Goal: Task Accomplishment & Management: Manage account settings

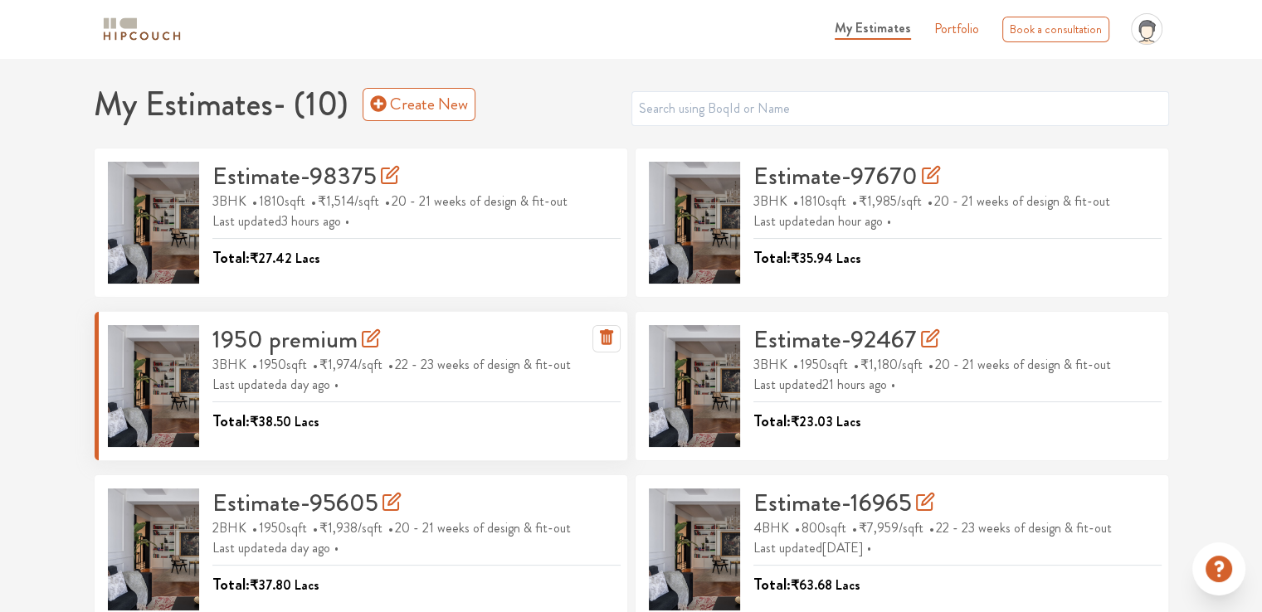
click at [257, 338] on h3 "1950 premium" at bounding box center [296, 340] width 168 height 30
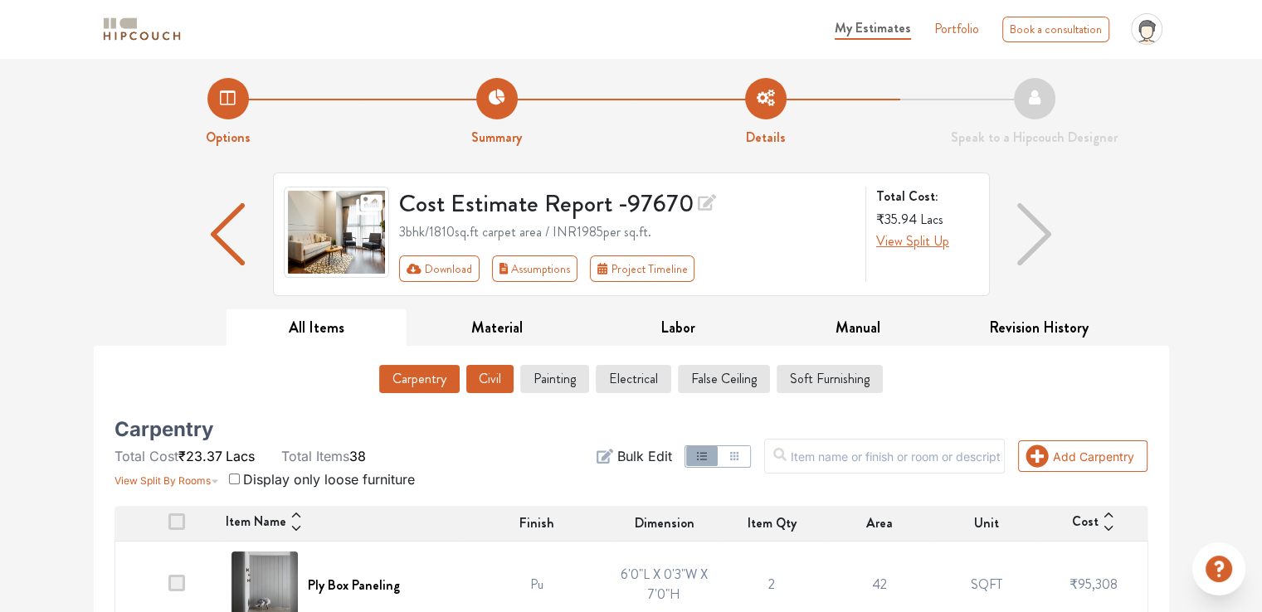
scroll to position [249, 0]
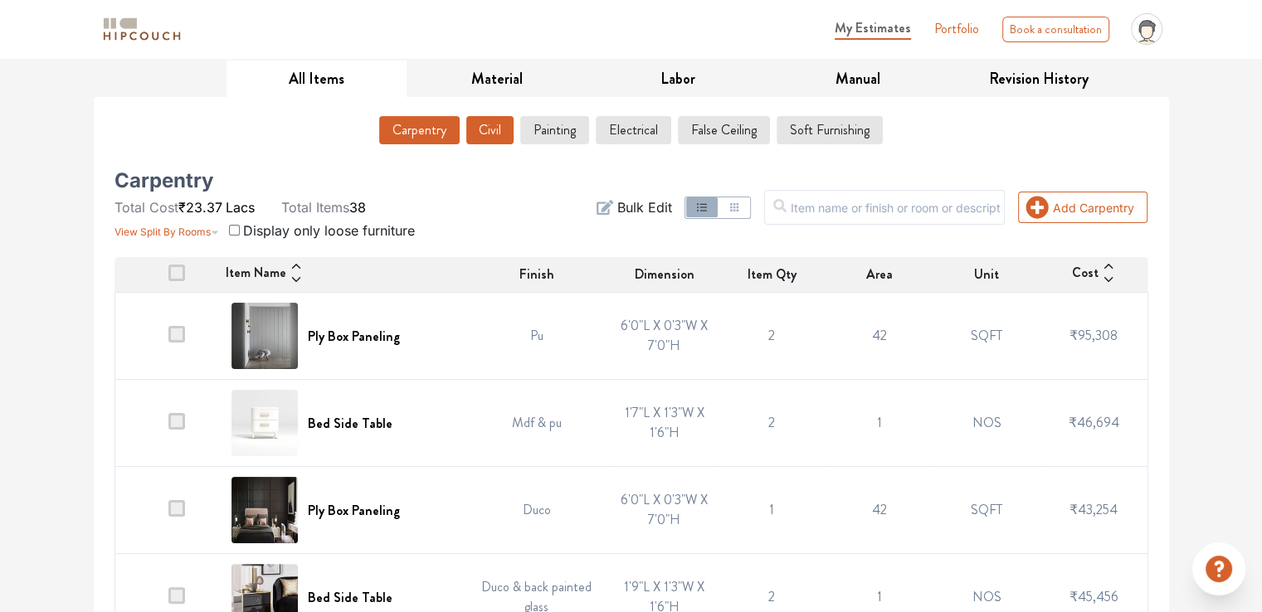
click at [504, 129] on button "Civil" at bounding box center [489, 130] width 47 height 28
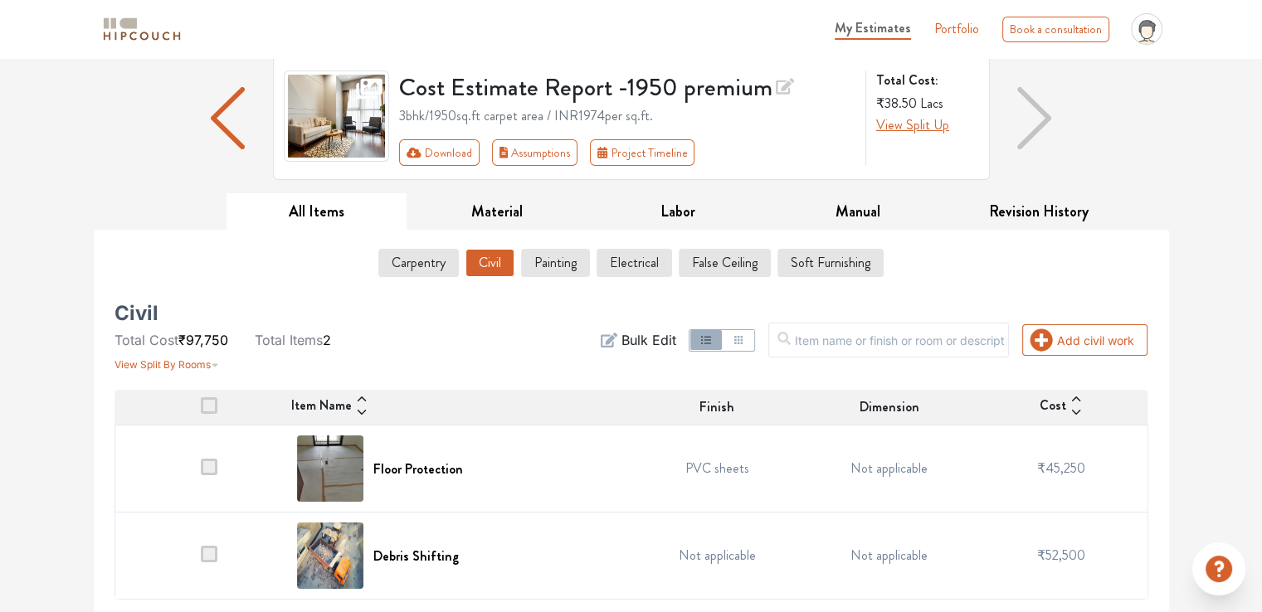
scroll to position [115, 0]
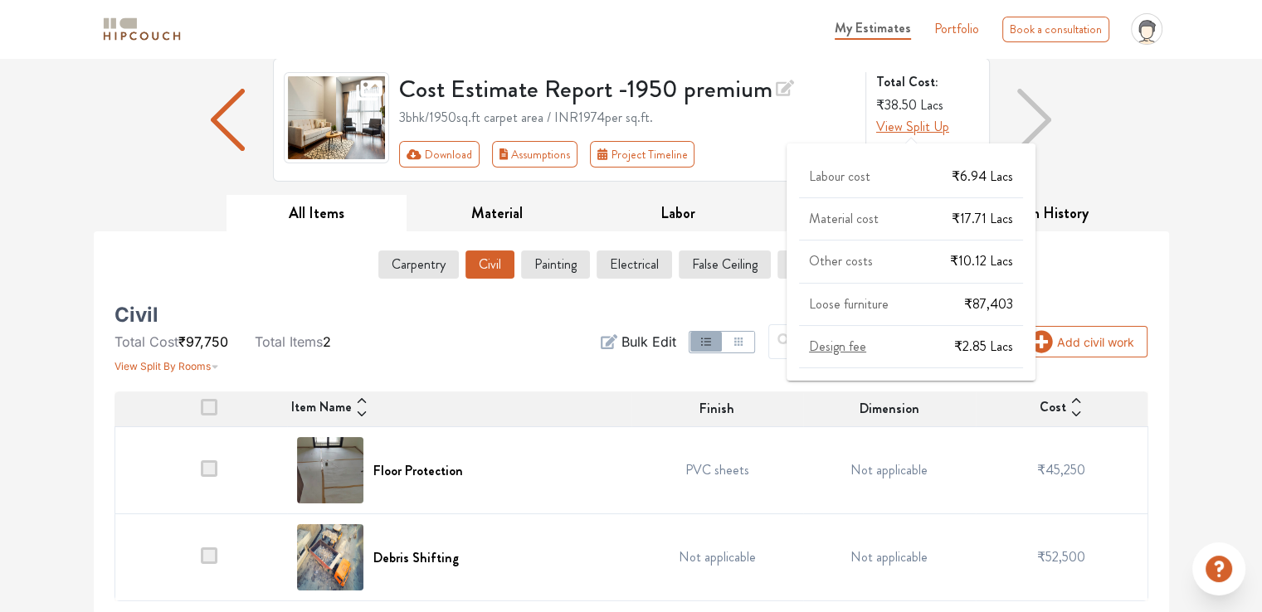
click at [856, 344] on span "Design fee" at bounding box center [837, 346] width 57 height 19
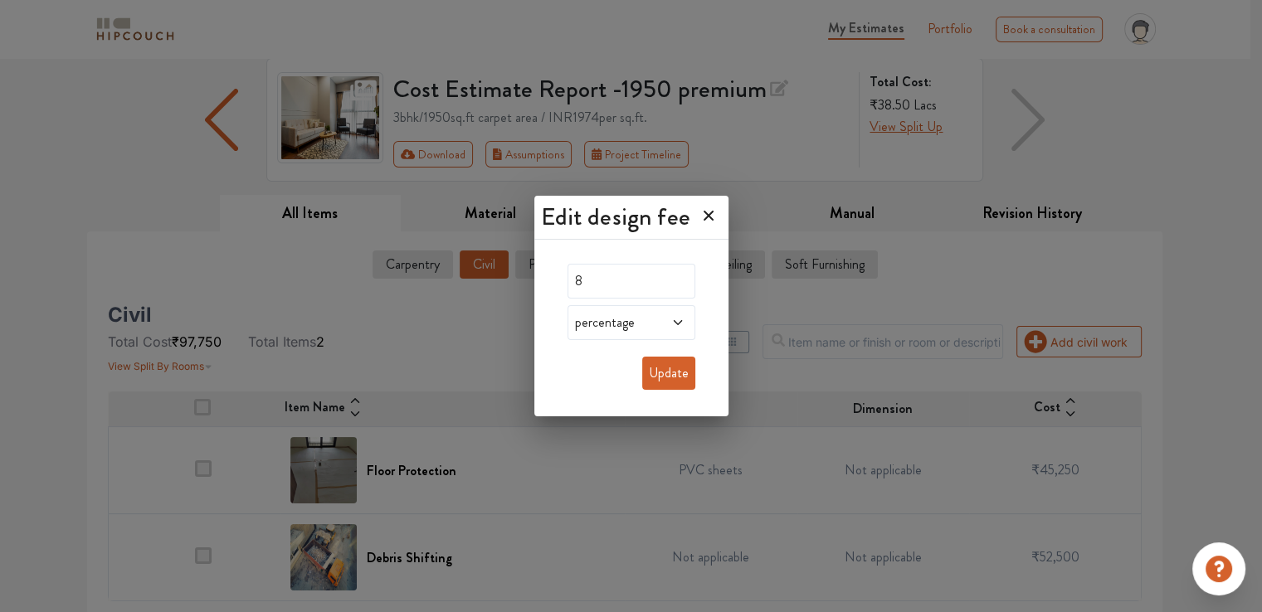
click at [602, 326] on span "percentage" at bounding box center [614, 323] width 85 height 20
click at [600, 389] on span "sqft" at bounding box center [601, 397] width 21 height 20
drag, startPoint x: 588, startPoint y: 279, endPoint x: 540, endPoint y: 283, distance: 47.5
click at [540, 283] on div "8 sqft Update" at bounding box center [631, 330] width 194 height 173
type input "0"
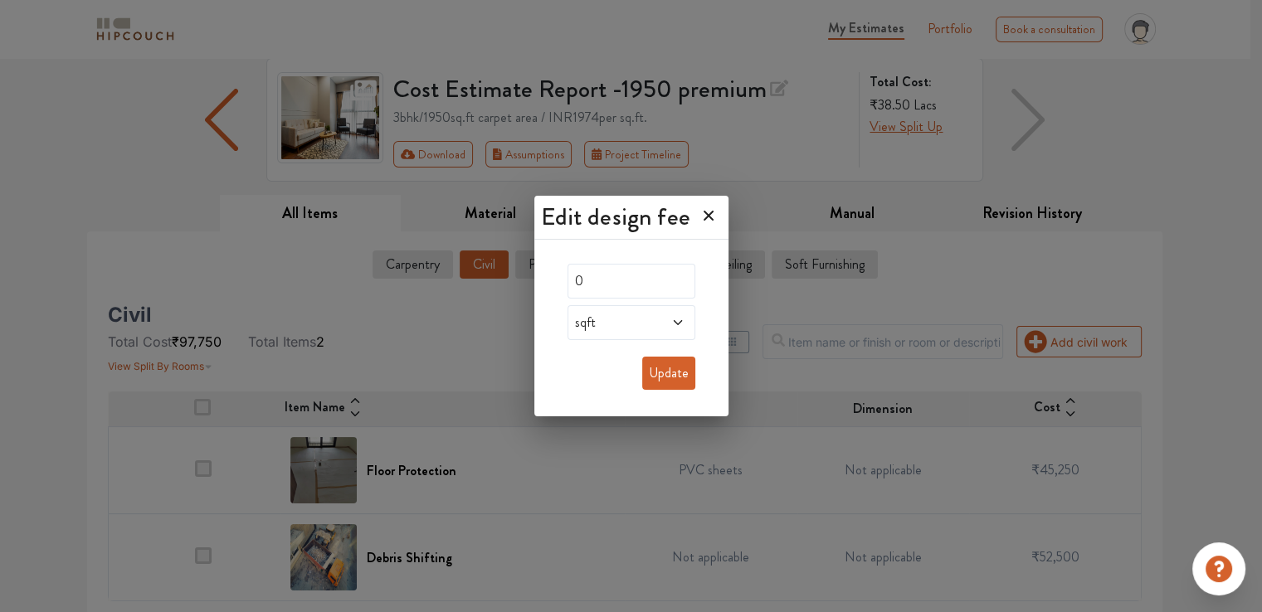
click at [675, 377] on button "Update" at bounding box center [668, 373] width 53 height 33
click at [680, 373] on button "Update" at bounding box center [668, 373] width 53 height 33
click at [679, 366] on button "Update" at bounding box center [668, 373] width 53 height 33
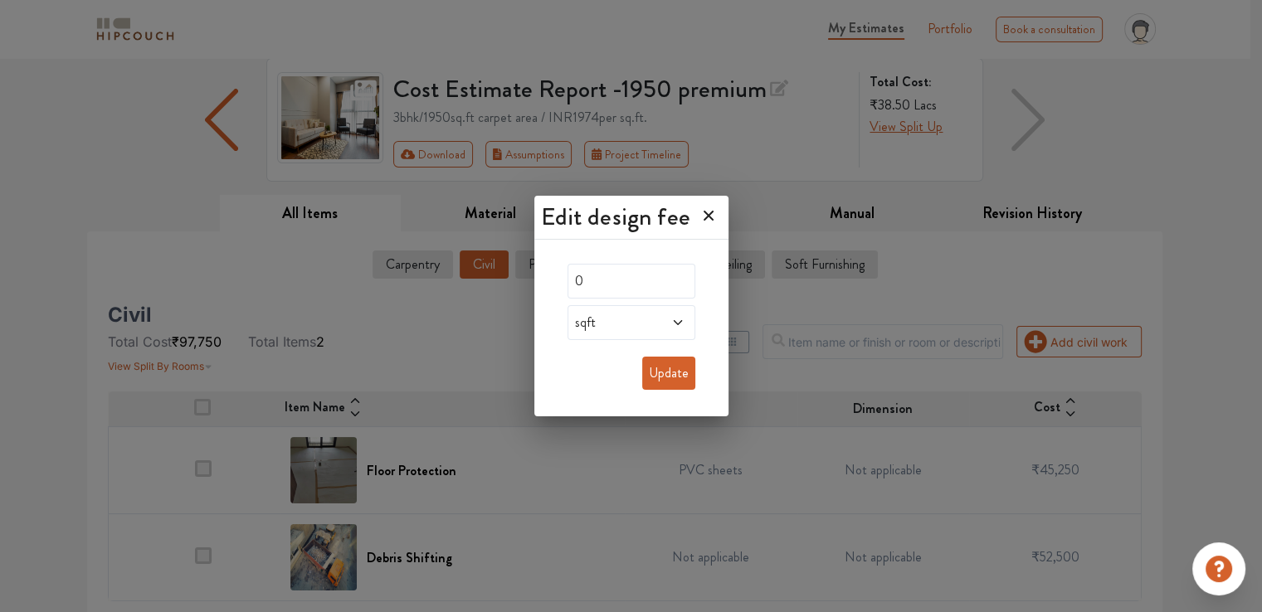
click at [675, 378] on button "Update" at bounding box center [668, 373] width 53 height 33
click at [716, 214] on icon at bounding box center [708, 215] width 27 height 27
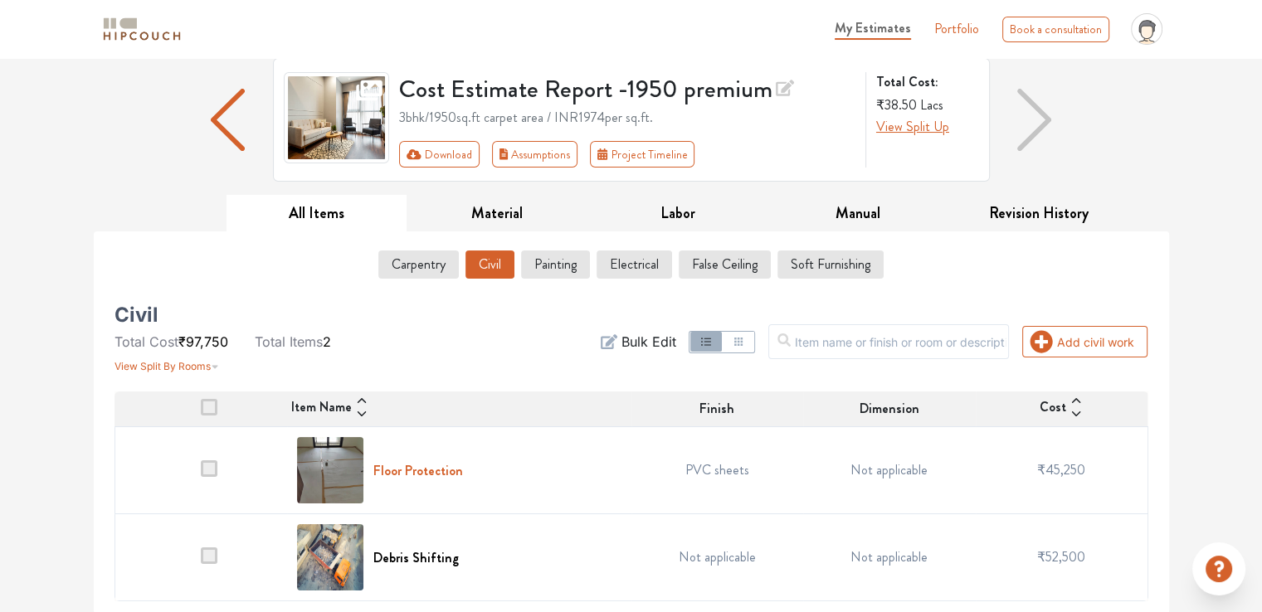
click at [448, 467] on h6 "Floor Protection" at bounding box center [418, 471] width 90 height 16
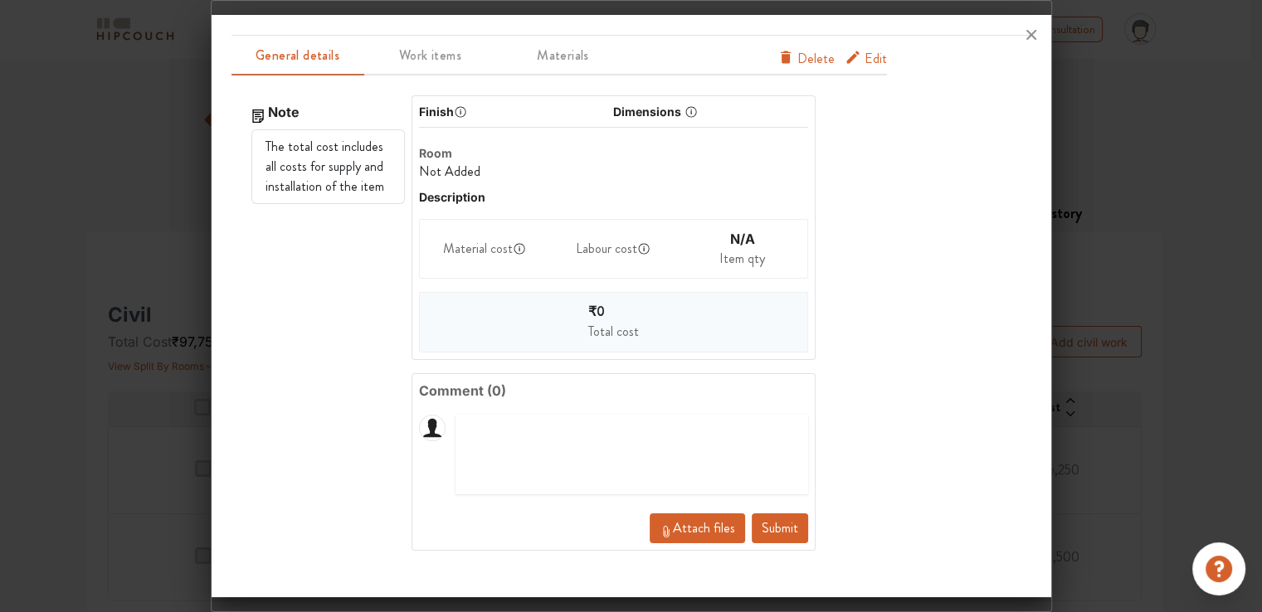
click at [870, 59] on span "Edit" at bounding box center [876, 62] width 22 height 27
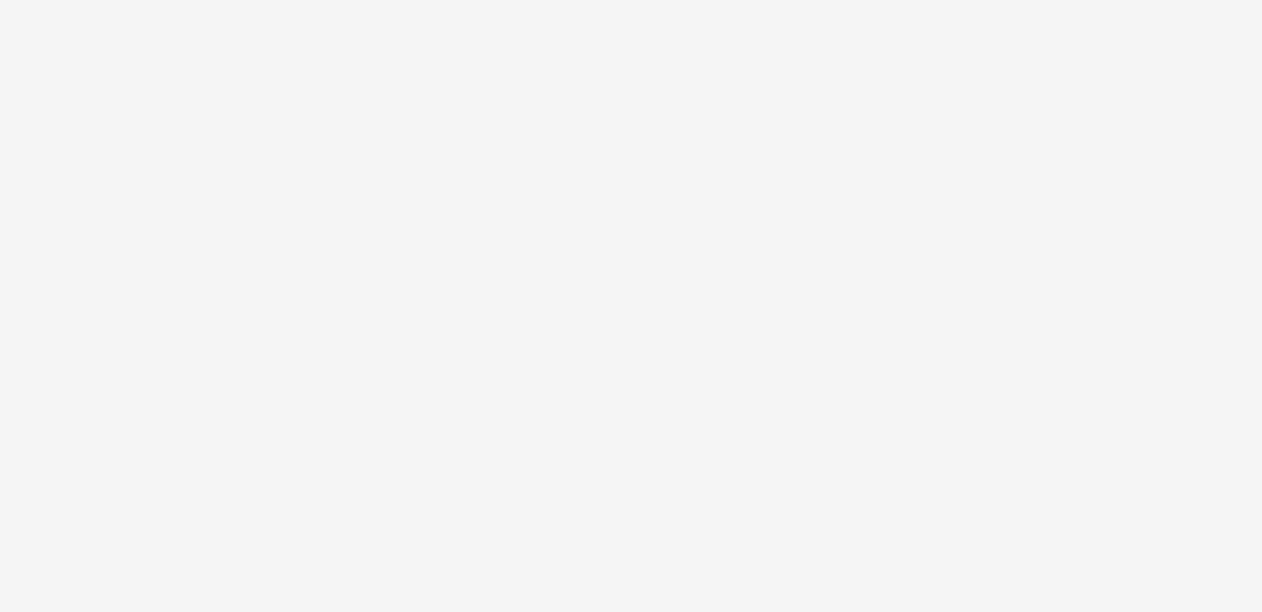
scroll to position [0, 0]
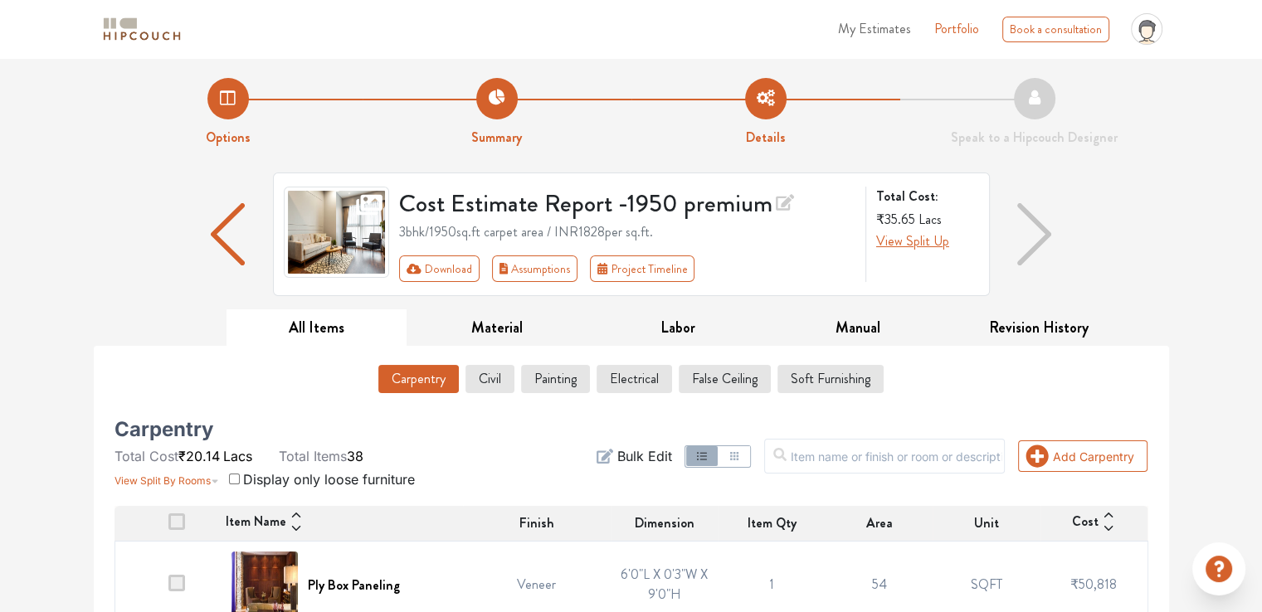
click at [829, 384] on button "Soft Furnishing" at bounding box center [830, 379] width 105 height 28
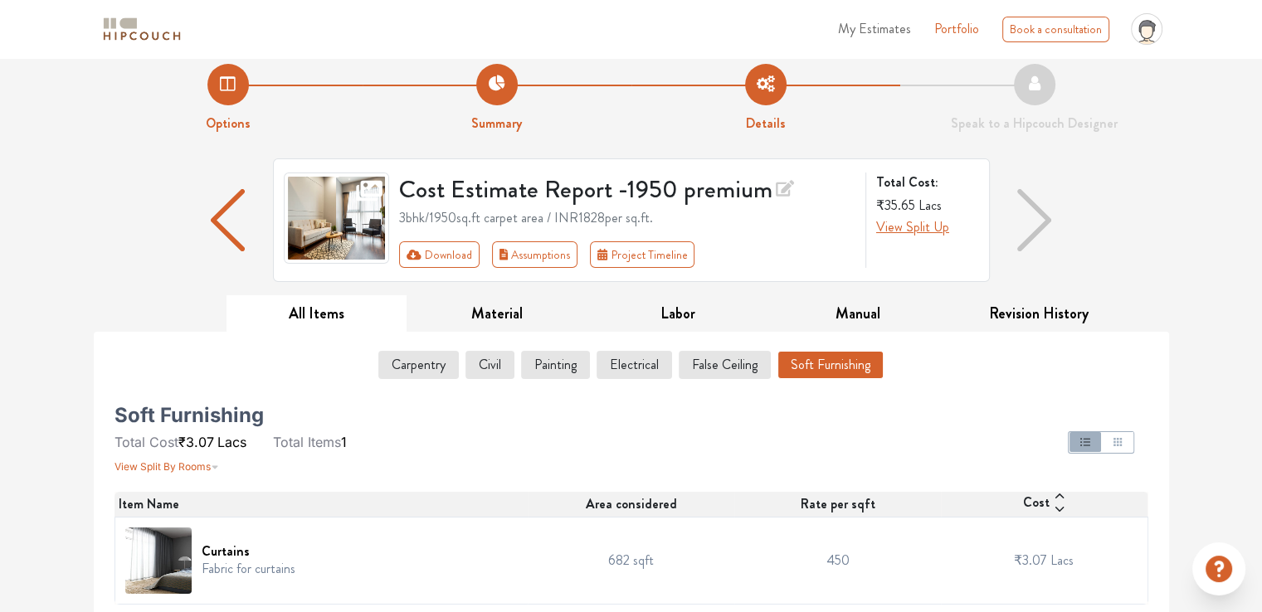
scroll to position [17, 0]
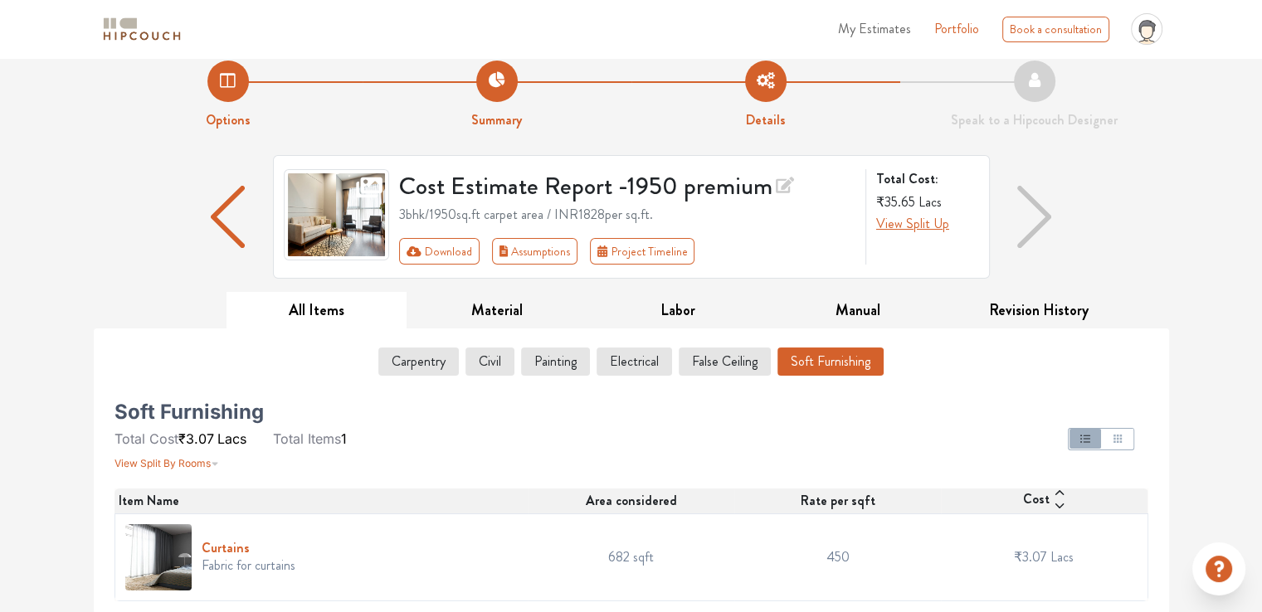
click at [219, 544] on h6 "Curtains" at bounding box center [249, 548] width 94 height 16
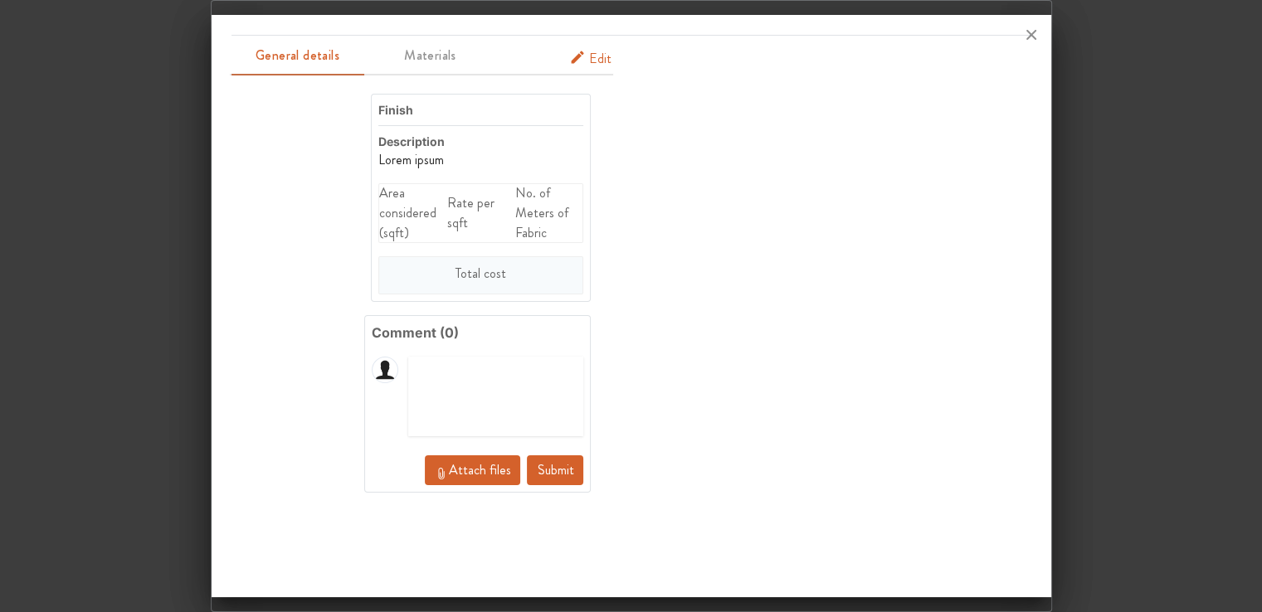
scroll to position [0, 0]
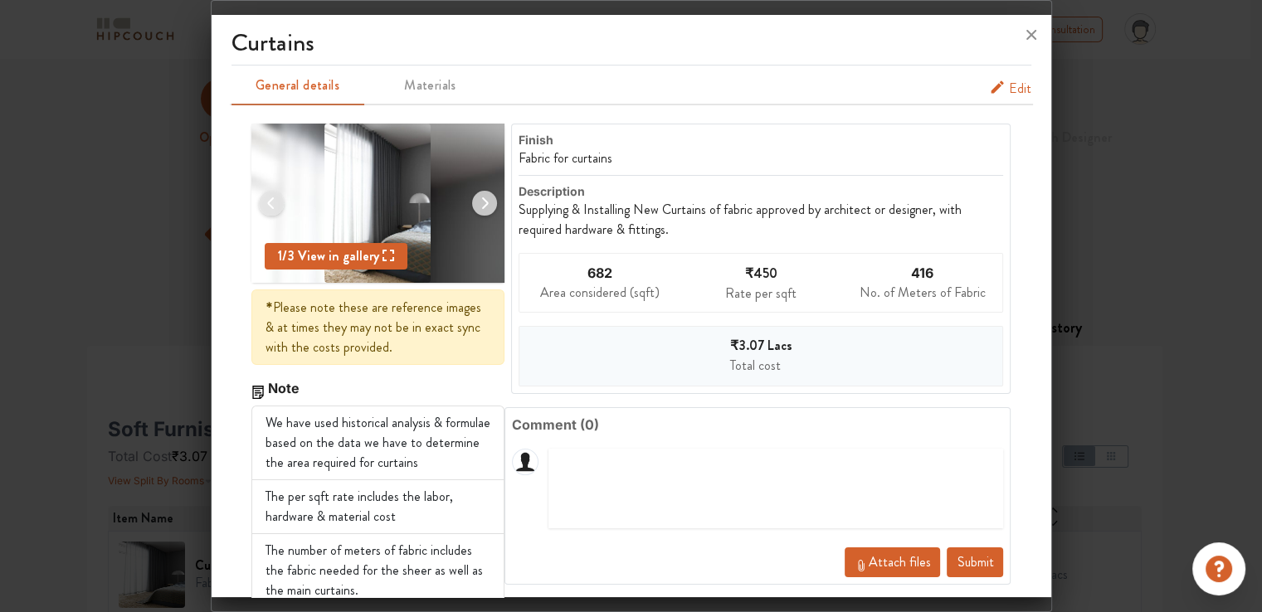
click at [1009, 90] on span "Edit" at bounding box center [1020, 89] width 22 height 20
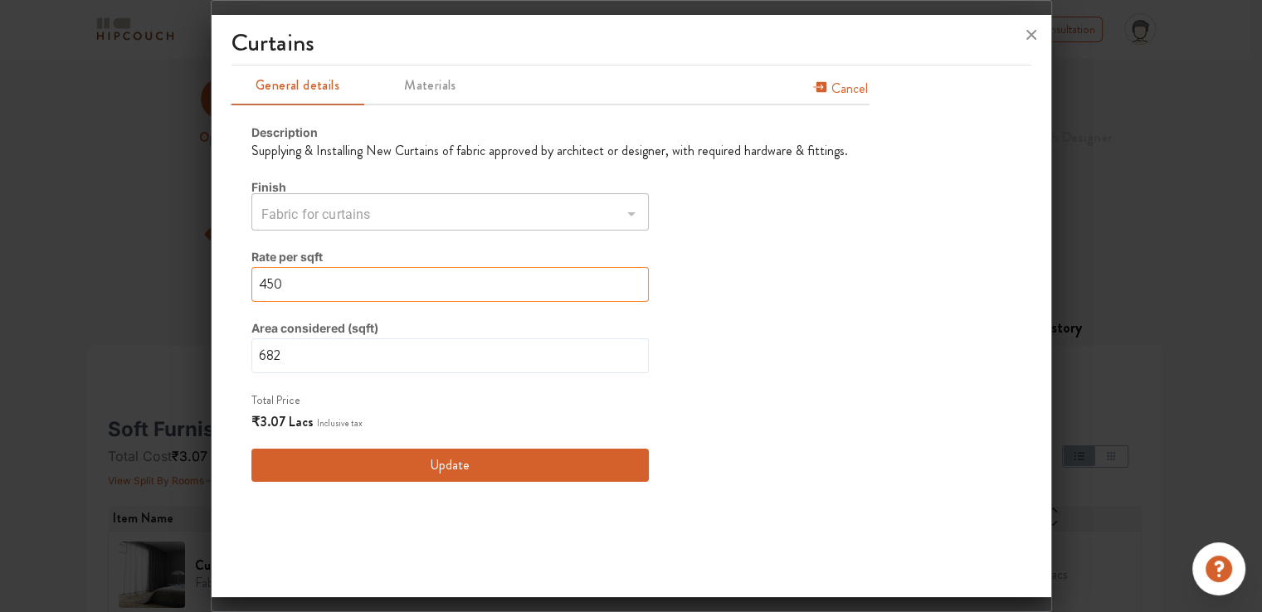
drag, startPoint x: 305, startPoint y: 292, endPoint x: 188, endPoint y: 290, distance: 117.0
click at [211, 290] on div "Curtains General details Materials Cancel Description Supplying & Installing Ne…" at bounding box center [631, 306] width 841 height 612
type input "0"
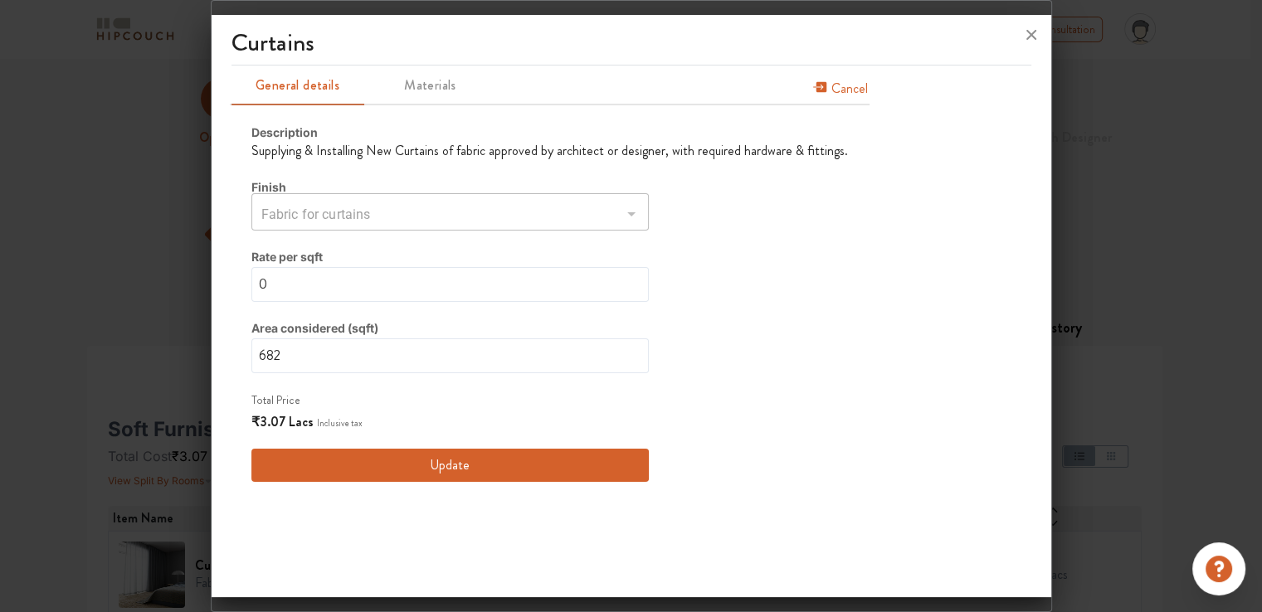
click at [445, 478] on button "Update" at bounding box center [449, 465] width 397 height 33
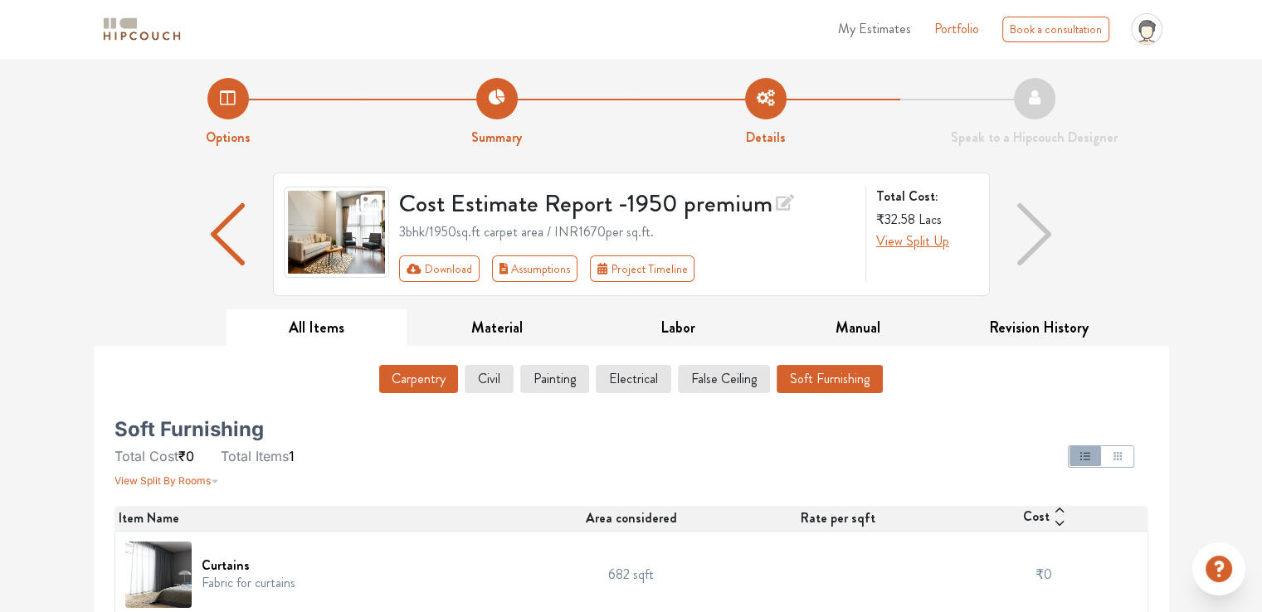
click at [415, 379] on button "Carpentry" at bounding box center [418, 379] width 79 height 28
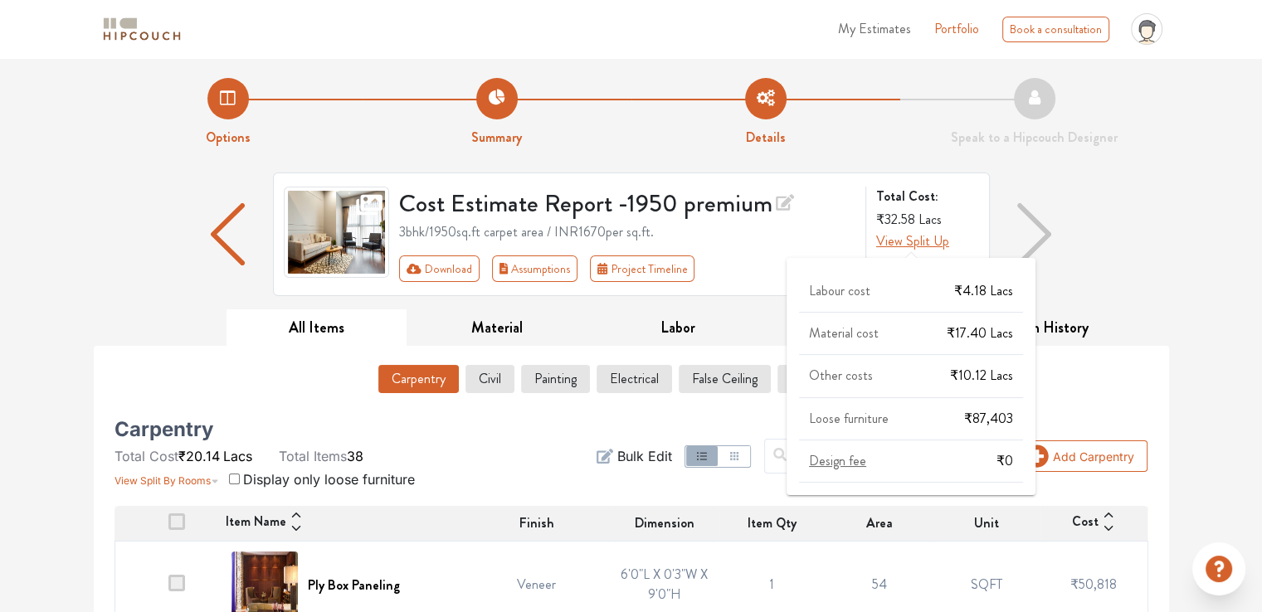
click at [923, 246] on span "View Split Up" at bounding box center [912, 241] width 73 height 19
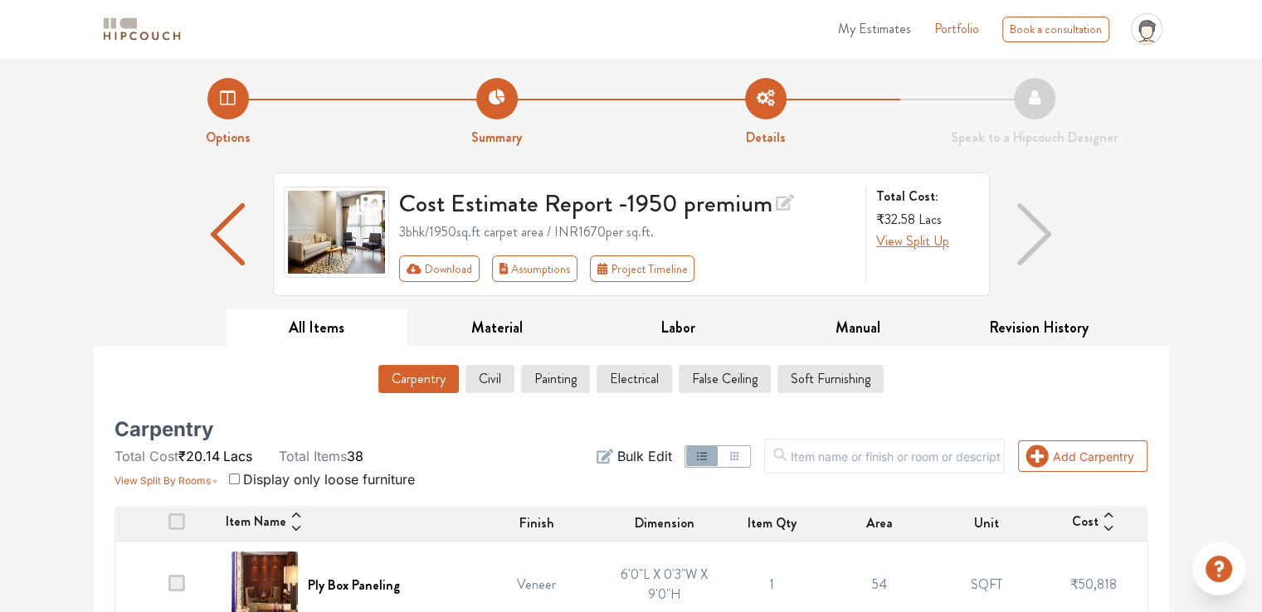
click at [169, 290] on div "Cost Estimate Report - 1950 premium 3bhk / 1950 sq.ft carpet area / INR 1670 pe…" at bounding box center [631, 241] width 1075 height 137
click at [442, 277] on button "Download" at bounding box center [439, 269] width 80 height 27
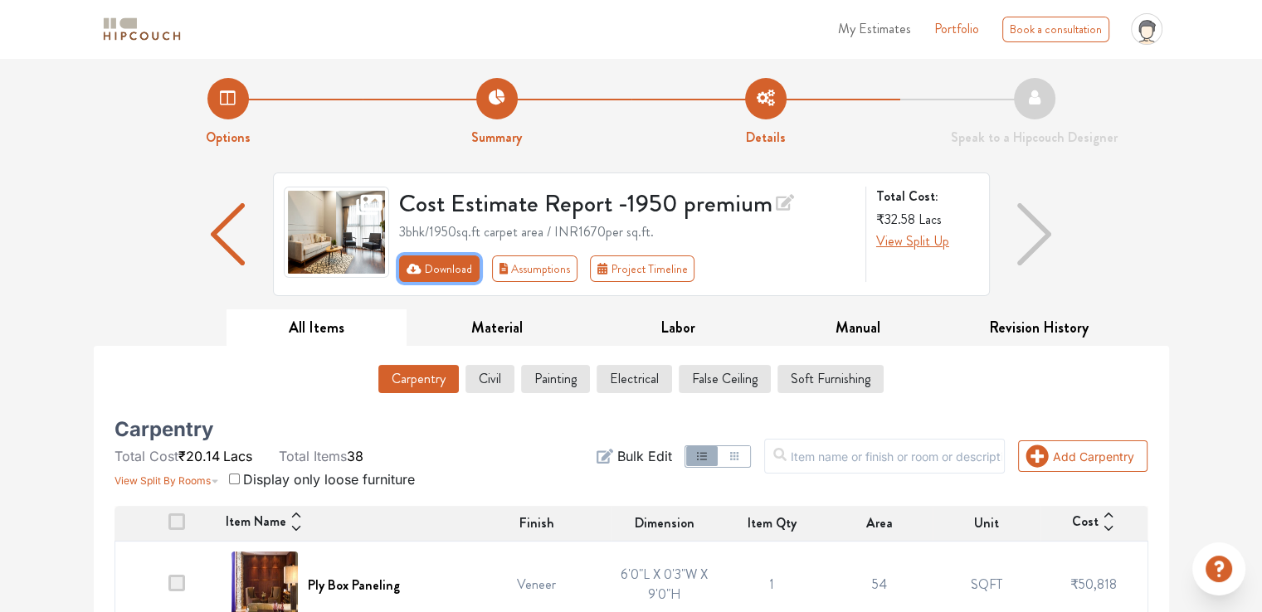
click at [442, 277] on button "Download" at bounding box center [439, 269] width 80 height 27
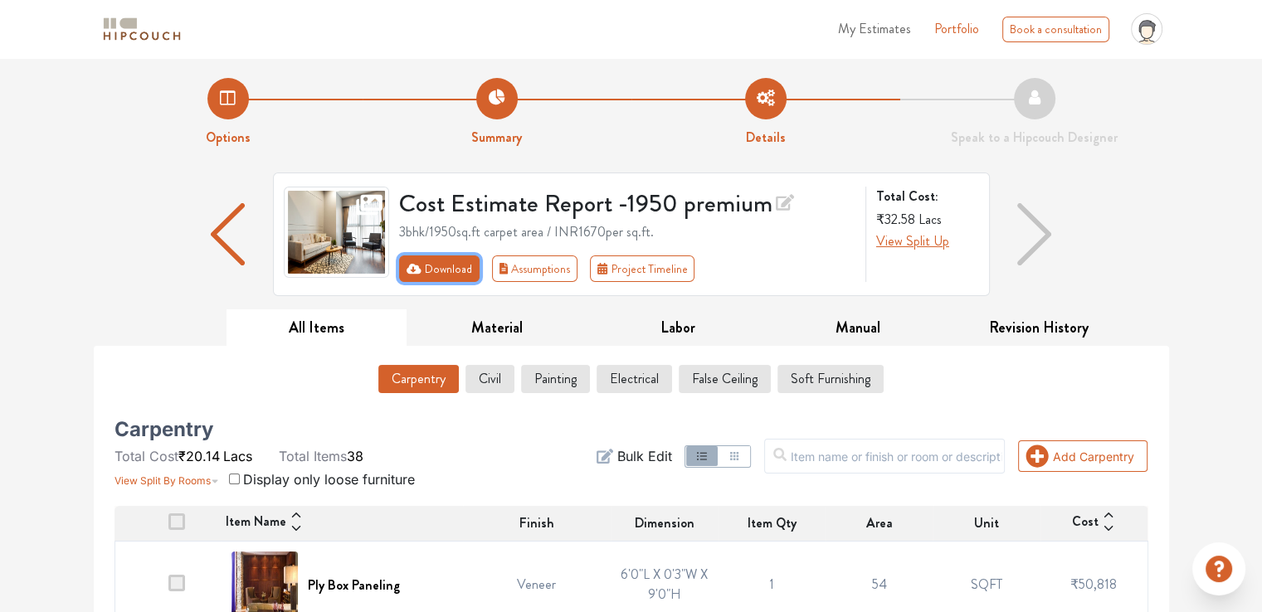
click at [444, 277] on button "Download" at bounding box center [439, 269] width 80 height 27
click at [426, 277] on button "Download" at bounding box center [439, 269] width 80 height 27
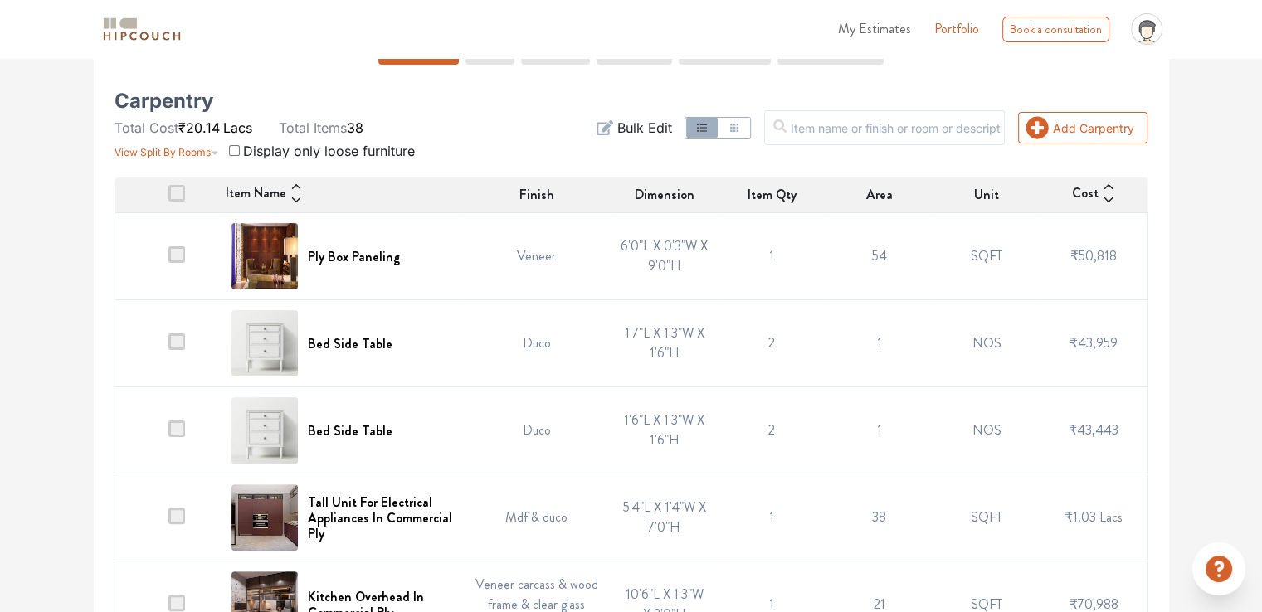
scroll to position [332, 0]
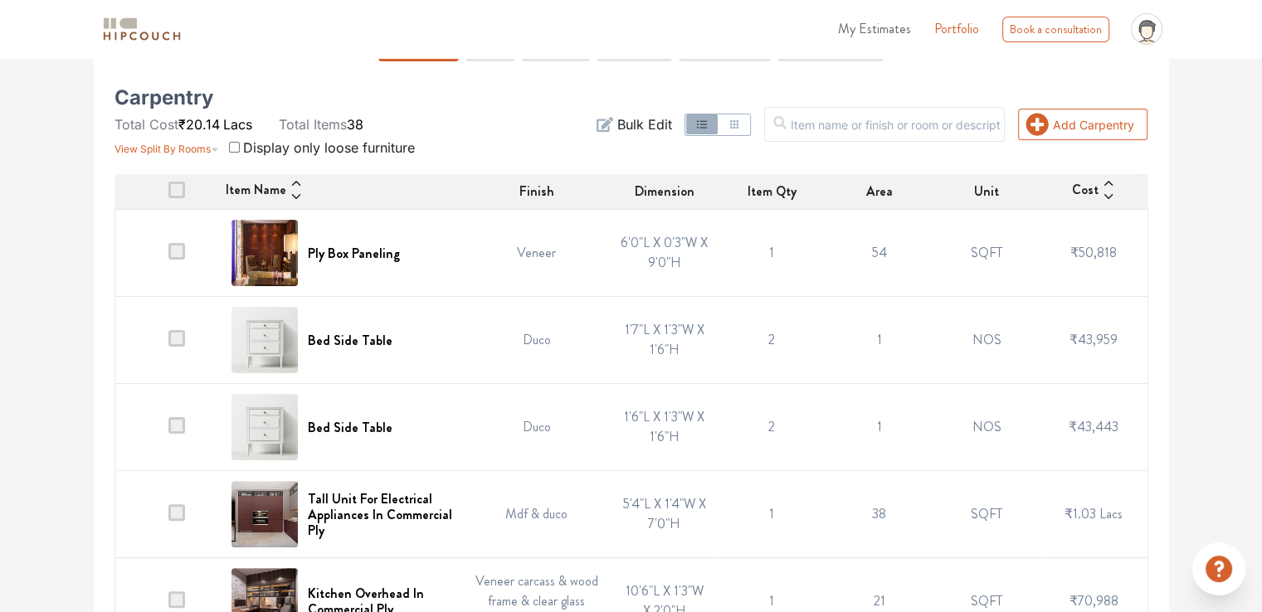
click at [178, 343] on span at bounding box center [176, 338] width 17 height 17
click at [168, 344] on input "checkbox" at bounding box center [168, 344] width 0 height 0
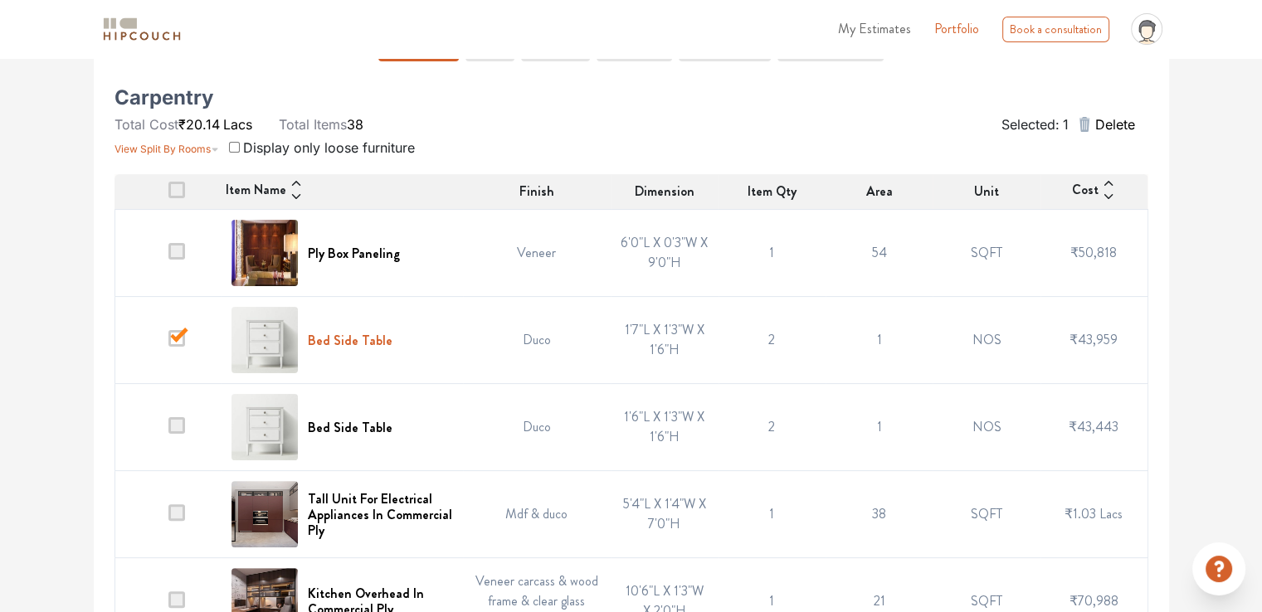
click at [369, 339] on h6 "Bed Side Table" at bounding box center [350, 341] width 85 height 16
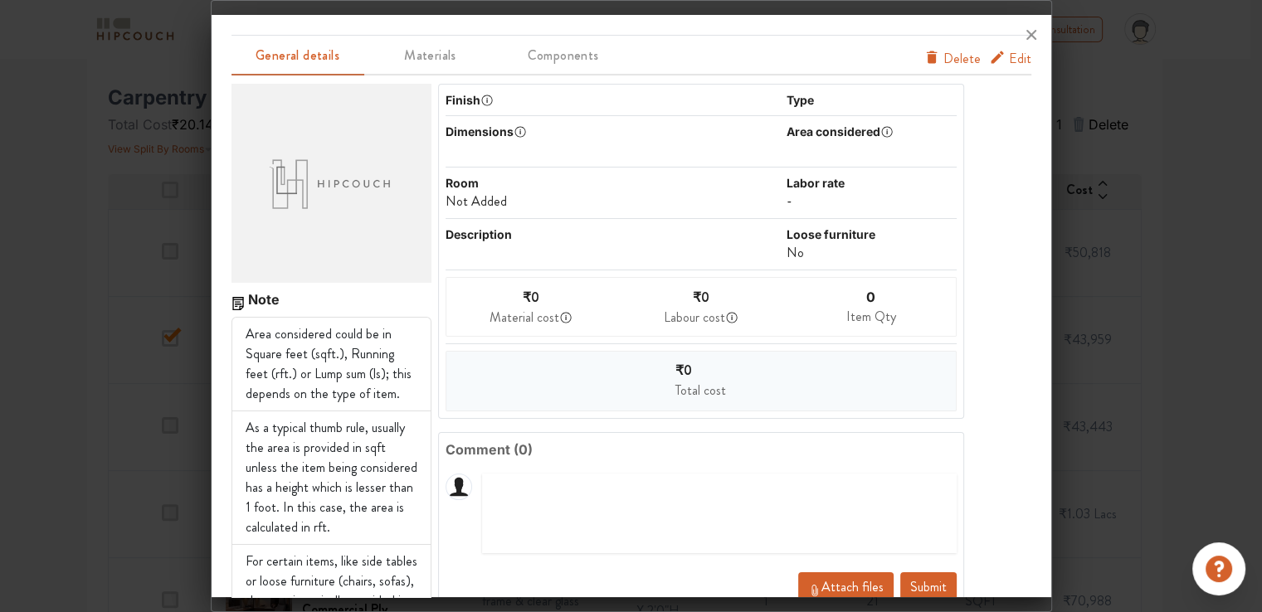
click at [1012, 60] on span "Edit" at bounding box center [1020, 59] width 22 height 20
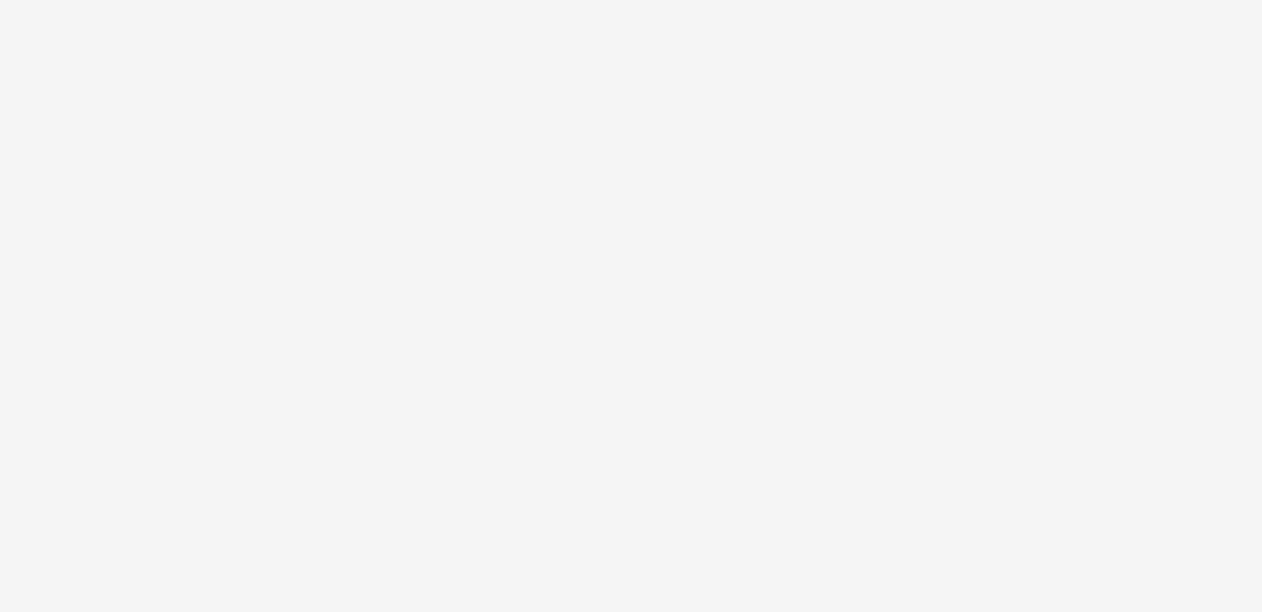
scroll to position [0, 0]
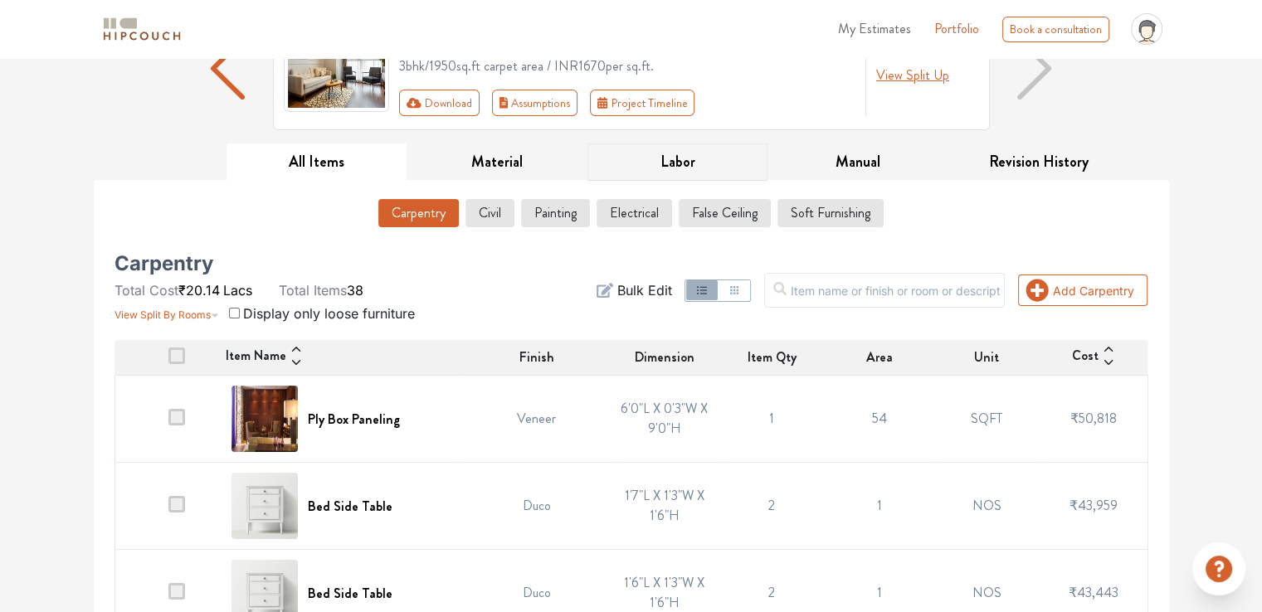
scroll to position [249, 0]
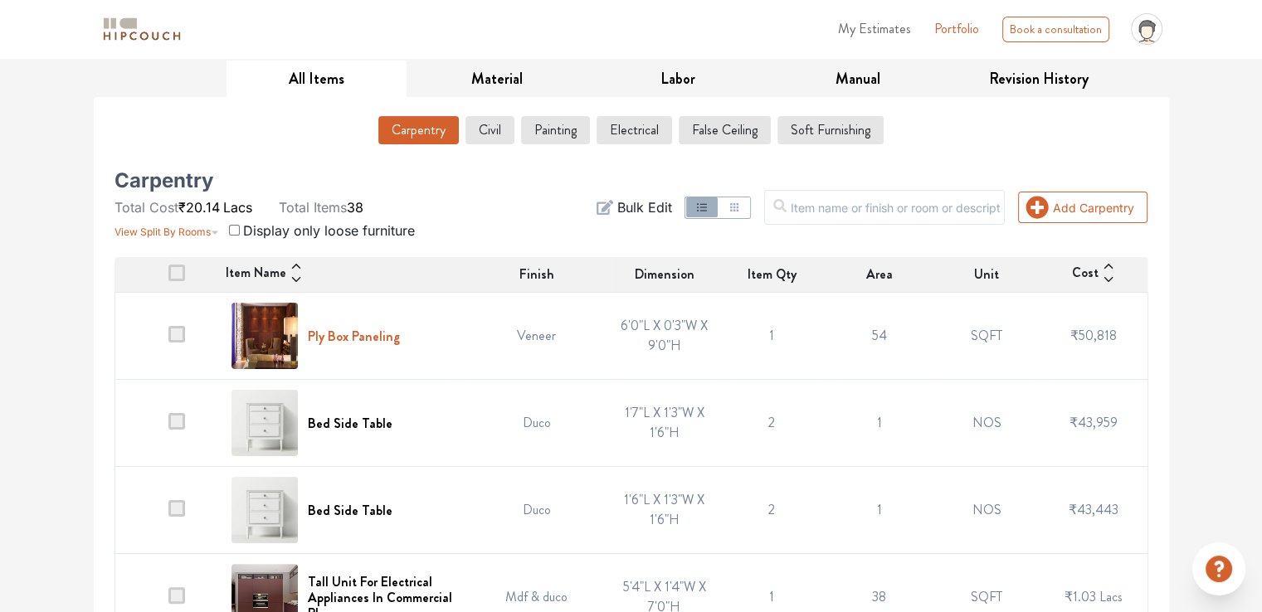
click at [334, 335] on h6 "Ply Box Paneling" at bounding box center [354, 337] width 92 height 16
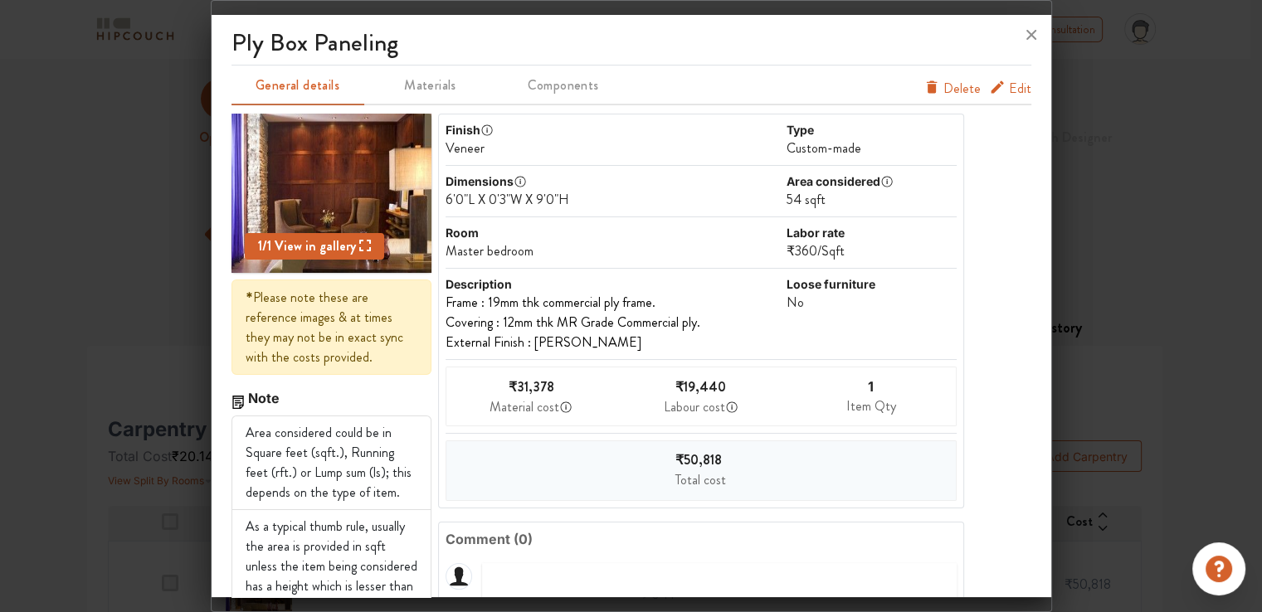
click at [1009, 90] on span "Edit" at bounding box center [1020, 89] width 22 height 20
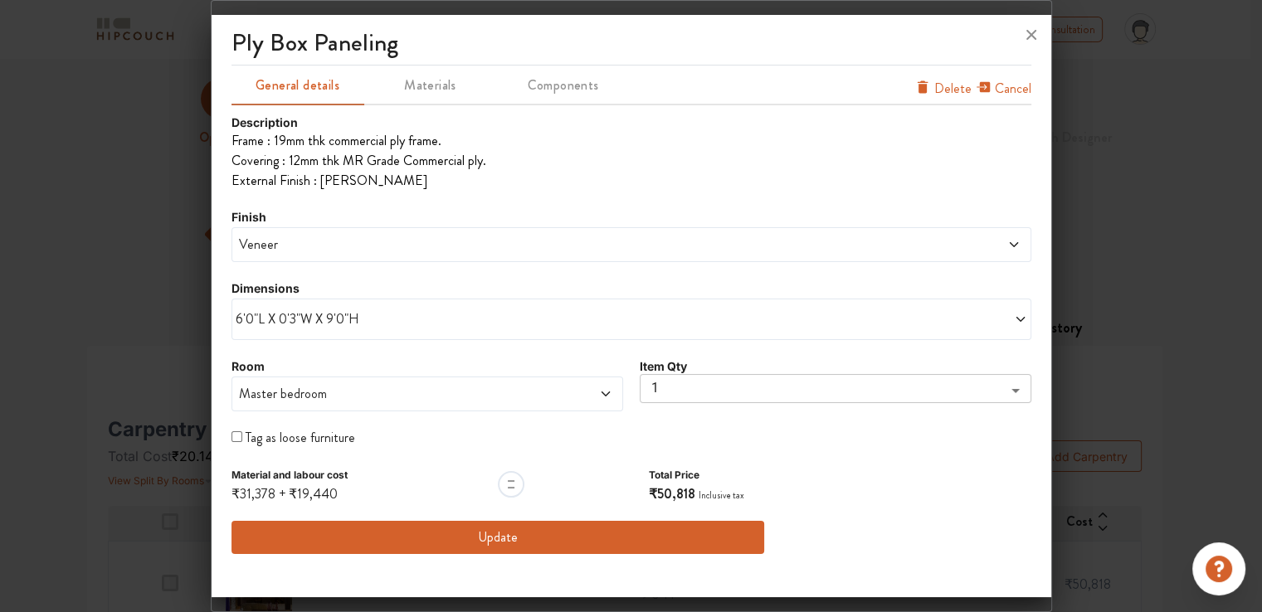
click at [305, 255] on div "Veneer" at bounding box center [632, 244] width 800 height 35
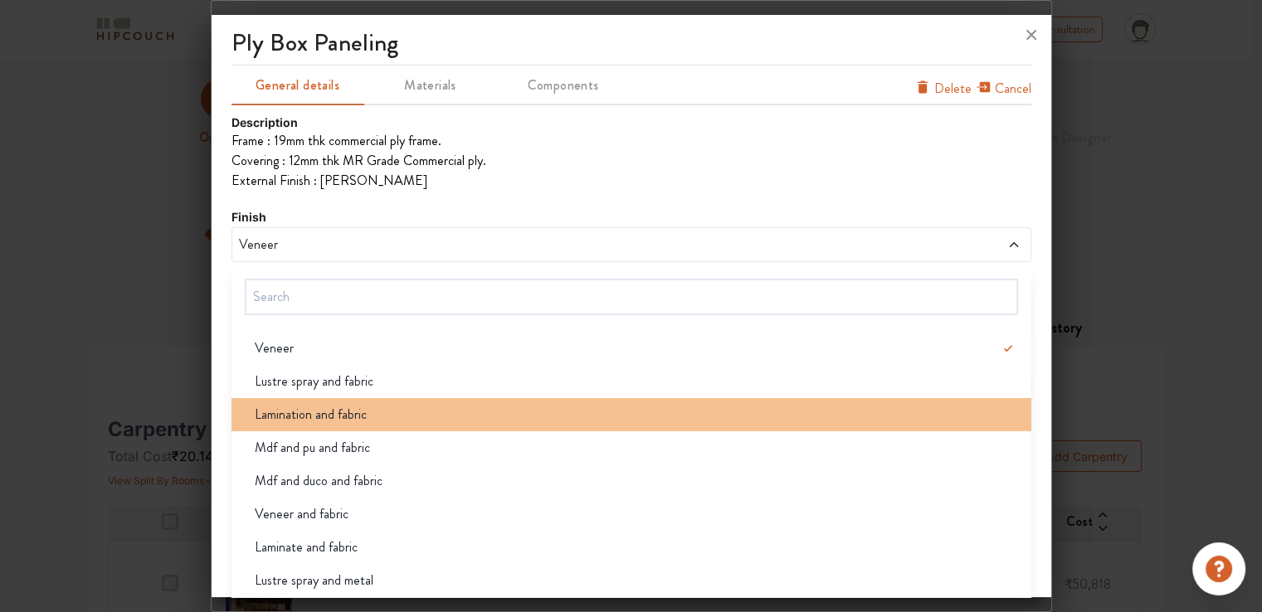
click at [402, 410] on div "Lamination and fabric" at bounding box center [636, 415] width 790 height 20
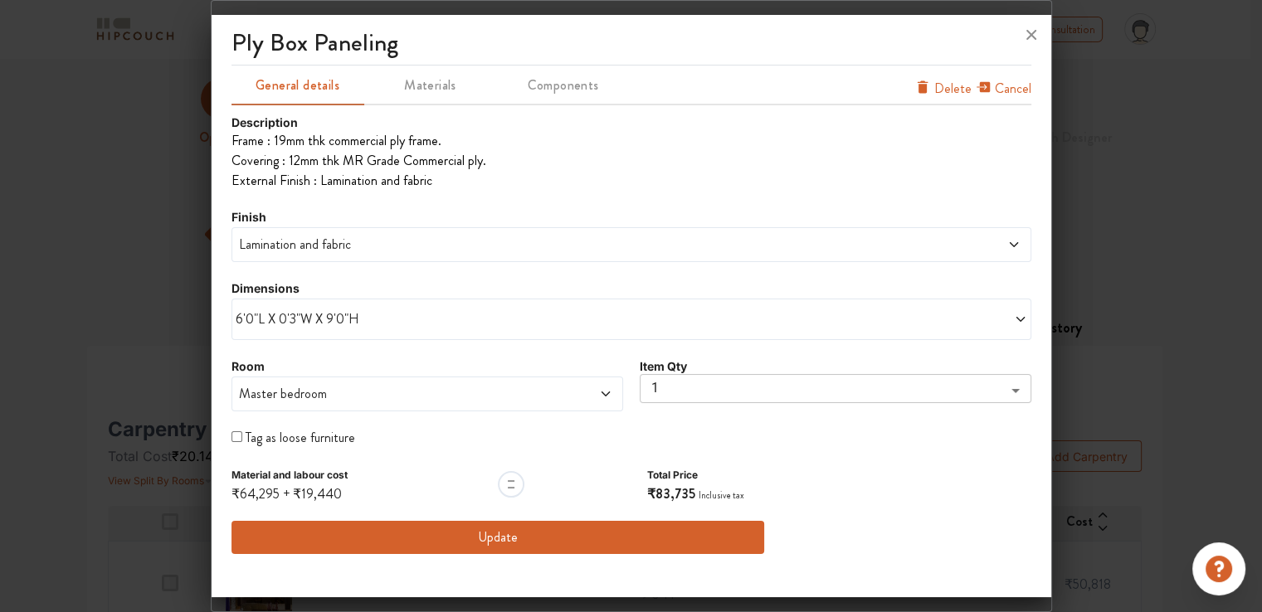
click at [480, 539] on button "Update" at bounding box center [499, 537] width 534 height 33
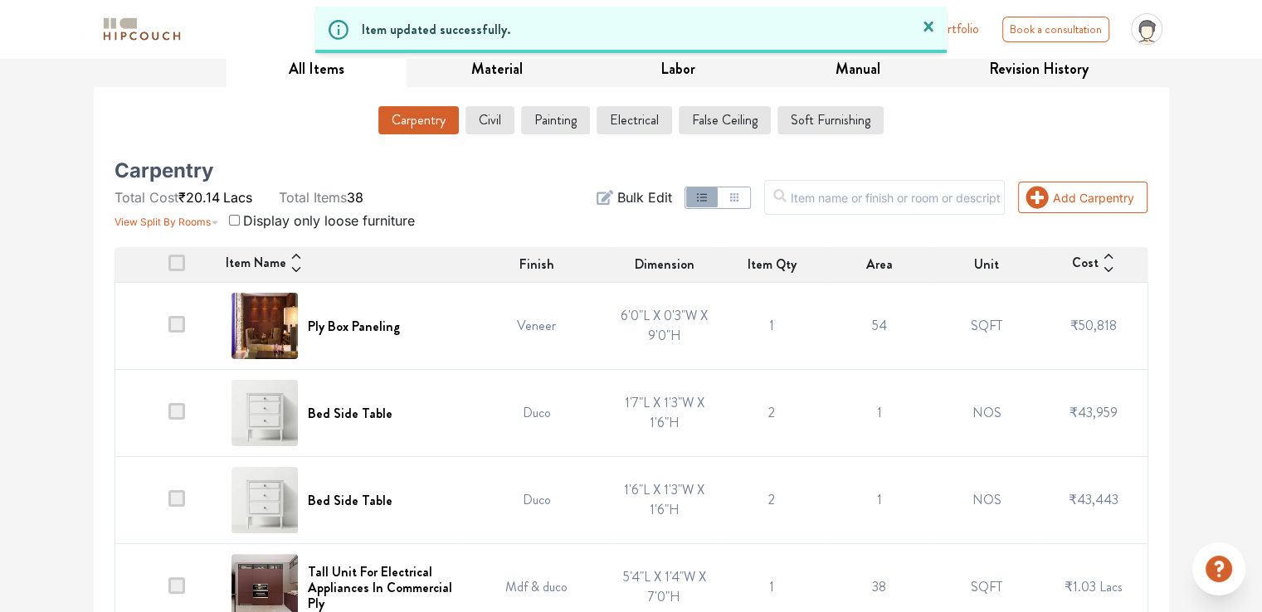
scroll to position [415, 0]
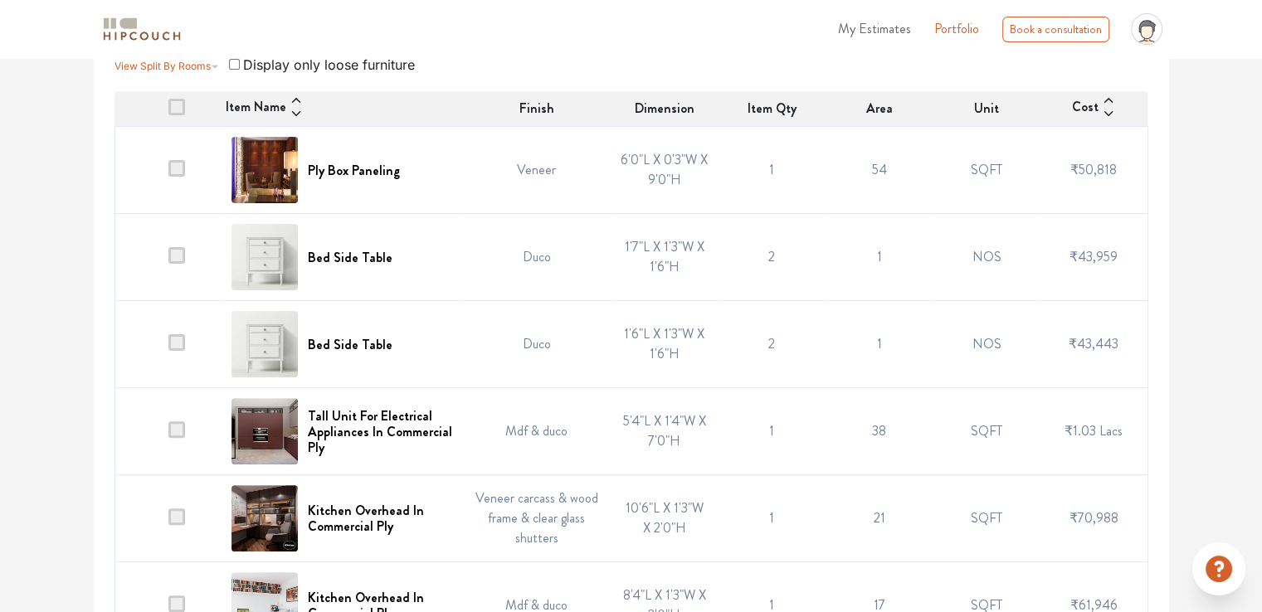
click at [177, 258] on span at bounding box center [176, 255] width 17 height 17
click at [168, 261] on input "checkbox" at bounding box center [168, 261] width 0 height 0
click at [176, 255] on span at bounding box center [176, 255] width 17 height 17
click at [168, 261] on input "checkbox" at bounding box center [168, 261] width 0 height 0
click at [368, 256] on h6 "Bed Side Table" at bounding box center [350, 258] width 85 height 16
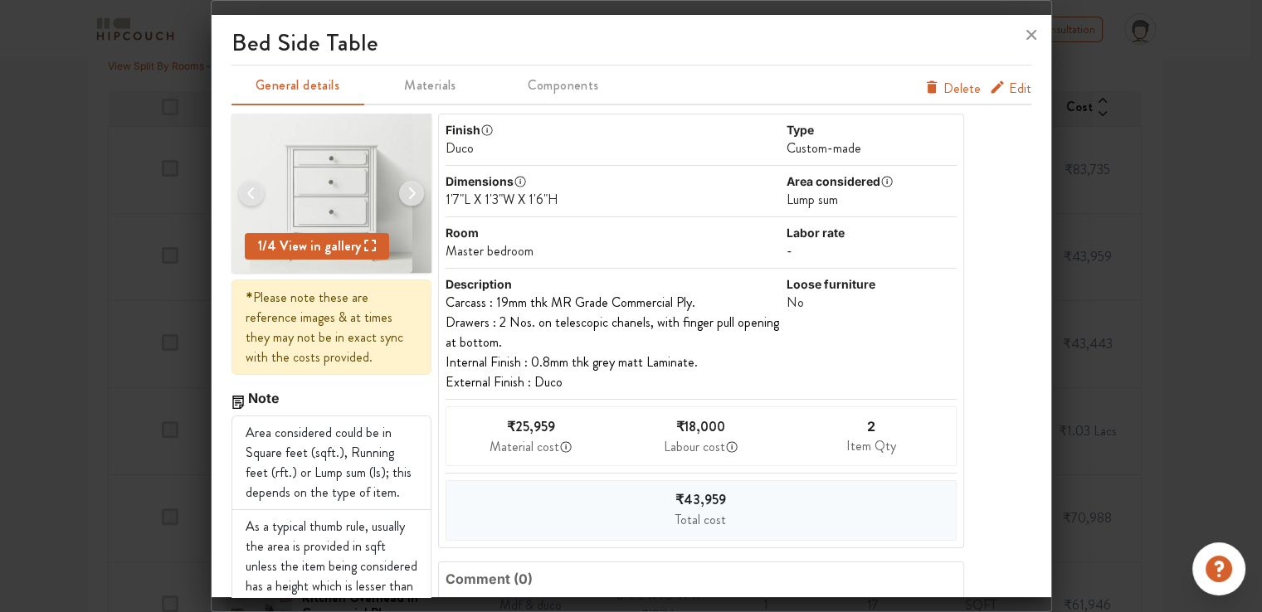
click at [1012, 85] on span "Edit" at bounding box center [1020, 89] width 22 height 20
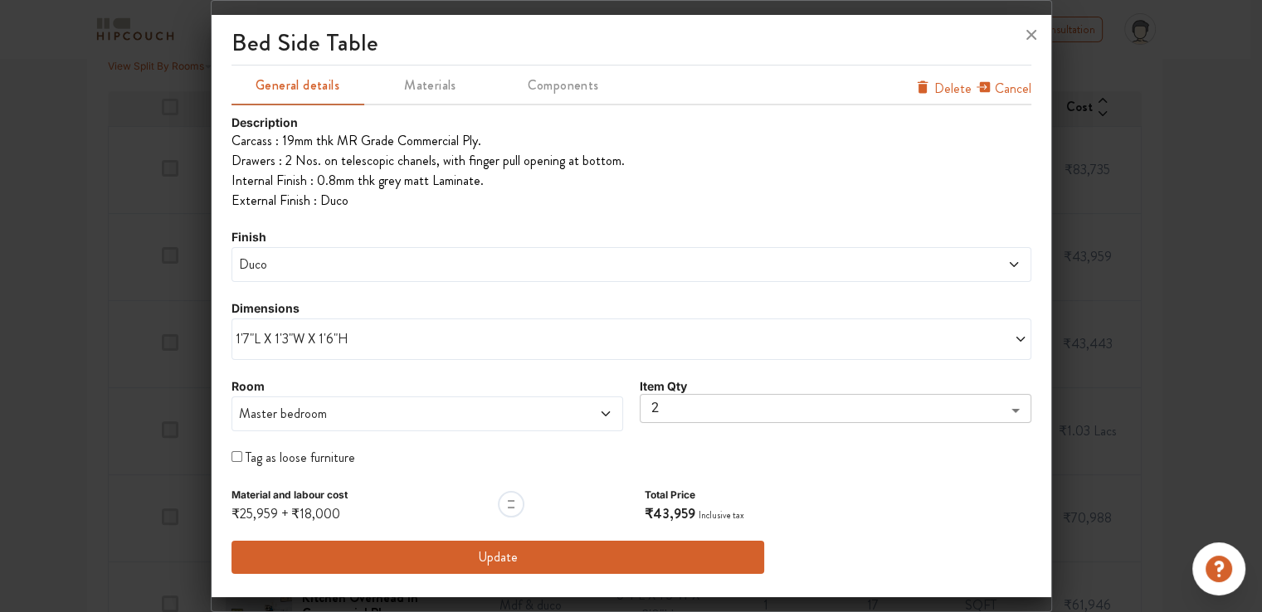
click at [352, 257] on span "Duco" at bounding box center [530, 265] width 589 height 20
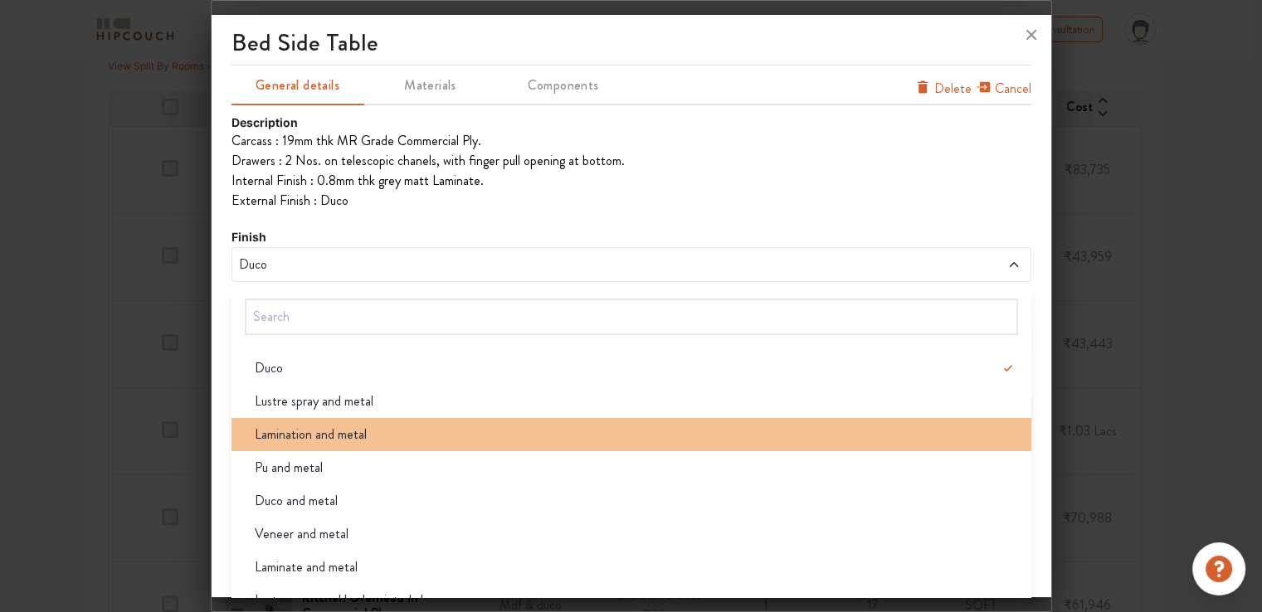
click at [336, 436] on span "Lamination and metal" at bounding box center [311, 435] width 112 height 20
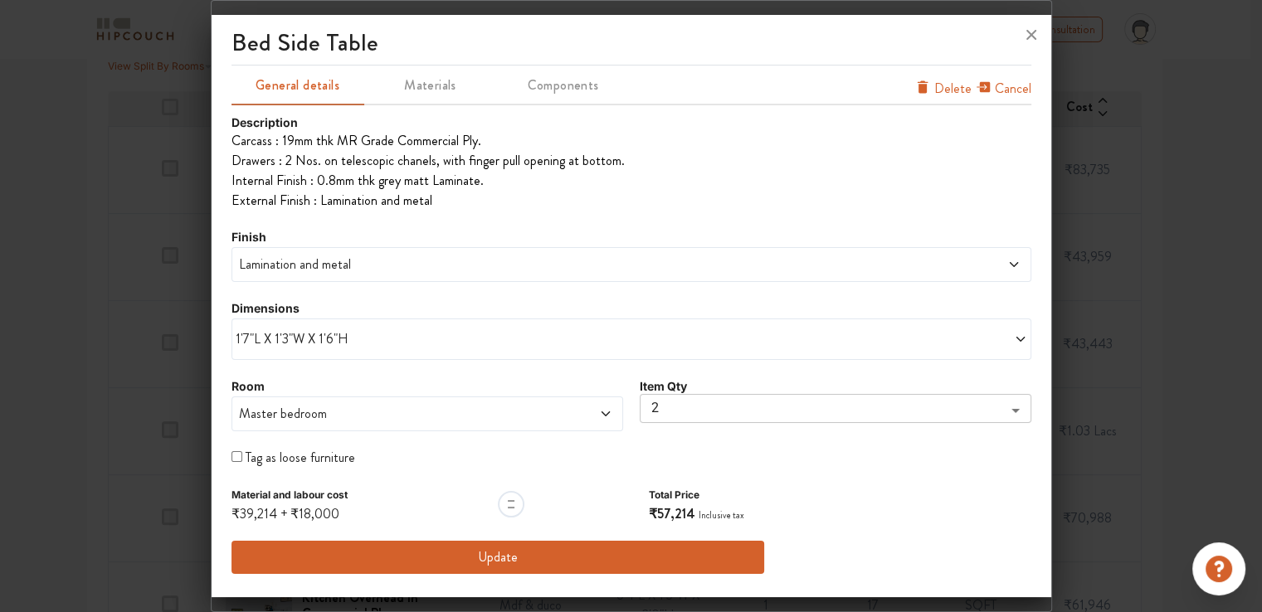
click at [324, 274] on span "Lamination and metal" at bounding box center [530, 265] width 589 height 20
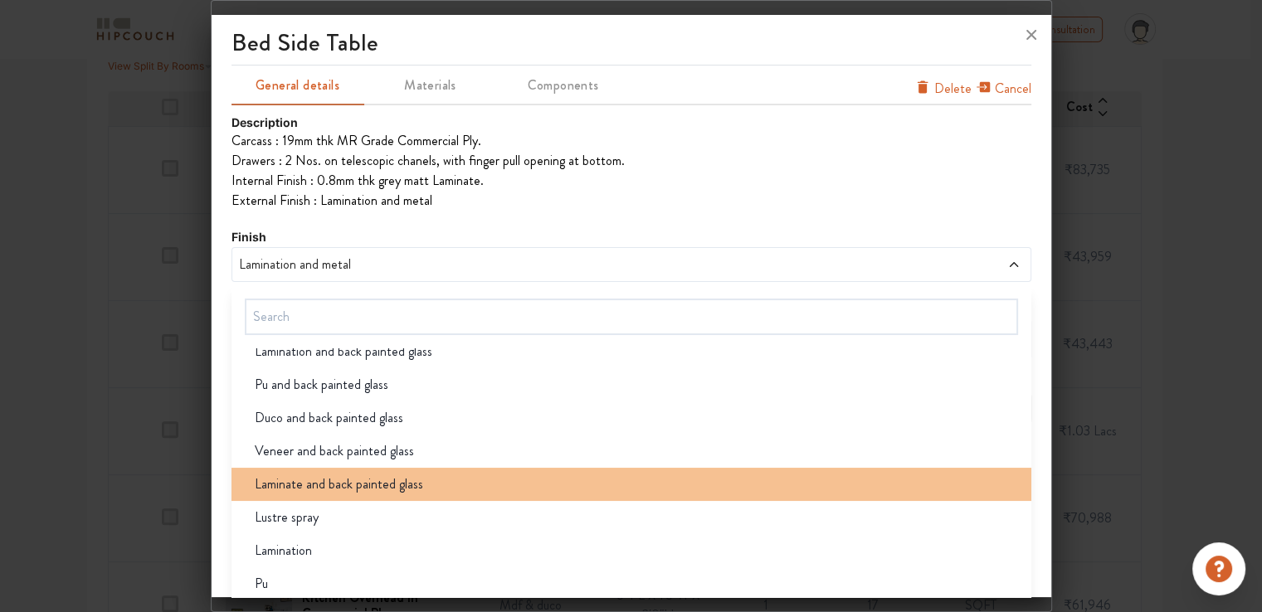
scroll to position [298, 0]
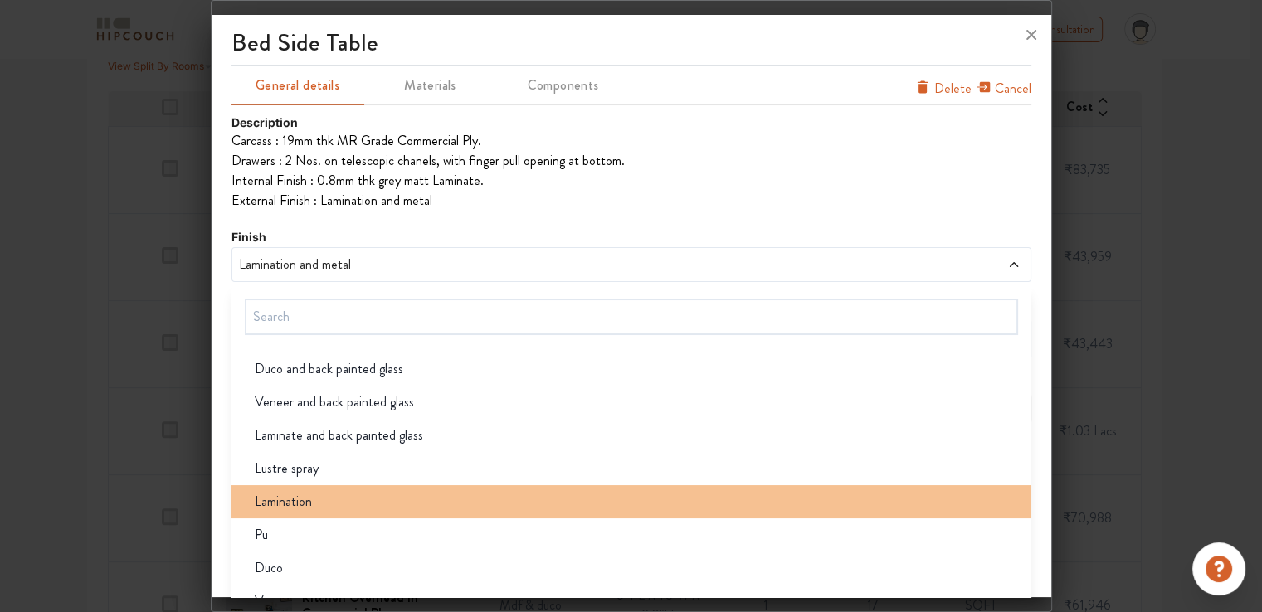
click at [269, 495] on span "Lamination" at bounding box center [283, 502] width 57 height 20
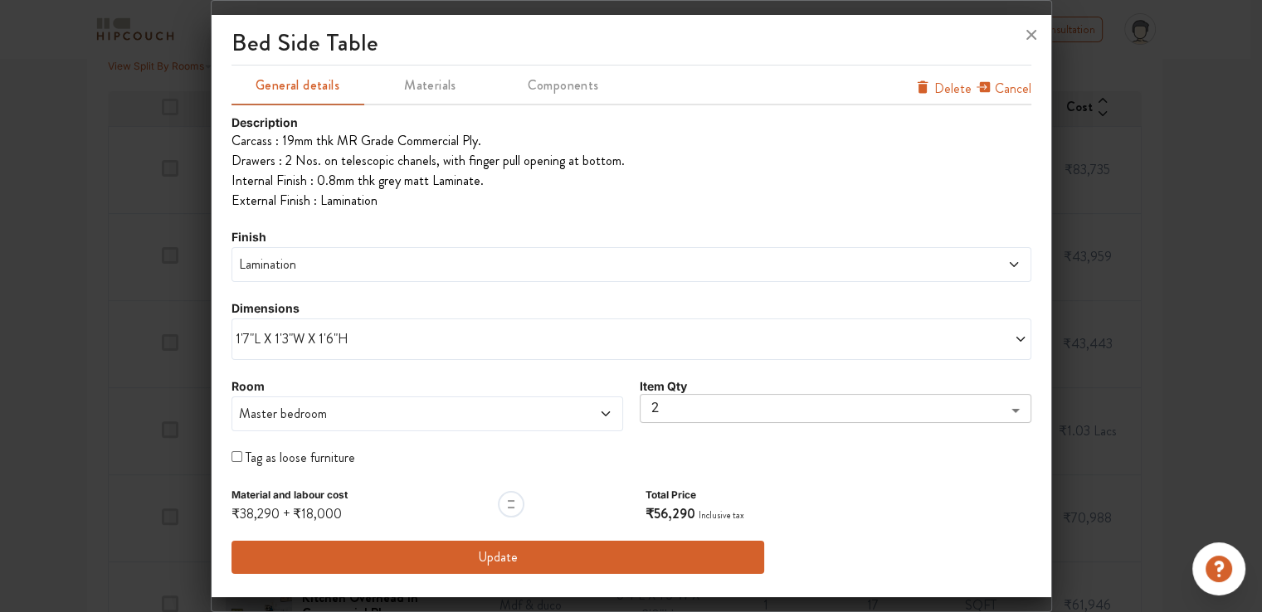
click at [355, 330] on span "1'7"L X 1'3"W X 1'6"H" at bounding box center [434, 339] width 396 height 20
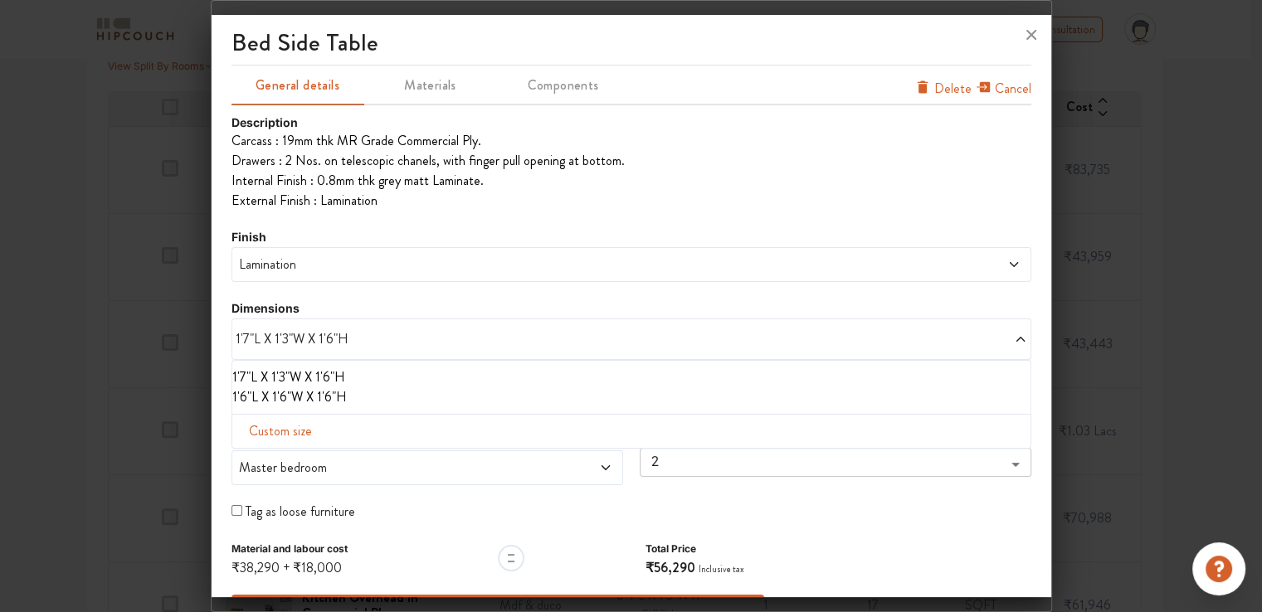
click at [339, 226] on div "Description Carcass : 19mm thk MR Grade Commercial Ply. Drawers : 2 Nos. on tel…" at bounding box center [632, 371] width 800 height 514
click at [327, 264] on span "Lamination" at bounding box center [530, 265] width 589 height 20
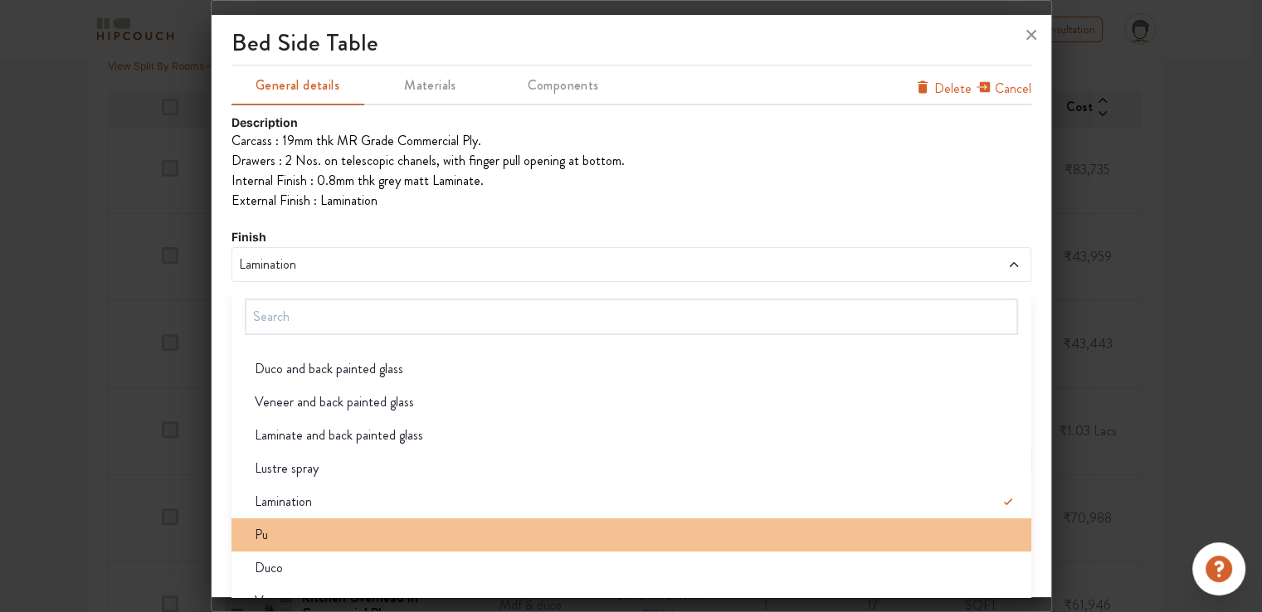
click at [315, 525] on div "Pu" at bounding box center [636, 535] width 790 height 20
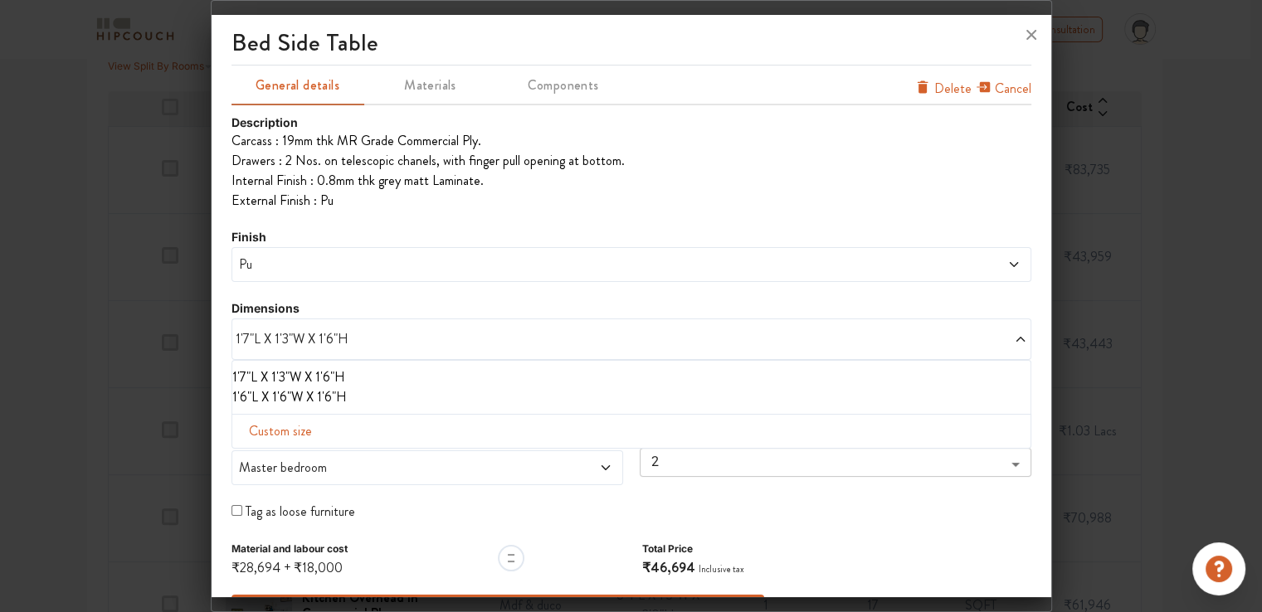
click at [256, 270] on span "Pu" at bounding box center [530, 265] width 589 height 20
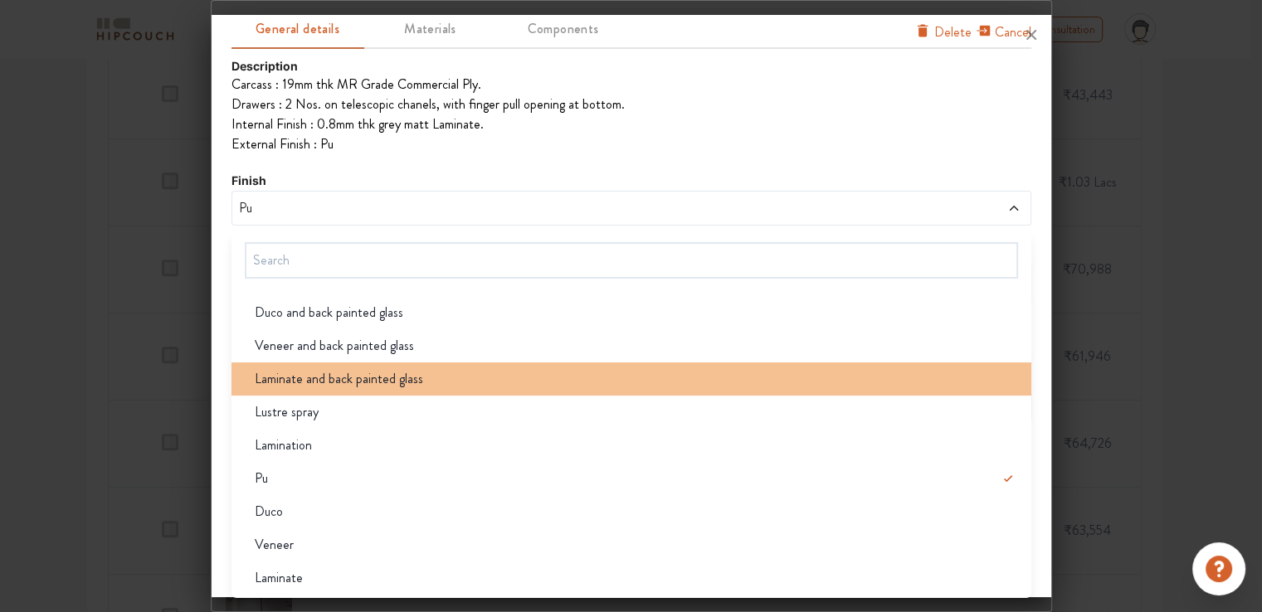
scroll to position [747, 0]
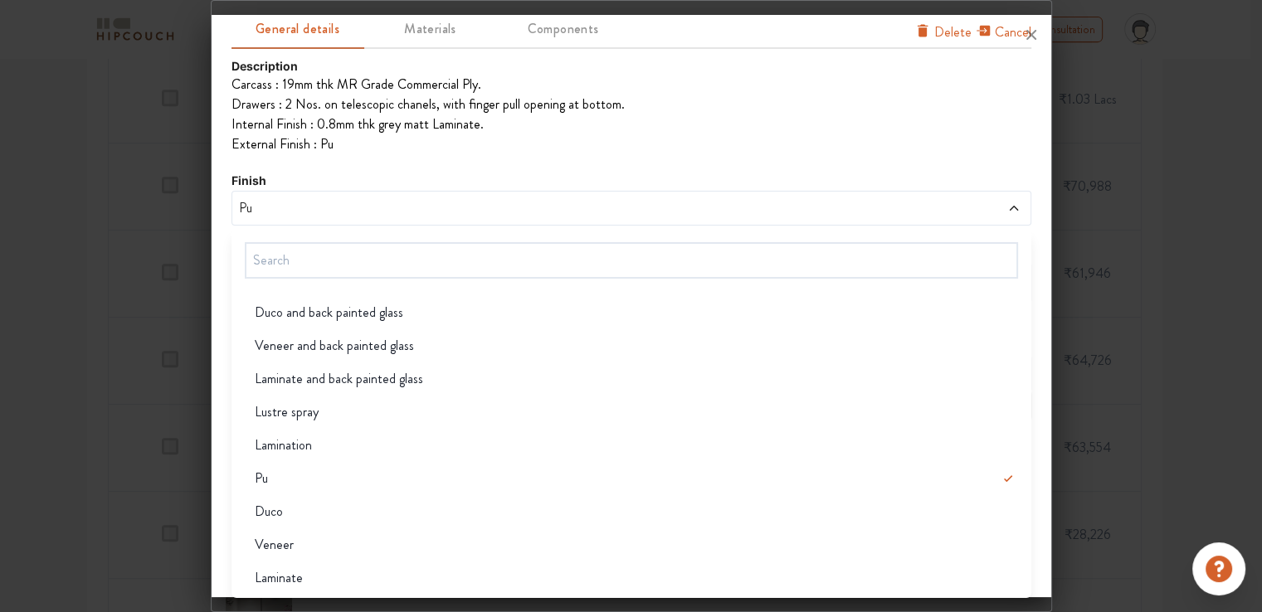
click at [357, 545] on div "Veneer" at bounding box center [636, 545] width 790 height 20
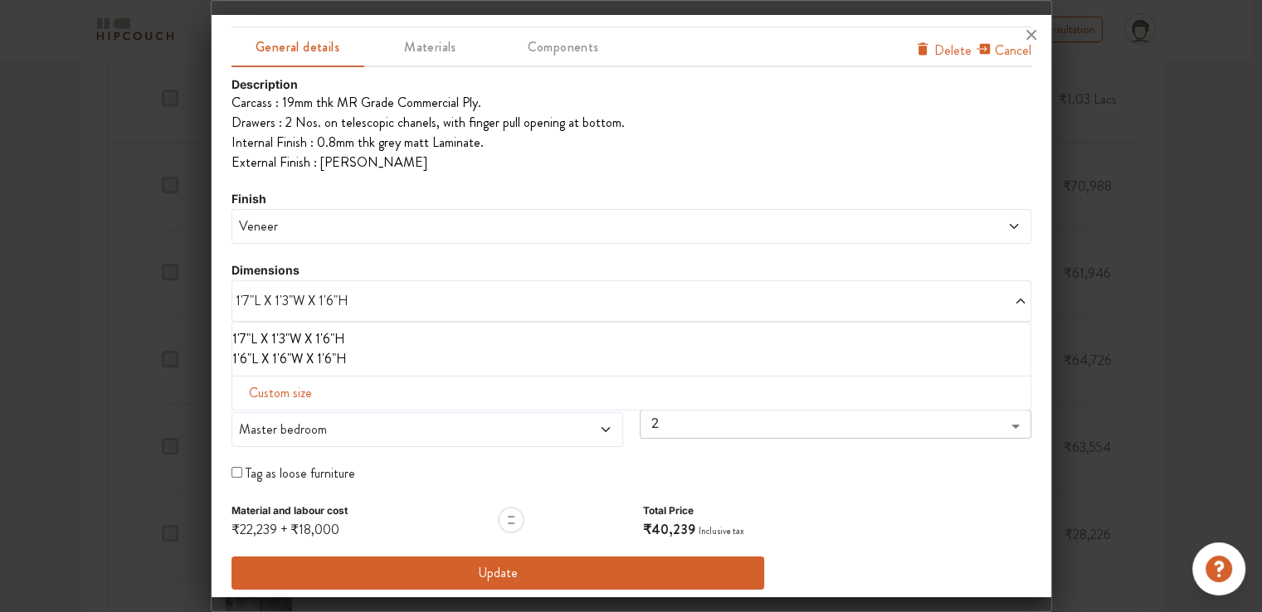
scroll to position [45, 0]
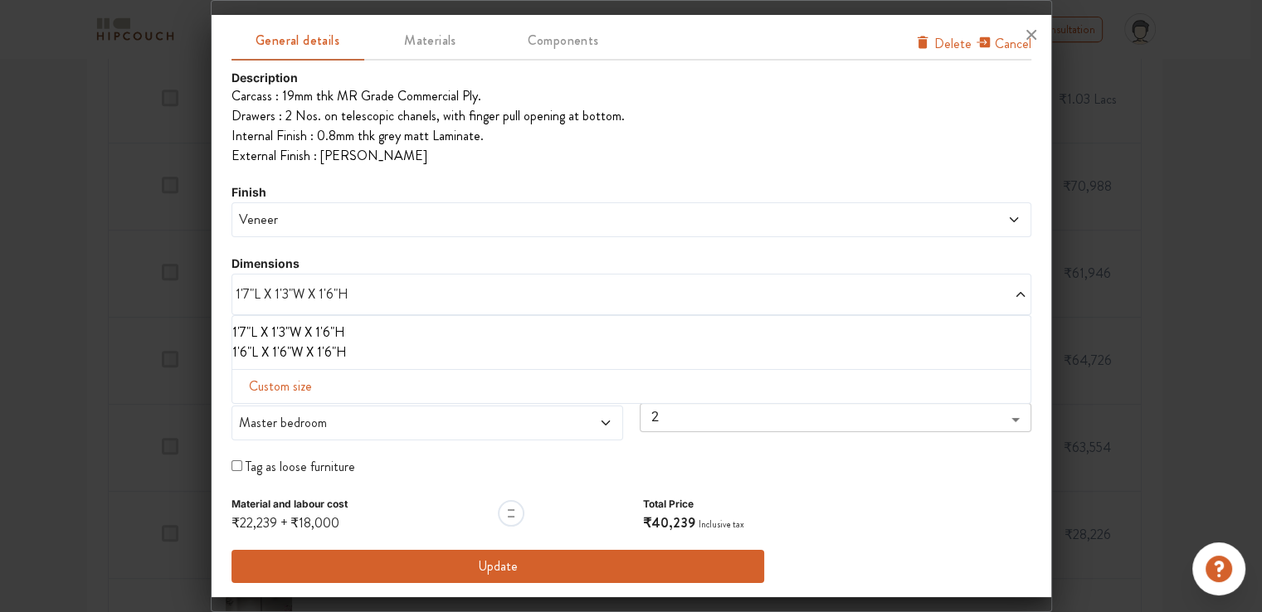
click at [322, 227] on span "Veneer" at bounding box center [530, 220] width 589 height 20
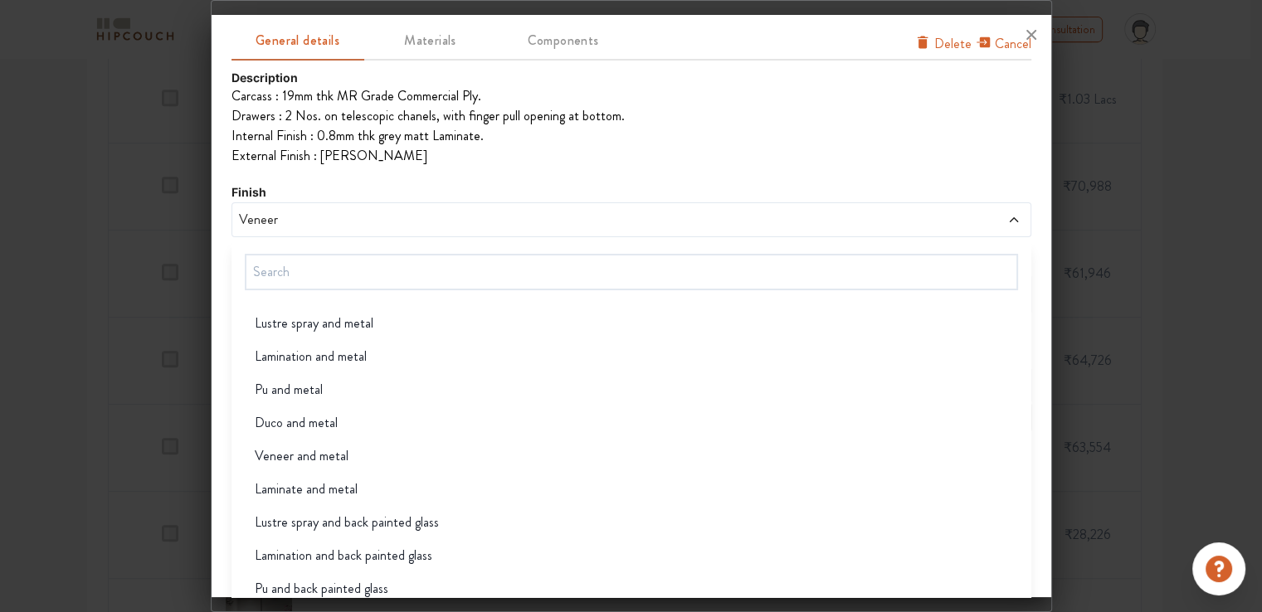
scroll to position [56, 0]
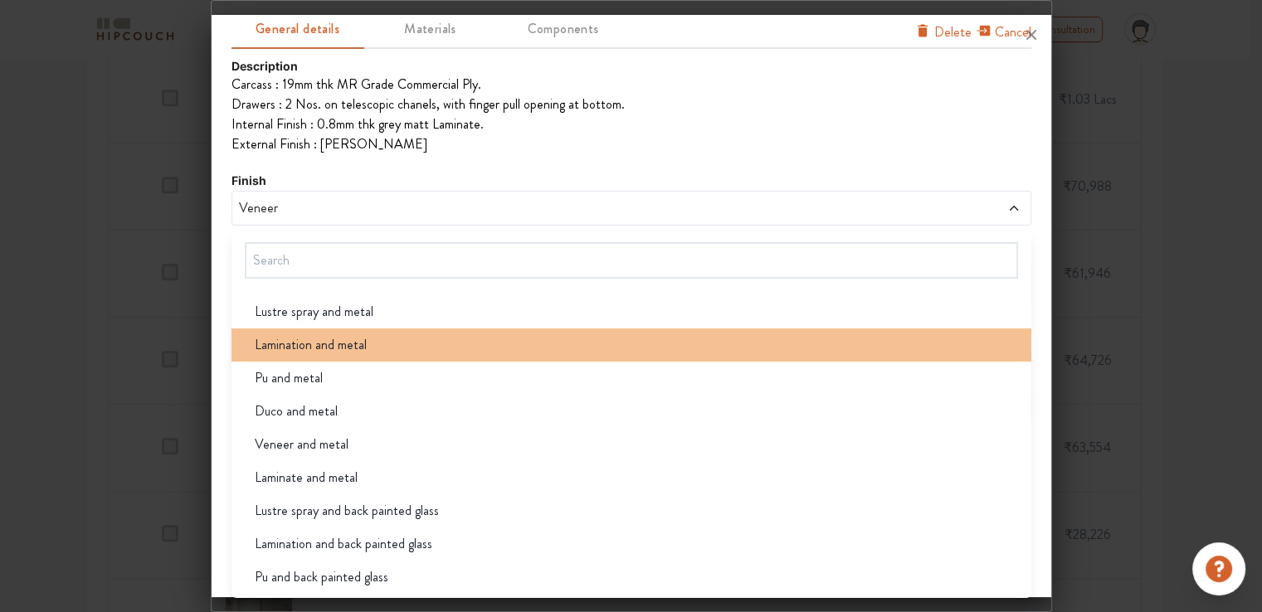
click at [344, 349] on span "Lamination and metal" at bounding box center [311, 345] width 112 height 20
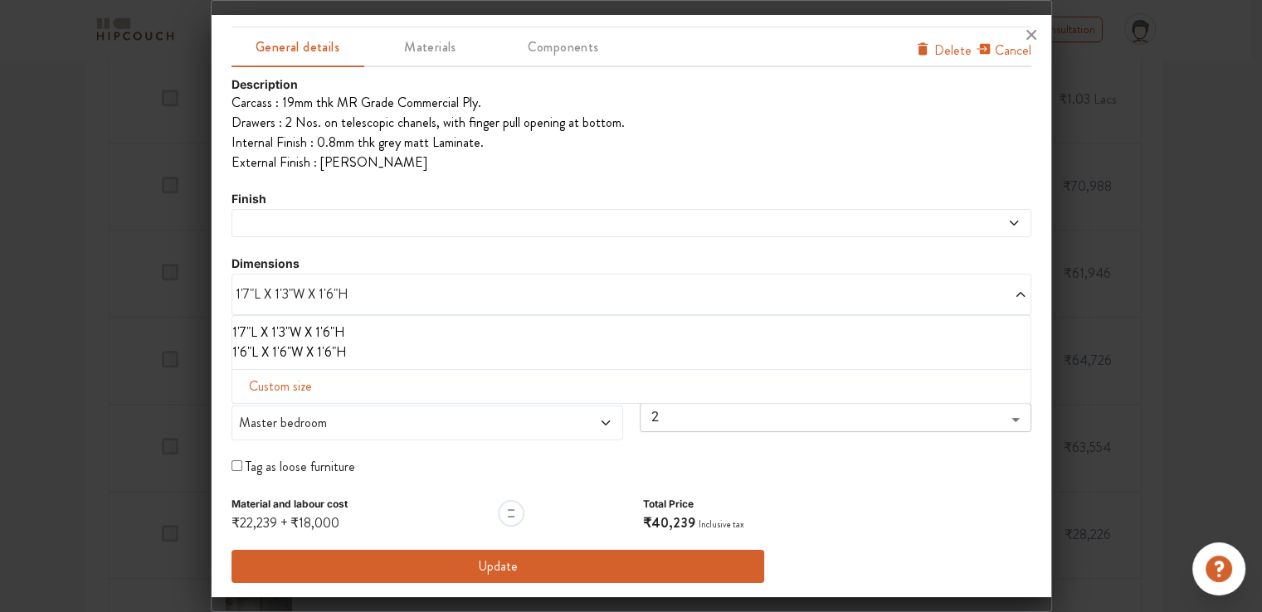
scroll to position [45, 0]
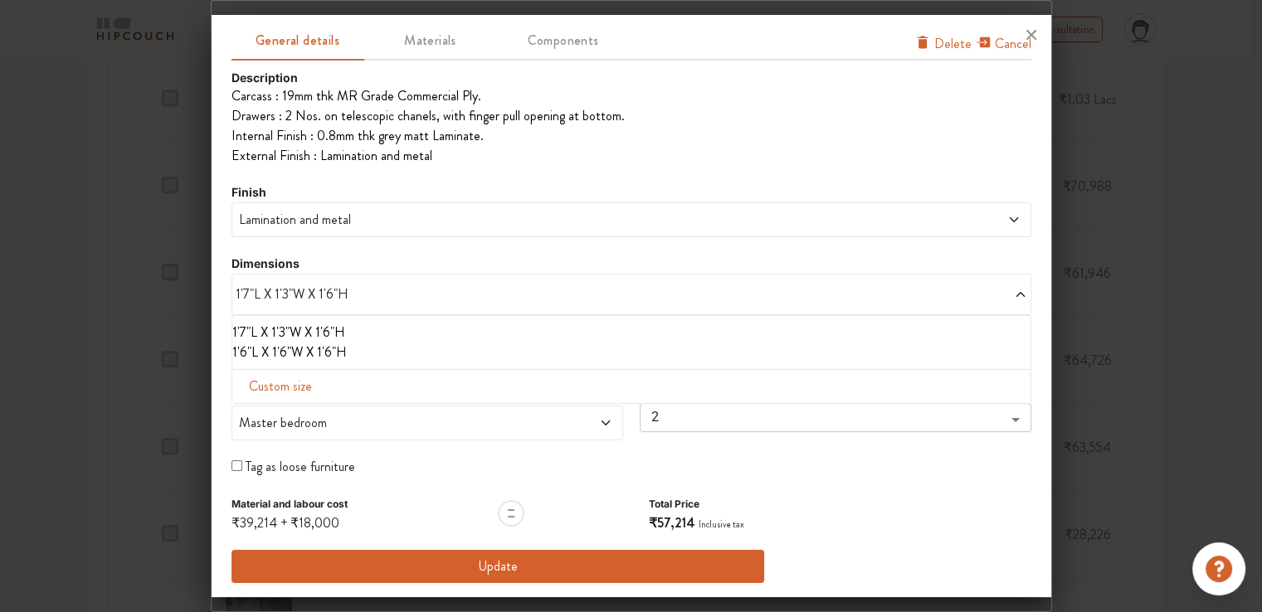
click at [345, 227] on span "Lamination and metal" at bounding box center [530, 220] width 589 height 20
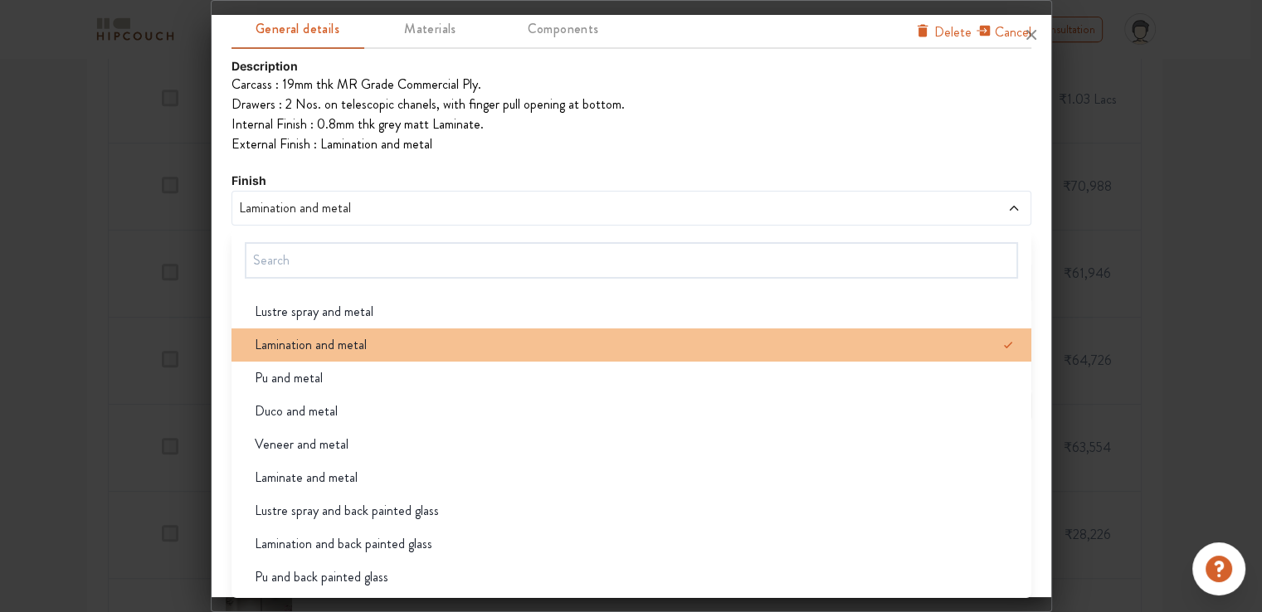
click at [1002, 349] on span at bounding box center [1014, 345] width 33 height 33
click at [996, 349] on div "Lamination and metal" at bounding box center [636, 345] width 790 height 20
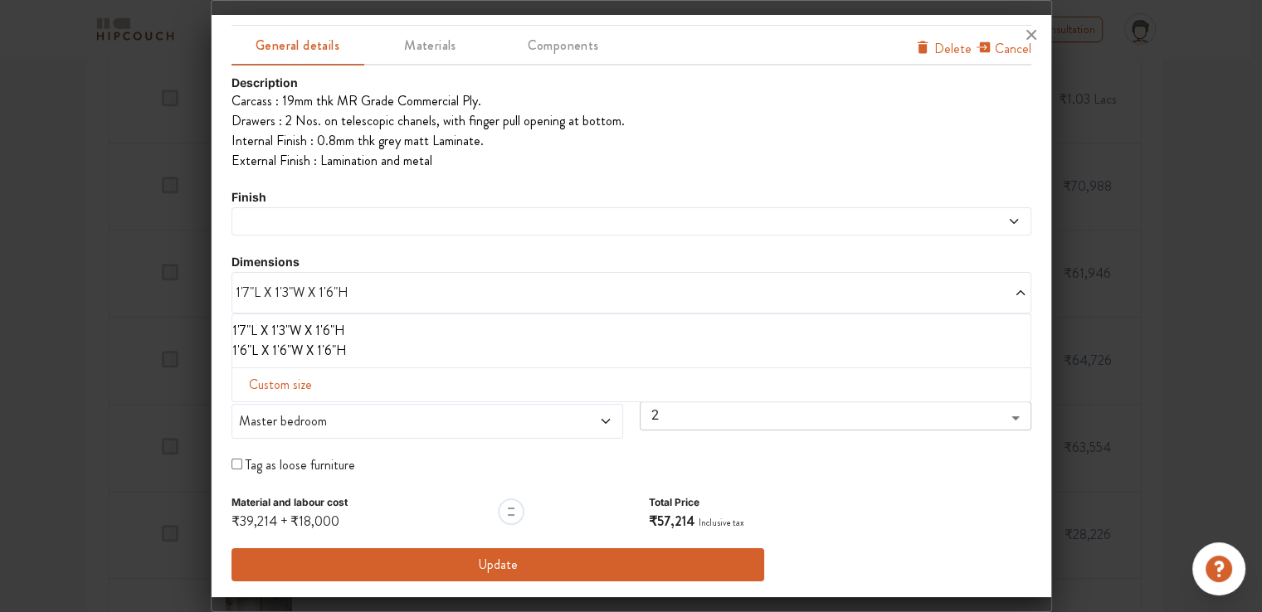
scroll to position [38, 0]
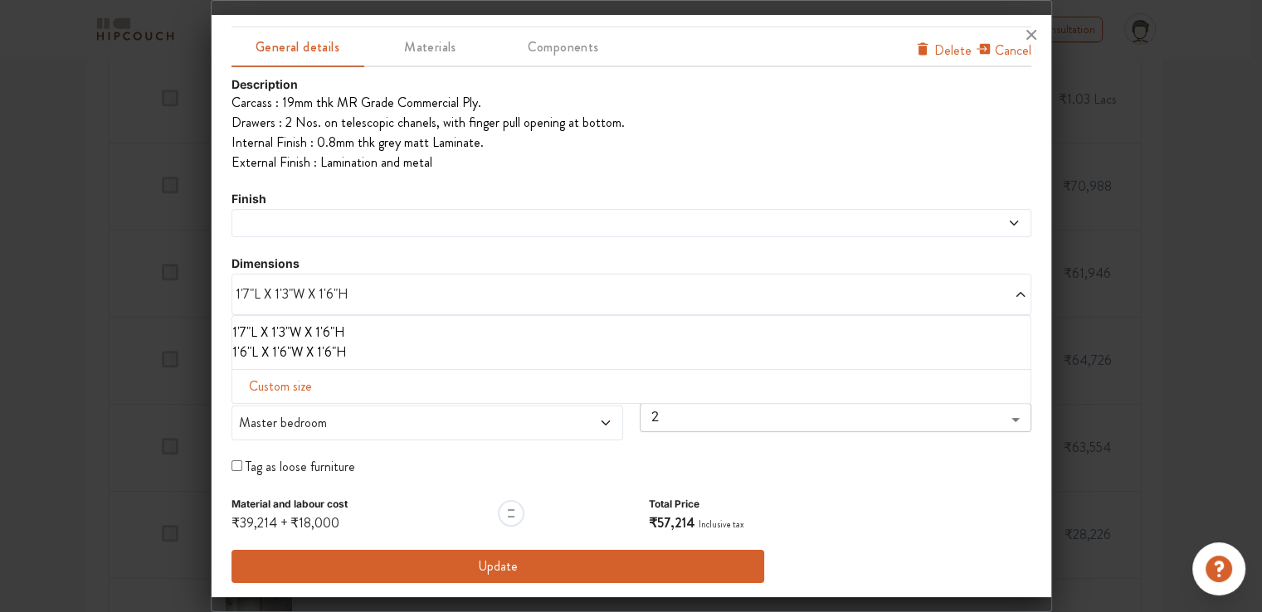
click at [1001, 358] on li "1'6"L X 1'6"W X 1'6"H" at bounding box center [628, 353] width 792 height 20
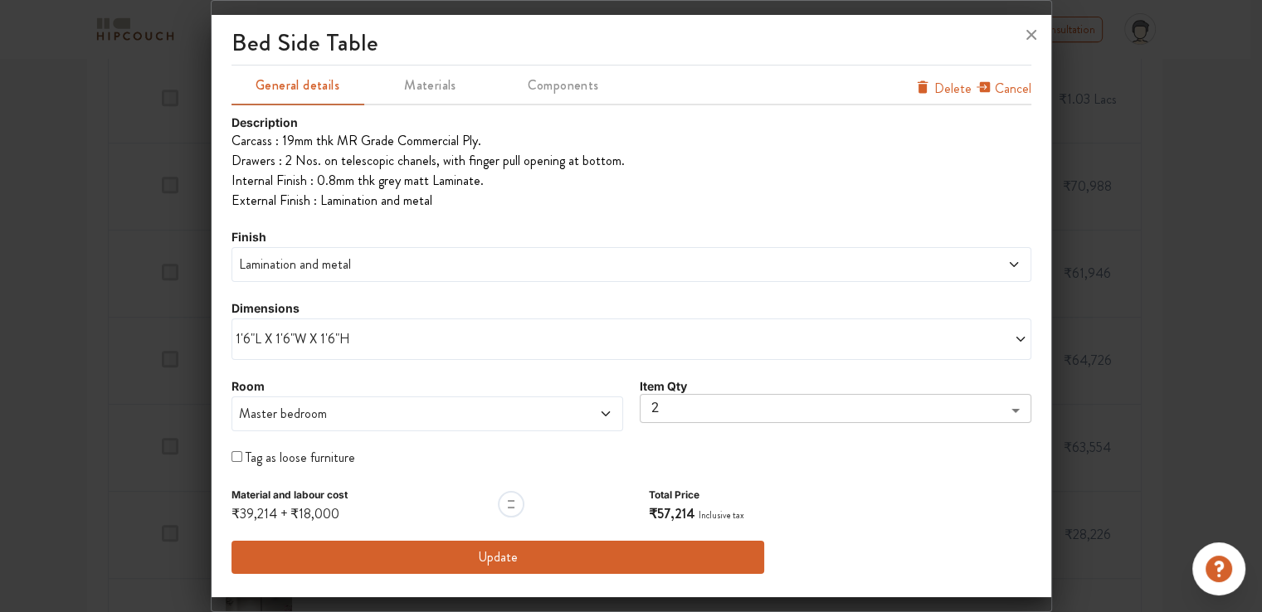
scroll to position [0, 0]
click at [349, 273] on span "Lamination and metal" at bounding box center [530, 265] width 589 height 20
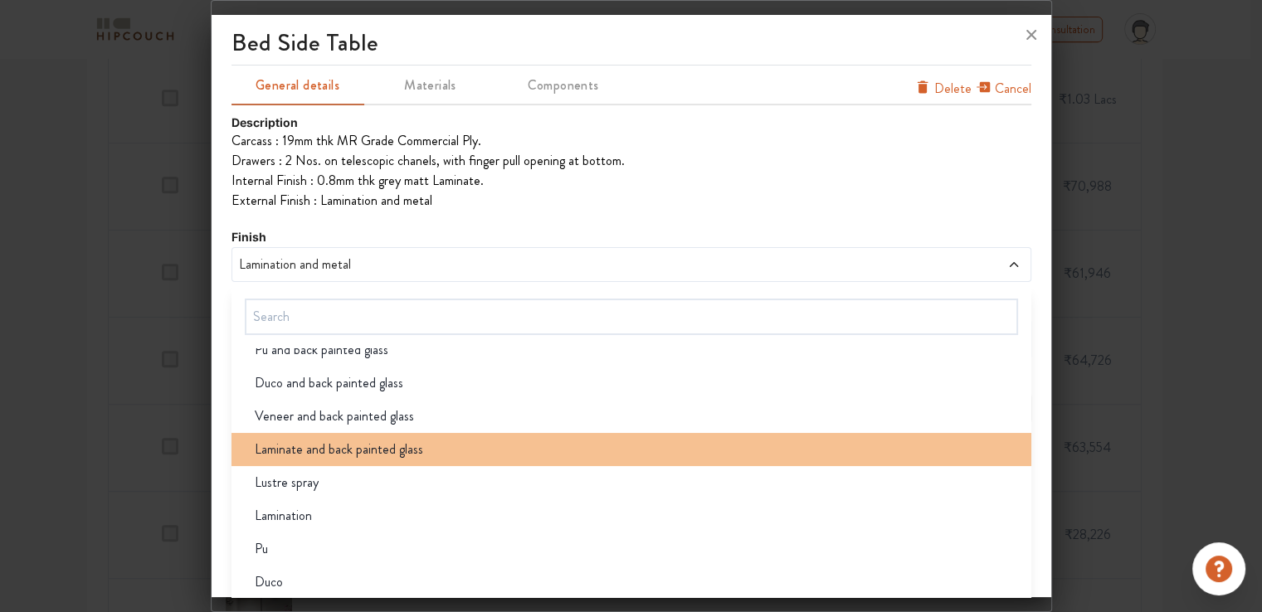
scroll to position [298, 0]
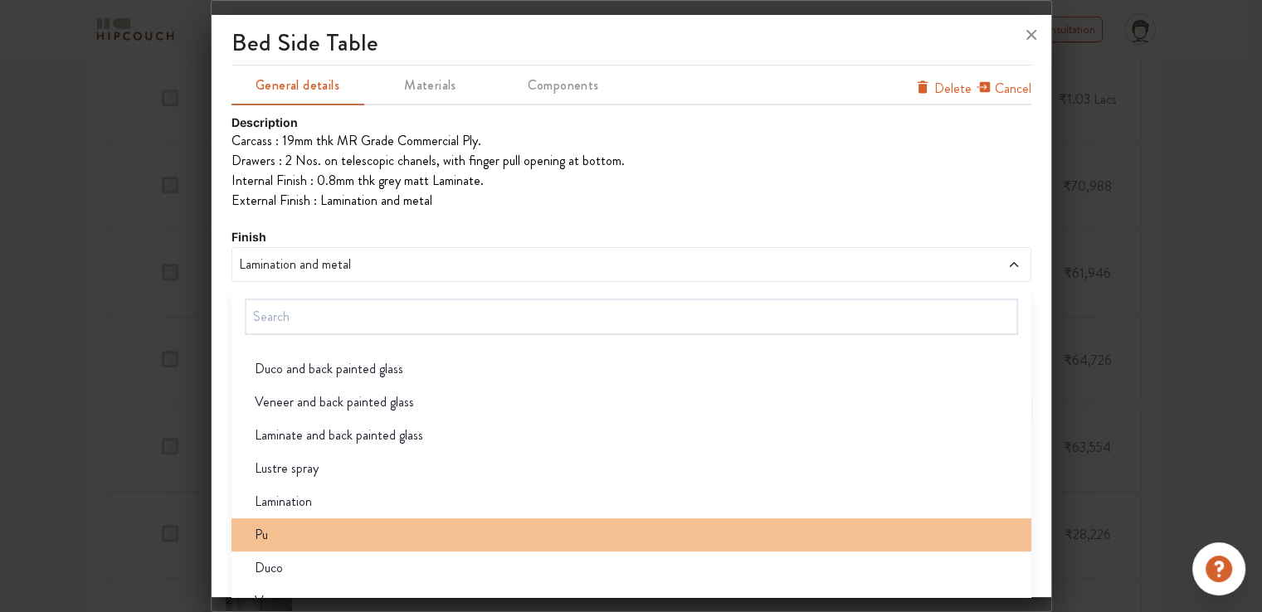
click at [330, 534] on div "Pu" at bounding box center [636, 535] width 790 height 20
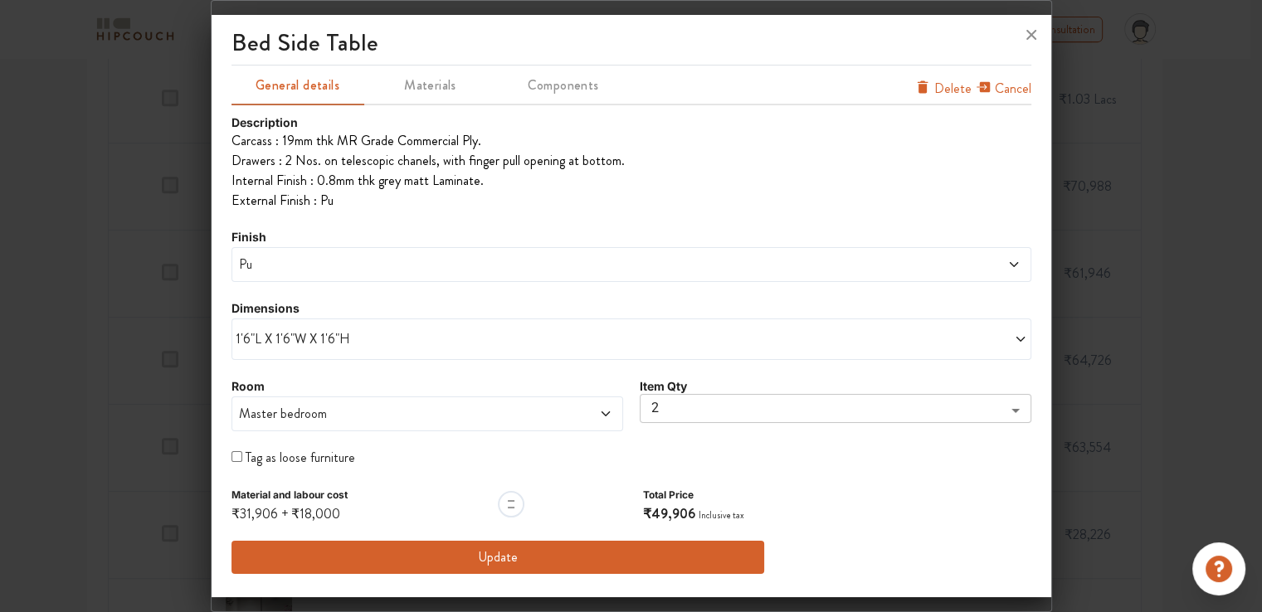
click at [508, 560] on button "Update" at bounding box center [499, 557] width 534 height 33
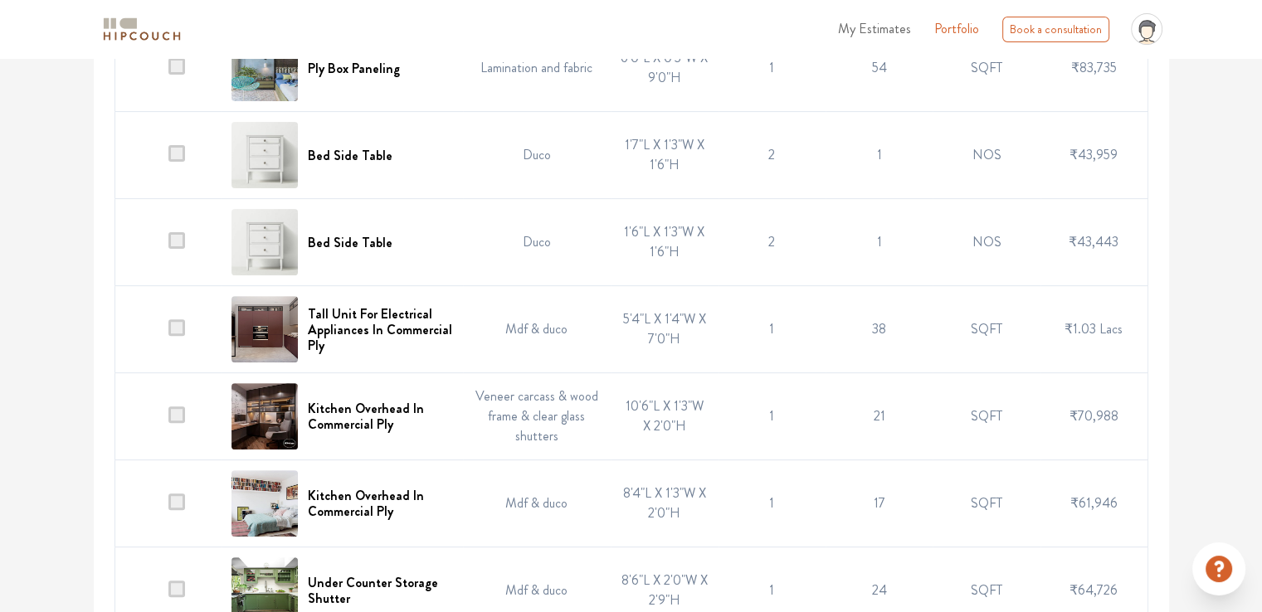
scroll to position [498, 0]
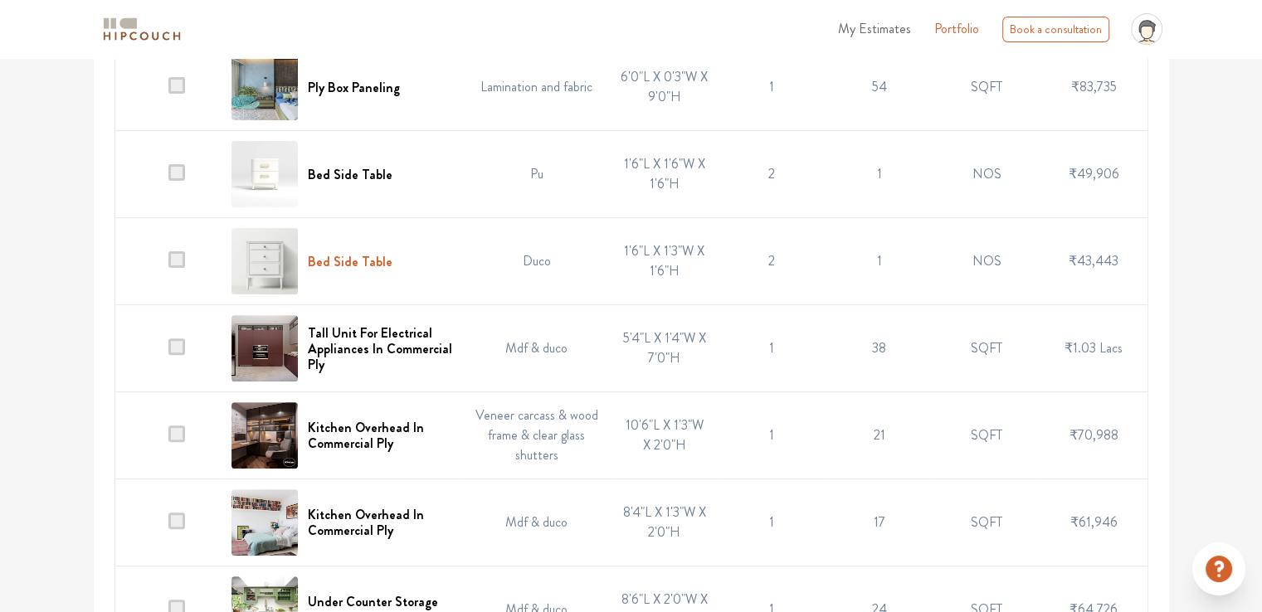
click at [345, 259] on h6 "Bed Side Table" at bounding box center [350, 262] width 85 height 16
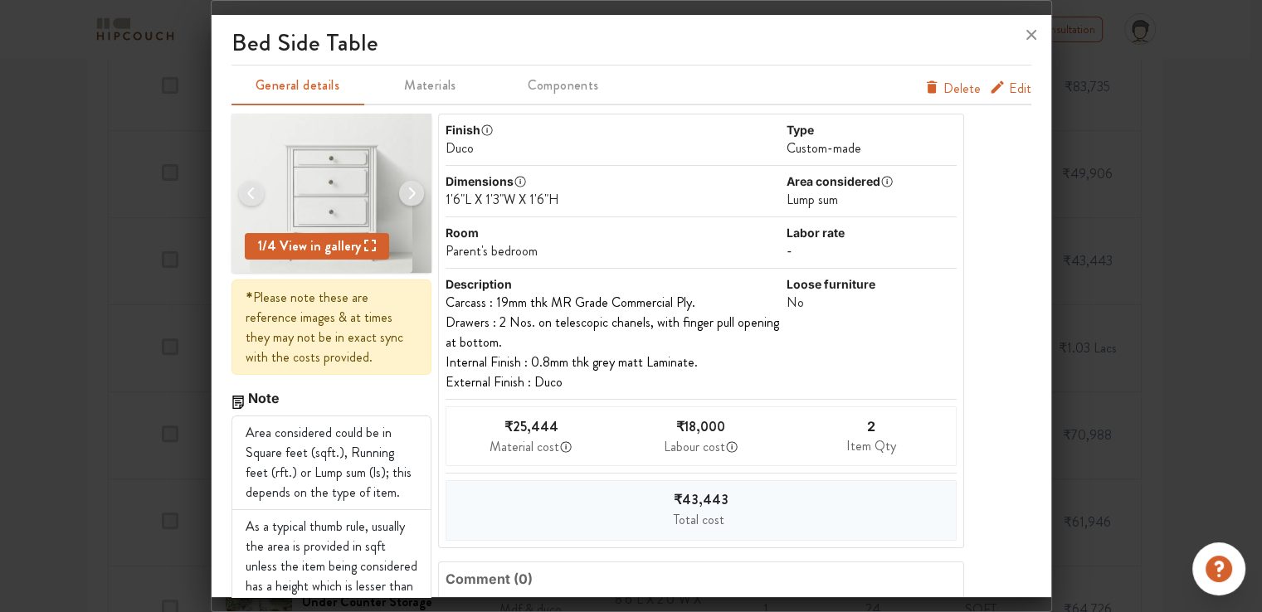
click at [1009, 90] on span "Edit" at bounding box center [1020, 89] width 22 height 20
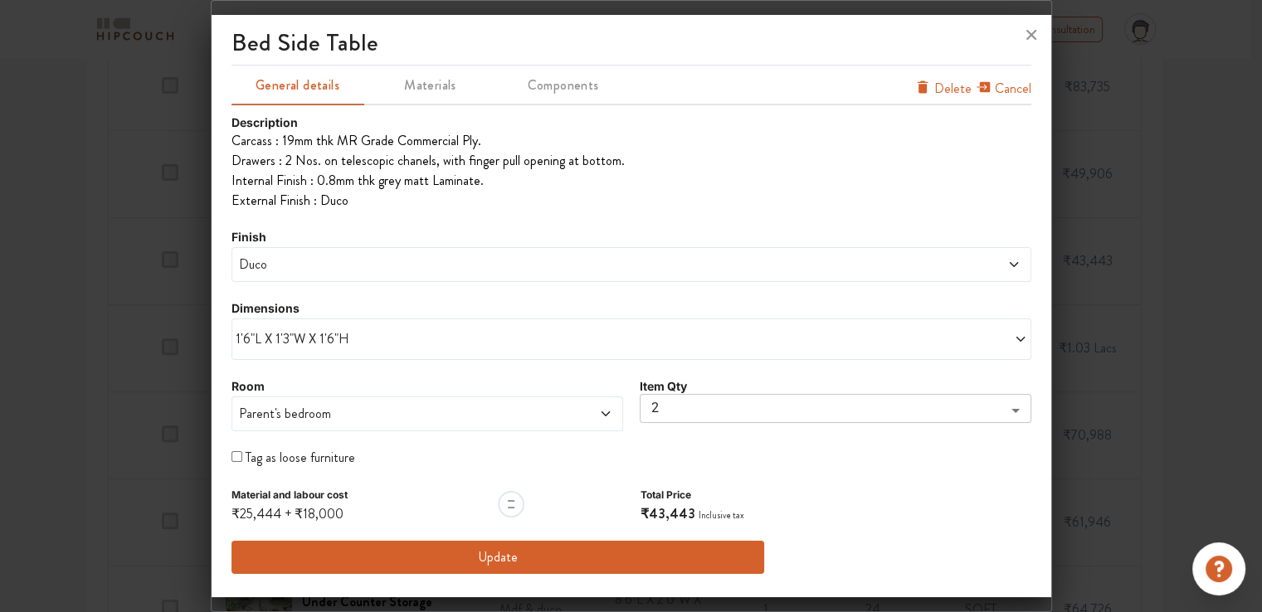
click at [295, 266] on span "Duco" at bounding box center [530, 265] width 589 height 20
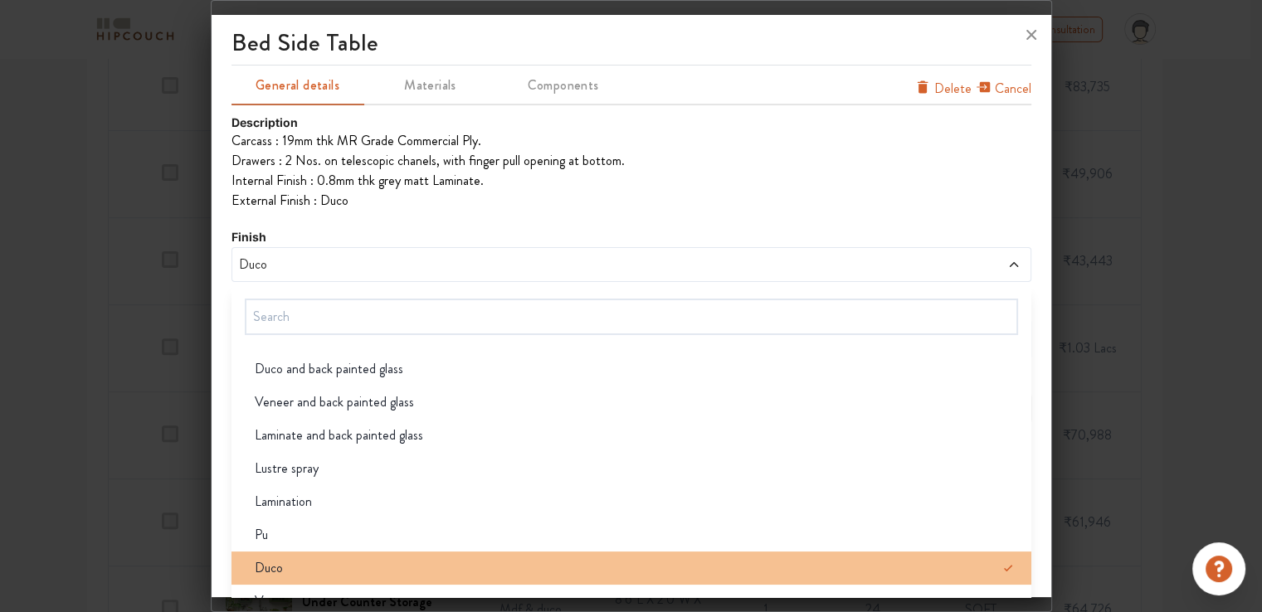
scroll to position [56, 0]
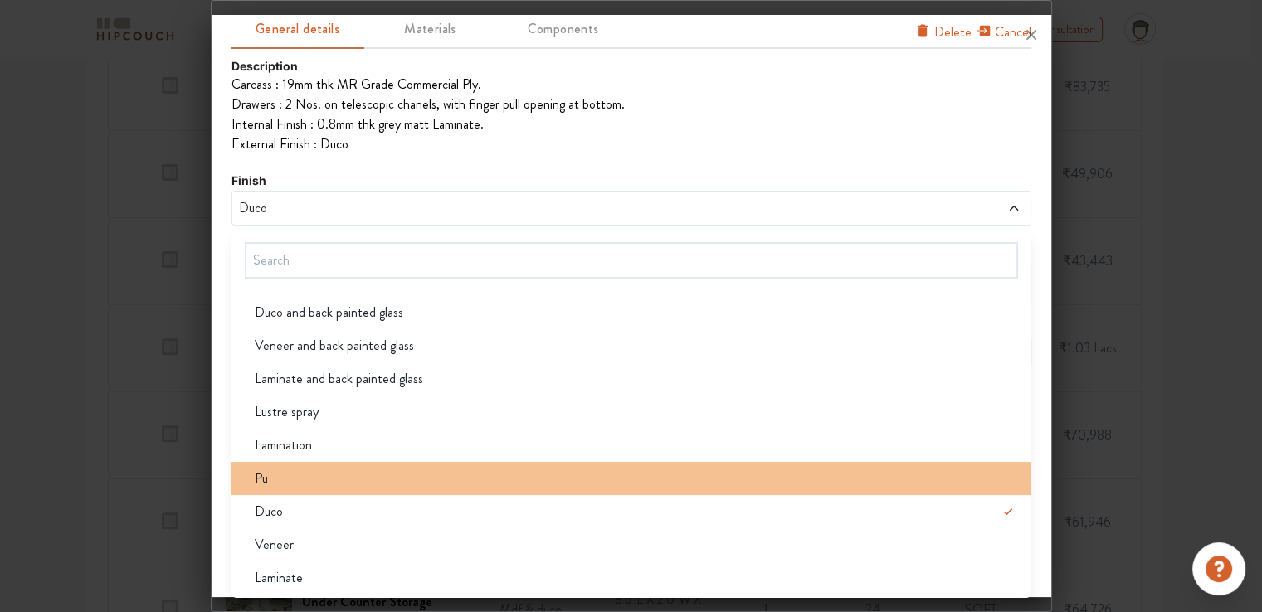
click at [290, 481] on div "Pu" at bounding box center [636, 479] width 790 height 20
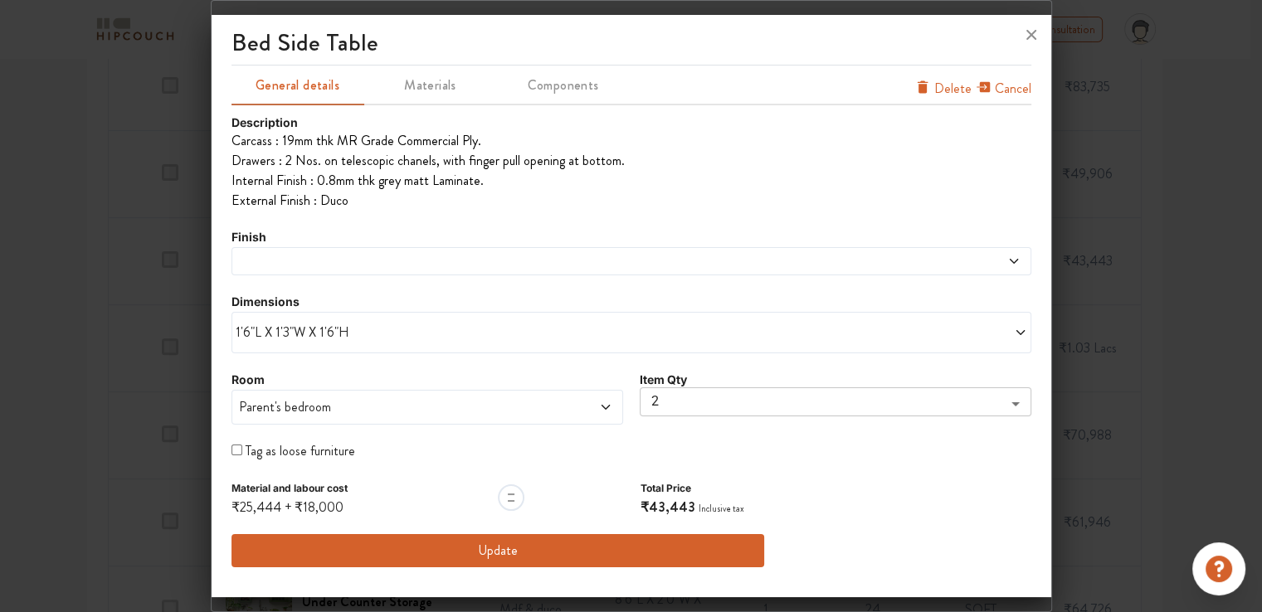
scroll to position [0, 0]
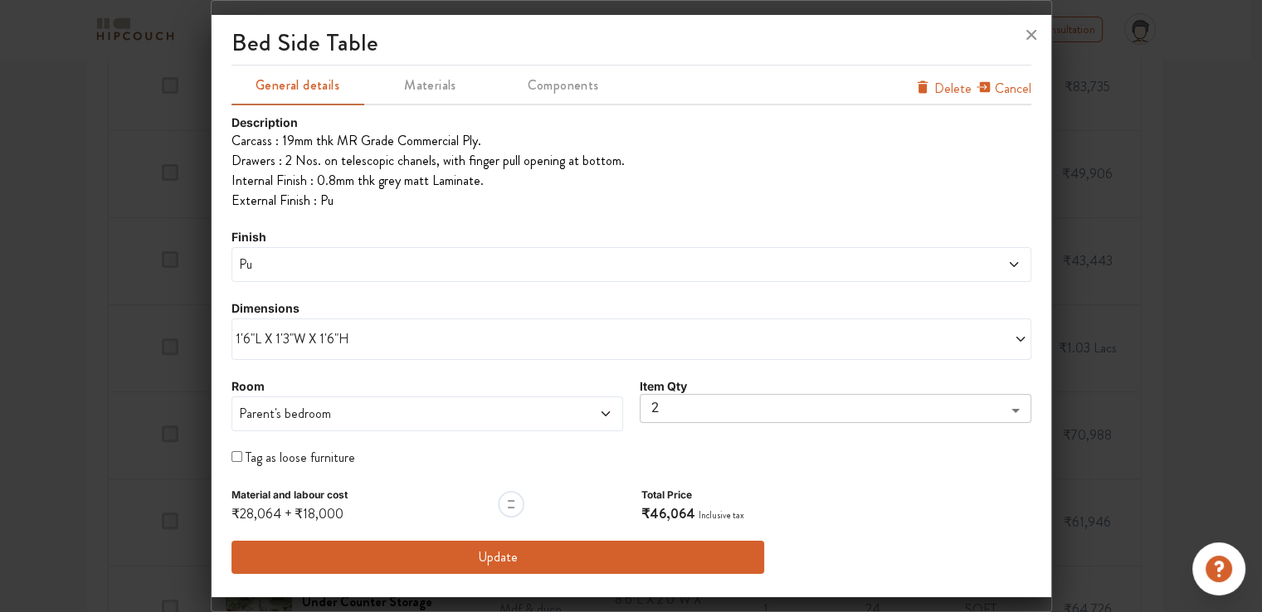
click at [468, 553] on button "Update" at bounding box center [499, 557] width 534 height 33
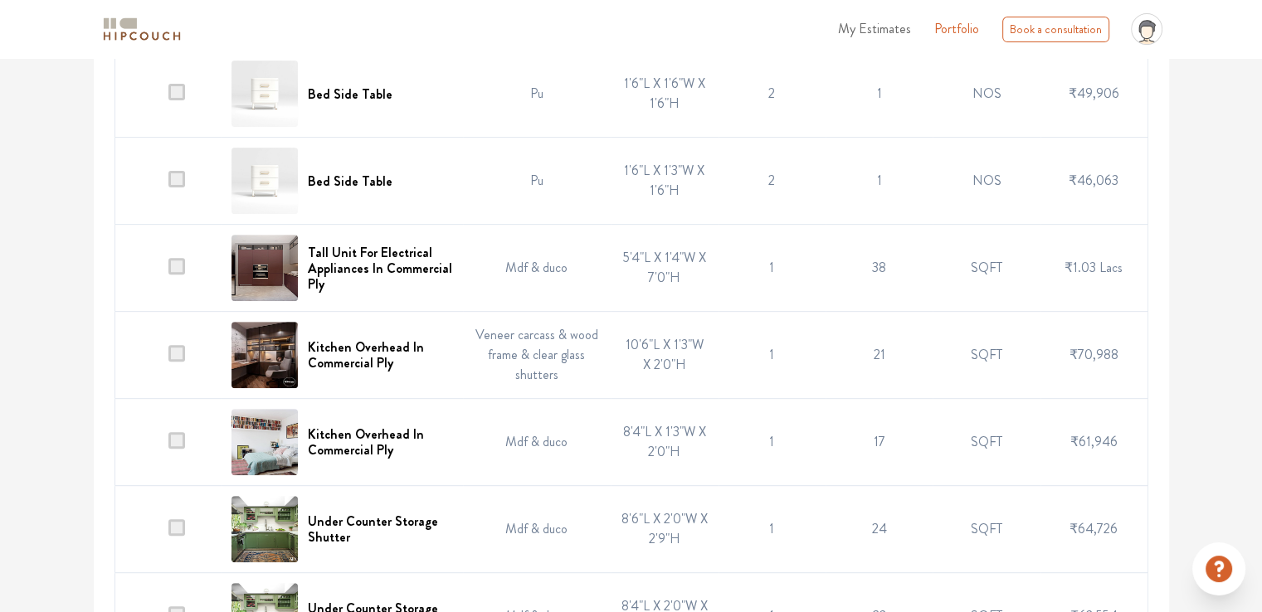
scroll to position [630, 0]
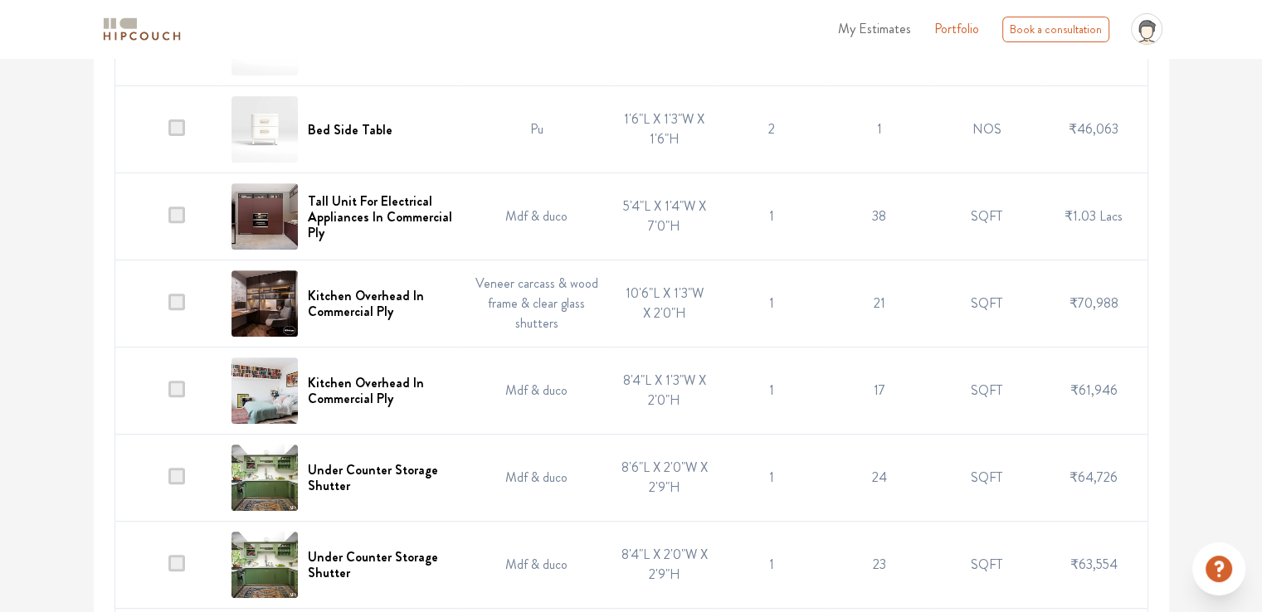
click at [514, 214] on td "Mdf & duco" at bounding box center [537, 216] width 149 height 87
click at [313, 215] on div "Tall Unit For Electrical Appliances In Commercial Ply" at bounding box center [342, 216] width 221 height 66
click at [323, 213] on h6 "Tall Unit For Electrical Appliances In Commercial Ply" at bounding box center [380, 217] width 144 height 48
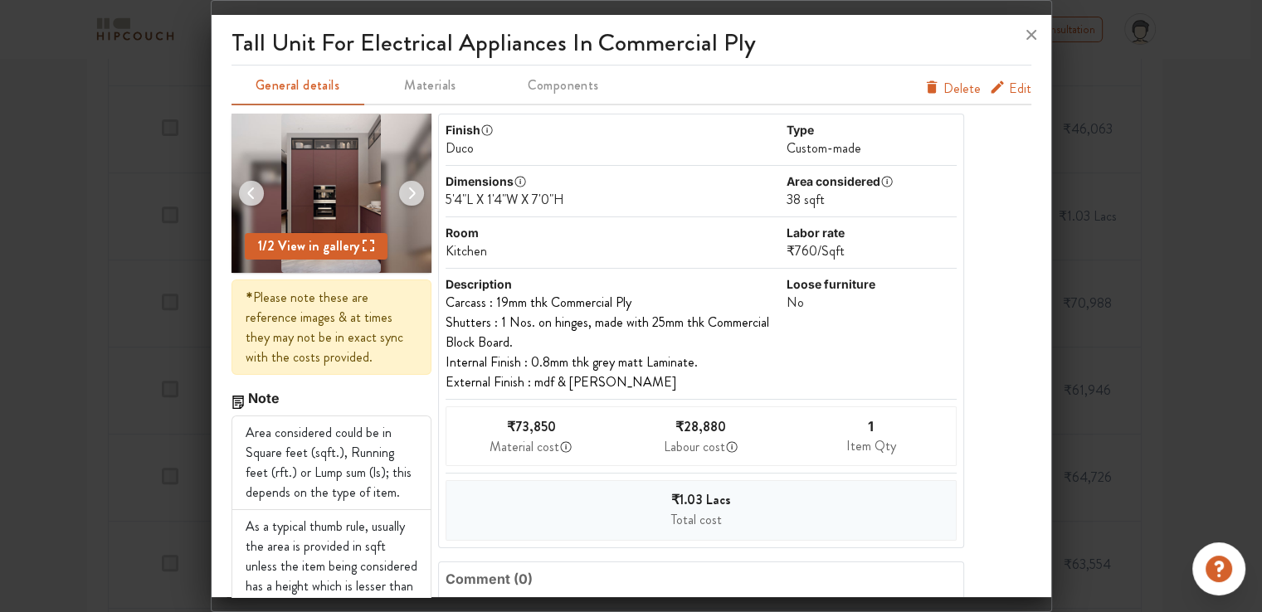
click at [1009, 84] on span "Edit" at bounding box center [1020, 89] width 22 height 20
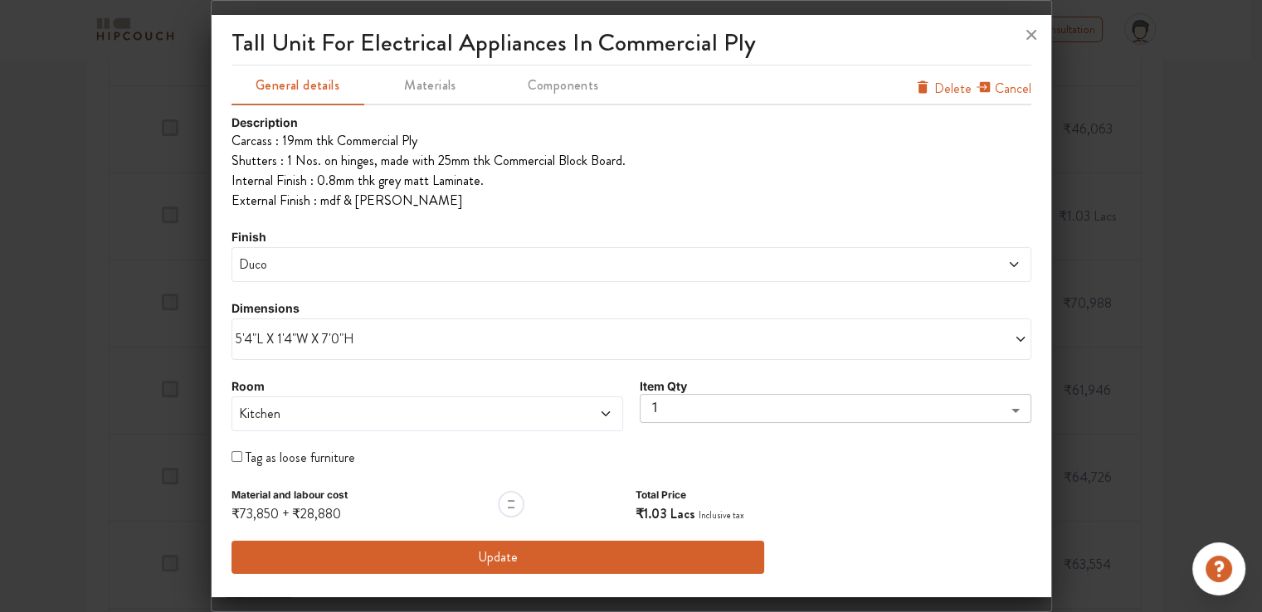
click at [300, 261] on span "Duco" at bounding box center [530, 265] width 589 height 20
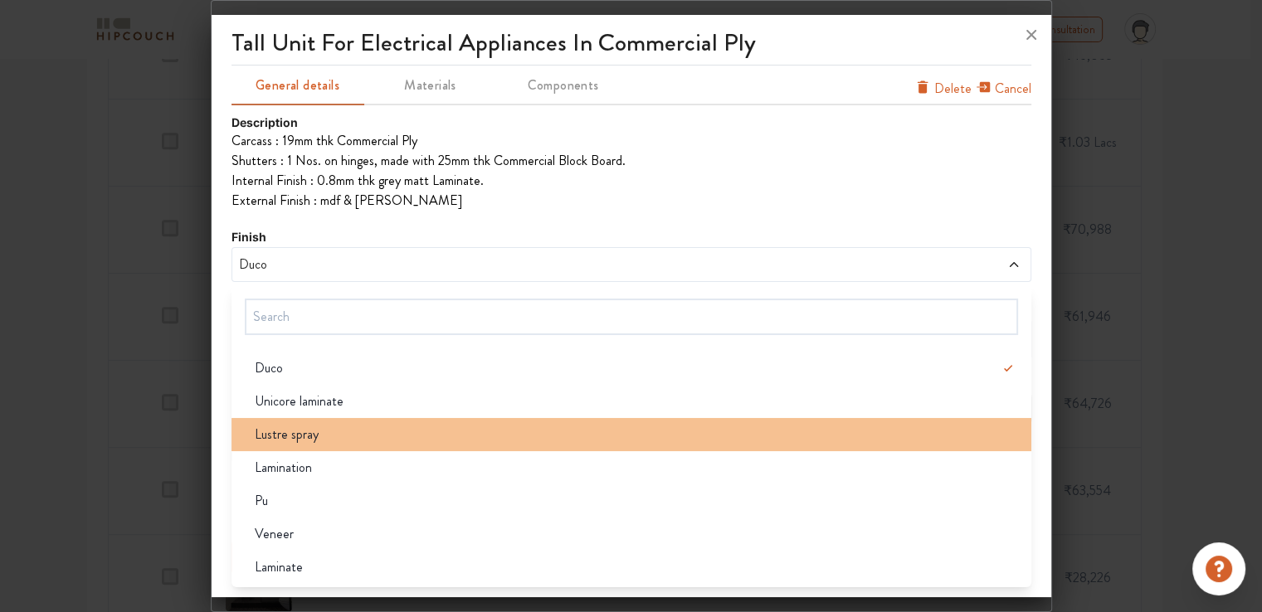
scroll to position [713, 0]
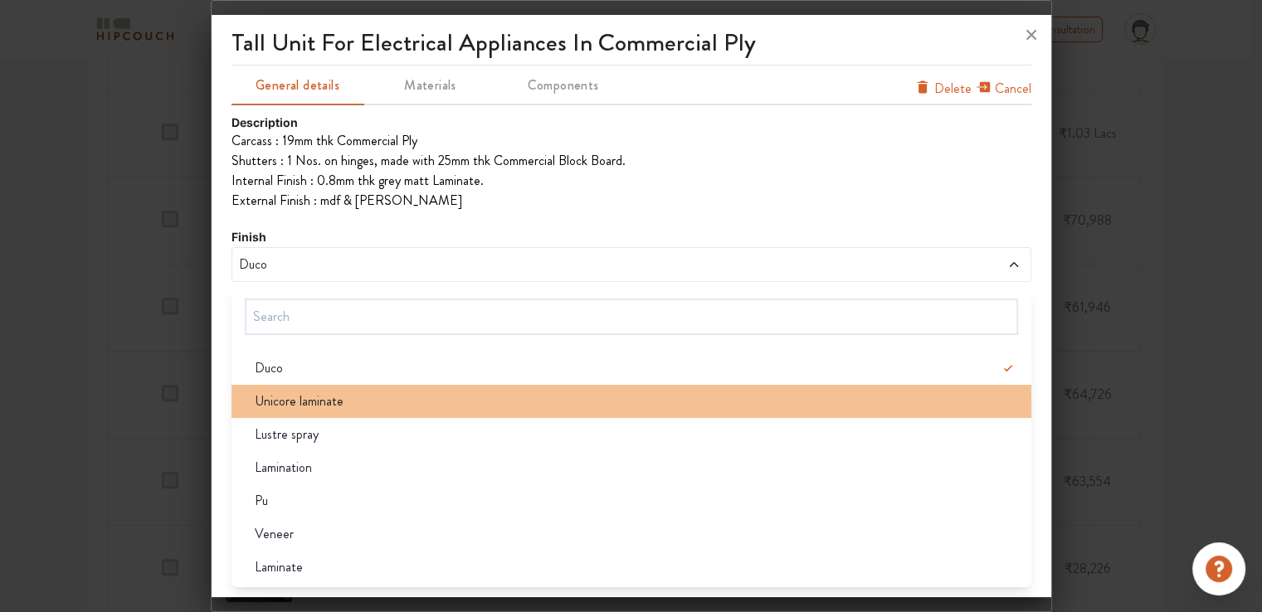
click at [335, 402] on span "Unicore laminate" at bounding box center [299, 402] width 89 height 20
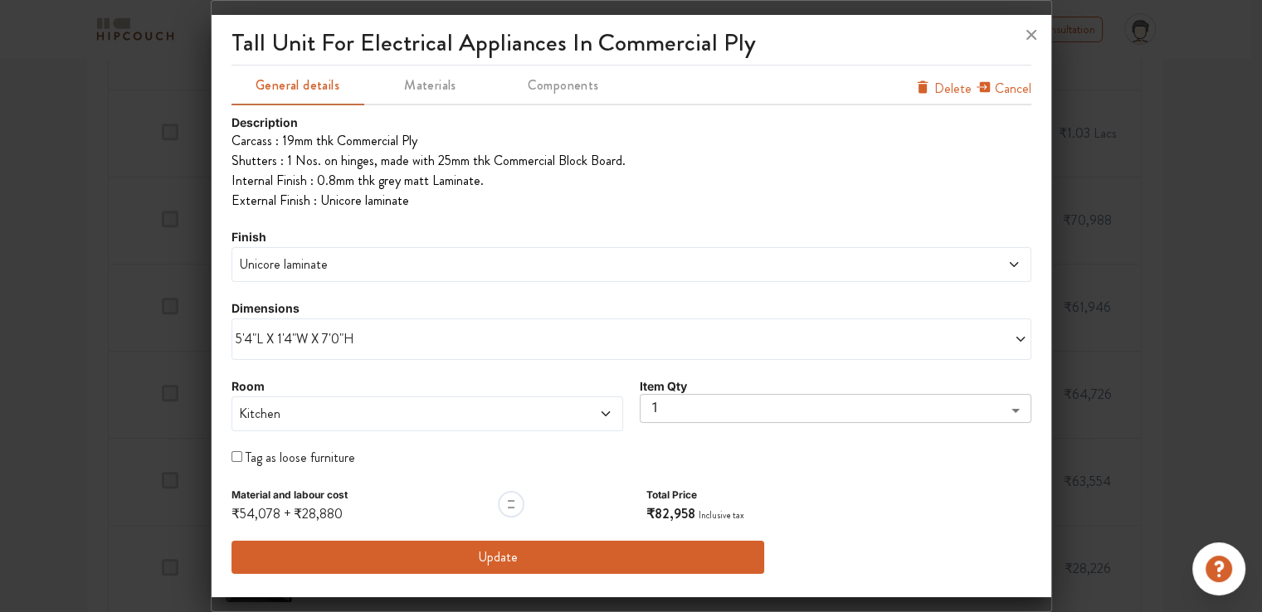
click at [321, 270] on span "Unicore laminate" at bounding box center [530, 265] width 589 height 20
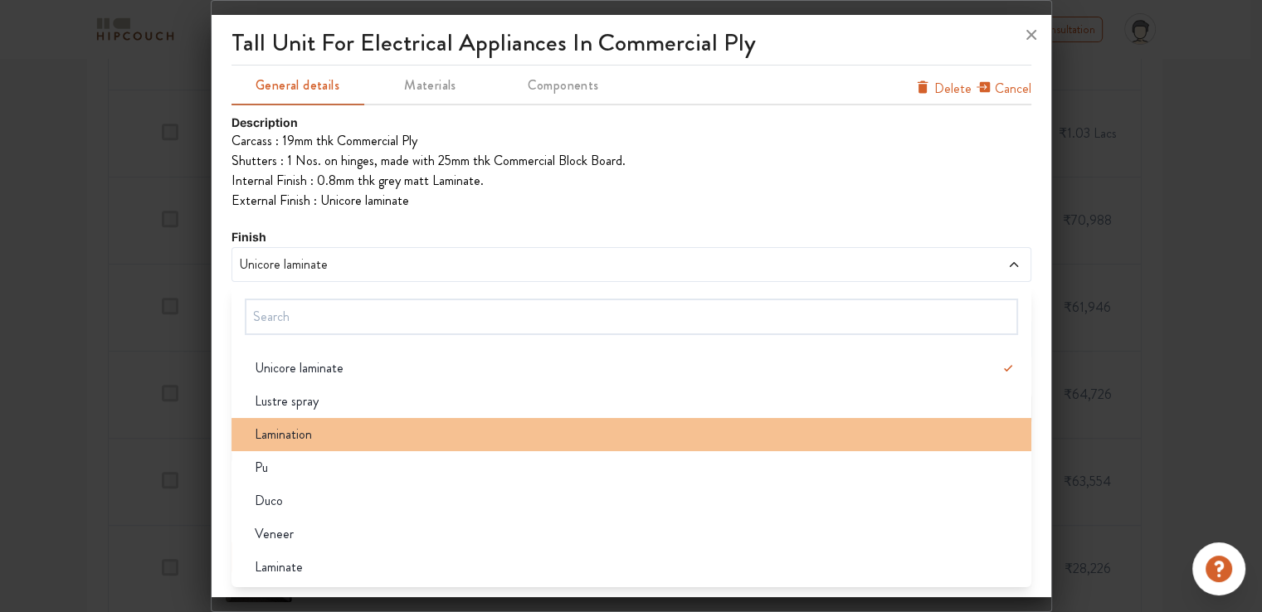
click at [302, 437] on span "Lamination" at bounding box center [283, 435] width 57 height 20
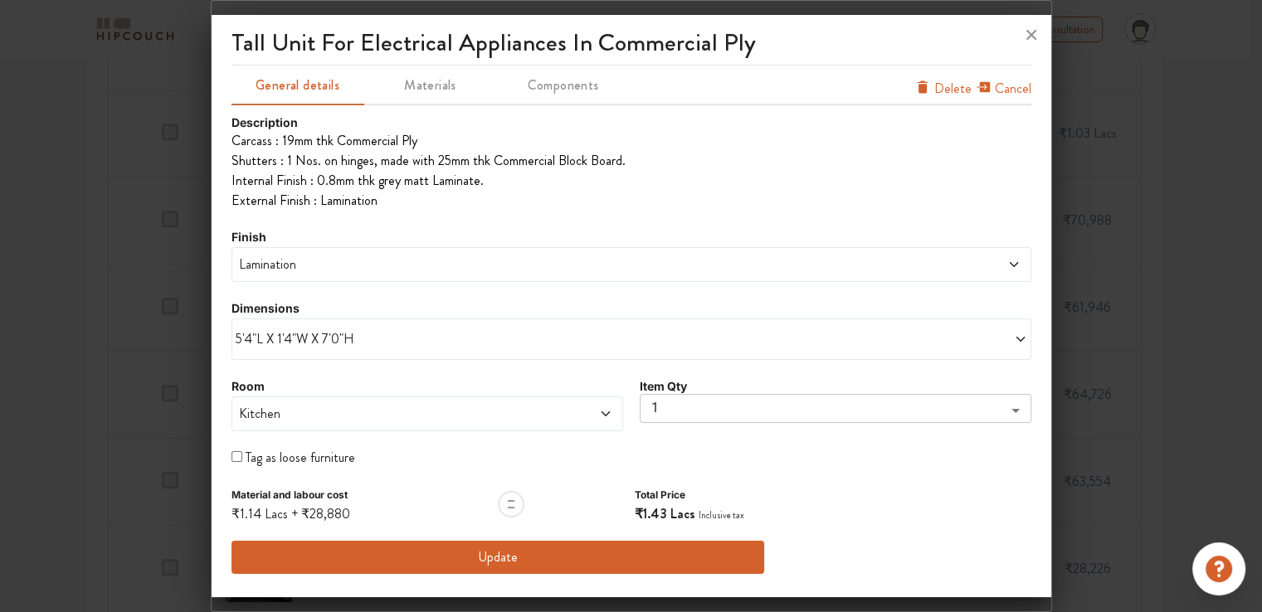
click at [300, 276] on div "Lamination" at bounding box center [632, 264] width 800 height 35
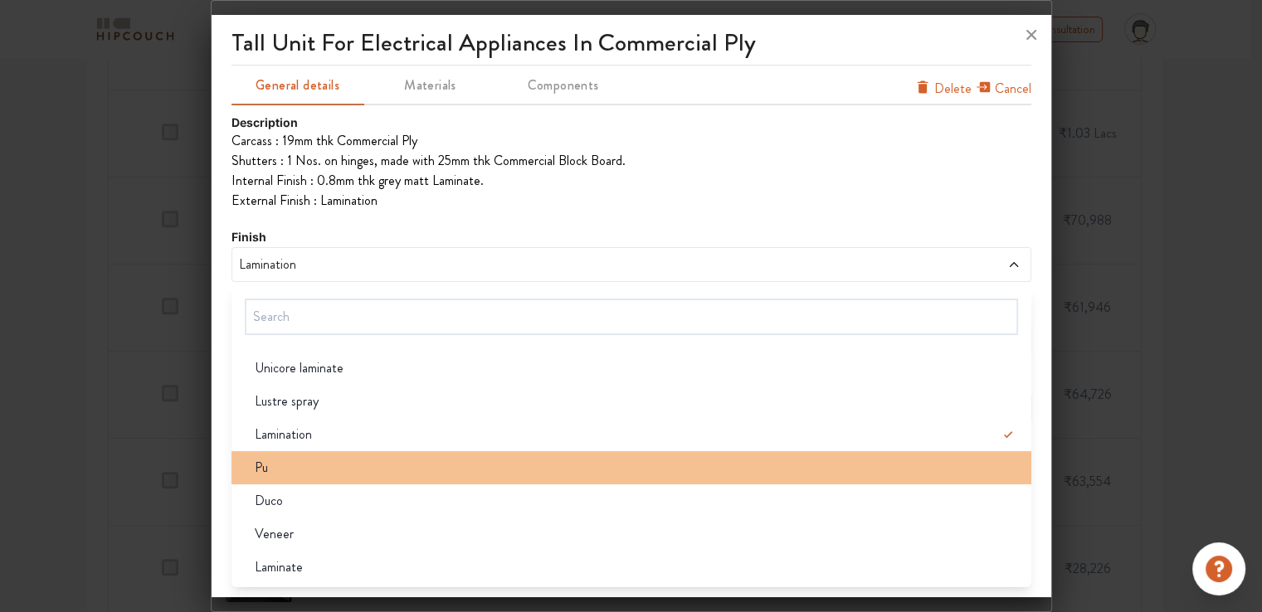
click at [285, 466] on div "Pu" at bounding box center [636, 468] width 790 height 20
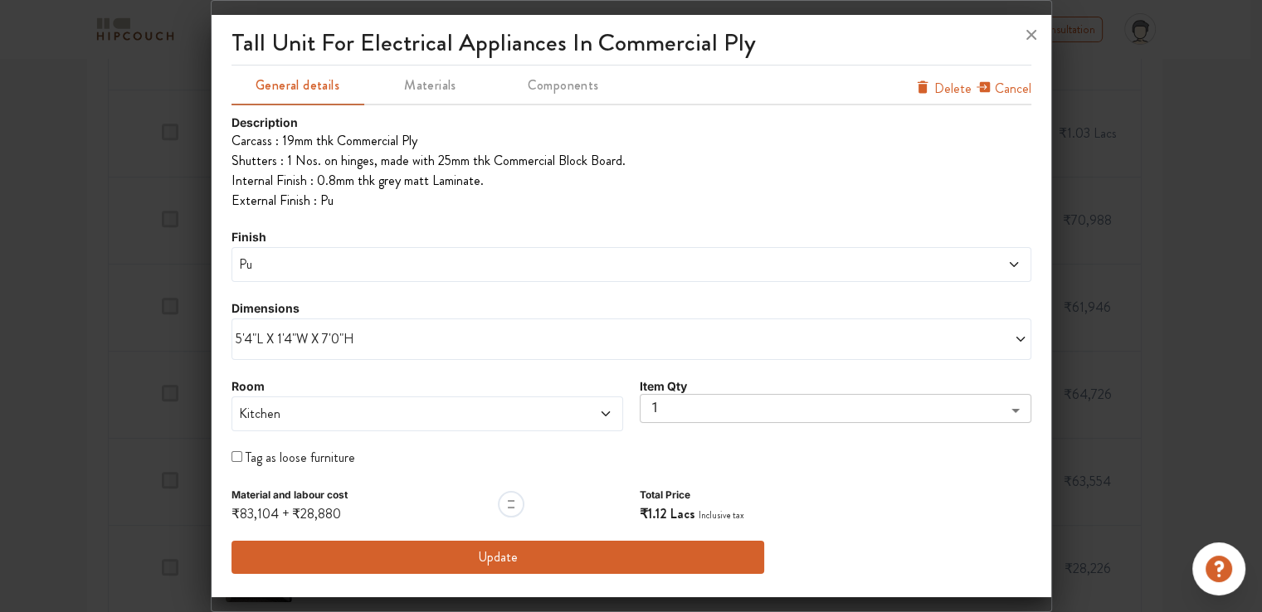
click at [293, 270] on span "Pu" at bounding box center [530, 265] width 589 height 20
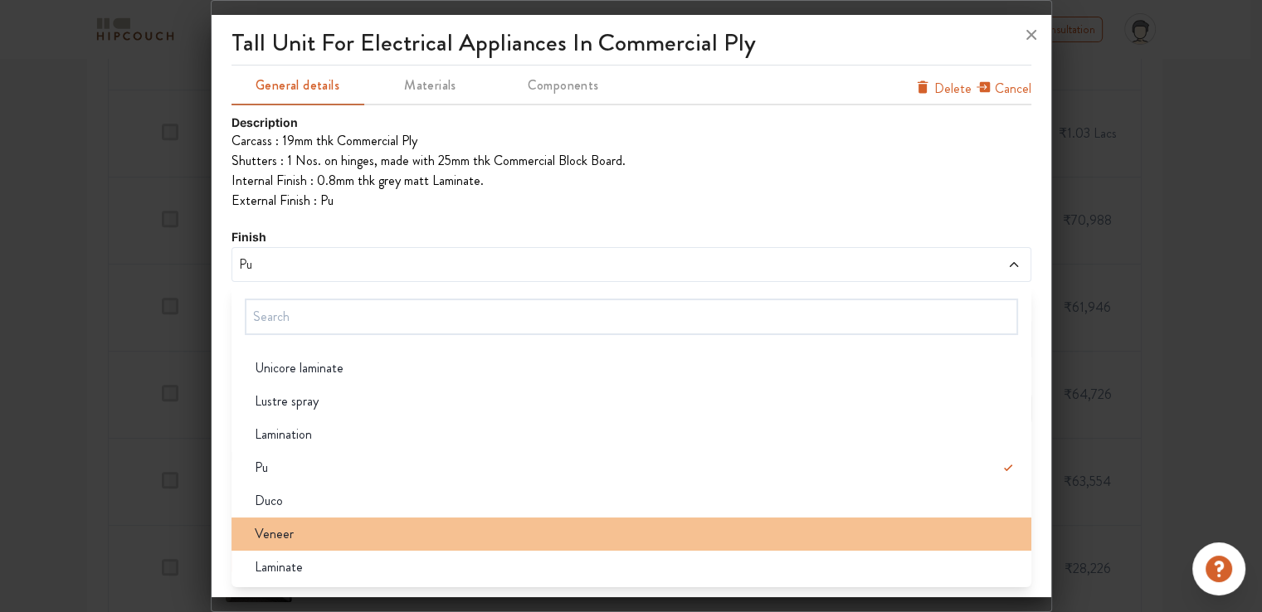
click at [295, 539] on div "Veneer" at bounding box center [636, 534] width 790 height 20
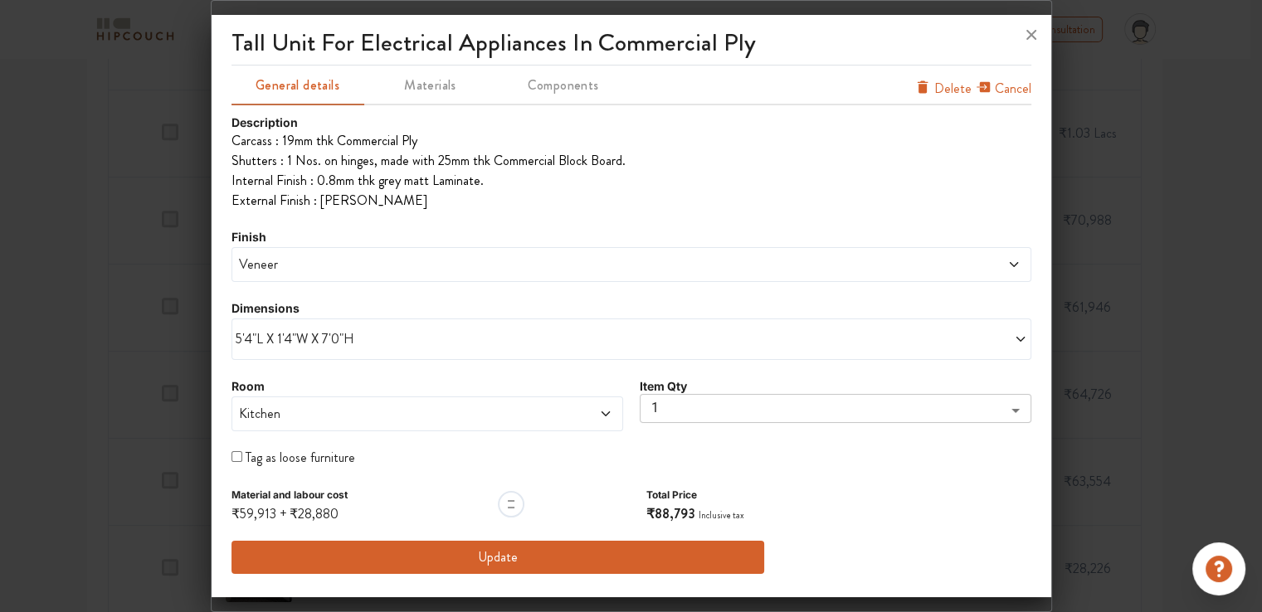
click at [276, 263] on span "Veneer" at bounding box center [530, 265] width 589 height 20
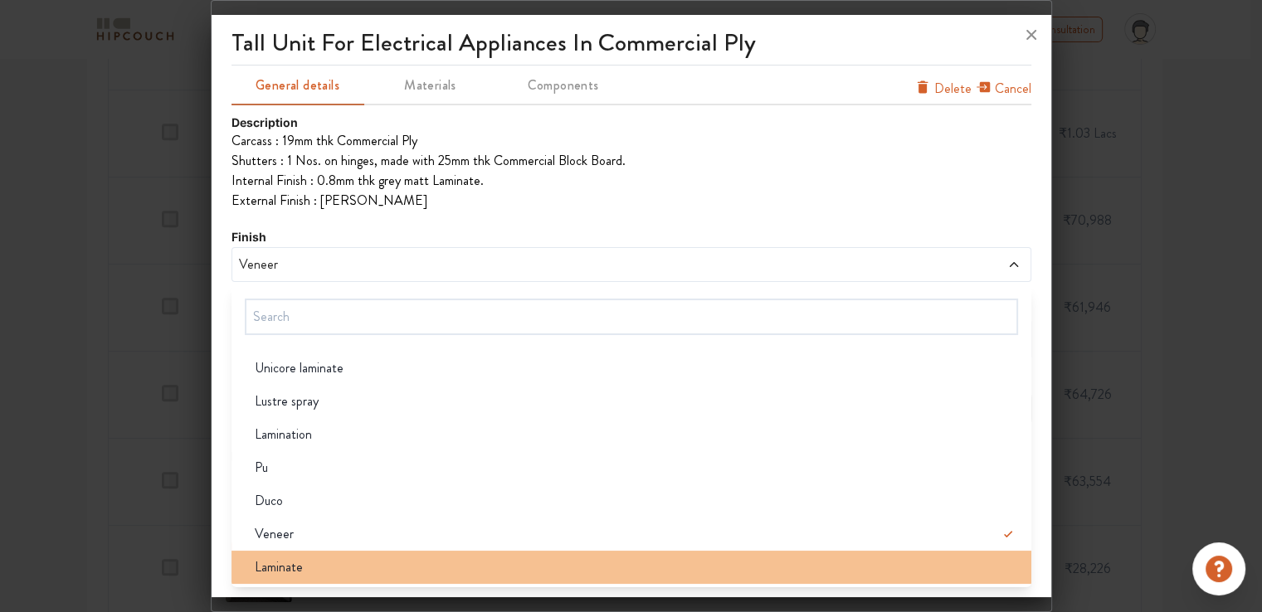
click at [292, 568] on span "Laminate" at bounding box center [279, 568] width 48 height 20
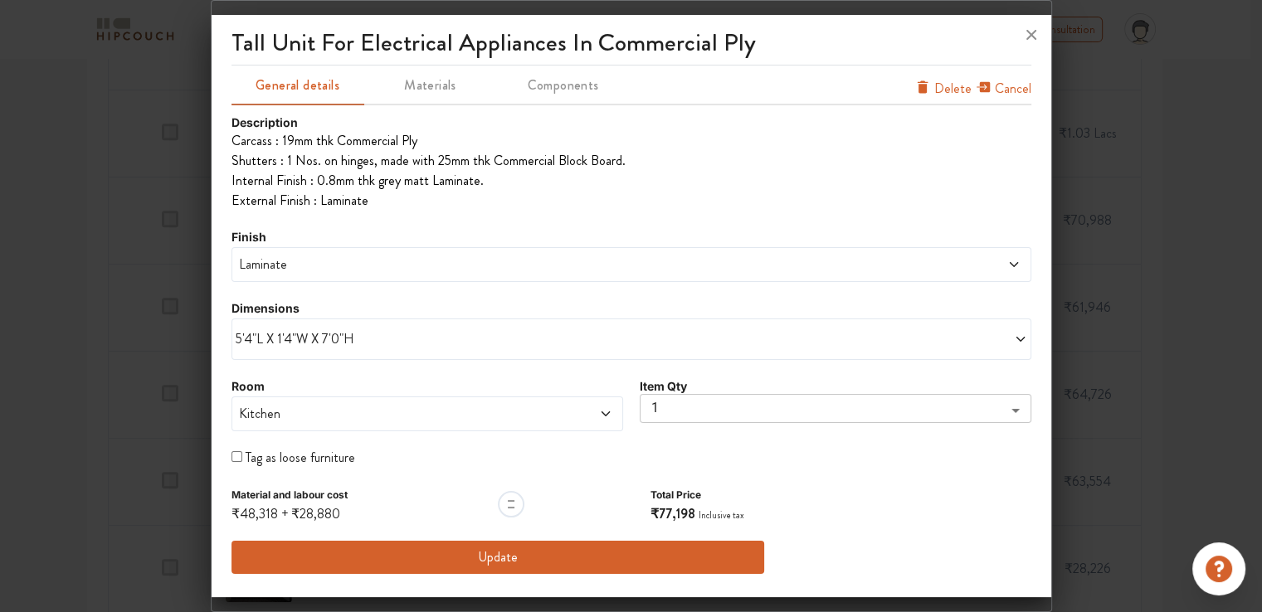
click at [276, 266] on span "Laminate" at bounding box center [530, 265] width 589 height 20
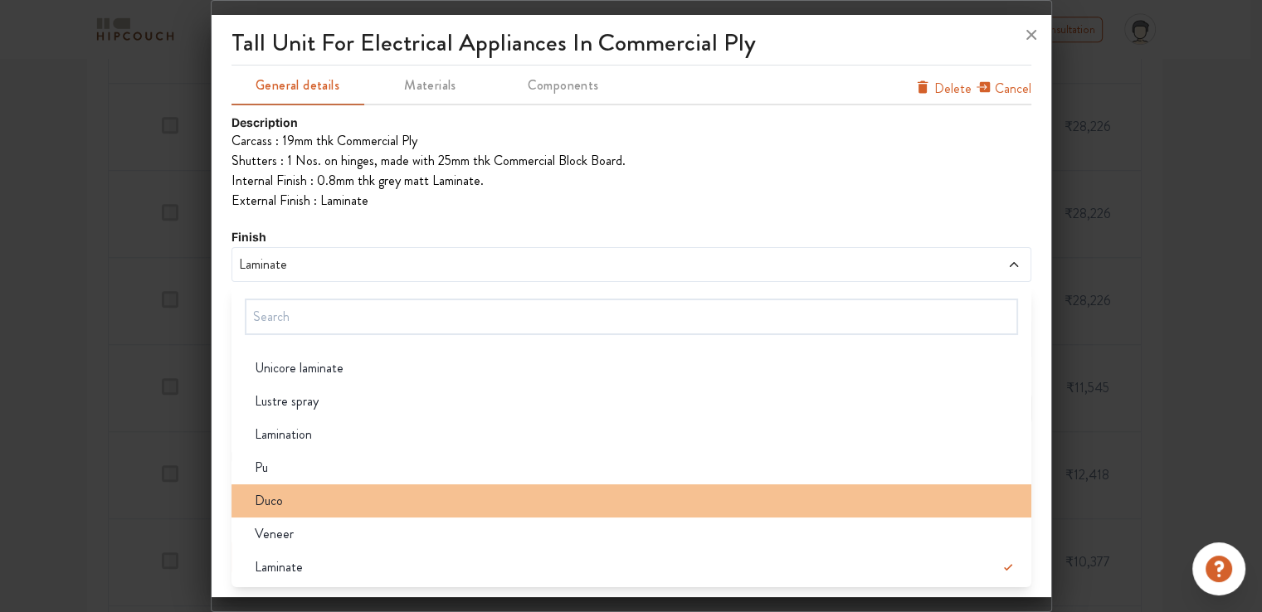
scroll to position [1211, 0]
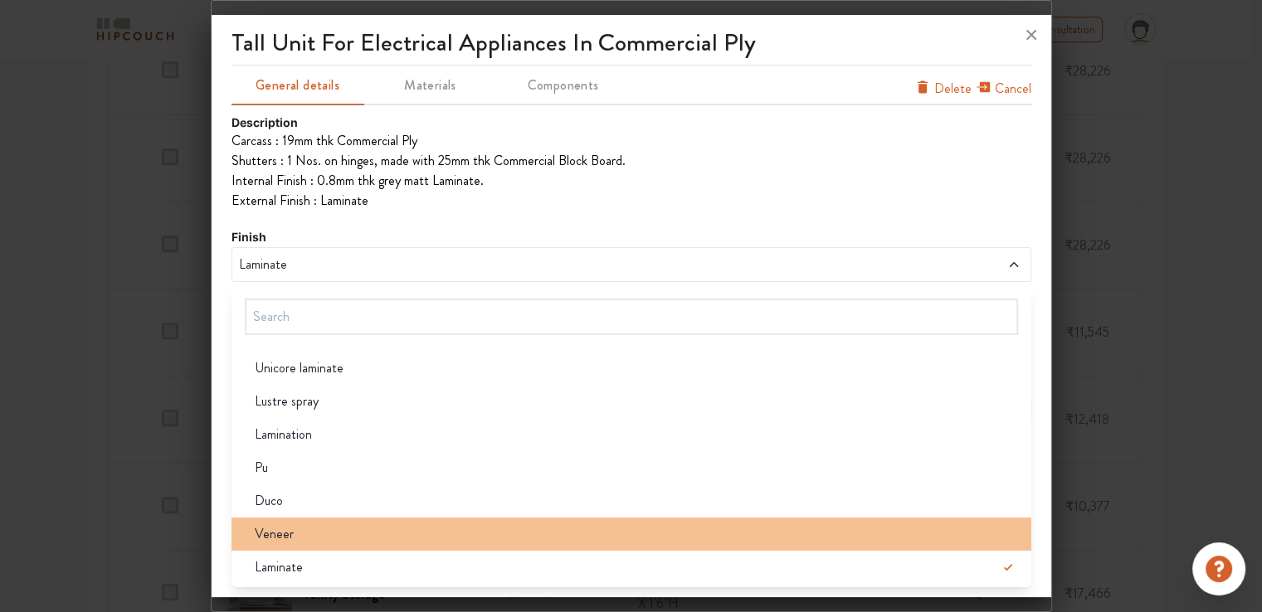
click at [304, 532] on div "Veneer" at bounding box center [636, 534] width 790 height 20
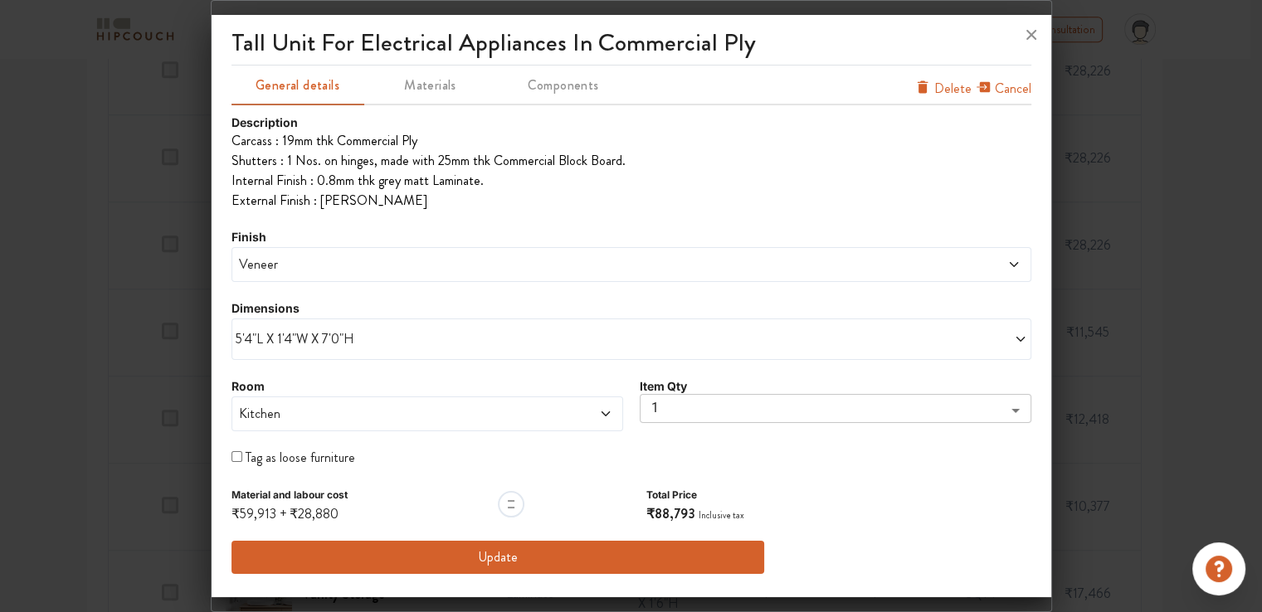
click at [591, 552] on button "Update" at bounding box center [499, 557] width 534 height 33
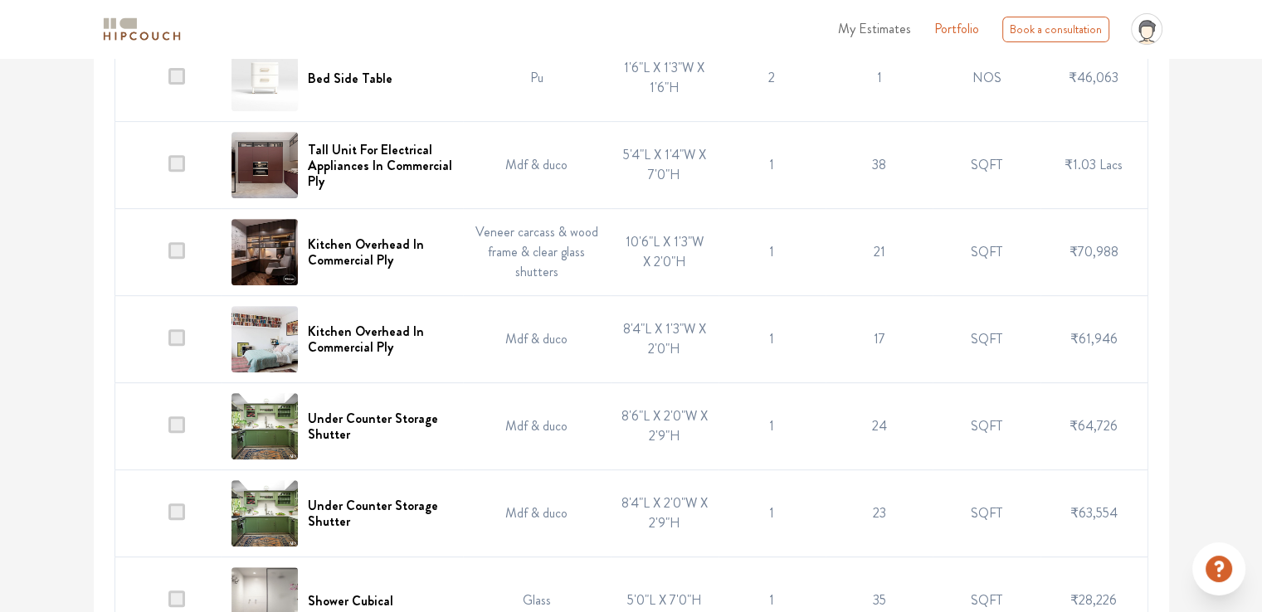
scroll to position [630, 0]
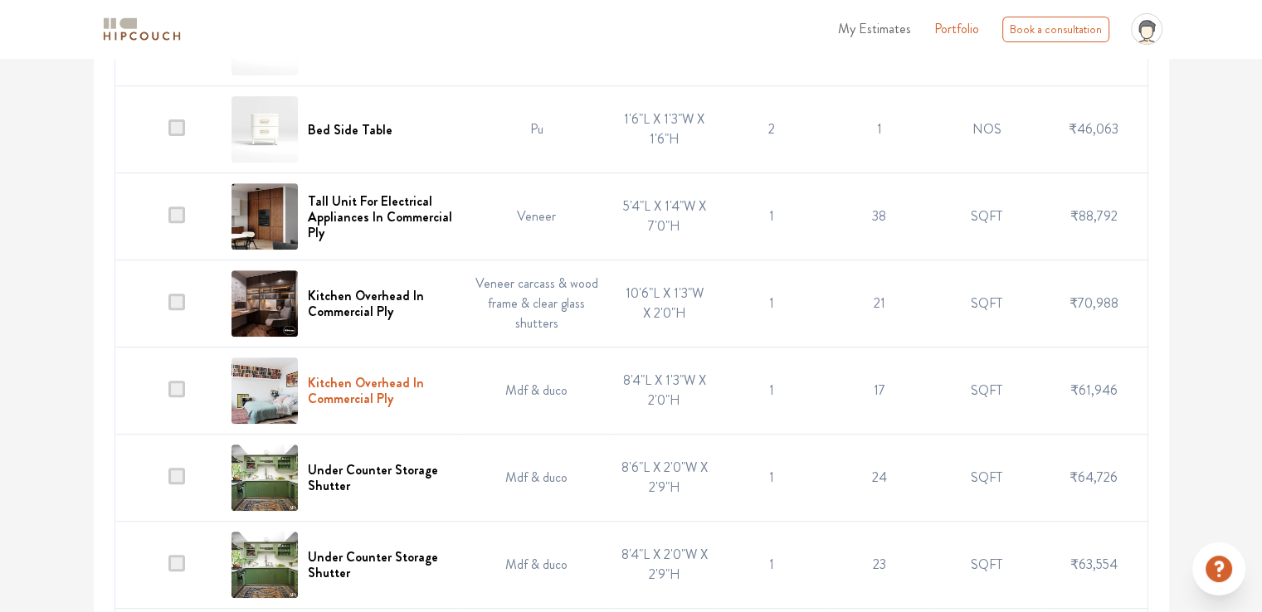
click at [361, 407] on h6 "Kitchen Overhead In Commercial Ply" at bounding box center [380, 391] width 144 height 32
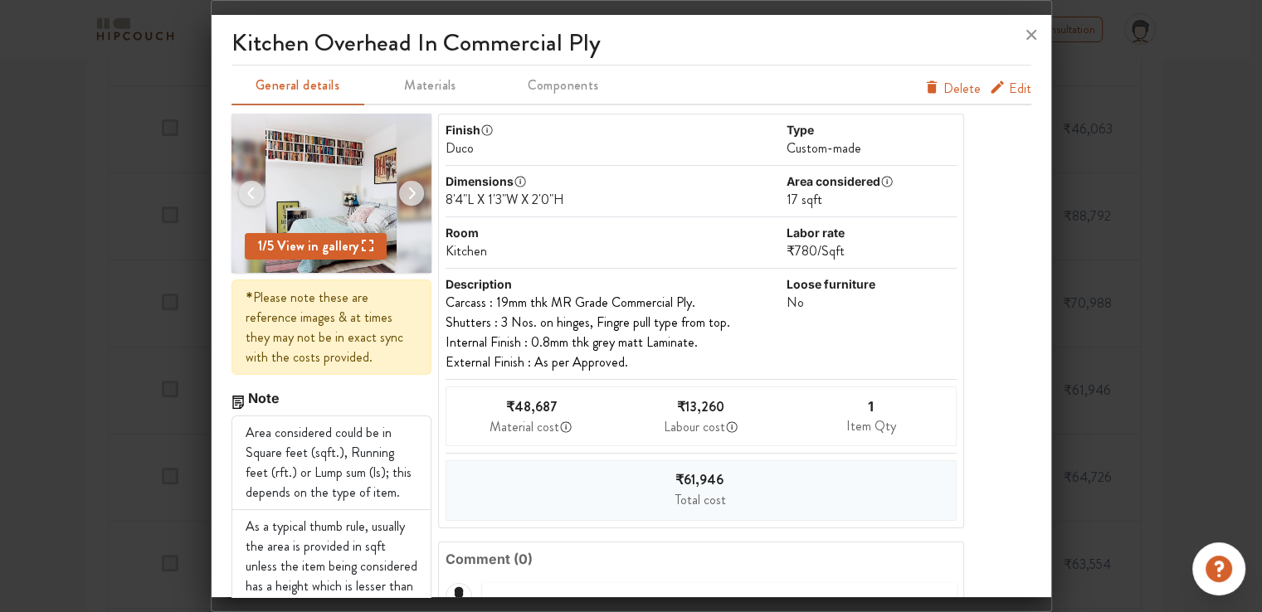
click at [1011, 88] on span "Edit" at bounding box center [1020, 89] width 22 height 20
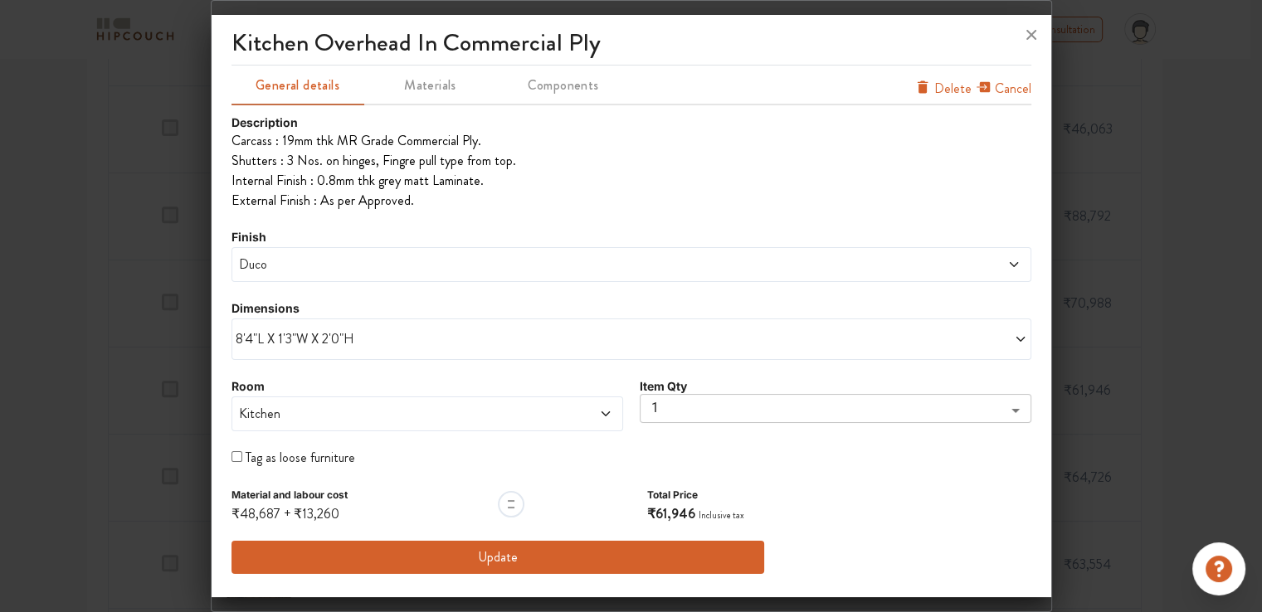
click at [318, 262] on span "Duco" at bounding box center [530, 265] width 589 height 20
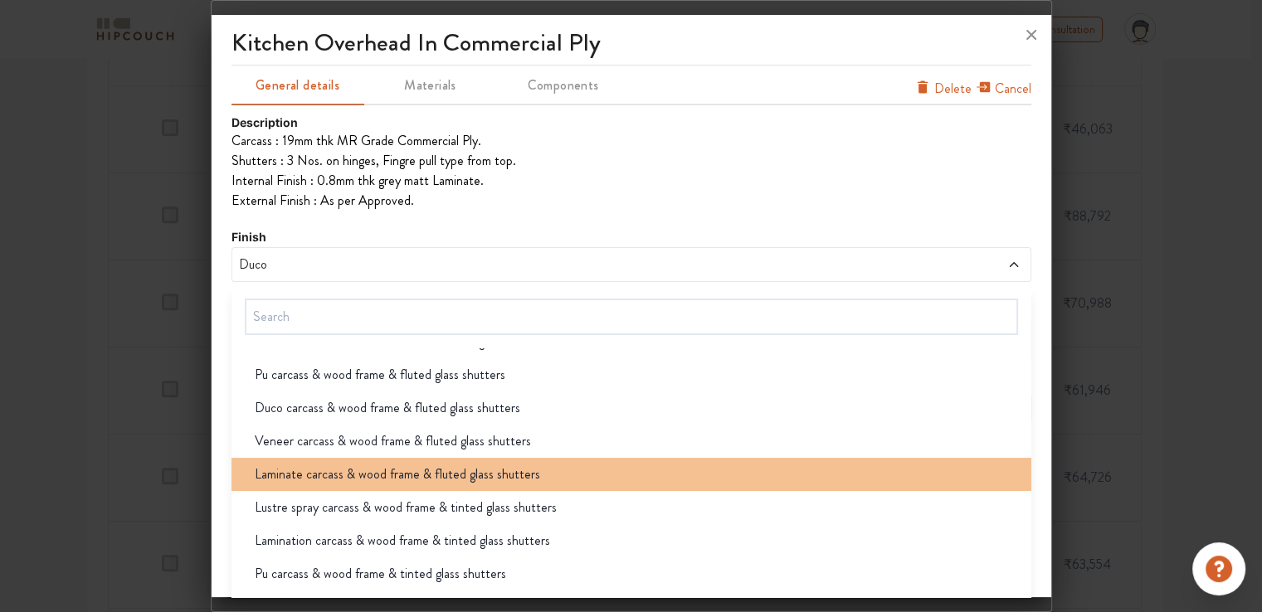
scroll to position [83, 0]
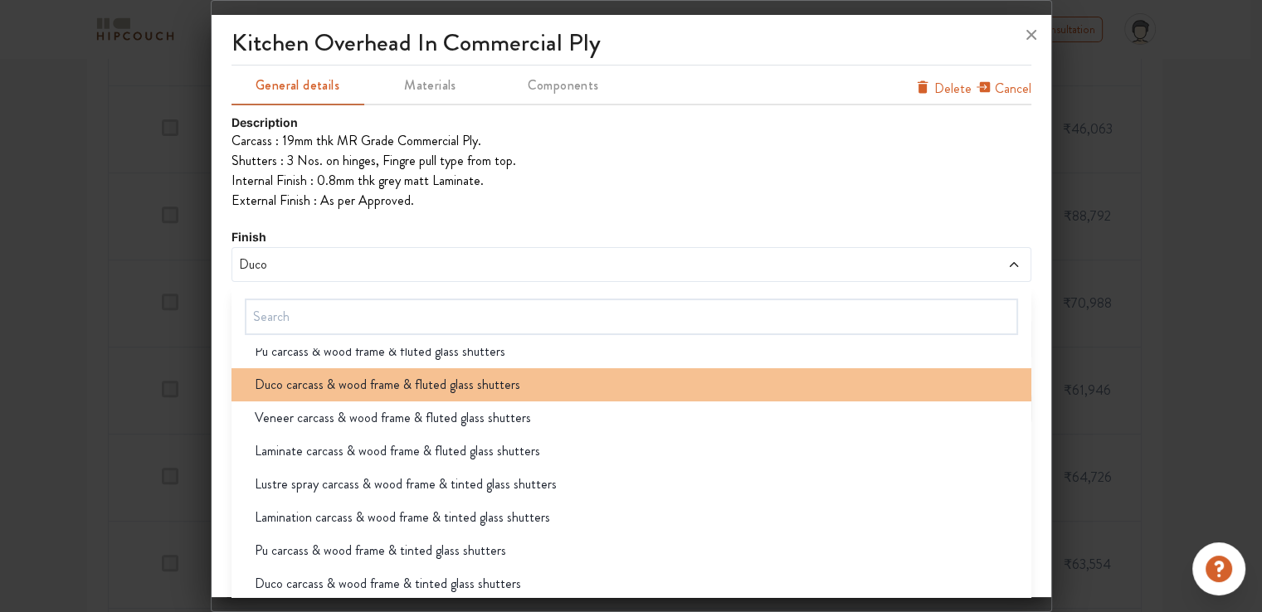
click at [395, 386] on span "Duco carcass & wood frame & fluted glass shutters" at bounding box center [388, 385] width 266 height 20
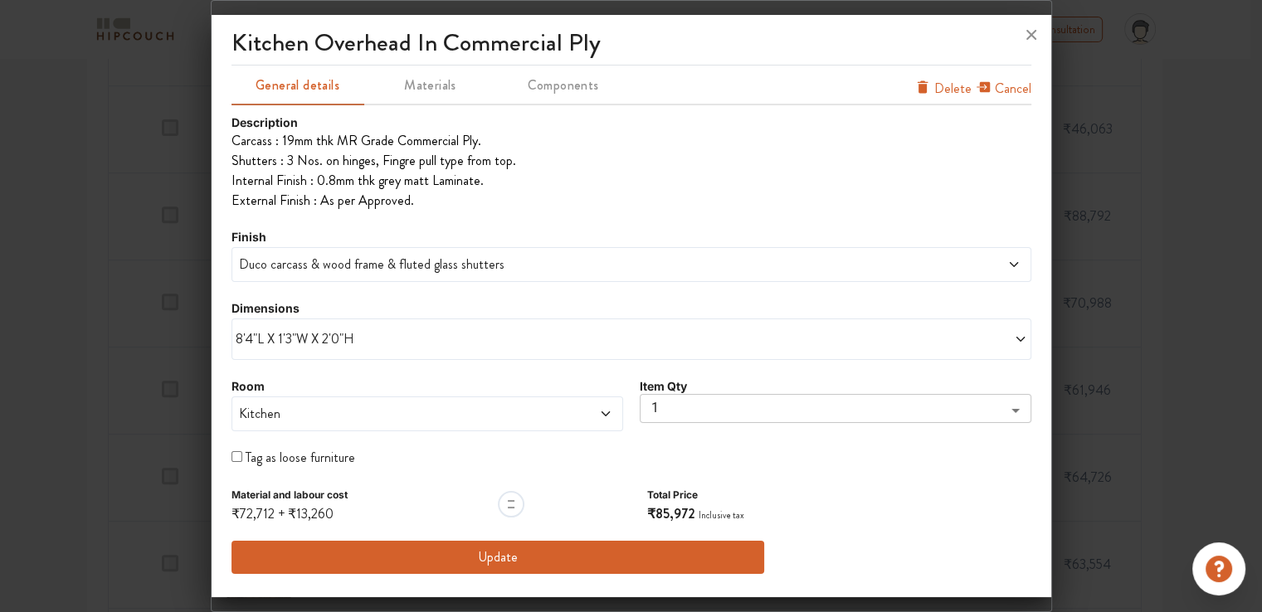
click at [372, 270] on span "Duco carcass & wood frame & fluted glass shutters" at bounding box center [530, 265] width 589 height 20
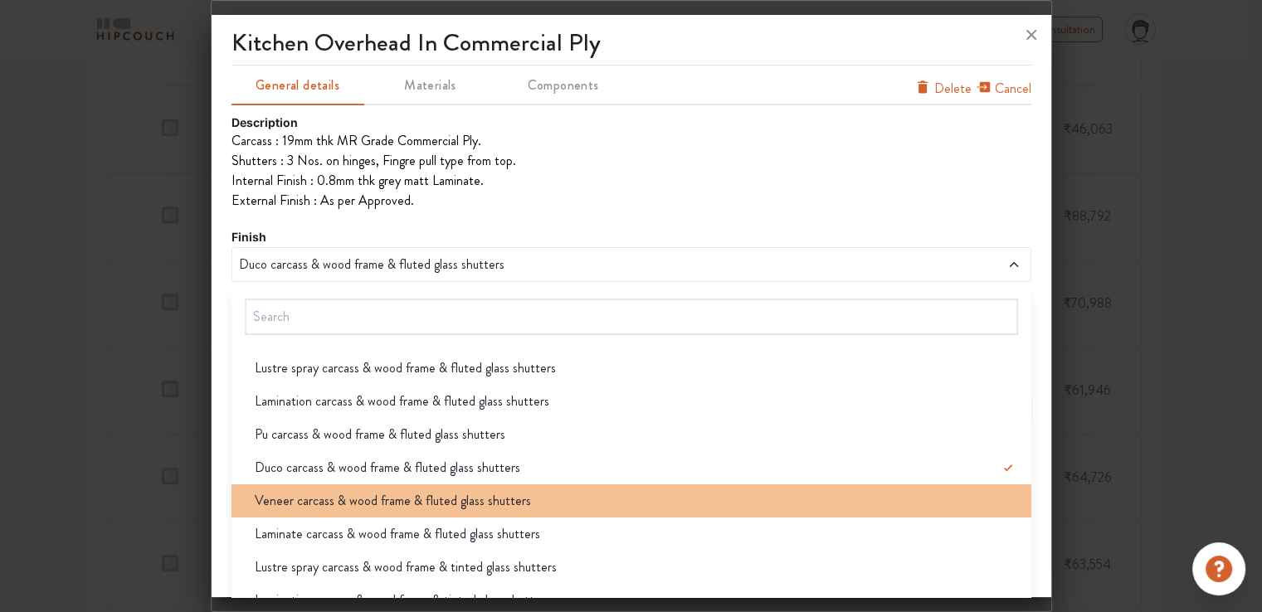
click at [363, 499] on span "Veneer carcass & wood frame & fluted glass shutters" at bounding box center [393, 501] width 276 height 20
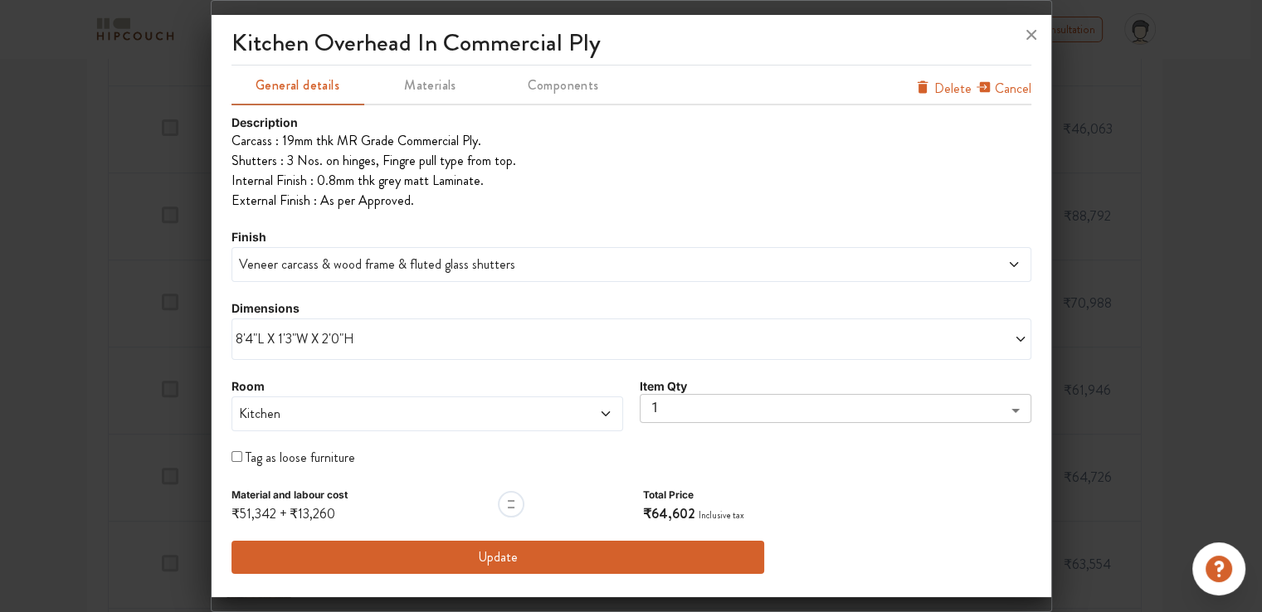
click at [509, 550] on button "Update" at bounding box center [499, 557] width 534 height 33
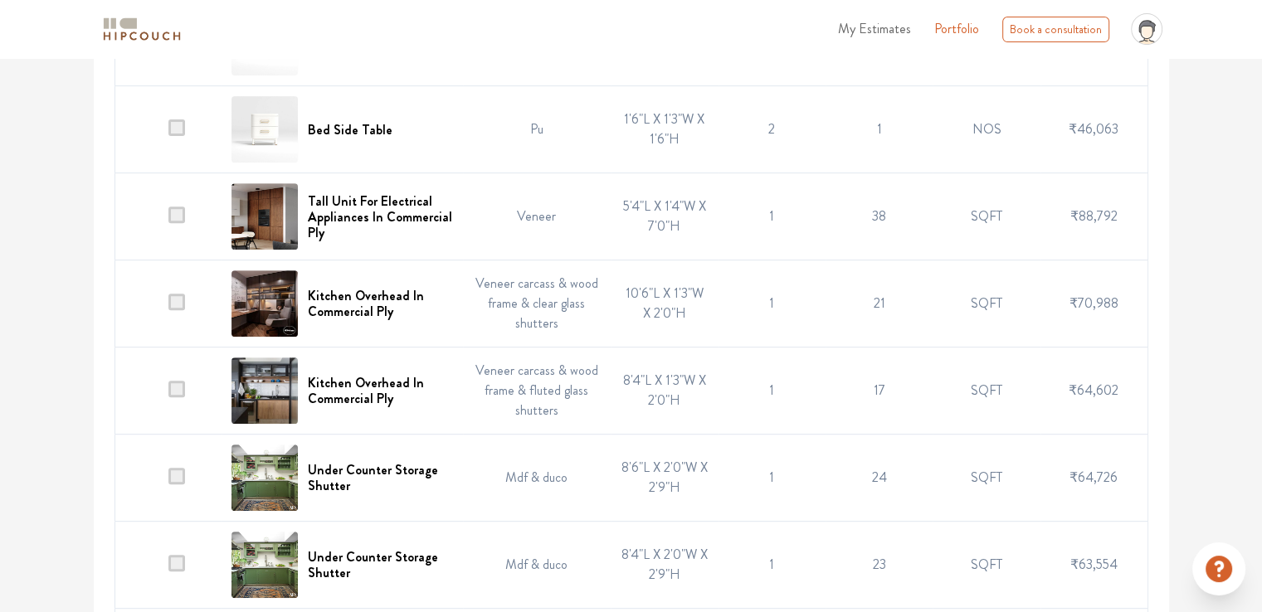
click at [524, 401] on td "Veneer carcass & wood frame & fluted glass shutters" at bounding box center [537, 391] width 149 height 87
click at [362, 491] on h6 "Under Counter Storage Shutter" at bounding box center [380, 478] width 144 height 32
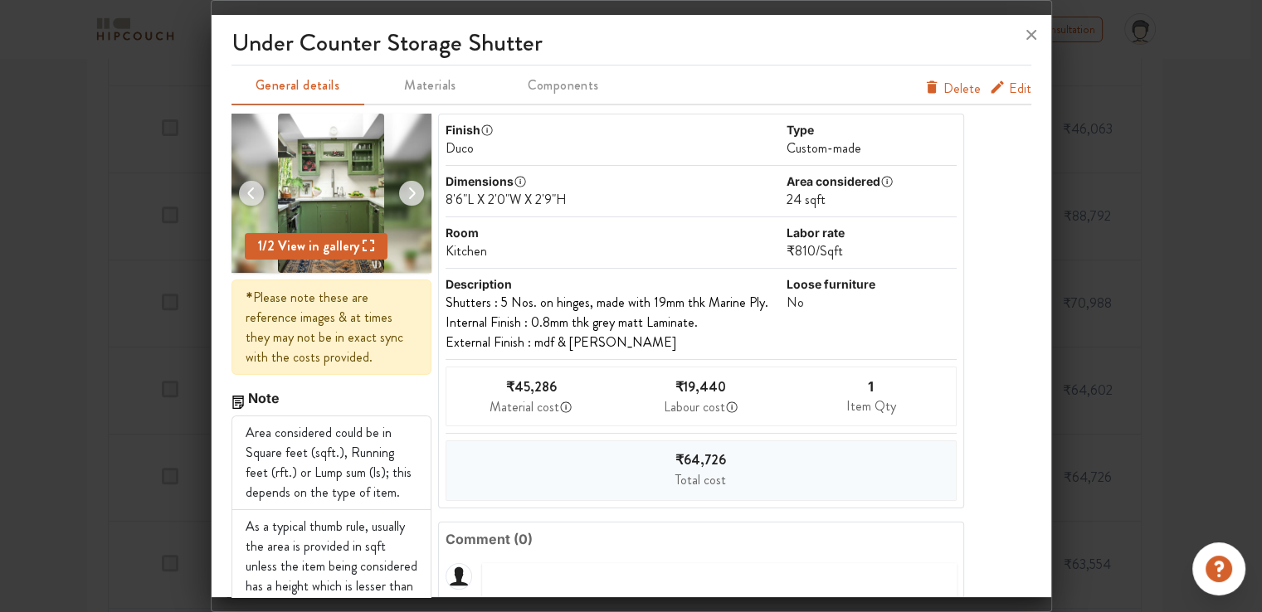
click at [1009, 84] on span "Edit" at bounding box center [1020, 89] width 22 height 20
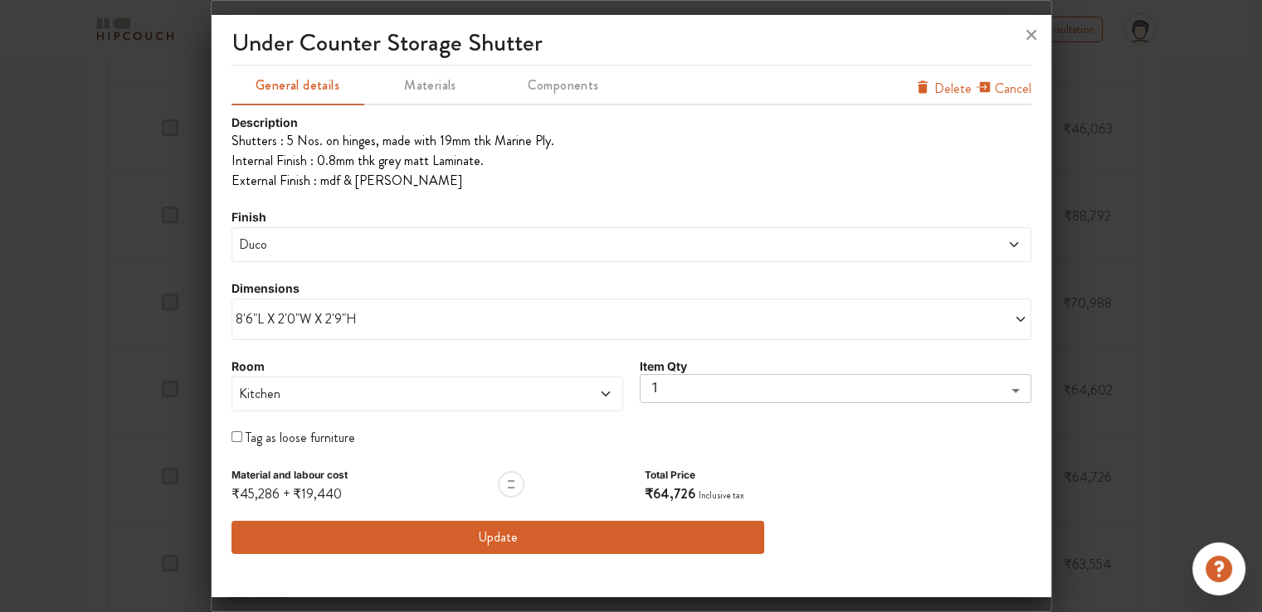
click at [371, 248] on span "Duco" at bounding box center [530, 245] width 589 height 20
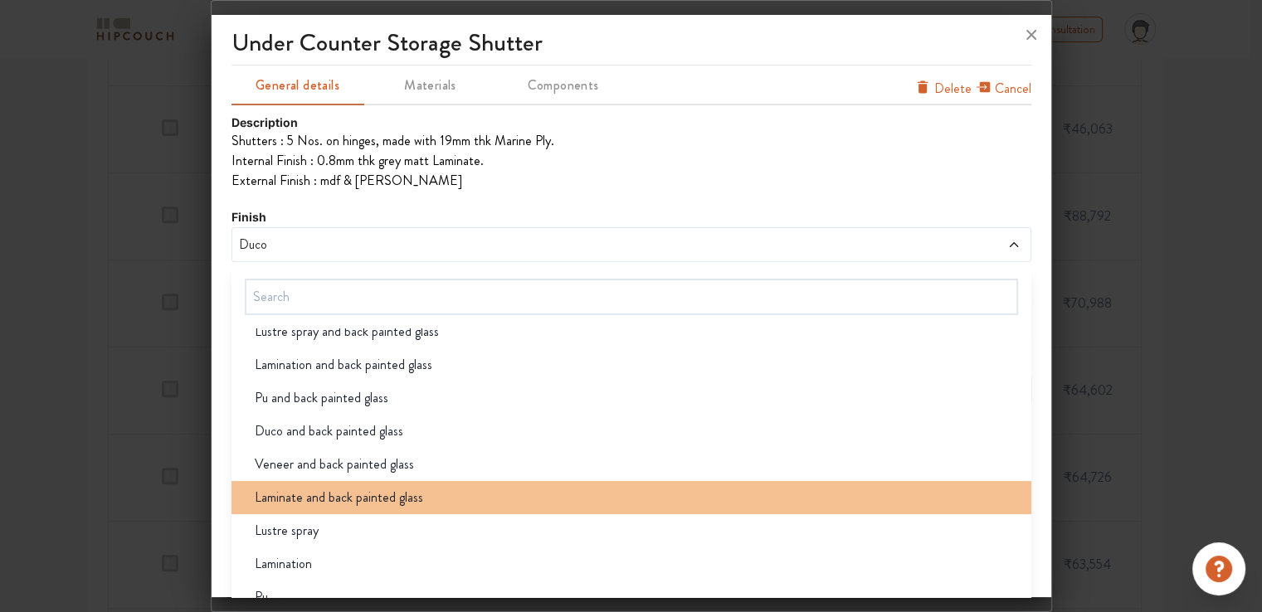
click at [340, 502] on span "Laminate and back painted glass" at bounding box center [339, 498] width 168 height 20
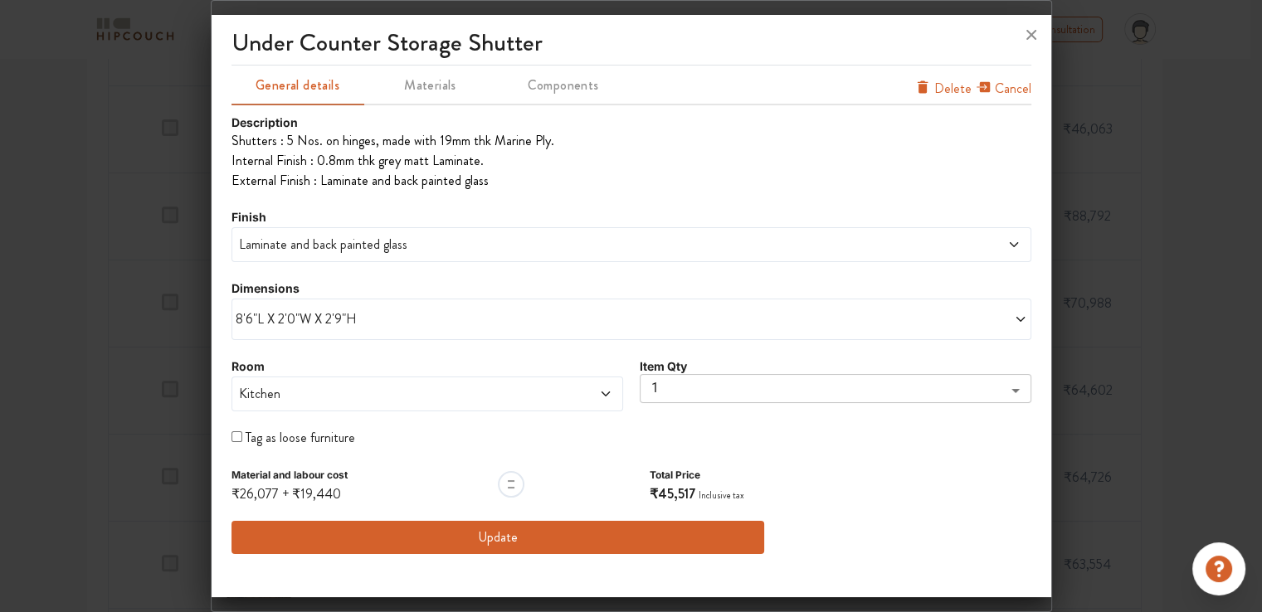
click at [339, 247] on span "Laminate and back painted glass" at bounding box center [530, 245] width 589 height 20
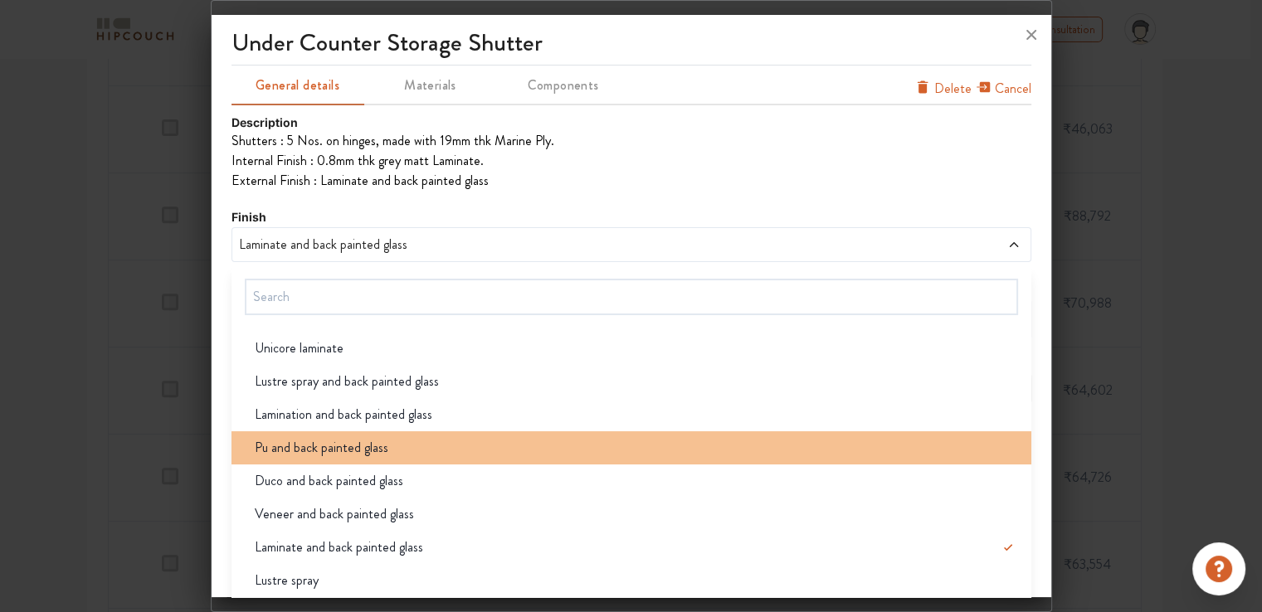
click at [353, 451] on span "Pu and back painted glass" at bounding box center [322, 448] width 134 height 20
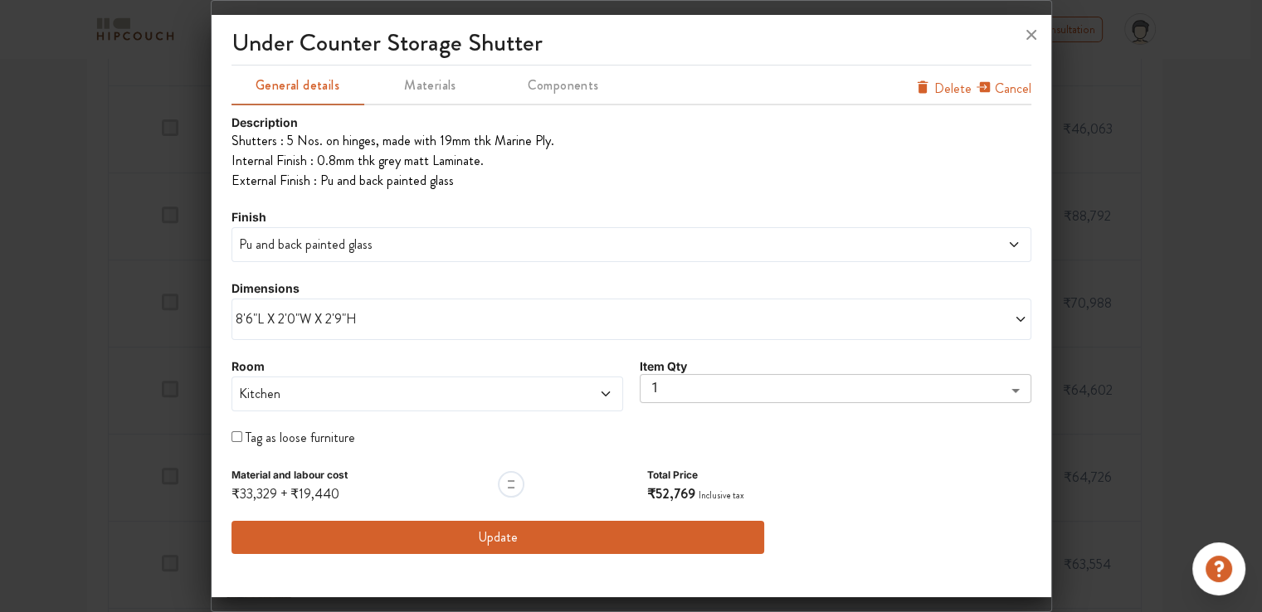
click at [334, 241] on span "Pu and back painted glass" at bounding box center [530, 245] width 589 height 20
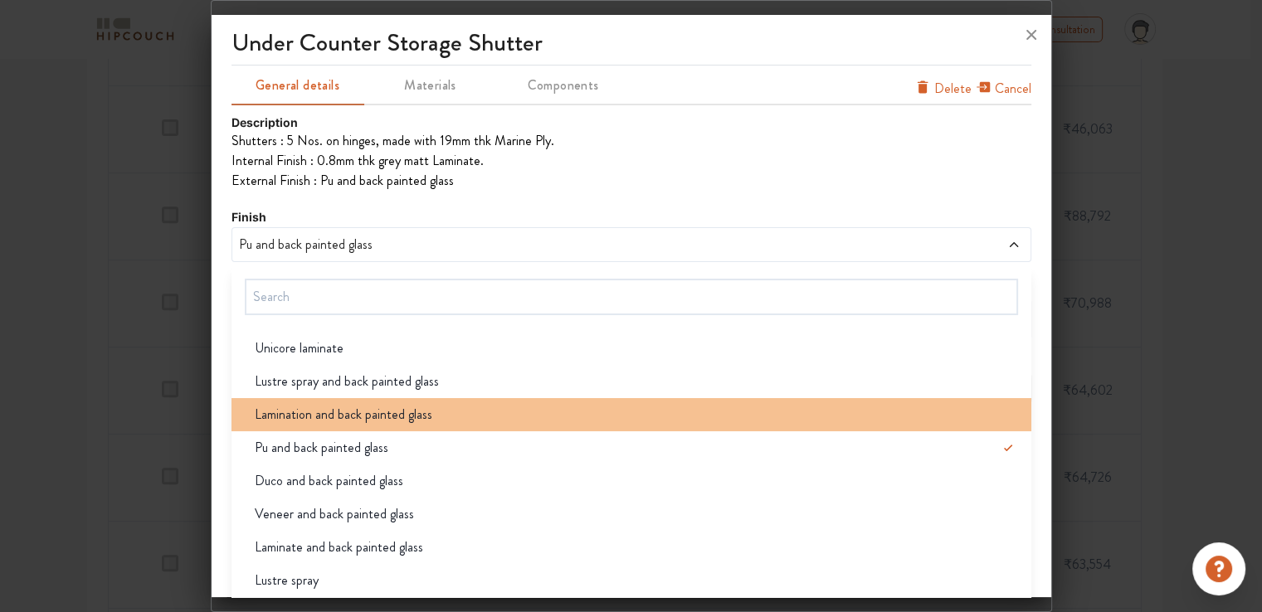
click at [326, 410] on span "Lamination and back painted glass" at bounding box center [344, 415] width 178 height 20
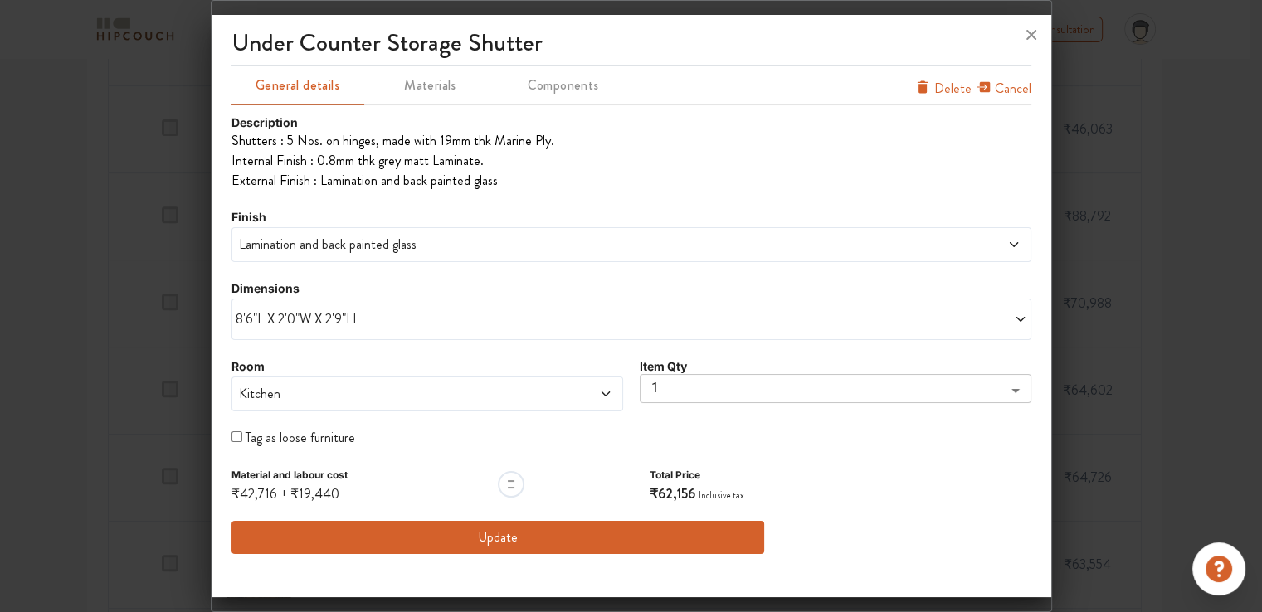
click at [334, 251] on span "Lamination and back painted glass" at bounding box center [530, 245] width 589 height 20
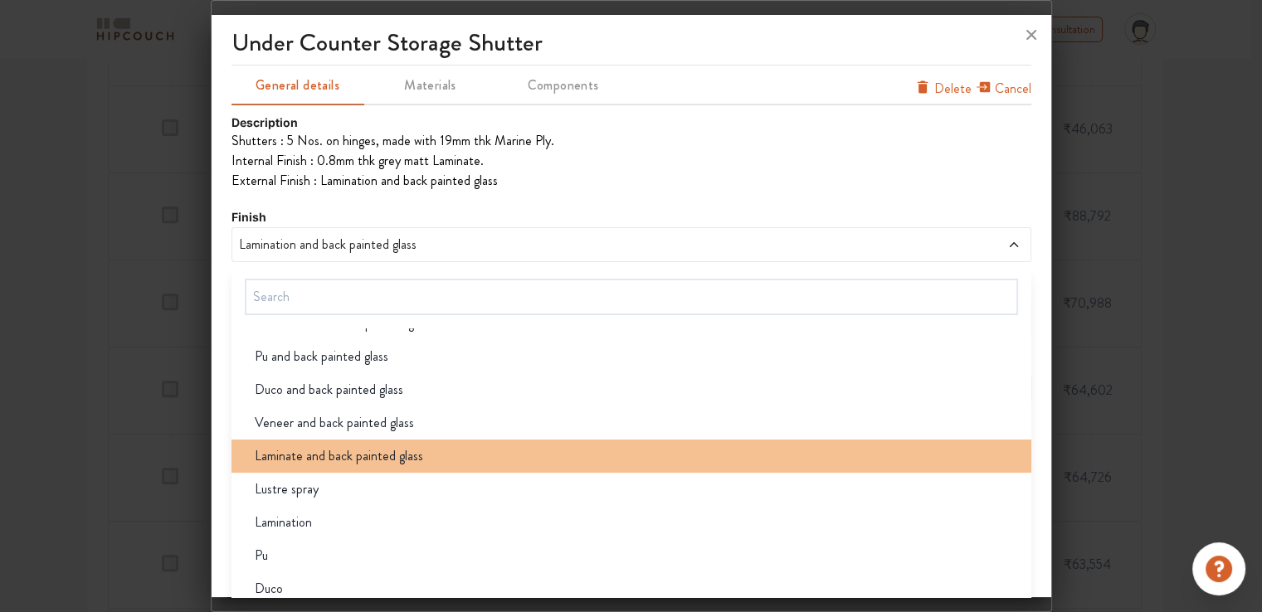
scroll to position [49, 0]
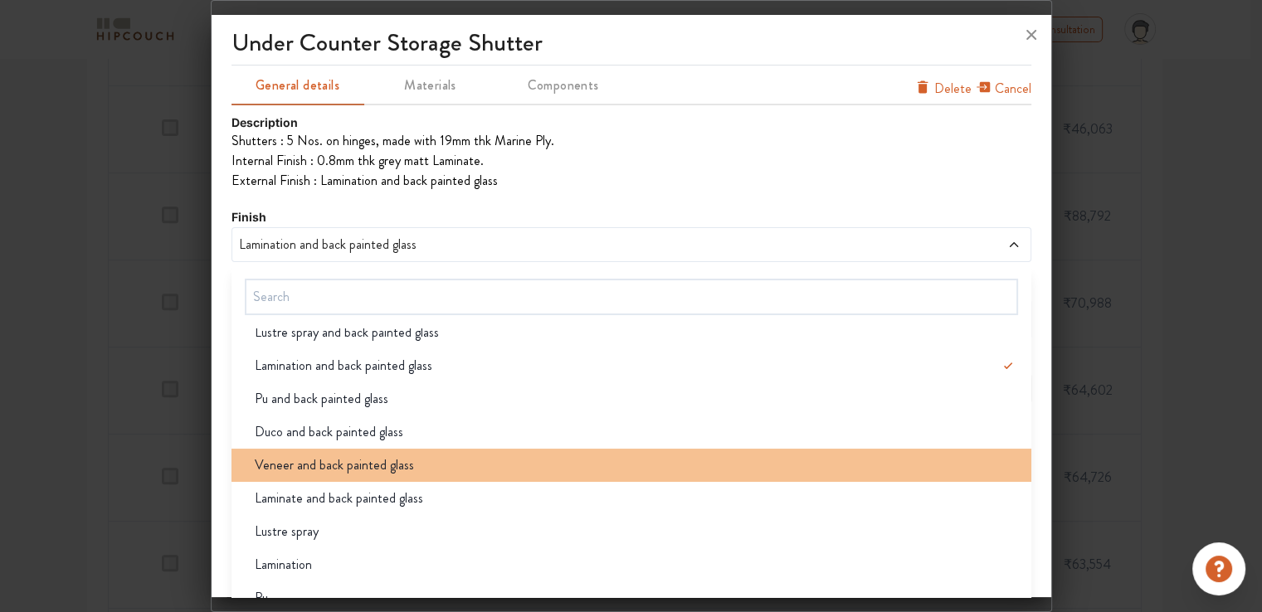
click at [360, 465] on span "Veneer and back painted glass" at bounding box center [334, 466] width 159 height 20
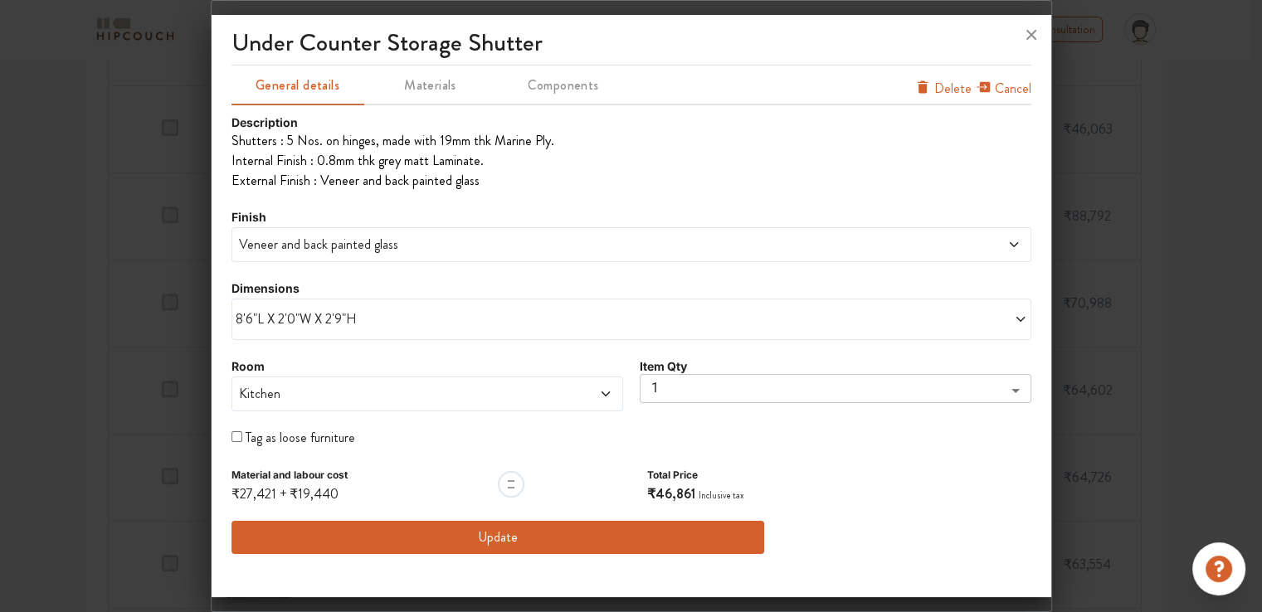
click at [526, 517] on div "Description Shutters : 5 Nos. on hinges, made with 19mm thk Marine Ply. Intern…" at bounding box center [632, 334] width 800 height 441
click at [510, 540] on button "Update" at bounding box center [499, 537] width 534 height 33
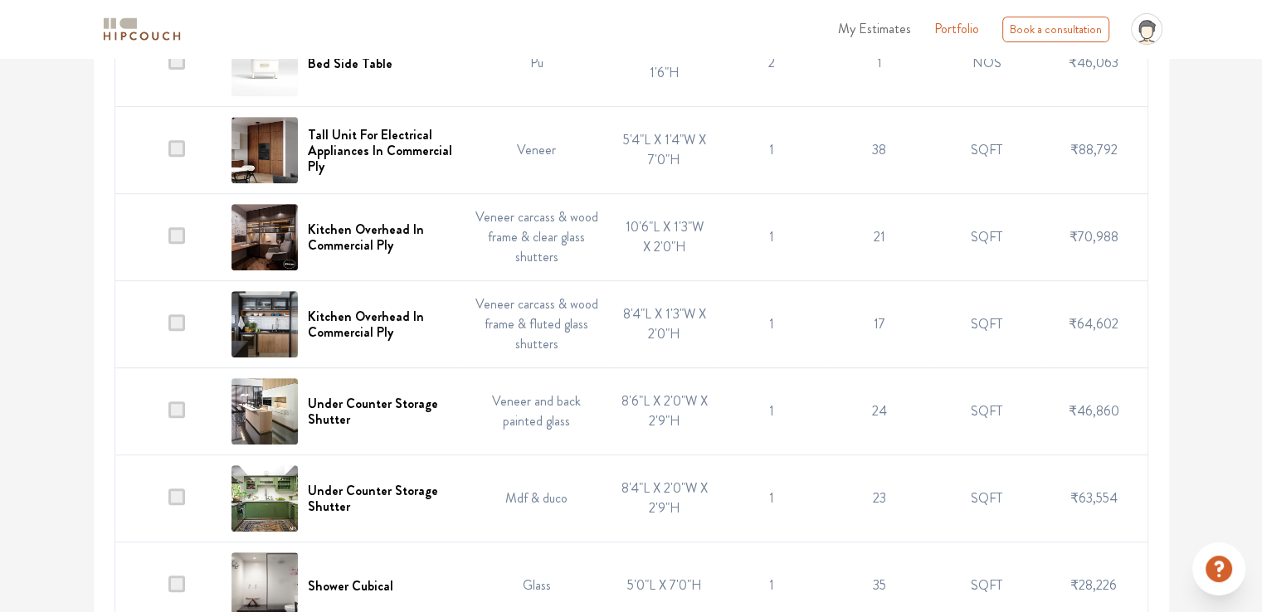
scroll to position [796, 0]
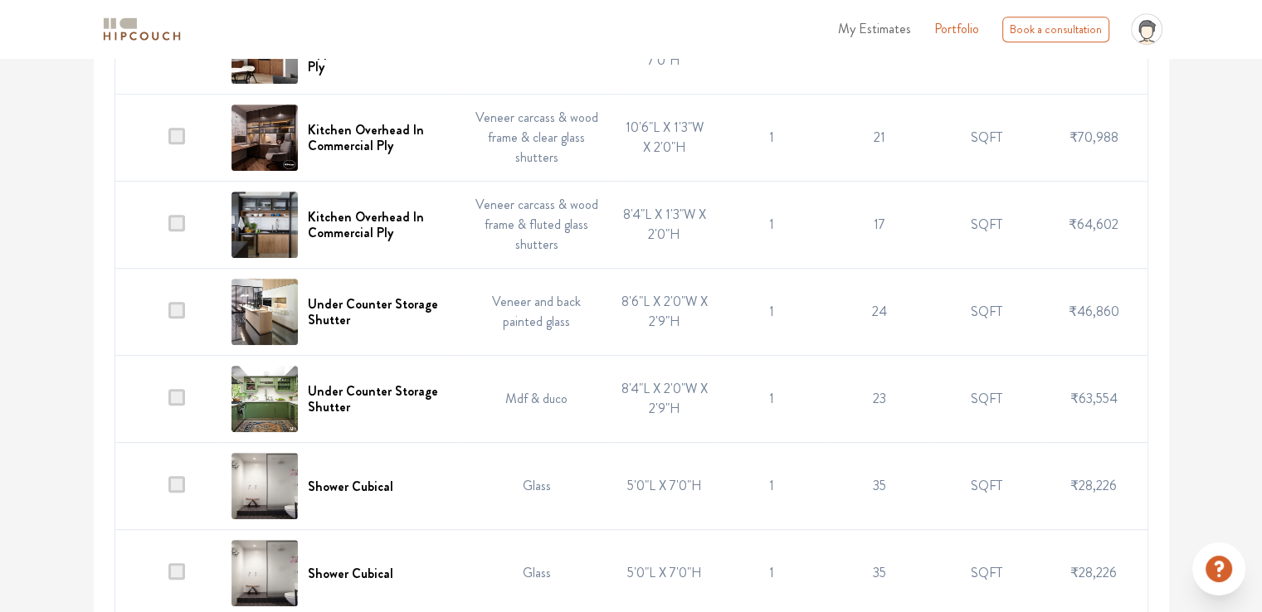
click at [534, 424] on td "Mdf & duco" at bounding box center [537, 399] width 149 height 87
click at [396, 415] on h6 "Under Counter Storage Shutter" at bounding box center [380, 399] width 144 height 32
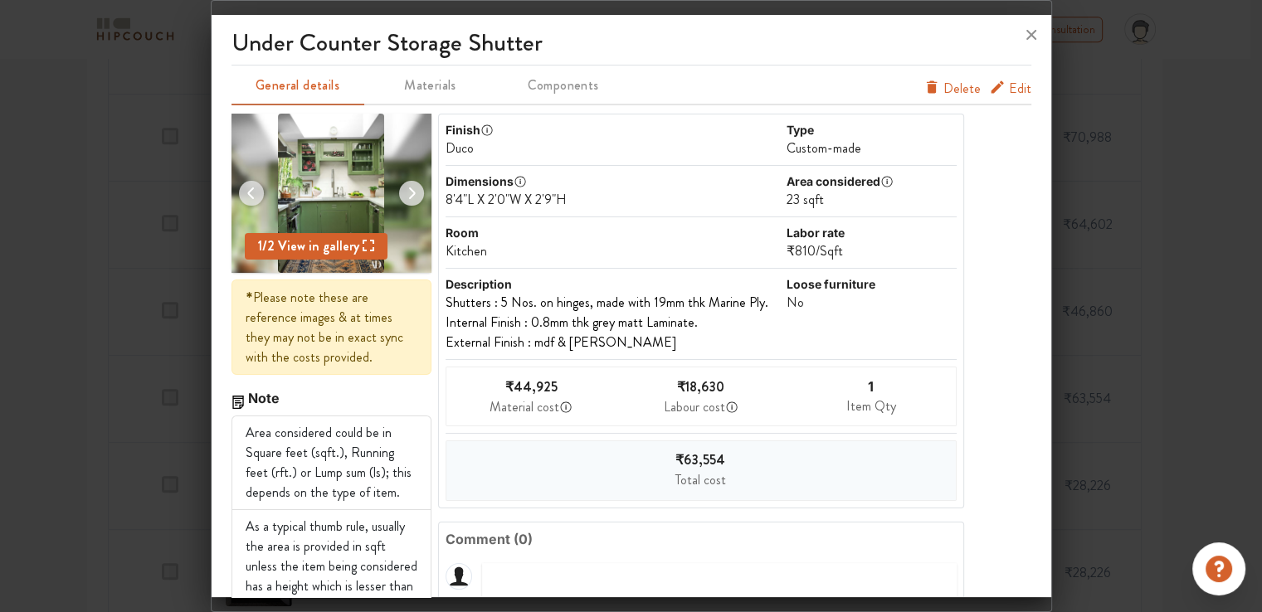
click at [1009, 91] on span "Edit" at bounding box center [1020, 89] width 22 height 20
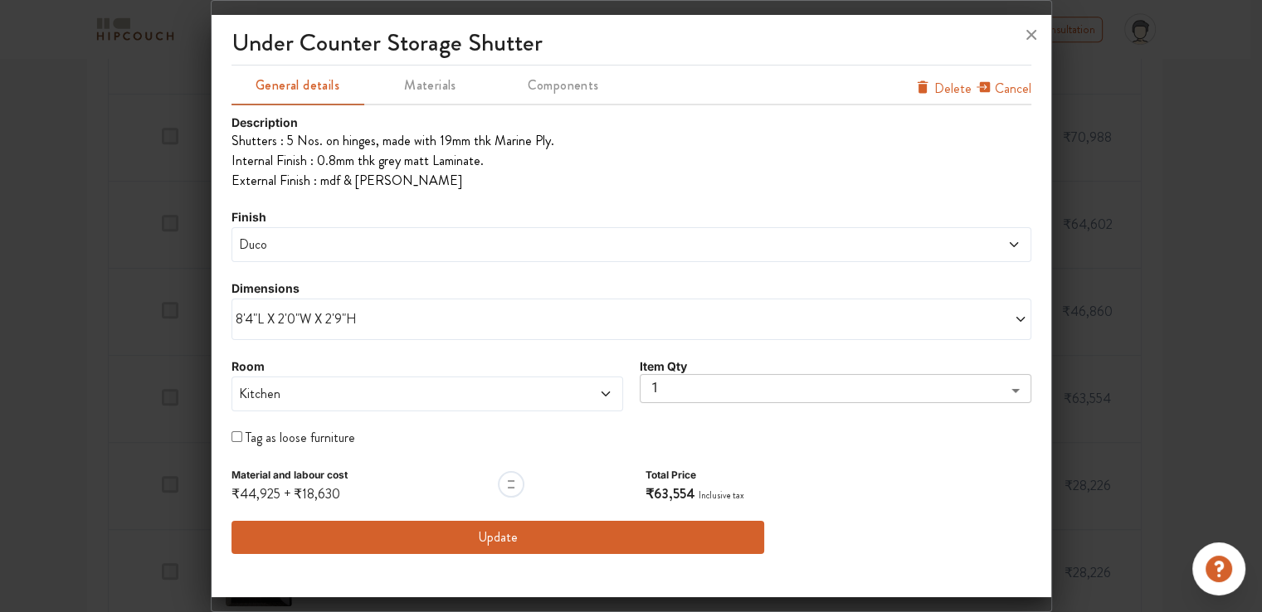
click at [286, 240] on span "Duco" at bounding box center [530, 245] width 589 height 20
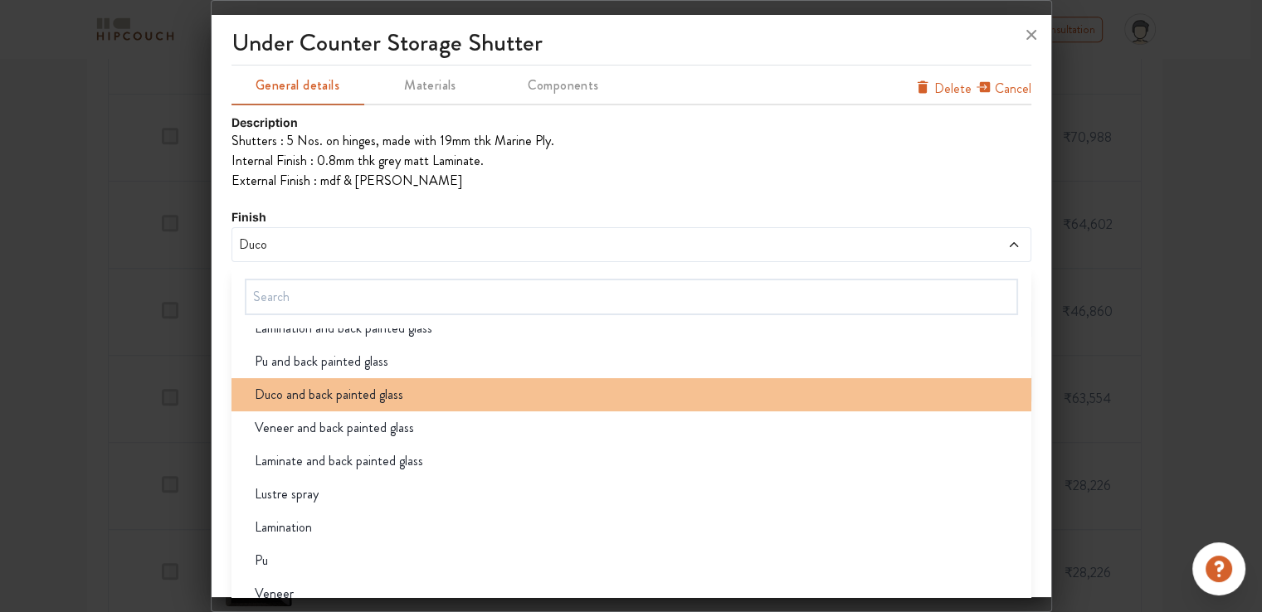
scroll to position [132, 0]
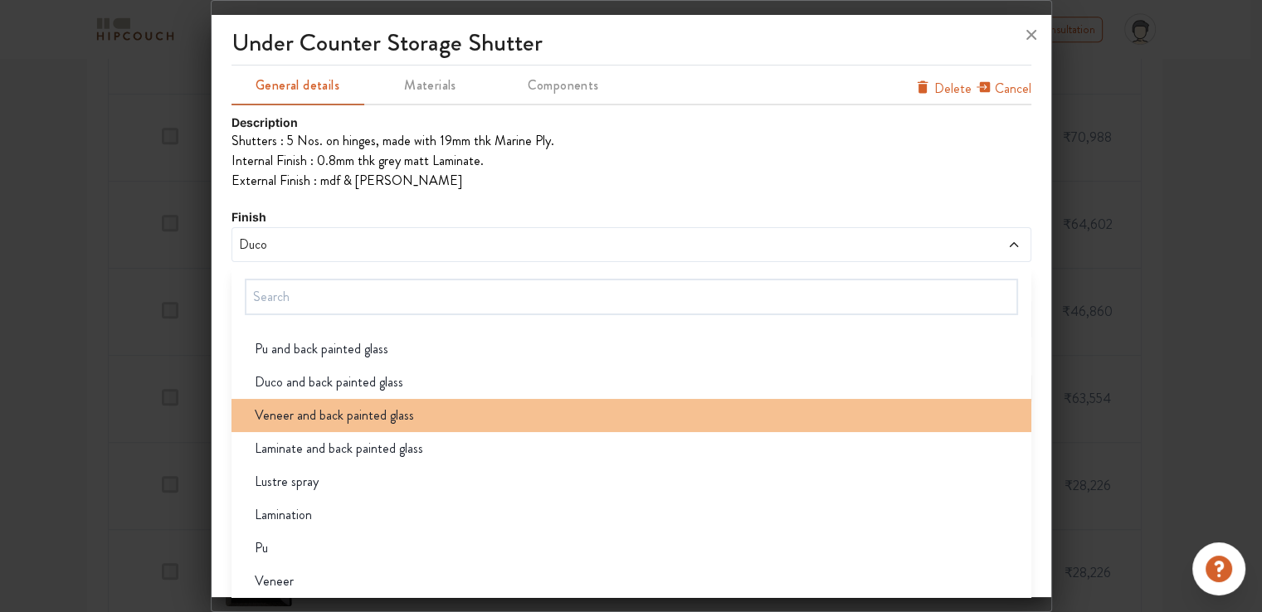
click at [358, 421] on span "Veneer and back painted glass" at bounding box center [334, 416] width 159 height 20
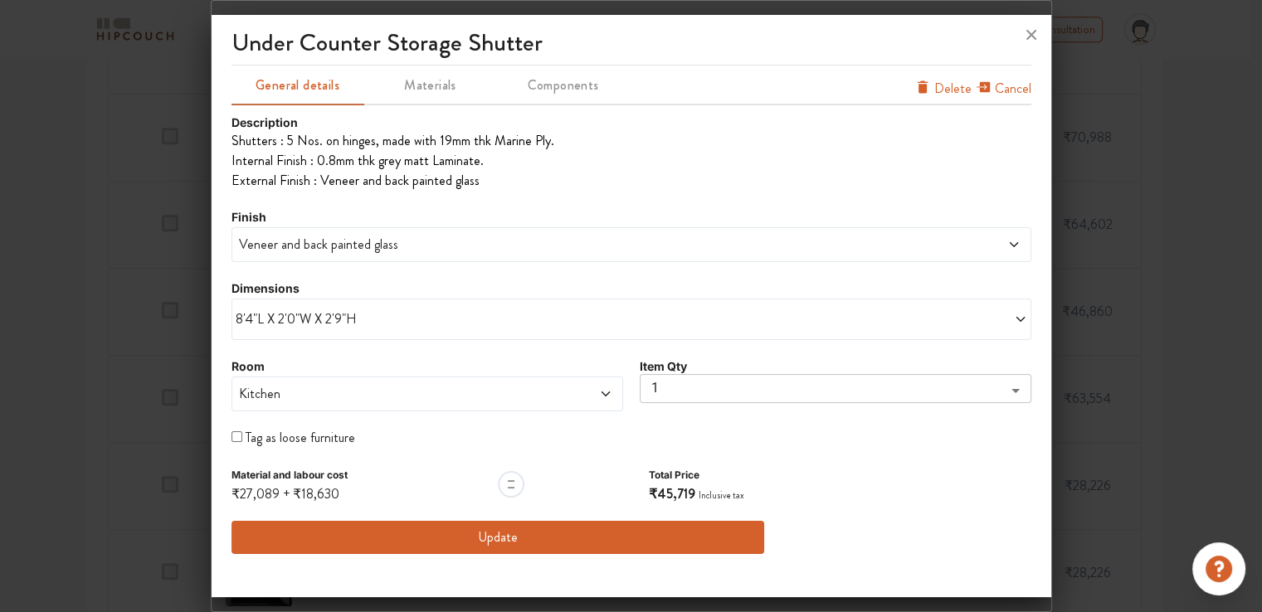
click at [647, 545] on button "Update" at bounding box center [499, 537] width 534 height 33
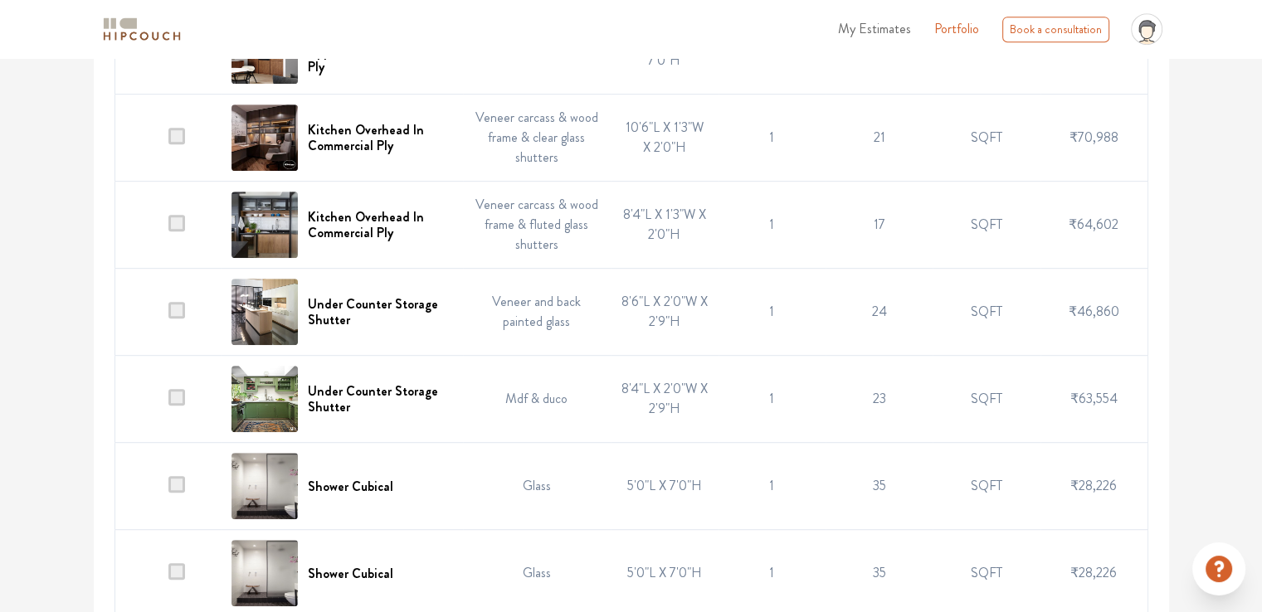
click at [527, 425] on td "Mdf & duco" at bounding box center [537, 399] width 149 height 87
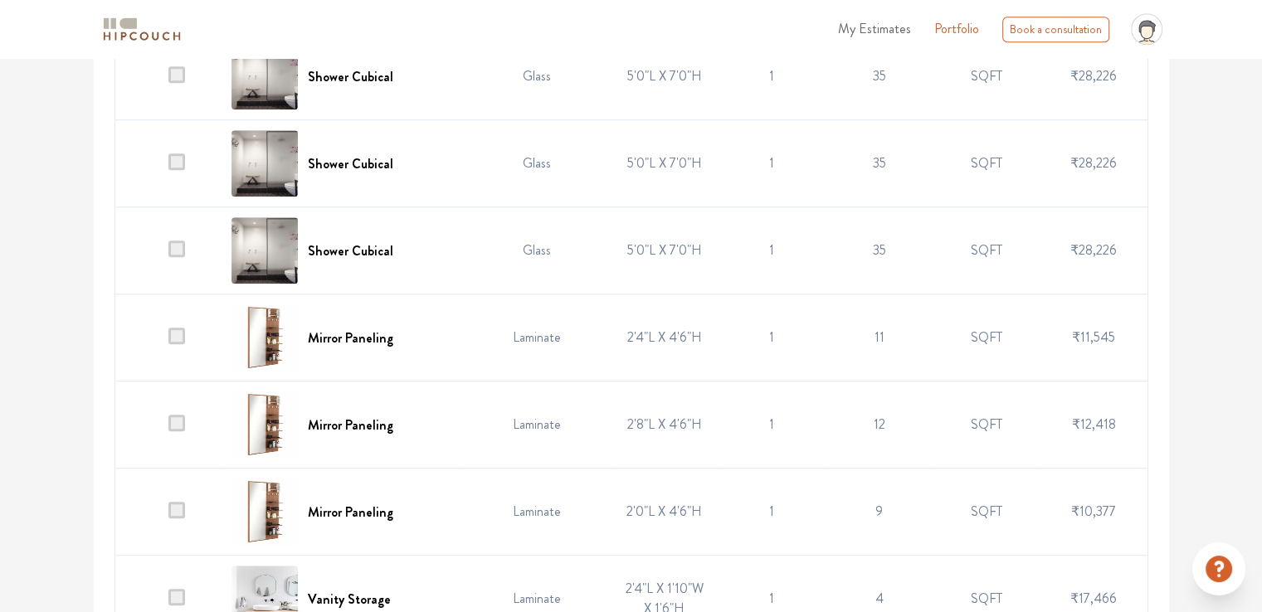
scroll to position [1294, 0]
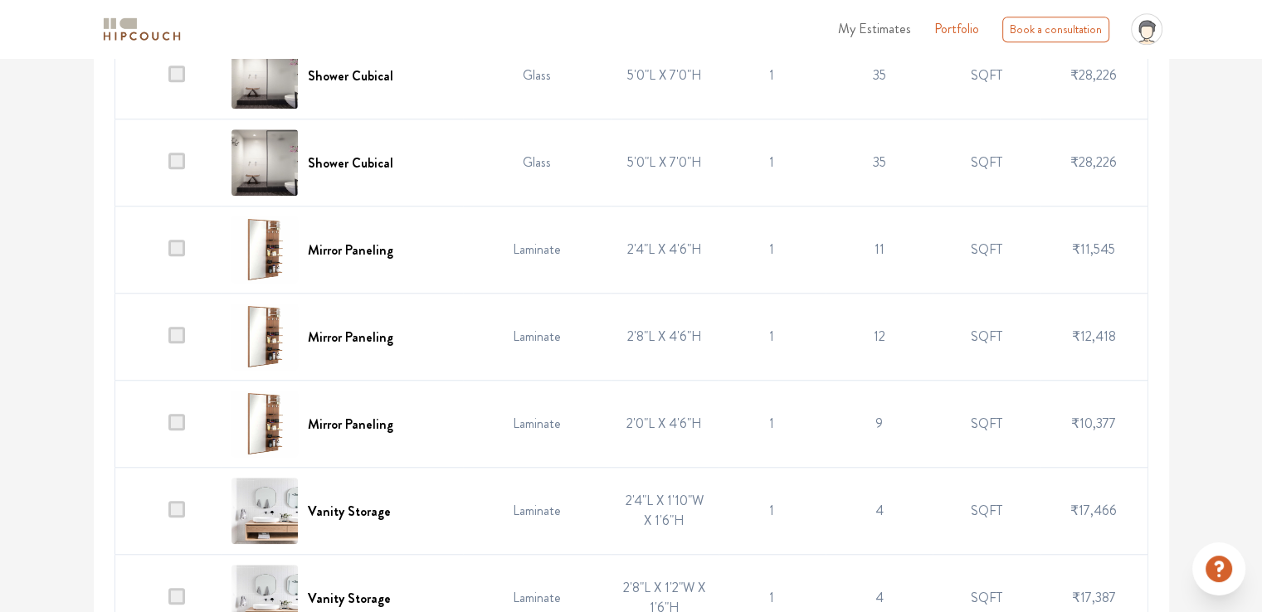
click at [528, 276] on td "Laminate" at bounding box center [537, 250] width 149 height 87
click at [371, 258] on h6 "Mirror Paneling" at bounding box center [350, 250] width 85 height 16
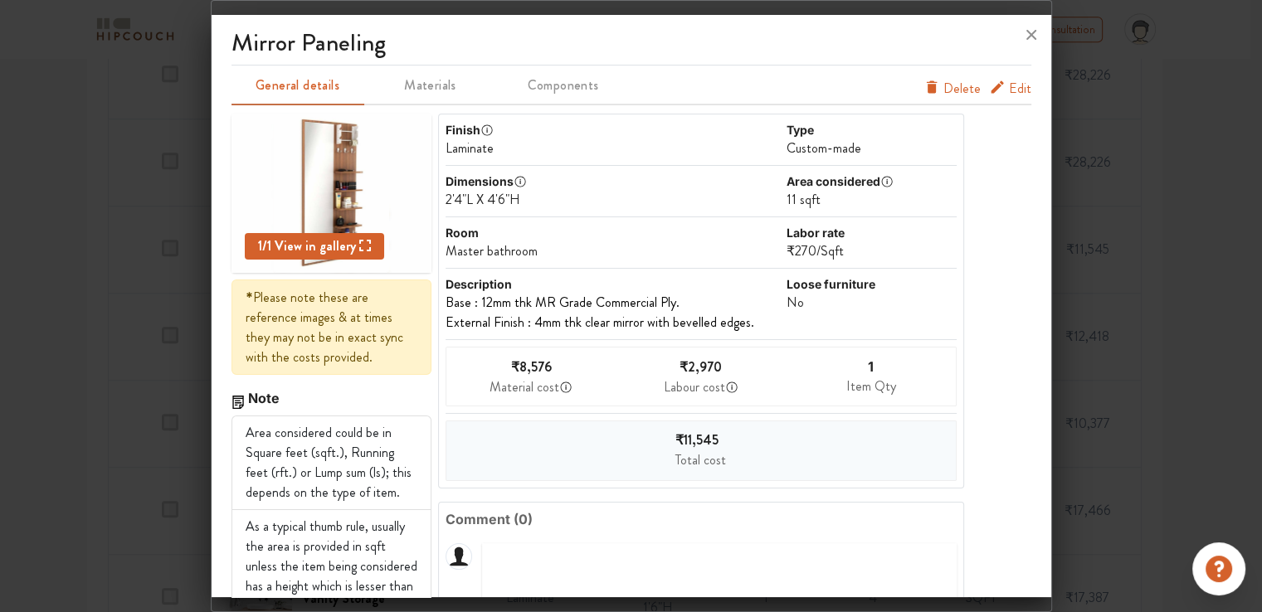
click at [1009, 89] on span "Edit" at bounding box center [1020, 89] width 22 height 20
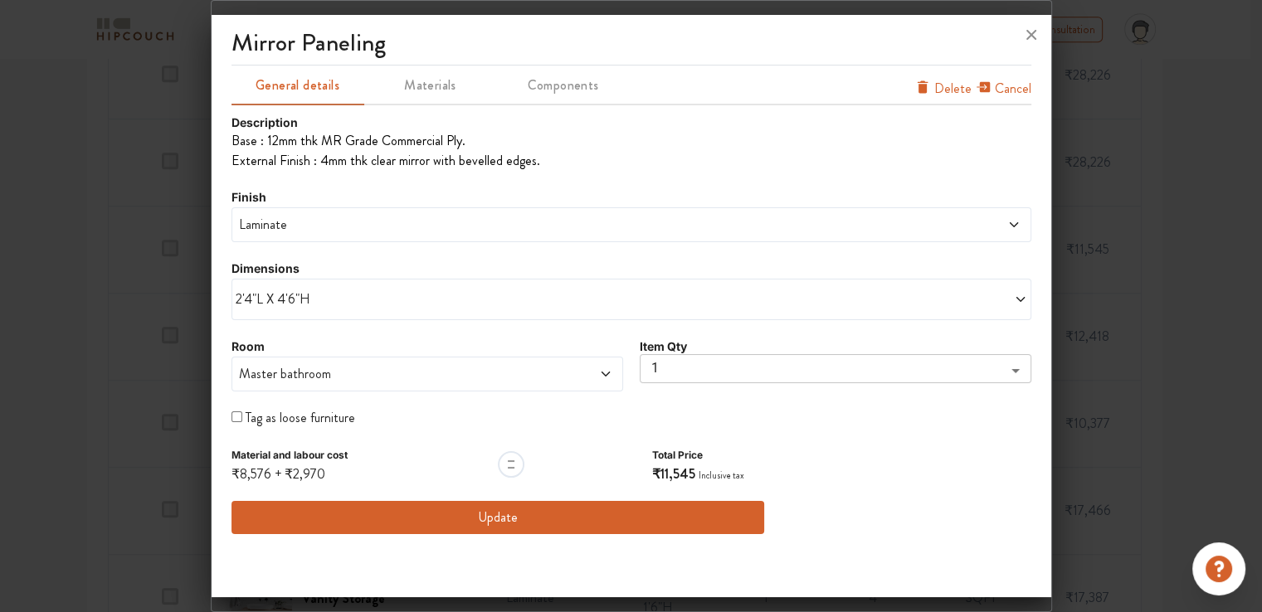
click at [317, 217] on span "Laminate" at bounding box center [530, 225] width 589 height 20
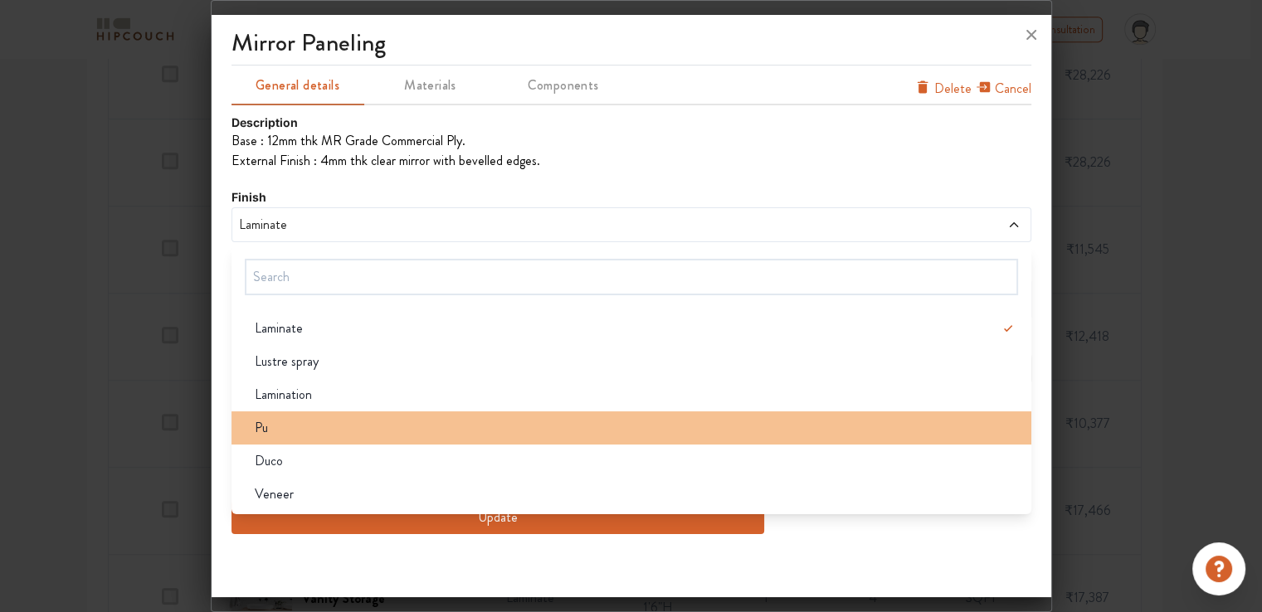
click at [286, 429] on div "Pu" at bounding box center [636, 428] width 790 height 20
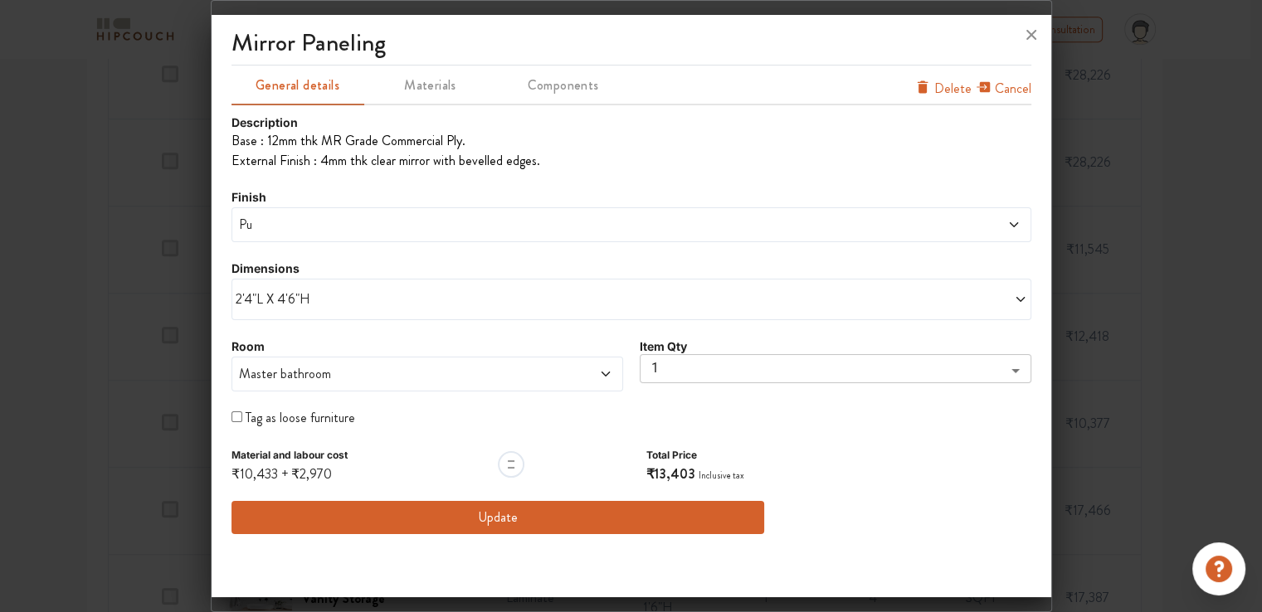
click at [568, 510] on button "Update" at bounding box center [499, 517] width 534 height 33
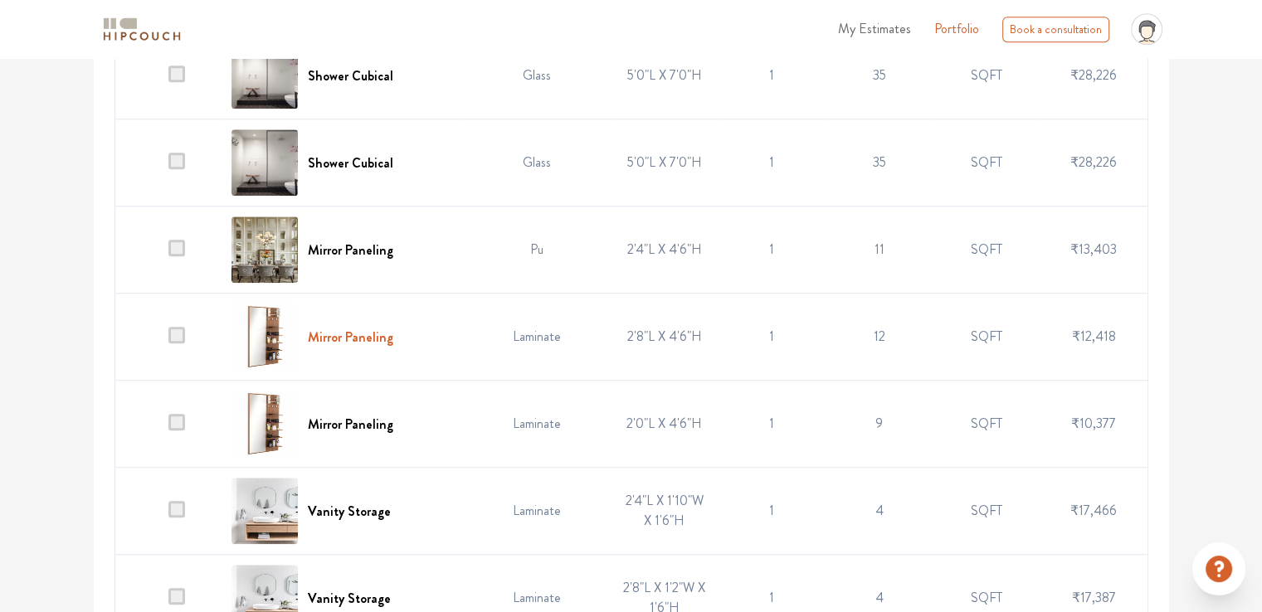
click at [361, 345] on h6 "Mirror Paneling" at bounding box center [350, 337] width 85 height 16
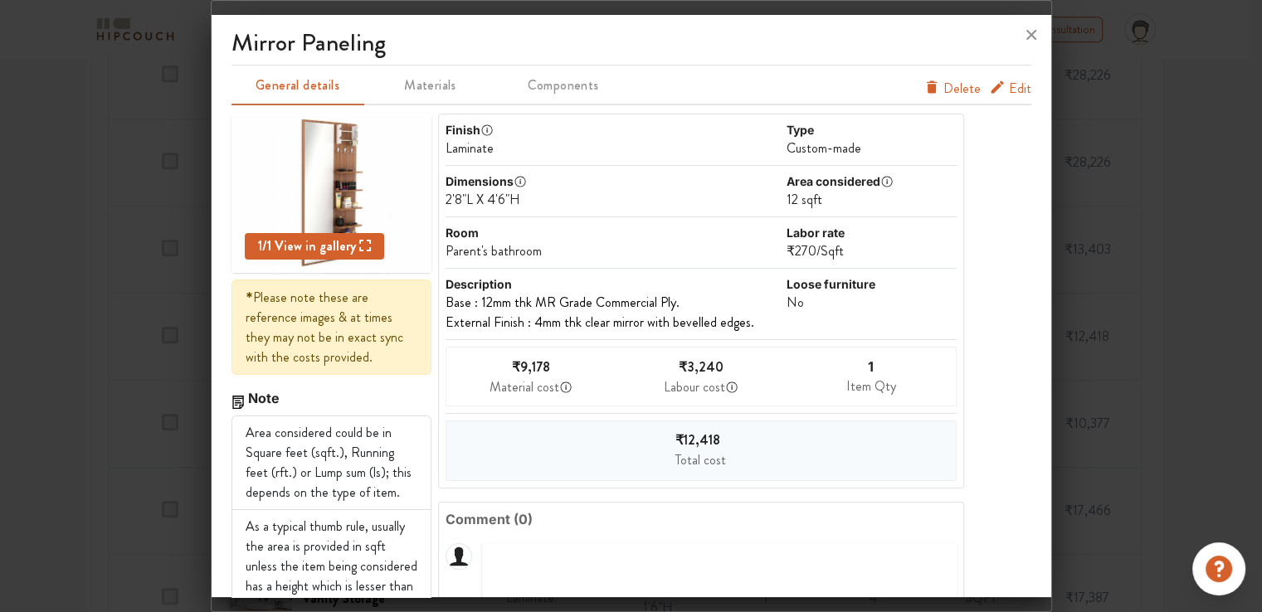
click at [1010, 92] on span "Edit" at bounding box center [1020, 89] width 22 height 20
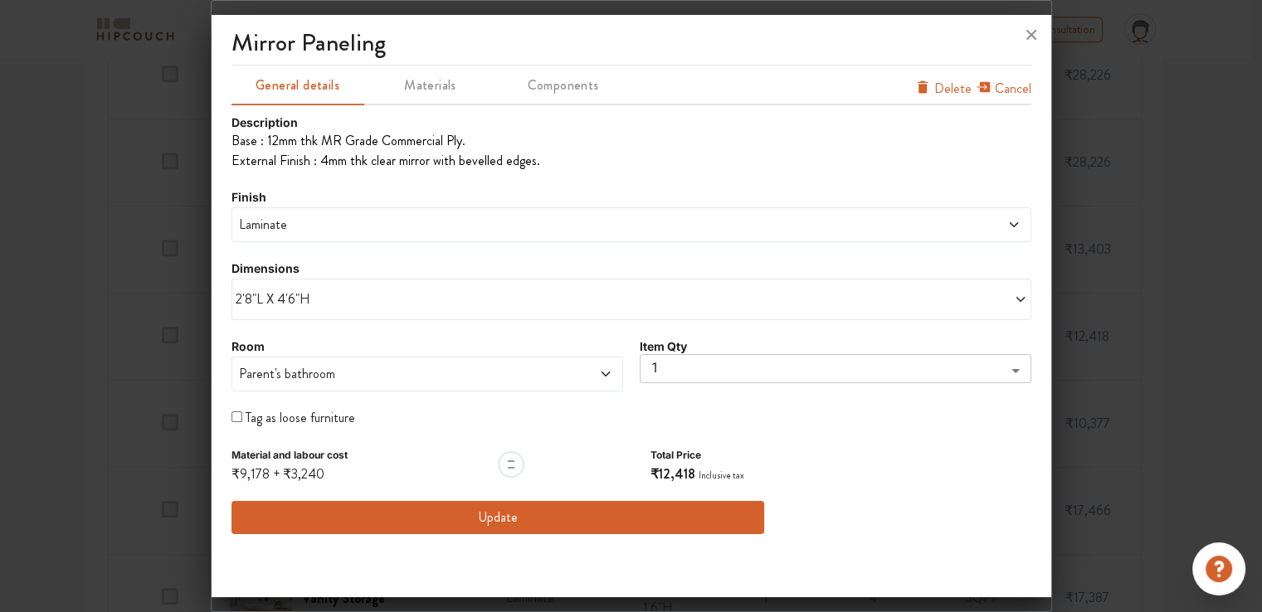
click at [325, 225] on span "Laminate" at bounding box center [530, 225] width 589 height 20
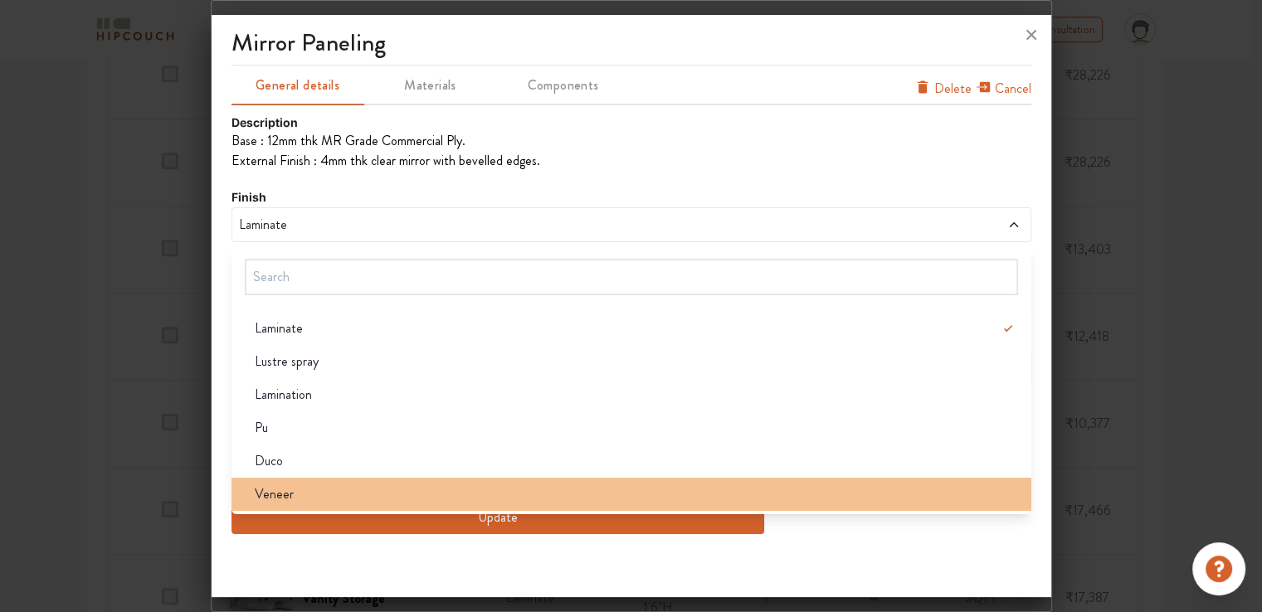
click at [298, 496] on div "Veneer" at bounding box center [636, 495] width 790 height 20
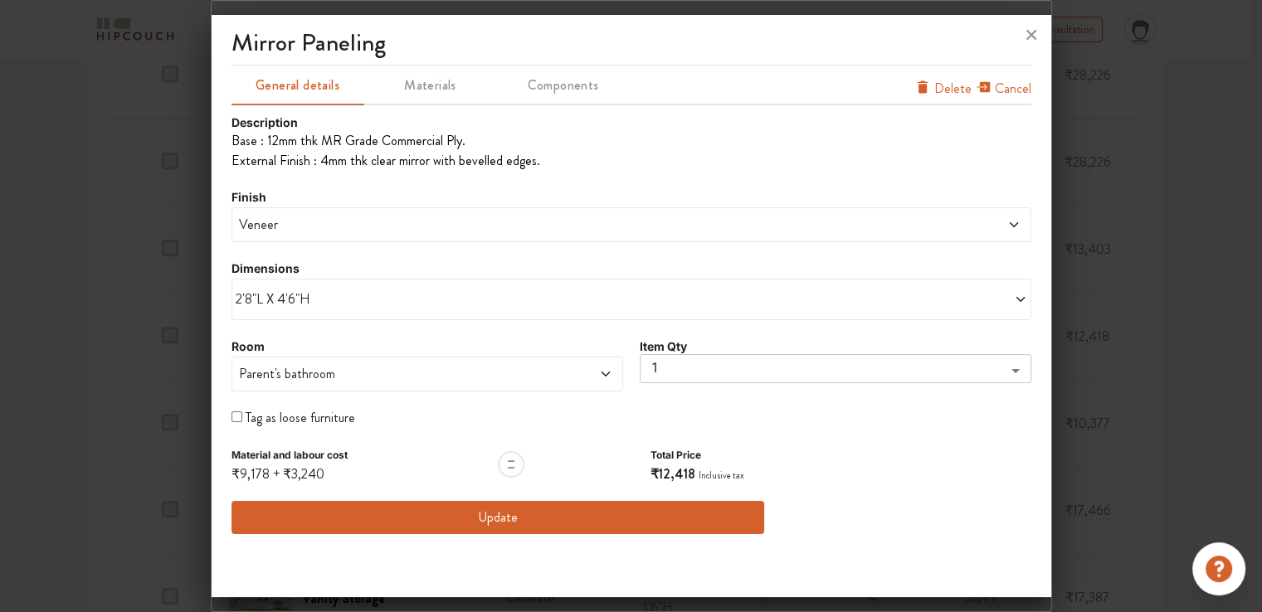
click at [537, 514] on button "Update" at bounding box center [499, 517] width 534 height 33
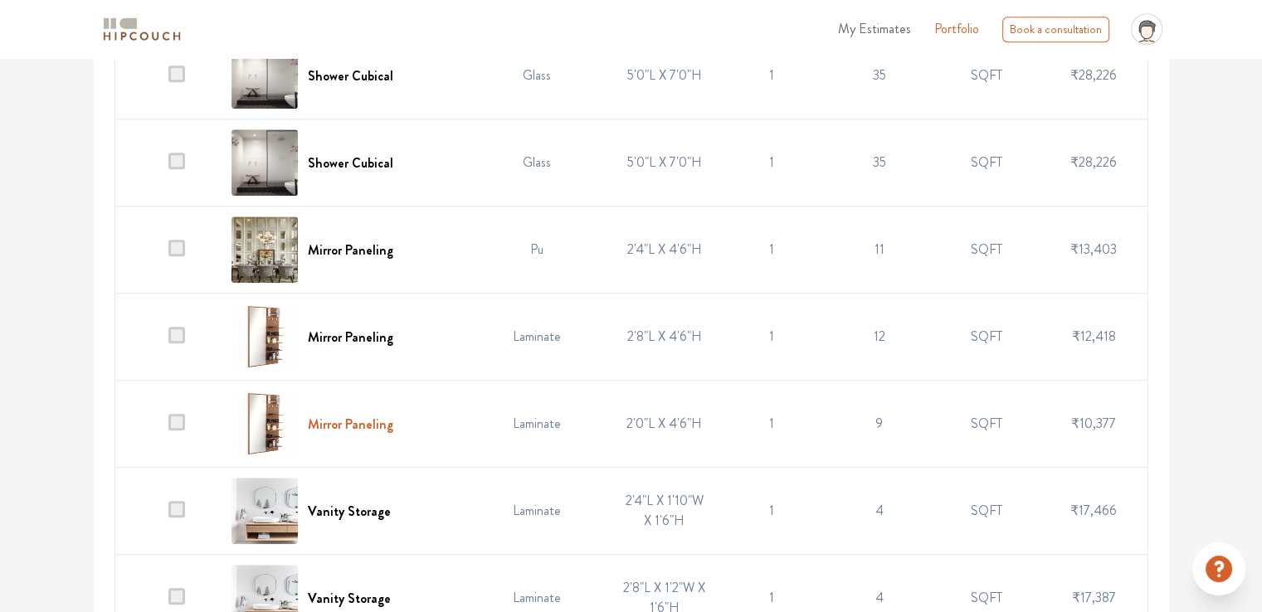
click at [354, 432] on h6 "Mirror Paneling" at bounding box center [350, 425] width 85 height 16
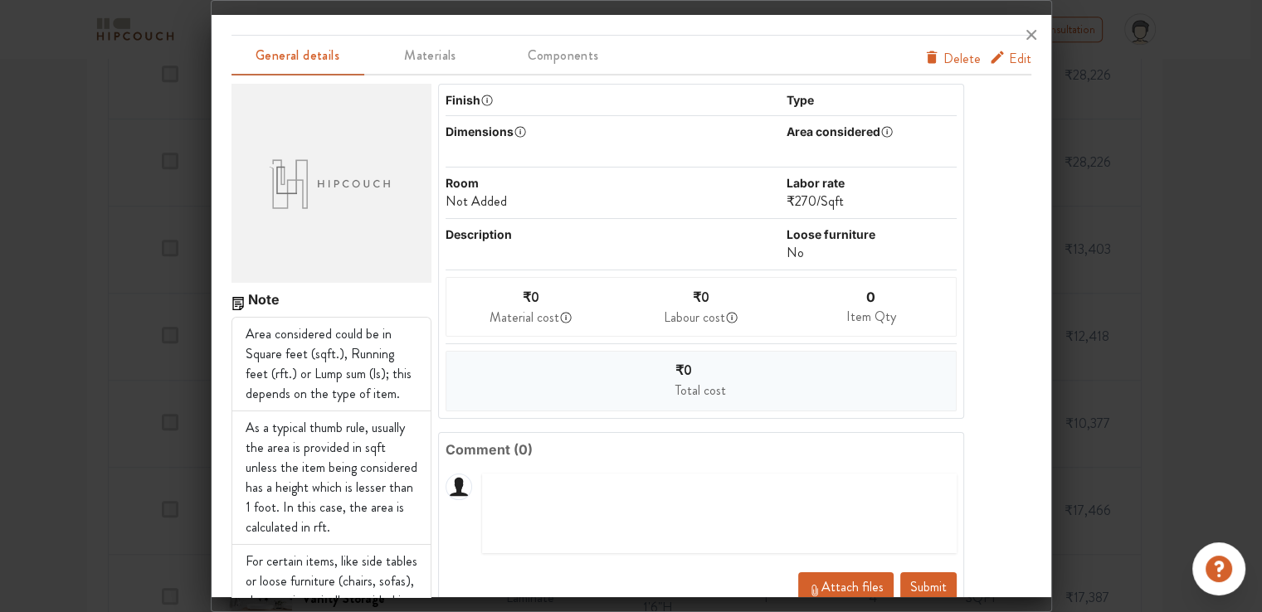
click at [1012, 62] on span "Edit" at bounding box center [1020, 59] width 22 height 20
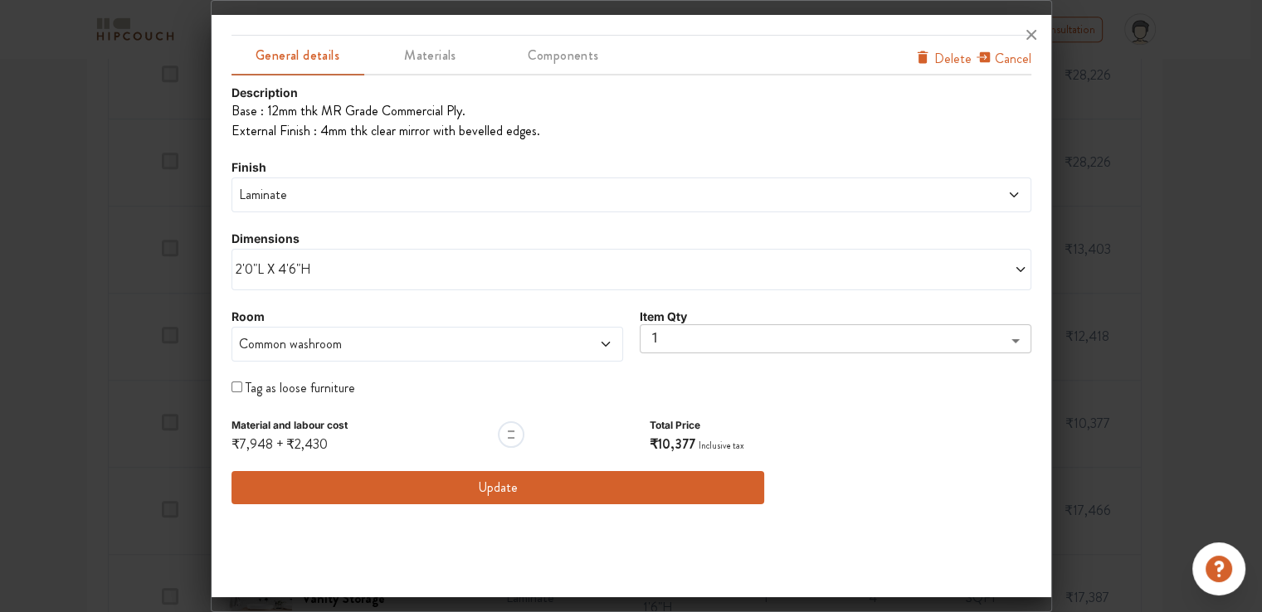
click at [354, 191] on span "Laminate" at bounding box center [530, 195] width 589 height 20
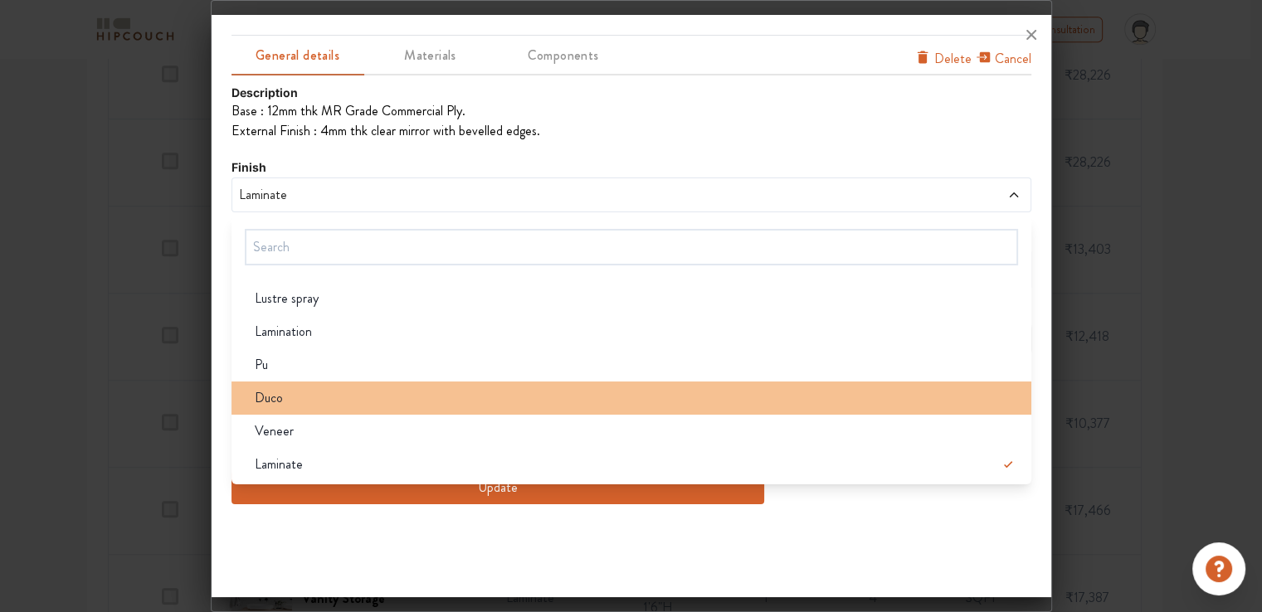
click at [326, 397] on div "Duco" at bounding box center [636, 398] width 790 height 20
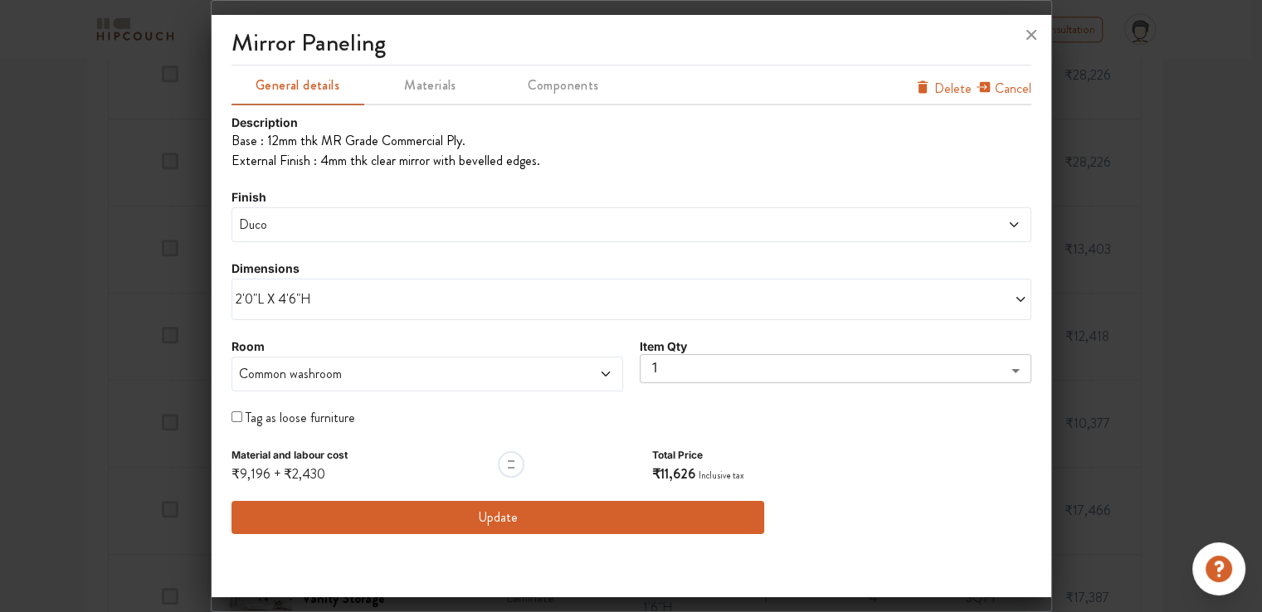
click at [314, 227] on span "Duco" at bounding box center [530, 225] width 589 height 20
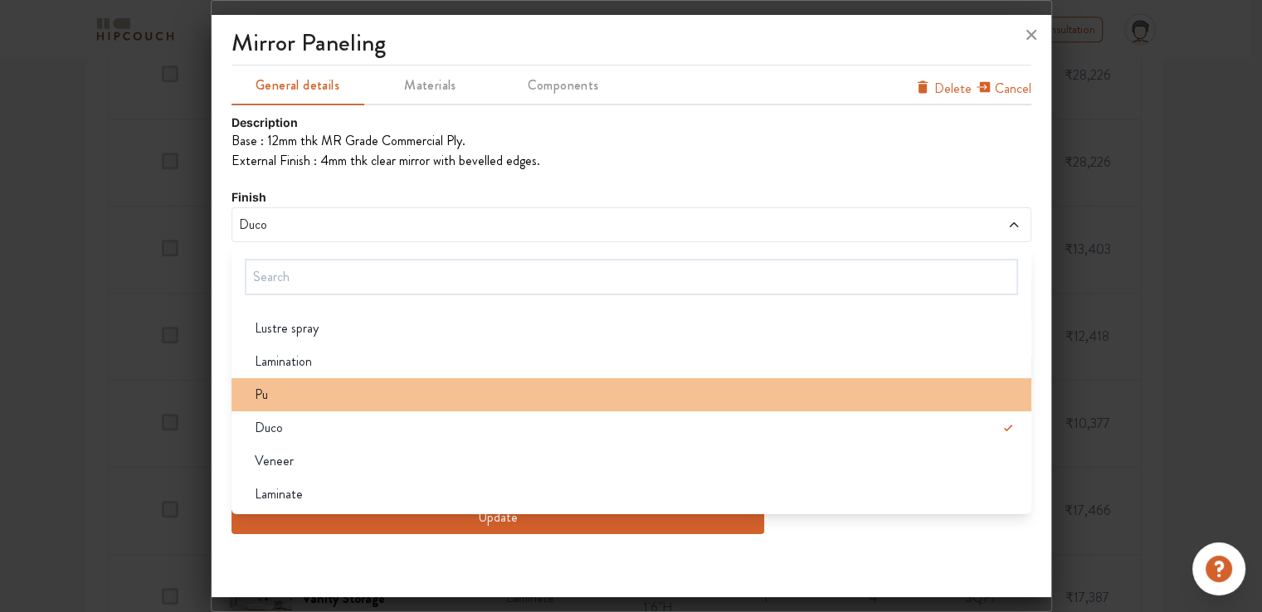
click at [305, 386] on div "Pu" at bounding box center [636, 395] width 790 height 20
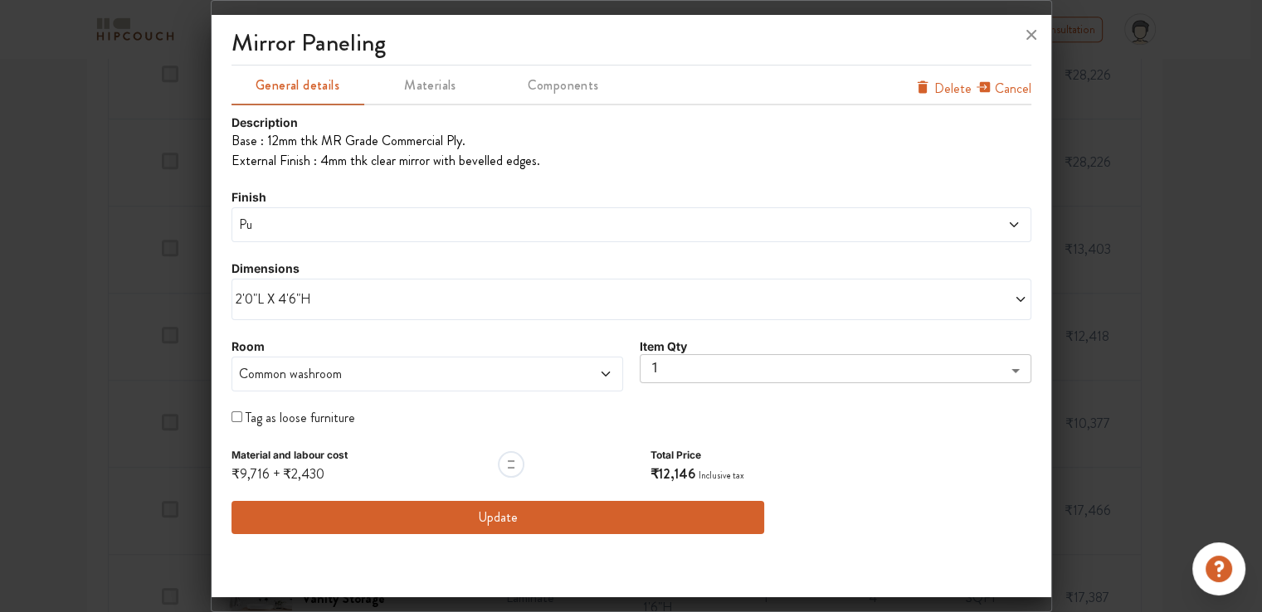
click at [501, 515] on button "Update" at bounding box center [499, 517] width 534 height 33
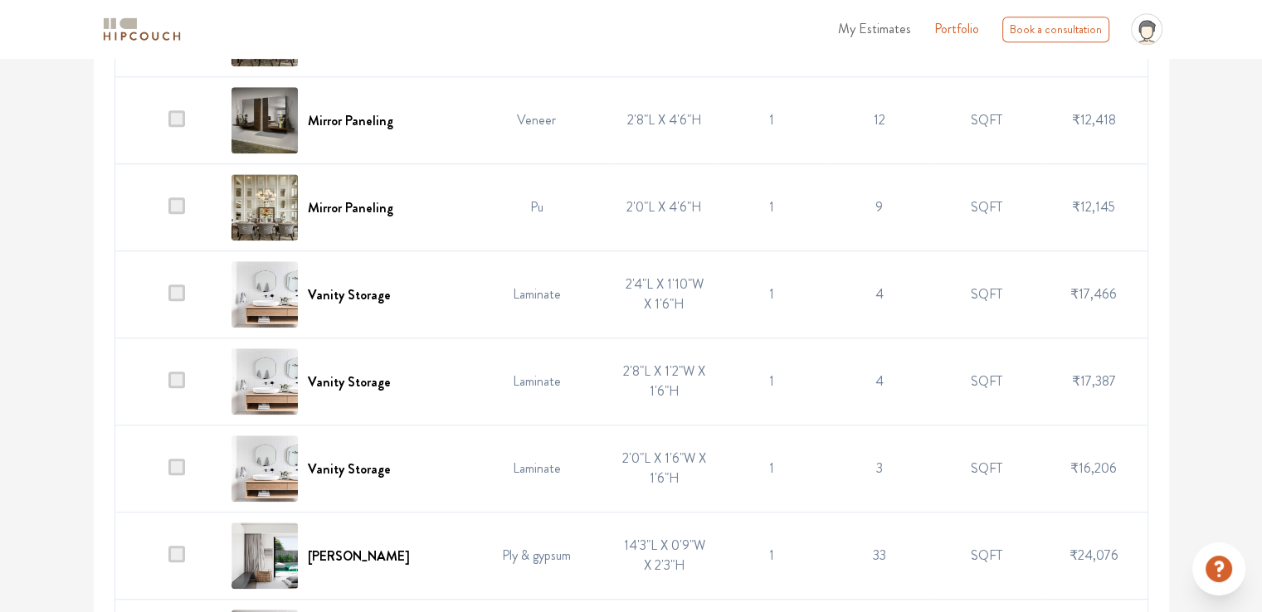
scroll to position [1543, 0]
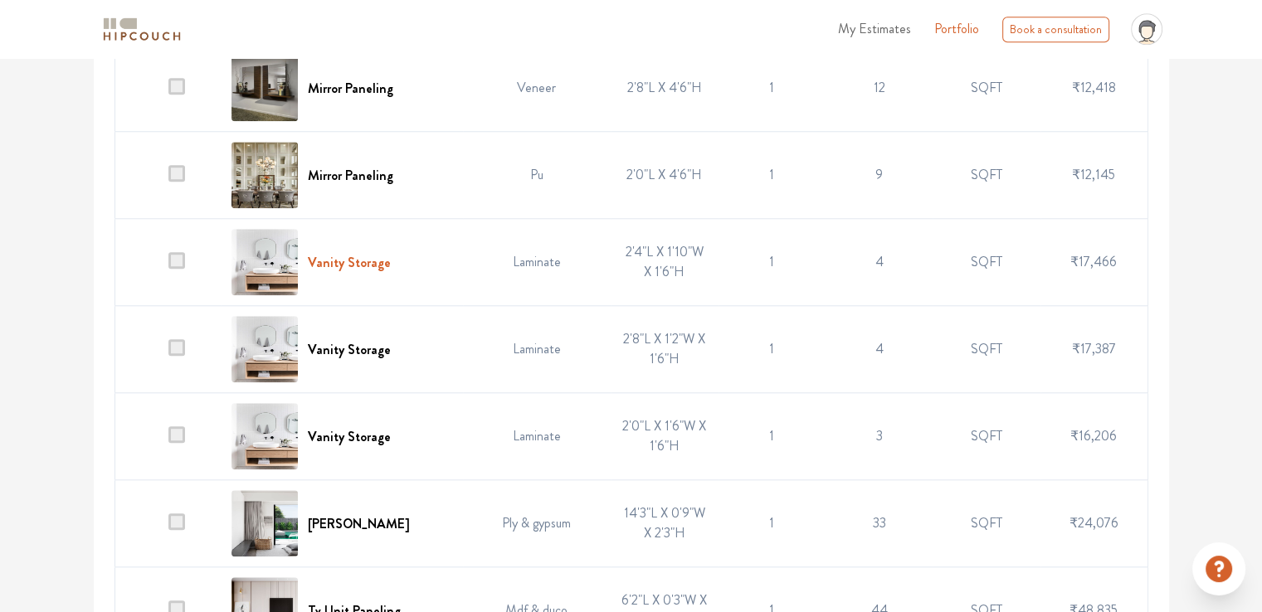
click at [379, 271] on h6 "Vanity Storage" at bounding box center [349, 263] width 83 height 16
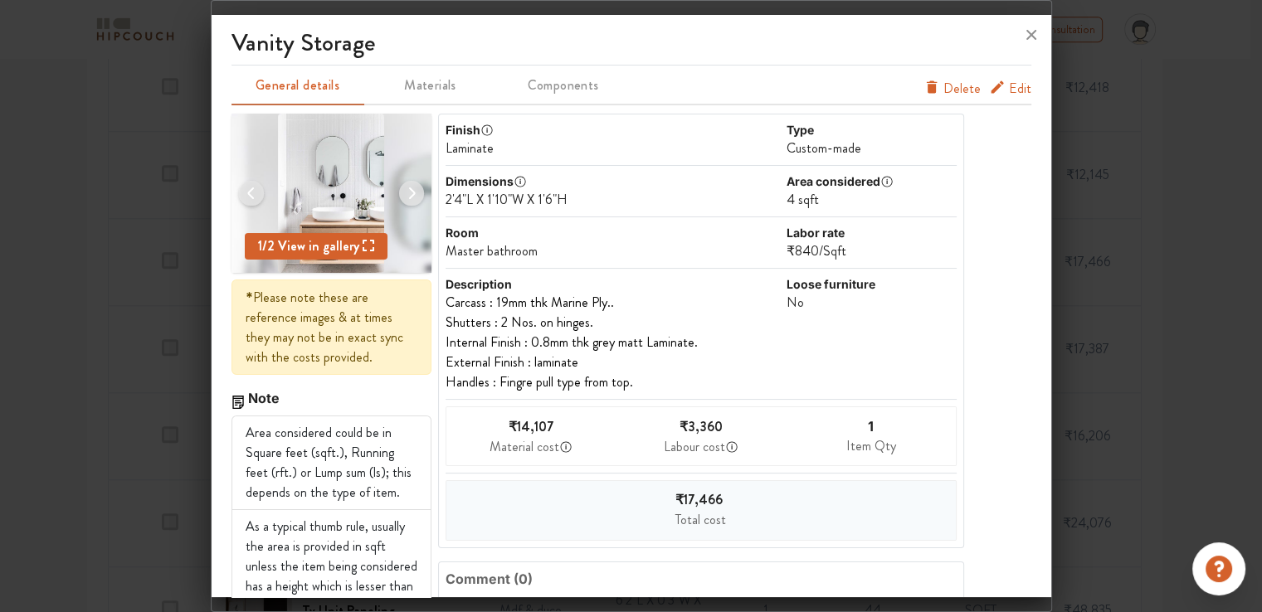
click at [1012, 95] on span "Edit" at bounding box center [1020, 89] width 22 height 20
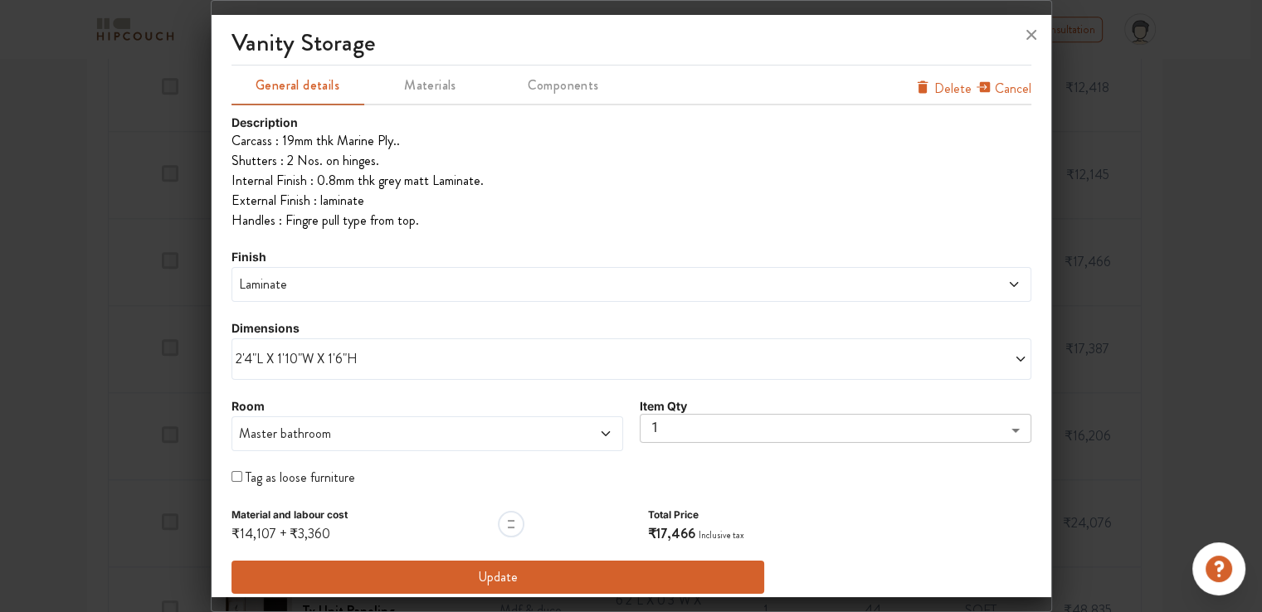
click at [279, 282] on span "Laminate" at bounding box center [530, 285] width 589 height 20
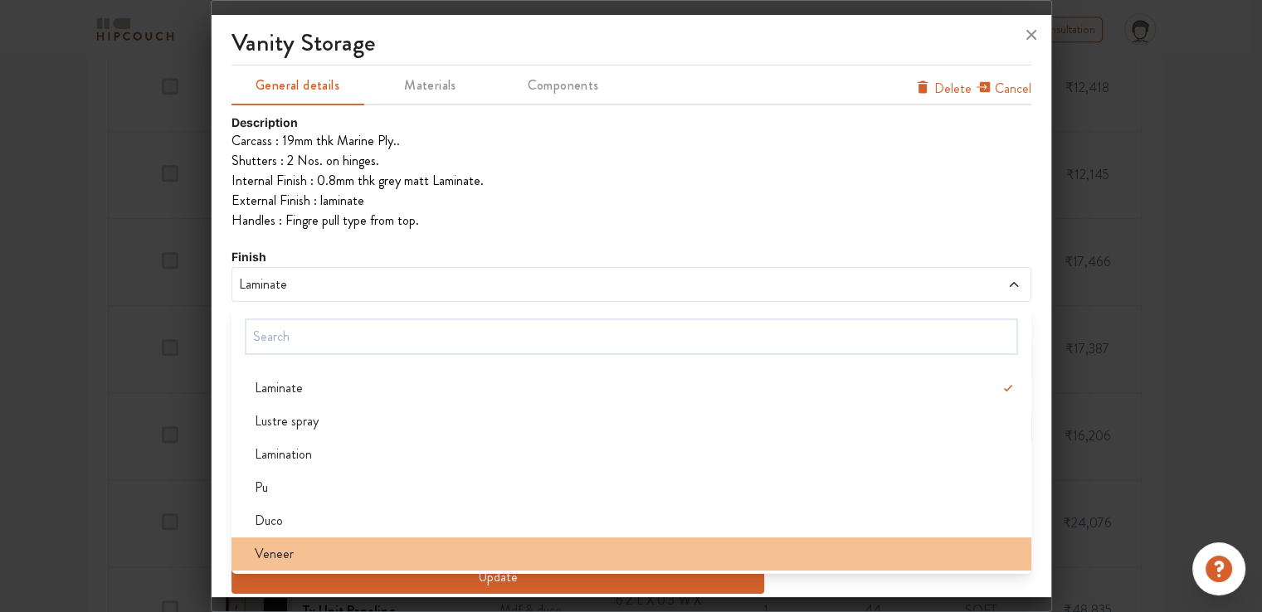
click at [311, 556] on div "Veneer" at bounding box center [636, 554] width 790 height 20
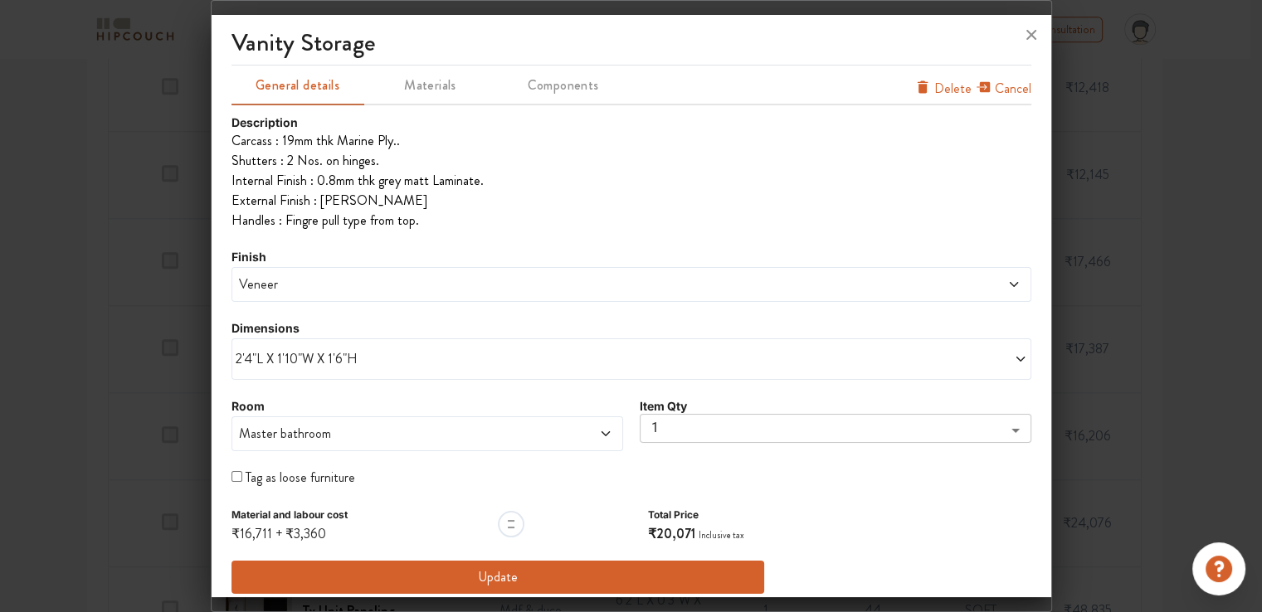
click at [558, 580] on button "Update" at bounding box center [499, 577] width 534 height 33
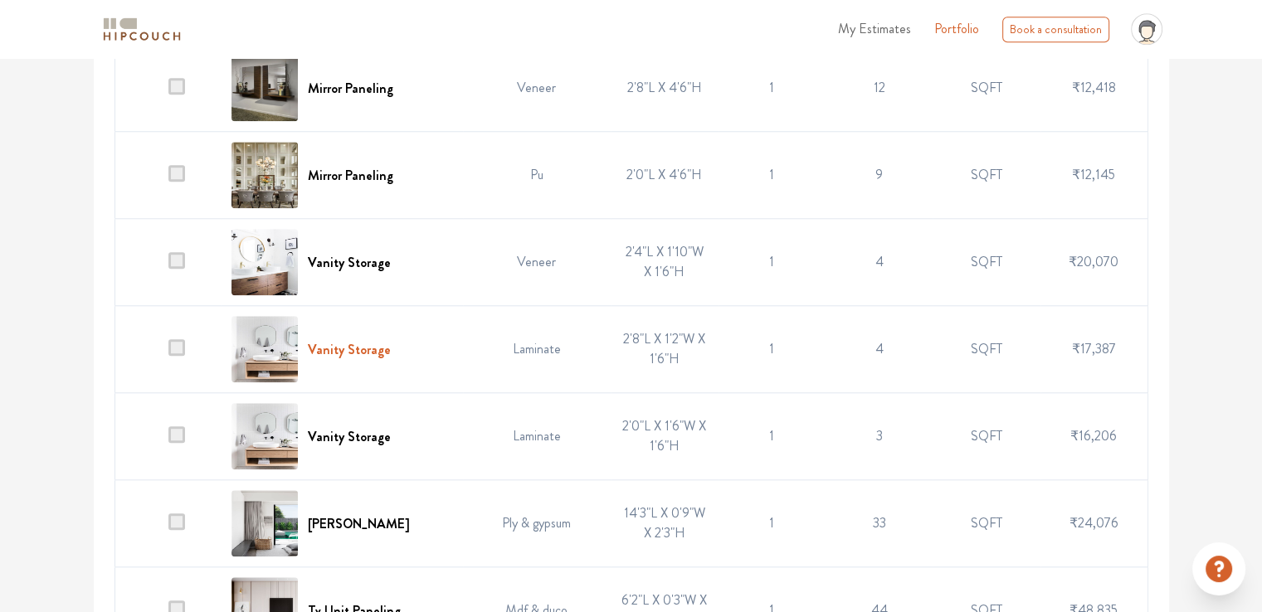
click at [365, 358] on h6 "Vanity Storage" at bounding box center [349, 350] width 83 height 16
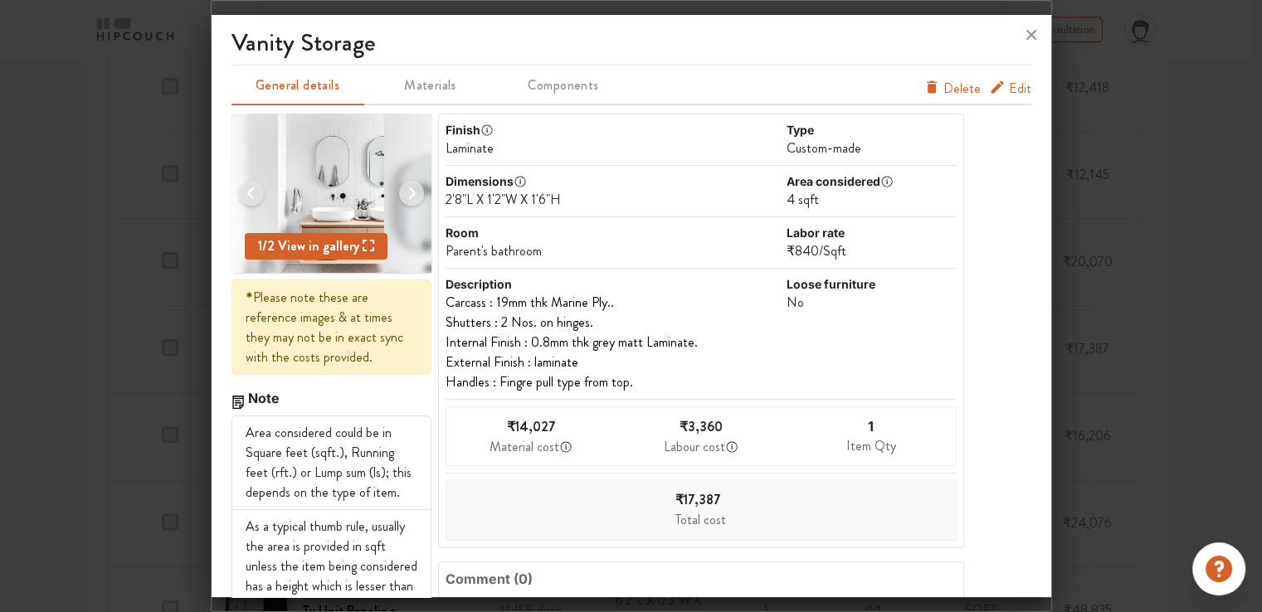
click at [1009, 90] on span "Edit" at bounding box center [1020, 89] width 22 height 20
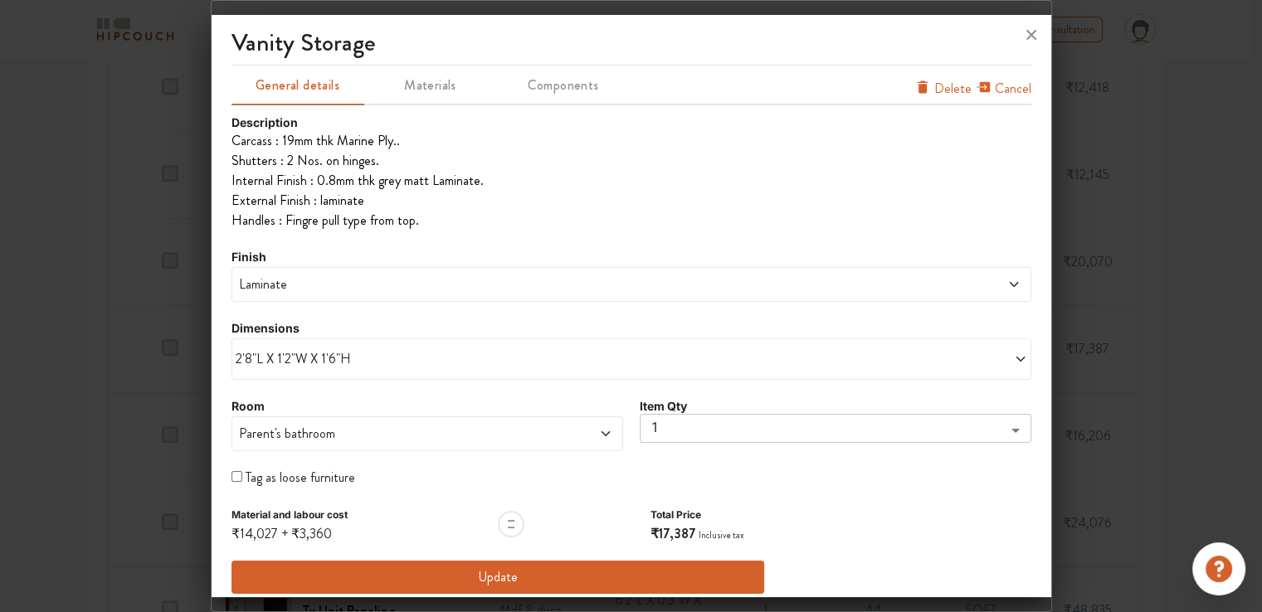
click at [381, 291] on span "Laminate" at bounding box center [530, 285] width 589 height 20
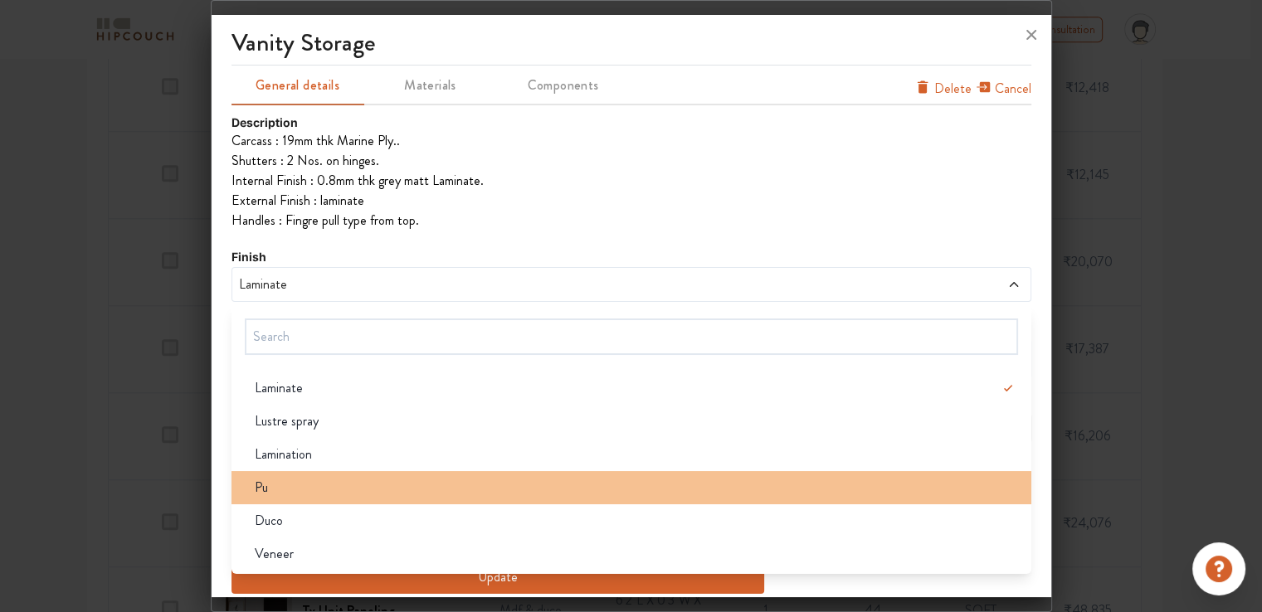
click at [312, 493] on div "Pu" at bounding box center [636, 488] width 790 height 20
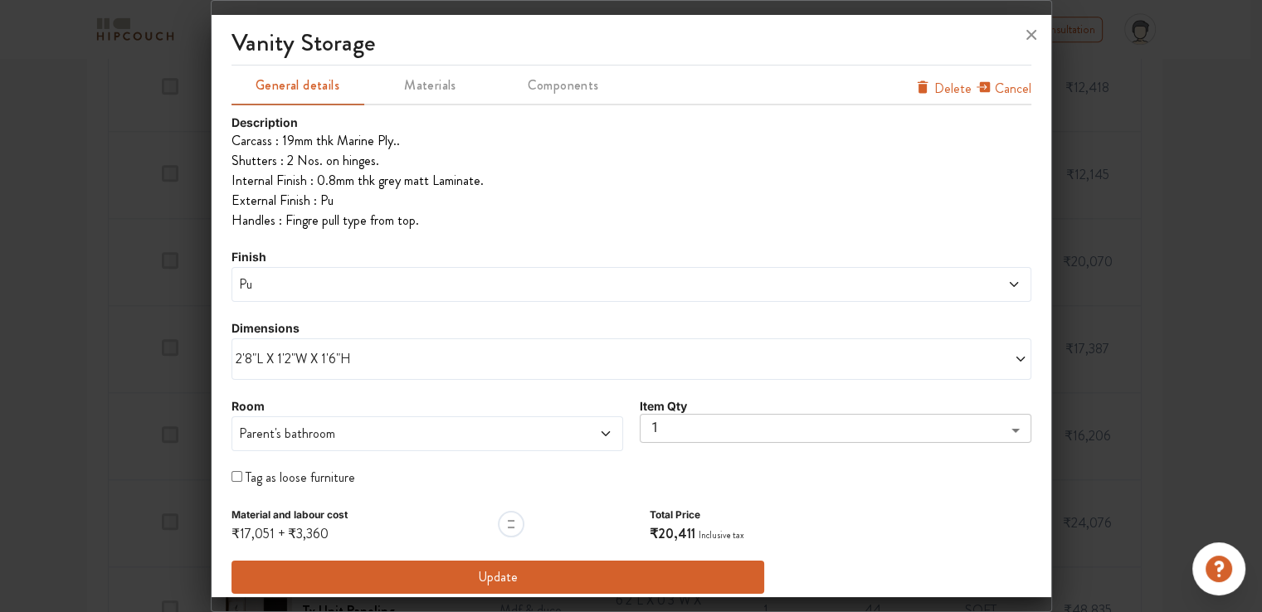
click at [471, 573] on button "Update" at bounding box center [499, 577] width 534 height 33
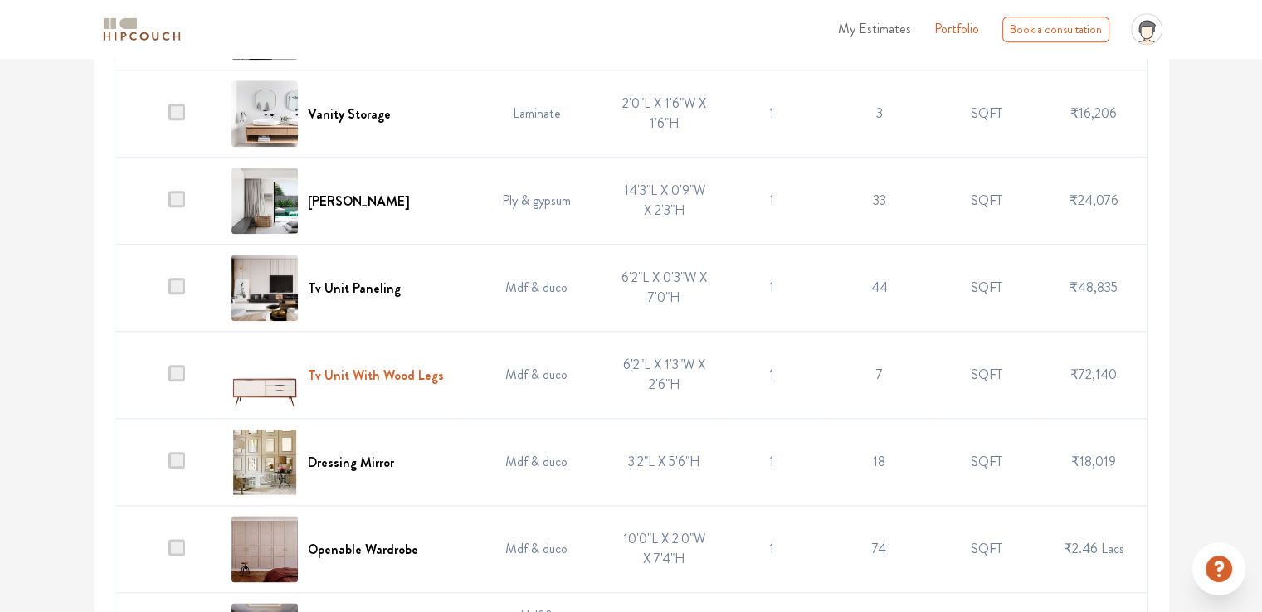
scroll to position [1875, 0]
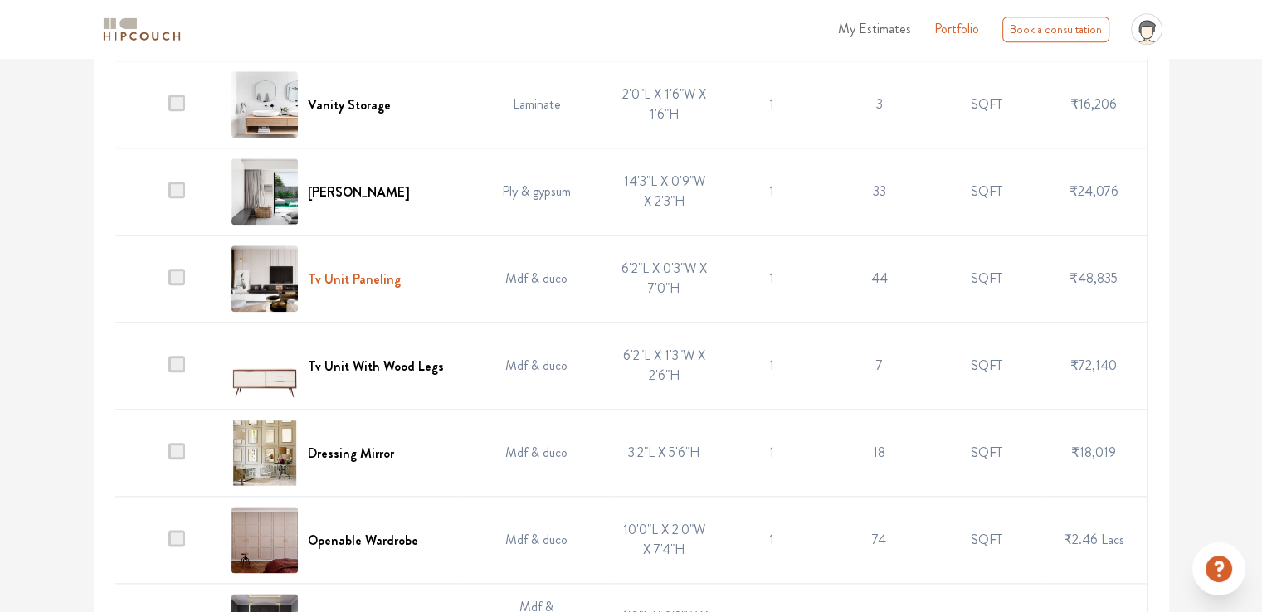
click at [388, 287] on h6 "Tv Unit Paneling" at bounding box center [354, 279] width 93 height 16
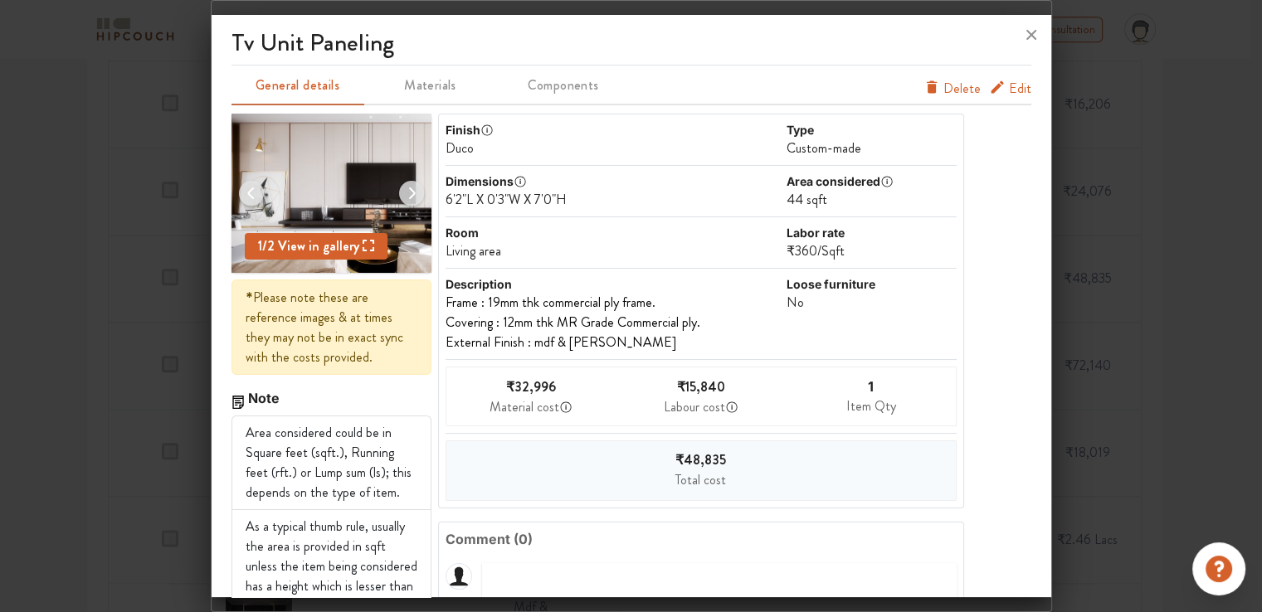
click at [1009, 95] on span "Edit" at bounding box center [1020, 89] width 22 height 20
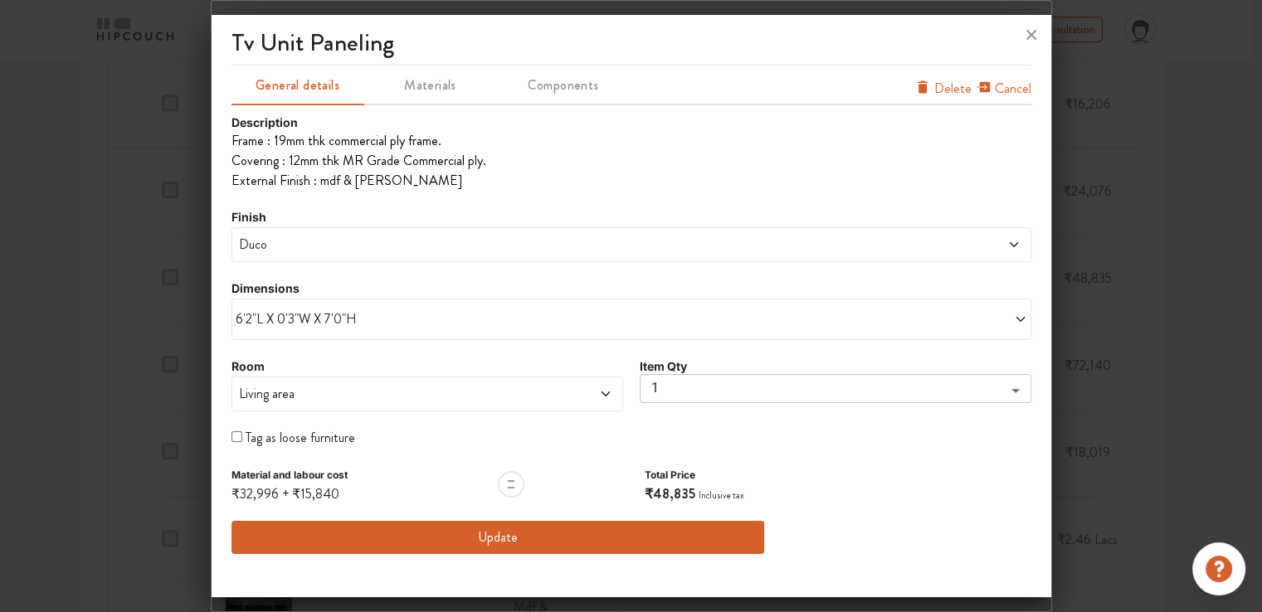
click at [305, 241] on span "Duco" at bounding box center [530, 245] width 589 height 20
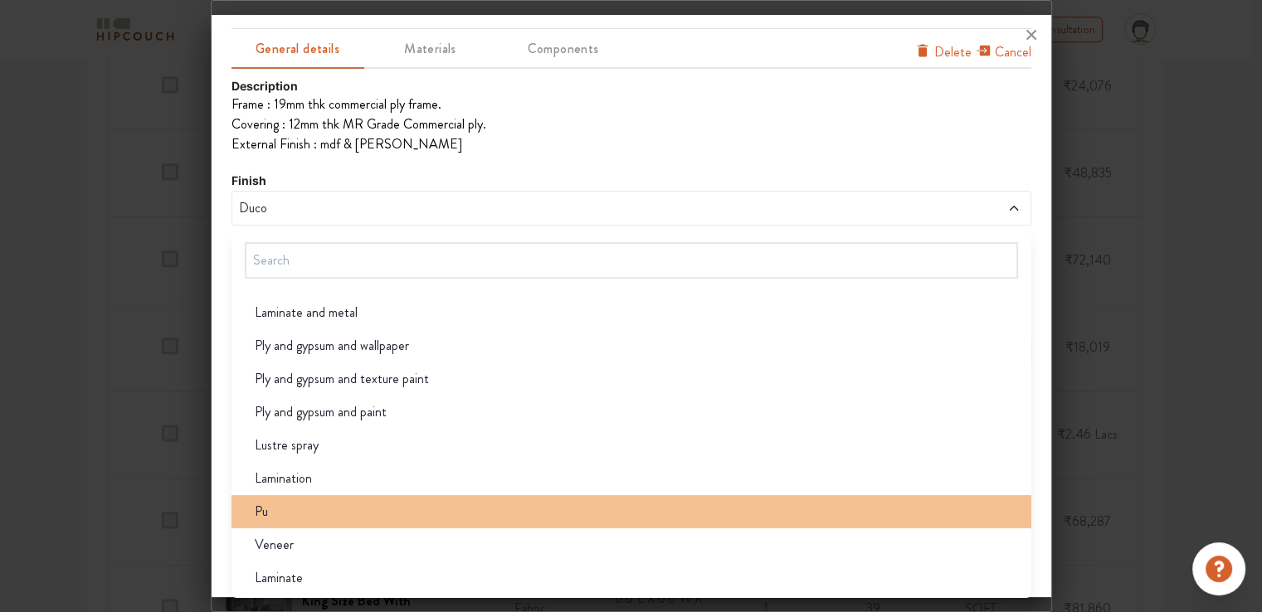
scroll to position [2041, 0]
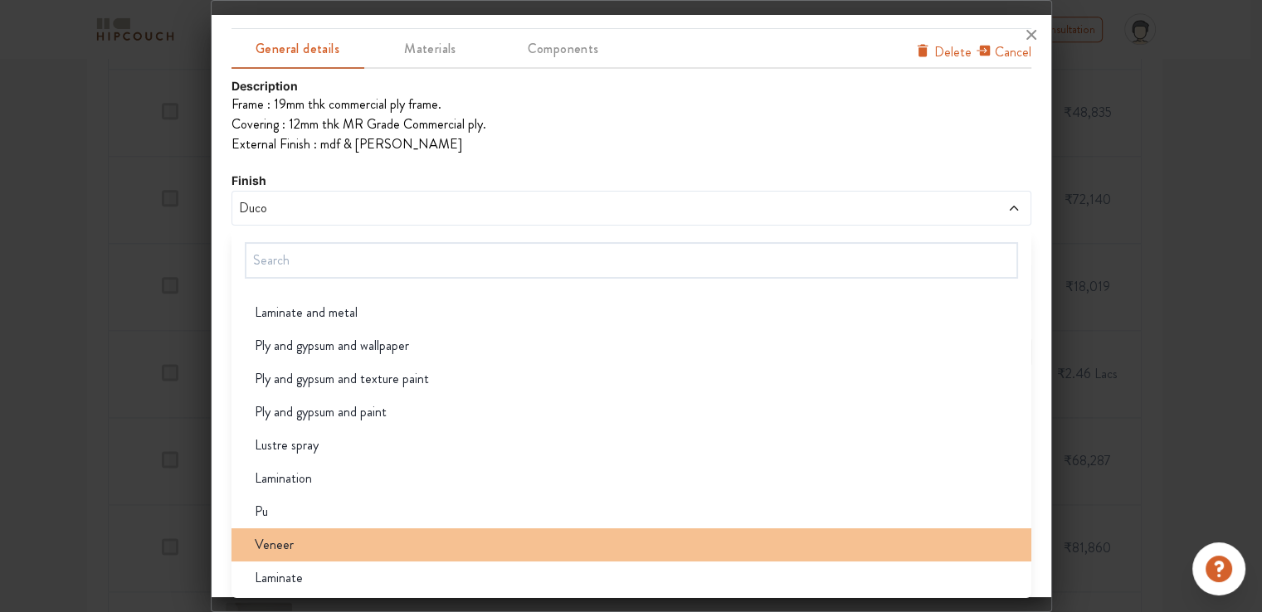
click at [264, 544] on span "Veneer" at bounding box center [274, 545] width 39 height 20
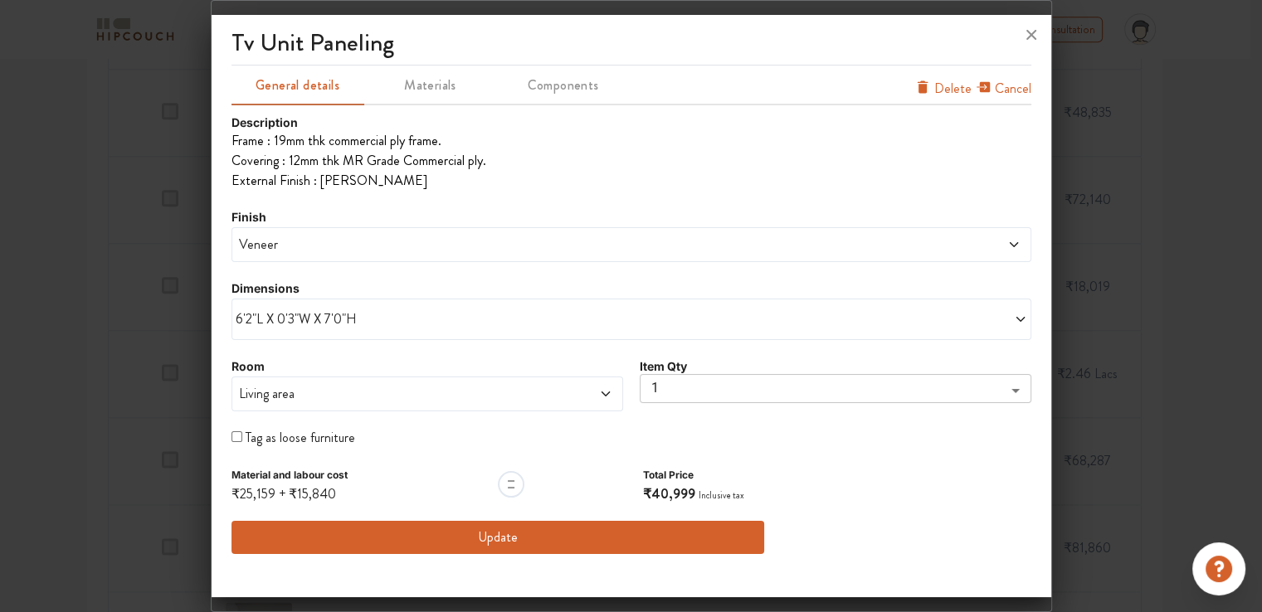
click at [512, 539] on button "Update" at bounding box center [499, 537] width 534 height 33
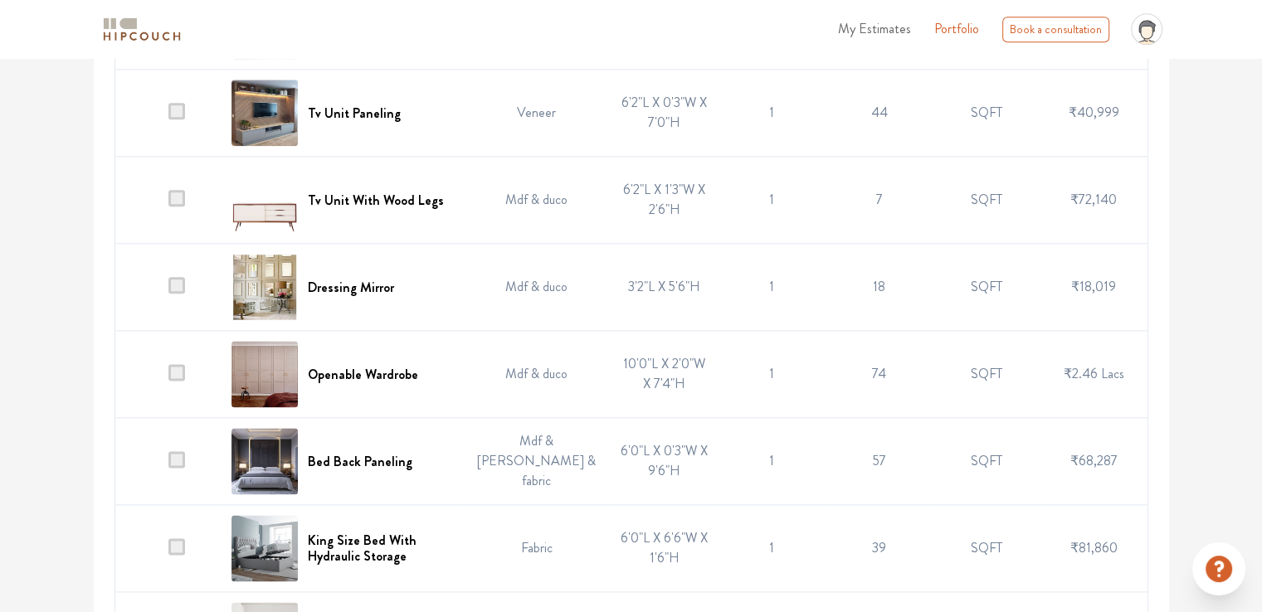
click at [509, 223] on td "Mdf & duco" at bounding box center [537, 200] width 149 height 87
click at [405, 208] on h6 "Tv Unit With Wood Legs" at bounding box center [376, 201] width 136 height 16
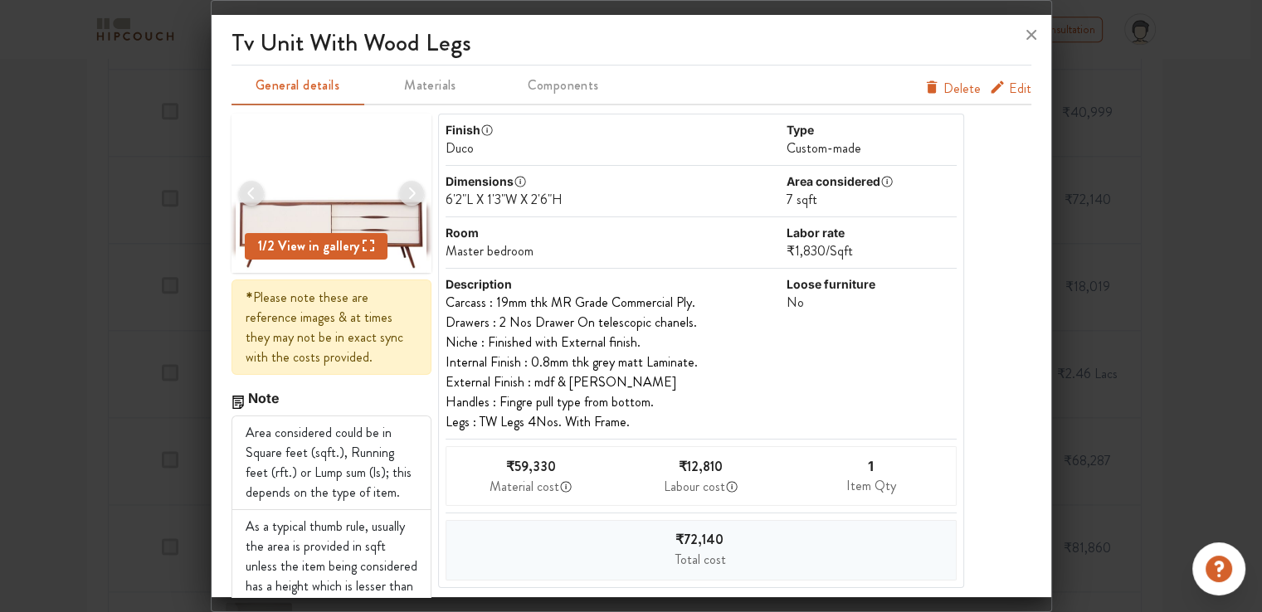
click at [1009, 87] on span "Edit" at bounding box center [1020, 89] width 22 height 20
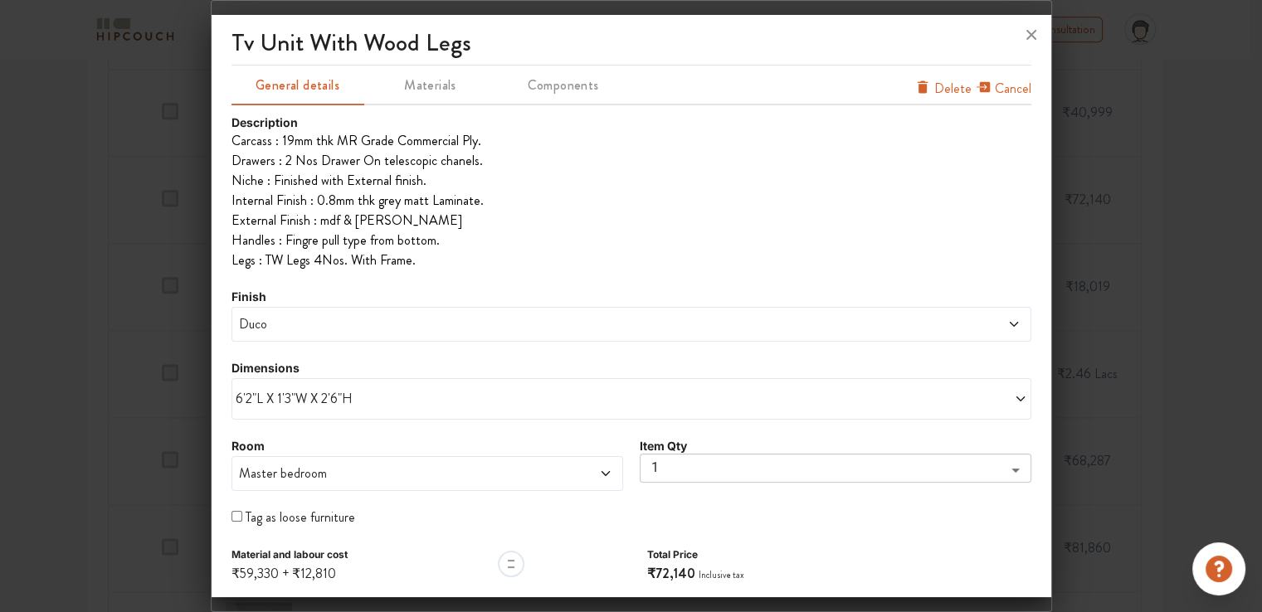
click at [360, 323] on span "Duco" at bounding box center [530, 325] width 589 height 20
click at [269, 326] on span "Duco" at bounding box center [530, 325] width 589 height 20
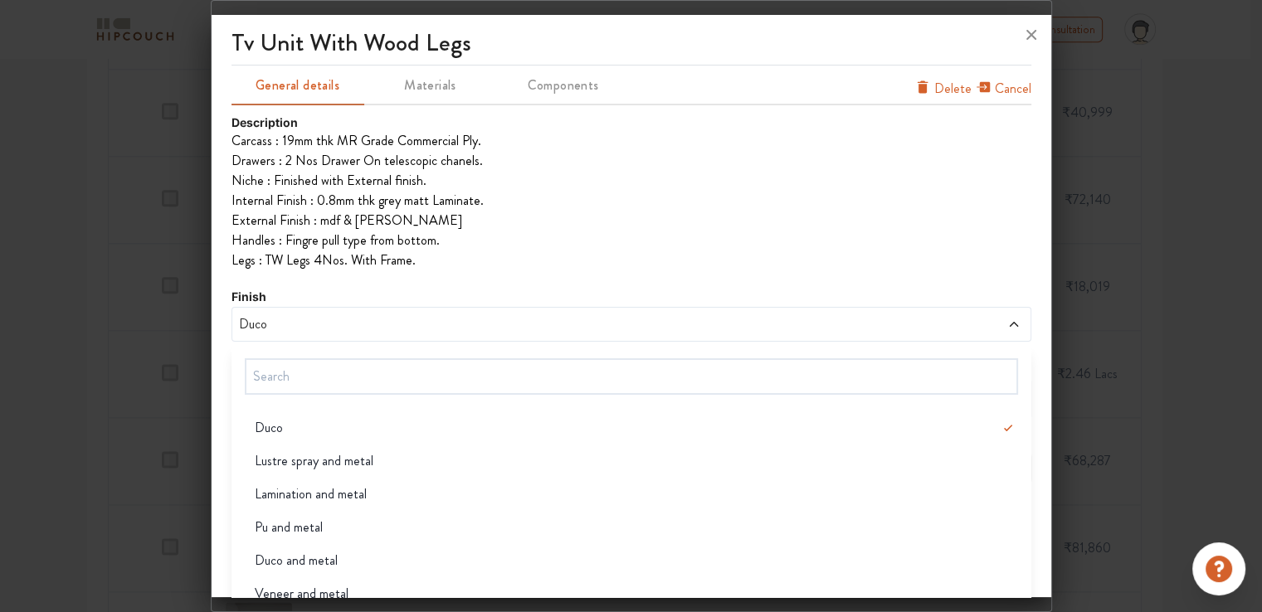
click at [269, 326] on span "Duco" at bounding box center [530, 325] width 589 height 20
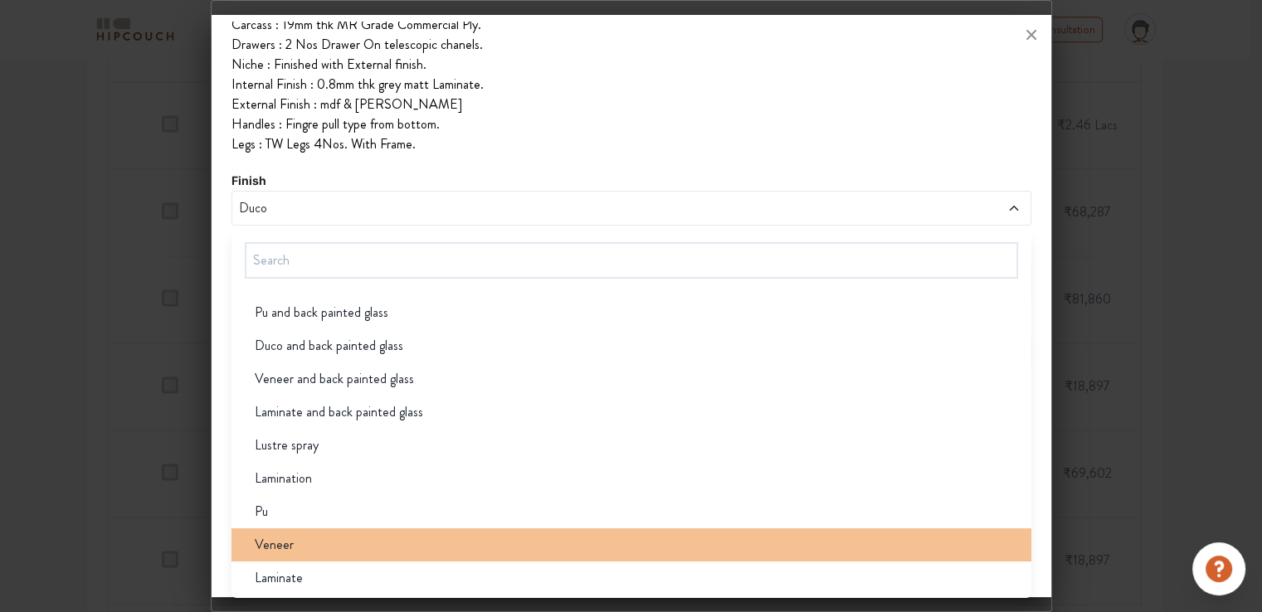
scroll to position [215, 0]
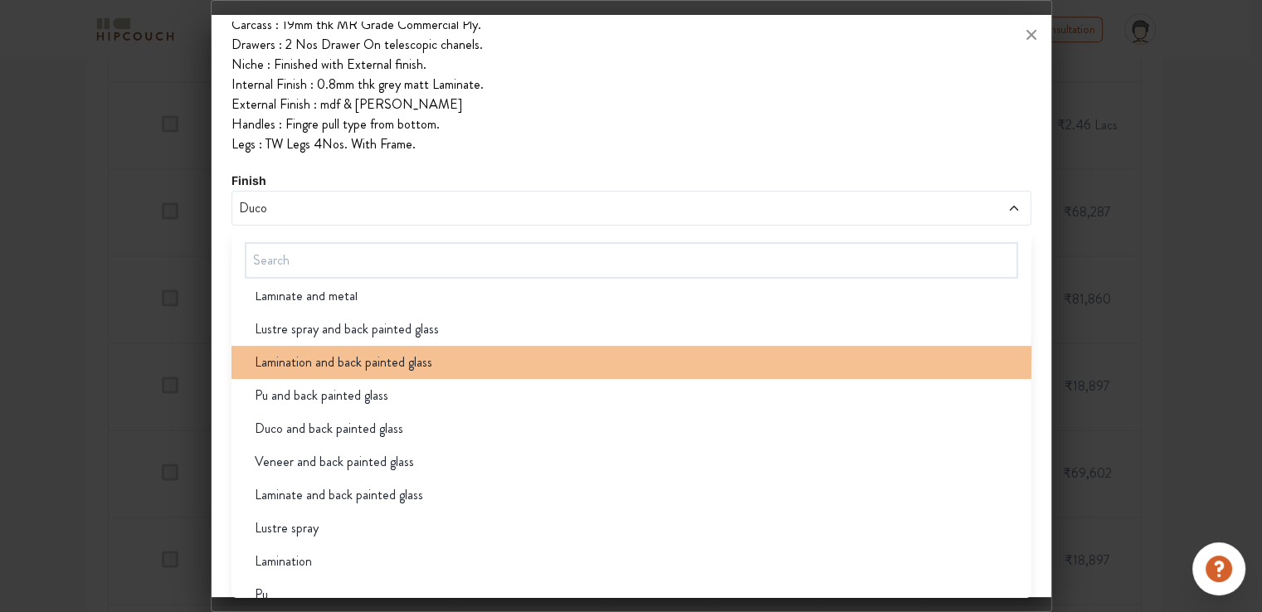
click at [354, 375] on li "Lamination and back painted glass" at bounding box center [632, 362] width 800 height 33
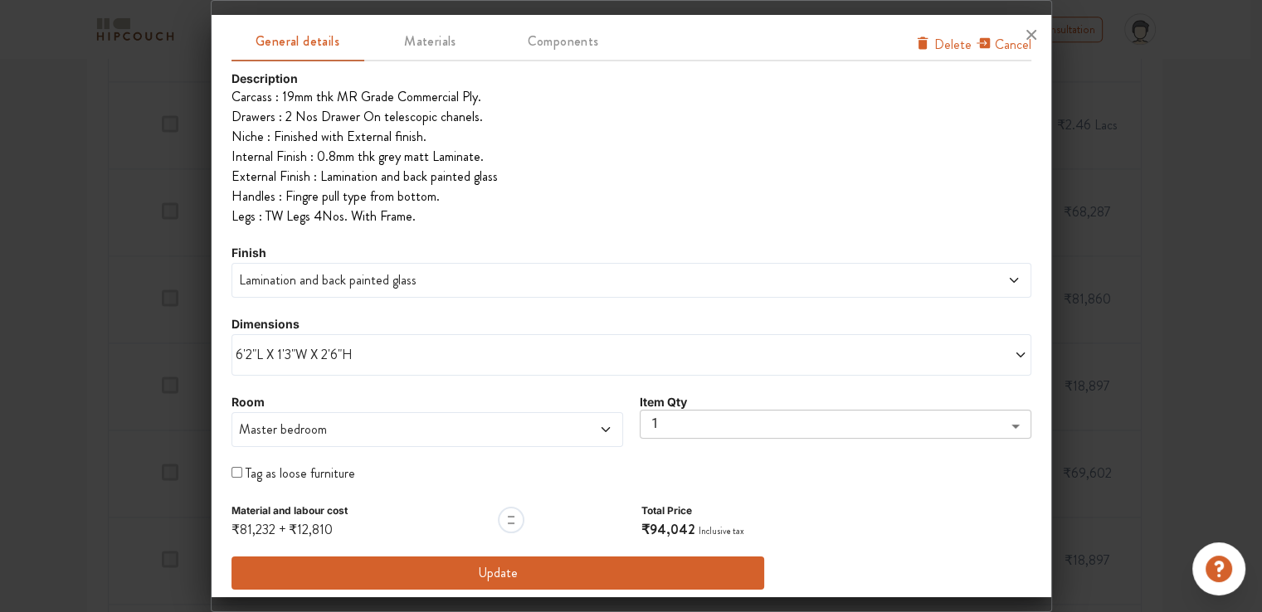
scroll to position [51, 0]
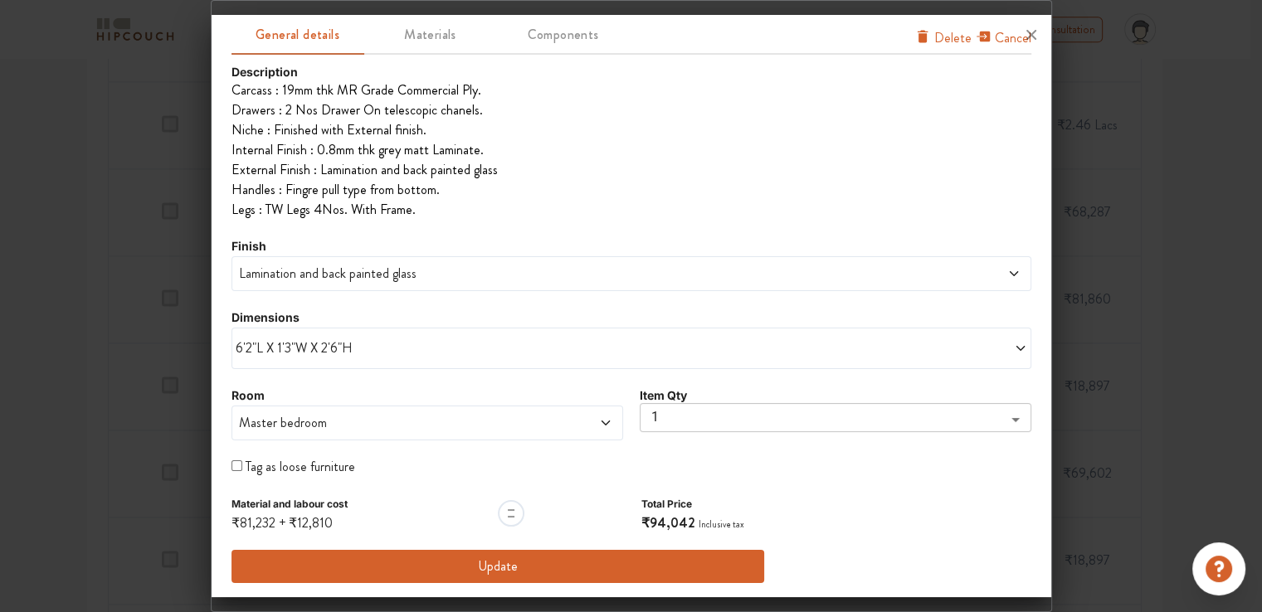
click at [379, 279] on span "Lamination and back painted glass" at bounding box center [530, 274] width 589 height 20
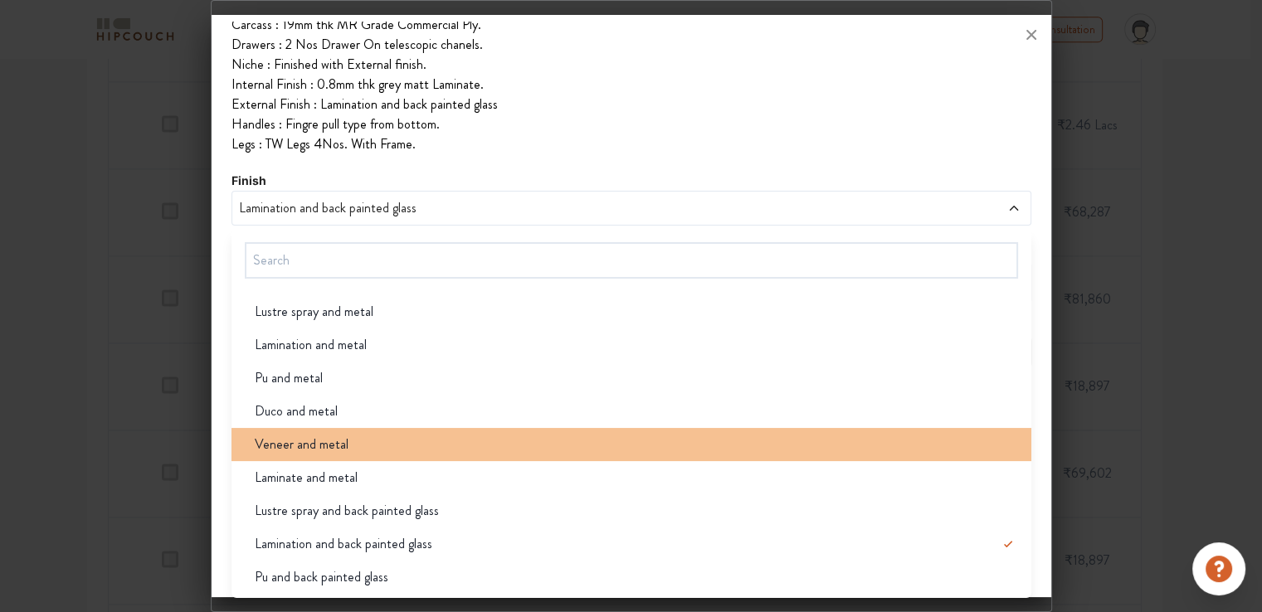
click at [342, 443] on span "Veneer and metal" at bounding box center [302, 445] width 94 height 20
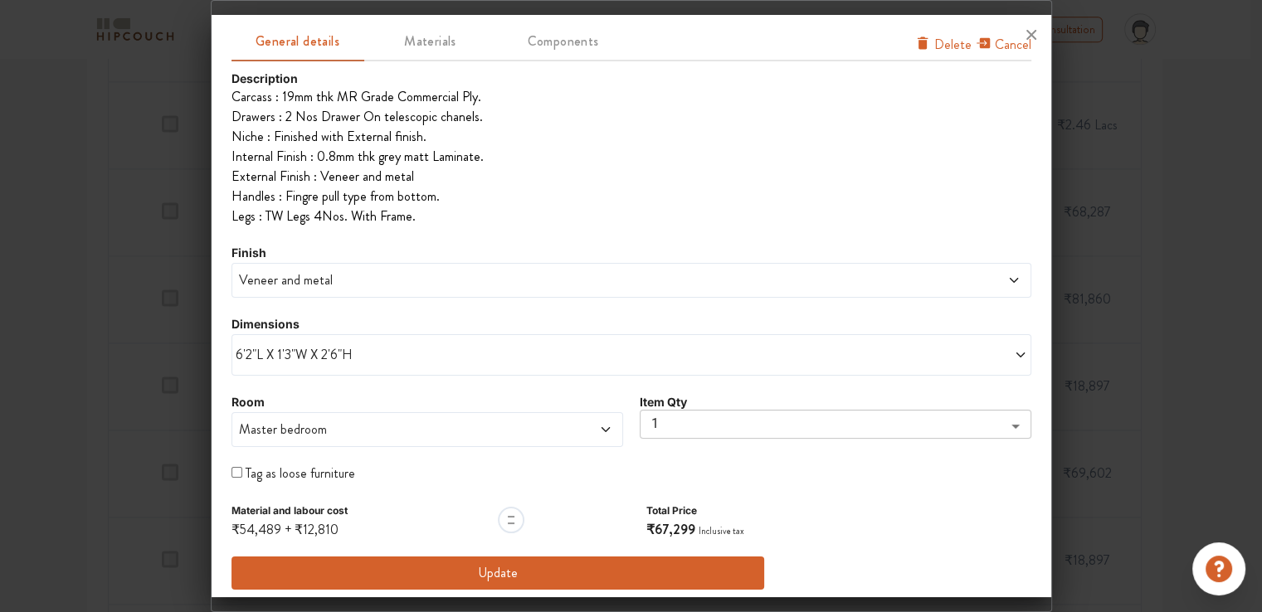
scroll to position [51, 0]
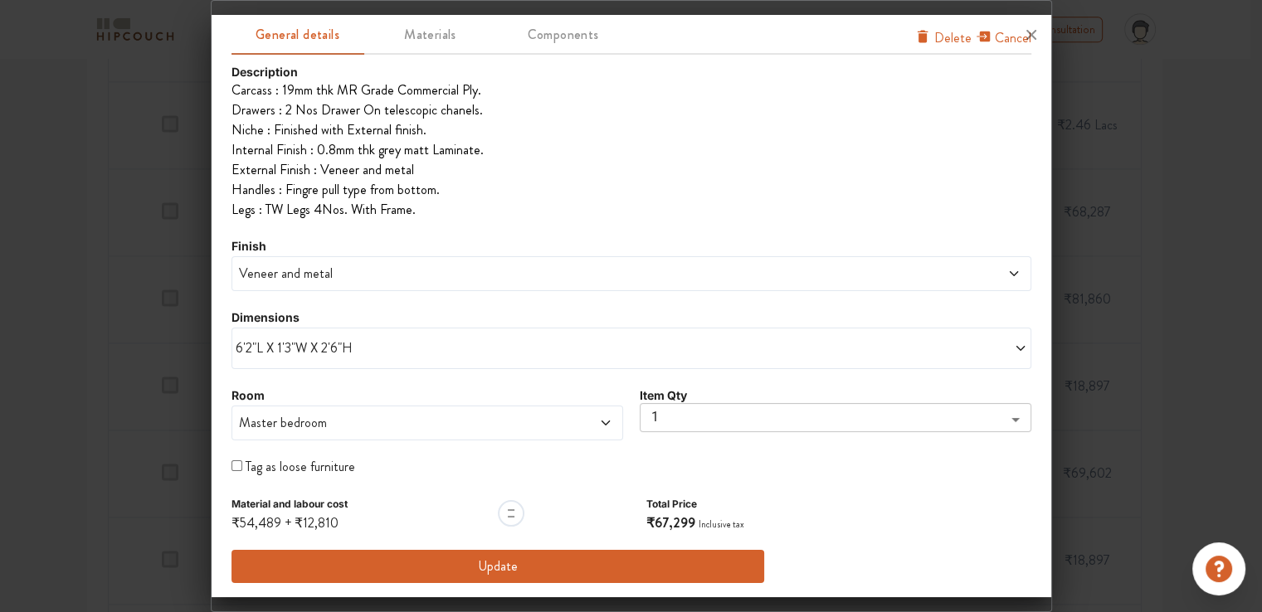
click at [349, 264] on span "Veneer and metal" at bounding box center [530, 274] width 589 height 20
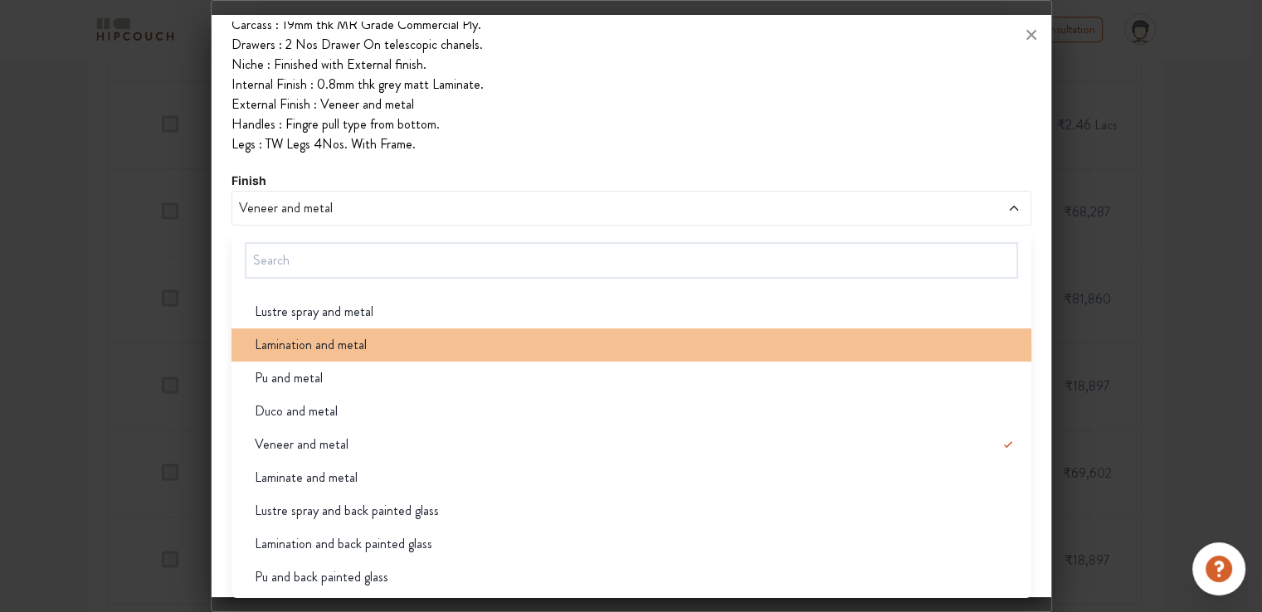
click at [346, 350] on span "Lamination and metal" at bounding box center [311, 345] width 112 height 20
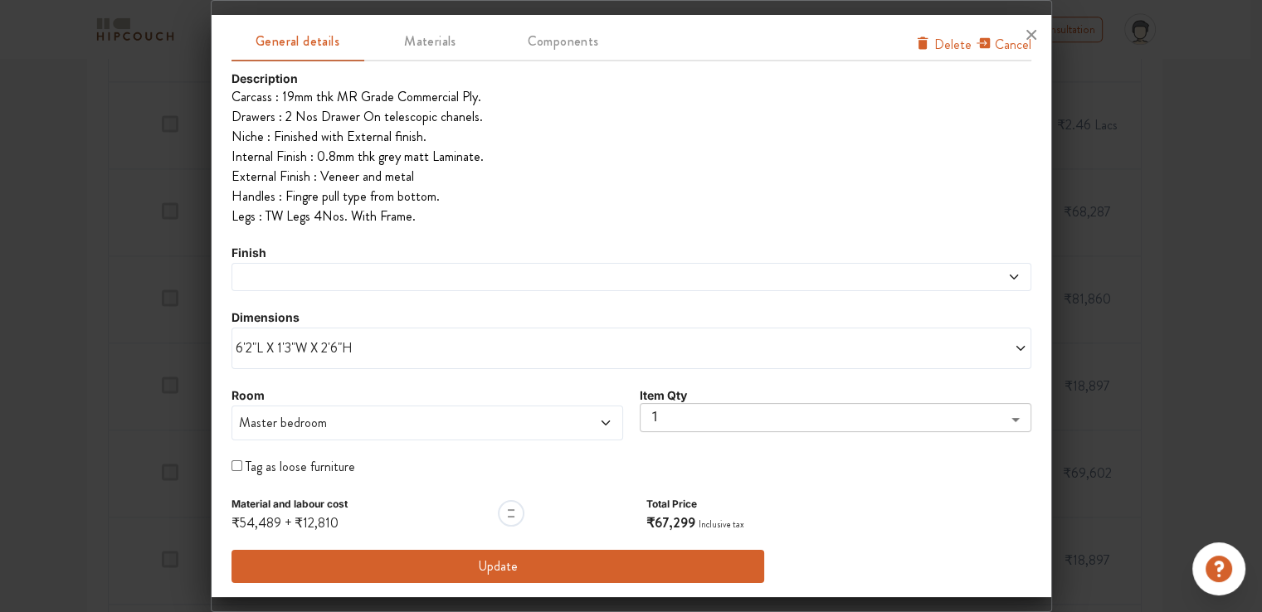
scroll to position [51, 0]
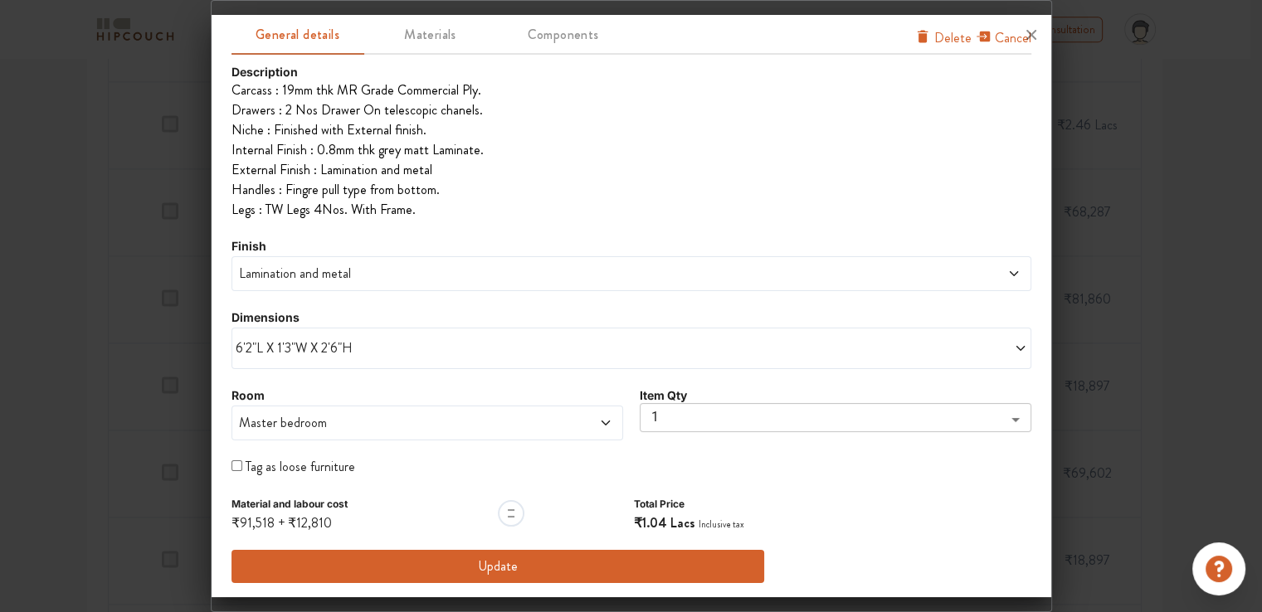
click at [514, 571] on button "Update" at bounding box center [499, 566] width 534 height 33
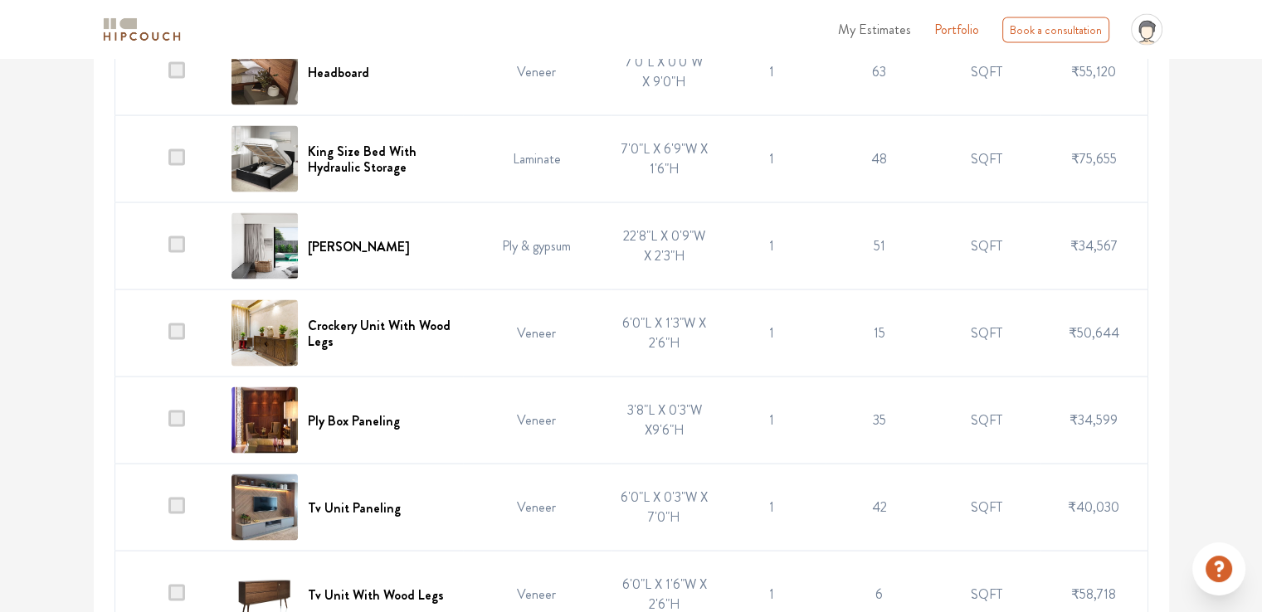
scroll to position [3202, 0]
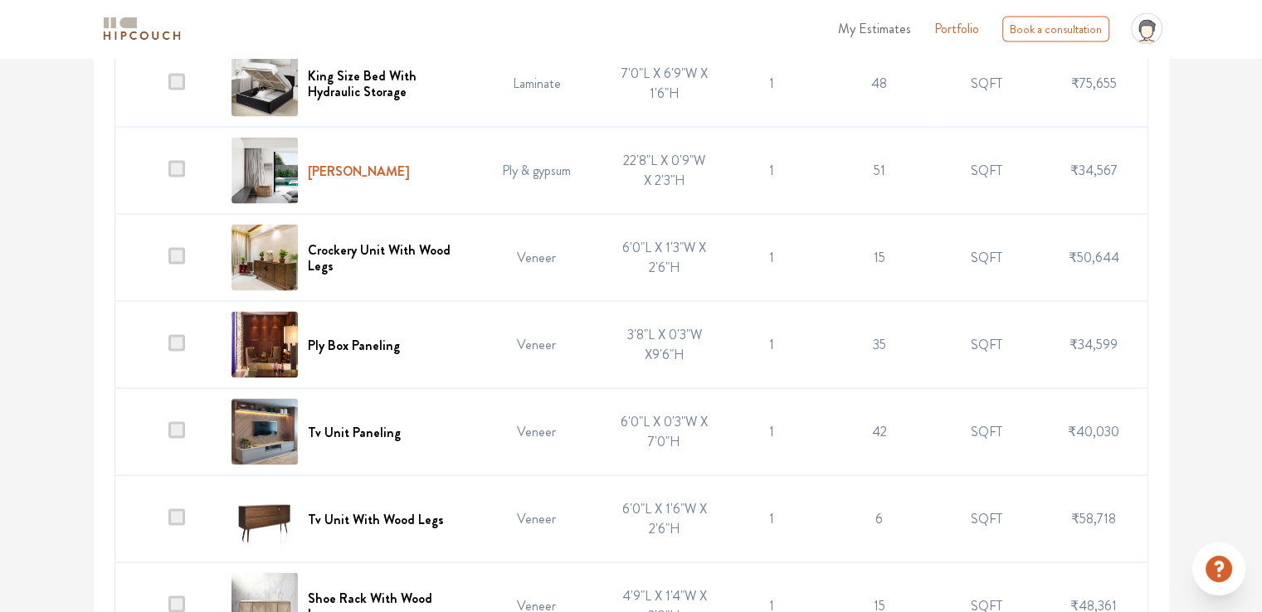
click at [372, 179] on h6 "[PERSON_NAME]" at bounding box center [359, 171] width 102 height 16
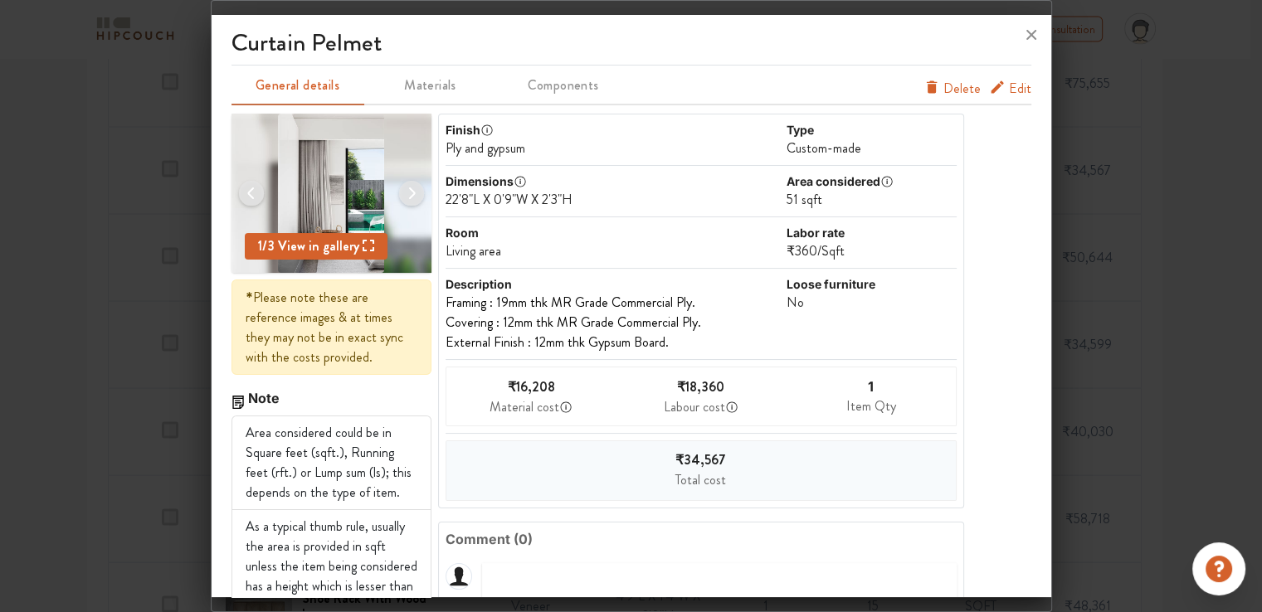
click at [1011, 90] on span "Edit" at bounding box center [1020, 89] width 22 height 20
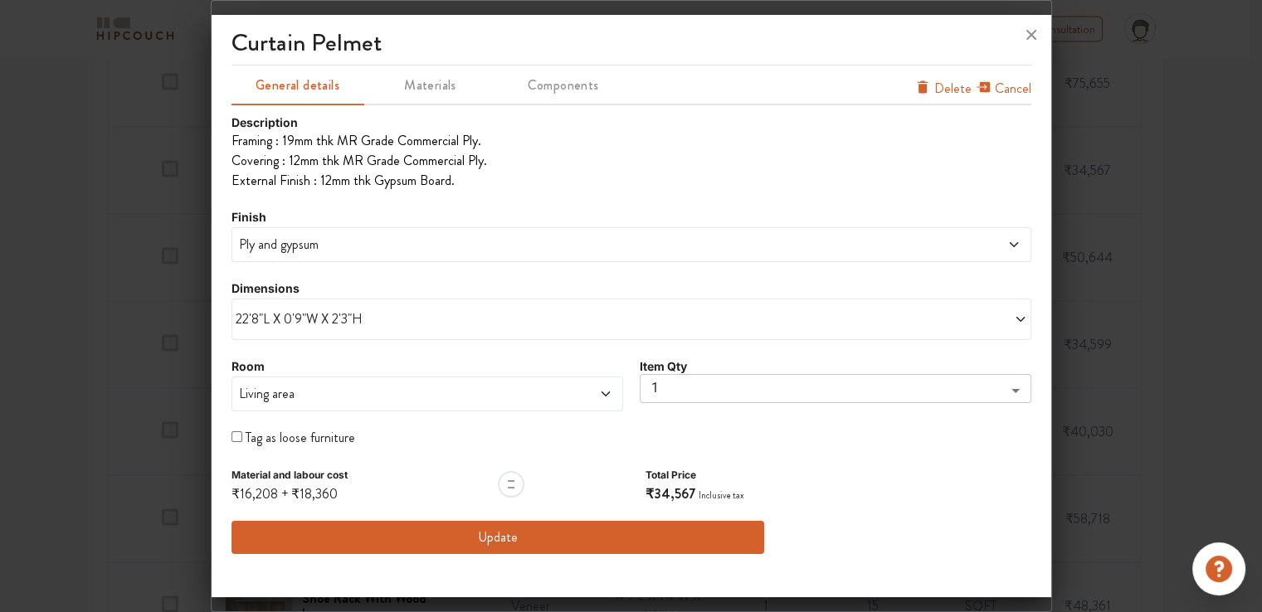
click at [355, 251] on span "Ply and gypsum" at bounding box center [530, 245] width 589 height 20
click at [174, 336] on div at bounding box center [631, 306] width 1262 height 612
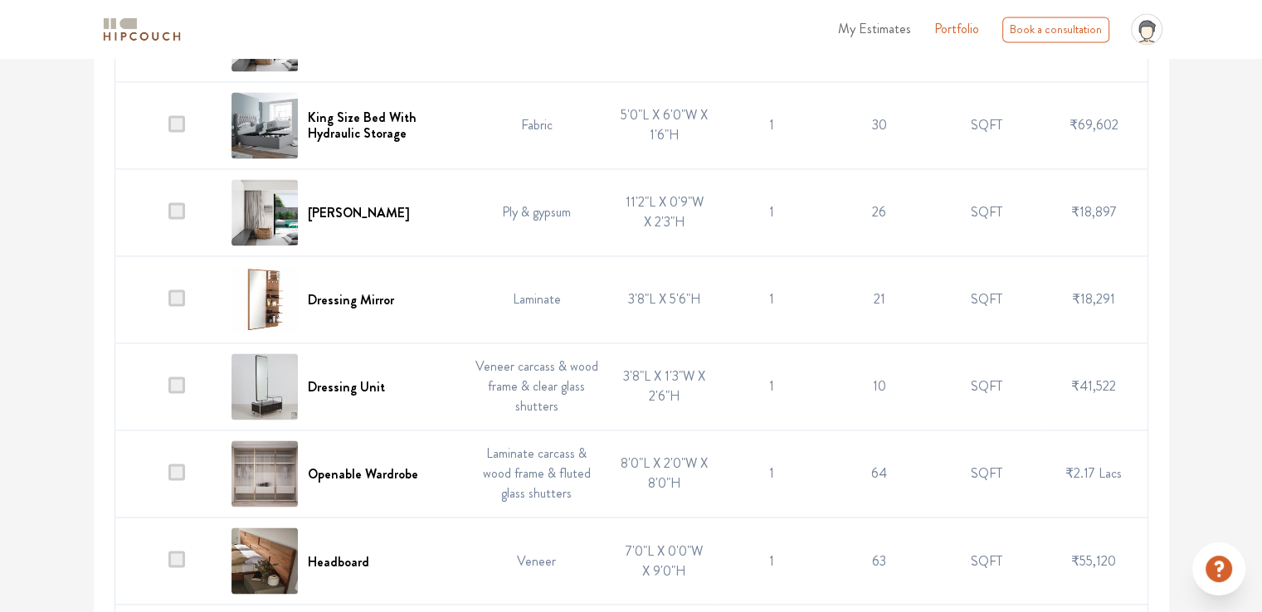
scroll to position [2635, 0]
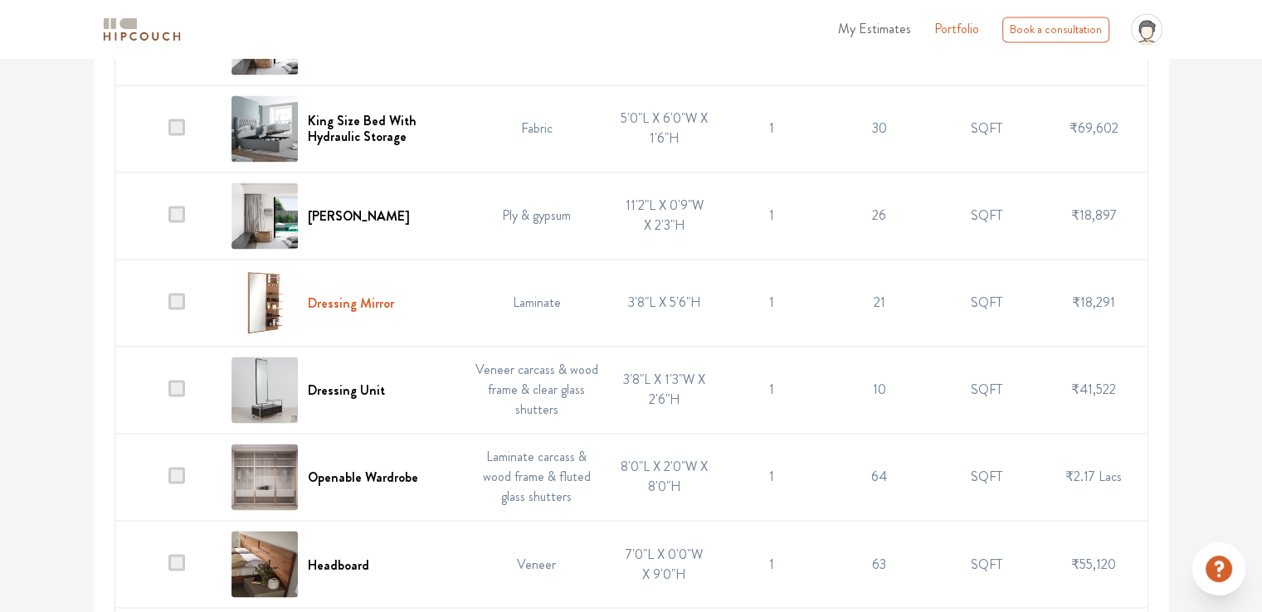
click at [350, 311] on h6 "Dressing Mirror" at bounding box center [351, 303] width 86 height 16
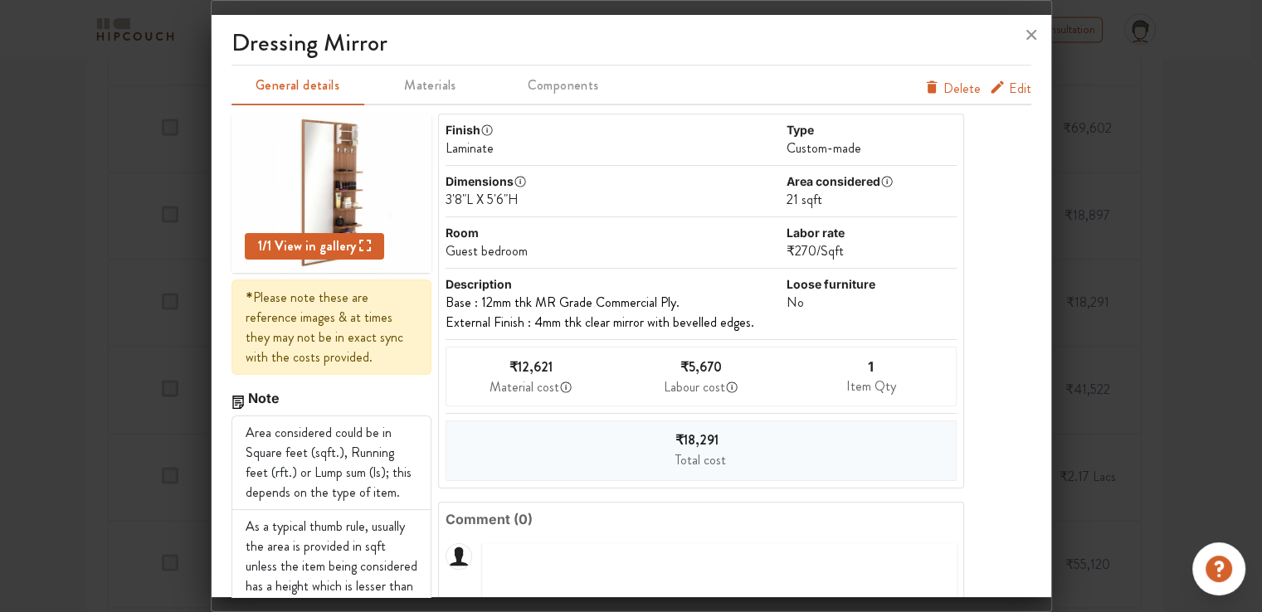
click at [1009, 82] on span "Edit" at bounding box center [1020, 89] width 22 height 20
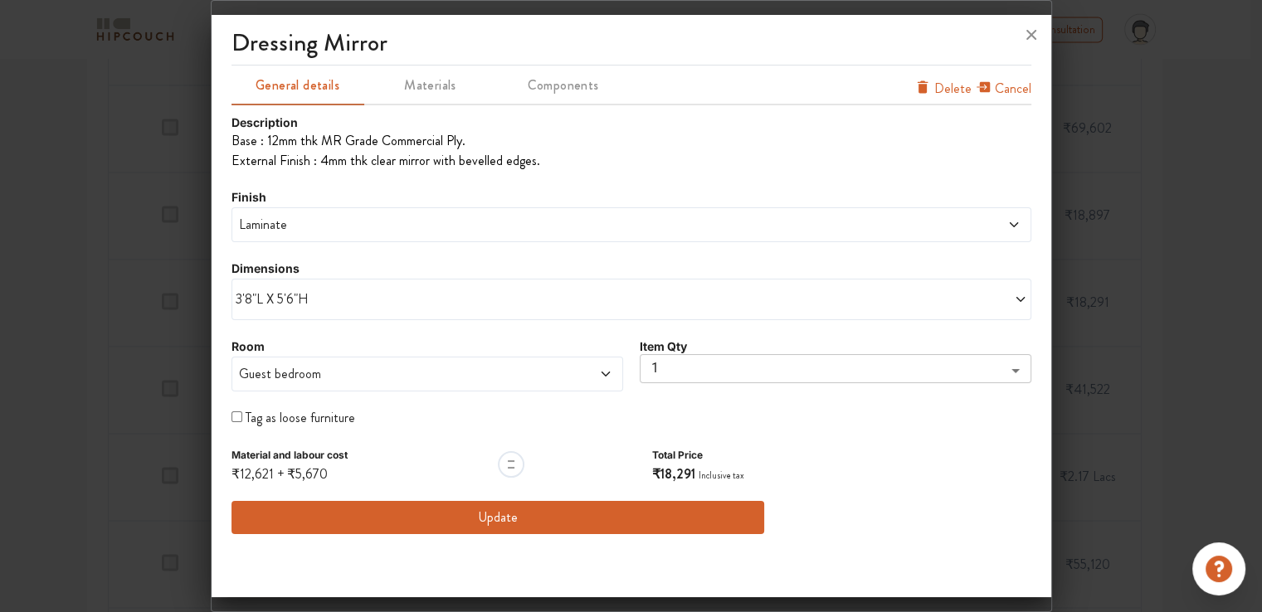
click at [324, 209] on div "Laminate" at bounding box center [632, 224] width 800 height 35
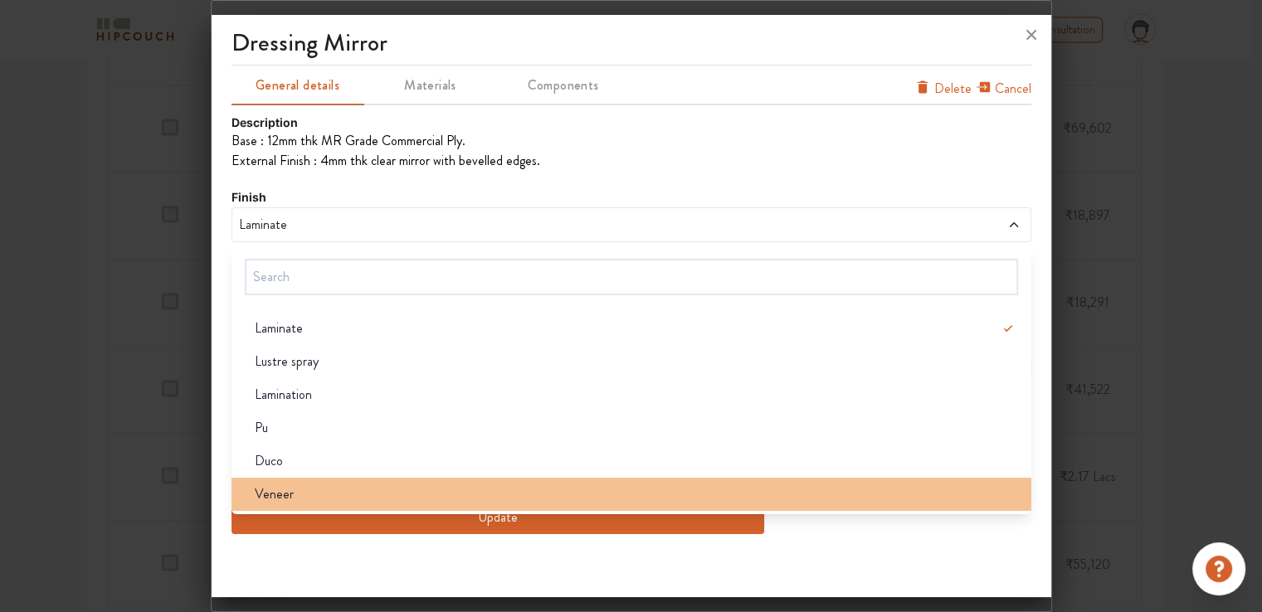
click at [300, 496] on div "Veneer" at bounding box center [636, 495] width 790 height 20
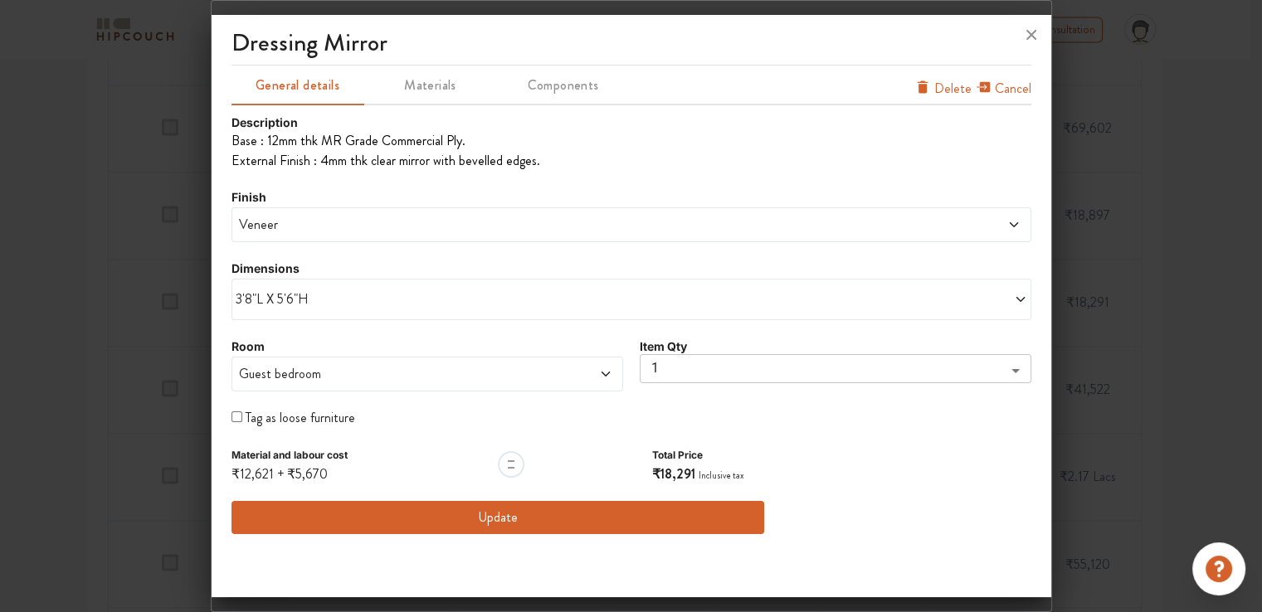
click at [607, 517] on button "Update" at bounding box center [499, 517] width 534 height 33
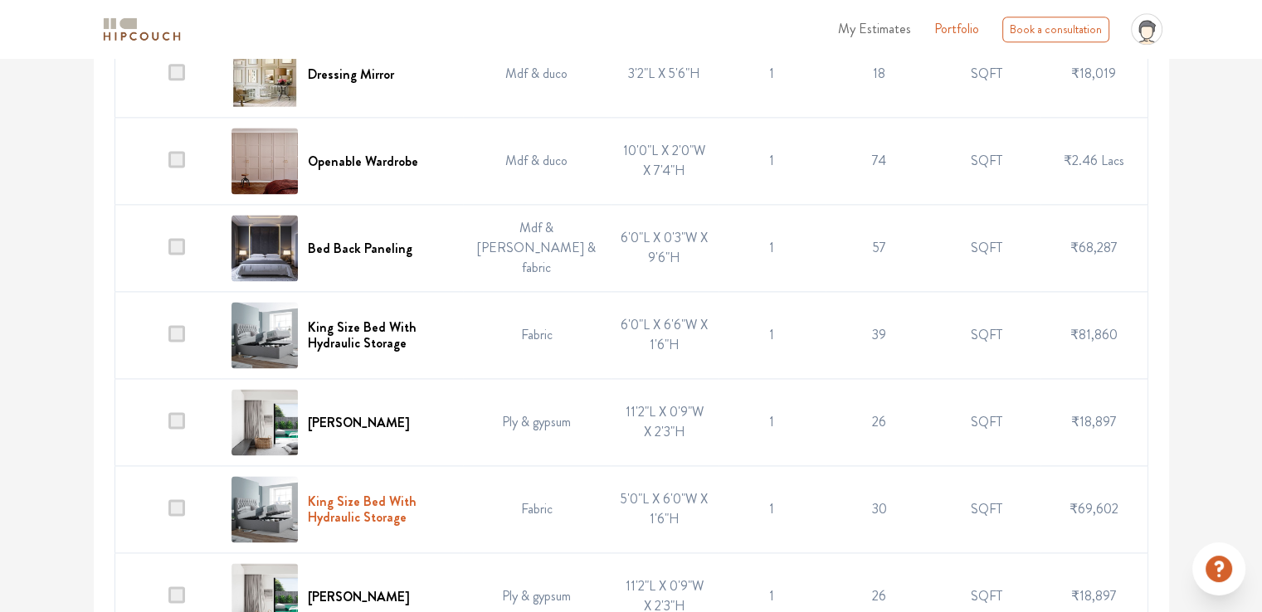
scroll to position [2303, 0]
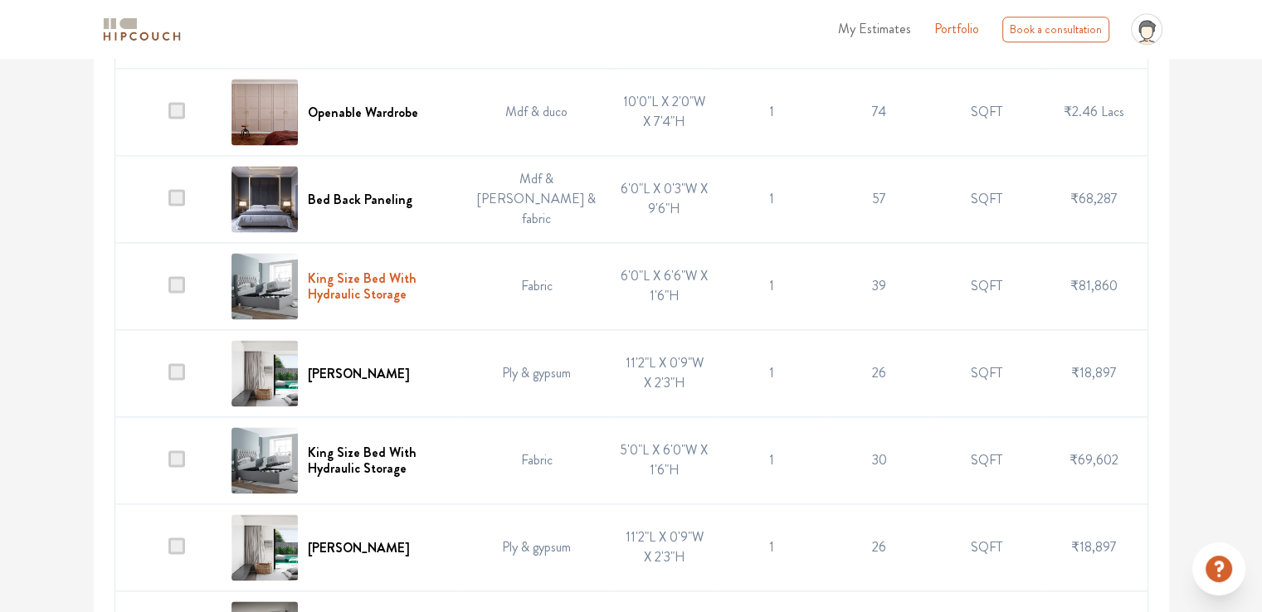
click at [368, 302] on h6 "King Size Bed With Hydraulic Storage" at bounding box center [380, 287] width 144 height 32
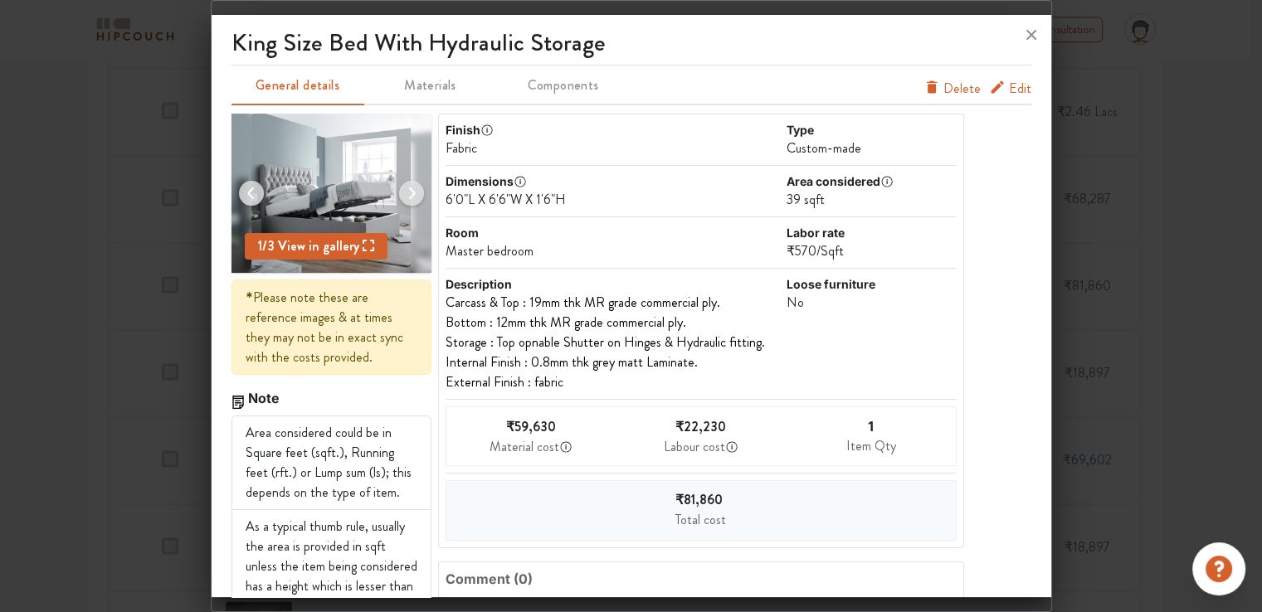
click at [1009, 85] on span "Edit" at bounding box center [1020, 89] width 22 height 20
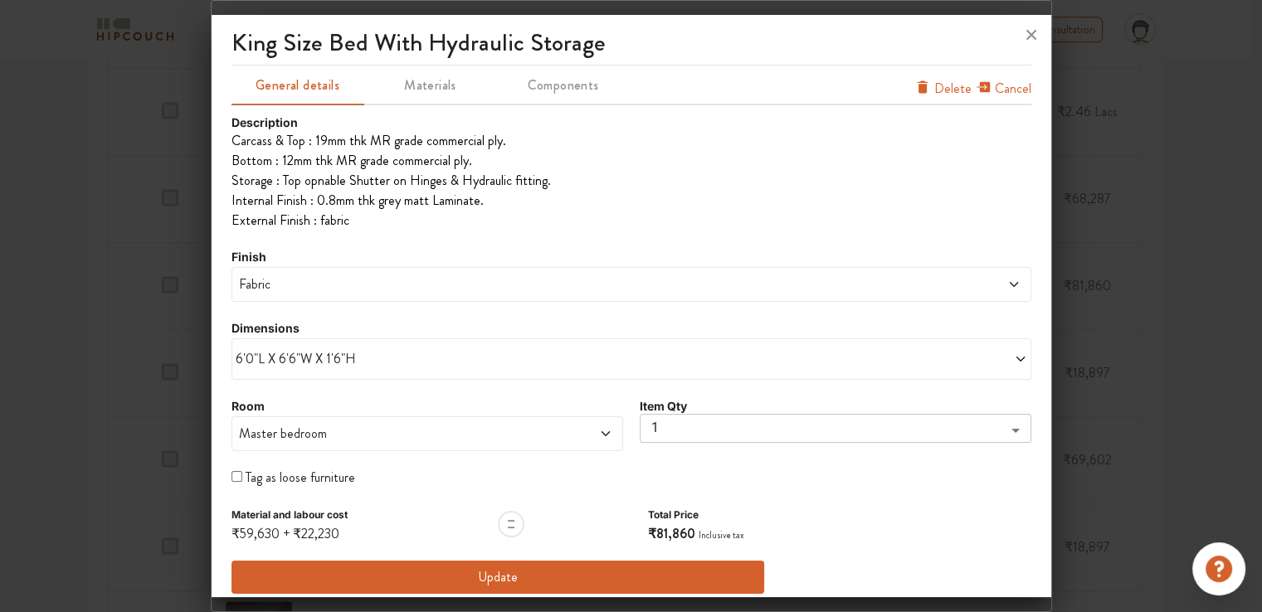
click at [344, 289] on span "Fabric" at bounding box center [530, 285] width 589 height 20
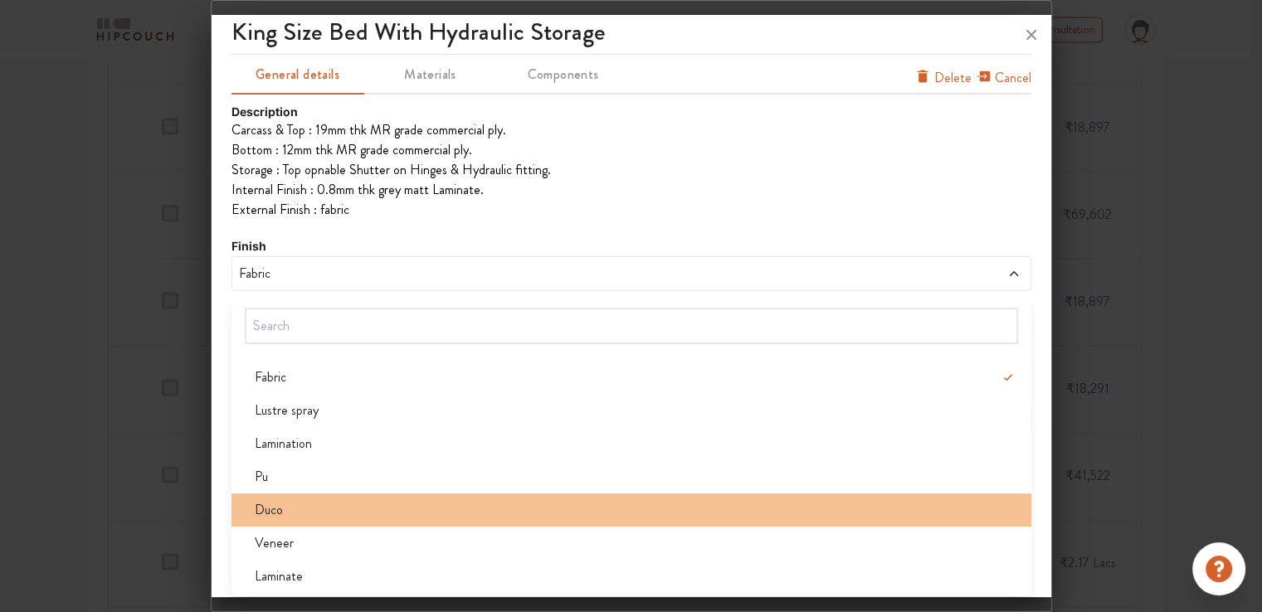
scroll to position [2552, 0]
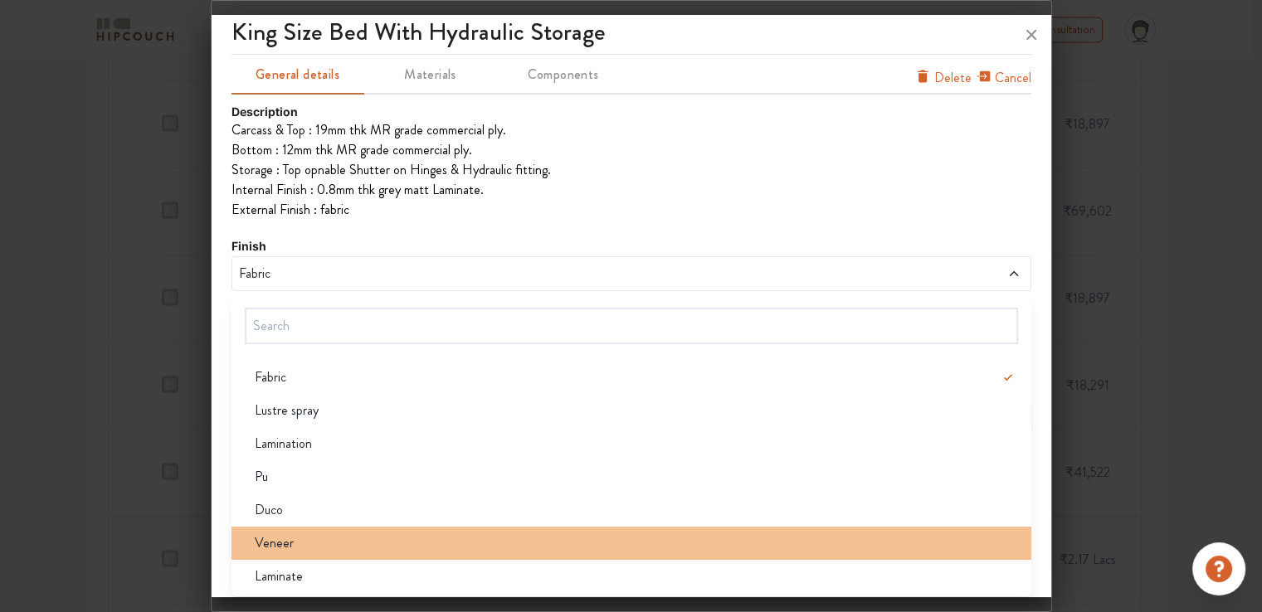
click at [335, 545] on div "Veneer" at bounding box center [636, 544] width 790 height 20
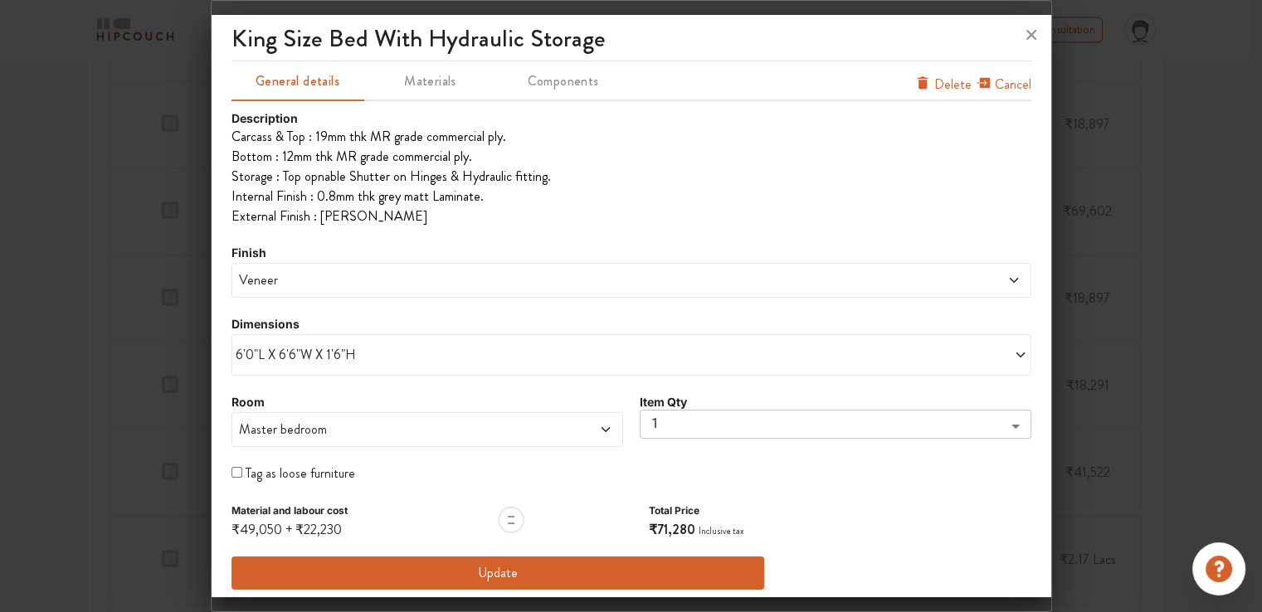
scroll to position [11, 0]
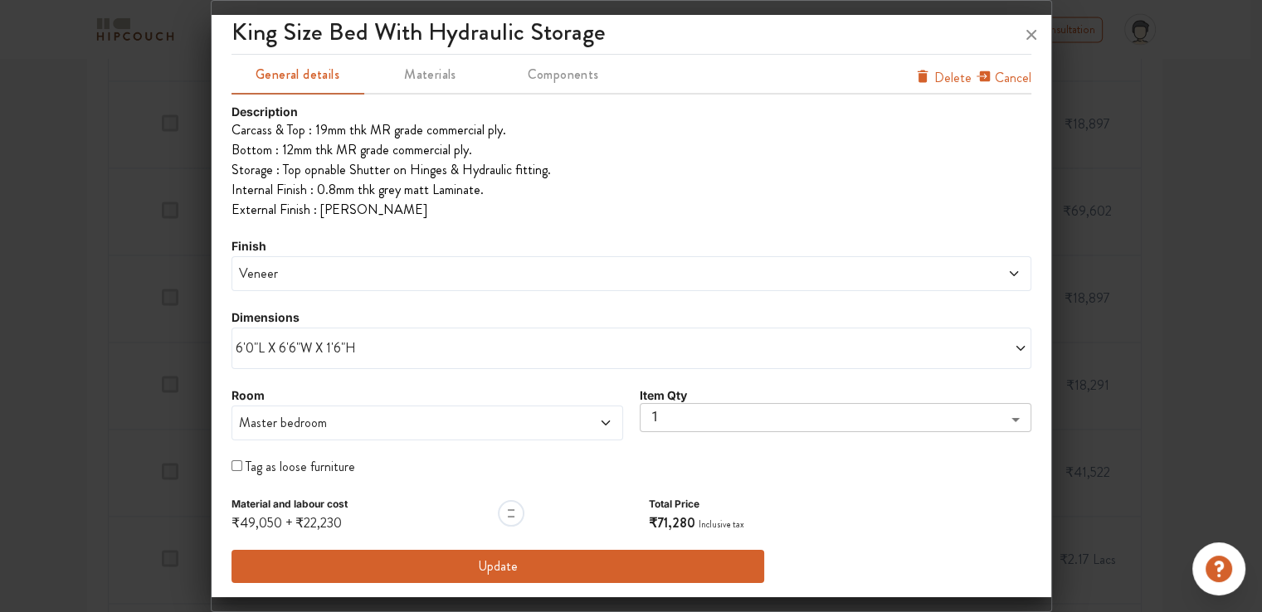
click at [504, 563] on button "Update" at bounding box center [499, 566] width 534 height 33
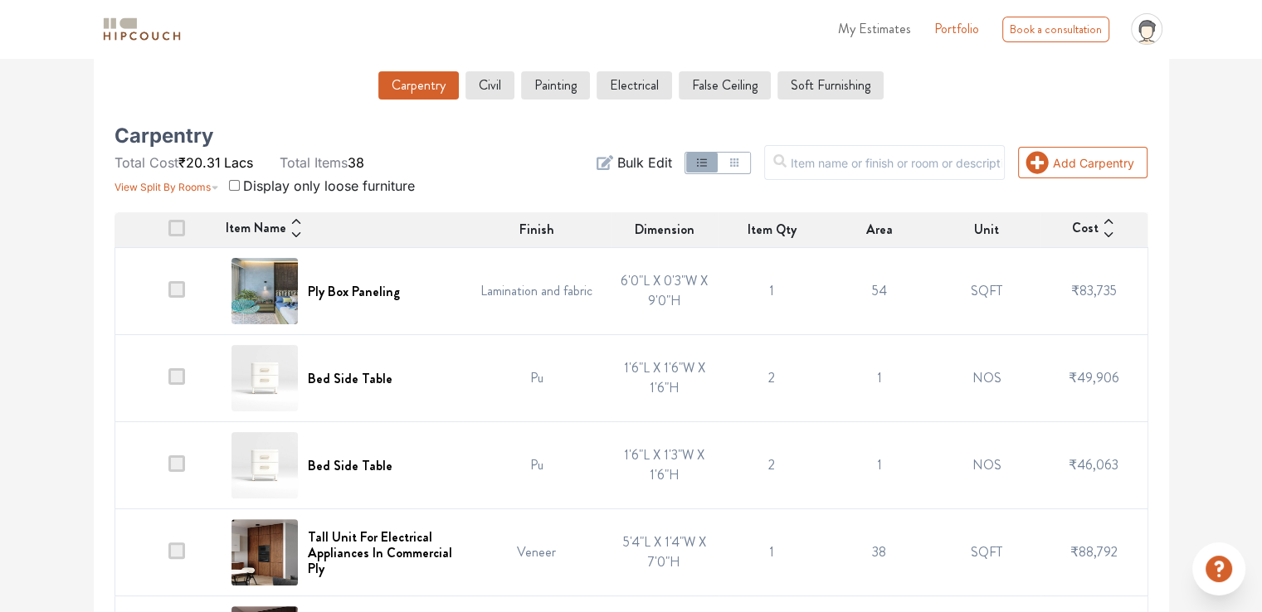
scroll to position [0, 0]
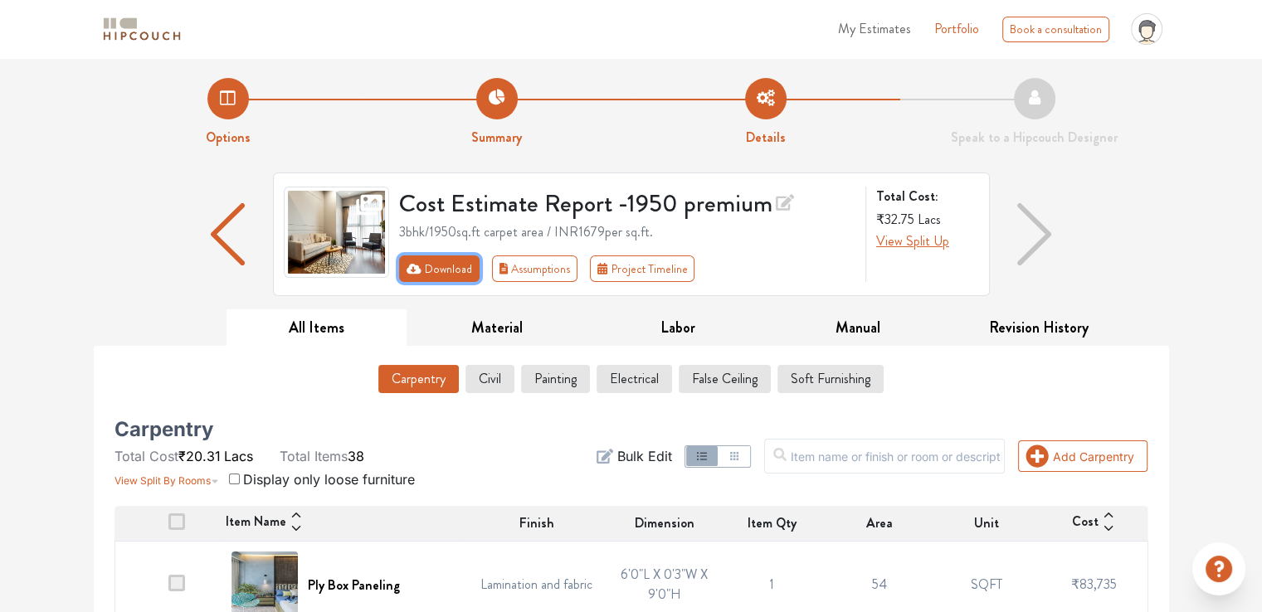
click at [435, 273] on button "Download" at bounding box center [439, 269] width 80 height 27
click at [441, 279] on button "Download" at bounding box center [439, 269] width 80 height 27
click at [461, 278] on button "Download" at bounding box center [439, 269] width 80 height 27
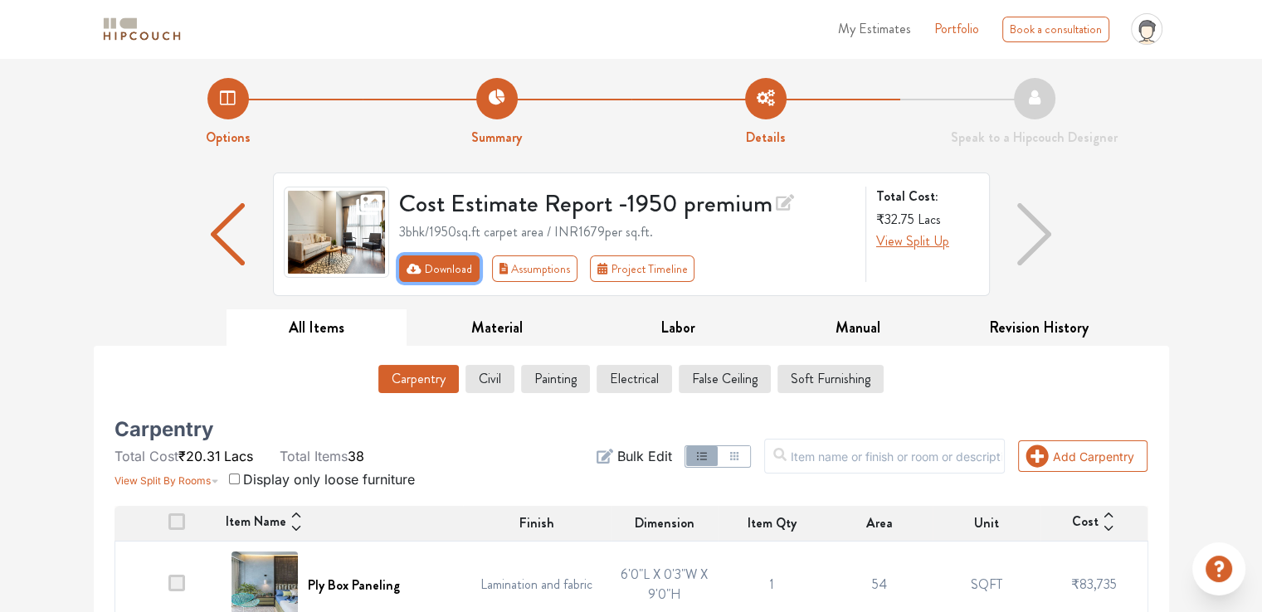
click at [436, 278] on button "Download" at bounding box center [439, 269] width 80 height 27
click at [1113, 134] on li "Speak to a Hipcouch Designer" at bounding box center [1034, 113] width 269 height 70
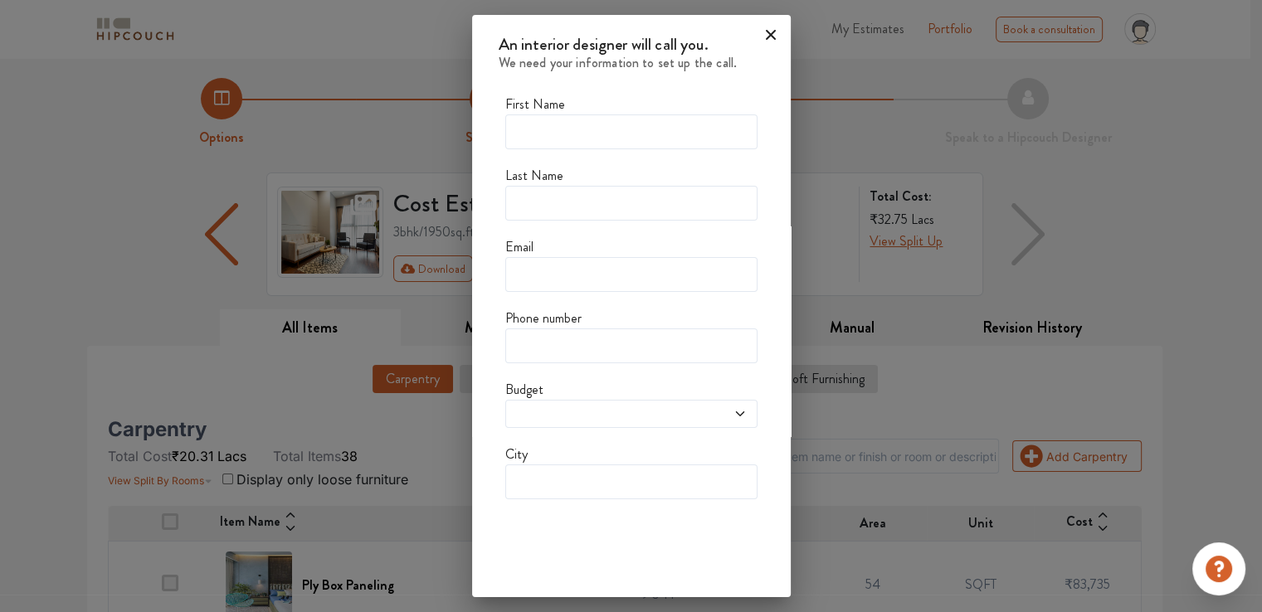
click at [766, 38] on icon at bounding box center [771, 35] width 27 height 27
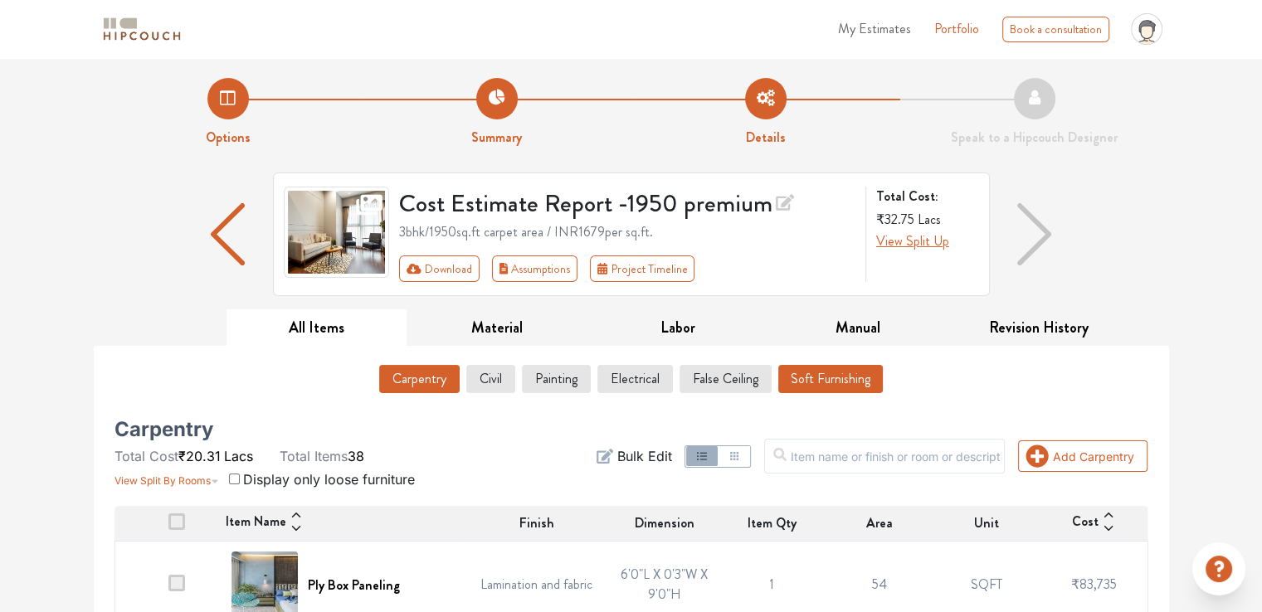
click at [814, 373] on button "Soft Furnishing" at bounding box center [830, 379] width 105 height 28
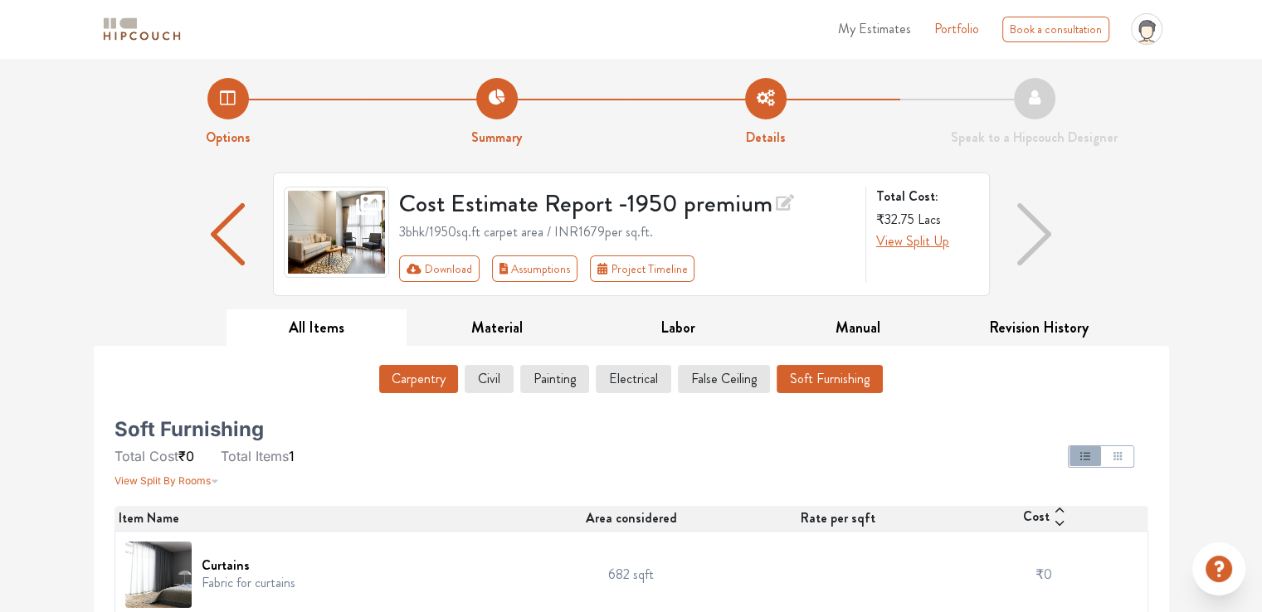
click at [422, 383] on button "Carpentry" at bounding box center [418, 379] width 79 height 28
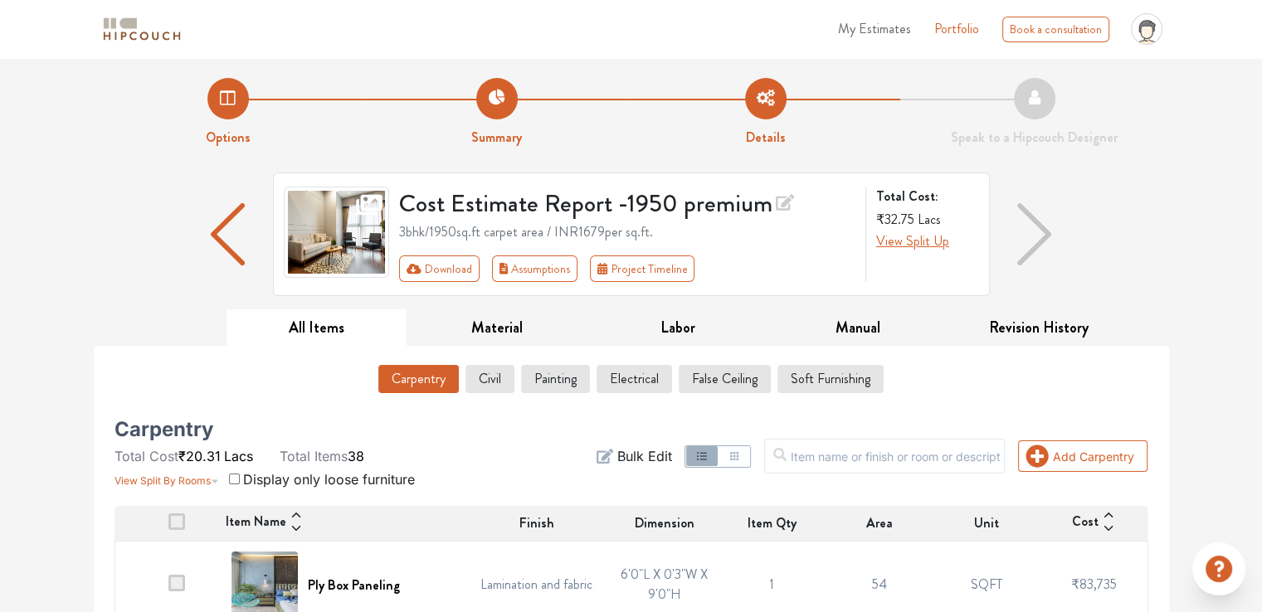
click at [438, 273] on button "Download" at bounding box center [439, 269] width 80 height 27
click at [486, 384] on button "Civil" at bounding box center [489, 379] width 47 height 28
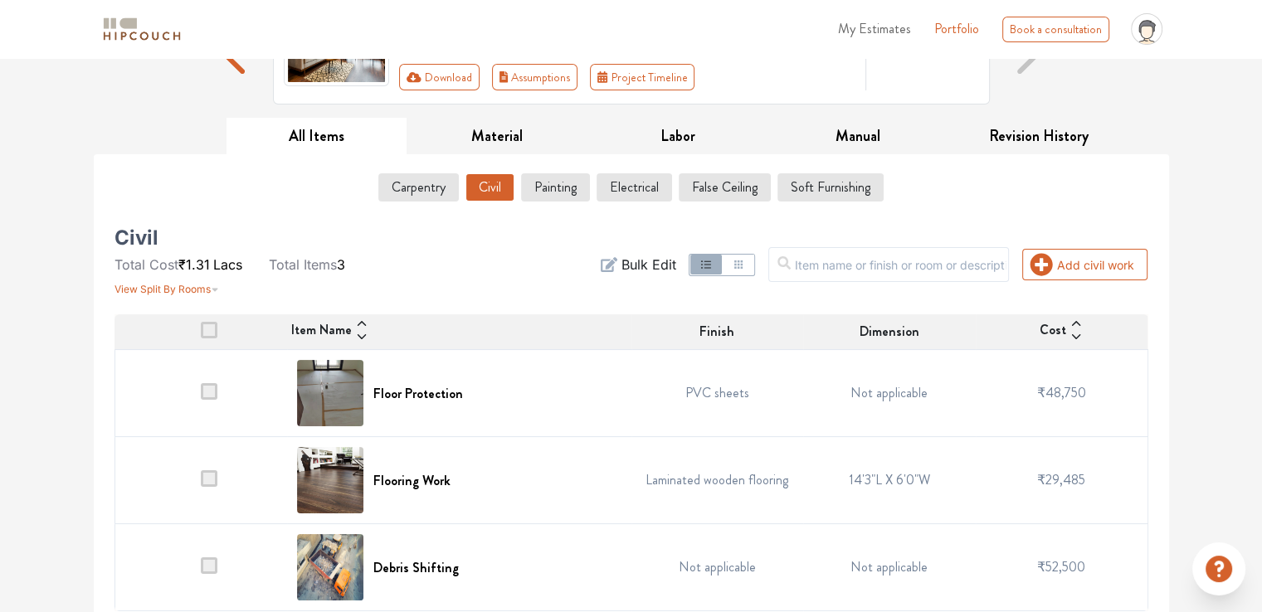
scroll to position [202, 0]
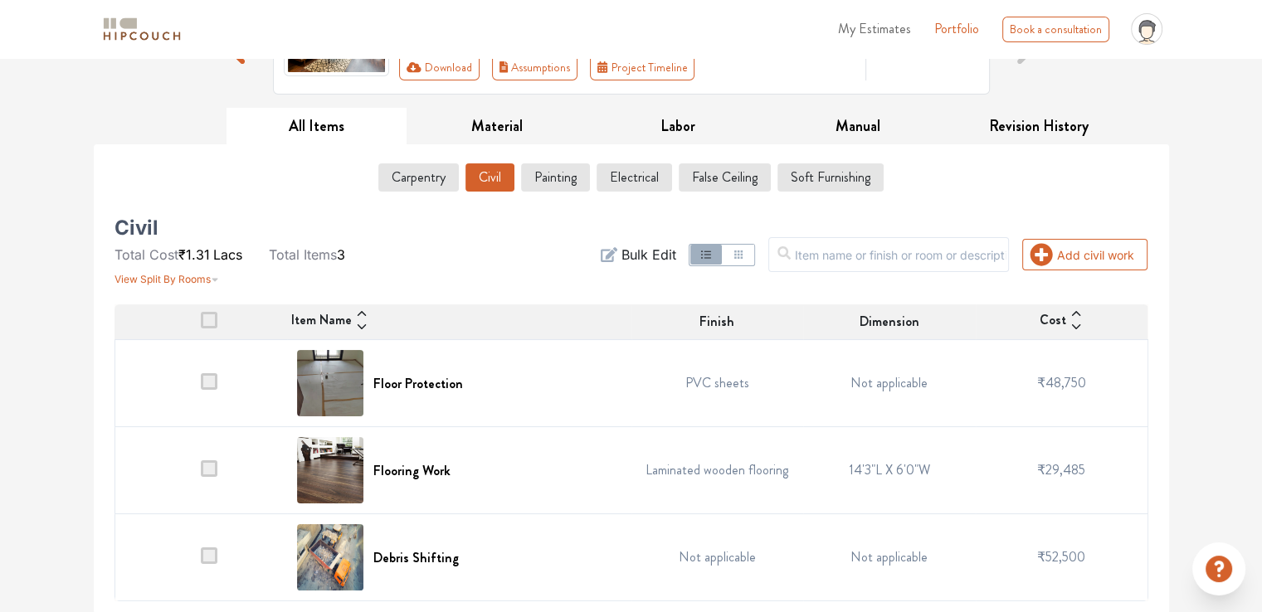
click at [207, 382] on span at bounding box center [209, 381] width 17 height 17
click at [201, 388] on input "checkbox" at bounding box center [201, 388] width 0 height 0
click at [210, 387] on span at bounding box center [209, 381] width 17 height 17
click at [201, 388] on input "checkbox" at bounding box center [201, 388] width 0 height 0
click at [908, 474] on td "14'3"L X 6'0"W" at bounding box center [889, 470] width 173 height 87
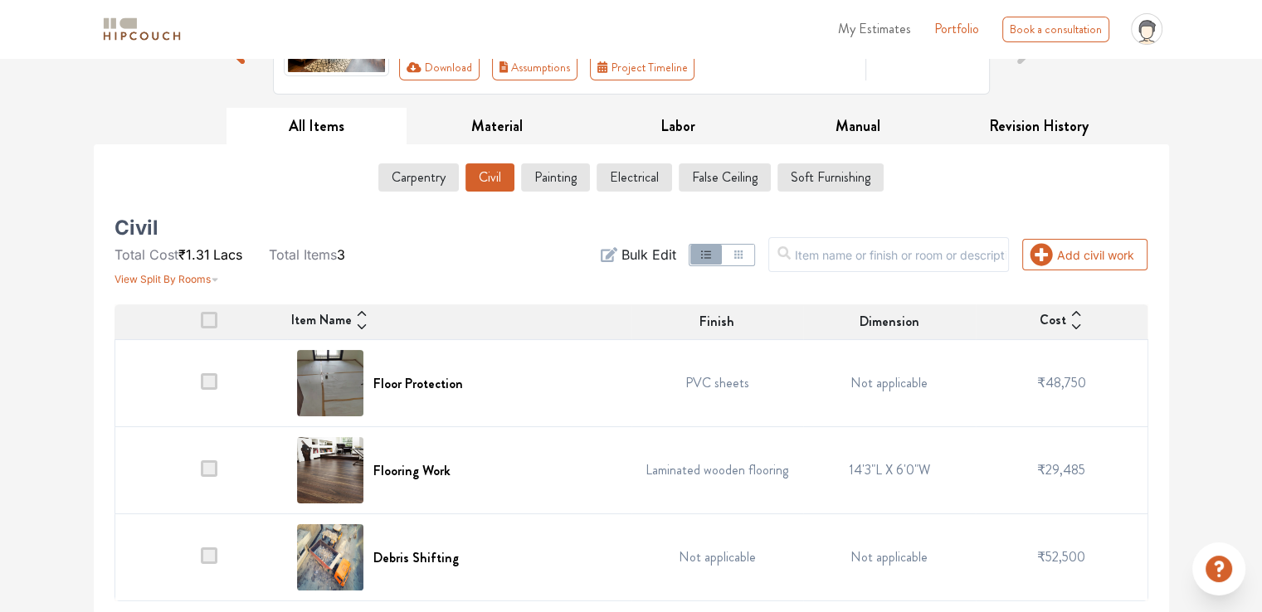
click at [908, 474] on td "14'3"L X 6'0"W" at bounding box center [889, 470] width 173 height 87
click at [1242, 160] on div "Options Summary Details Speak to a Hipcouch Designer Cost Estimate Report - 195…" at bounding box center [631, 235] width 1262 height 758
click at [412, 472] on h6 "Flooring Work" at bounding box center [411, 471] width 77 height 16
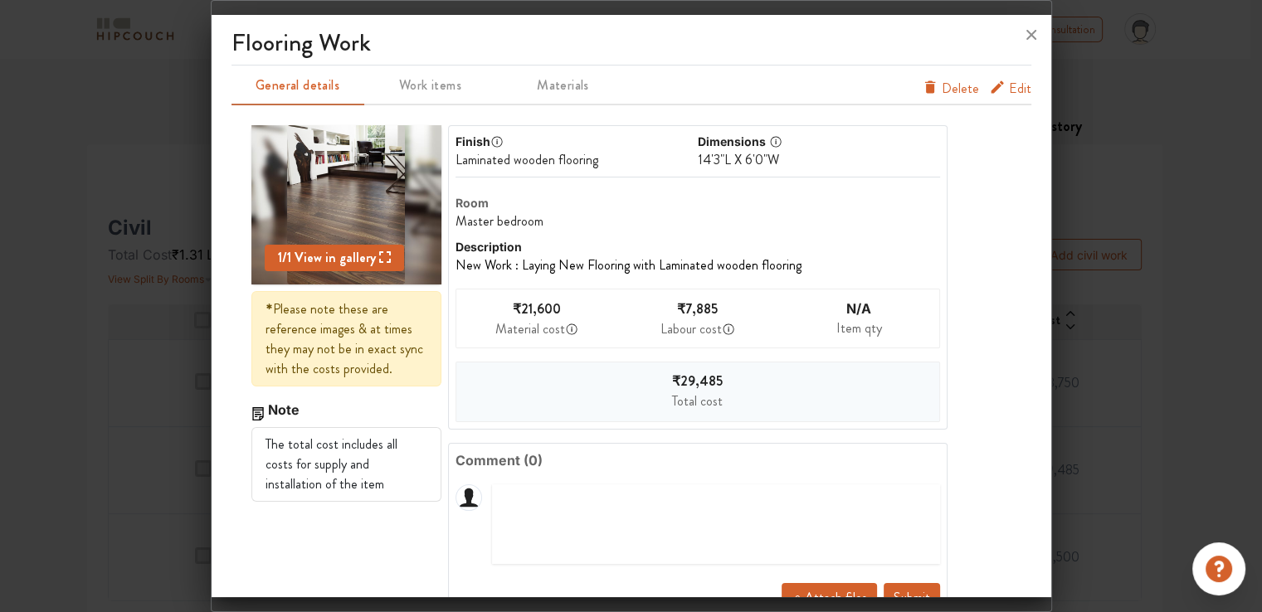
drag, startPoint x: 1010, startPoint y: 88, endPoint x: 956, endPoint y: 122, distance: 63.8
click at [1010, 88] on span "Edit" at bounding box center [1020, 92] width 22 height 27
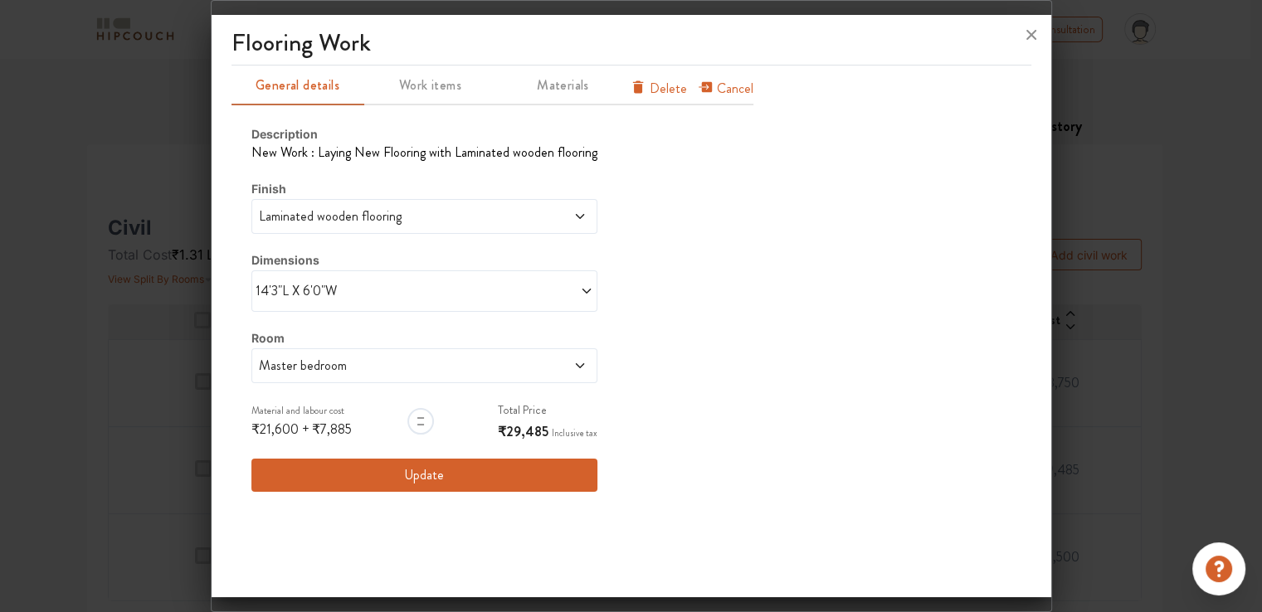
click at [330, 293] on span "14'3"L X 6'0"W" at bounding box center [340, 291] width 169 height 20
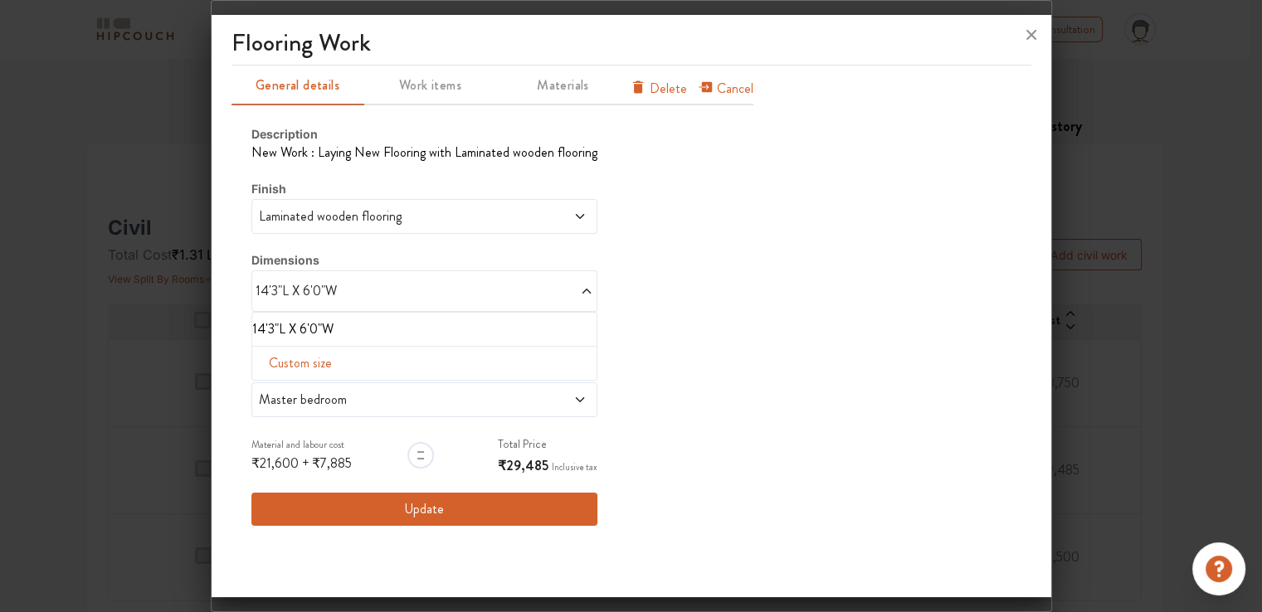
click at [315, 365] on span "Custom size" at bounding box center [300, 363] width 76 height 33
click at [282, 393] on input "text" at bounding box center [284, 390] width 37 height 32
type input "14"
click at [353, 387] on input "text" at bounding box center [365, 390] width 37 height 32
type input "12"
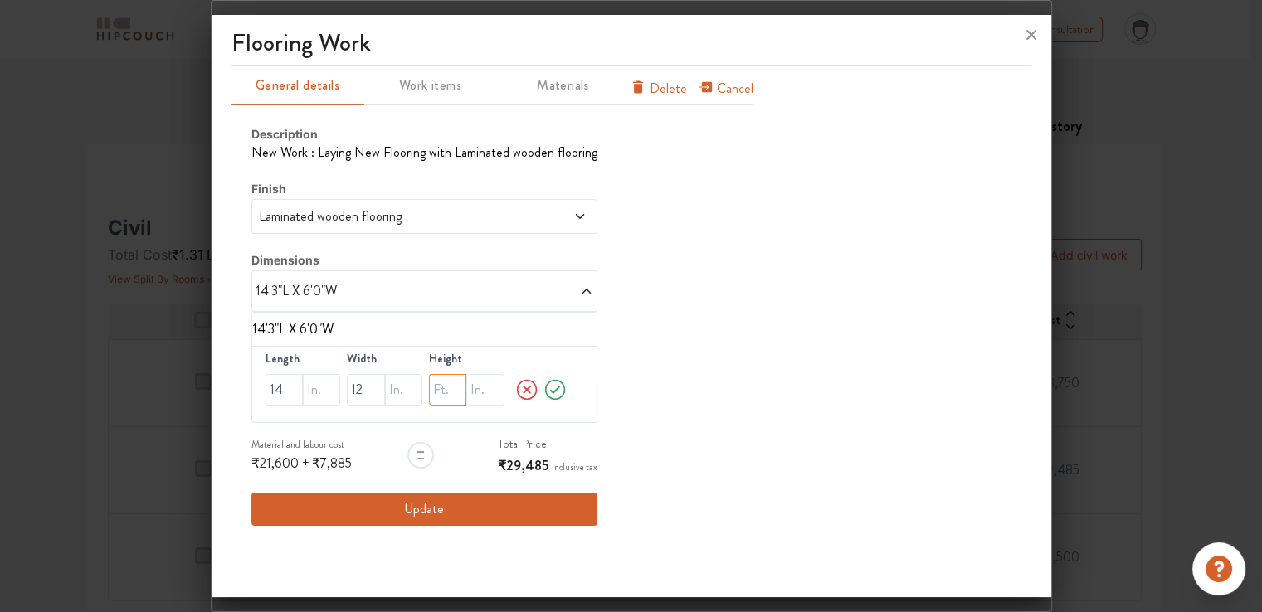
click at [432, 389] on input "text" at bounding box center [447, 390] width 37 height 32
click at [793, 386] on div "General details Work items Materials Cancel Delete Description New Work : Layin…" at bounding box center [632, 306] width 800 height 480
click at [411, 222] on span "Laminated wooden flooring" at bounding box center [380, 217] width 248 height 20
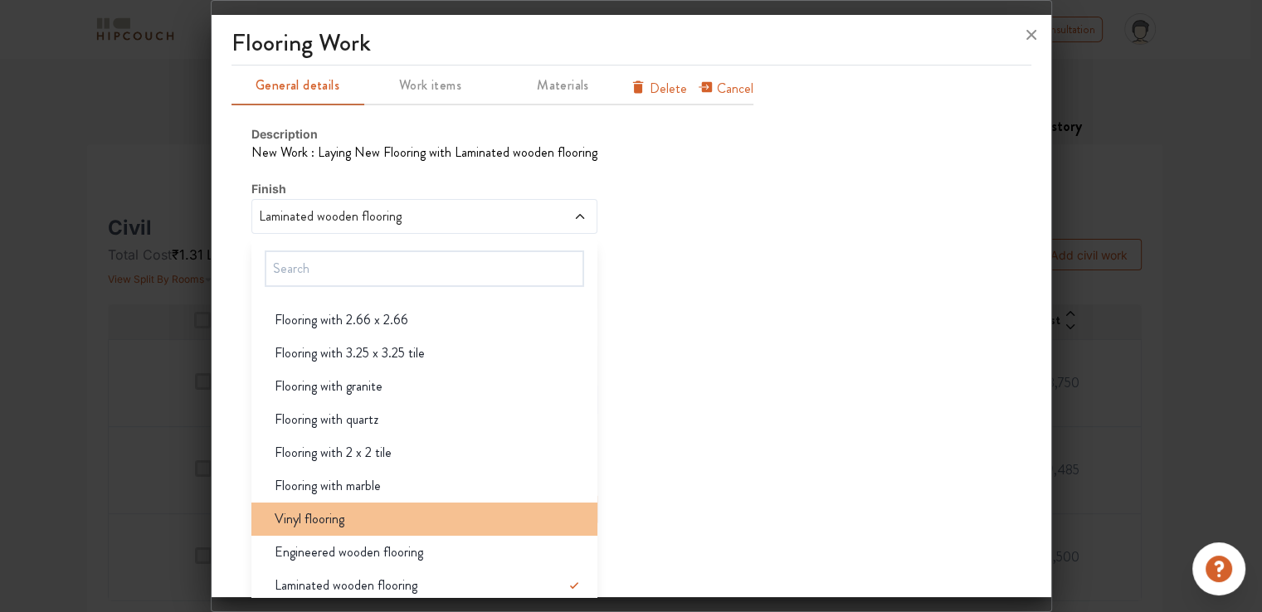
scroll to position [83, 0]
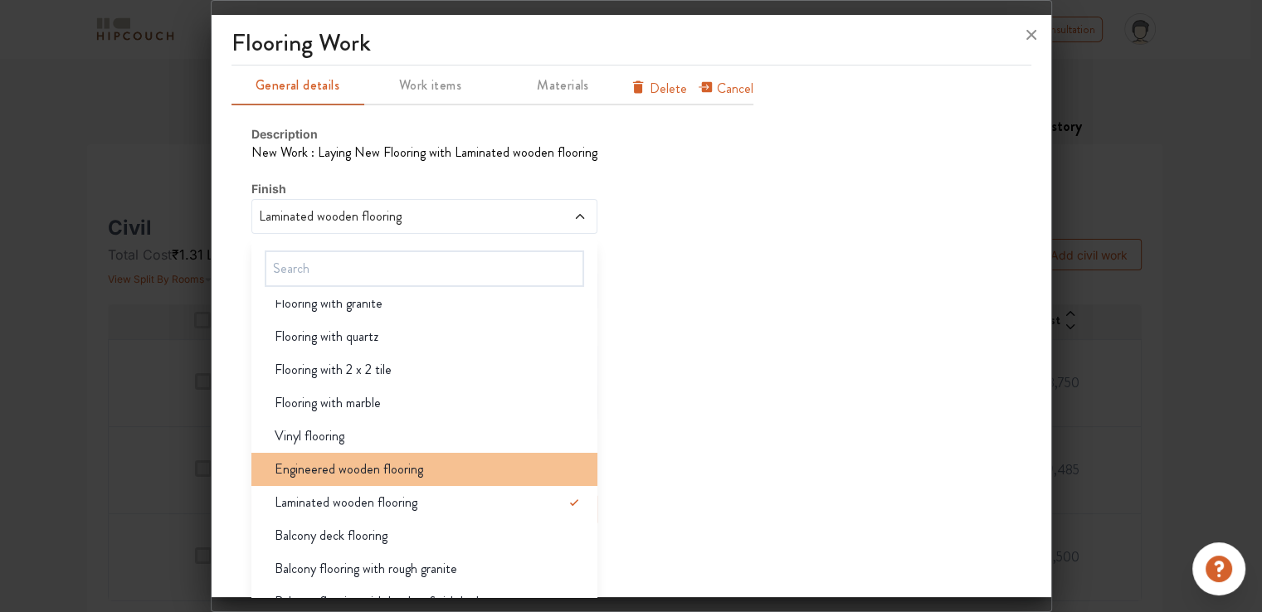
click at [407, 471] on span "Engineered wooden flooring" at bounding box center [349, 470] width 149 height 20
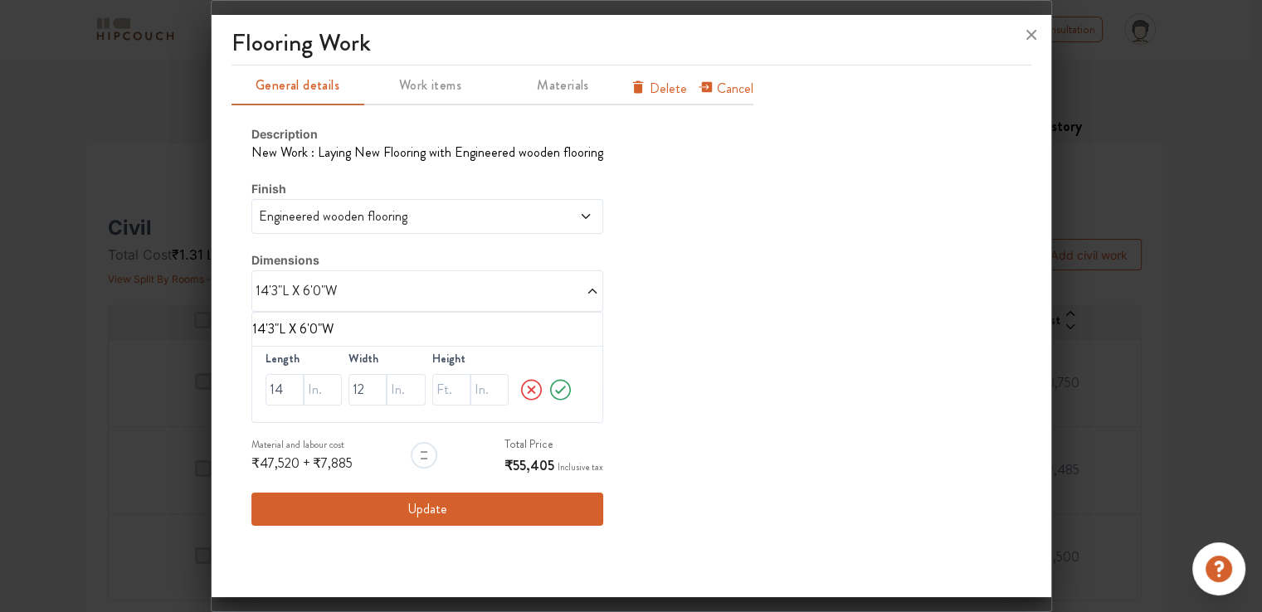
click at [318, 223] on span "Engineered wooden flooring" at bounding box center [382, 217] width 253 height 20
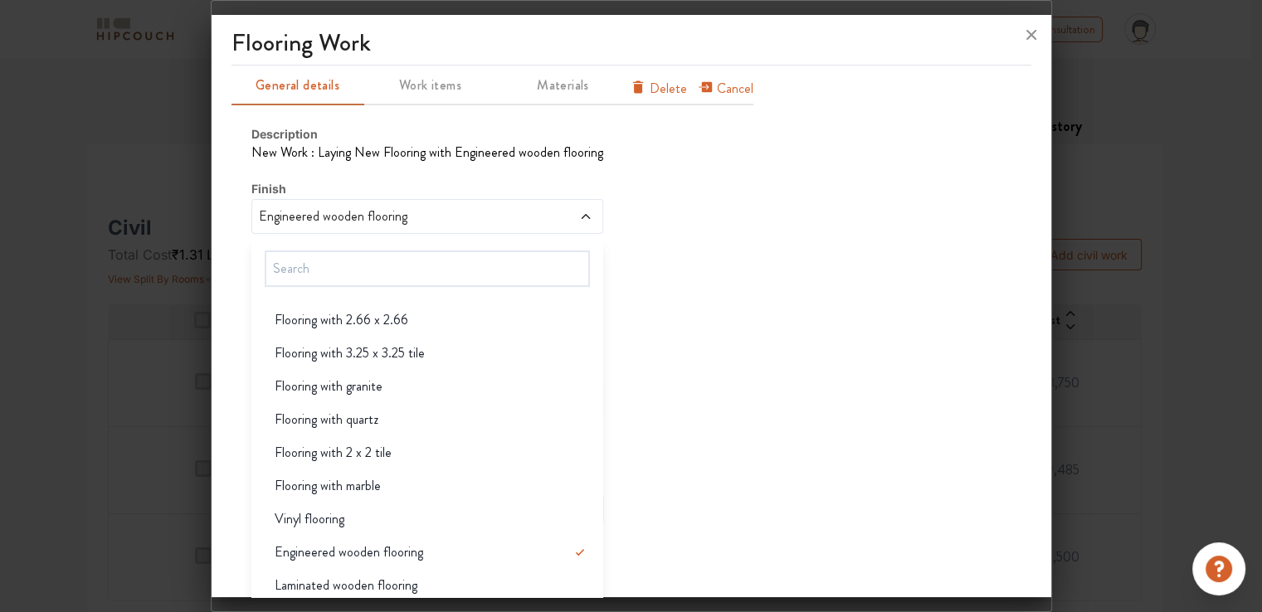
click at [322, 586] on span "Laminated wooden flooring" at bounding box center [346, 586] width 143 height 20
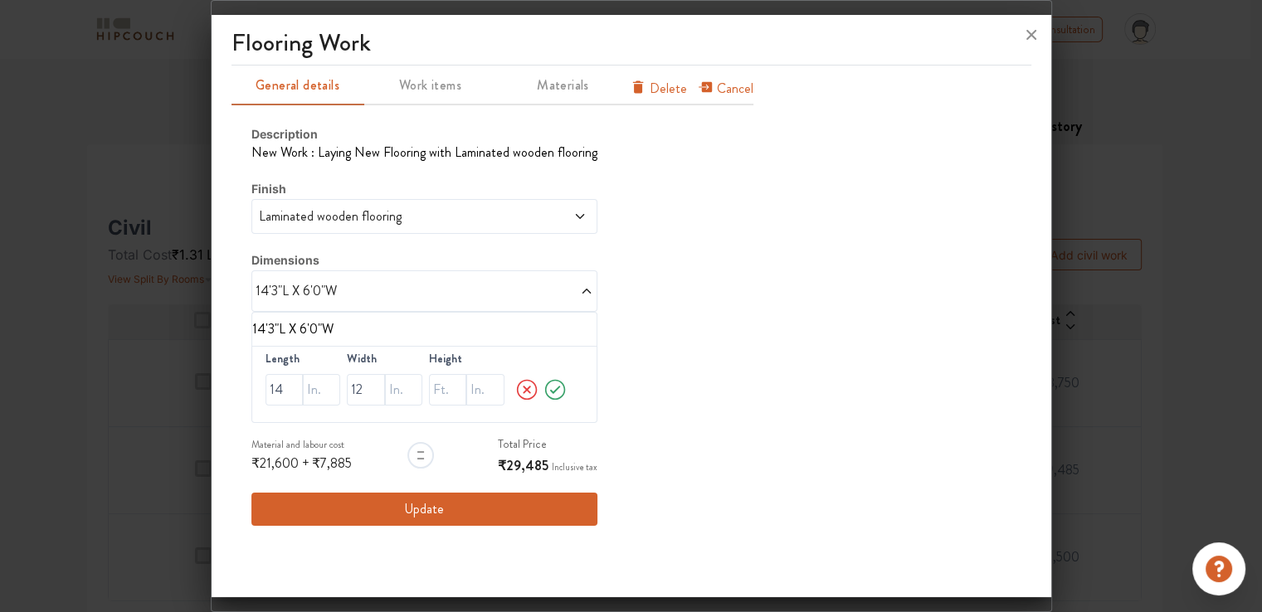
click at [335, 220] on span "Laminated wooden flooring" at bounding box center [380, 217] width 248 height 20
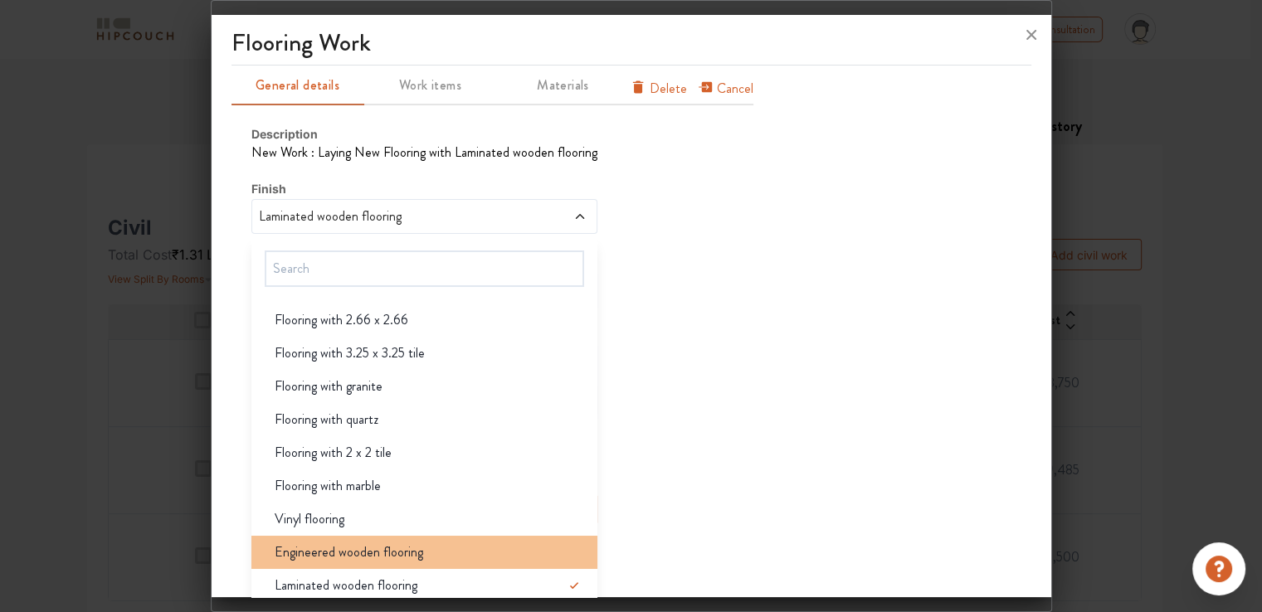
click at [343, 553] on span "Engineered wooden flooring" at bounding box center [349, 553] width 149 height 20
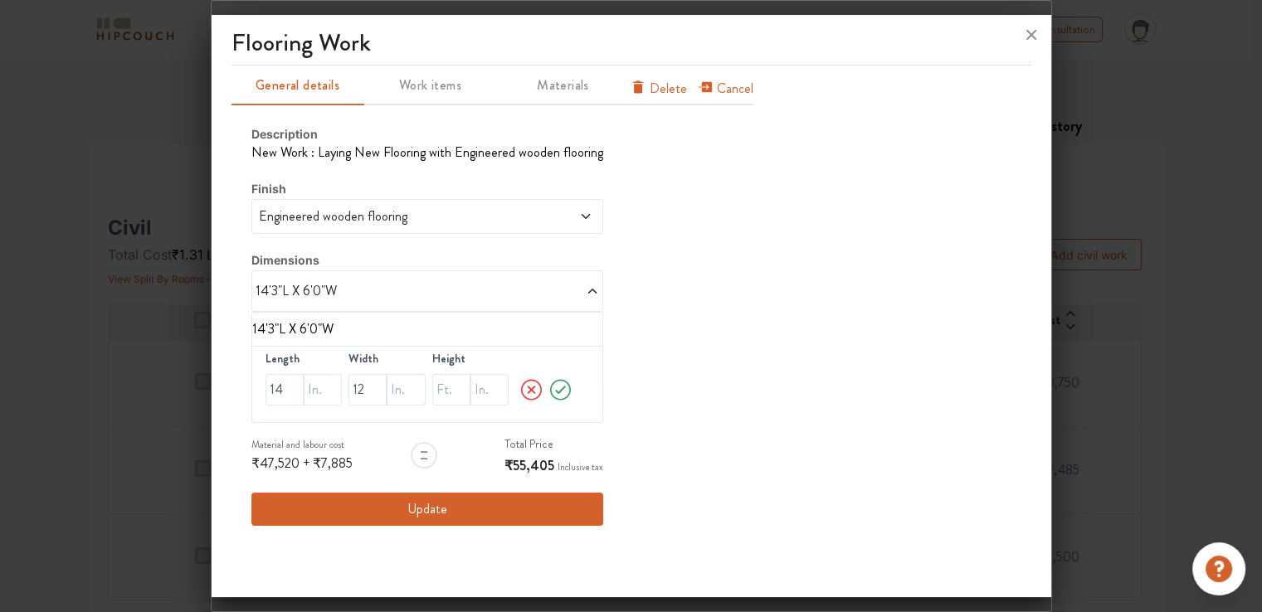
click at [437, 503] on button "Update" at bounding box center [427, 509] width 352 height 33
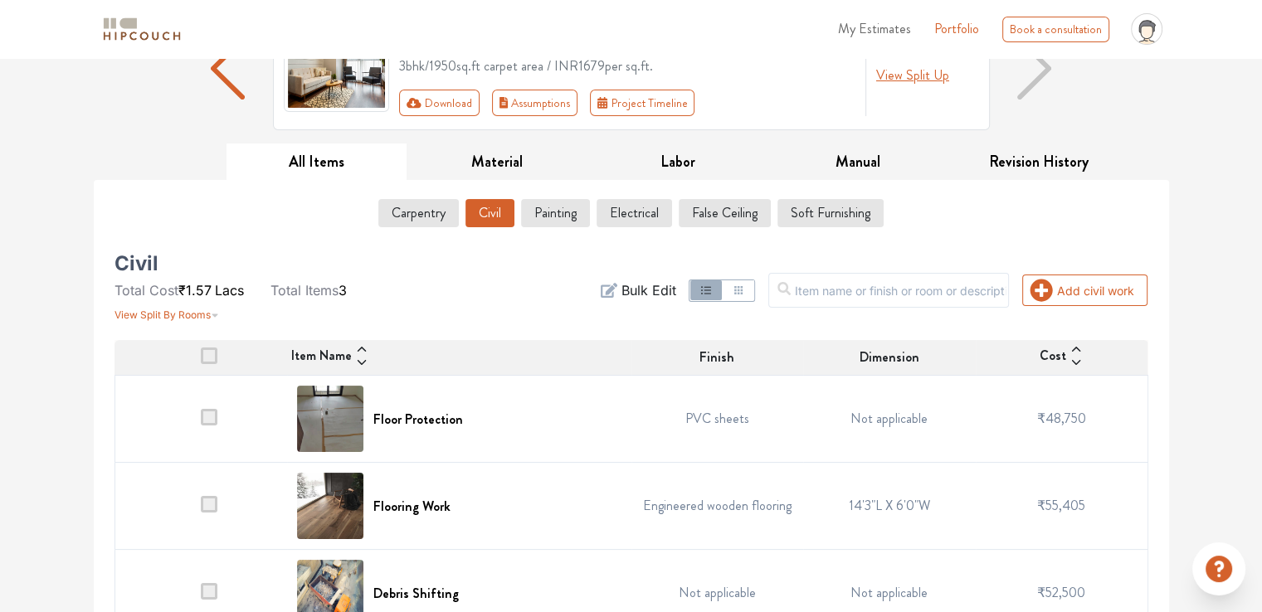
scroll to position [202, 0]
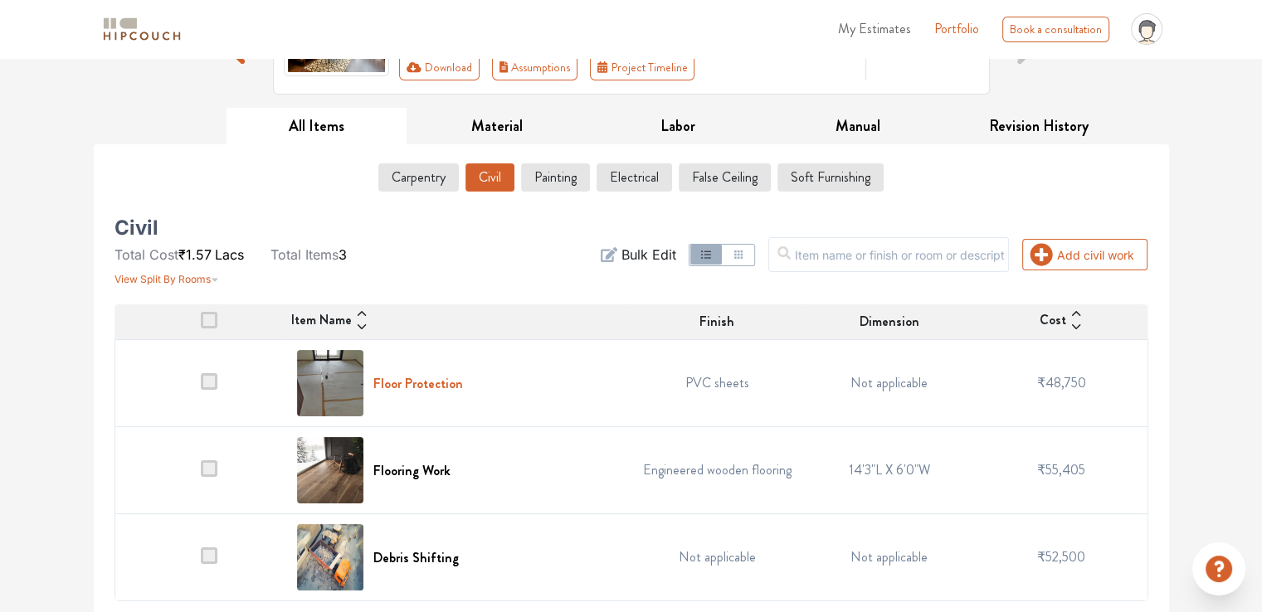
click at [454, 385] on h6 "Floor Protection" at bounding box center [418, 384] width 90 height 16
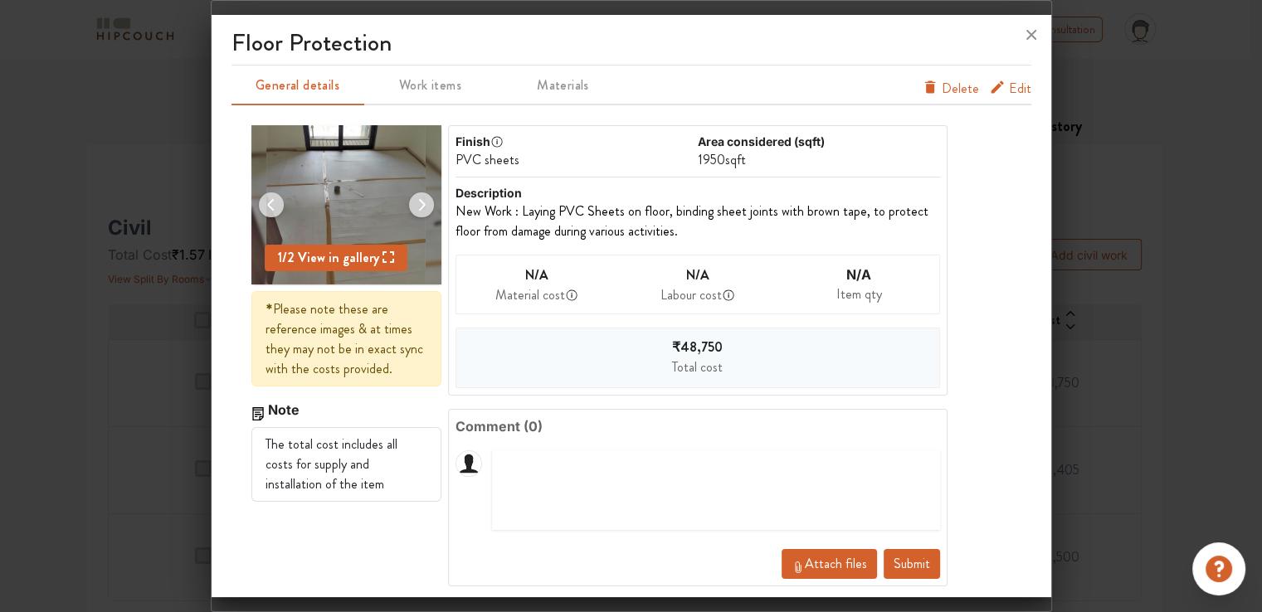
click at [1009, 90] on span "Edit" at bounding box center [1020, 92] width 22 height 27
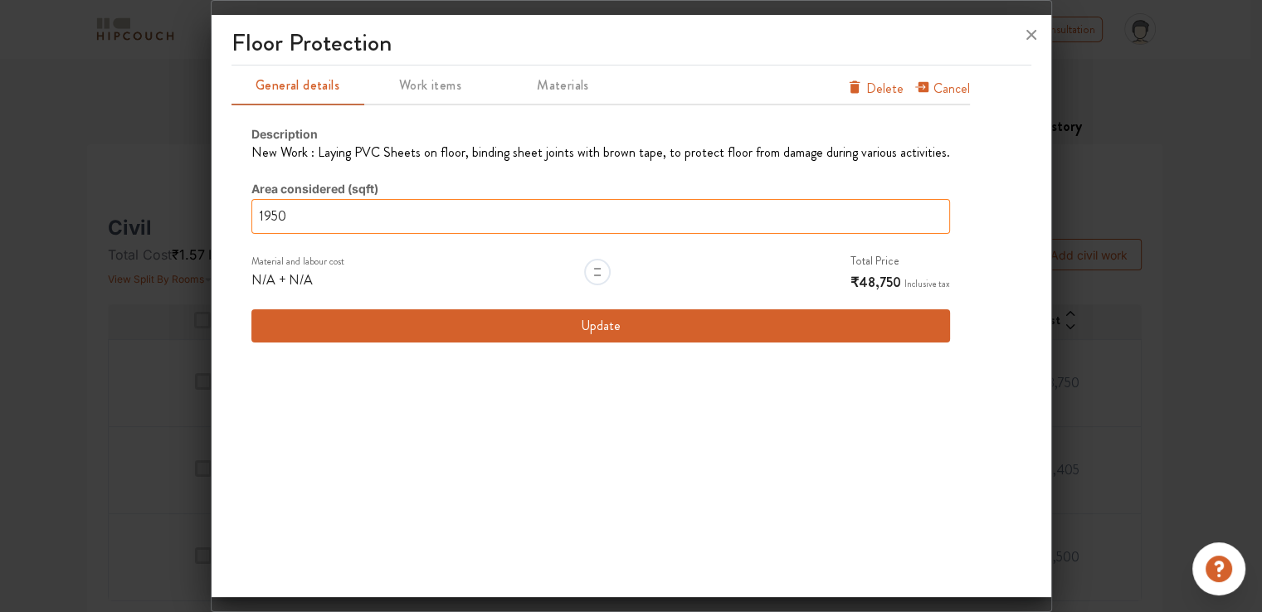
drag, startPoint x: 342, startPoint y: 213, endPoint x: 83, endPoint y: 213, distance: 258.9
click at [211, 213] on div "Floor Protection General details Work items Materials Cancel Delete Description…" at bounding box center [631, 306] width 841 height 612
type input "0"
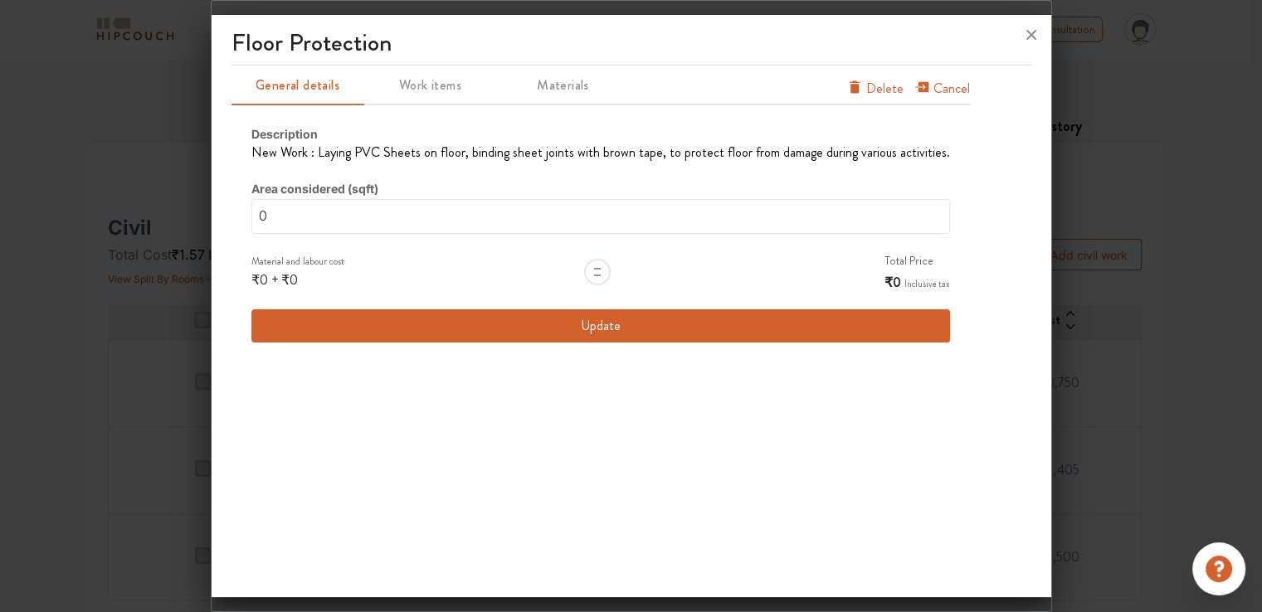
click at [617, 327] on button "Update" at bounding box center [600, 326] width 699 height 33
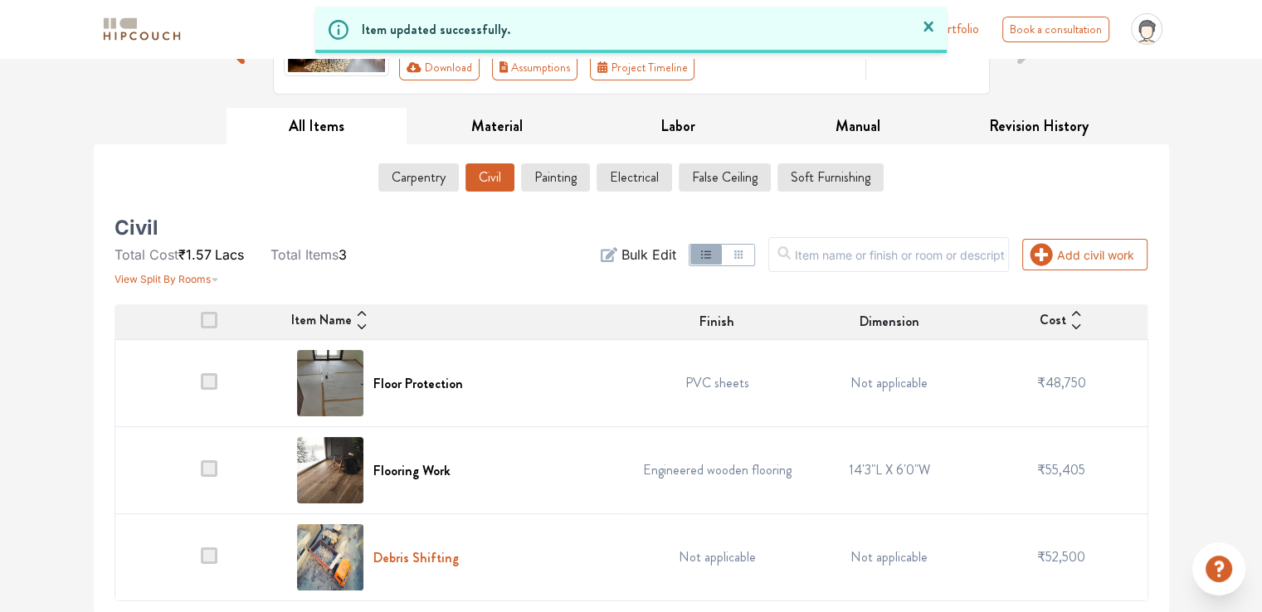
click at [402, 556] on h6 "Debris Shifting" at bounding box center [415, 558] width 85 height 16
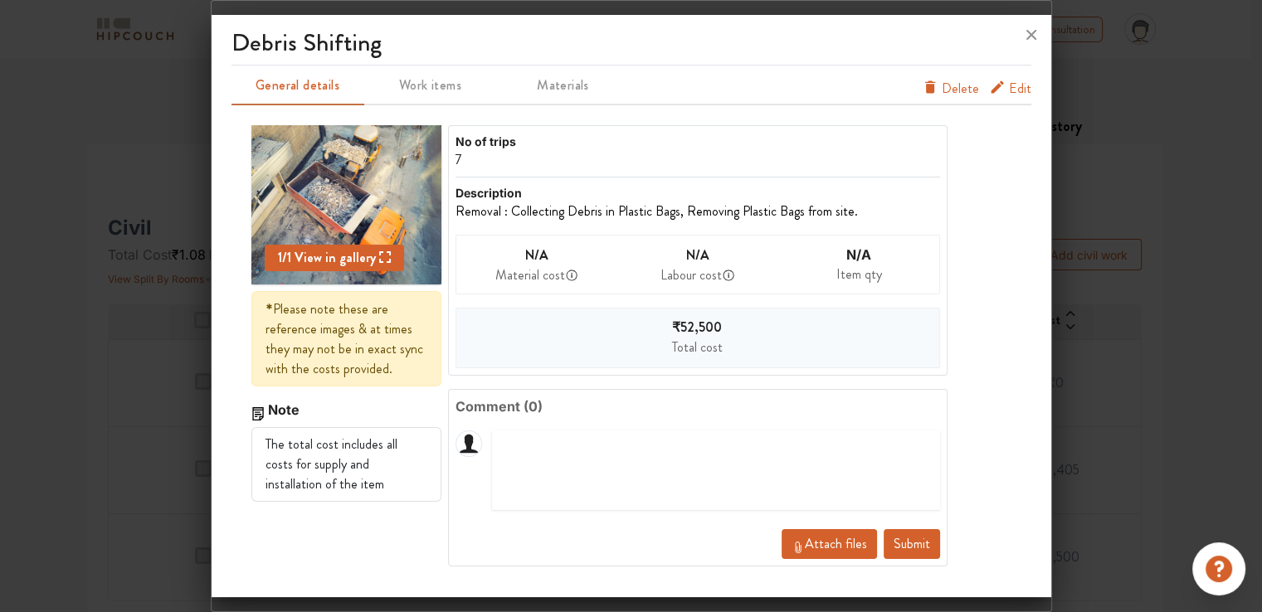
click at [1012, 89] on span "Edit" at bounding box center [1020, 92] width 22 height 27
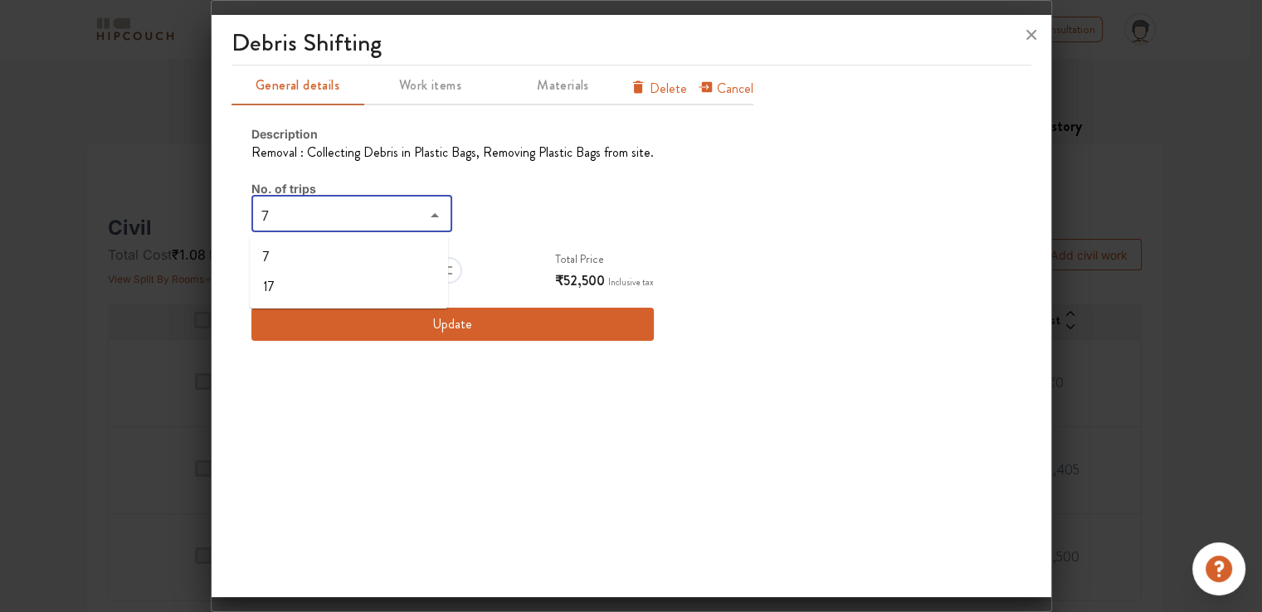
click at [388, 218] on input "7" at bounding box center [338, 215] width 164 height 23
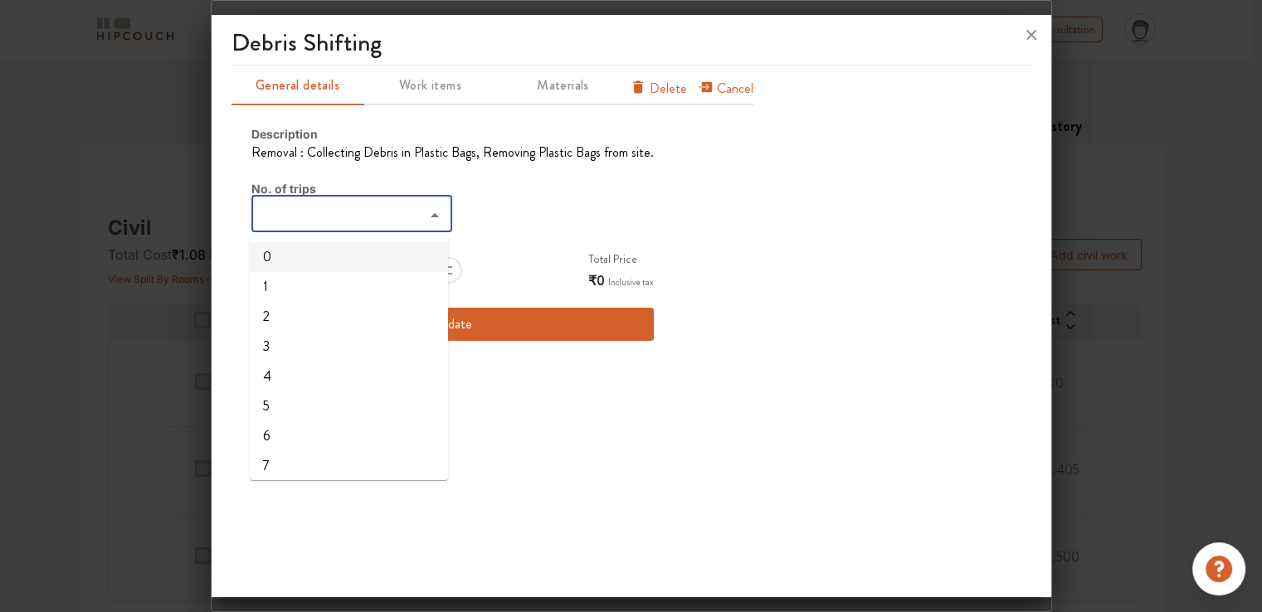
click at [295, 256] on li "0" at bounding box center [349, 257] width 198 height 30
type input "0"
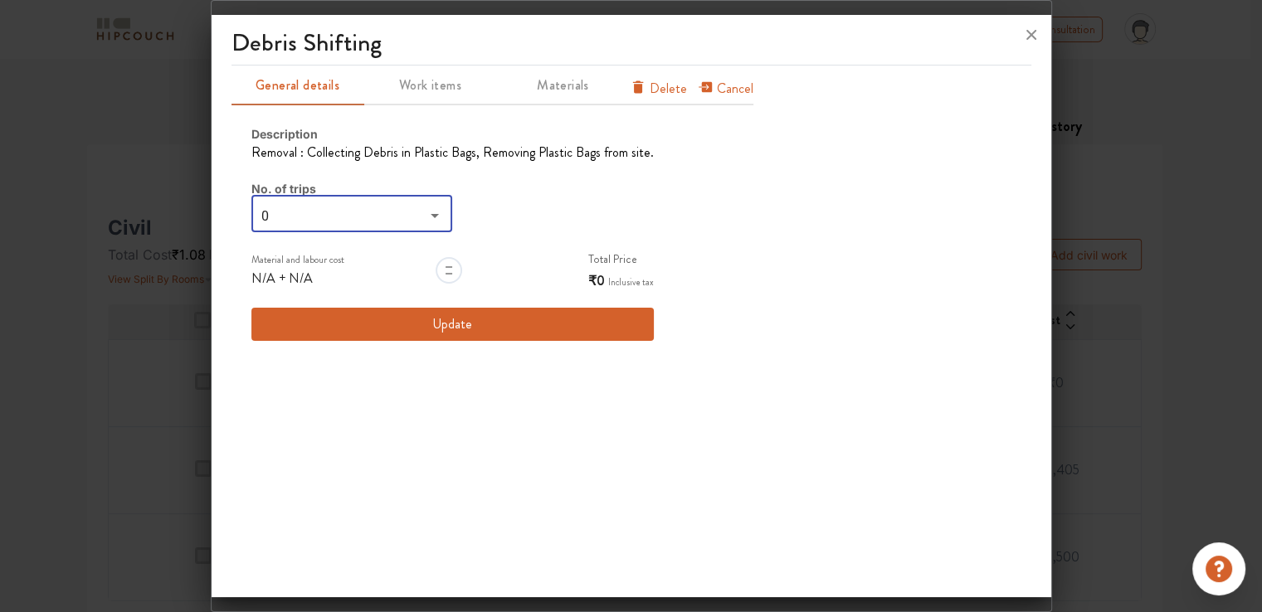
type input "0"
click at [524, 335] on button "Update" at bounding box center [452, 324] width 402 height 33
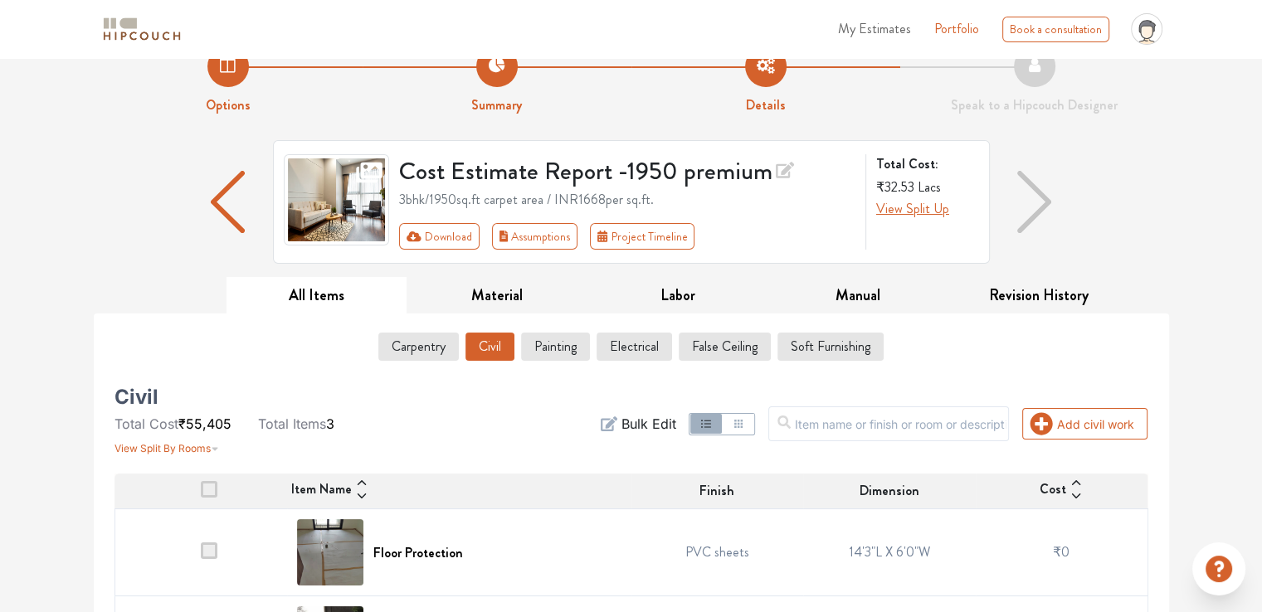
scroll to position [0, 0]
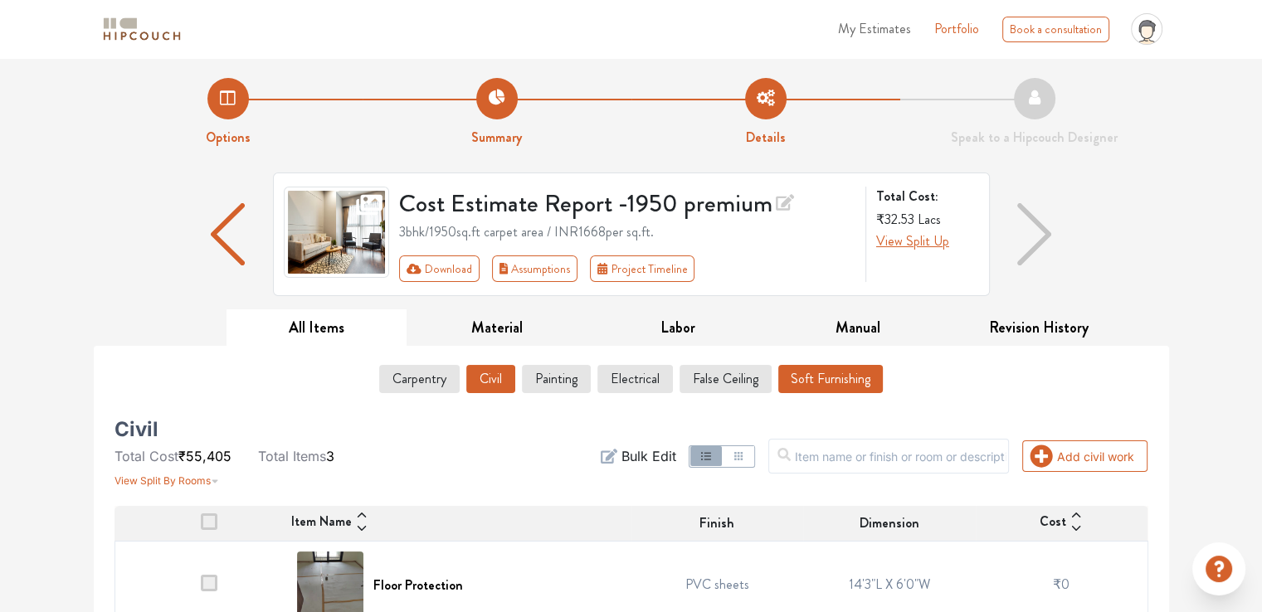
click at [817, 373] on button "Soft Furnishing" at bounding box center [830, 379] width 105 height 28
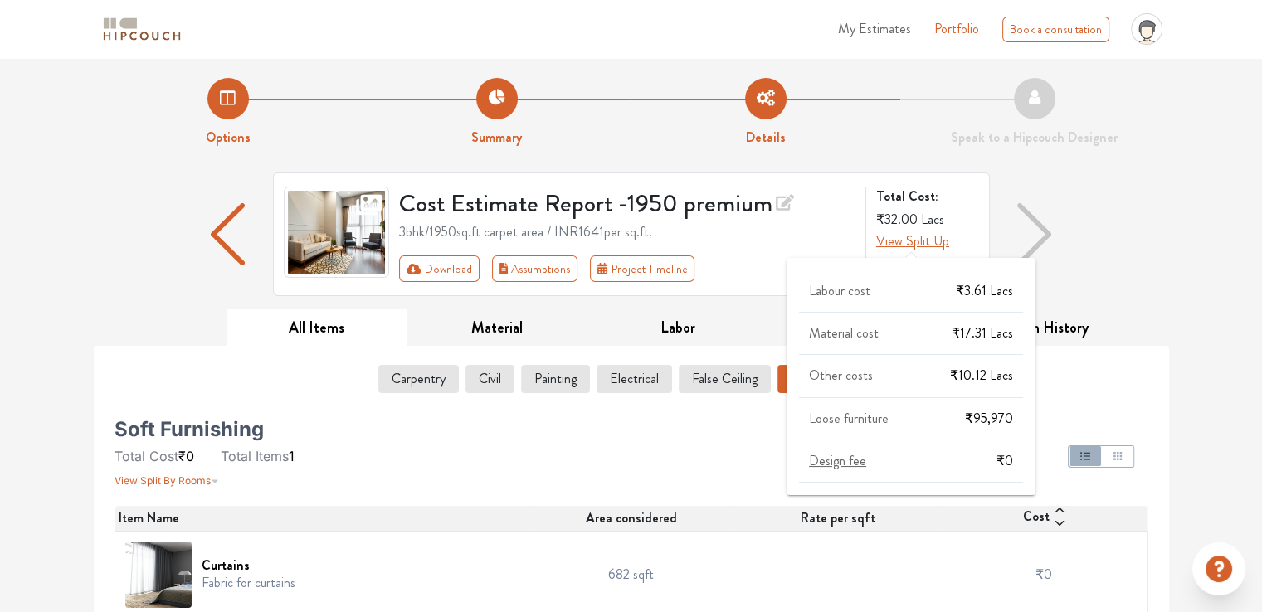
click at [924, 242] on span "View Split Up" at bounding box center [912, 241] width 73 height 19
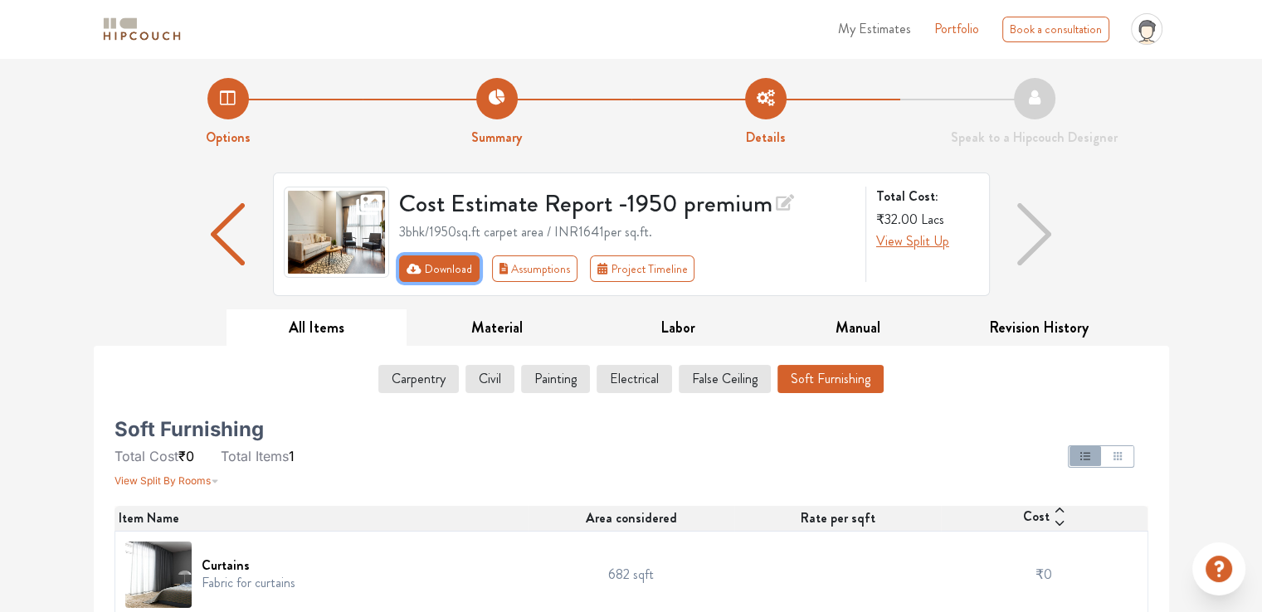
click at [429, 271] on button "Download" at bounding box center [439, 269] width 80 height 27
click at [429, 273] on button "Download" at bounding box center [439, 269] width 80 height 27
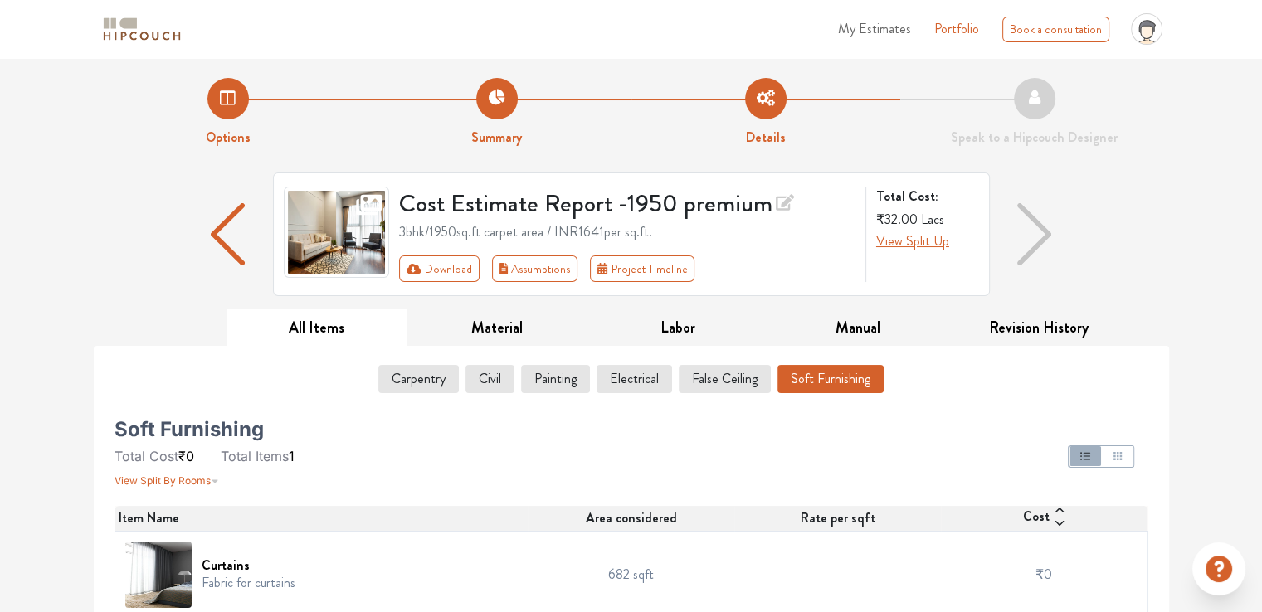
click at [866, 22] on span "My Estimates" at bounding box center [874, 28] width 73 height 19
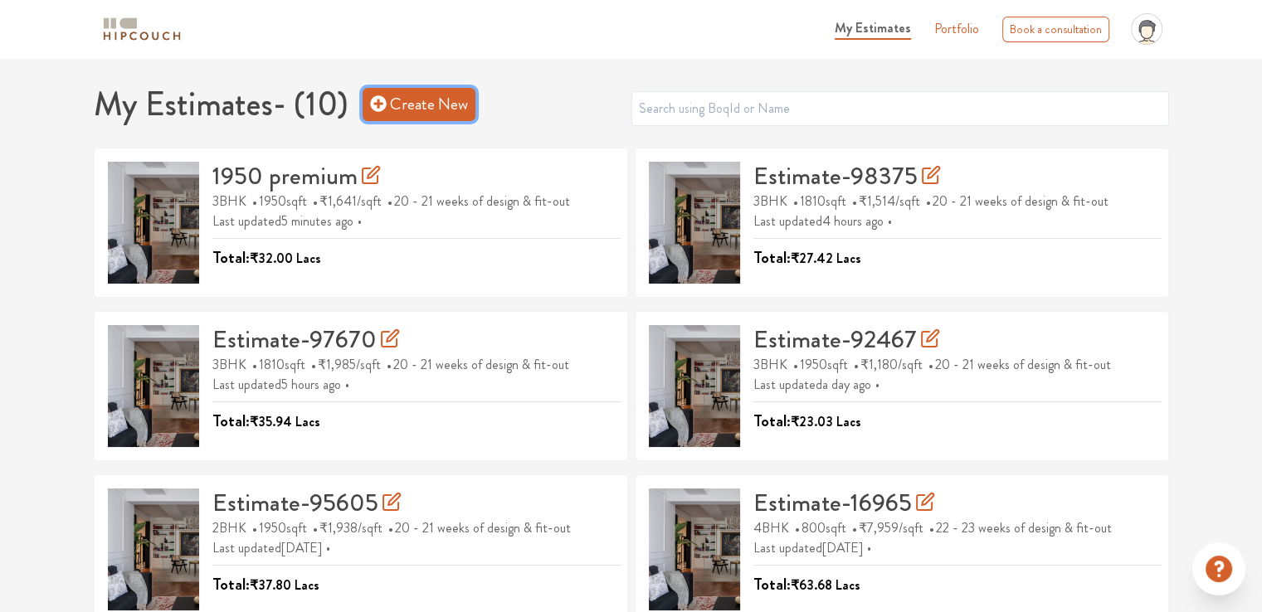
click at [436, 110] on link "Create New" at bounding box center [419, 104] width 113 height 33
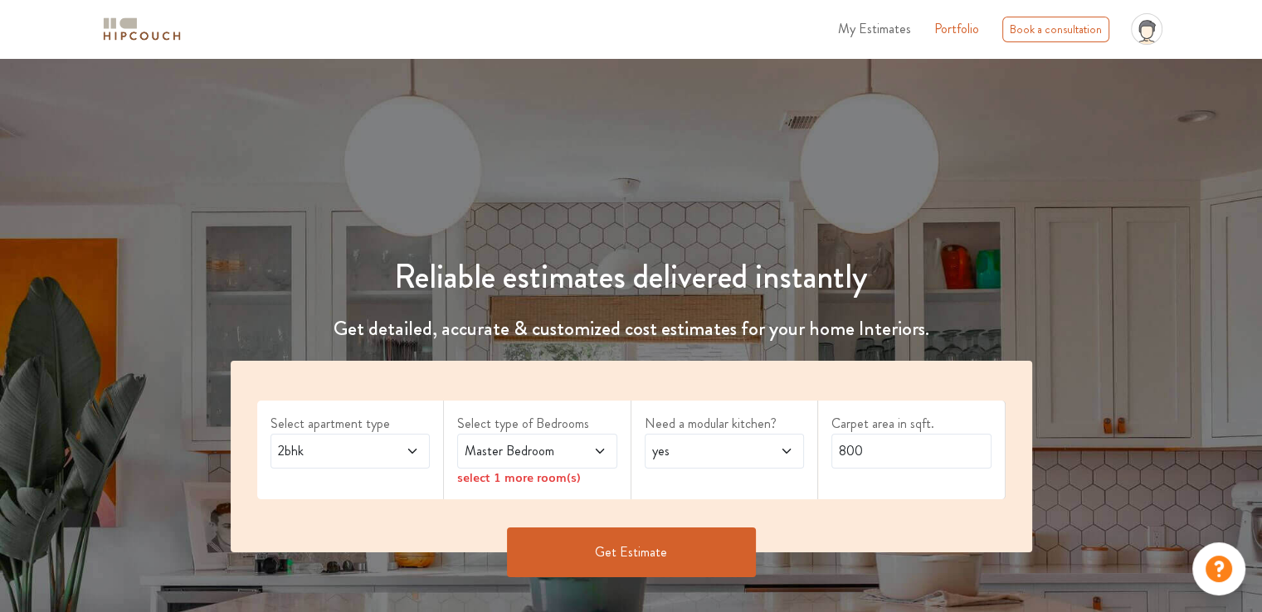
click at [329, 445] on span "2bhk" at bounding box center [329, 451] width 109 height 20
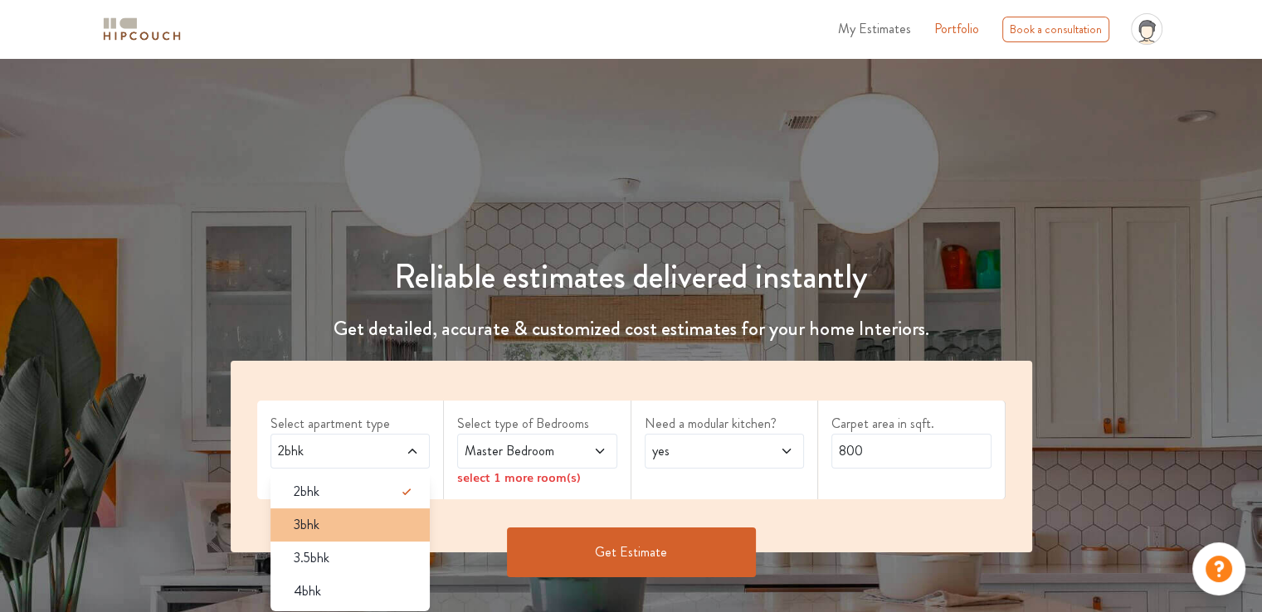
click at [328, 531] on div "3bhk" at bounding box center [355, 525] width 150 height 20
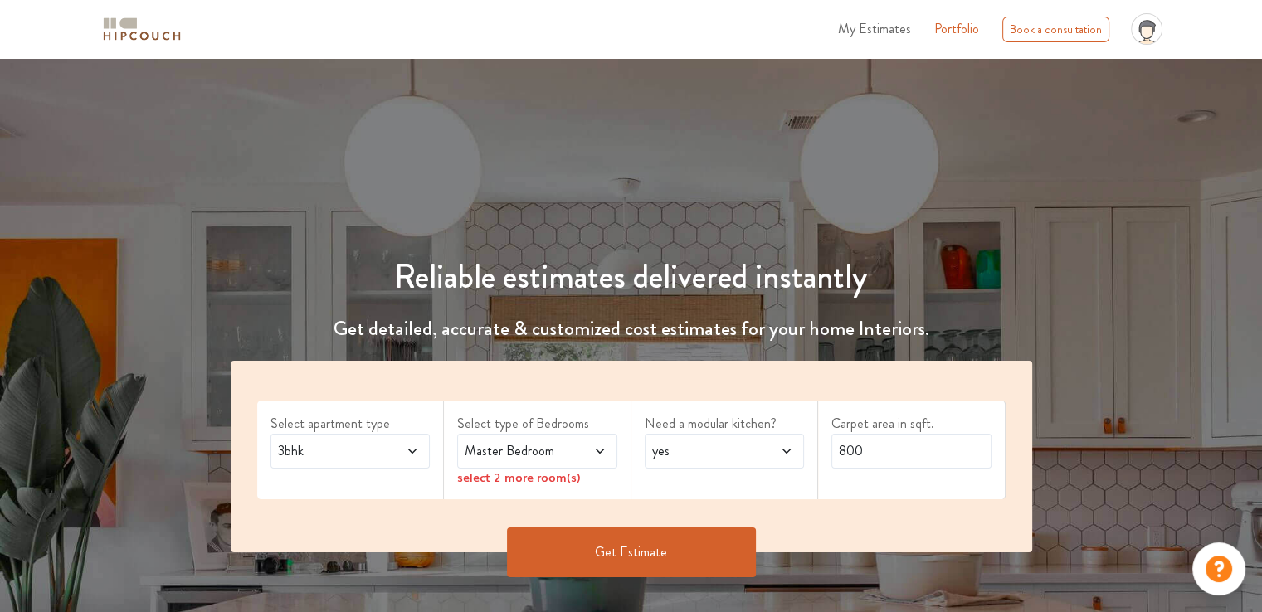
click at [581, 456] on span at bounding box center [588, 451] width 37 height 20
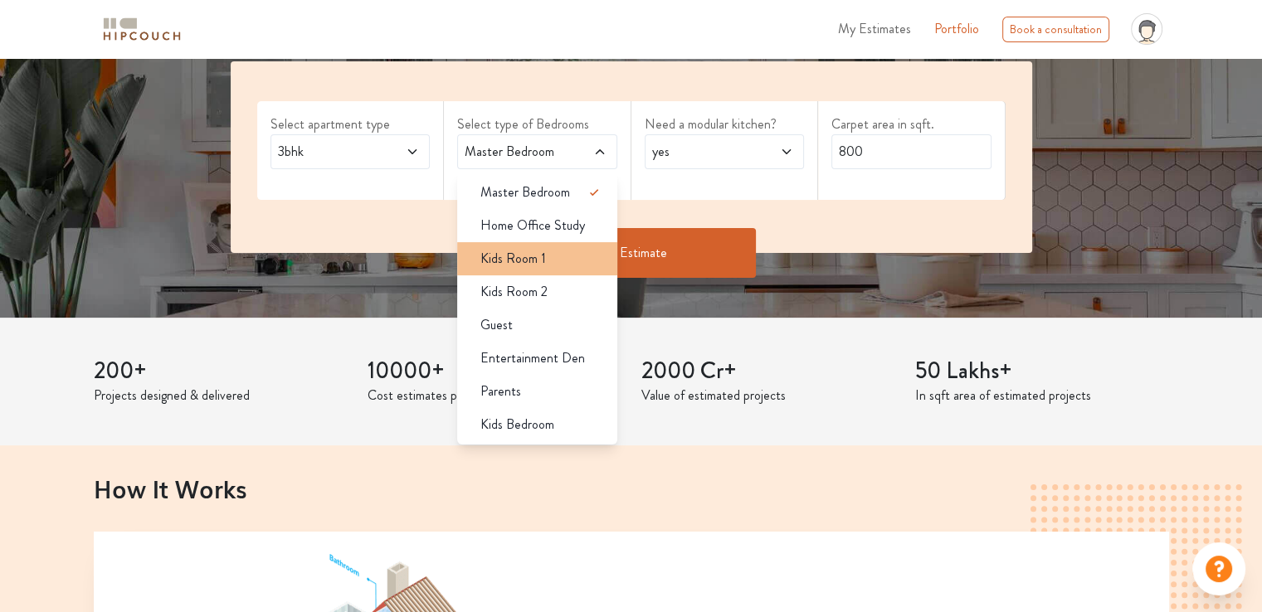
scroll to position [332, 0]
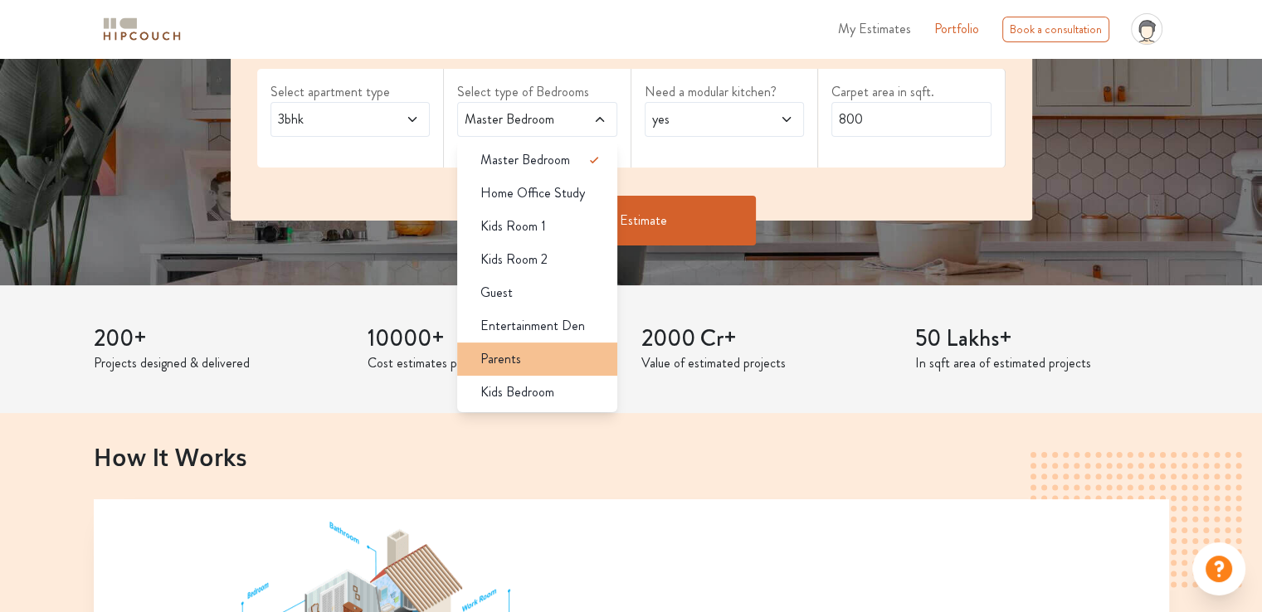
click at [524, 356] on div "Parents" at bounding box center [542, 359] width 150 height 20
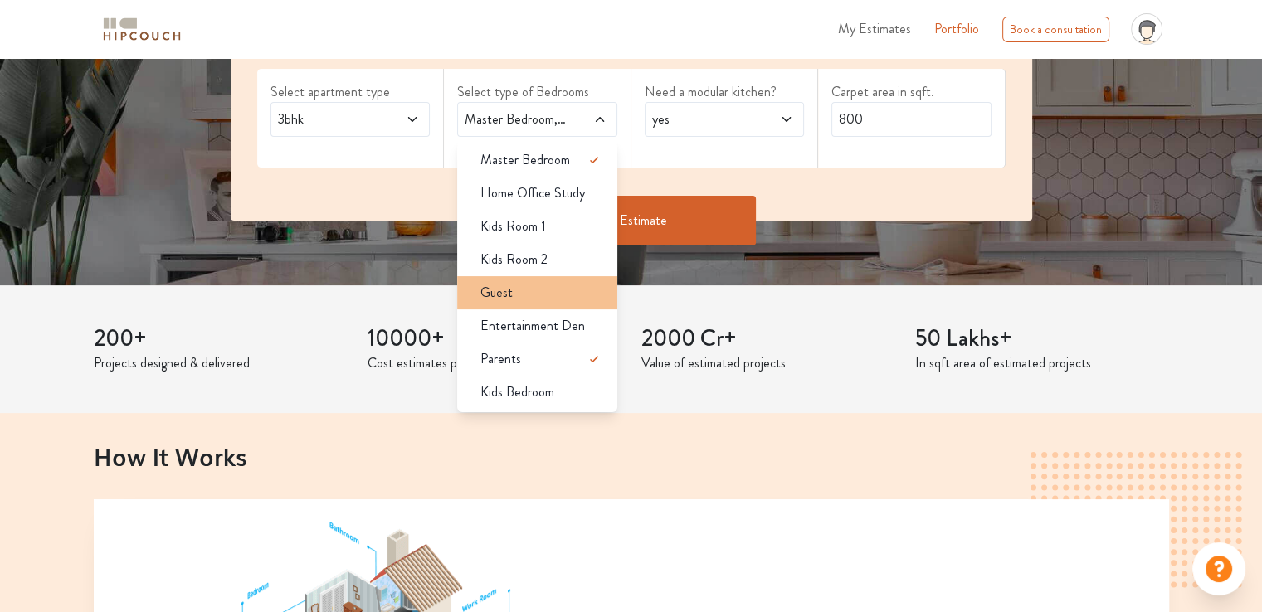
click at [529, 288] on div "Guest" at bounding box center [542, 293] width 150 height 20
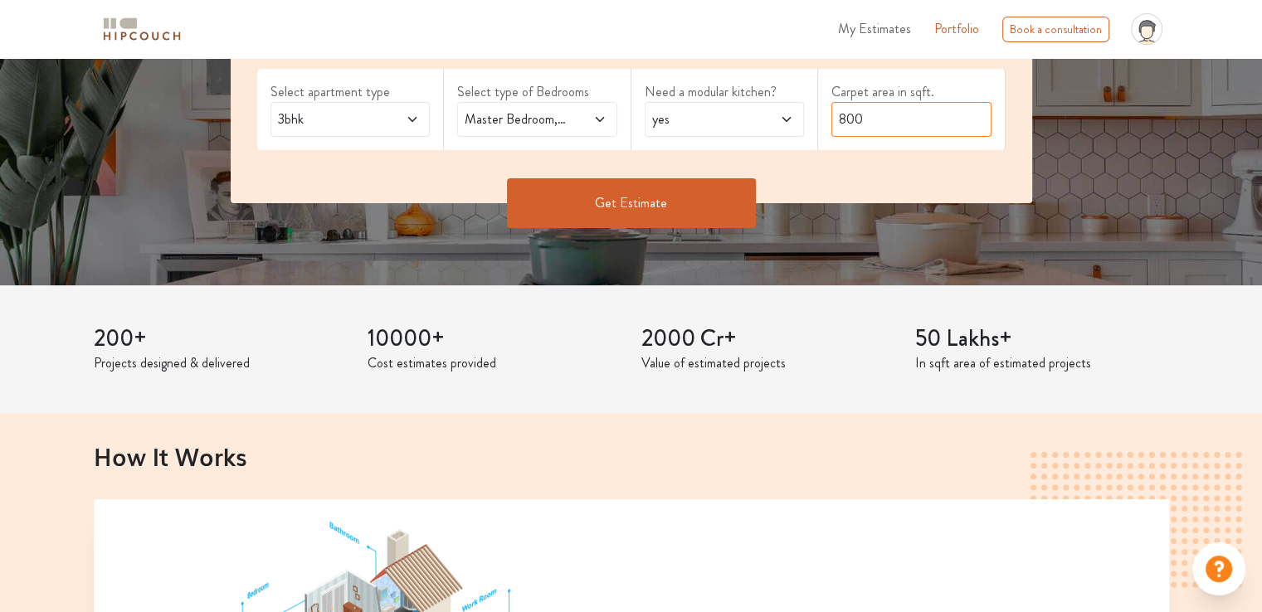
drag, startPoint x: 860, startPoint y: 117, endPoint x: 813, endPoint y: 117, distance: 46.5
click at [813, 117] on div "Select apartment type 3bhk Select type of Bedrooms Master Bedroom,Guest,Parents…" at bounding box center [632, 116] width 802 height 174
type input "1950"
click at [678, 207] on button "Get Estimate" at bounding box center [631, 203] width 249 height 50
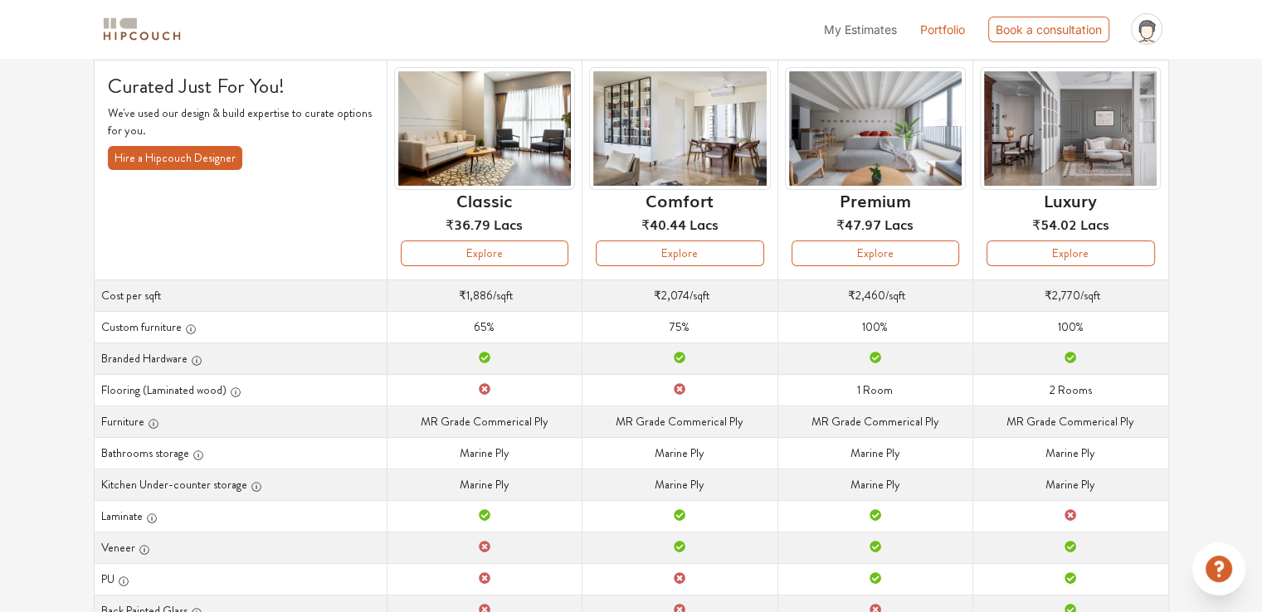
scroll to position [105, 0]
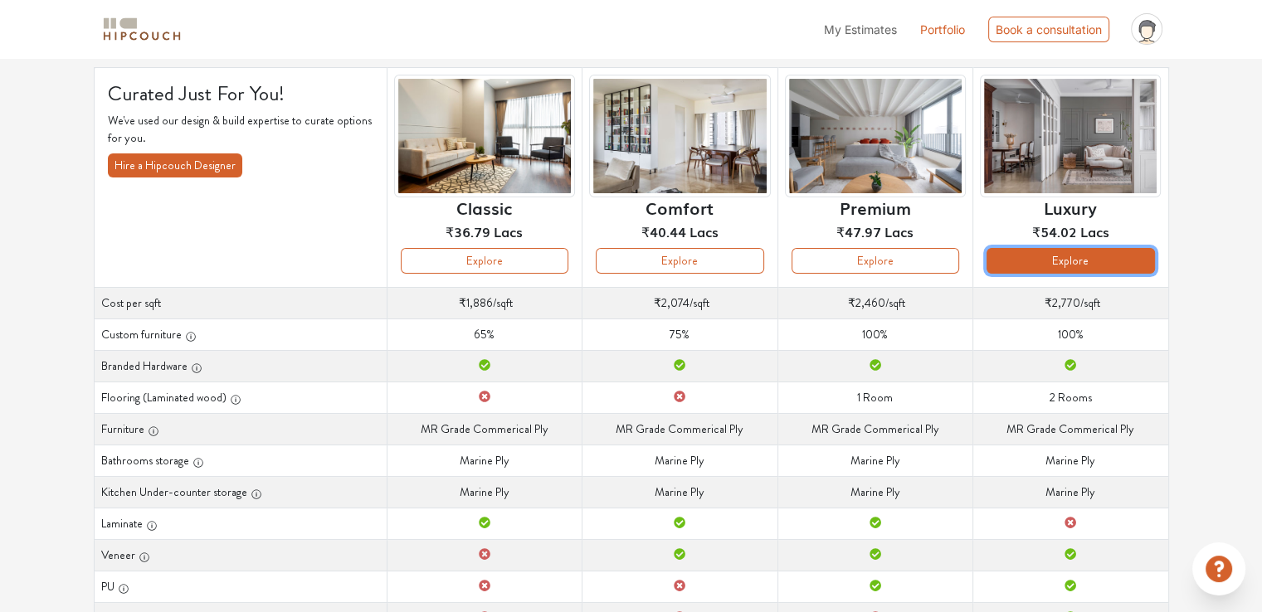
click at [1099, 270] on button "Explore" at bounding box center [1071, 261] width 168 height 26
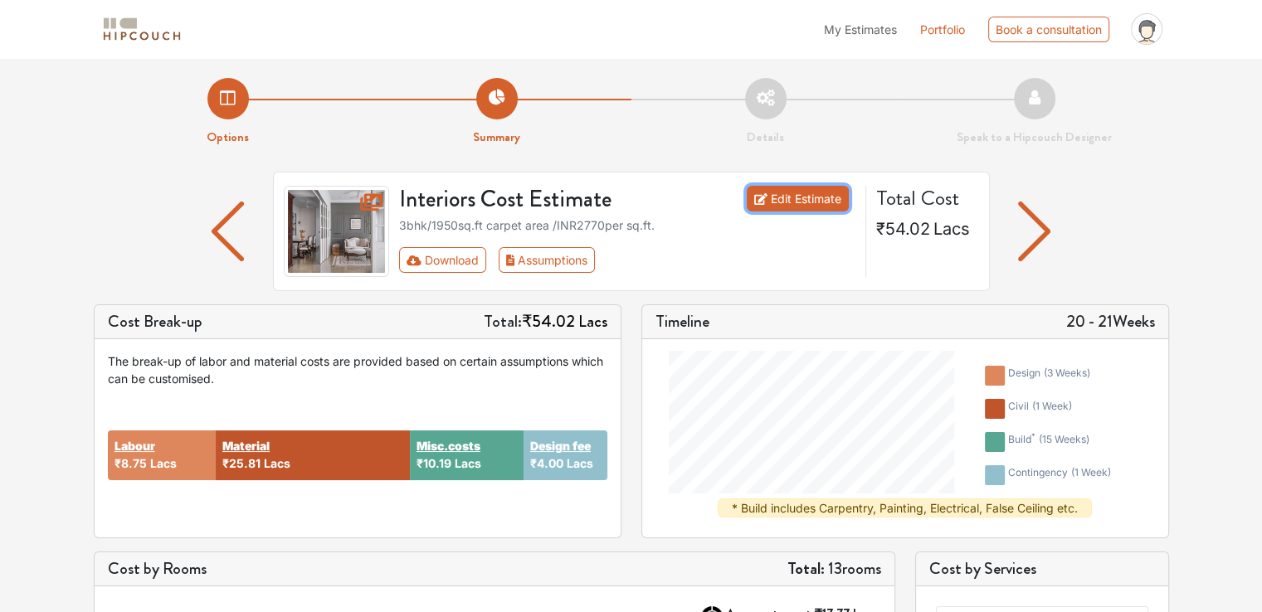
click at [804, 202] on link "Edit Estimate" at bounding box center [798, 199] width 102 height 26
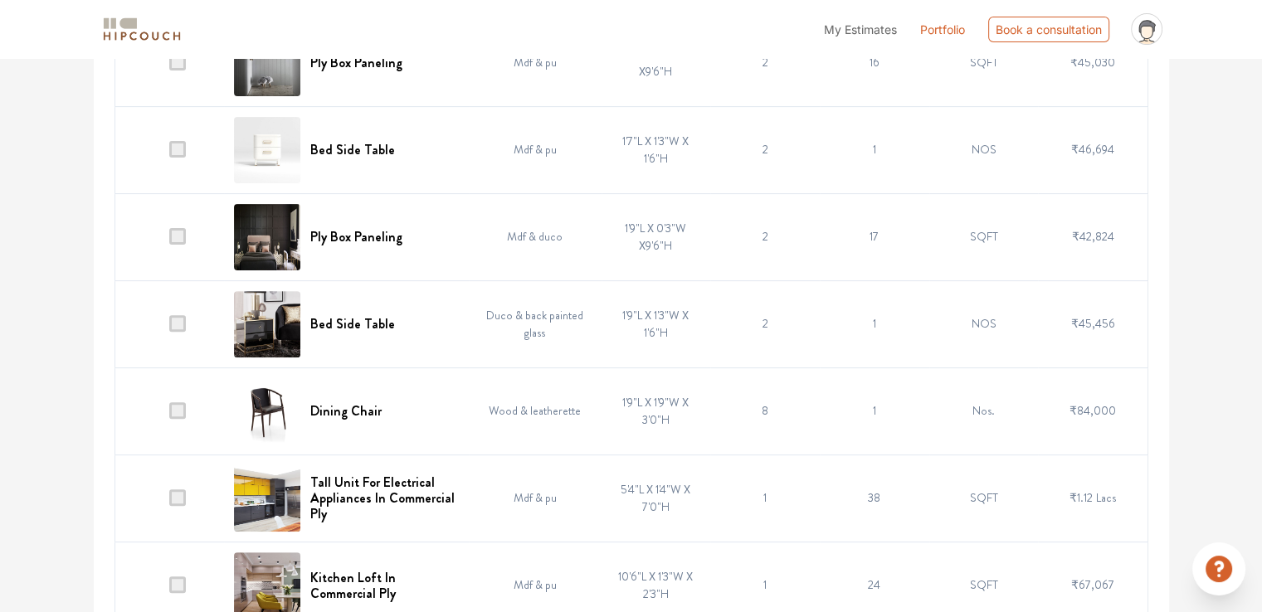
scroll to position [592, 0]
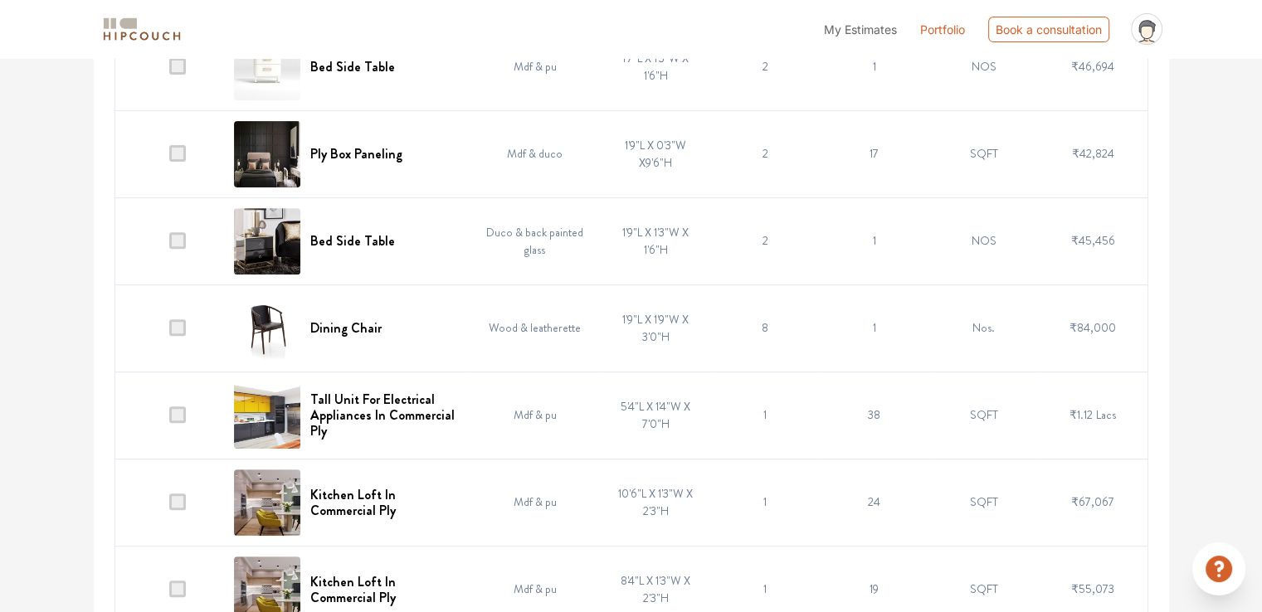
click at [182, 326] on span at bounding box center [177, 327] width 17 height 17
click at [169, 332] on input "checkbox" at bounding box center [169, 332] width 0 height 0
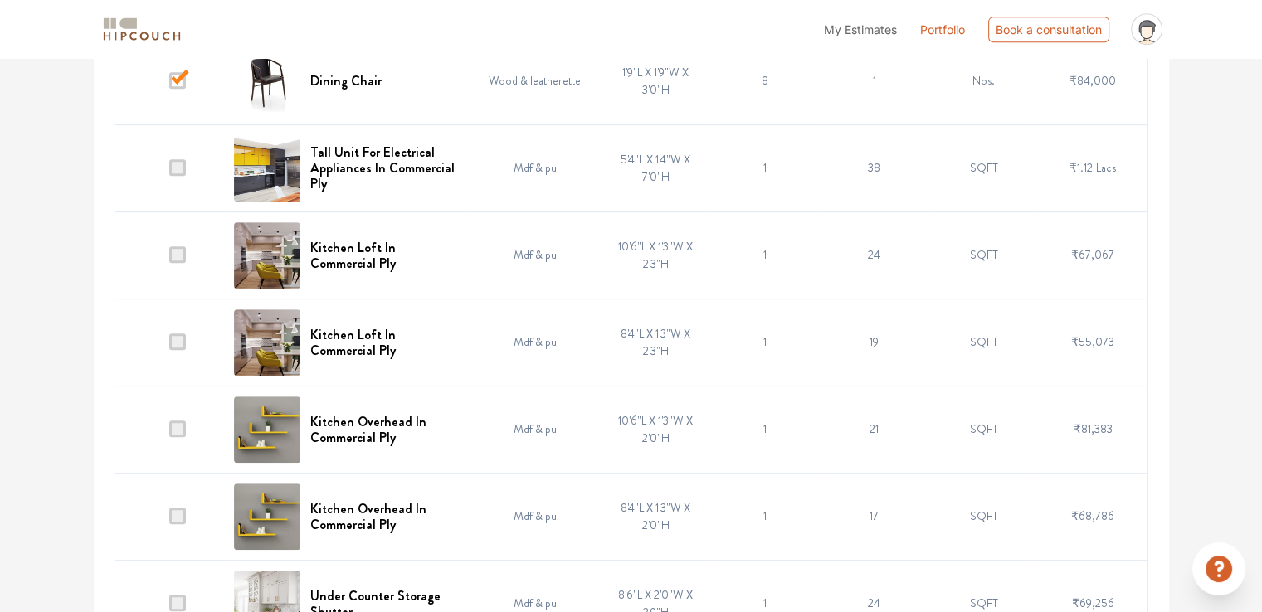
scroll to position [841, 0]
click at [182, 339] on span at bounding box center [177, 340] width 17 height 17
click at [169, 344] on input "checkbox" at bounding box center [169, 344] width 0 height 0
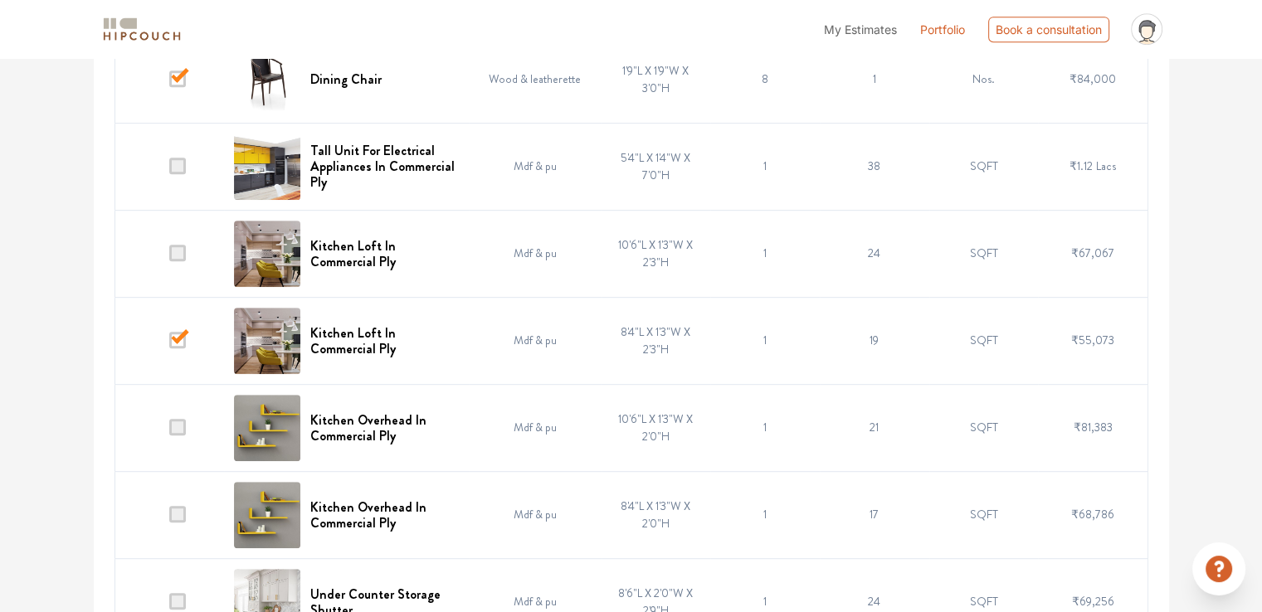
click at [178, 256] on span at bounding box center [177, 253] width 17 height 17
click at [169, 257] on input "checkbox" at bounding box center [169, 257] width 0 height 0
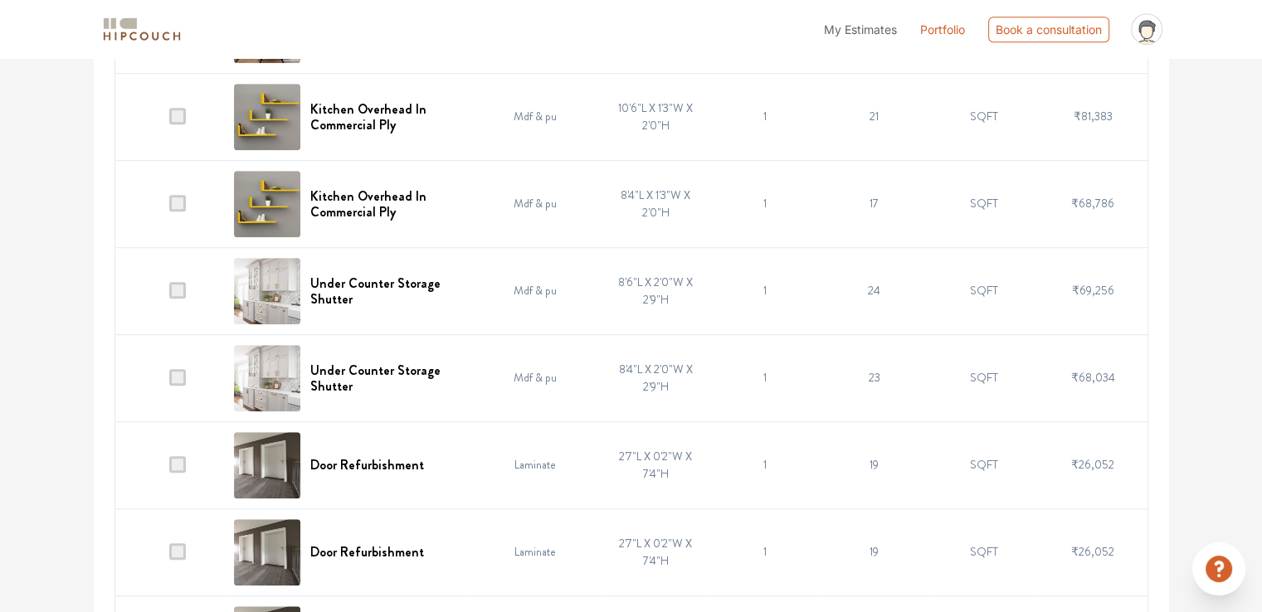
scroll to position [1256, 0]
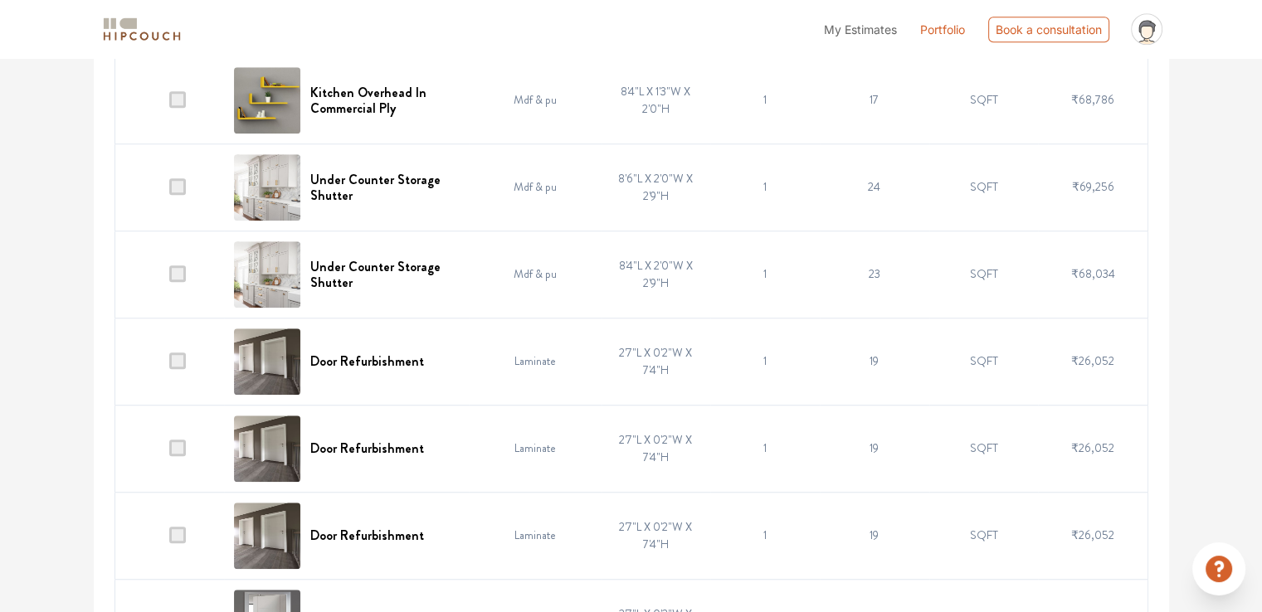
drag, startPoint x: 183, startPoint y: 359, endPoint x: 184, endPoint y: 396, distance: 36.5
click at [183, 358] on span at bounding box center [177, 361] width 17 height 17
click at [169, 365] on input "checkbox" at bounding box center [169, 365] width 0 height 0
click at [180, 441] on span at bounding box center [177, 448] width 17 height 17
click at [169, 452] on input "checkbox" at bounding box center [169, 452] width 0 height 0
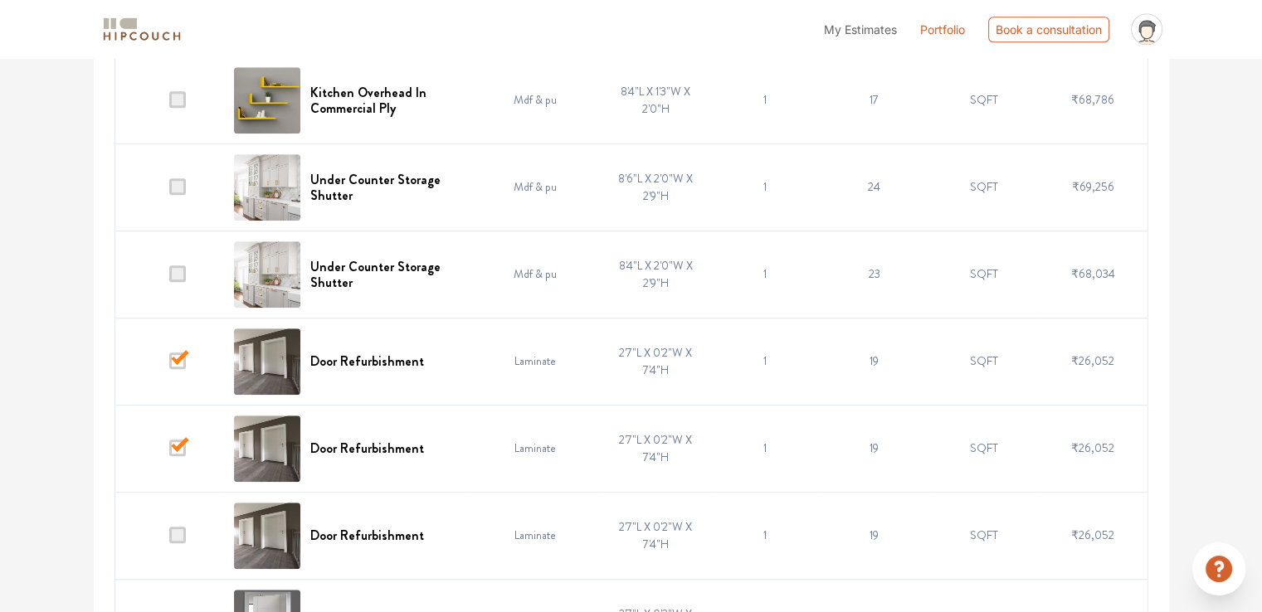
click at [179, 538] on span at bounding box center [177, 535] width 17 height 17
click at [169, 539] on input "checkbox" at bounding box center [169, 539] width 0 height 0
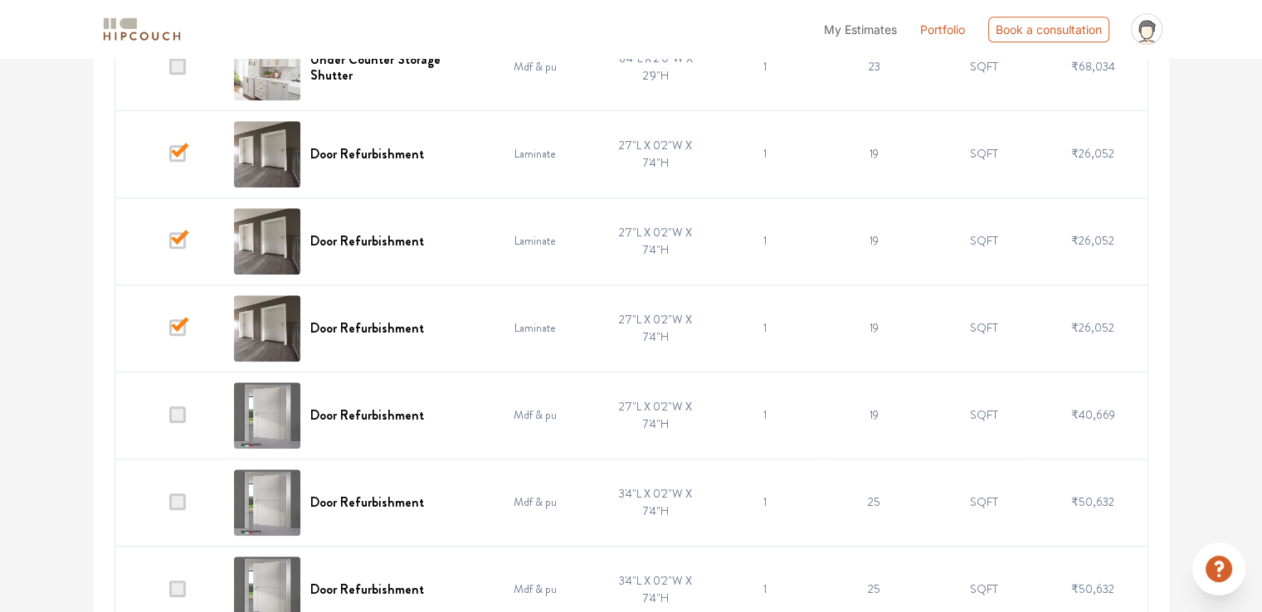
scroll to position [1588, 0]
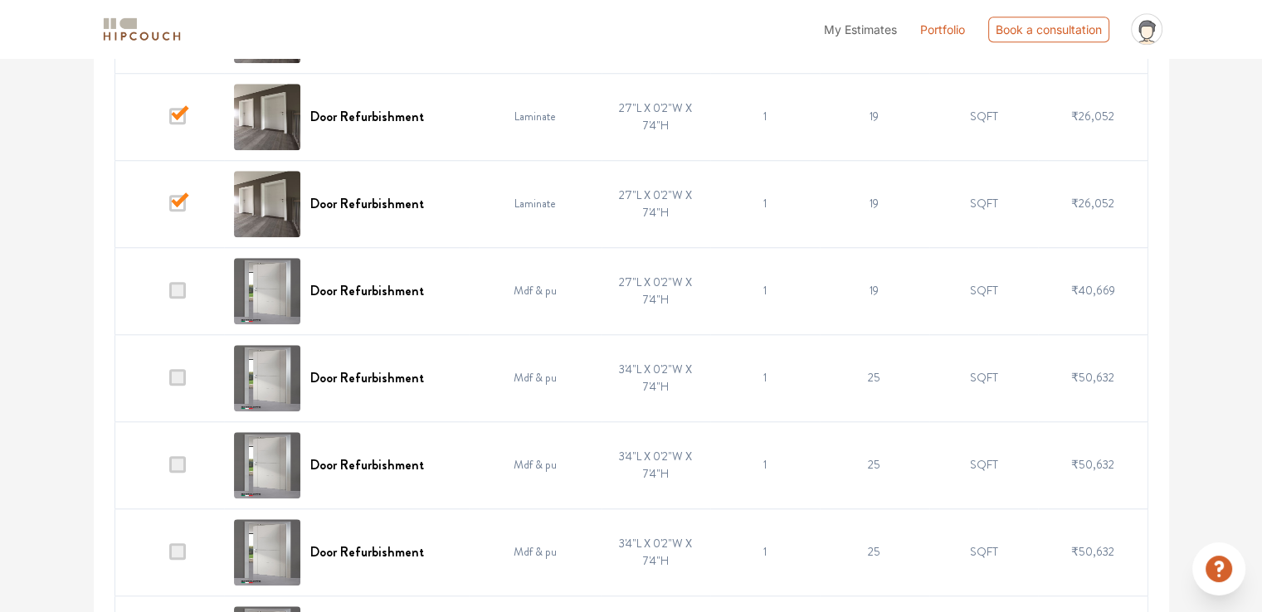
click at [183, 377] on span at bounding box center [177, 377] width 17 height 17
click at [169, 382] on input "checkbox" at bounding box center [169, 382] width 0 height 0
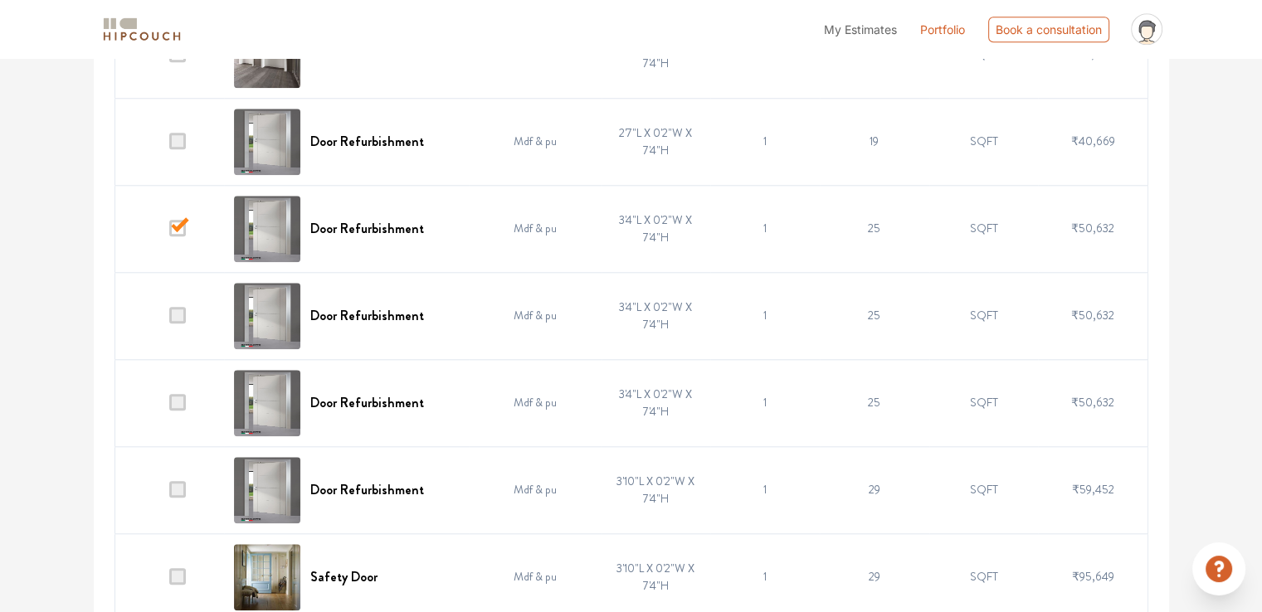
scroll to position [1754, 0]
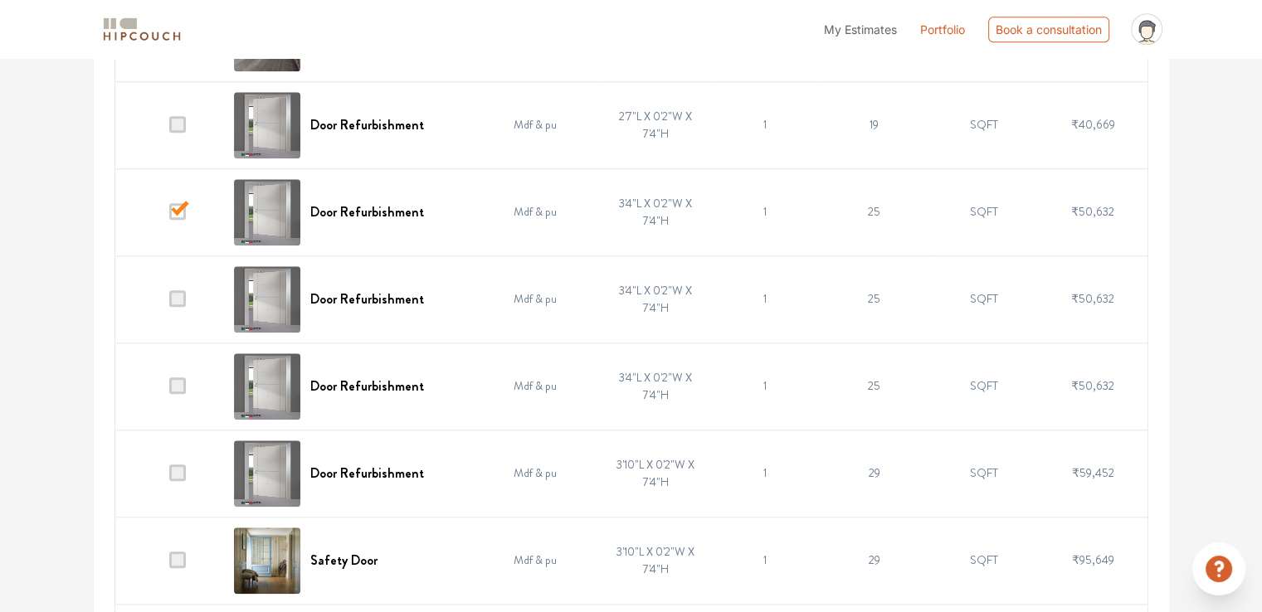
click at [179, 383] on span at bounding box center [177, 386] width 17 height 17
click at [169, 390] on input "checkbox" at bounding box center [169, 390] width 0 height 0
click at [177, 469] on span at bounding box center [177, 473] width 17 height 17
click at [169, 477] on input "checkbox" at bounding box center [169, 477] width 0 height 0
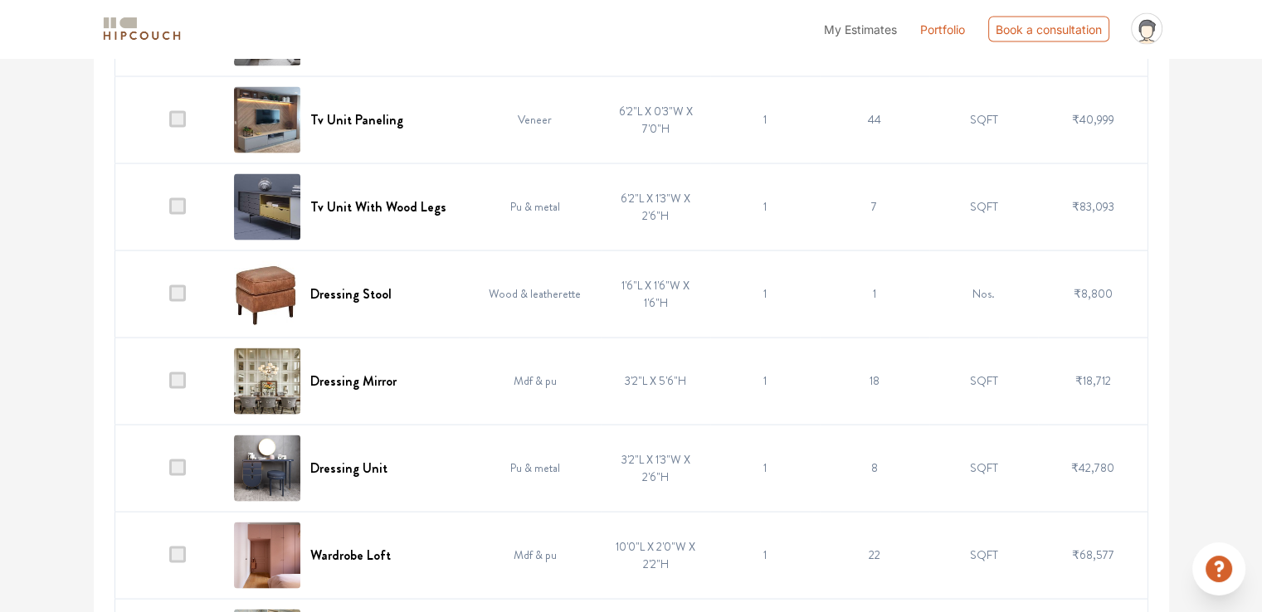
scroll to position [3331, 0]
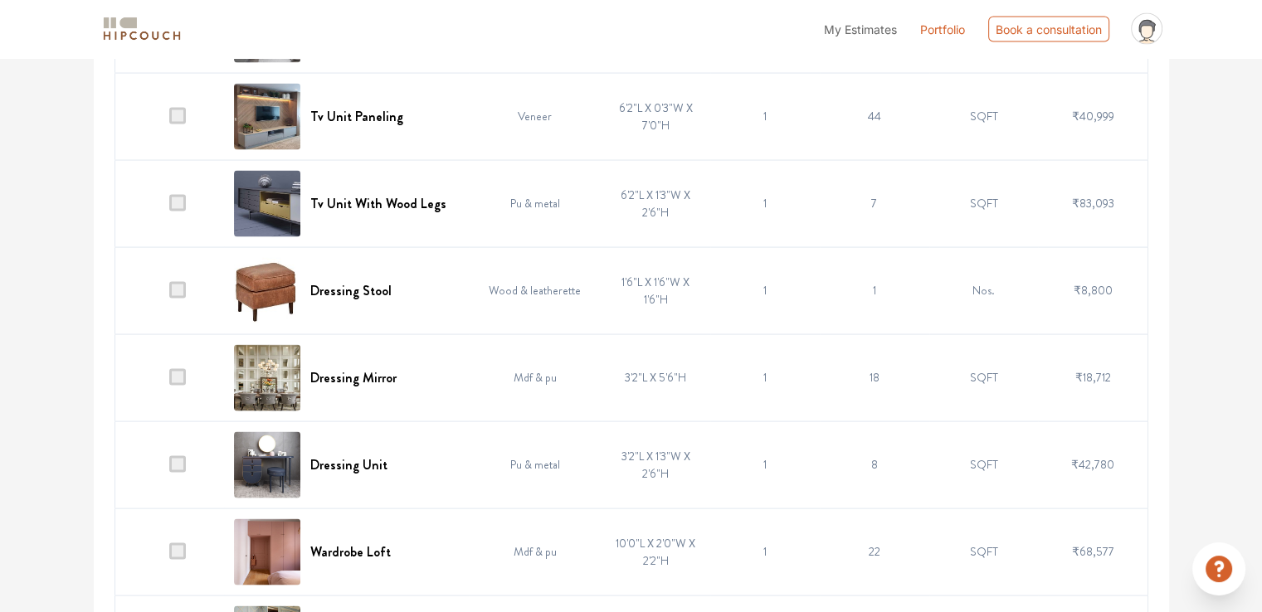
click at [177, 283] on span at bounding box center [177, 290] width 17 height 17
click at [169, 295] on input "checkbox" at bounding box center [169, 295] width 0 height 0
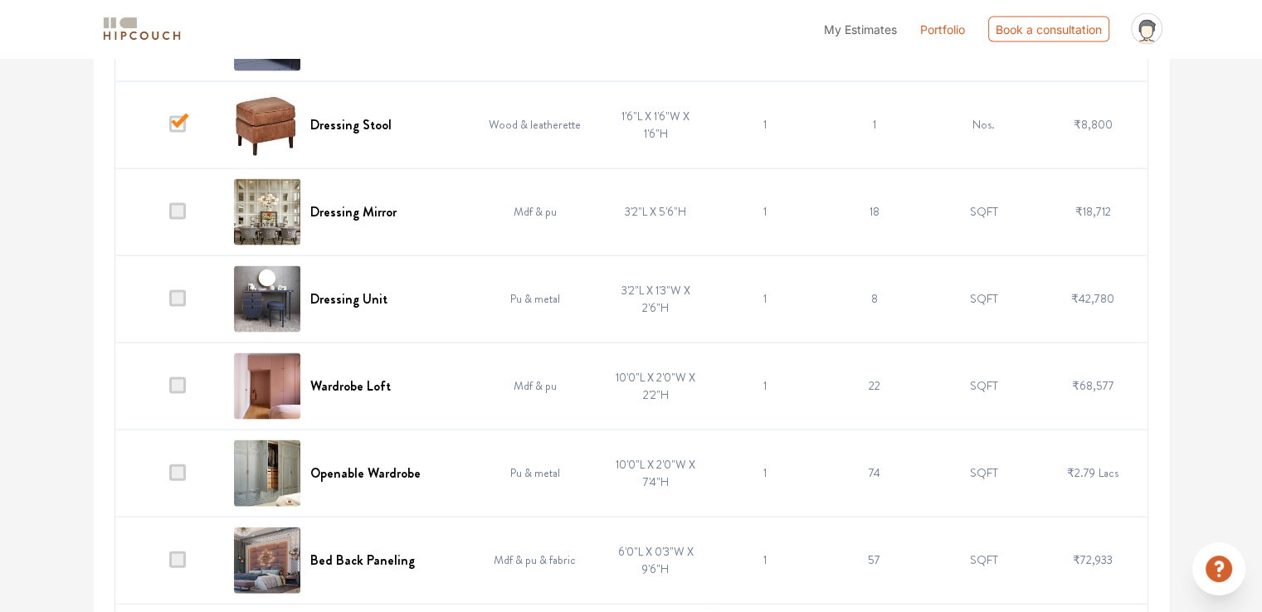
scroll to position [3580, 0]
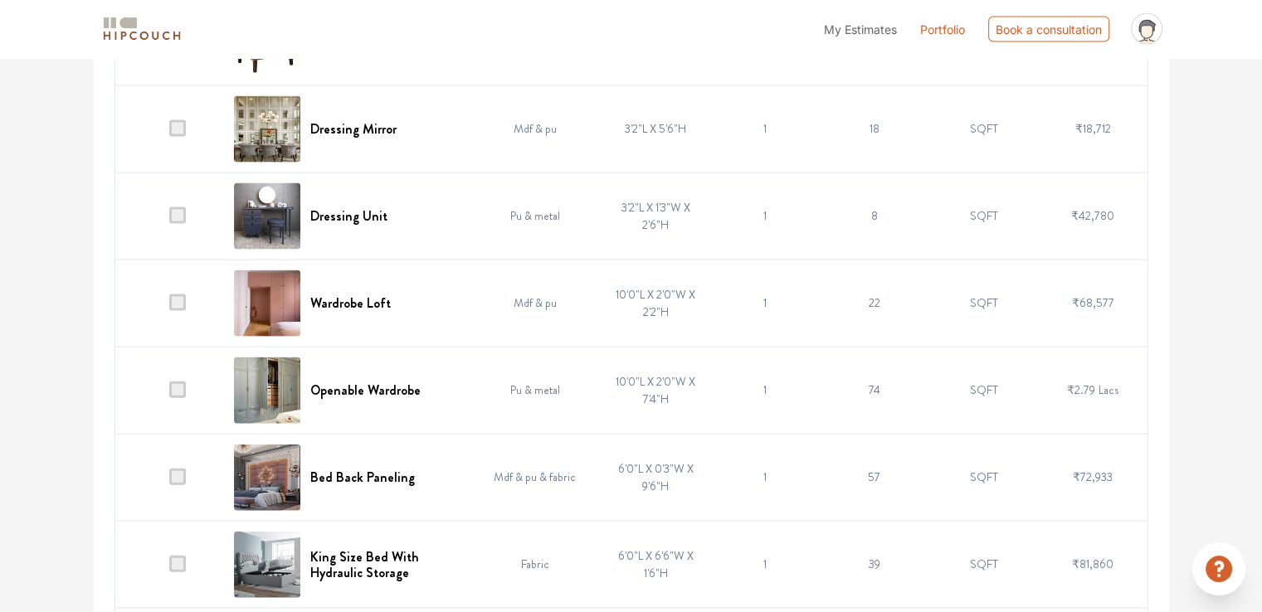
click at [183, 296] on span at bounding box center [177, 303] width 17 height 17
click at [169, 307] on input "checkbox" at bounding box center [169, 307] width 0 height 0
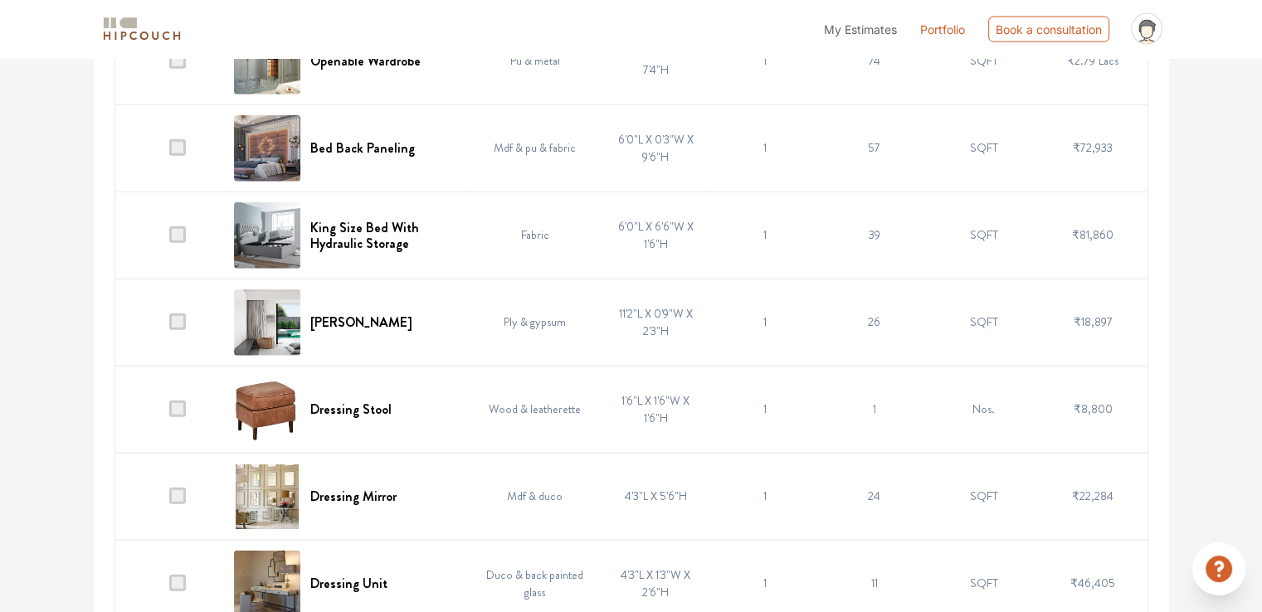
scroll to position [3912, 0]
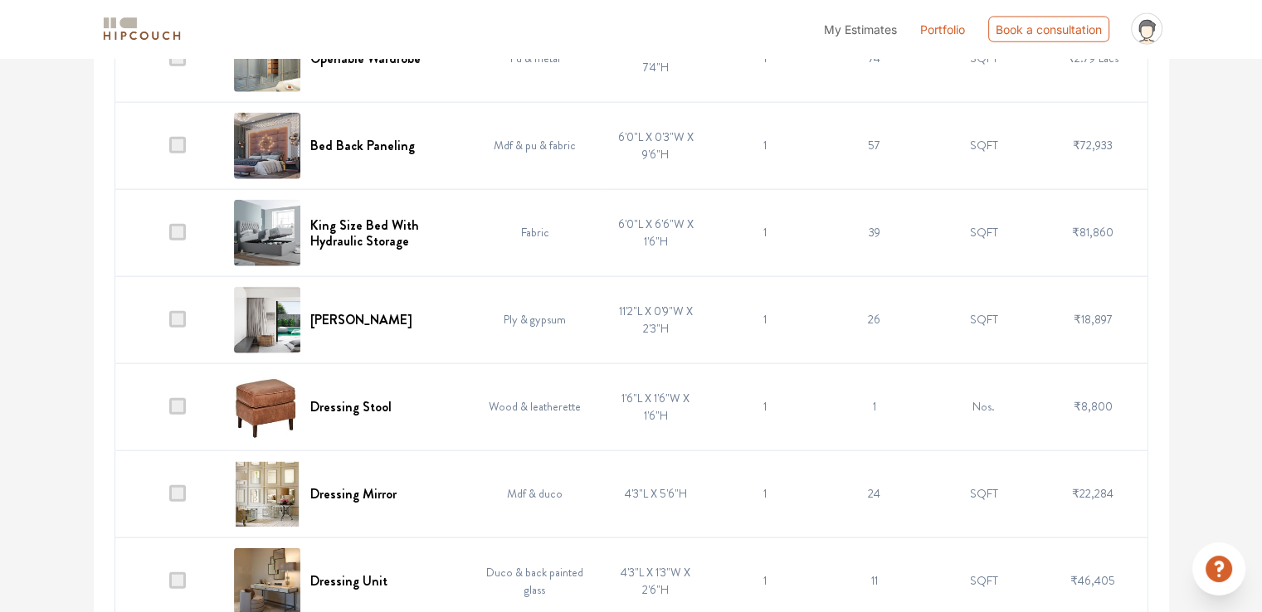
click at [183, 399] on span at bounding box center [177, 406] width 17 height 17
click at [169, 411] on input "checkbox" at bounding box center [169, 411] width 0 height 0
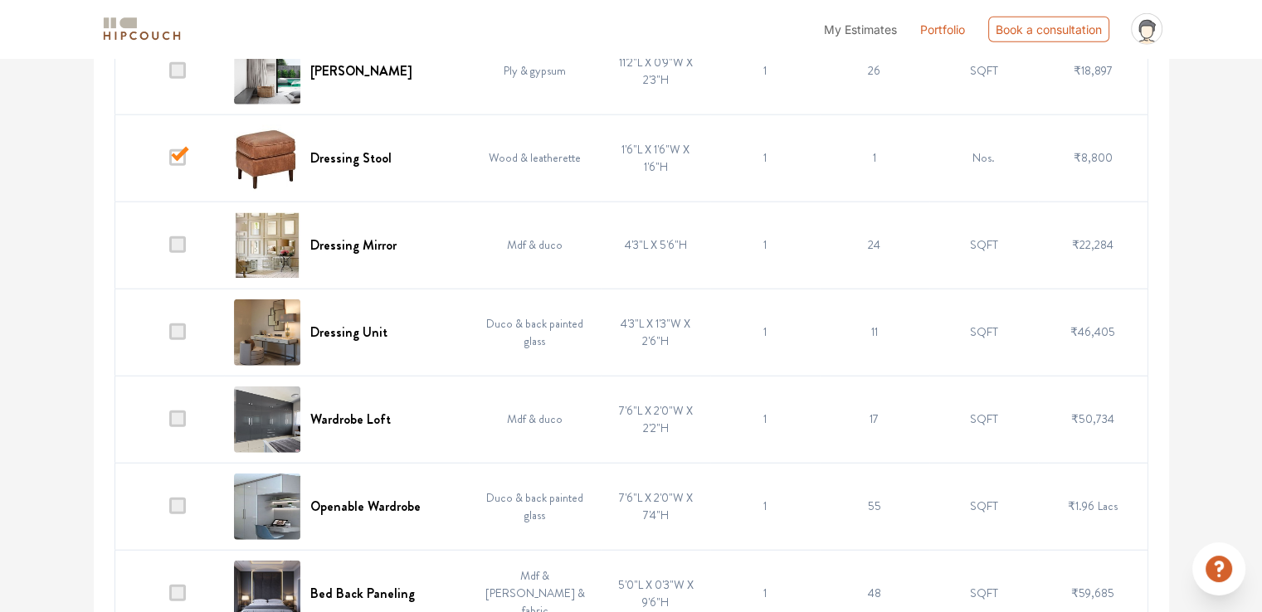
scroll to position [4244, 0]
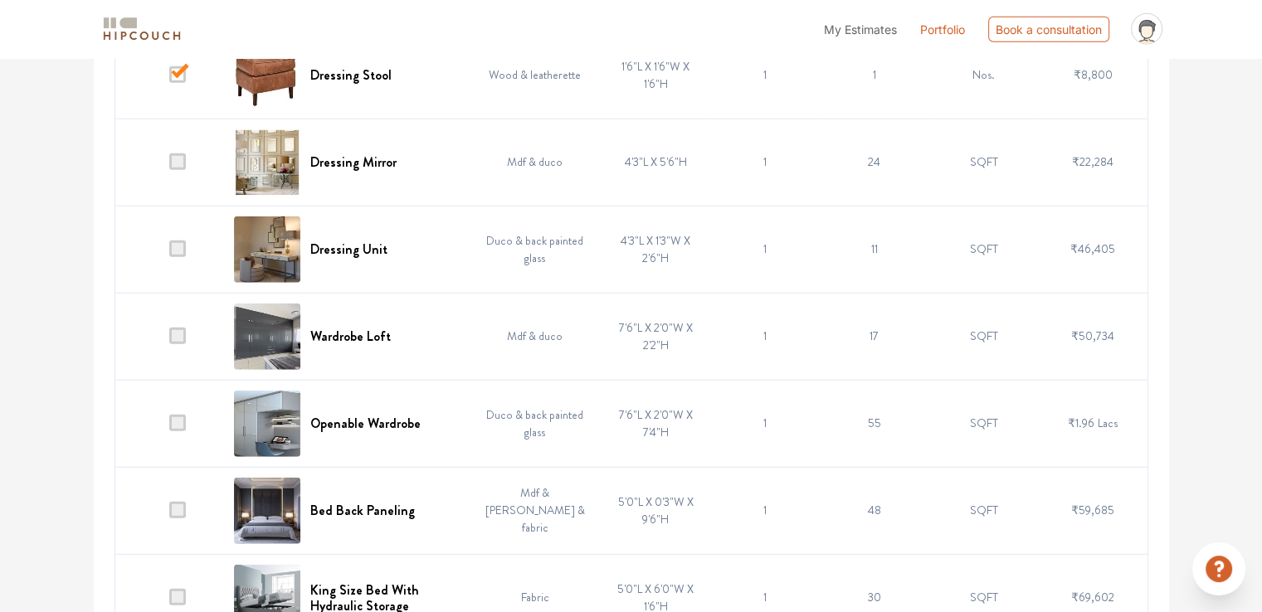
click at [179, 328] on span at bounding box center [177, 336] width 17 height 17
click at [169, 340] on input "checkbox" at bounding box center [169, 340] width 0 height 0
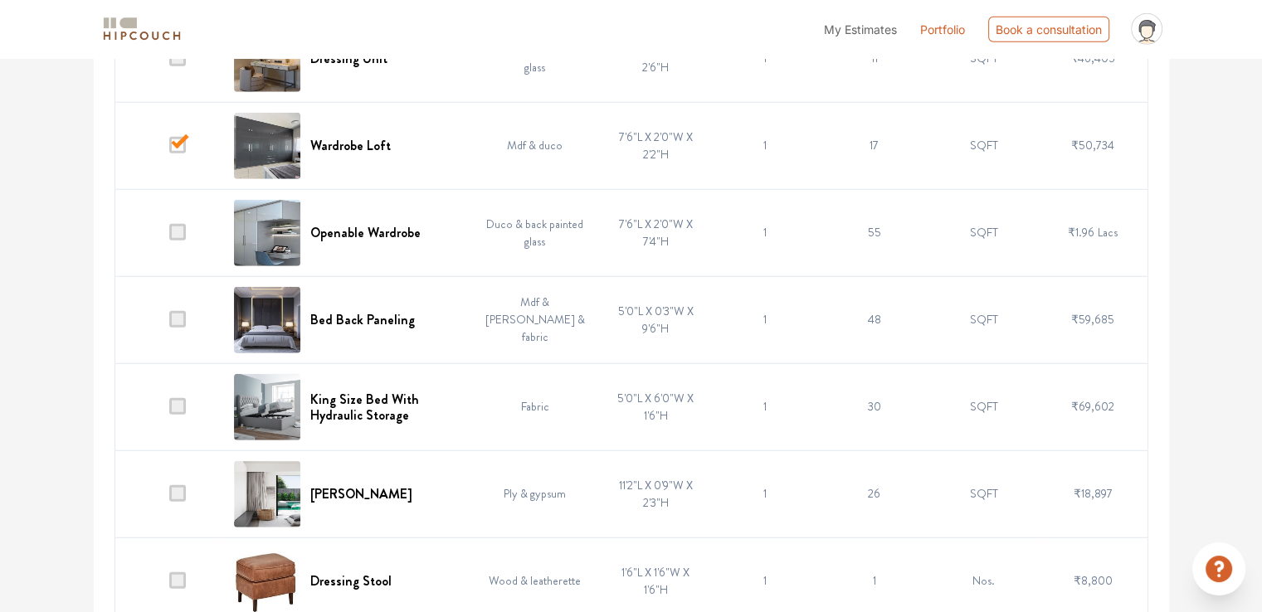
scroll to position [4493, 0]
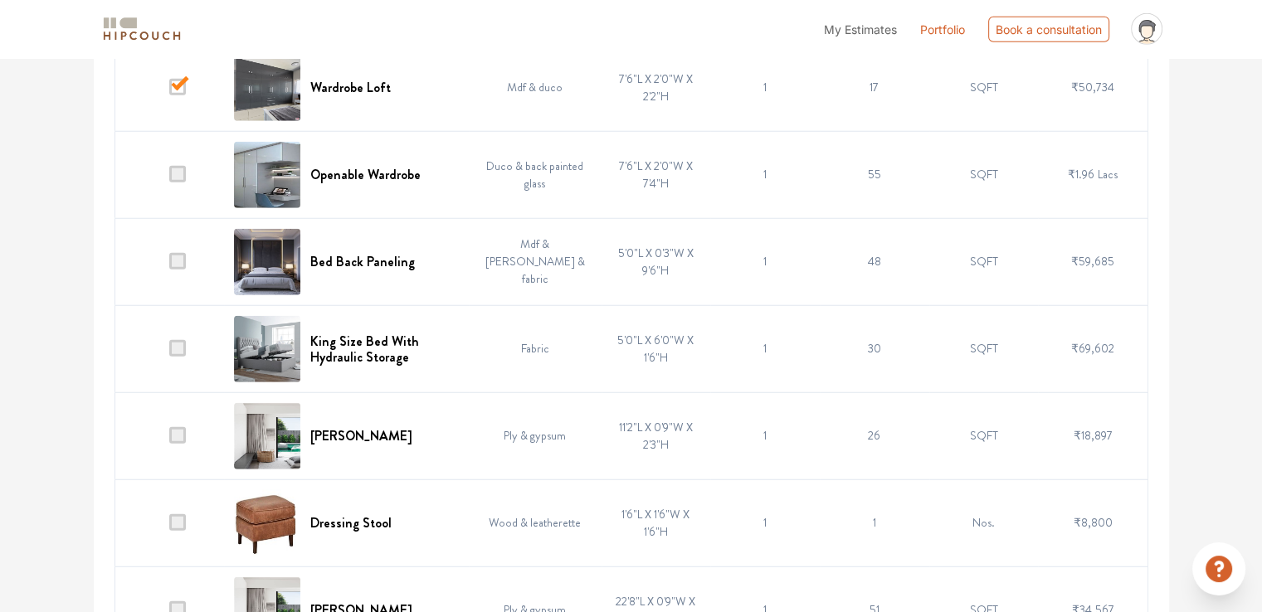
click at [179, 79] on span at bounding box center [177, 87] width 17 height 17
click at [169, 91] on input "checkbox" at bounding box center [169, 91] width 0 height 0
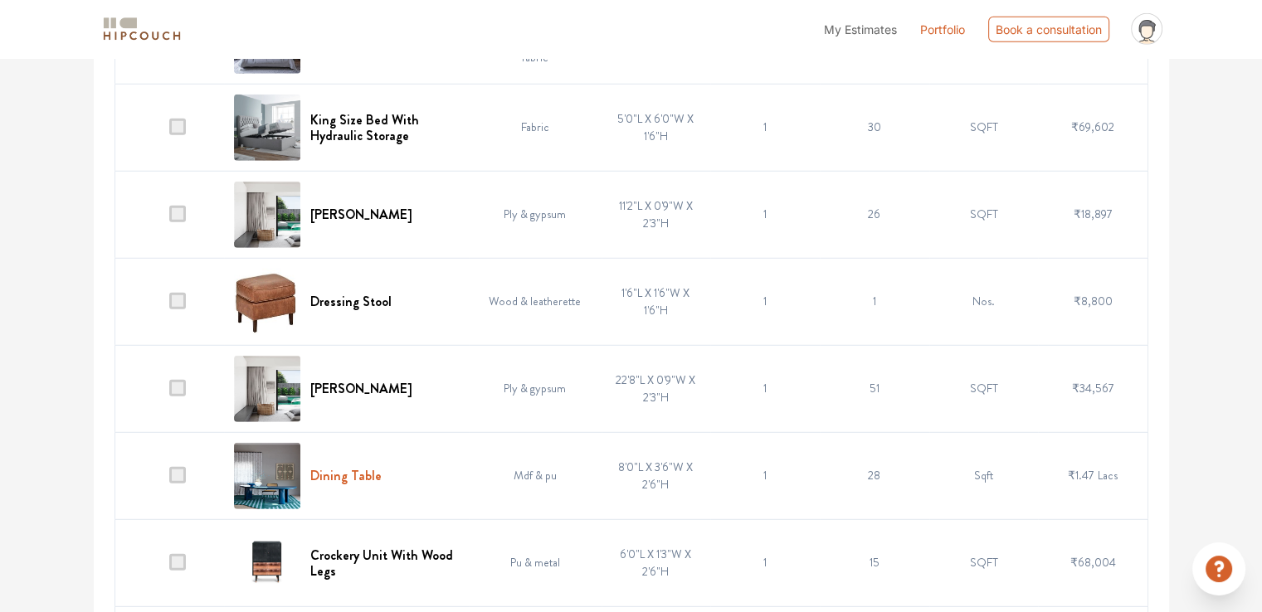
scroll to position [4742, 0]
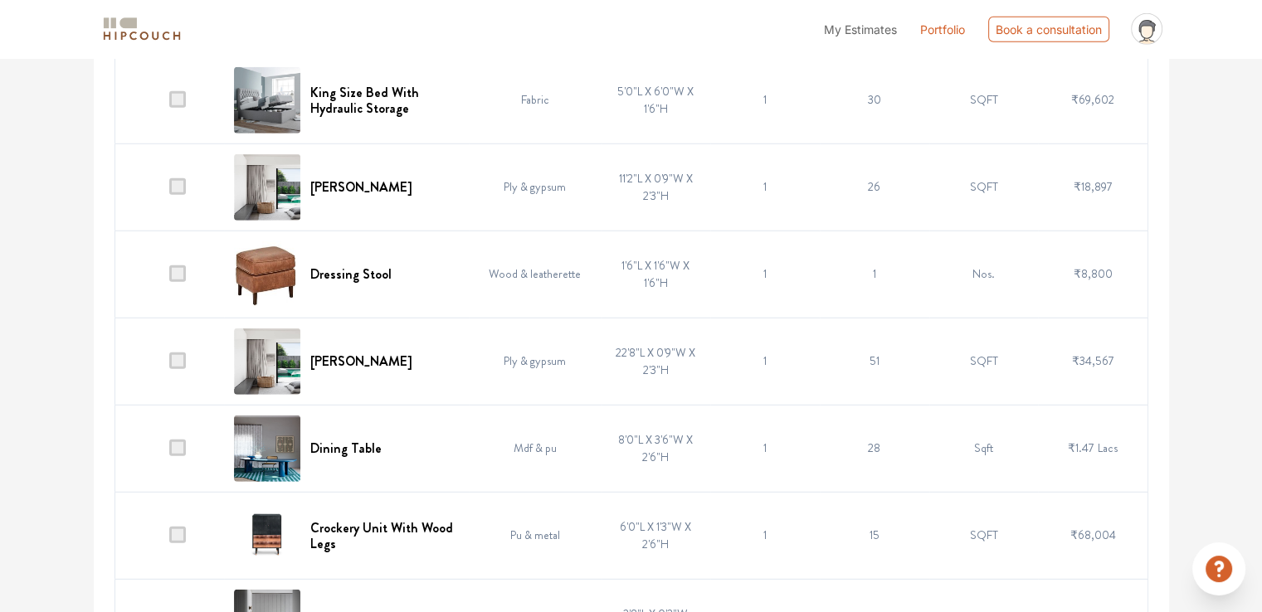
click at [178, 266] on span at bounding box center [177, 274] width 17 height 17
click at [169, 278] on input "checkbox" at bounding box center [169, 278] width 0 height 0
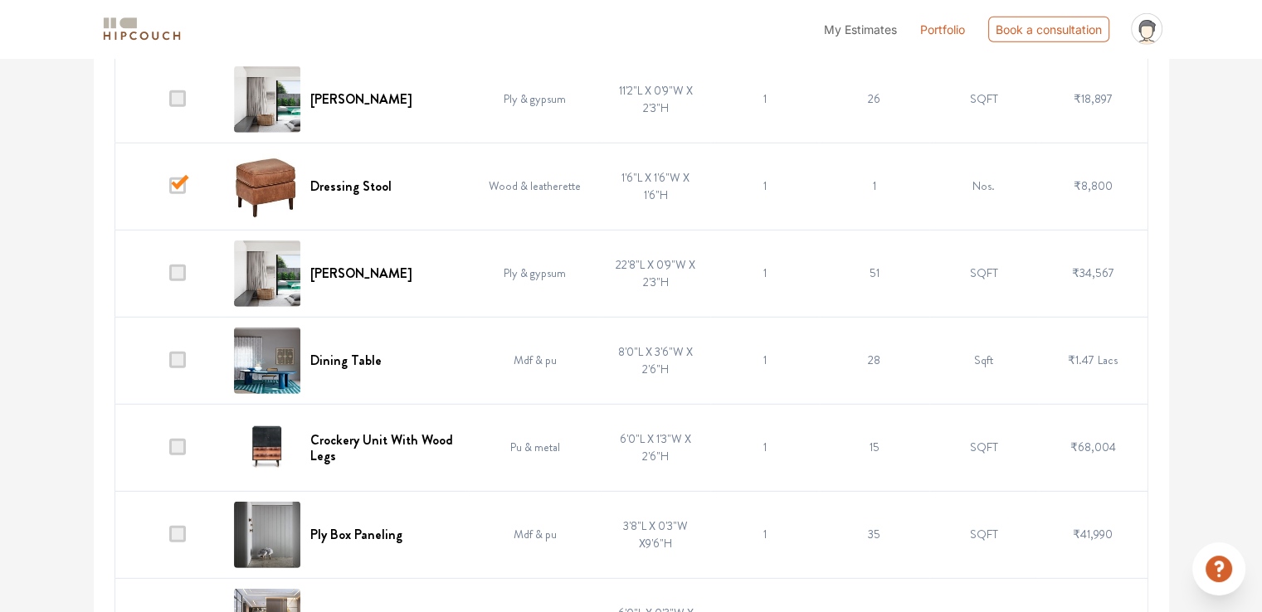
scroll to position [4908, 0]
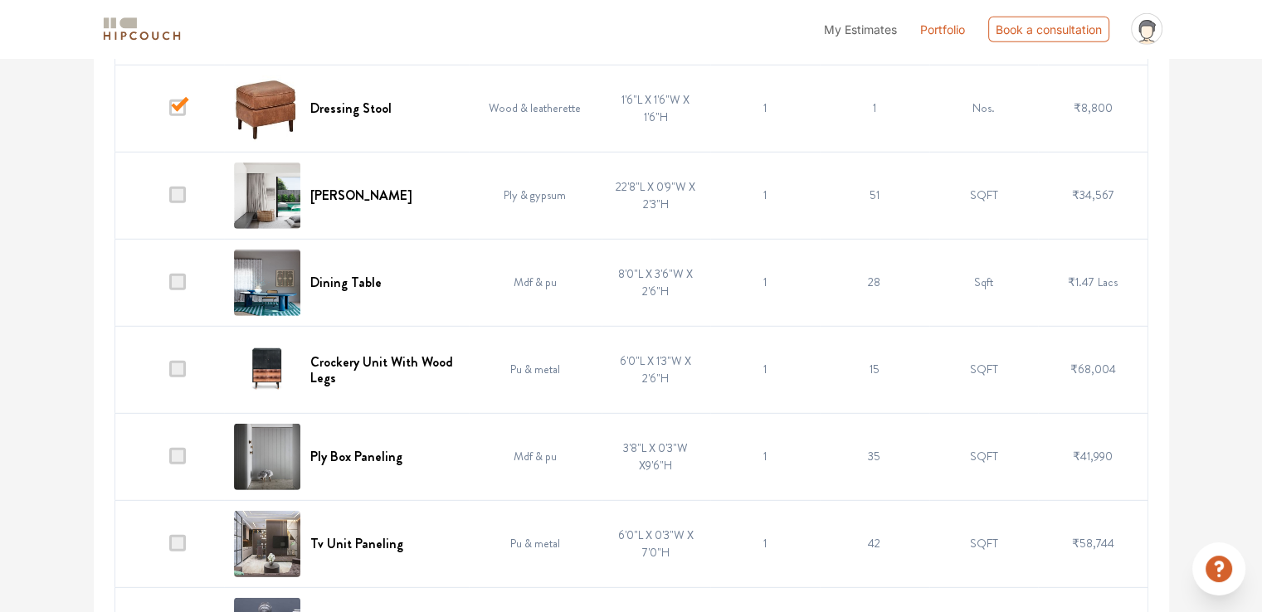
click at [186, 274] on span at bounding box center [177, 282] width 17 height 17
click at [169, 286] on input "checkbox" at bounding box center [169, 286] width 0 height 0
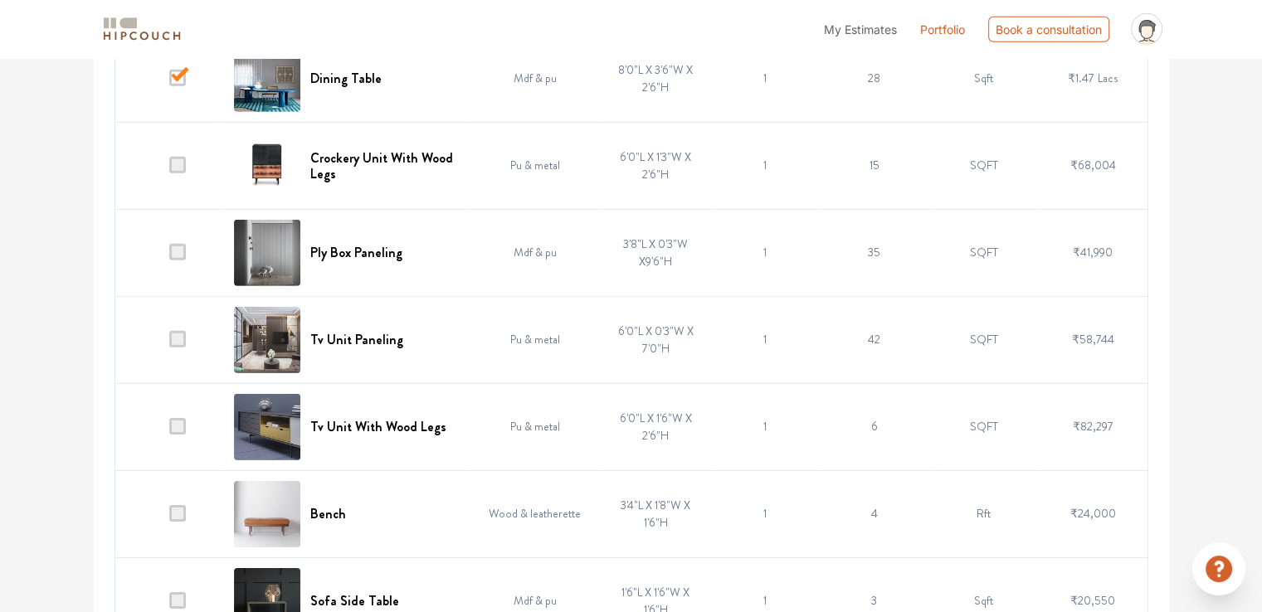
scroll to position [5157, 0]
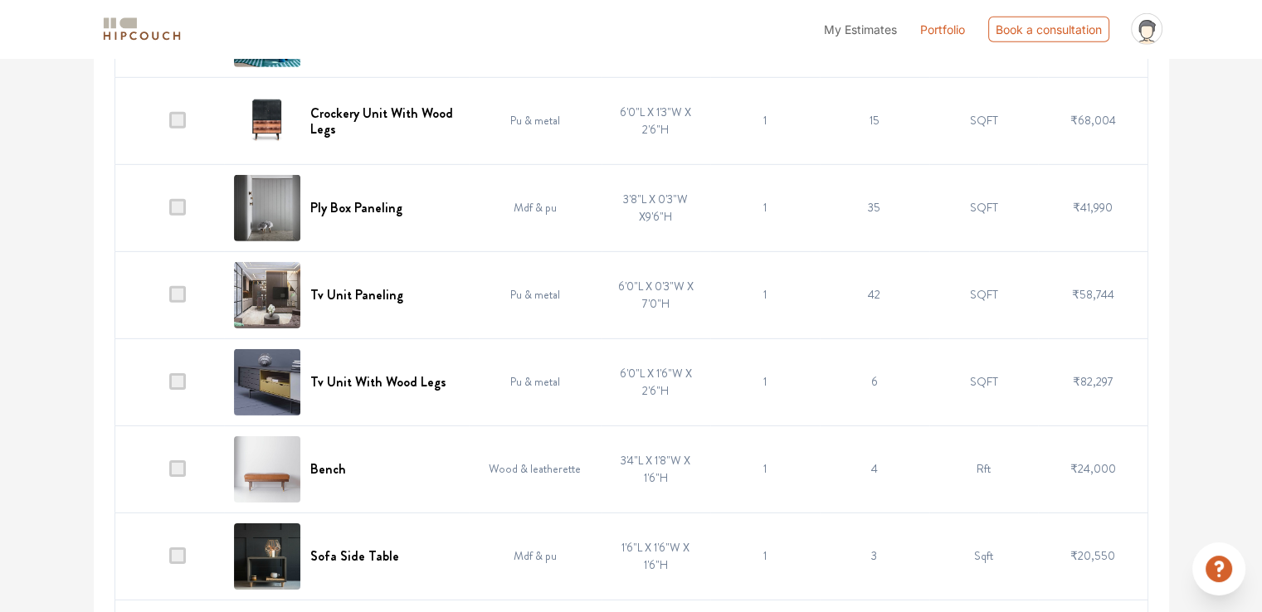
click at [183, 461] on span at bounding box center [177, 469] width 17 height 17
click at [169, 473] on input "checkbox" at bounding box center [169, 473] width 0 height 0
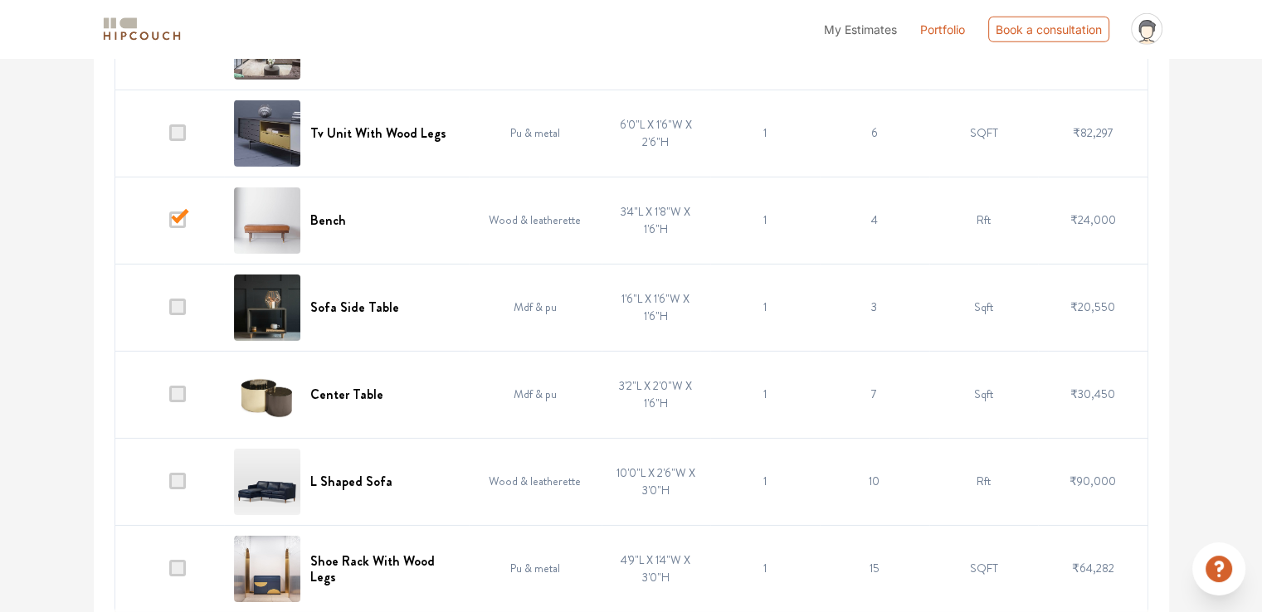
scroll to position [5407, 0]
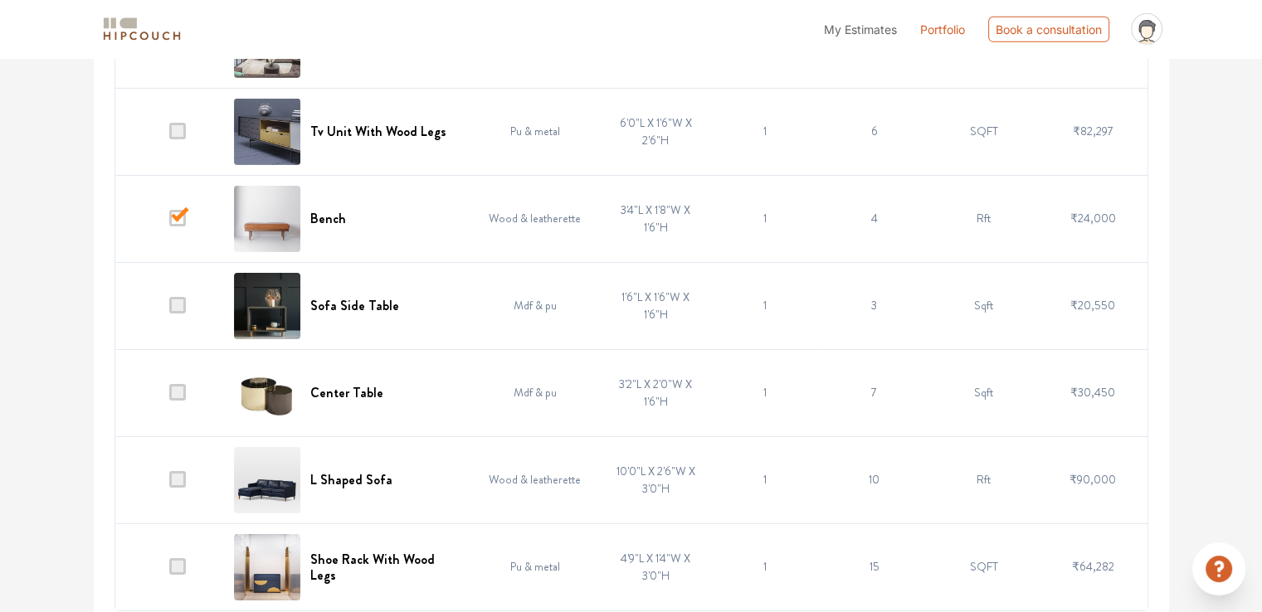
click at [179, 384] on span at bounding box center [177, 392] width 17 height 17
click at [169, 397] on input "checkbox" at bounding box center [169, 397] width 0 height 0
click at [180, 473] on span at bounding box center [177, 479] width 17 height 17
click at [169, 484] on input "checkbox" at bounding box center [169, 484] width 0 height 0
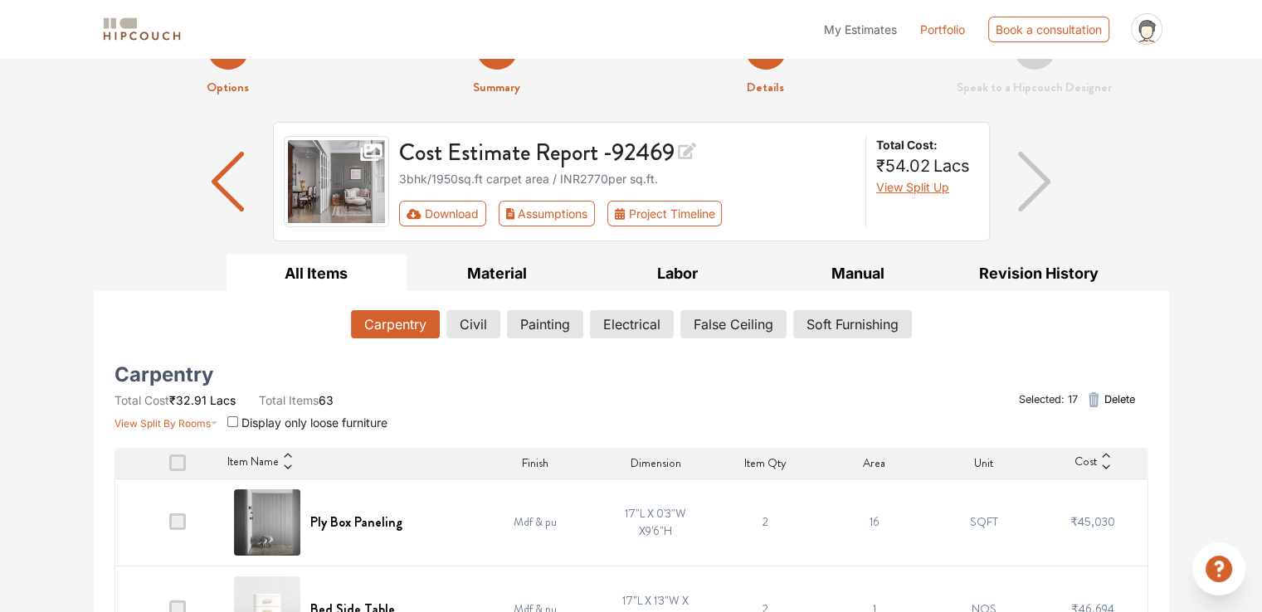
scroll to position [0, 0]
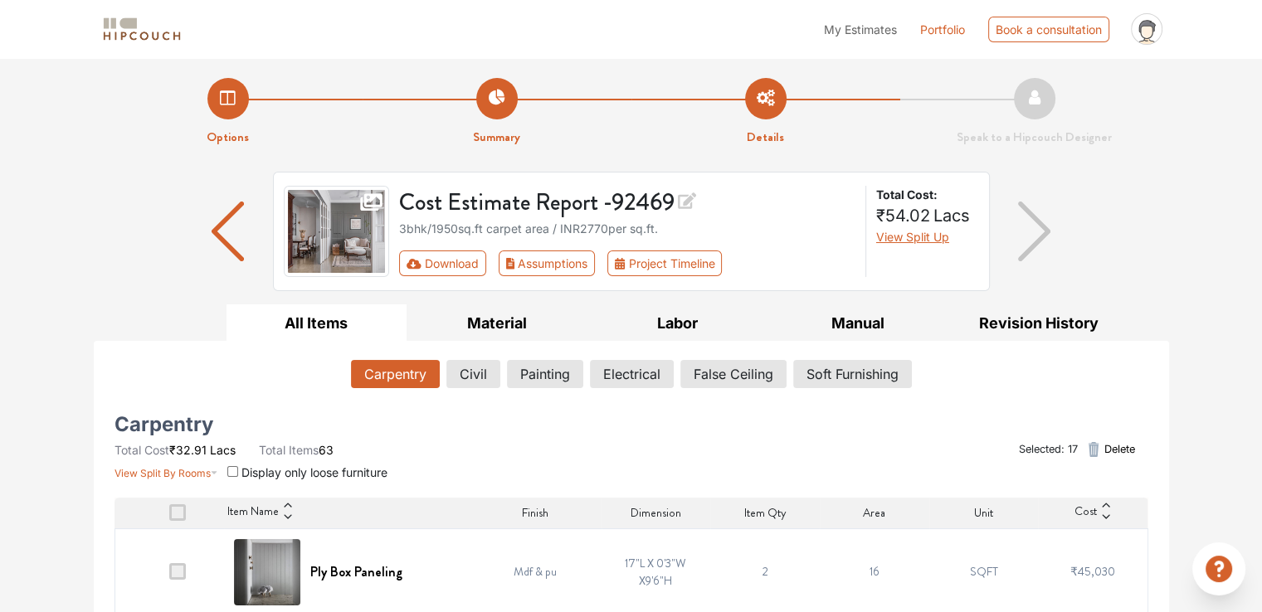
click at [1119, 448] on span "Delete" at bounding box center [1119, 449] width 31 height 16
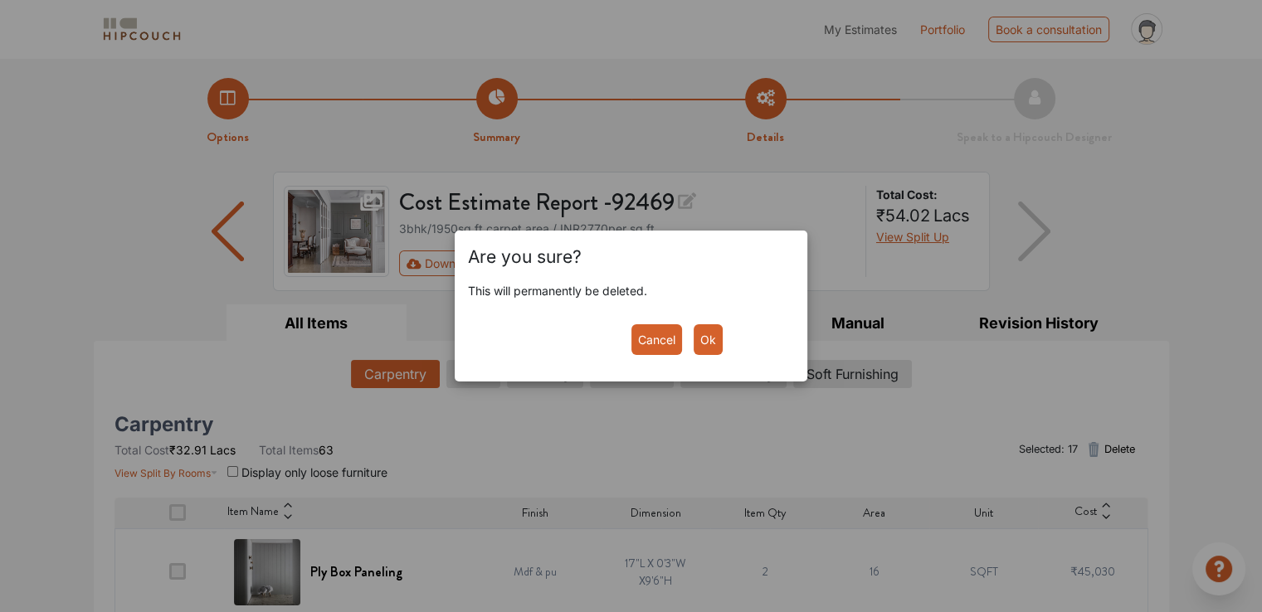
click at [705, 343] on button "Ok" at bounding box center [708, 339] width 29 height 31
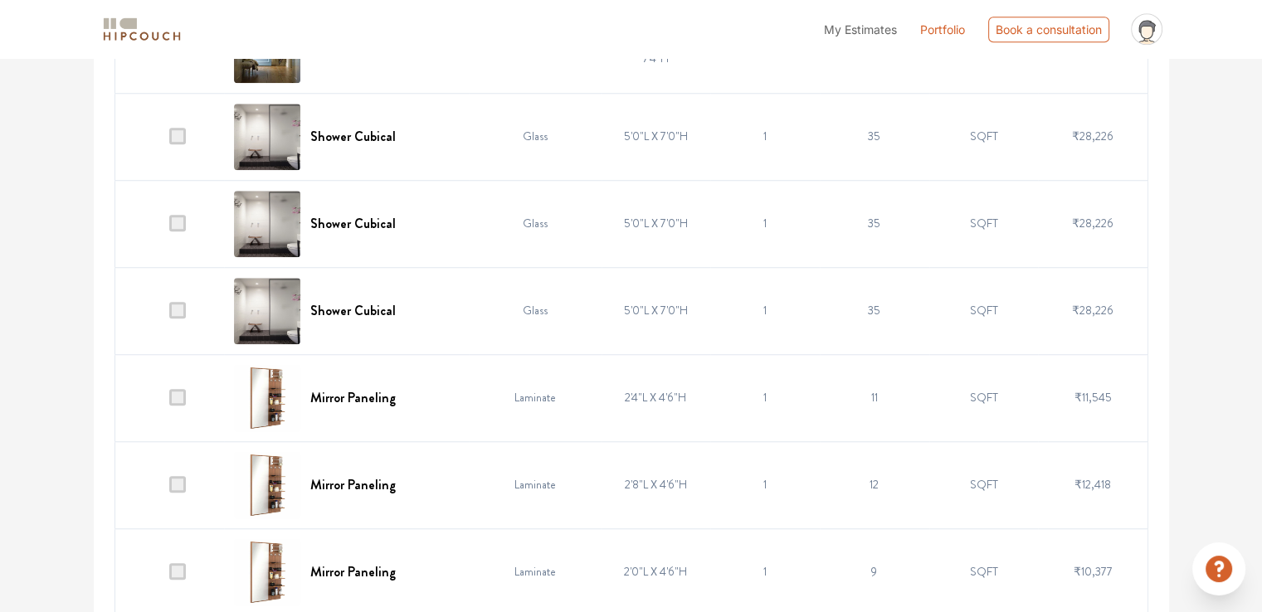
scroll to position [1564, 0]
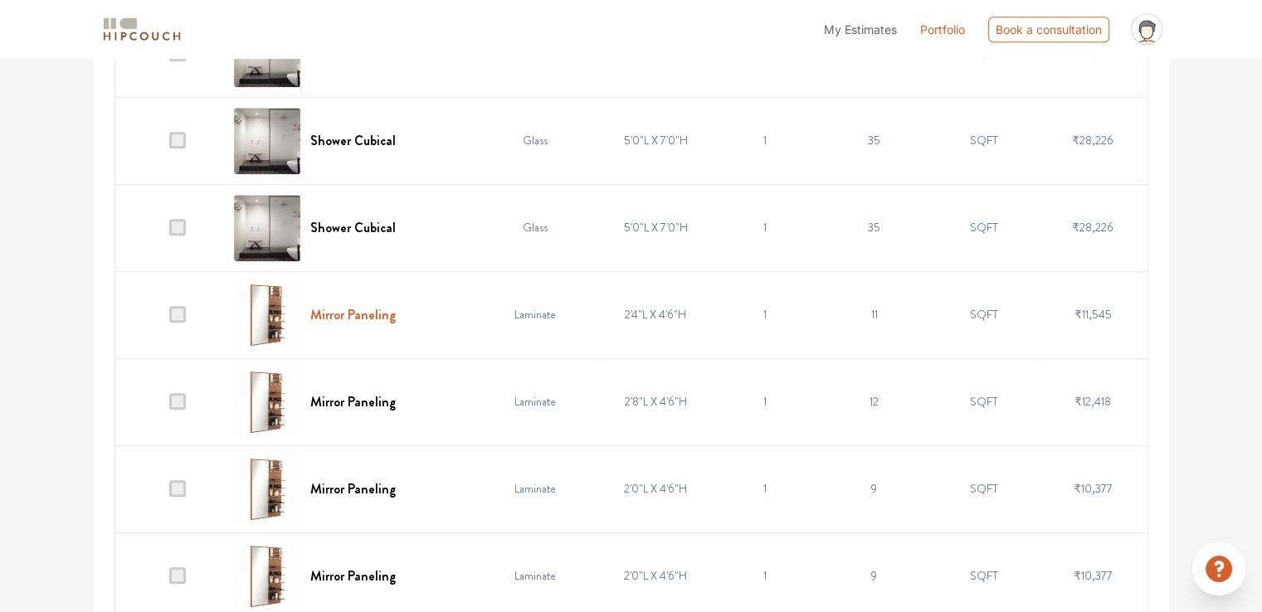
click at [379, 312] on h6 "Mirror Paneling" at bounding box center [352, 315] width 85 height 16
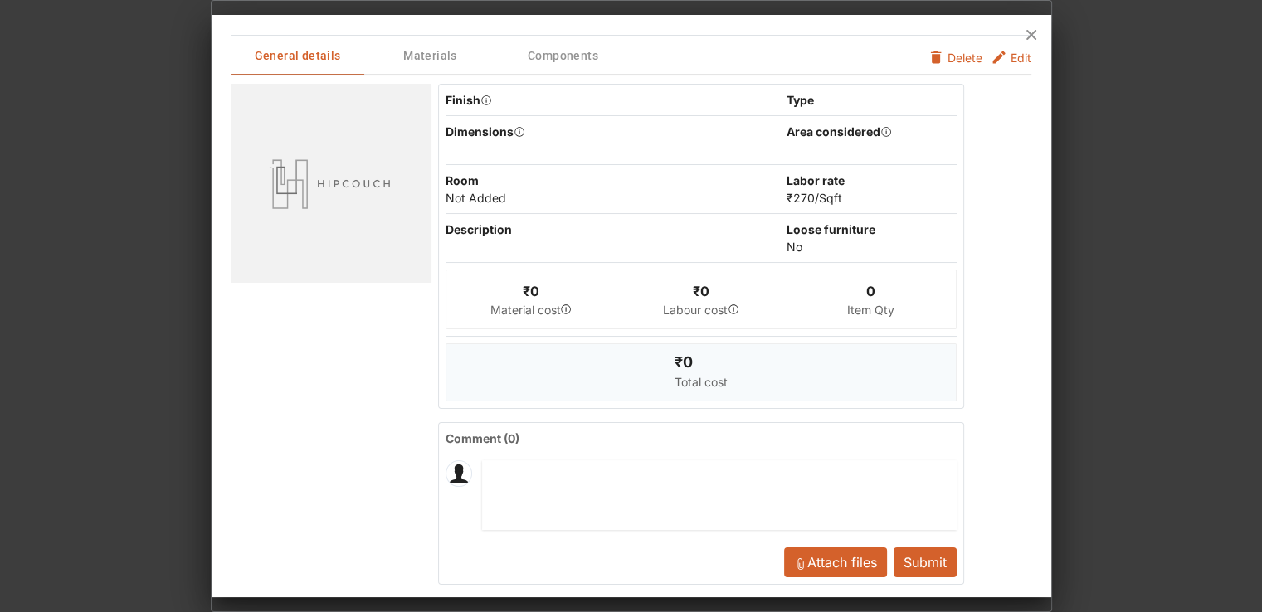
scroll to position [0, 0]
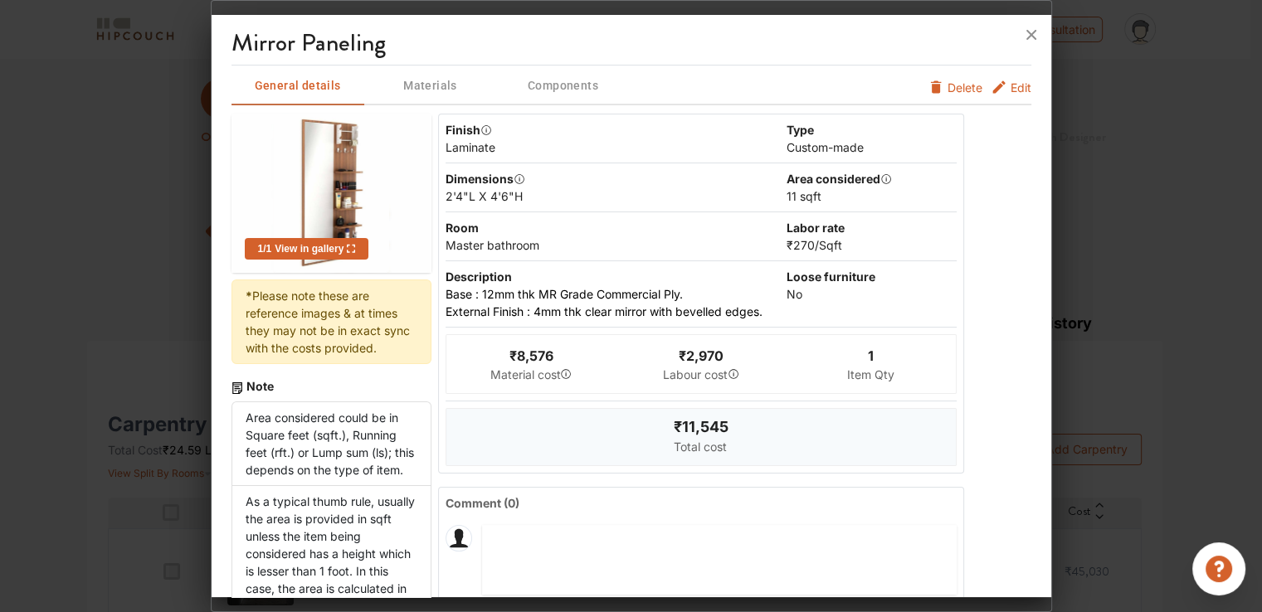
click at [1012, 85] on span "Edit" at bounding box center [1021, 87] width 21 height 17
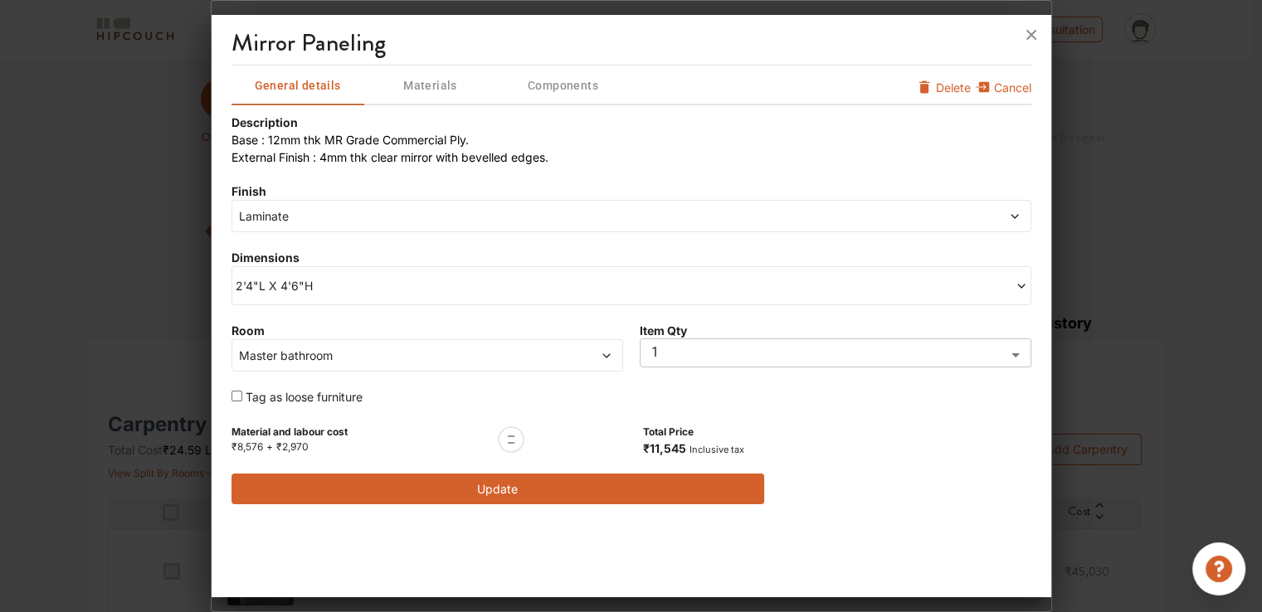
click at [385, 227] on div "Laminate" at bounding box center [632, 216] width 800 height 32
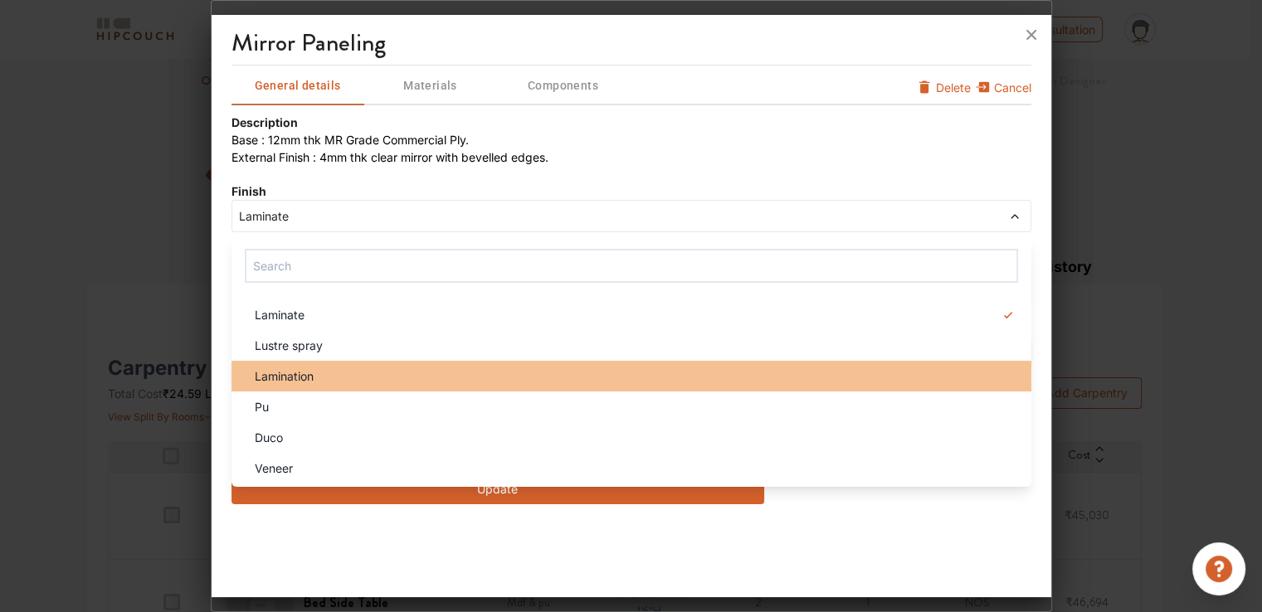
scroll to position [166, 0]
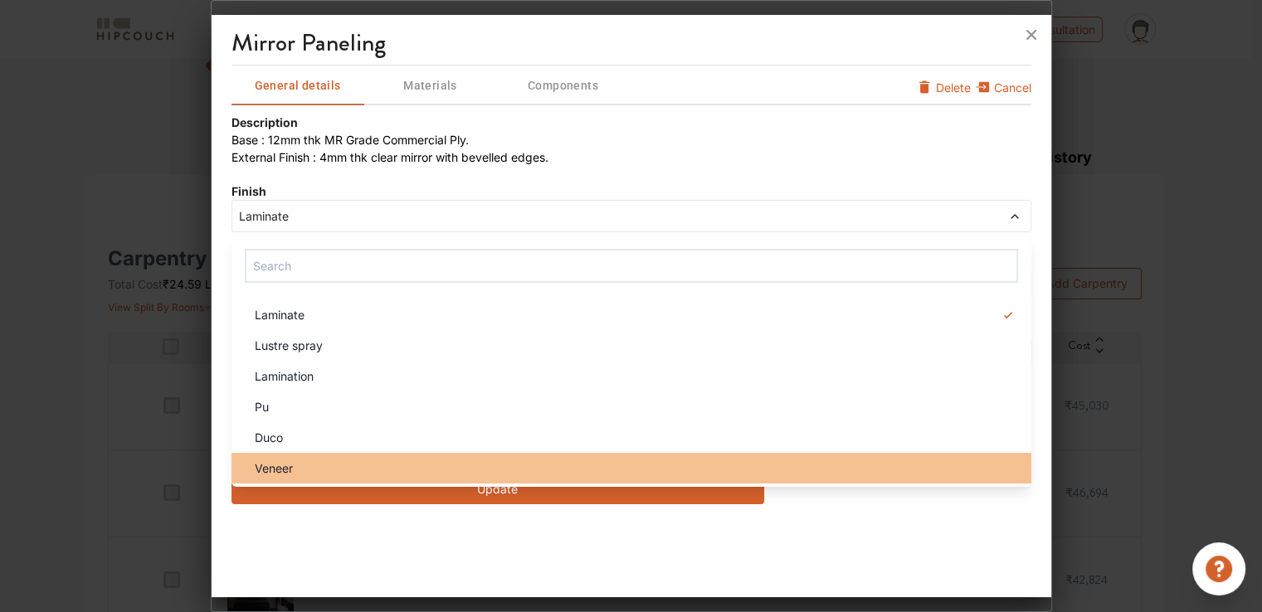
click at [329, 468] on div "Veneer" at bounding box center [636, 468] width 790 height 17
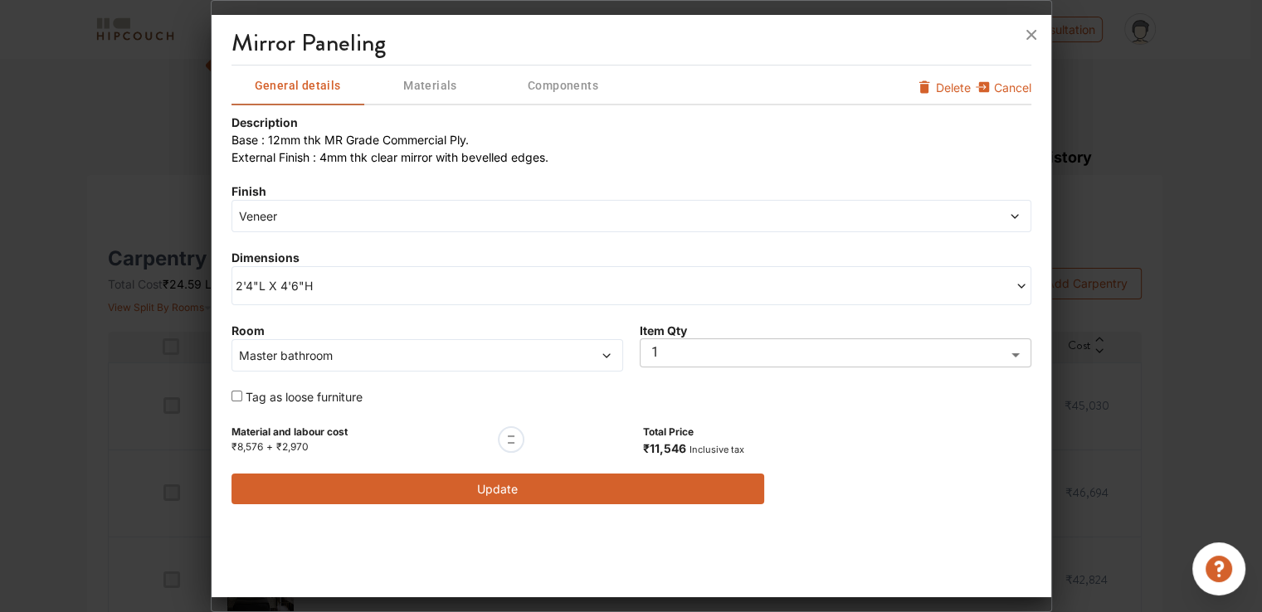
click at [495, 489] on button "Update" at bounding box center [499, 489] width 534 height 31
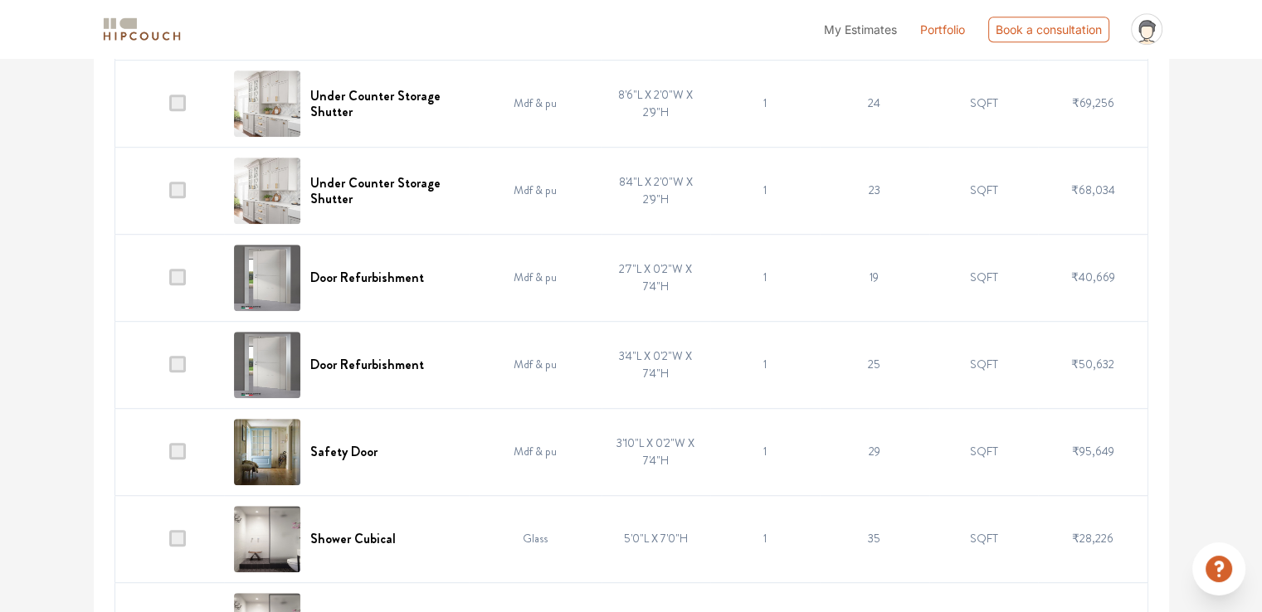
scroll to position [1162, 0]
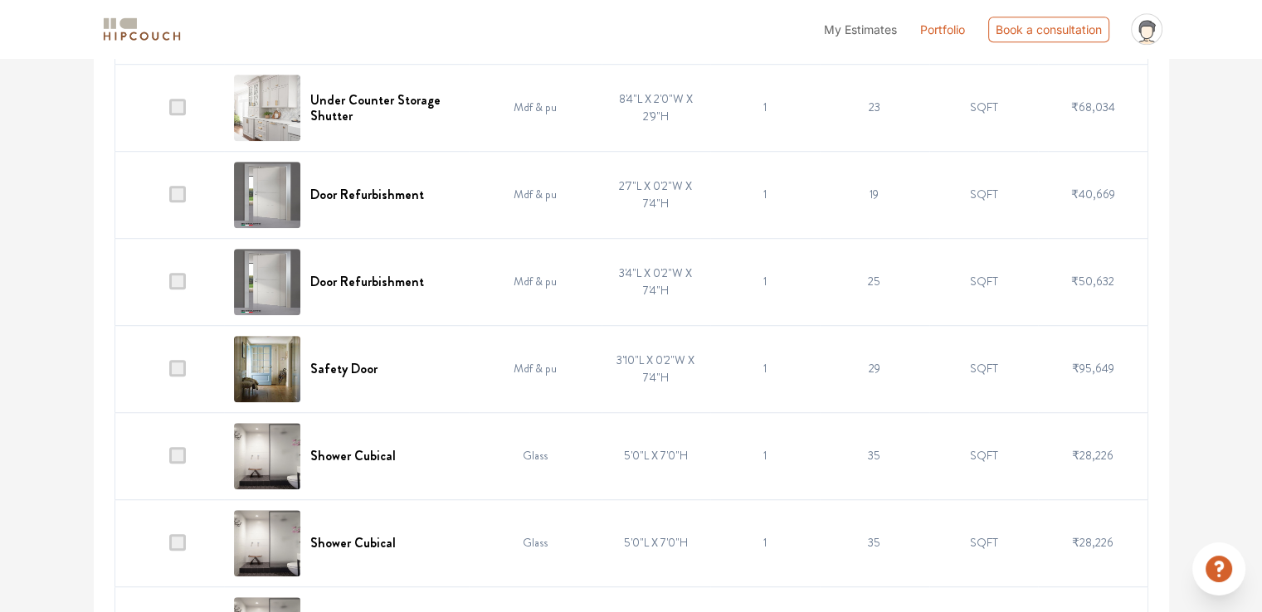
click at [180, 188] on span at bounding box center [177, 194] width 17 height 17
click at [169, 198] on input "checkbox" at bounding box center [169, 198] width 0 height 0
click at [179, 276] on span at bounding box center [177, 281] width 17 height 17
click at [169, 285] on input "checkbox" at bounding box center [169, 285] width 0 height 0
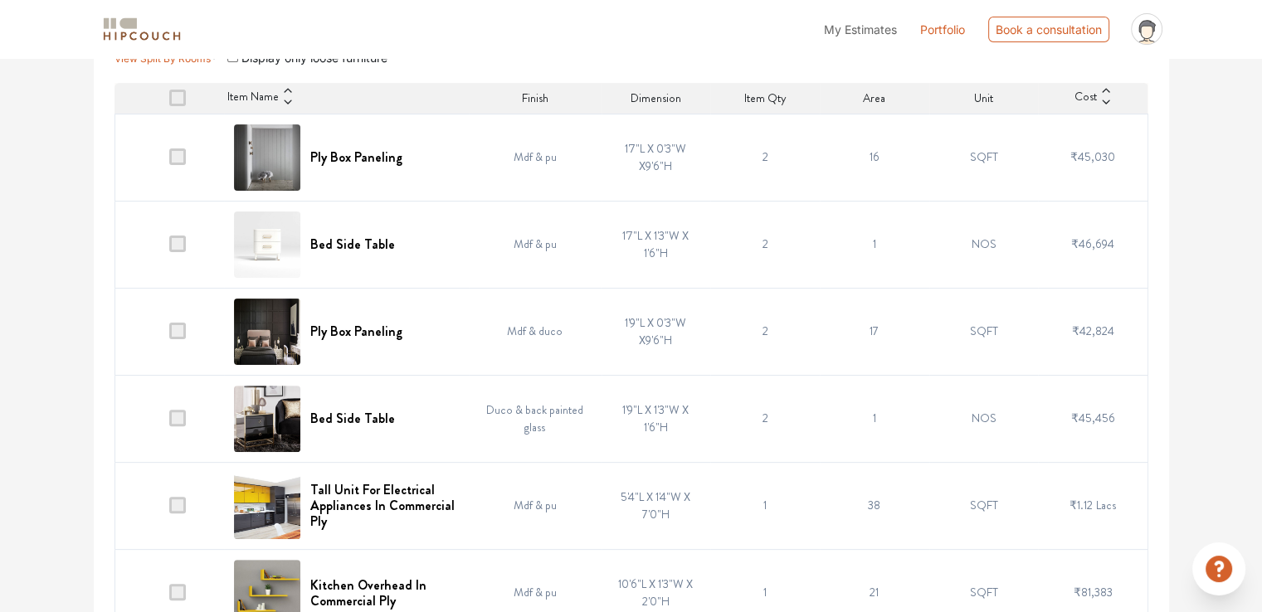
scroll to position [0, 0]
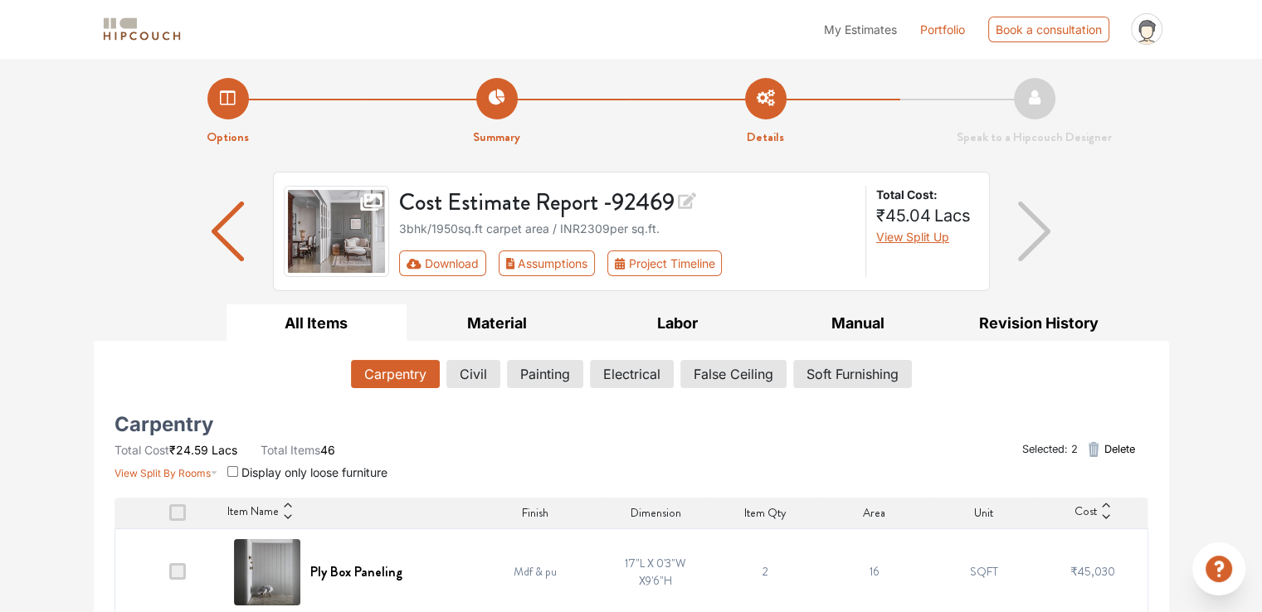
click at [1125, 445] on span "Delete" at bounding box center [1119, 449] width 31 height 16
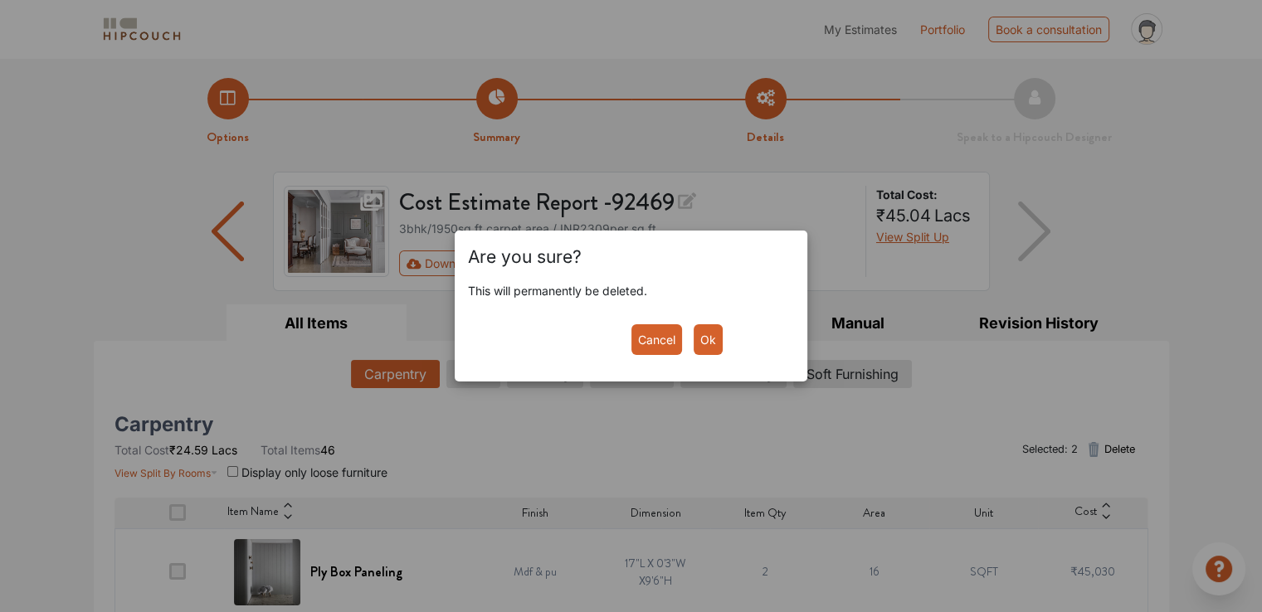
click at [711, 339] on button "Ok" at bounding box center [708, 339] width 29 height 31
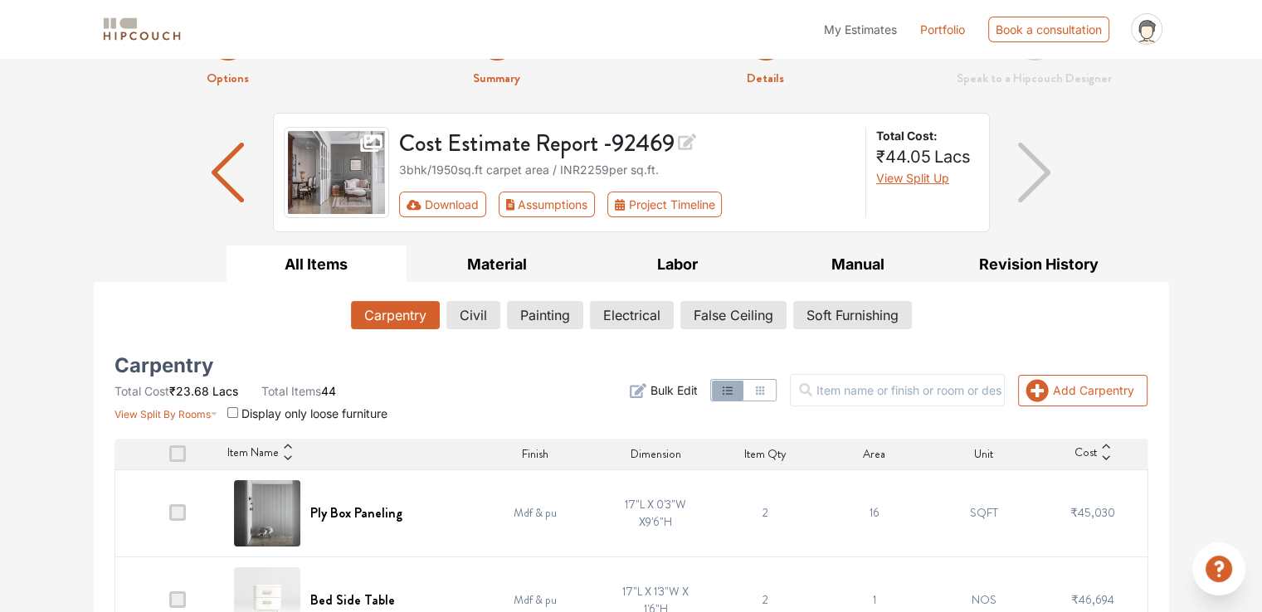
scroll to position [166, 0]
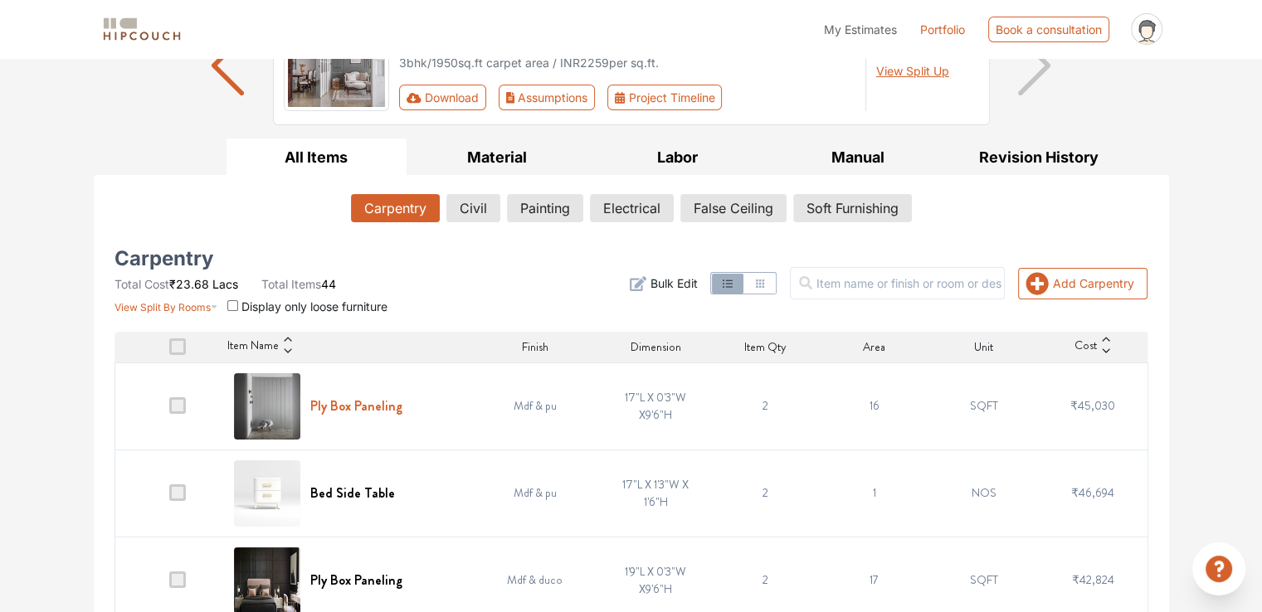
click at [349, 406] on h6 "Ply Box Paneling" at bounding box center [356, 406] width 92 height 16
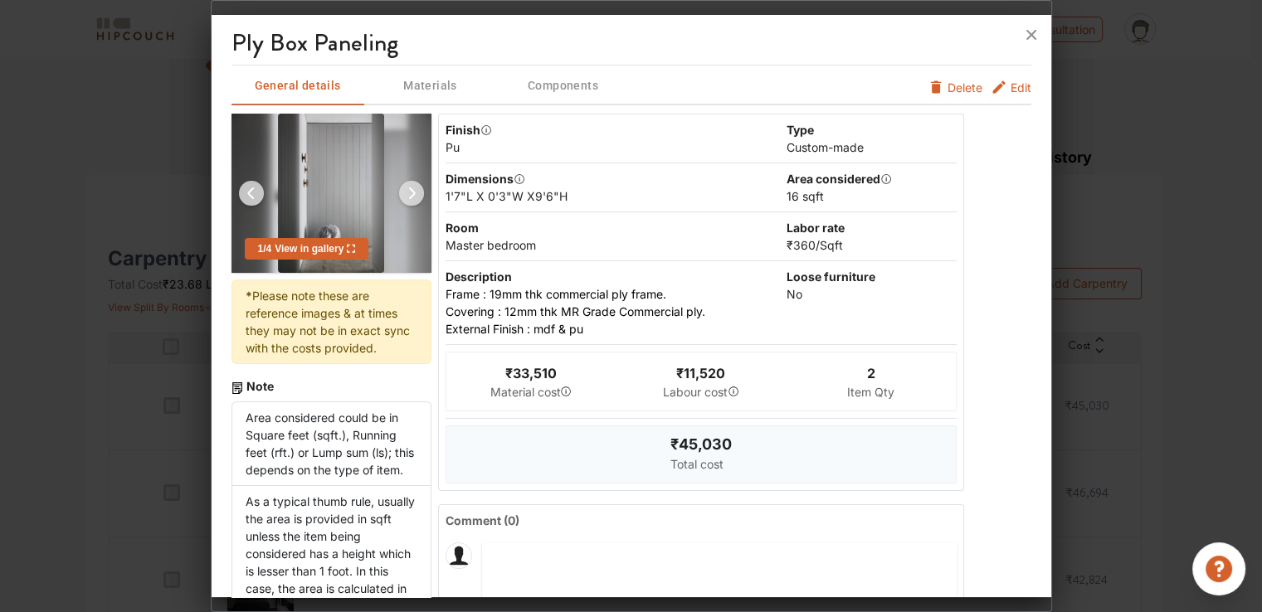
click at [1011, 87] on span "Edit" at bounding box center [1021, 87] width 21 height 17
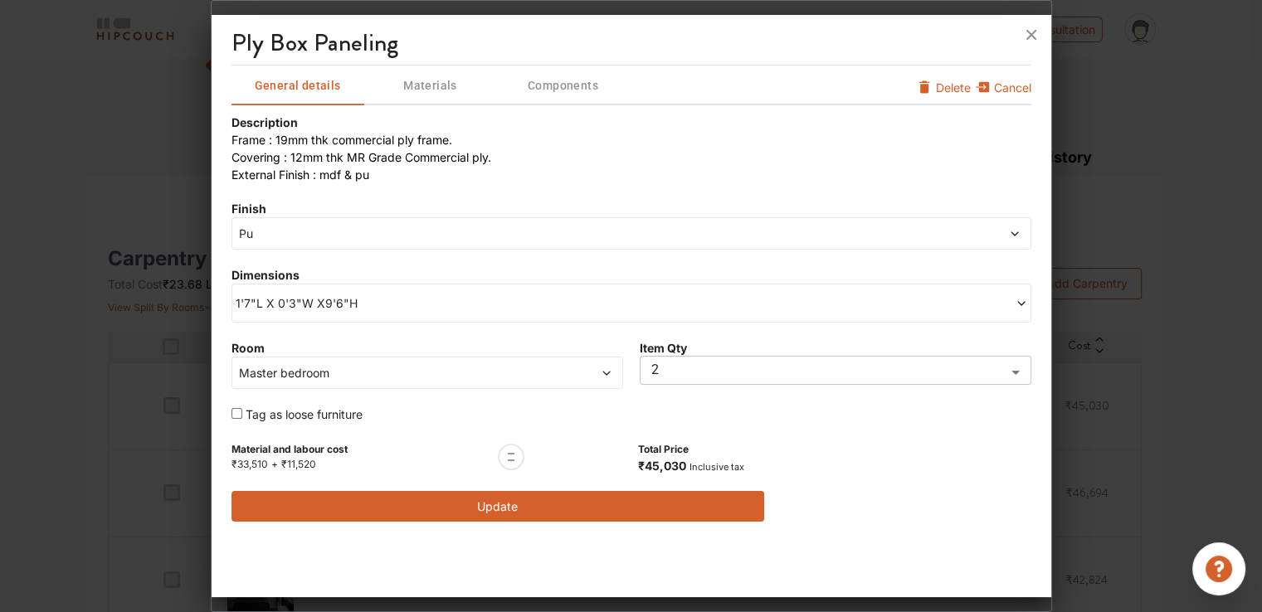
click at [295, 304] on span "1'7"L X 0'3"W X9'6"H" at bounding box center [434, 303] width 396 height 17
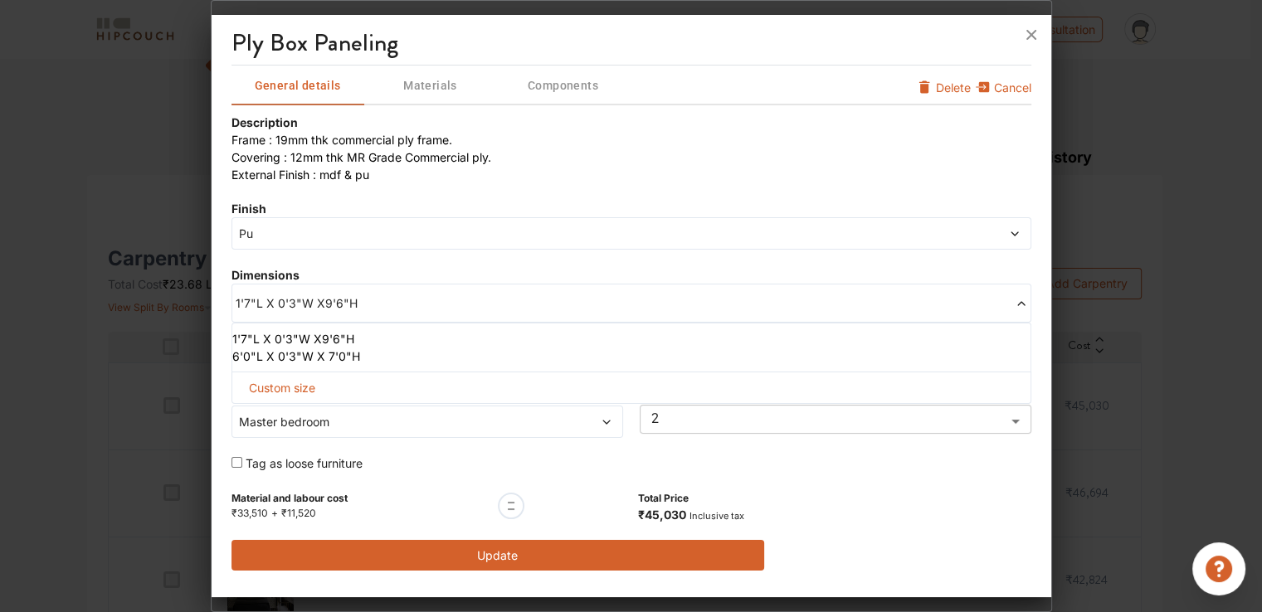
click at [271, 357] on li "6'0"L X 0'3"W X 7'0"H" at bounding box center [628, 356] width 792 height 17
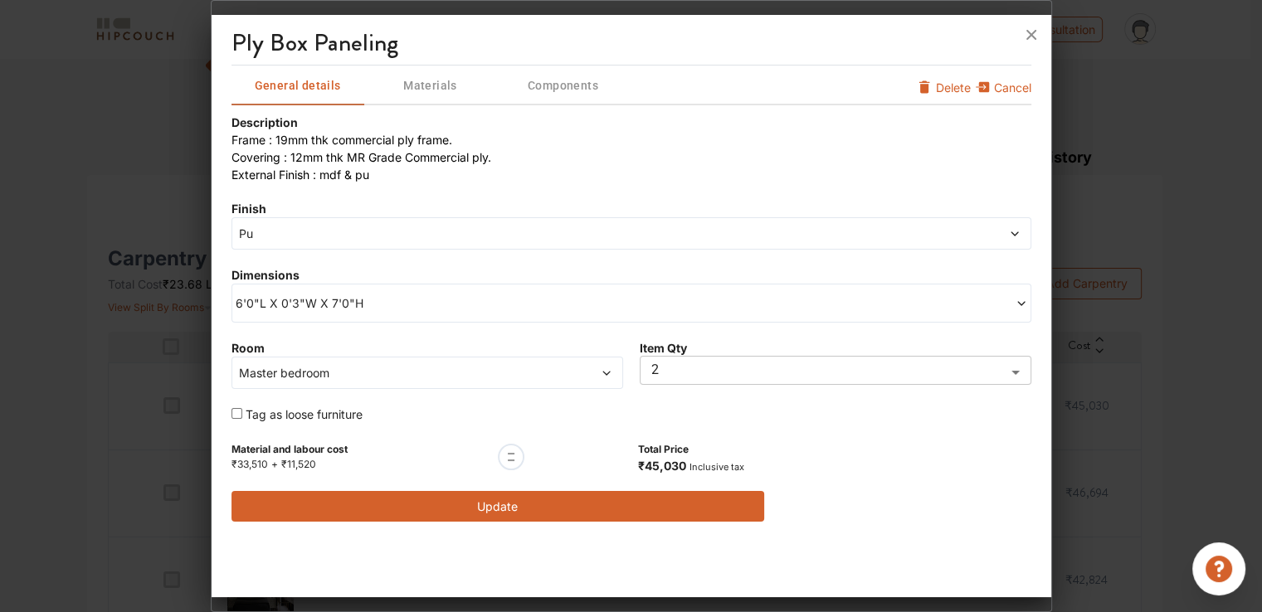
click at [315, 227] on span "Pu" at bounding box center [530, 233] width 589 height 17
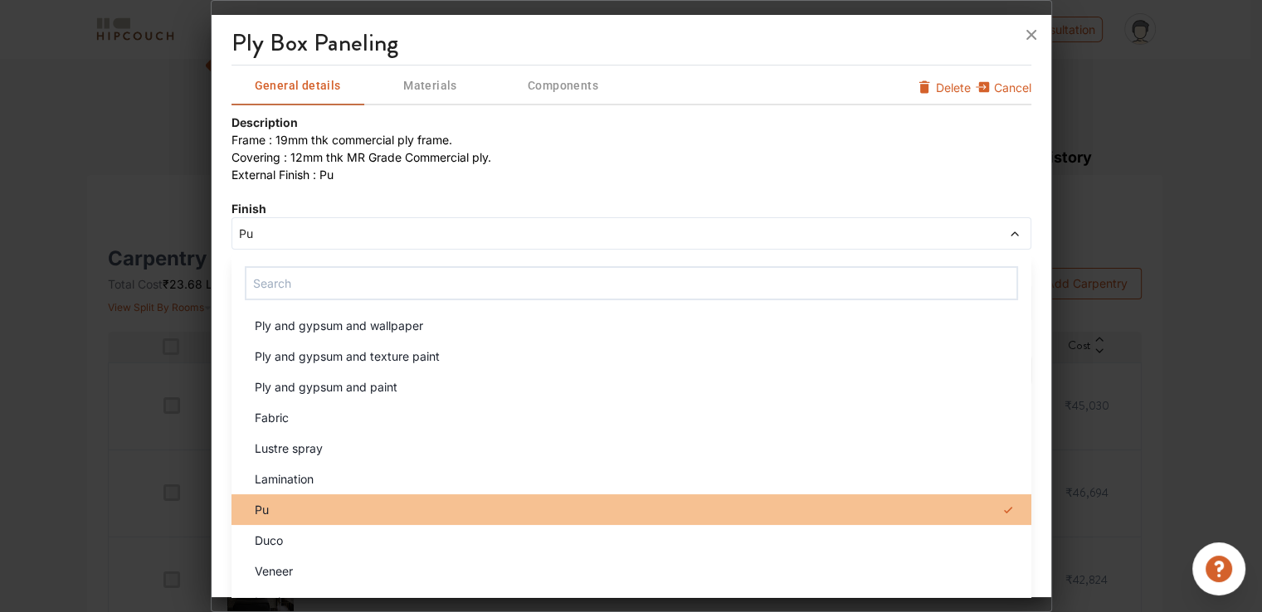
scroll to position [22, 0]
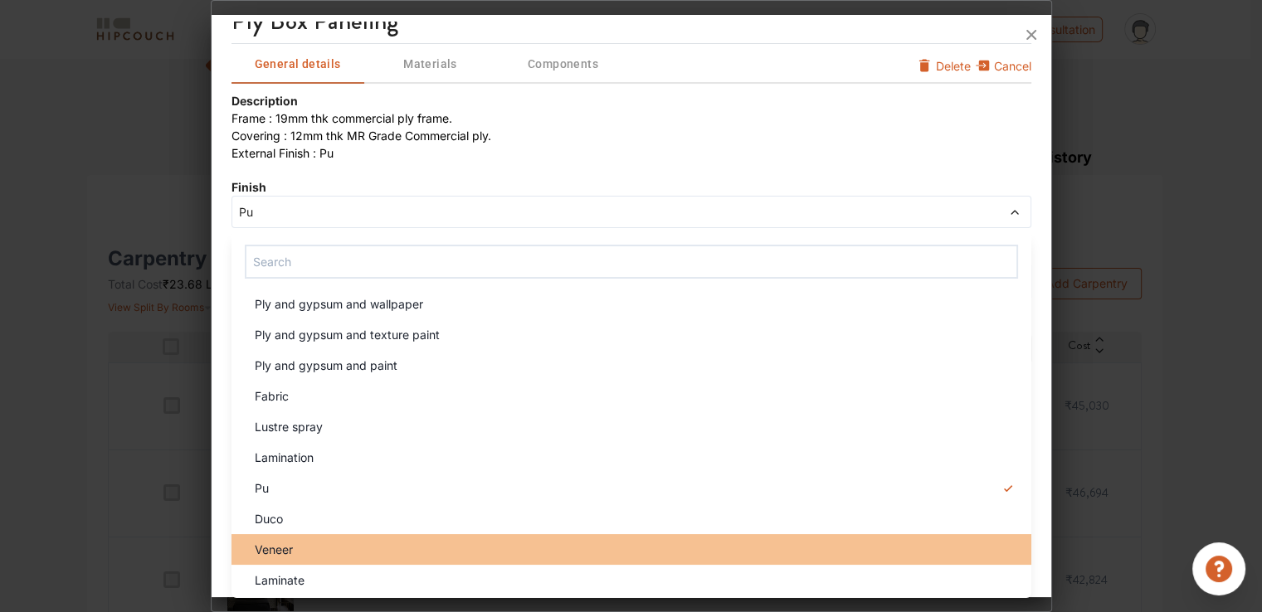
click at [292, 542] on span "Veneer" at bounding box center [274, 549] width 38 height 17
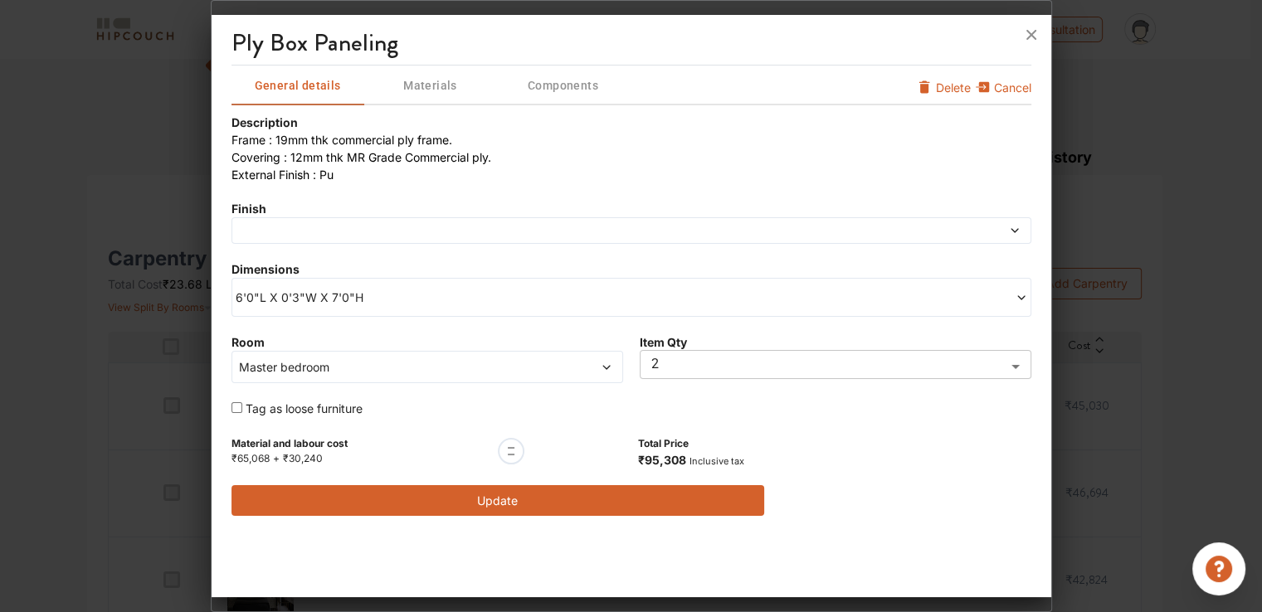
scroll to position [0, 0]
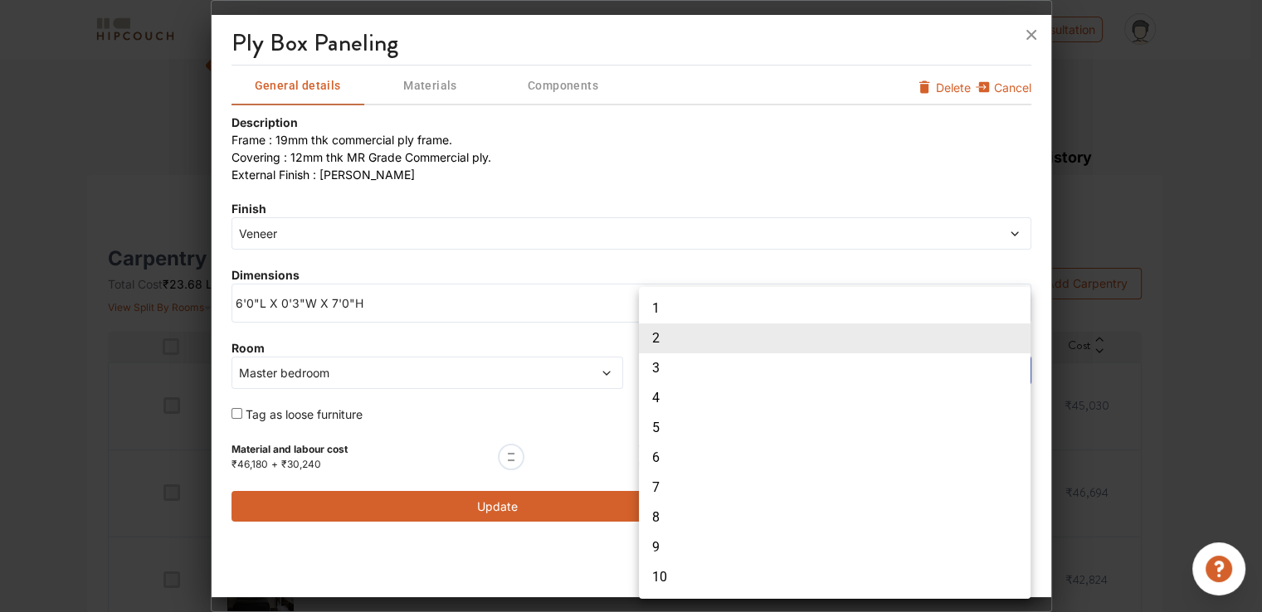
click at [674, 368] on body "My Estimates Portfolio Book a consultation profile pic Upload Boq Logout Option…" at bounding box center [631, 140] width 1262 height 612
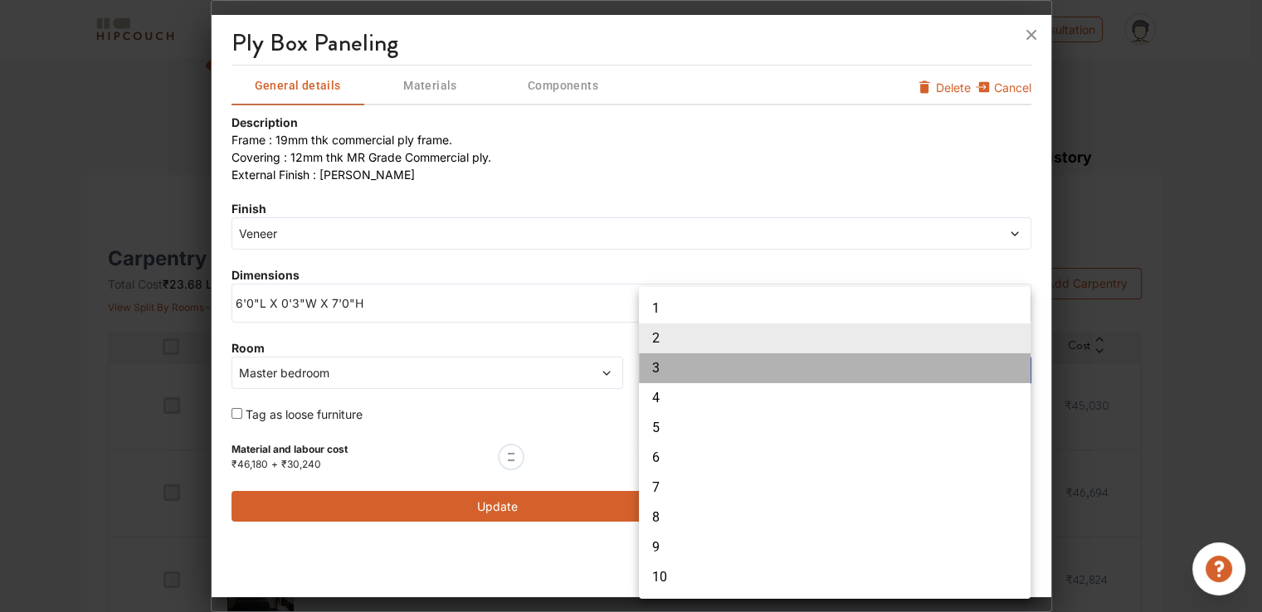
click at [673, 368] on li "3" at bounding box center [835, 369] width 392 height 30
type input "3"
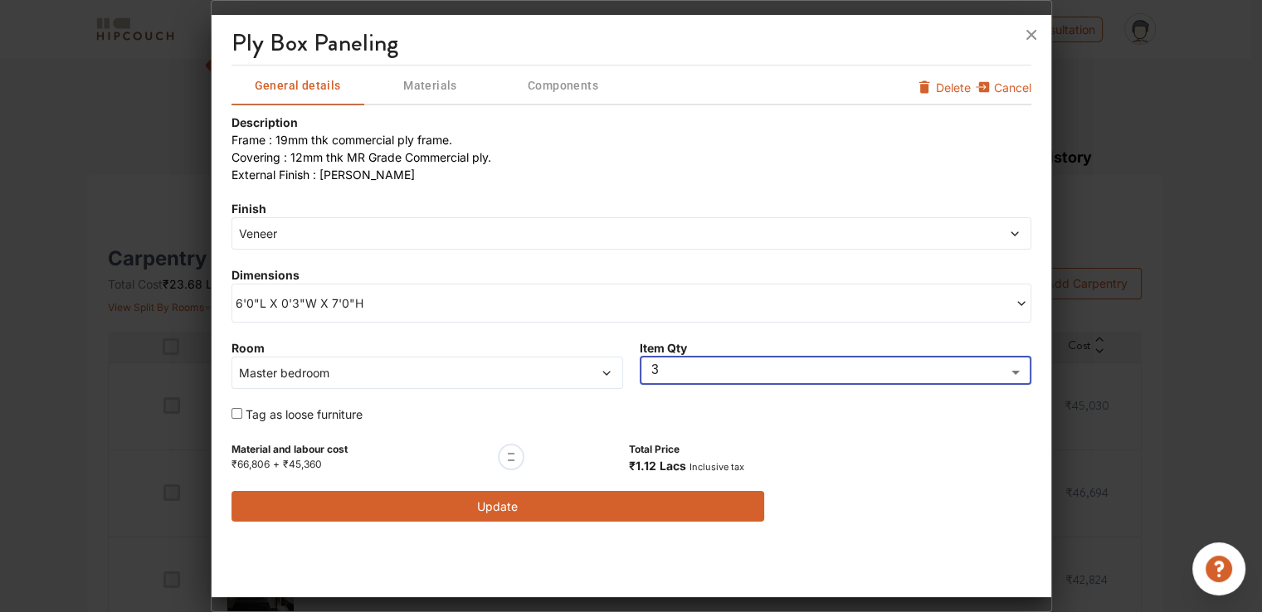
click at [661, 383] on body "My Estimates Portfolio Book a consultation profile pic Upload Boq Logout Option…" at bounding box center [631, 140] width 1262 height 612
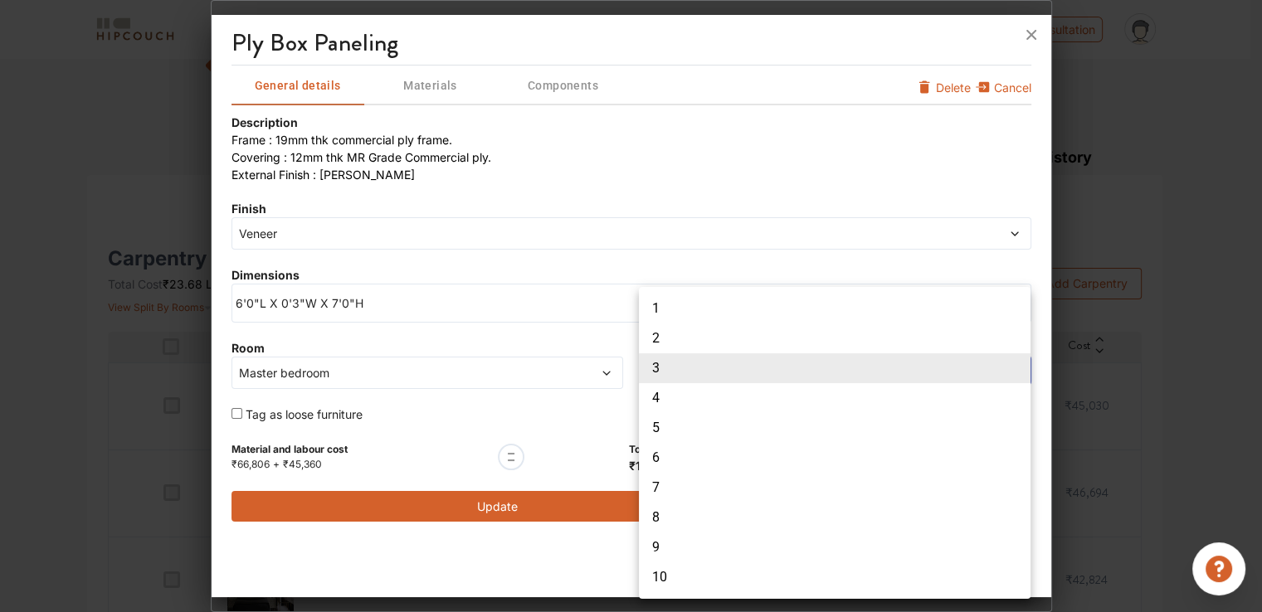
click at [661, 305] on li "1" at bounding box center [835, 309] width 392 height 30
type input "1"
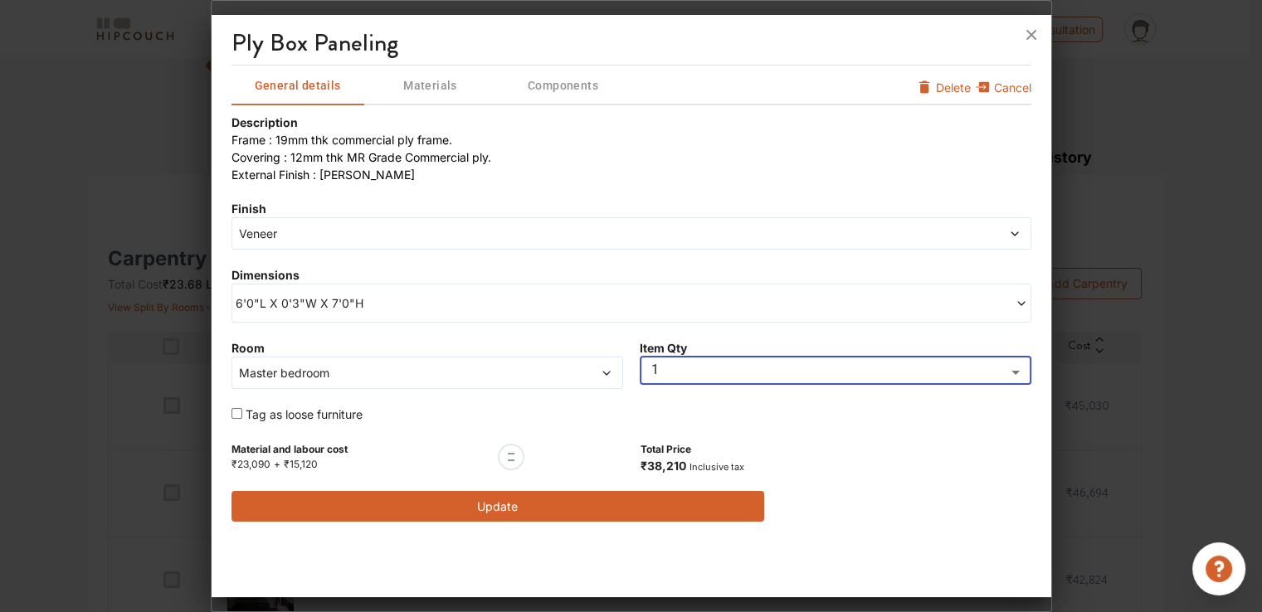
click at [302, 238] on span "Veneer" at bounding box center [530, 233] width 589 height 17
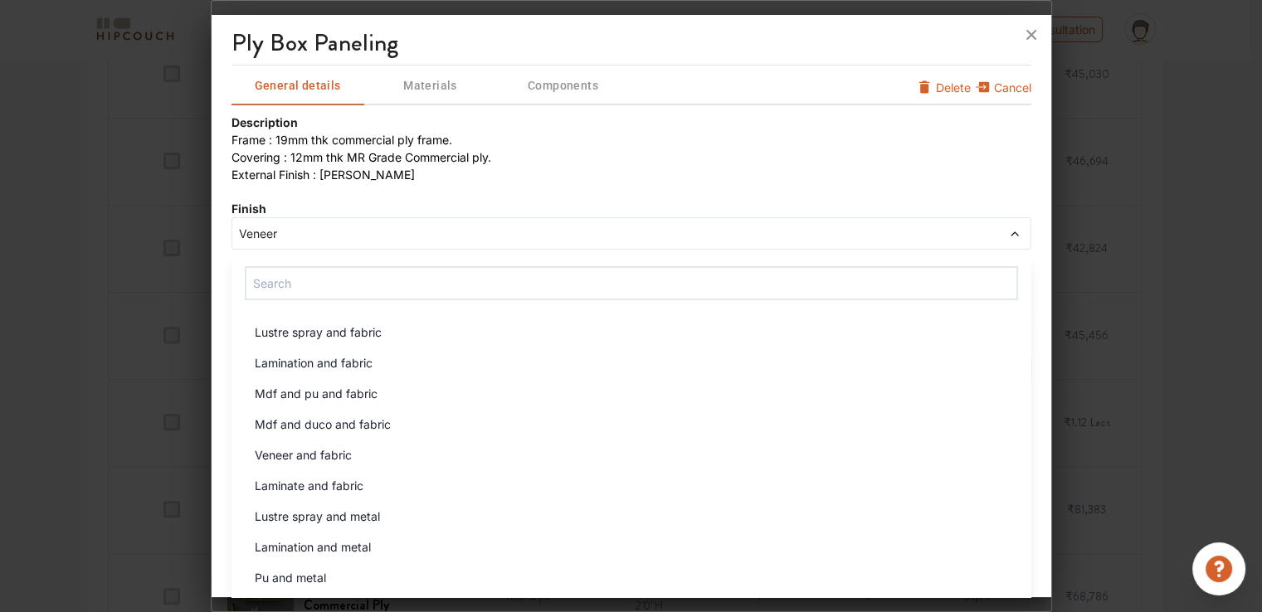
click at [850, 114] on div "Description Frame : 19mm thk commercial ply frame. Covering : 12mm thk MR Grad…" at bounding box center [632, 149] width 800 height 70
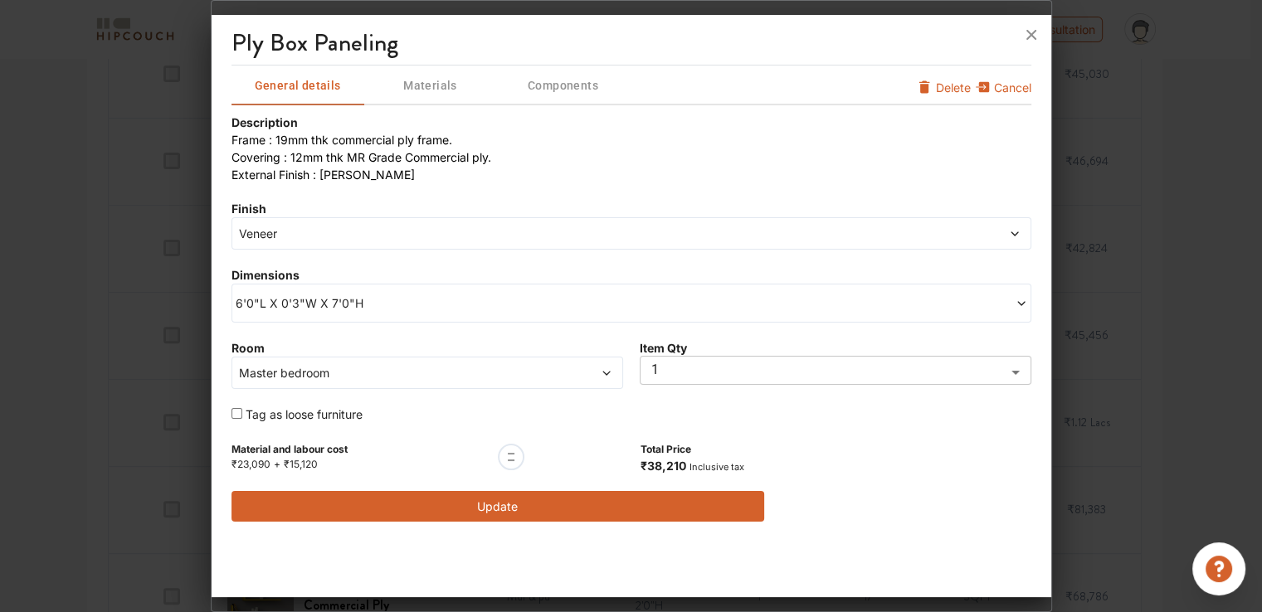
click at [578, 509] on button "Update" at bounding box center [499, 506] width 534 height 31
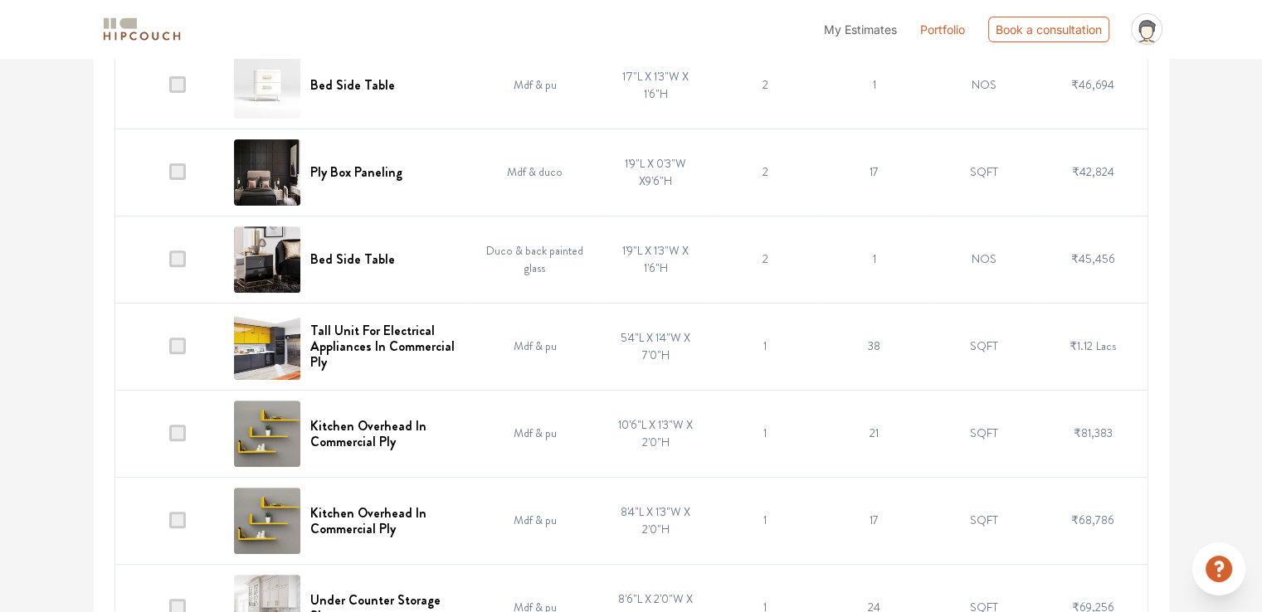
scroll to position [581, 0]
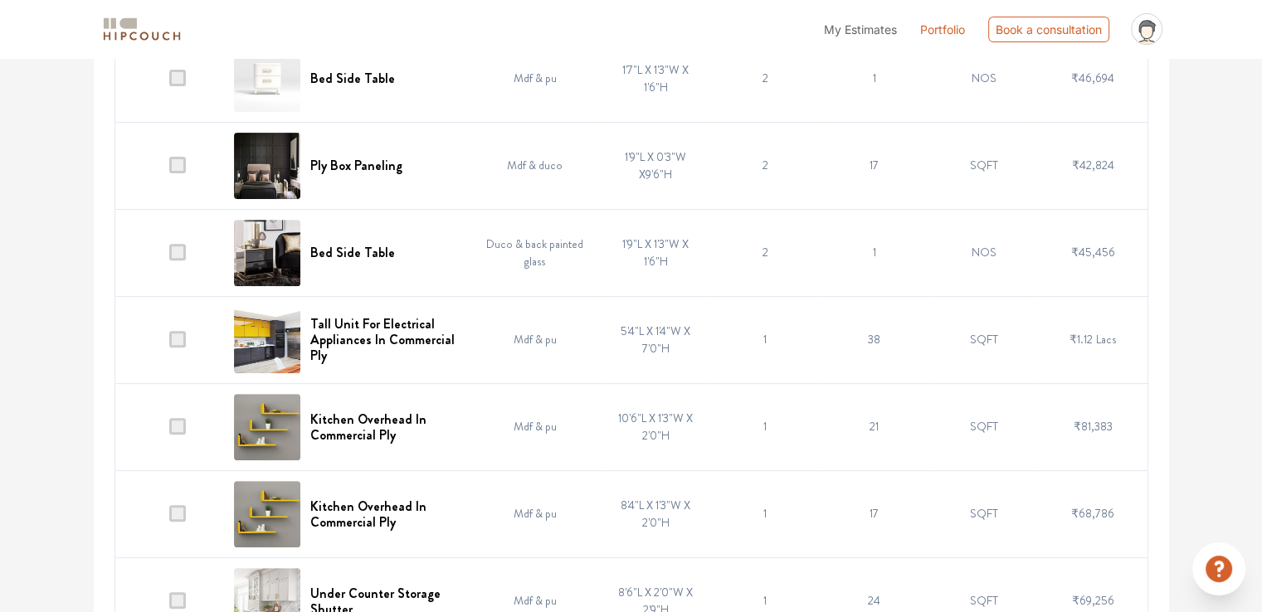
click at [666, 22] on div "My Estimates Portfolio Book a consultation profile pic Upload Boq Logout" at bounding box center [683, 29] width 973 height 45
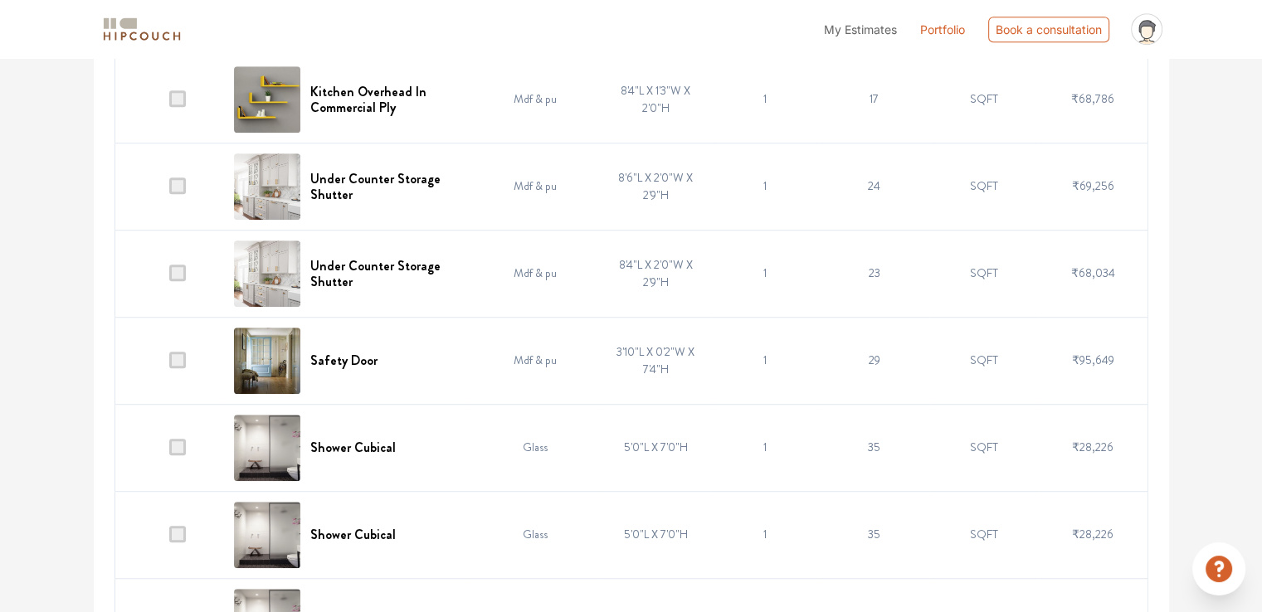
scroll to position [913, 0]
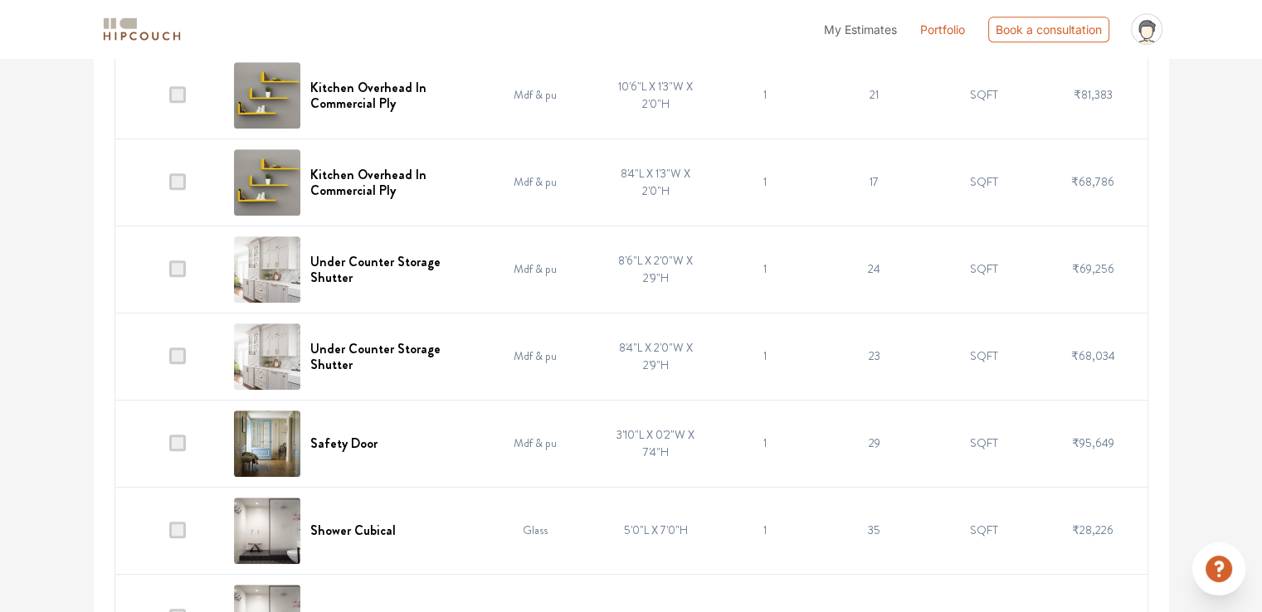
click at [622, 345] on td "8'4"L X 2'0"W X 2'9"H" at bounding box center [657, 356] width 110 height 87
click at [624, 344] on td "8'4"L X 2'0"W X 2'9"H" at bounding box center [657, 356] width 110 height 87
click at [402, 341] on h6 "Under Counter Storage Shutter" at bounding box center [384, 357] width 149 height 32
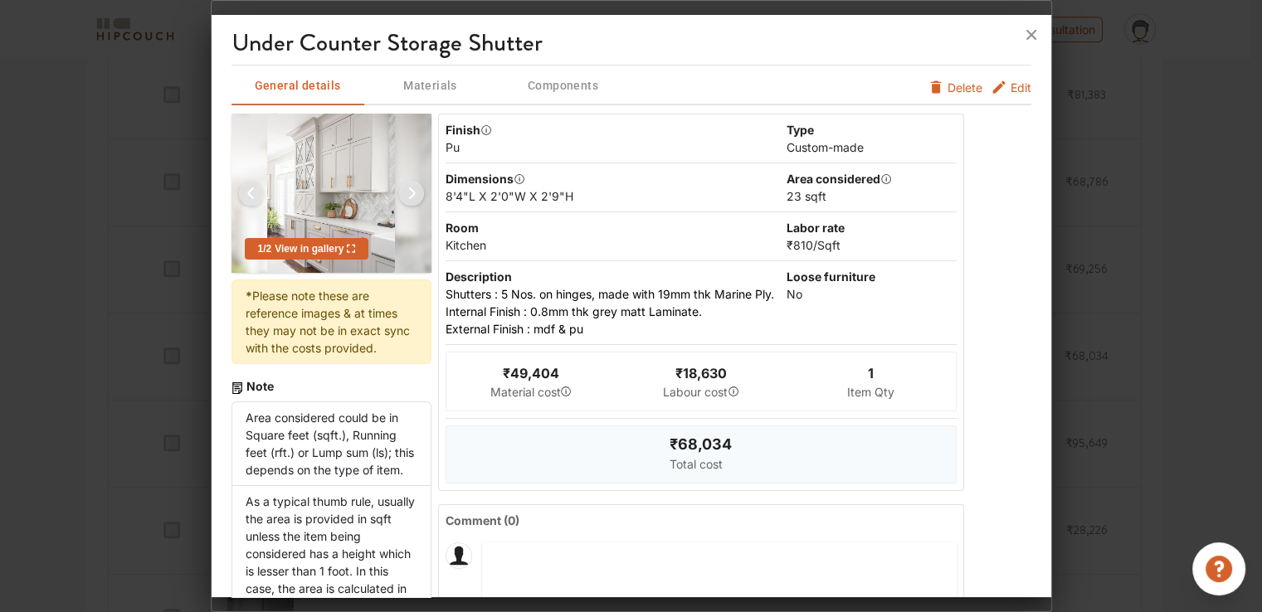
click at [1018, 90] on span "Edit" at bounding box center [1021, 87] width 21 height 17
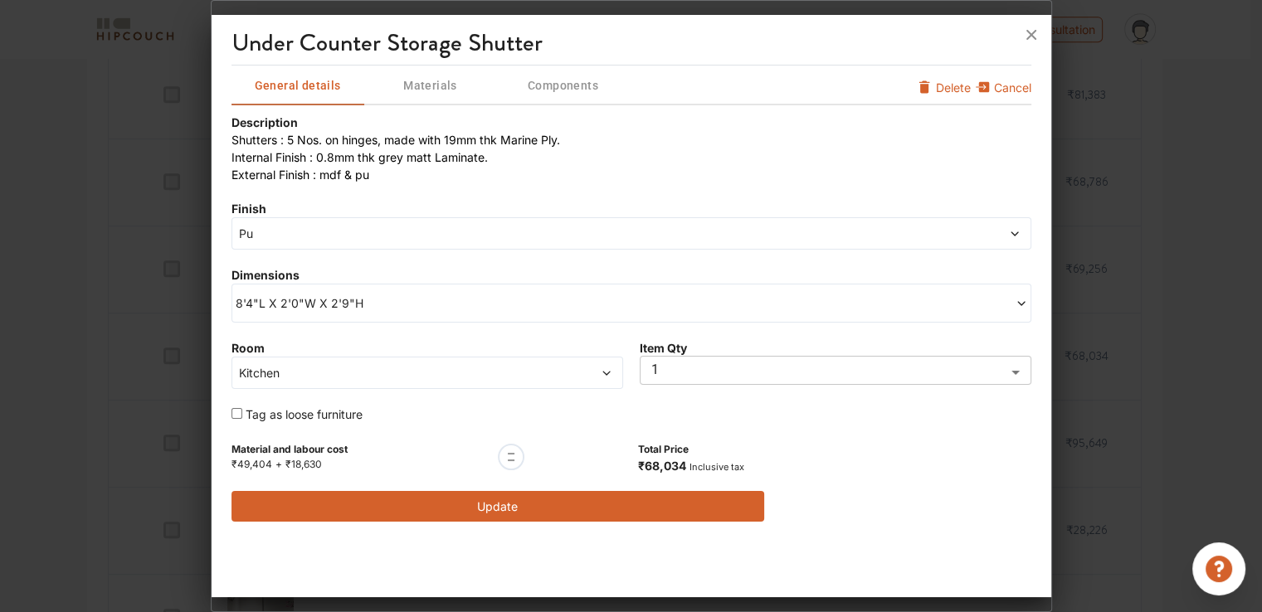
click at [305, 309] on span "8'4"L X 2'0"W X 2'9"H" at bounding box center [434, 303] width 396 height 17
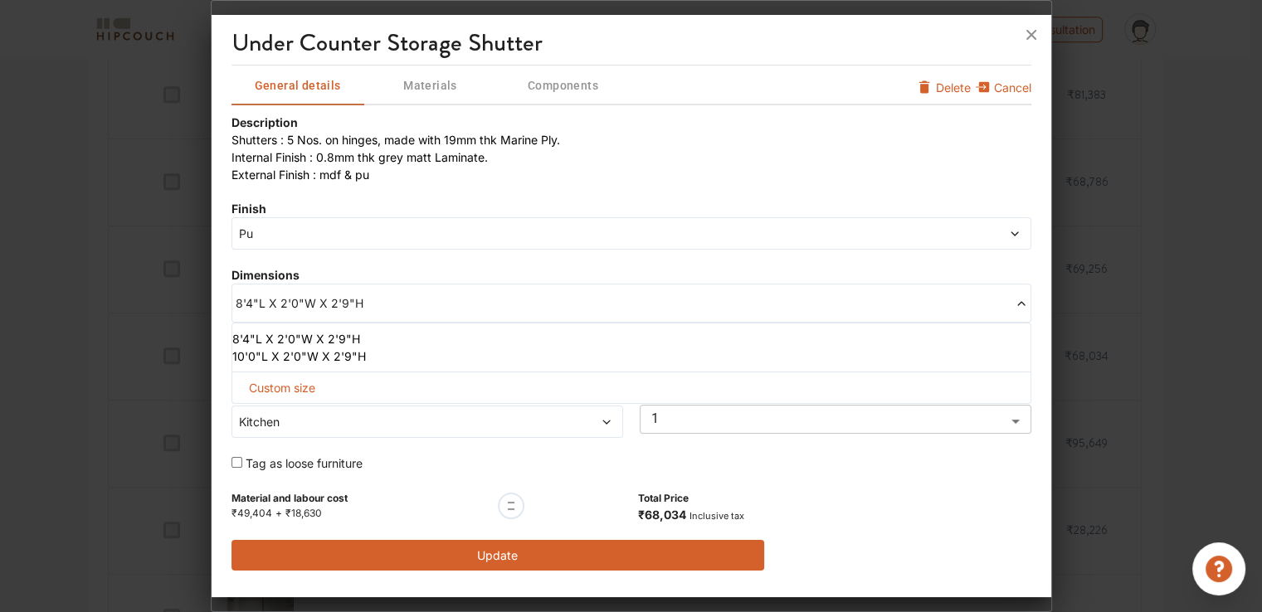
click at [297, 358] on li "10'0"L X 2'0"W X 2'9"H" at bounding box center [628, 356] width 792 height 17
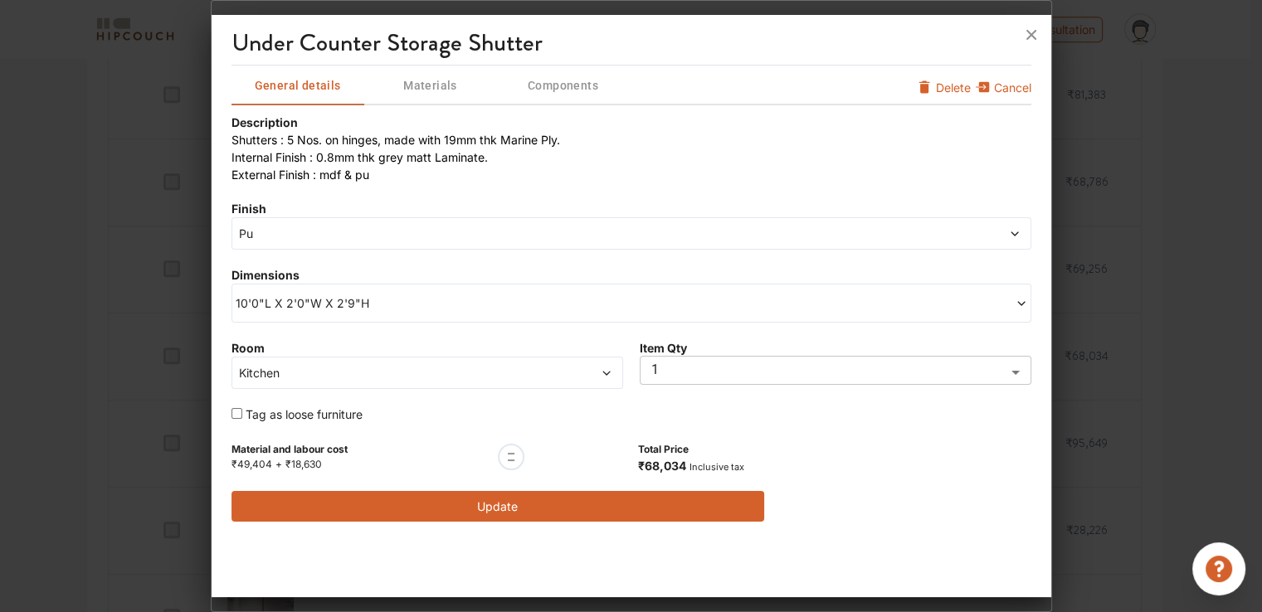
click at [291, 237] on span "Pu" at bounding box center [530, 233] width 589 height 17
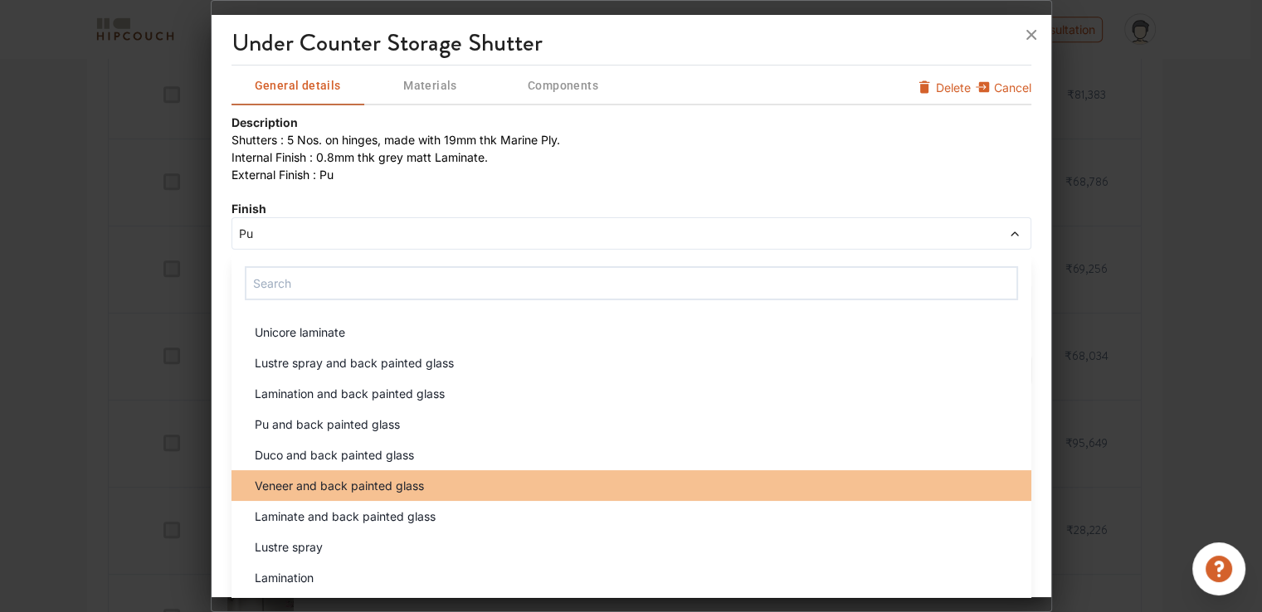
click at [355, 477] on span "Veneer and back painted glass" at bounding box center [339, 485] width 169 height 17
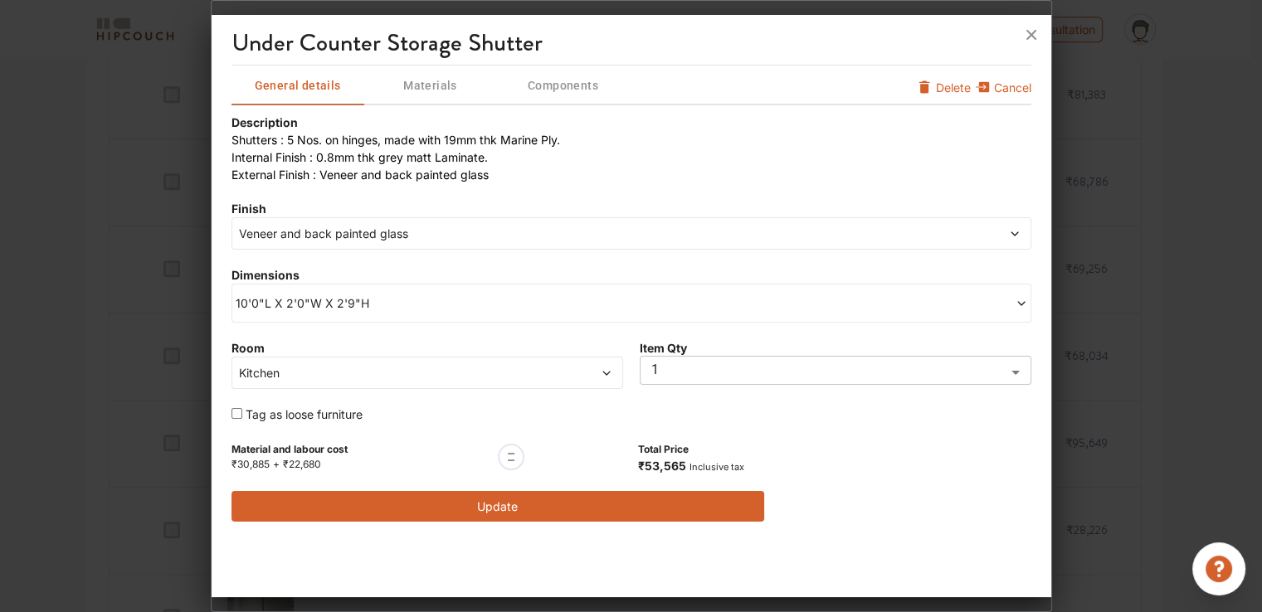
click at [465, 502] on button "Update" at bounding box center [499, 506] width 534 height 31
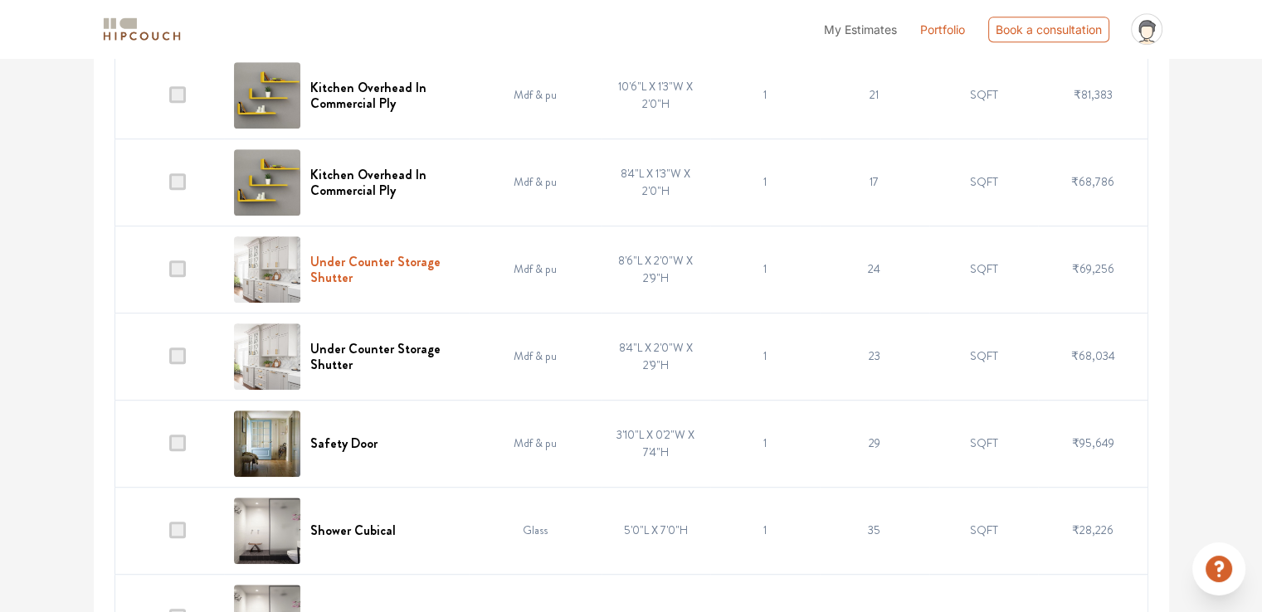
click at [365, 258] on h6 "Under Counter Storage Shutter" at bounding box center [384, 270] width 149 height 32
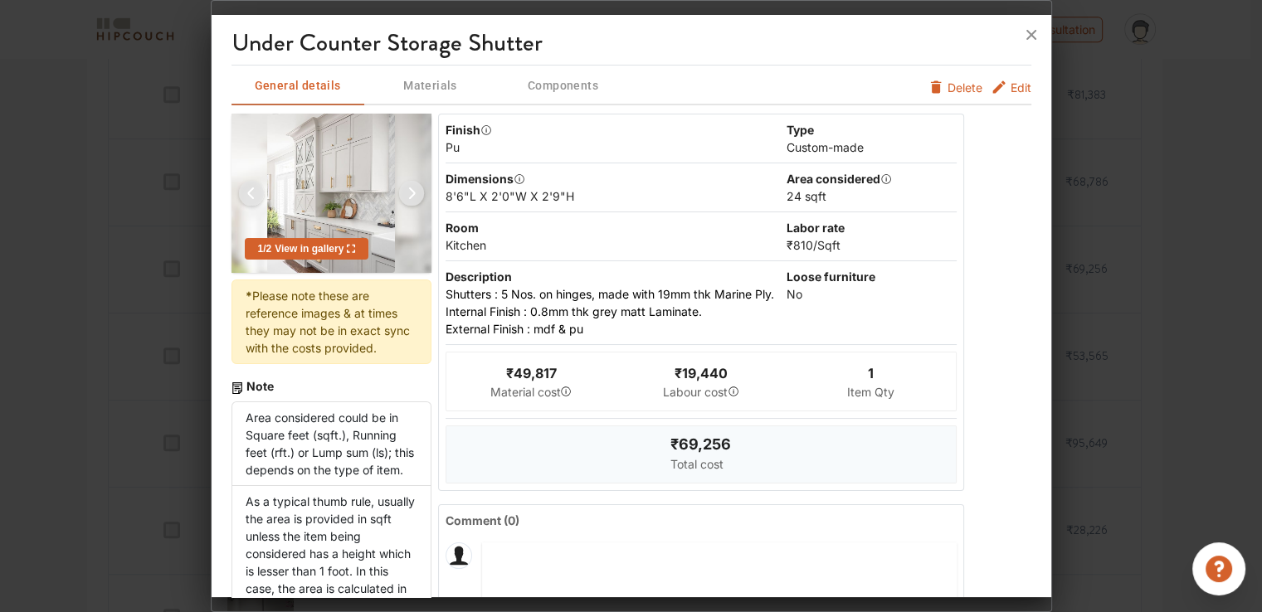
click at [1011, 89] on span "Edit" at bounding box center [1021, 87] width 21 height 17
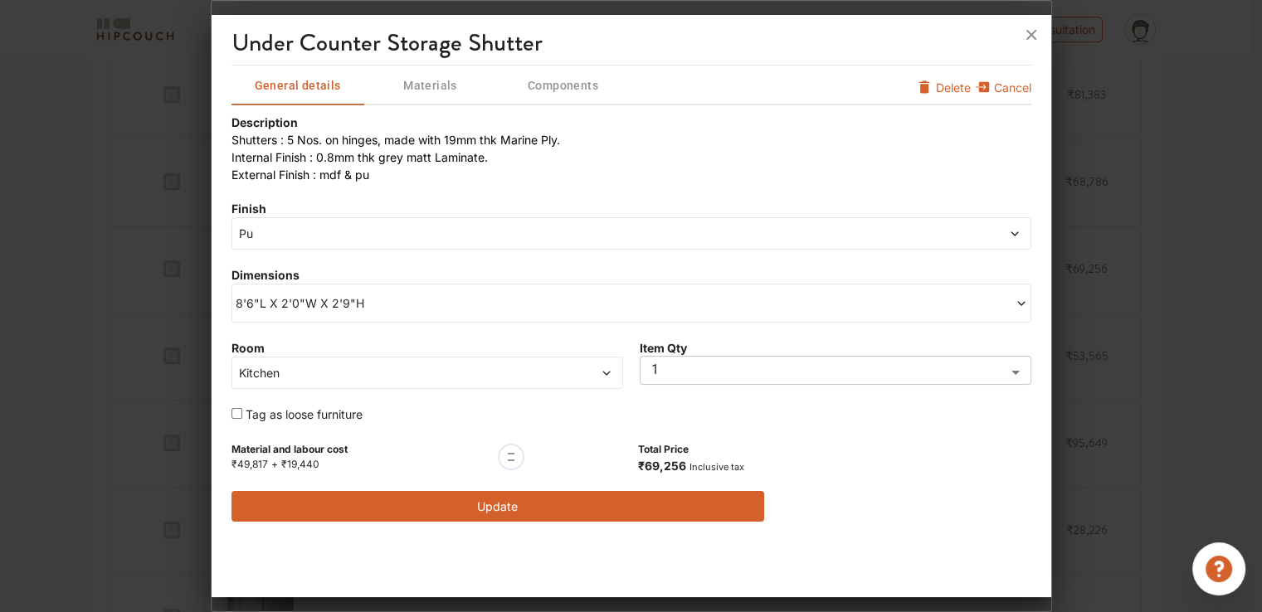
click at [388, 306] on span "8'6"L X 2'0"W X 2'9"H" at bounding box center [434, 303] width 396 height 17
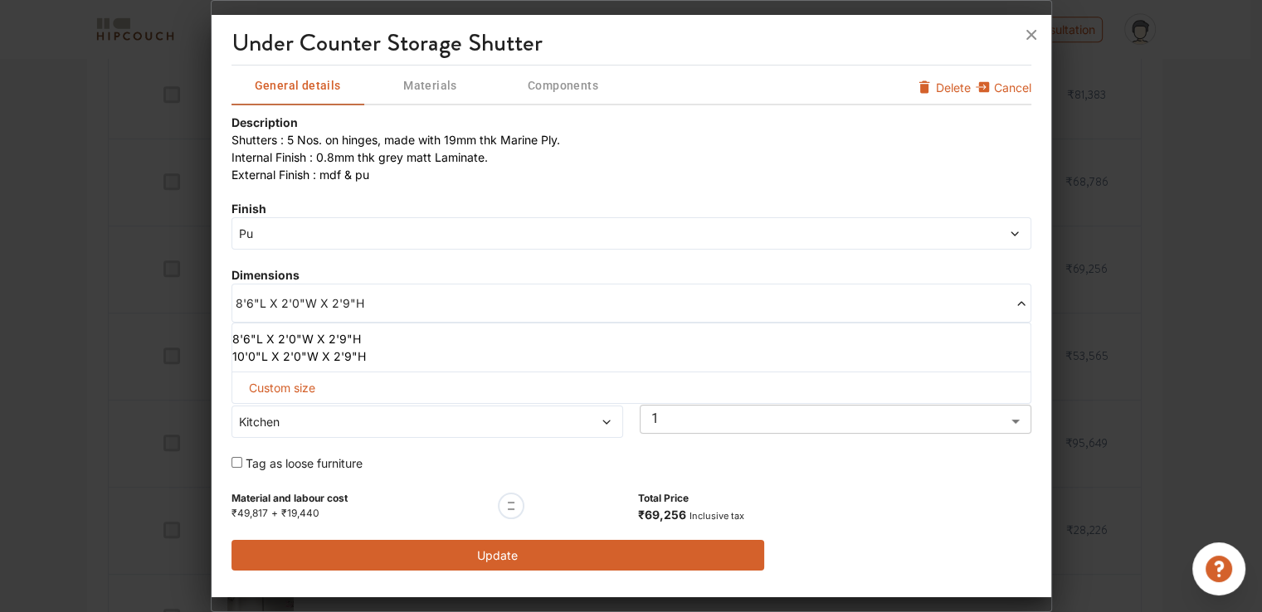
click at [300, 383] on span "Custom size" at bounding box center [282, 388] width 80 height 31
click at [307, 306] on span "8'6"L X 2'0"W X 2'9"H" at bounding box center [434, 303] width 396 height 17
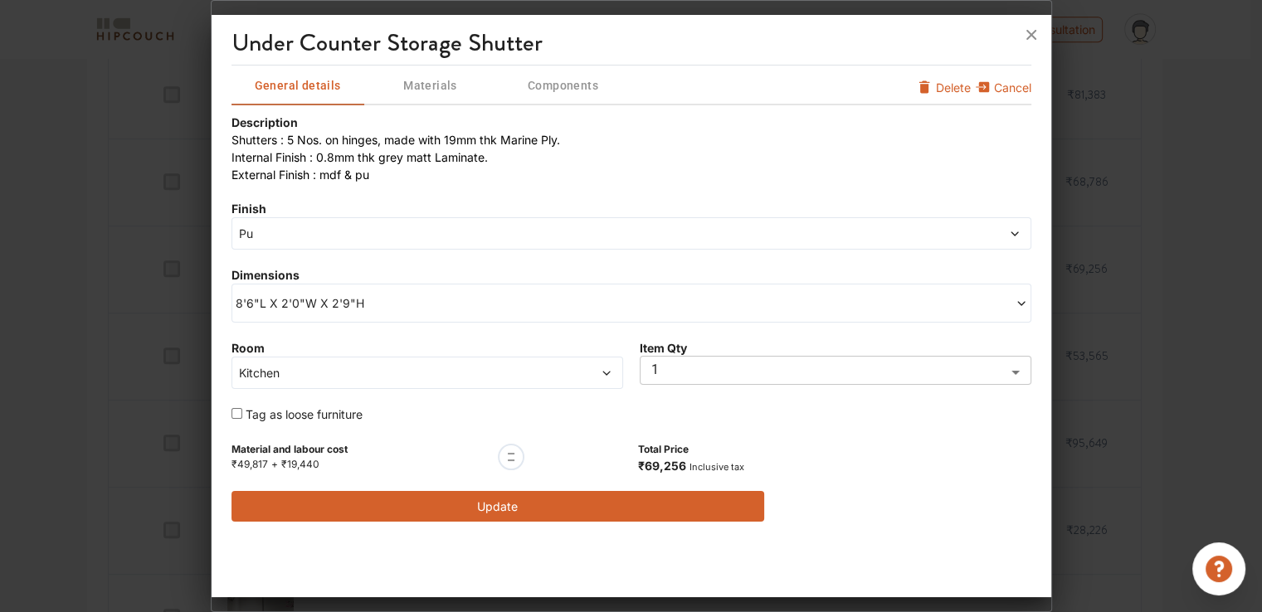
click at [309, 241] on span "Pu" at bounding box center [530, 233] width 589 height 17
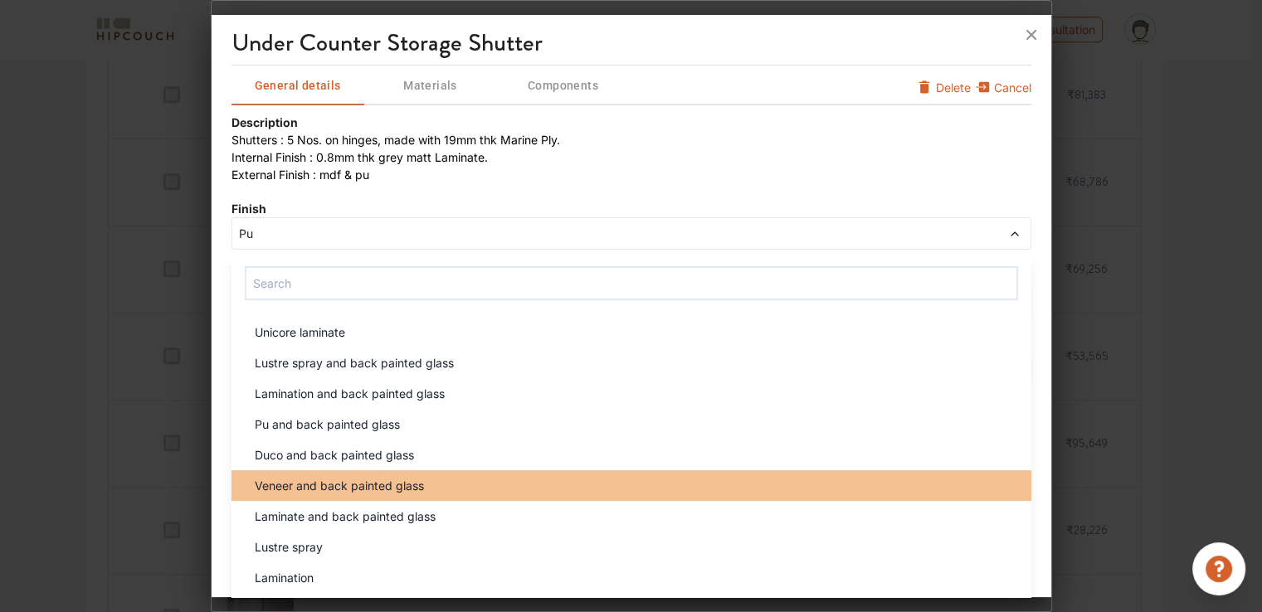
click at [333, 489] on span "Veneer and back painted glass" at bounding box center [339, 485] width 169 height 17
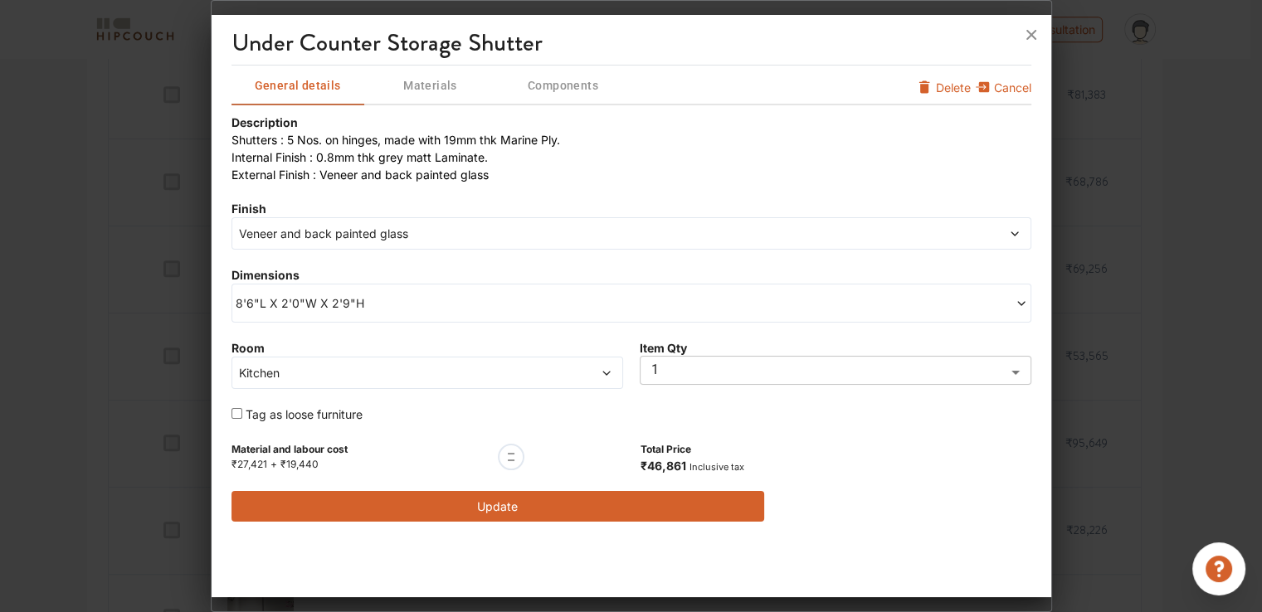
click at [505, 505] on button "Update" at bounding box center [499, 506] width 534 height 31
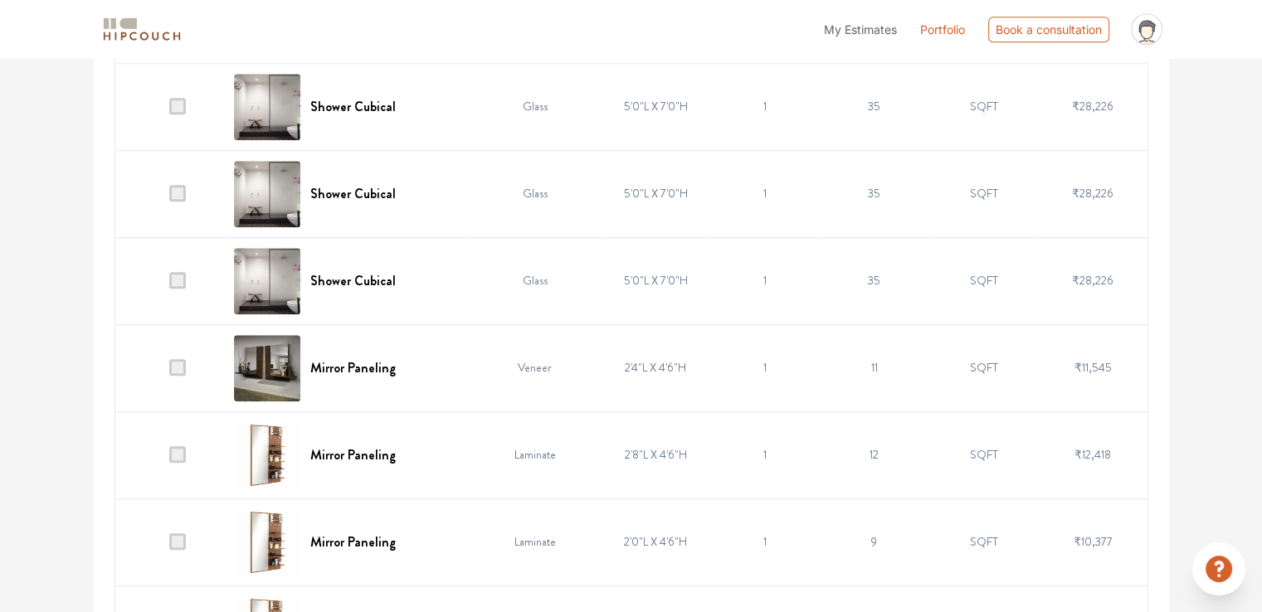
scroll to position [1494, 0]
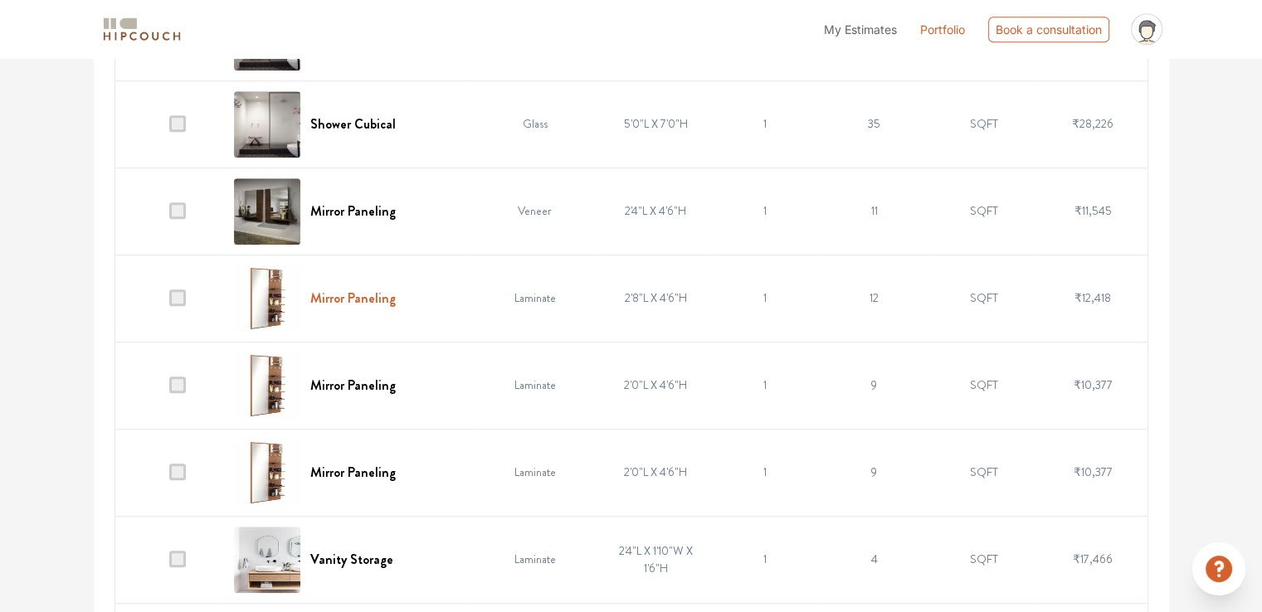
click at [358, 298] on h6 "Mirror Paneling" at bounding box center [352, 298] width 85 height 16
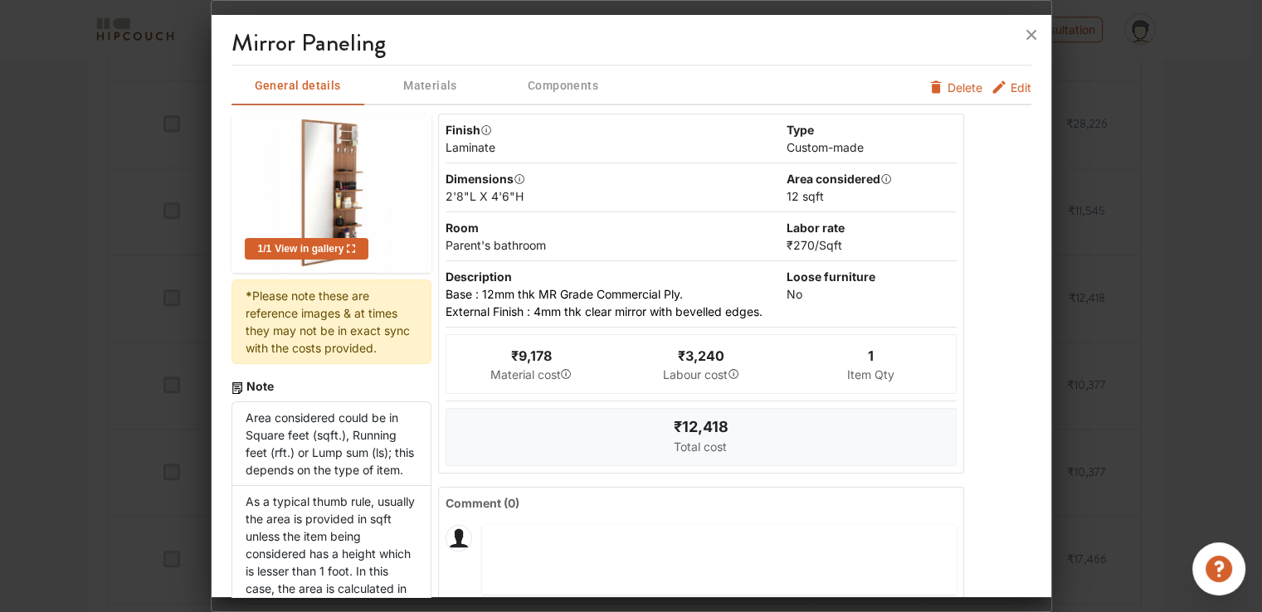
click at [1011, 85] on span "Edit" at bounding box center [1021, 87] width 21 height 17
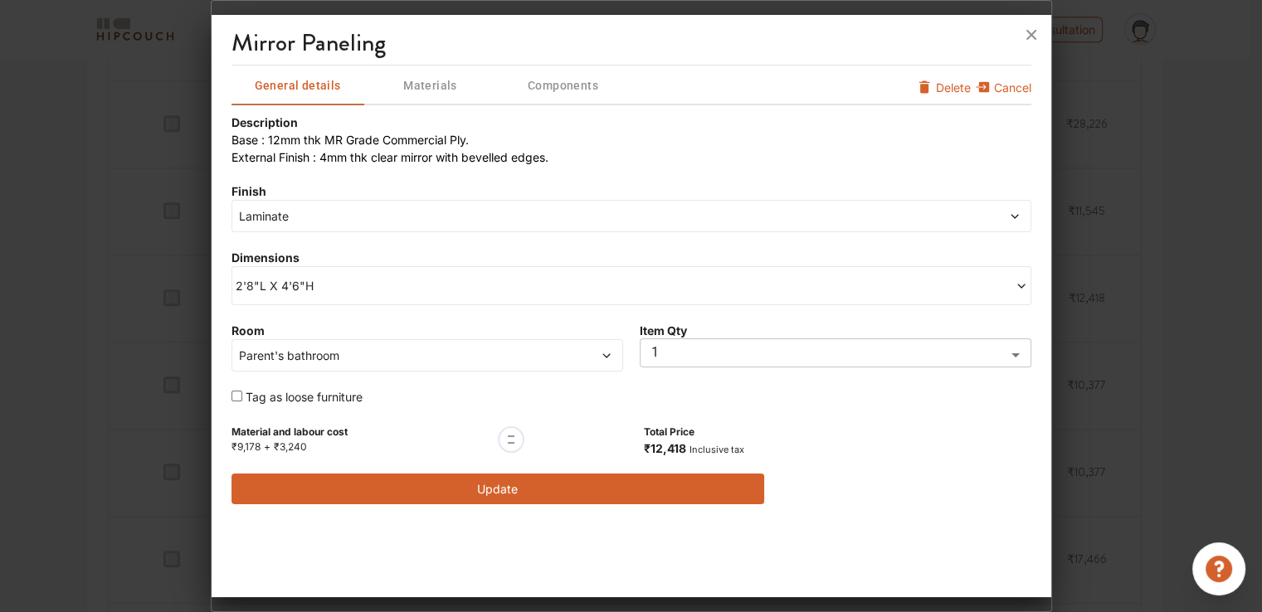
click at [302, 216] on span "Laminate" at bounding box center [530, 215] width 589 height 17
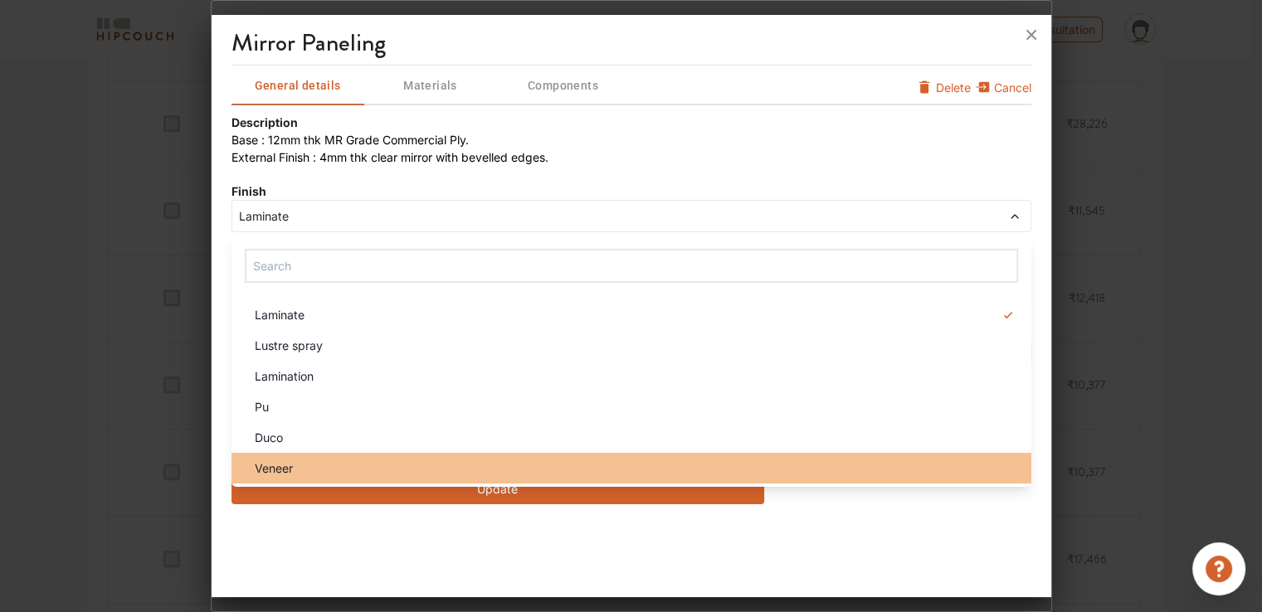
click at [313, 467] on div "Veneer" at bounding box center [636, 468] width 790 height 17
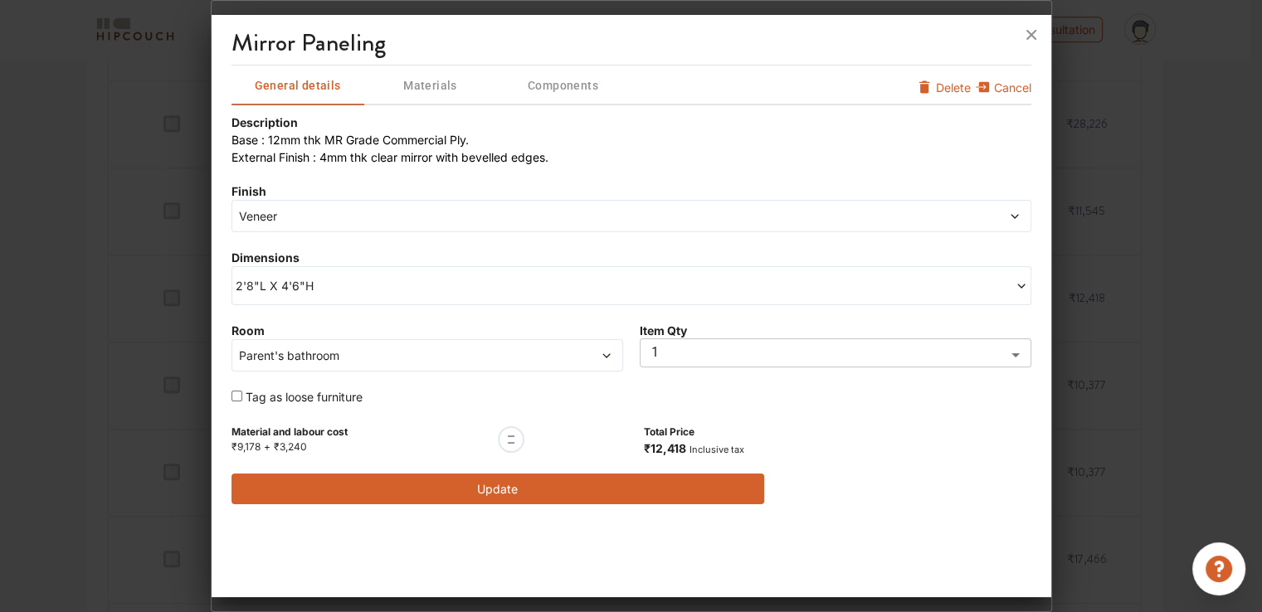
click at [500, 485] on button "Update" at bounding box center [499, 489] width 534 height 31
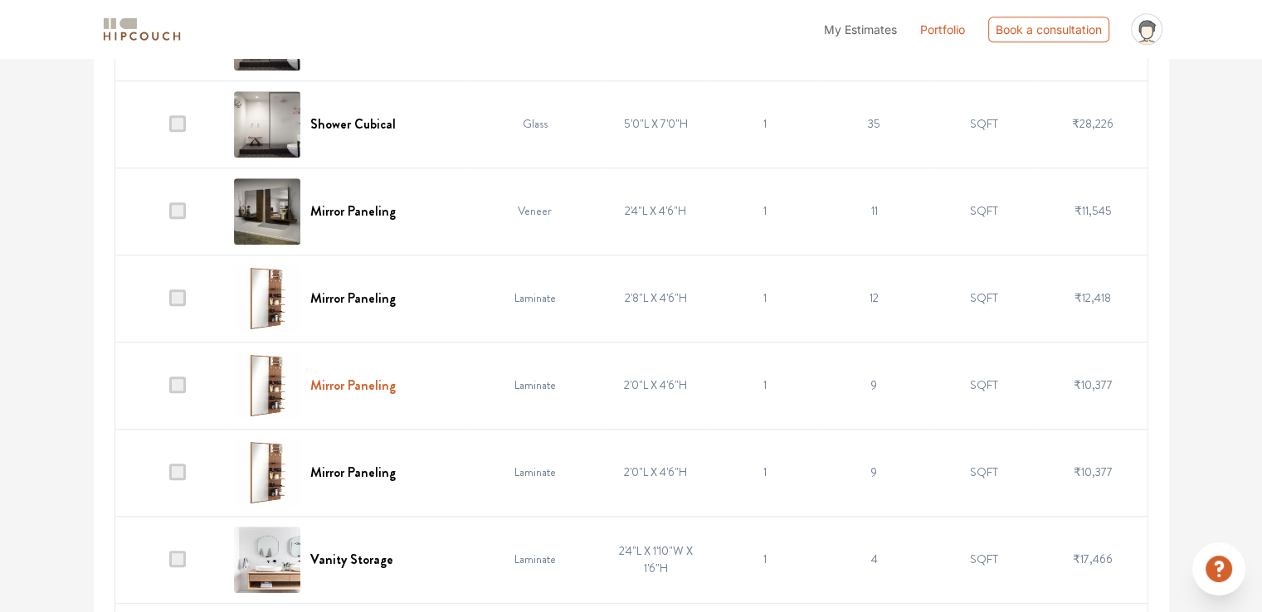
click at [365, 383] on h6 "Mirror Paneling" at bounding box center [352, 386] width 85 height 16
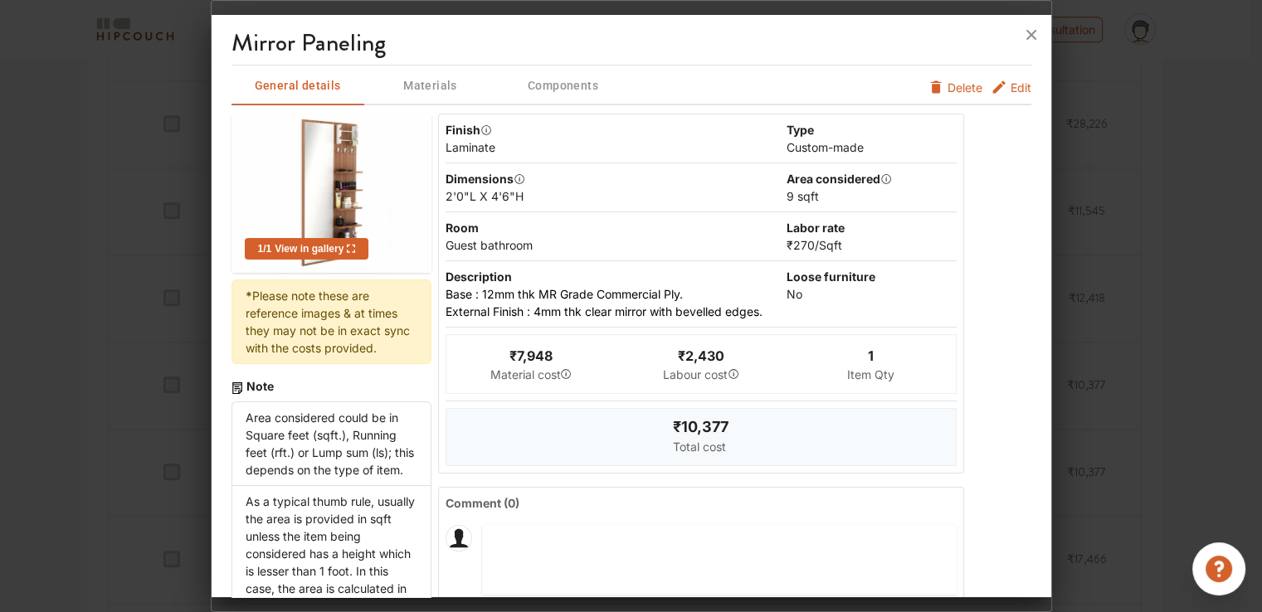
click at [1011, 87] on span "Edit" at bounding box center [1021, 87] width 21 height 17
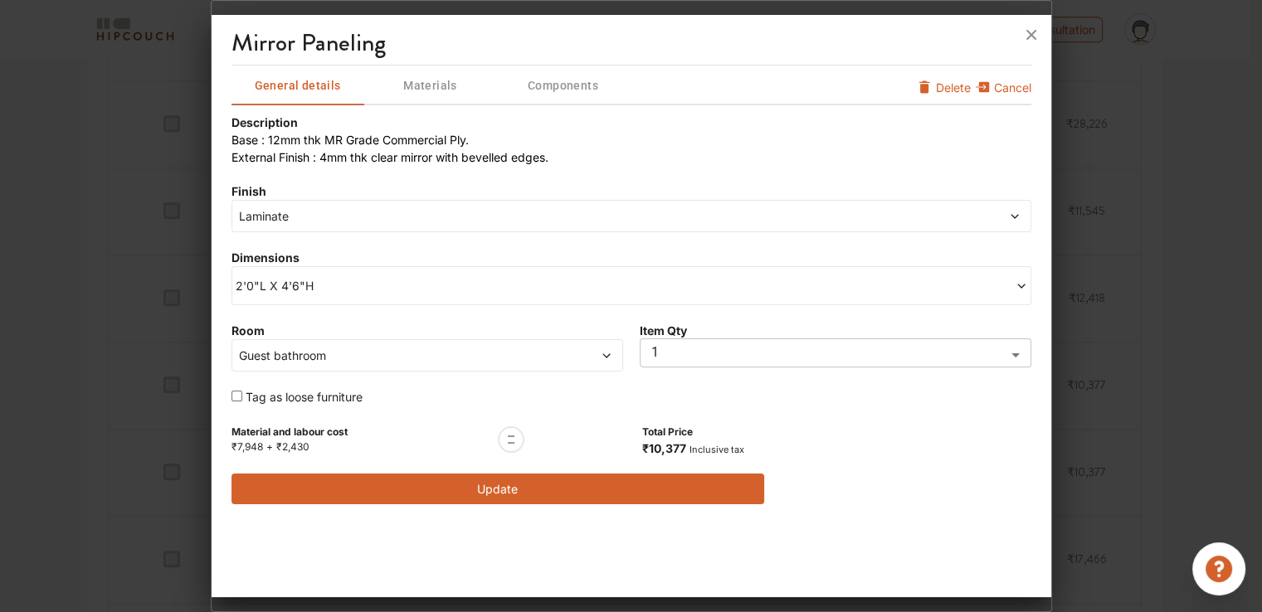
click at [272, 224] on span "Laminate" at bounding box center [530, 215] width 589 height 17
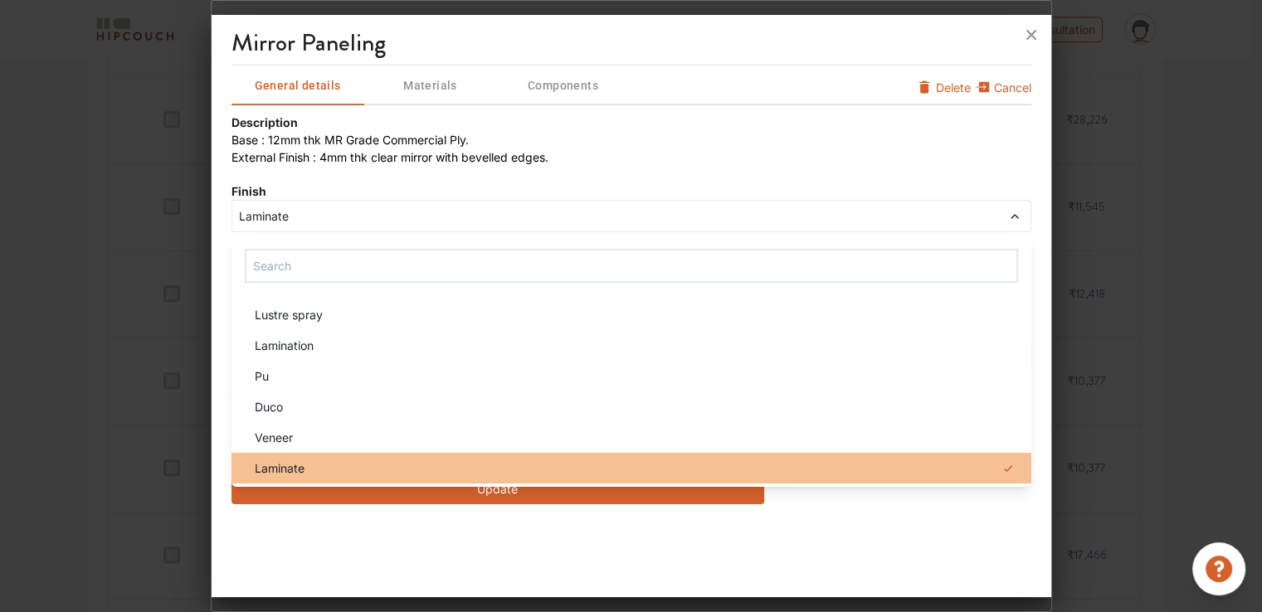
scroll to position [1660, 0]
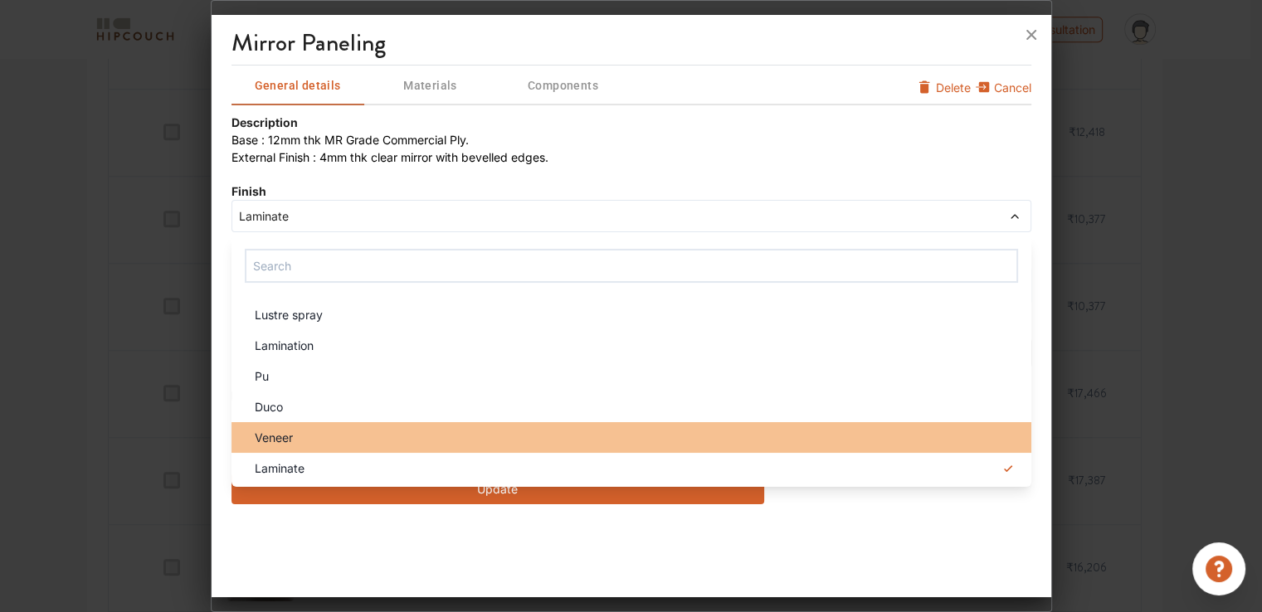
click at [300, 435] on div "Veneer" at bounding box center [636, 437] width 790 height 17
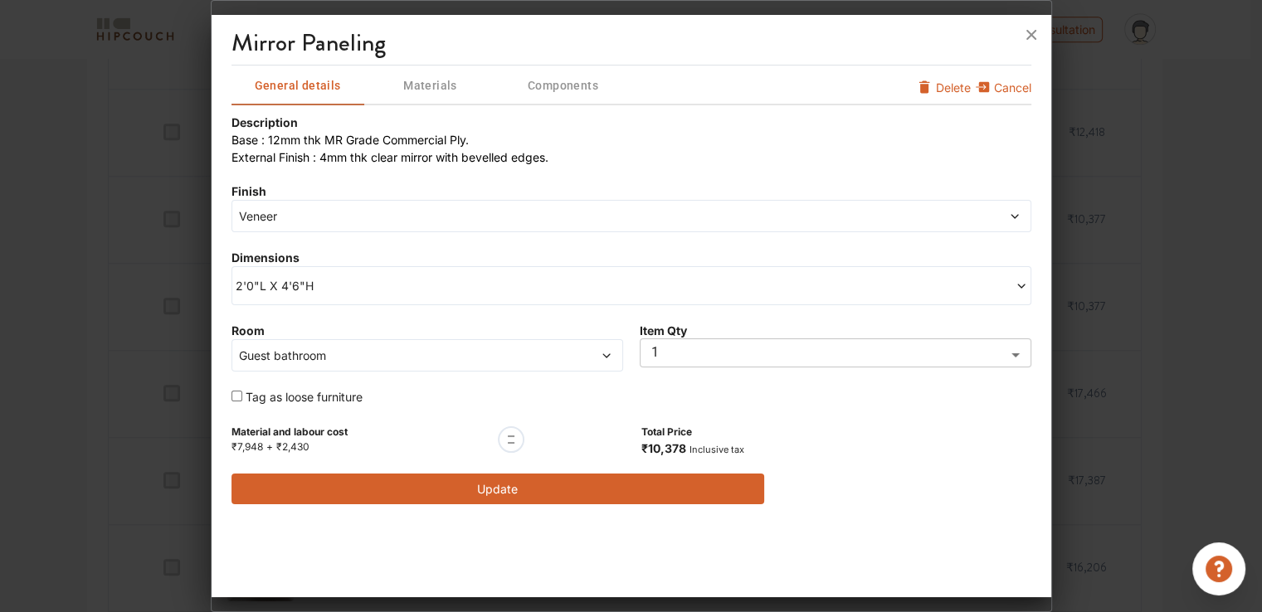
click at [609, 479] on button "Update" at bounding box center [499, 489] width 534 height 31
click at [515, 484] on td "Laminate" at bounding box center [528, 480] width 133 height 87
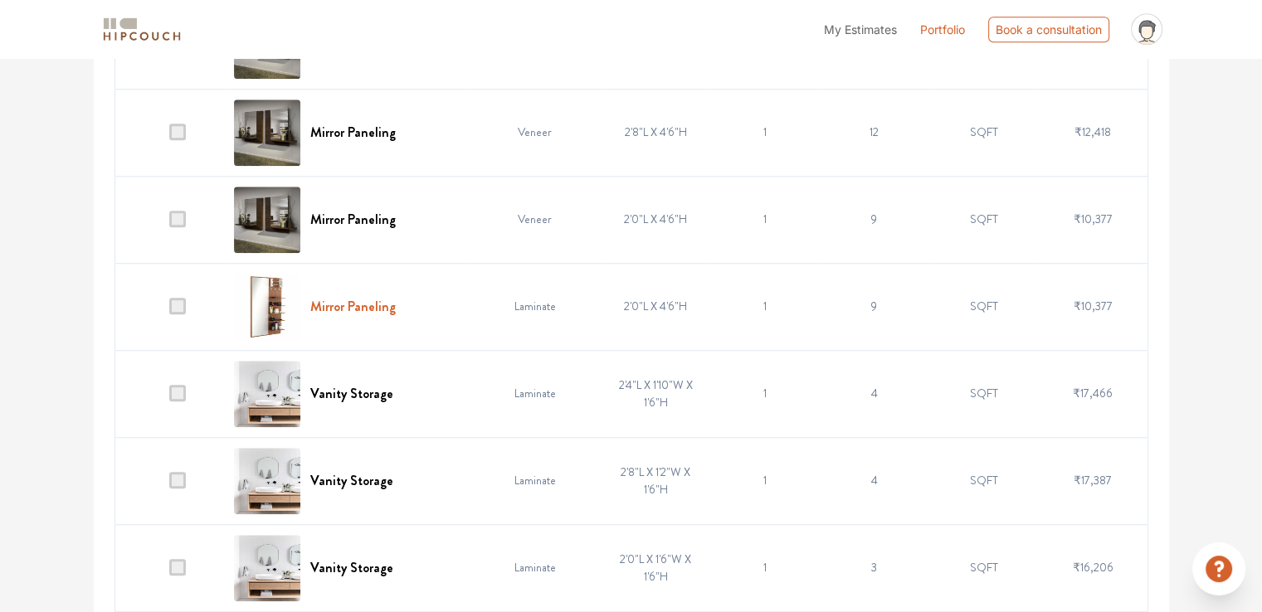
click at [365, 305] on h6 "Mirror Paneling" at bounding box center [352, 307] width 85 height 16
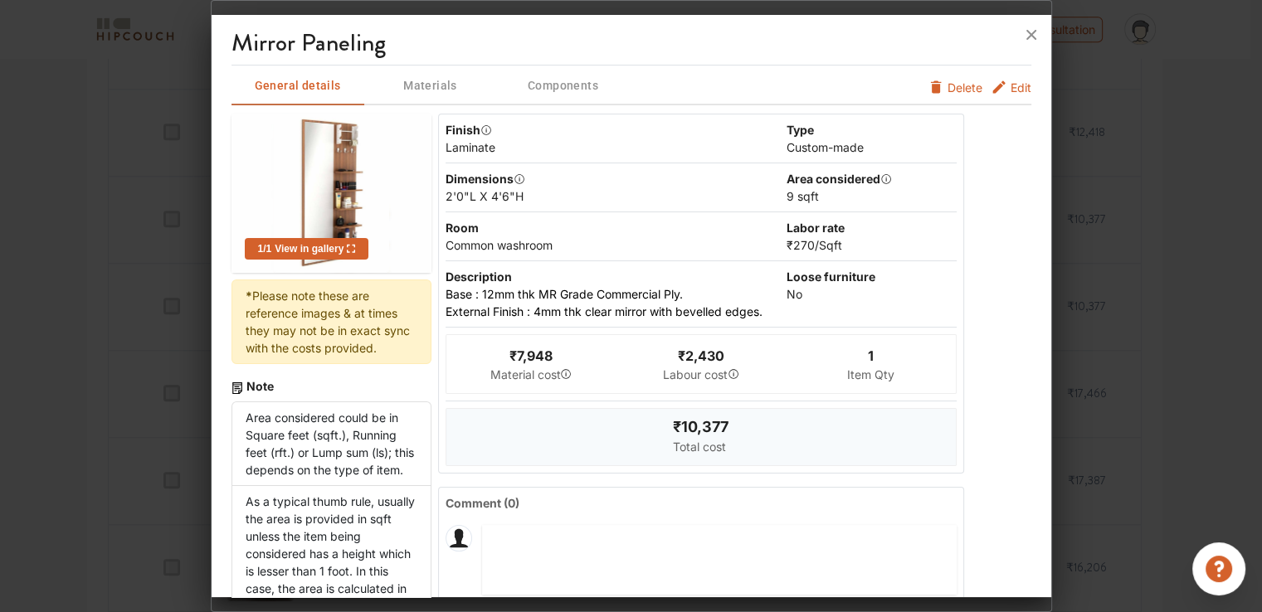
click at [1011, 88] on span "Edit" at bounding box center [1021, 87] width 21 height 17
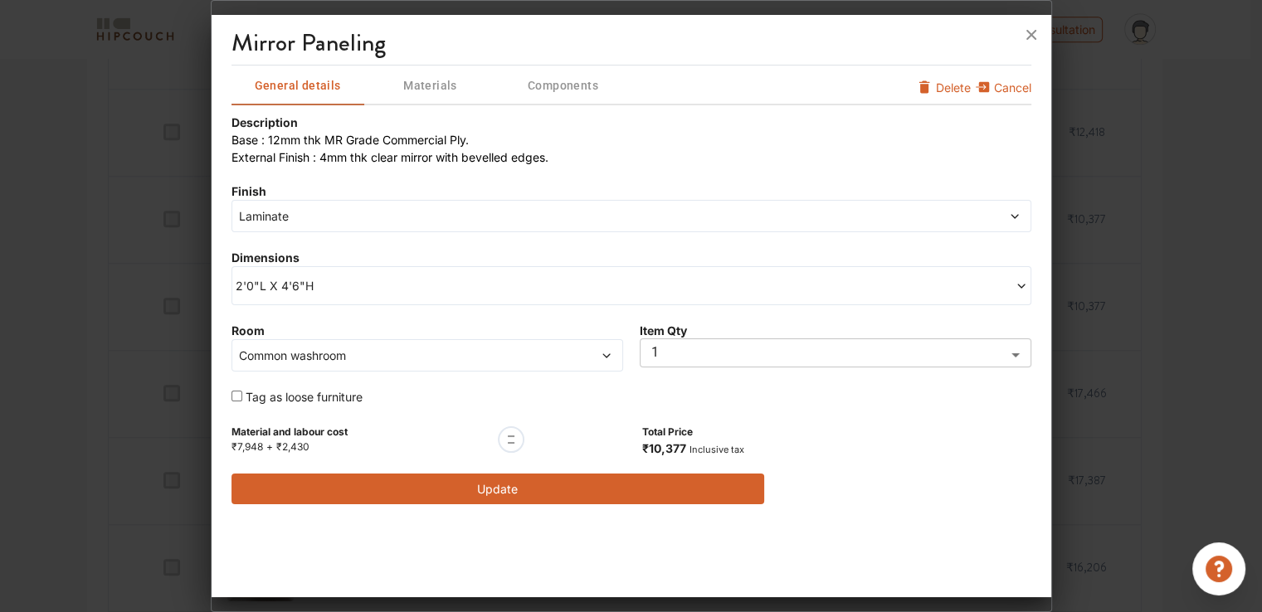
click at [296, 217] on span "Laminate" at bounding box center [530, 215] width 589 height 17
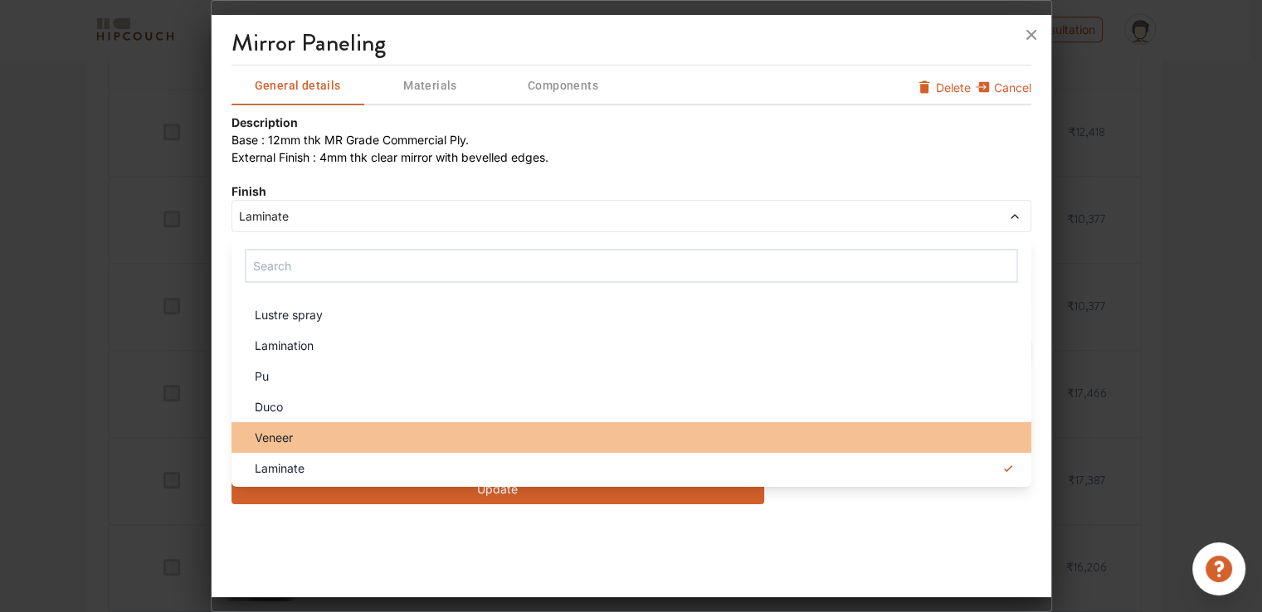
click at [276, 431] on span "Veneer" at bounding box center [274, 437] width 38 height 17
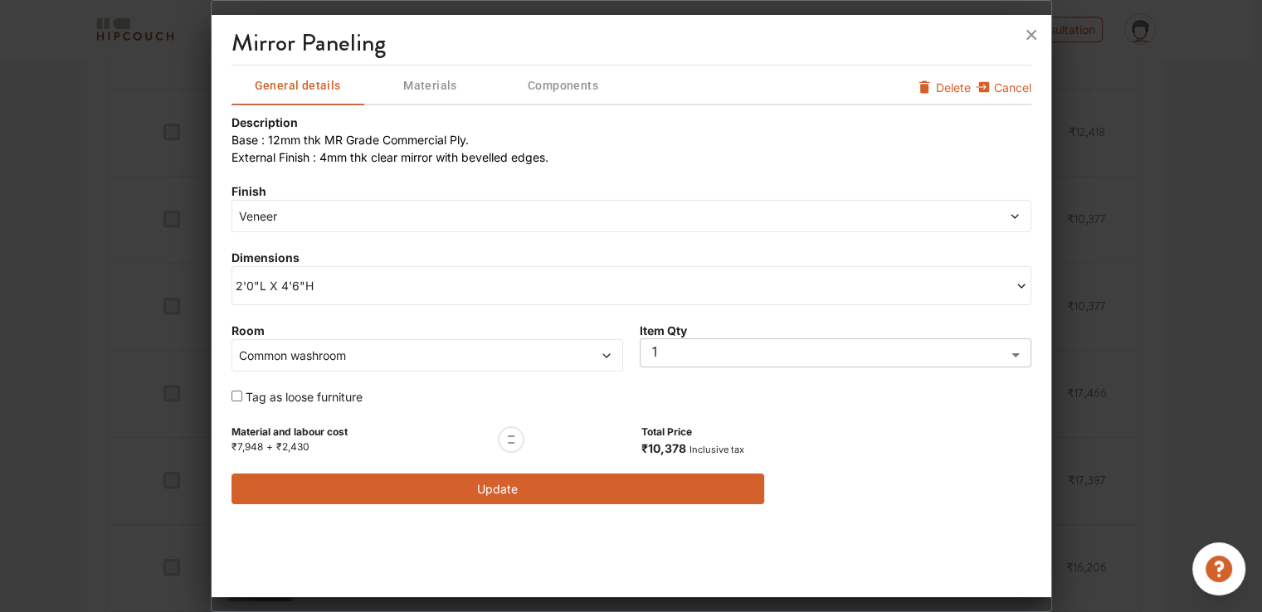
click at [556, 492] on button "Update" at bounding box center [499, 489] width 534 height 31
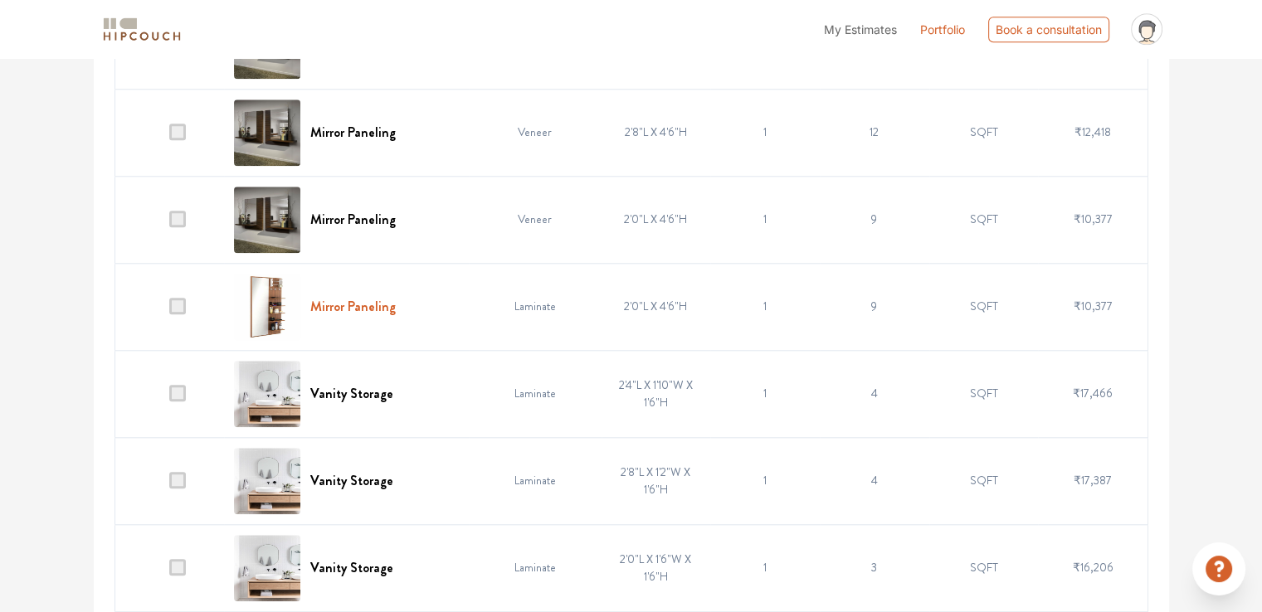
click at [388, 302] on h6 "Mirror Paneling" at bounding box center [352, 307] width 85 height 16
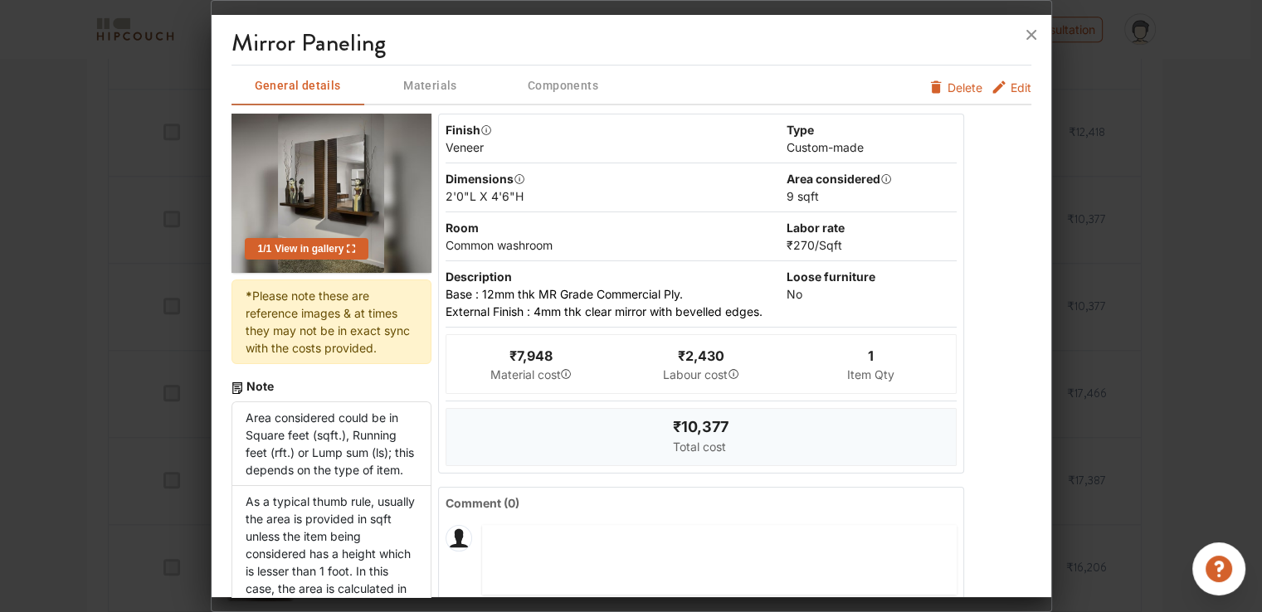
click at [1013, 87] on span "Edit" at bounding box center [1021, 87] width 21 height 17
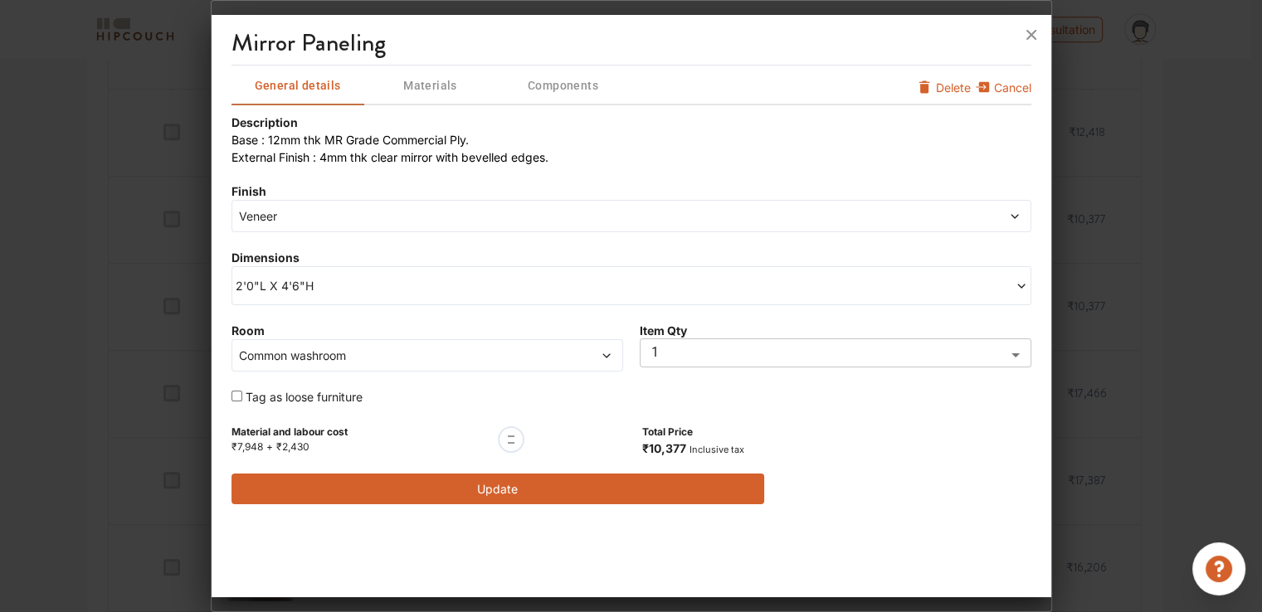
click at [344, 359] on span "Common washroom" at bounding box center [377, 355] width 283 height 17
click at [221, 304] on div "mirror paneling General details Materials Components Cancel Delete Description …" at bounding box center [632, 309] width 840 height 575
click at [1002, 88] on span "Cancel" at bounding box center [1012, 92] width 37 height 27
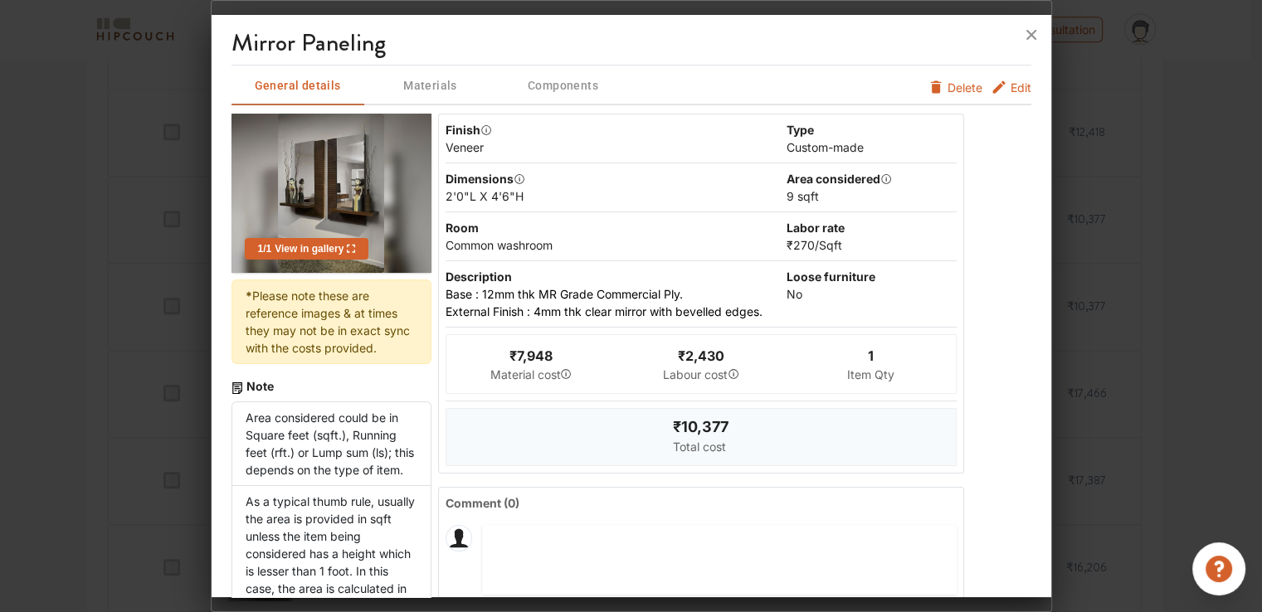
drag, startPoint x: 1030, startPoint y: 36, endPoint x: 505, endPoint y: 168, distance: 540.8
click at [1031, 36] on icon at bounding box center [1031, 35] width 10 height 10
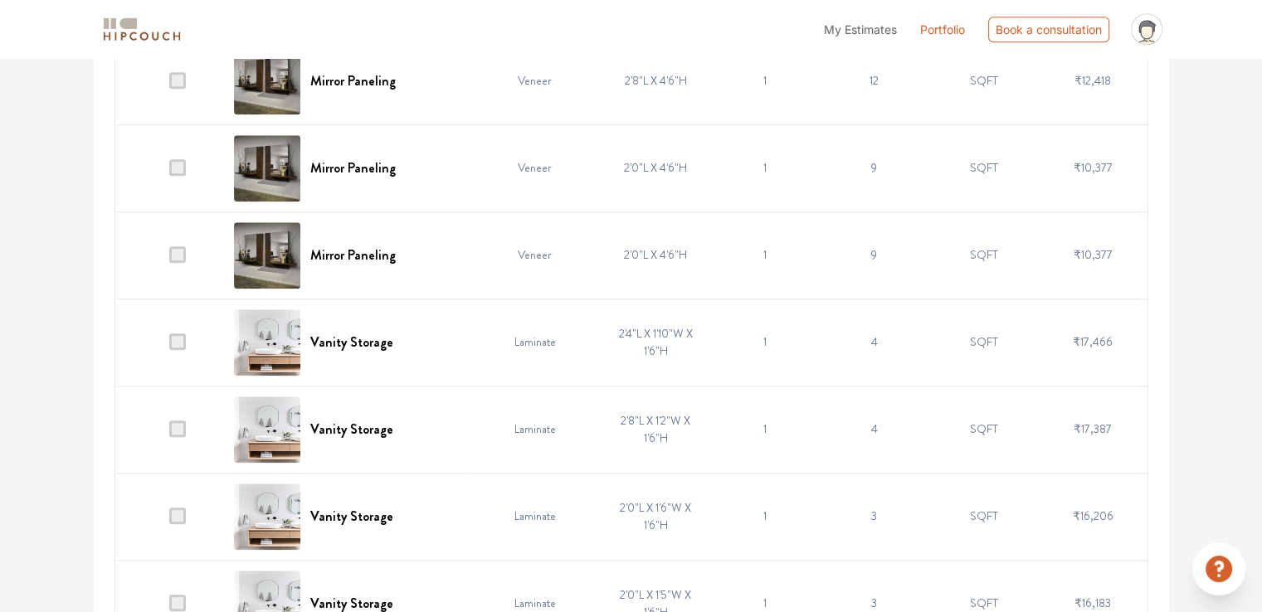
scroll to position [1826, 0]
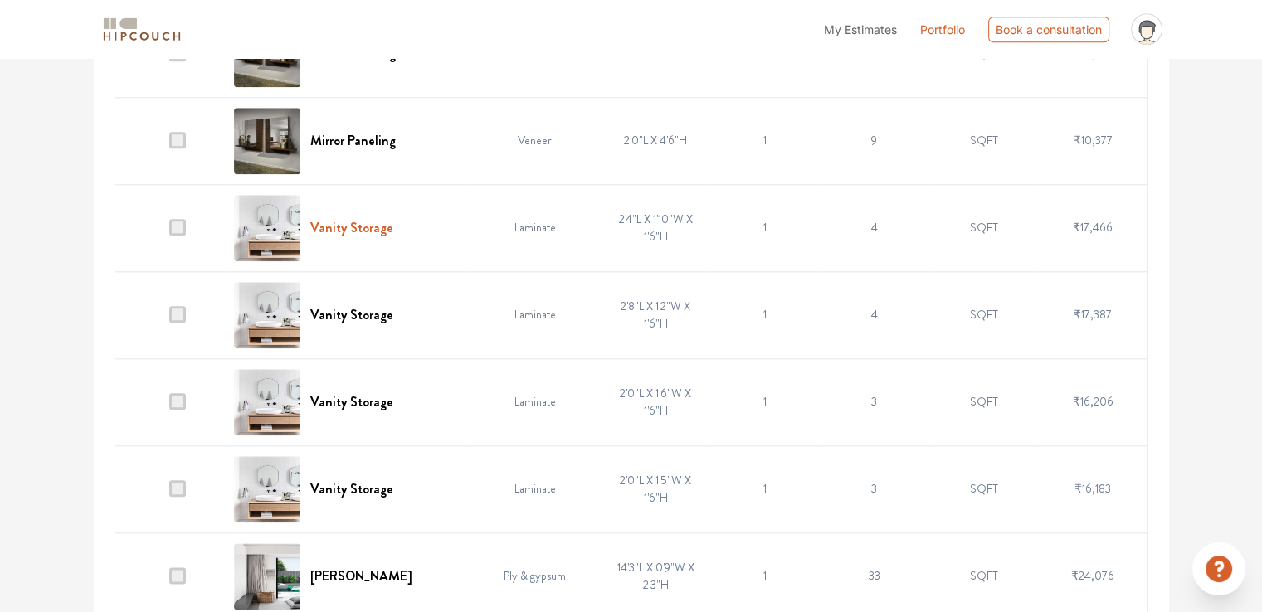
click at [338, 225] on h6 "Vanity Storage" at bounding box center [351, 228] width 83 height 16
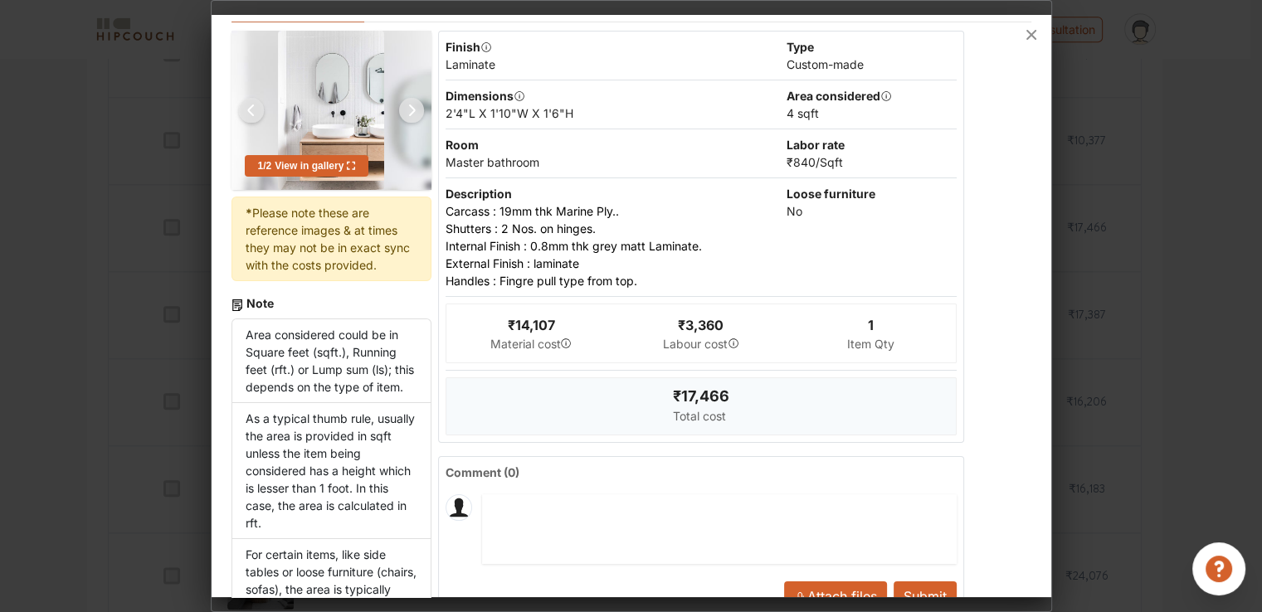
scroll to position [0, 0]
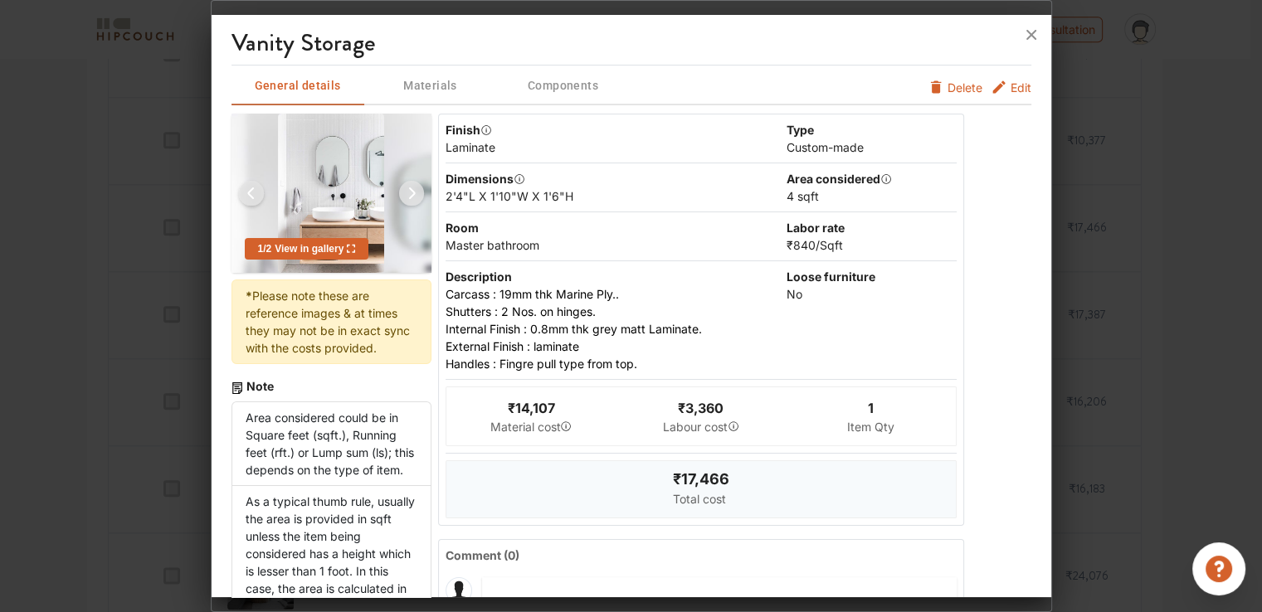
click at [1011, 87] on span "Edit" at bounding box center [1021, 87] width 21 height 17
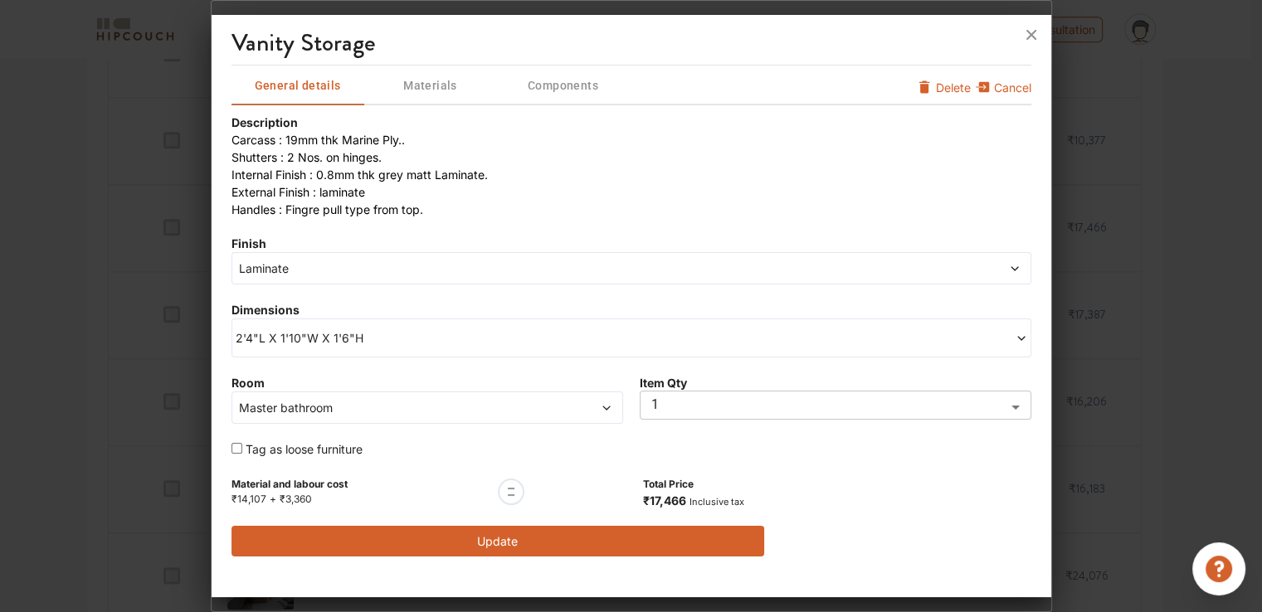
click at [285, 336] on span "2'4"L X 1'10"W X 1'6"H" at bounding box center [434, 337] width 396 height 17
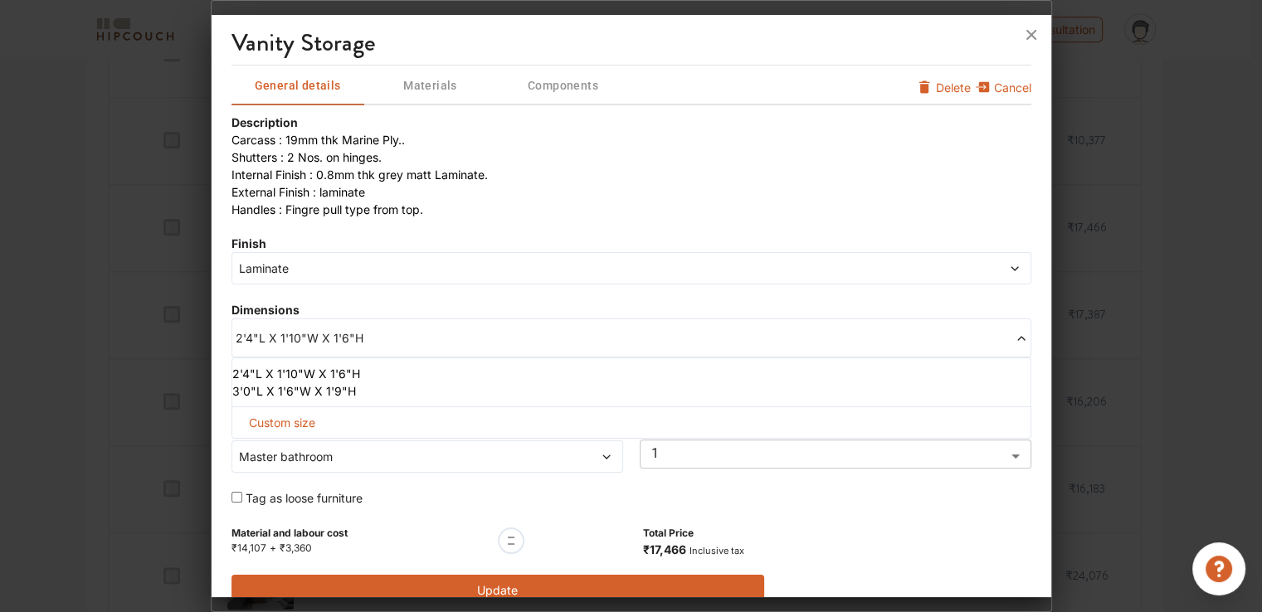
click at [283, 265] on span "Laminate" at bounding box center [530, 268] width 589 height 17
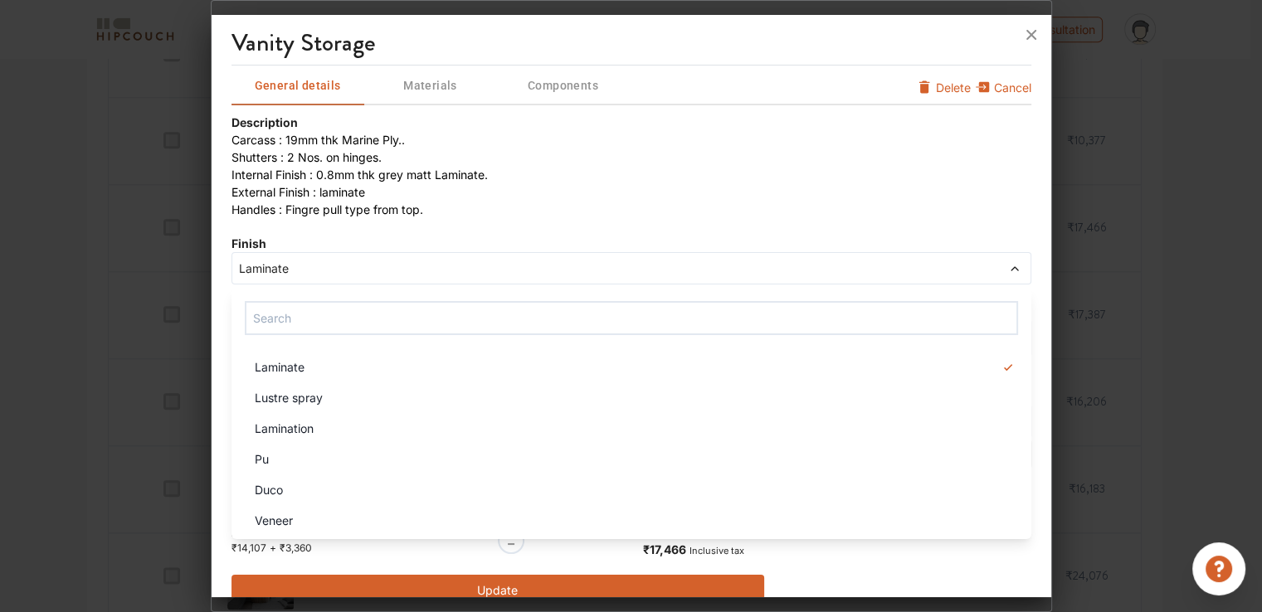
click at [279, 265] on span "Laminate" at bounding box center [530, 268] width 589 height 17
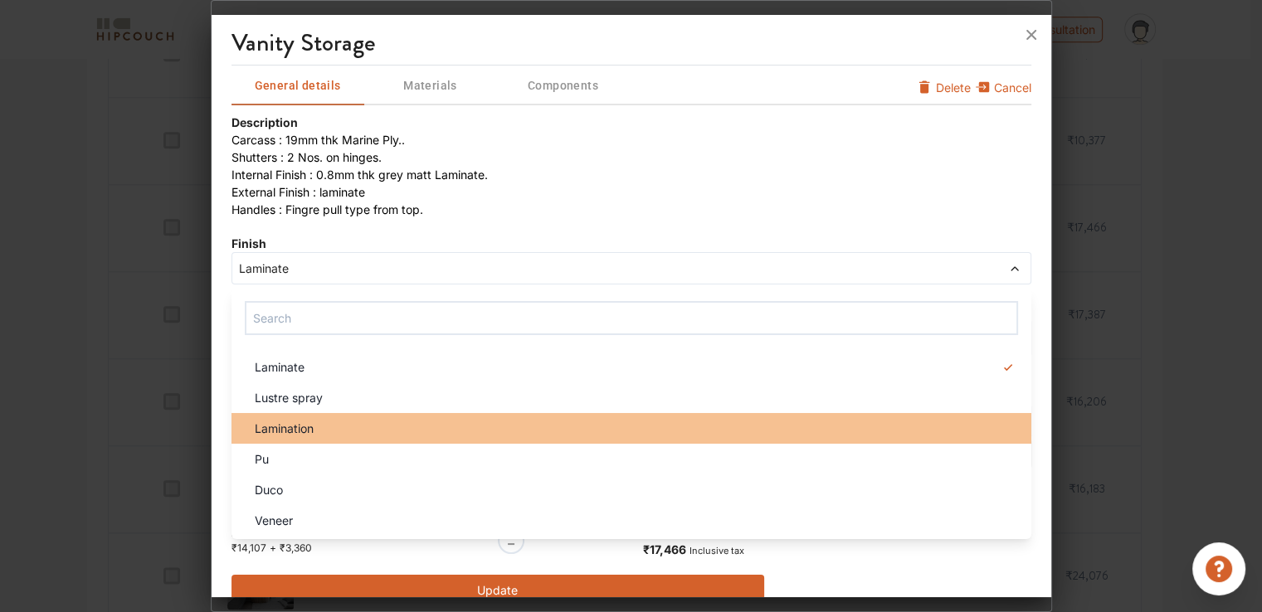
click at [309, 420] on span "Lamination" at bounding box center [284, 428] width 59 height 17
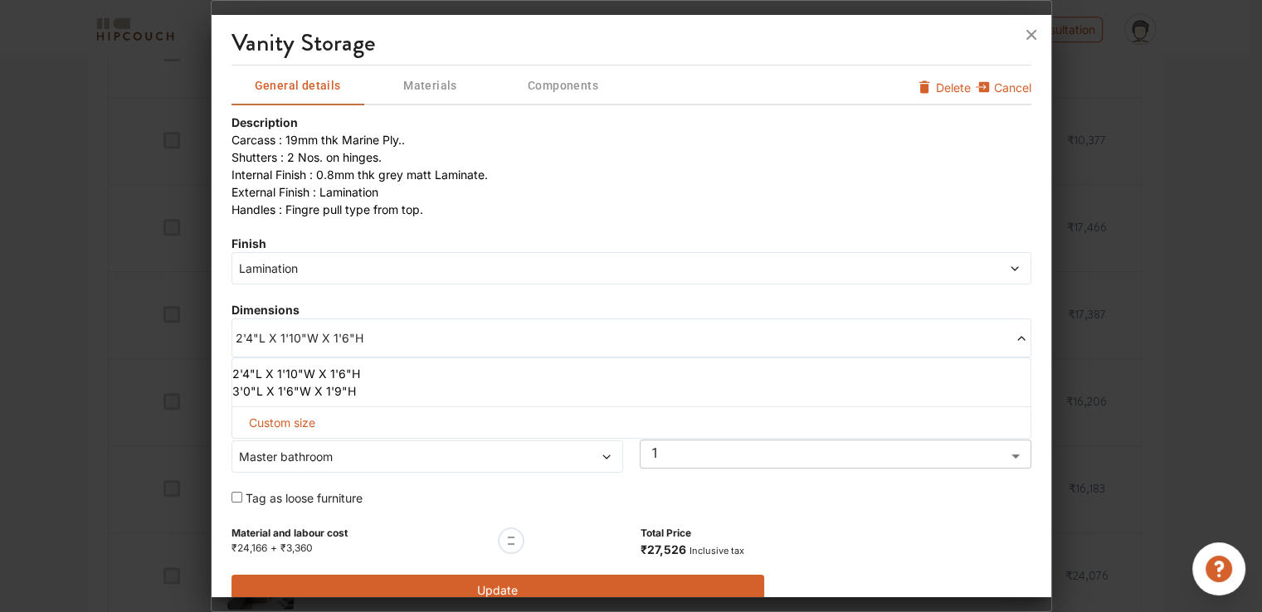
click at [295, 392] on li "3'0"L X 1'6"W X 1'9"H" at bounding box center [628, 391] width 792 height 17
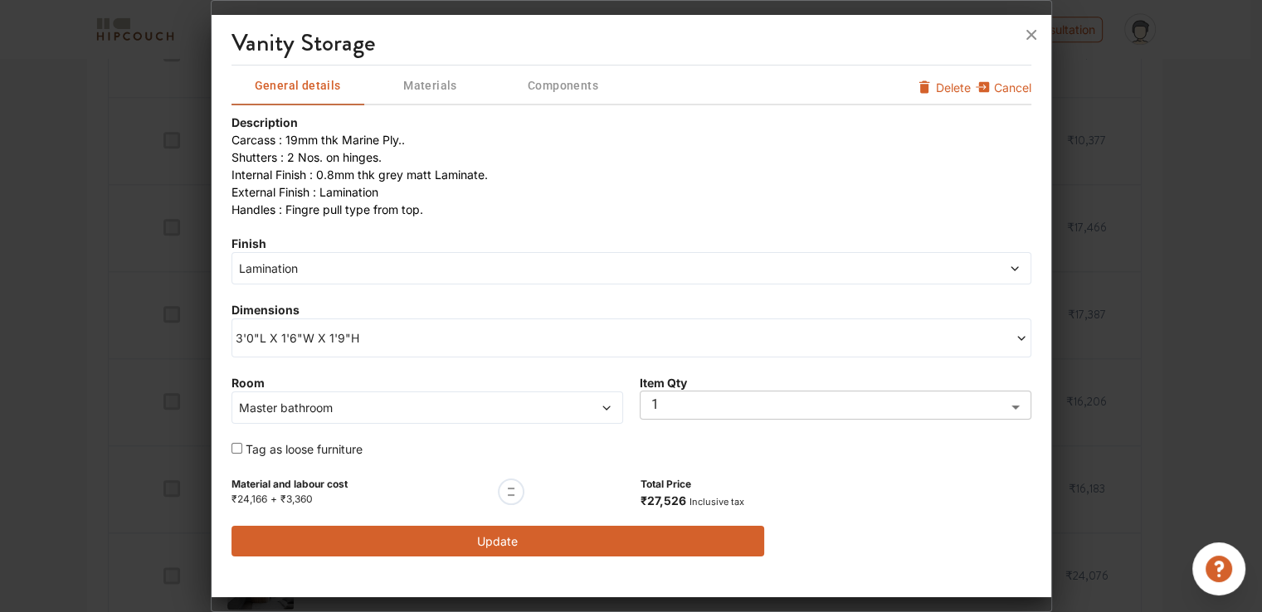
click at [524, 545] on button "Update" at bounding box center [499, 541] width 534 height 31
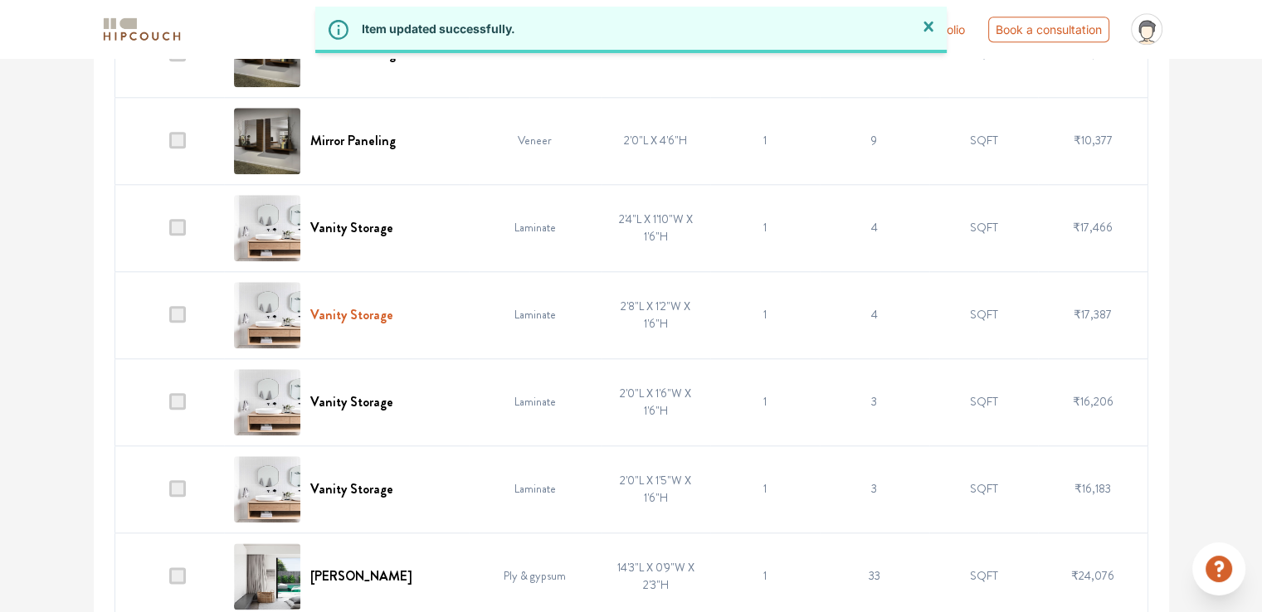
click at [377, 316] on h6 "Vanity Storage" at bounding box center [351, 315] width 83 height 16
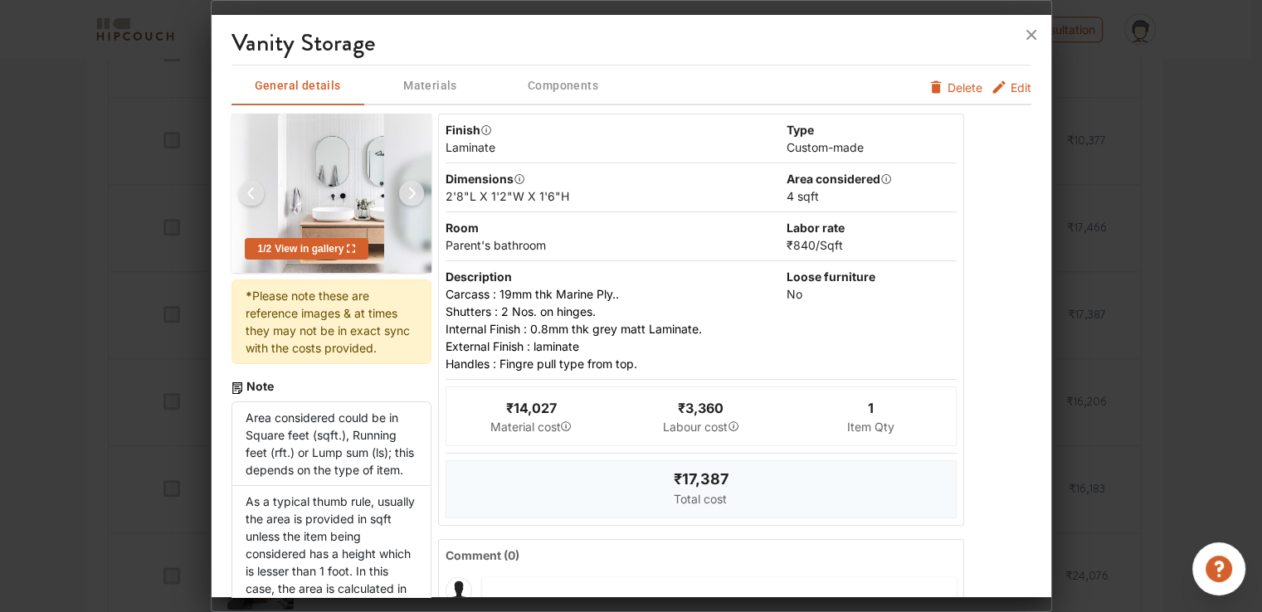
click at [1011, 82] on span "Edit" at bounding box center [1021, 87] width 21 height 17
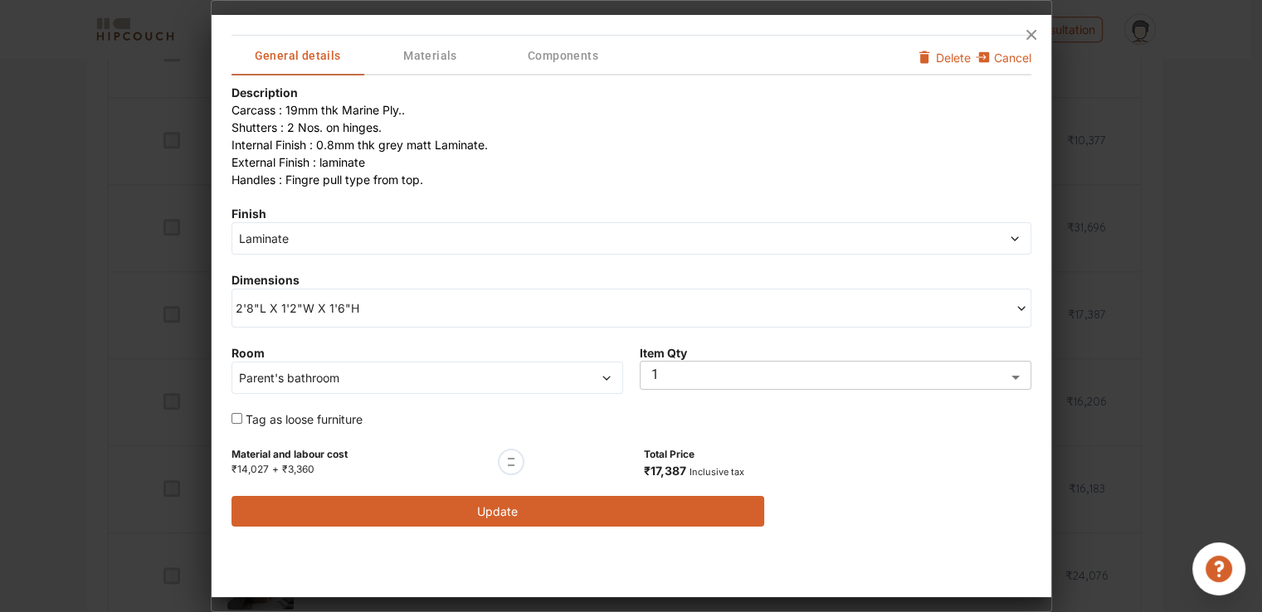
click at [279, 242] on span "Laminate" at bounding box center [530, 238] width 589 height 17
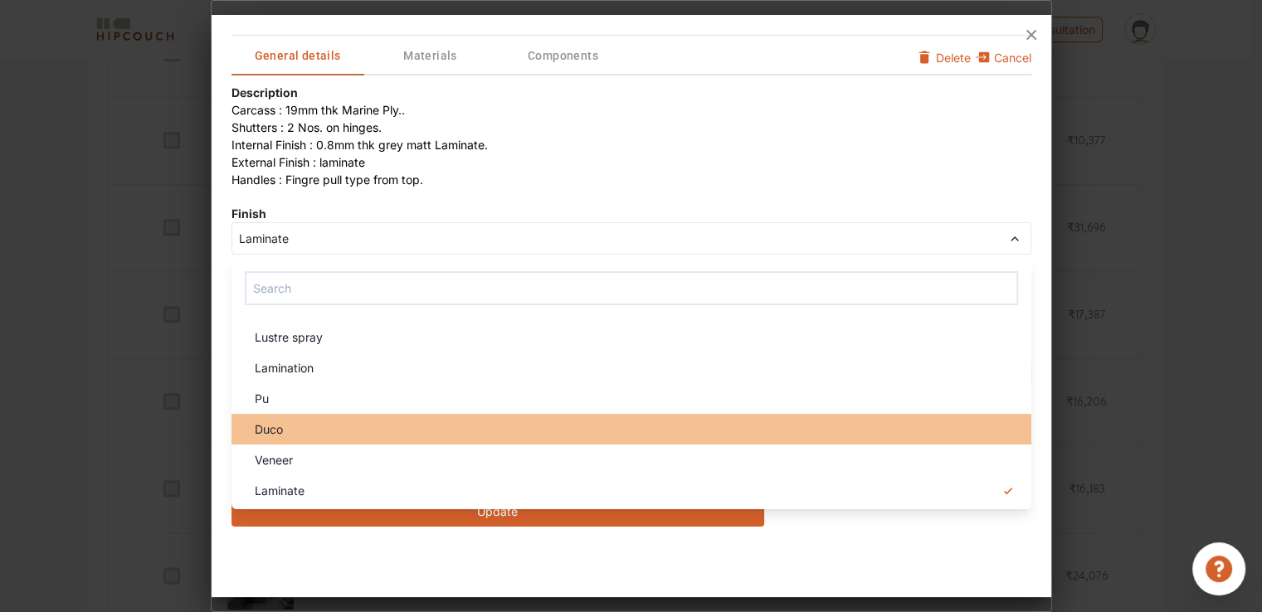
click at [298, 432] on div "Duco" at bounding box center [636, 429] width 790 height 17
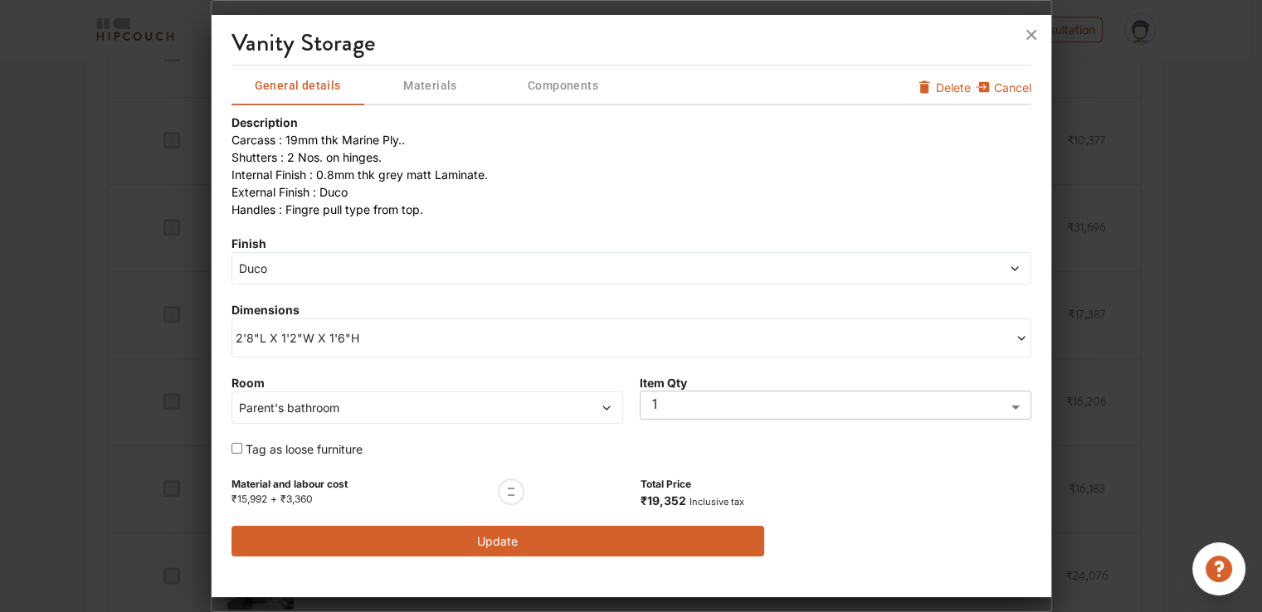
click at [433, 542] on button "Update" at bounding box center [499, 541] width 534 height 31
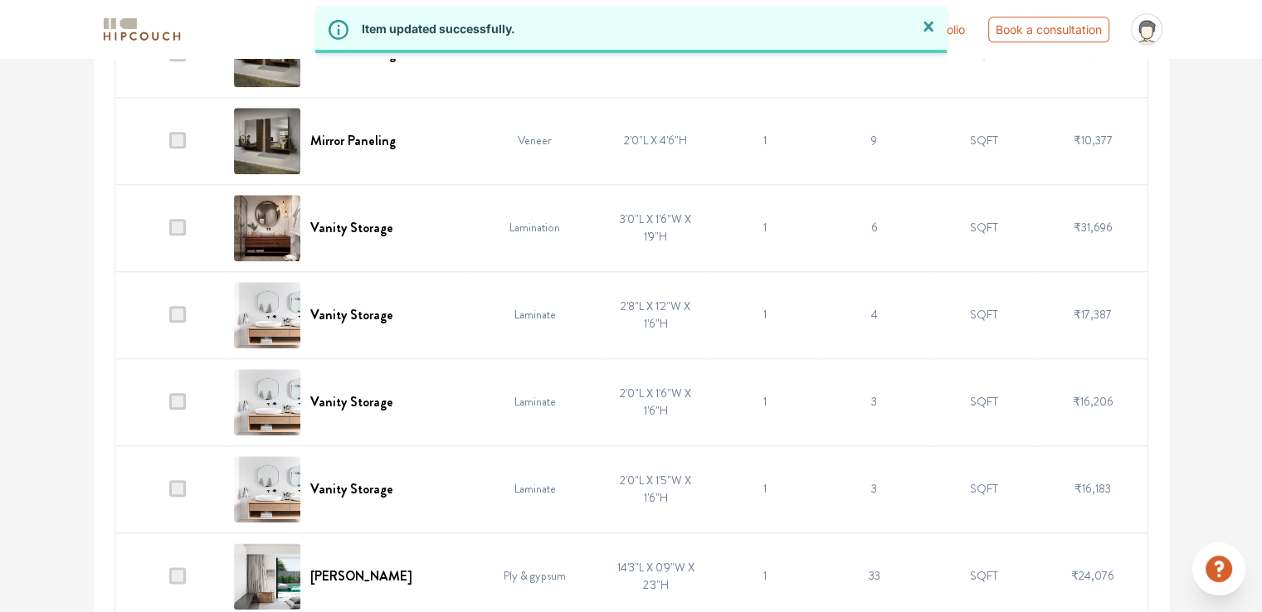
scroll to position [1909, 0]
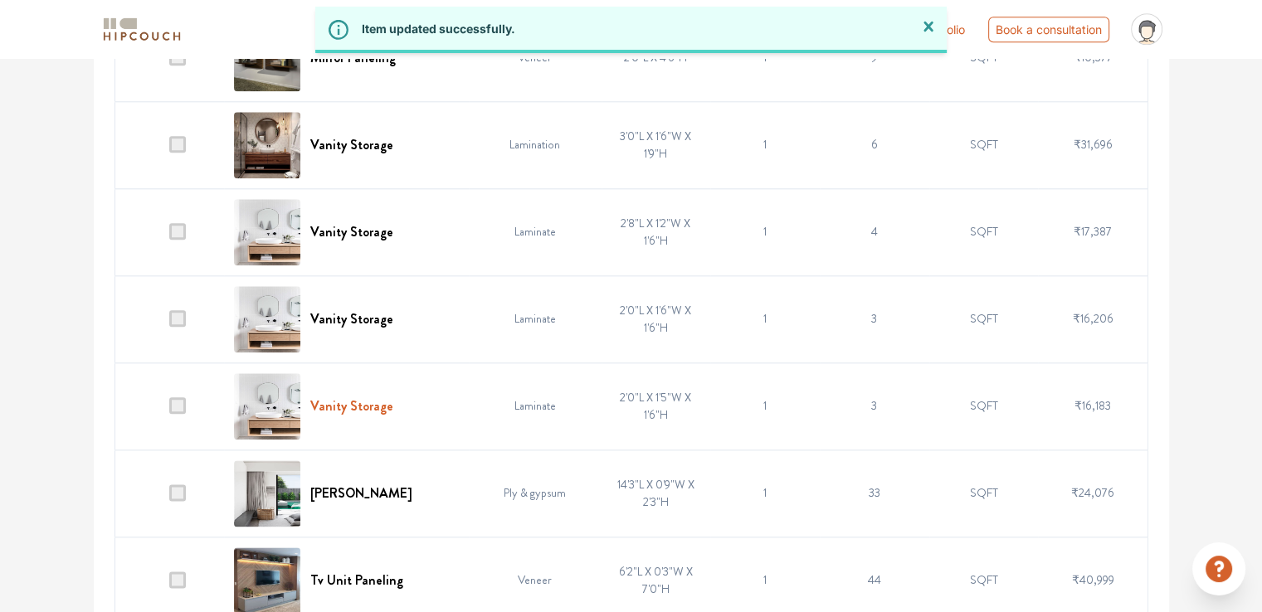
click at [372, 407] on h6 "Vanity Storage" at bounding box center [351, 406] width 83 height 16
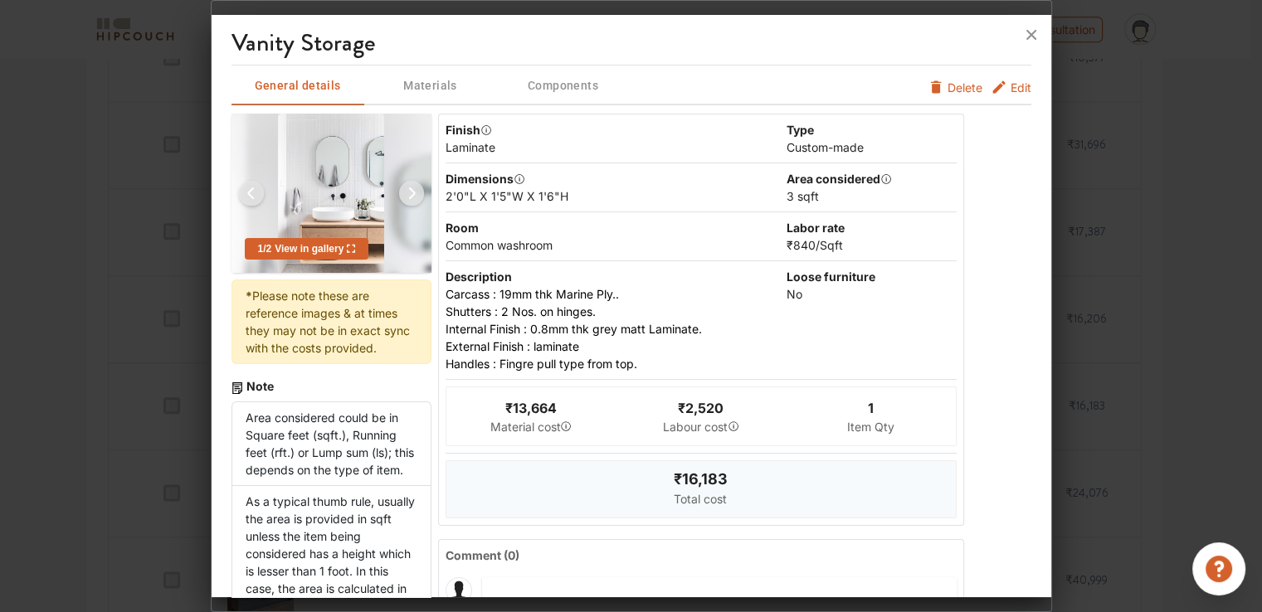
click at [1011, 80] on span "Edit" at bounding box center [1021, 87] width 21 height 17
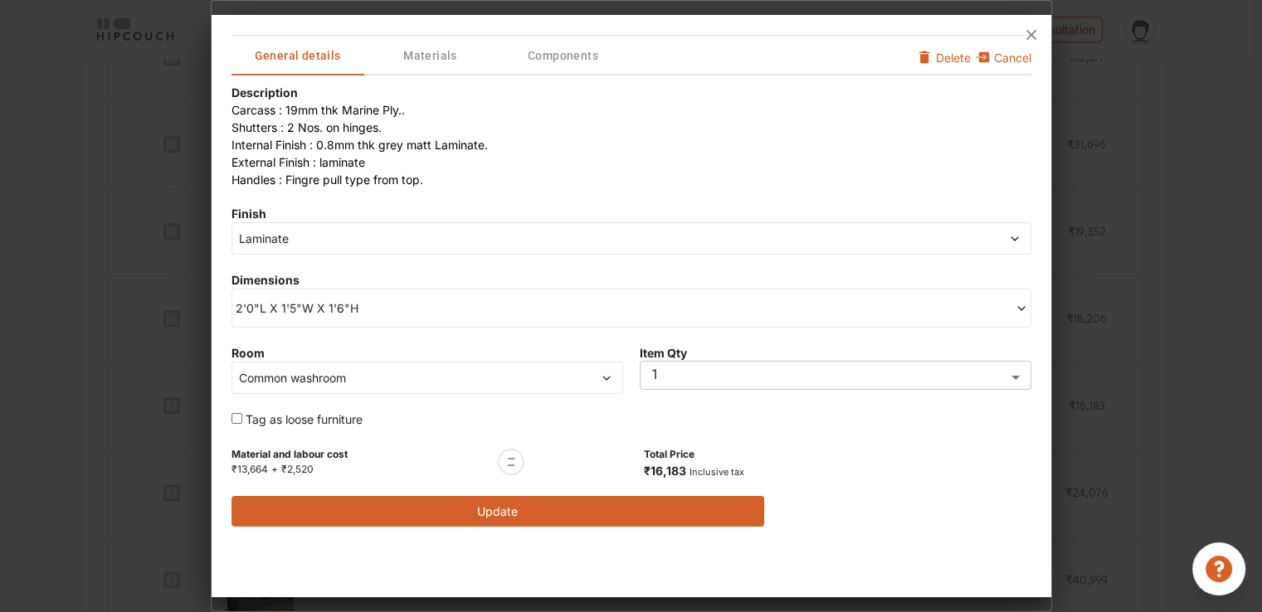
click at [265, 246] on span "Laminate" at bounding box center [530, 238] width 589 height 17
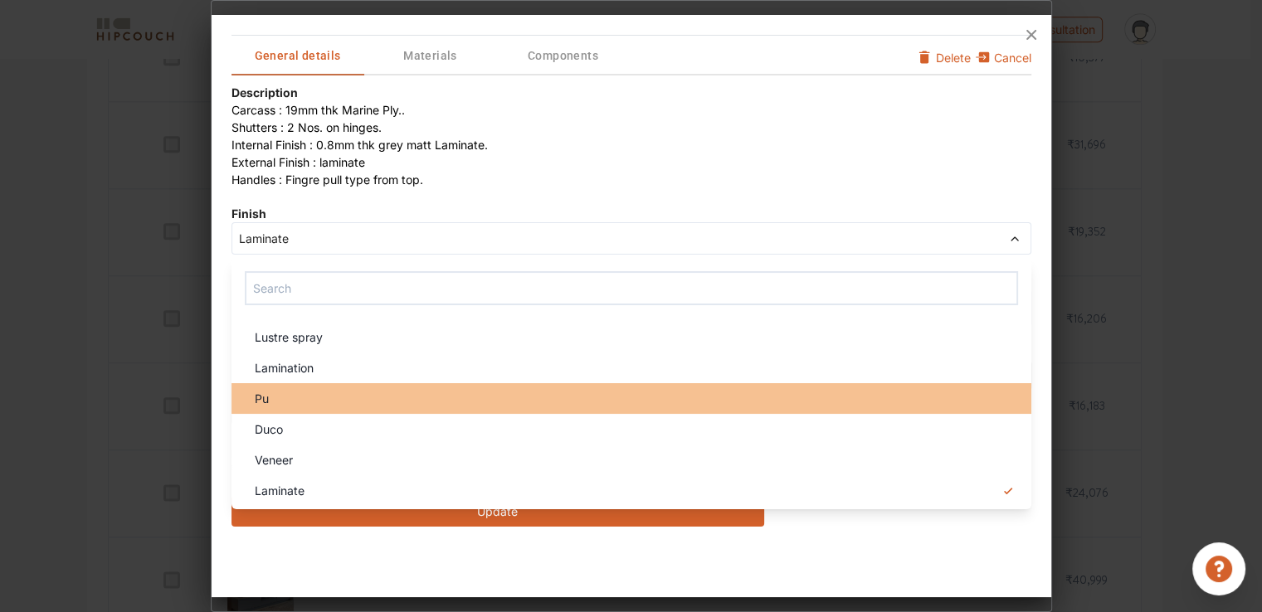
click at [303, 401] on div "Pu" at bounding box center [636, 398] width 790 height 17
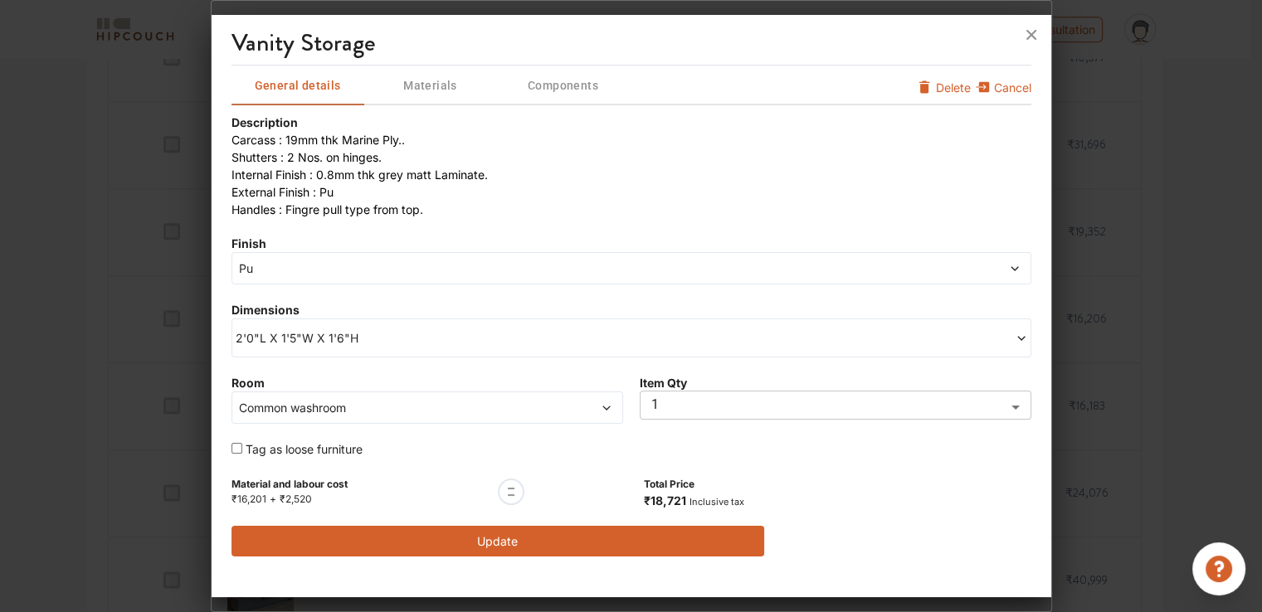
click at [485, 541] on button "Update" at bounding box center [499, 541] width 534 height 31
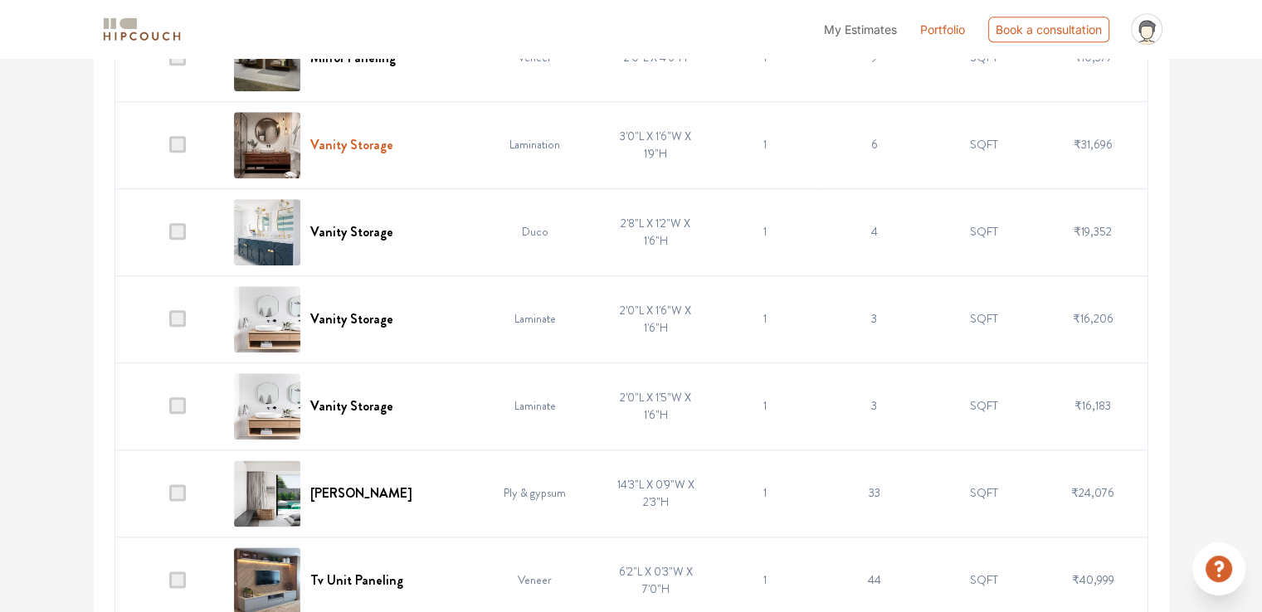
click at [369, 141] on h6 "Vanity Storage" at bounding box center [351, 145] width 83 height 16
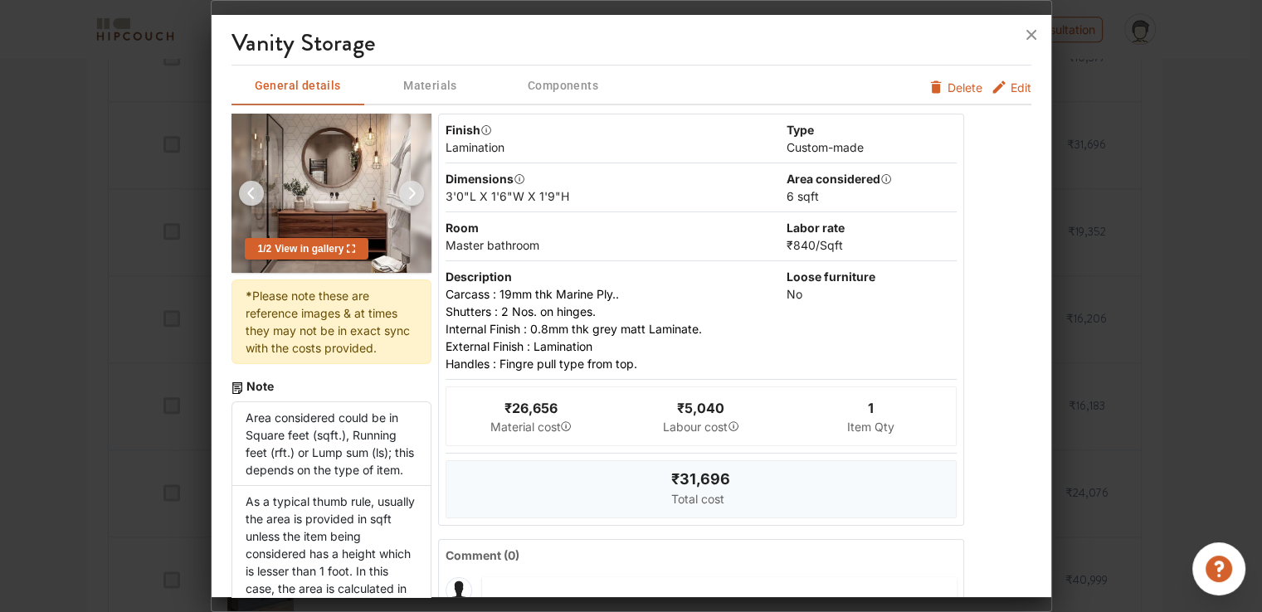
click at [1010, 84] on div "General details Materials Components Edit Delete 1 / 2 View in gallery * Please…" at bounding box center [632, 394] width 800 height 656
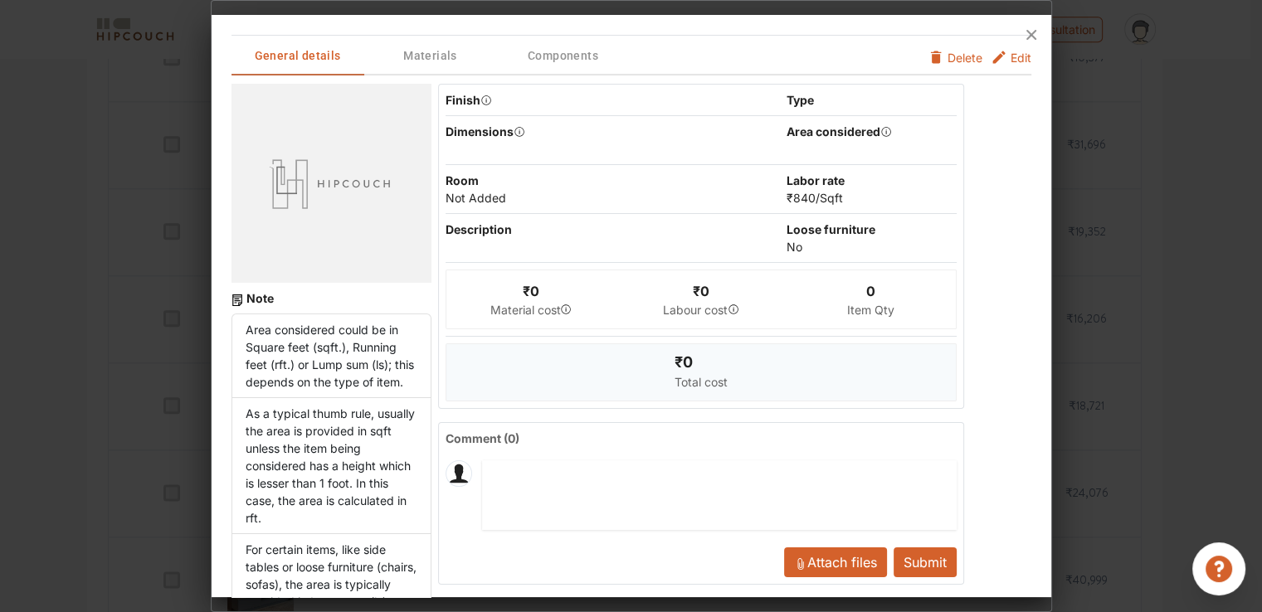
click at [1011, 60] on span "Edit" at bounding box center [1021, 57] width 21 height 17
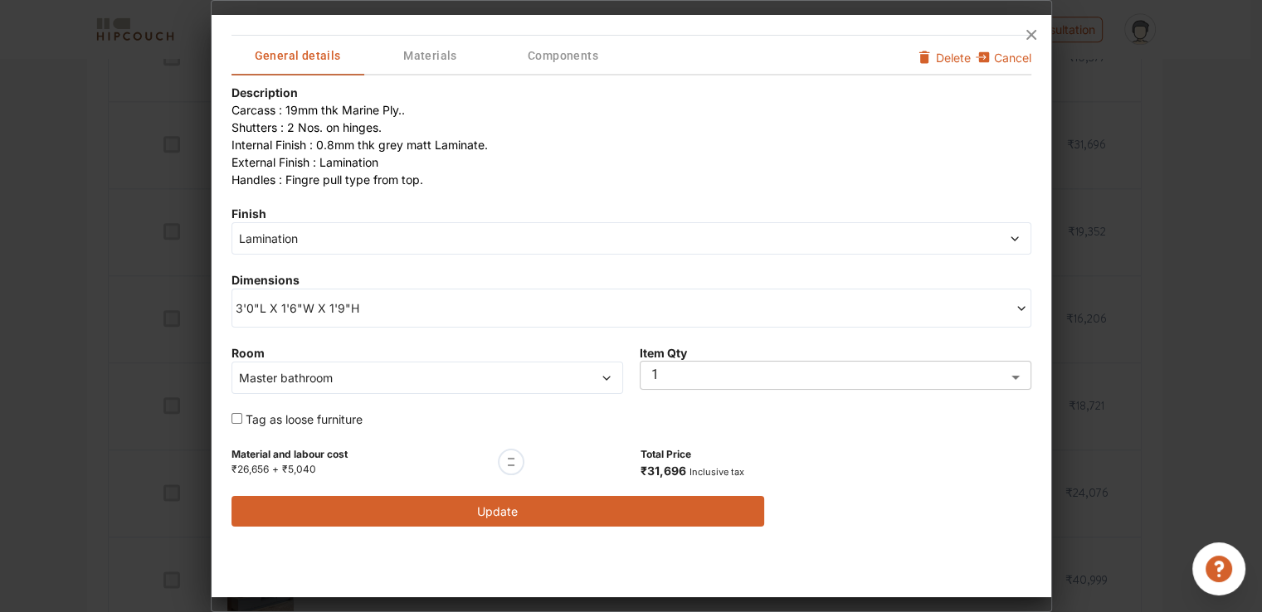
click at [543, 521] on button "Update" at bounding box center [499, 511] width 534 height 31
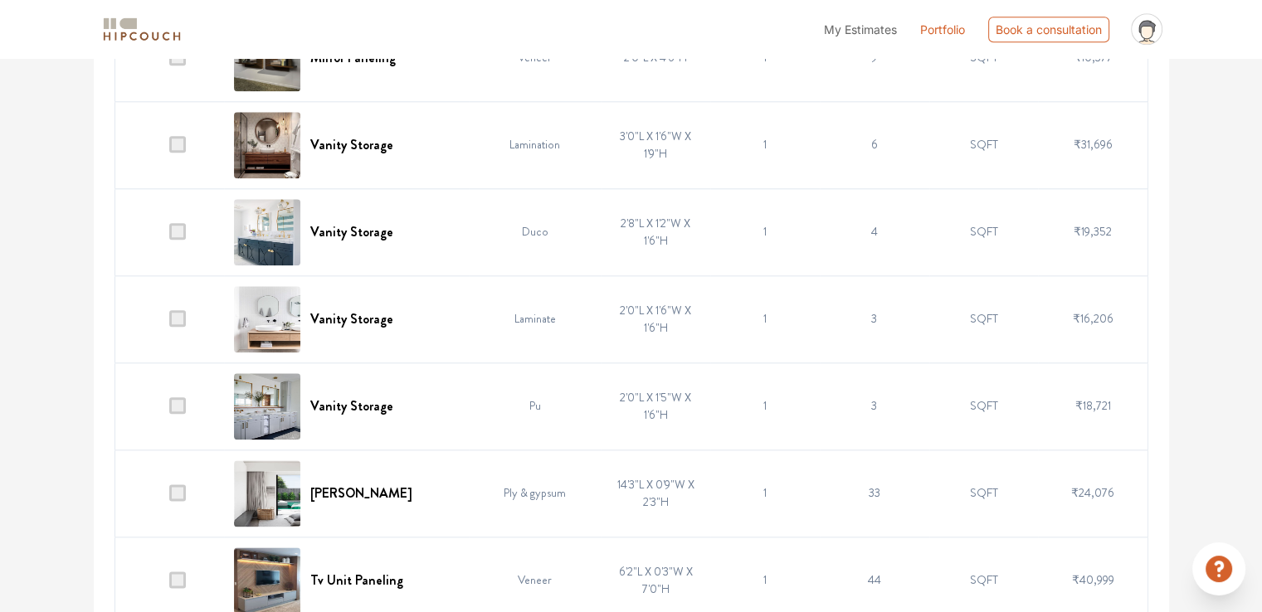
click at [178, 315] on span at bounding box center [177, 318] width 17 height 17
click at [169, 323] on input "checkbox" at bounding box center [169, 323] width 0 height 0
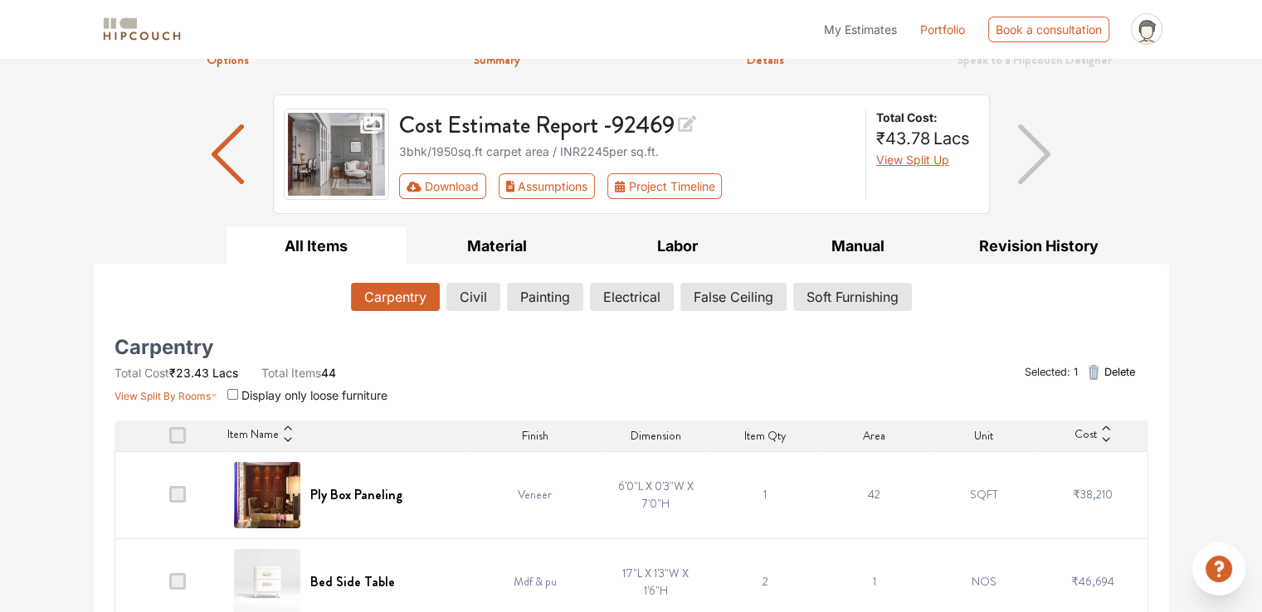
scroll to position [0, 0]
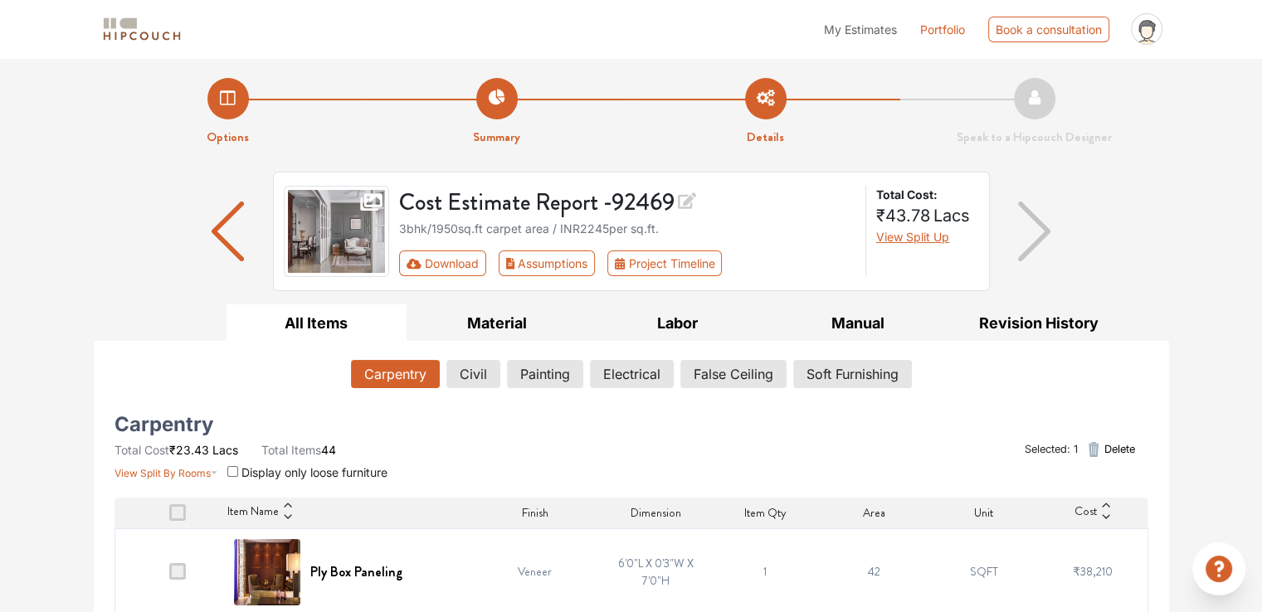
click at [1113, 447] on span "Delete" at bounding box center [1119, 449] width 31 height 16
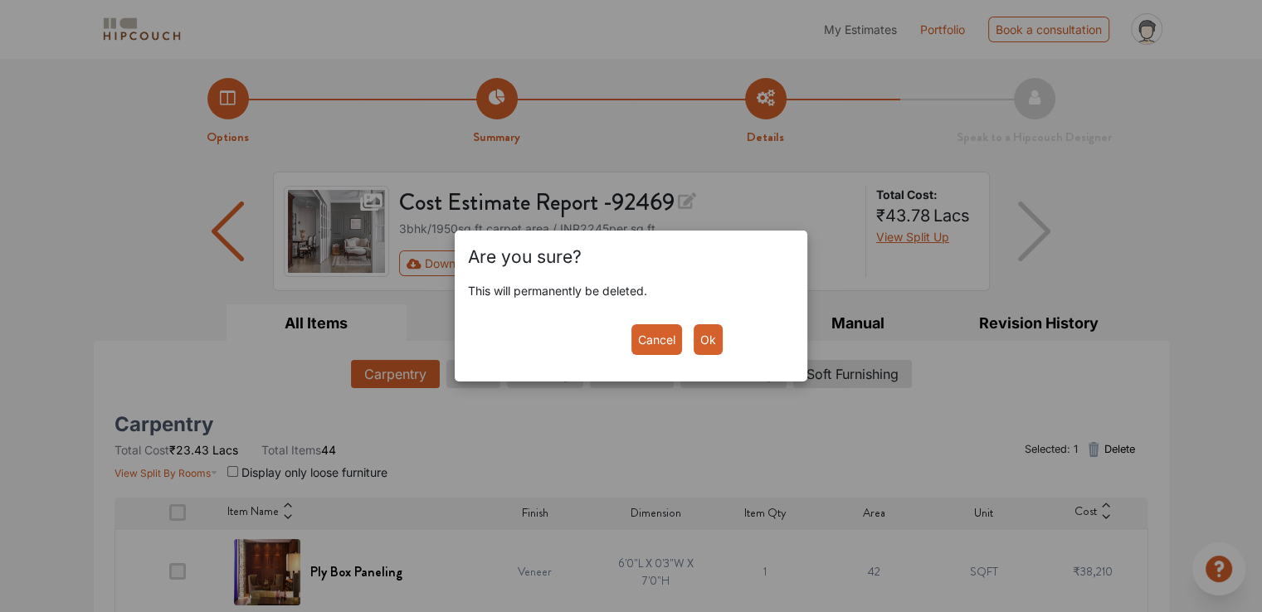
click at [705, 343] on button "Ok" at bounding box center [708, 339] width 29 height 31
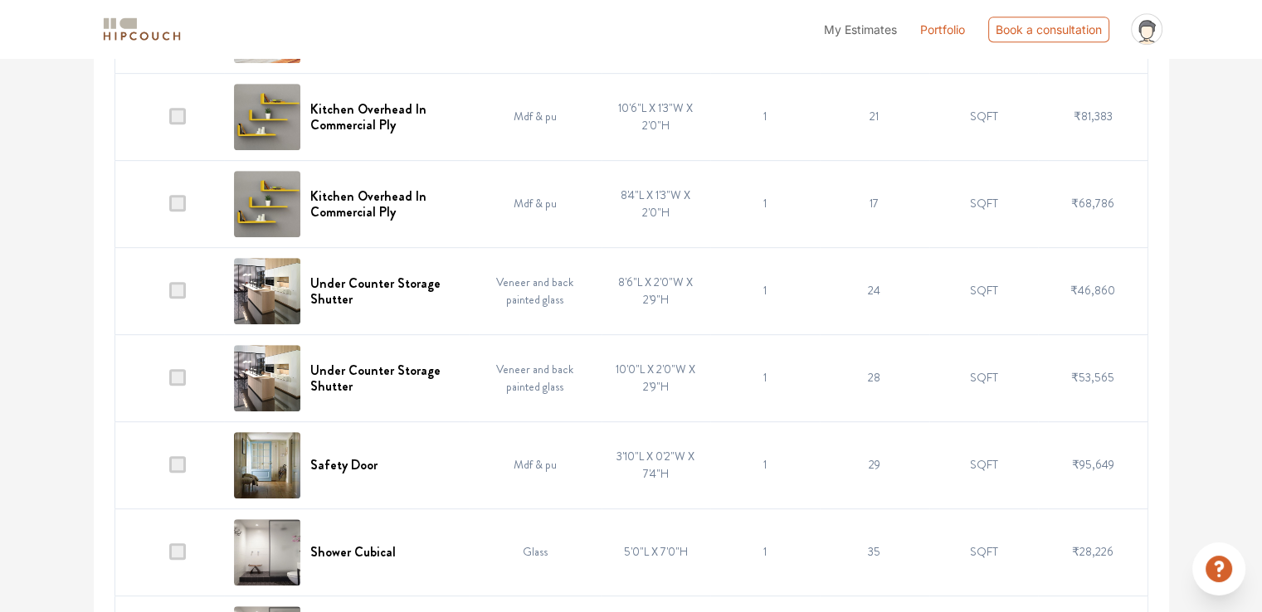
scroll to position [913, 0]
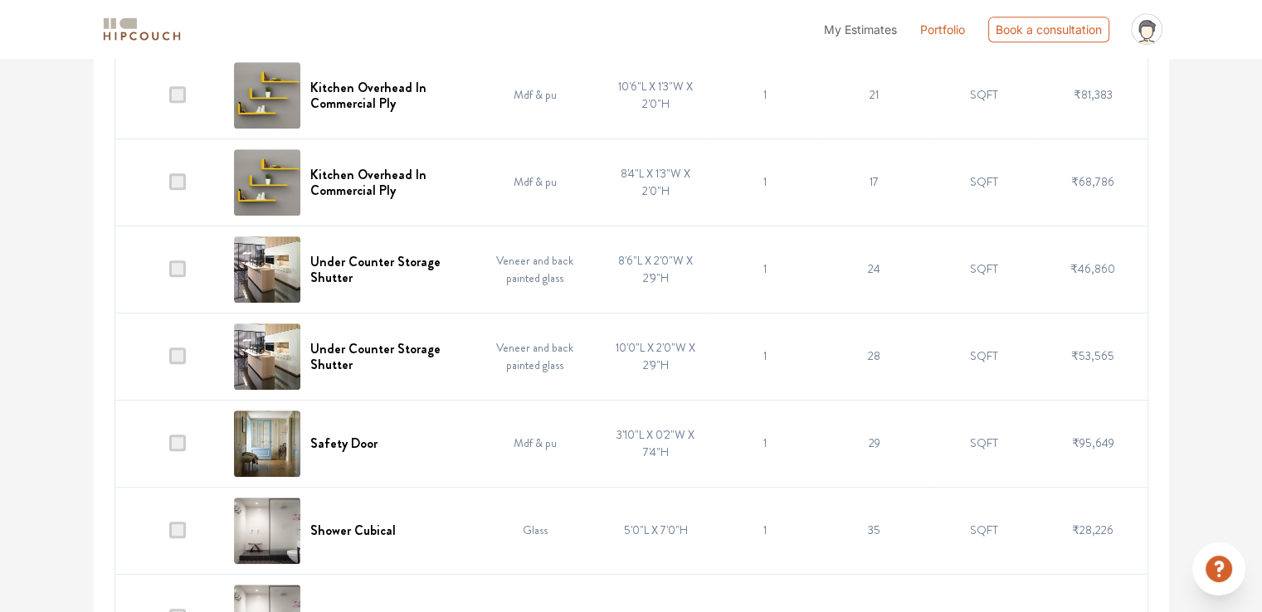
drag, startPoint x: 178, startPoint y: 441, endPoint x: 195, endPoint y: 442, distance: 16.6
click at [178, 442] on span at bounding box center [177, 443] width 17 height 17
click at [169, 447] on input "checkbox" at bounding box center [169, 447] width 0 height 0
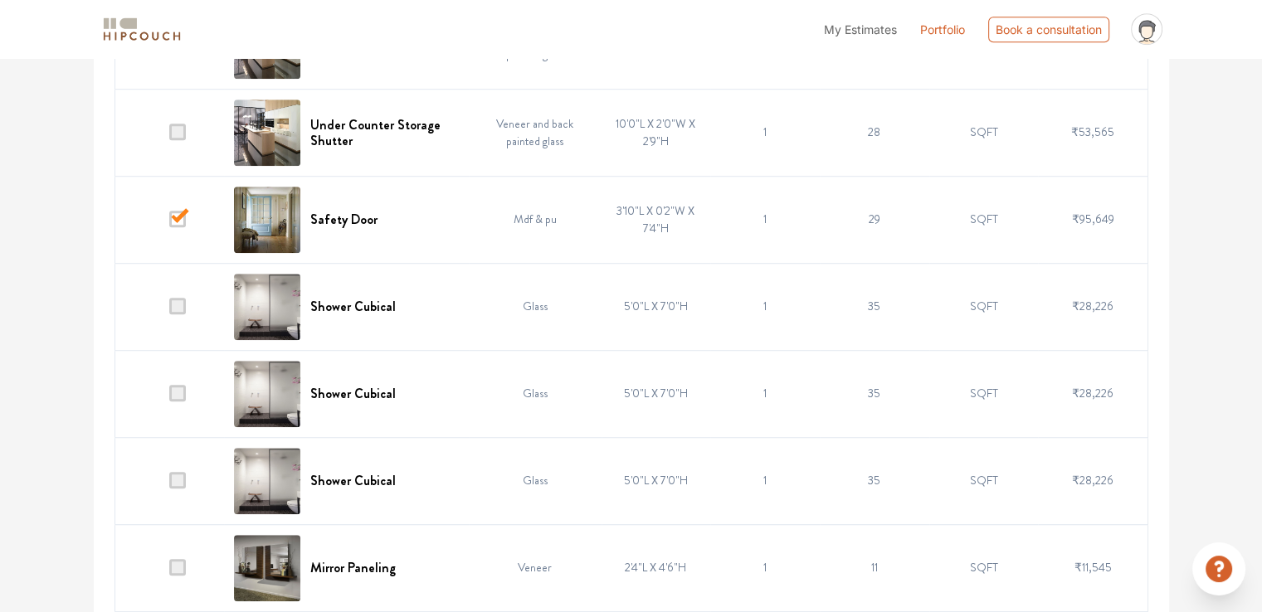
scroll to position [1162, 0]
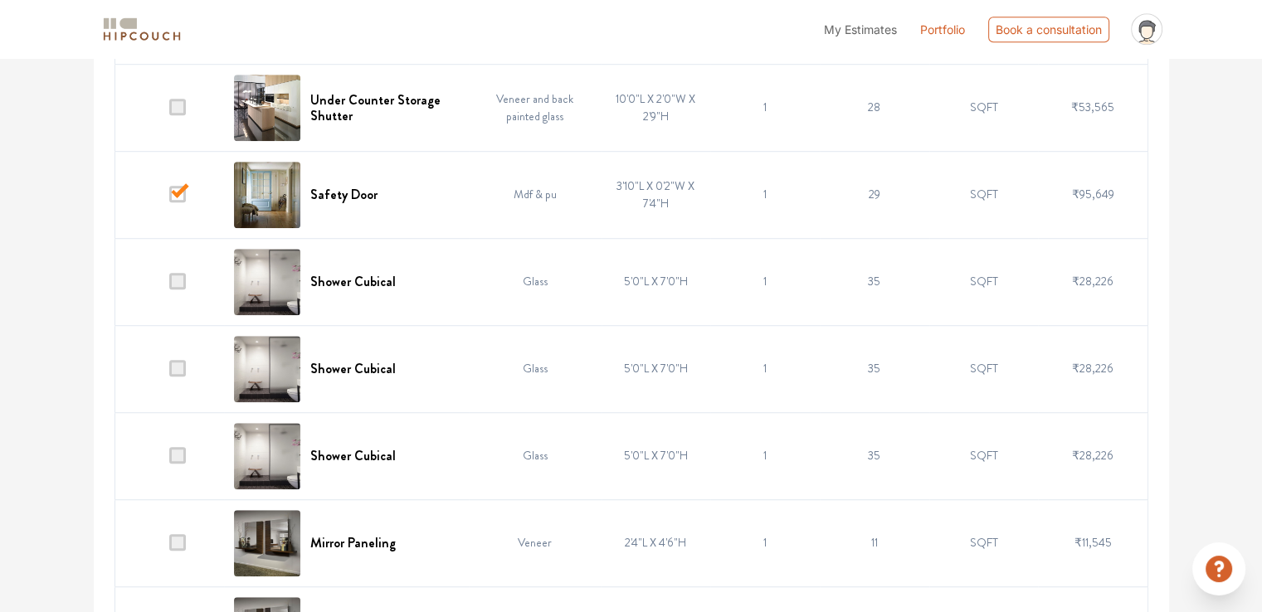
click at [182, 372] on span at bounding box center [177, 368] width 17 height 17
click at [169, 373] on input "checkbox" at bounding box center [169, 373] width 0 height 0
click at [179, 451] on span at bounding box center [177, 455] width 17 height 17
click at [169, 460] on input "checkbox" at bounding box center [169, 460] width 0 height 0
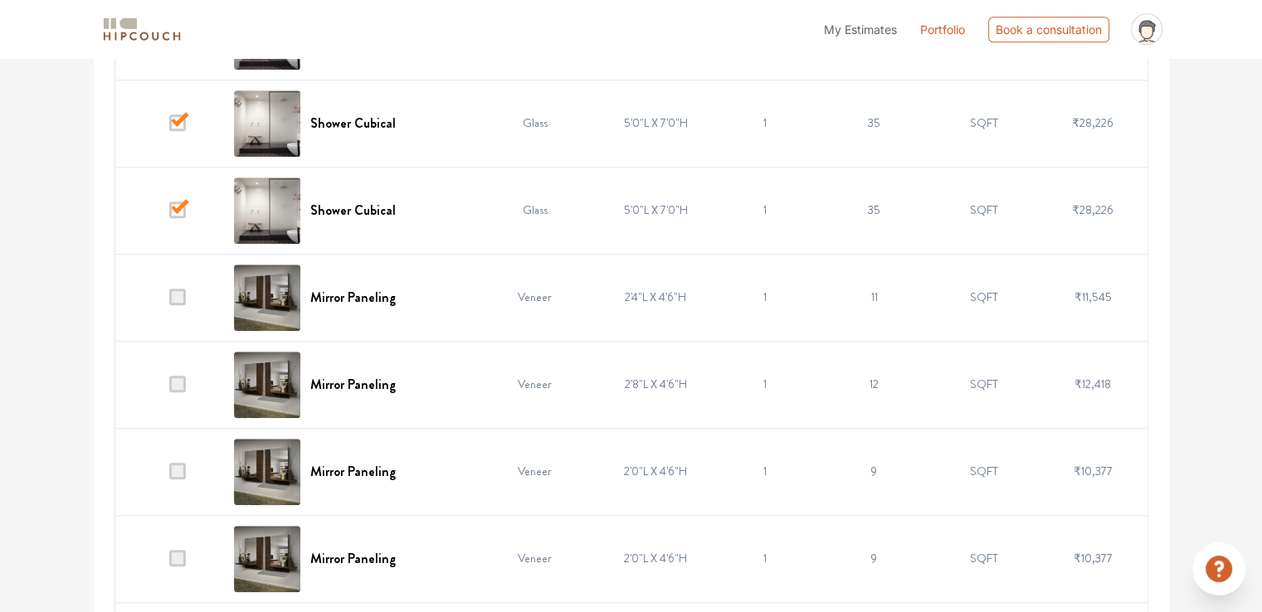
scroll to position [1411, 0]
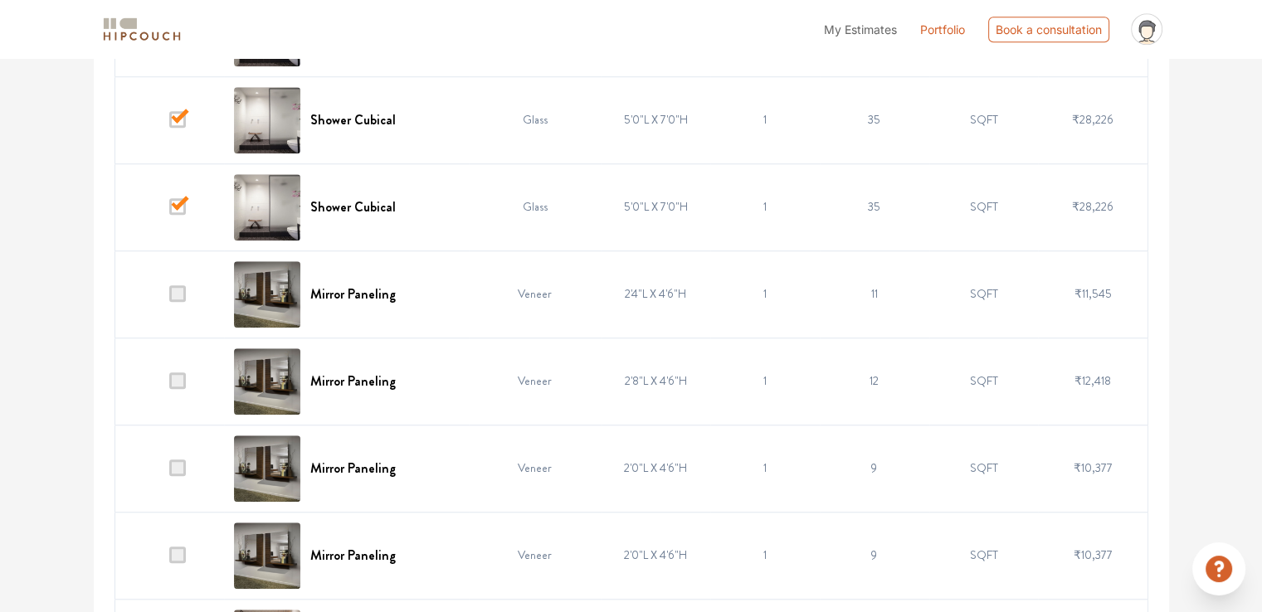
click at [176, 203] on span at bounding box center [177, 206] width 17 height 17
click at [169, 211] on input "checkbox" at bounding box center [169, 211] width 0 height 0
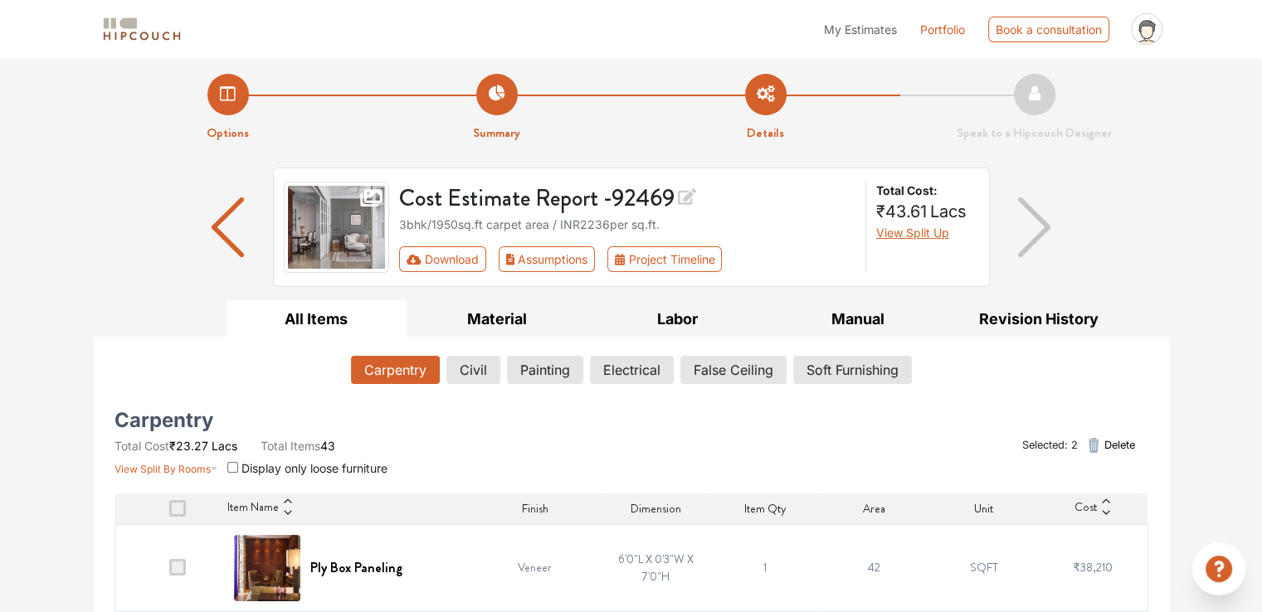
scroll to position [0, 0]
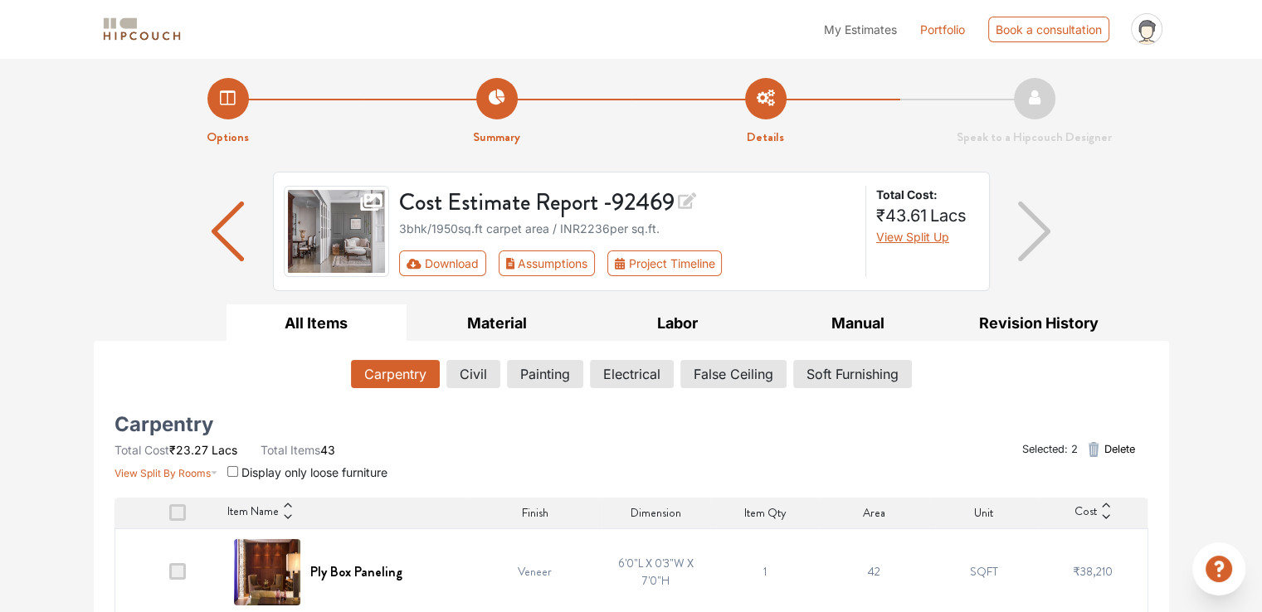
click at [1129, 447] on span "Delete" at bounding box center [1119, 449] width 31 height 16
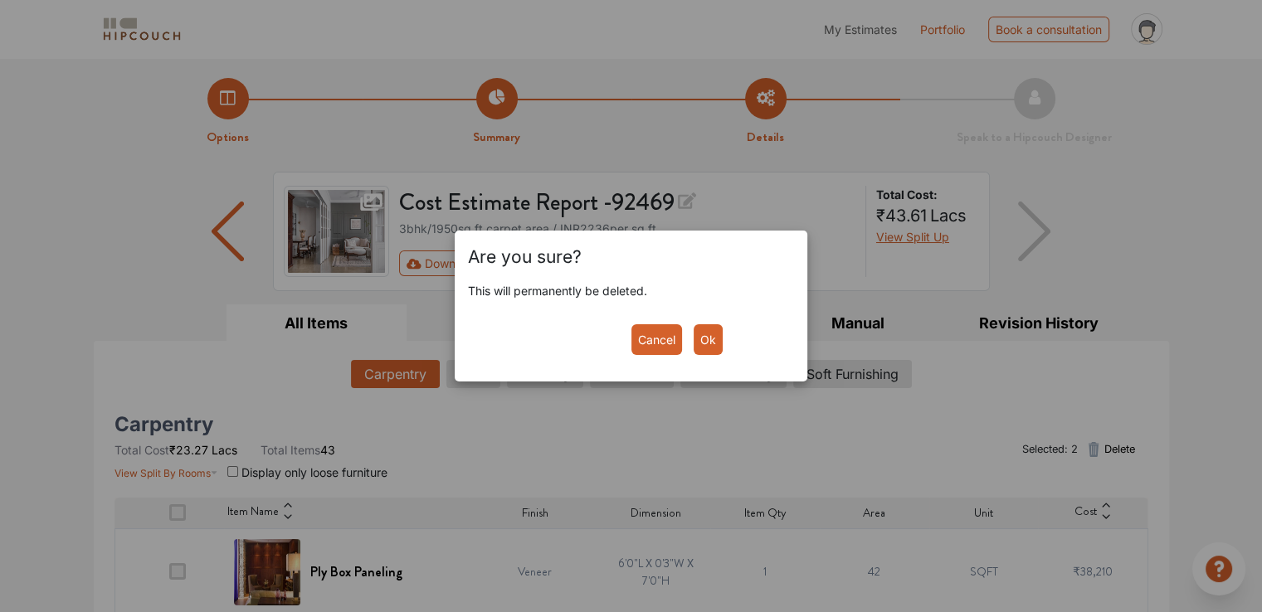
click at [705, 348] on button "Ok" at bounding box center [708, 339] width 29 height 31
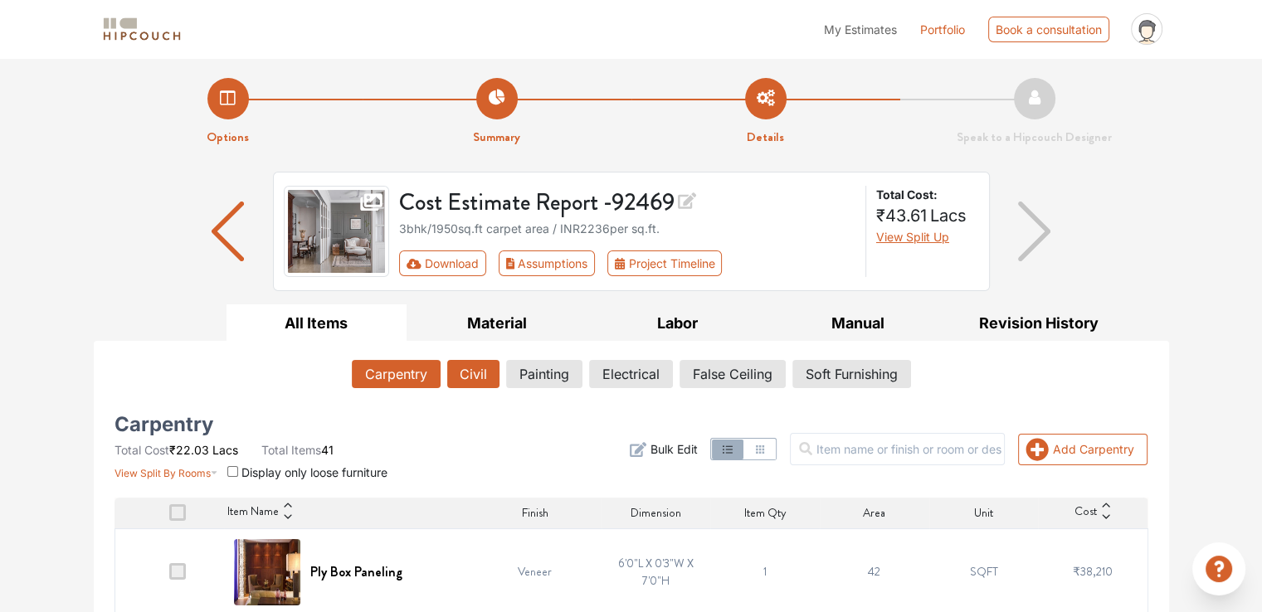
click at [471, 368] on button "Civil" at bounding box center [473, 374] width 52 height 28
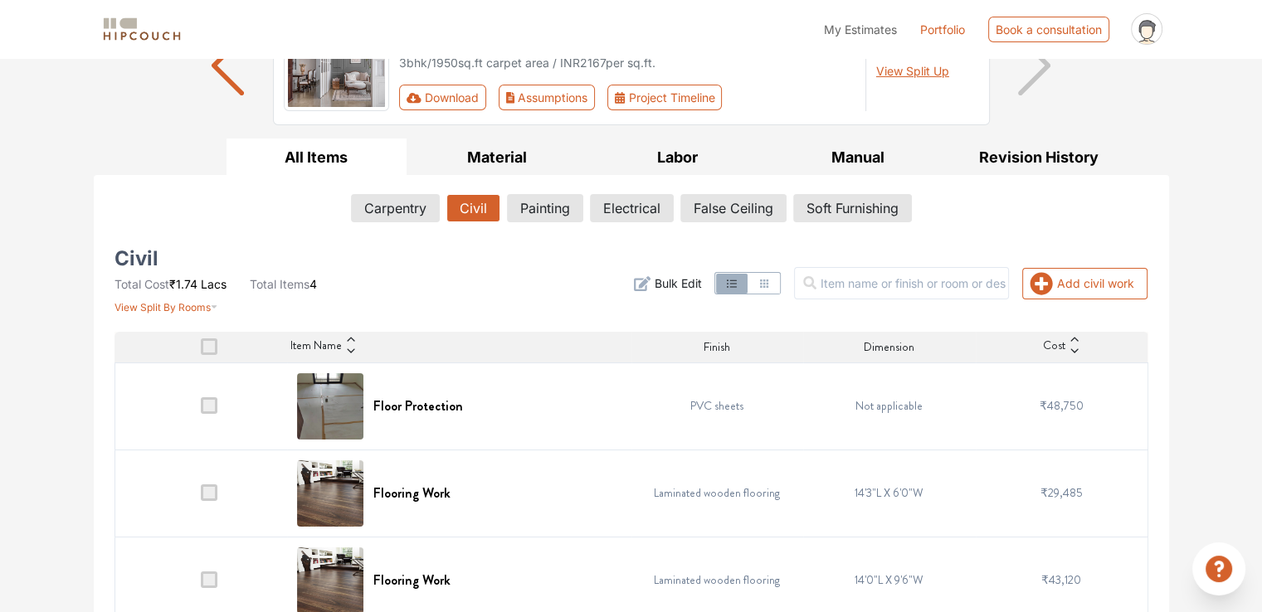
scroll to position [249, 0]
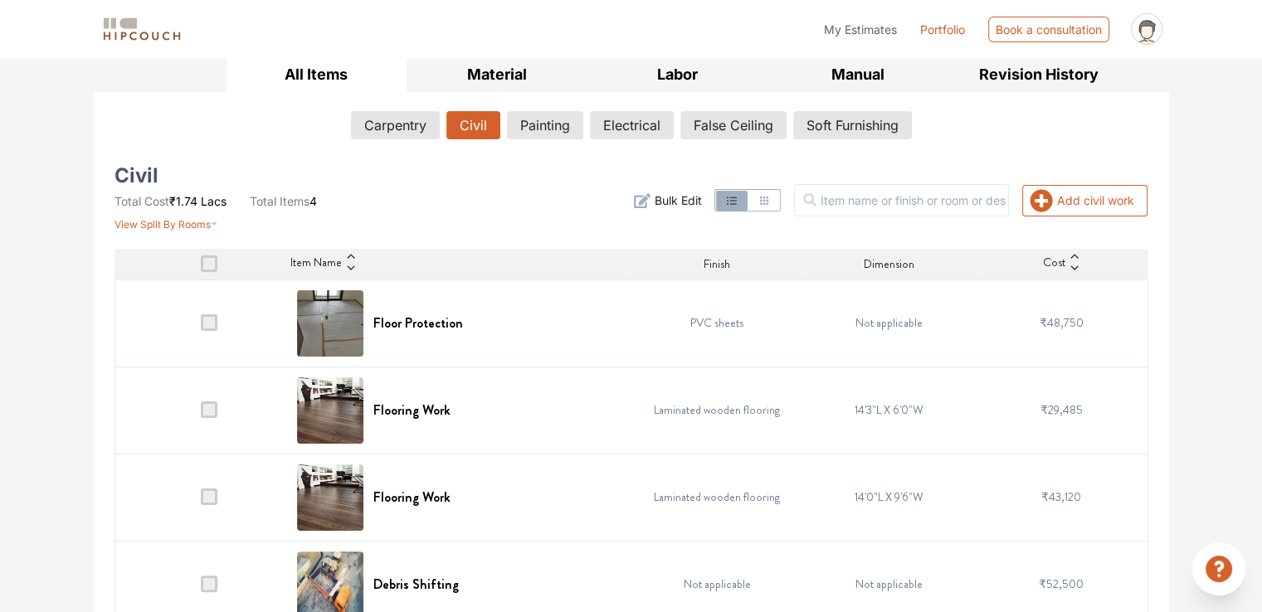
click at [213, 322] on span at bounding box center [209, 323] width 17 height 17
click at [201, 327] on input "checkbox" at bounding box center [201, 327] width 0 height 0
click at [385, 323] on h6 "Floor Protection" at bounding box center [418, 323] width 90 height 16
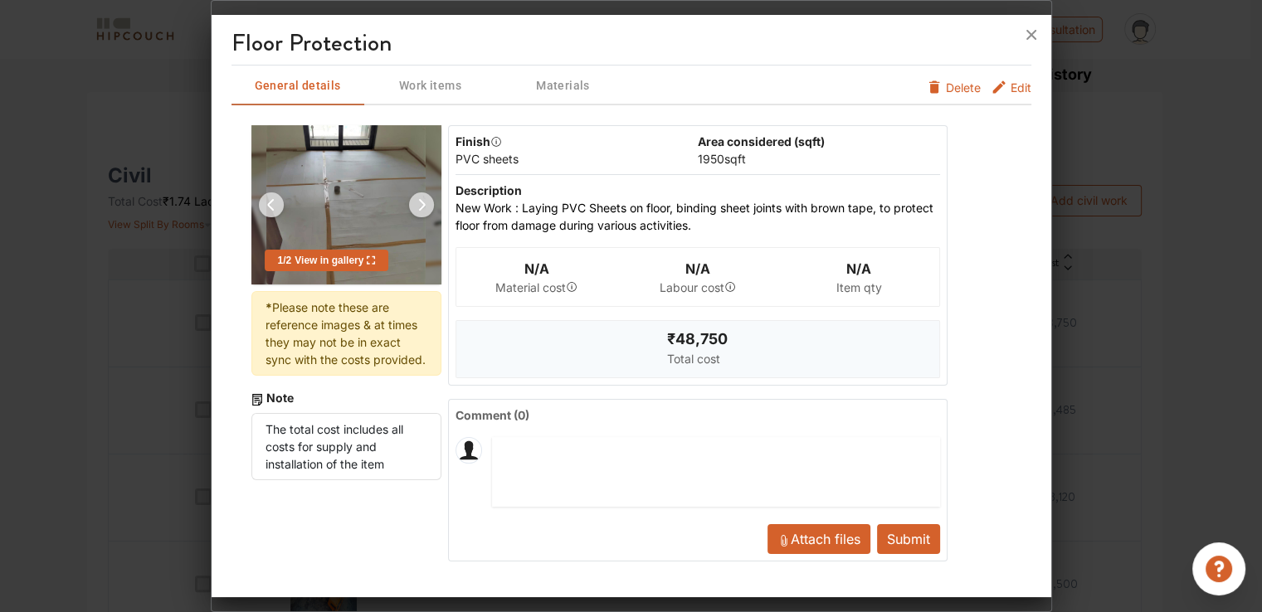
click at [1012, 92] on span "Edit" at bounding box center [1021, 92] width 21 height 27
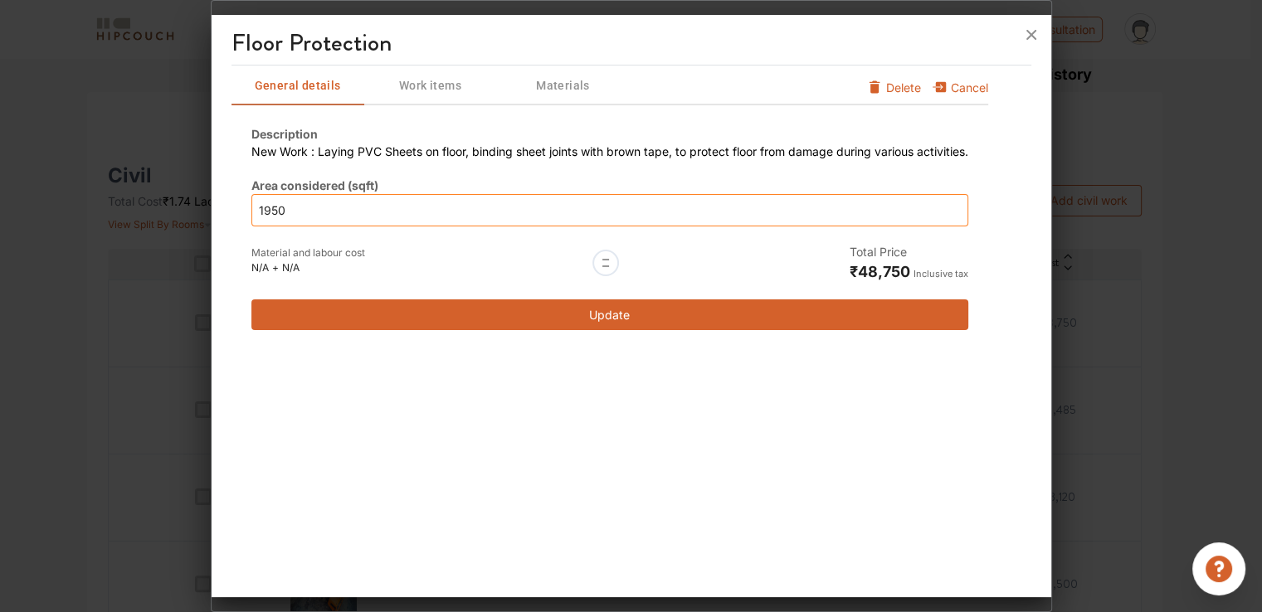
drag, startPoint x: 304, startPoint y: 208, endPoint x: 239, endPoint y: 220, distance: 65.8
click at [239, 220] on div "Description New Work : Laying PVC Sheets on floor, binding sheet joints with br…" at bounding box center [610, 227] width 757 height 245
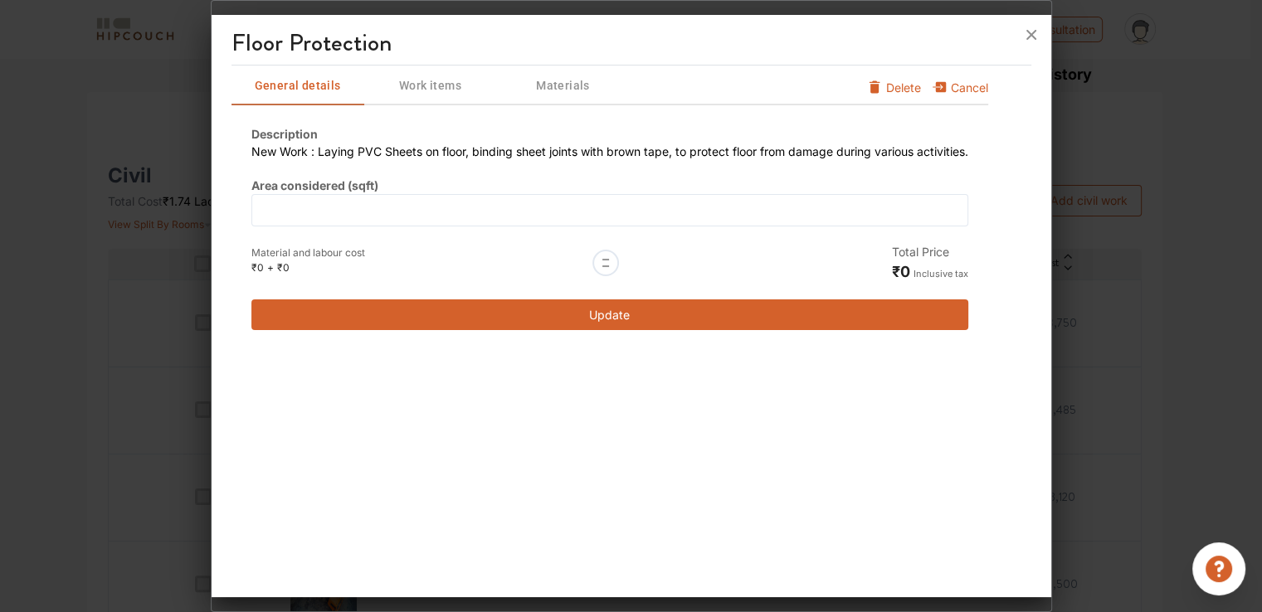
click at [624, 305] on button "Update" at bounding box center [609, 315] width 717 height 31
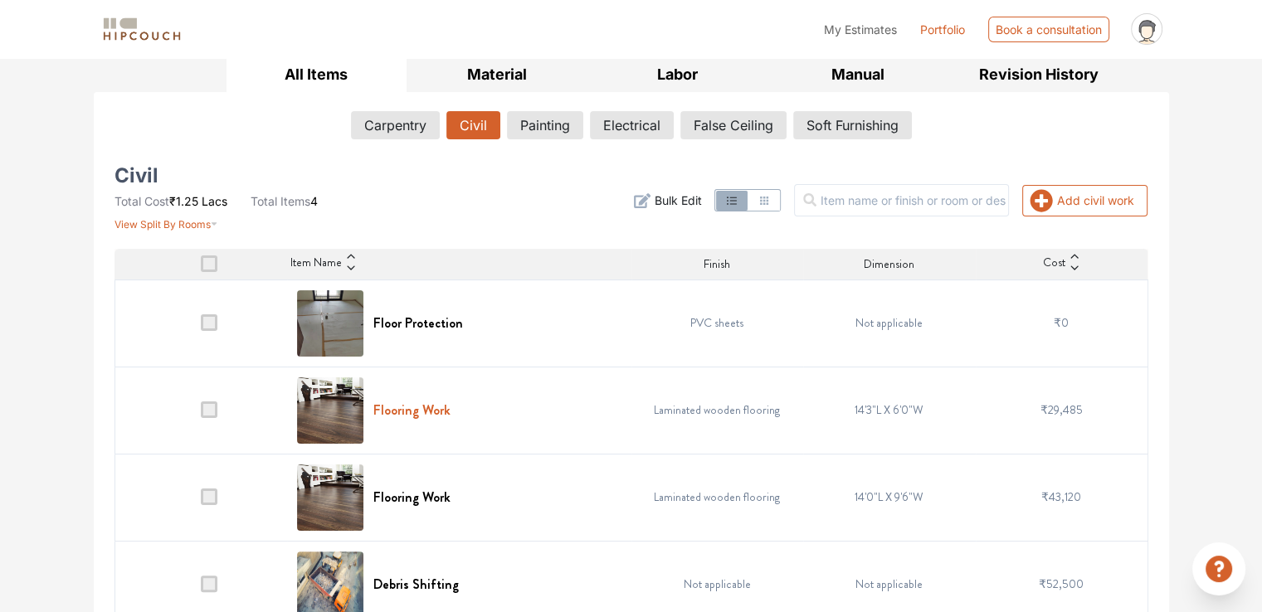
click at [398, 412] on h6 "Flooring Work" at bounding box center [411, 410] width 77 height 16
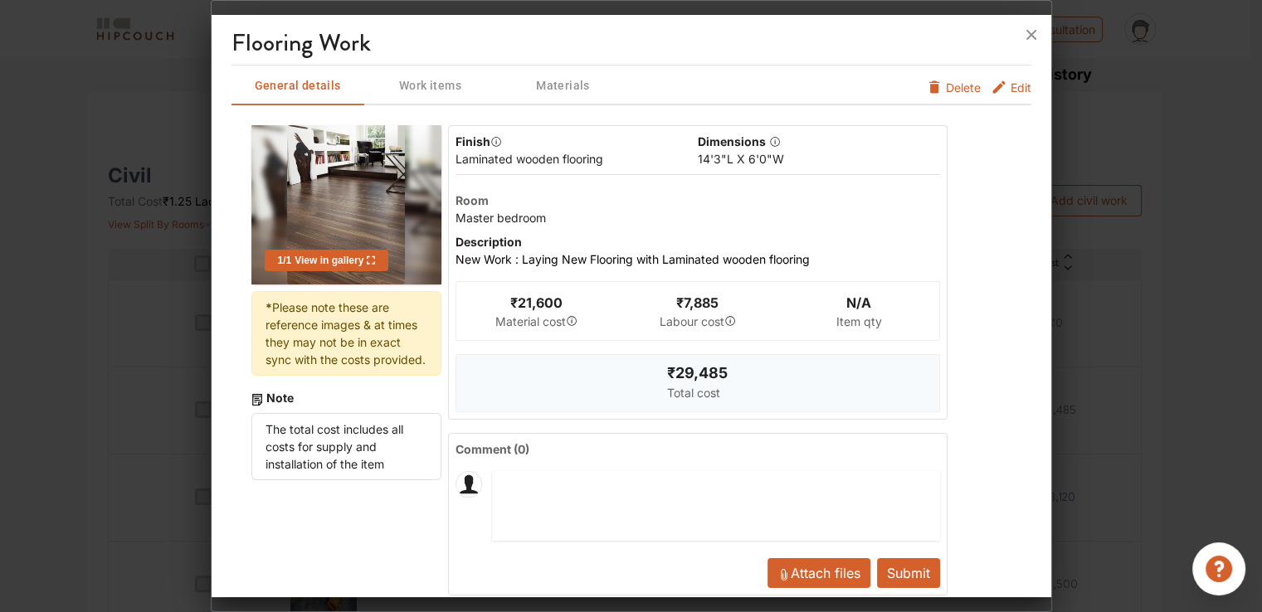
click at [1011, 87] on span "Edit" at bounding box center [1021, 92] width 21 height 27
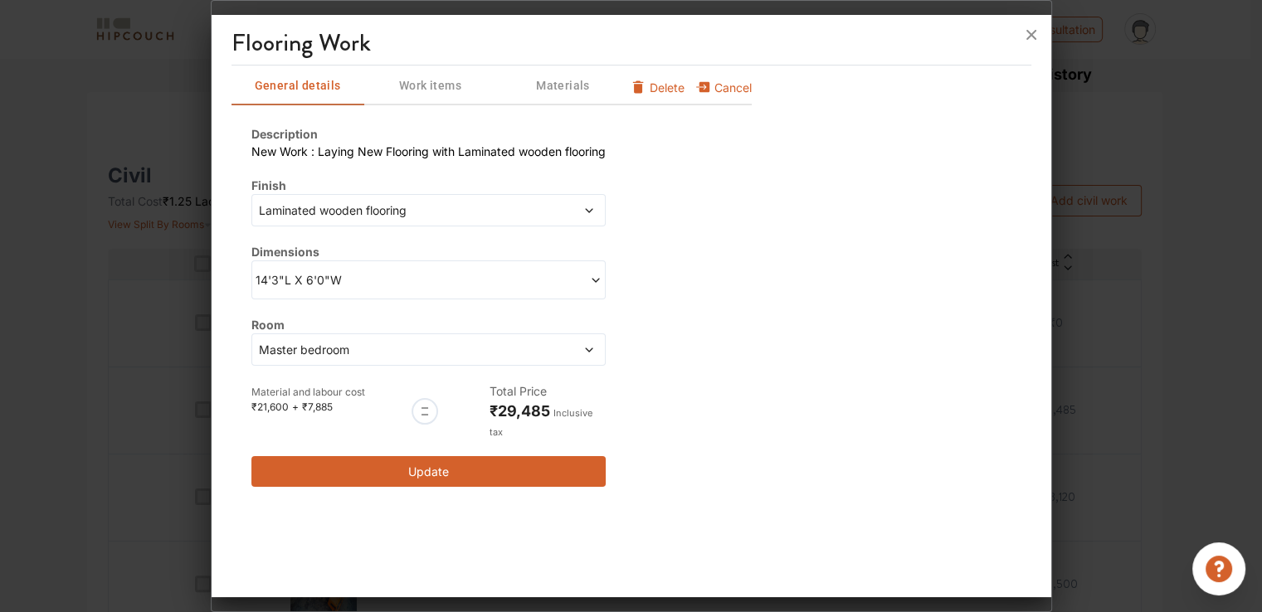
click at [365, 212] on span "Laminated wooden flooring" at bounding box center [383, 210] width 255 height 17
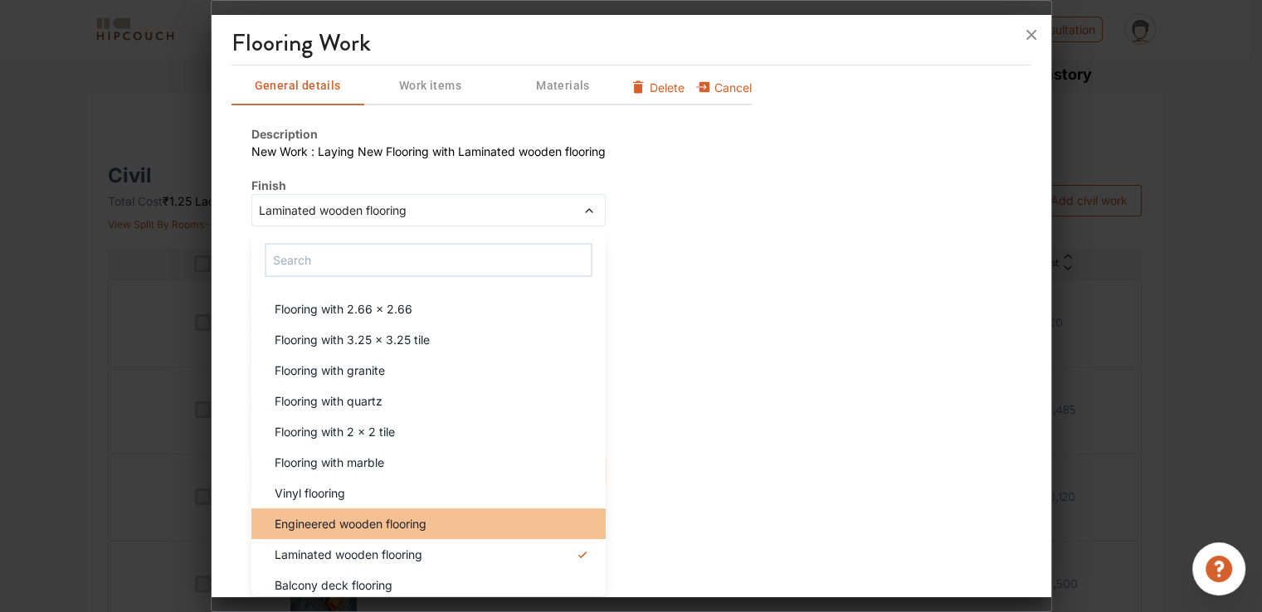
click at [334, 526] on span "Engineered wooden flooring" at bounding box center [351, 523] width 152 height 17
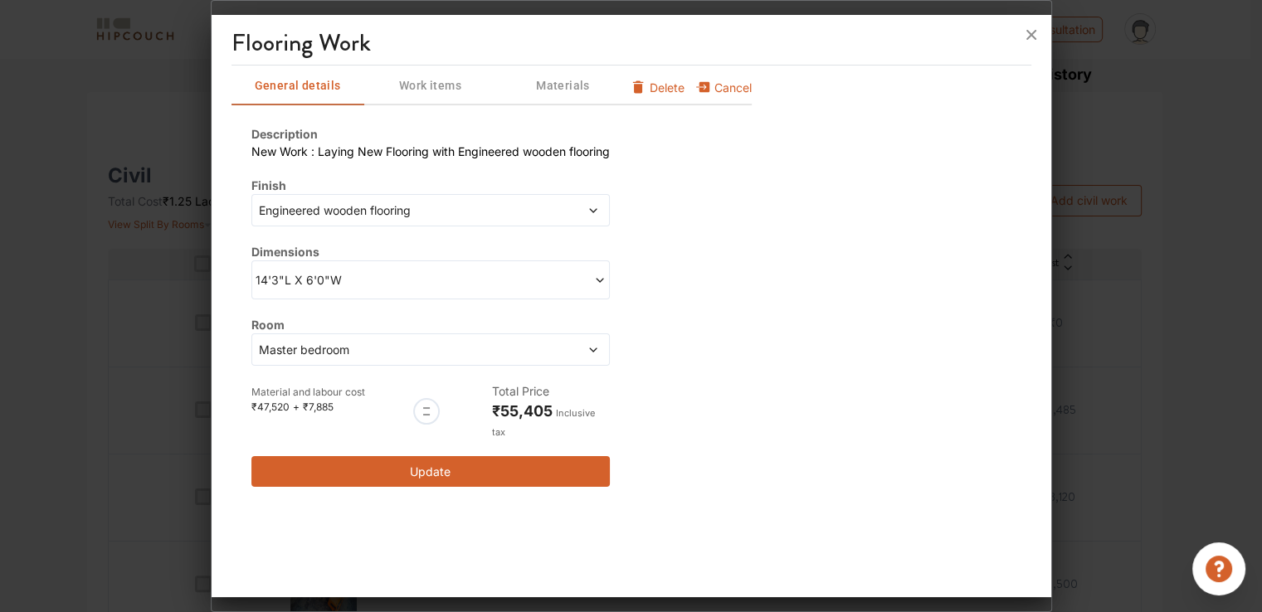
drag, startPoint x: 351, startPoint y: 280, endPoint x: 335, endPoint y: 281, distance: 15.9
click at [350, 280] on span "14'3"L X 6'0"W" at bounding box center [343, 279] width 175 height 17
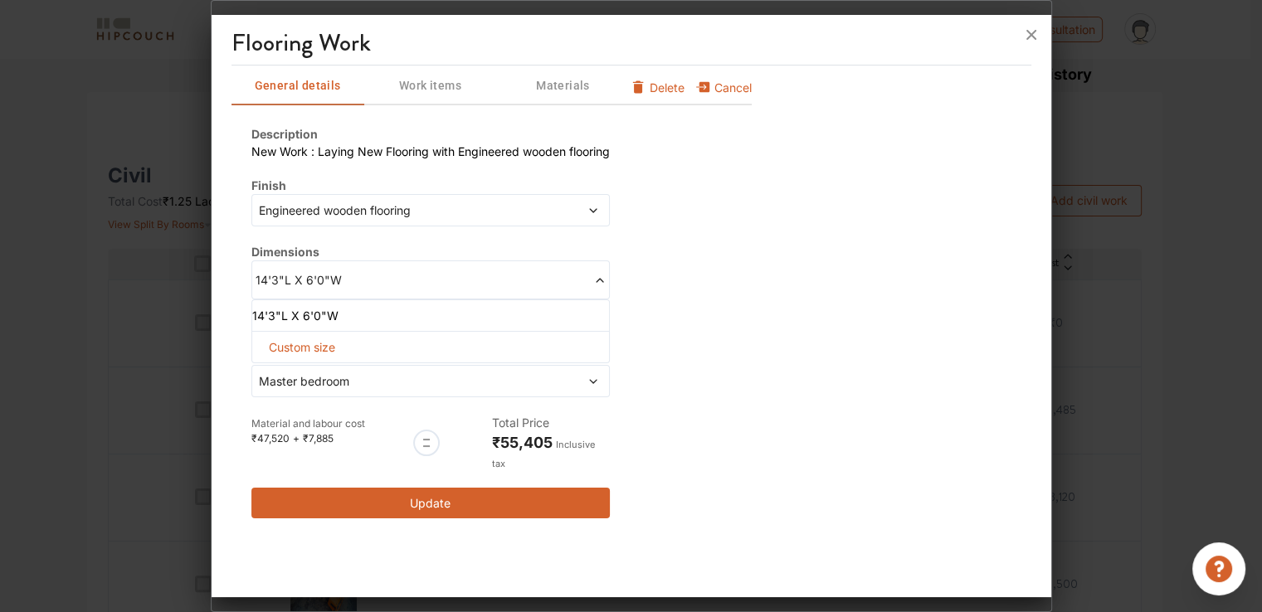
click at [301, 349] on span "Custom size" at bounding box center [302, 347] width 80 height 31
click at [276, 377] on input "text" at bounding box center [285, 374] width 39 height 30
type input "14"
click at [366, 373] on input "text" at bounding box center [369, 374] width 39 height 30
type input "14"
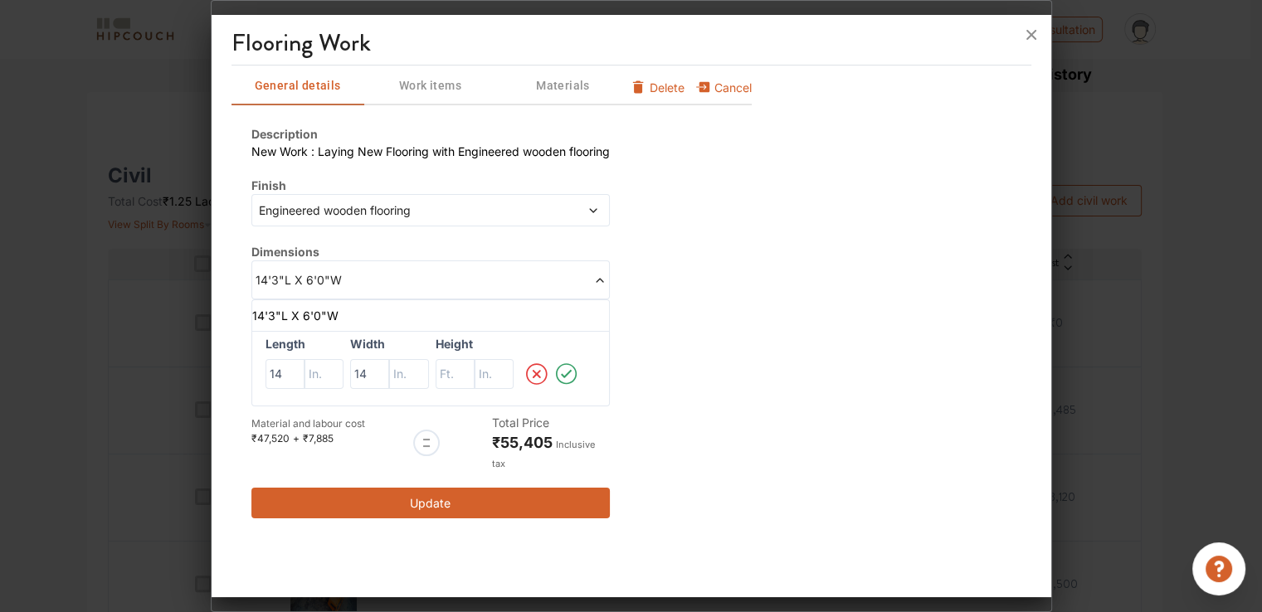
click at [570, 373] on icon at bounding box center [566, 374] width 27 height 33
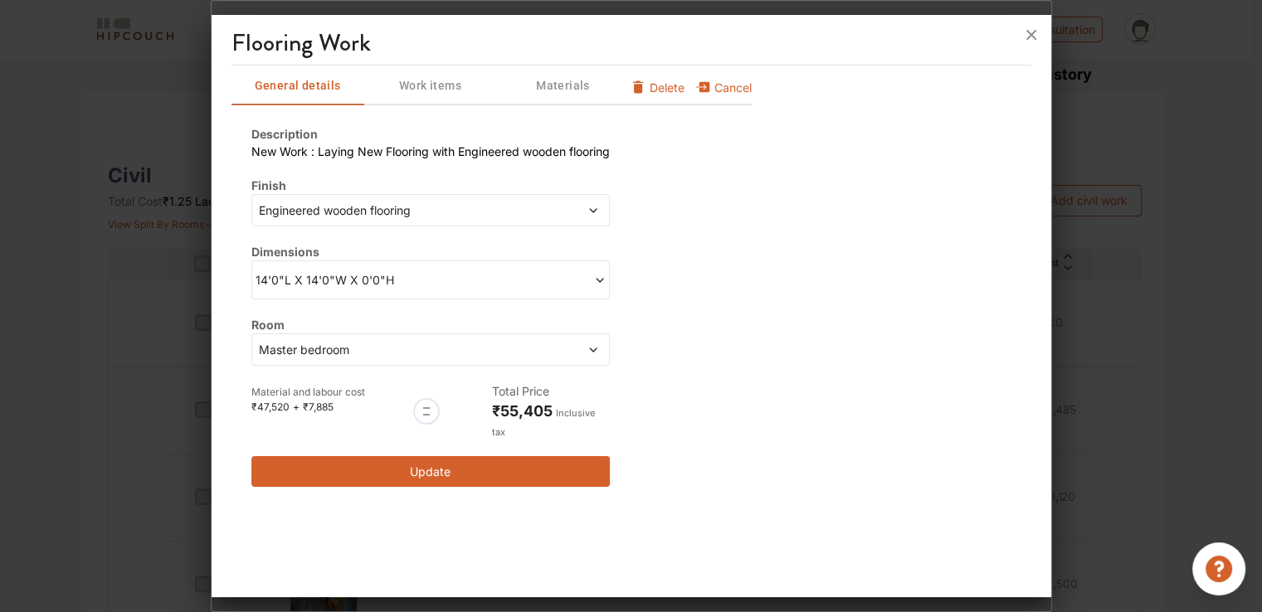
click at [342, 279] on span "14'0"L X 14'0"W X 0'0"H" at bounding box center [343, 279] width 175 height 17
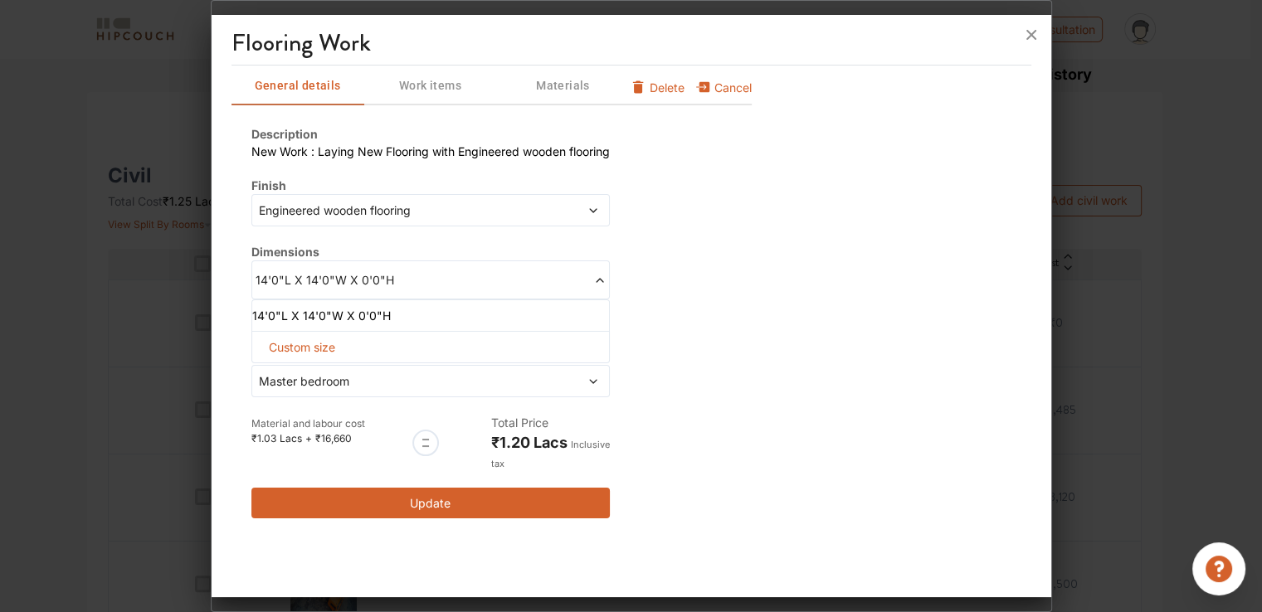
click at [315, 346] on span "Custom size" at bounding box center [302, 347] width 80 height 31
click at [358, 373] on input "14" at bounding box center [369, 374] width 39 height 30
type input "12"
click at [569, 374] on icon at bounding box center [566, 374] width 11 height 8
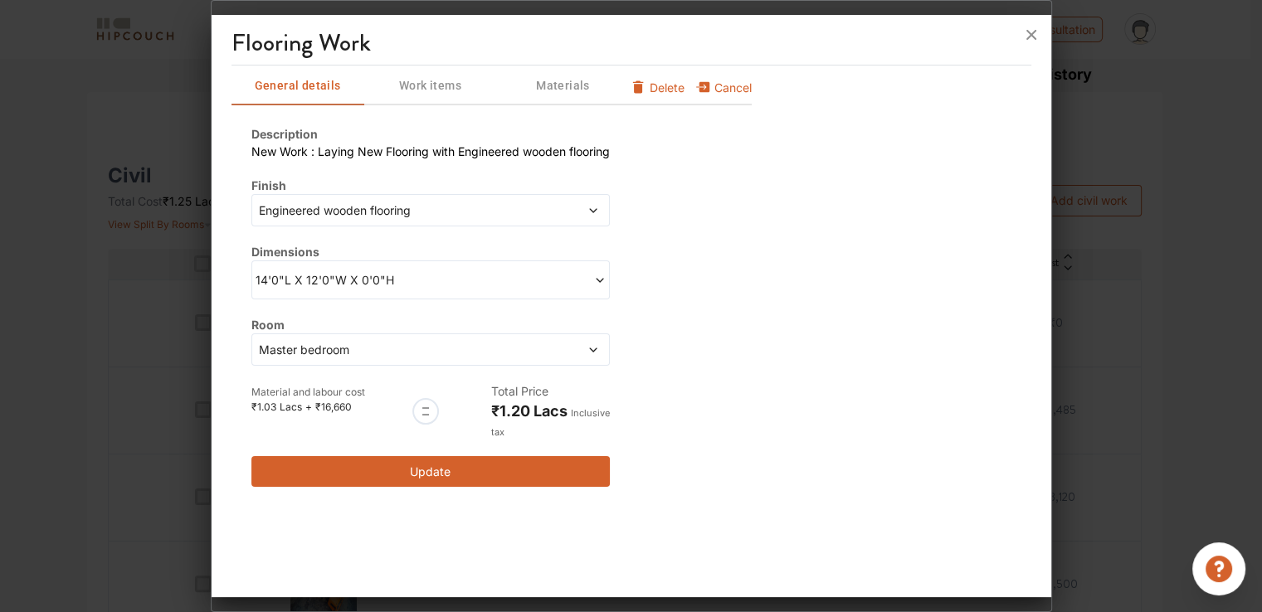
click at [446, 469] on button "Update" at bounding box center [430, 471] width 358 height 31
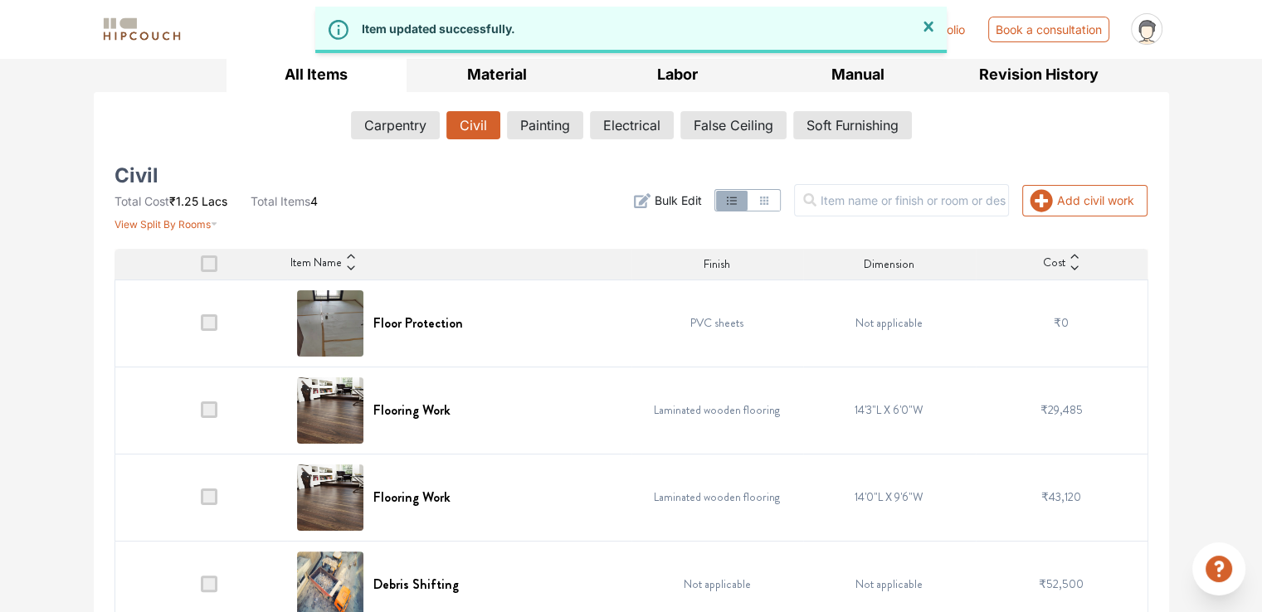
scroll to position [276, 0]
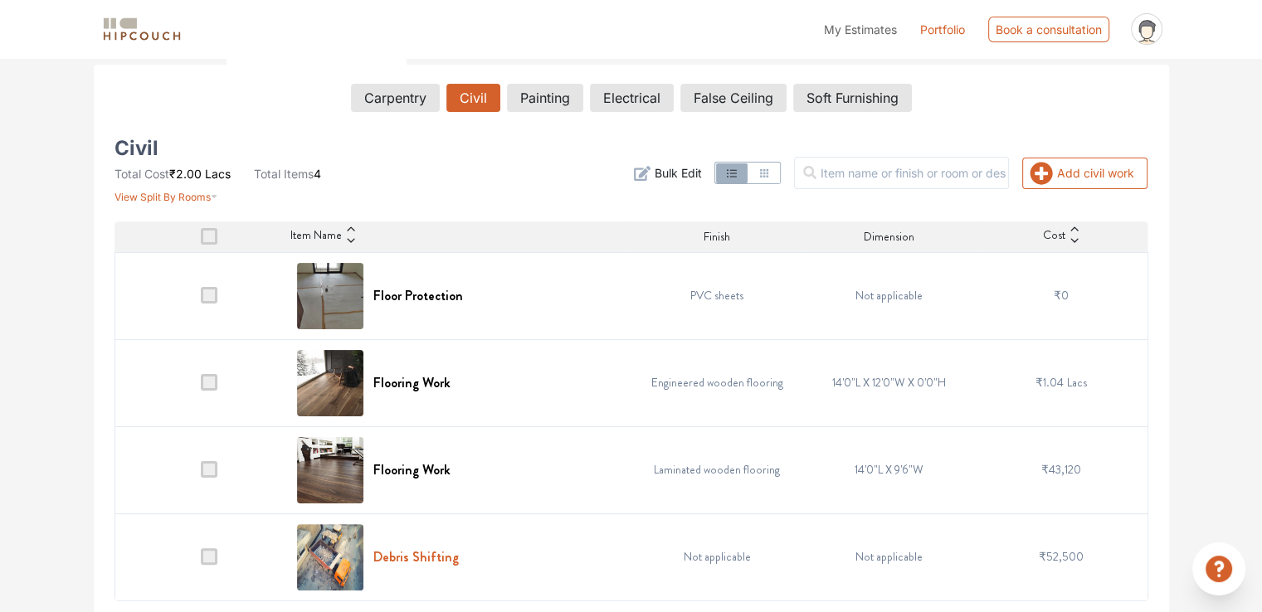
click at [391, 552] on h6 "Debris Shifting" at bounding box center [415, 557] width 85 height 16
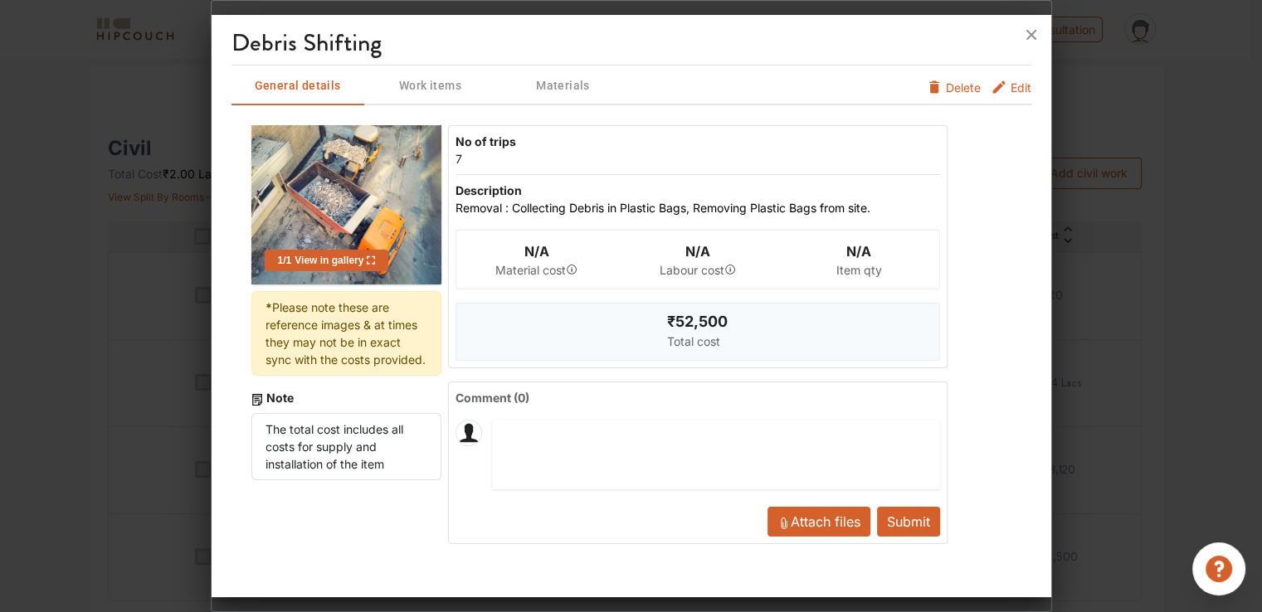
click at [963, 85] on span "Delete" at bounding box center [963, 87] width 35 height 17
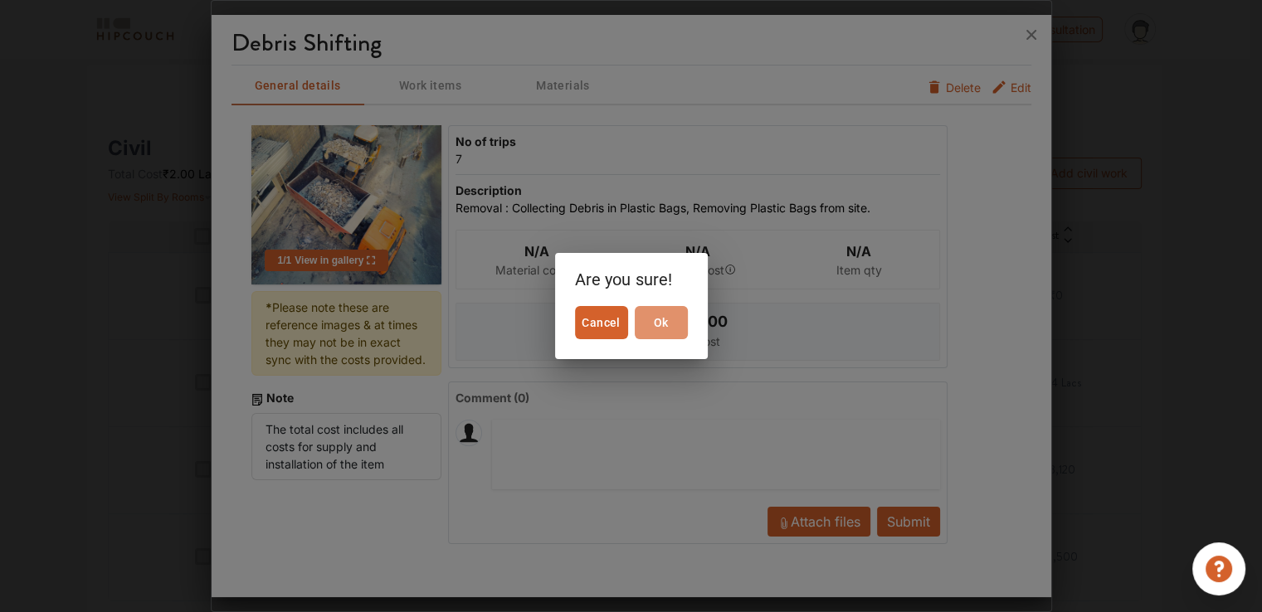
click at [659, 326] on span "Ok" at bounding box center [661, 323] width 40 height 21
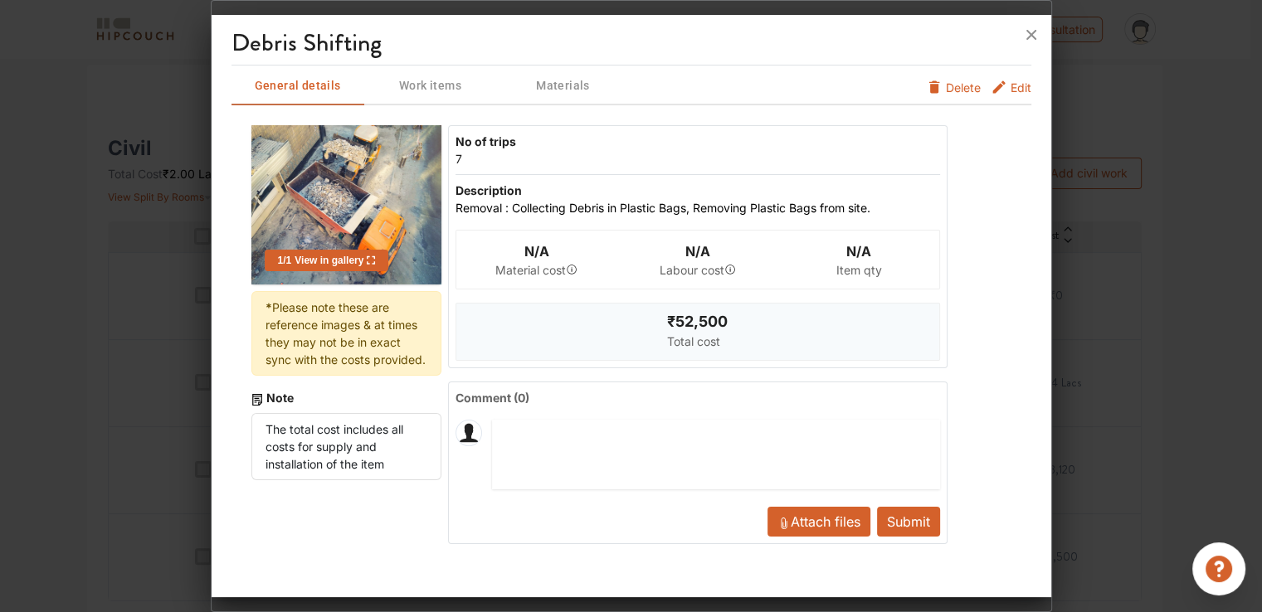
click at [900, 519] on button "Submit" at bounding box center [908, 522] width 63 height 30
click at [961, 85] on span "Delete" at bounding box center [963, 87] width 35 height 17
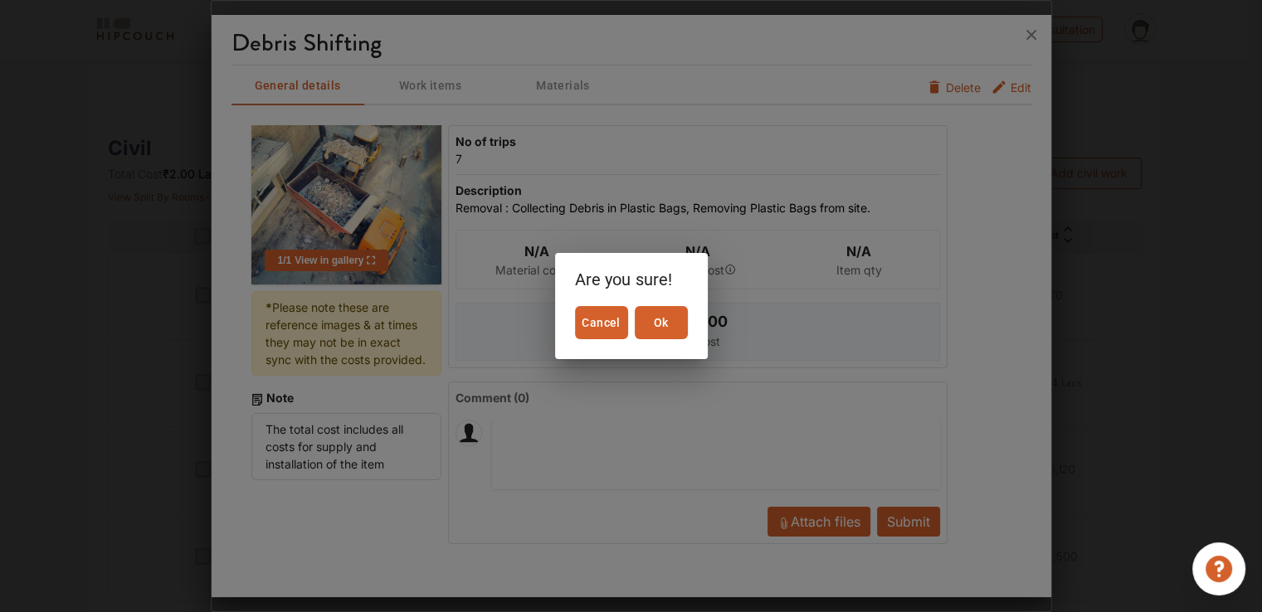
click at [667, 319] on span "Ok" at bounding box center [661, 323] width 40 height 21
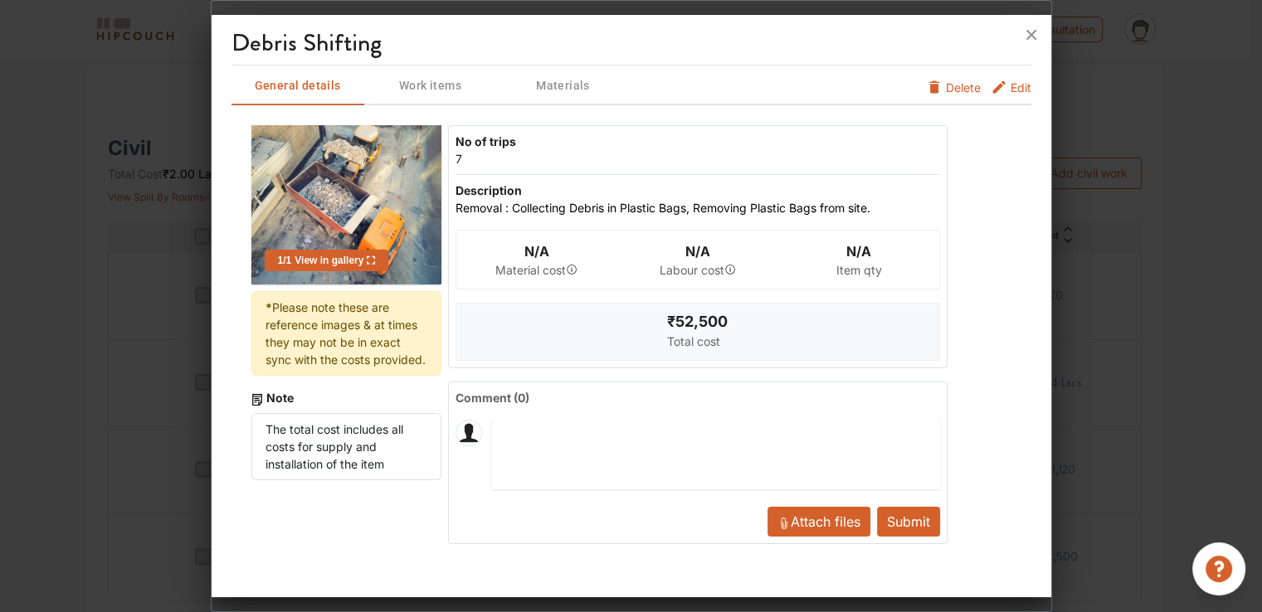
click at [923, 520] on button "Submit" at bounding box center [908, 522] width 63 height 30
click at [1027, 34] on icon at bounding box center [1031, 35] width 27 height 27
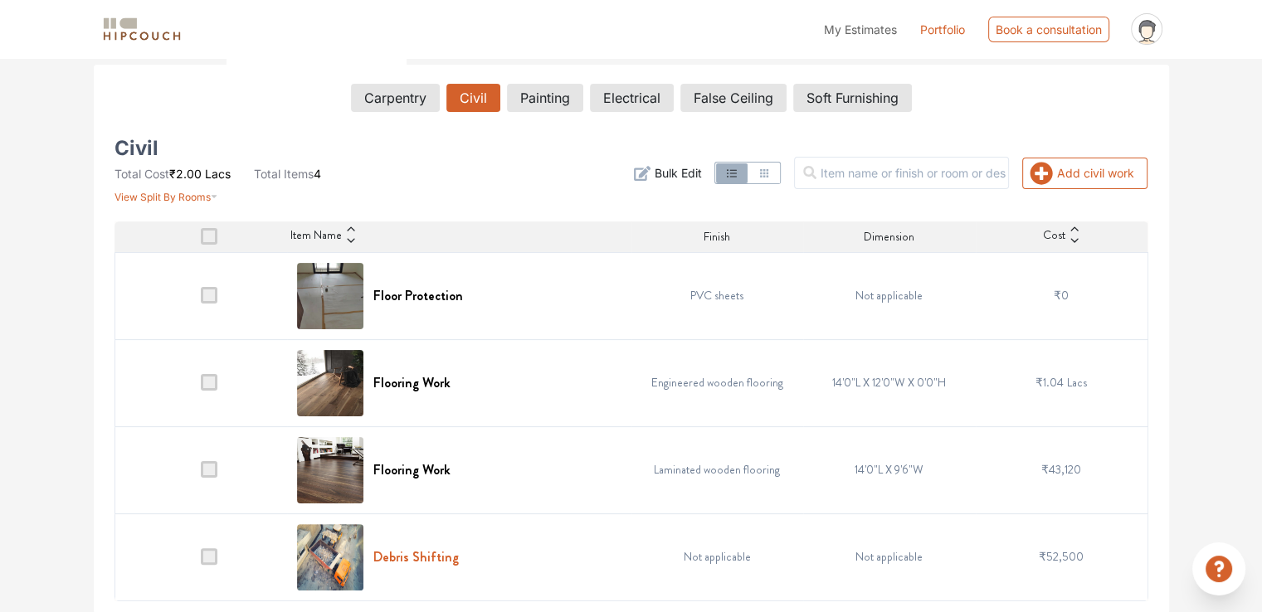
click at [425, 558] on h6 "Debris Shifting" at bounding box center [415, 557] width 85 height 16
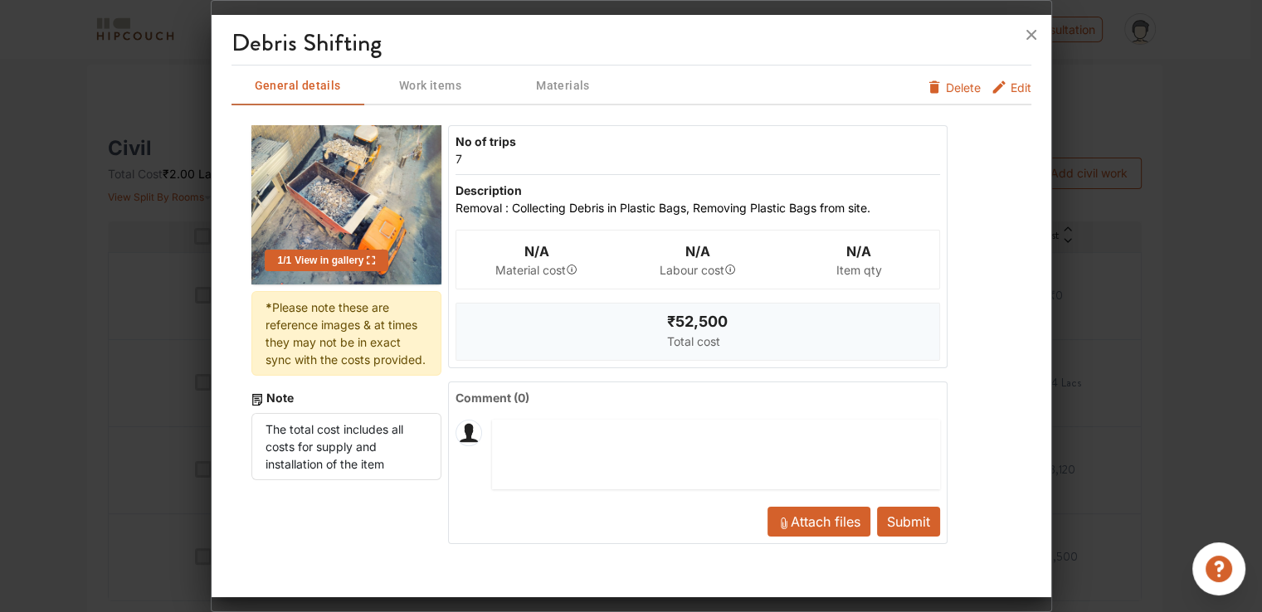
click at [1020, 85] on span "Edit" at bounding box center [1021, 92] width 21 height 27
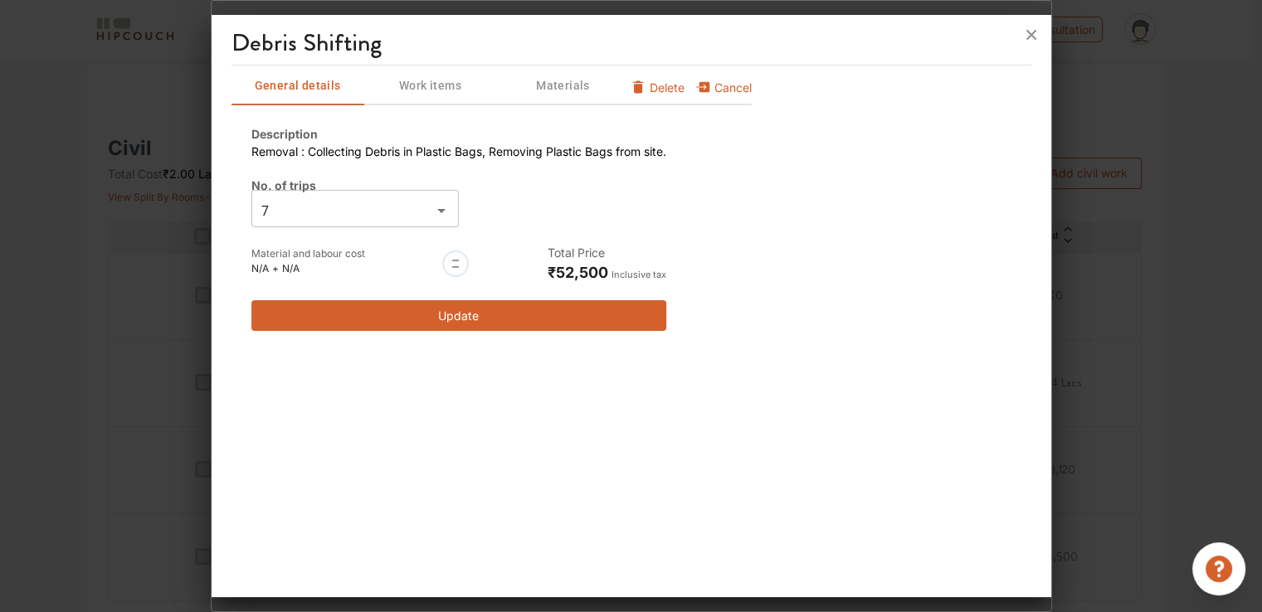
click at [337, 203] on input "7" at bounding box center [341, 210] width 170 height 23
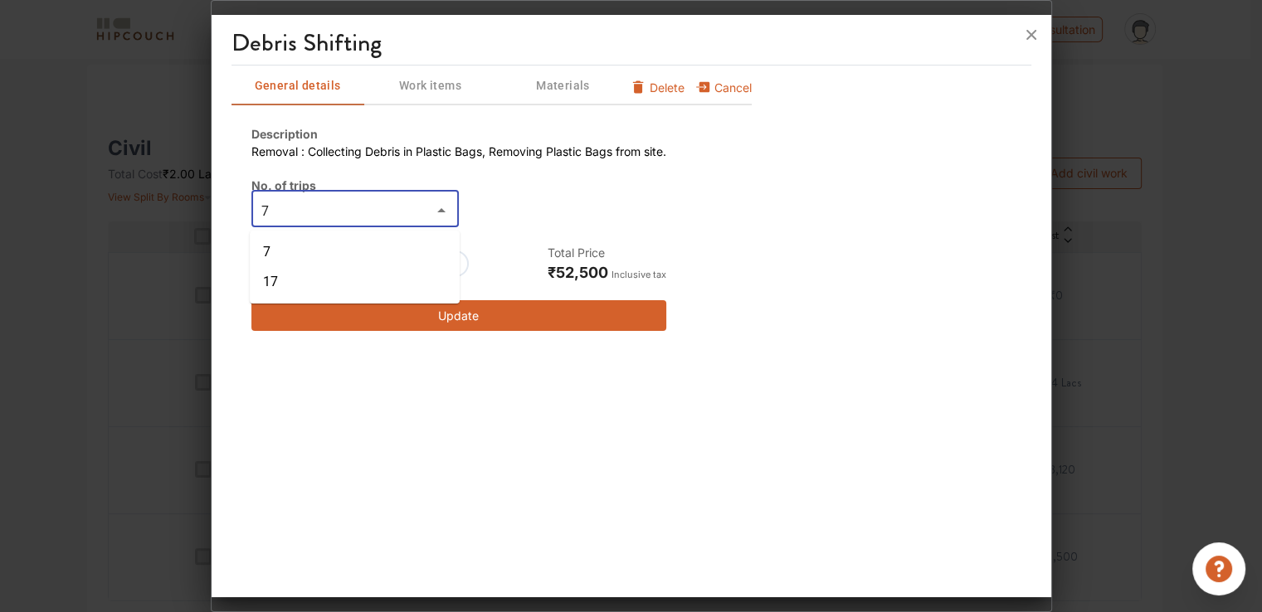
type input "0"
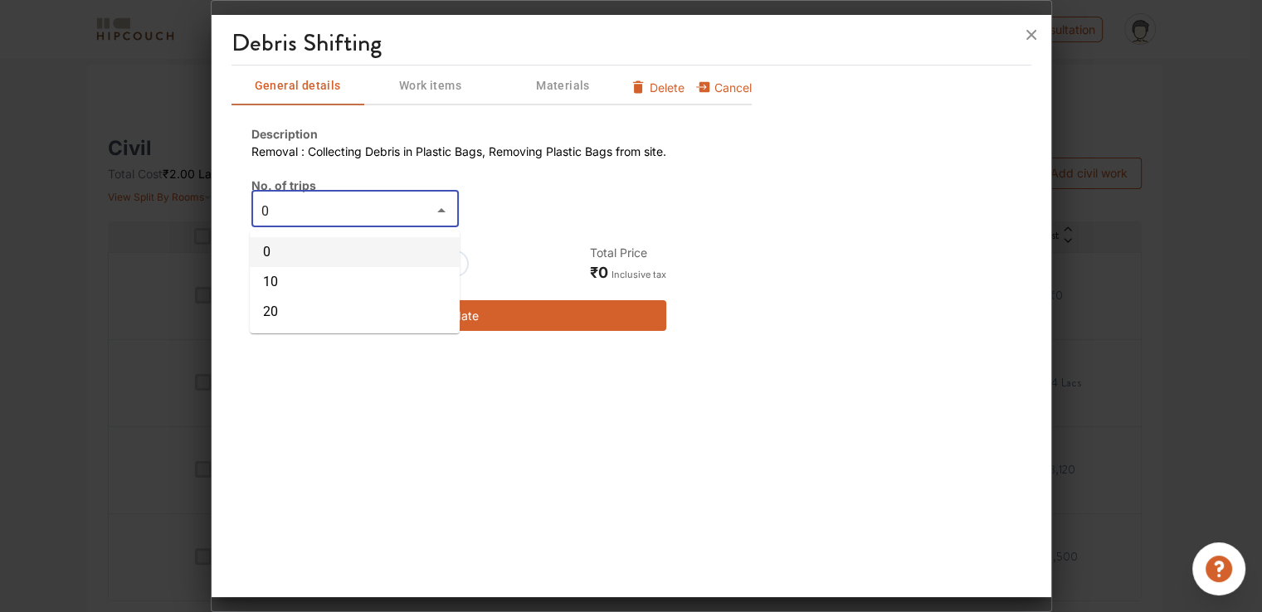
click at [335, 237] on li "0" at bounding box center [355, 252] width 210 height 30
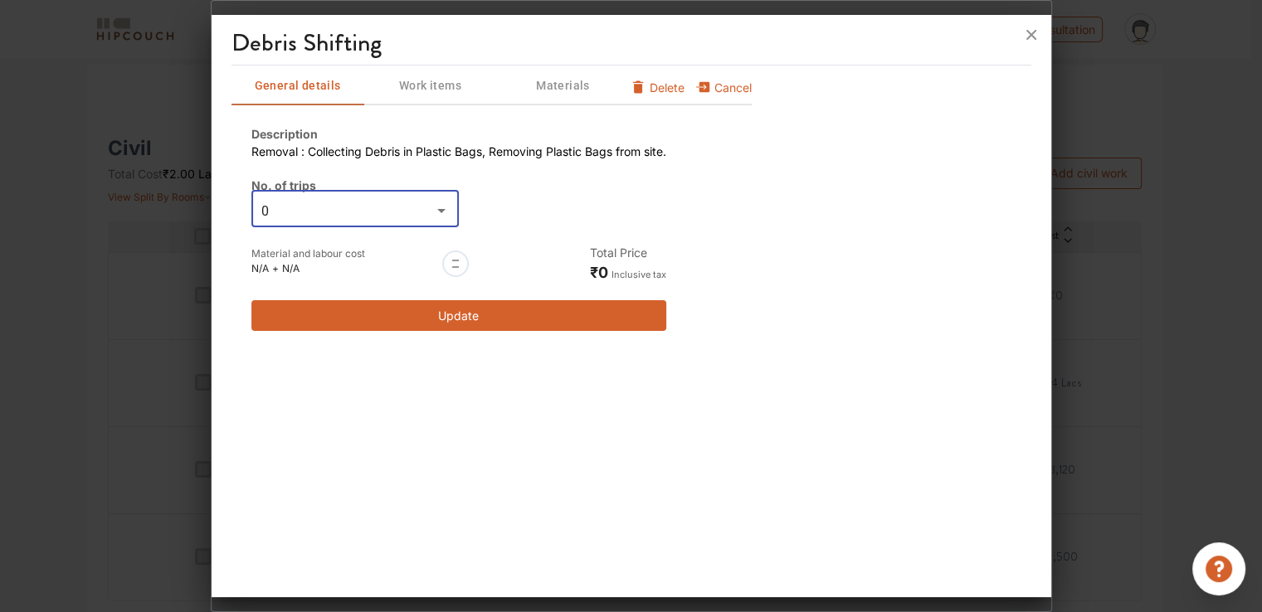
type input "0"
click at [502, 314] on button "Update" at bounding box center [458, 315] width 415 height 31
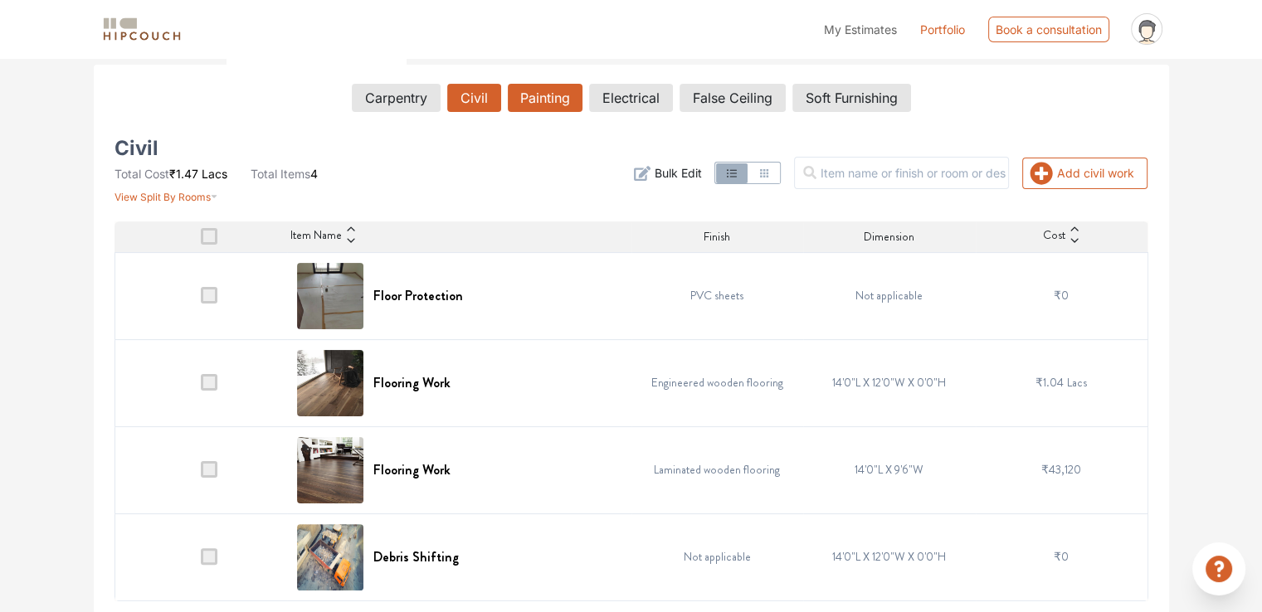
click at [543, 98] on button "Painting" at bounding box center [545, 98] width 75 height 28
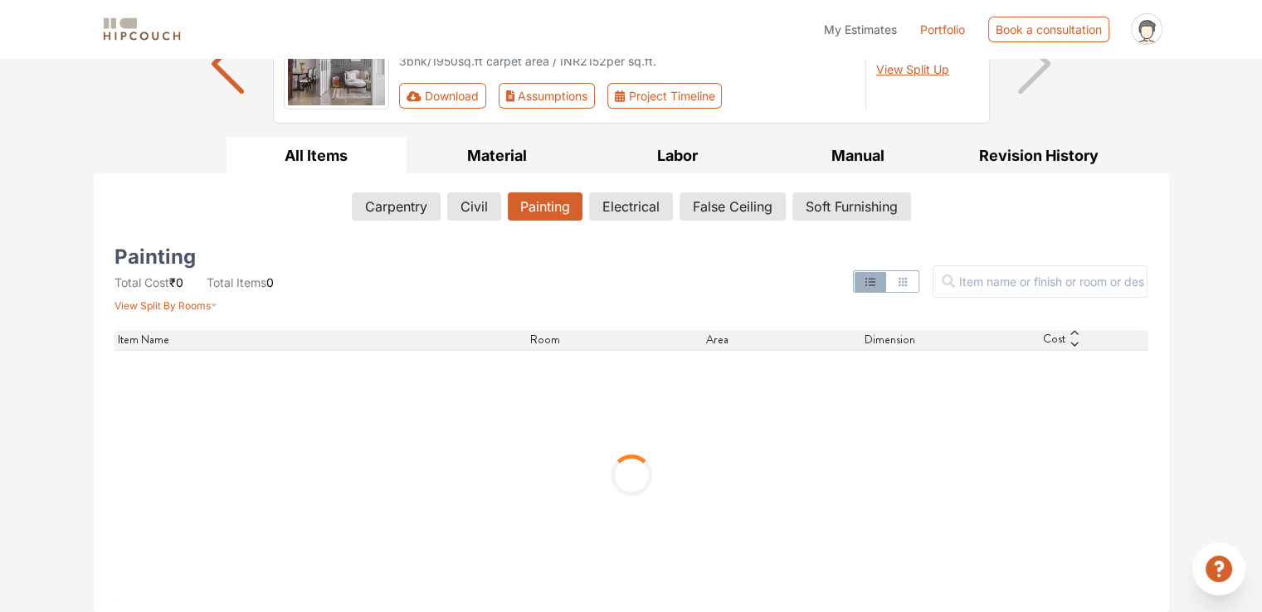
scroll to position [167, 0]
click at [652, 215] on button "Electrical" at bounding box center [632, 207] width 82 height 28
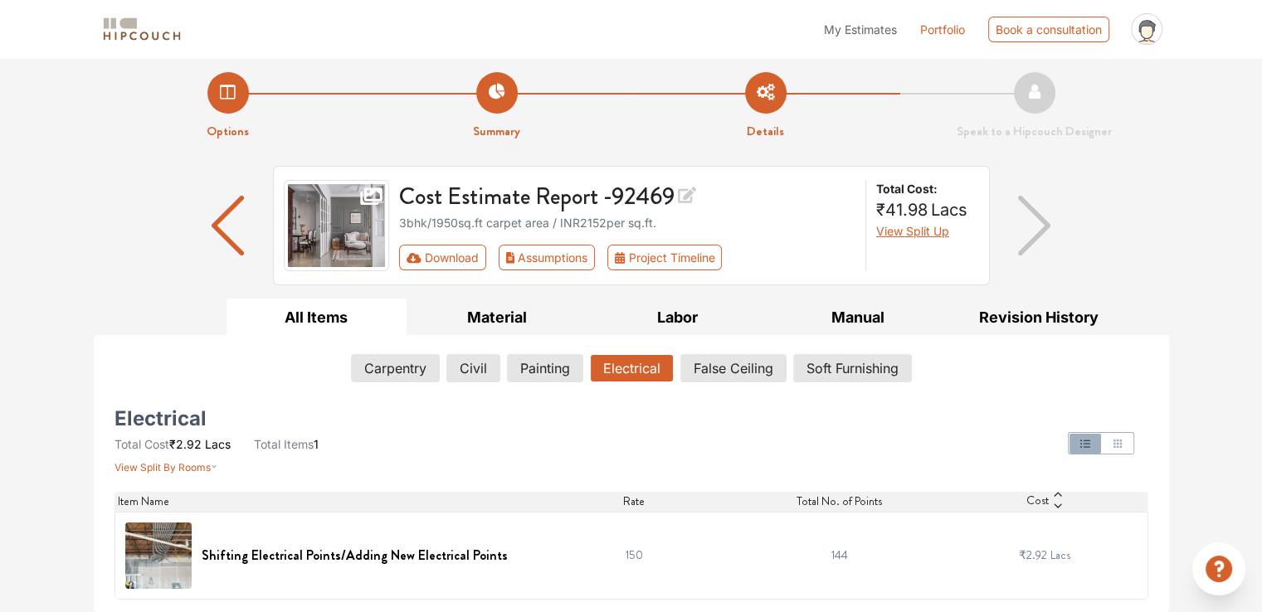
scroll to position [5, 0]
click at [827, 373] on button "Soft Furnishing" at bounding box center [852, 369] width 117 height 28
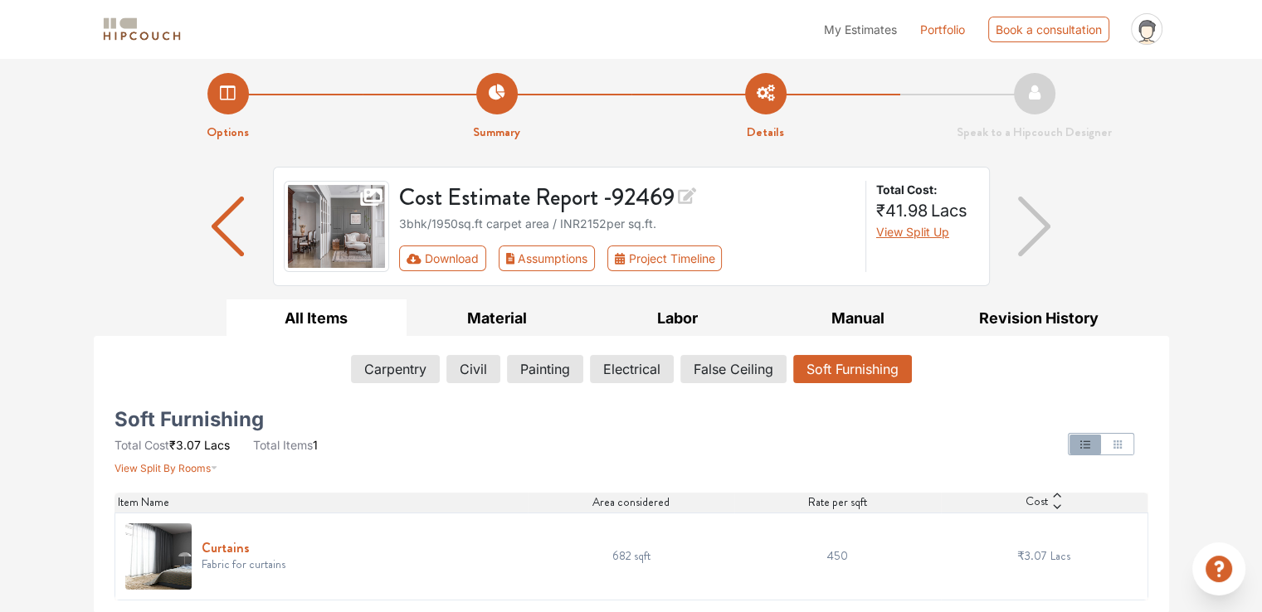
click at [234, 549] on h6 "Curtains" at bounding box center [244, 548] width 84 height 16
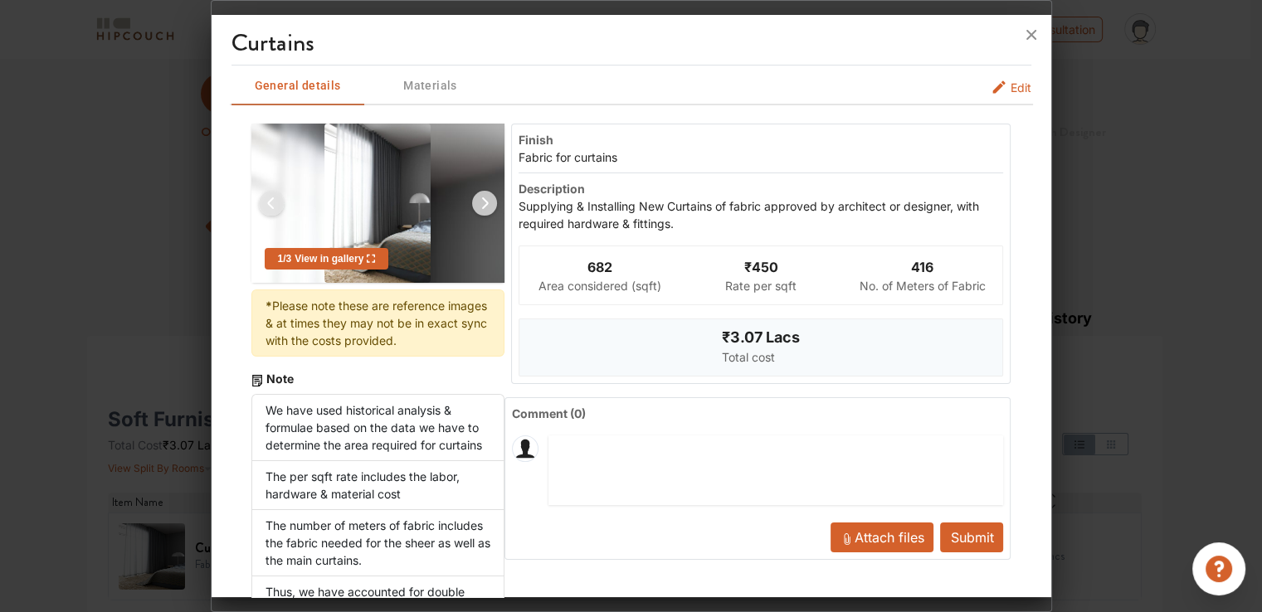
click at [1011, 91] on span "Edit" at bounding box center [1021, 87] width 21 height 17
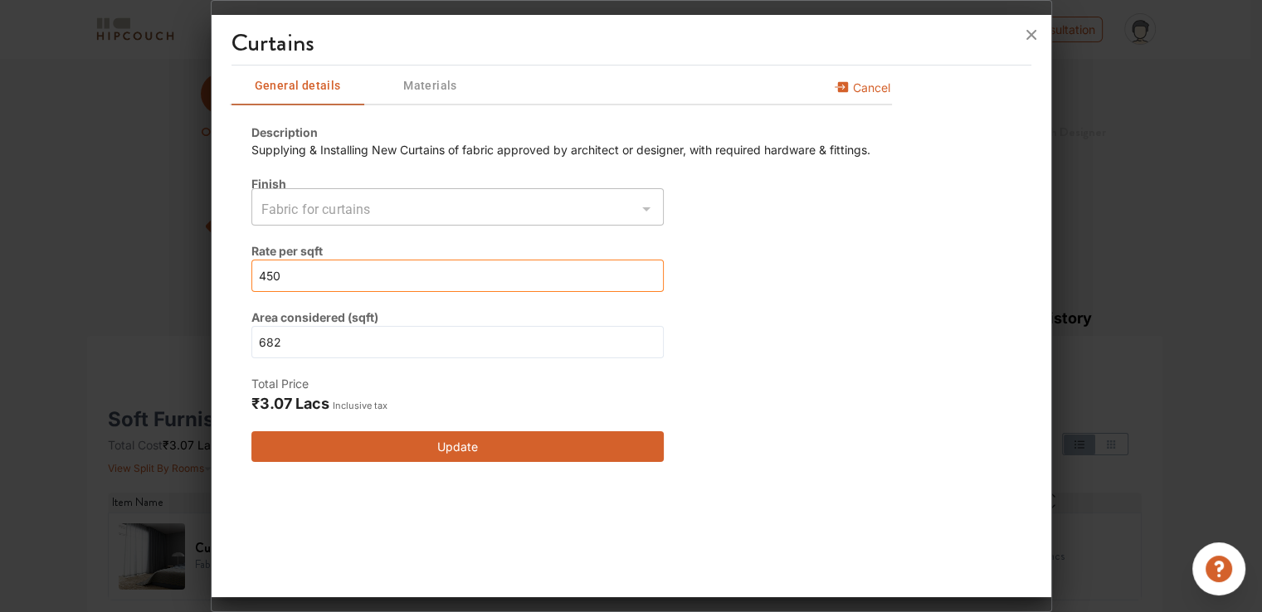
drag, startPoint x: 309, startPoint y: 280, endPoint x: 149, endPoint y: 280, distance: 159.3
click at [211, 280] on div "Curtains General details Materials Cancel Description Supplying & Installing Ne…" at bounding box center [631, 306] width 841 height 612
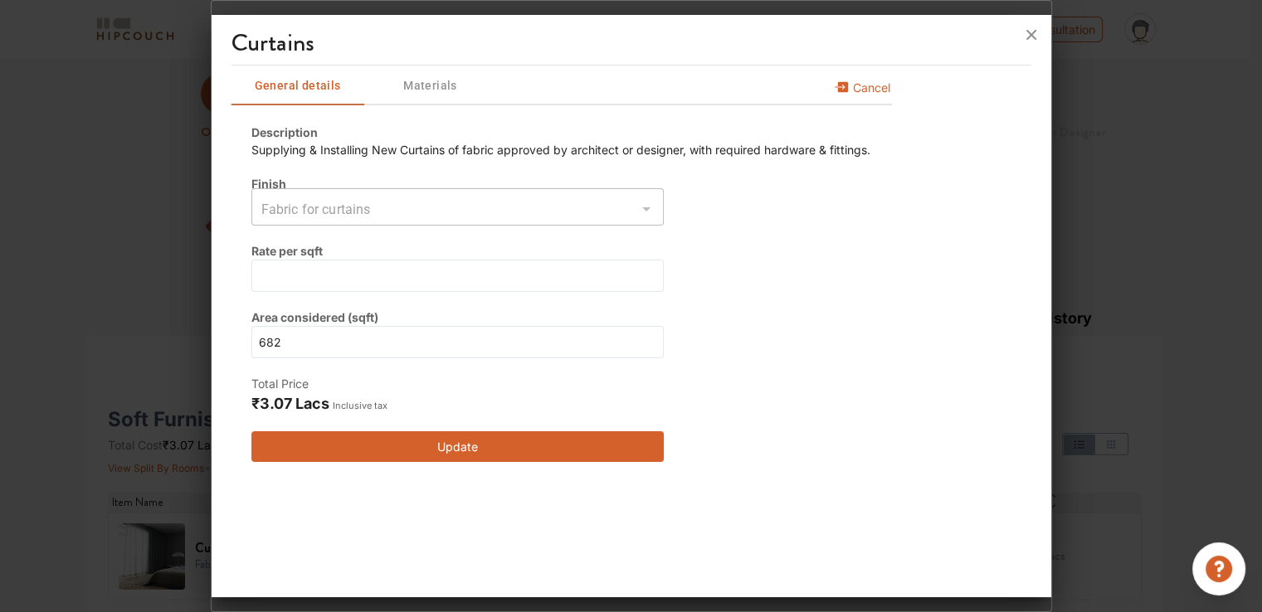
drag, startPoint x: 419, startPoint y: 459, endPoint x: 549, endPoint y: 436, distance: 131.4
click at [420, 459] on button "Update" at bounding box center [457, 447] width 412 height 31
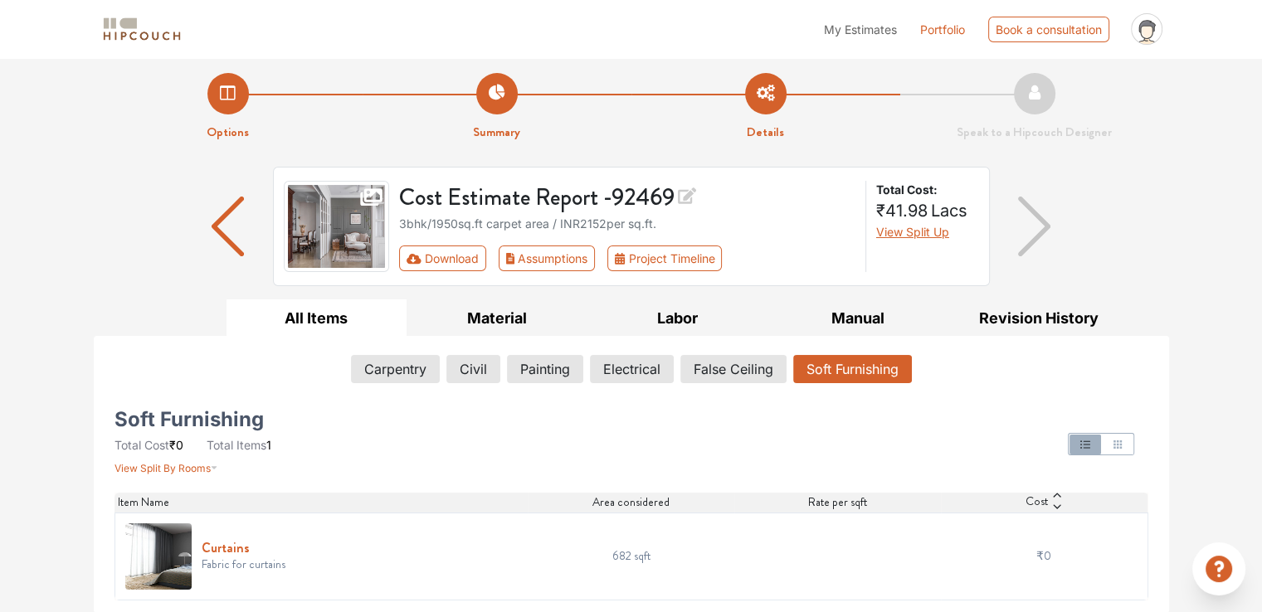
click at [230, 549] on h6 "Curtains" at bounding box center [244, 548] width 84 height 16
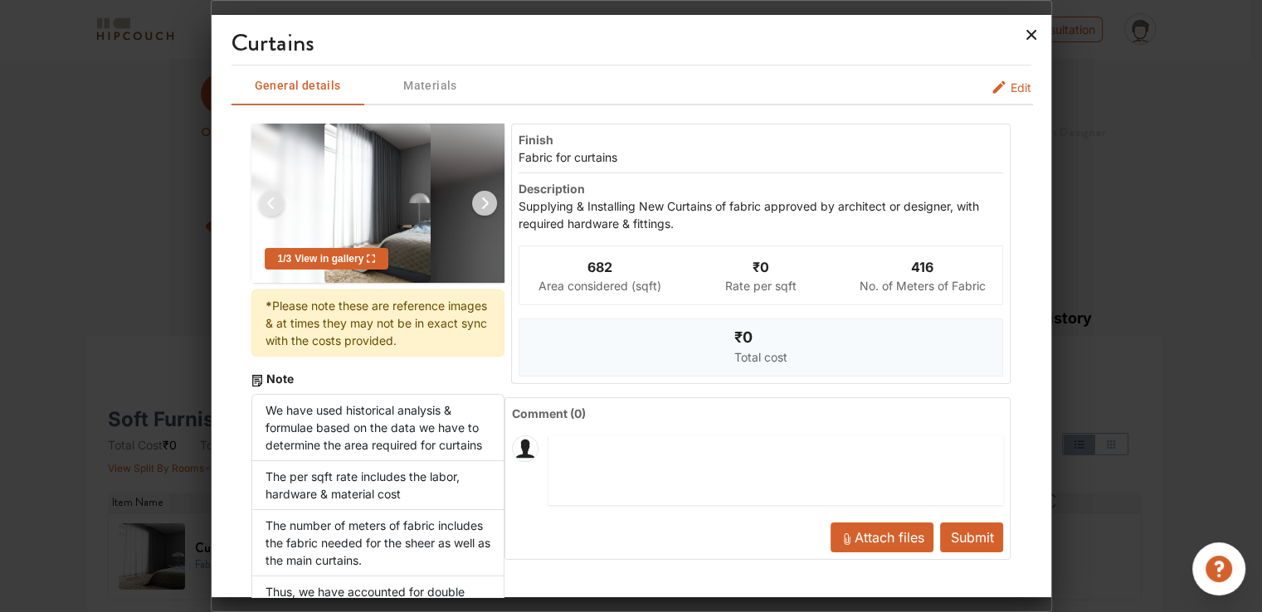
click at [1035, 35] on icon at bounding box center [1031, 35] width 27 height 27
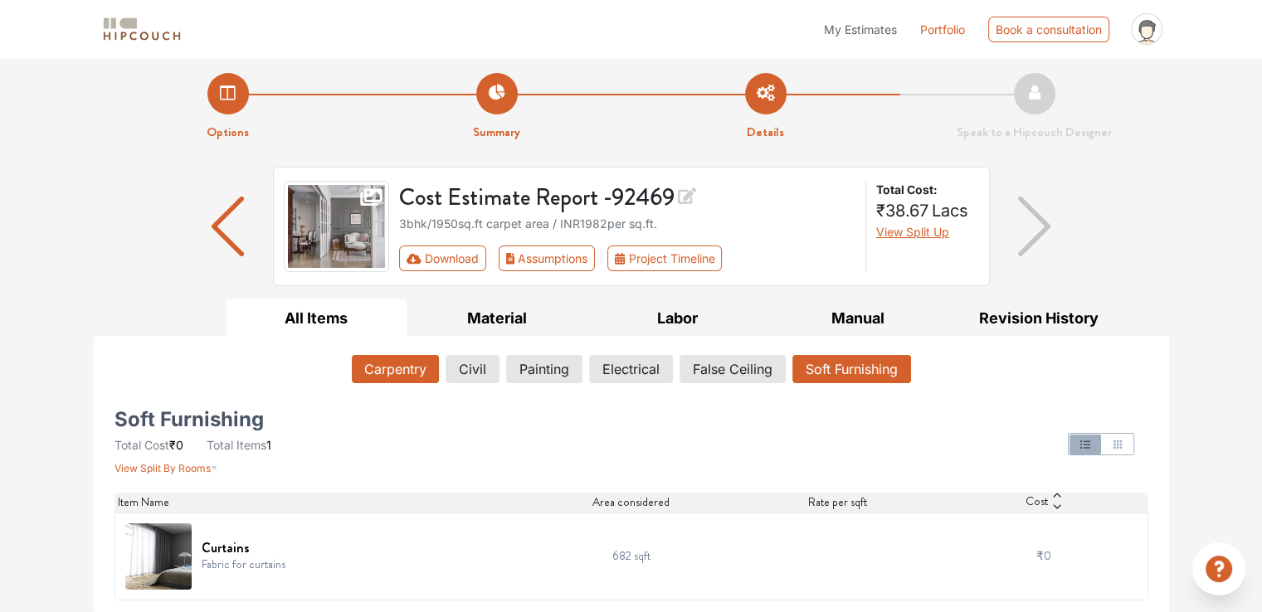
click at [391, 368] on button "Carpentry" at bounding box center [395, 369] width 87 height 28
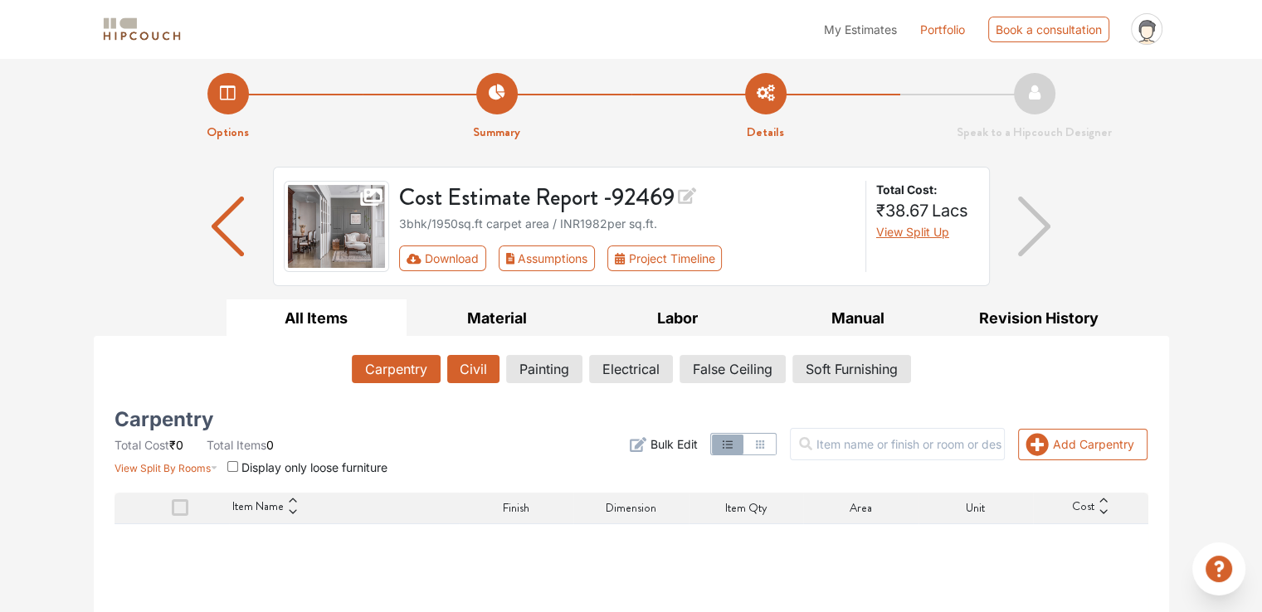
click at [469, 374] on button "Civil" at bounding box center [473, 369] width 52 height 28
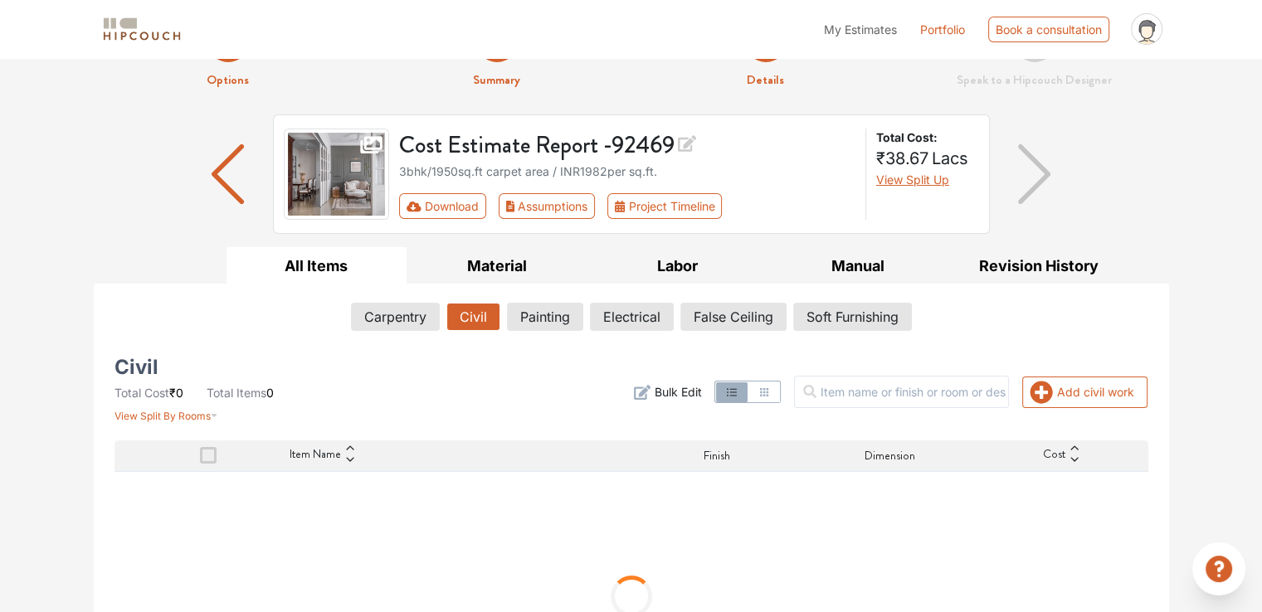
scroll to position [178, 0]
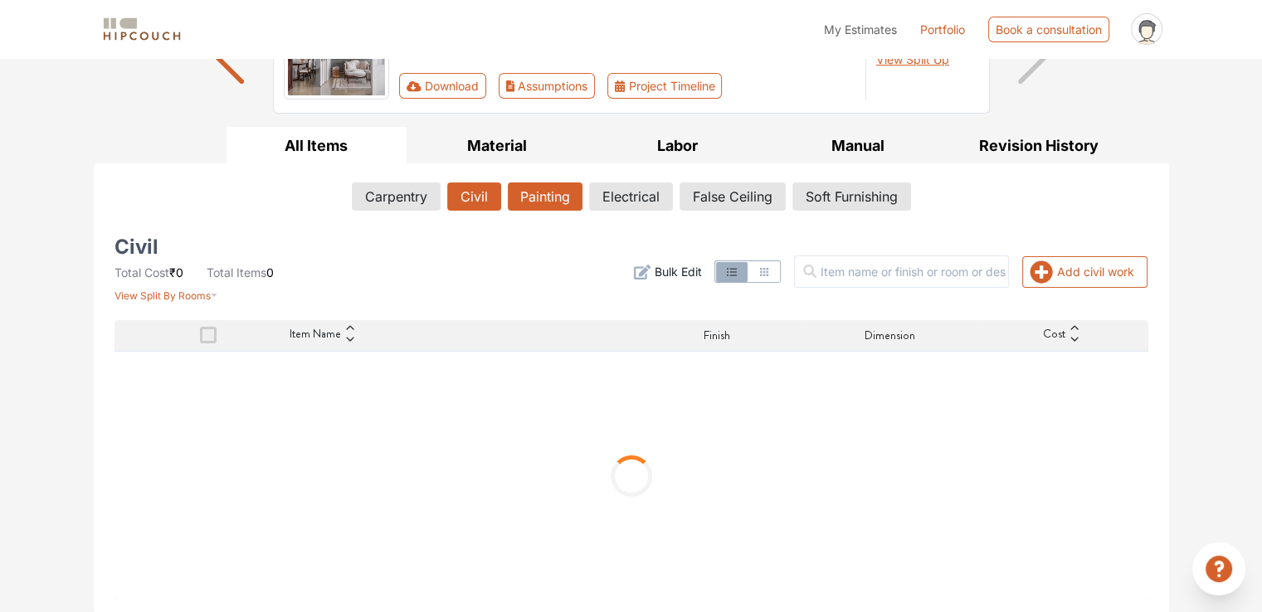
click at [546, 207] on button "Painting" at bounding box center [545, 197] width 75 height 28
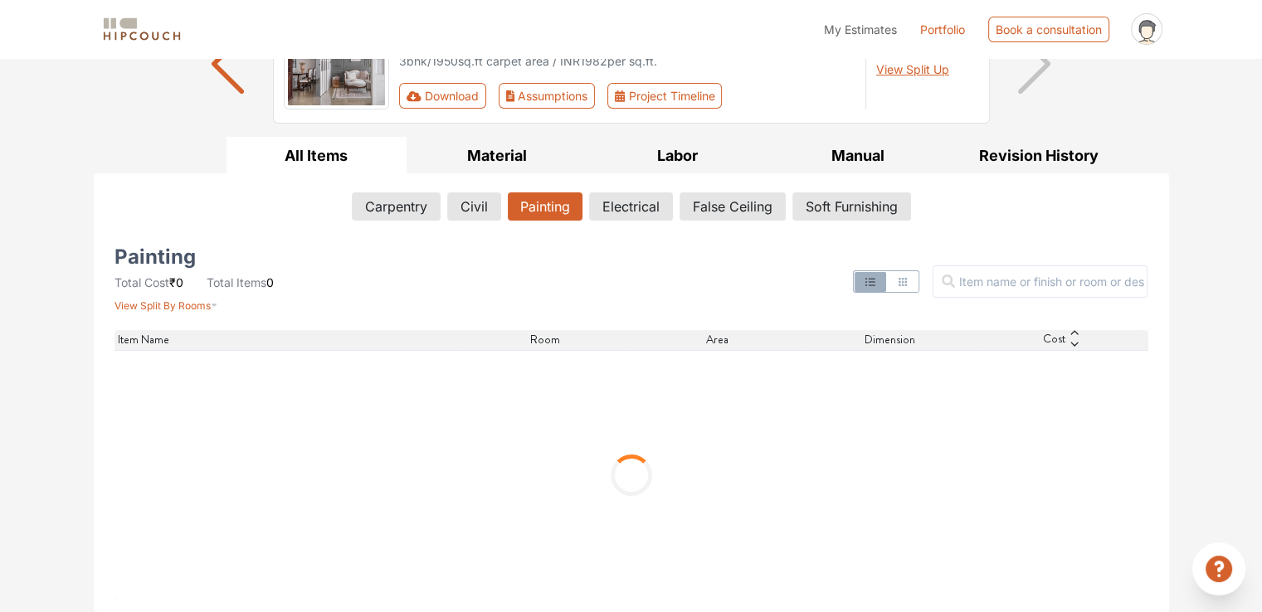
scroll to position [167, 0]
click at [398, 212] on button "Carpentry" at bounding box center [395, 207] width 87 height 28
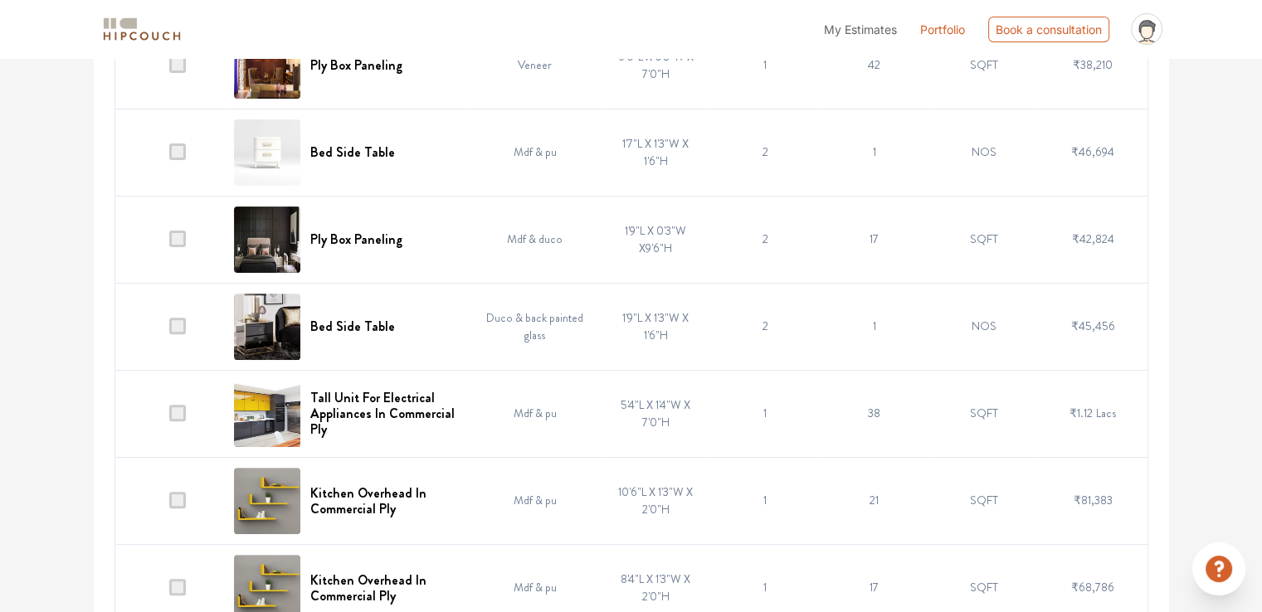
scroll to position [0, 0]
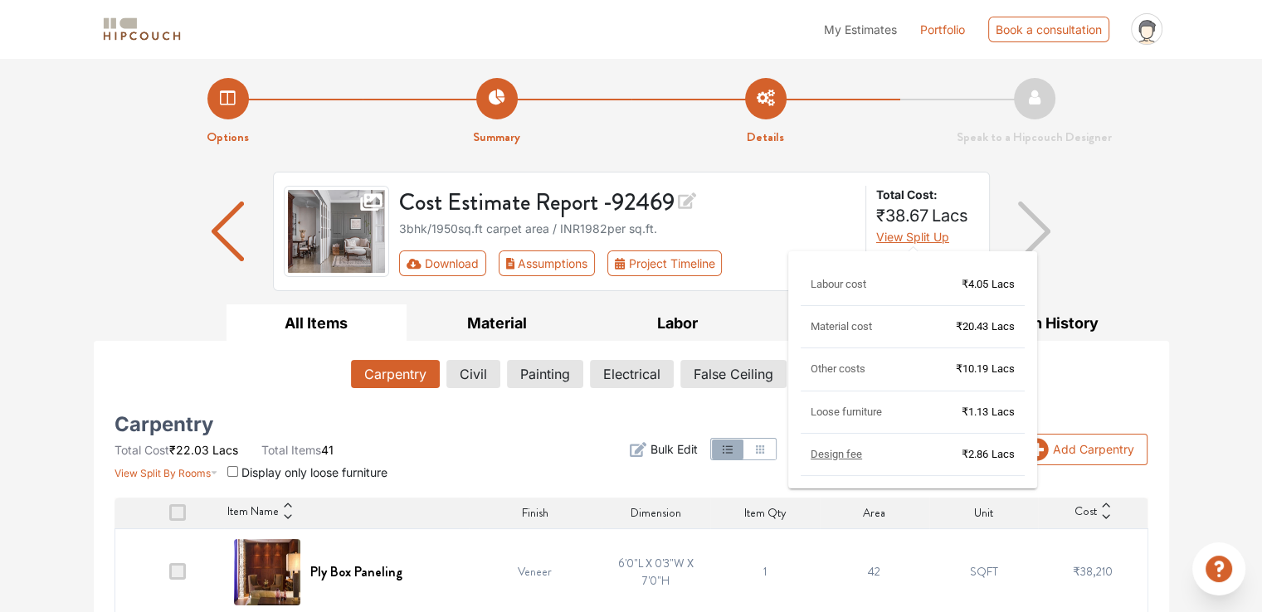
click at [825, 455] on span "Design fee" at bounding box center [836, 454] width 51 height 12
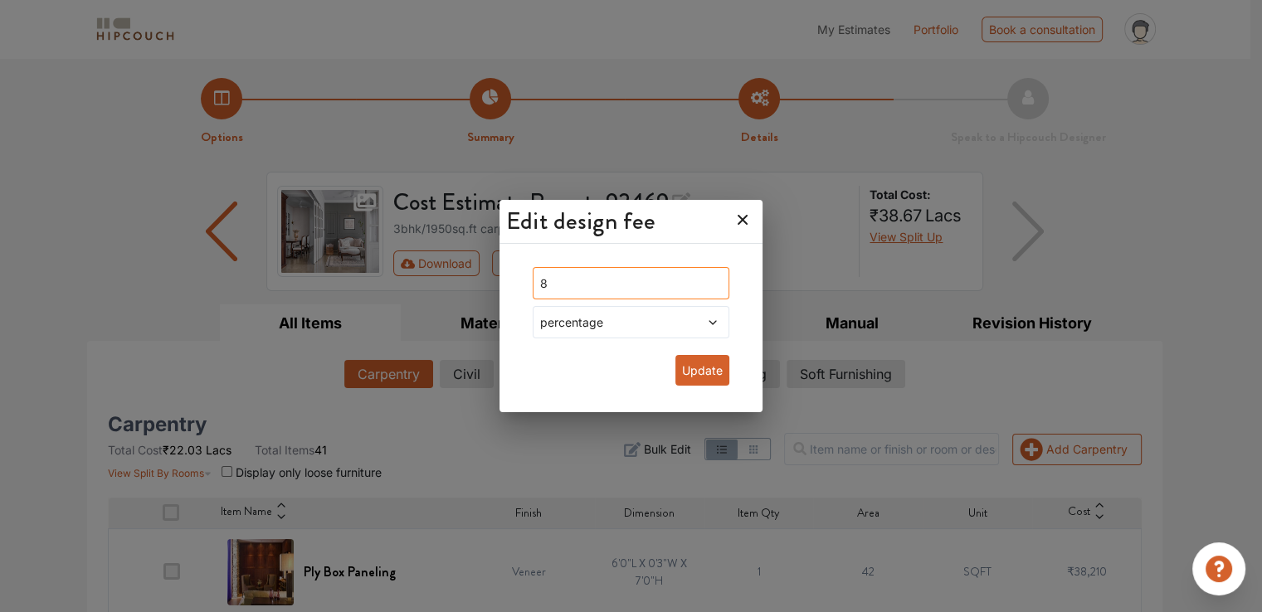
drag, startPoint x: 578, startPoint y: 285, endPoint x: 548, endPoint y: 290, distance: 30.4
click at [548, 290] on input "8" at bounding box center [631, 283] width 197 height 32
type input "0"
click at [704, 376] on button "Update" at bounding box center [702, 370] width 54 height 31
click at [706, 371] on button "Update" at bounding box center [702, 370] width 54 height 31
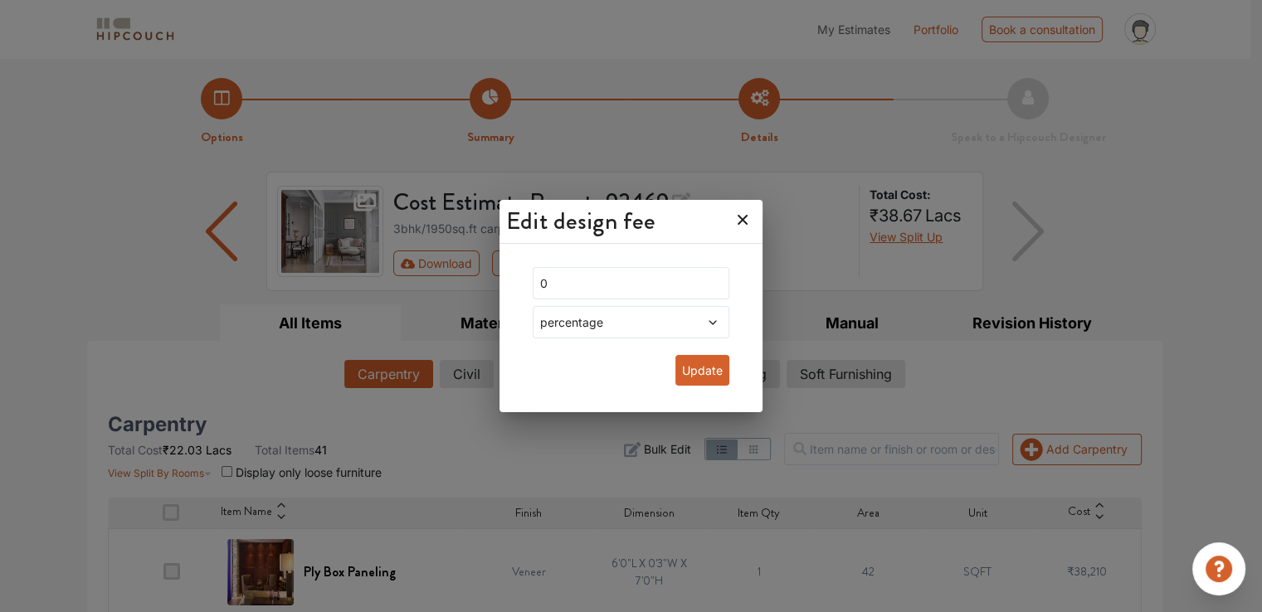
click at [675, 319] on span at bounding box center [696, 322] width 46 height 17
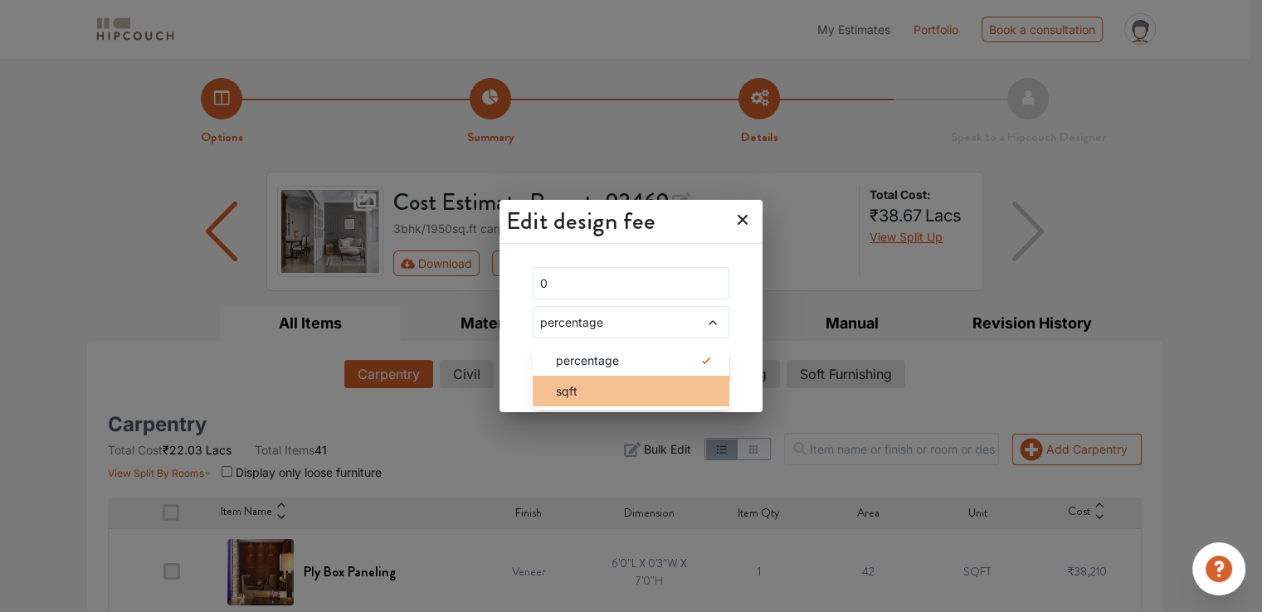
click at [597, 393] on div "sqft" at bounding box center [636, 391] width 187 height 17
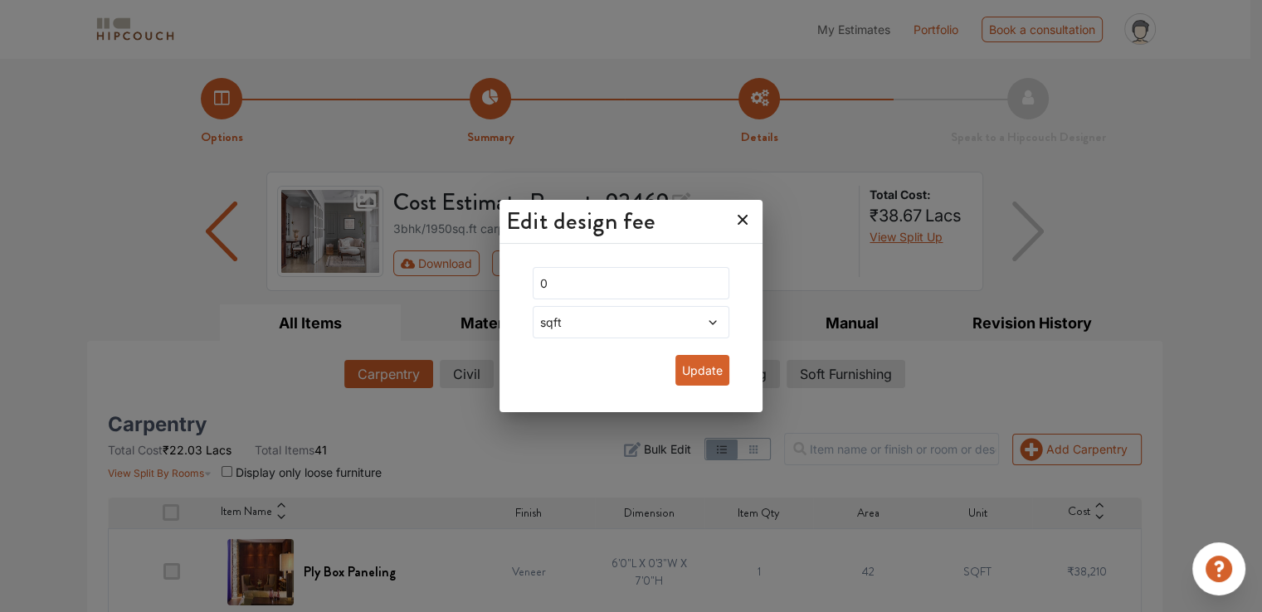
click at [680, 376] on button "Update" at bounding box center [702, 370] width 54 height 31
click at [679, 376] on button "Update" at bounding box center [702, 370] width 54 height 31
click at [738, 222] on icon at bounding box center [743, 220] width 10 height 10
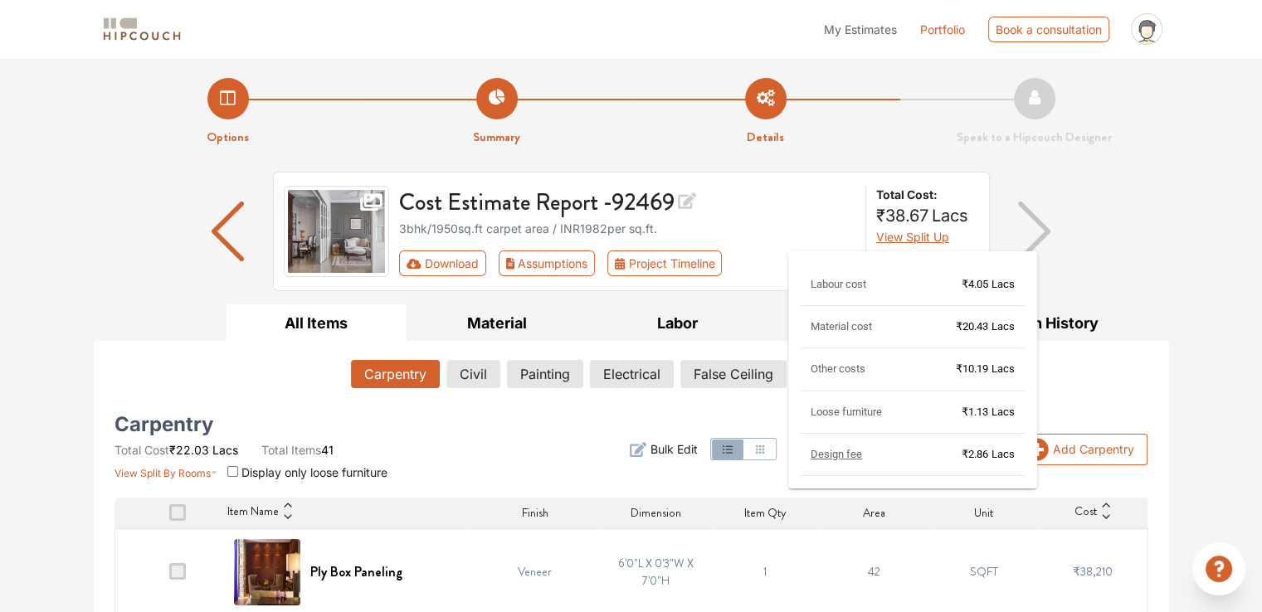
click at [823, 453] on span "Design fee" at bounding box center [836, 454] width 51 height 12
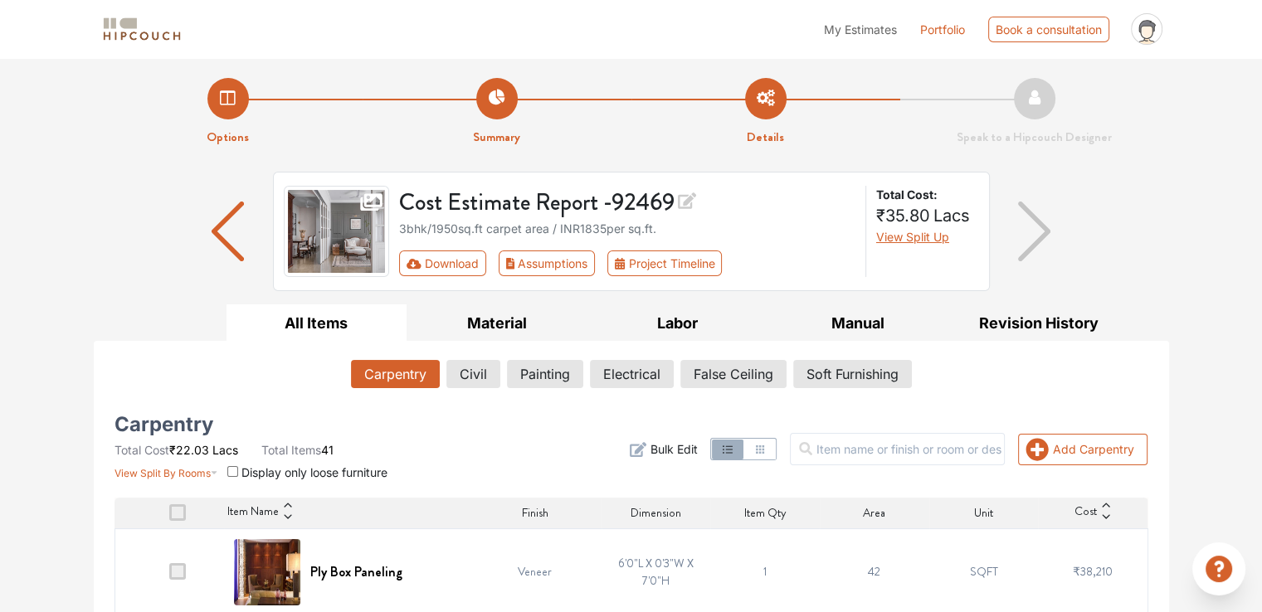
click at [1169, 223] on div "Cost Estimate Report - 92469 3bhk / 1950 sq.ft carpet area / INR 1835 per sq.ft…" at bounding box center [631, 238] width 1095 height 133
click at [441, 269] on button "Download" at bounding box center [442, 264] width 87 height 26
click at [410, 267] on icon "First group" at bounding box center [414, 264] width 15 height 12
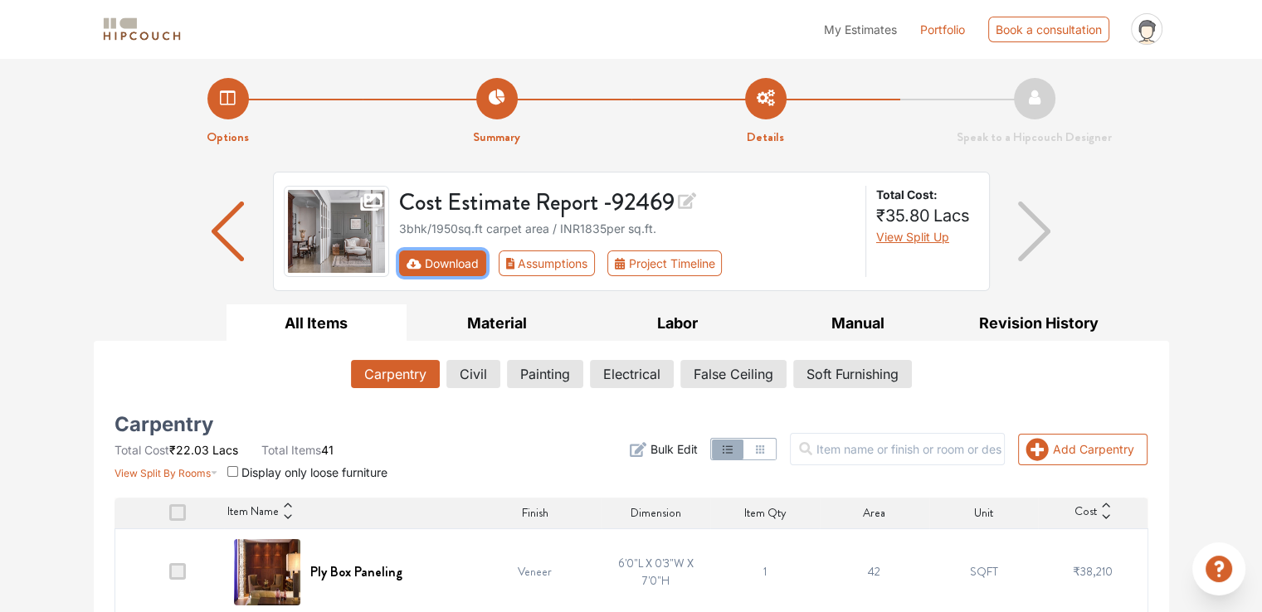
click at [410, 265] on icon "First group" at bounding box center [414, 263] width 15 height 10
click at [426, 270] on button "Download" at bounding box center [442, 264] width 87 height 26
click at [437, 267] on button "Download" at bounding box center [442, 264] width 87 height 26
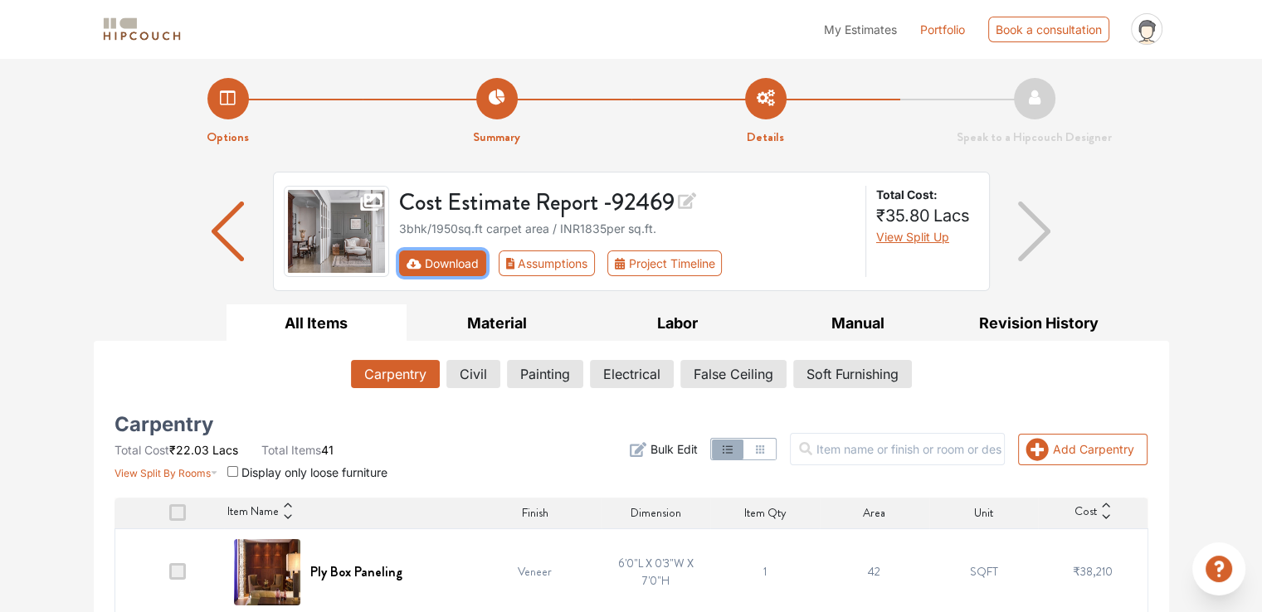
click at [437, 268] on button "Download" at bounding box center [442, 264] width 87 height 26
click at [864, 29] on span "My Estimates" at bounding box center [860, 29] width 73 height 14
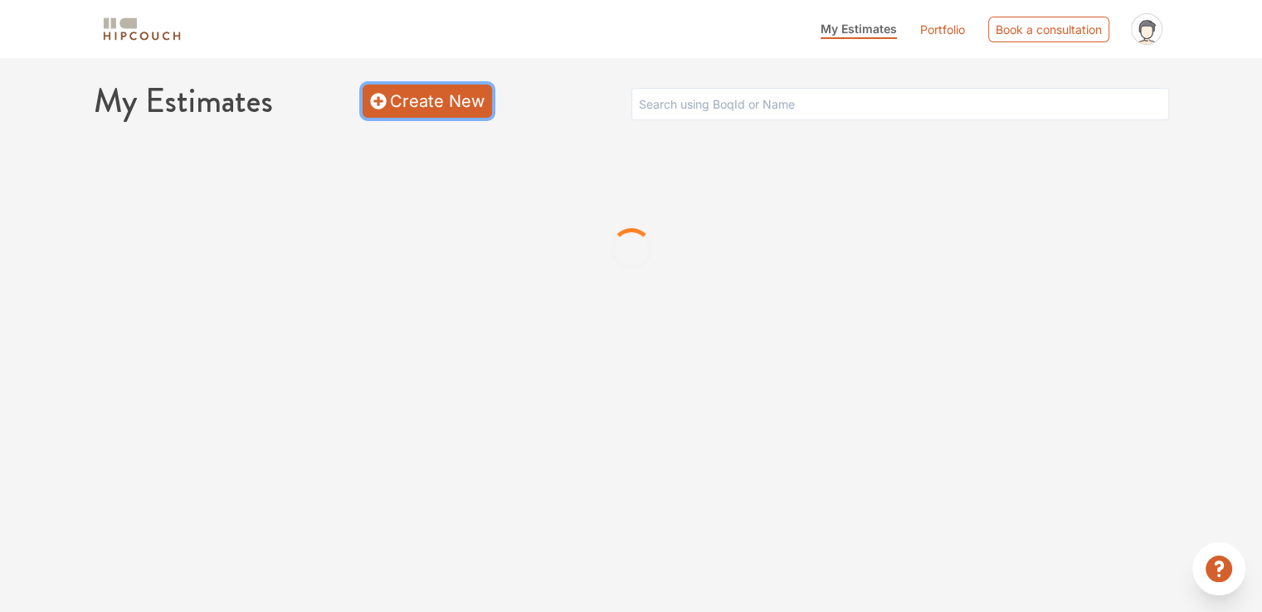
click at [421, 114] on link "Create New" at bounding box center [427, 101] width 129 height 33
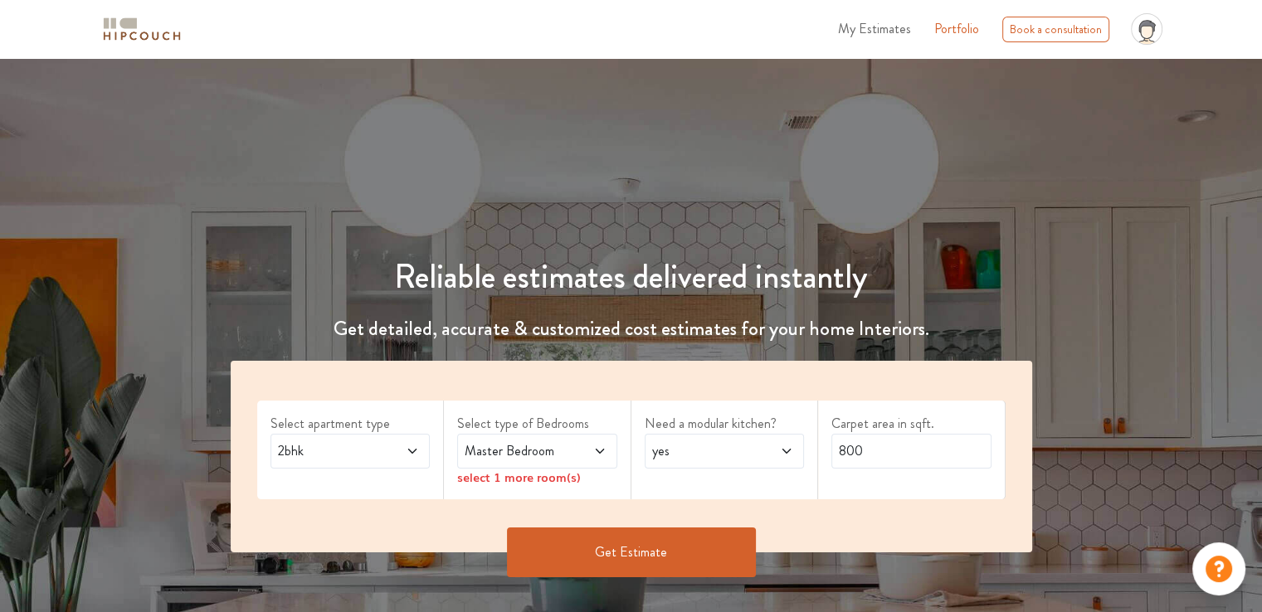
click at [319, 444] on span "2bhk" at bounding box center [329, 451] width 109 height 20
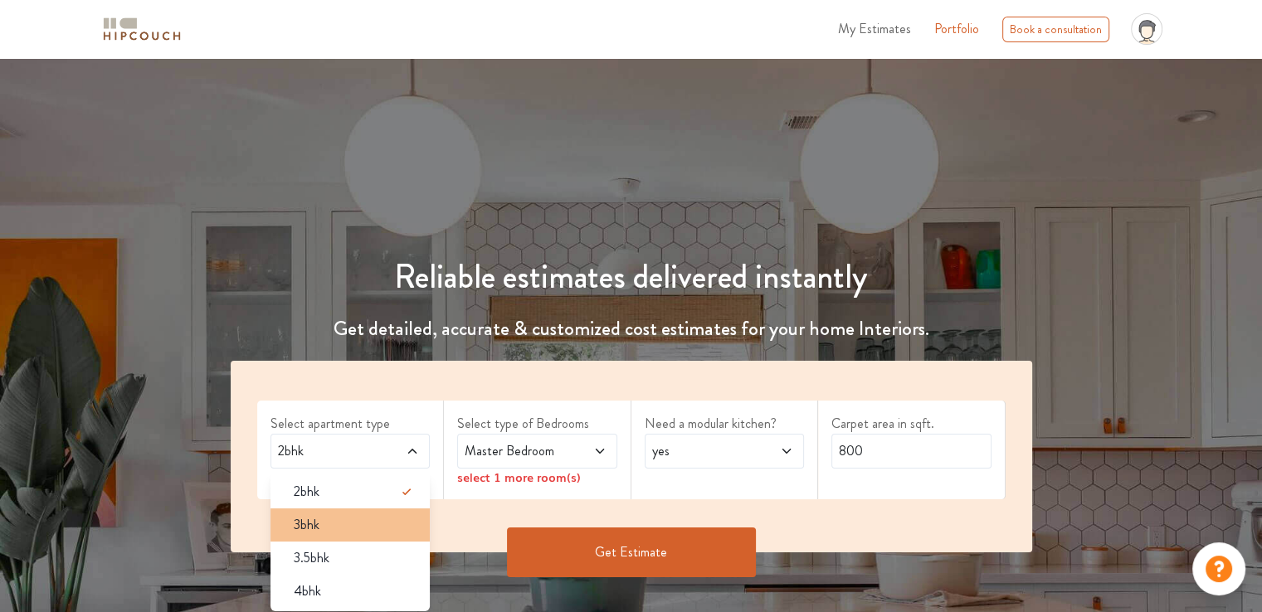
click at [314, 528] on span "3bhk" at bounding box center [307, 525] width 26 height 20
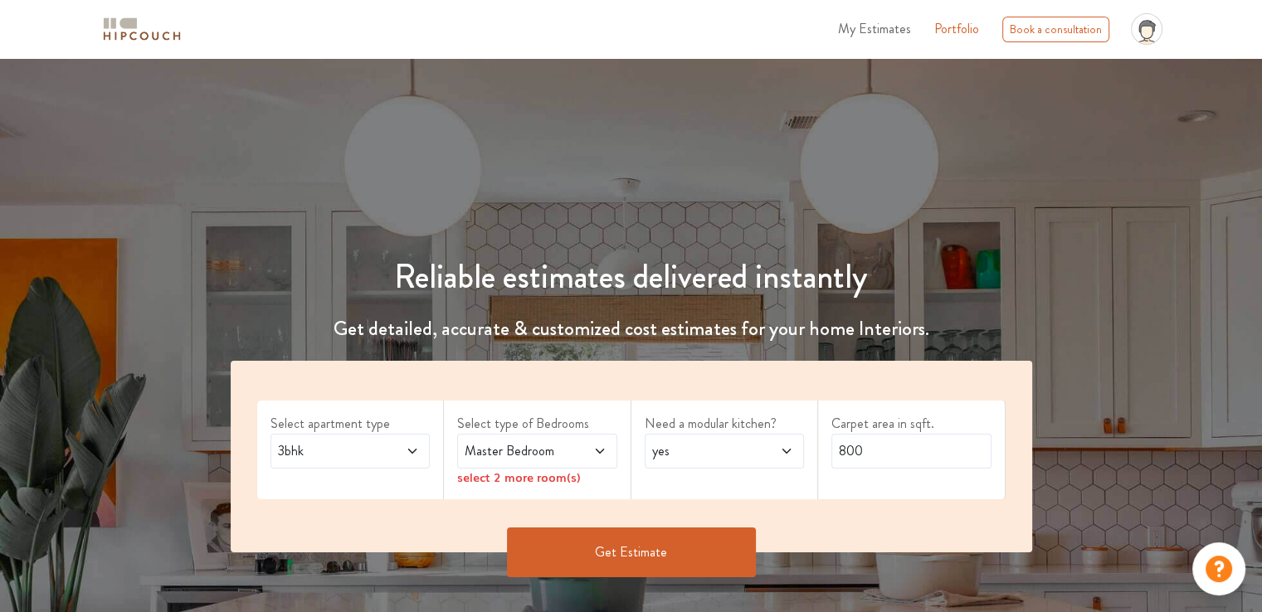
click at [568, 454] on span "Master Bedroom" at bounding box center [515, 451] width 109 height 20
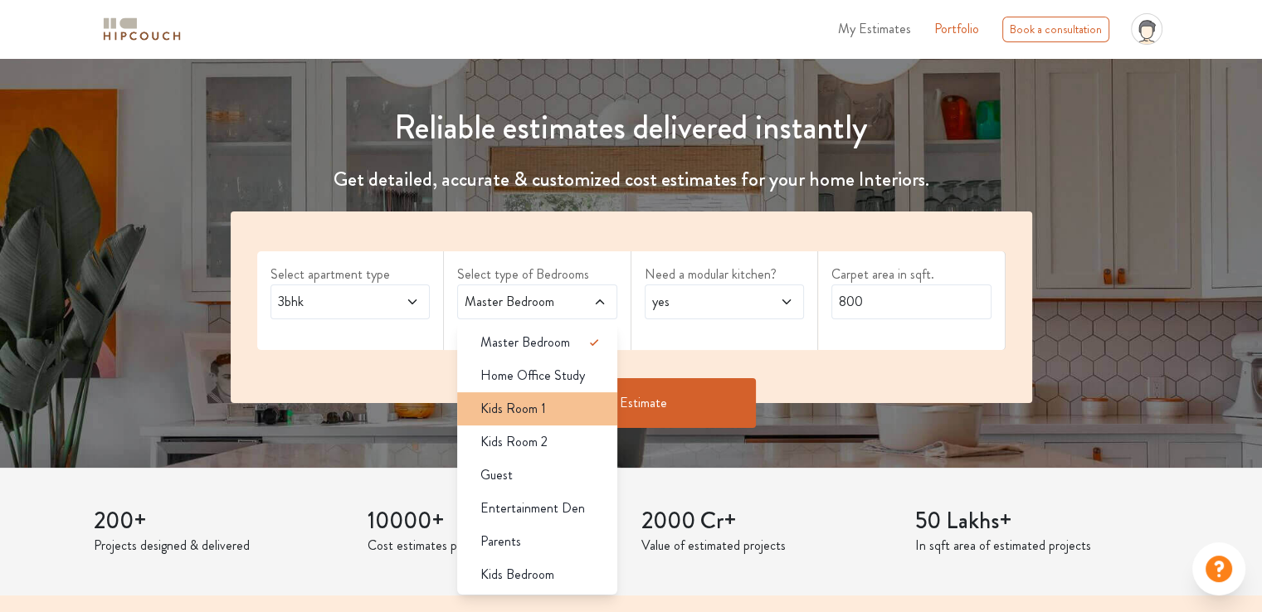
scroll to position [166, 0]
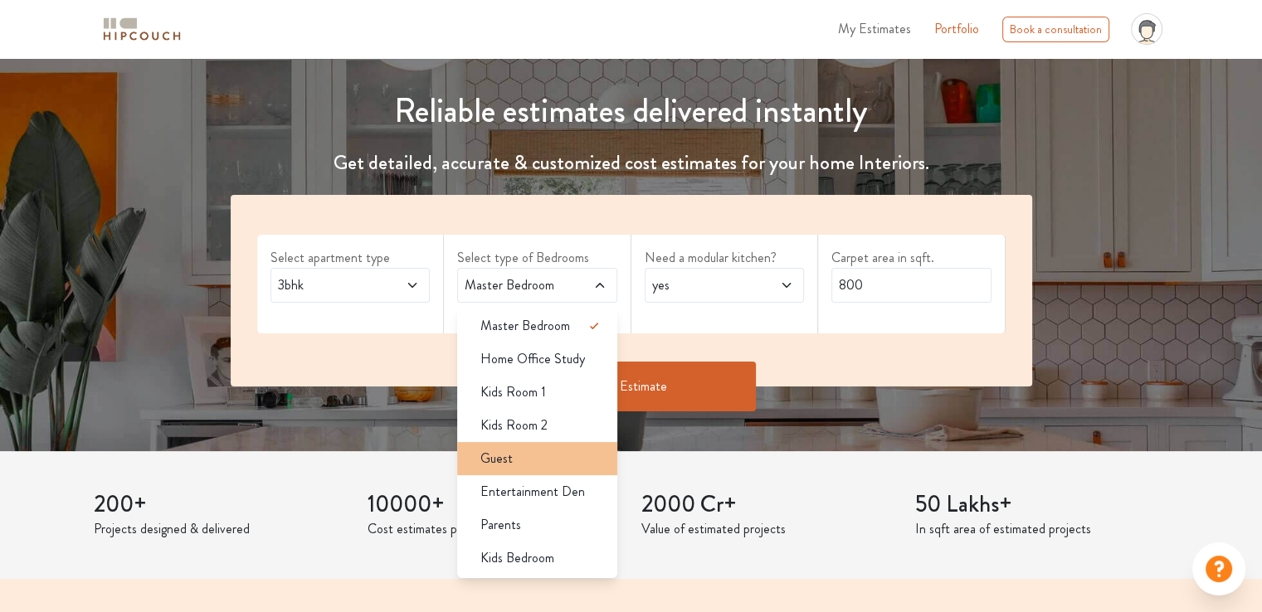
drag, startPoint x: 518, startPoint y: 458, endPoint x: 524, endPoint y: 441, distance: 17.9
click at [518, 459] on div "Guest" at bounding box center [542, 459] width 150 height 20
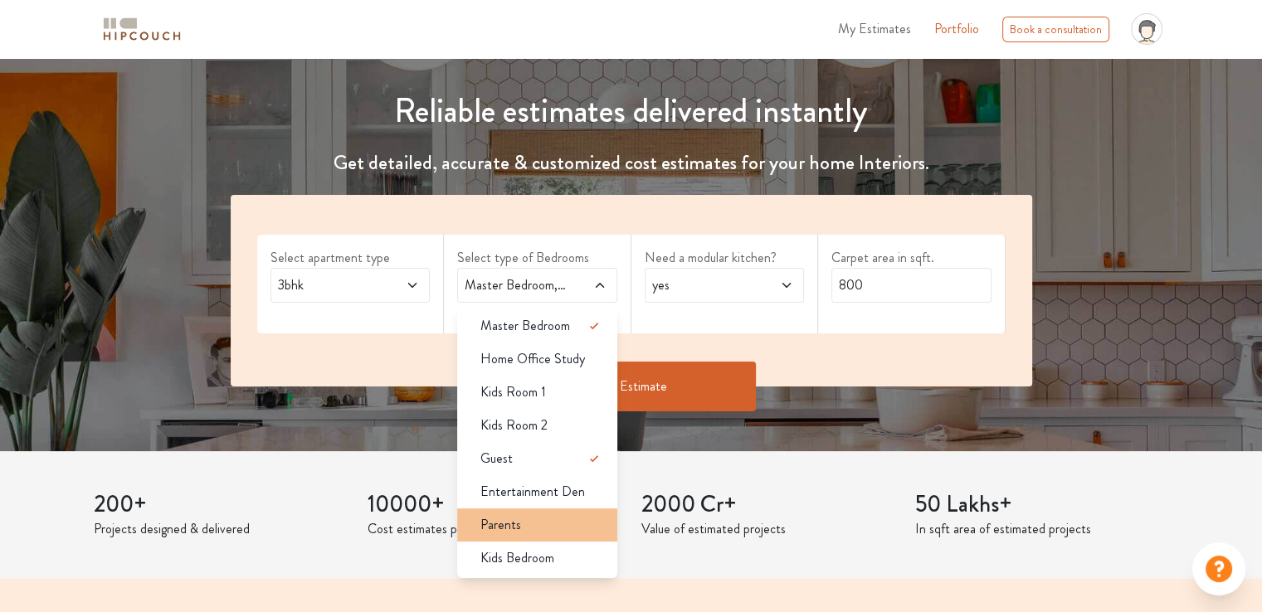
click at [536, 535] on li "Parents" at bounding box center [537, 525] width 160 height 33
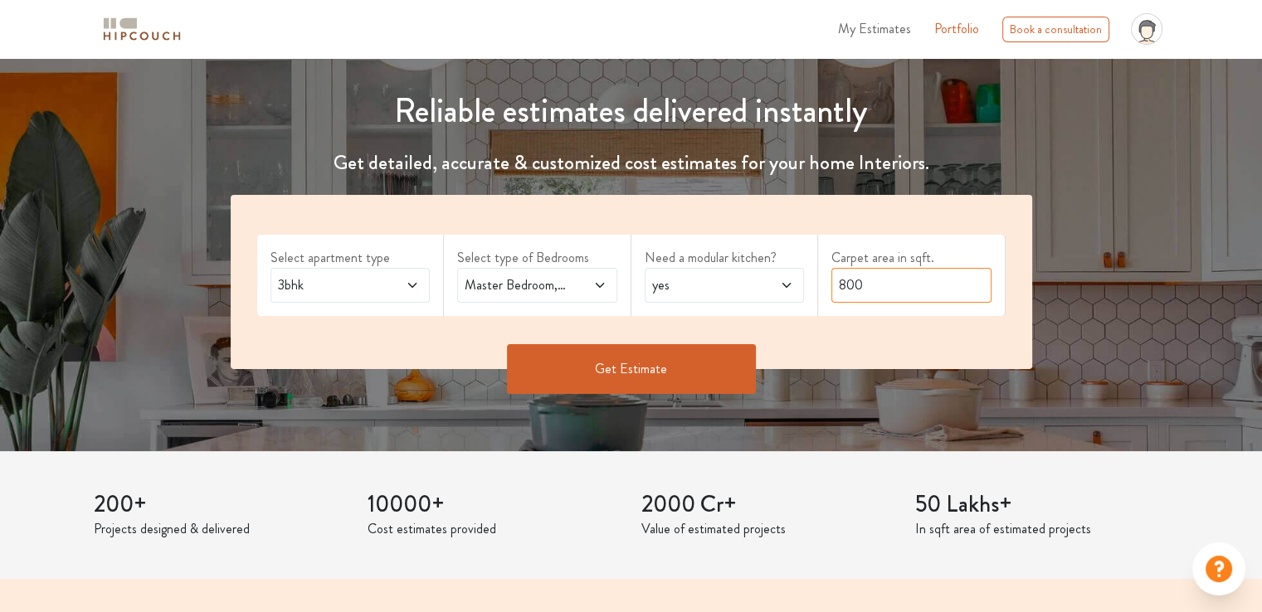
click at [842, 287] on input "800" at bounding box center [911, 285] width 160 height 35
type input "1950"
click at [695, 363] on button "Get Estimate" at bounding box center [631, 369] width 249 height 50
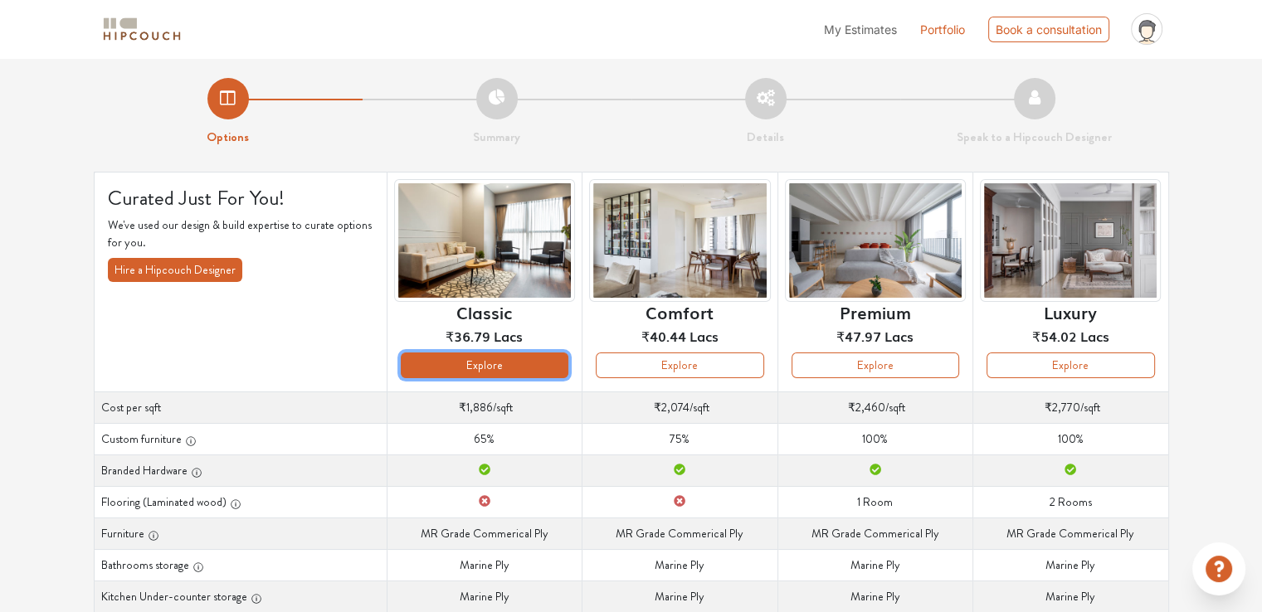
click at [511, 369] on button "Explore" at bounding box center [485, 366] width 168 height 26
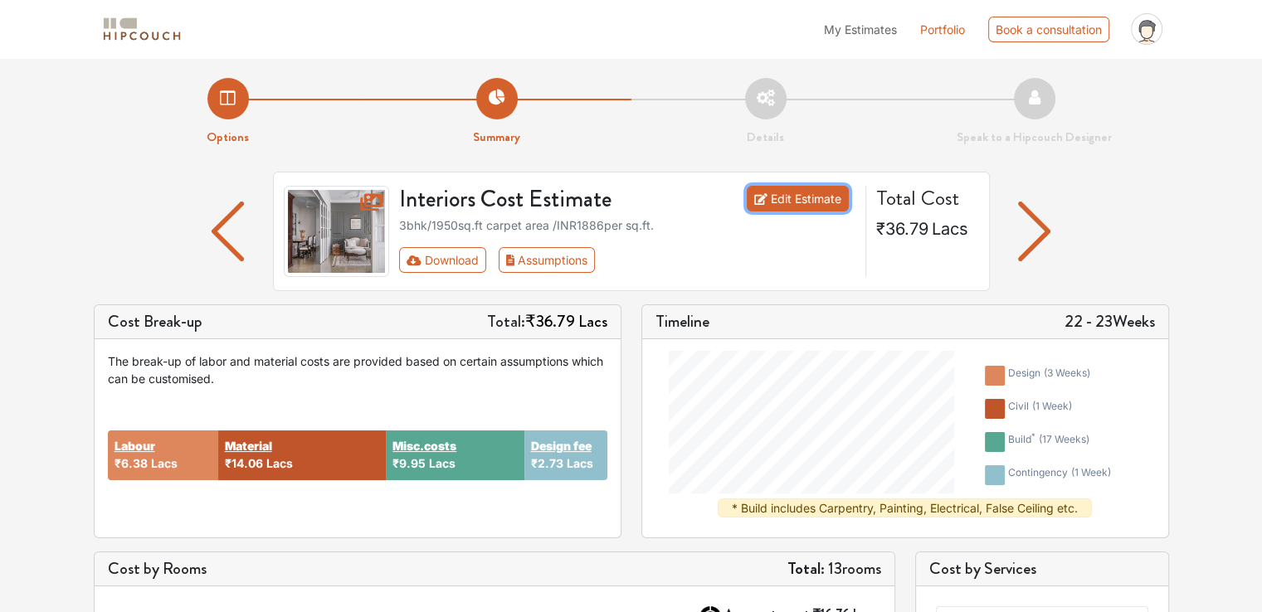
click at [787, 197] on link "Edit Estimate" at bounding box center [798, 199] width 102 height 26
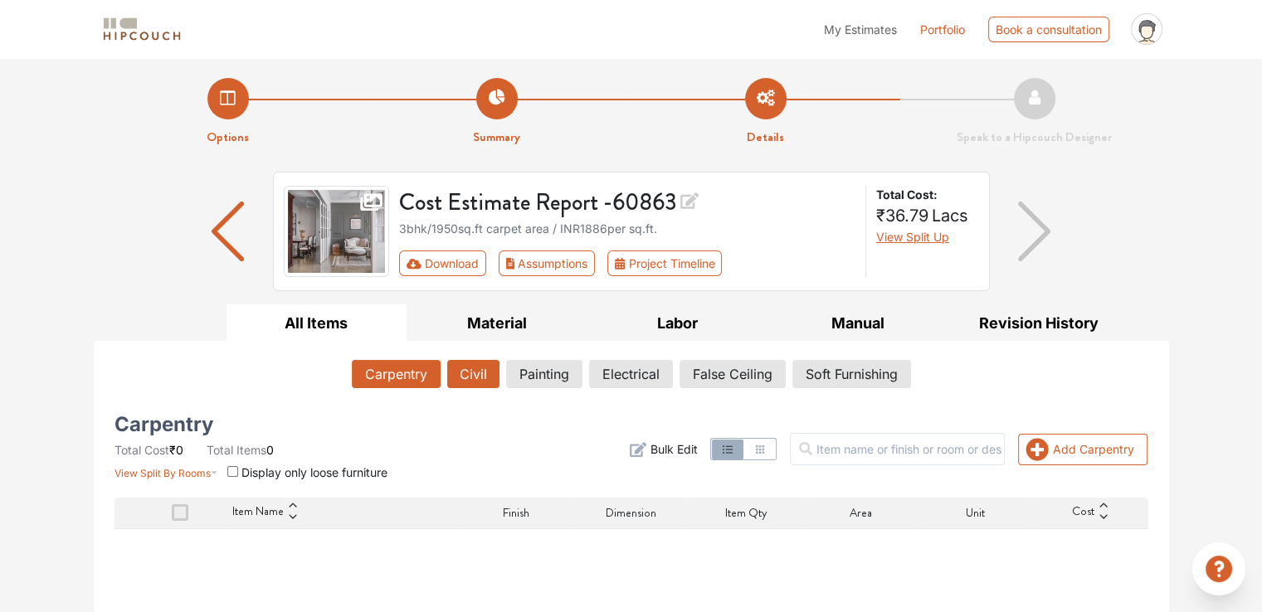
click at [459, 367] on button "Civil" at bounding box center [473, 374] width 52 height 28
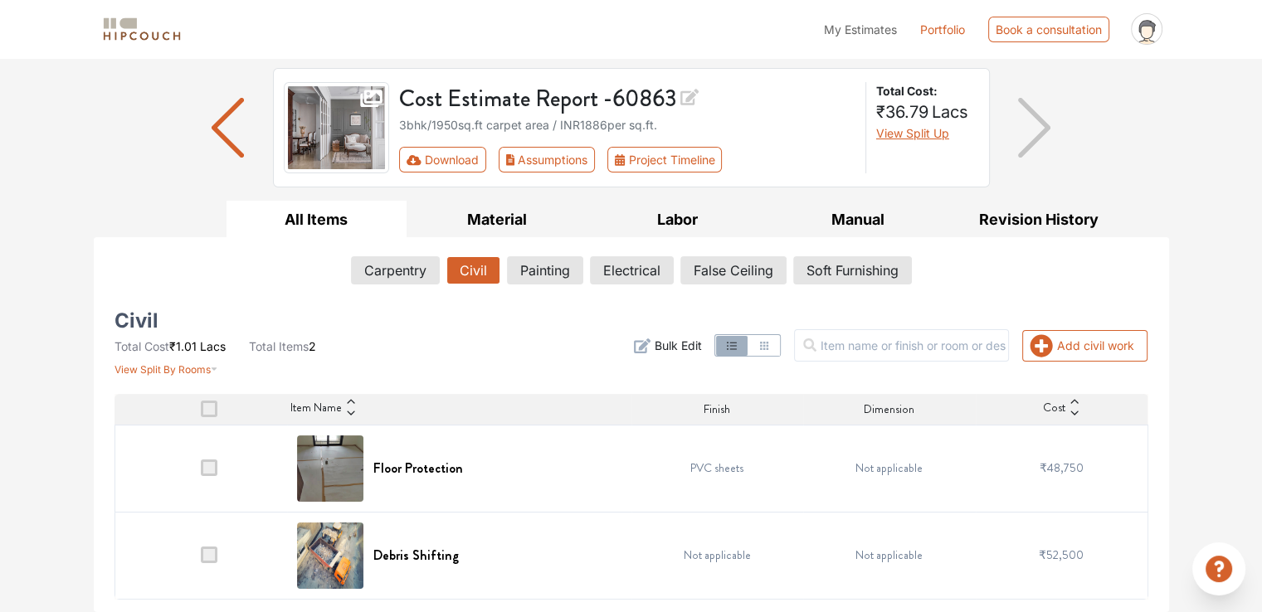
scroll to position [103, 0]
click at [445, 469] on h6 "Floor Protection" at bounding box center [418, 469] width 90 height 16
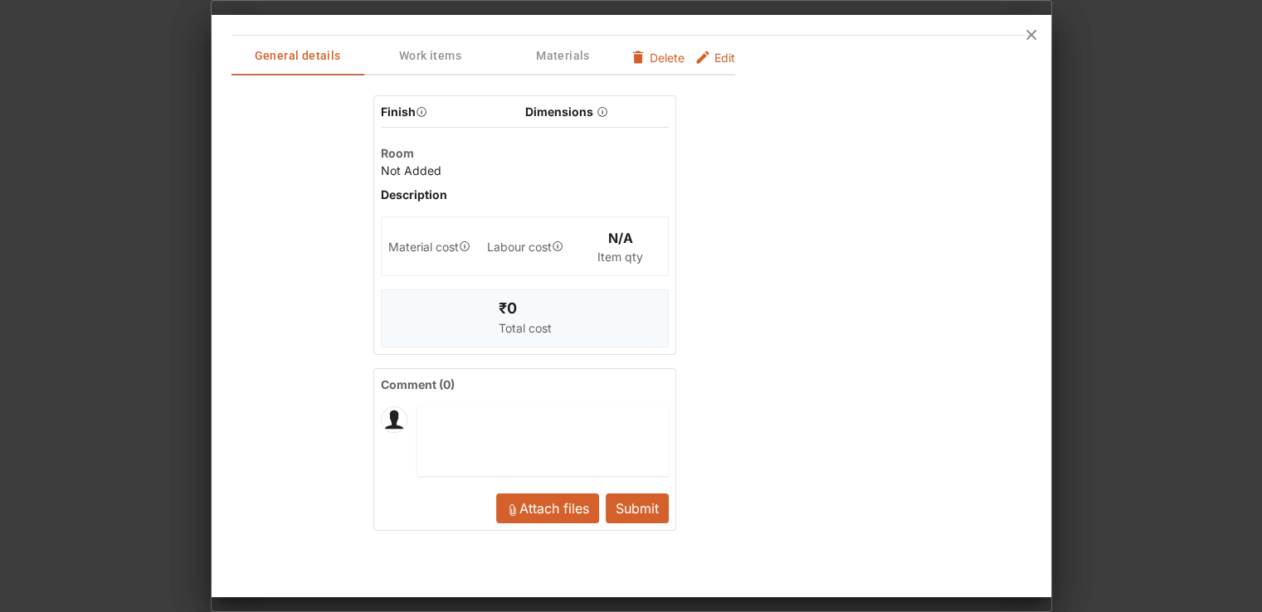
scroll to position [0, 0]
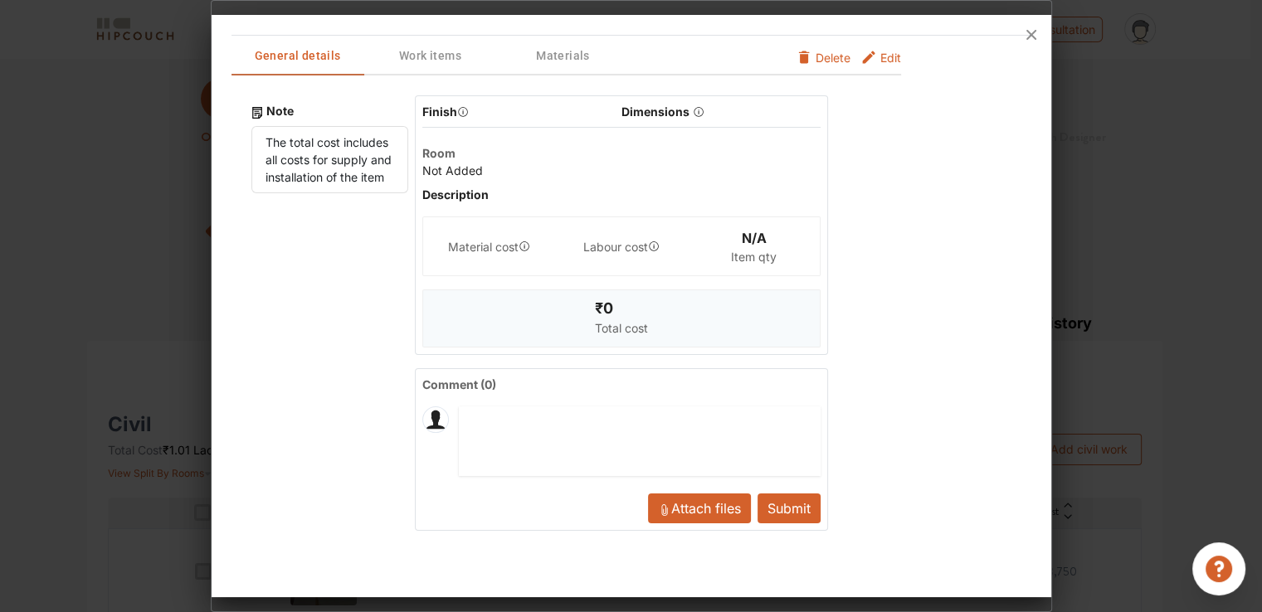
click at [793, 511] on button "Submit" at bounding box center [789, 509] width 63 height 30
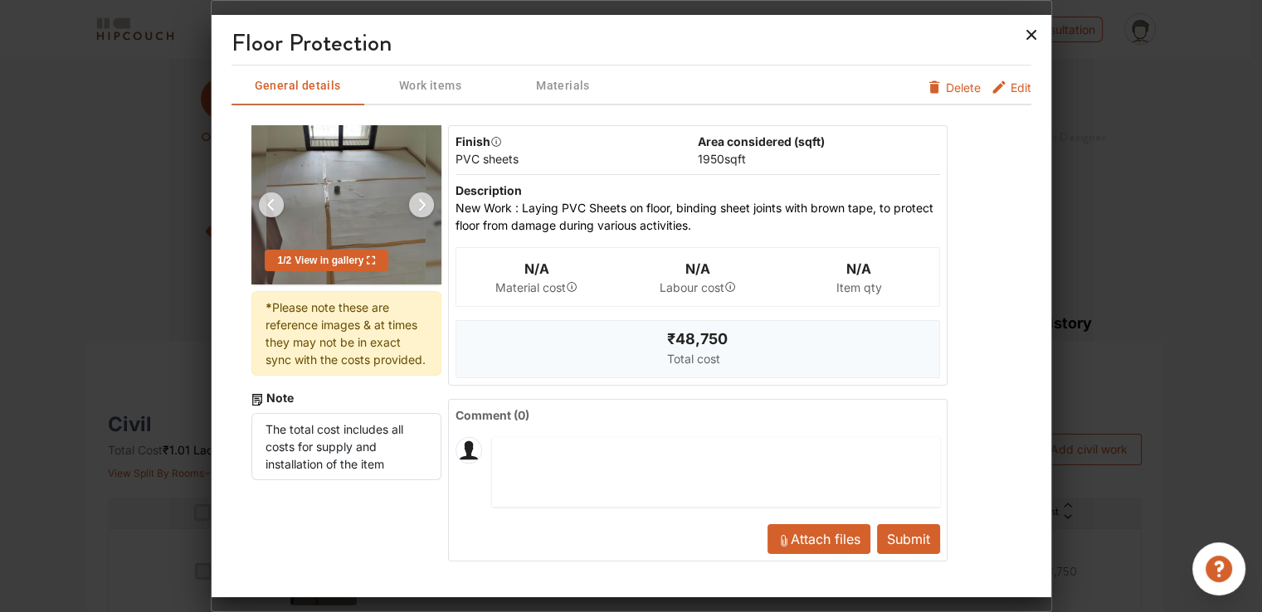
click at [1025, 34] on icon at bounding box center [1031, 35] width 27 height 27
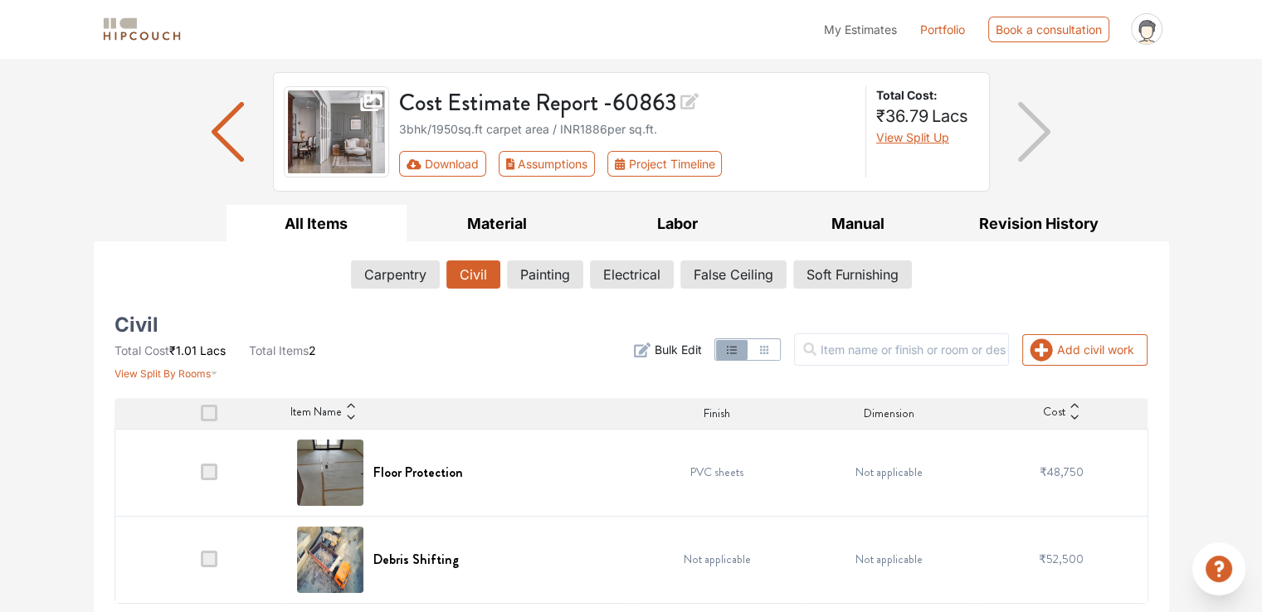
scroll to position [103, 0]
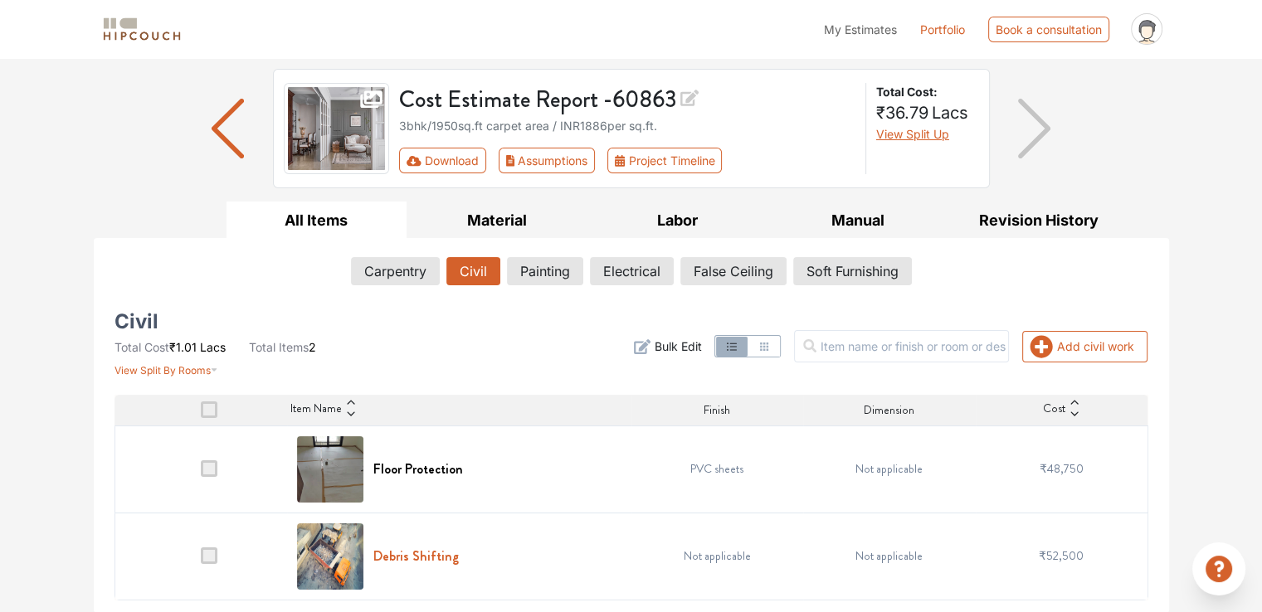
click at [398, 555] on h6 "Debris Shifting" at bounding box center [415, 557] width 85 height 16
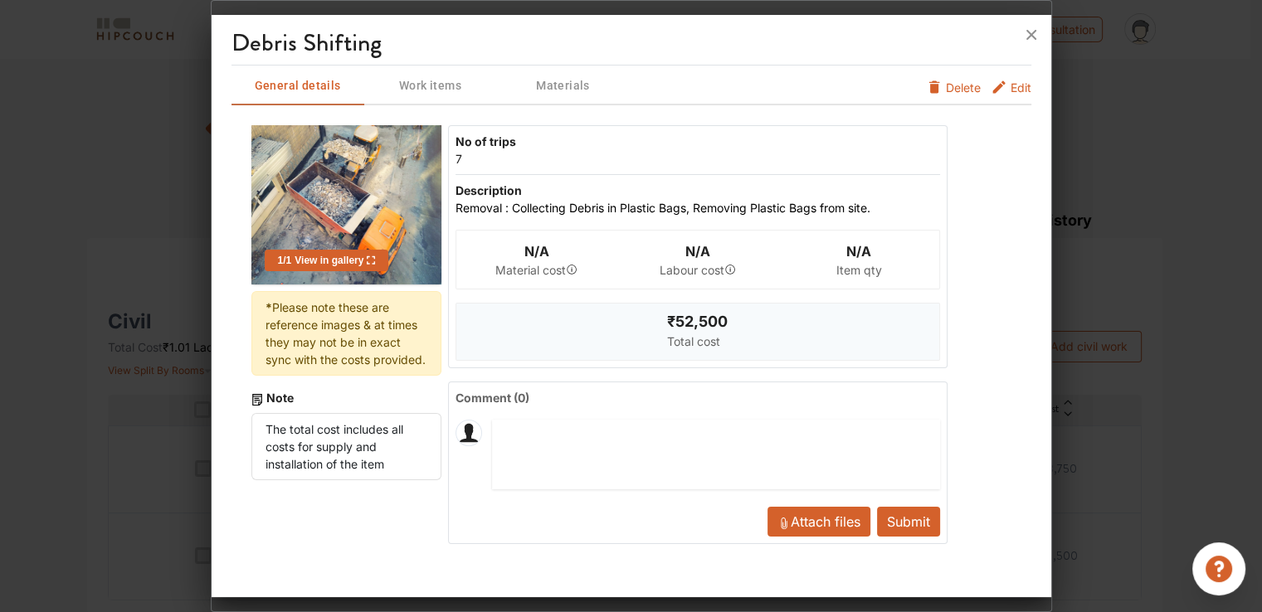
click at [1019, 86] on span "Edit" at bounding box center [1021, 92] width 21 height 27
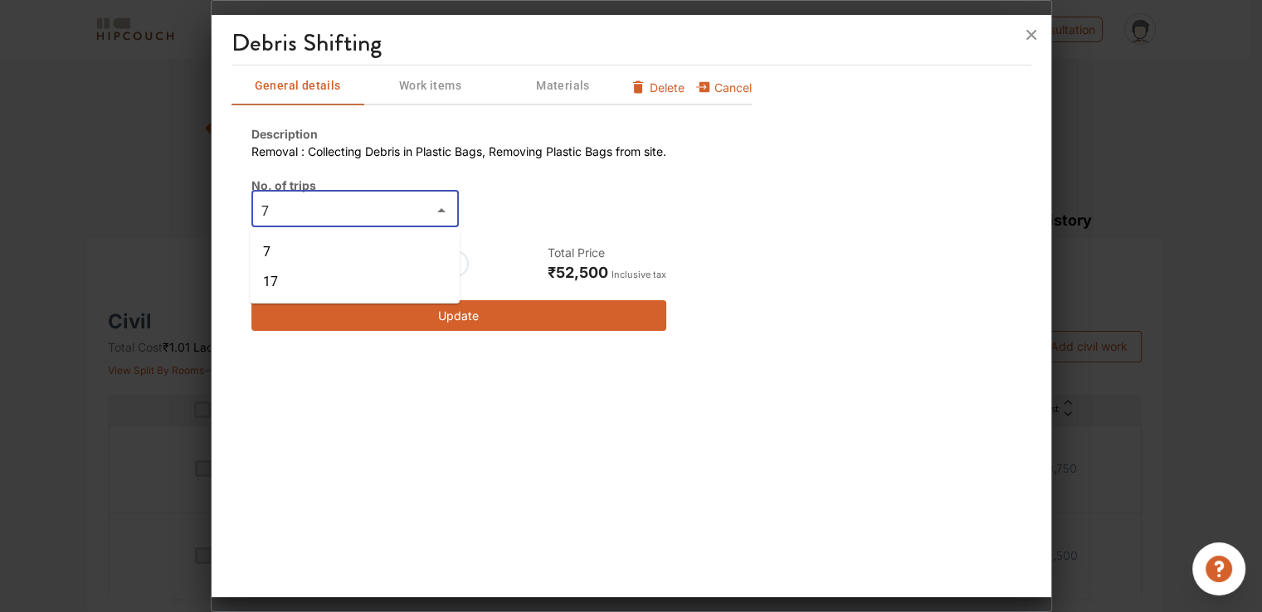
click at [311, 205] on input "7" at bounding box center [341, 210] width 170 height 23
type input "0"
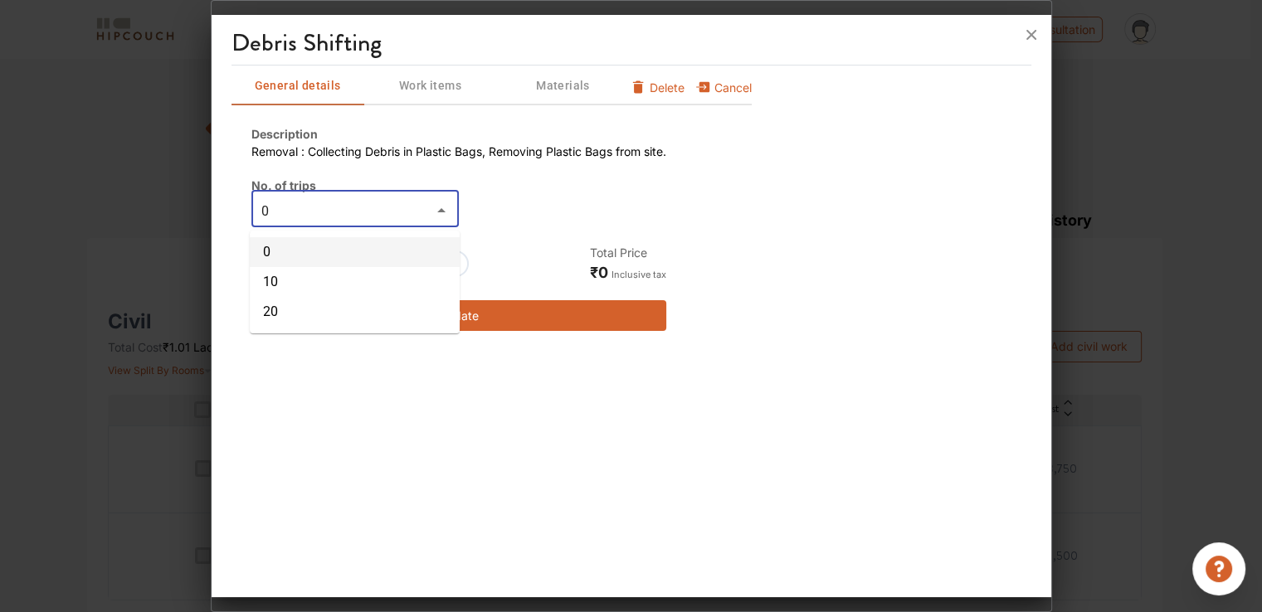
click at [368, 243] on li "0" at bounding box center [355, 252] width 210 height 30
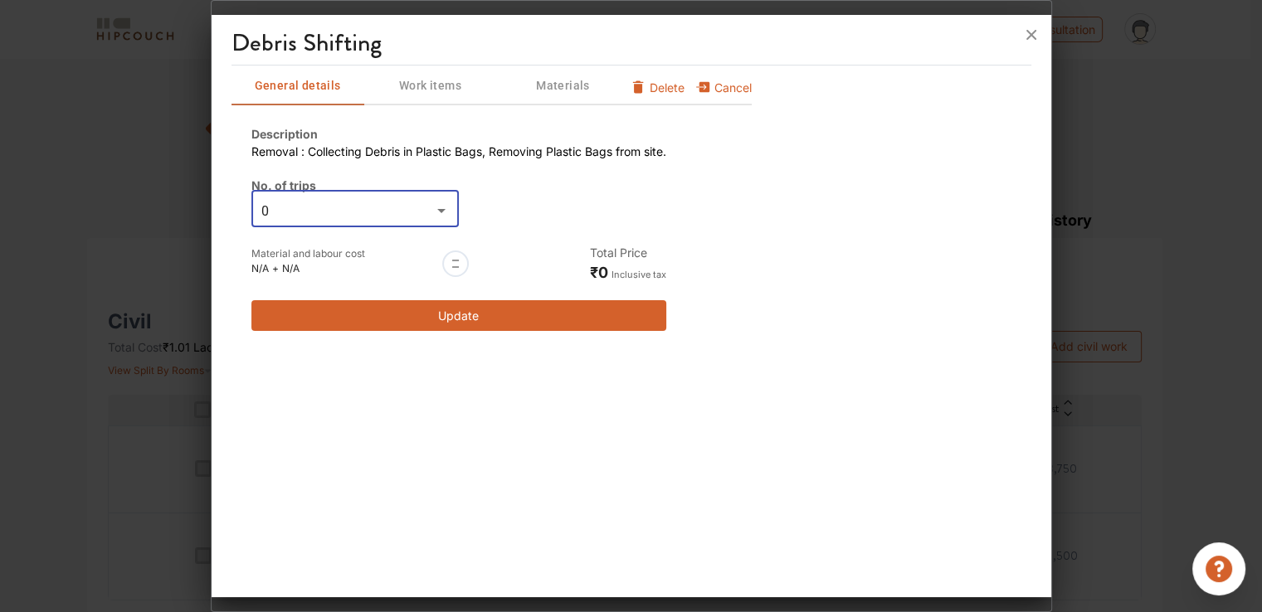
type input "0"
click at [530, 323] on button "Update" at bounding box center [458, 315] width 415 height 31
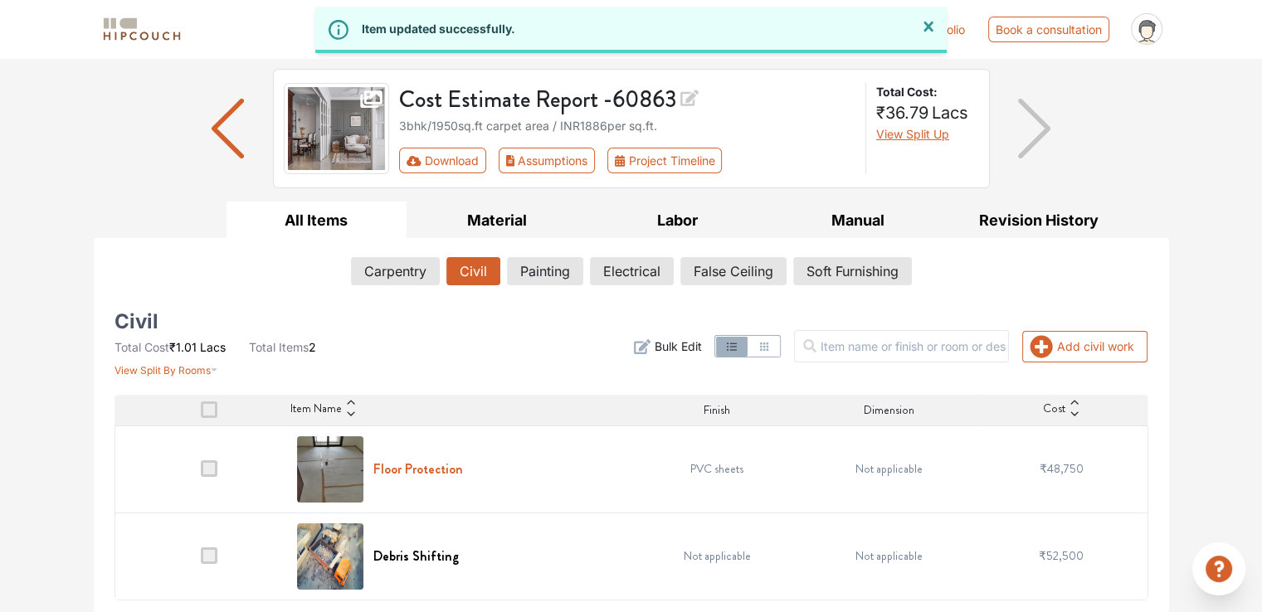
click at [404, 469] on h6 "Floor Protection" at bounding box center [418, 469] width 90 height 16
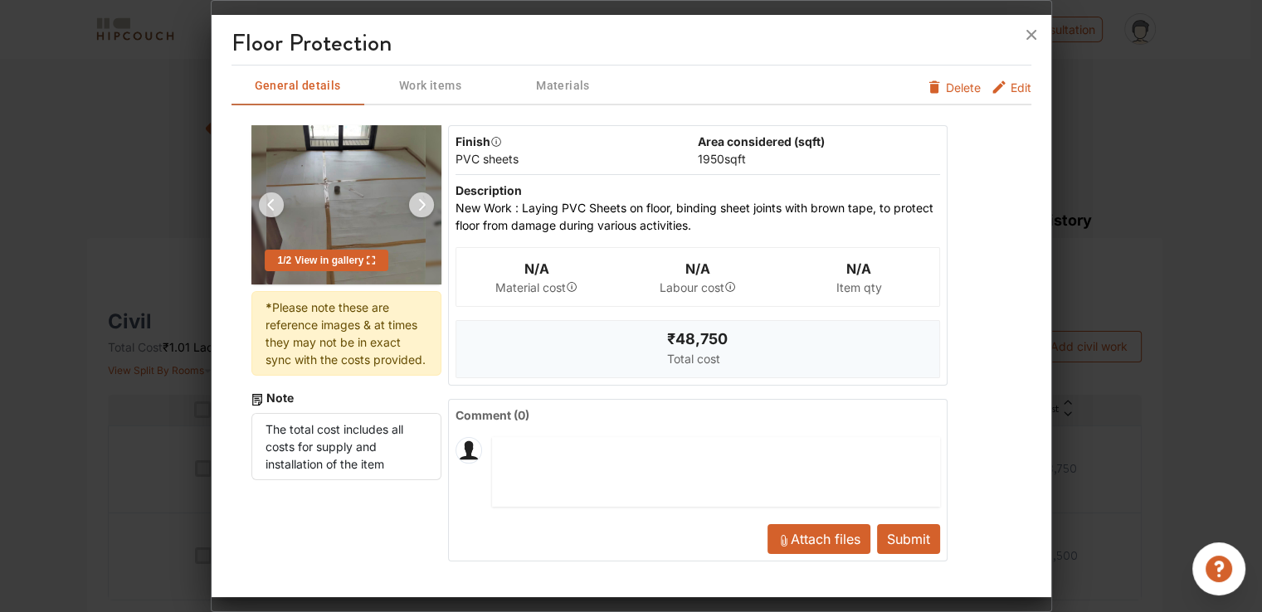
click at [1022, 82] on span "Edit" at bounding box center [1021, 92] width 21 height 27
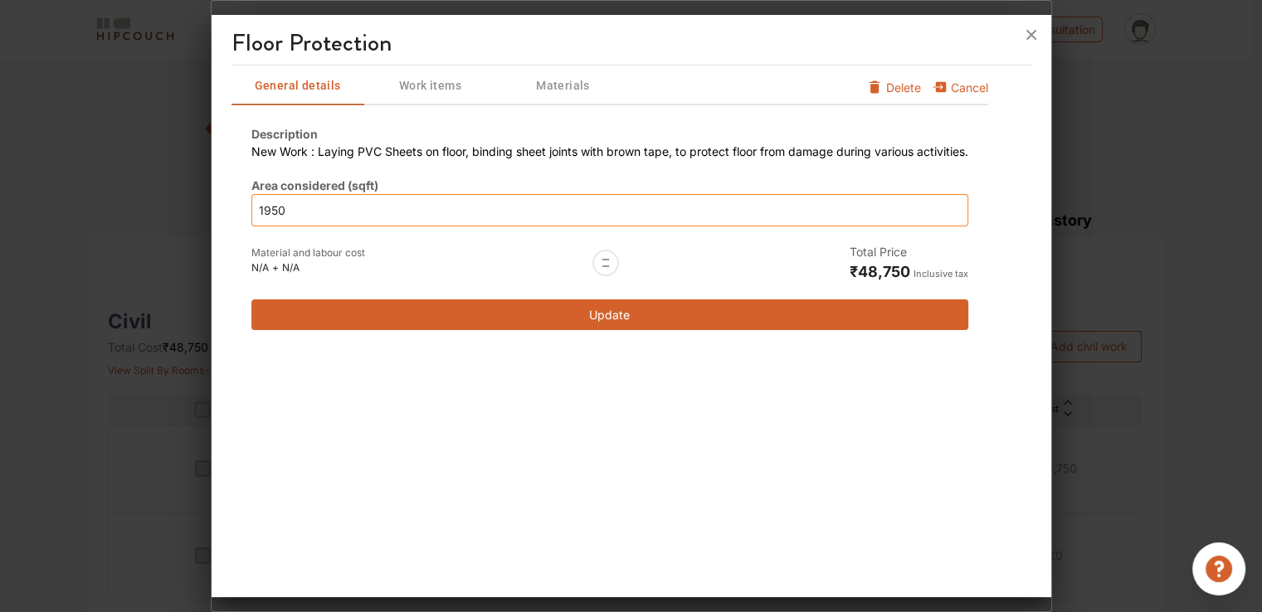
drag, startPoint x: 295, startPoint y: 197, endPoint x: 239, endPoint y: 202, distance: 55.9
click at [239, 202] on div "Description New Work : Laying PVC Sheets on floor, binding sheet joints with br…" at bounding box center [610, 227] width 757 height 245
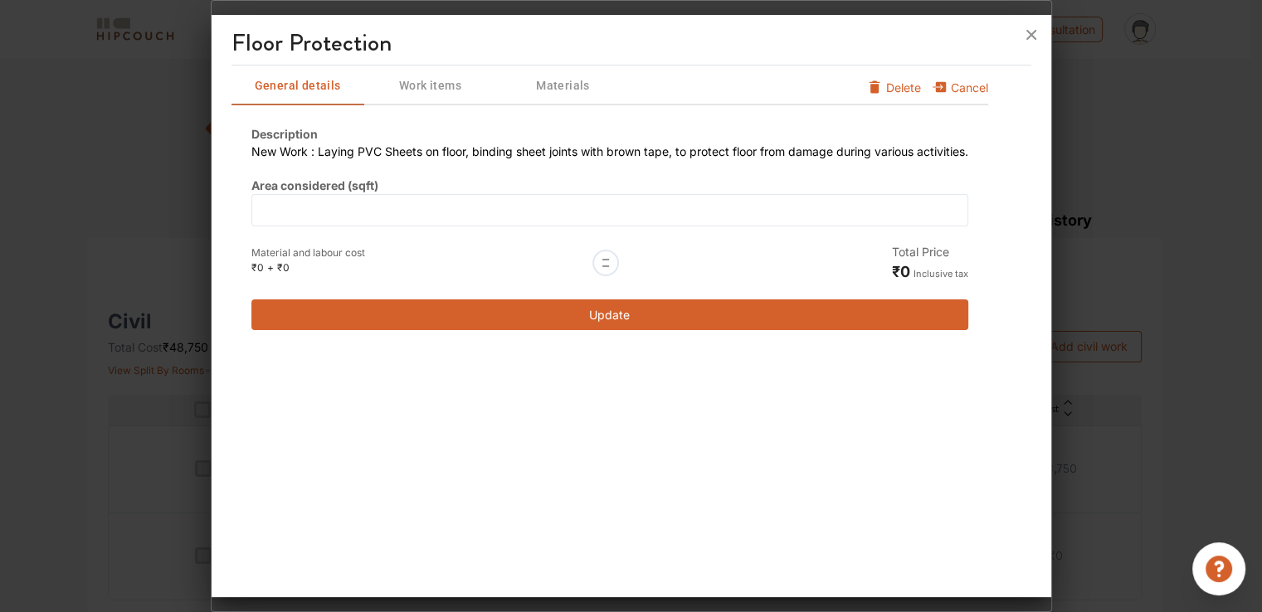
click at [620, 319] on button "Update" at bounding box center [609, 315] width 717 height 31
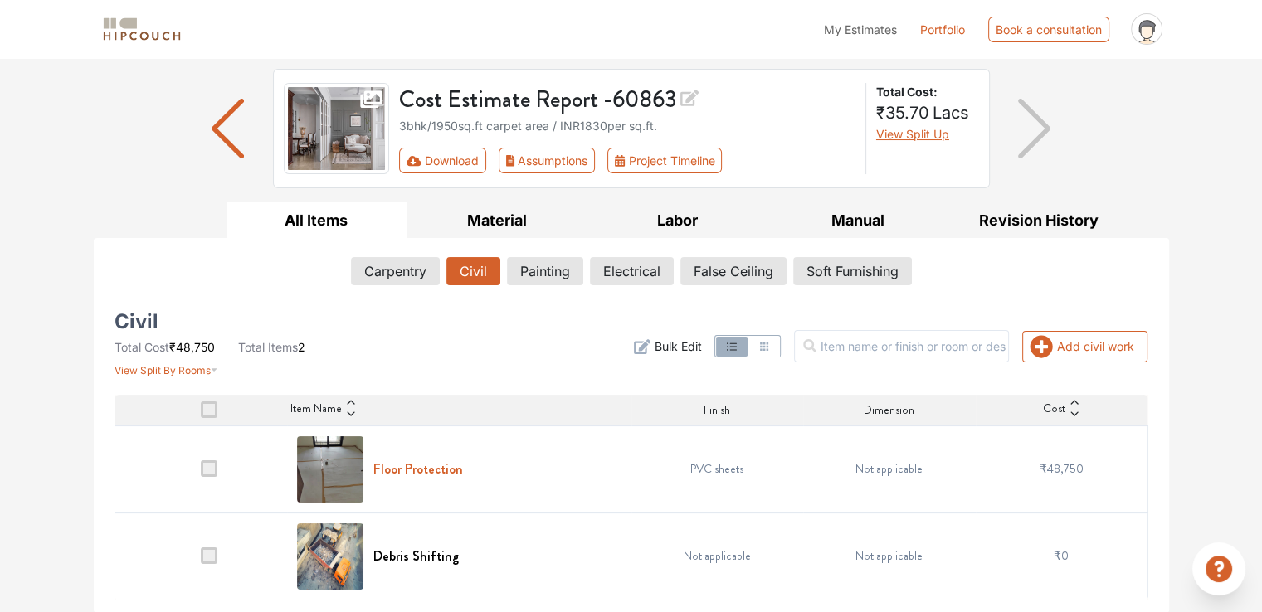
click at [442, 466] on h6 "Floor Protection" at bounding box center [418, 469] width 90 height 16
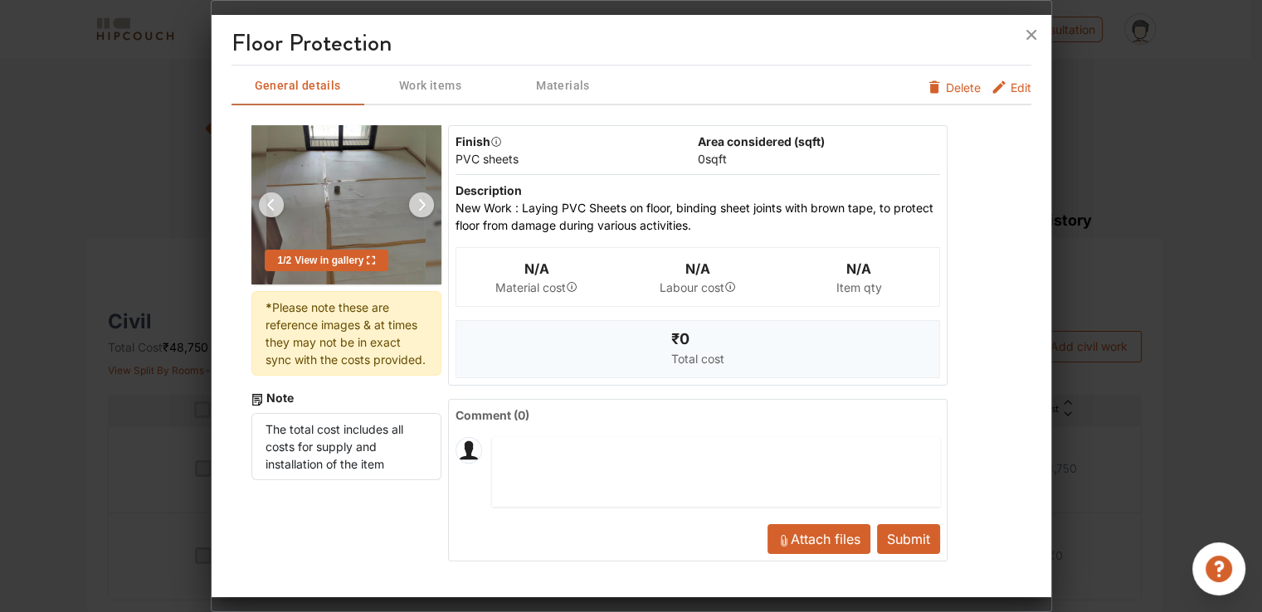
click at [956, 85] on span "Delete" at bounding box center [963, 87] width 35 height 17
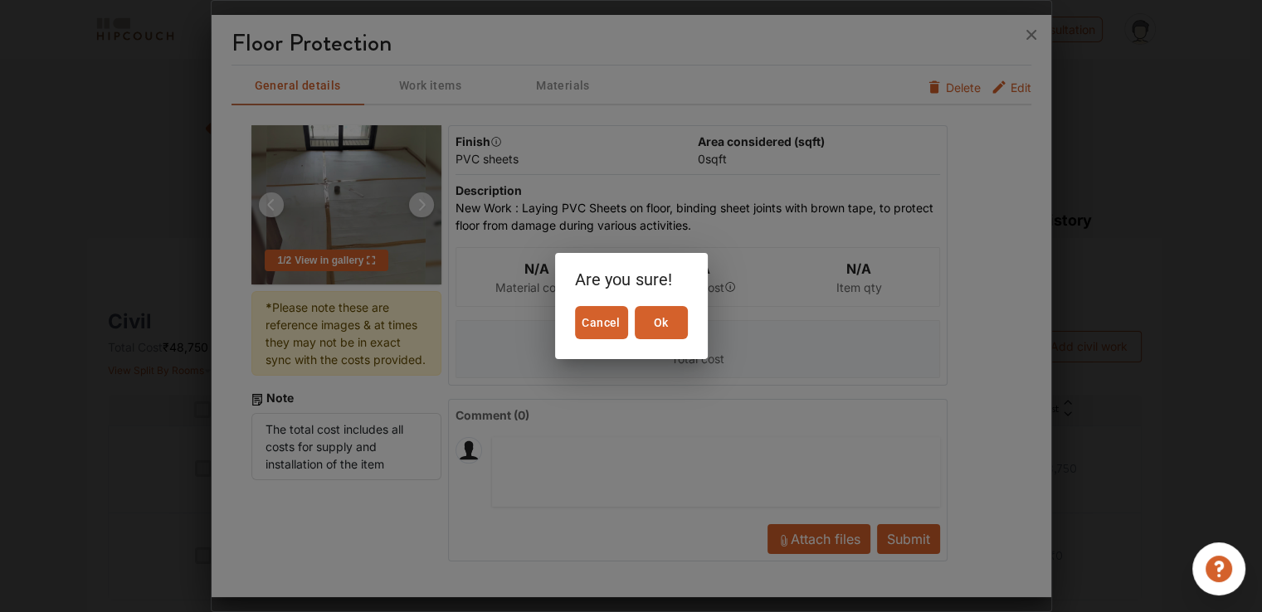
click at [676, 319] on span "Ok" at bounding box center [661, 323] width 40 height 21
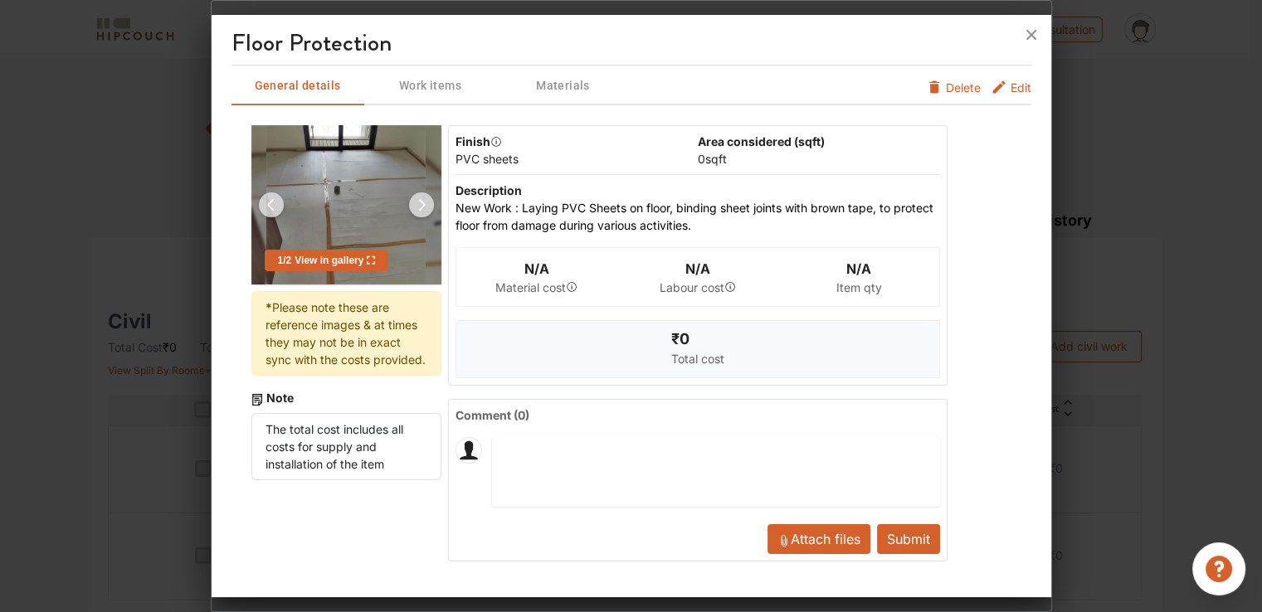
click at [919, 538] on button "Submit" at bounding box center [908, 539] width 63 height 30
click at [1028, 40] on icon at bounding box center [1031, 35] width 27 height 27
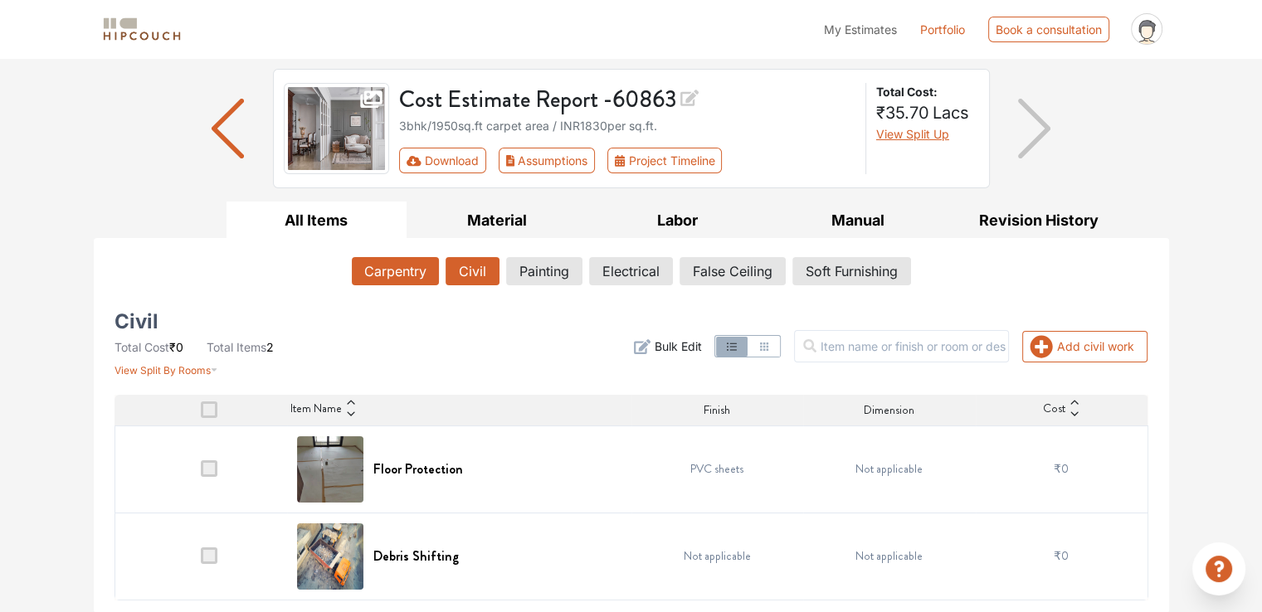
click at [408, 271] on button "Carpentry" at bounding box center [395, 271] width 87 height 28
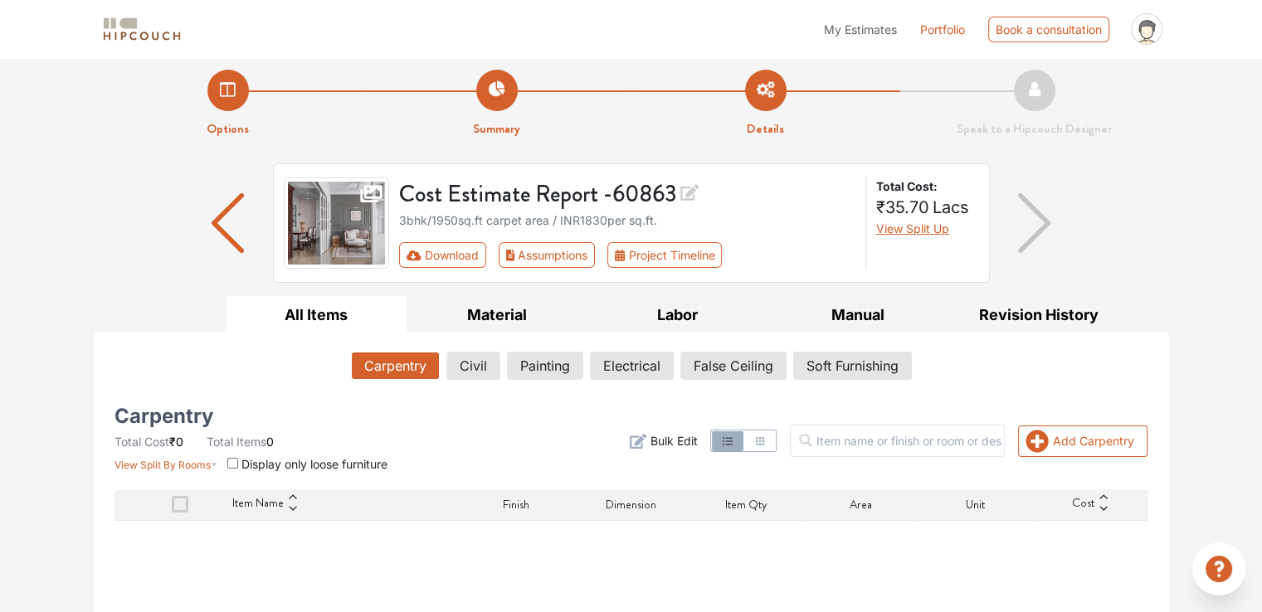
scroll to position [0, 0]
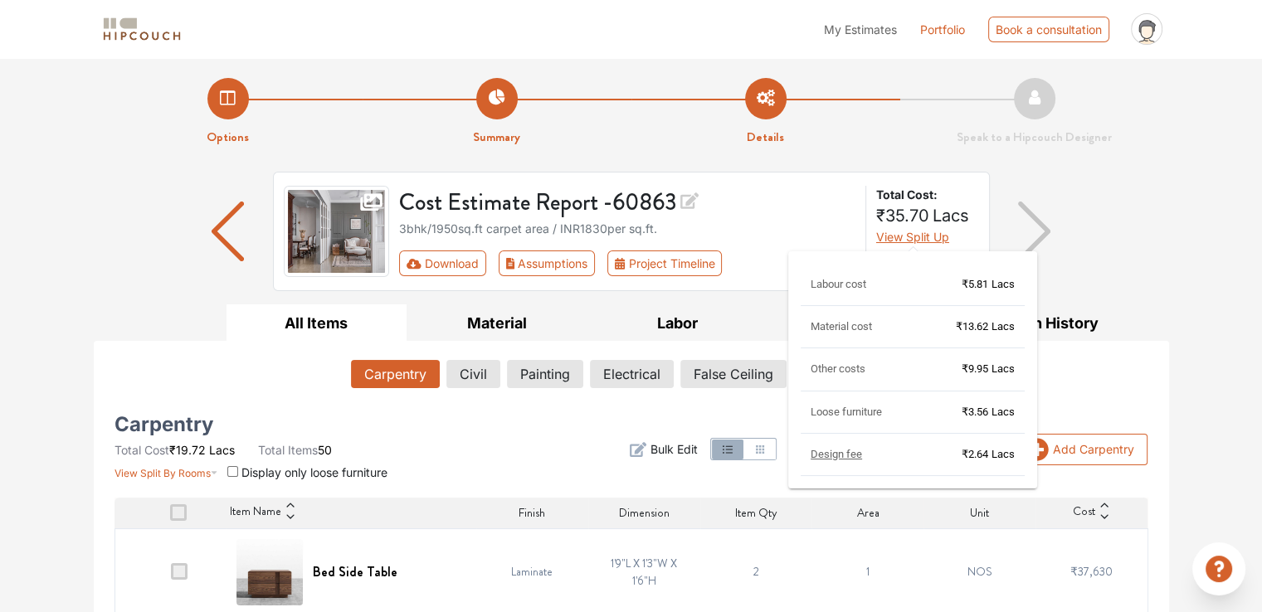
click at [827, 452] on span "Design fee" at bounding box center [836, 454] width 51 height 12
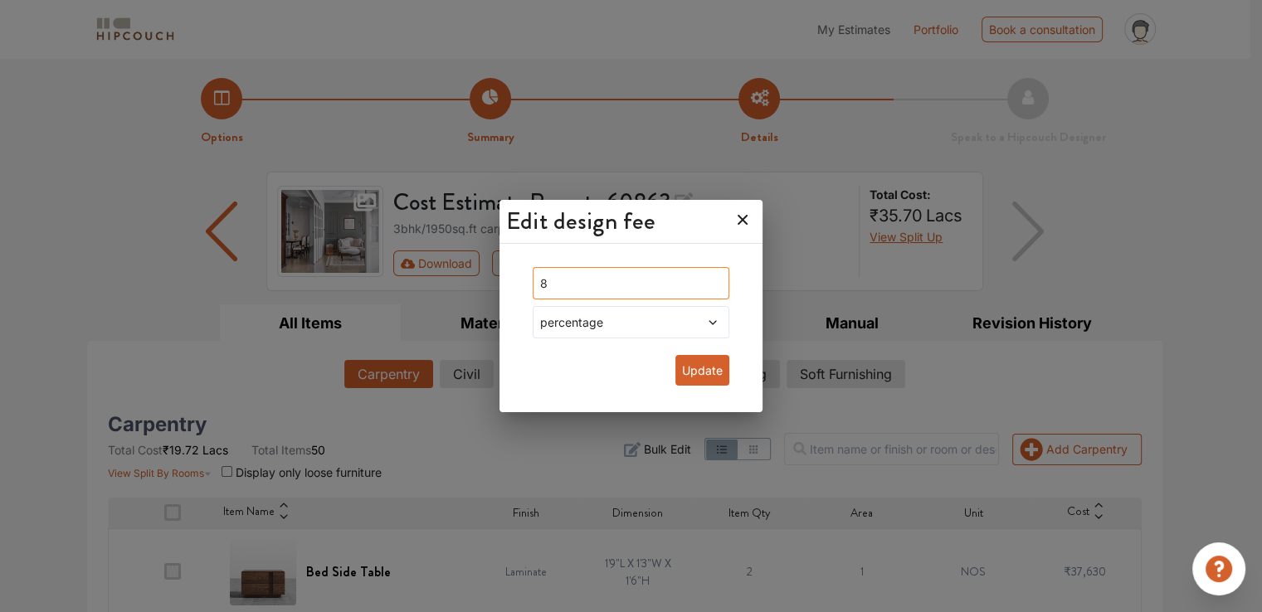
drag, startPoint x: 583, startPoint y: 289, endPoint x: 531, endPoint y: 284, distance: 52.5
click at [531, 284] on div "8 percentage Update" at bounding box center [630, 330] width 223 height 152
type input "0"
click at [601, 323] on span "percentage" at bounding box center [605, 322] width 136 height 17
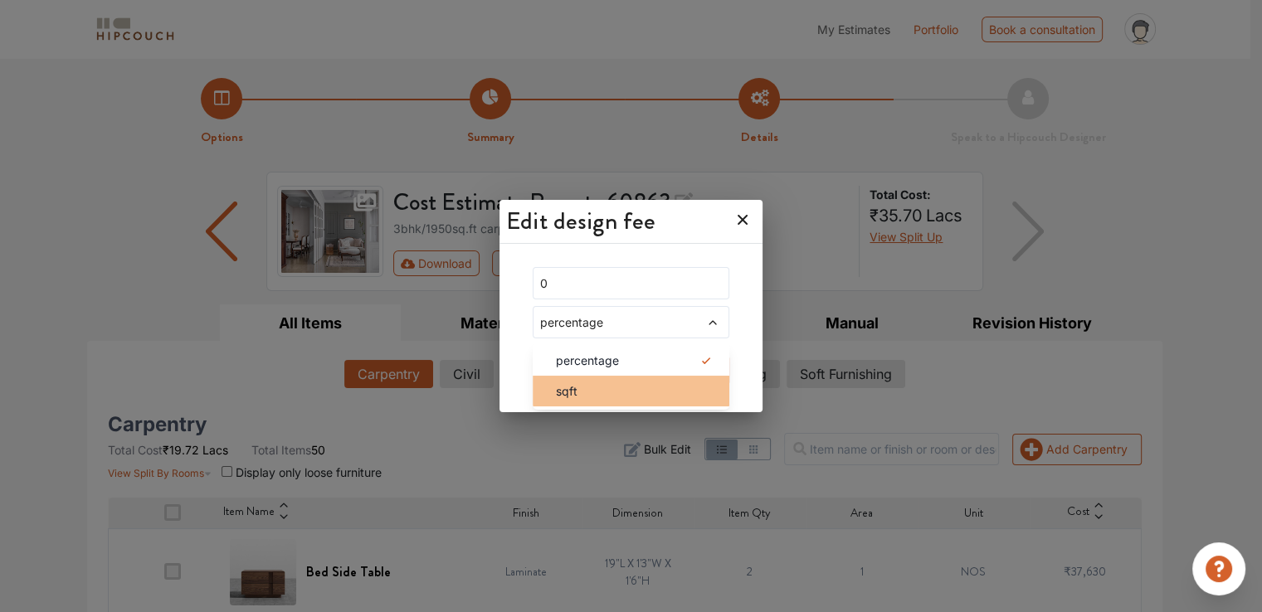
click at [578, 390] on span "sqft" at bounding box center [567, 391] width 22 height 17
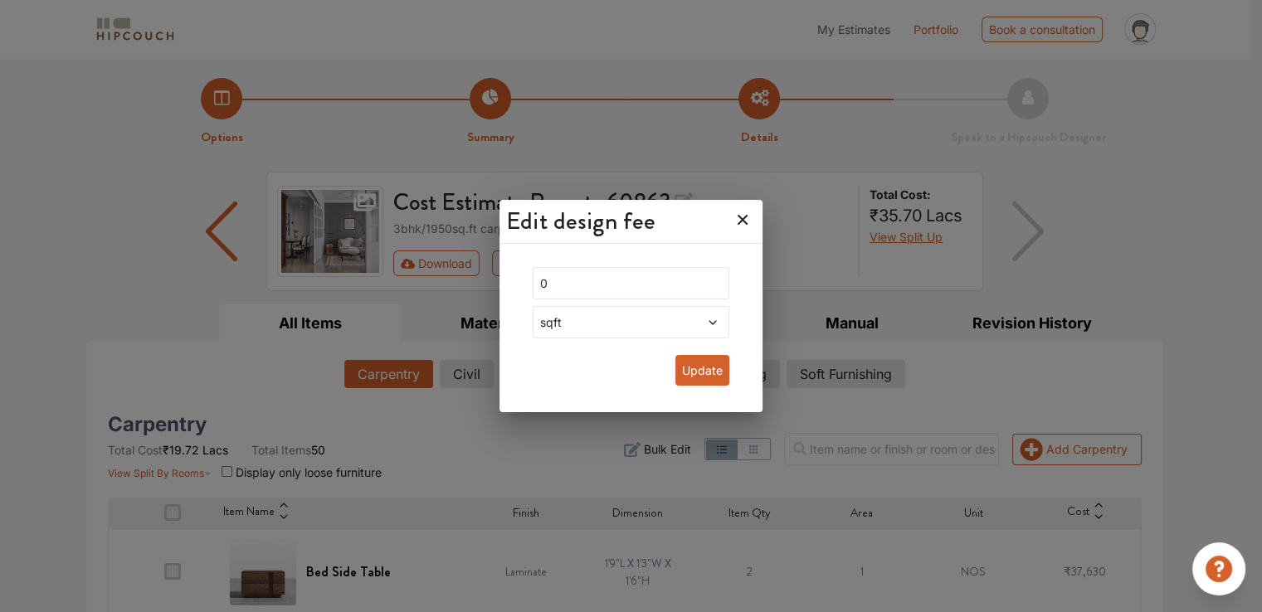
click at [690, 367] on button "Update" at bounding box center [702, 370] width 54 height 31
click at [706, 363] on button "Update" at bounding box center [702, 370] width 54 height 31
click at [681, 374] on button "Update" at bounding box center [702, 370] width 54 height 31
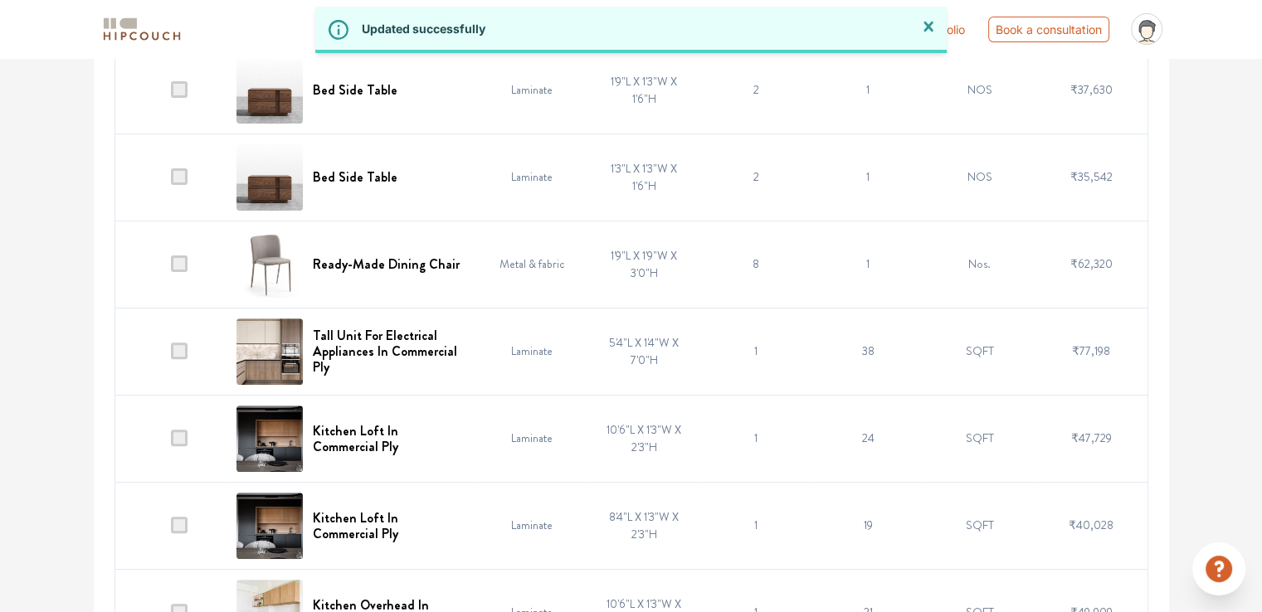
scroll to position [498, 0]
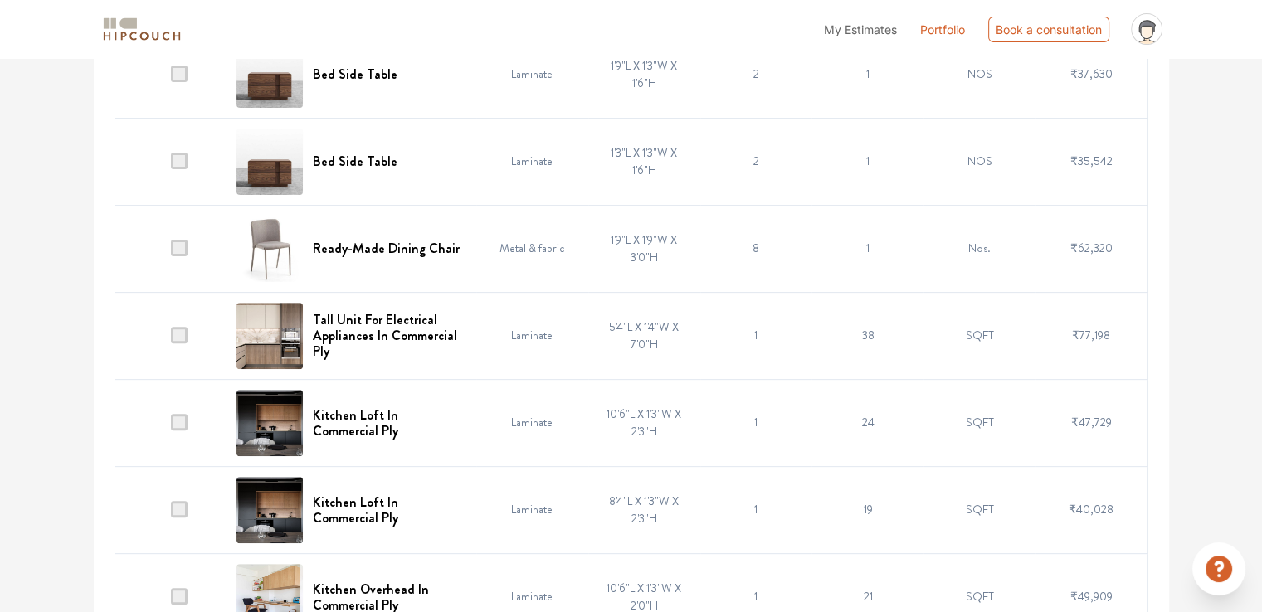
click at [175, 246] on span at bounding box center [179, 248] width 17 height 17
click at [171, 252] on input "checkbox" at bounding box center [171, 252] width 0 height 0
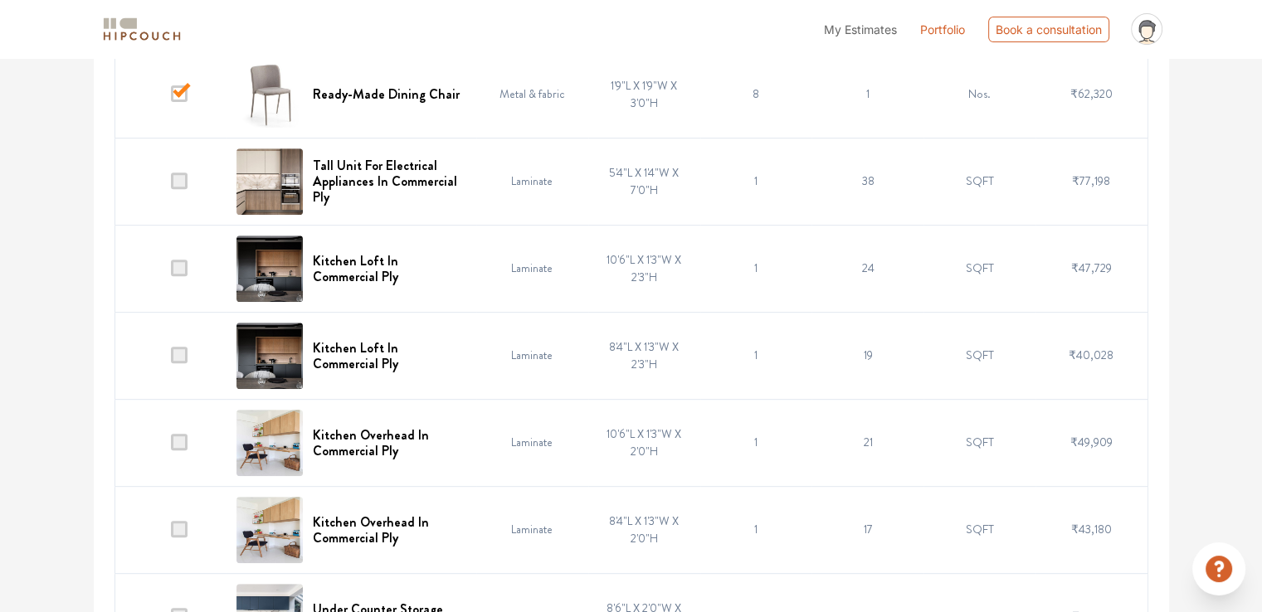
scroll to position [664, 0]
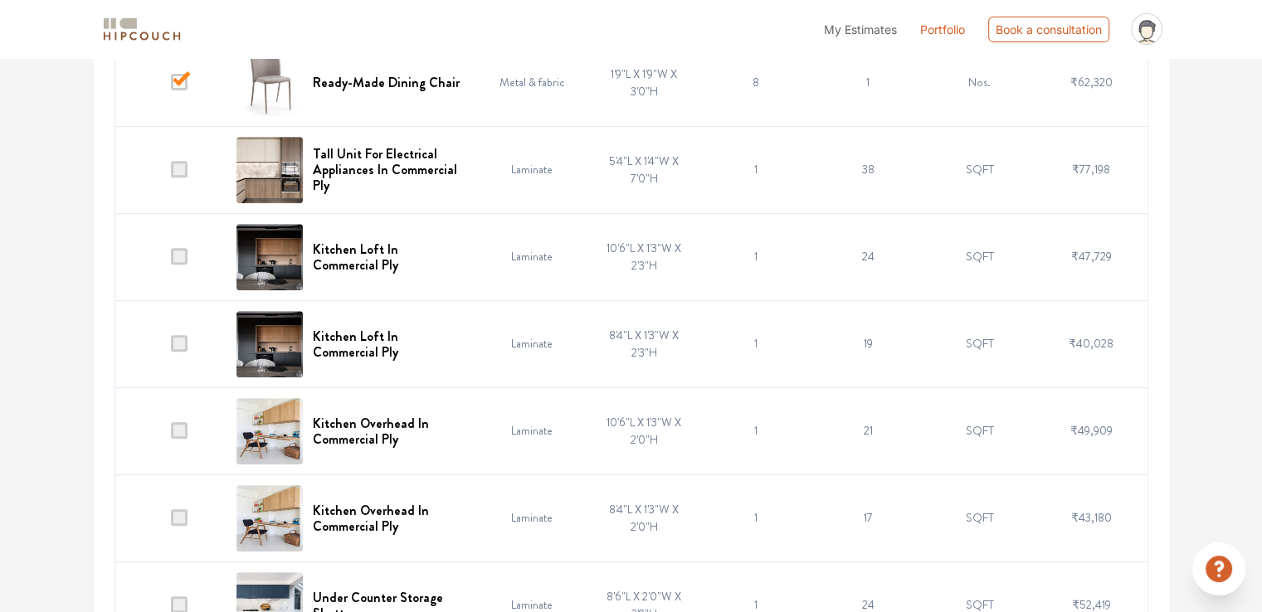
click at [180, 258] on span at bounding box center [179, 256] width 17 height 17
click at [171, 261] on input "checkbox" at bounding box center [171, 261] width 0 height 0
click at [180, 346] on span at bounding box center [179, 343] width 17 height 17
click at [171, 348] on input "checkbox" at bounding box center [171, 348] width 0 height 0
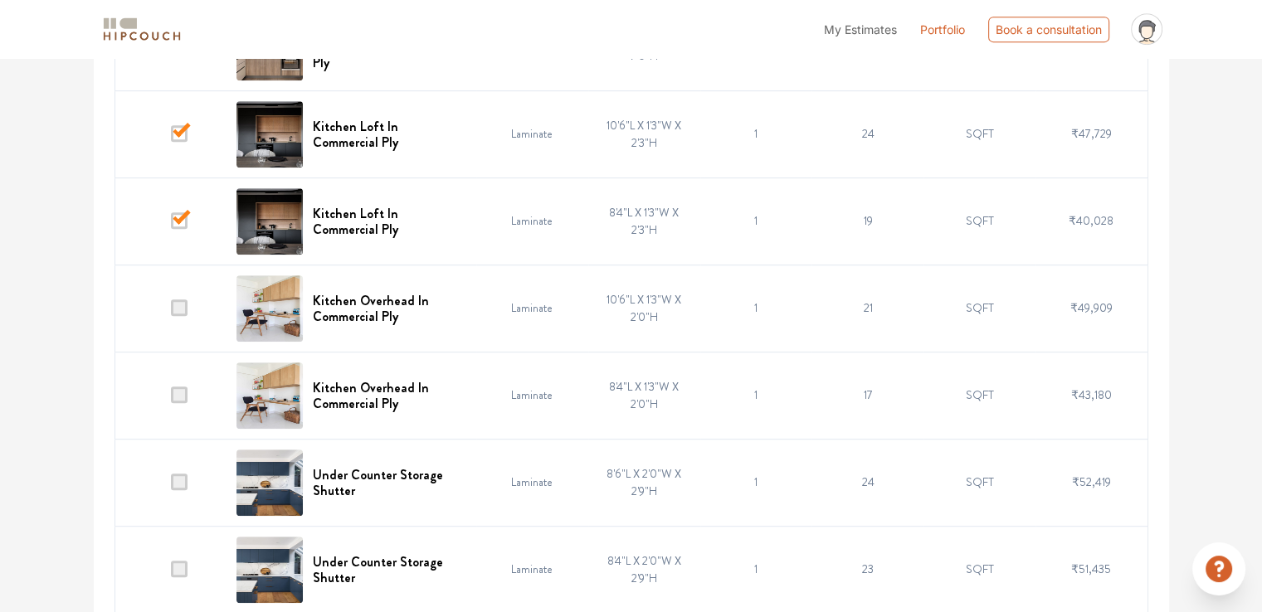
scroll to position [830, 0]
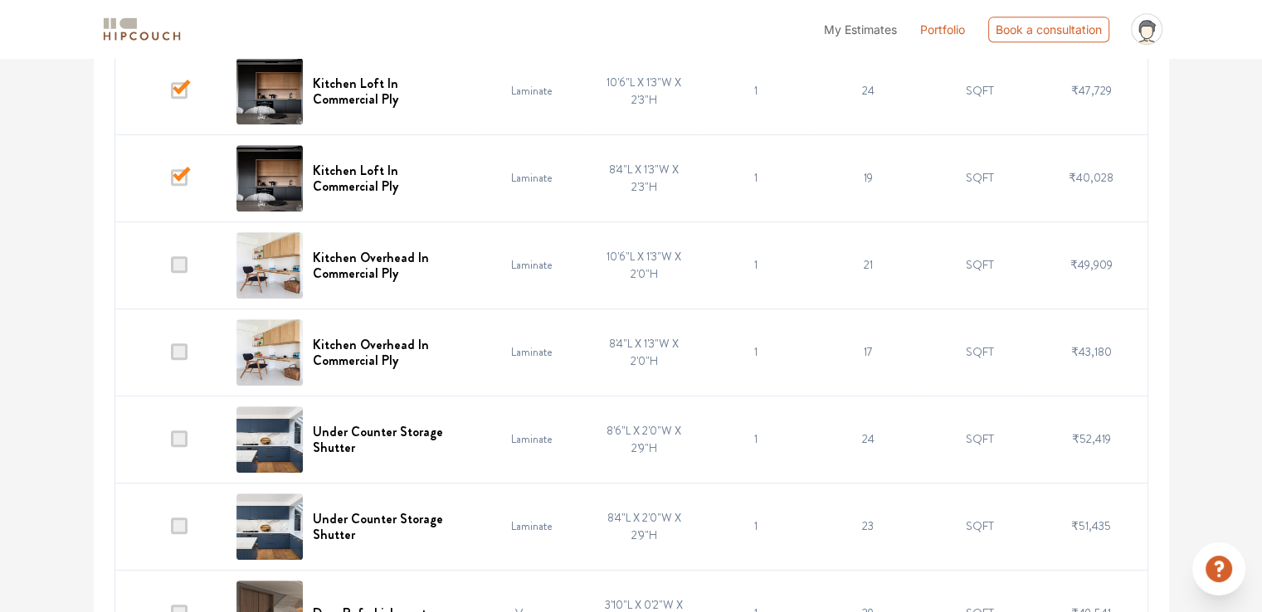
click at [179, 179] on span at bounding box center [179, 177] width 17 height 17
click at [171, 182] on input "checkbox" at bounding box center [171, 182] width 0 height 0
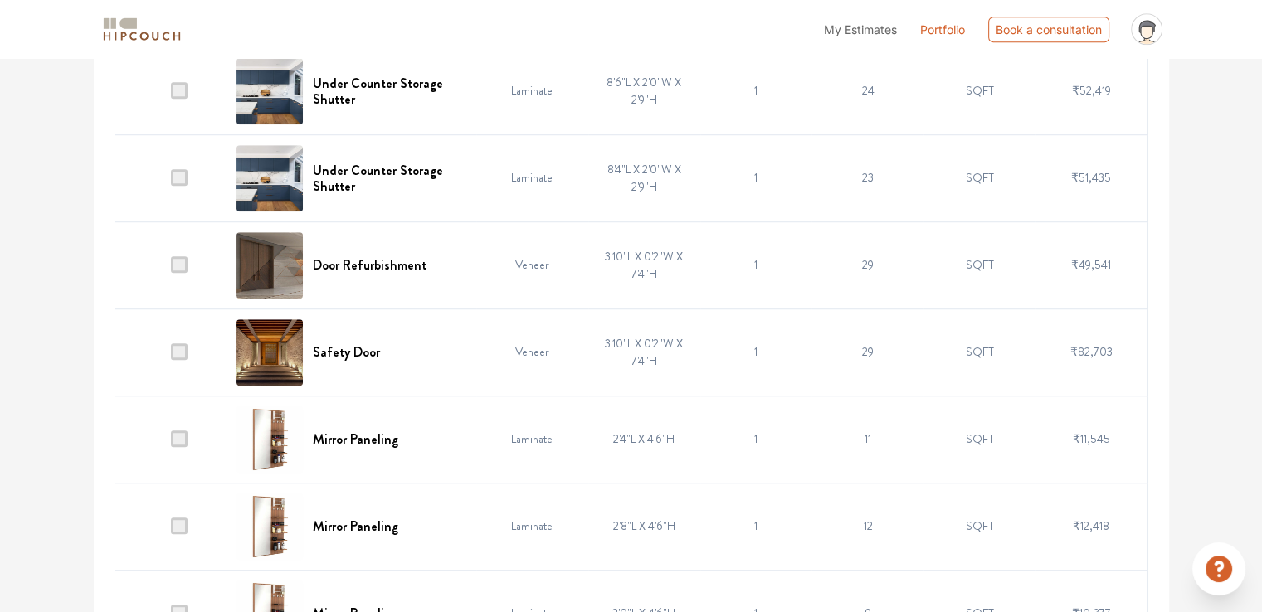
scroll to position [1245, 0]
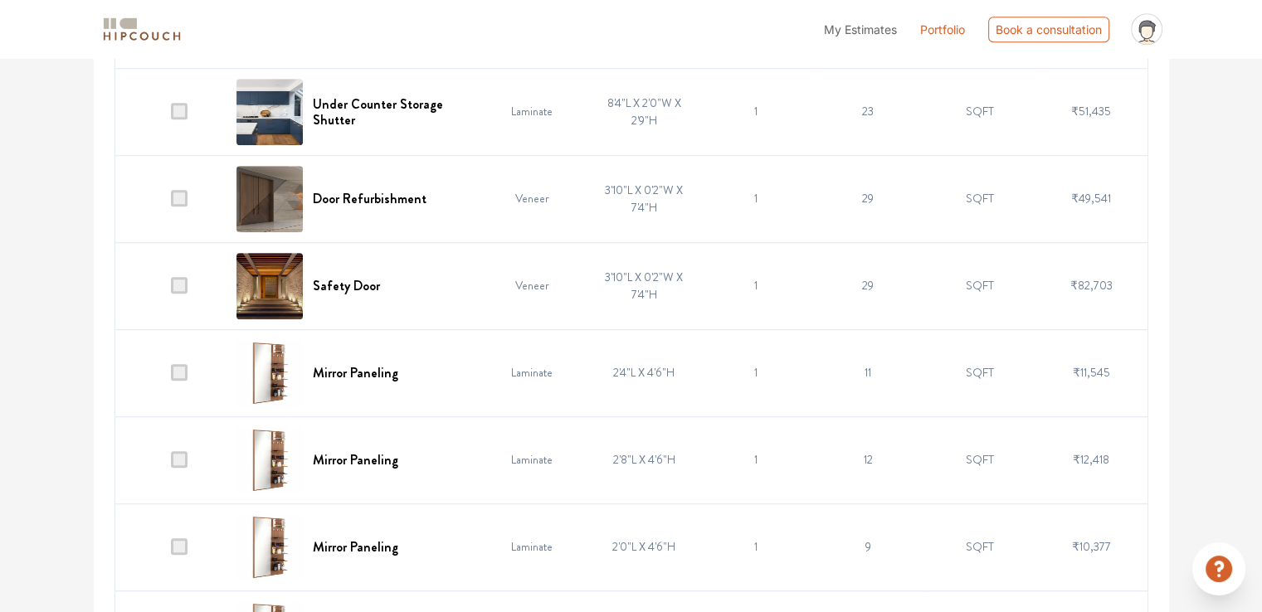
click at [176, 197] on span at bounding box center [179, 198] width 17 height 17
click at [171, 202] on input "checkbox" at bounding box center [171, 202] width 0 height 0
click at [179, 282] on span at bounding box center [179, 285] width 17 height 17
click at [171, 290] on input "checkbox" at bounding box center [171, 290] width 0 height 0
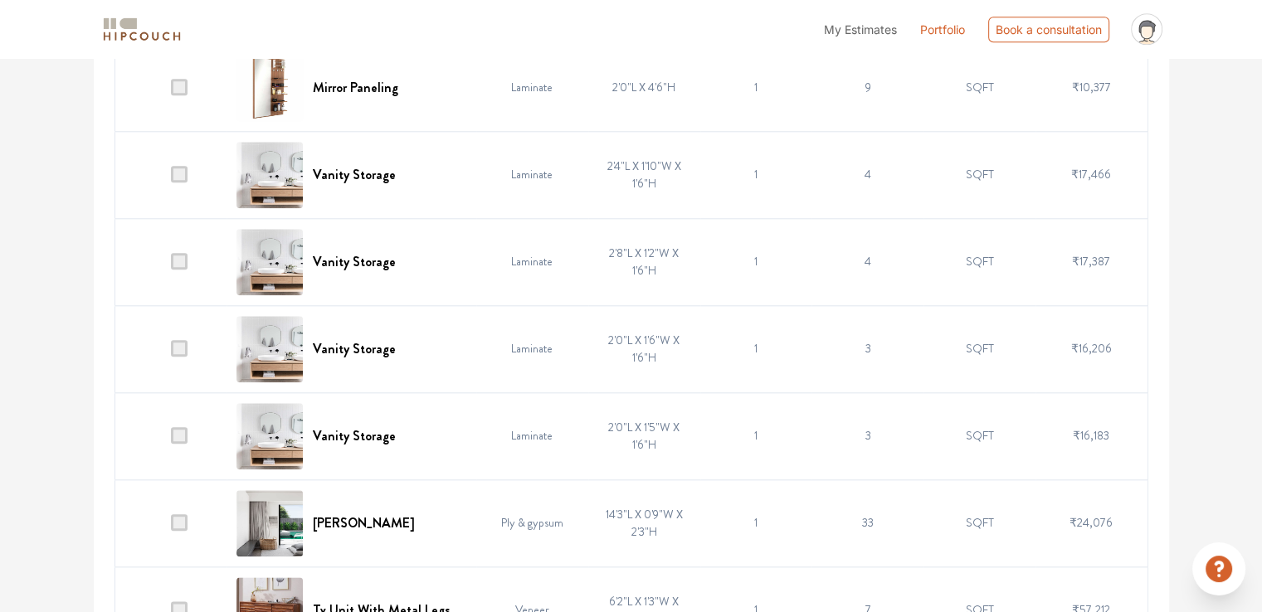
scroll to position [1826, 0]
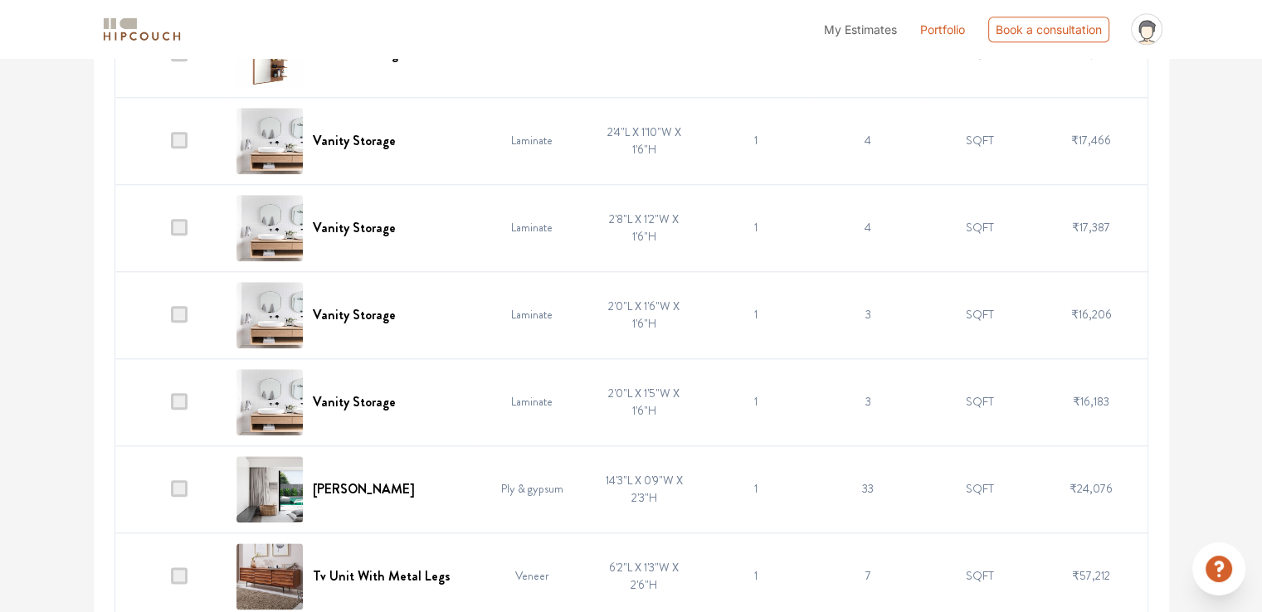
click at [179, 396] on span at bounding box center [179, 401] width 17 height 17
click at [171, 406] on input "checkbox" at bounding box center [171, 406] width 0 height 0
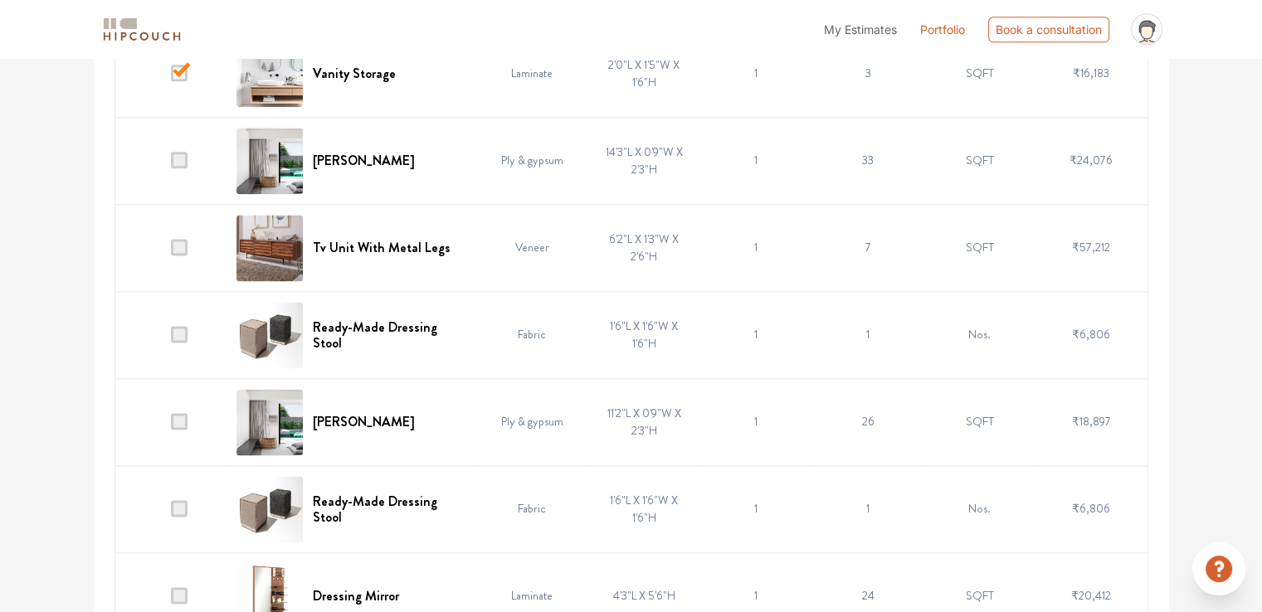
scroll to position [2158, 0]
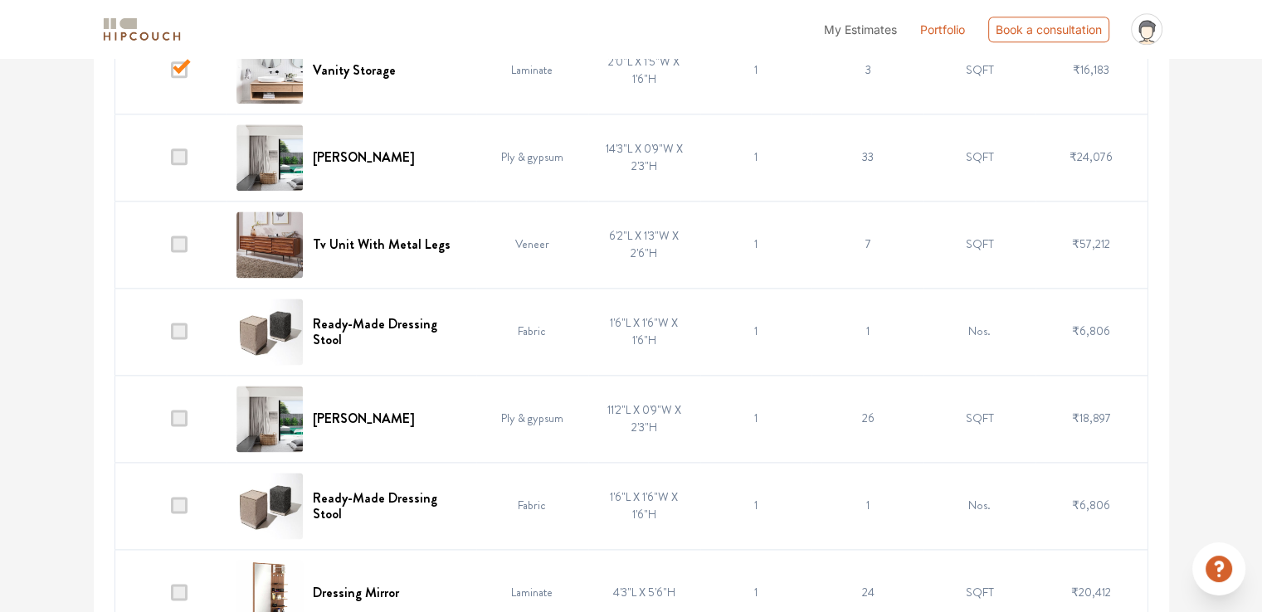
click at [181, 329] on span at bounding box center [179, 331] width 17 height 17
click at [171, 335] on input "checkbox" at bounding box center [171, 335] width 0 height 0
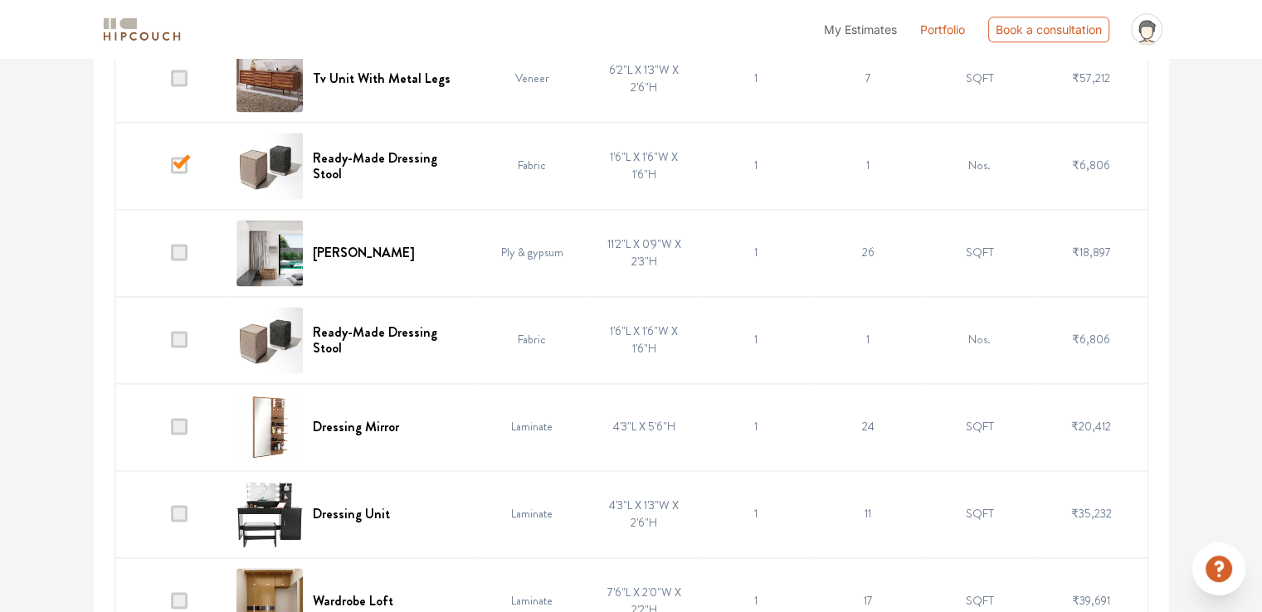
scroll to position [2406, 0]
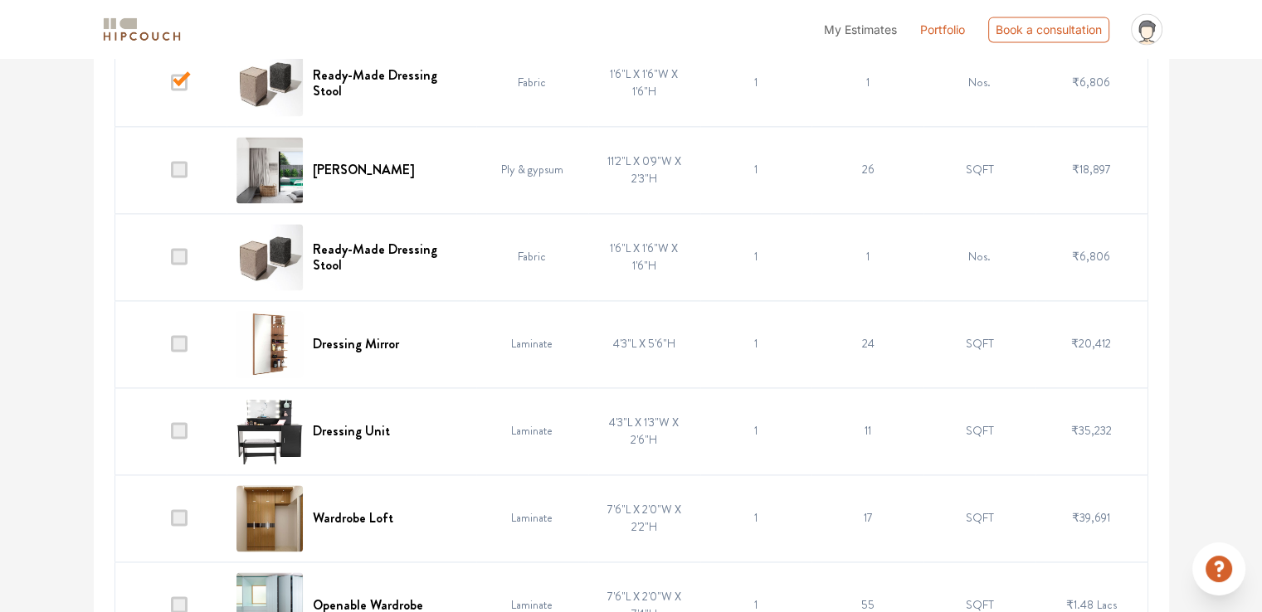
click at [179, 260] on span at bounding box center [179, 256] width 17 height 17
click at [171, 261] on input "checkbox" at bounding box center [171, 261] width 0 height 0
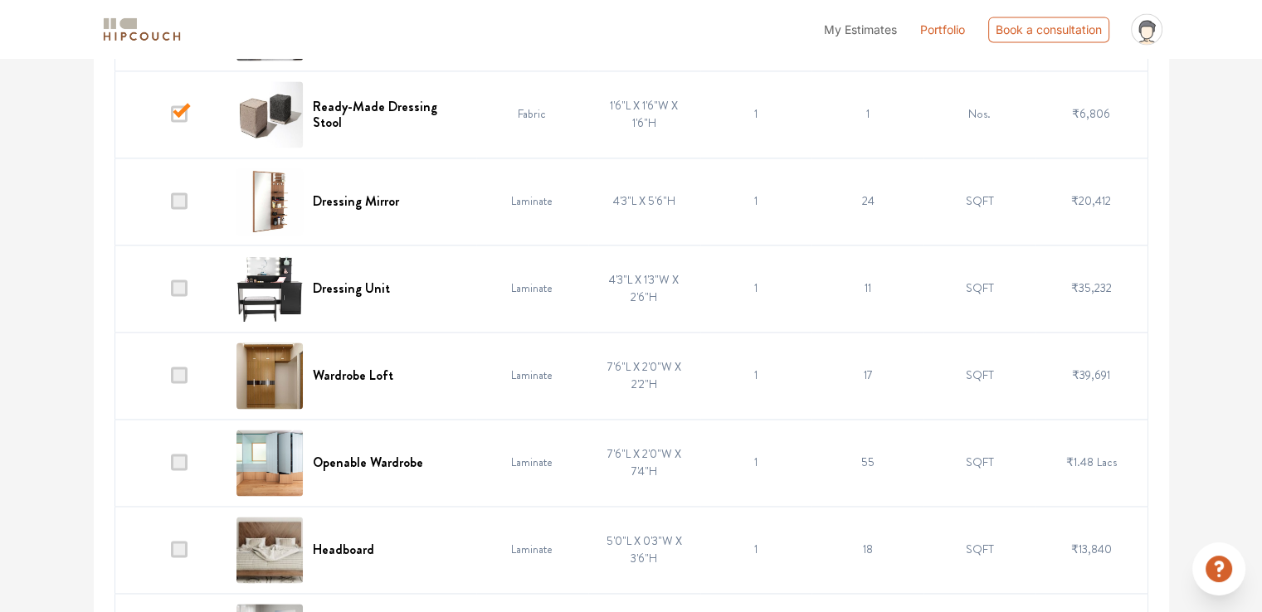
scroll to position [2572, 0]
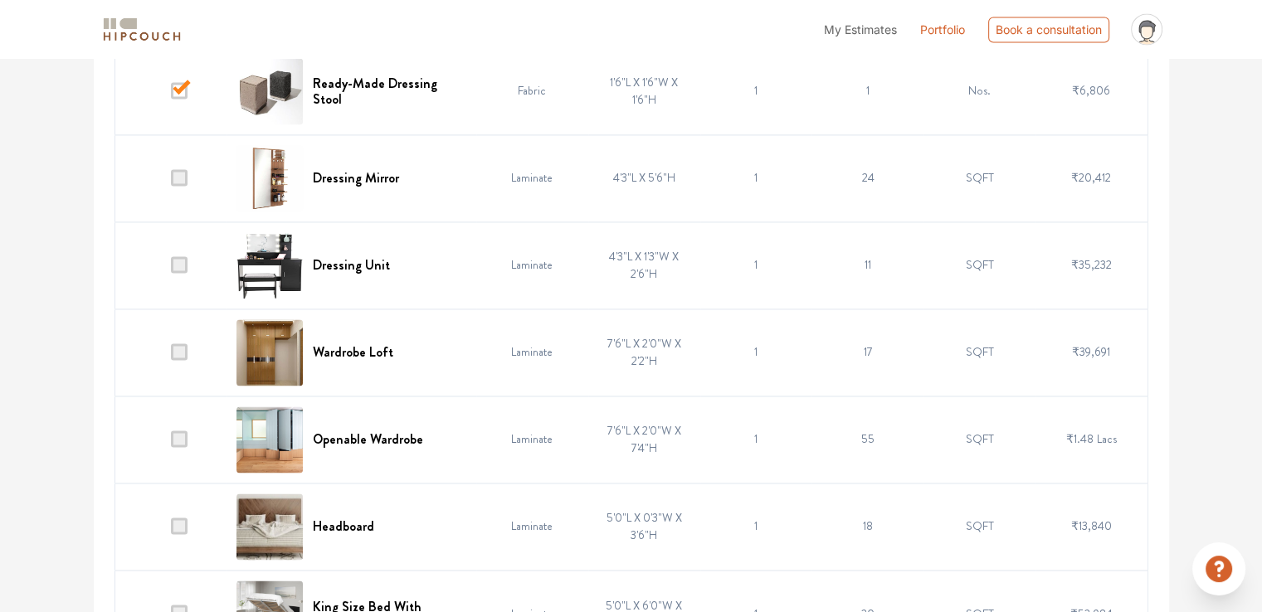
click at [187, 270] on td at bounding box center [171, 265] width 112 height 87
click at [183, 267] on span at bounding box center [179, 264] width 17 height 17
click at [171, 269] on input "checkbox" at bounding box center [171, 269] width 0 height 0
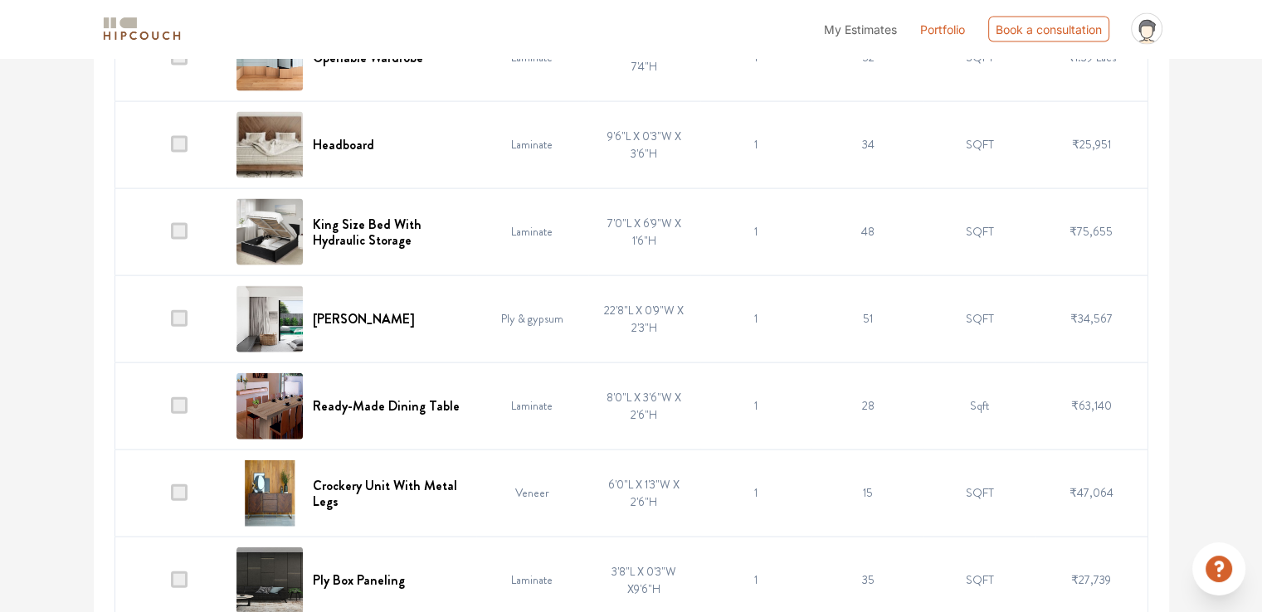
scroll to position [3734, 0]
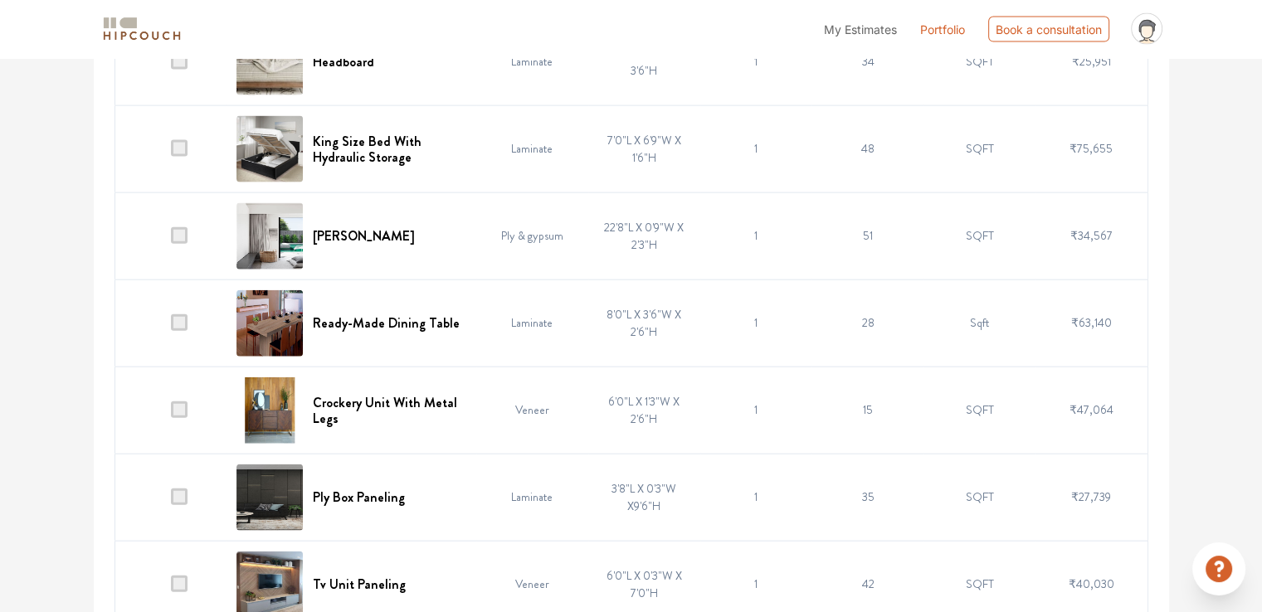
click at [176, 319] on span at bounding box center [179, 323] width 17 height 17
click at [171, 327] on input "checkbox" at bounding box center [171, 327] width 0 height 0
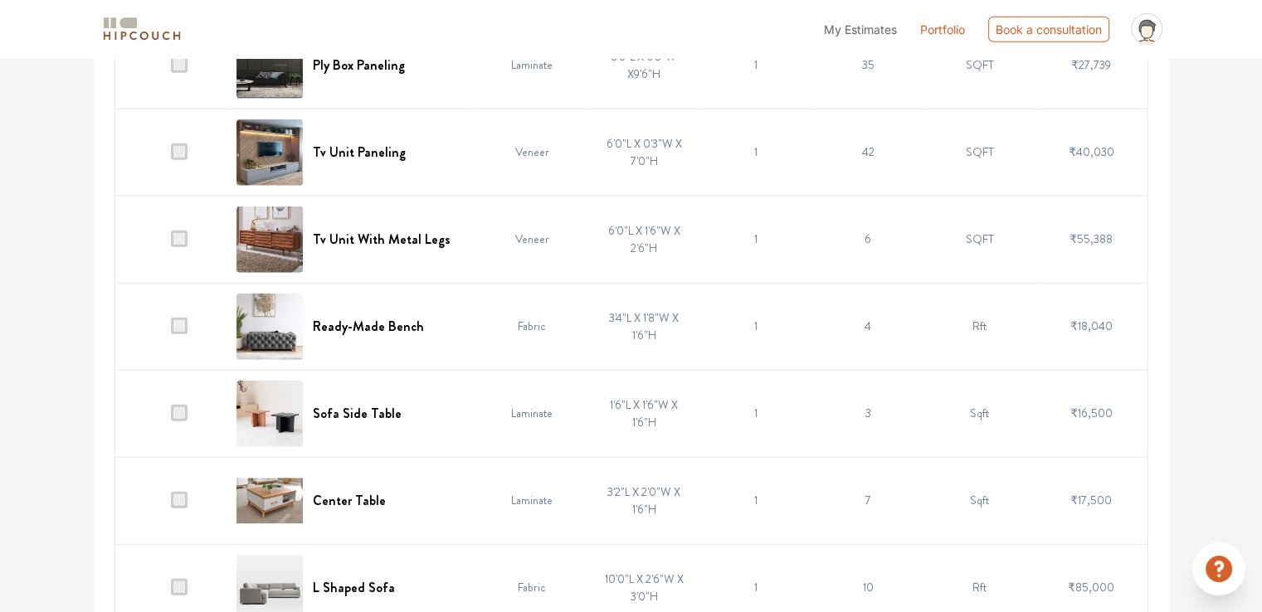
scroll to position [4232, 0]
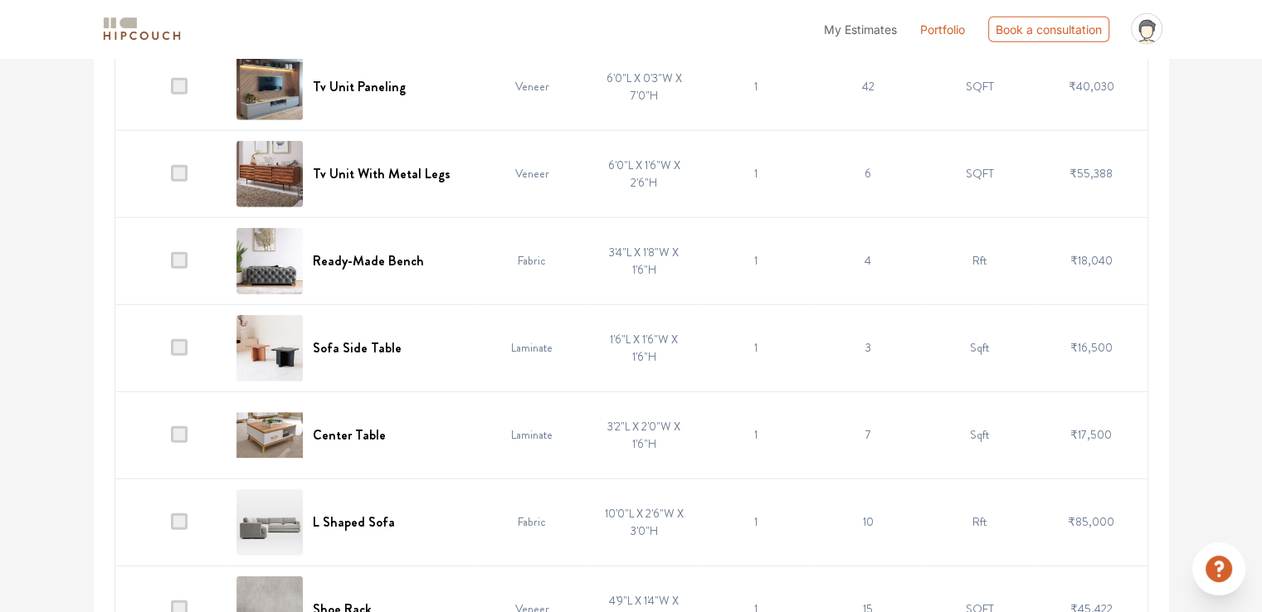
click at [181, 255] on span at bounding box center [179, 260] width 17 height 17
click at [171, 265] on input "checkbox" at bounding box center [171, 265] width 0 height 0
click at [177, 428] on span at bounding box center [179, 435] width 17 height 17
click at [171, 439] on input "checkbox" at bounding box center [171, 439] width 0 height 0
click at [180, 344] on span at bounding box center [179, 347] width 17 height 17
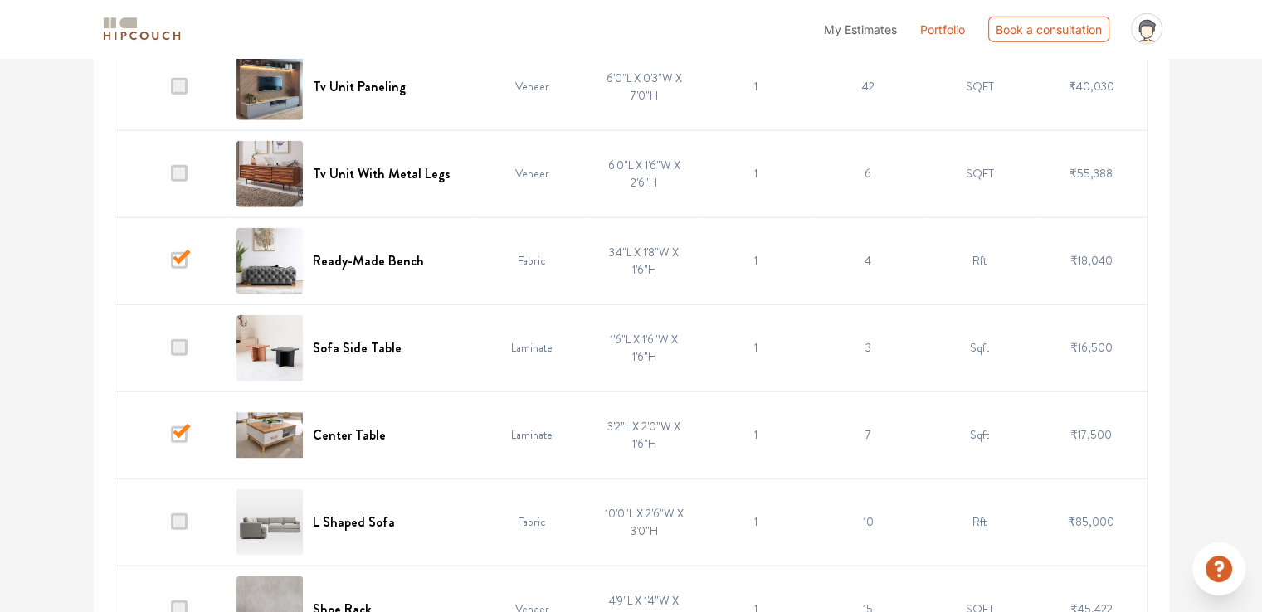
click at [171, 352] on input "checkbox" at bounding box center [171, 352] width 0 height 0
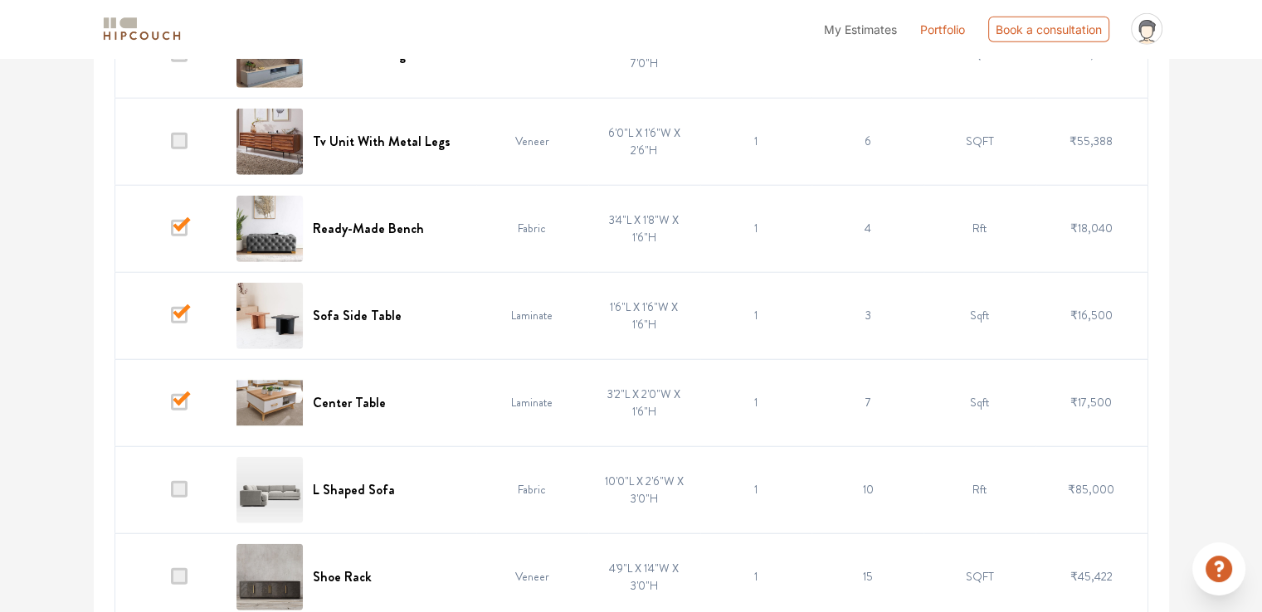
scroll to position [4277, 0]
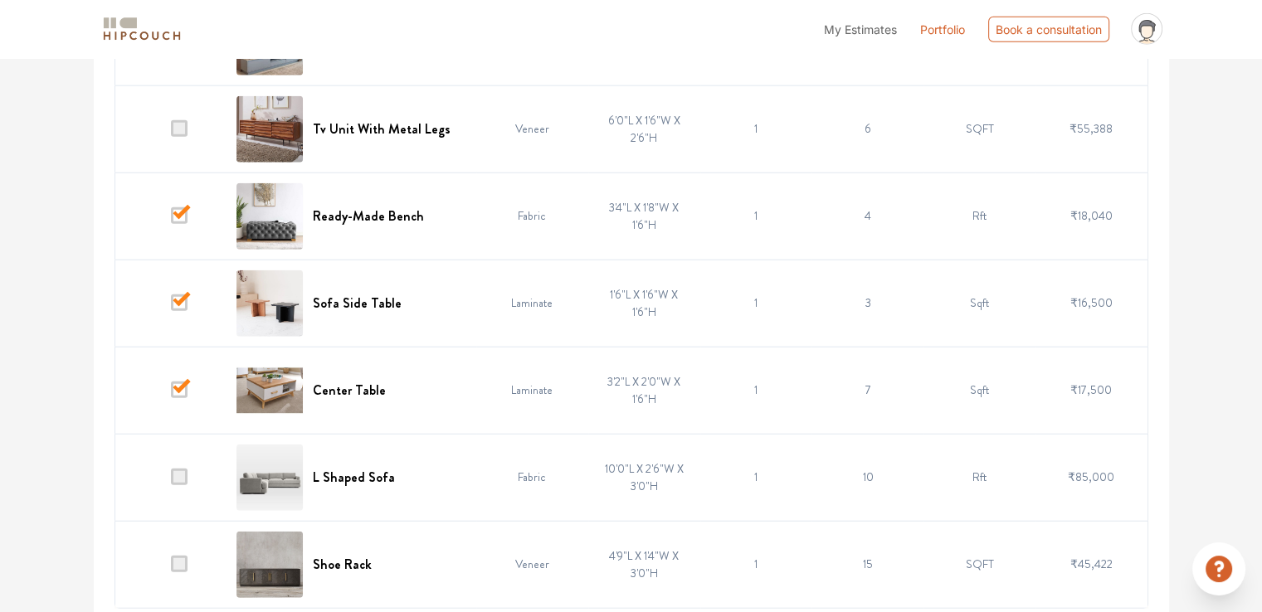
drag, startPoint x: 183, startPoint y: 468, endPoint x: 182, endPoint y: 500, distance: 32.4
click at [183, 469] on span at bounding box center [179, 477] width 17 height 17
click at [171, 481] on input "checkbox" at bounding box center [171, 481] width 0 height 0
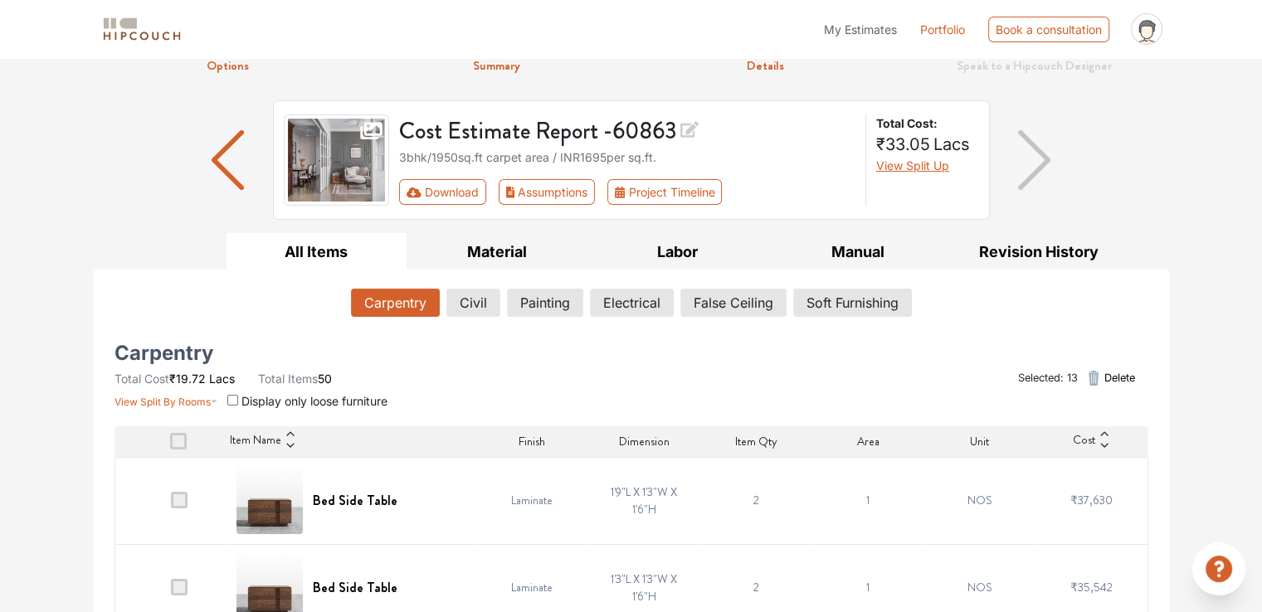
scroll to position [0, 0]
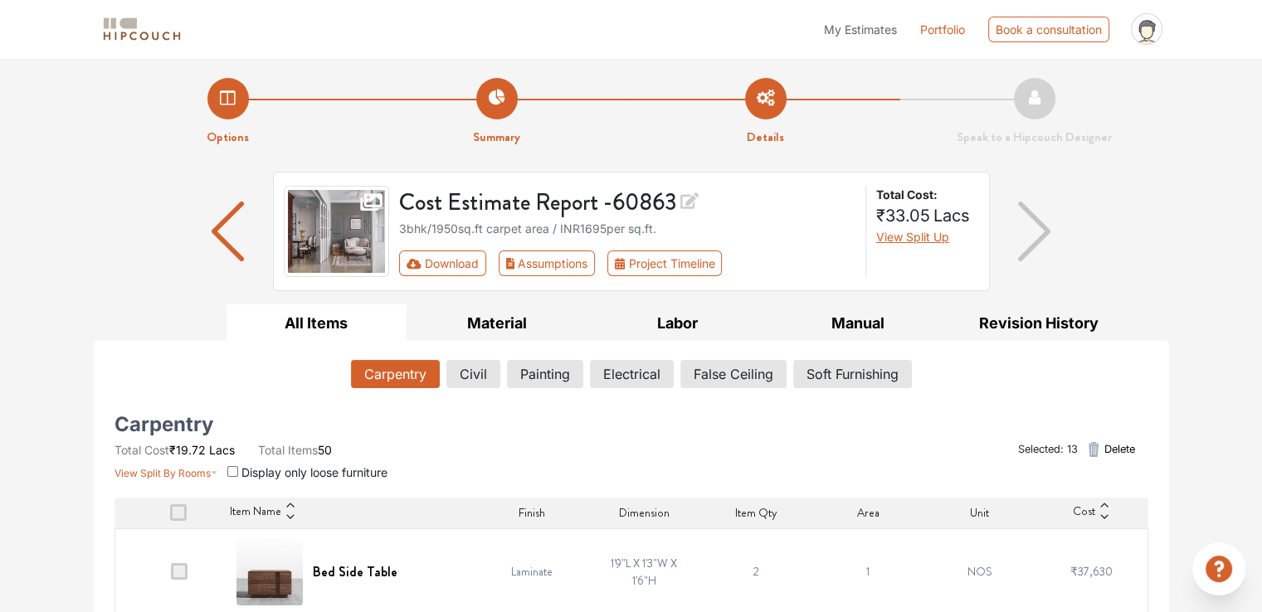
click at [1116, 447] on span "Delete" at bounding box center [1119, 449] width 31 height 16
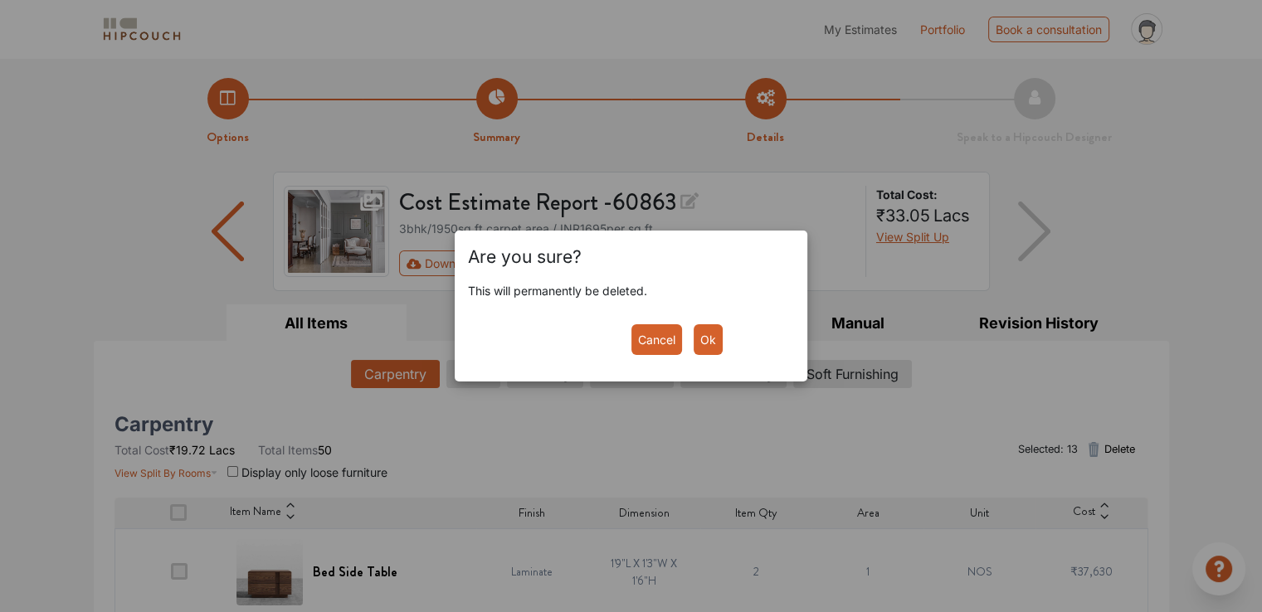
click at [700, 341] on button "Ok" at bounding box center [708, 339] width 29 height 31
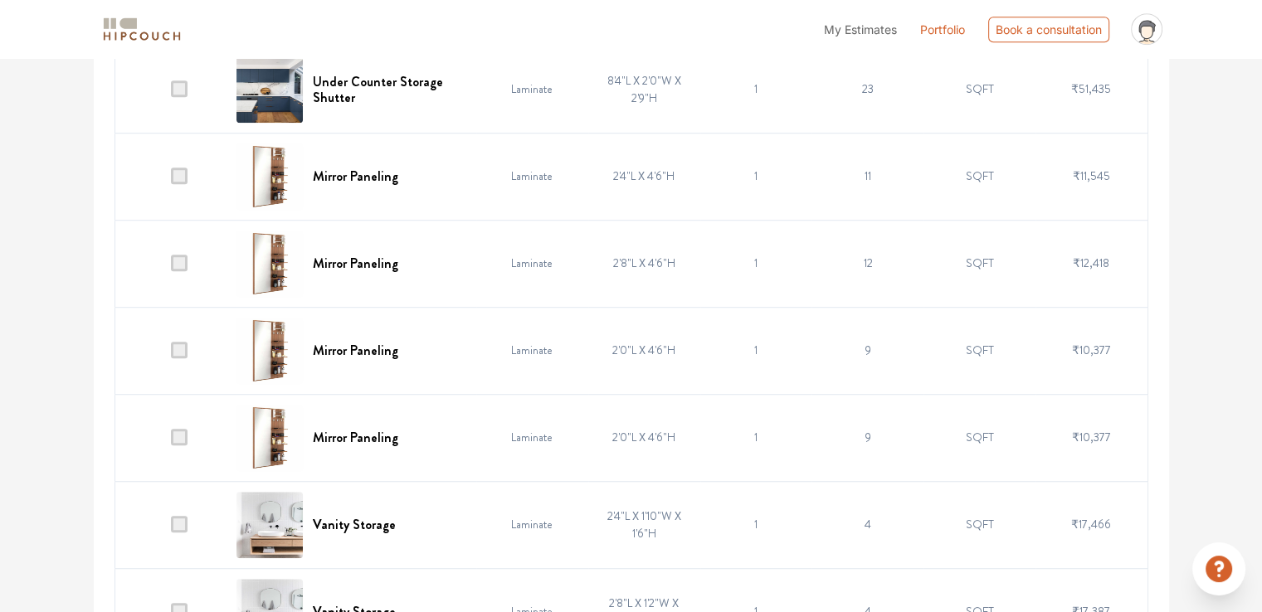
scroll to position [1162, 0]
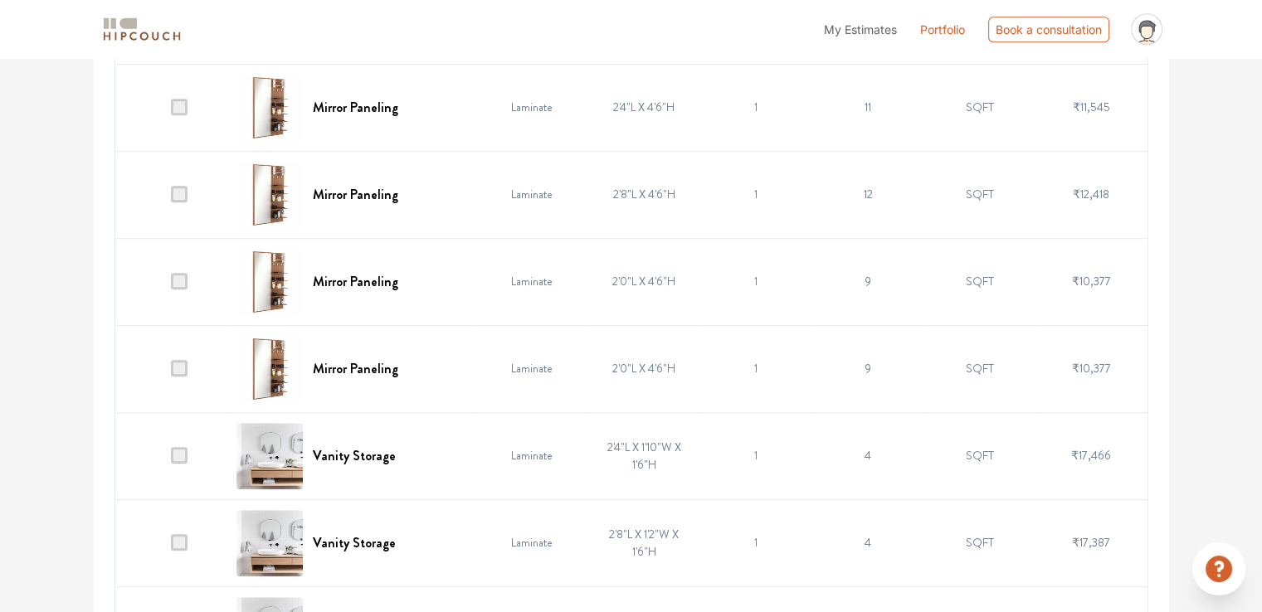
click at [187, 369] on span at bounding box center [179, 368] width 17 height 17
click at [171, 373] on input "checkbox" at bounding box center [171, 373] width 0 height 0
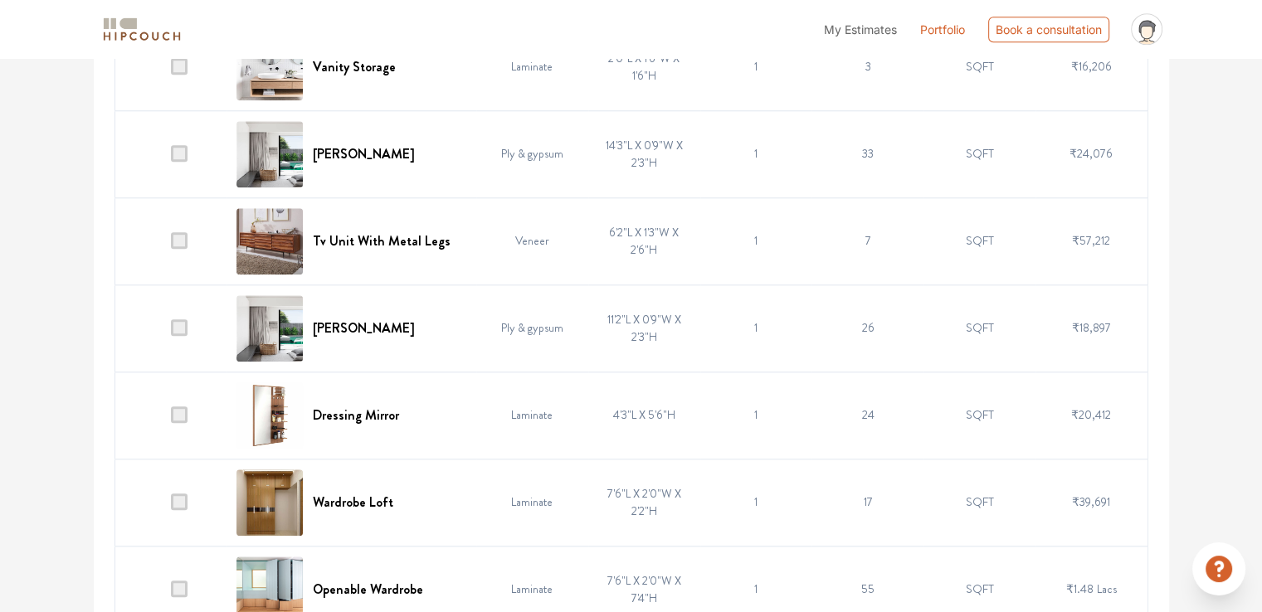
scroll to position [1743, 0]
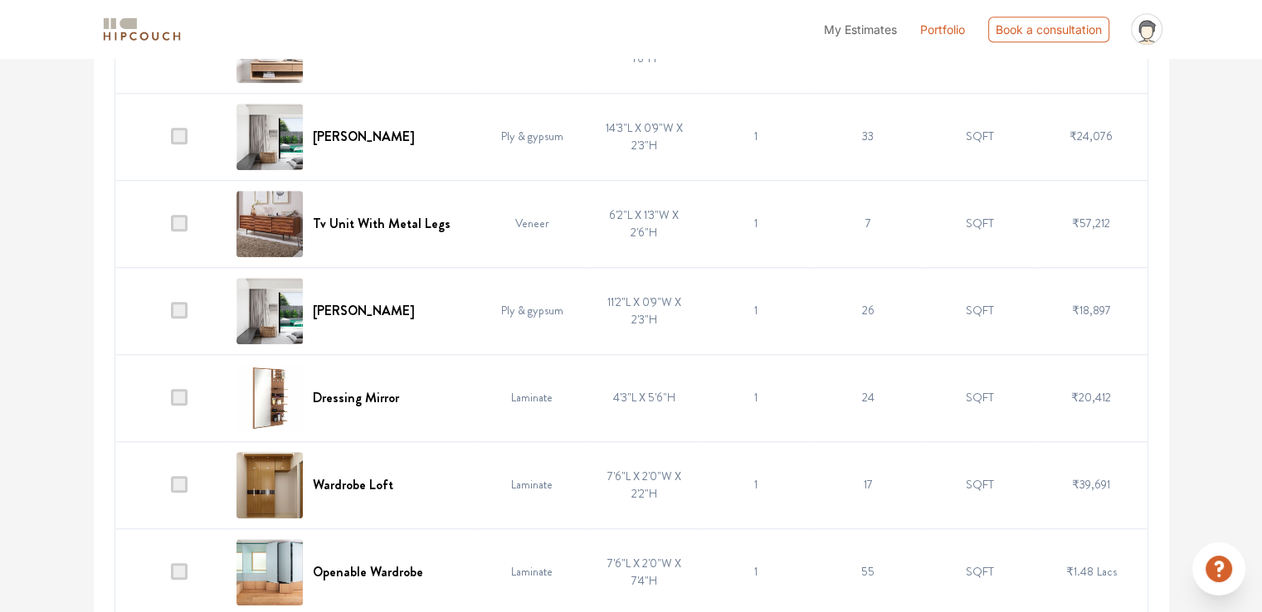
click at [182, 129] on span at bounding box center [179, 136] width 17 height 17
click at [171, 140] on input "checkbox" at bounding box center [171, 140] width 0 height 0
click at [179, 311] on span at bounding box center [179, 310] width 17 height 17
click at [171, 315] on input "checkbox" at bounding box center [171, 315] width 0 height 0
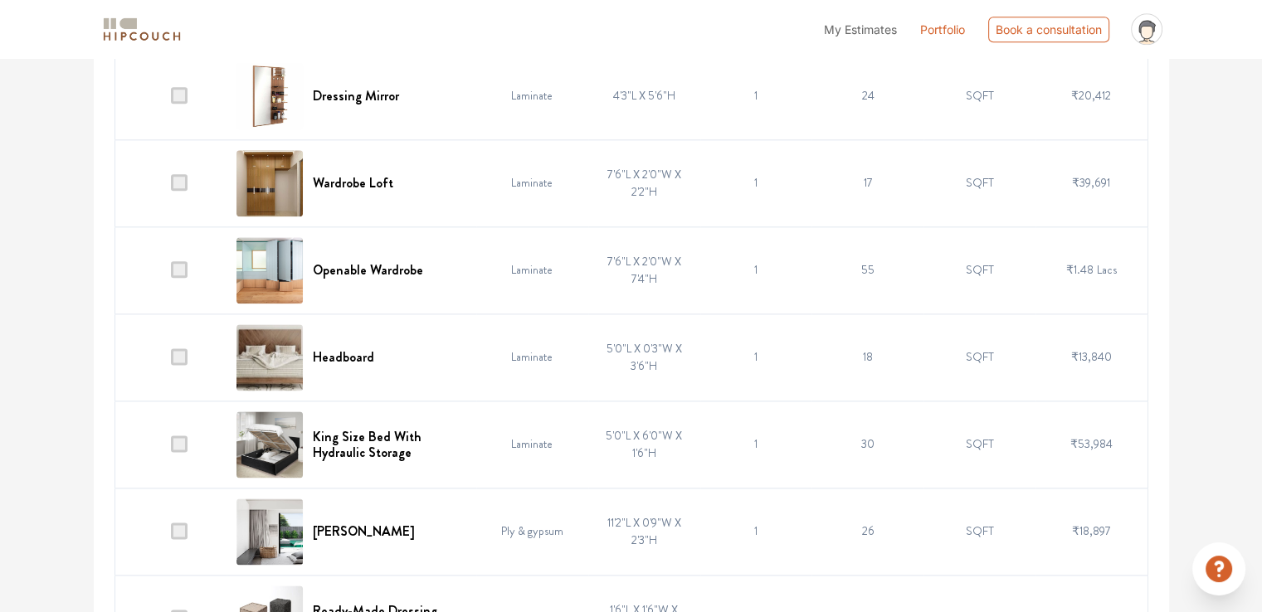
scroll to position [2075, 0]
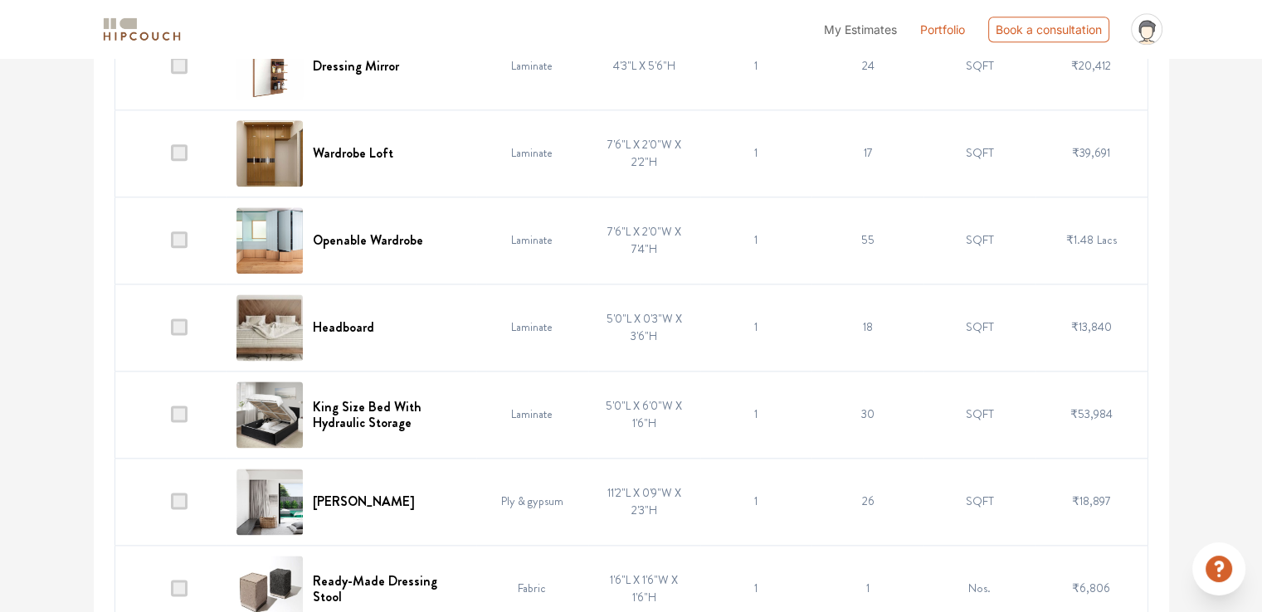
click at [175, 149] on span at bounding box center [179, 152] width 17 height 17
click at [171, 157] on input "checkbox" at bounding box center [171, 157] width 0 height 0
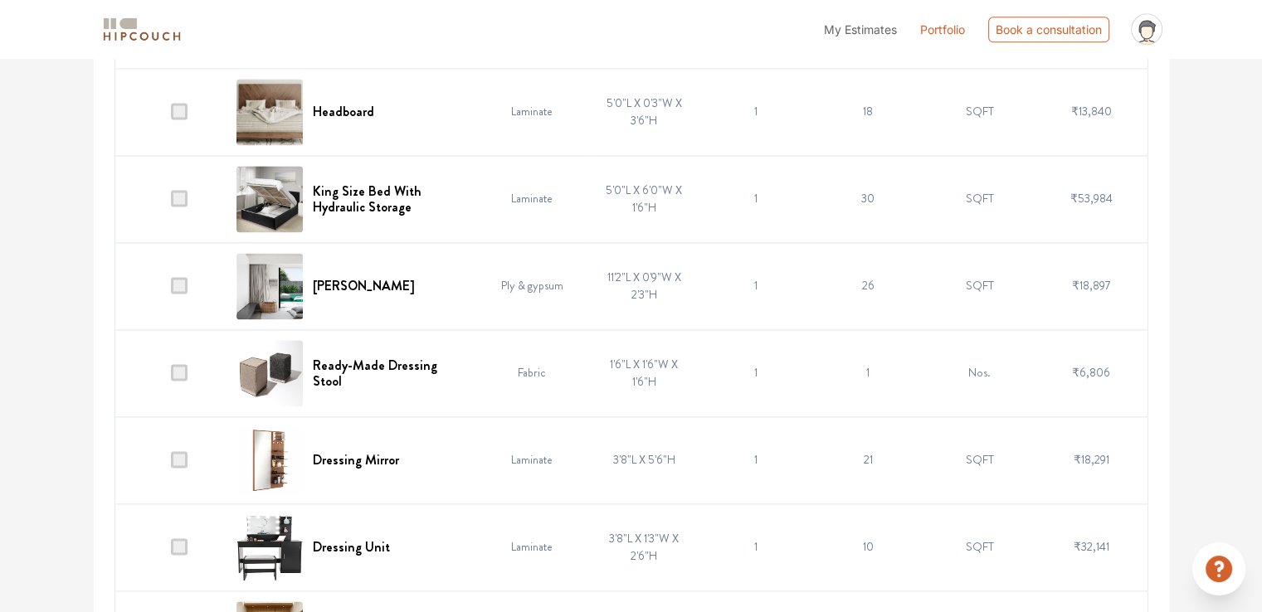
scroll to position [2324, 0]
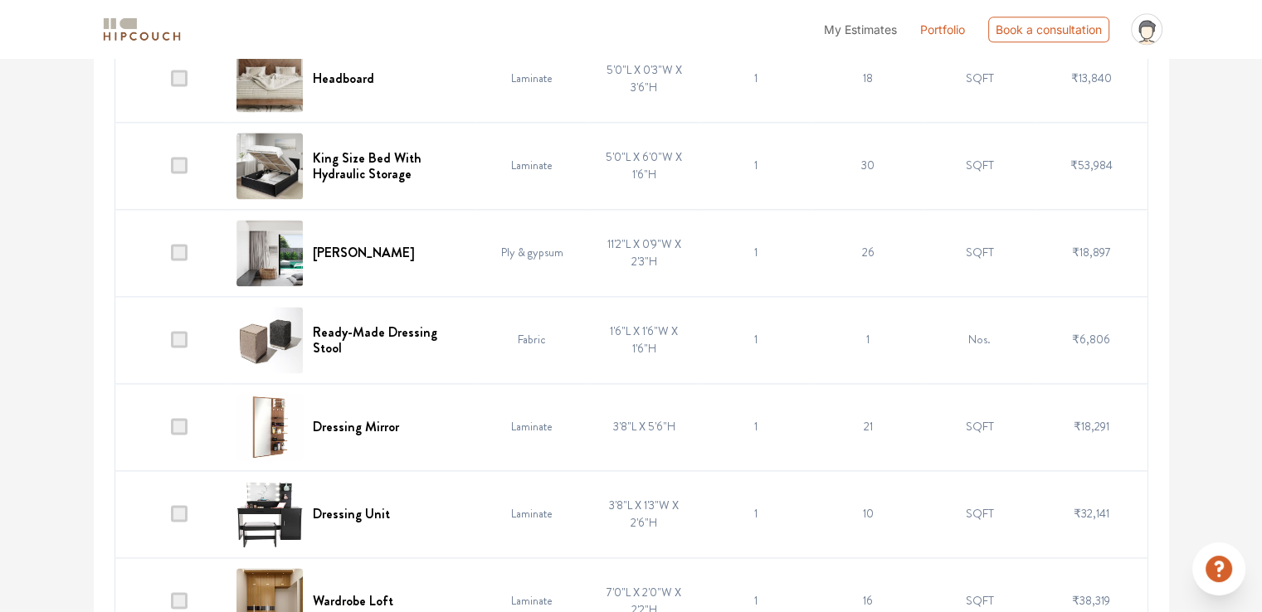
click at [184, 253] on span at bounding box center [179, 252] width 17 height 17
click at [171, 256] on input "checkbox" at bounding box center [171, 256] width 0 height 0
click at [183, 334] on span at bounding box center [179, 339] width 17 height 17
click at [171, 344] on input "checkbox" at bounding box center [171, 344] width 0 height 0
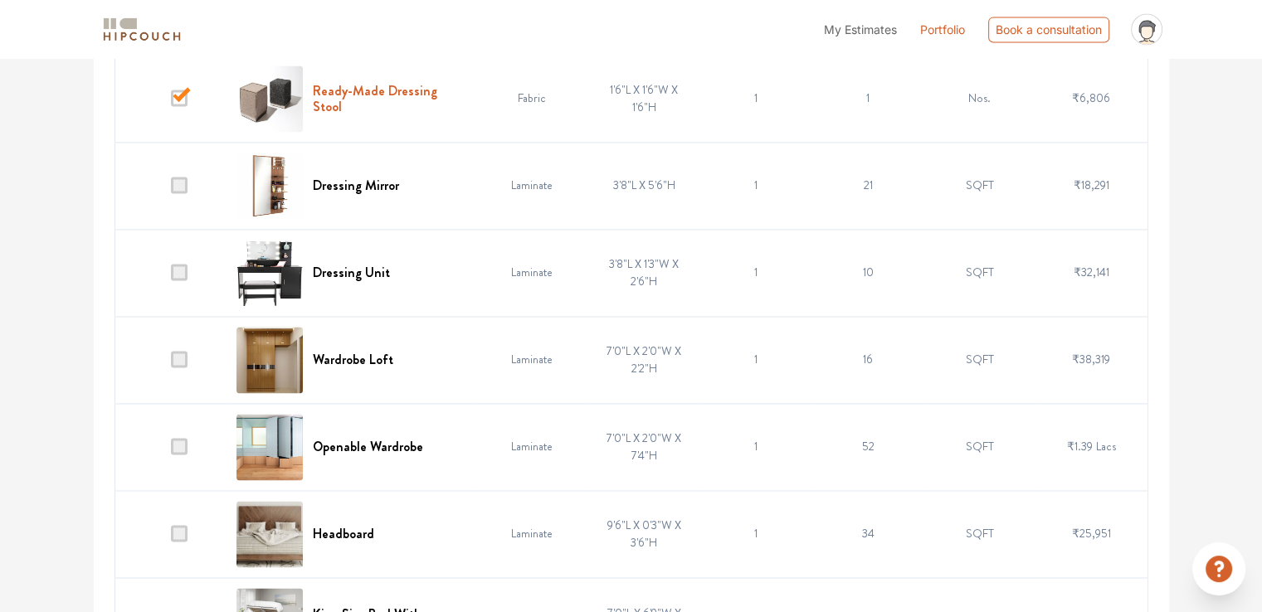
scroll to position [2572, 0]
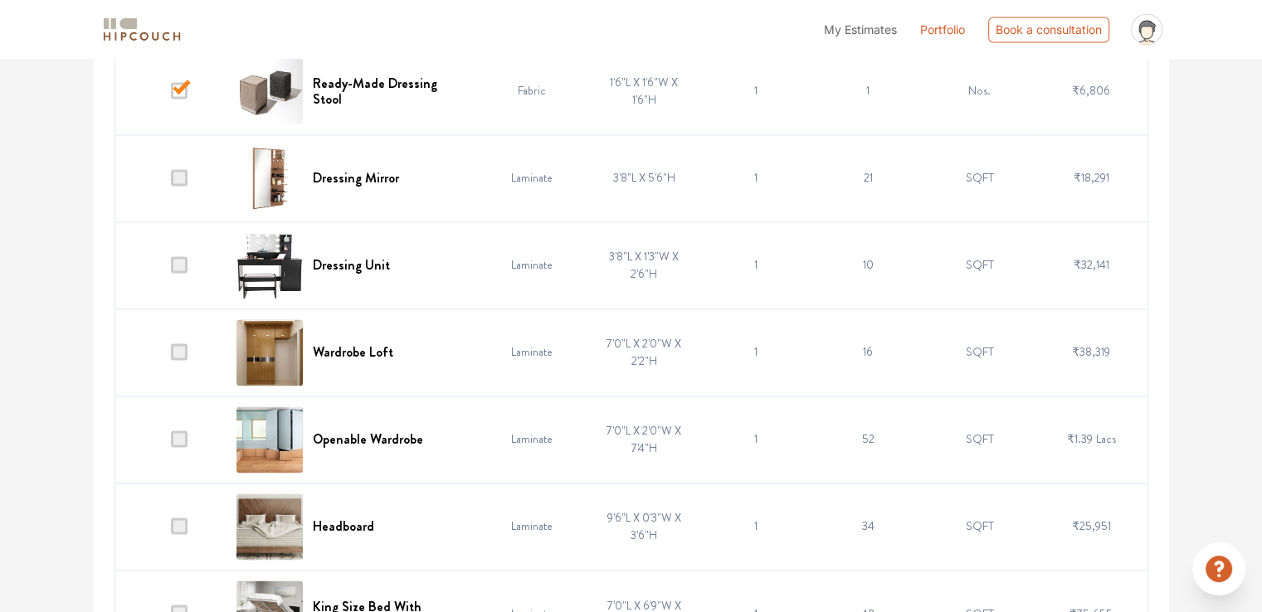
click at [187, 264] on span at bounding box center [179, 264] width 17 height 17
click at [171, 269] on input "checkbox" at bounding box center [171, 269] width 0 height 0
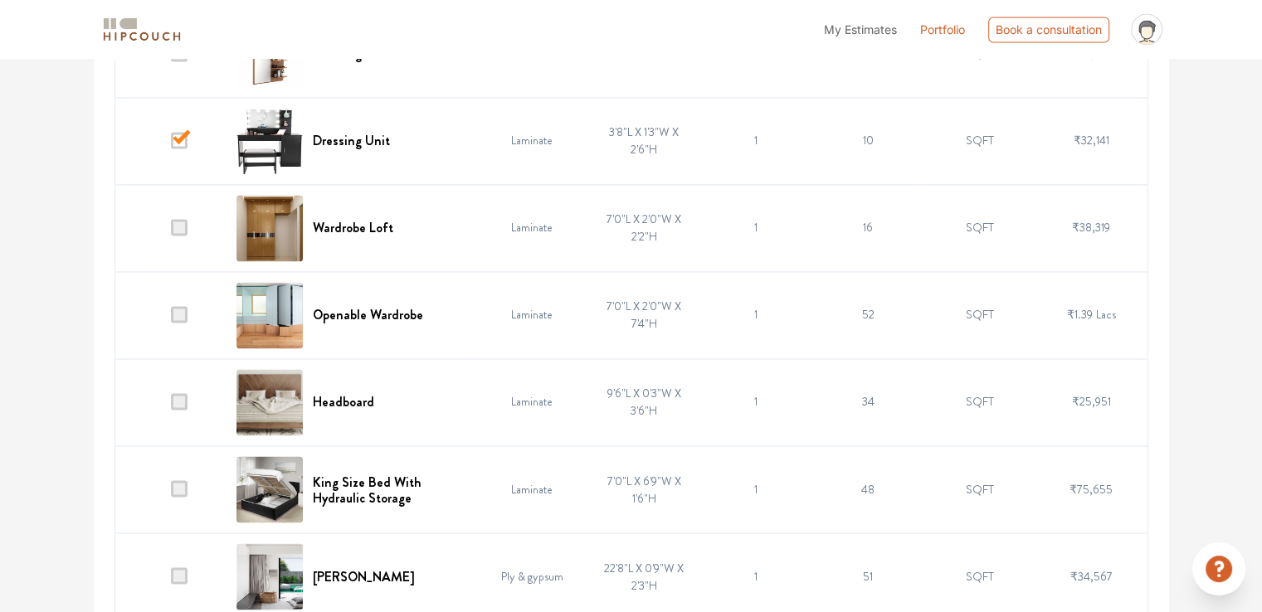
scroll to position [2738, 0]
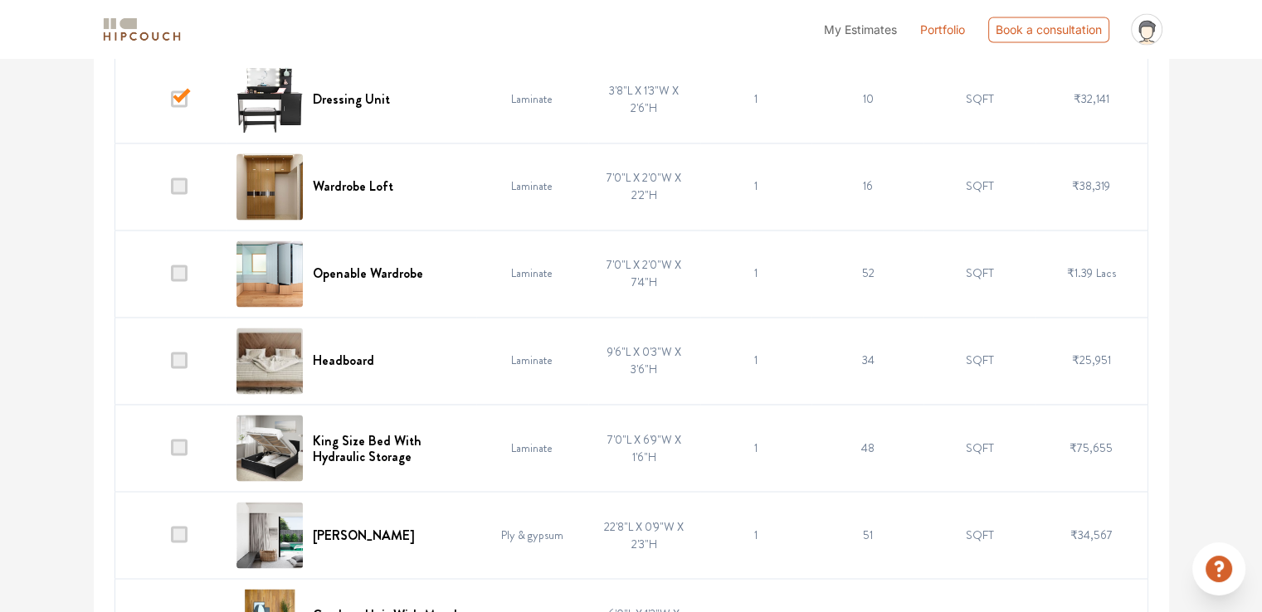
click at [176, 183] on span at bounding box center [179, 186] width 17 height 17
click at [171, 190] on input "checkbox" at bounding box center [171, 190] width 0 height 0
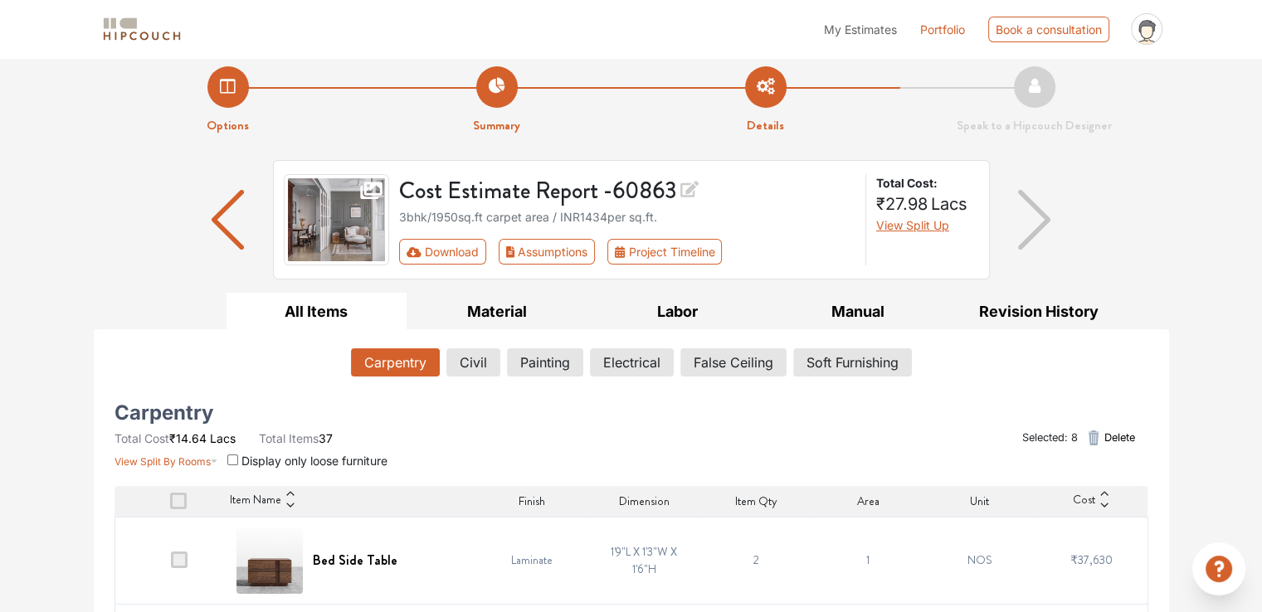
scroll to position [0, 0]
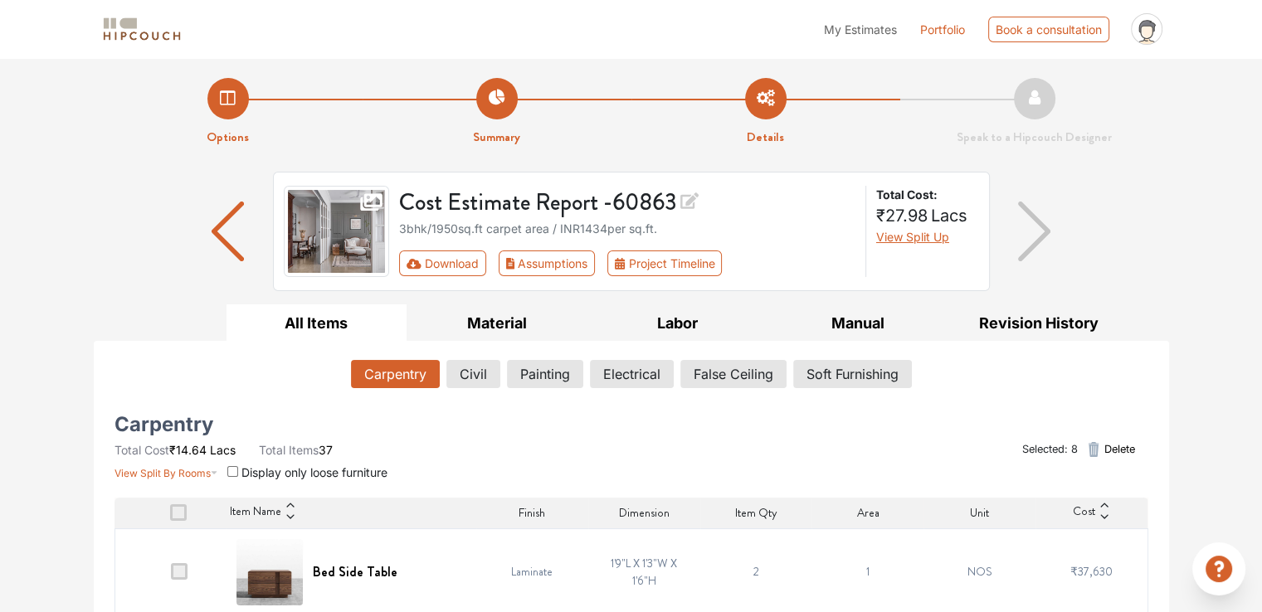
click at [1114, 451] on span "Delete" at bounding box center [1119, 449] width 31 height 16
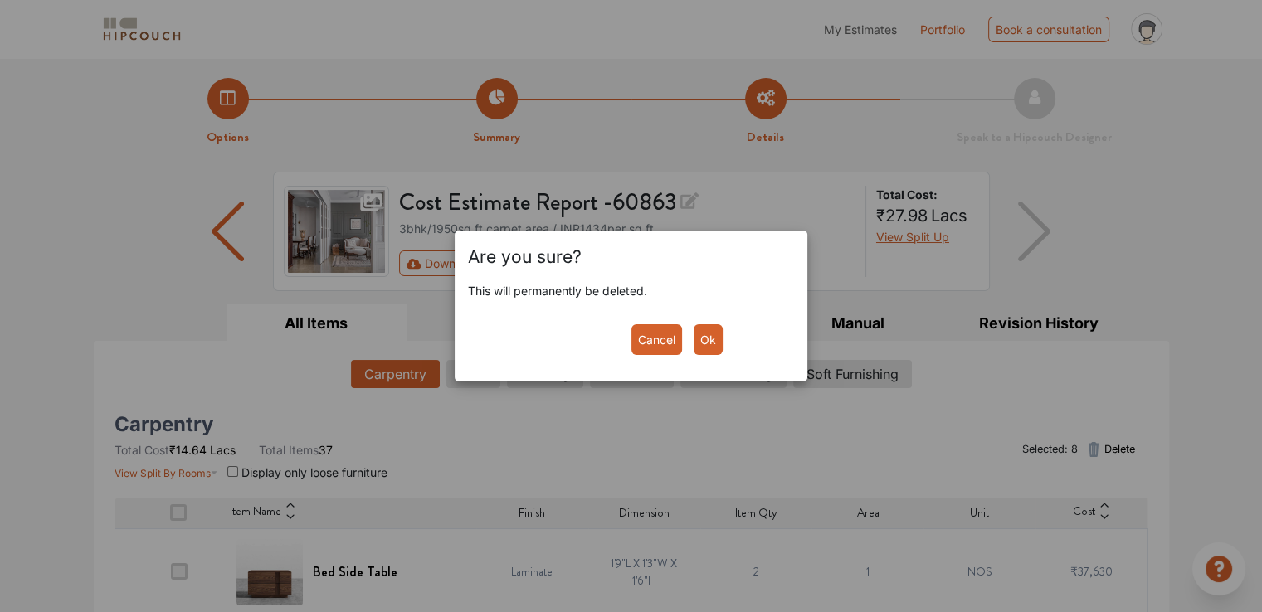
click at [700, 336] on button "Ok" at bounding box center [708, 339] width 29 height 31
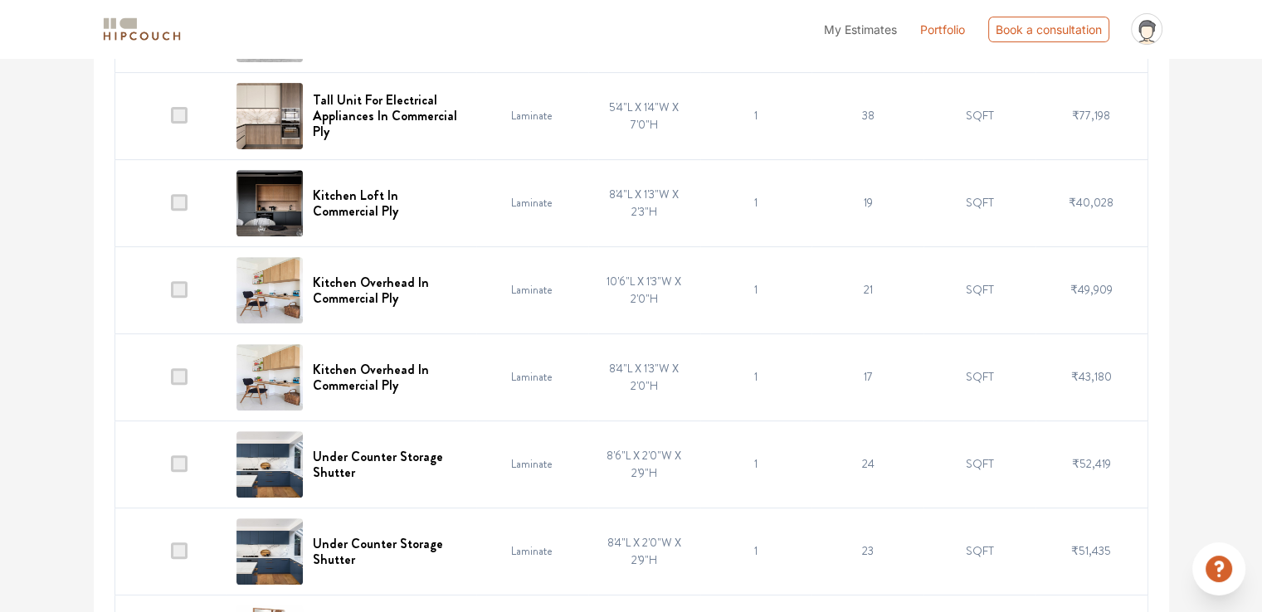
scroll to position [664, 0]
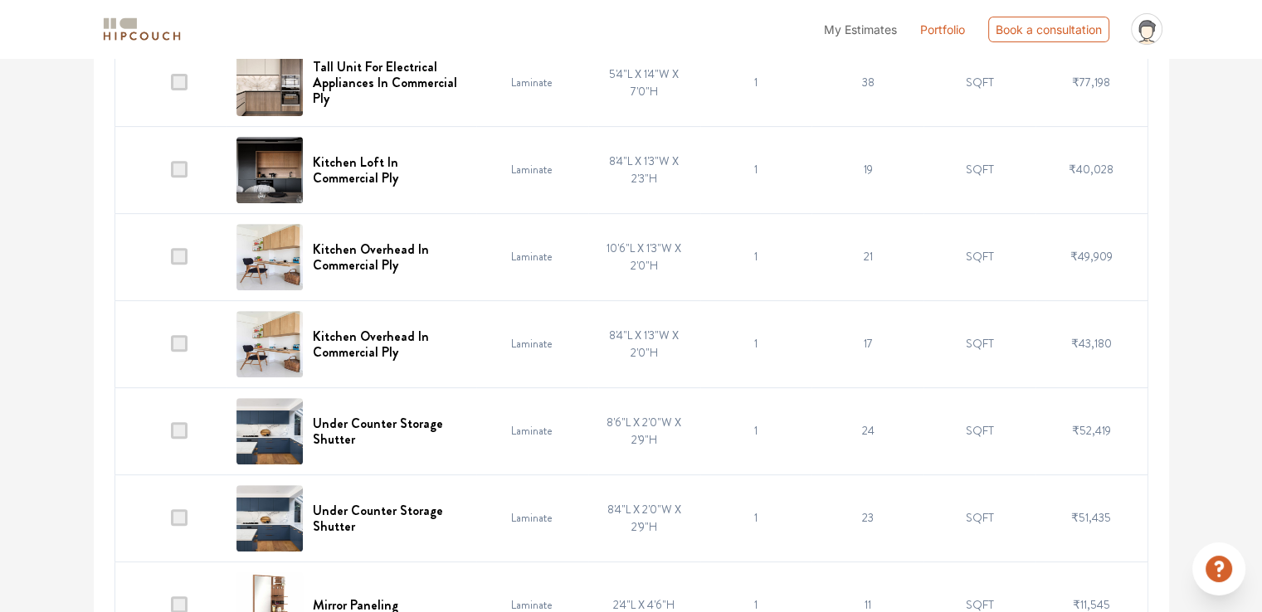
click at [297, 170] on img at bounding box center [269, 170] width 66 height 66
click at [275, 166] on img at bounding box center [269, 170] width 66 height 66
click at [332, 162] on h6 "Kitchen Loft In Commercial Ply" at bounding box center [390, 170] width 154 height 32
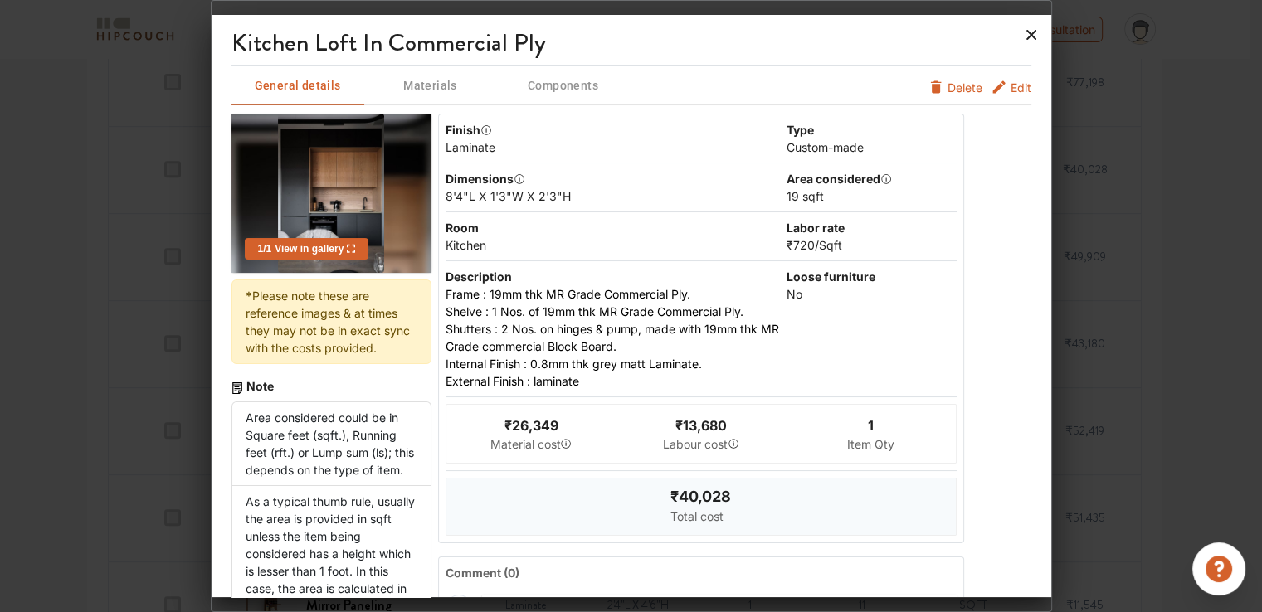
click at [1031, 38] on icon at bounding box center [1031, 35] width 27 height 27
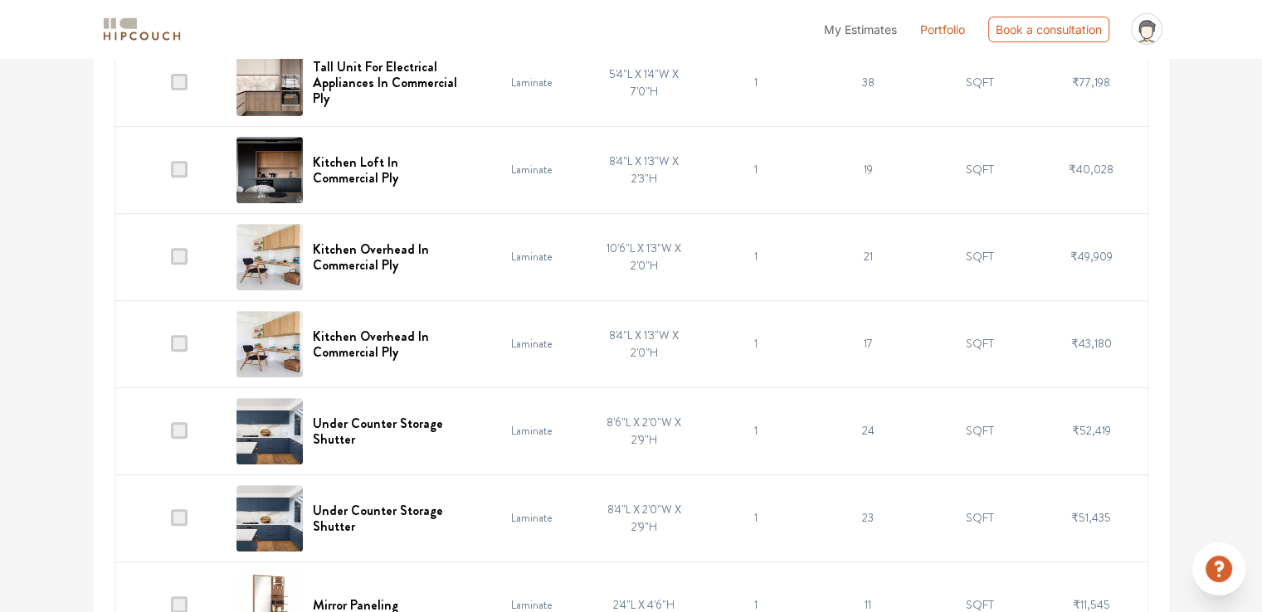
click at [182, 172] on span at bounding box center [179, 169] width 17 height 17
click at [171, 173] on input "checkbox" at bounding box center [171, 173] width 0 height 0
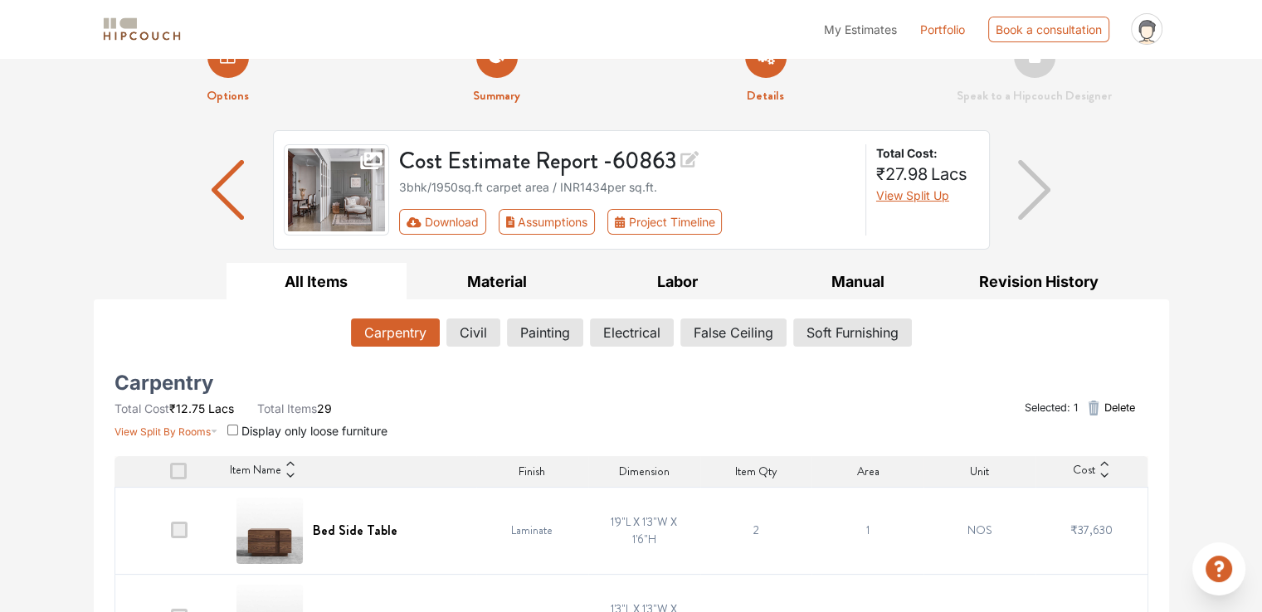
scroll to position [0, 0]
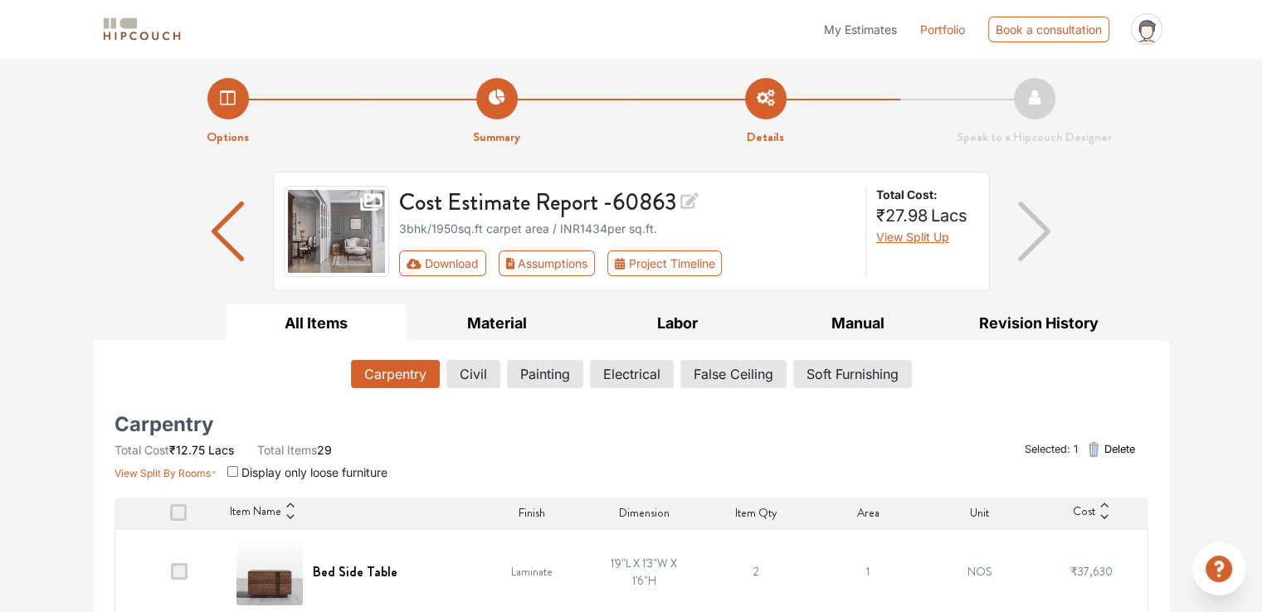
click at [1117, 449] on span "Delete" at bounding box center [1119, 449] width 31 height 16
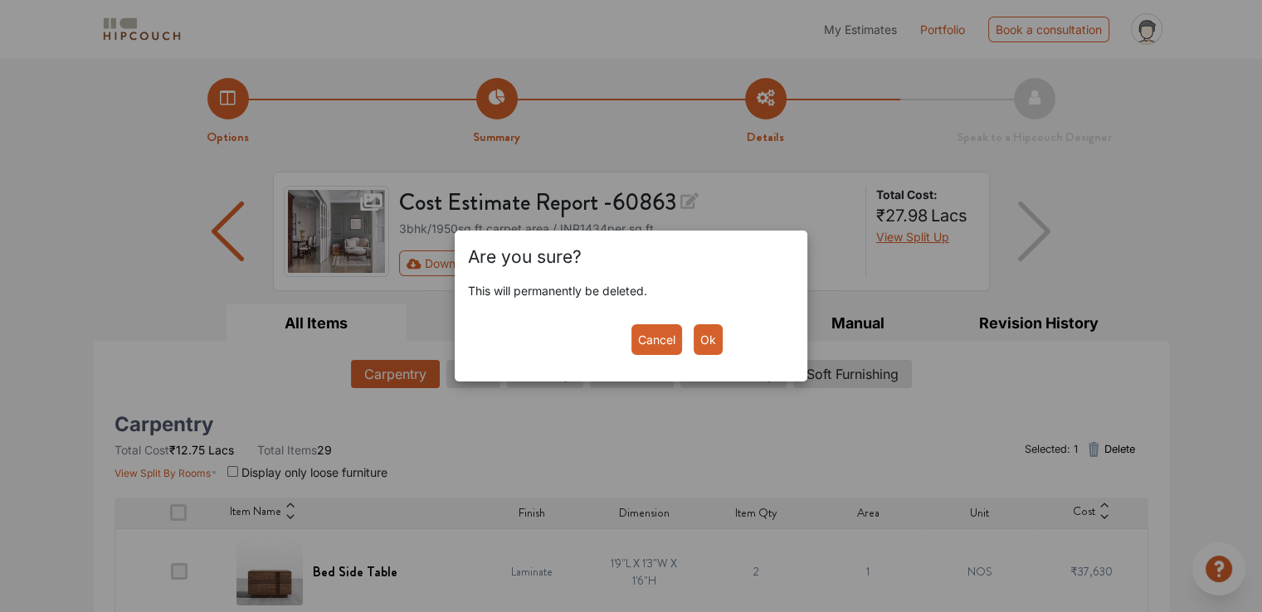
click at [699, 335] on button "Ok" at bounding box center [708, 339] width 29 height 31
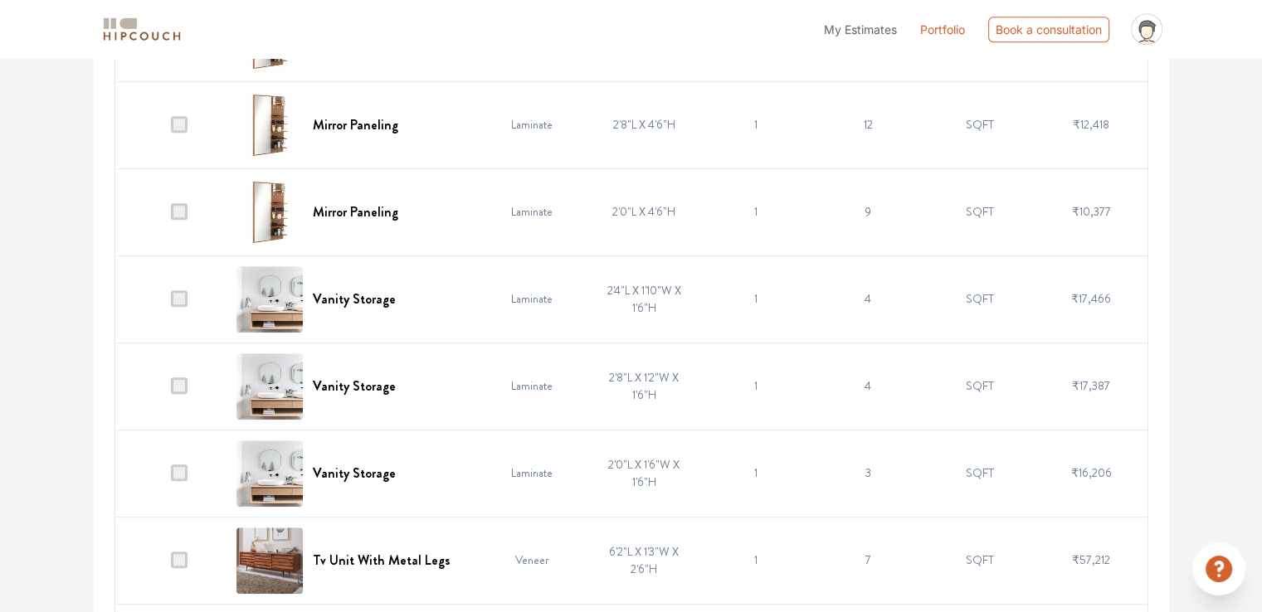
scroll to position [1328, 0]
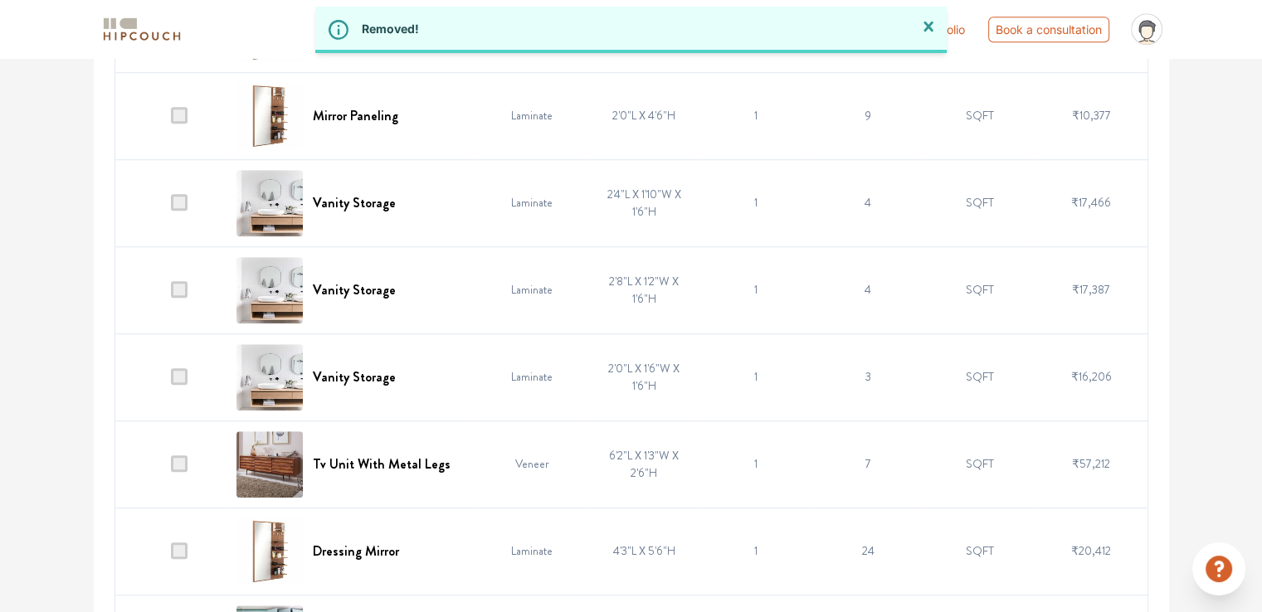
click at [179, 119] on span at bounding box center [179, 115] width 17 height 17
click at [171, 119] on input "checkbox" at bounding box center [171, 119] width 0 height 0
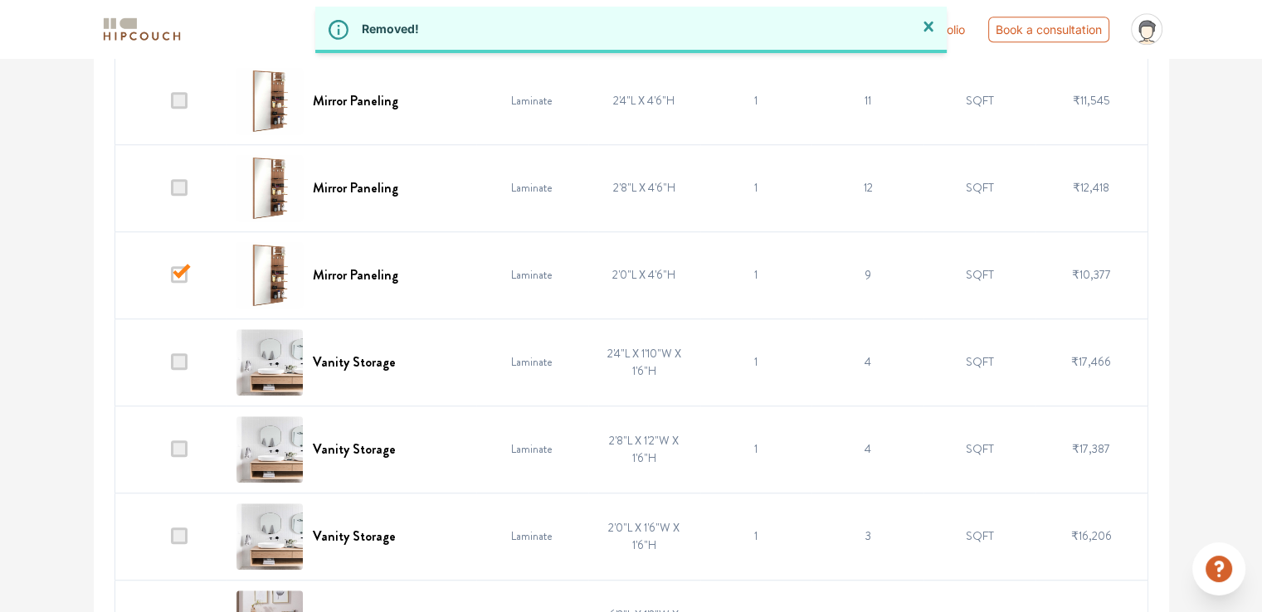
scroll to position [1162, 0]
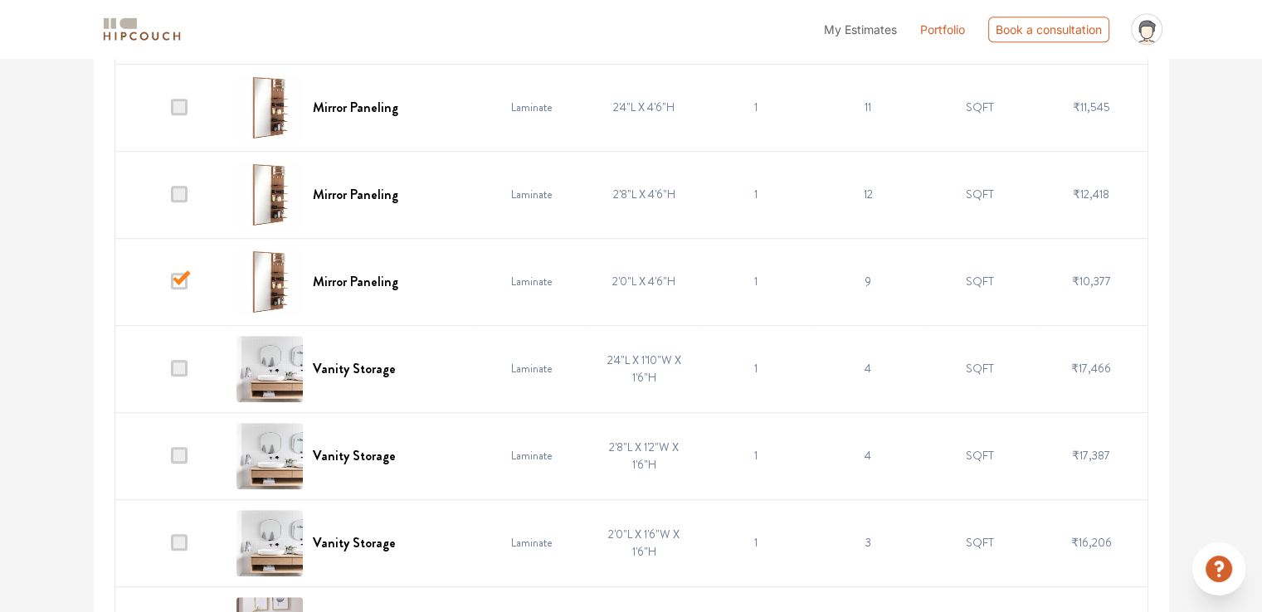
click at [182, 194] on span at bounding box center [179, 194] width 17 height 17
click at [171, 198] on input "checkbox" at bounding box center [171, 198] width 0 height 0
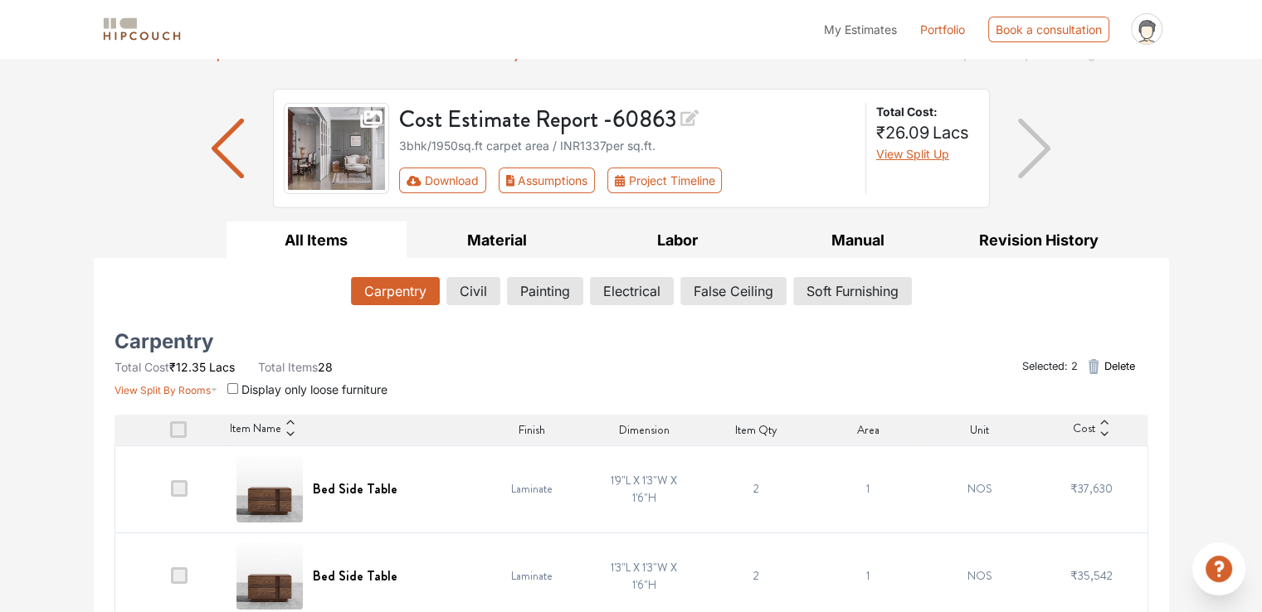
scroll to position [83, 0]
click at [1117, 366] on span "Delete" at bounding box center [1119, 366] width 31 height 16
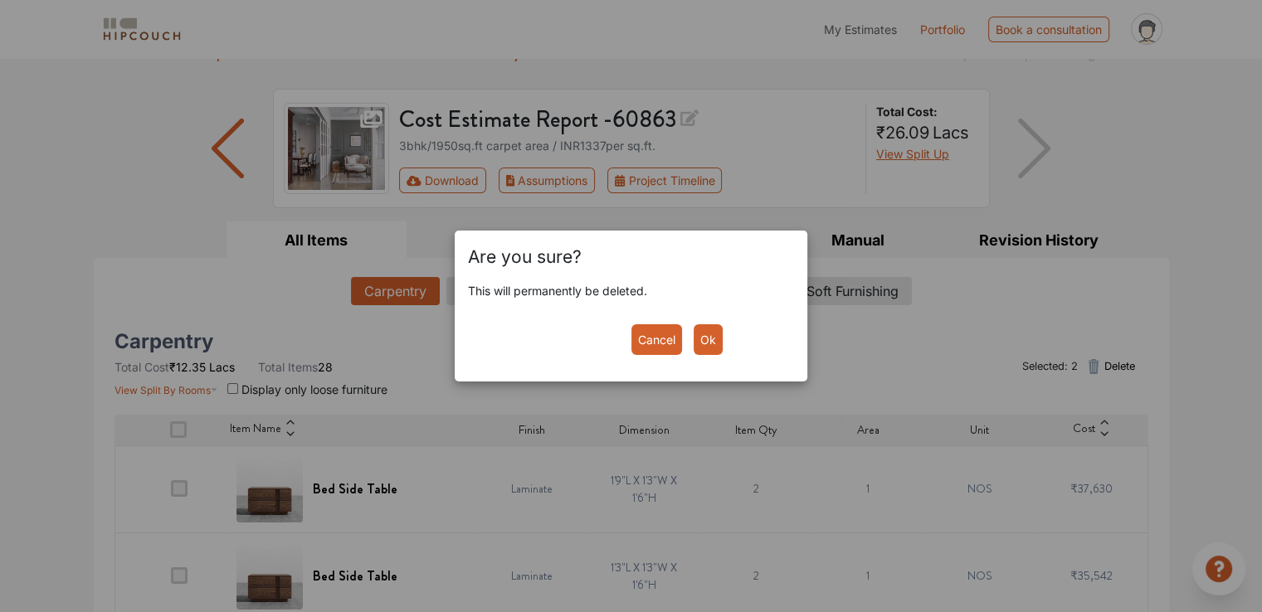
click at [699, 333] on button "Ok" at bounding box center [708, 339] width 29 height 31
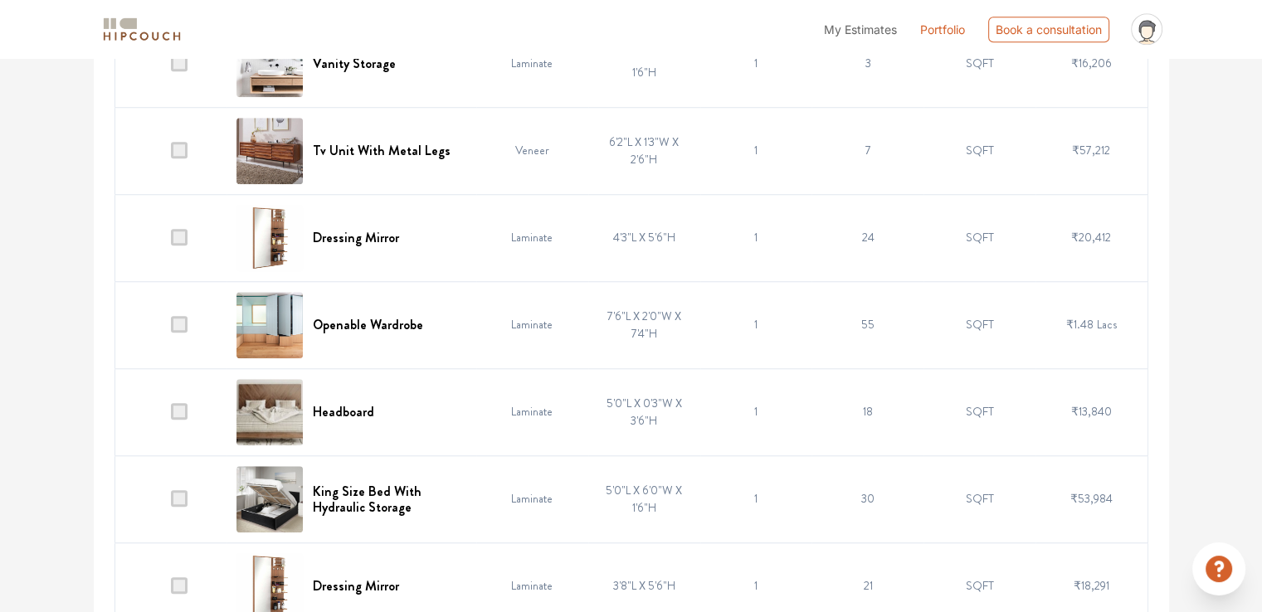
scroll to position [1577, 0]
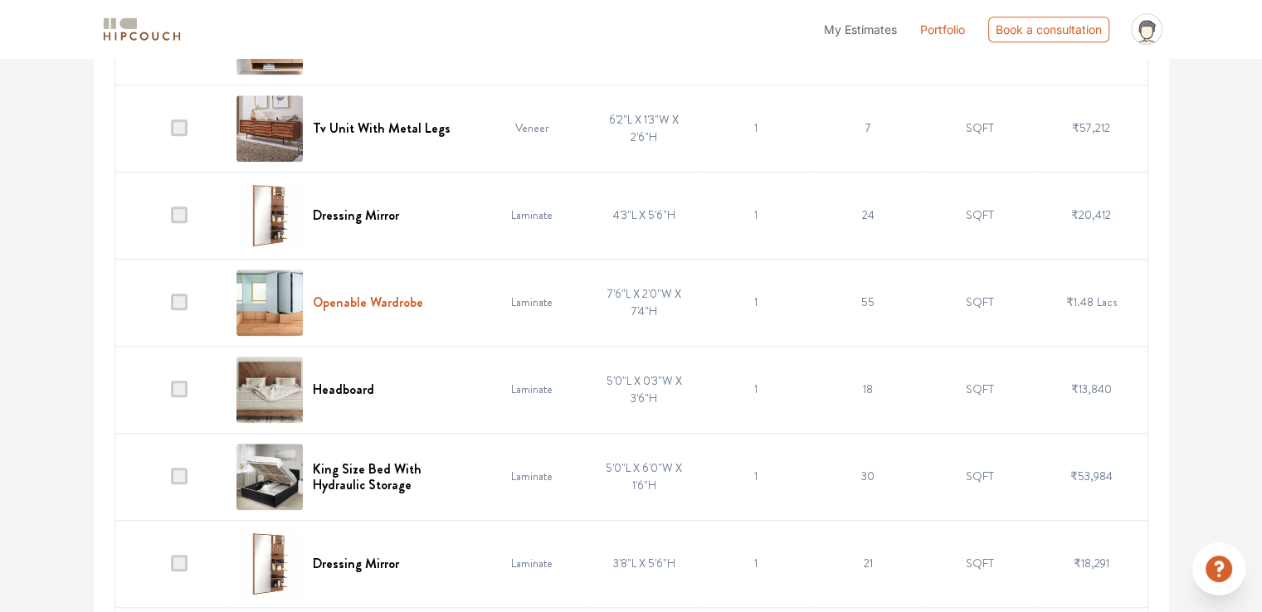
click at [405, 295] on h6 "Openable Wardrobe" at bounding box center [368, 303] width 110 height 16
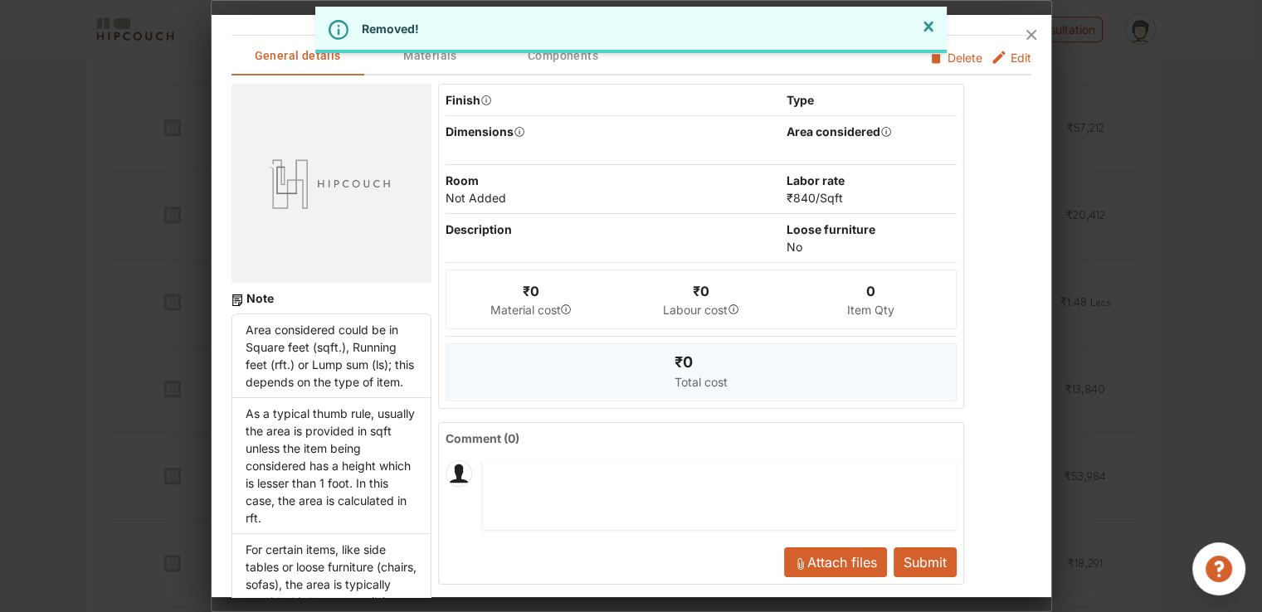
click at [1011, 62] on span "Edit" at bounding box center [1021, 57] width 21 height 17
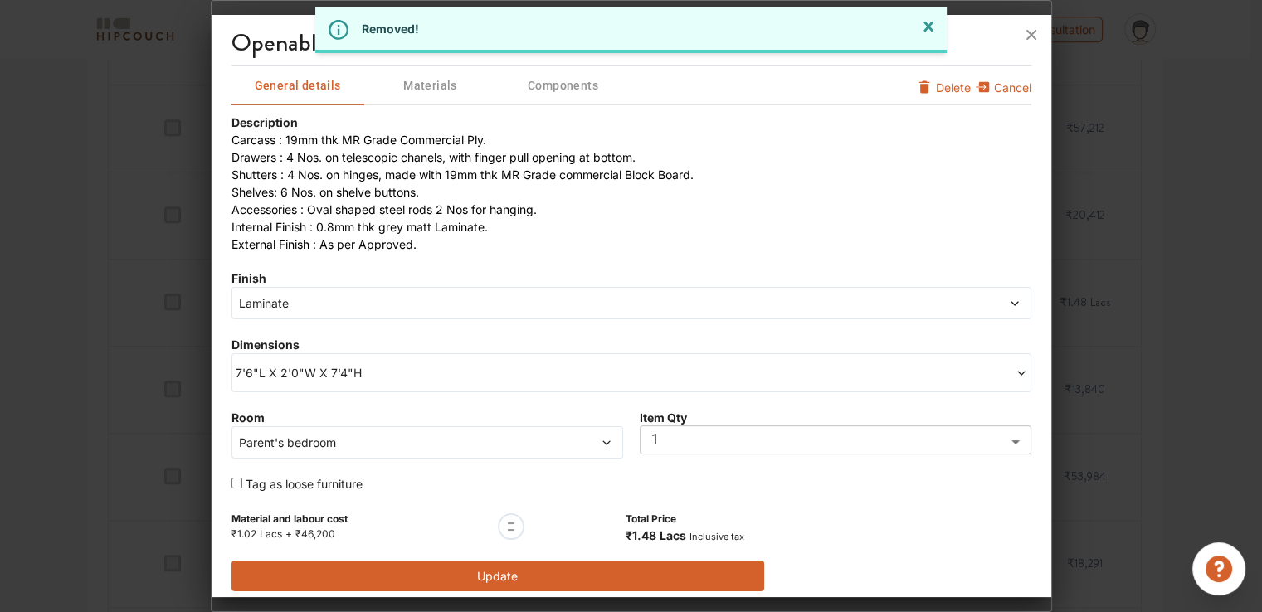
click at [325, 307] on span "Laminate" at bounding box center [530, 303] width 589 height 17
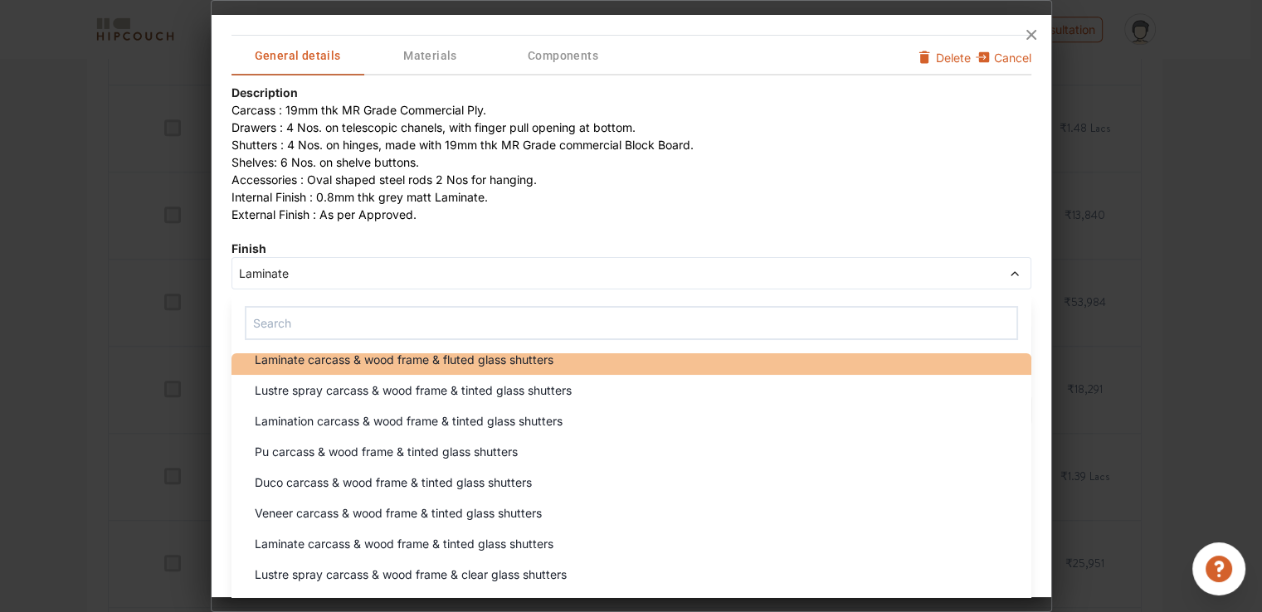
scroll to position [1402, 0]
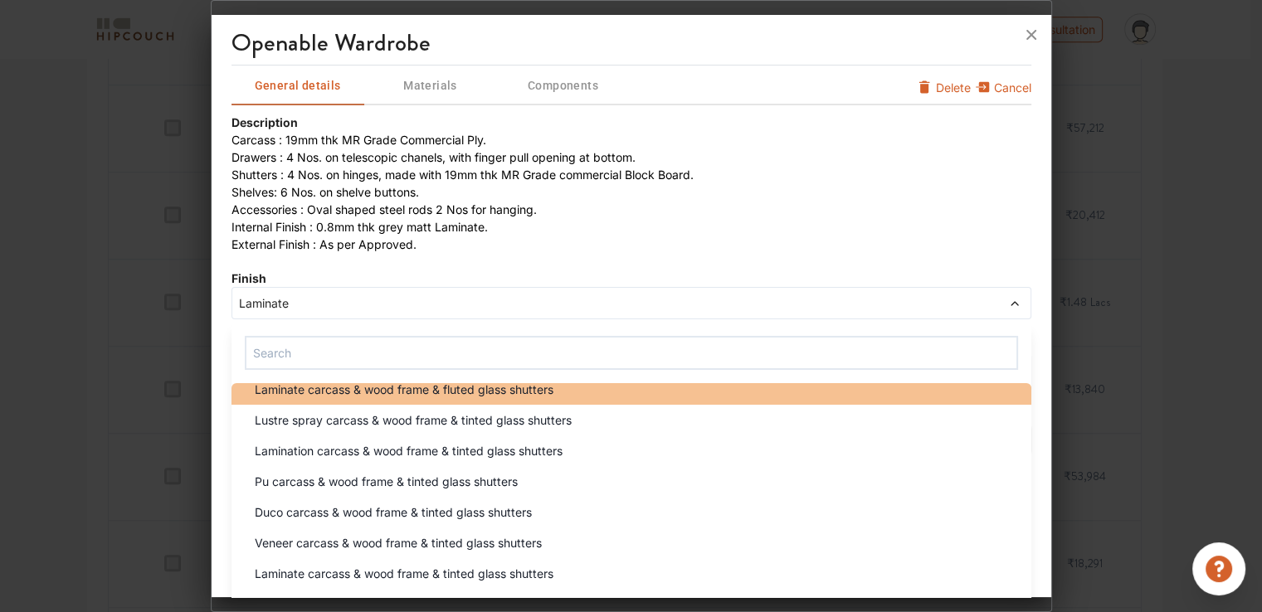
click at [454, 393] on span "Laminate carcass & wood frame & fluted glass shutters" at bounding box center [404, 389] width 299 height 17
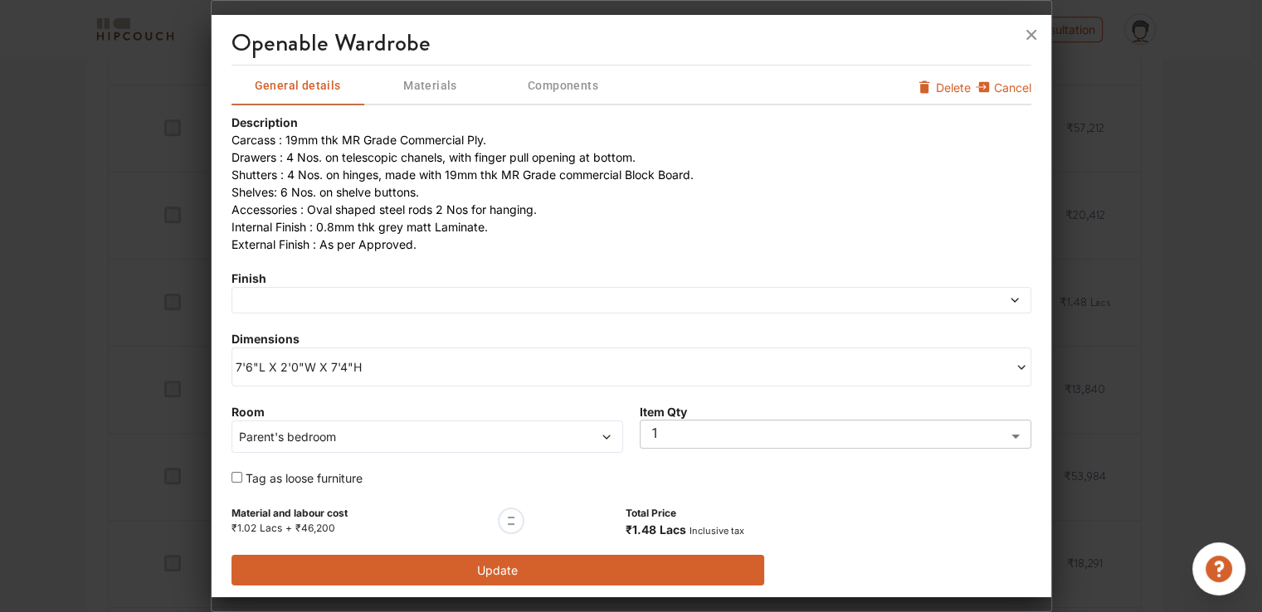
click at [518, 572] on button "Update" at bounding box center [499, 570] width 534 height 31
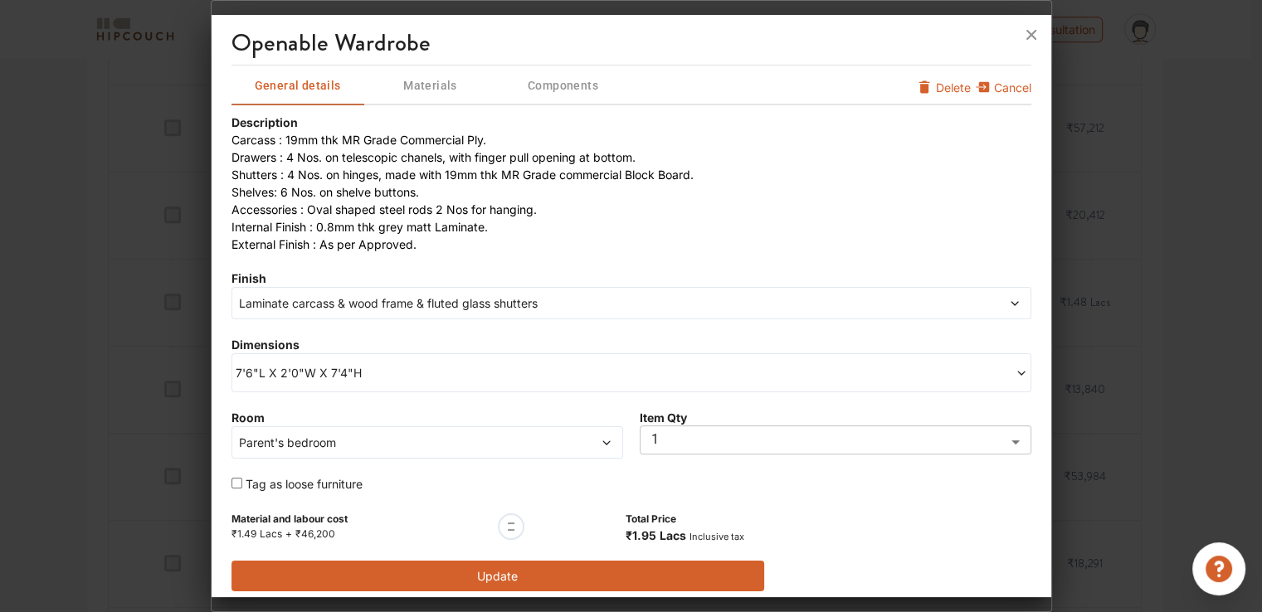
drag, startPoint x: 458, startPoint y: 575, endPoint x: 534, endPoint y: 554, distance: 78.3
click at [459, 575] on button "Update" at bounding box center [499, 576] width 534 height 31
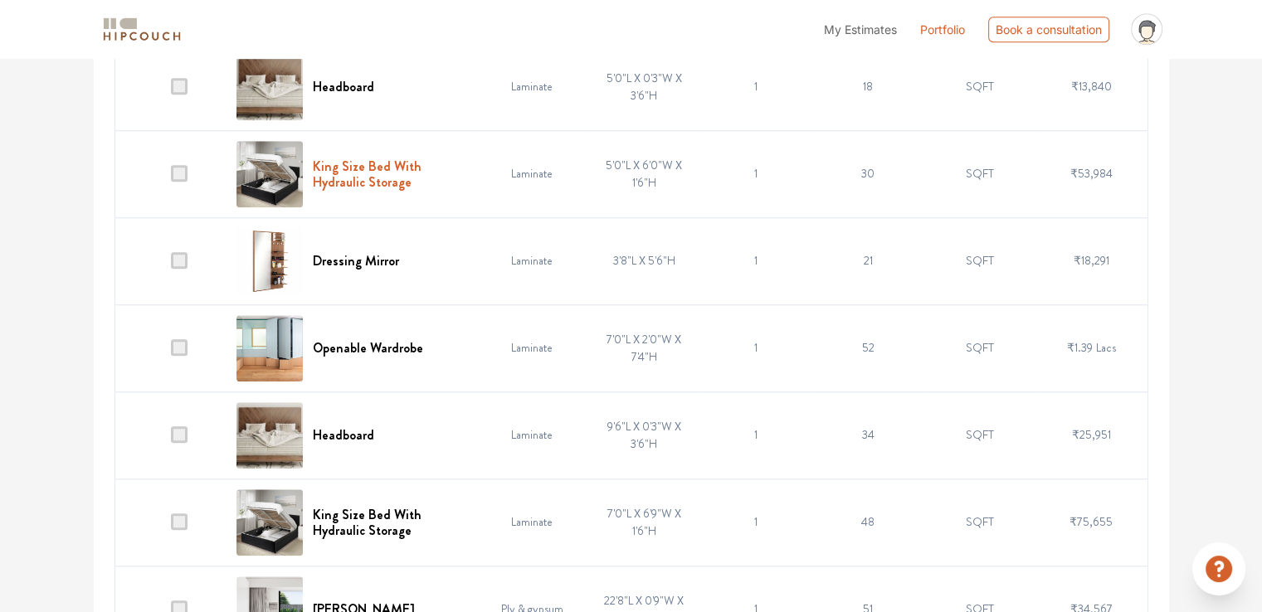
scroll to position [1734, 0]
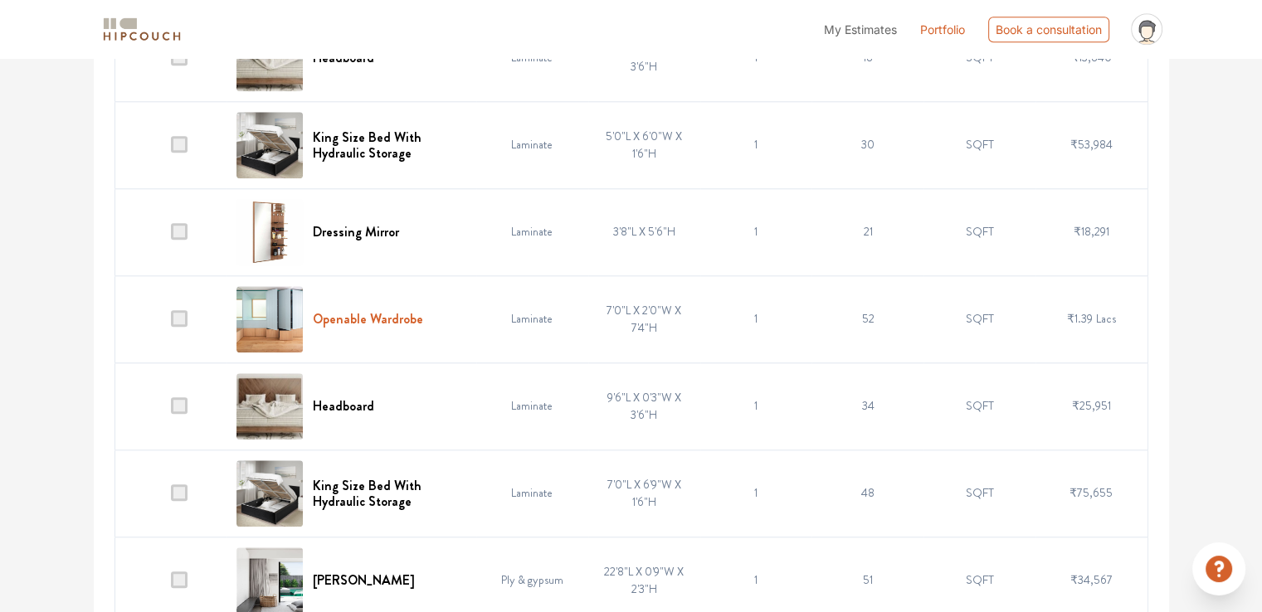
click at [392, 317] on h6 "Openable Wardrobe" at bounding box center [368, 319] width 110 height 16
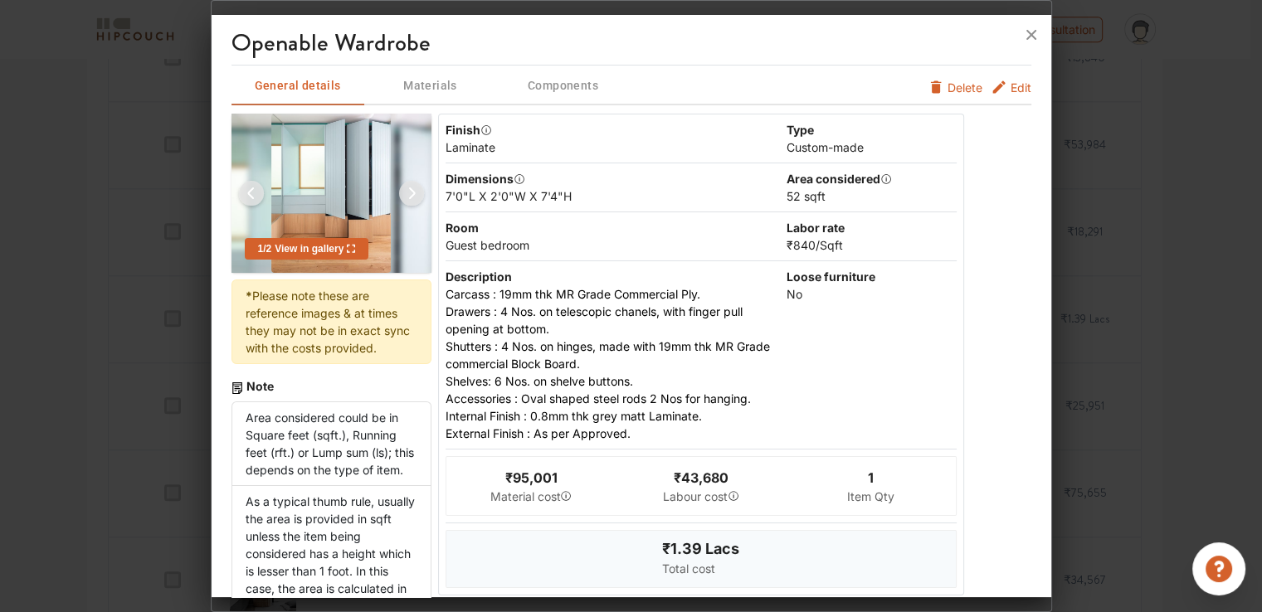
click at [1006, 58] on h3 "openable wardrobe" at bounding box center [632, 46] width 800 height 37
click at [1011, 87] on span "Edit" at bounding box center [1021, 87] width 21 height 17
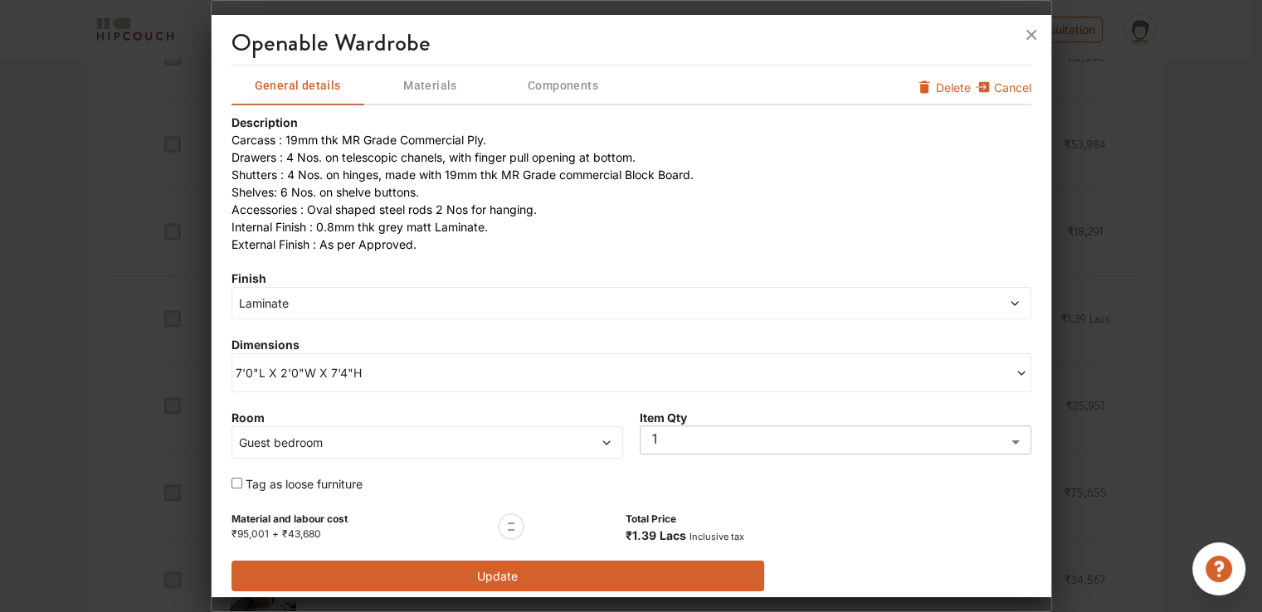
click at [240, 383] on div "7'0"L X 2'0"W X 7'4"H" at bounding box center [632, 373] width 800 height 39
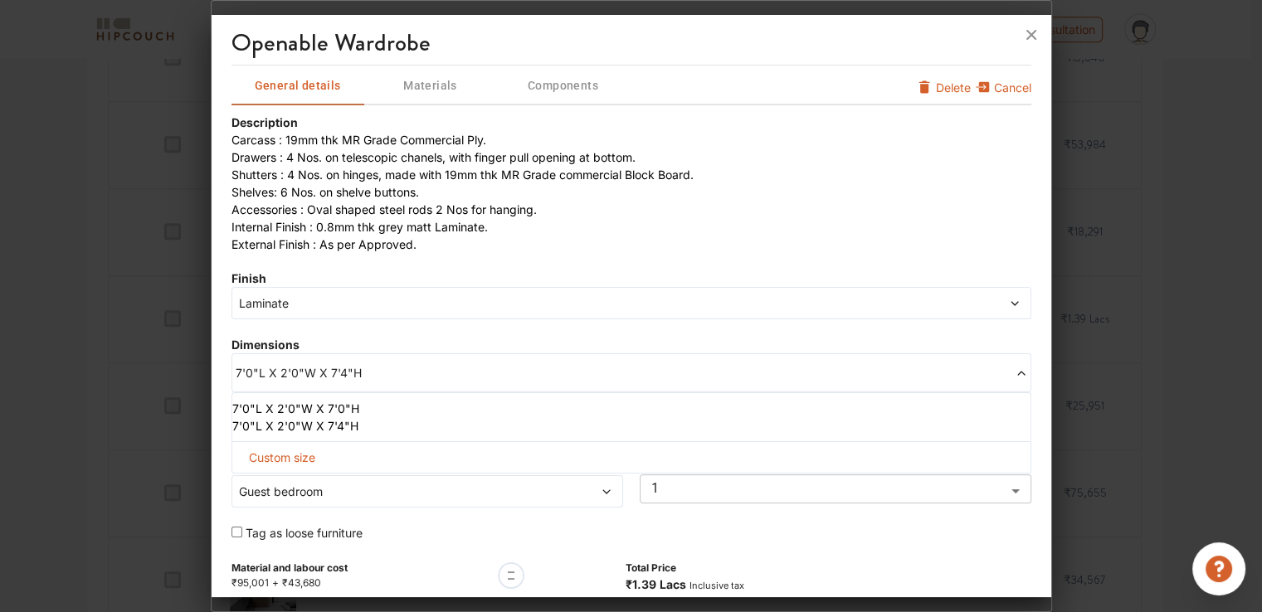
click at [260, 453] on span "Custom size" at bounding box center [282, 457] width 80 height 31
click at [276, 485] on input "text" at bounding box center [293, 485] width 95 height 30
type input "6"
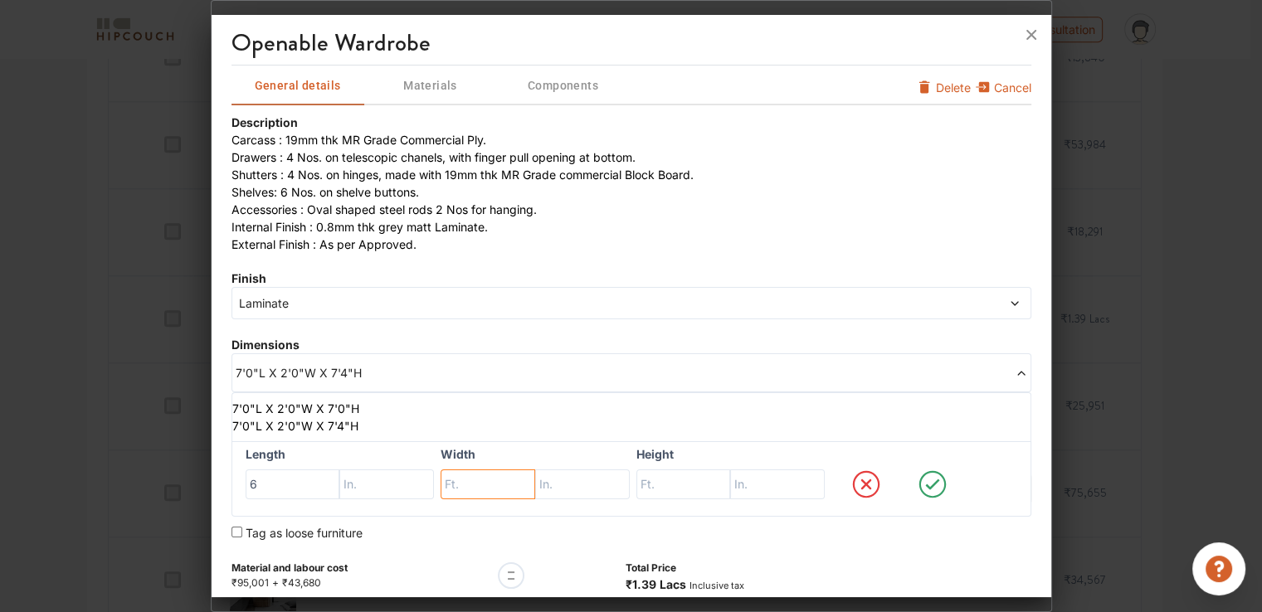
click at [471, 481] on input "text" at bounding box center [488, 485] width 95 height 30
type input "9"
click at [657, 482] on input "text" at bounding box center [683, 485] width 95 height 30
type input "9"
drag, startPoint x: 485, startPoint y: 486, endPoint x: 373, endPoint y: 475, distance: 111.8
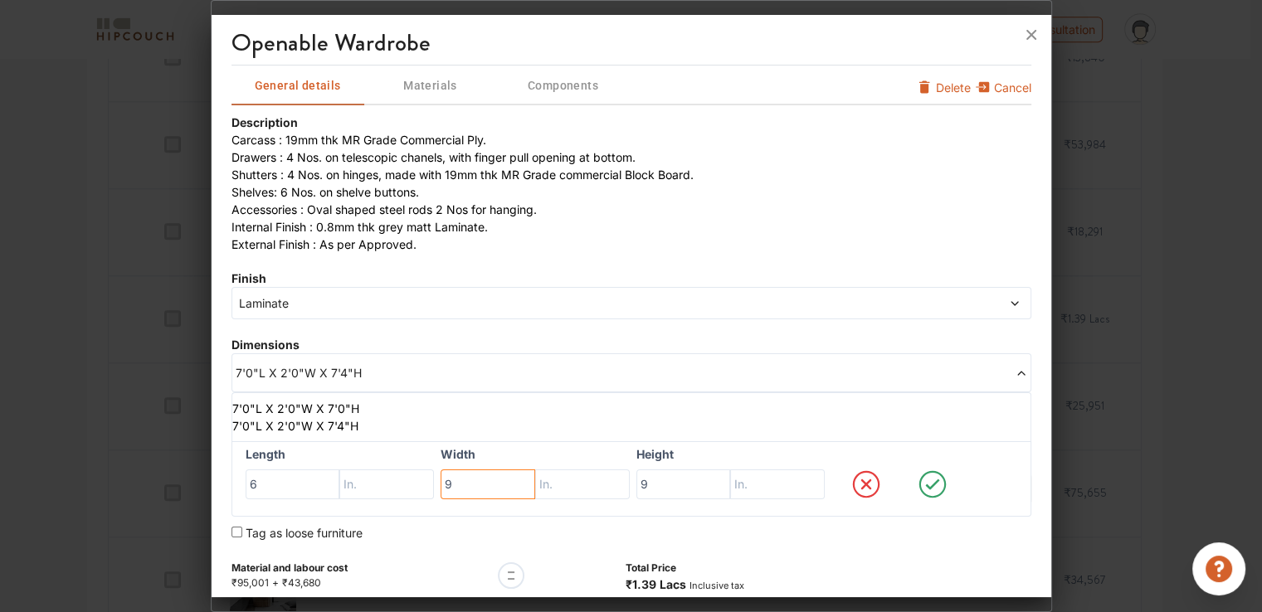
click at [373, 475] on div "Length 6 Width 9 Height 9" at bounding box center [632, 479] width 800 height 76
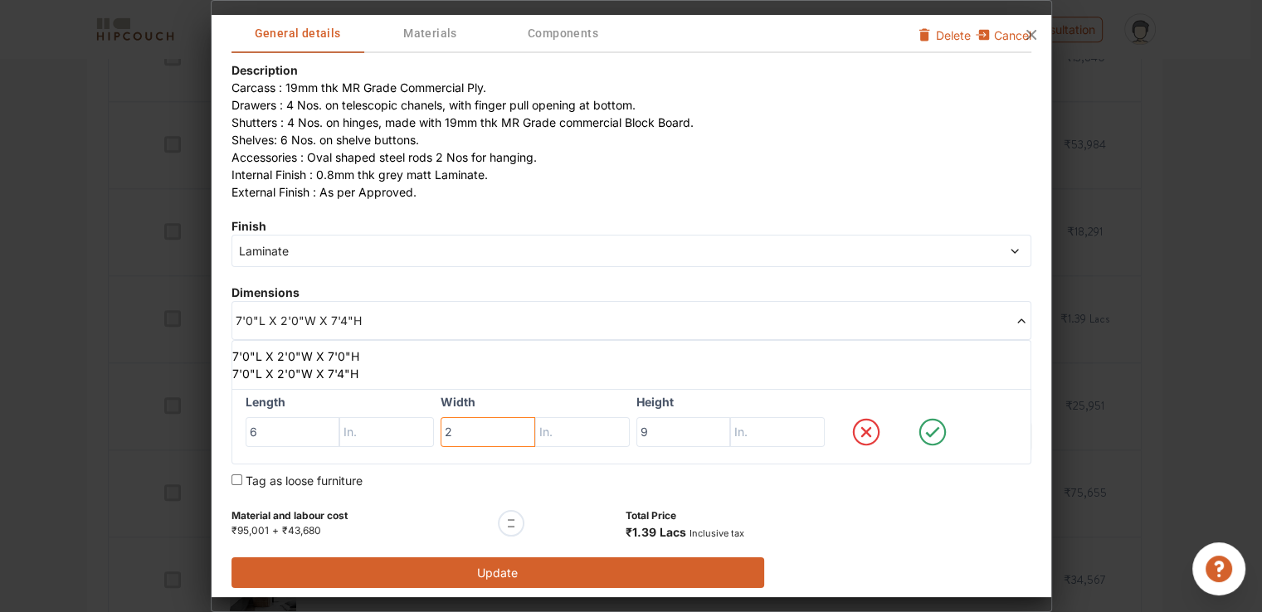
scroll to position [57, 0]
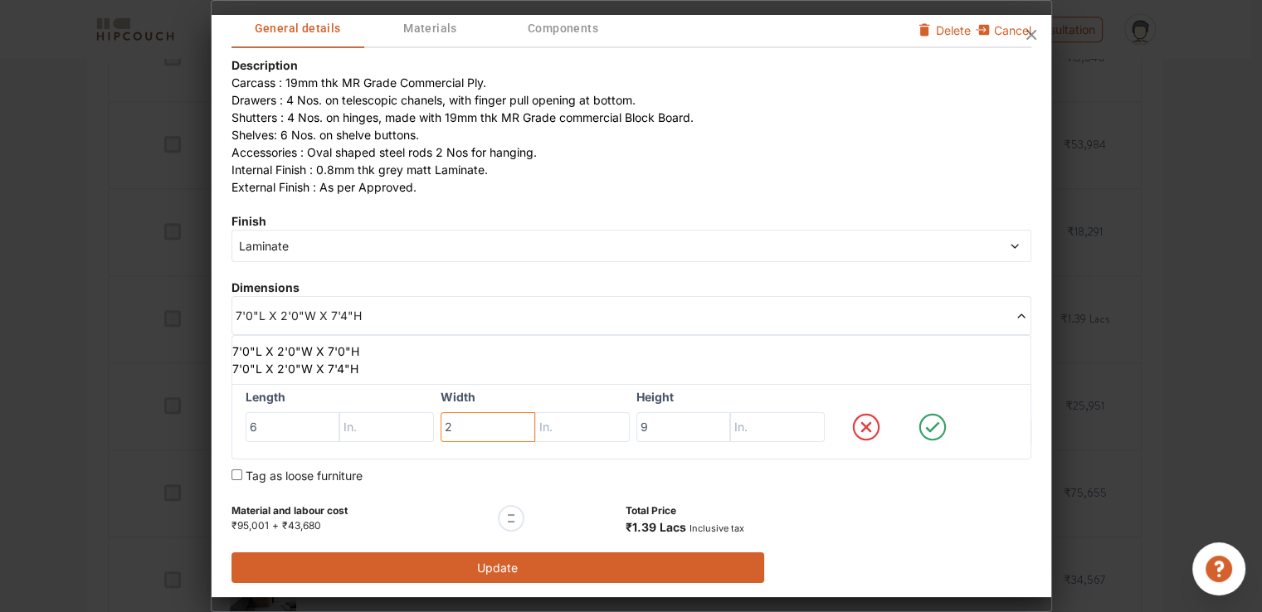
type input "2"
click at [568, 568] on button "Update" at bounding box center [499, 568] width 534 height 31
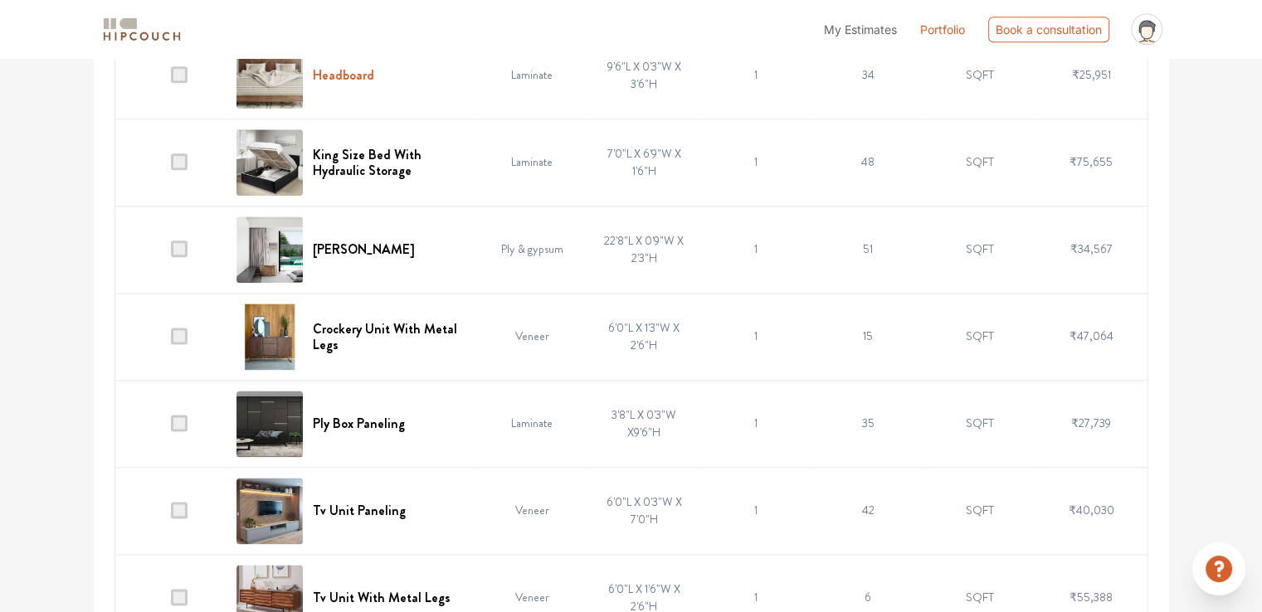
scroll to position [2066, 0]
click at [178, 246] on span at bounding box center [179, 248] width 17 height 17
click at [171, 252] on input "checkbox" at bounding box center [171, 252] width 0 height 0
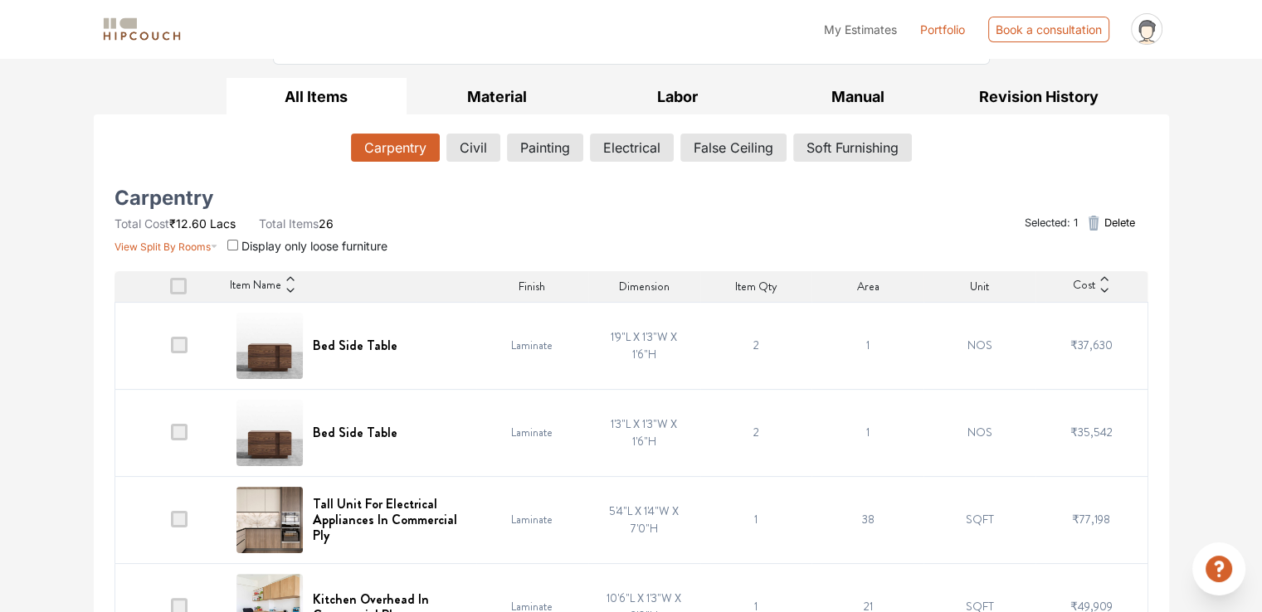
scroll to position [198, 0]
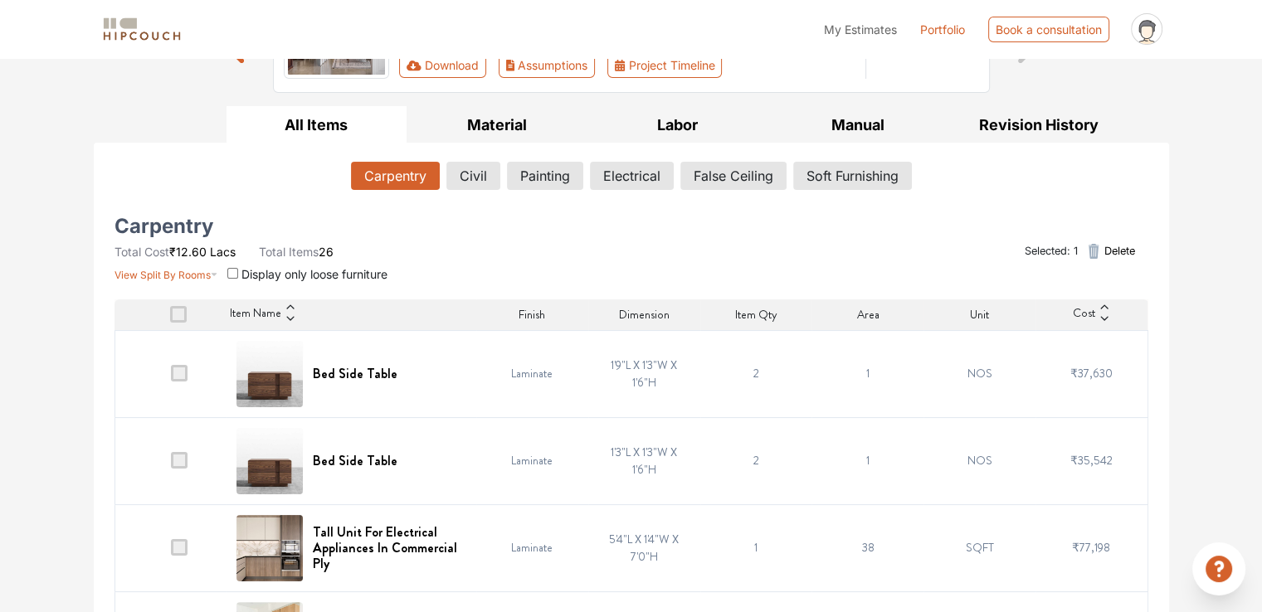
click at [1123, 246] on span "Delete" at bounding box center [1119, 251] width 31 height 16
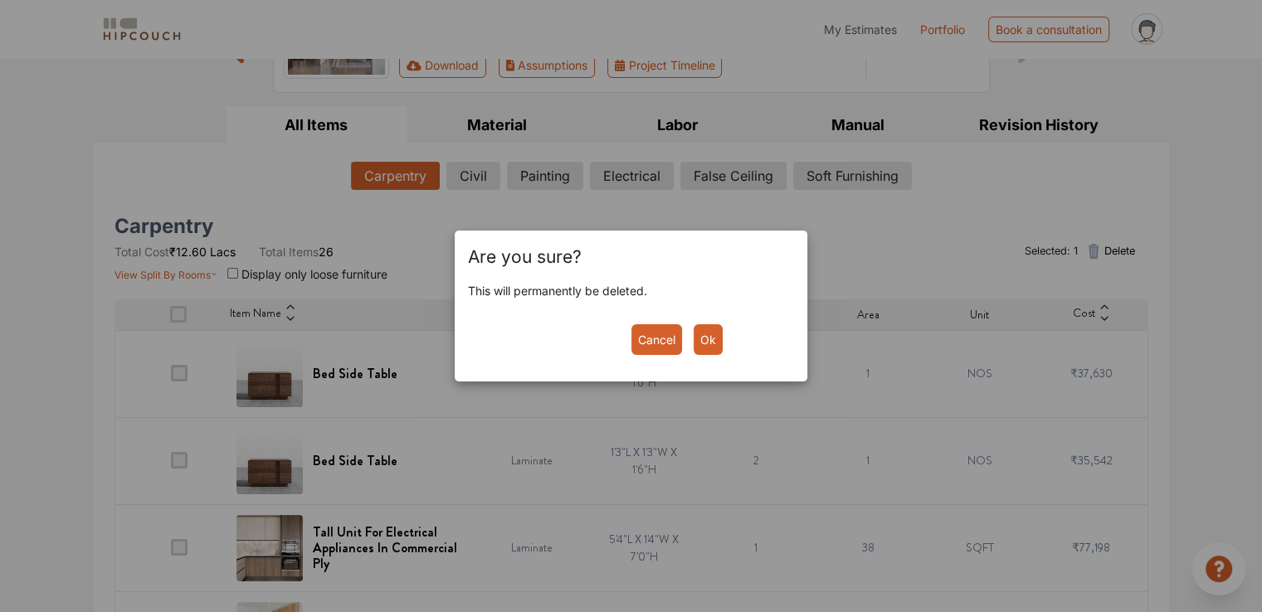
click at [707, 330] on button "Ok" at bounding box center [708, 339] width 29 height 31
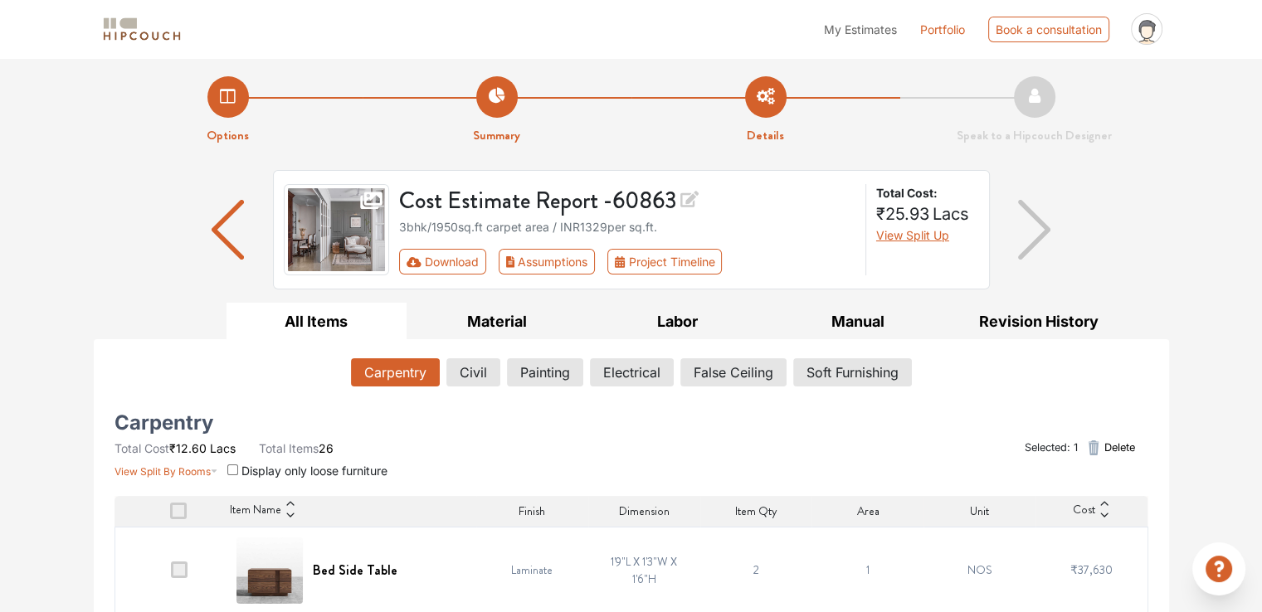
scroll to position [0, 0]
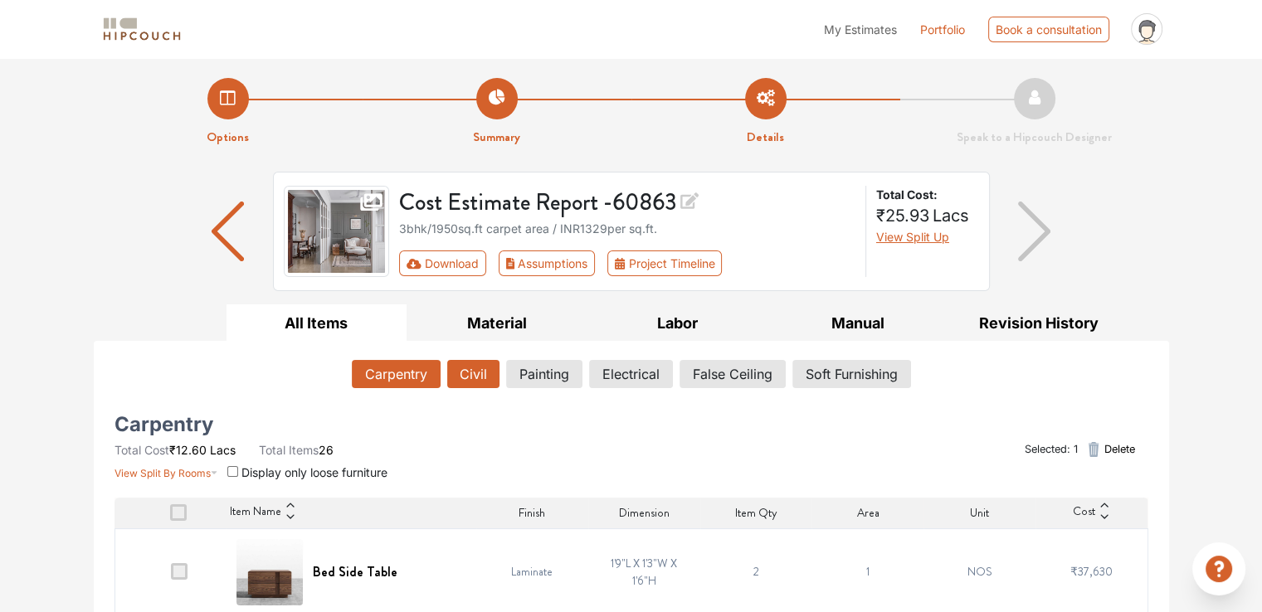
click at [485, 377] on button "Civil" at bounding box center [473, 374] width 52 height 28
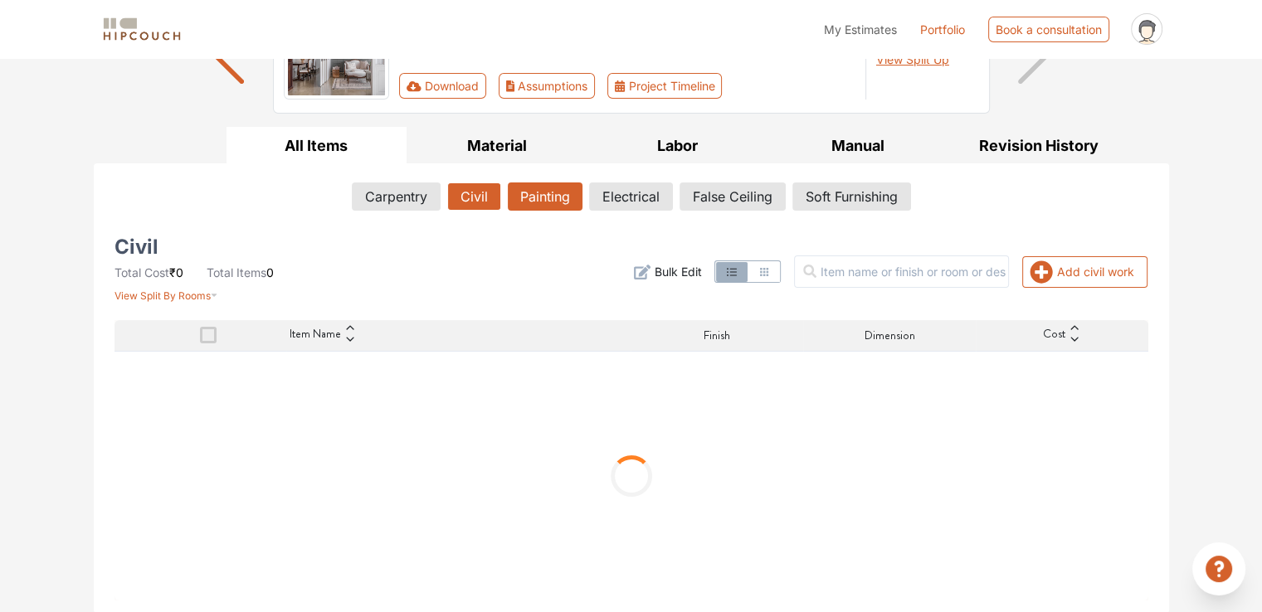
scroll to position [103, 0]
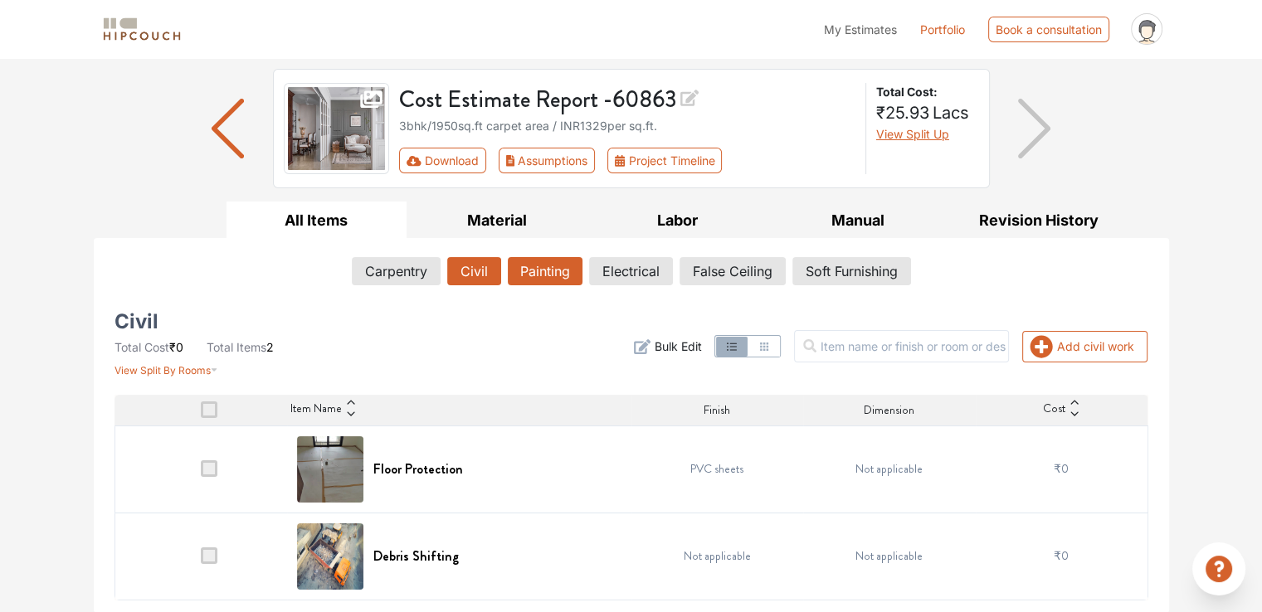
click at [549, 267] on button "Painting" at bounding box center [545, 271] width 75 height 28
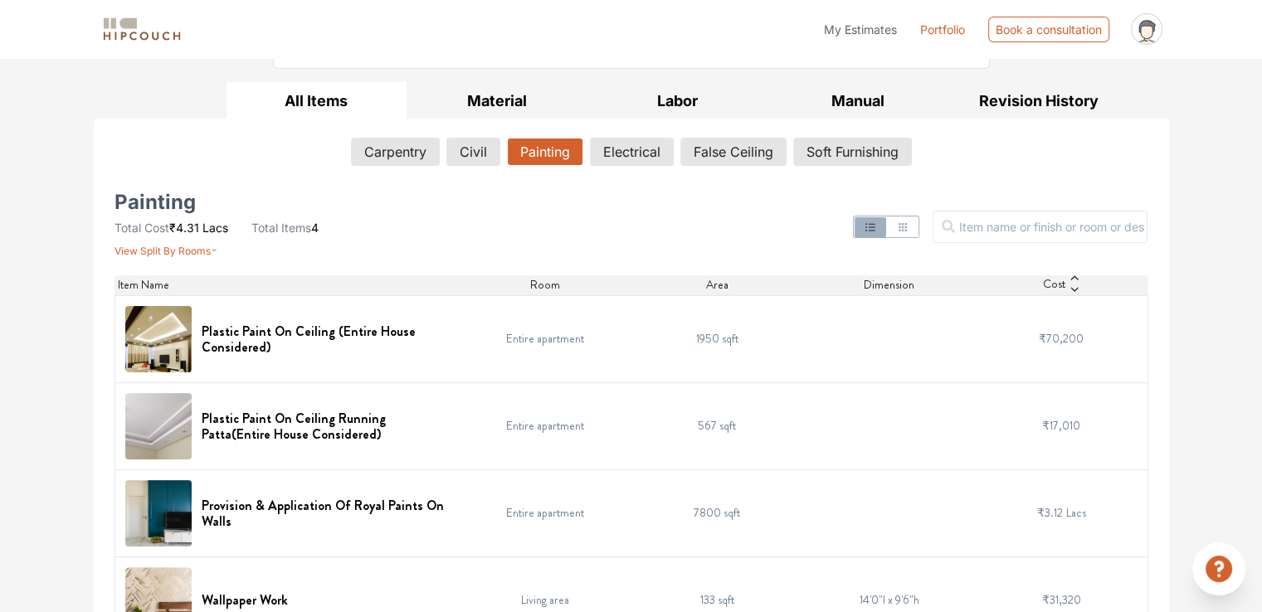
scroll to position [266, 0]
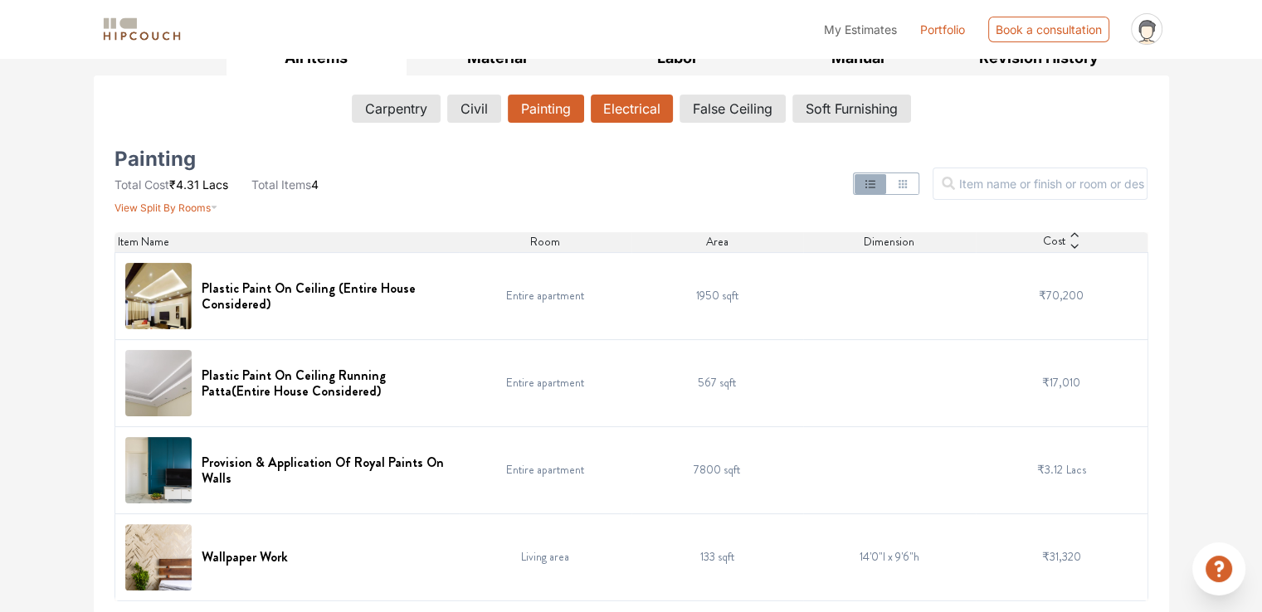
click at [647, 114] on button "Electrical" at bounding box center [632, 109] width 82 height 28
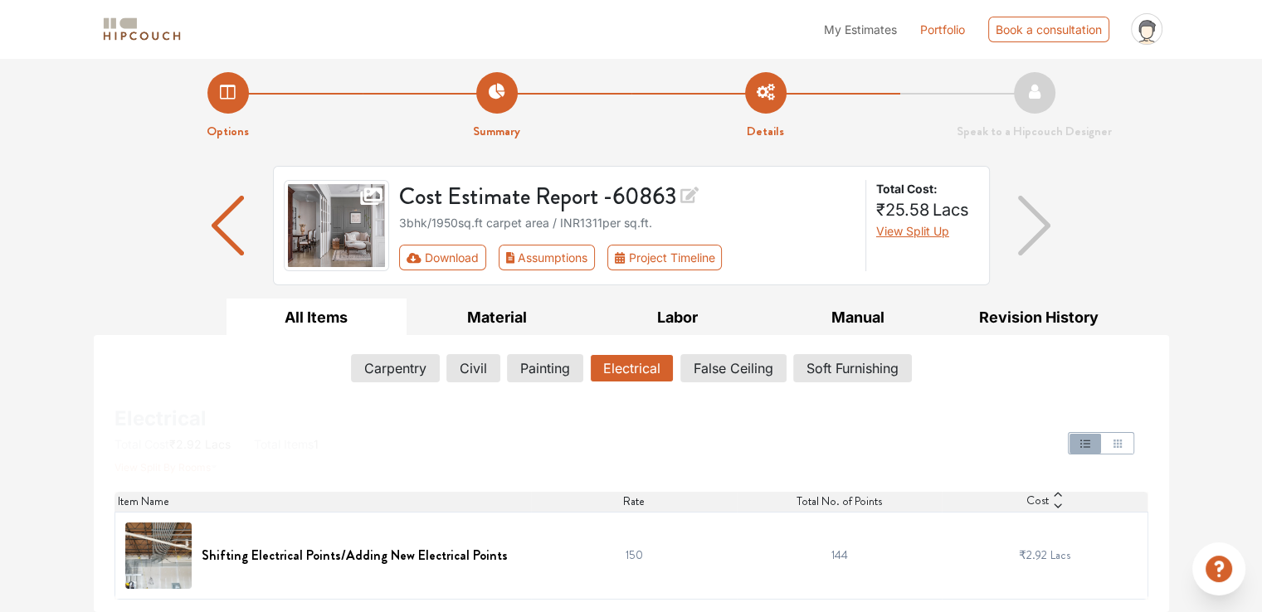
scroll to position [5, 0]
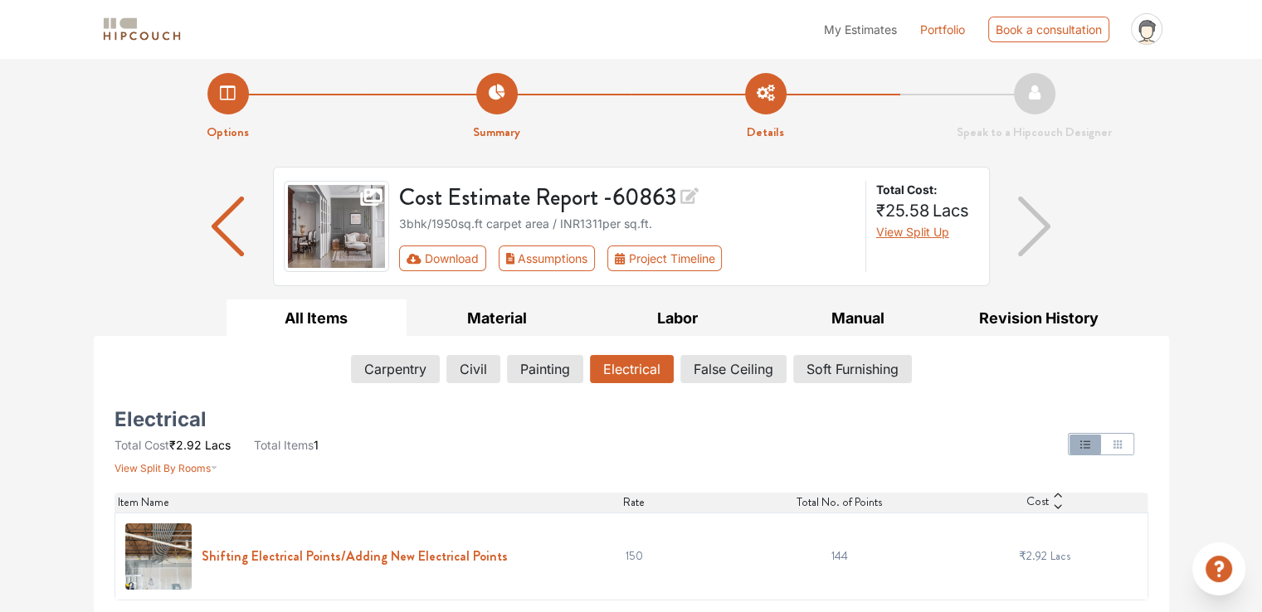
click at [469, 554] on h6 "Shifting Electrical Points/Adding New Electrical Points" at bounding box center [355, 557] width 306 height 16
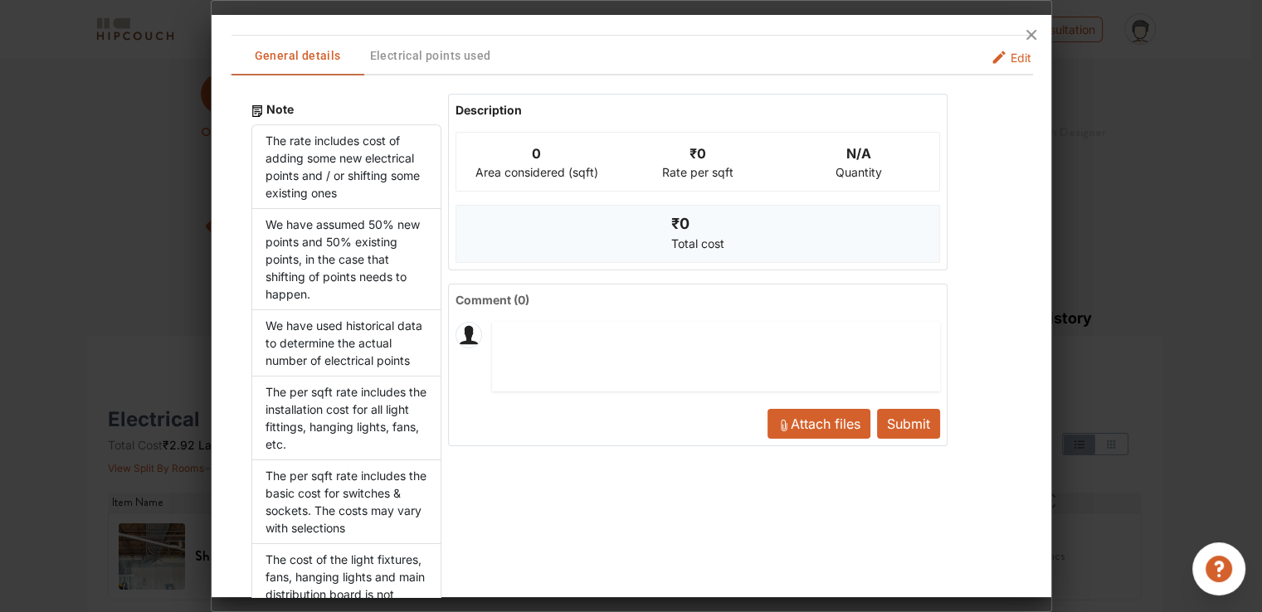
click at [1011, 55] on span "Edit" at bounding box center [1021, 57] width 21 height 17
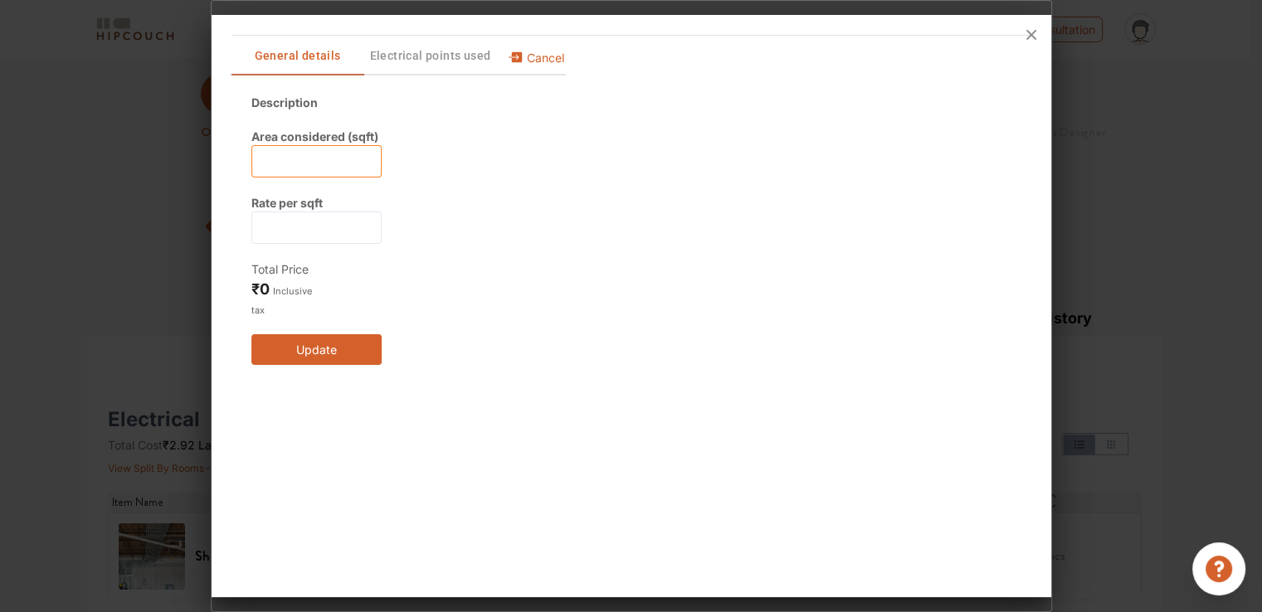
click at [302, 174] on input "text" at bounding box center [316, 161] width 131 height 32
type input "1950"
type input "150"
type input "1950"
type input "150"
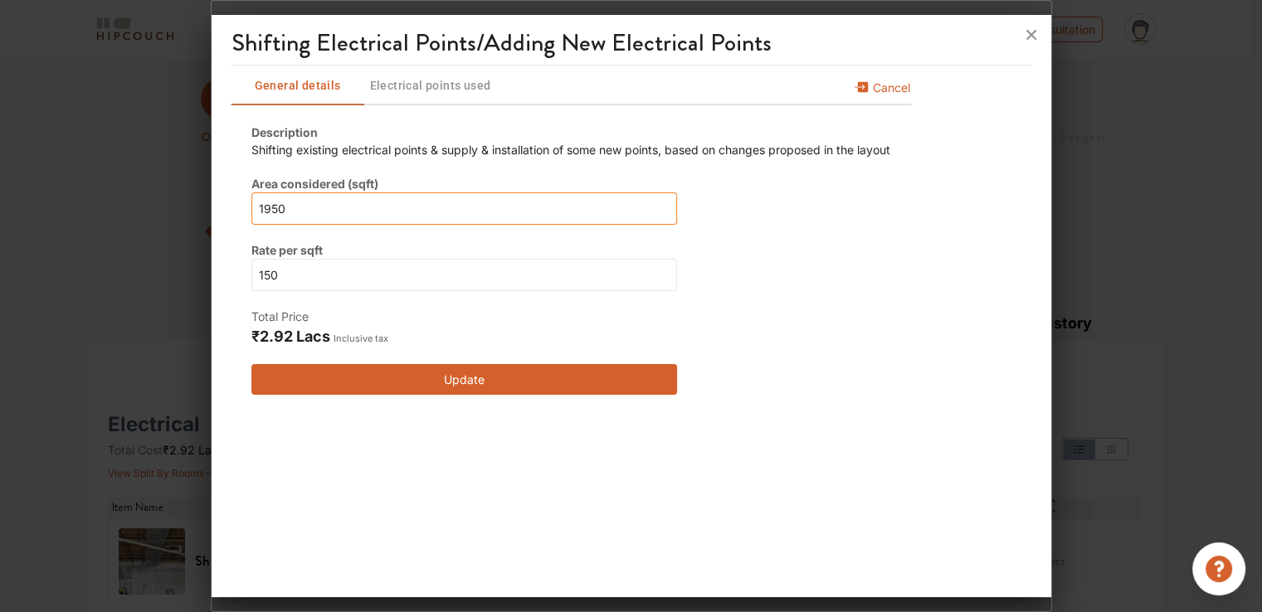
scroll to position [0, 0]
click at [1, 412] on div at bounding box center [631, 306] width 1262 height 612
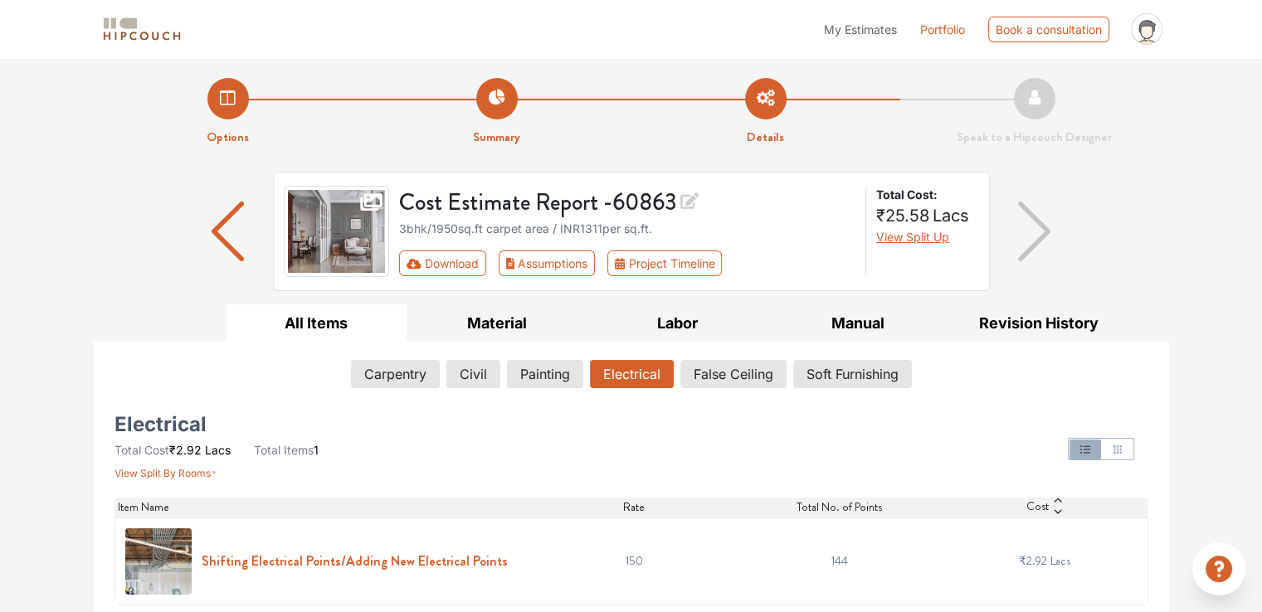
click at [349, 555] on h6 "Shifting Electrical Points/Adding New Electrical Points" at bounding box center [355, 561] width 306 height 16
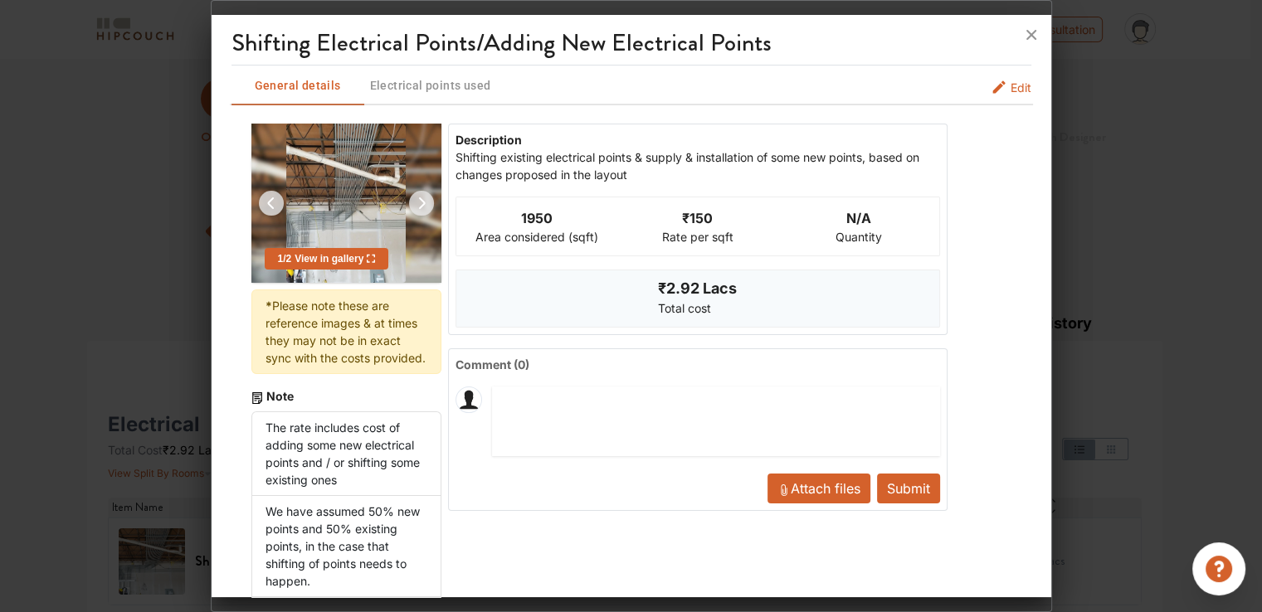
click at [1017, 87] on span "Edit" at bounding box center [1021, 87] width 21 height 17
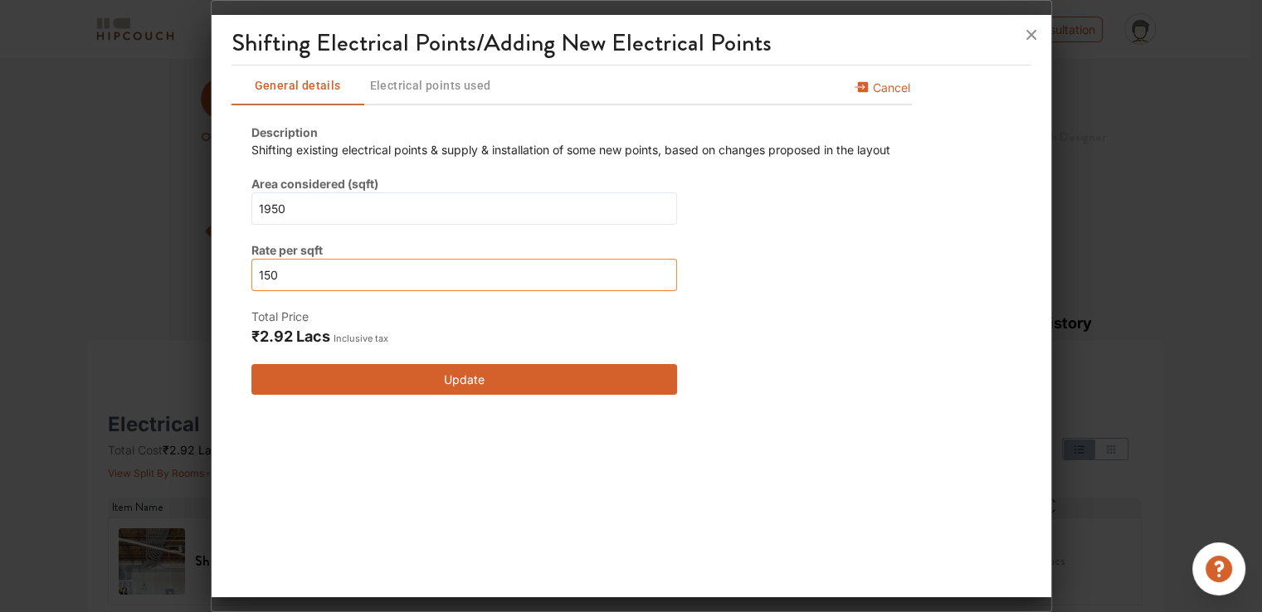
click at [299, 275] on input "150" at bounding box center [464, 275] width 426 height 32
drag, startPoint x: 279, startPoint y: 274, endPoint x: 262, endPoint y: 274, distance: 16.6
click at [262, 274] on input "150" at bounding box center [464, 275] width 426 height 32
type input "13"
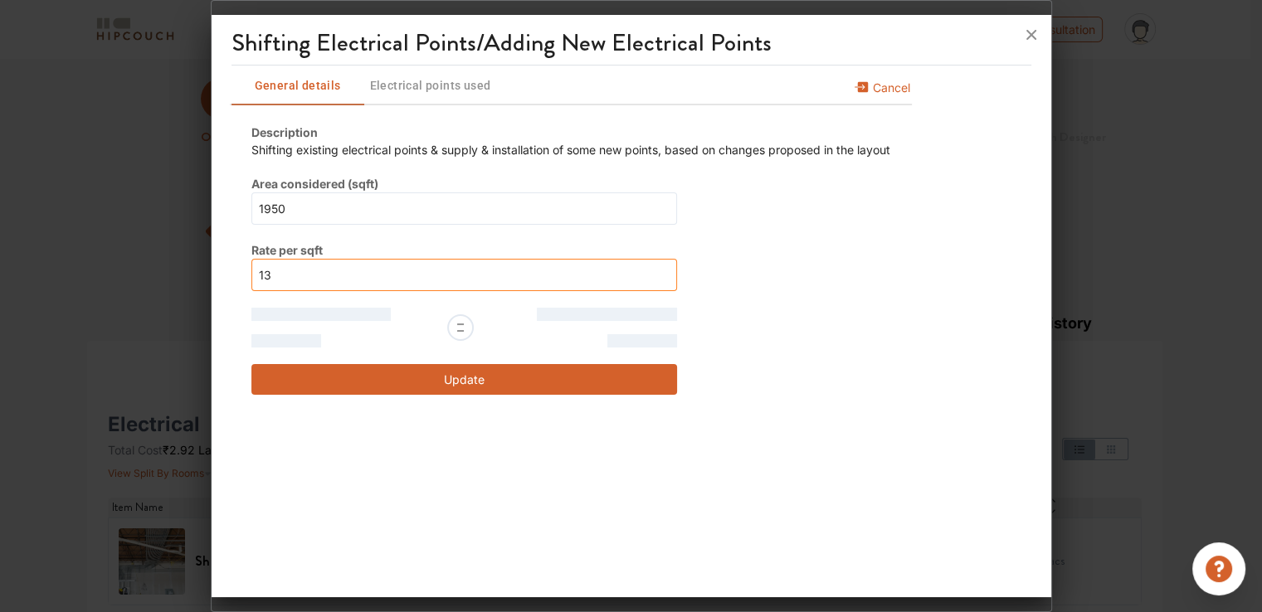
type input "130"
type input "13"
type input "130"
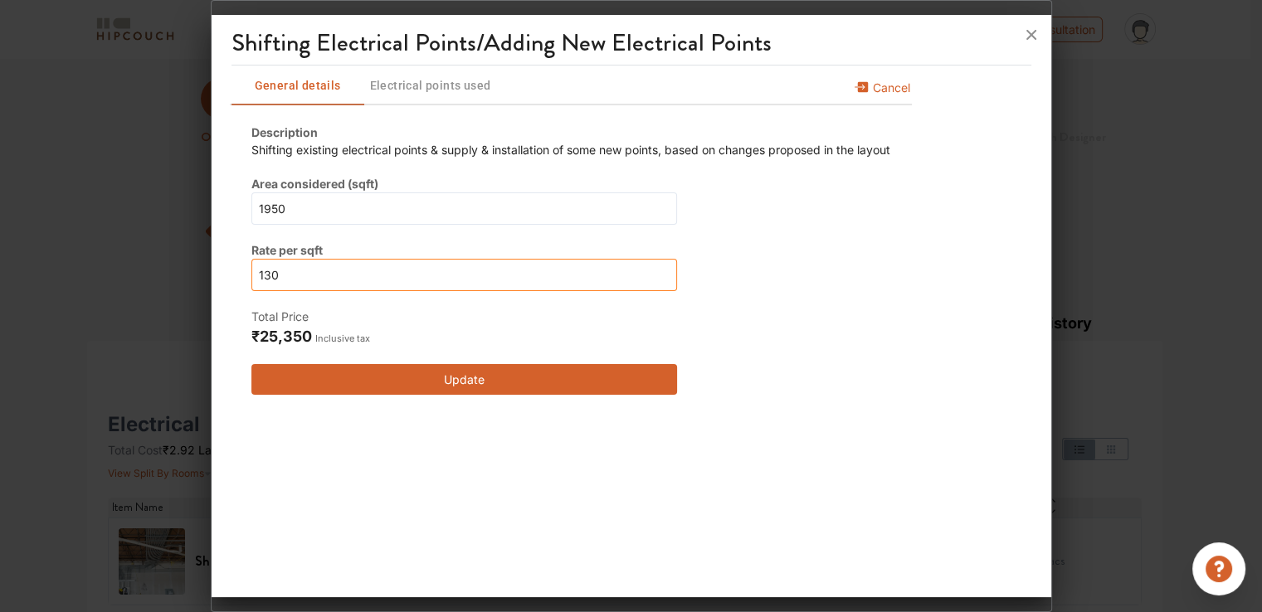
type input "130"
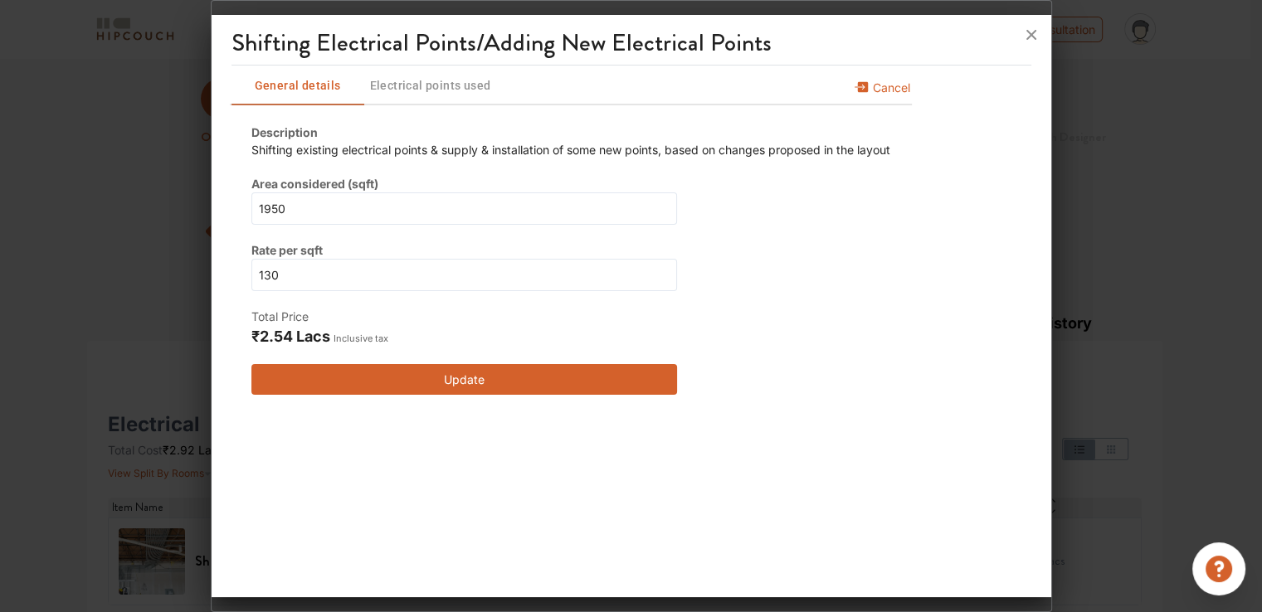
click at [448, 388] on button "Update" at bounding box center [464, 379] width 426 height 31
click at [461, 378] on button "Update" at bounding box center [464, 379] width 426 height 31
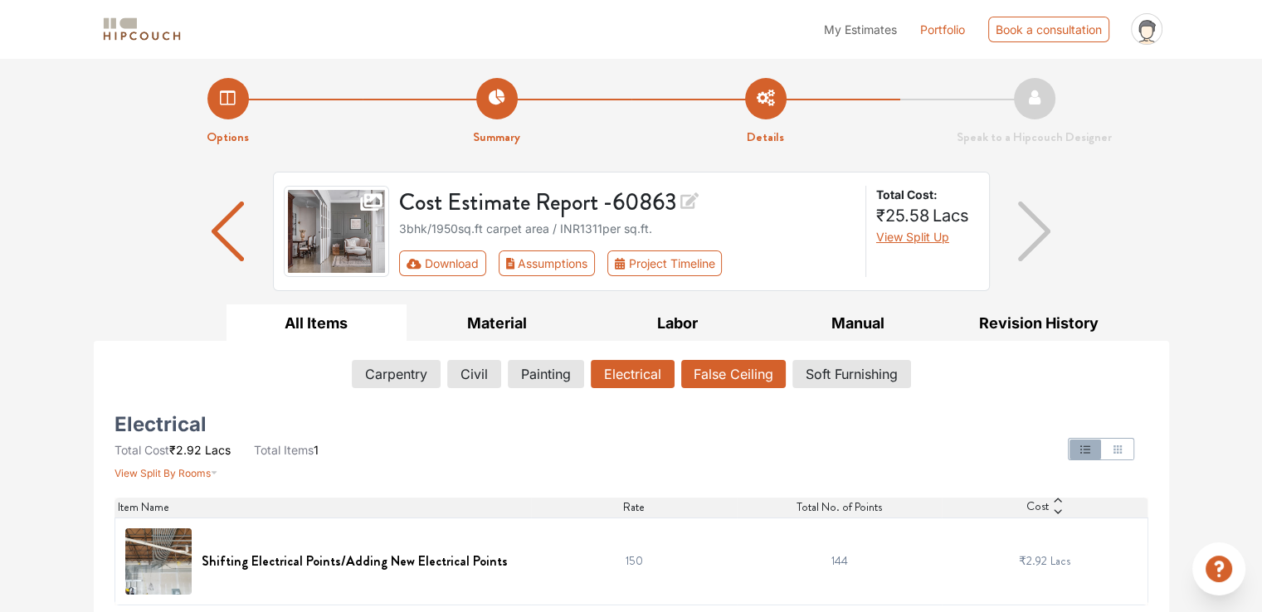
click at [734, 372] on button "False Ceiling" at bounding box center [733, 374] width 105 height 28
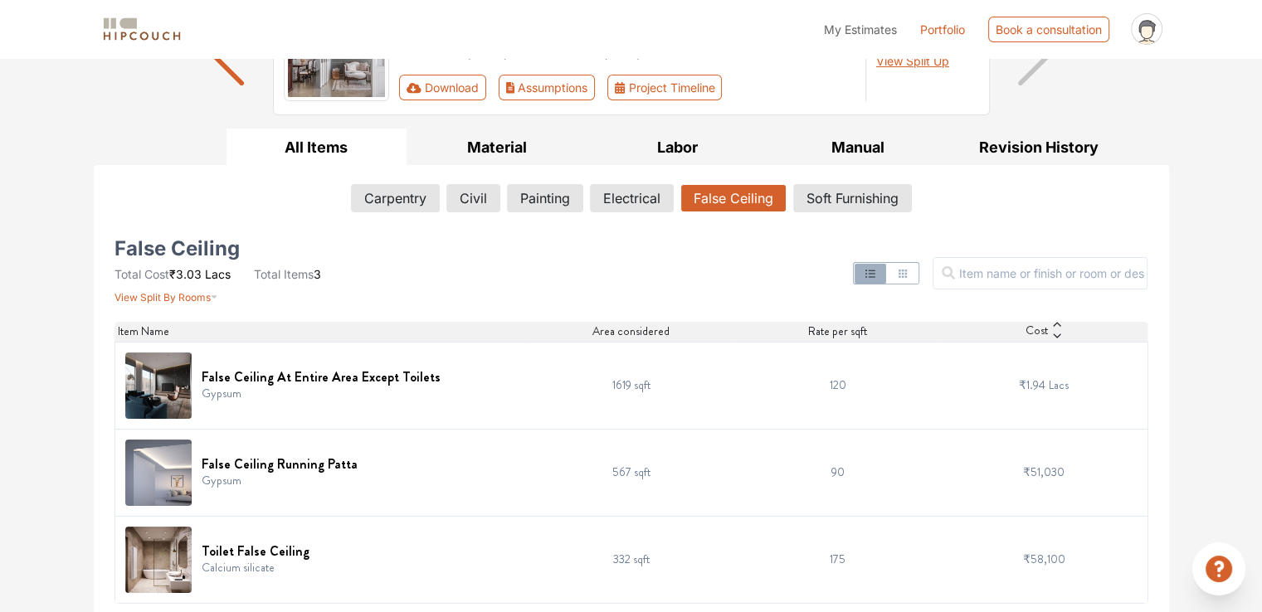
scroll to position [179, 0]
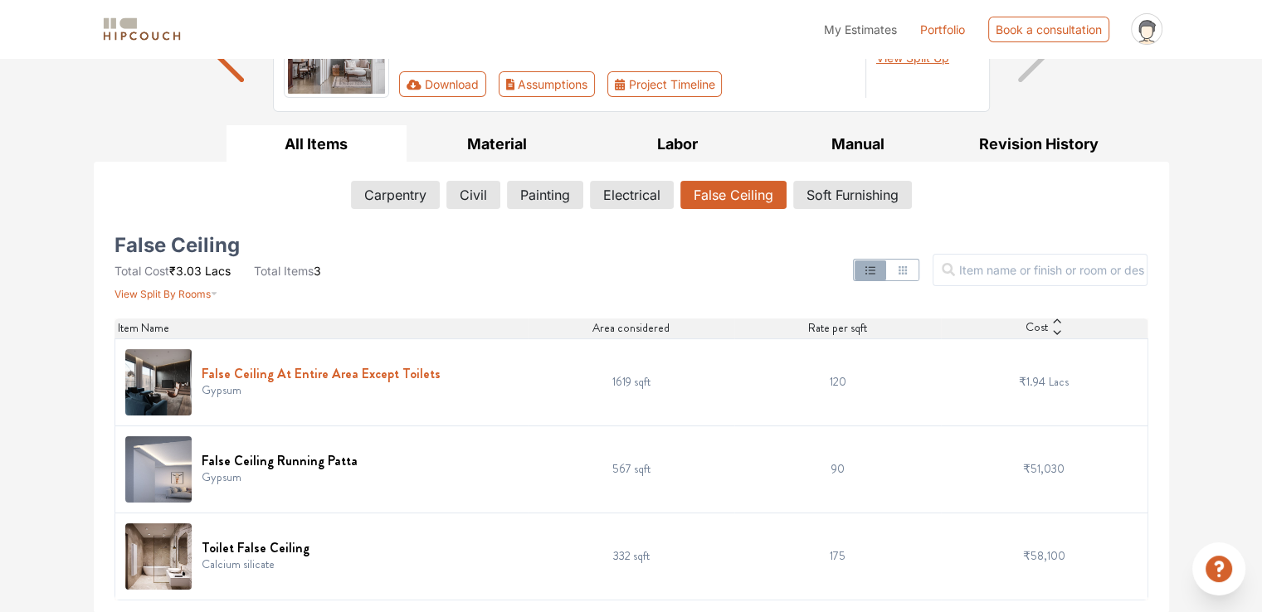
click at [383, 376] on h6 "False Ceiling At Entire Area Except Toilets" at bounding box center [321, 374] width 239 height 16
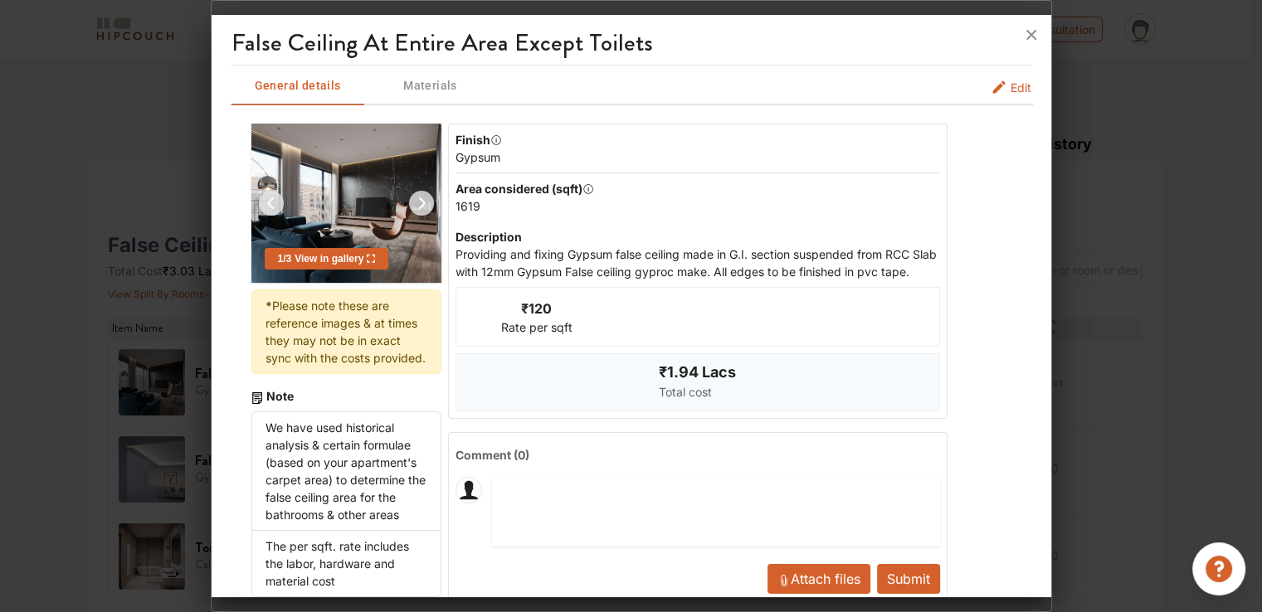
click at [1011, 88] on span "Edit" at bounding box center [1021, 87] width 21 height 17
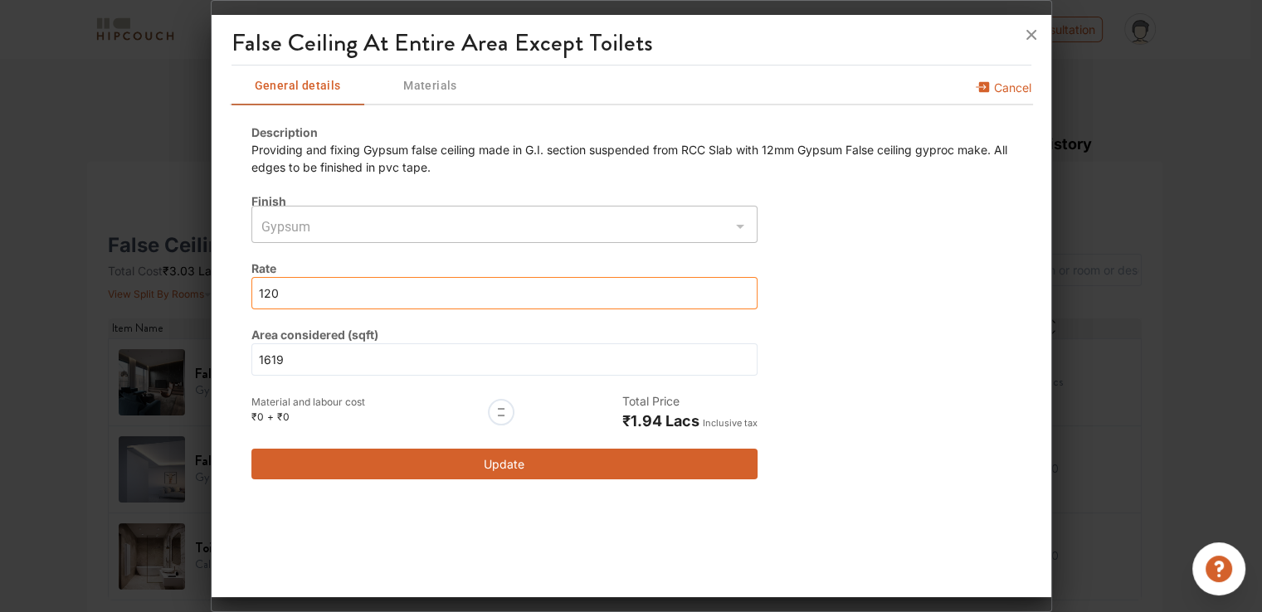
click at [288, 293] on input "120" at bounding box center [504, 293] width 507 height 32
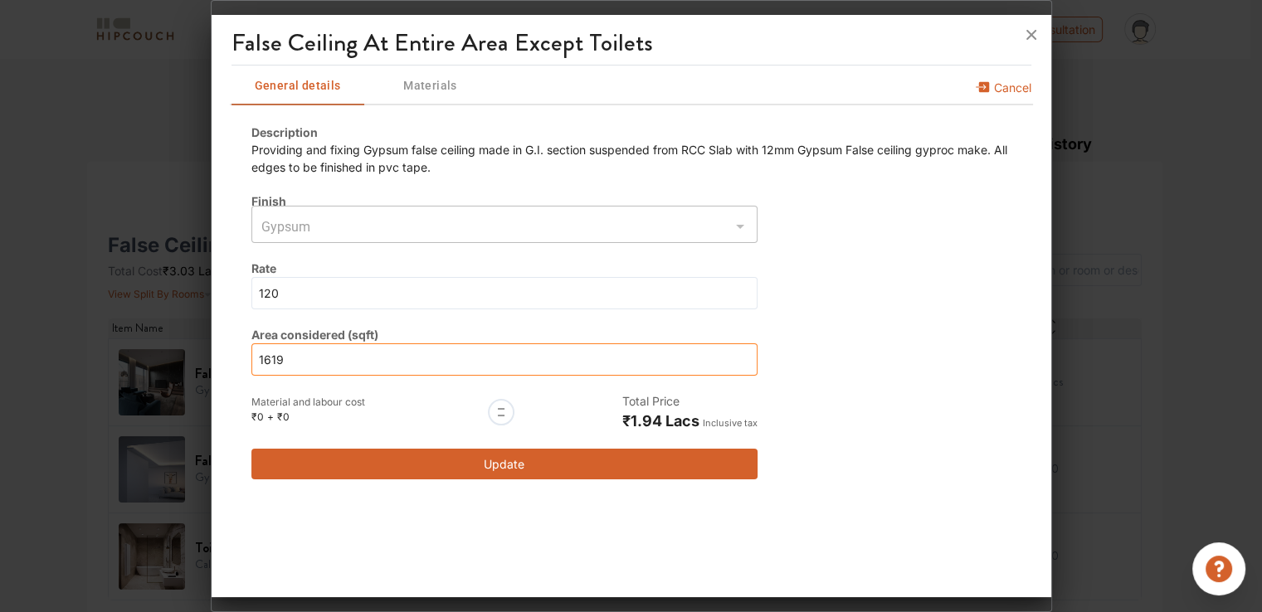
drag, startPoint x: 285, startPoint y: 357, endPoint x: 261, endPoint y: 356, distance: 24.9
click at [261, 356] on input "1619" at bounding box center [504, 360] width 507 height 32
type input "15"
type input "150"
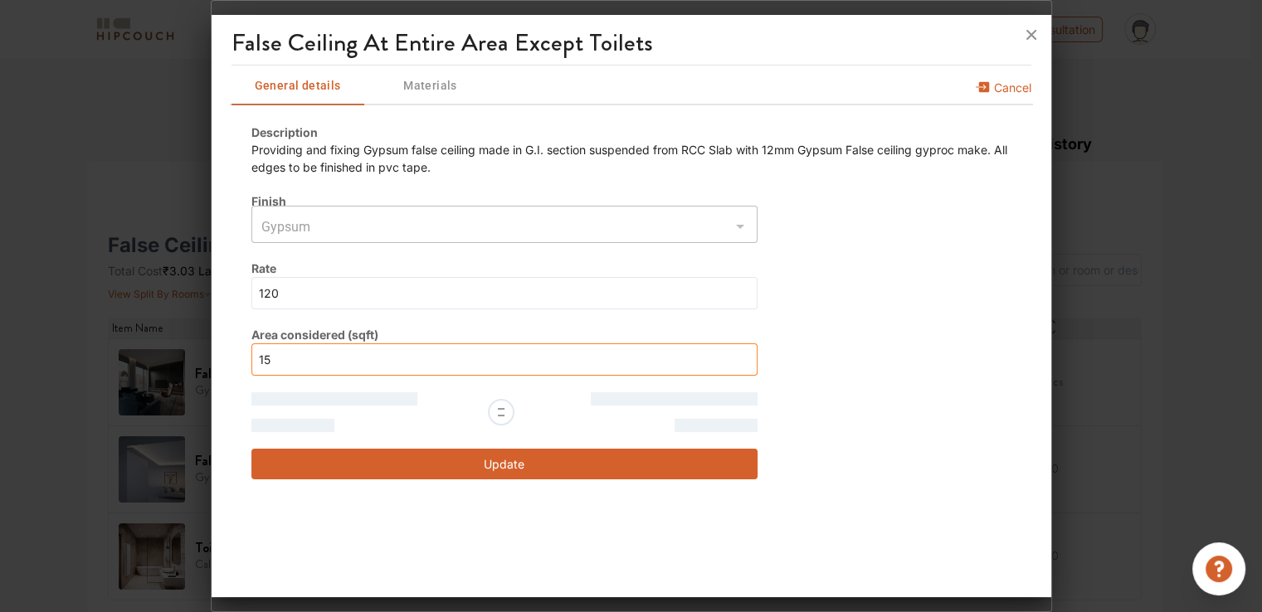
type input "150"
type input "1500"
type input "150"
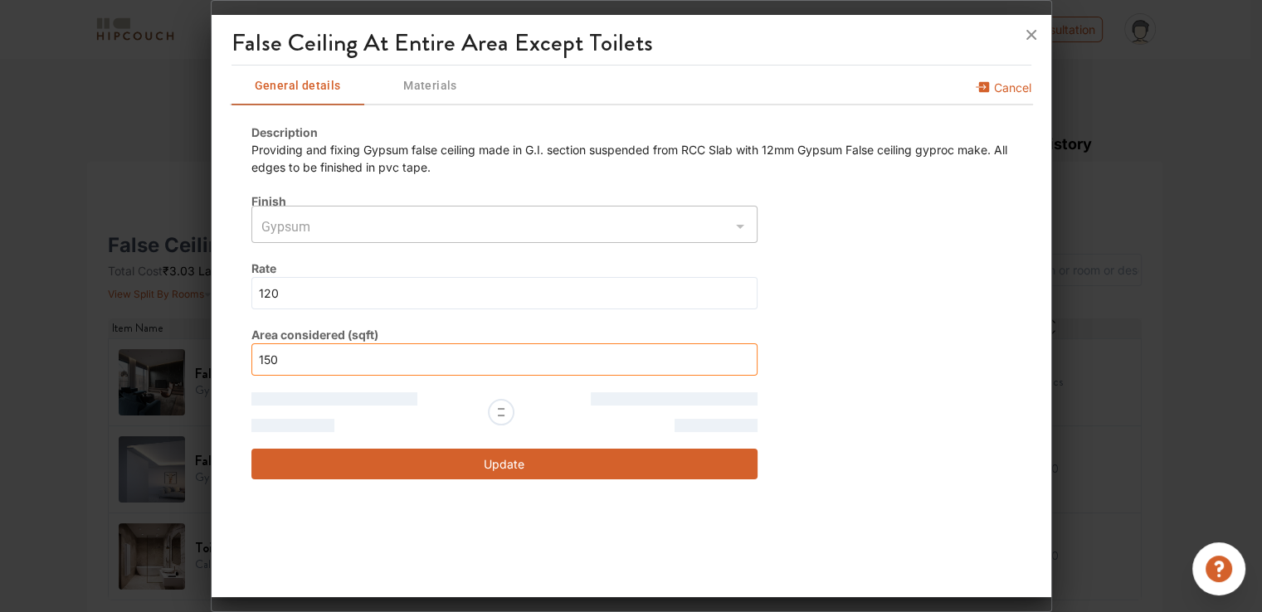
type input "1500"
drag, startPoint x: 287, startPoint y: 362, endPoint x: 258, endPoint y: 359, distance: 29.2
click at [258, 359] on input "1500" at bounding box center [504, 360] width 507 height 32
type input "1"
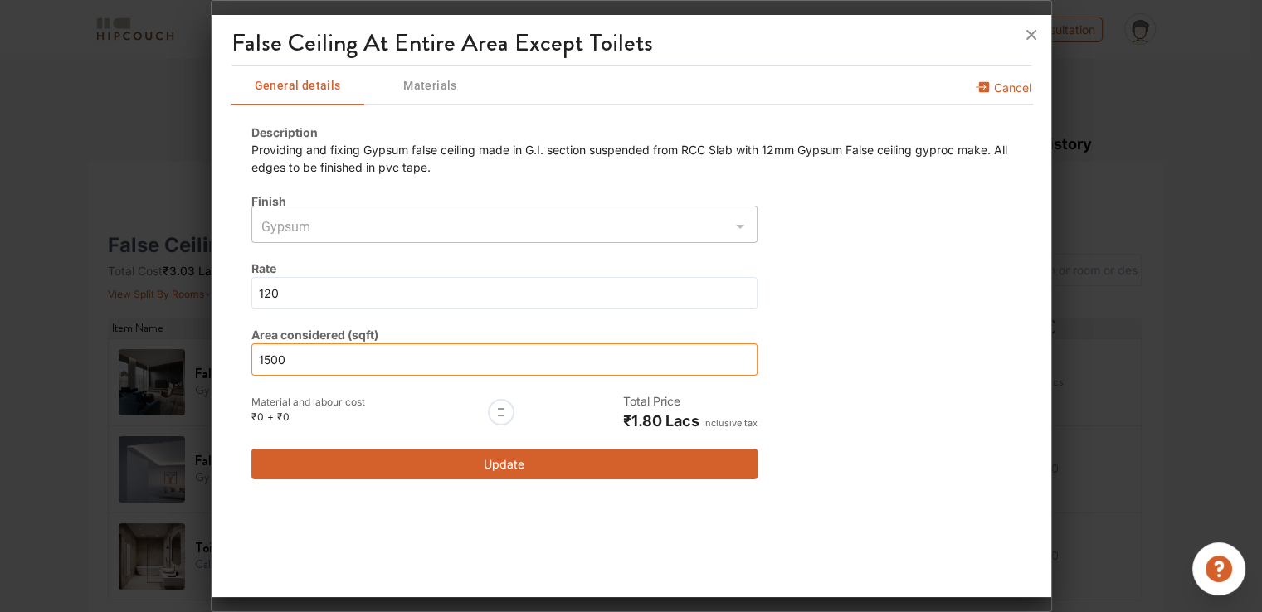
type input "1"
type input "16"
type input "160"
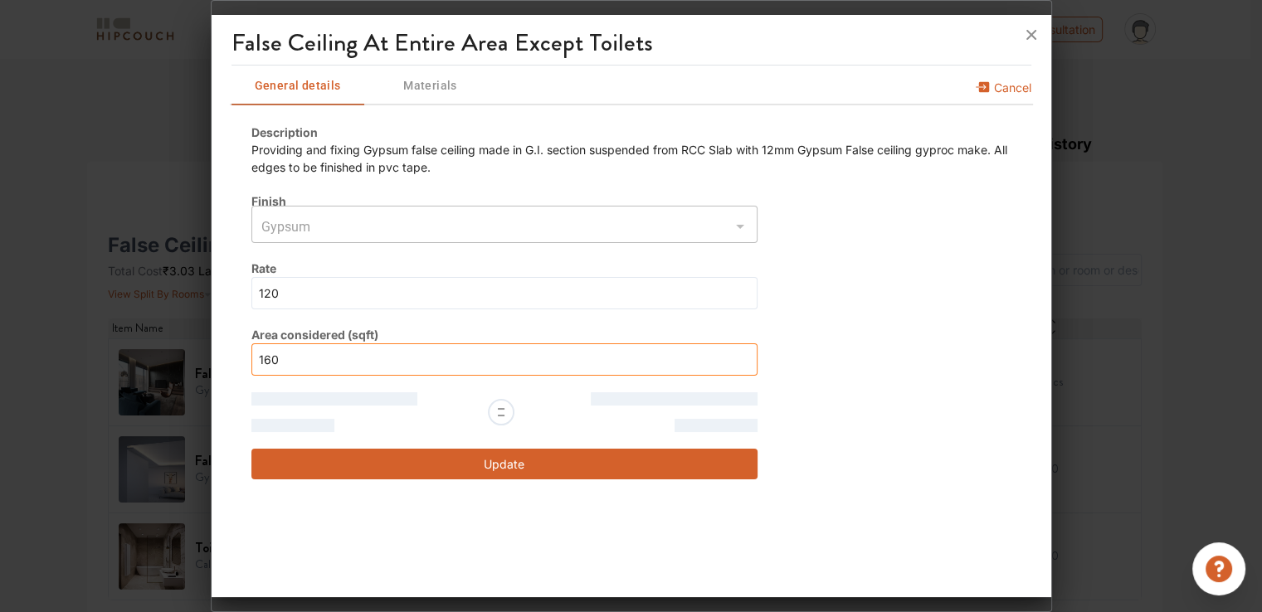
type input "1600"
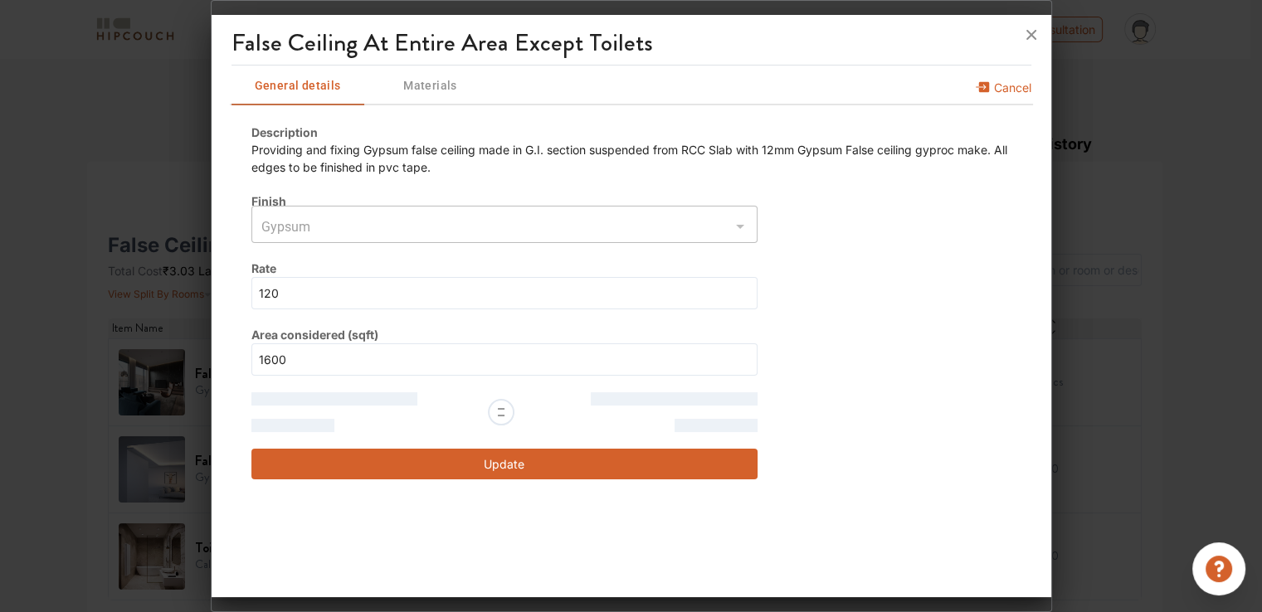
click at [510, 471] on button "Update" at bounding box center [504, 464] width 507 height 31
click at [491, 468] on button "Update" at bounding box center [504, 464] width 507 height 31
type input "160"
type input "1600"
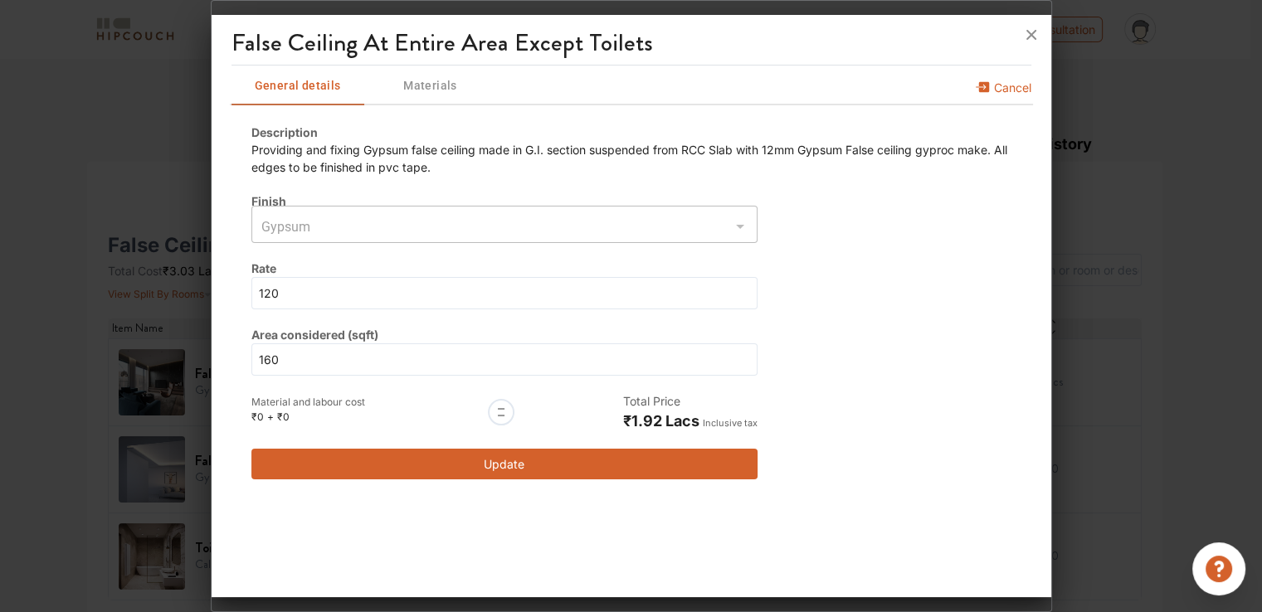
type input "1600"
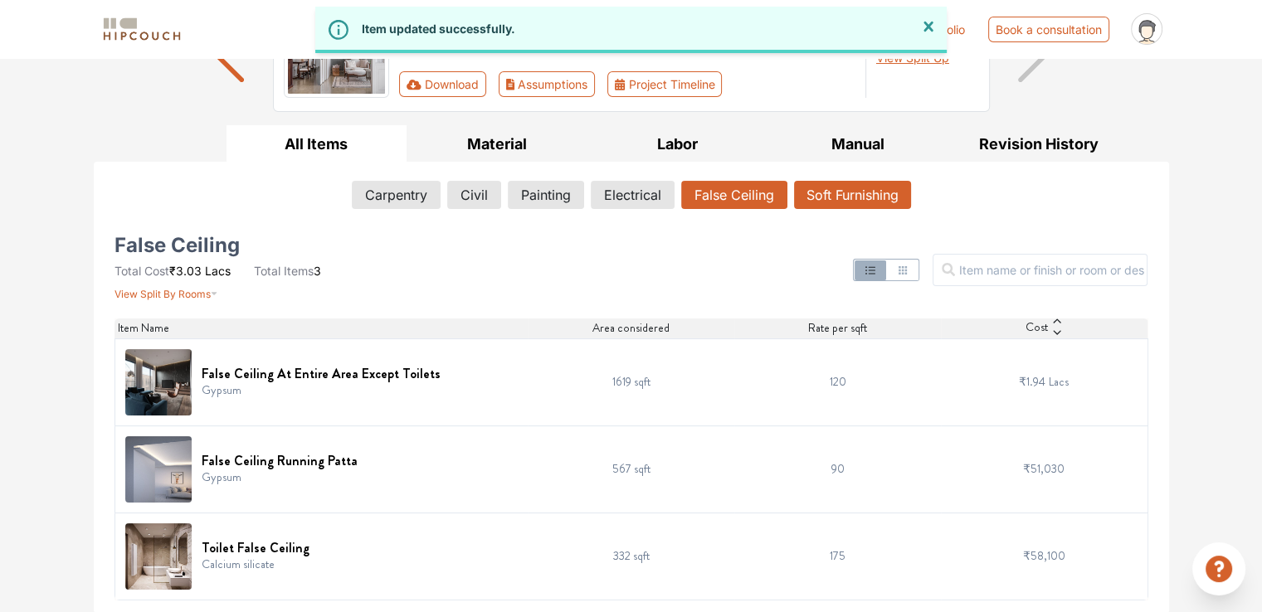
click at [846, 201] on button "Soft Furnishing" at bounding box center [852, 195] width 117 height 28
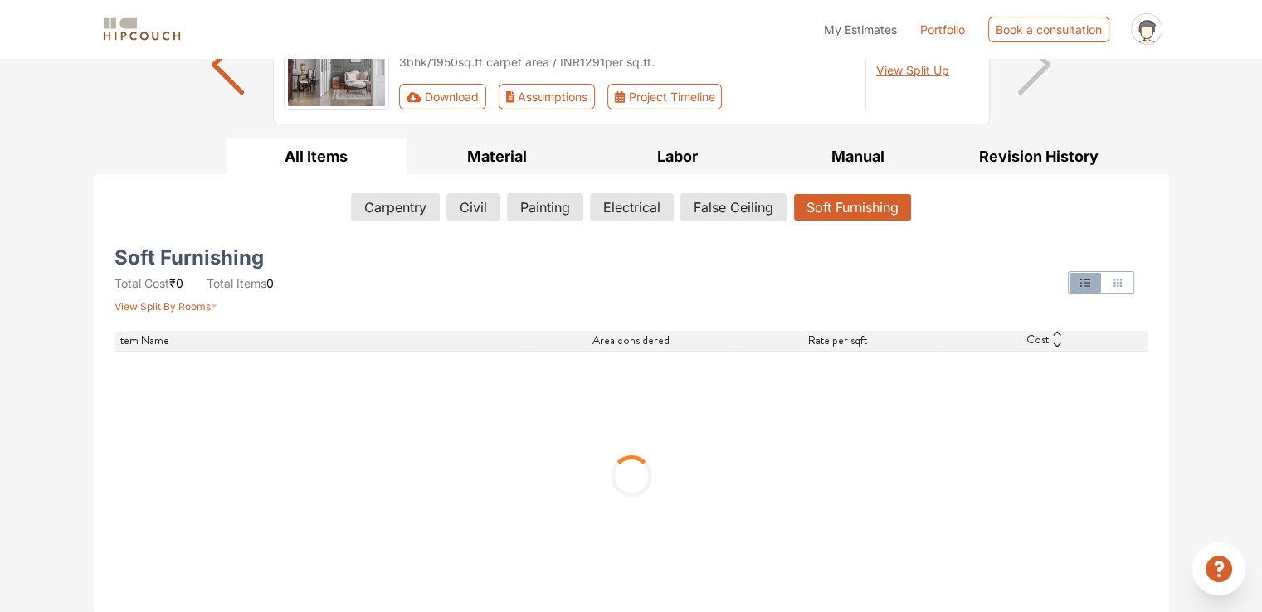
scroll to position [5, 0]
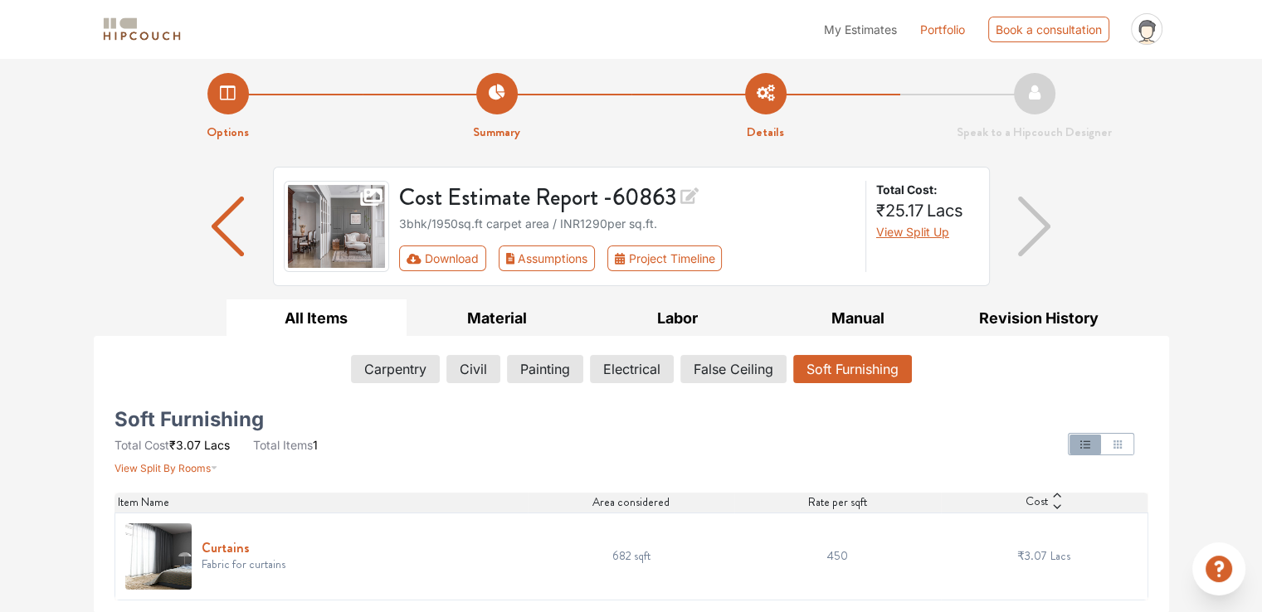
click at [226, 549] on h6 "Curtains" at bounding box center [244, 548] width 84 height 16
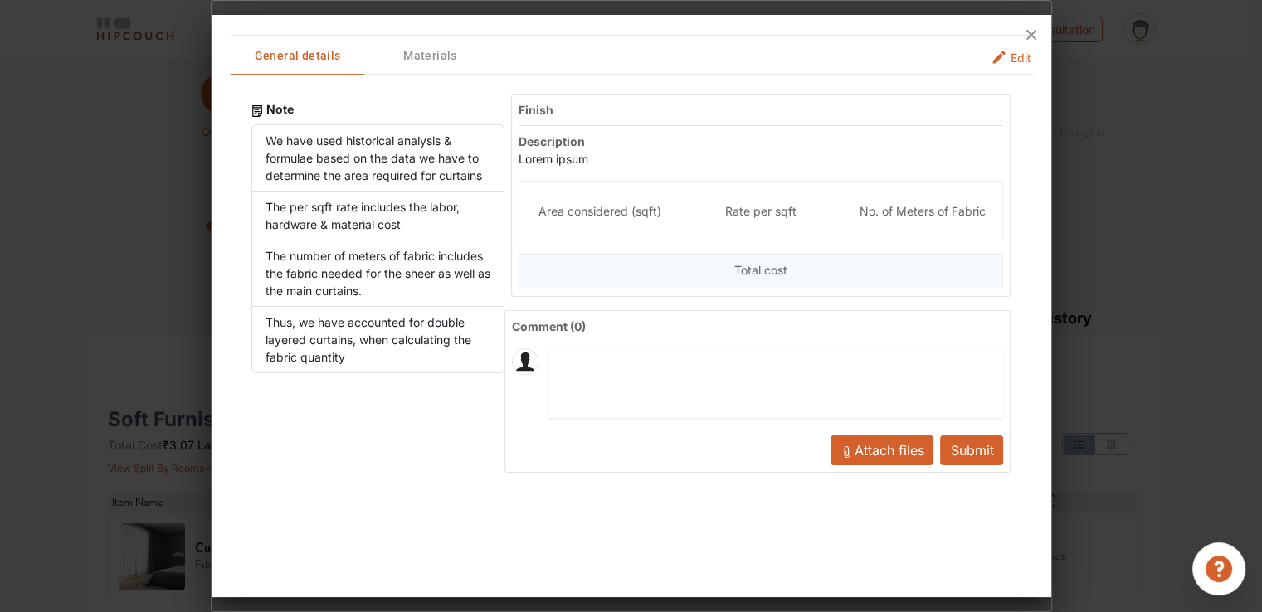
click at [1021, 62] on span "Edit" at bounding box center [1021, 57] width 21 height 17
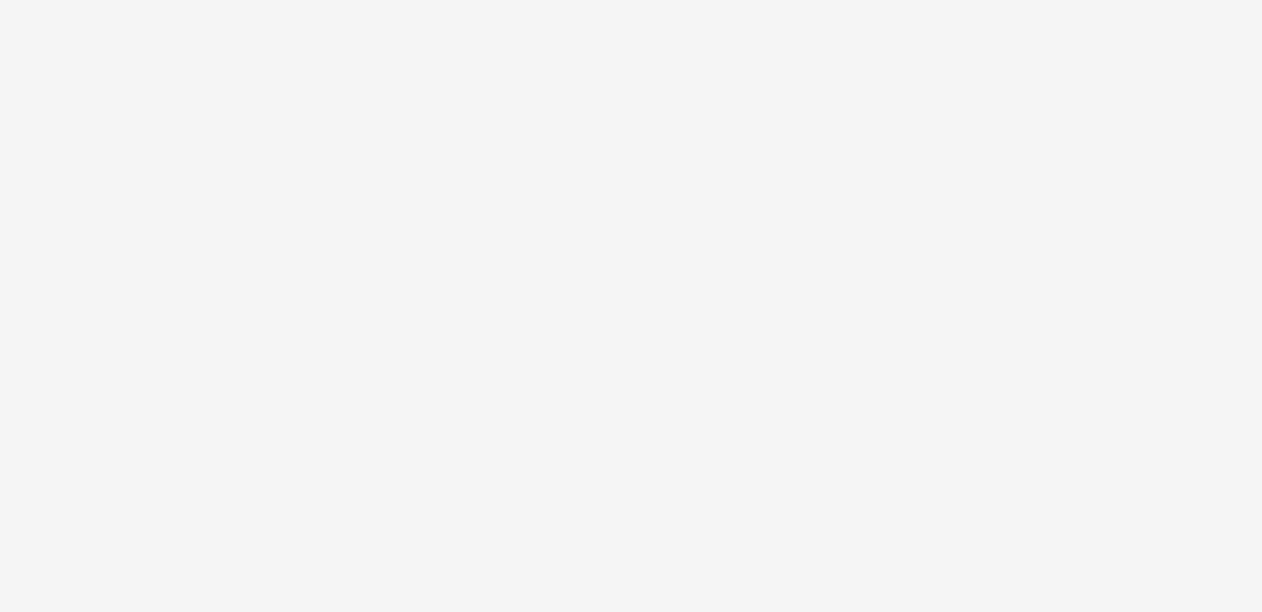
scroll to position [0, 0]
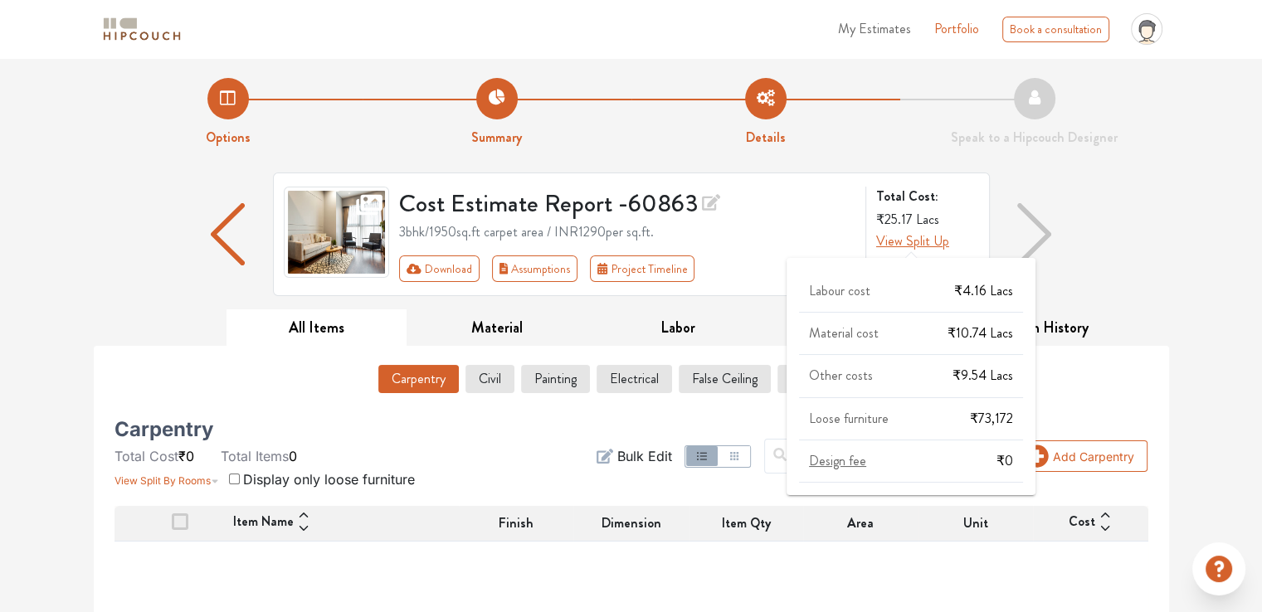
click at [891, 249] on span "View Split Up" at bounding box center [912, 241] width 73 height 19
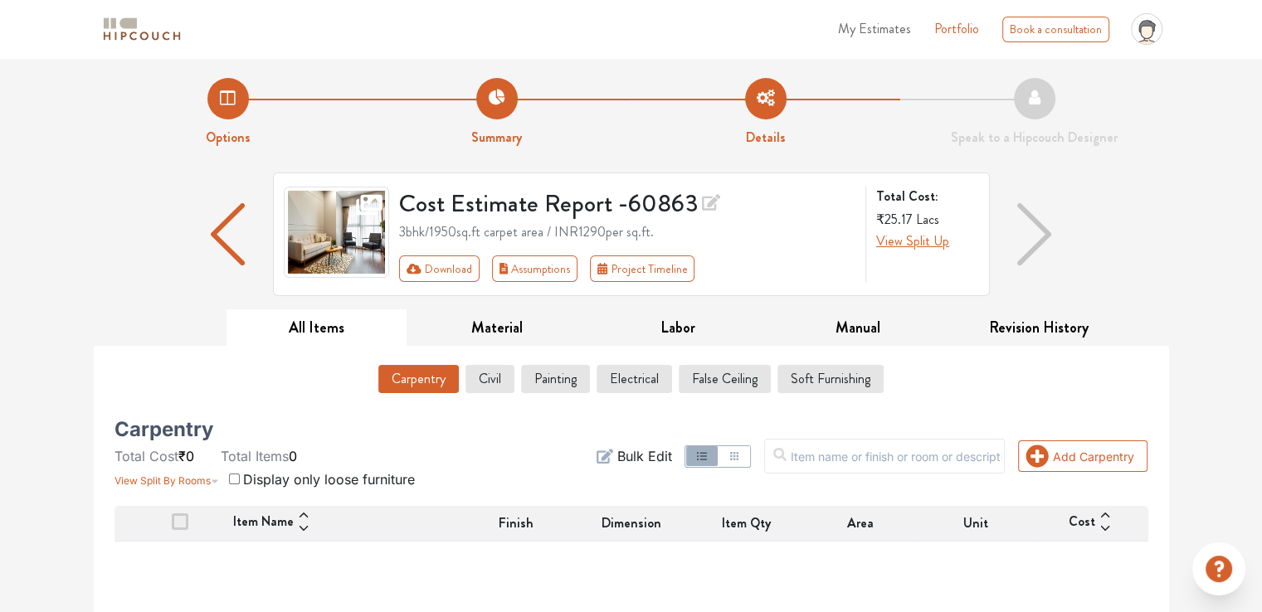
click at [807, 233] on div "3bhk / 1950 sq.ft carpet area / INR 1290 per sq.ft." at bounding box center [627, 232] width 456 height 20
click at [436, 272] on button "Download" at bounding box center [439, 269] width 80 height 27
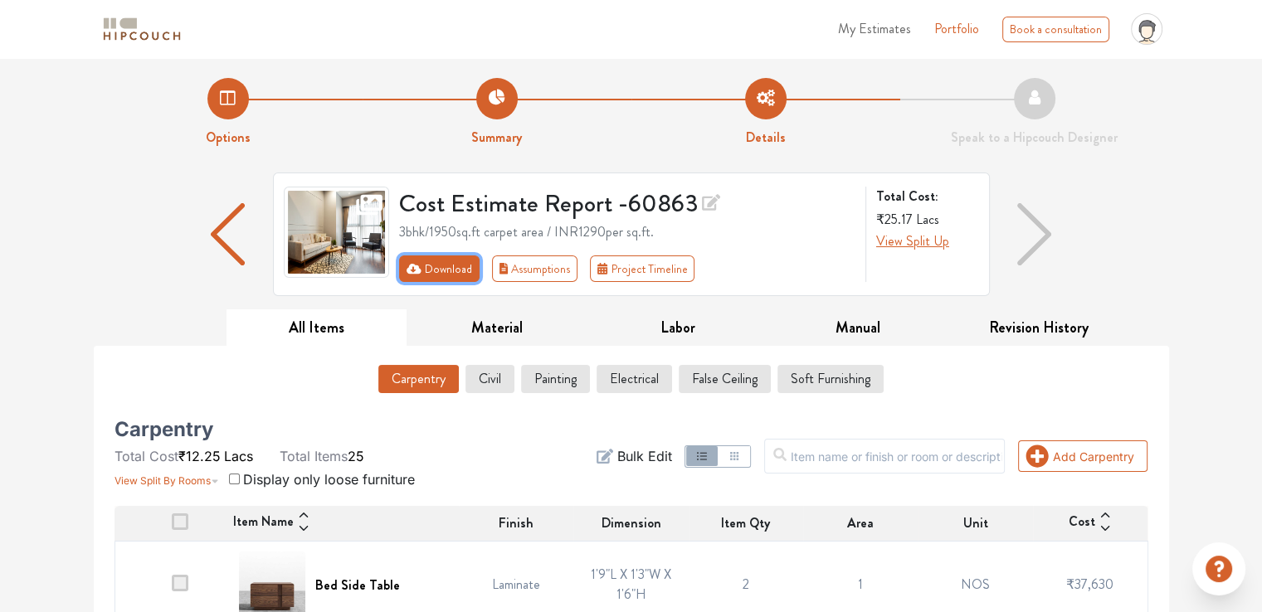
click at [455, 279] on button "Download" at bounding box center [439, 269] width 80 height 27
click at [666, 276] on button "Project Timeline" at bounding box center [642, 269] width 105 height 27
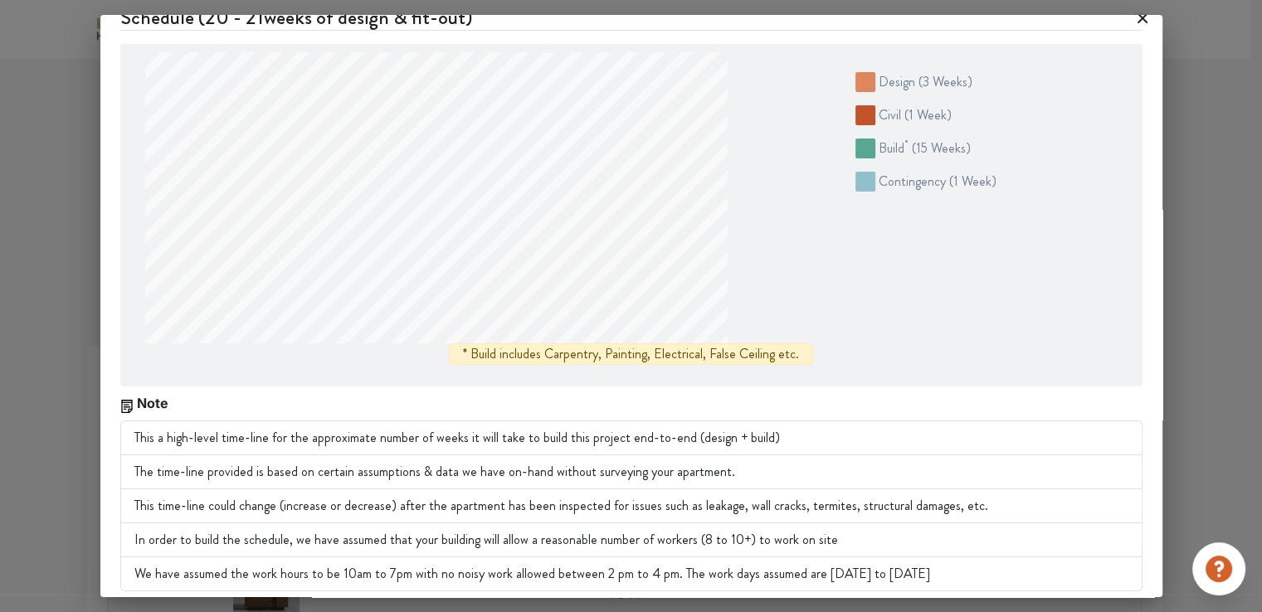
scroll to position [23, 0]
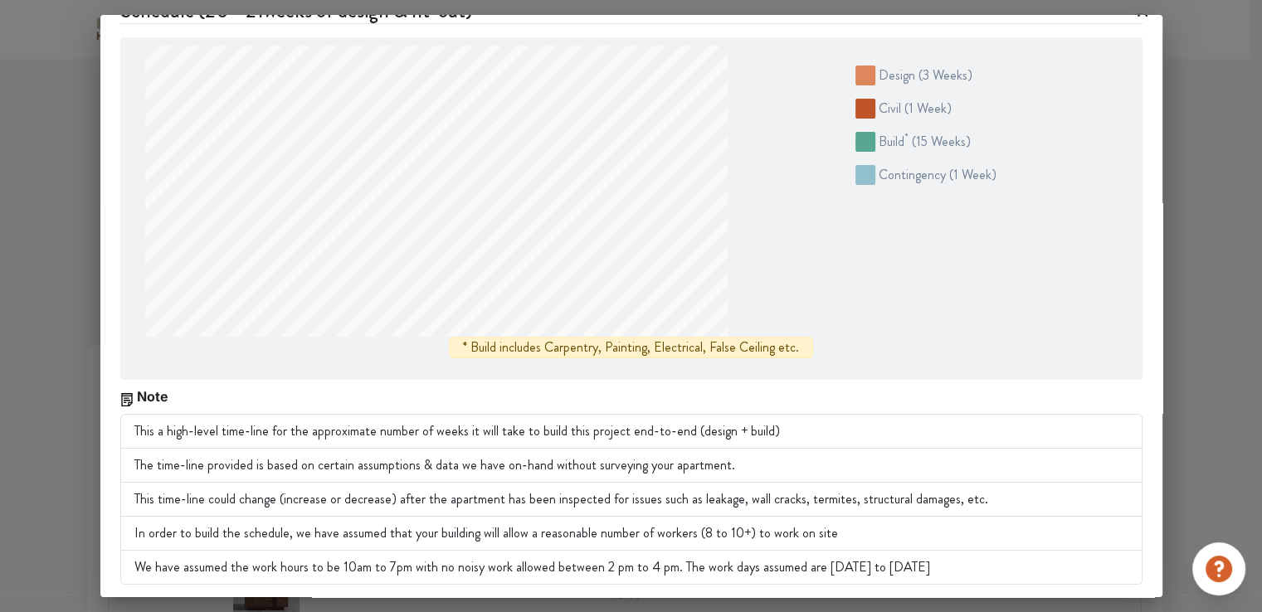
click at [1209, 120] on div "Schedule ( 20 - 21 weeks of design & fit-out) design ( 3 weeks ) civil ( 1 week…" at bounding box center [631, 306] width 1262 height 612
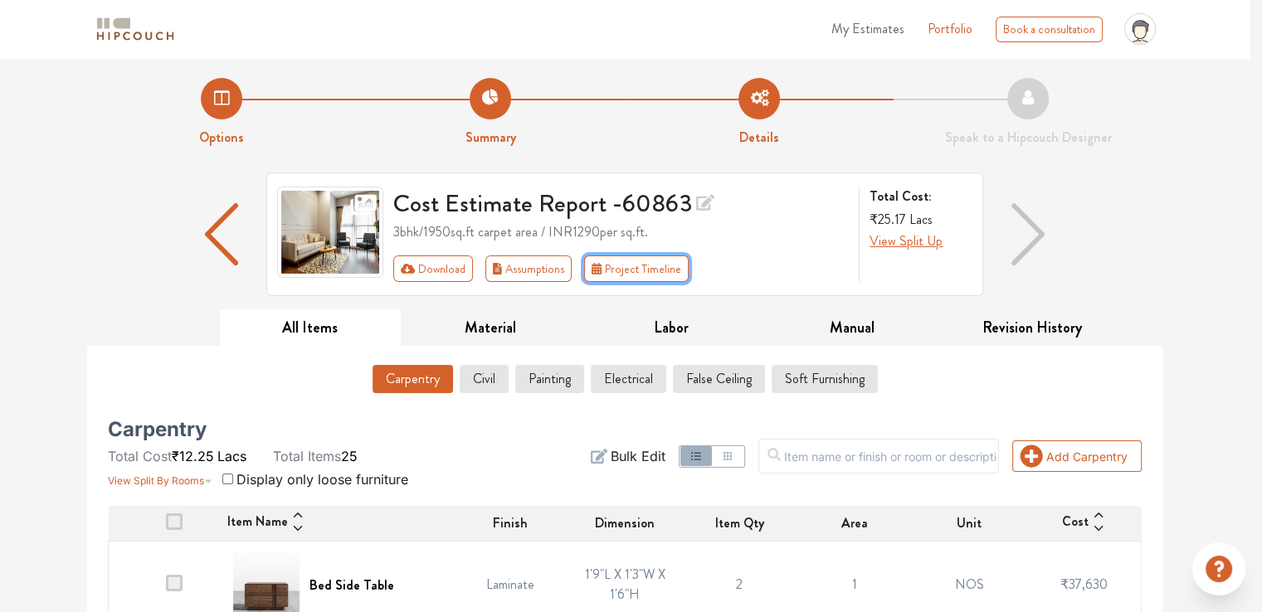
scroll to position [0, 0]
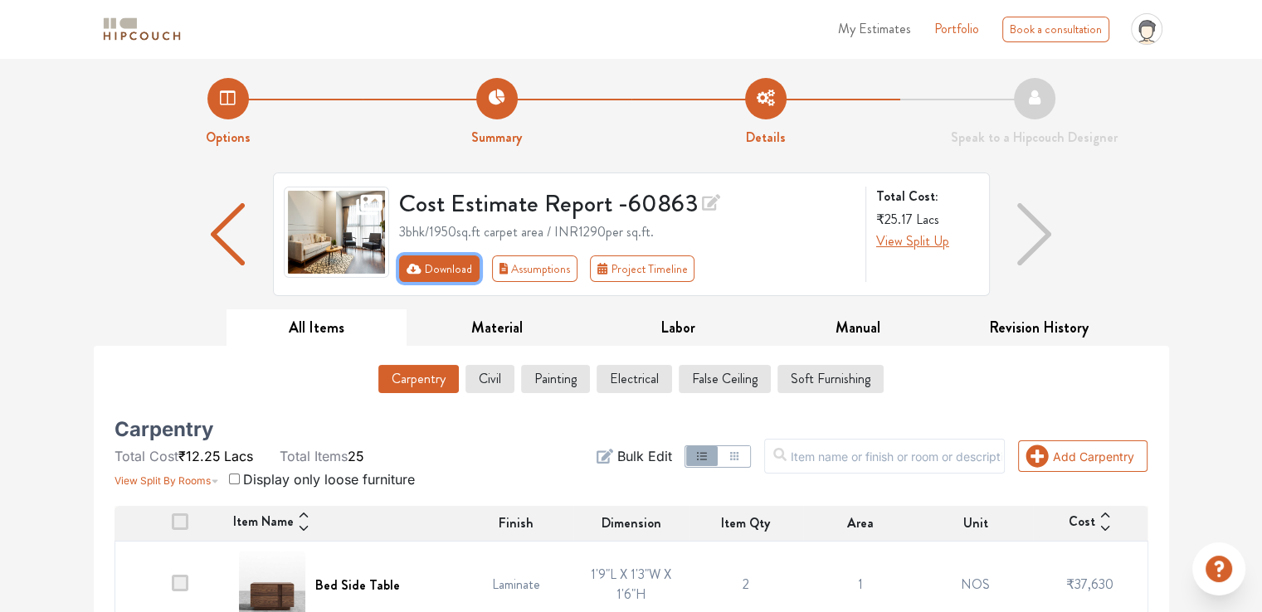
click at [424, 276] on button "Download" at bounding box center [439, 269] width 80 height 27
click at [716, 198] on icon at bounding box center [711, 202] width 18 height 17
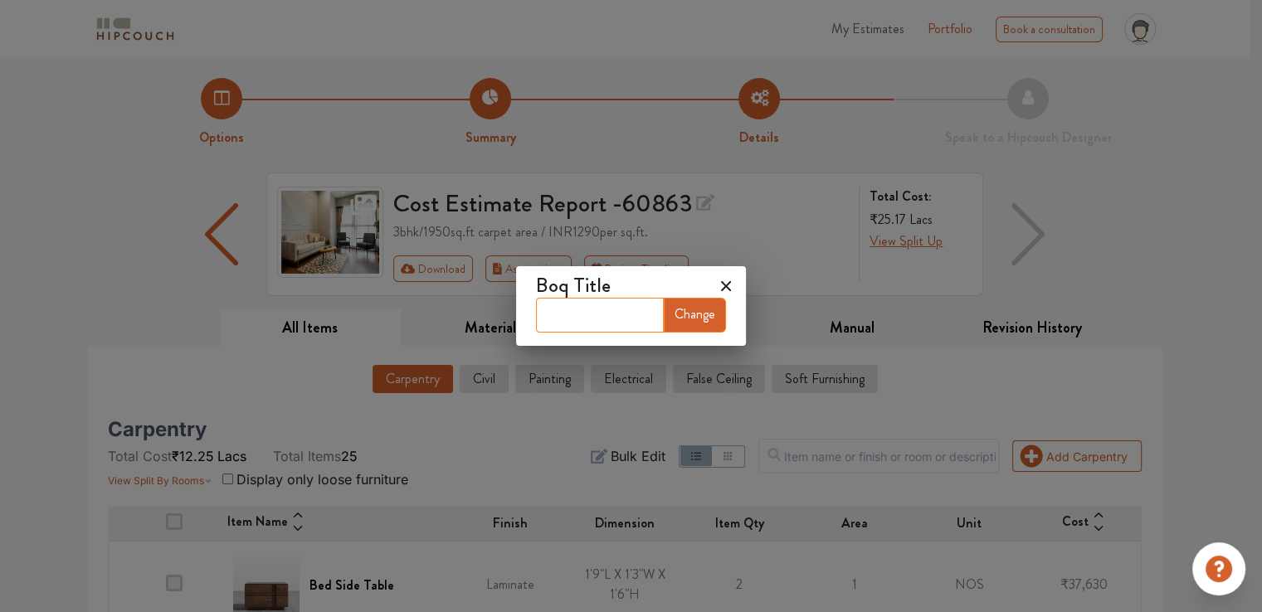
click at [646, 312] on input "text" at bounding box center [600, 315] width 128 height 35
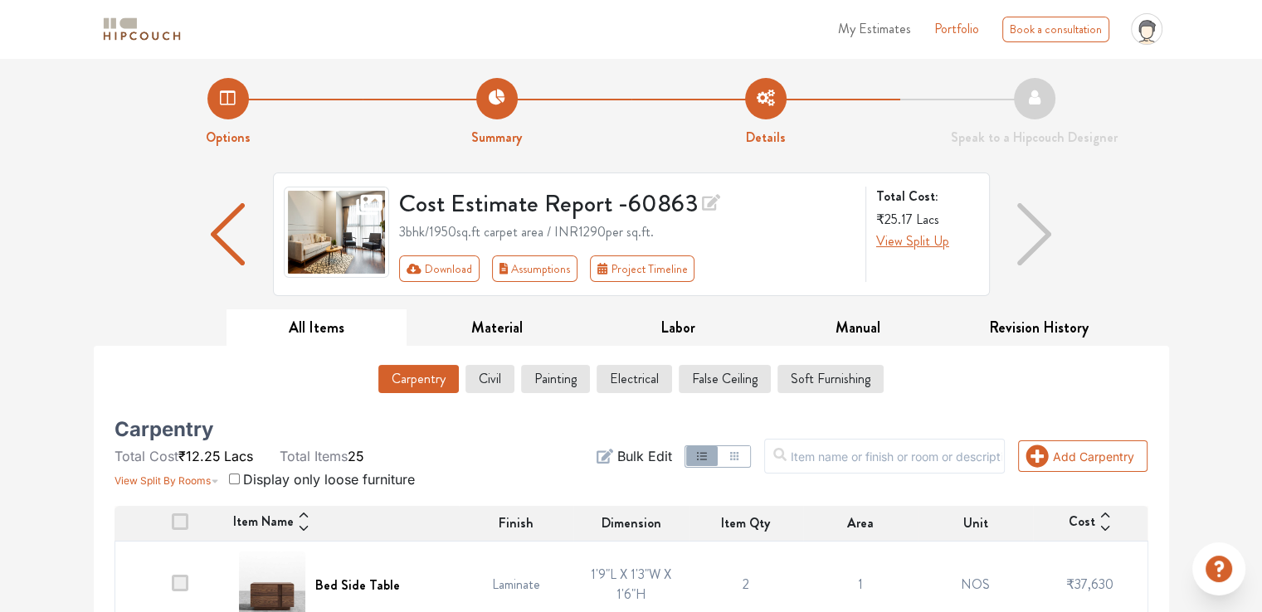
click at [709, 204] on icon at bounding box center [711, 202] width 18 height 25
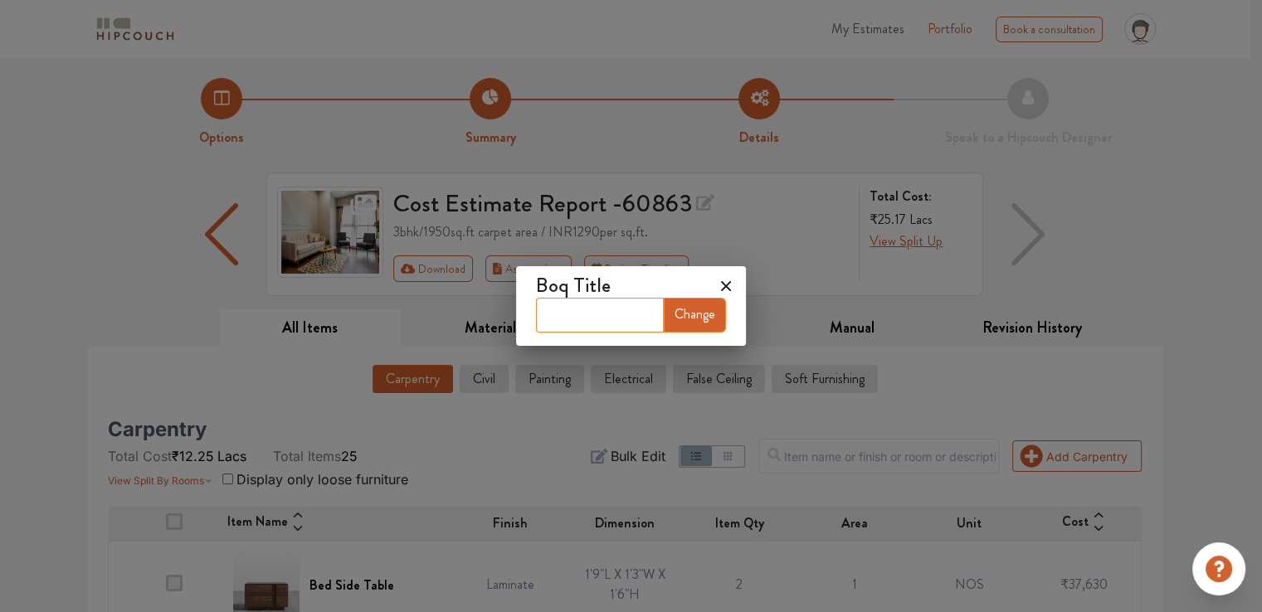
click at [640, 310] on input "text" at bounding box center [600, 315] width 128 height 35
type input "KS 1950 STANDARD A"
click at [705, 316] on button "Change" at bounding box center [695, 315] width 62 height 35
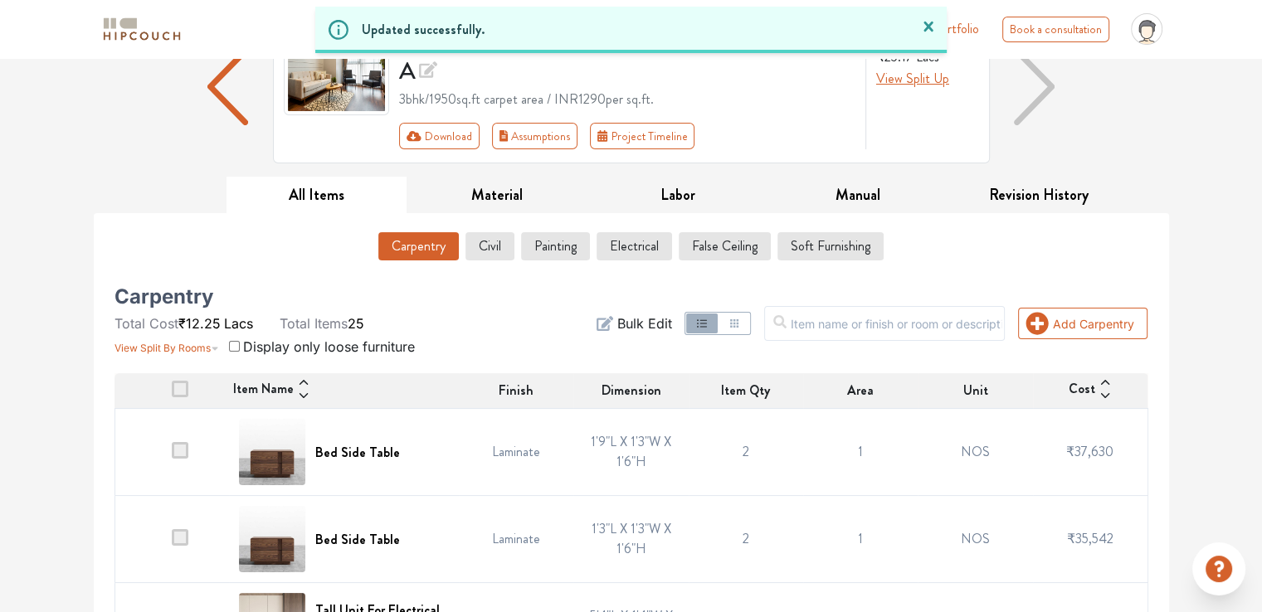
scroll to position [166, 0]
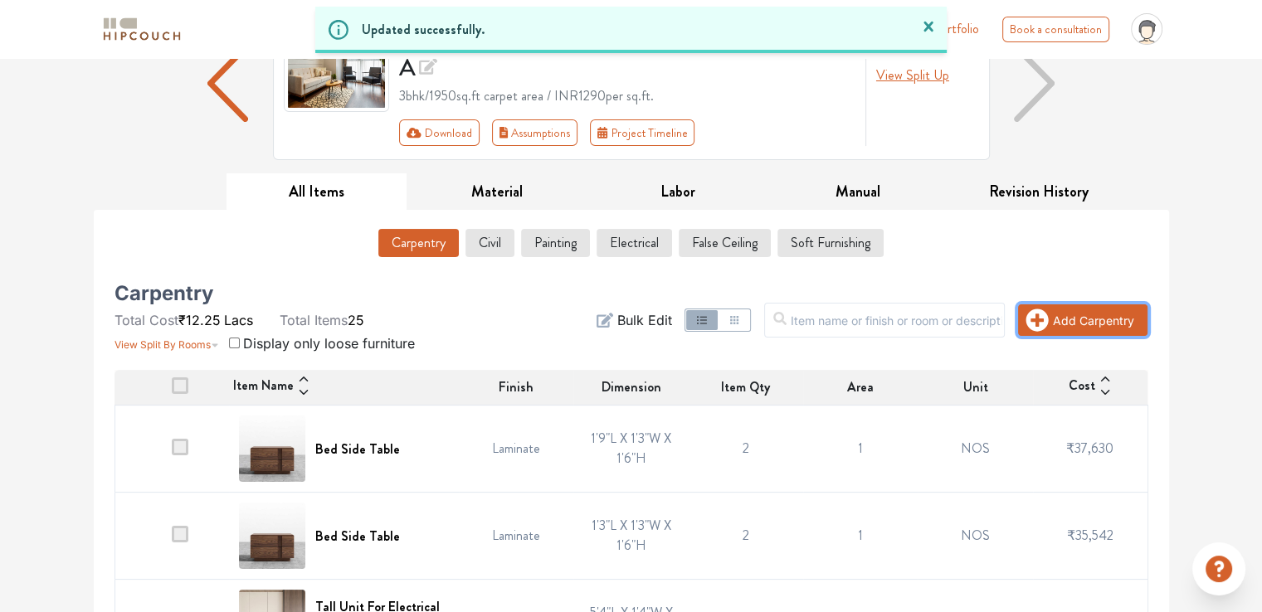
click at [1039, 306] on button "Add Carpentry" at bounding box center [1082, 321] width 129 height 32
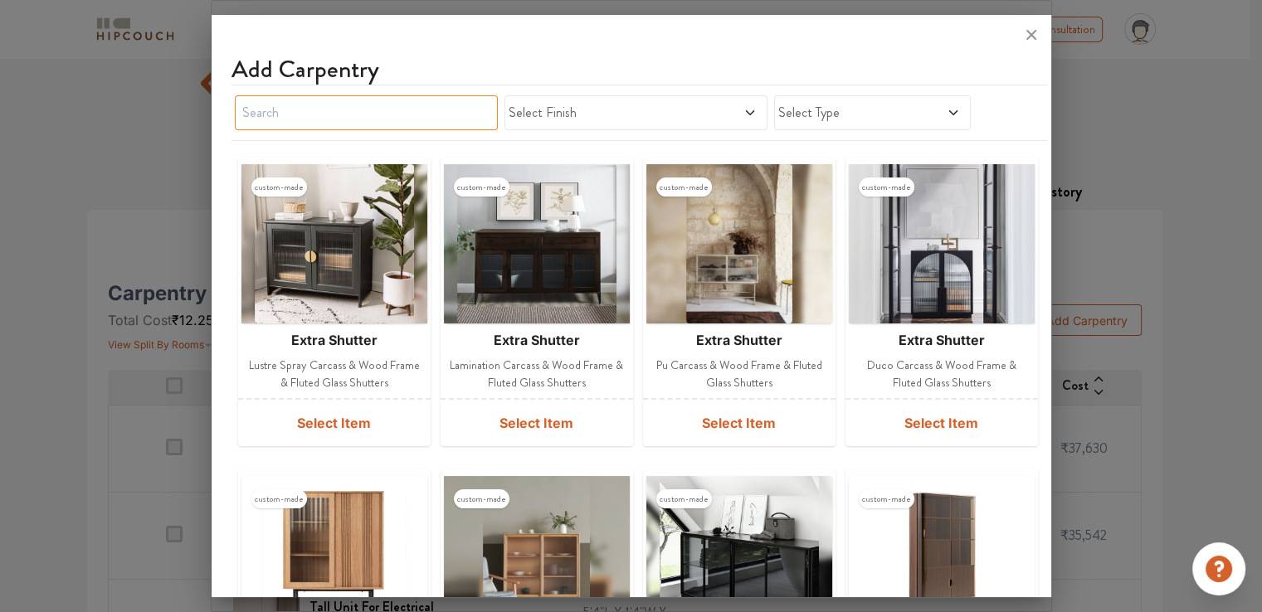
click at [441, 112] on input "text" at bounding box center [366, 112] width 263 height 35
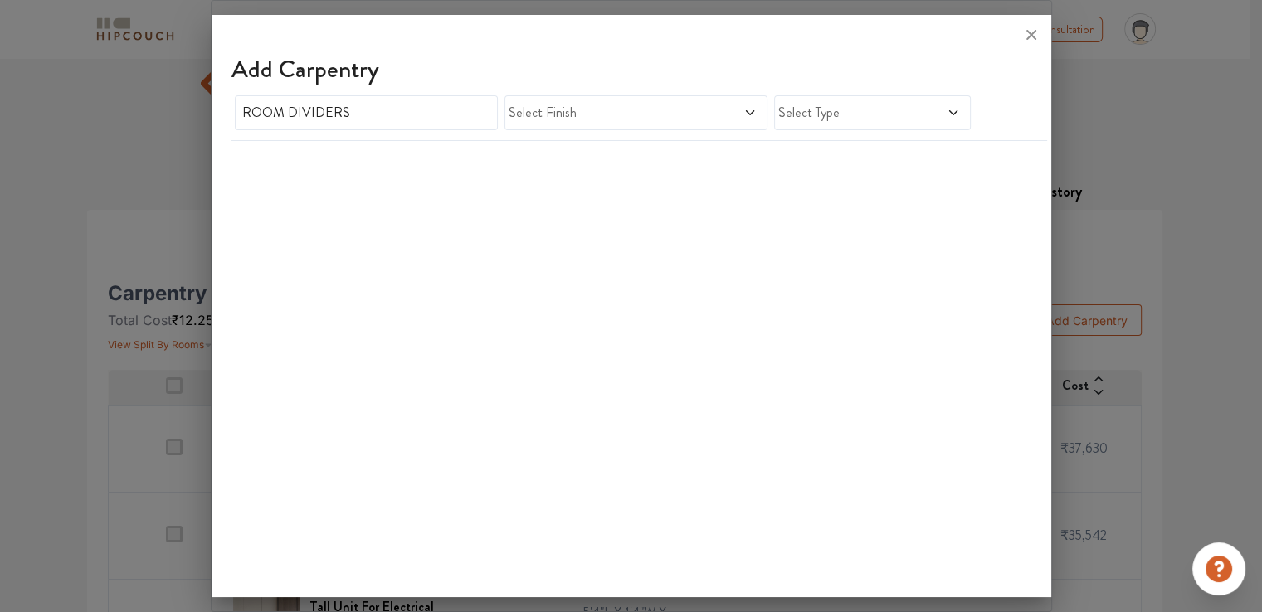
click at [541, 115] on span "Select Finish" at bounding box center [602, 113] width 186 height 20
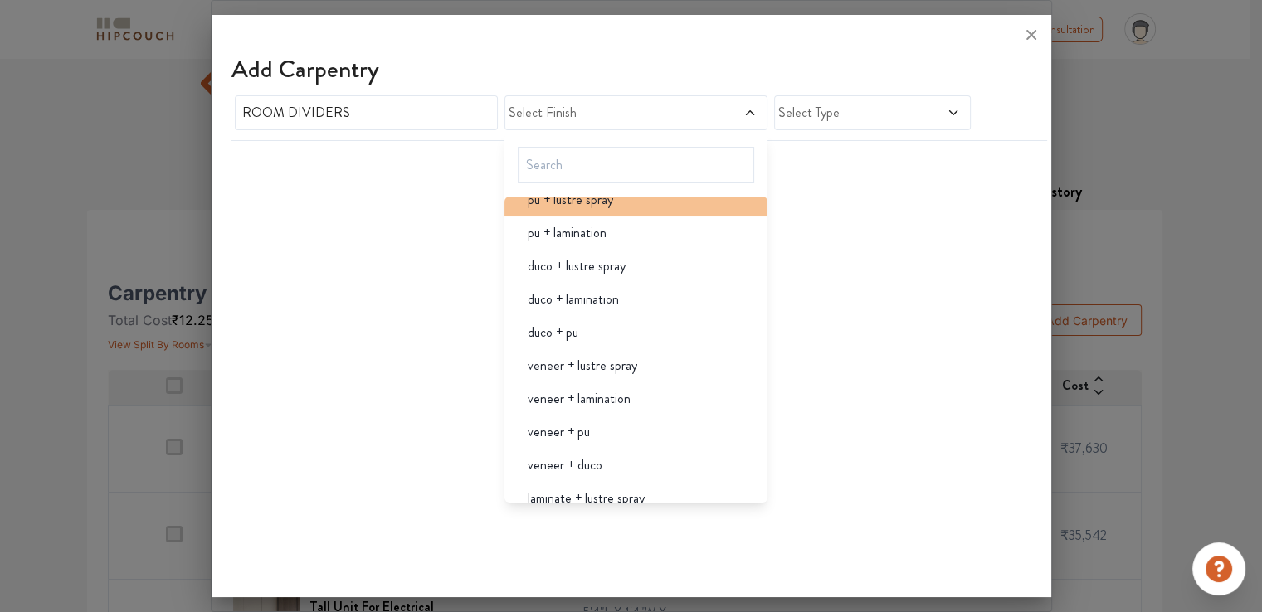
scroll to position [332, 0]
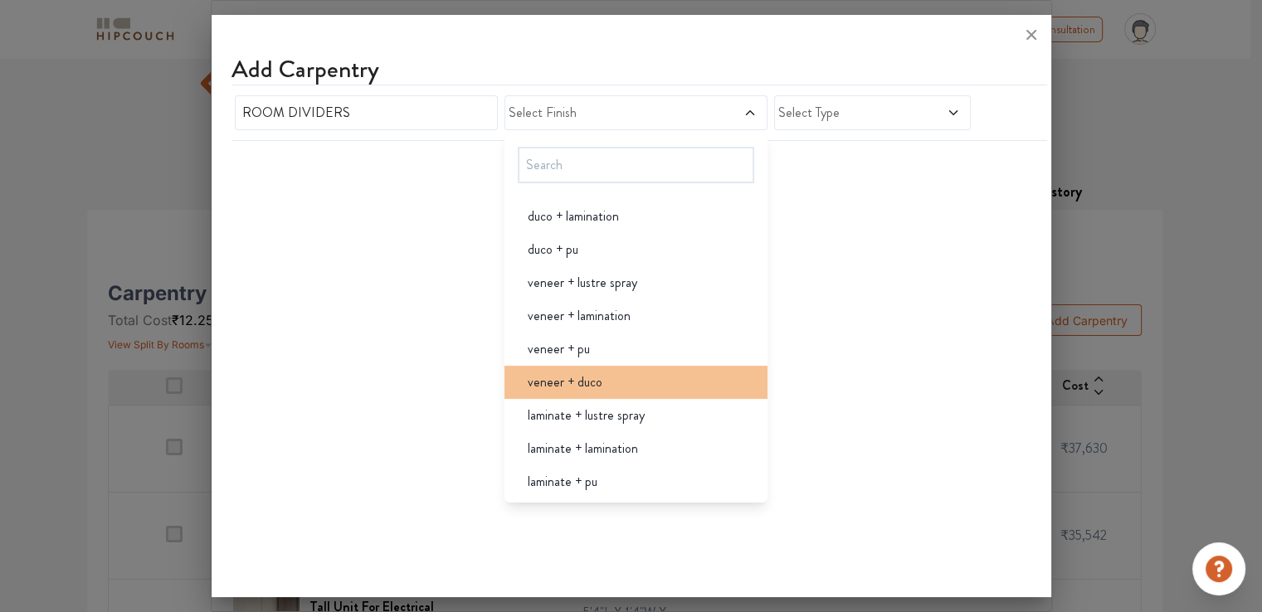
click at [617, 387] on div "veneer + duco" at bounding box center [640, 383] width 253 height 20
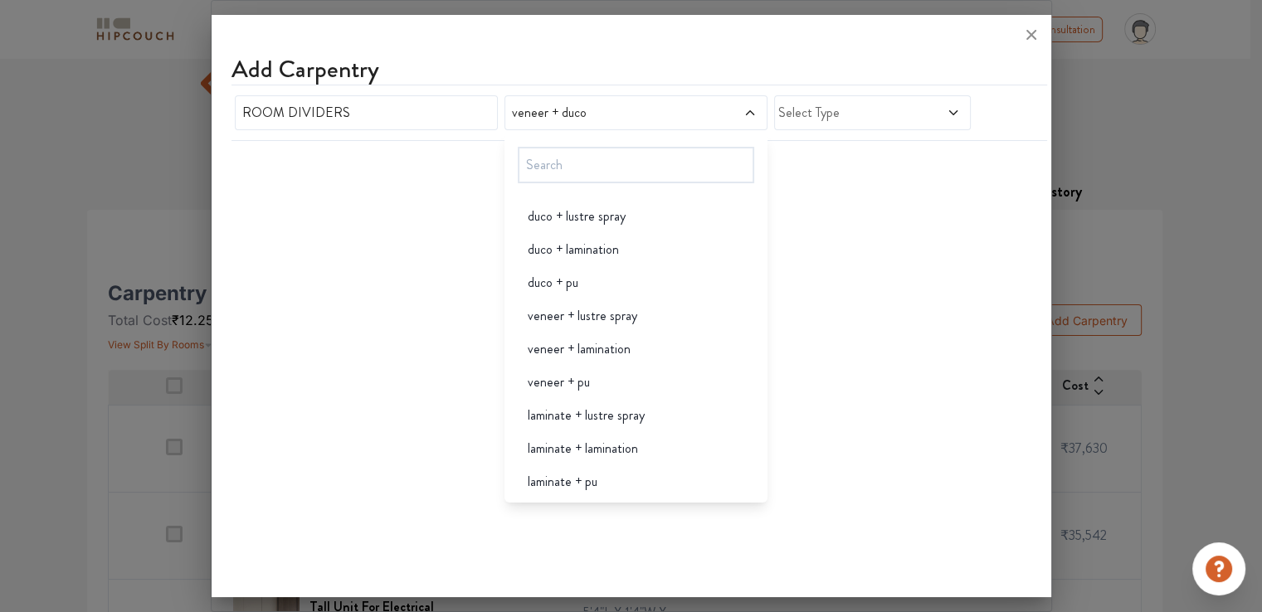
scroll to position [0, 0]
click at [827, 118] on span "Select Type" at bounding box center [846, 113] width 137 height 20
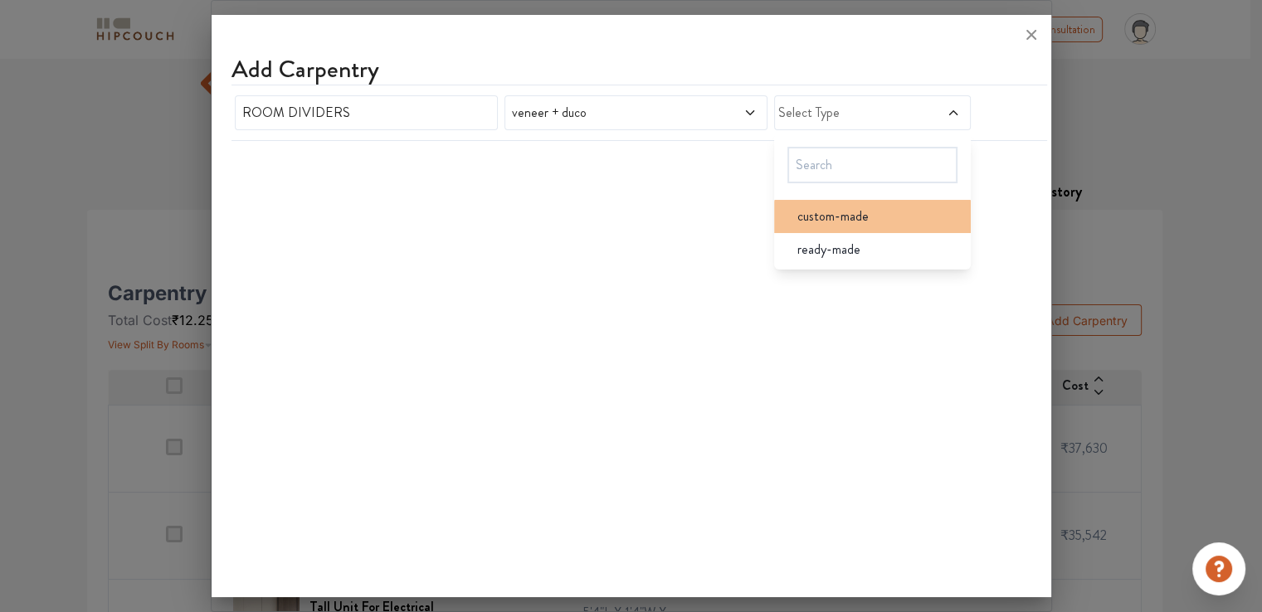
click at [827, 222] on span "custom-made" at bounding box center [832, 217] width 71 height 20
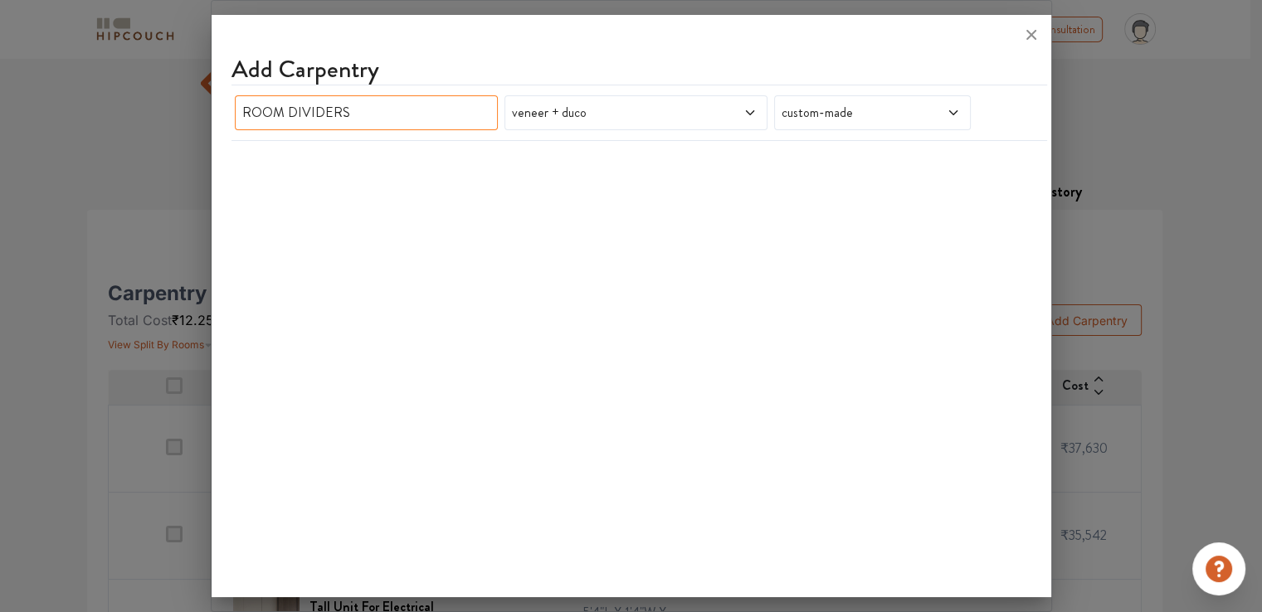
drag, startPoint x: 346, startPoint y: 115, endPoint x: 288, endPoint y: 114, distance: 58.1
click at [288, 114] on input "ROOM DIVIDERS" at bounding box center [366, 112] width 263 height 35
drag, startPoint x: 381, startPoint y: 117, endPoint x: 231, endPoint y: 103, distance: 150.9
click at [232, 103] on div "ROOM PARTITION veneer + duco custom-made" at bounding box center [626, 112] width 789 height 41
type input "PARTITION"
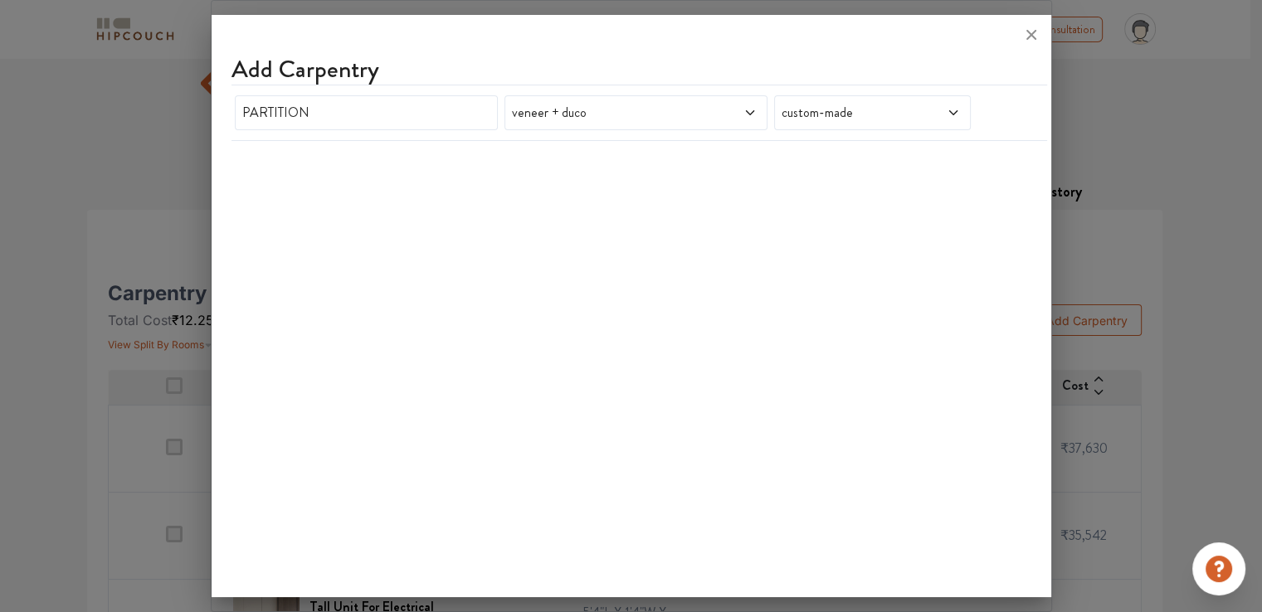
click at [301, 183] on div "Add Carpentry PARTITION veneer + duco custom-made" at bounding box center [632, 309] width 840 height 575
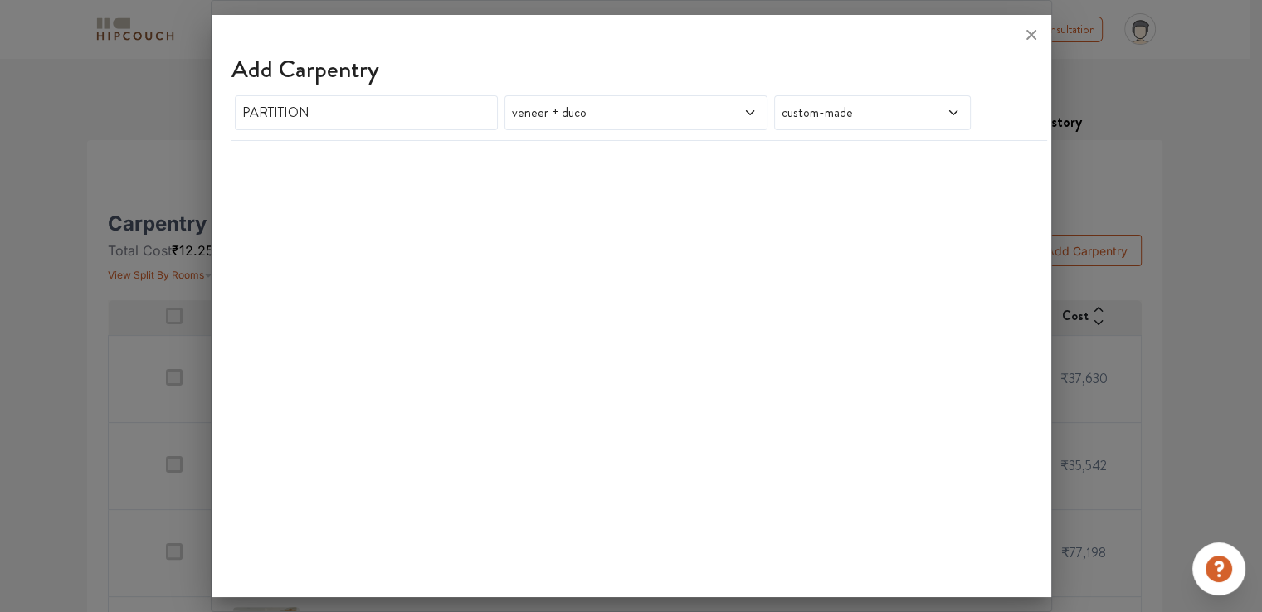
scroll to position [415, 0]
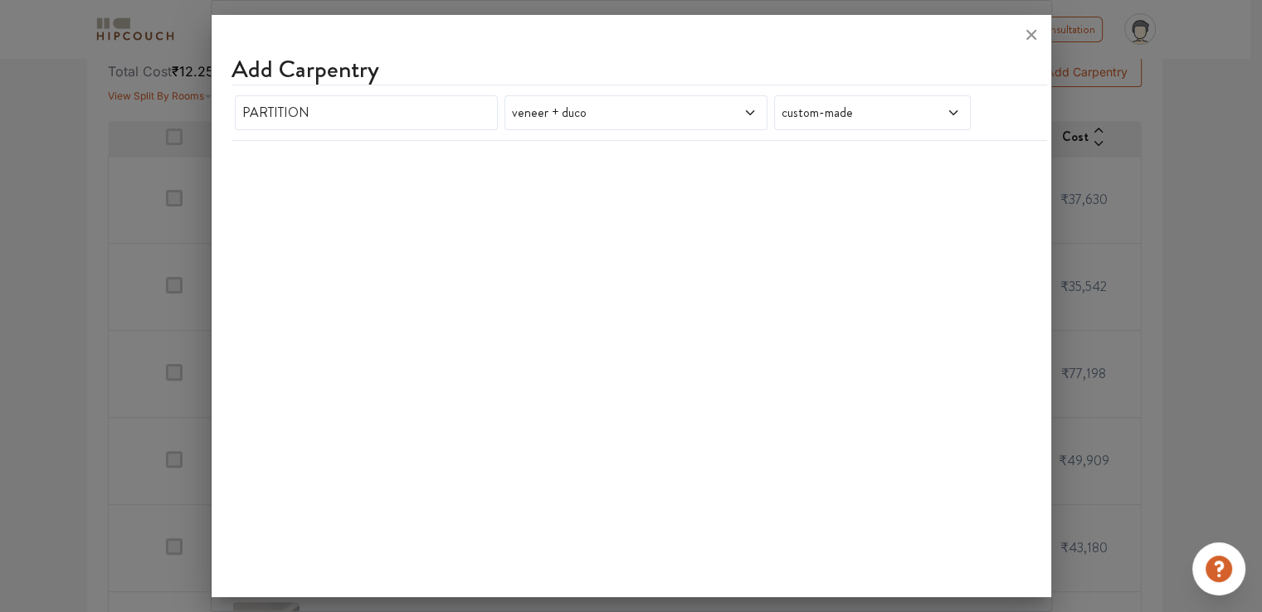
click at [870, 105] on span "custom-made" at bounding box center [846, 113] width 137 height 20
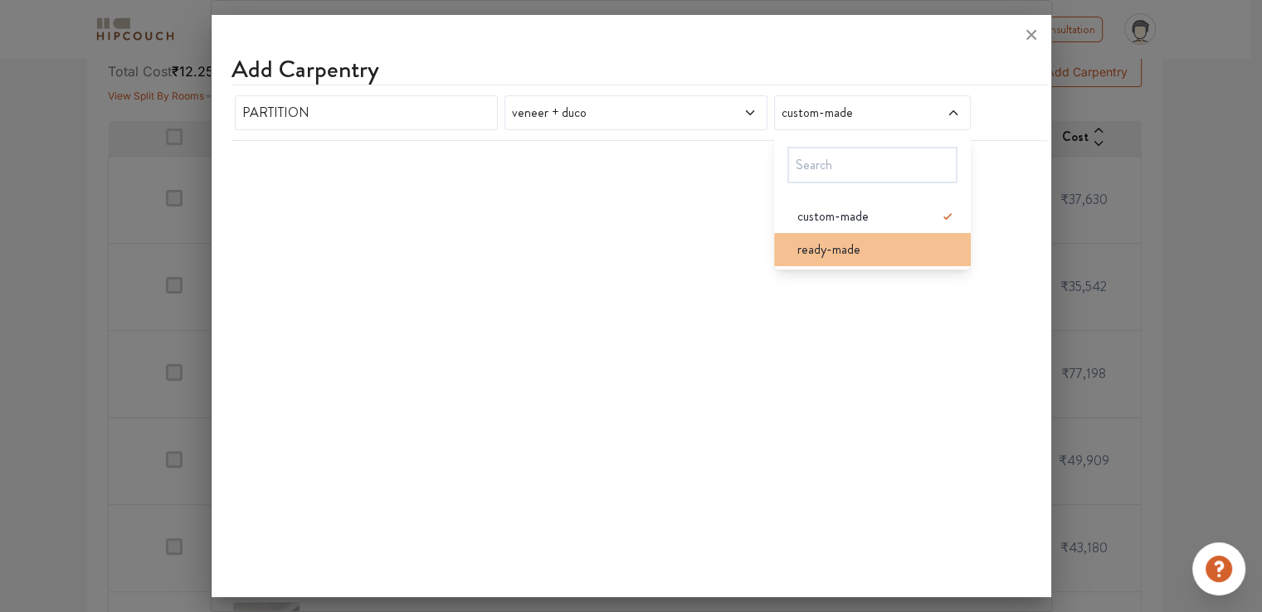
click at [819, 246] on span "ready-made" at bounding box center [828, 250] width 63 height 20
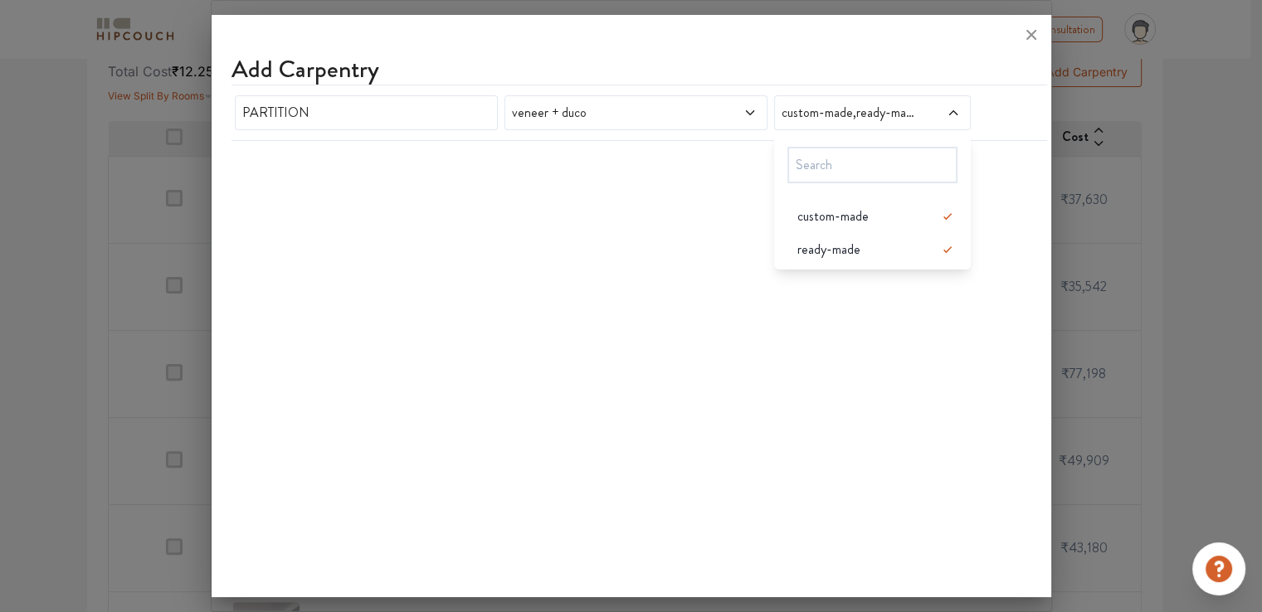
click at [677, 271] on div "Add Carpentry PARTITION veneer + duco custom-made,ready-made custom-made ready-…" at bounding box center [632, 309] width 840 height 575
click at [846, 110] on span "custom-made,ready-made" at bounding box center [846, 113] width 137 height 20
click at [953, 222] on icon at bounding box center [948, 217] width 20 height 20
click at [798, 362] on div "Add Carpentry PARTITION veneer + duco ready-made" at bounding box center [632, 309] width 840 height 575
click at [714, 256] on div "Add Carpentry PARTITION veneer + duco ready-made" at bounding box center [632, 309] width 840 height 575
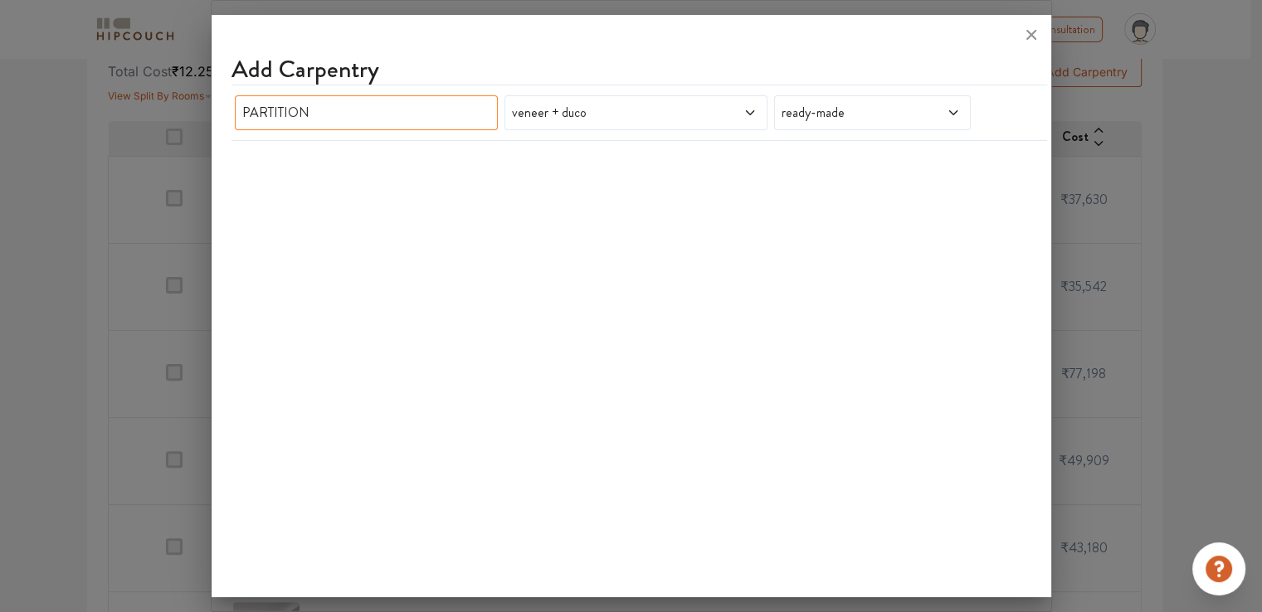
drag, startPoint x: 436, startPoint y: 108, endPoint x: 211, endPoint y: 115, distance: 225.0
click at [212, 115] on div "Add Carpentry PARTITION veneer + duco ready-made" at bounding box center [632, 309] width 840 height 575
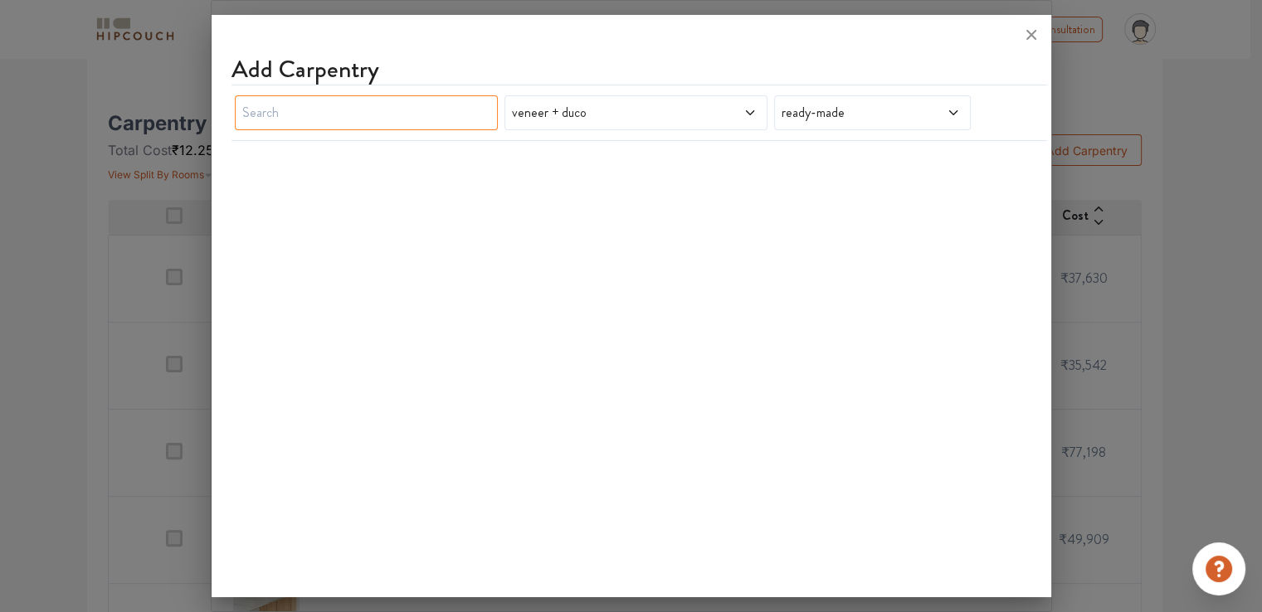
scroll to position [332, 0]
click at [375, 195] on div "Add Carpentry veneer + duco ready-made" at bounding box center [632, 309] width 840 height 575
drag, startPoint x: 1029, startPoint y: 32, endPoint x: 1019, endPoint y: 36, distance: 10.5
click at [1029, 32] on icon at bounding box center [1031, 35] width 10 height 10
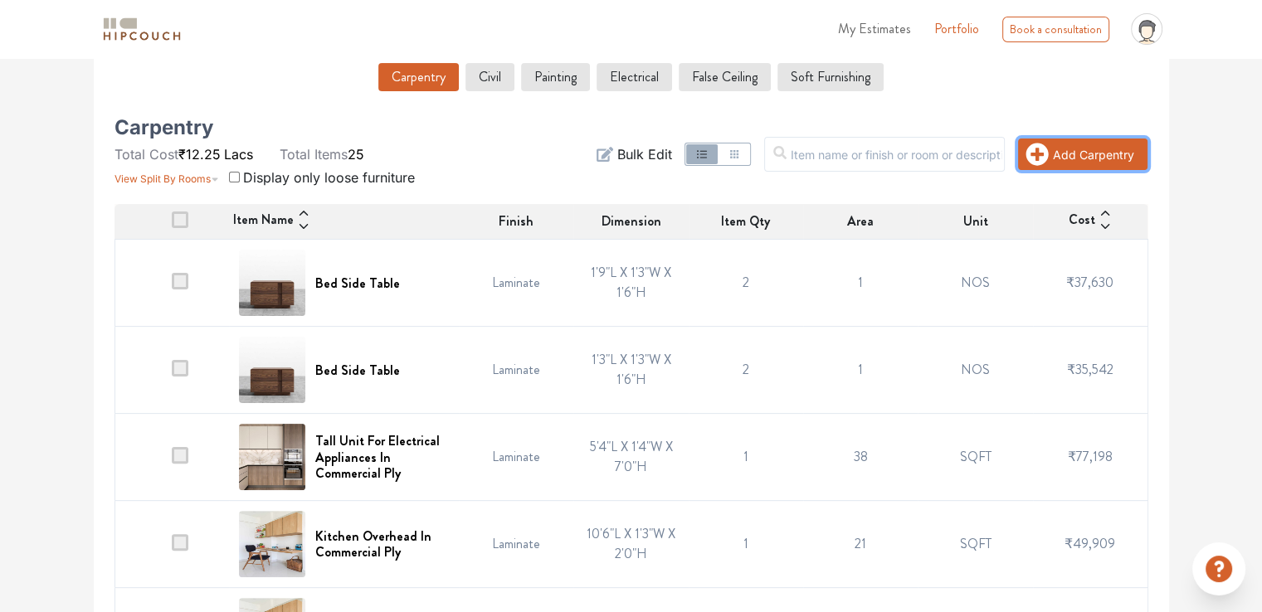
click at [1074, 161] on button "Add Carpentry" at bounding box center [1082, 155] width 129 height 32
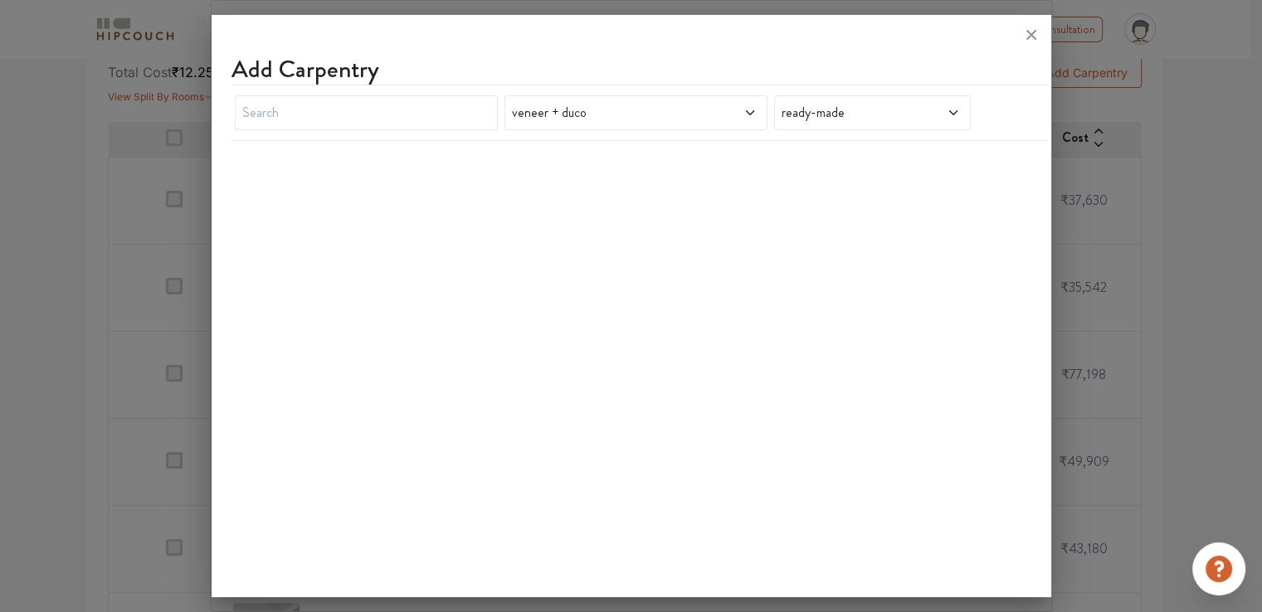
scroll to position [415, 0]
click at [749, 110] on icon at bounding box center [750, 112] width 13 height 13
drag, startPoint x: 606, startPoint y: 111, endPoint x: 392, endPoint y: 134, distance: 215.3
click at [392, 134] on div "veneer + duco ready-made" at bounding box center [640, 113] width 816 height 56
click at [874, 117] on span "ready-made" at bounding box center [846, 113] width 137 height 20
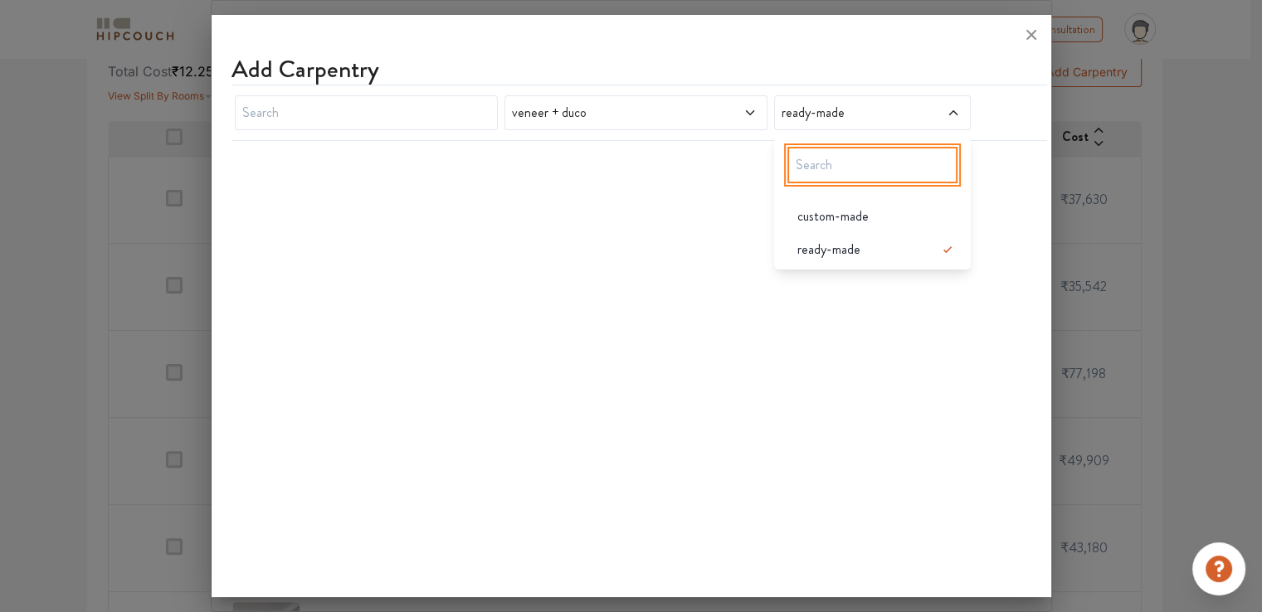
click at [836, 170] on input "text" at bounding box center [873, 165] width 171 height 37
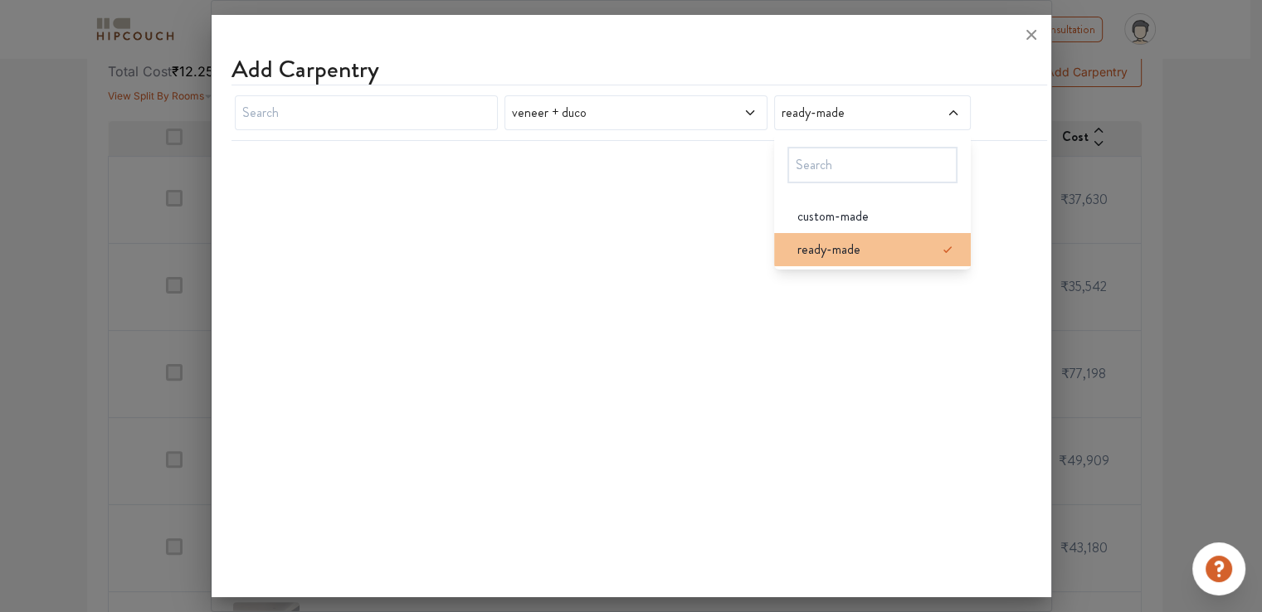
click at [938, 250] on icon at bounding box center [948, 250] width 20 height 20
click at [660, 109] on span "veneer + duco" at bounding box center [602, 113] width 186 height 20
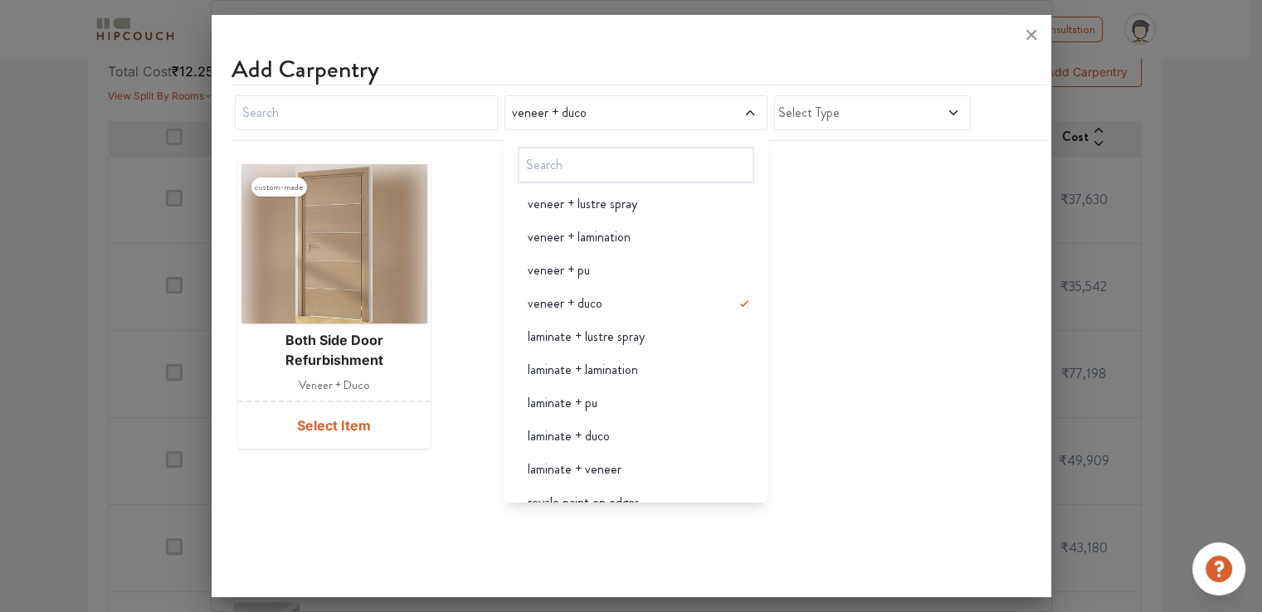
scroll to position [0, 0]
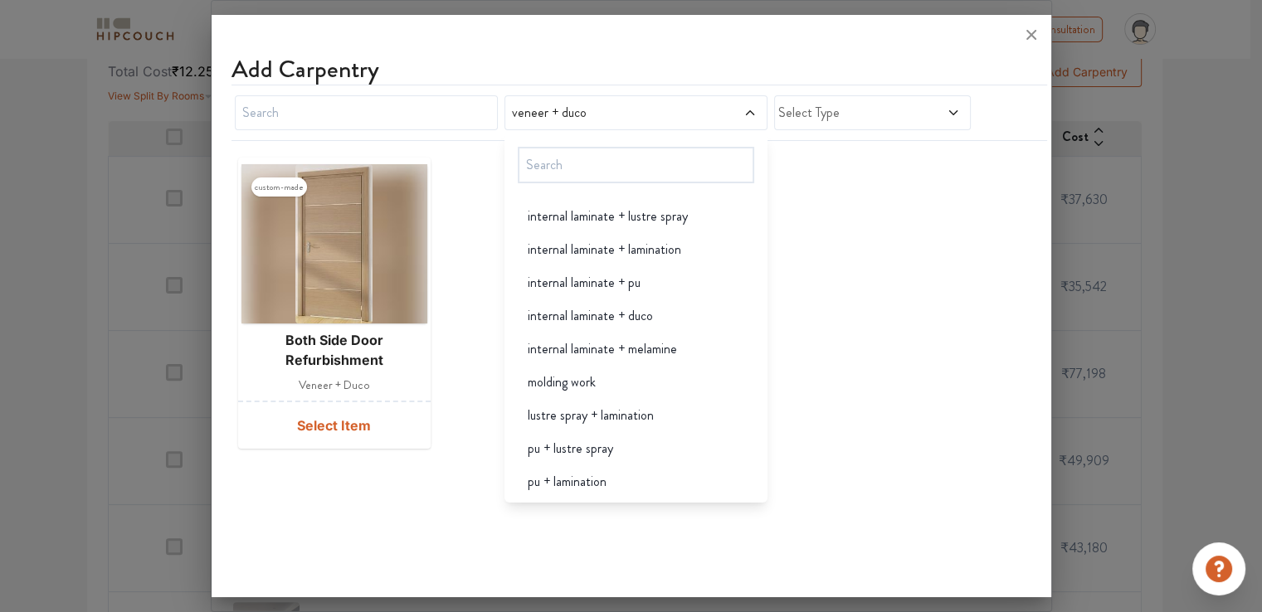
click at [562, 110] on span "veneer + duco" at bounding box center [602, 113] width 186 height 20
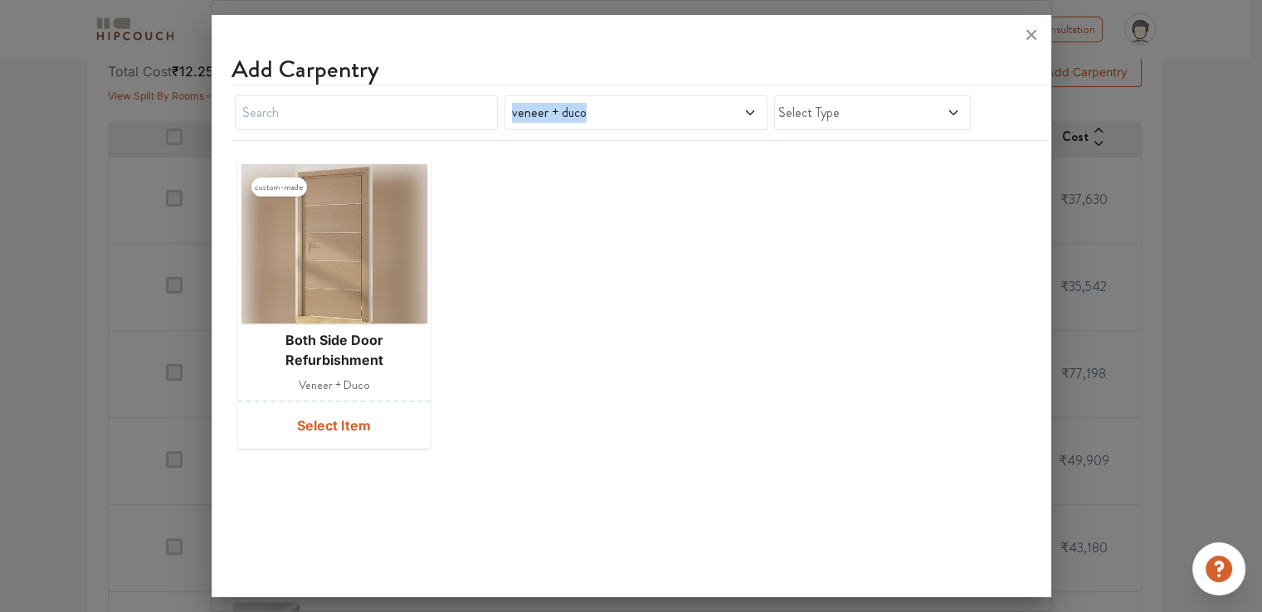
drag, startPoint x: 513, startPoint y: 114, endPoint x: 623, endPoint y: 112, distance: 110.4
click at [623, 112] on span "veneer + duco" at bounding box center [602, 113] width 186 height 20
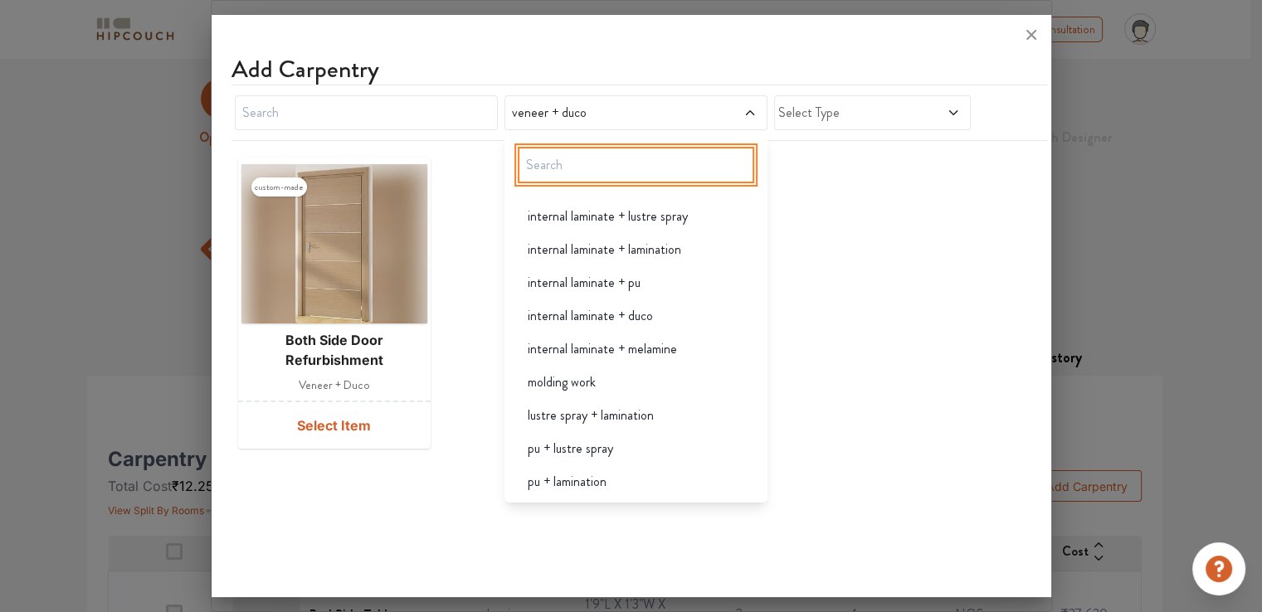
click at [591, 150] on input "text" at bounding box center [636, 165] width 236 height 37
click at [590, 158] on input "text" at bounding box center [636, 165] width 236 height 37
type input "J"
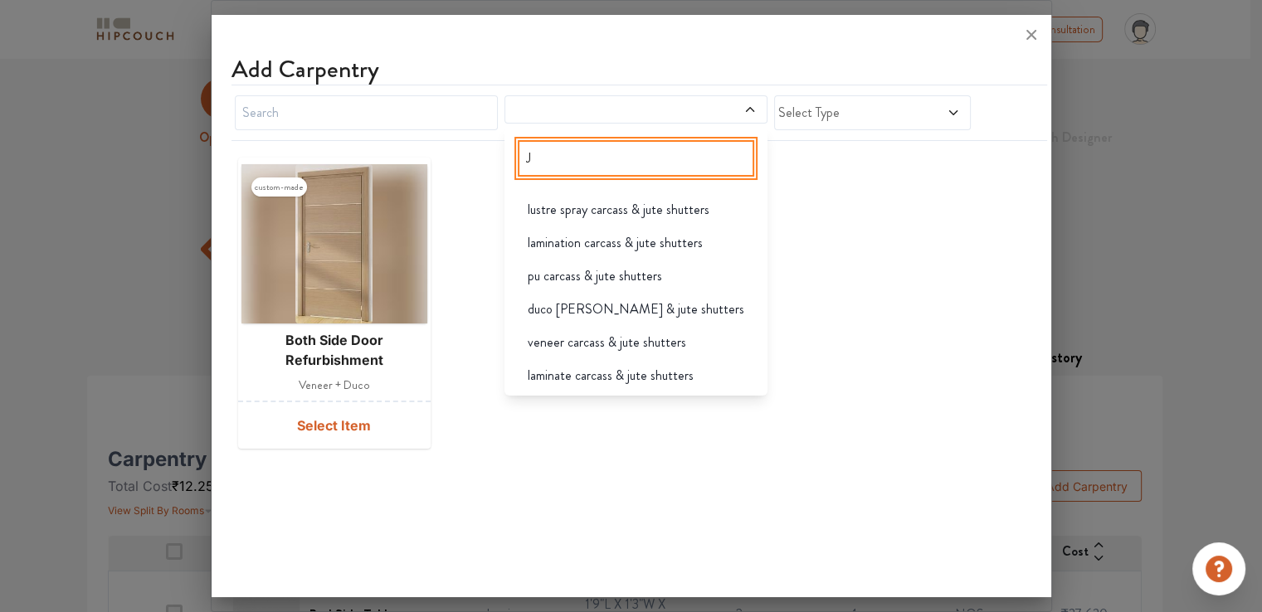
drag, startPoint x: 578, startPoint y: 161, endPoint x: 510, endPoint y: 154, distance: 68.4
click at [510, 154] on div "J lustre spray carcass & jute shutters lamination carcass & jute shutters pu ca…" at bounding box center [636, 261] width 263 height 269
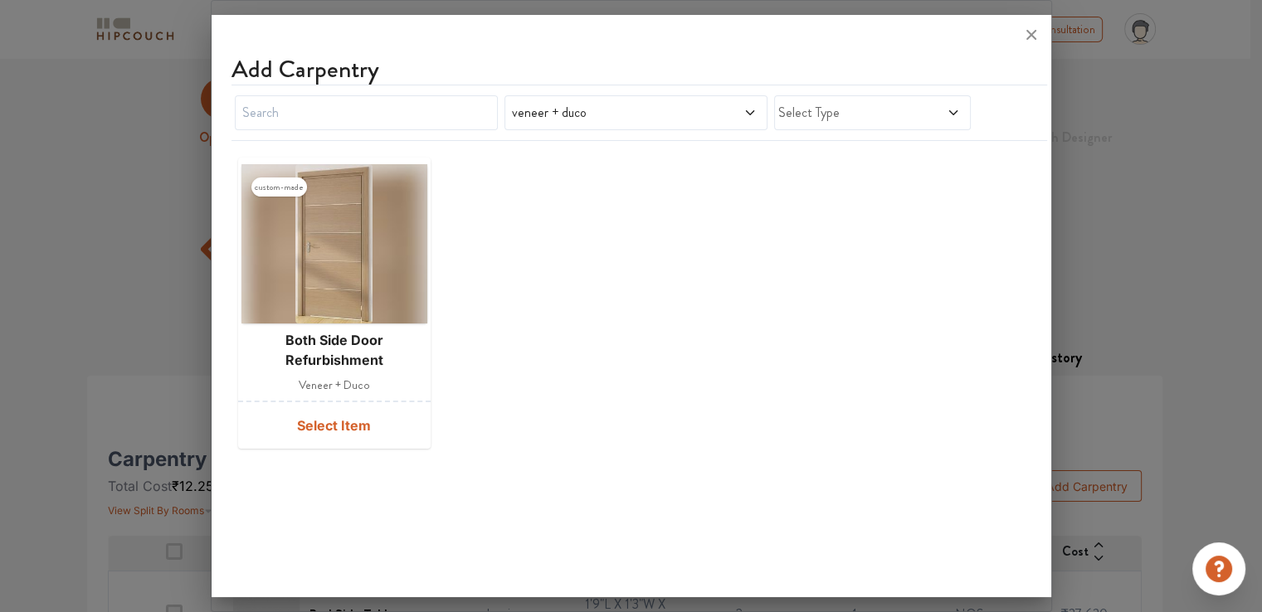
click at [594, 44] on div at bounding box center [632, 35] width 840 height 40
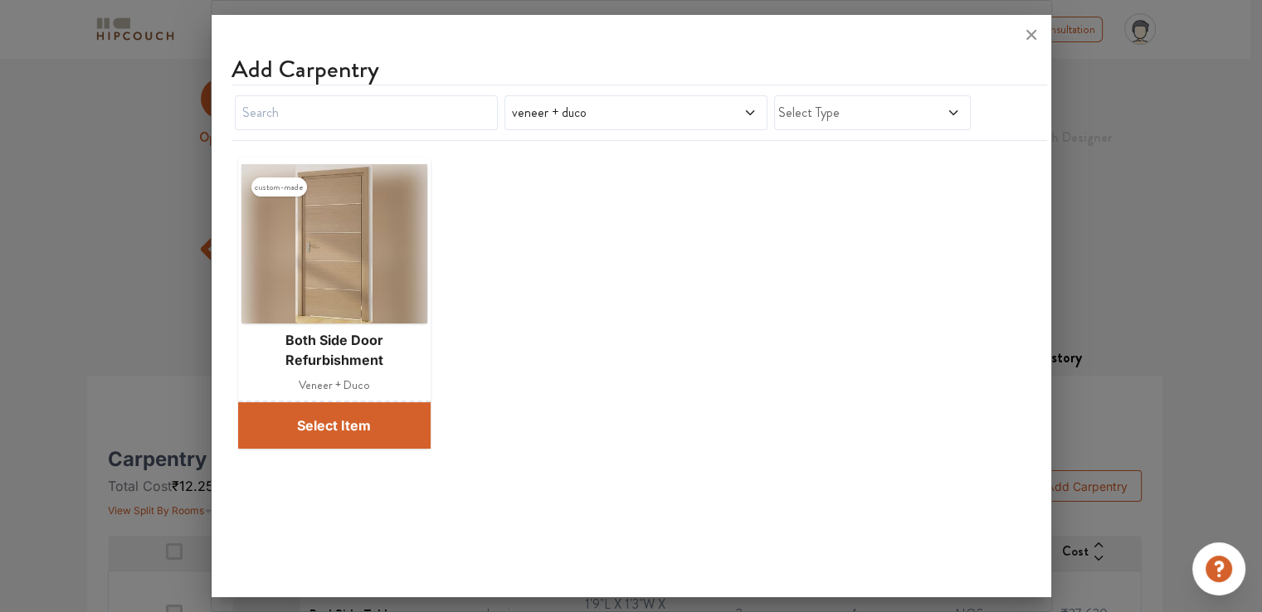
click at [348, 432] on button "Select Item" at bounding box center [334, 425] width 193 height 46
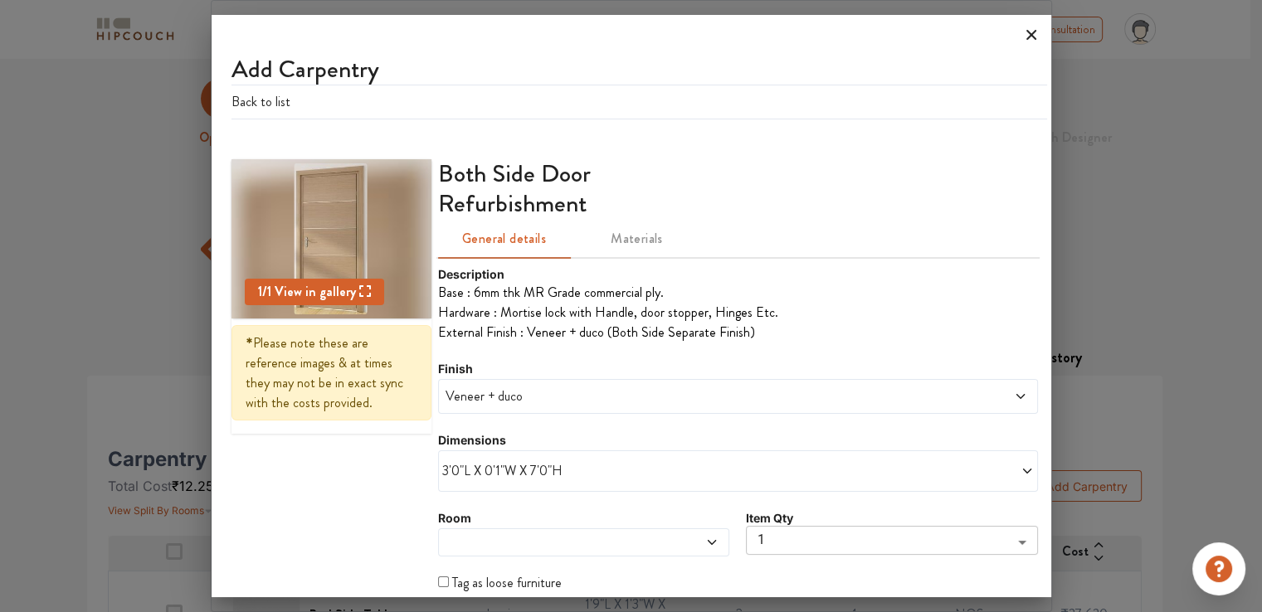
click at [1029, 36] on icon at bounding box center [1031, 35] width 27 height 27
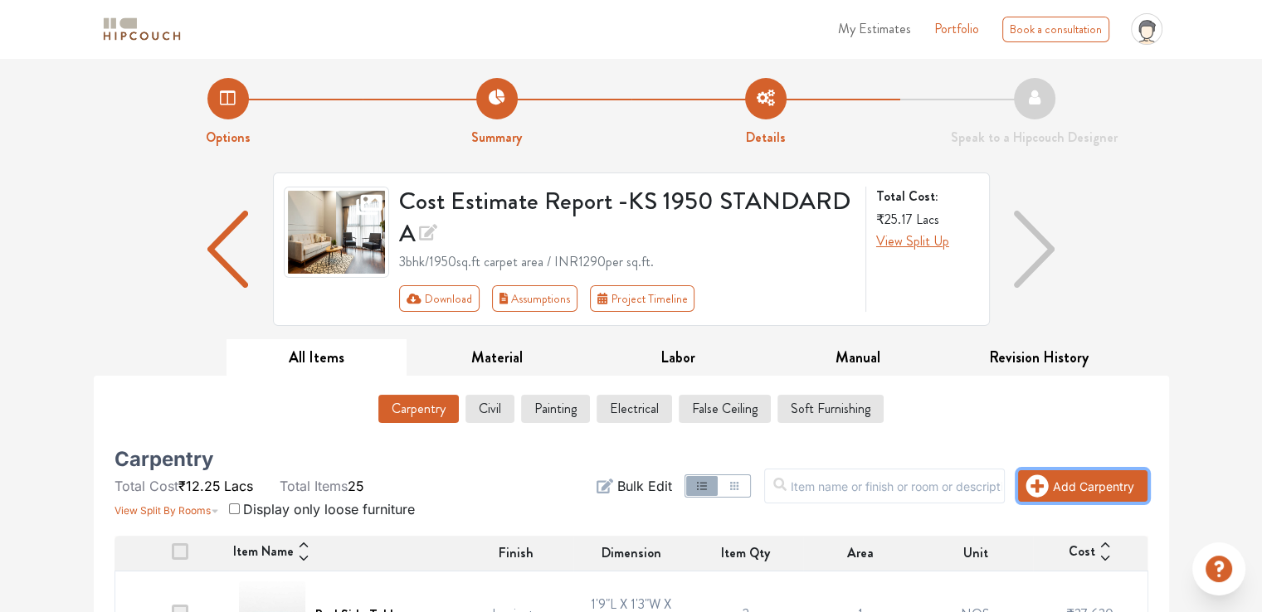
click at [1079, 487] on button "Add Carpentry" at bounding box center [1082, 487] width 129 height 32
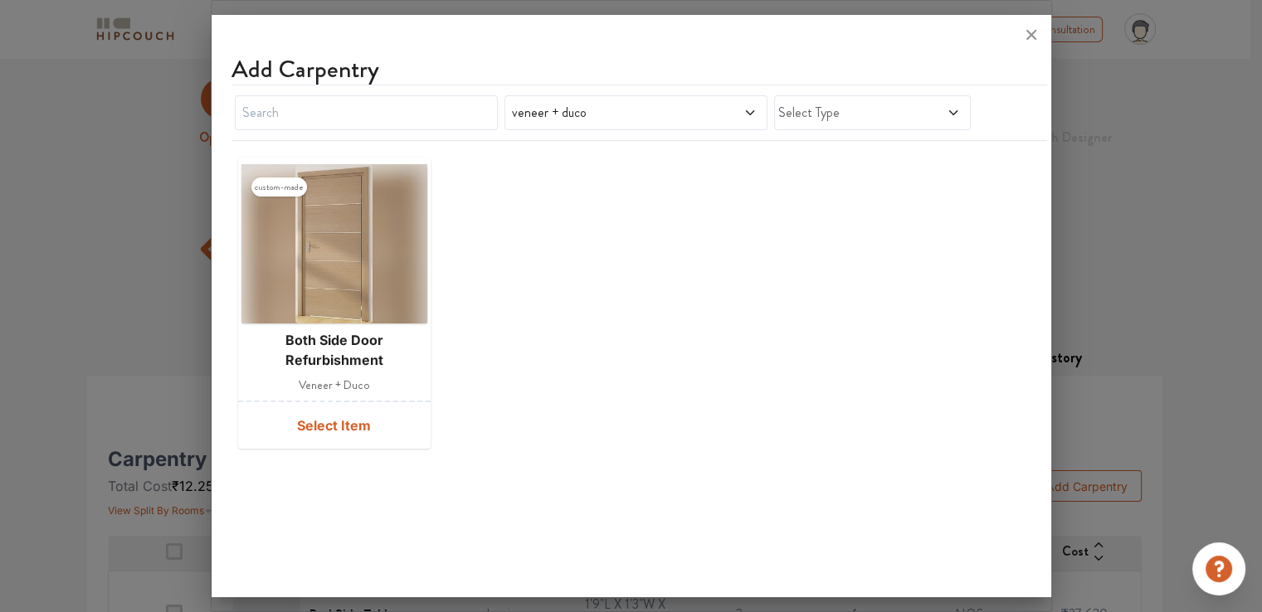
click at [750, 115] on icon at bounding box center [750, 112] width 13 height 13
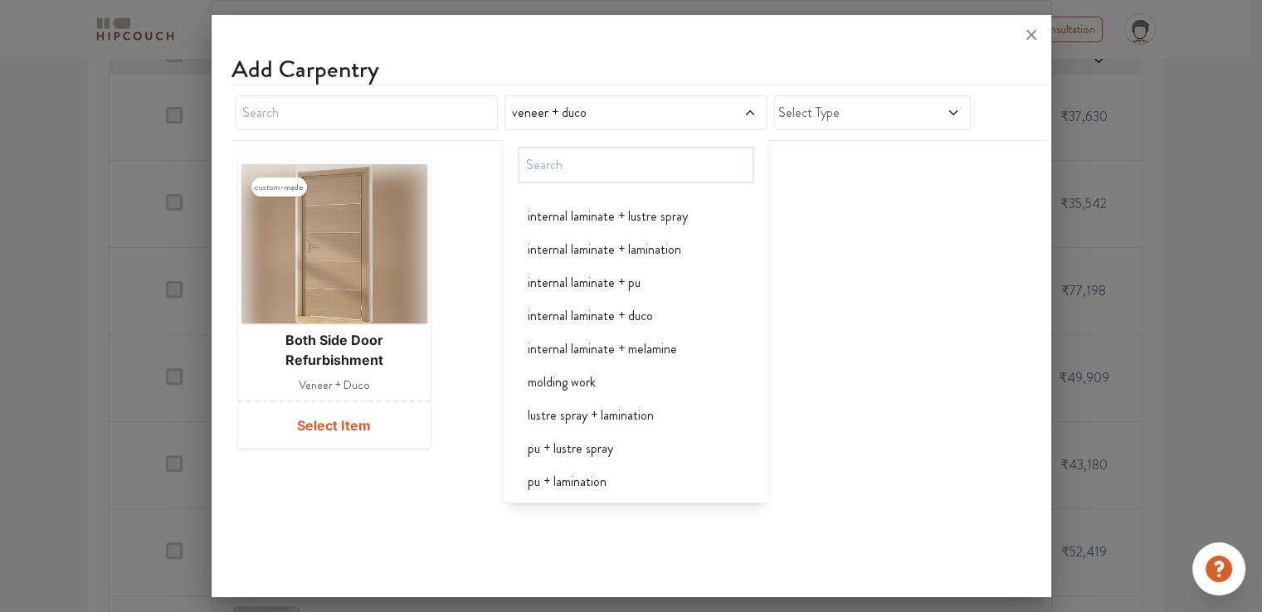
click at [546, 114] on span "veneer + duco" at bounding box center [602, 113] width 186 height 20
click at [554, 110] on span "veneer + duco" at bounding box center [602, 113] width 186 height 20
click at [551, 112] on span "veneer + duco" at bounding box center [602, 113] width 186 height 20
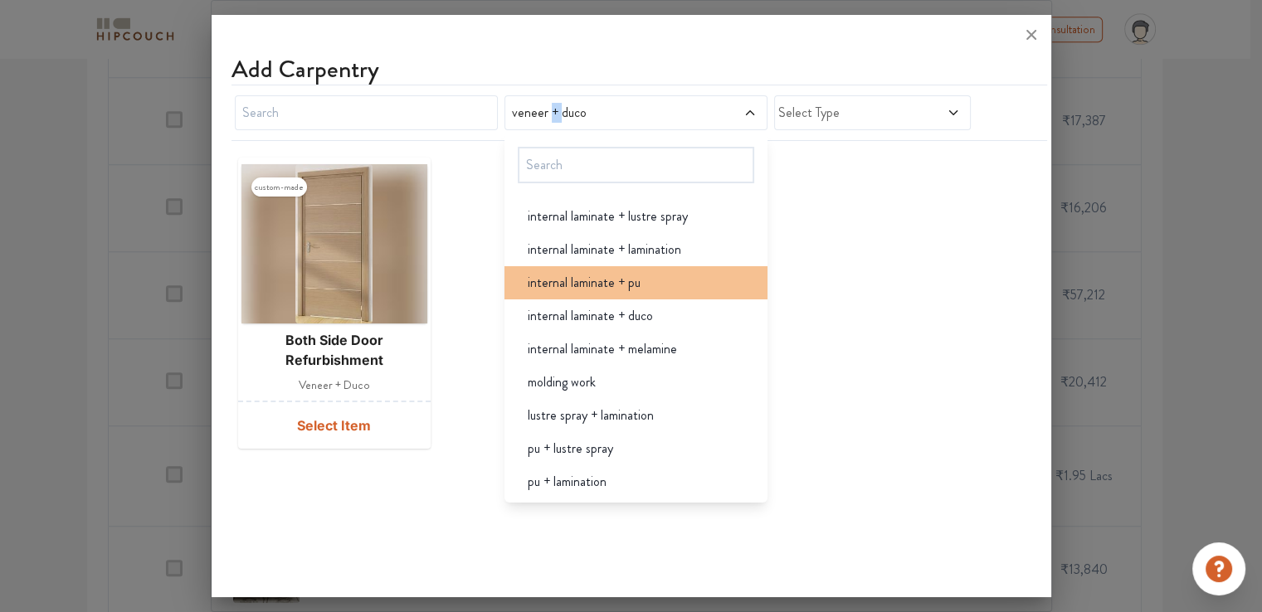
scroll to position [1245, 0]
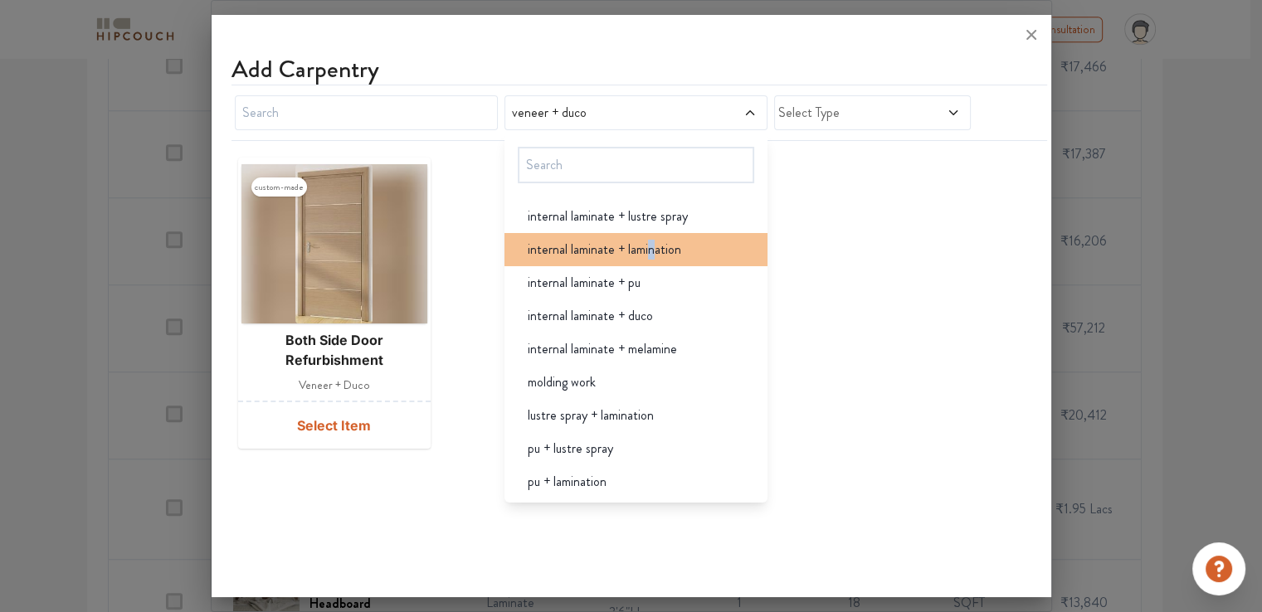
click at [651, 256] on span "internal laminate + lamination" at bounding box center [605, 250] width 154 height 20
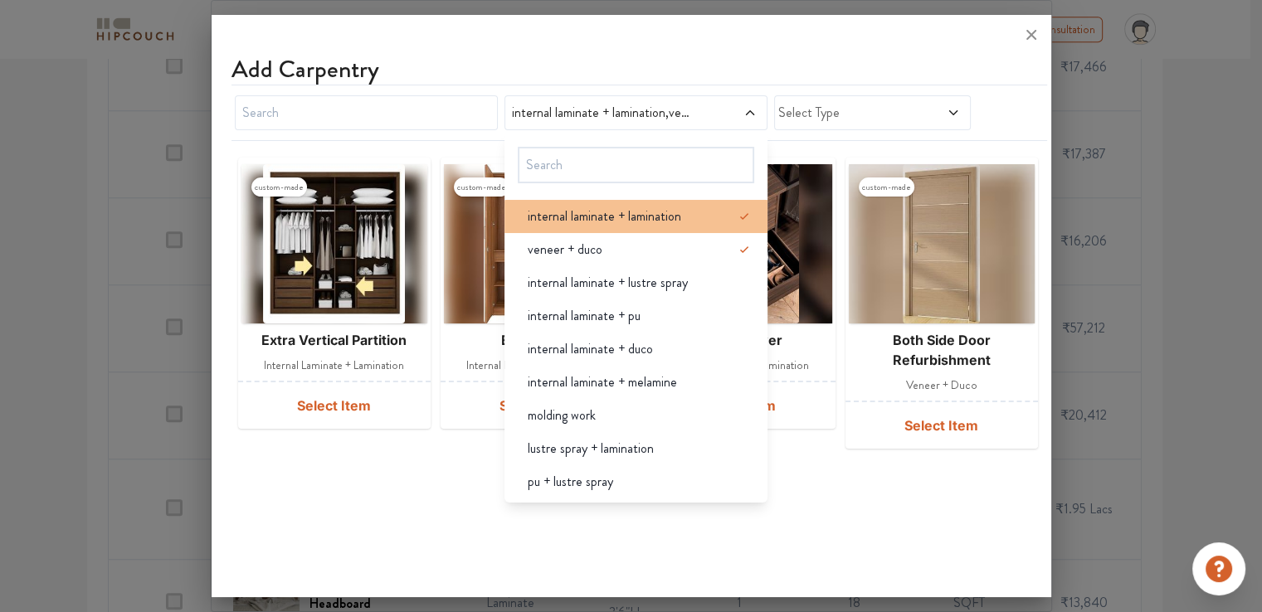
click at [740, 211] on icon at bounding box center [744, 217] width 20 height 20
click at [739, 213] on icon at bounding box center [744, 217] width 20 height 20
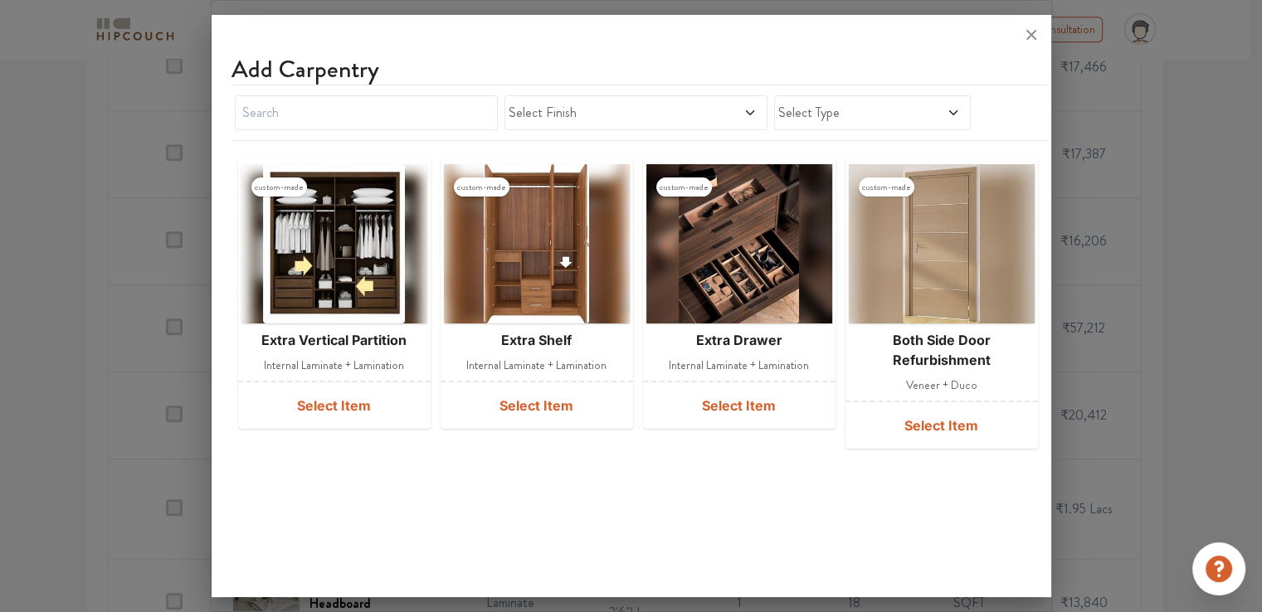
click at [700, 37] on div at bounding box center [632, 35] width 840 height 40
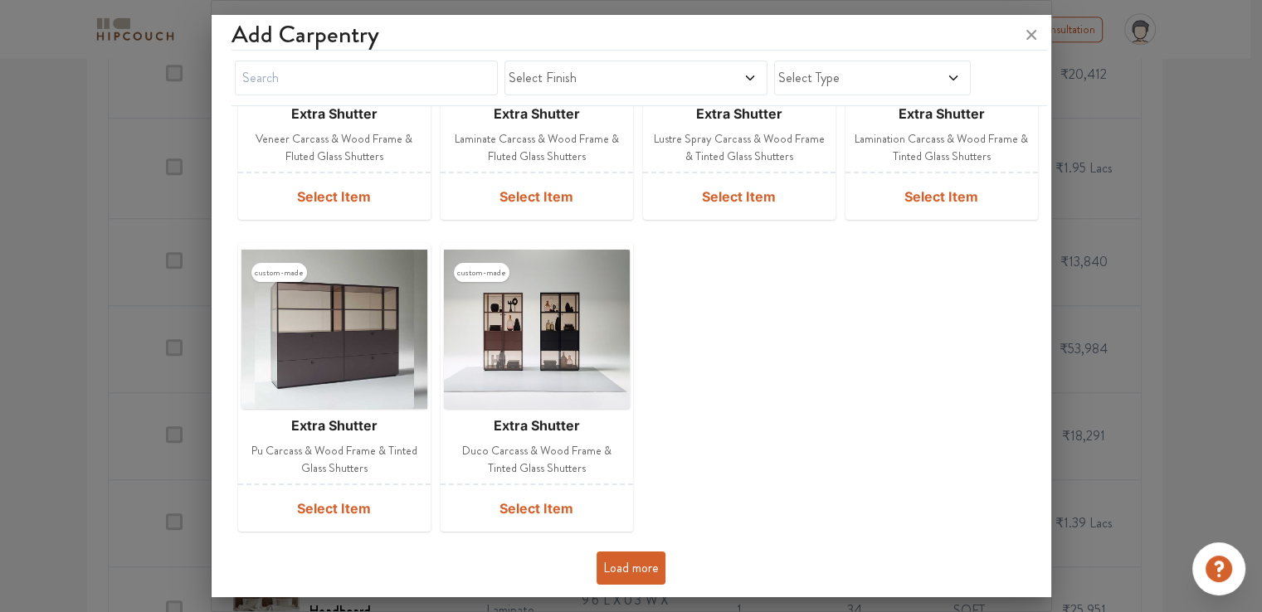
scroll to position [1660, 0]
click at [603, 560] on button "Load more" at bounding box center [631, 568] width 69 height 33
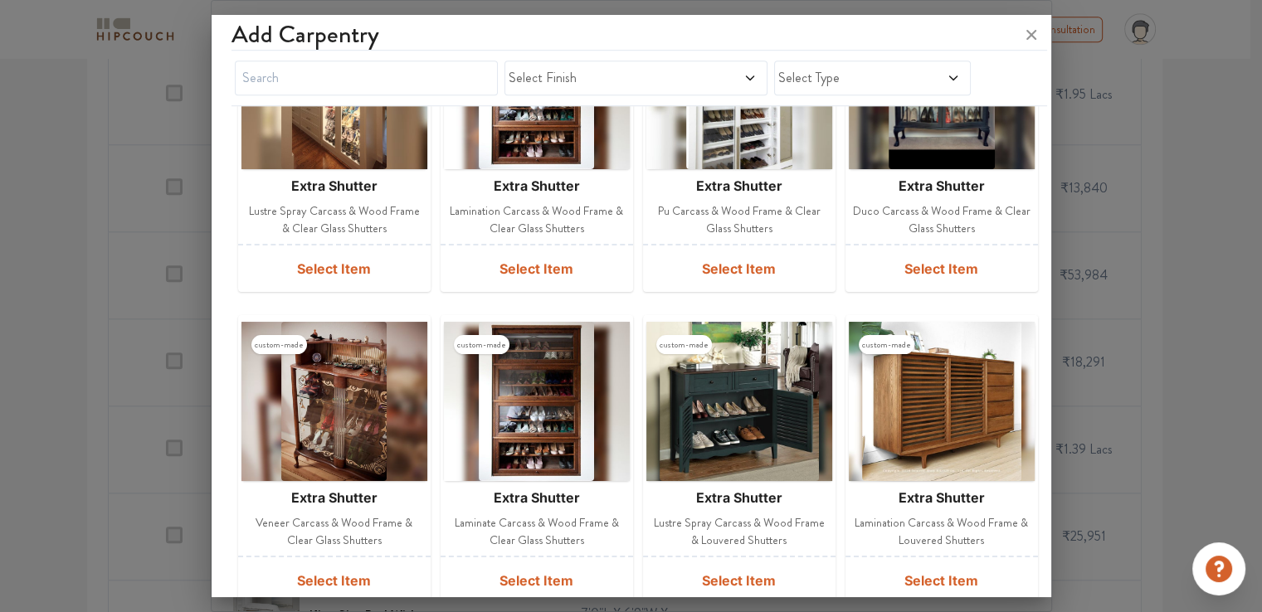
scroll to position [1162, 0]
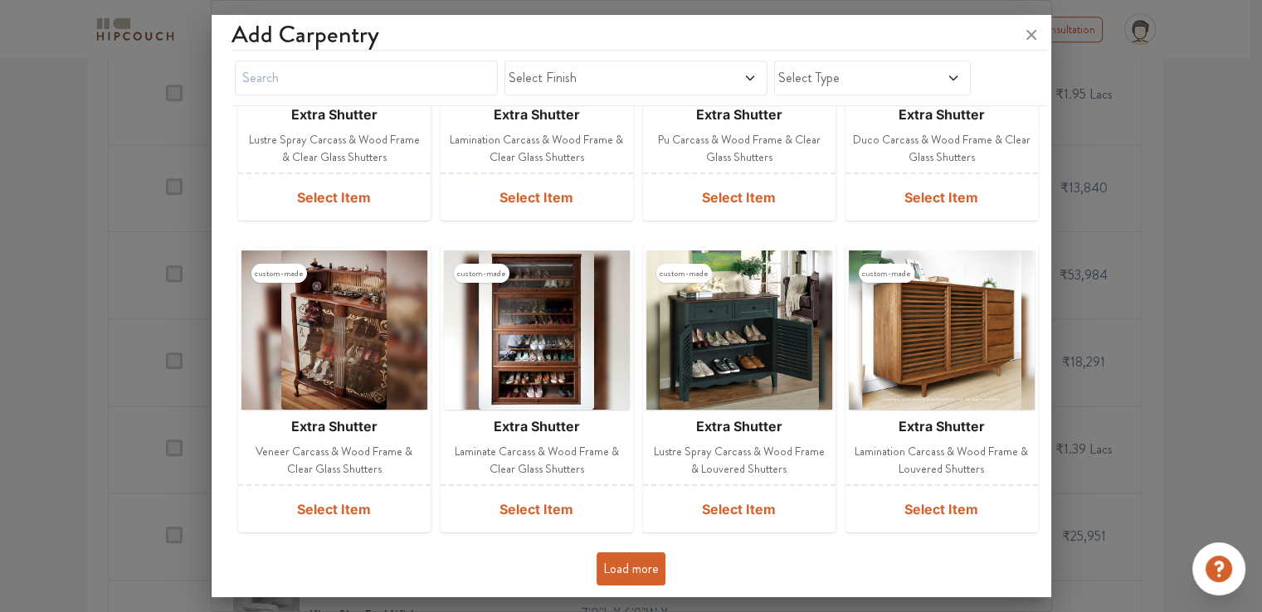
click at [634, 568] on button "Load more" at bounding box center [631, 569] width 69 height 33
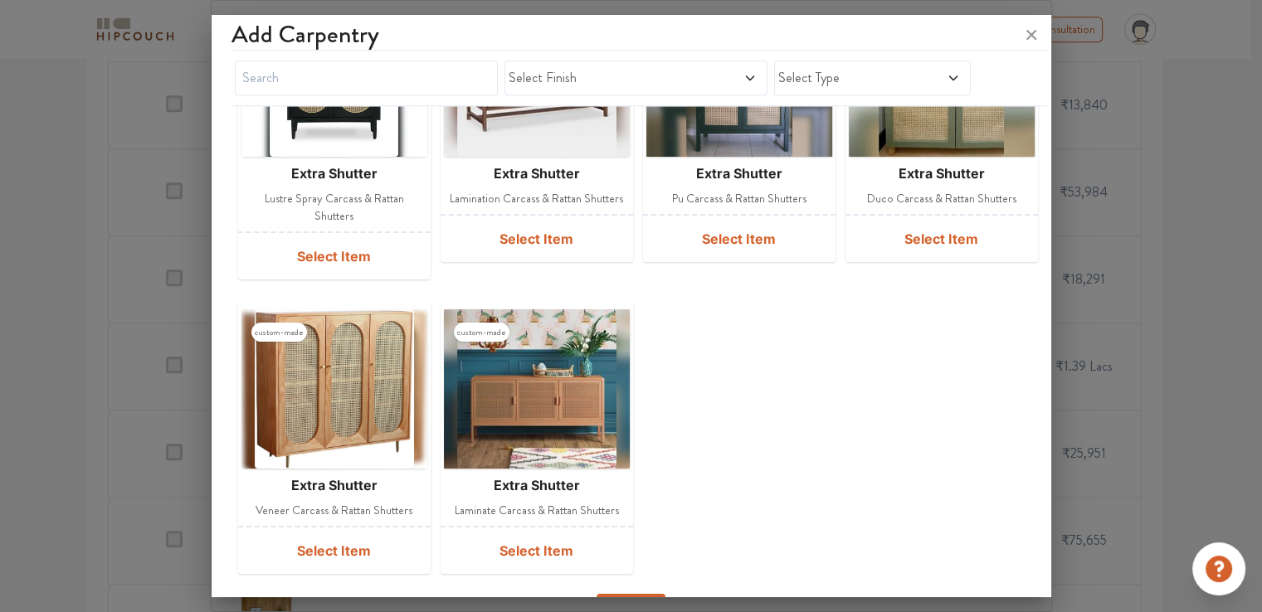
scroll to position [2080, 0]
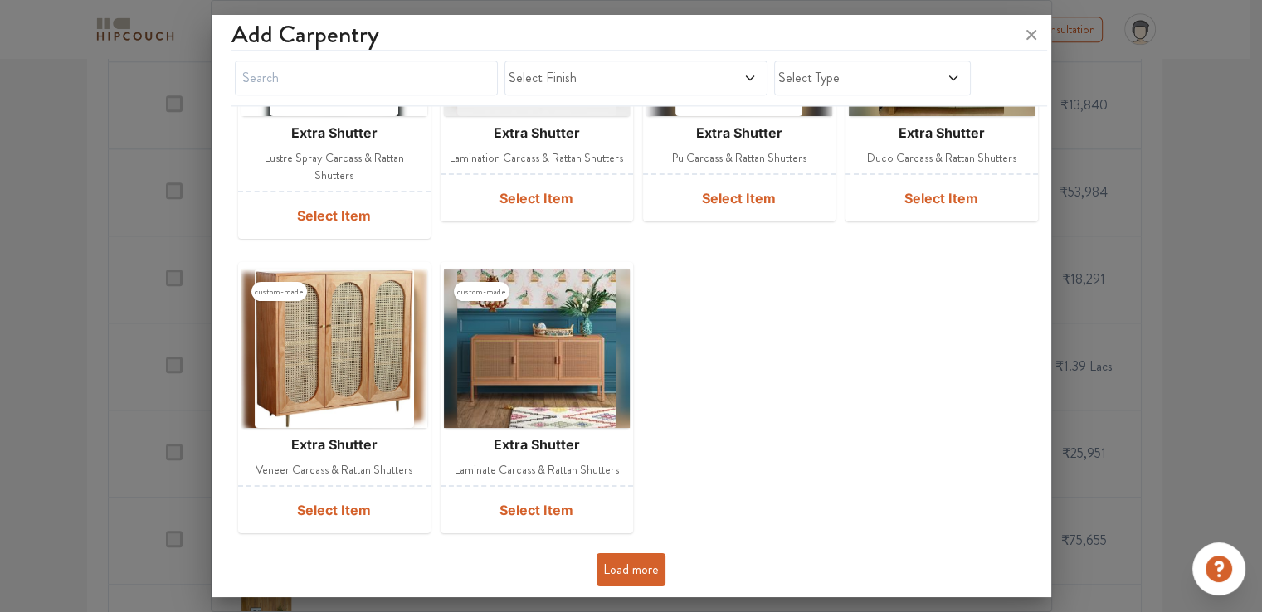
click at [636, 568] on button "Load more" at bounding box center [631, 569] width 69 height 33
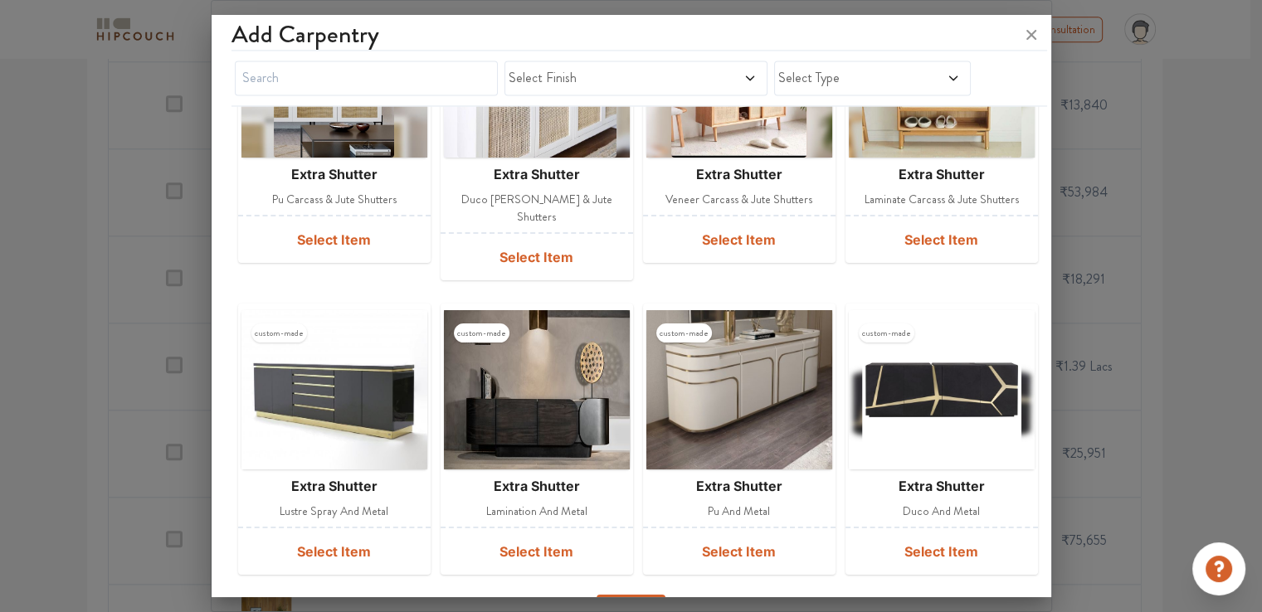
scroll to position [2668, 0]
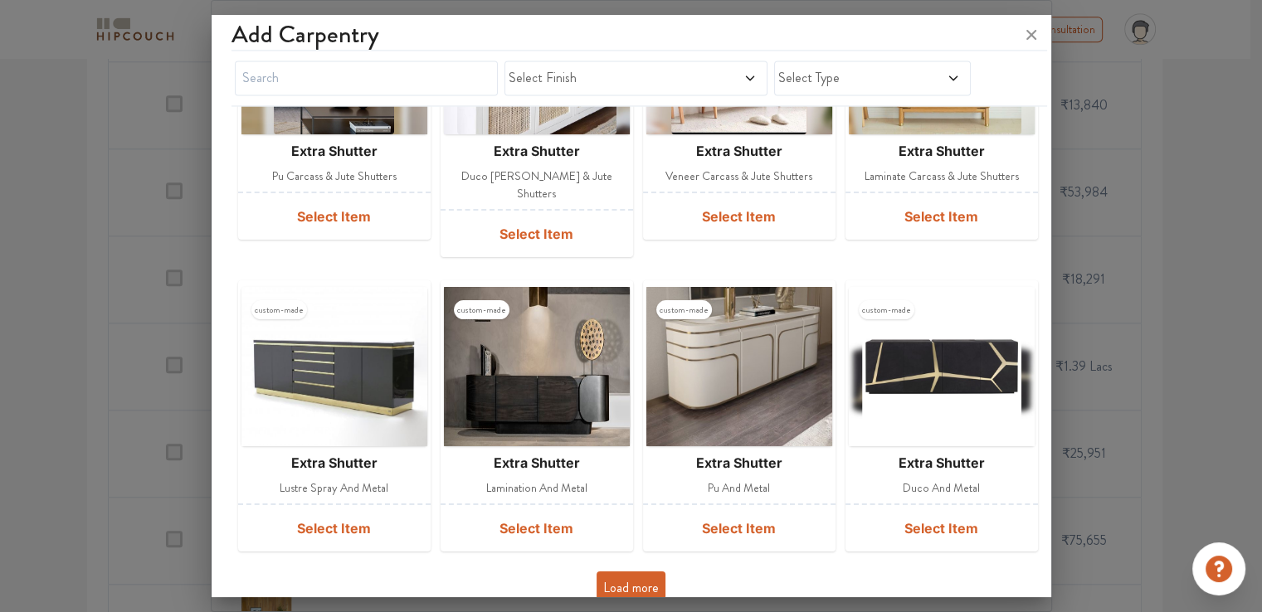
click at [641, 572] on button "Load more" at bounding box center [631, 588] width 69 height 33
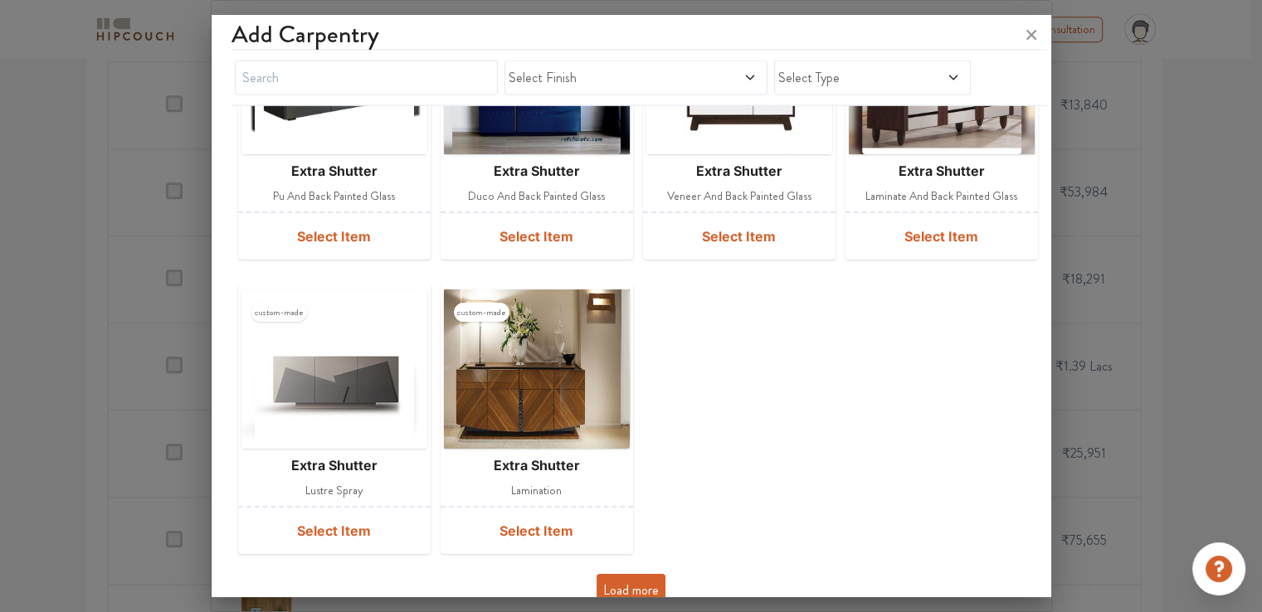
scroll to position [3551, 0]
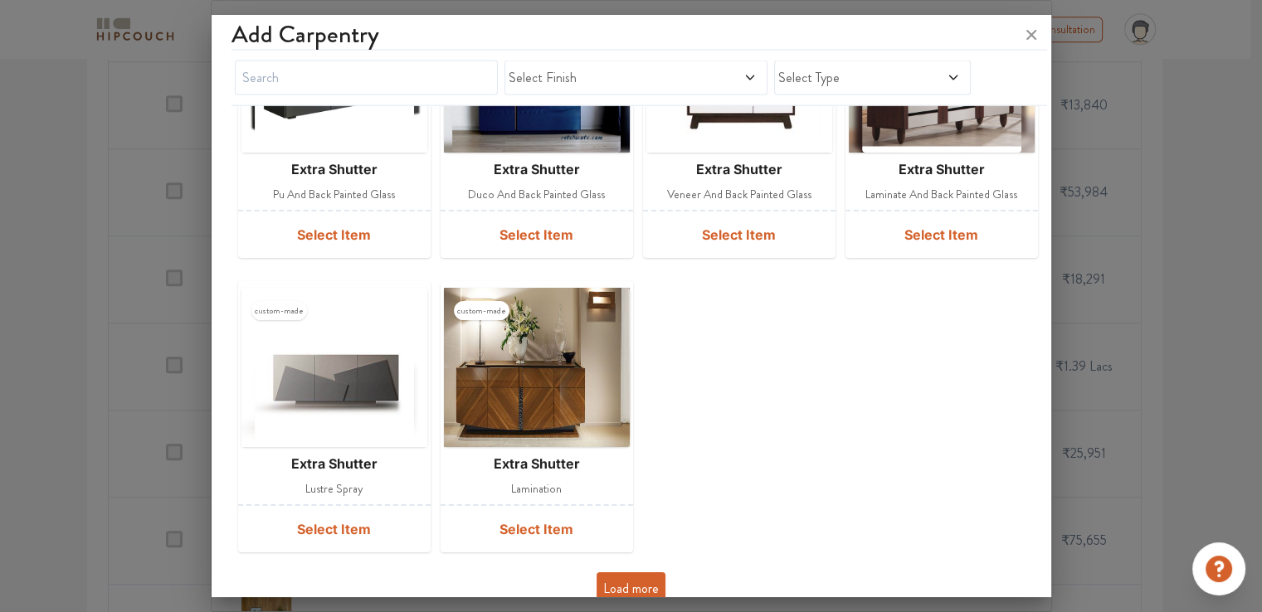
click at [650, 574] on button "Load more" at bounding box center [631, 589] width 69 height 33
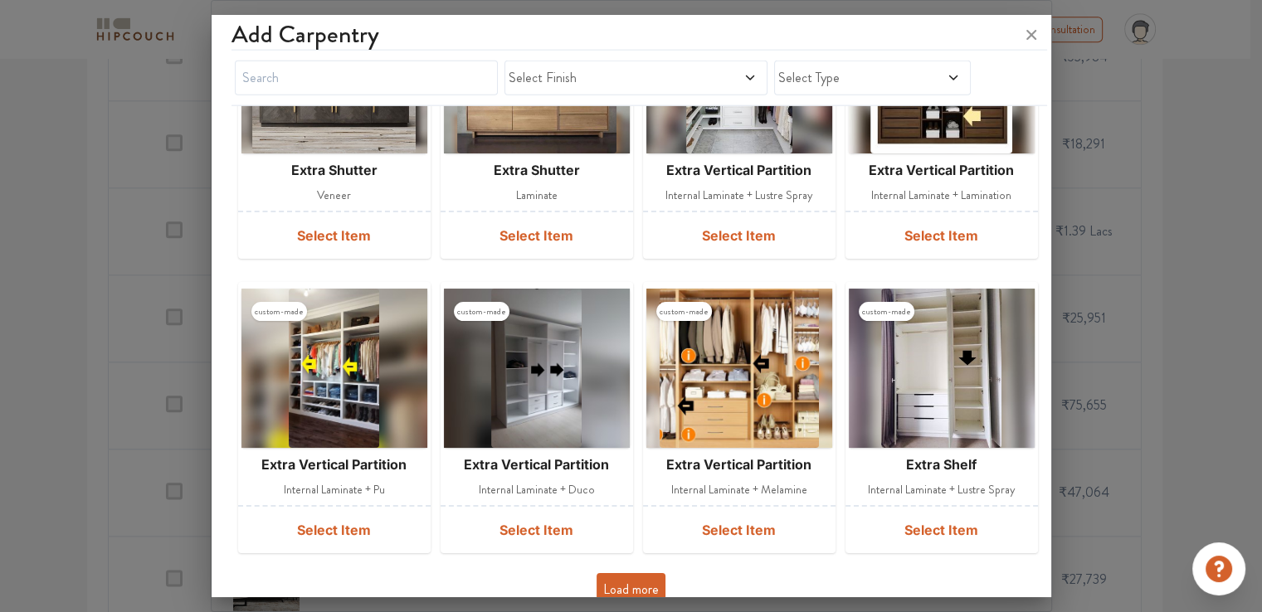
scroll to position [1909, 0]
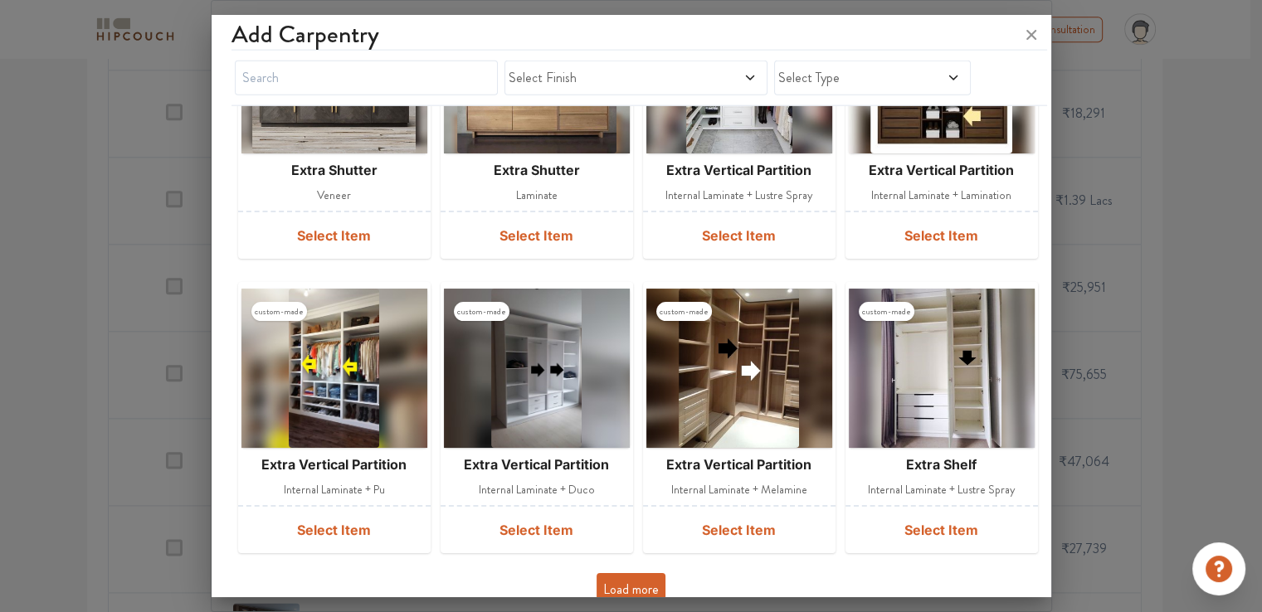
click at [634, 573] on button "Load more" at bounding box center [631, 589] width 69 height 33
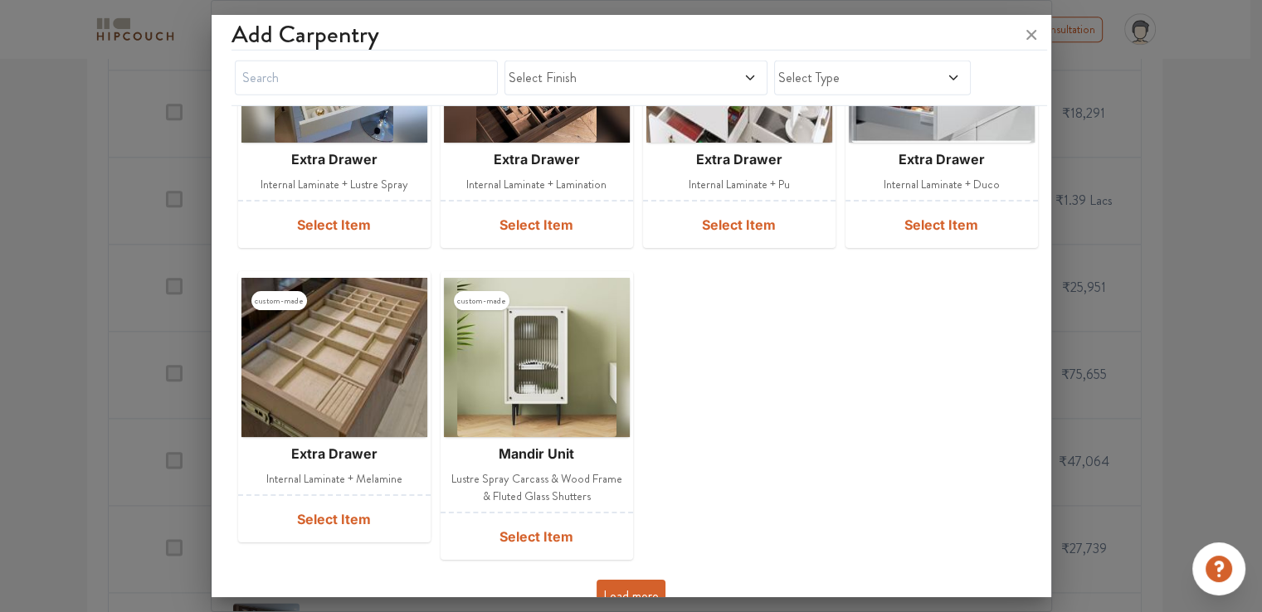
scroll to position [5040, 0]
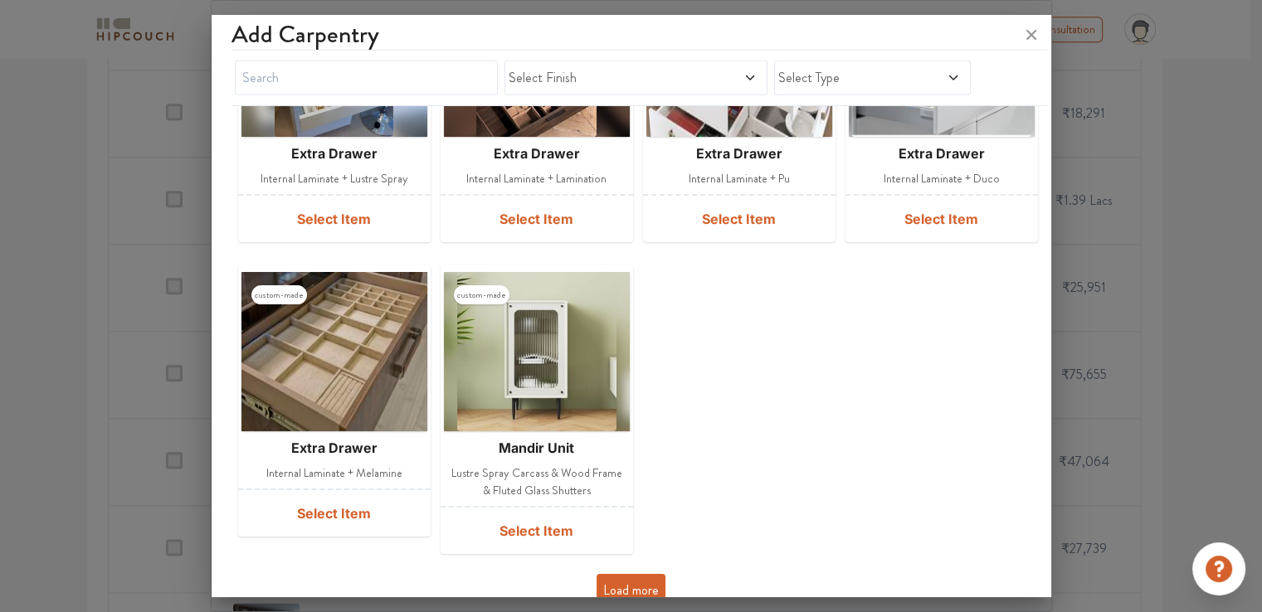
click at [637, 574] on button "Load more" at bounding box center [631, 590] width 69 height 33
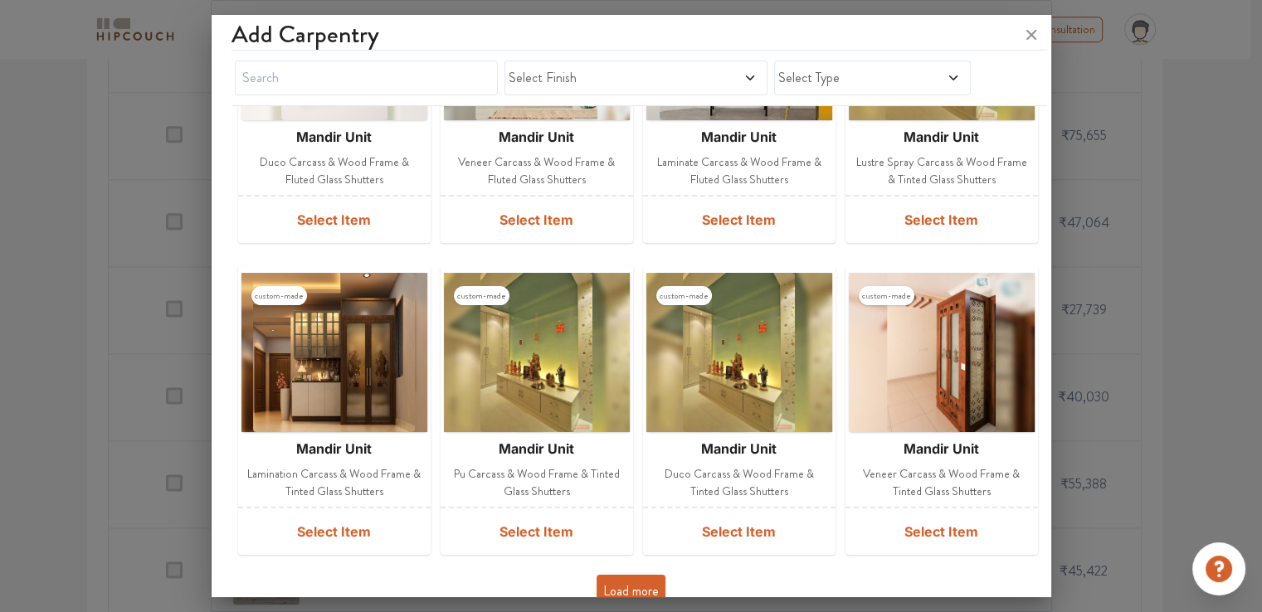
scroll to position [2158, 0]
click at [638, 575] on button "Load more" at bounding box center [631, 591] width 69 height 33
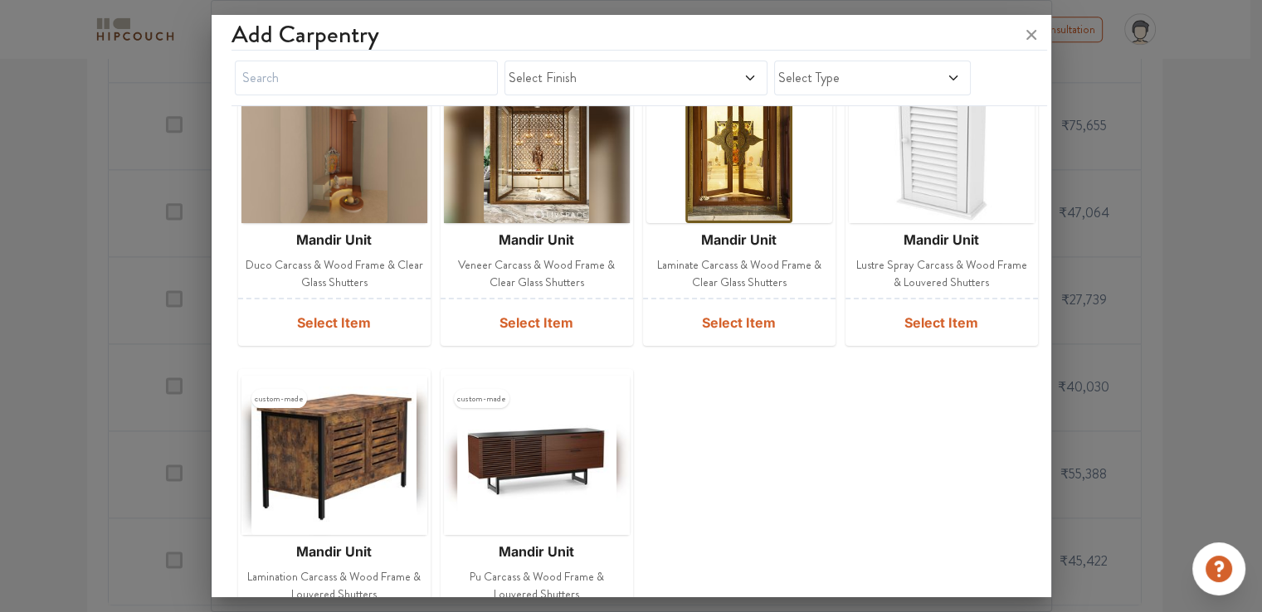
scroll to position [6598, 0]
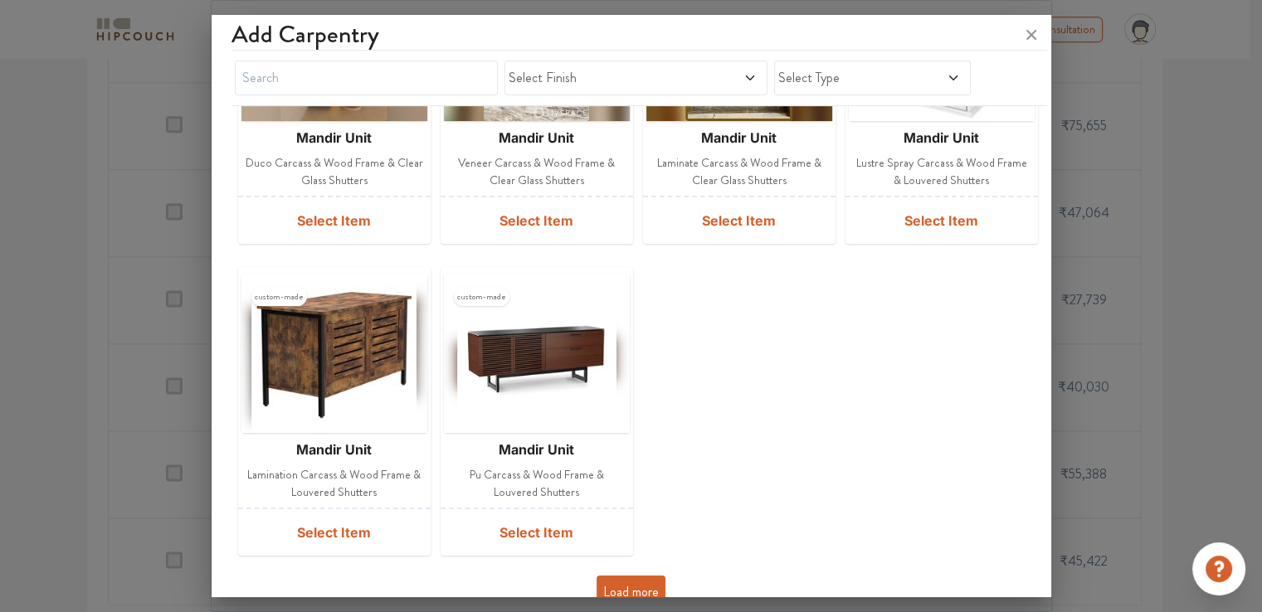
click at [637, 577] on button "Load more" at bounding box center [631, 592] width 69 height 33
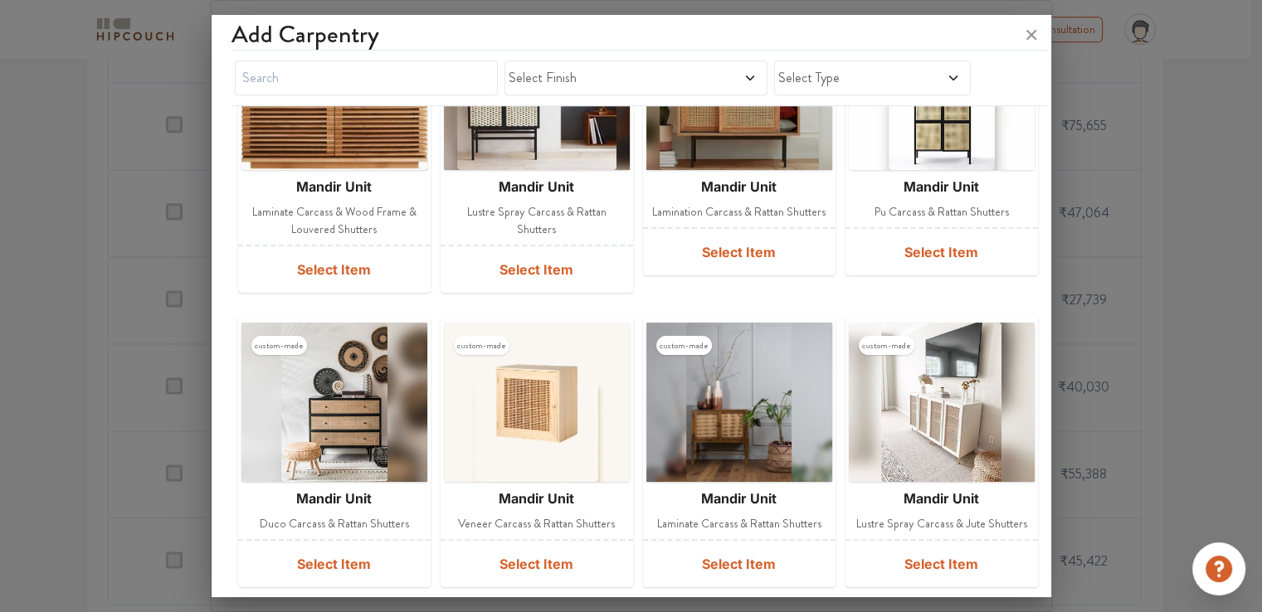
scroll to position [7204, 0]
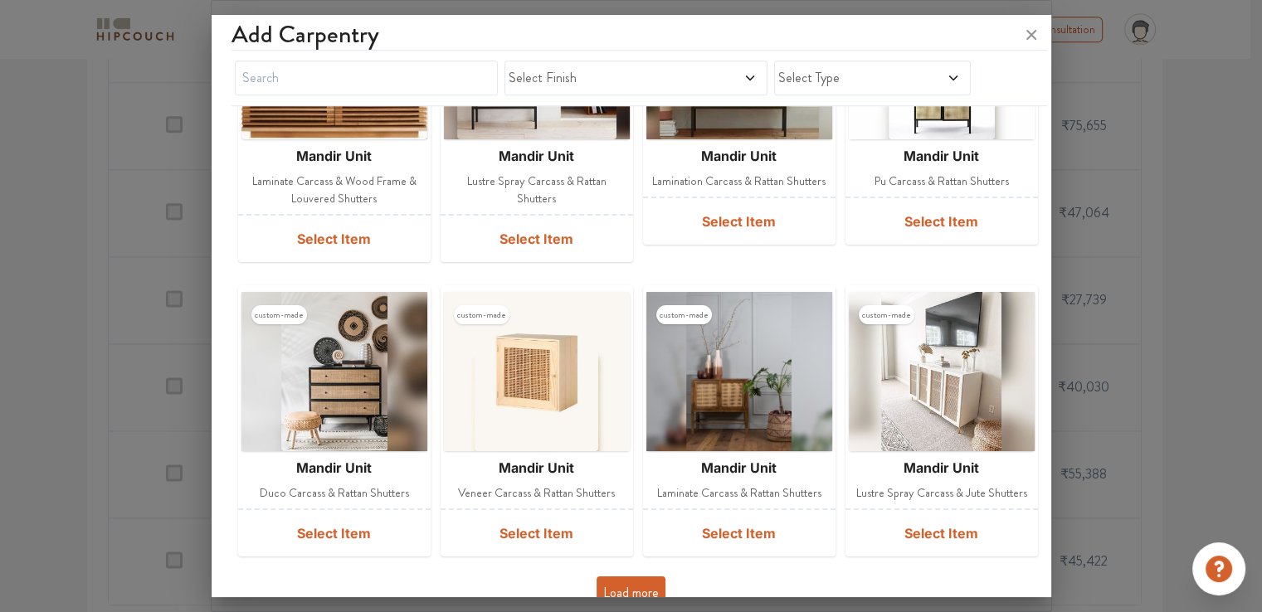
click at [634, 582] on button "Load more" at bounding box center [631, 593] width 69 height 33
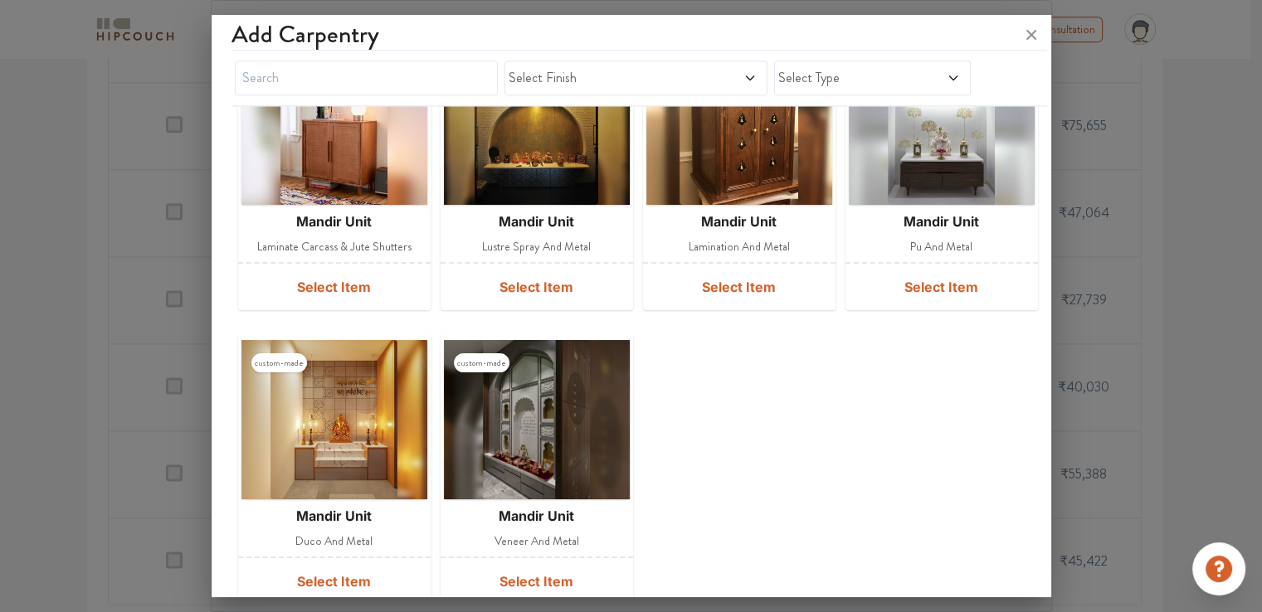
scroll to position [8087, 0]
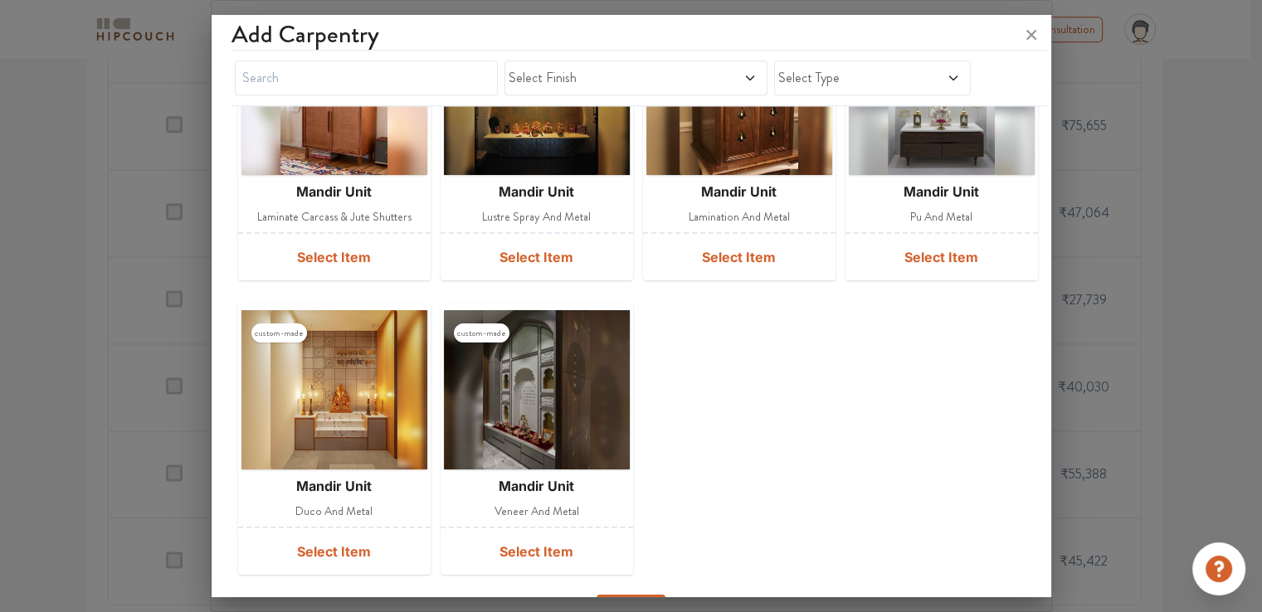
click at [625, 595] on button "Load more" at bounding box center [631, 611] width 69 height 33
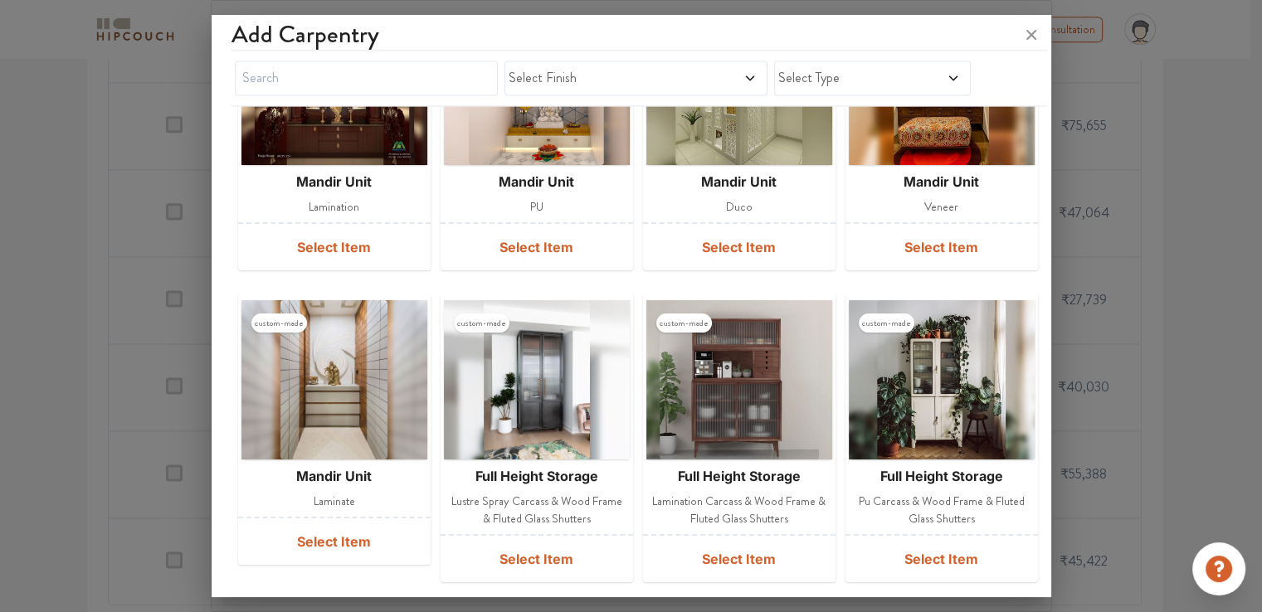
scroll to position [8692, 0]
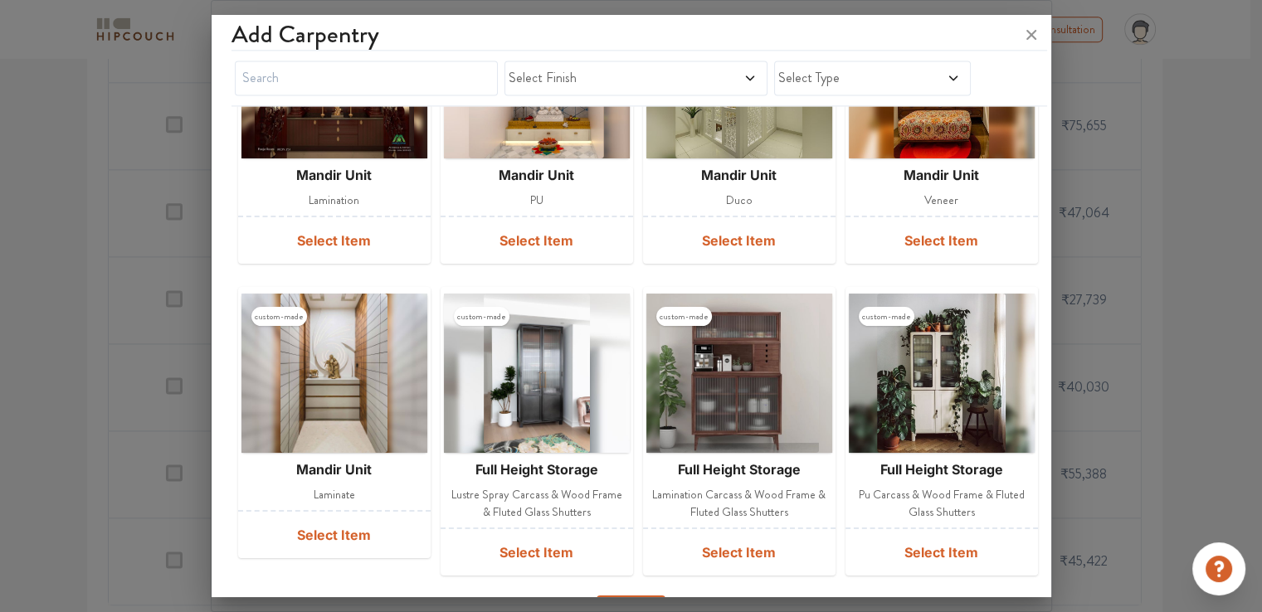
click at [628, 596] on button "Load more" at bounding box center [631, 612] width 69 height 33
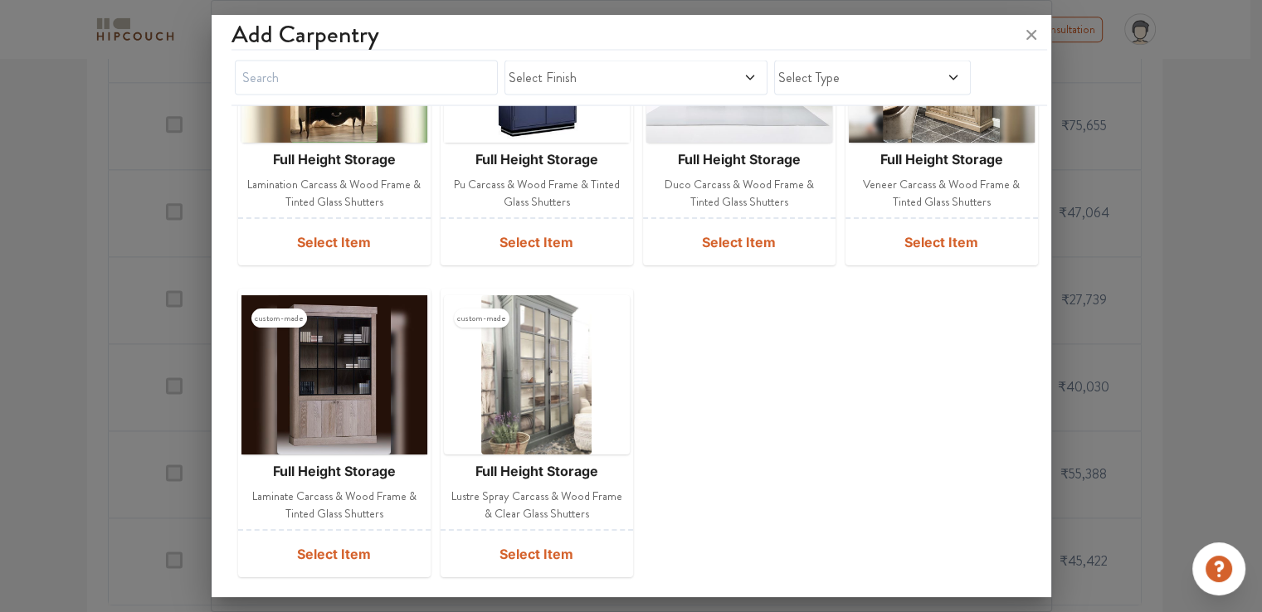
scroll to position [9628, 0]
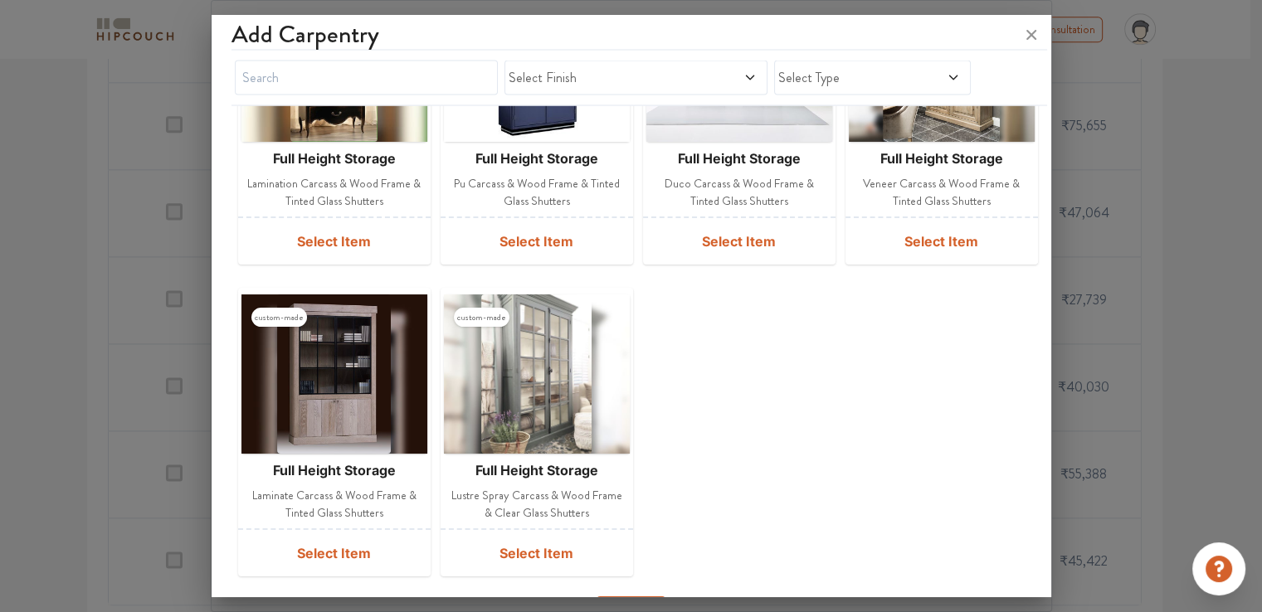
click at [629, 597] on button "Load more" at bounding box center [631, 613] width 69 height 33
click at [631, 597] on button "Load more" at bounding box center [631, 613] width 69 height 33
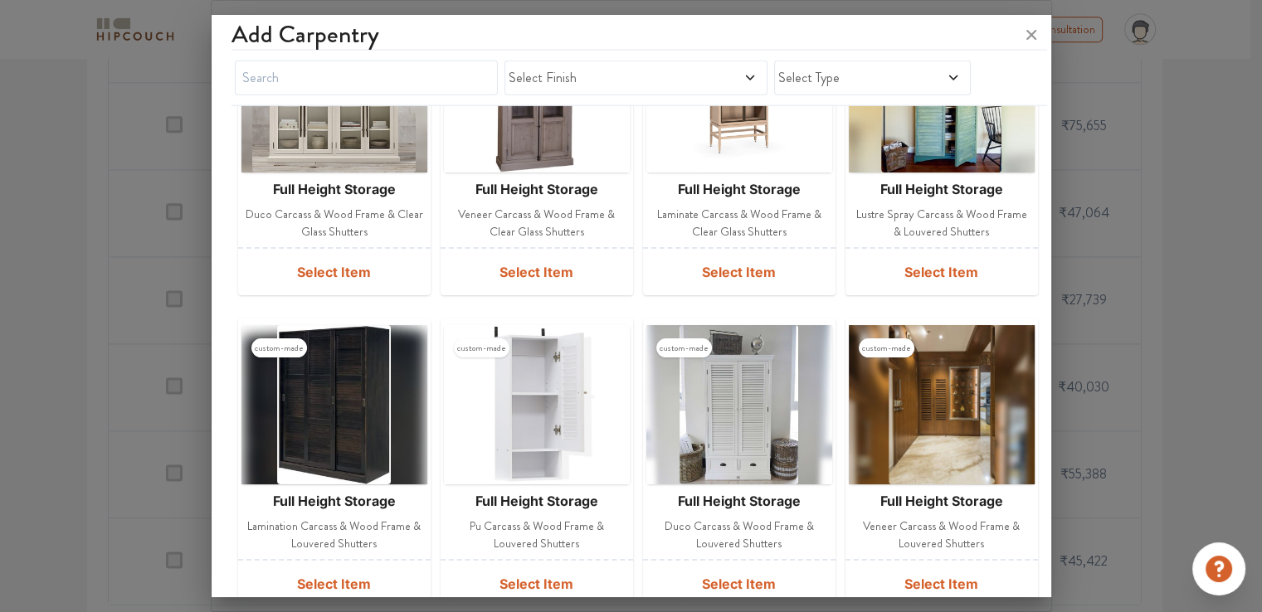
scroll to position [10251, 0]
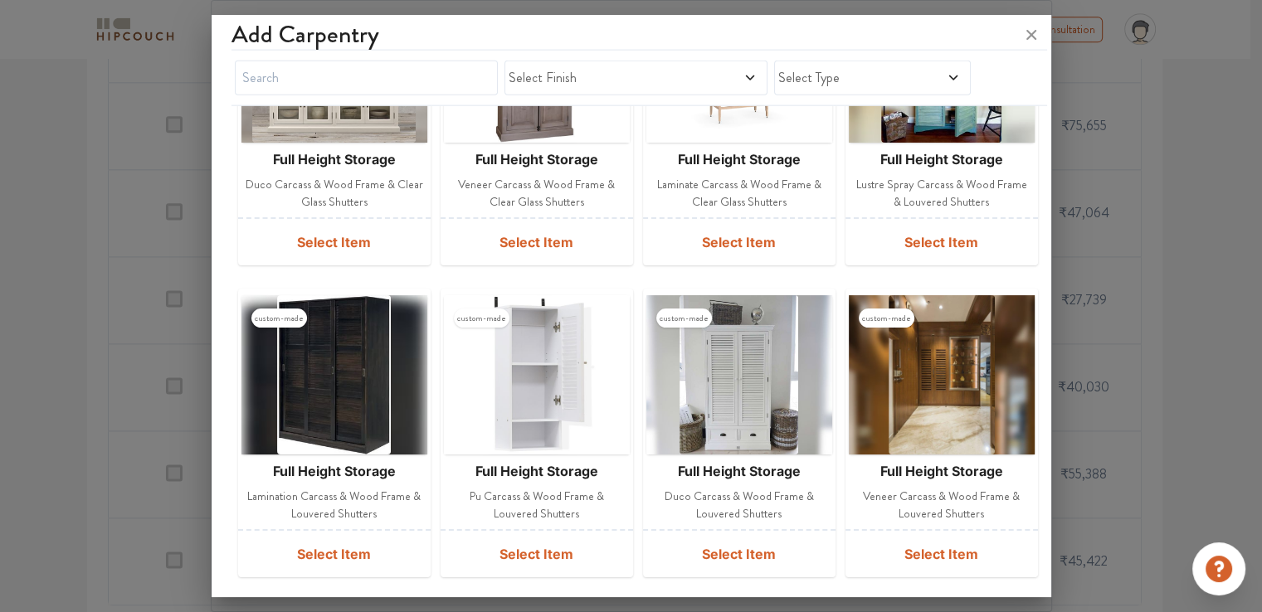
click at [634, 597] on button "Load more" at bounding box center [631, 613] width 69 height 33
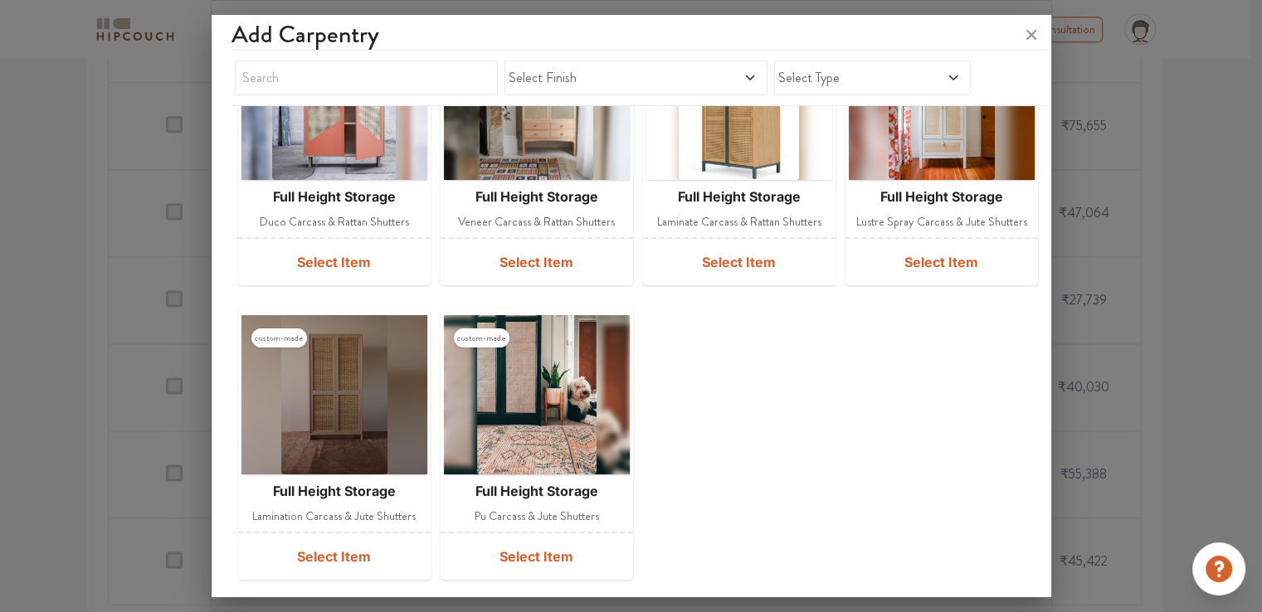
scroll to position [11151, 0]
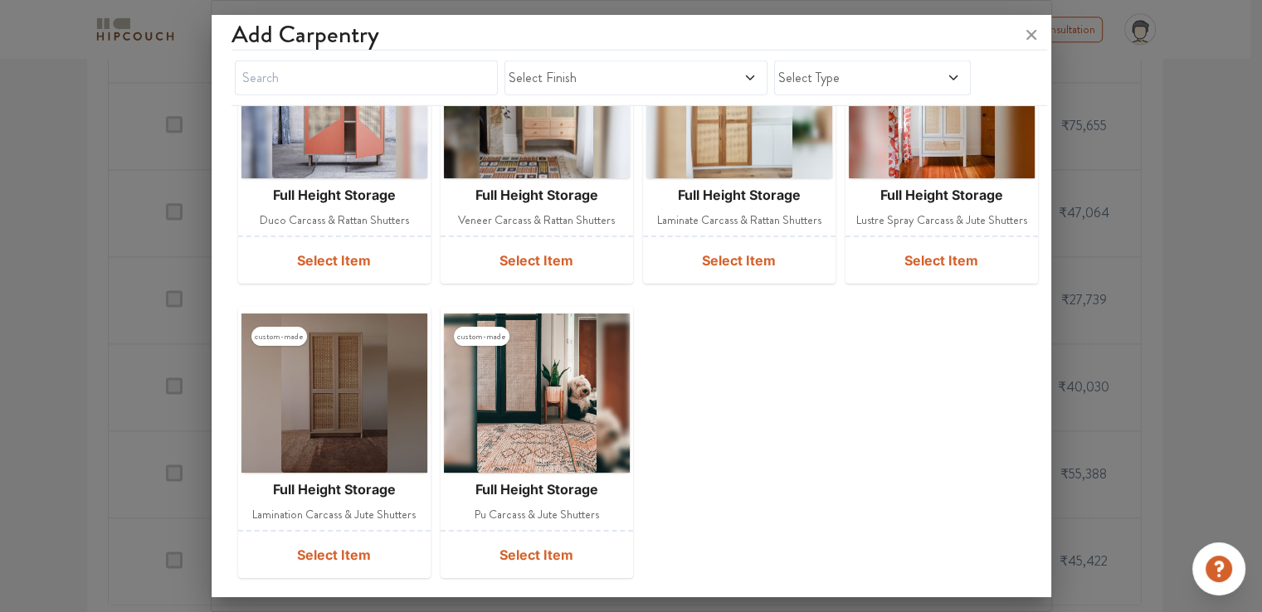
click at [611, 598] on button "Load more" at bounding box center [631, 614] width 69 height 33
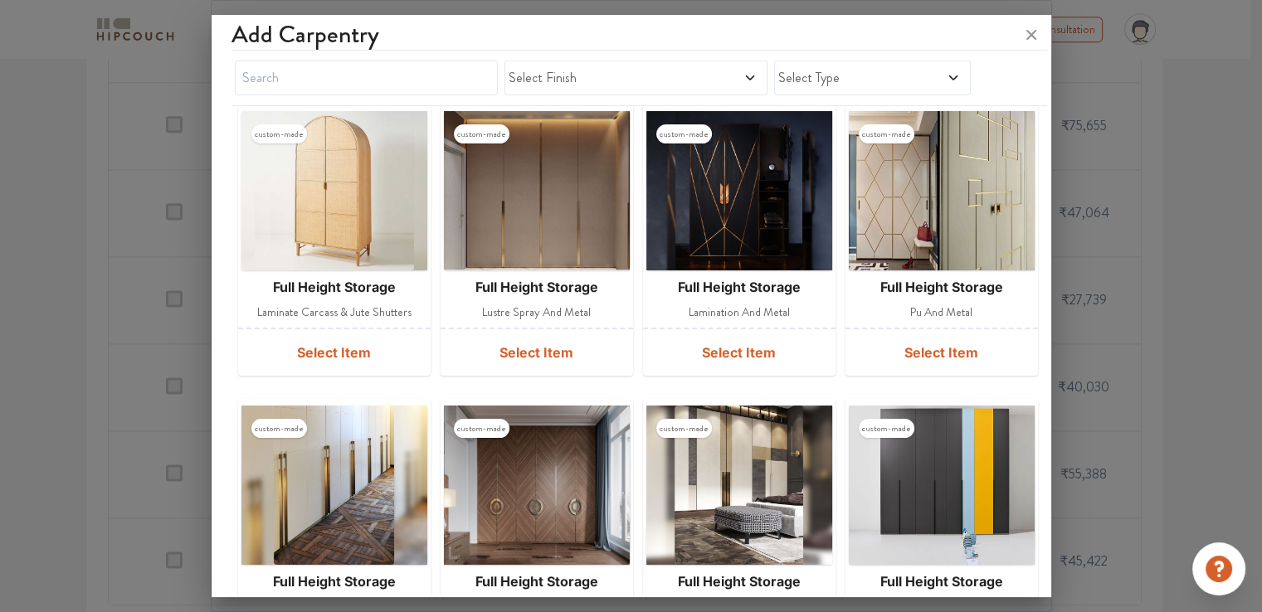
scroll to position [11740, 0]
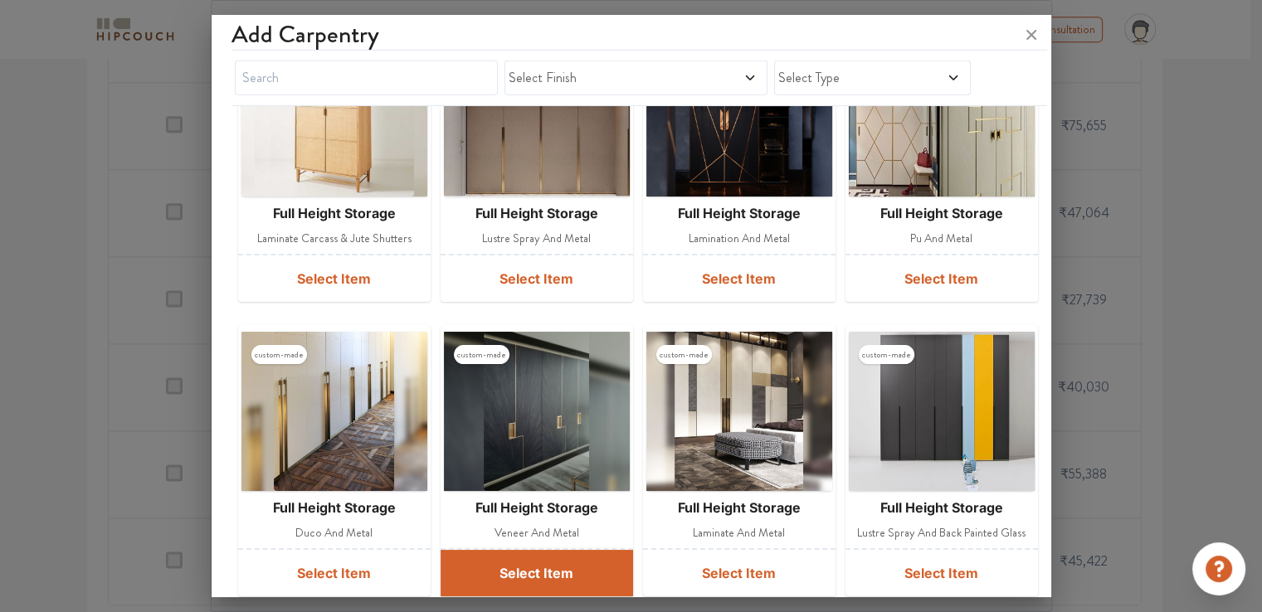
click at [542, 550] on button "Select Item" at bounding box center [537, 573] width 193 height 46
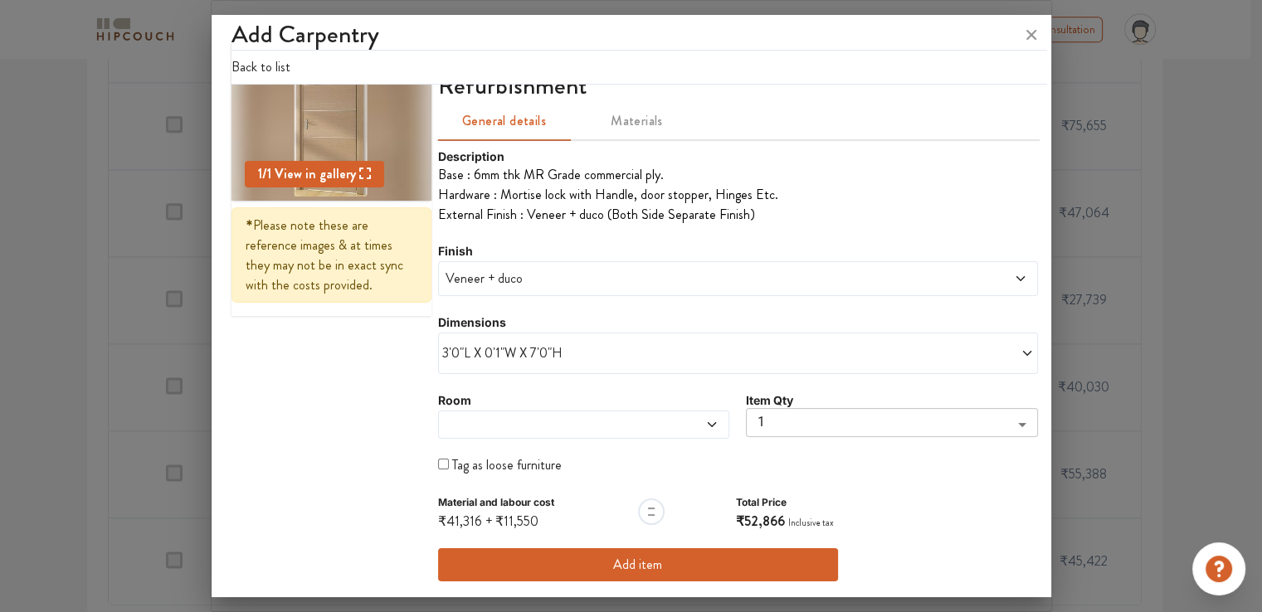
scroll to position [0, 0]
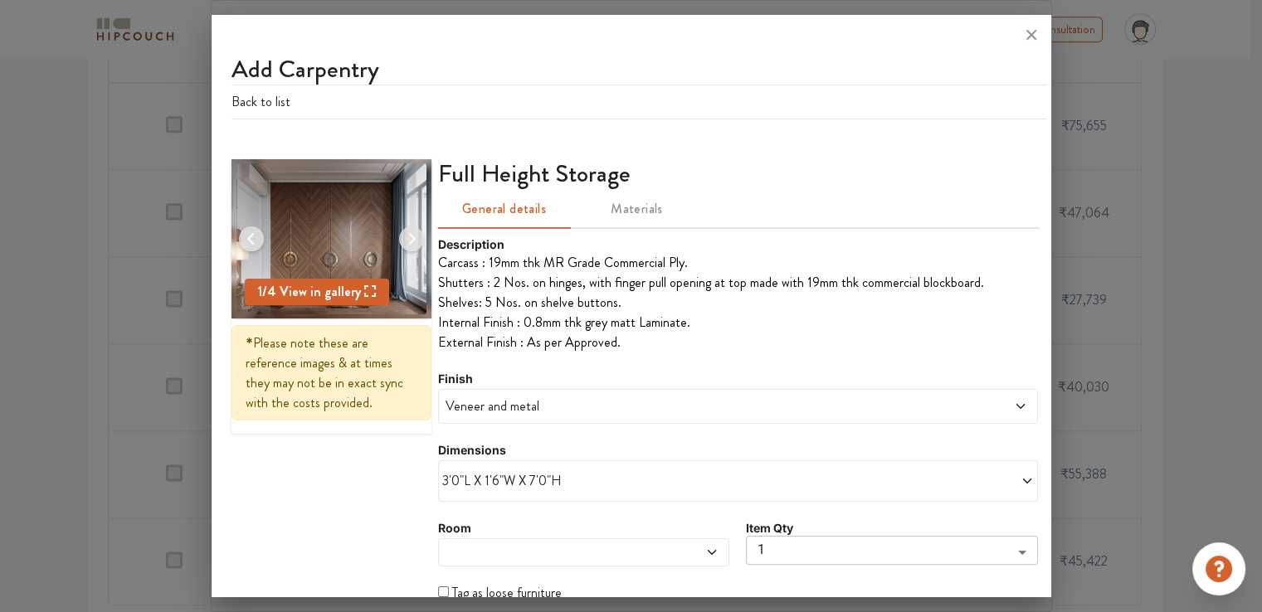
click at [342, 289] on span "View in gallery" at bounding box center [326, 291] width 100 height 19
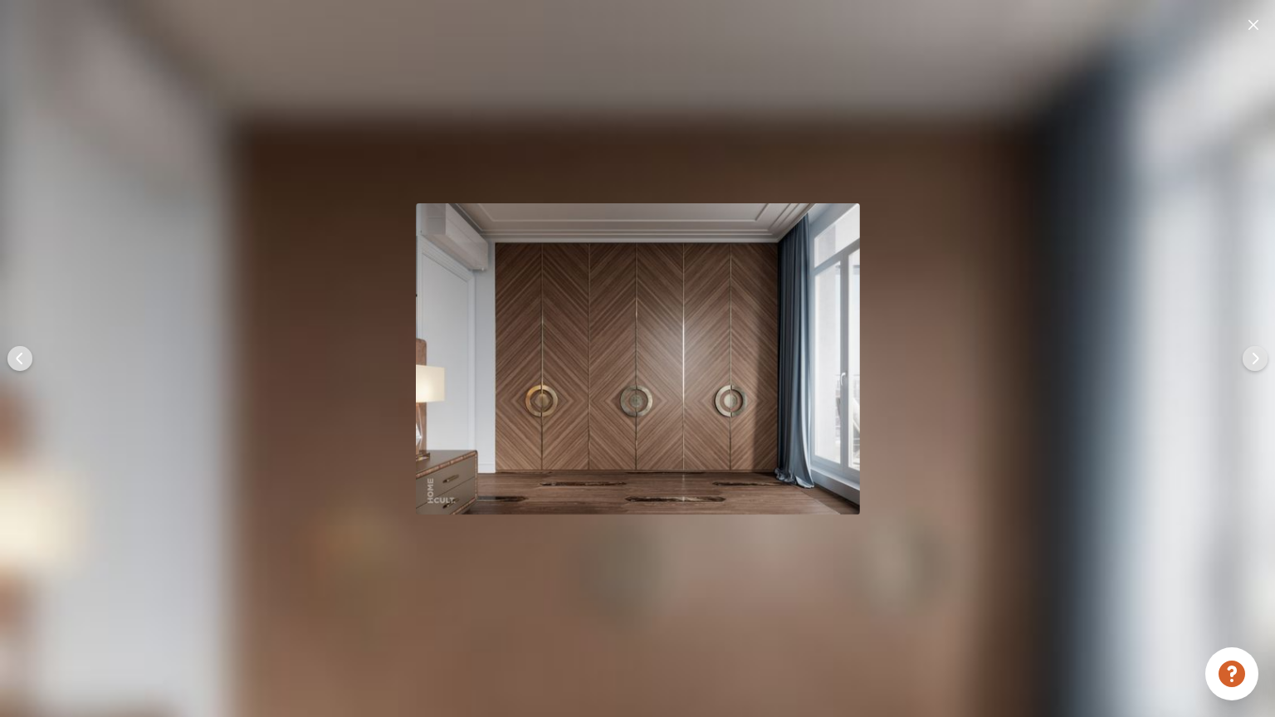
click at [1119, 368] on div at bounding box center [637, 358] width 1275 height 717
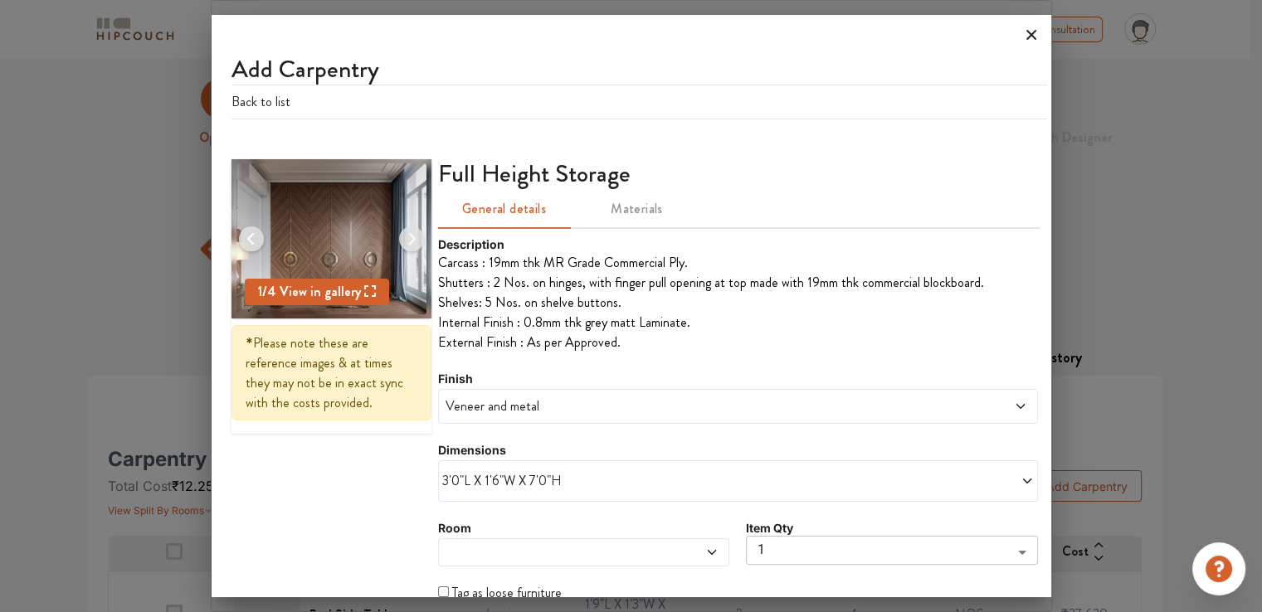
click at [1036, 32] on icon at bounding box center [1031, 35] width 27 height 27
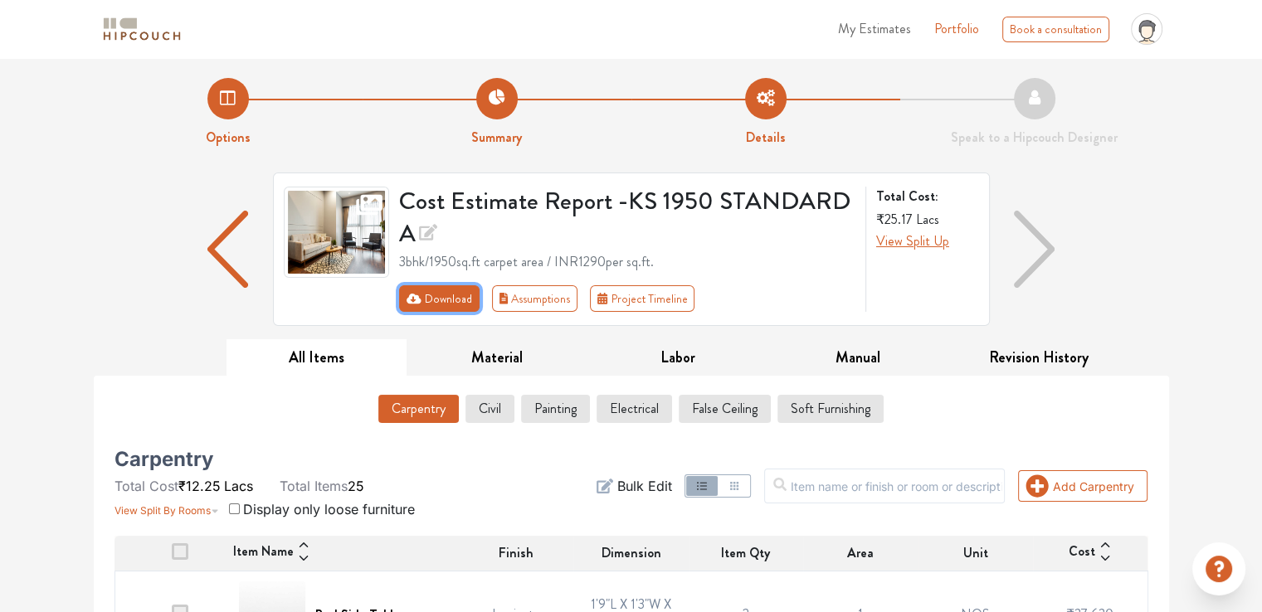
click at [457, 301] on button "Download" at bounding box center [439, 298] width 80 height 27
click at [457, 303] on button "Download" at bounding box center [439, 298] width 80 height 27
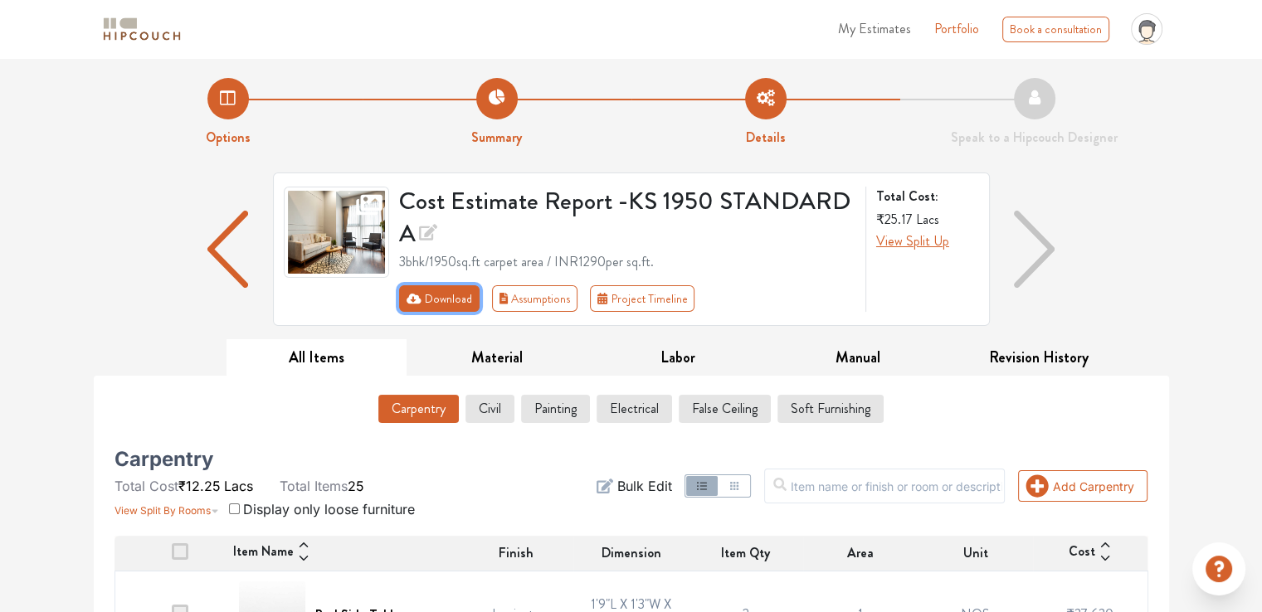
click at [457, 303] on button "Download" at bounding box center [439, 298] width 80 height 27
click at [412, 300] on icon "First group" at bounding box center [414, 299] width 15 height 12
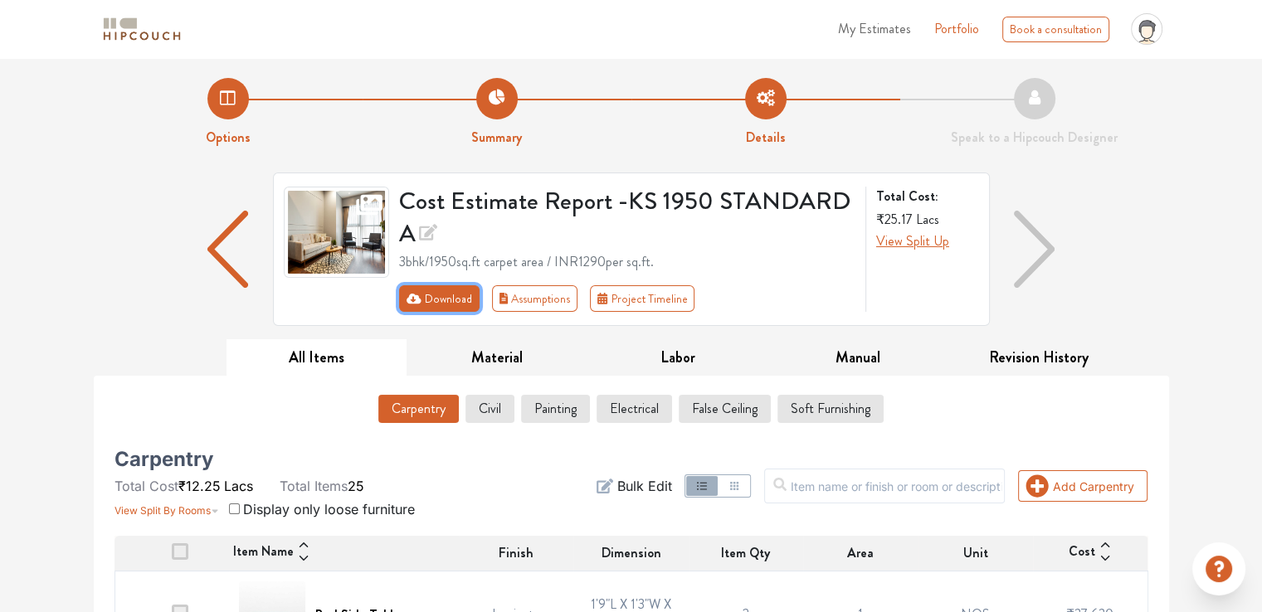
click at [412, 300] on icon "First group" at bounding box center [414, 299] width 15 height 12
click at [412, 305] on button "Download" at bounding box center [439, 298] width 80 height 27
click at [886, 32] on span "My Estimates" at bounding box center [874, 28] width 73 height 19
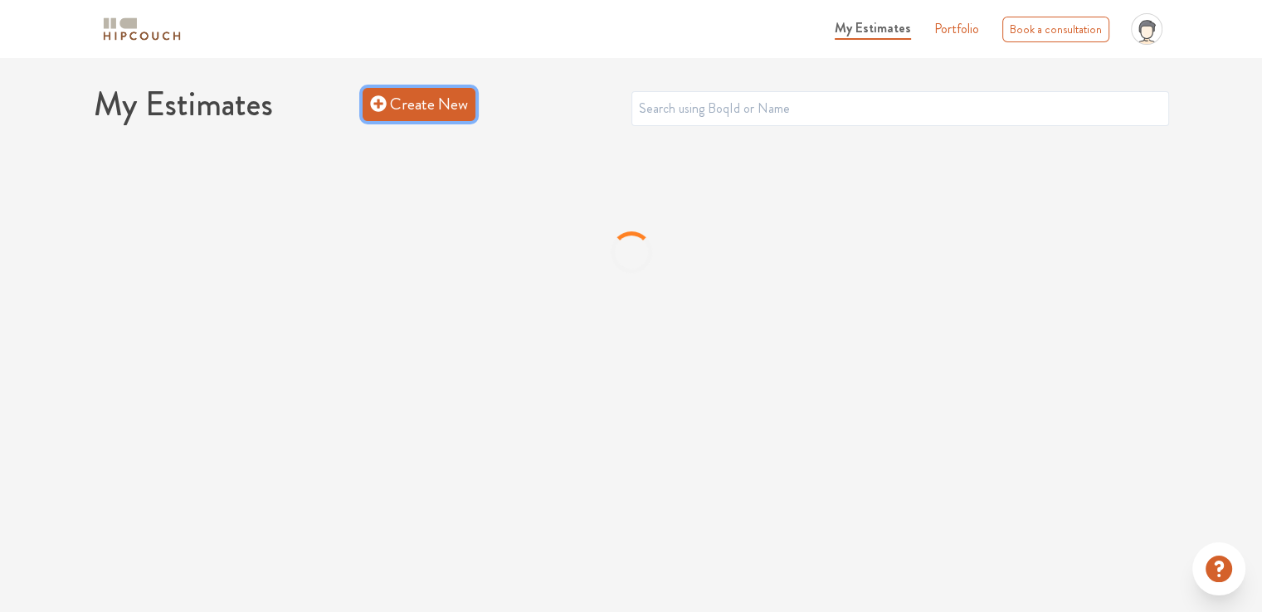
click at [438, 109] on link "Create New" at bounding box center [419, 104] width 113 height 33
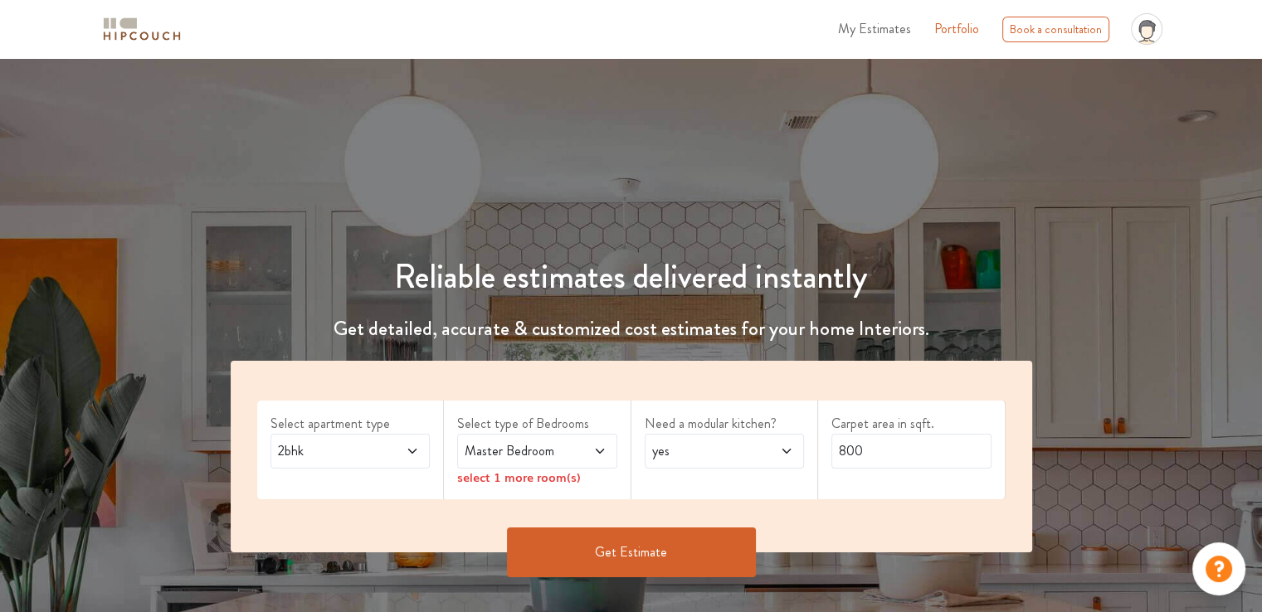
click at [353, 446] on span "2bhk" at bounding box center [329, 451] width 109 height 20
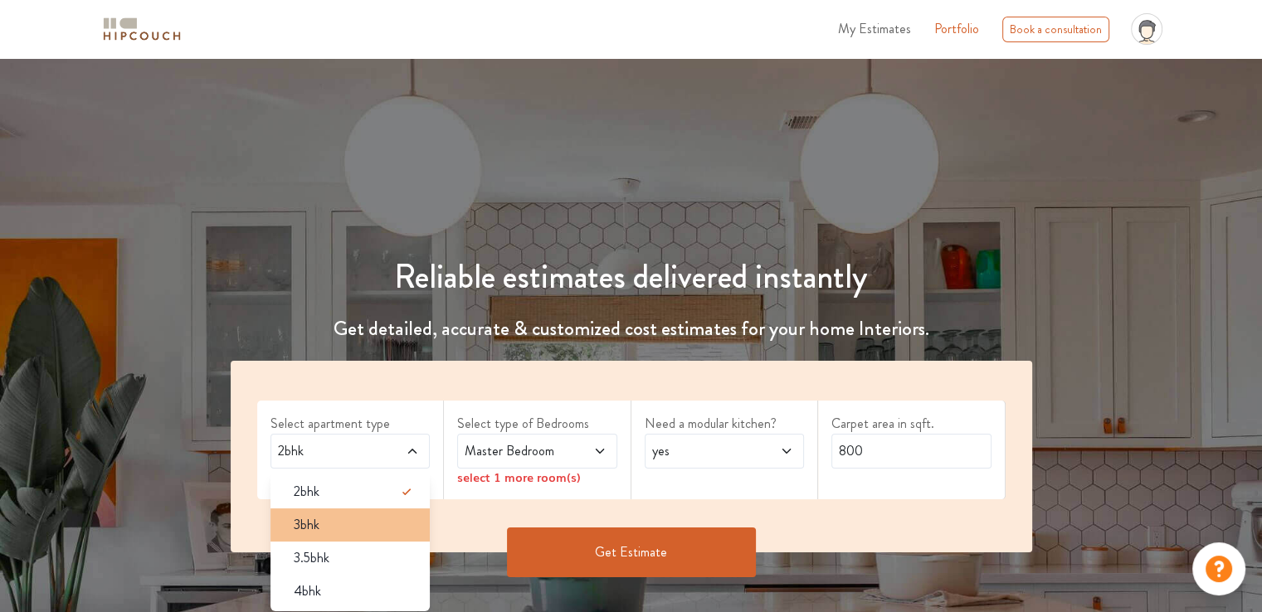
click at [310, 529] on span "3bhk" at bounding box center [307, 525] width 26 height 20
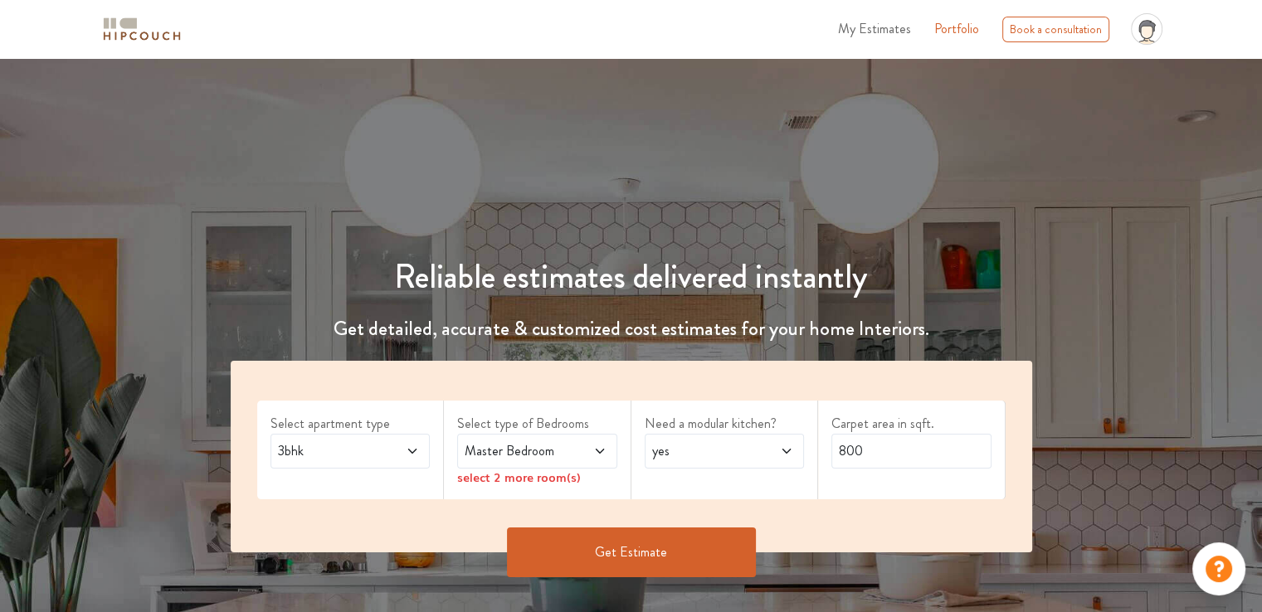
click at [517, 443] on span "Master Bedroom" at bounding box center [515, 451] width 109 height 20
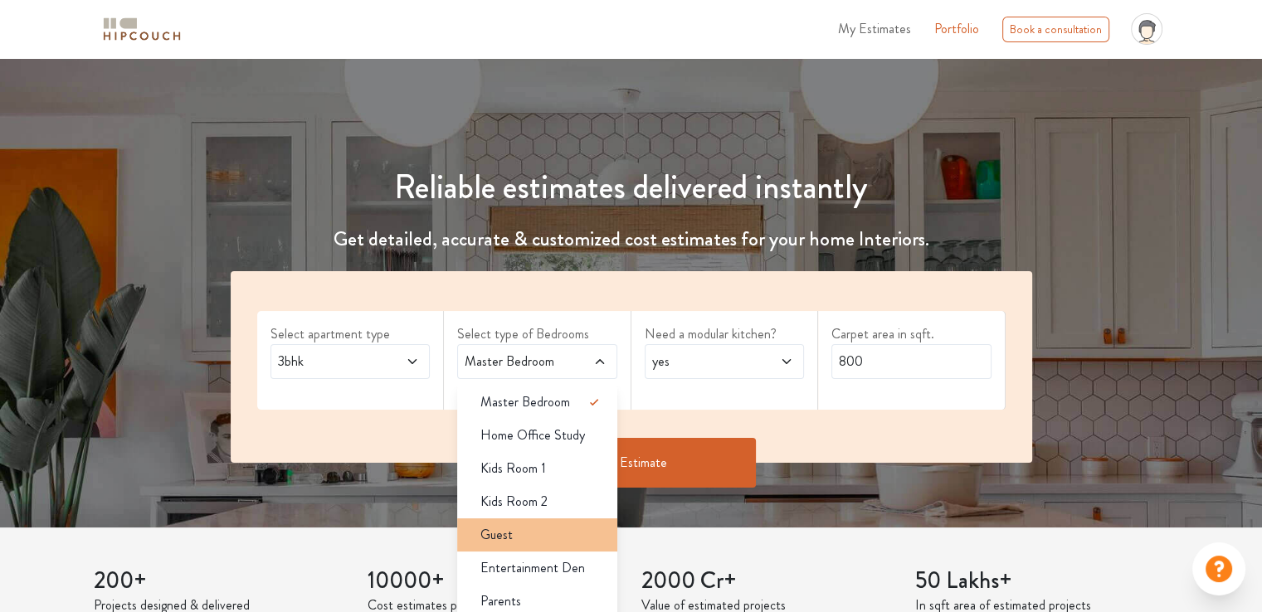
scroll to position [166, 0]
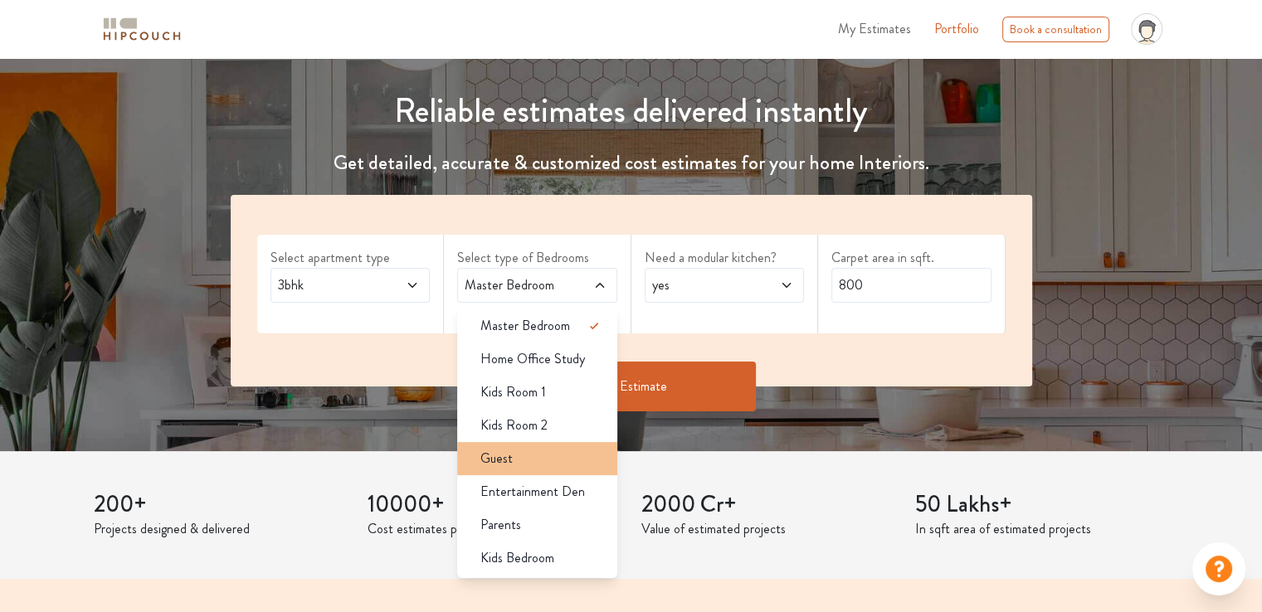
click at [530, 463] on div "Guest" at bounding box center [542, 459] width 150 height 20
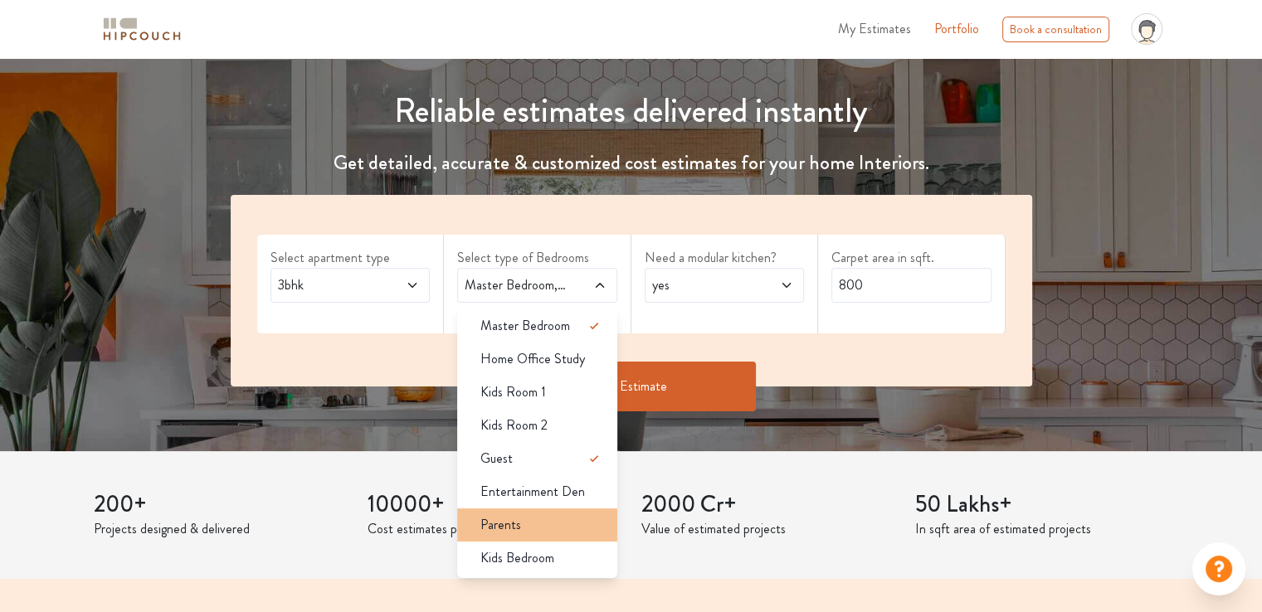
click at [524, 524] on div "Parents" at bounding box center [542, 525] width 150 height 20
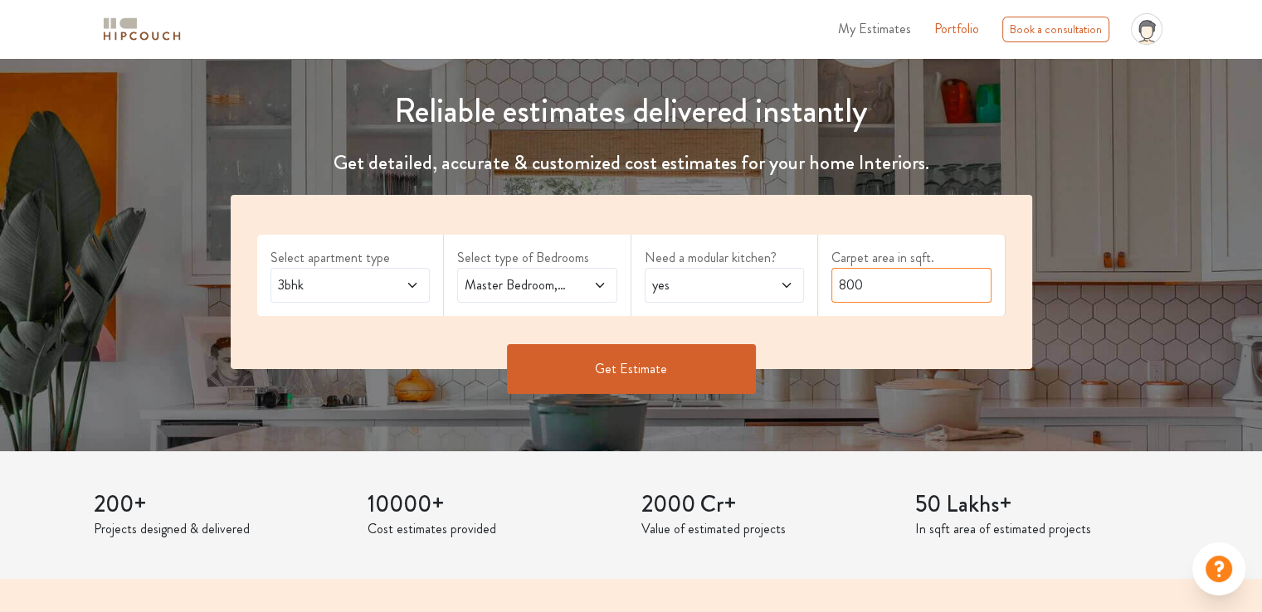
click at [840, 285] on input "800" at bounding box center [911, 285] width 160 height 35
drag, startPoint x: 840, startPoint y: 285, endPoint x: 981, endPoint y: 290, distance: 141.2
click at [981, 290] on input "800" at bounding box center [911, 285] width 160 height 35
type input "1810"
click at [611, 368] on button "Get Estimate" at bounding box center [631, 369] width 249 height 50
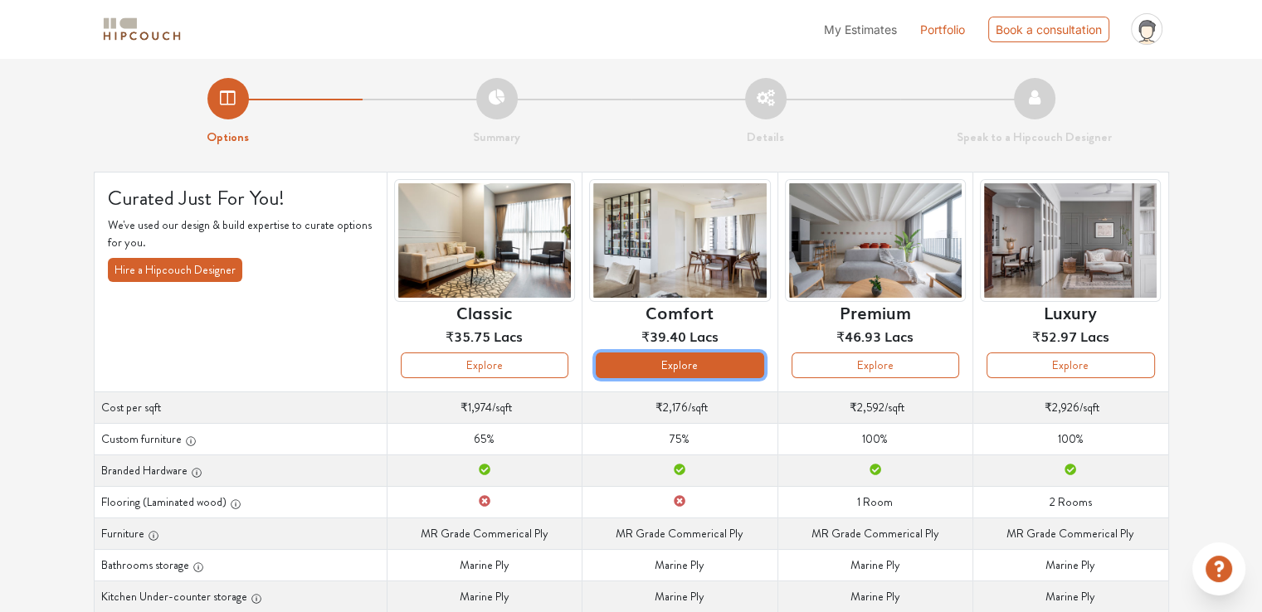
click at [656, 369] on button "Explore" at bounding box center [680, 366] width 168 height 26
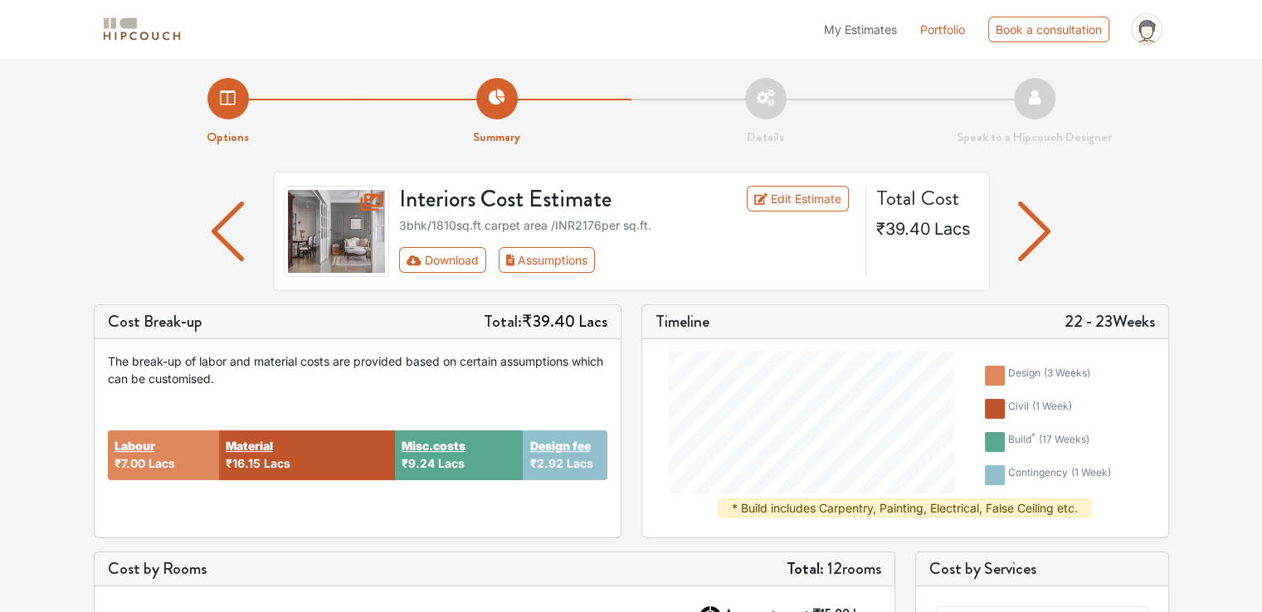
click at [214, 229] on img "button" at bounding box center [228, 232] width 32 height 60
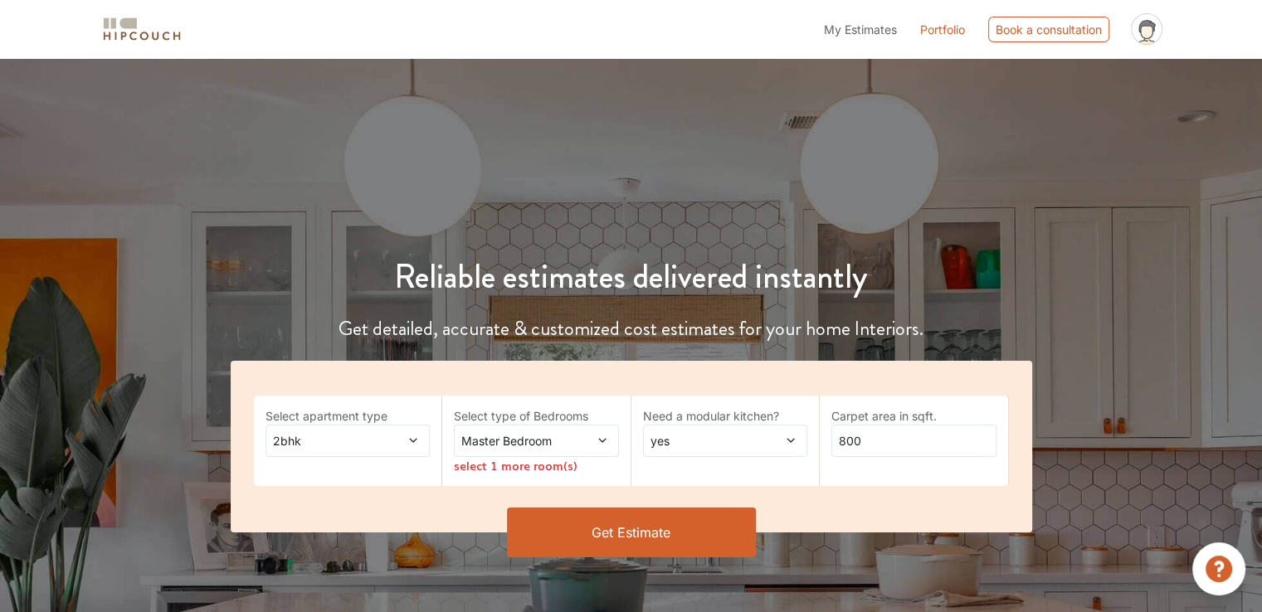
click at [408, 438] on icon at bounding box center [413, 441] width 12 height 12
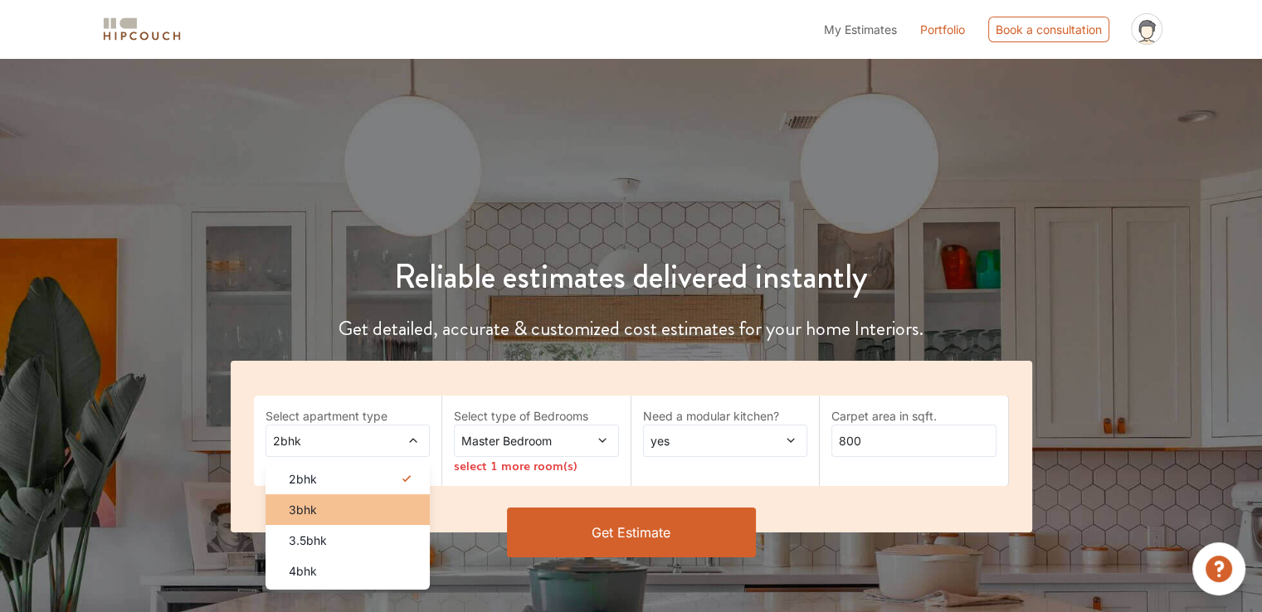
drag, startPoint x: 323, startPoint y: 518, endPoint x: 400, endPoint y: 505, distance: 78.2
click at [323, 517] on div "3bhk" at bounding box center [353, 509] width 155 height 17
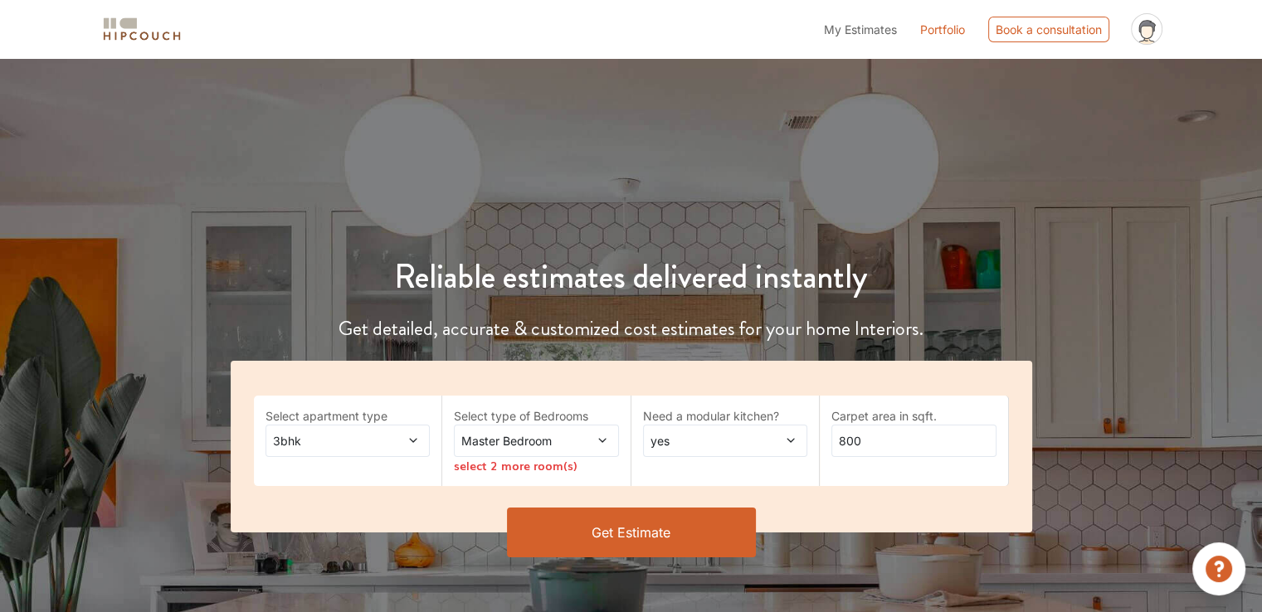
click at [521, 445] on span "Master Bedroom" at bounding box center [514, 440] width 112 height 17
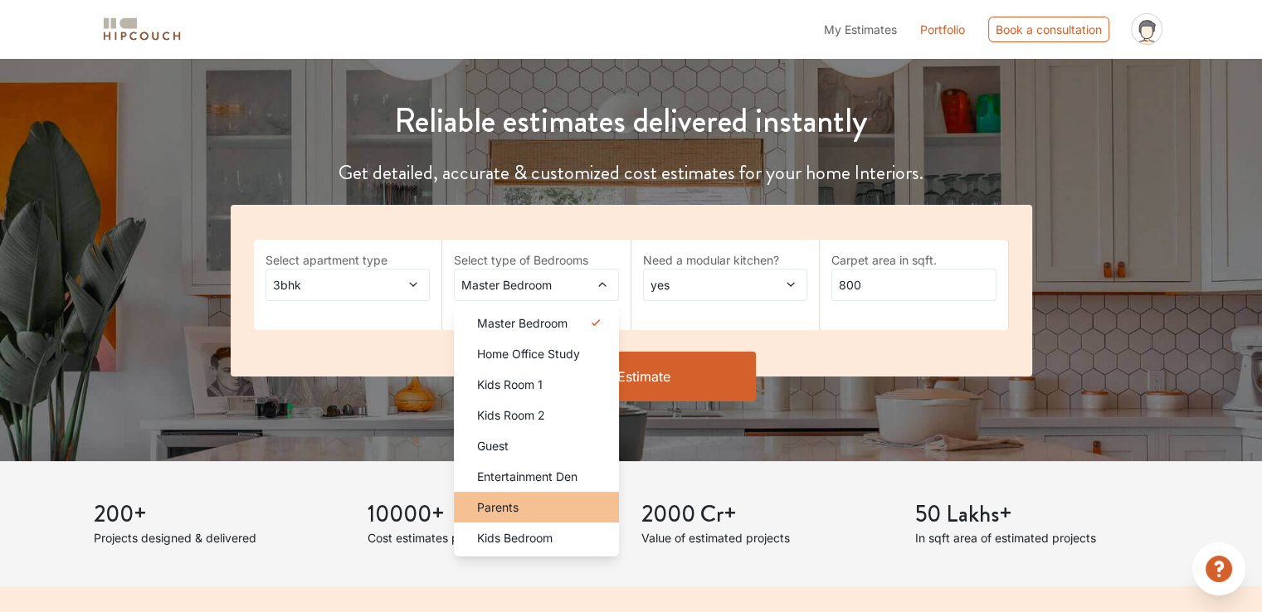
scroll to position [249, 0]
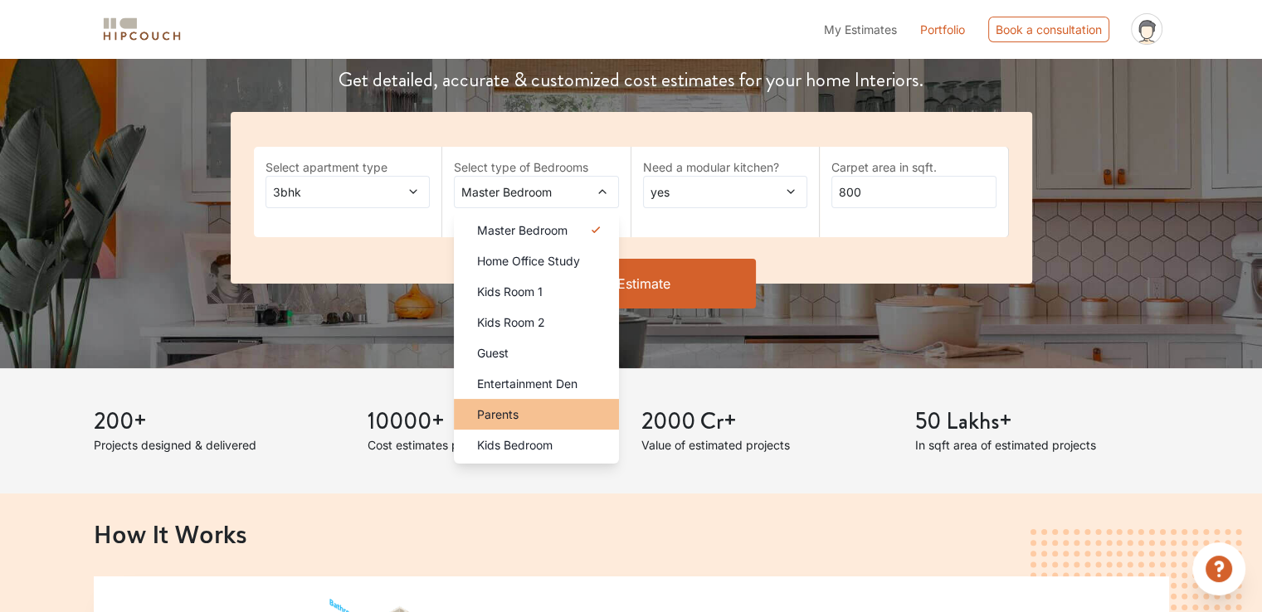
click at [519, 425] on li "Parents" at bounding box center [536, 414] width 165 height 31
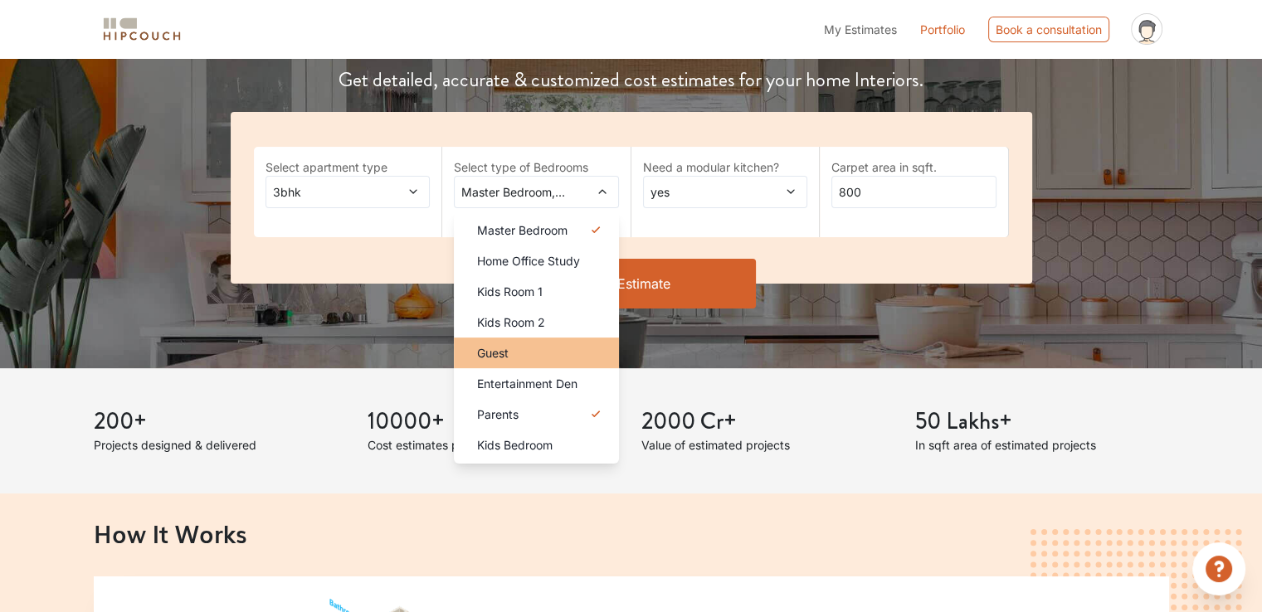
click at [527, 351] on div "Guest" at bounding box center [541, 352] width 155 height 17
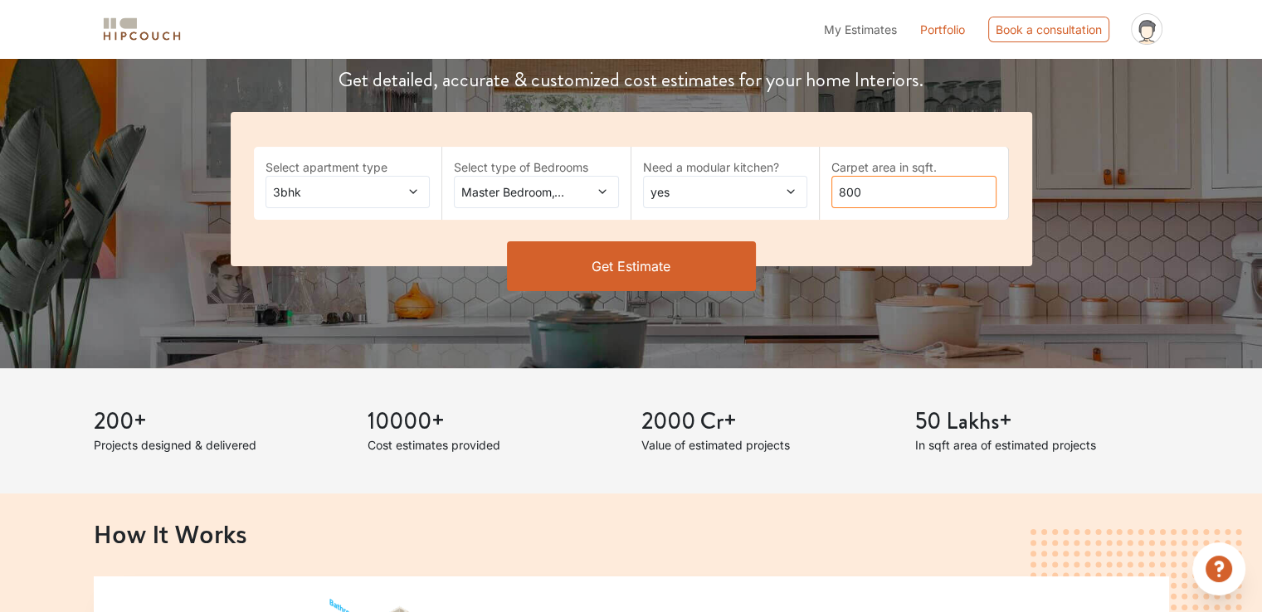
drag, startPoint x: 853, startPoint y: 193, endPoint x: 834, endPoint y: 191, distance: 19.2
click at [834, 191] on input "800" at bounding box center [913, 192] width 165 height 32
type input "1810"
click at [668, 277] on button "Get Estimate" at bounding box center [631, 266] width 249 height 50
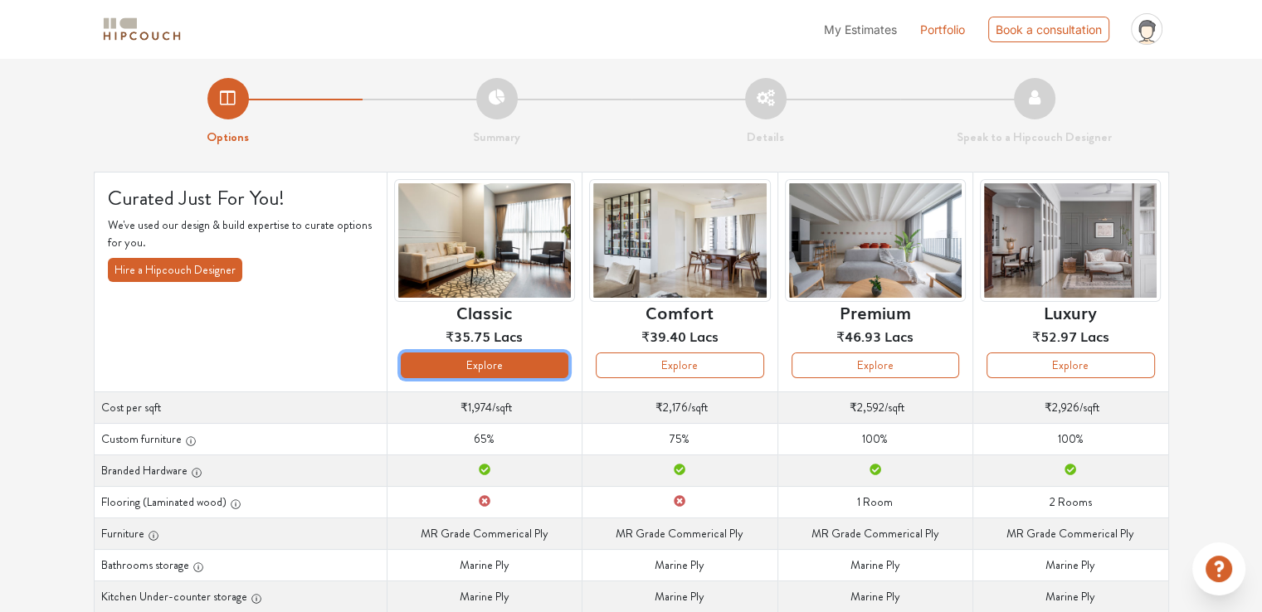
click at [504, 369] on button "Explore" at bounding box center [485, 366] width 168 height 26
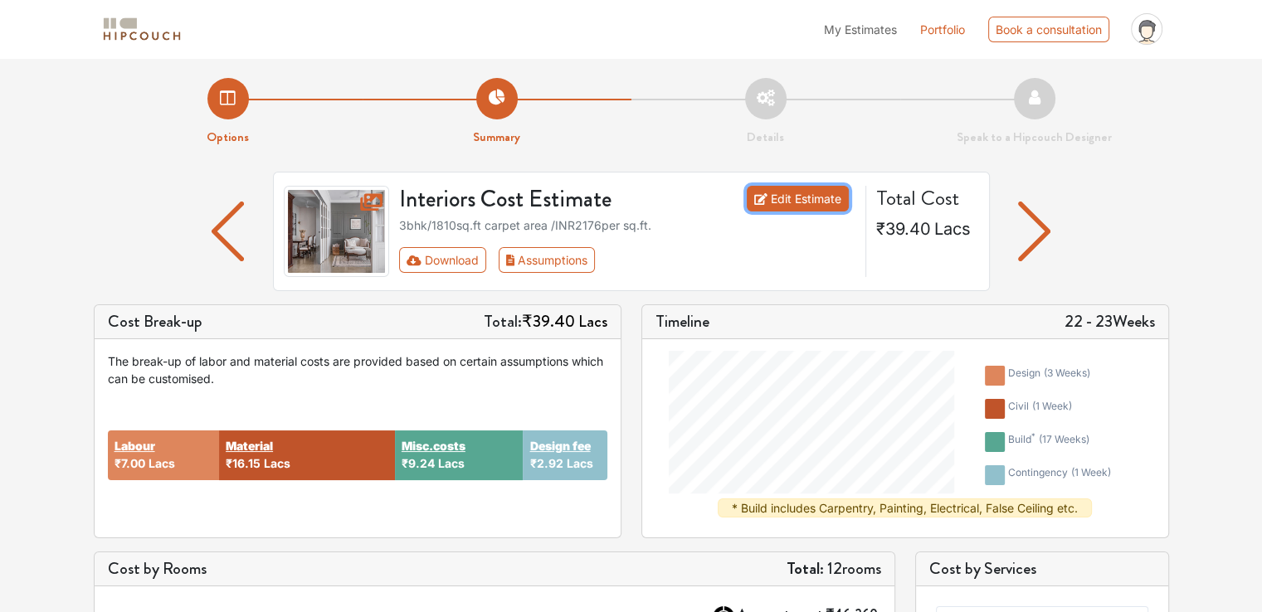
click at [825, 203] on link "Edit Estimate" at bounding box center [798, 199] width 102 height 26
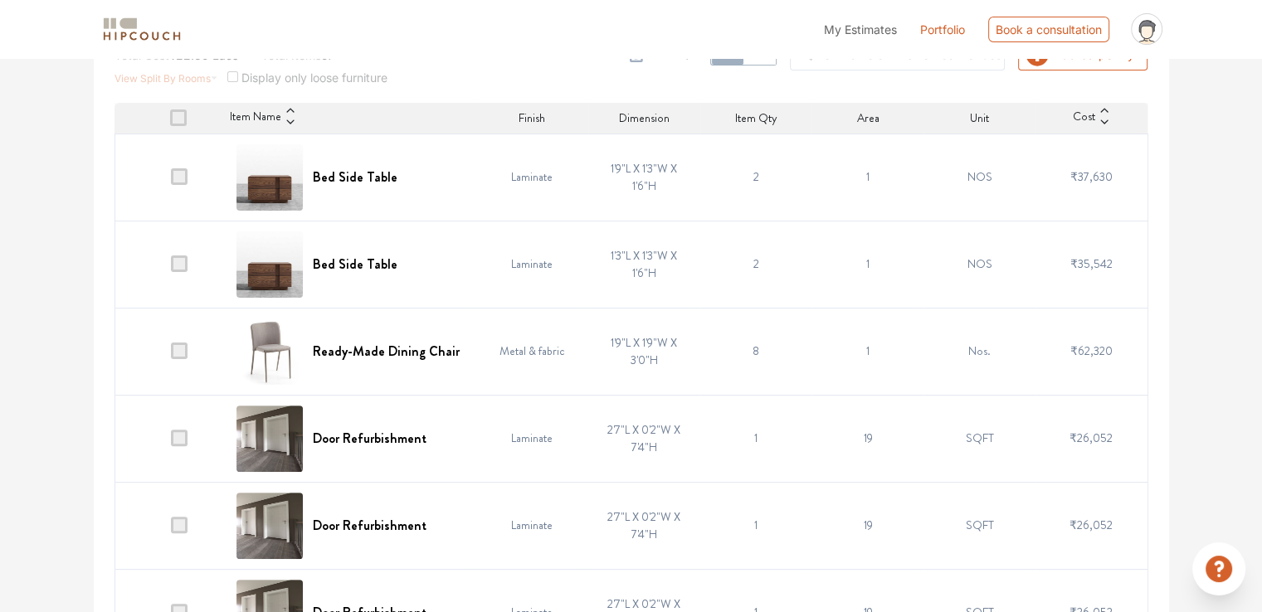
scroll to position [427, 0]
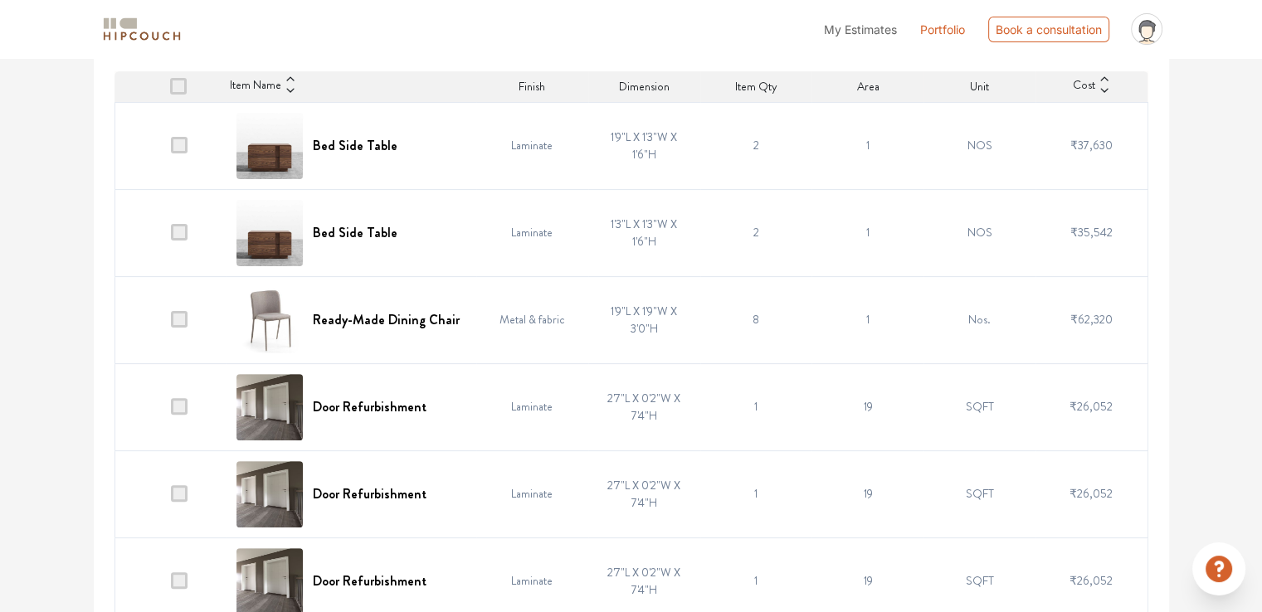
click at [185, 324] on span at bounding box center [179, 319] width 17 height 17
click at [171, 324] on input "checkbox" at bounding box center [171, 324] width 0 height 0
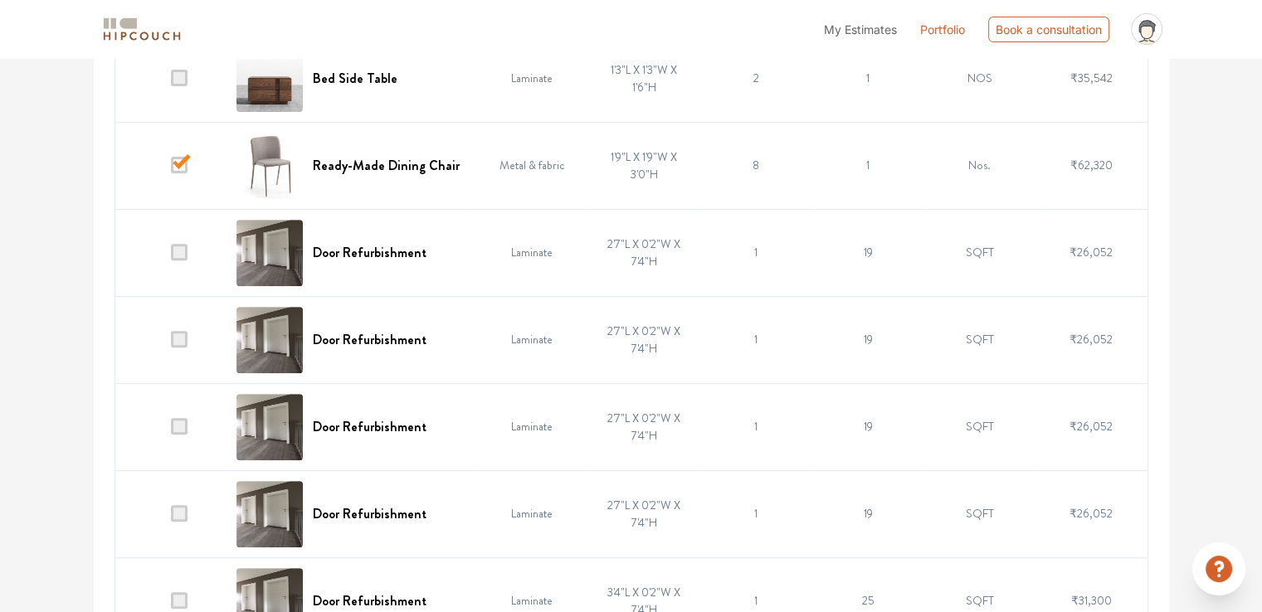
scroll to position [592, 0]
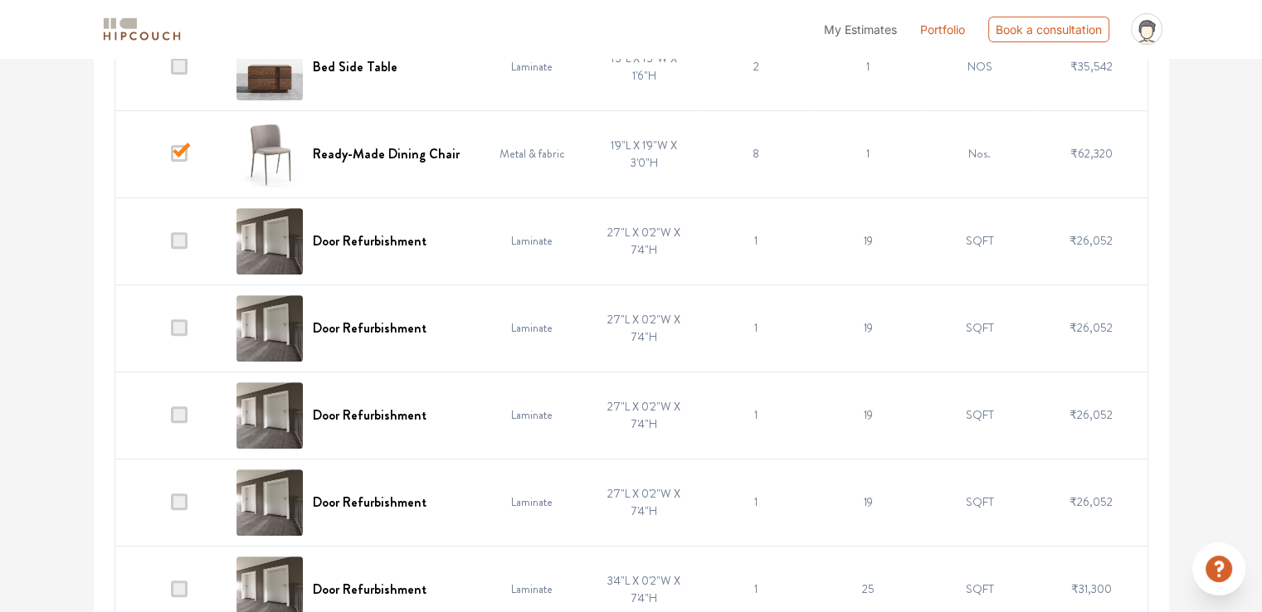
click at [180, 241] on span at bounding box center [179, 240] width 17 height 17
click at [171, 245] on input "checkbox" at bounding box center [171, 245] width 0 height 0
click at [179, 324] on span at bounding box center [179, 327] width 17 height 17
click at [171, 332] on input "checkbox" at bounding box center [171, 332] width 0 height 0
drag, startPoint x: 179, startPoint y: 419, endPoint x: 177, endPoint y: 458, distance: 39.1
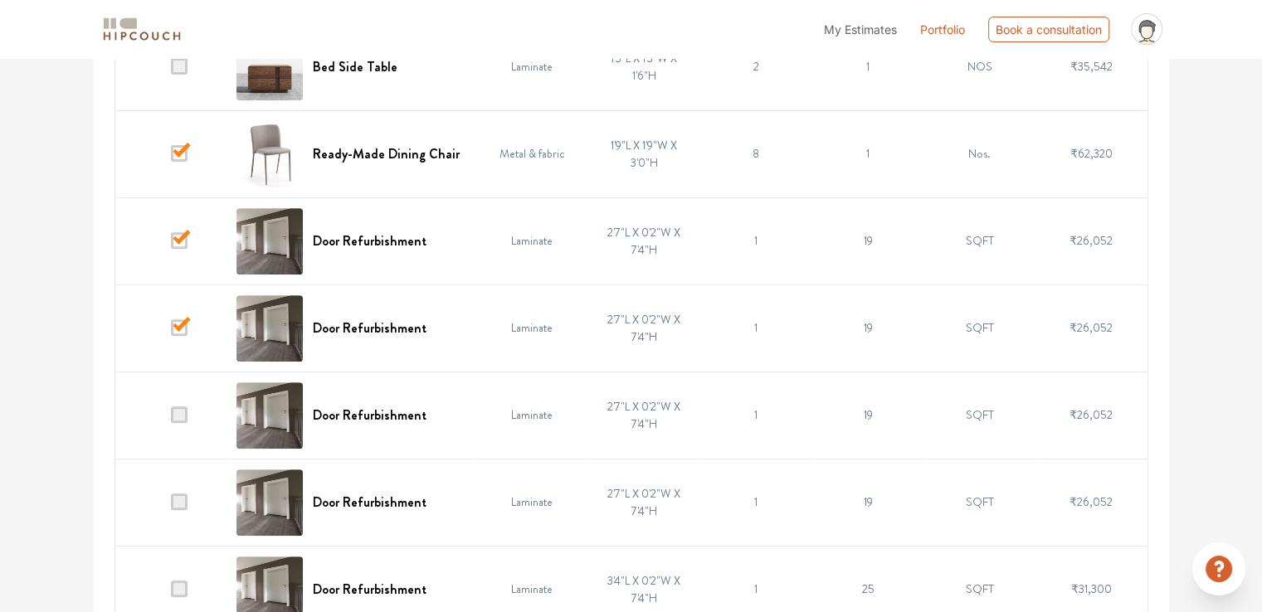
click at [179, 419] on span at bounding box center [179, 415] width 17 height 17
click at [171, 419] on input "checkbox" at bounding box center [171, 419] width 0 height 0
click at [179, 505] on span at bounding box center [179, 502] width 17 height 17
click at [171, 506] on input "checkbox" at bounding box center [171, 506] width 0 height 0
click at [180, 588] on span at bounding box center [179, 589] width 17 height 17
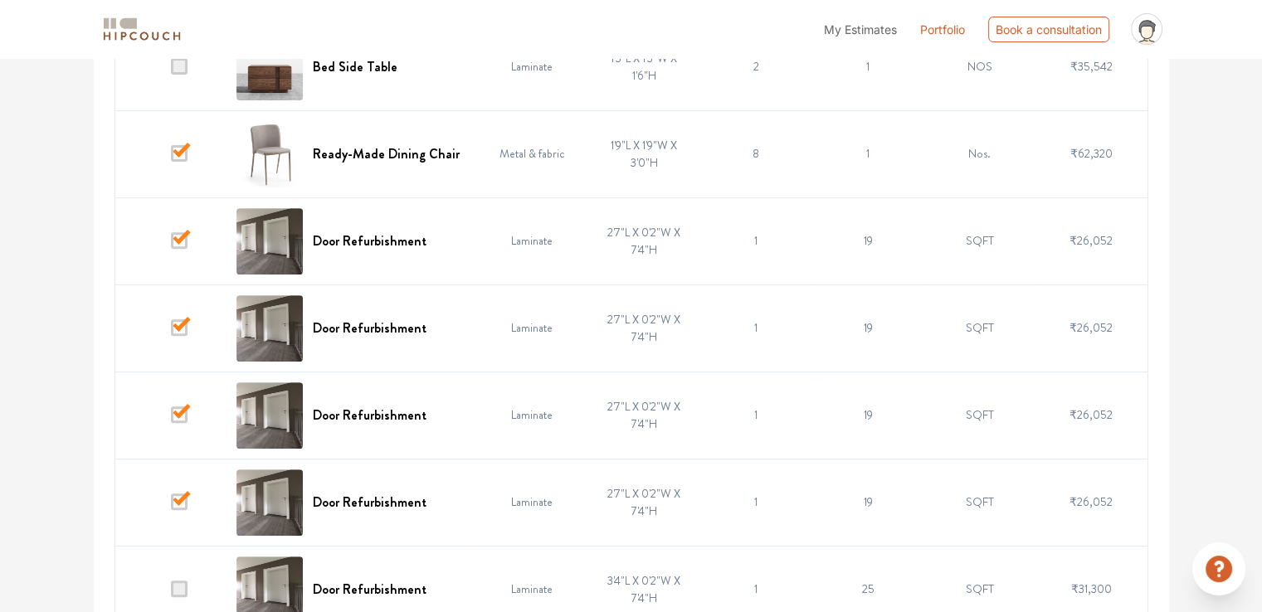
click at [171, 593] on input "checkbox" at bounding box center [171, 593] width 0 height 0
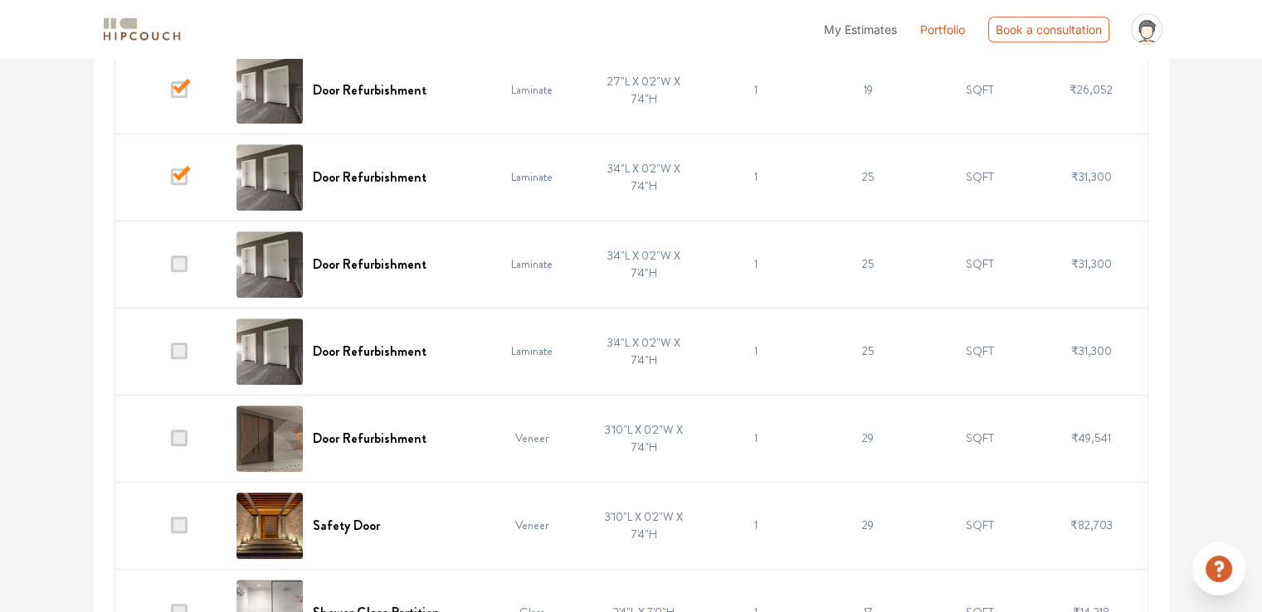
scroll to position [1007, 0]
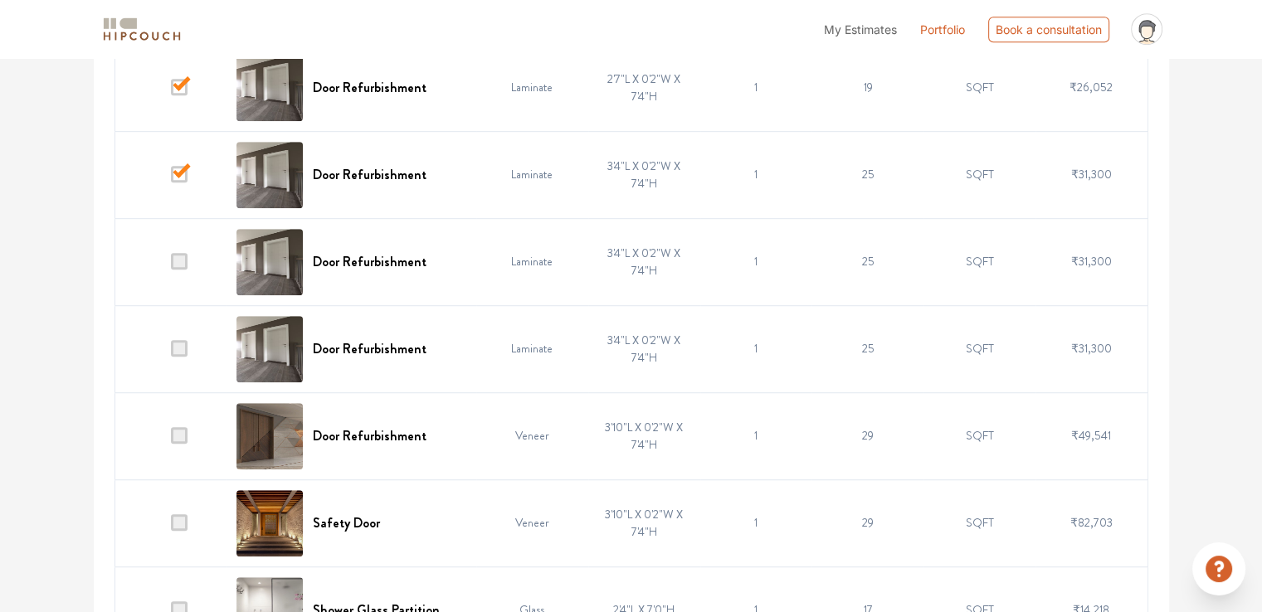
click at [182, 261] on span at bounding box center [179, 261] width 17 height 17
click at [171, 266] on input "checkbox" at bounding box center [171, 266] width 0 height 0
click at [179, 346] on span at bounding box center [179, 348] width 17 height 17
click at [171, 353] on input "checkbox" at bounding box center [171, 353] width 0 height 0
click at [183, 436] on span at bounding box center [179, 435] width 17 height 17
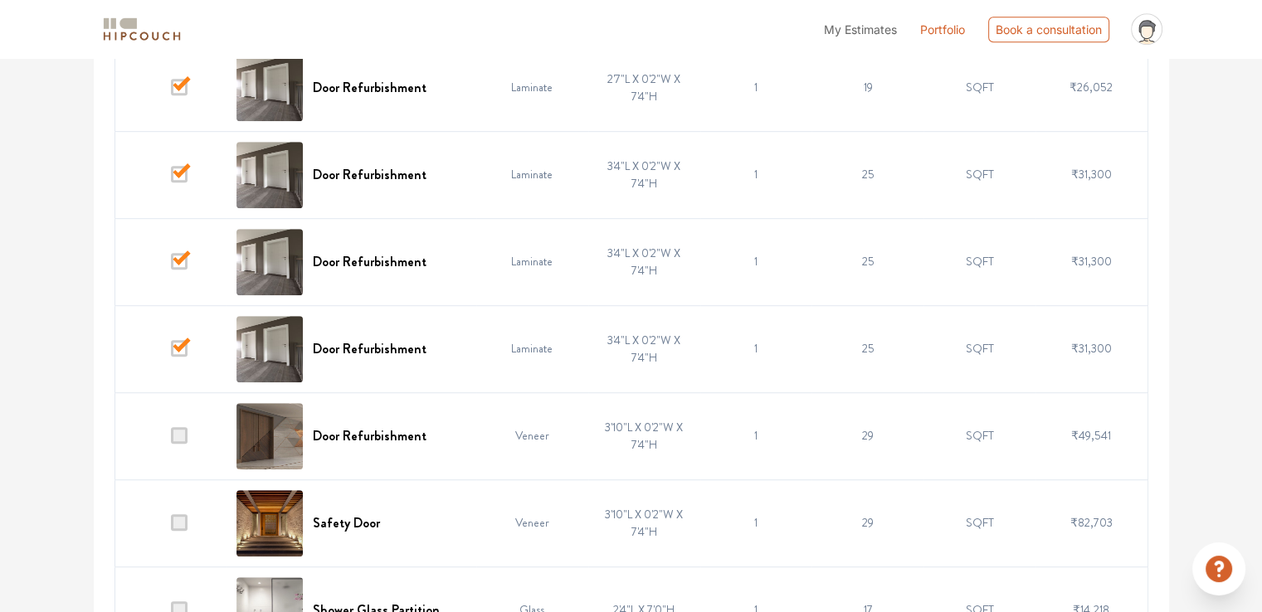
click at [171, 440] on input "checkbox" at bounding box center [171, 440] width 0 height 0
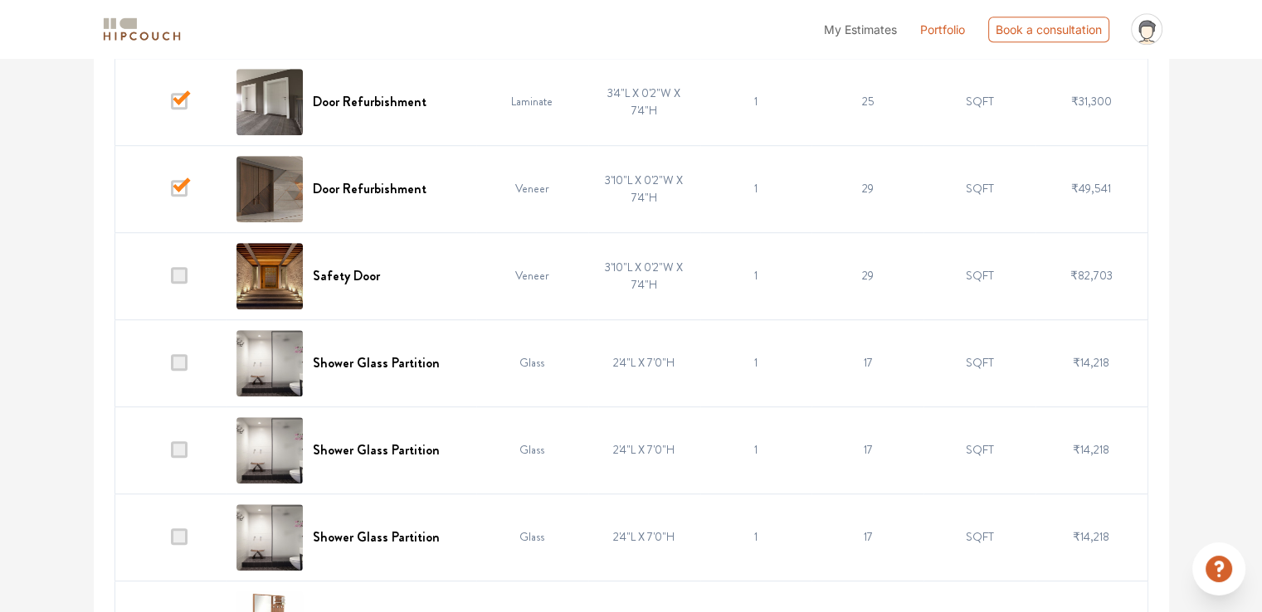
scroll to position [1256, 0]
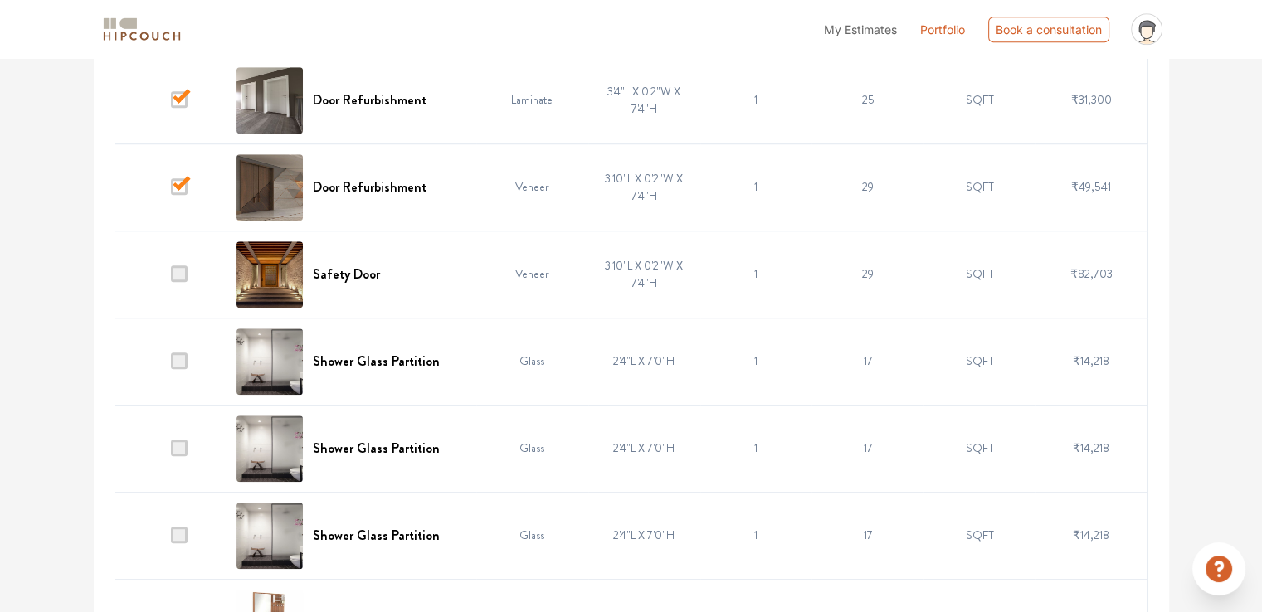
click at [183, 272] on span at bounding box center [179, 274] width 17 height 17
click at [171, 278] on input "checkbox" at bounding box center [171, 278] width 0 height 0
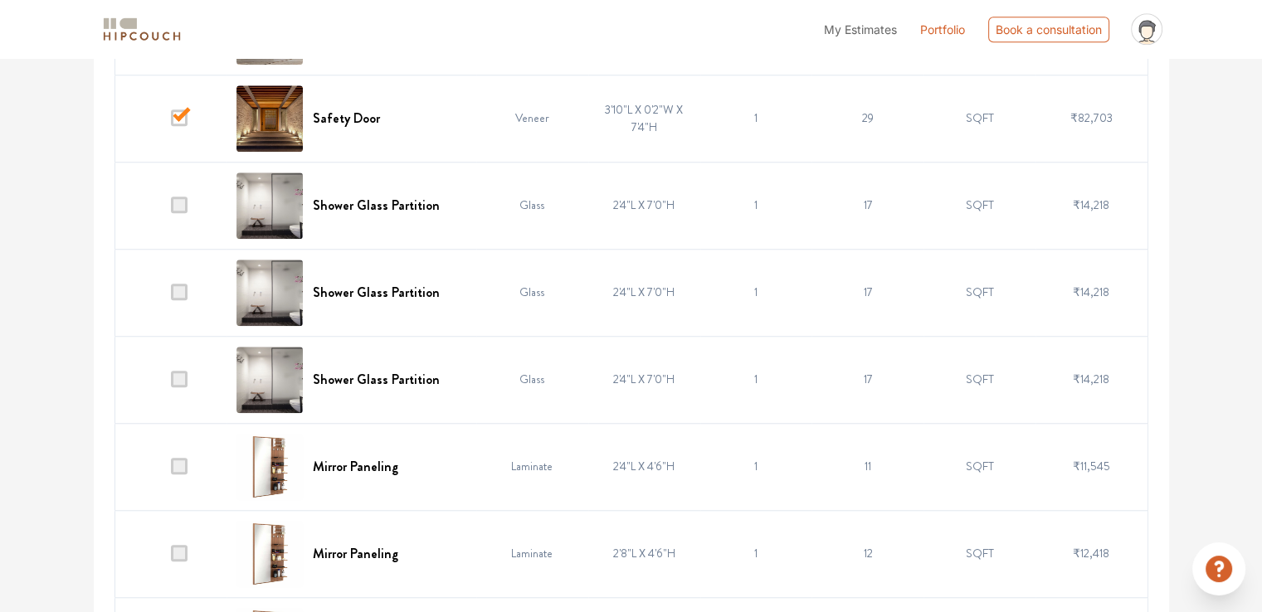
scroll to position [1505, 0]
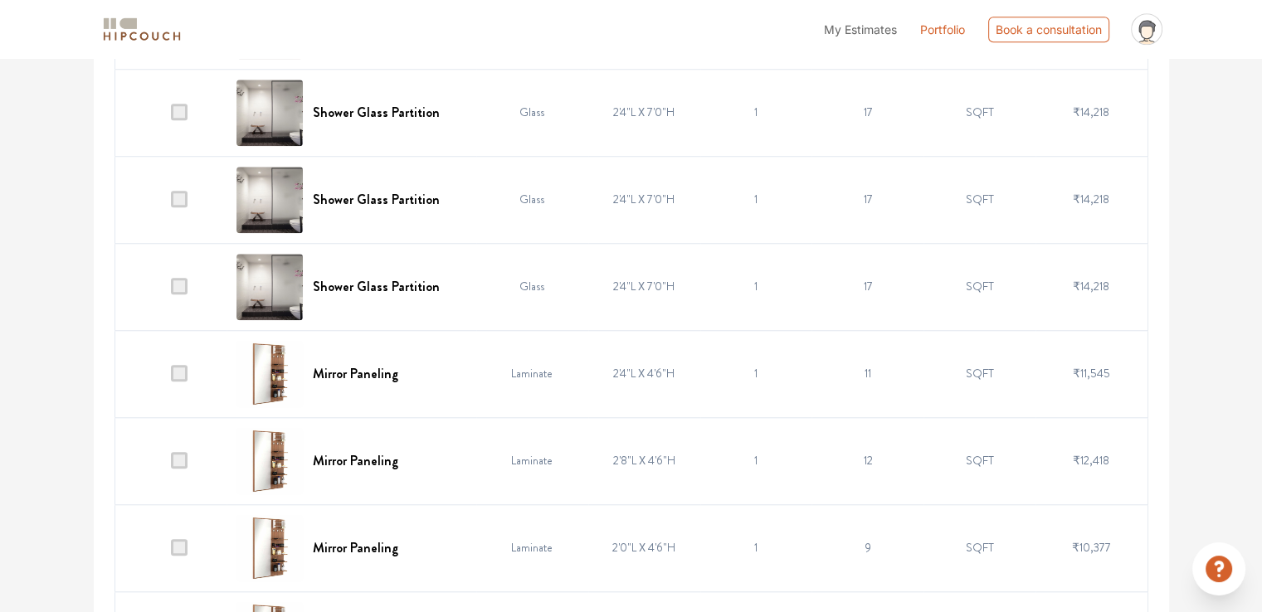
click at [183, 286] on span at bounding box center [179, 286] width 17 height 17
click at [171, 290] on input "checkbox" at bounding box center [171, 290] width 0 height 0
click at [183, 198] on span at bounding box center [179, 199] width 17 height 17
click at [171, 203] on input "checkbox" at bounding box center [171, 203] width 0 height 0
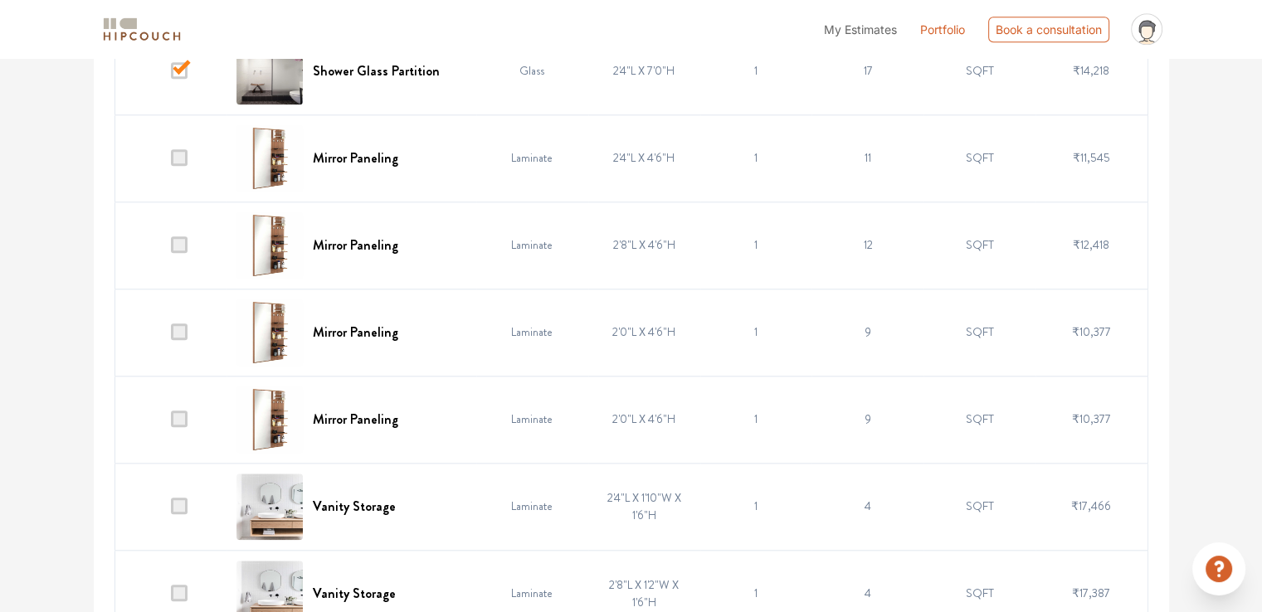
scroll to position [1754, 0]
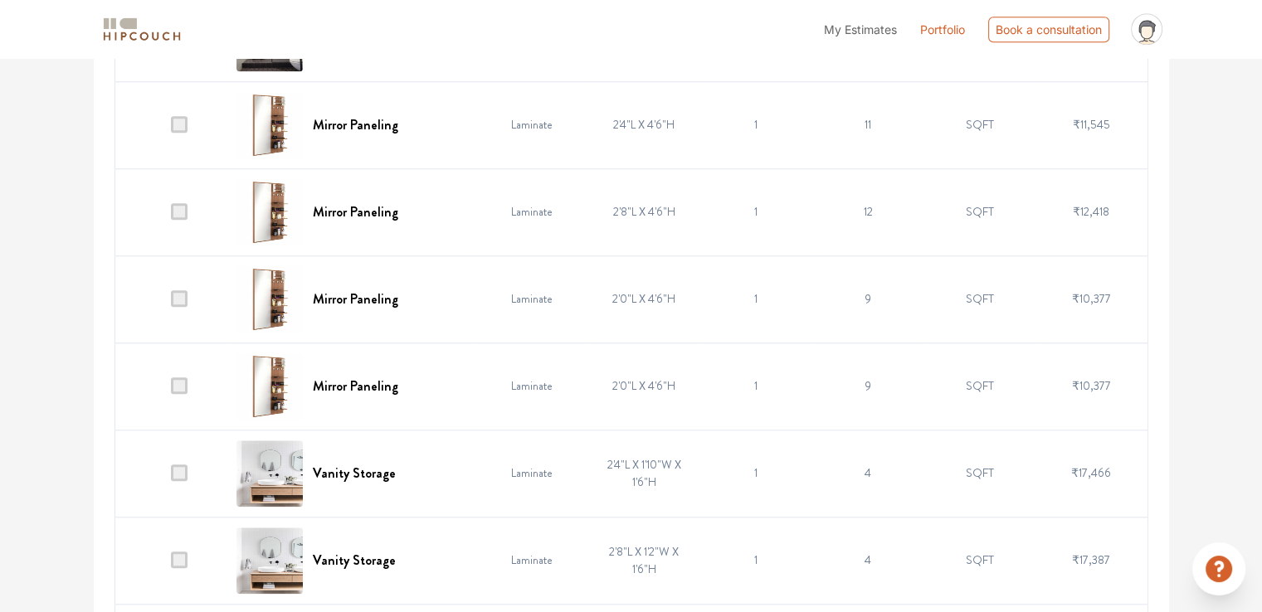
click at [180, 383] on span at bounding box center [179, 386] width 17 height 17
click at [171, 390] on input "checkbox" at bounding box center [171, 390] width 0 height 0
click at [183, 306] on td at bounding box center [171, 299] width 112 height 87
click at [183, 297] on span at bounding box center [179, 298] width 17 height 17
click at [171, 303] on input "checkbox" at bounding box center [171, 303] width 0 height 0
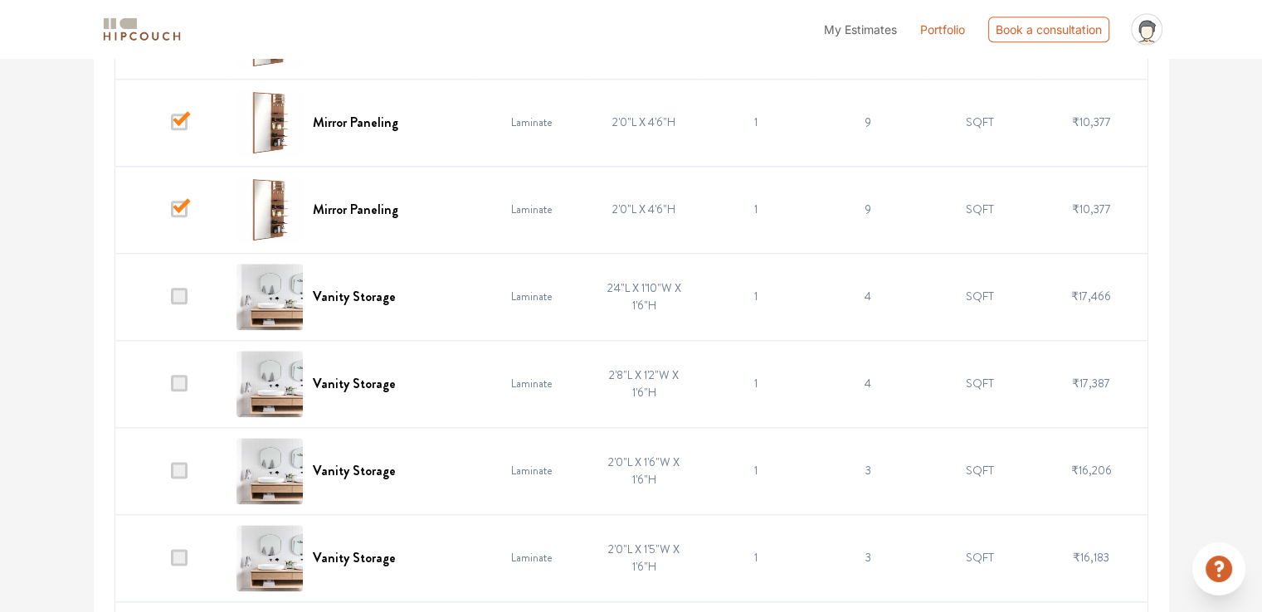
scroll to position [2003, 0]
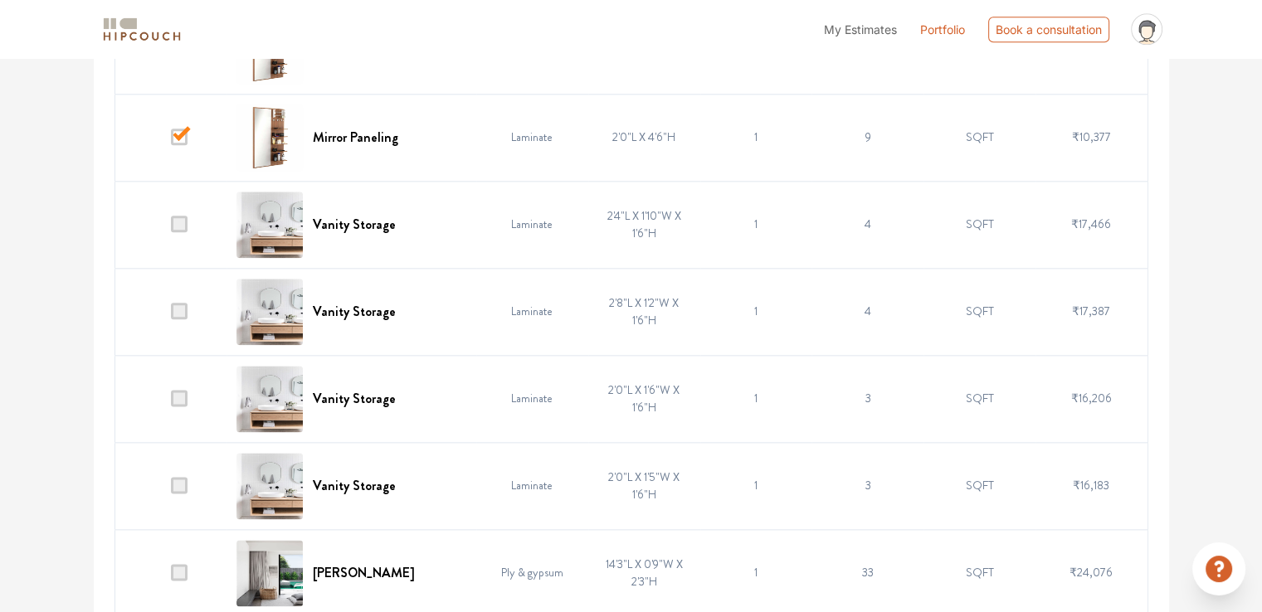
drag, startPoint x: 187, startPoint y: 475, endPoint x: 183, endPoint y: 482, distance: 8.5
click at [187, 477] on span at bounding box center [179, 485] width 17 height 17
click at [171, 490] on input "checkbox" at bounding box center [171, 490] width 0 height 0
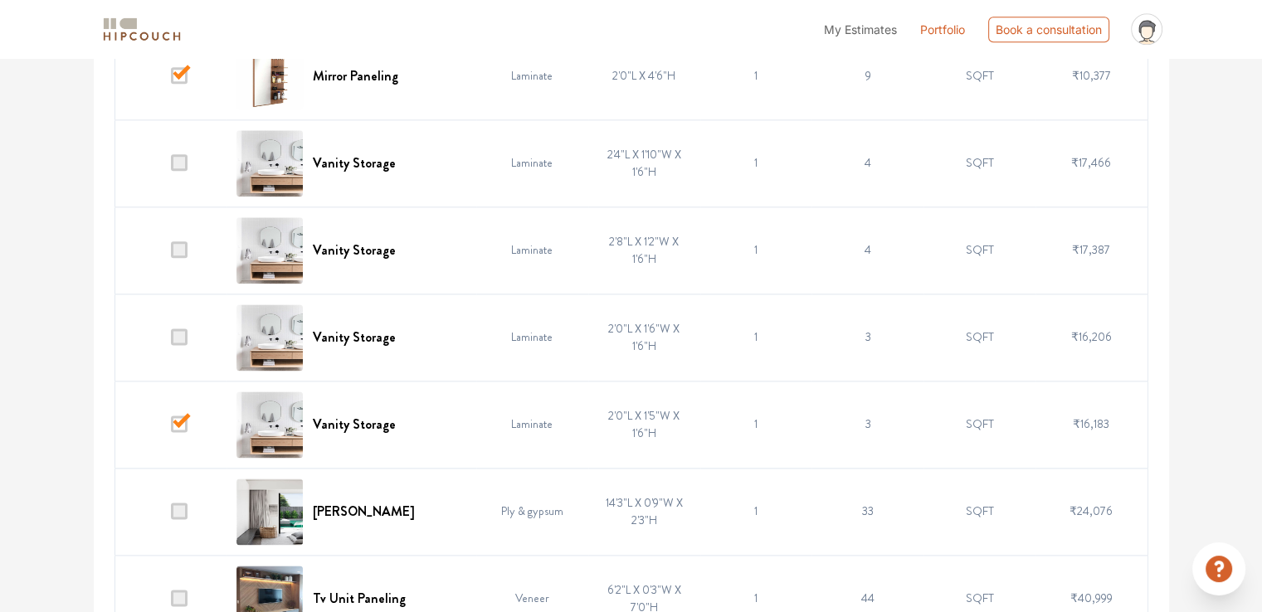
scroll to position [2335, 0]
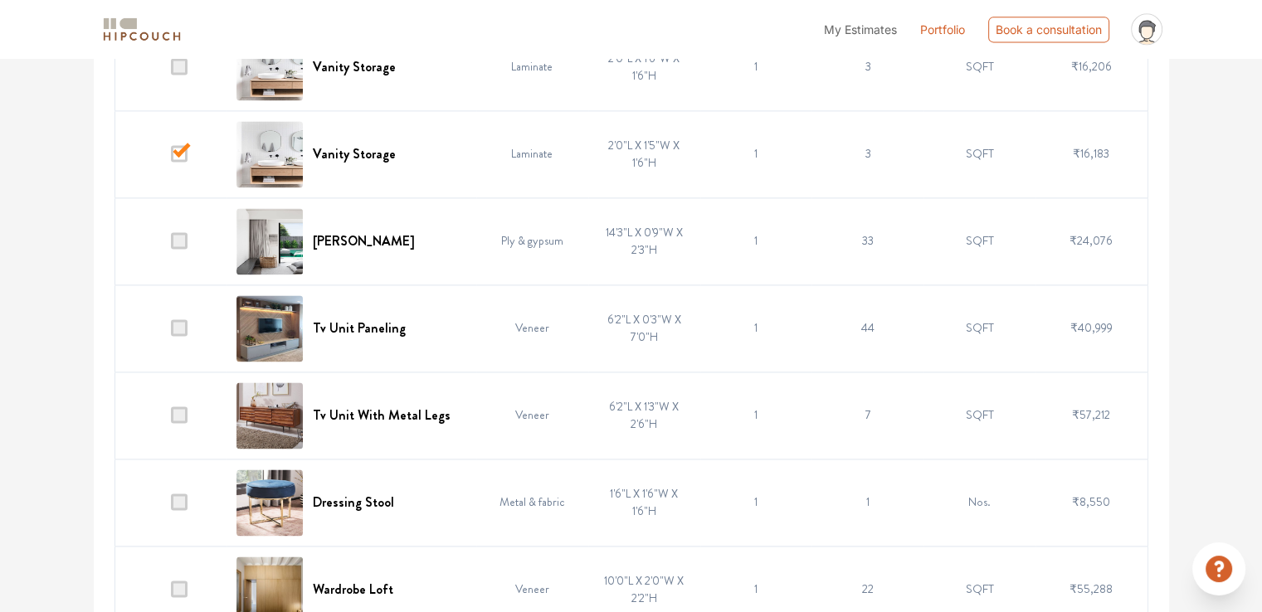
click at [182, 240] on span at bounding box center [179, 240] width 17 height 17
click at [171, 245] on input "checkbox" at bounding box center [171, 245] width 0 height 0
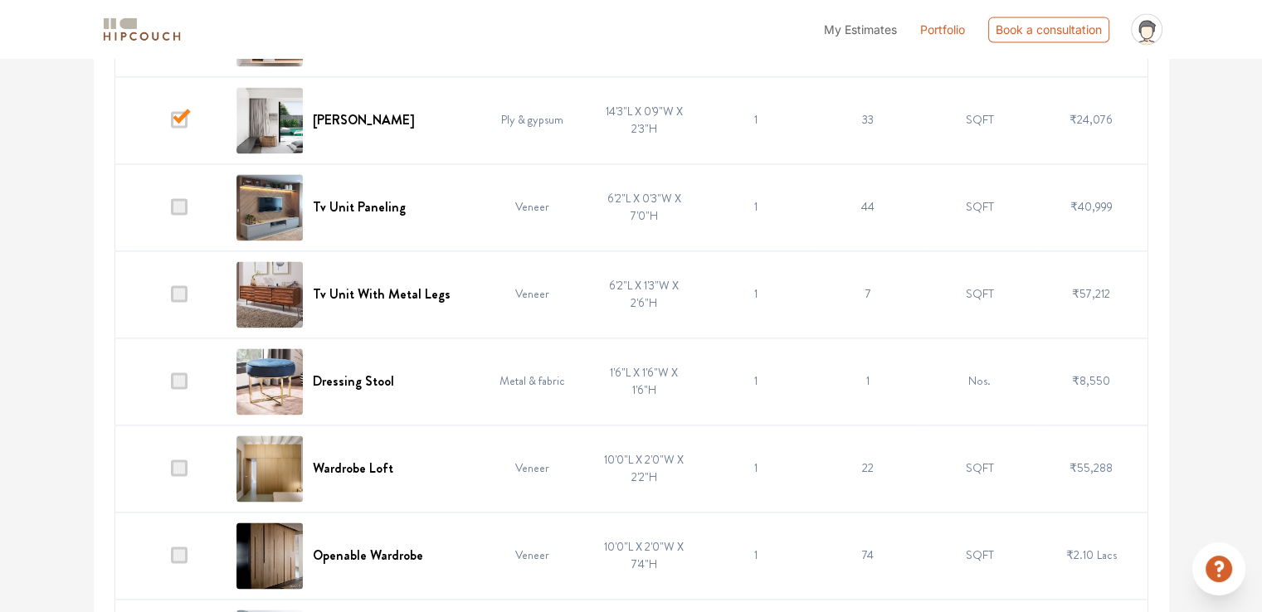
scroll to position [2584, 0]
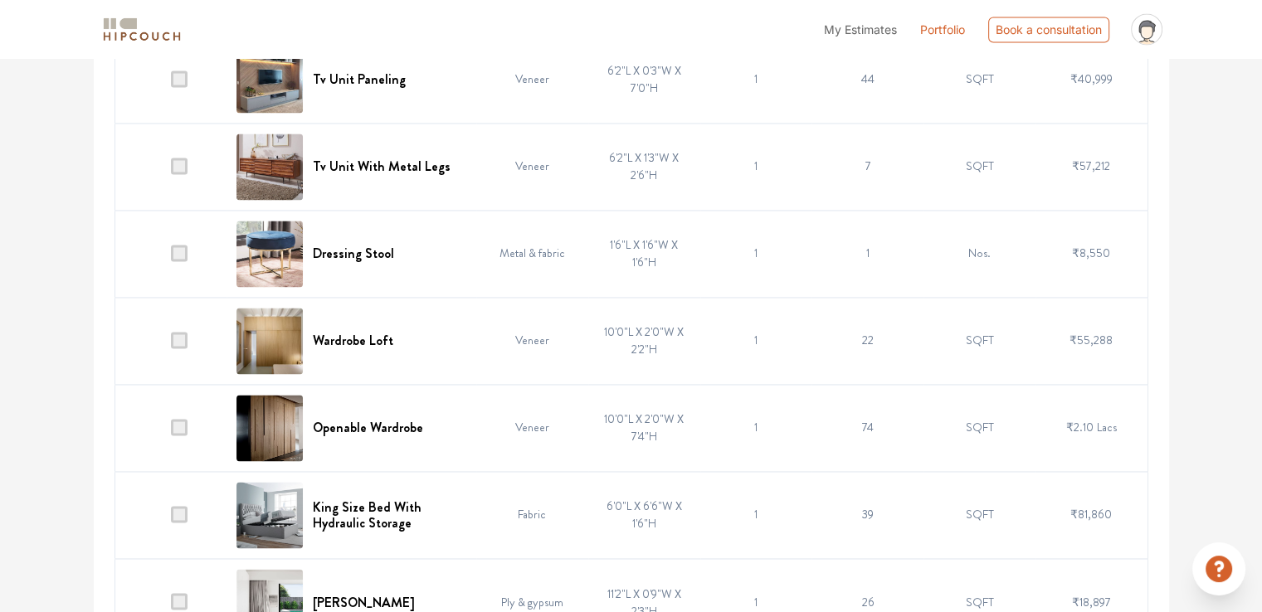
click at [178, 251] on span at bounding box center [179, 253] width 17 height 17
click at [171, 257] on input "checkbox" at bounding box center [171, 257] width 0 height 0
click at [179, 335] on span at bounding box center [179, 340] width 17 height 17
click at [171, 344] on input "checkbox" at bounding box center [171, 344] width 0 height 0
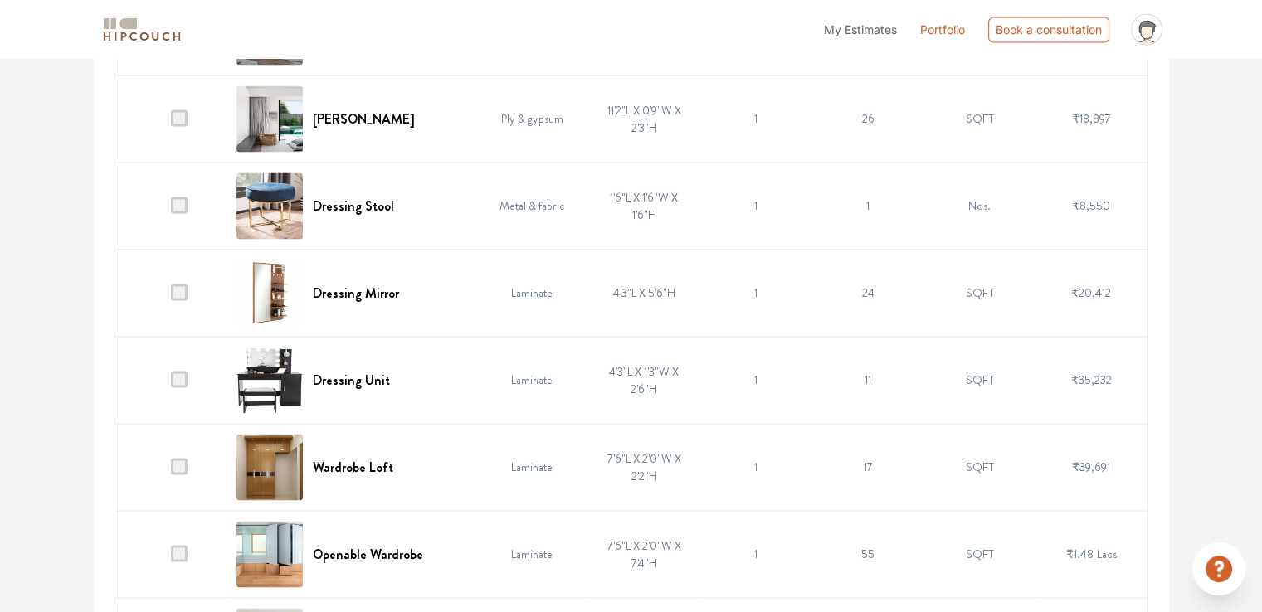
scroll to position [3082, 0]
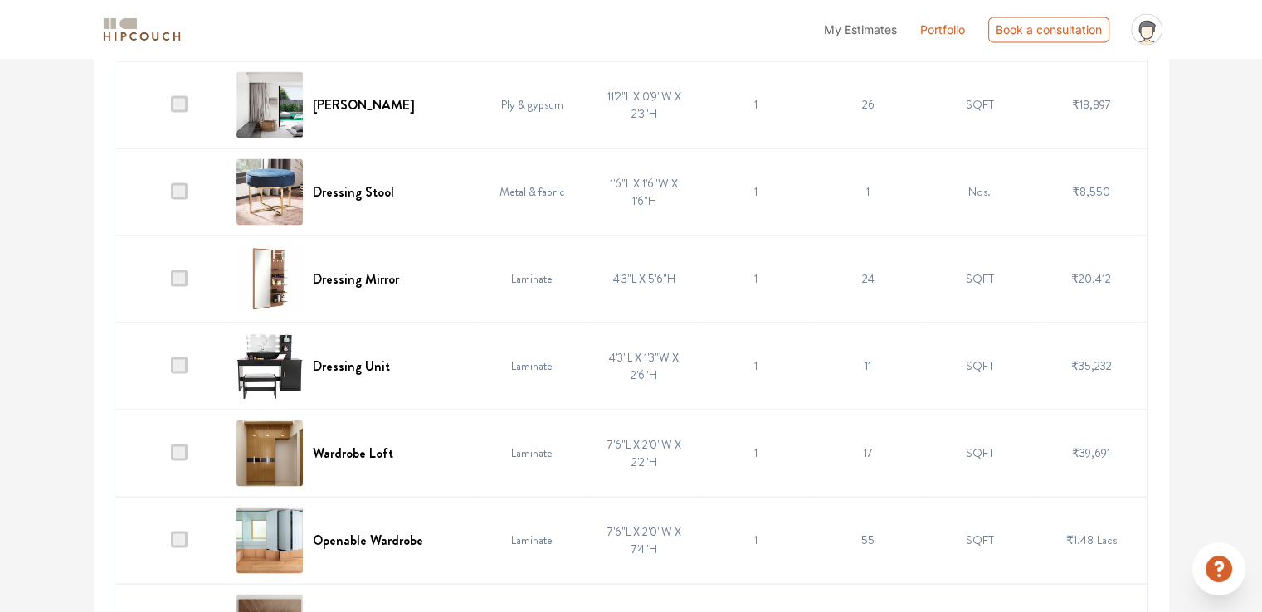
click at [183, 99] on span at bounding box center [179, 103] width 17 height 17
click at [171, 108] on input "checkbox" at bounding box center [171, 108] width 0 height 0
click at [177, 185] on span at bounding box center [179, 191] width 17 height 17
click at [171, 195] on input "checkbox" at bounding box center [171, 195] width 0 height 0
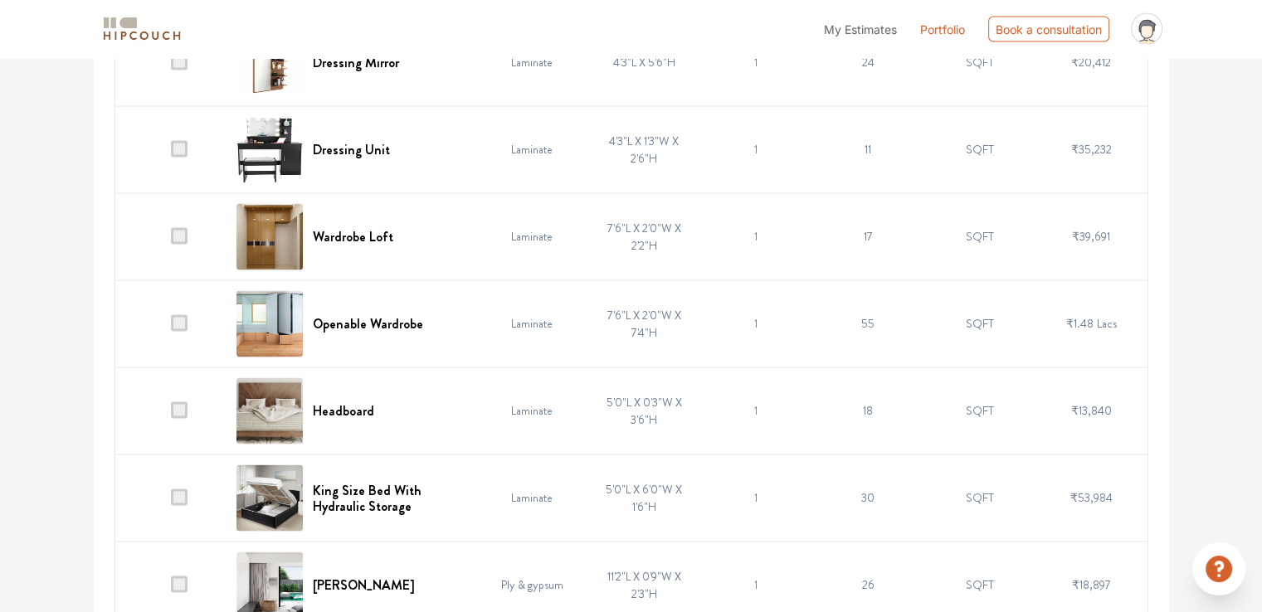
scroll to position [3331, 0]
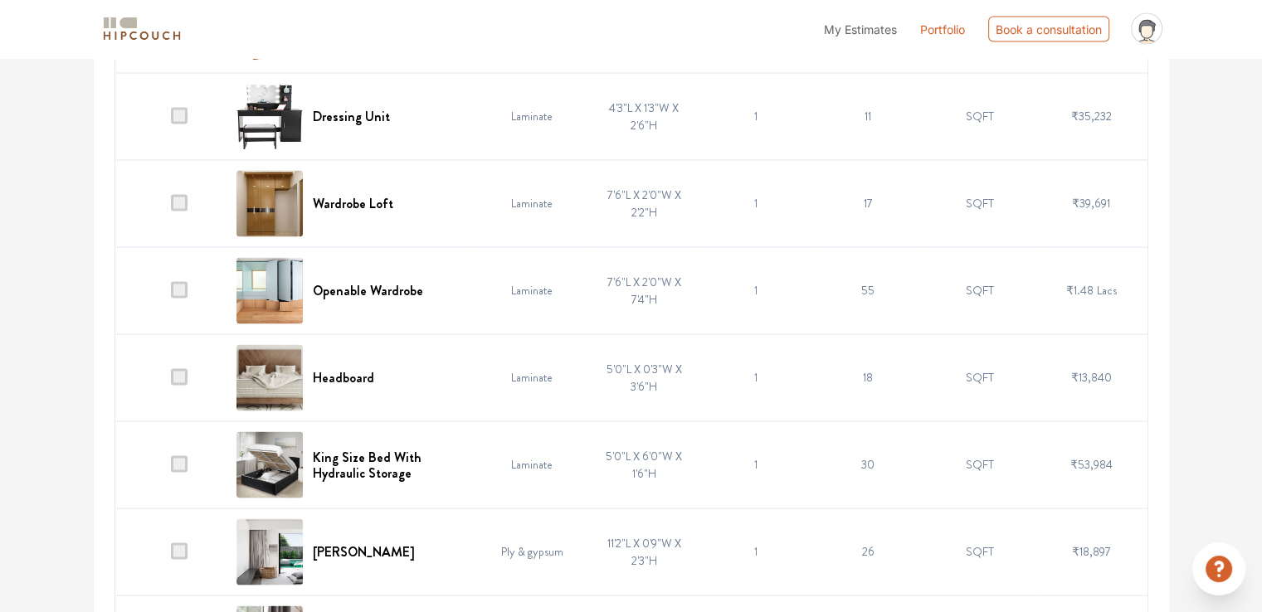
click at [178, 200] on span at bounding box center [179, 203] width 17 height 17
click at [171, 207] on input "checkbox" at bounding box center [171, 207] width 0 height 0
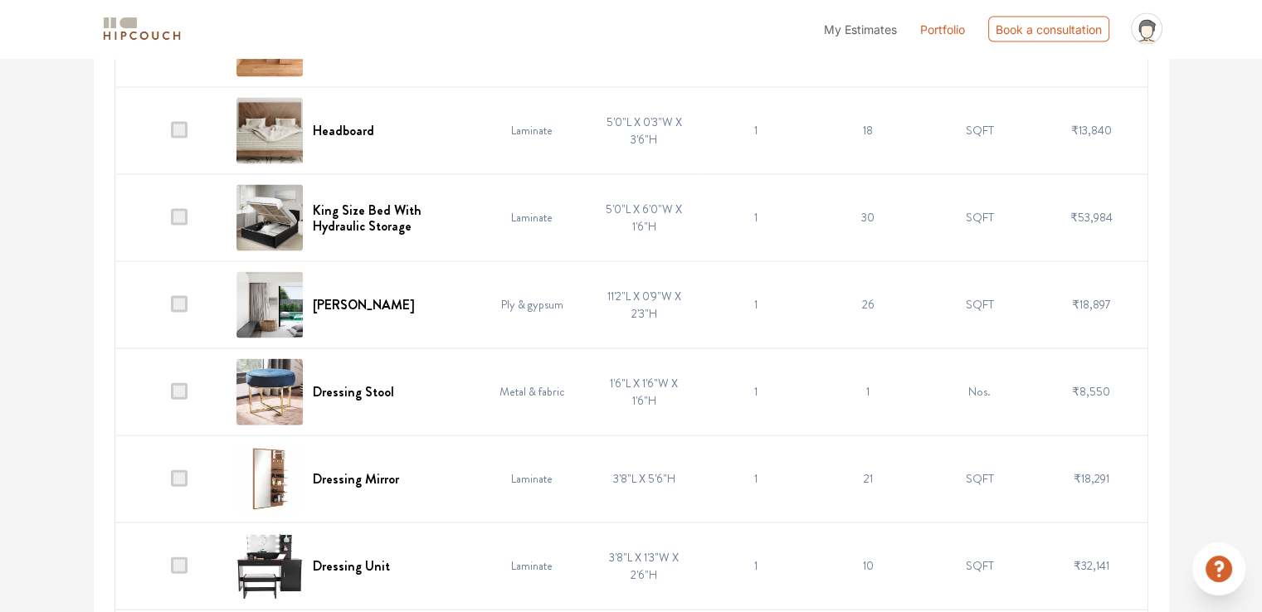
scroll to position [3580, 0]
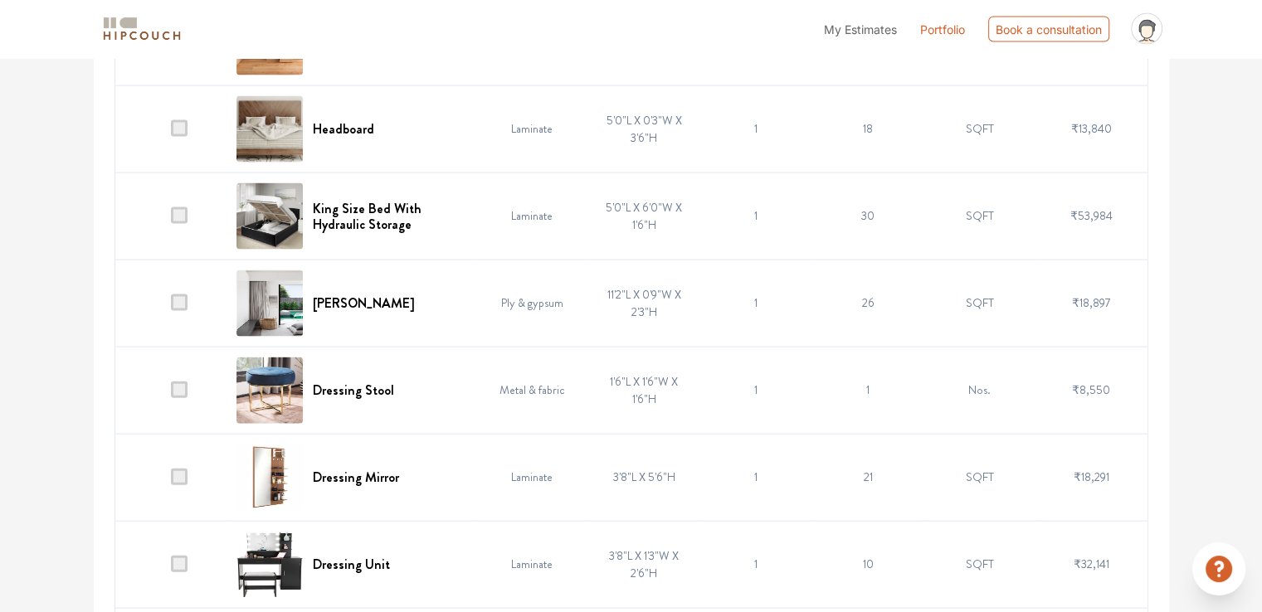
click at [179, 300] on span at bounding box center [179, 303] width 17 height 17
click at [171, 307] on input "checkbox" at bounding box center [171, 307] width 0 height 0
click at [178, 383] on span at bounding box center [179, 390] width 17 height 17
click at [171, 394] on input "checkbox" at bounding box center [171, 394] width 0 height 0
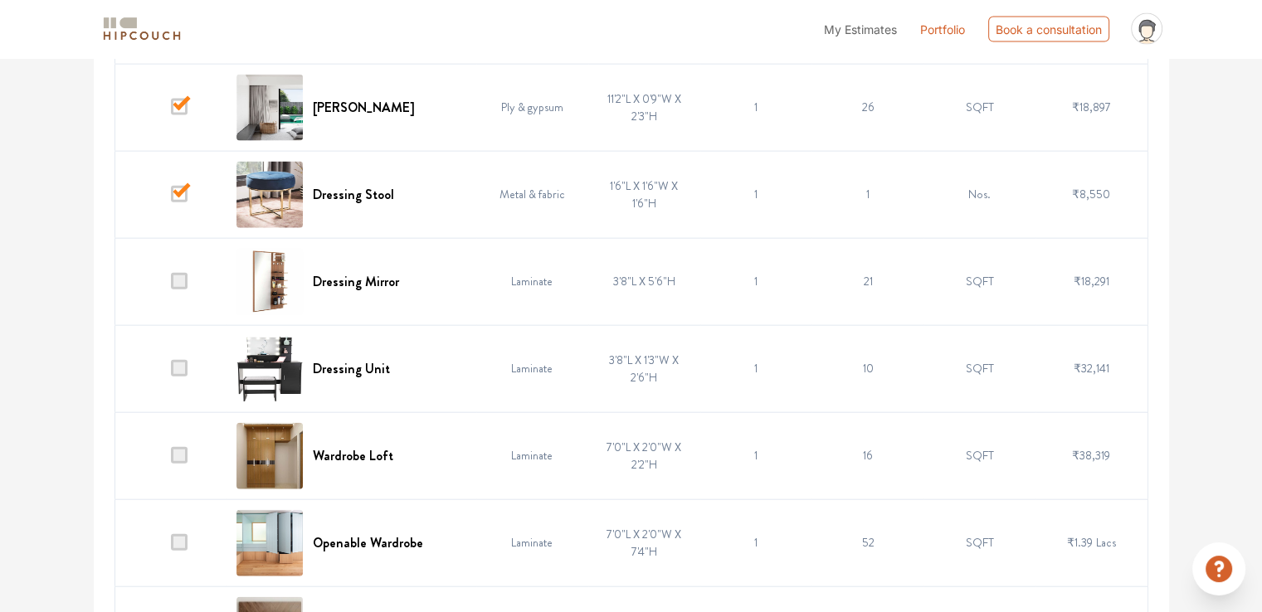
scroll to position [3829, 0]
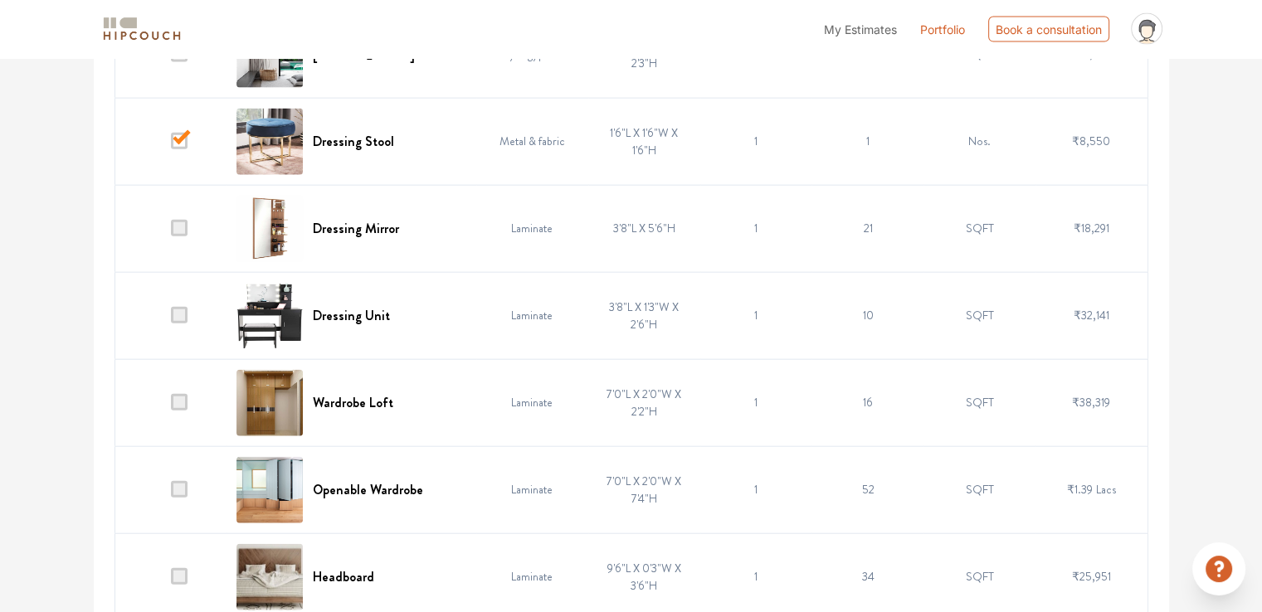
click at [183, 311] on span at bounding box center [179, 315] width 17 height 17
click at [171, 319] on input "checkbox" at bounding box center [171, 319] width 0 height 0
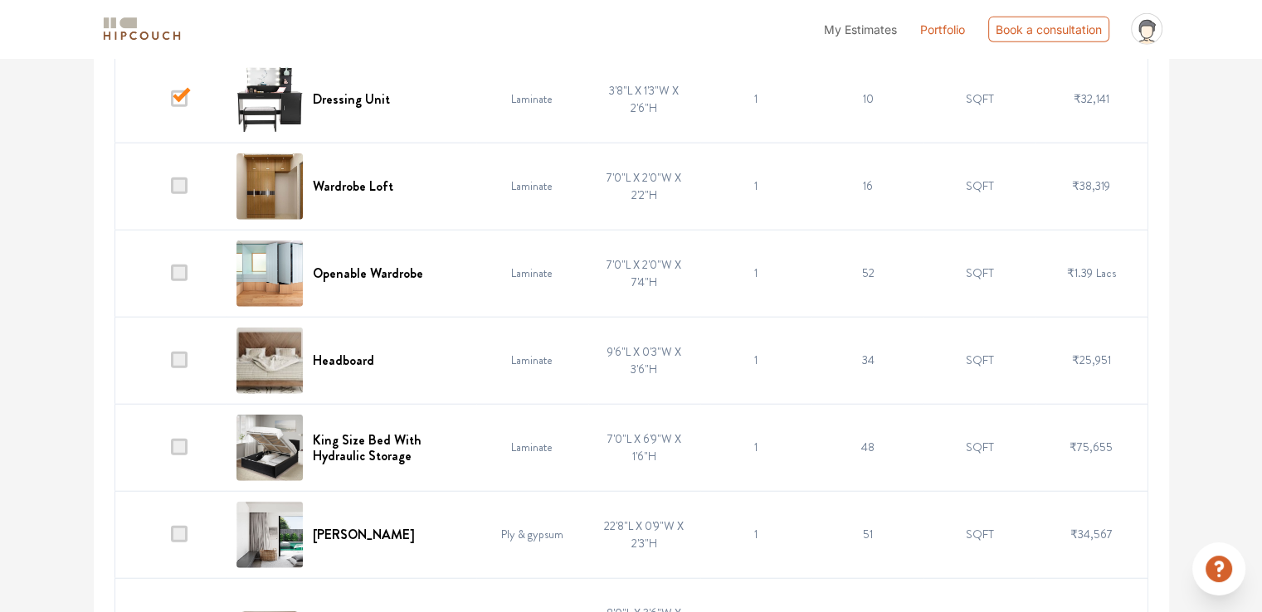
scroll to position [4078, 0]
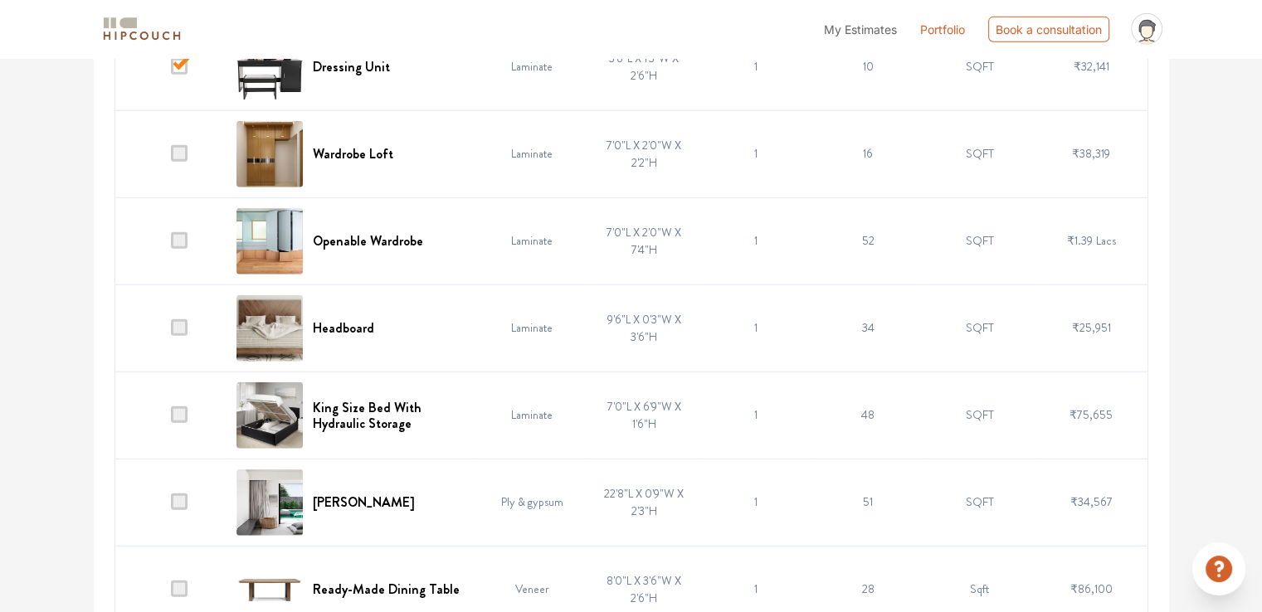
click at [176, 145] on span at bounding box center [179, 153] width 17 height 17
click at [171, 158] on input "checkbox" at bounding box center [171, 158] width 0 height 0
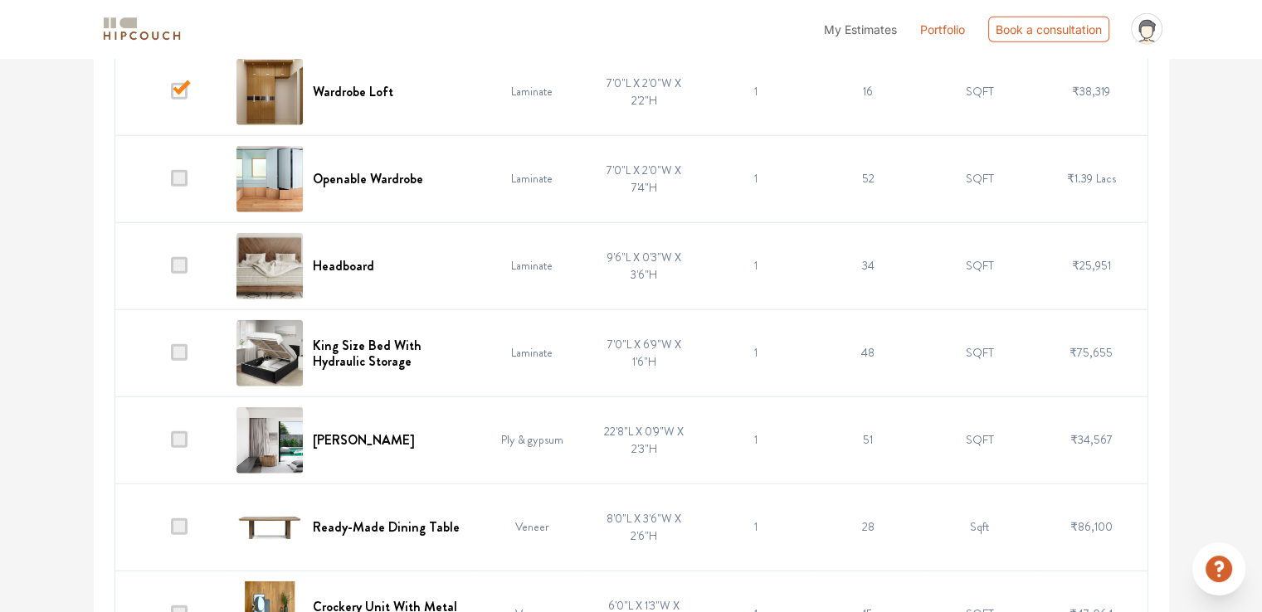
scroll to position [4327, 0]
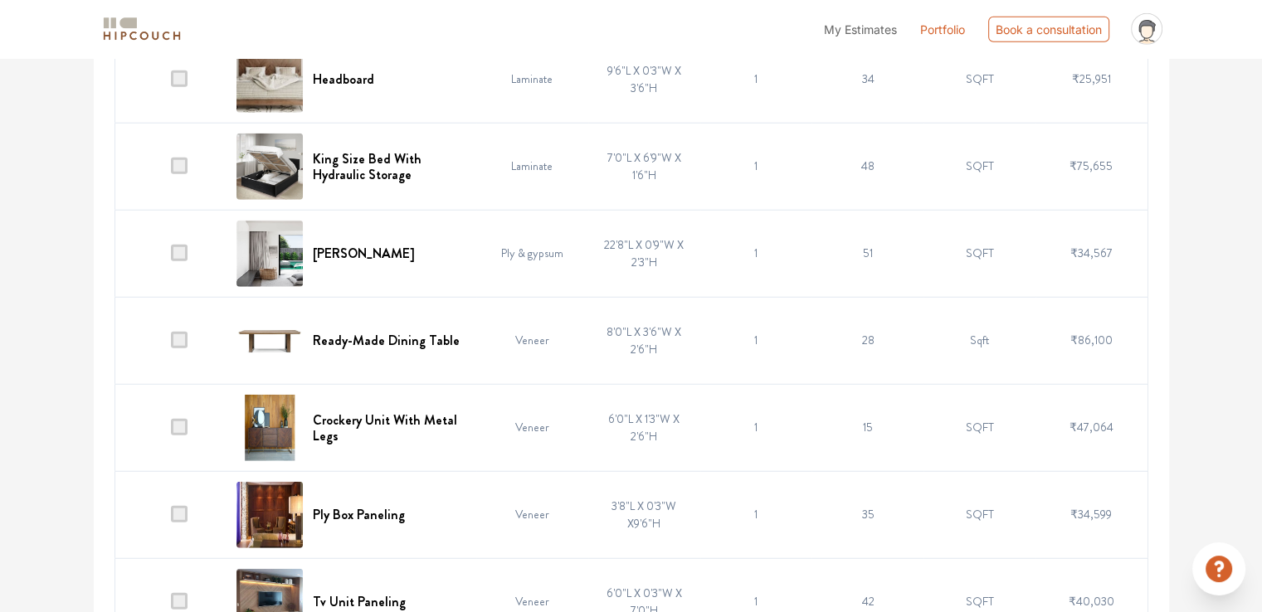
click at [183, 246] on span at bounding box center [179, 253] width 17 height 17
click at [171, 257] on input "checkbox" at bounding box center [171, 257] width 0 height 0
click at [180, 334] on span at bounding box center [179, 340] width 17 height 17
click at [171, 344] on input "checkbox" at bounding box center [171, 344] width 0 height 0
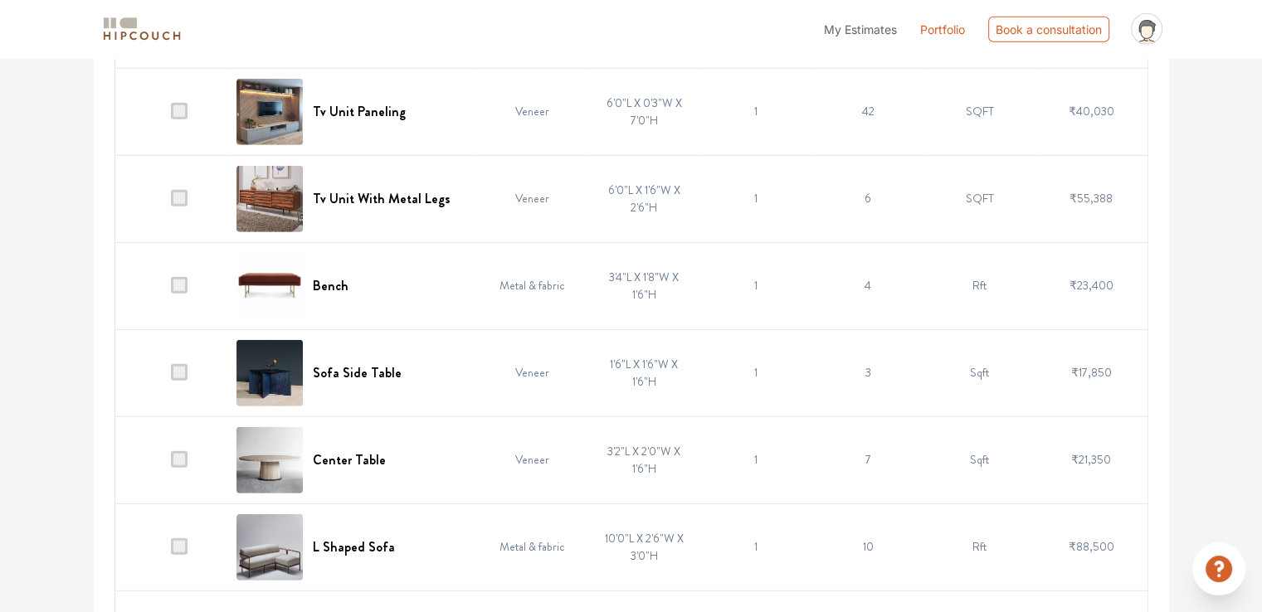
scroll to position [4825, 0]
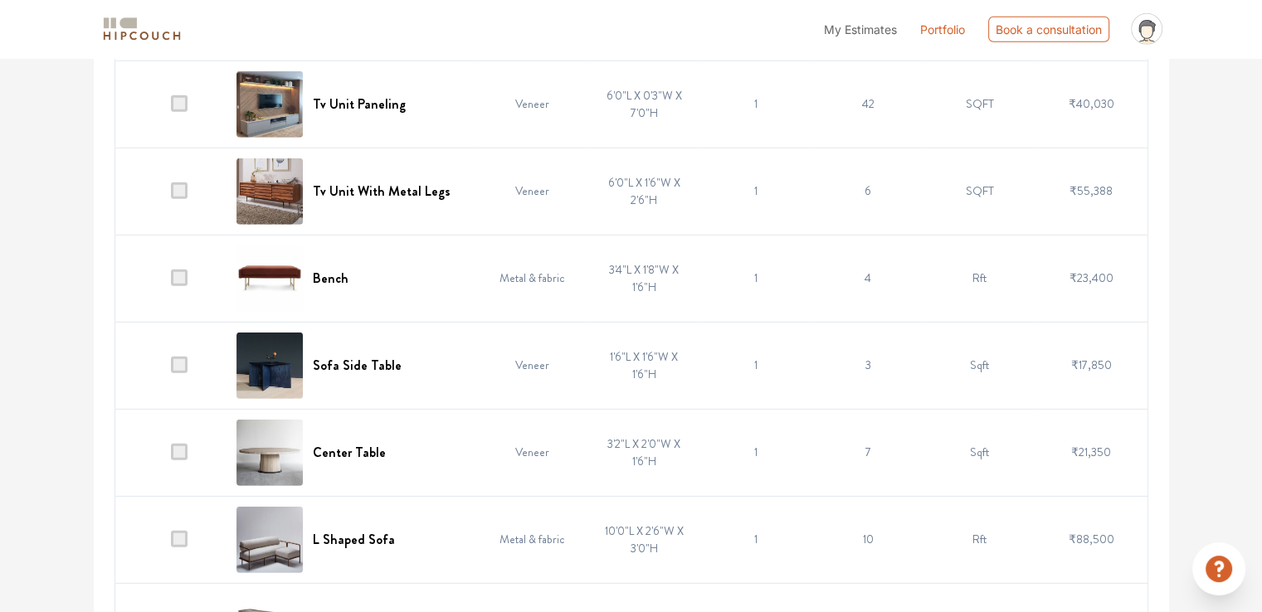
click at [183, 271] on span at bounding box center [179, 278] width 17 height 17
click at [171, 282] on input "checkbox" at bounding box center [171, 282] width 0 height 0
click at [182, 357] on span at bounding box center [179, 365] width 17 height 17
click at [171, 369] on input "checkbox" at bounding box center [171, 369] width 0 height 0
click at [181, 444] on span at bounding box center [179, 452] width 17 height 17
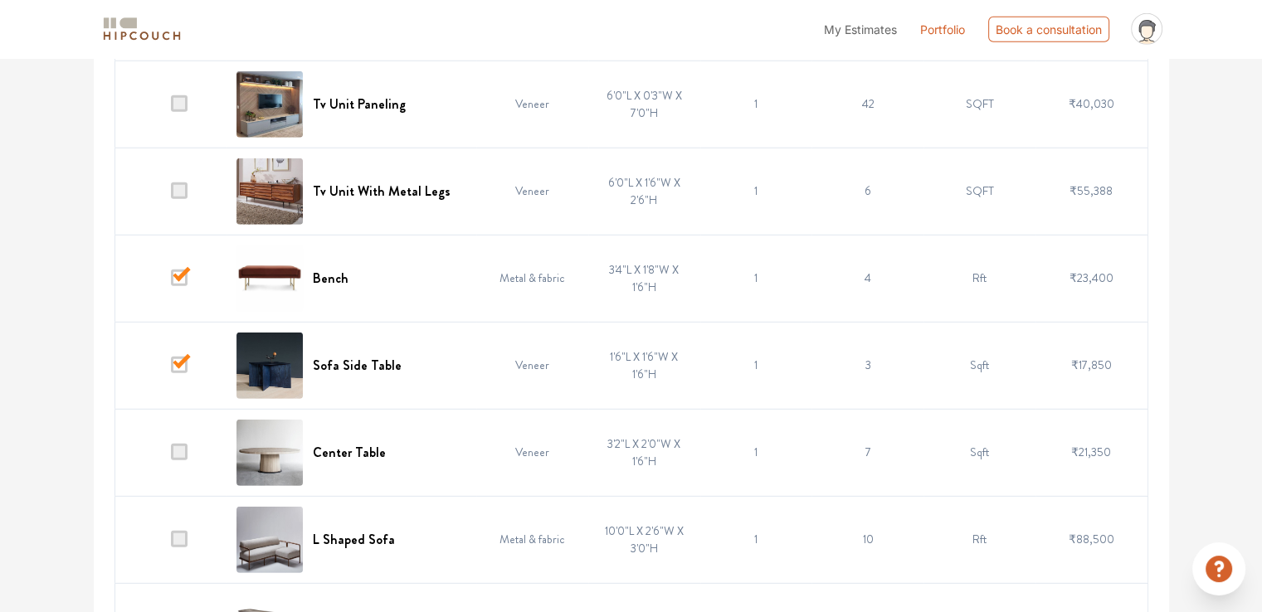
click at [171, 456] on input "checkbox" at bounding box center [171, 456] width 0 height 0
click at [179, 535] on span at bounding box center [179, 539] width 17 height 17
click at [171, 544] on input "checkbox" at bounding box center [171, 544] width 0 height 0
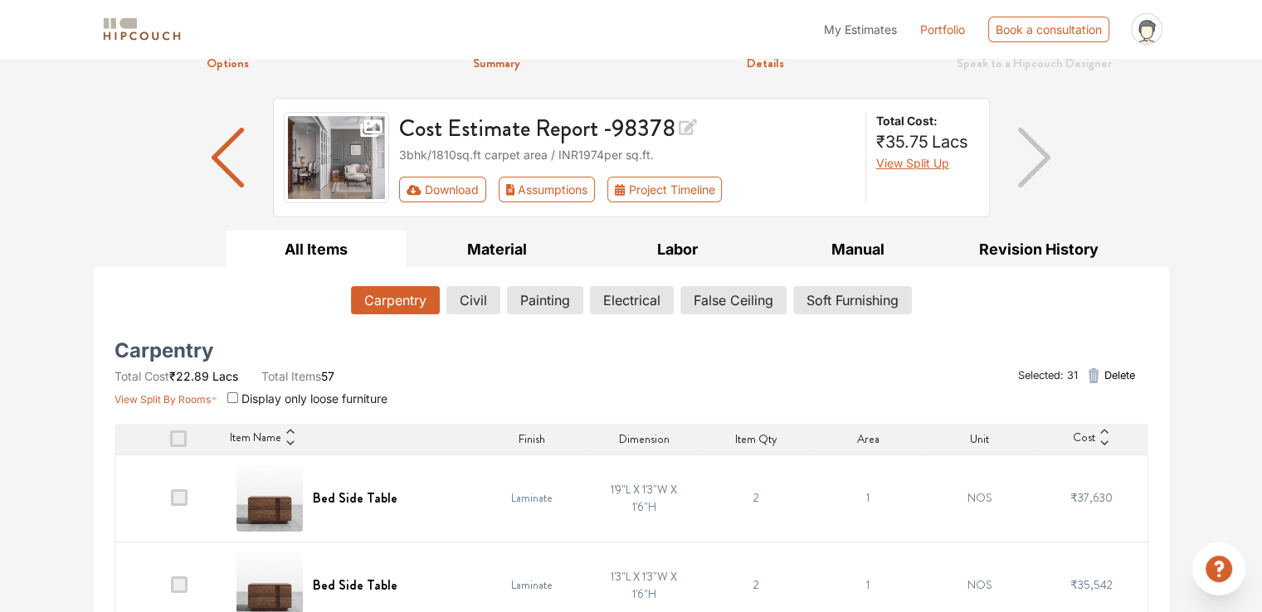
scroll to position [0, 0]
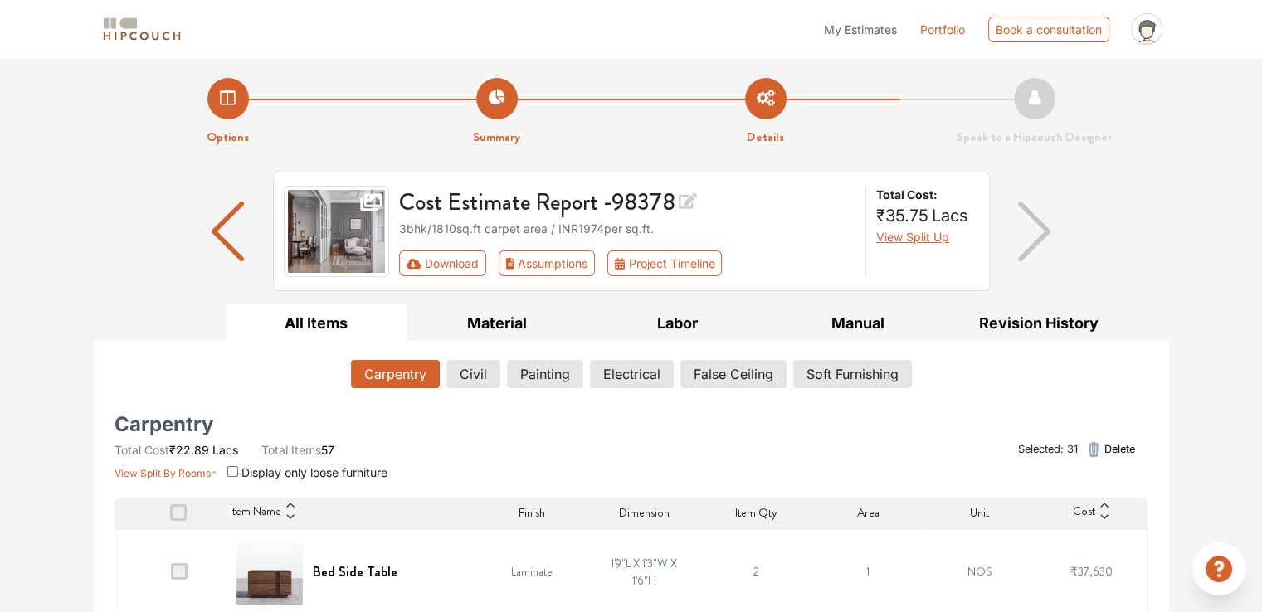
click at [1126, 451] on span "Delete" at bounding box center [1119, 449] width 31 height 16
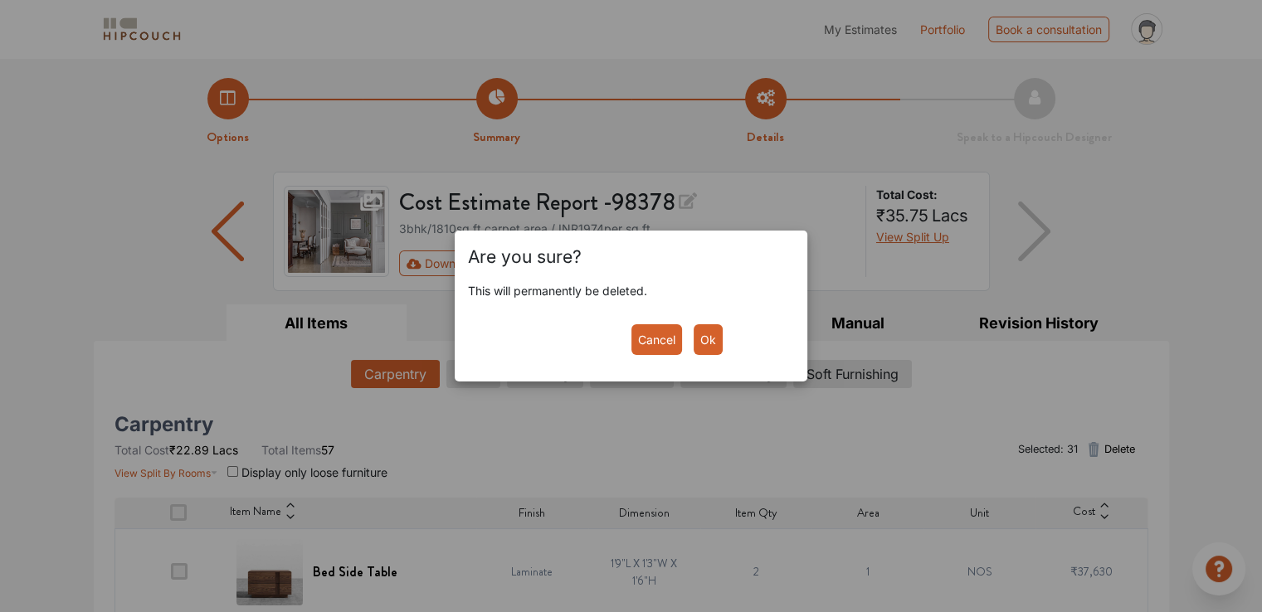
click at [705, 345] on button "Ok" at bounding box center [708, 339] width 29 height 31
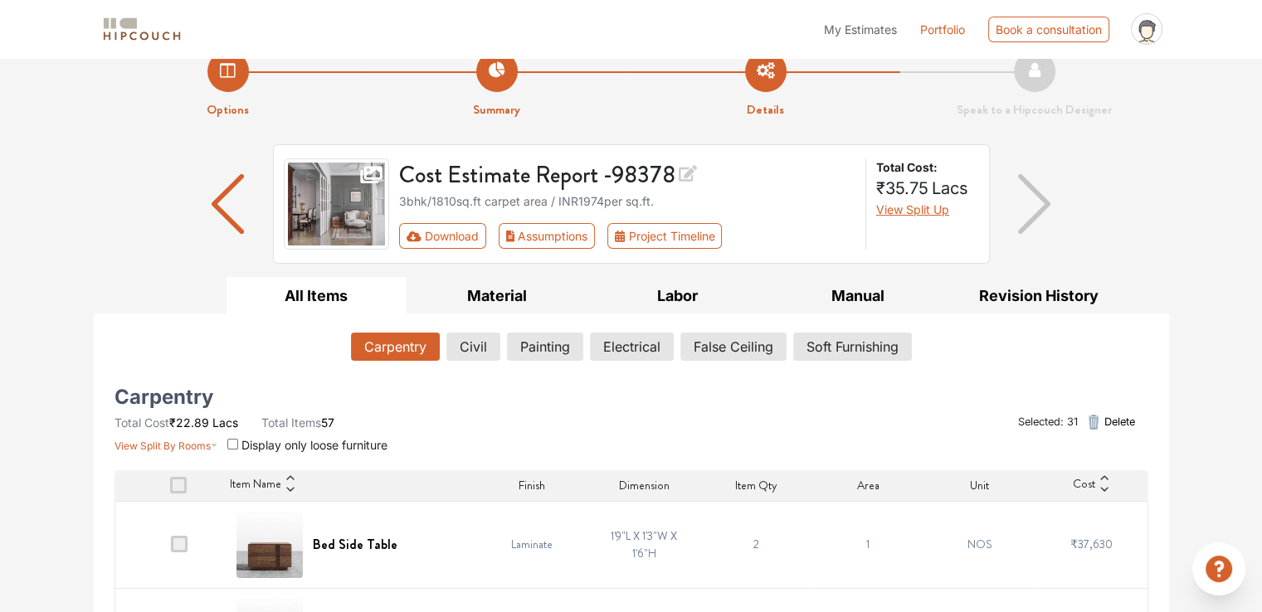
scroll to position [83, 0]
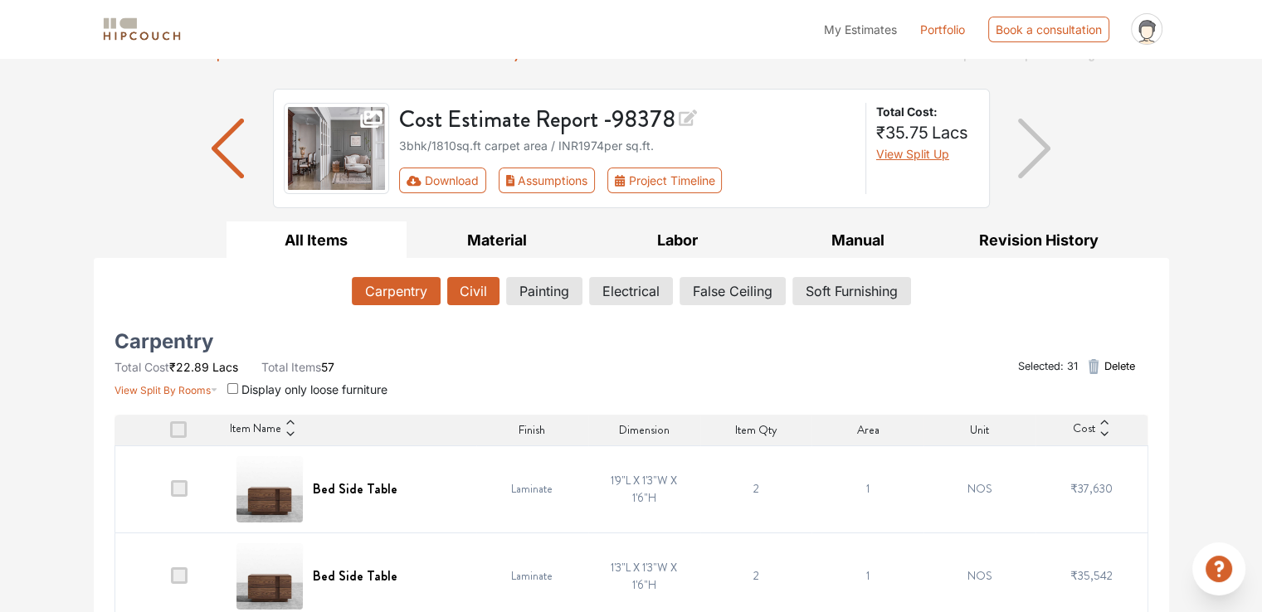
click at [461, 289] on button "Civil" at bounding box center [473, 291] width 52 height 28
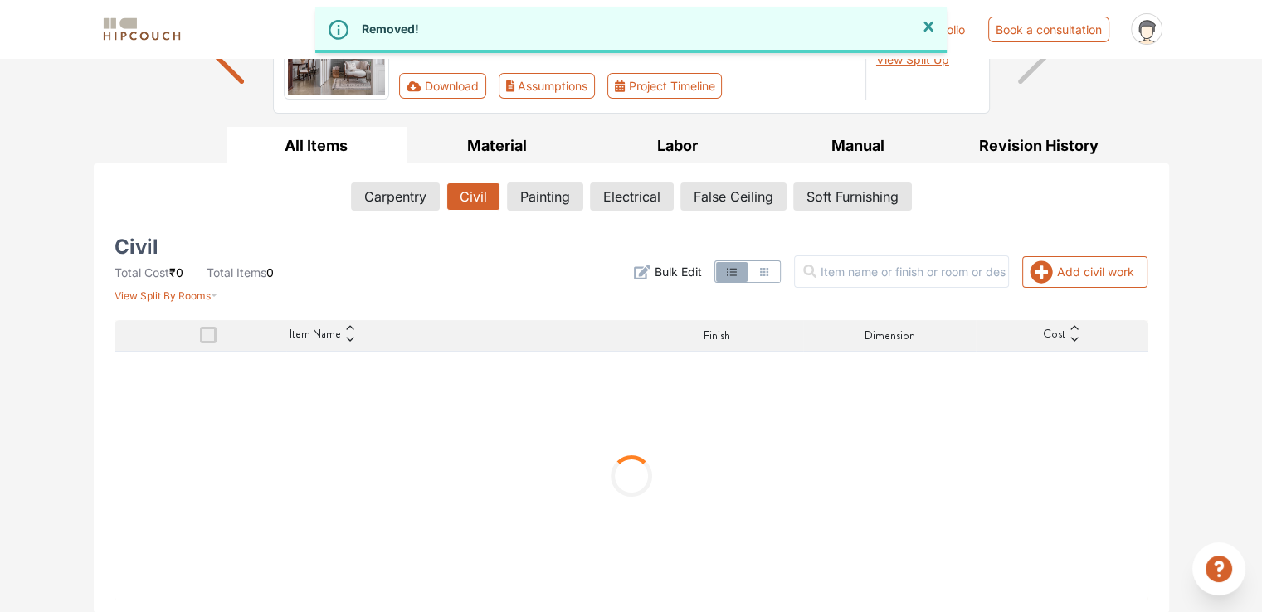
scroll to position [103, 0]
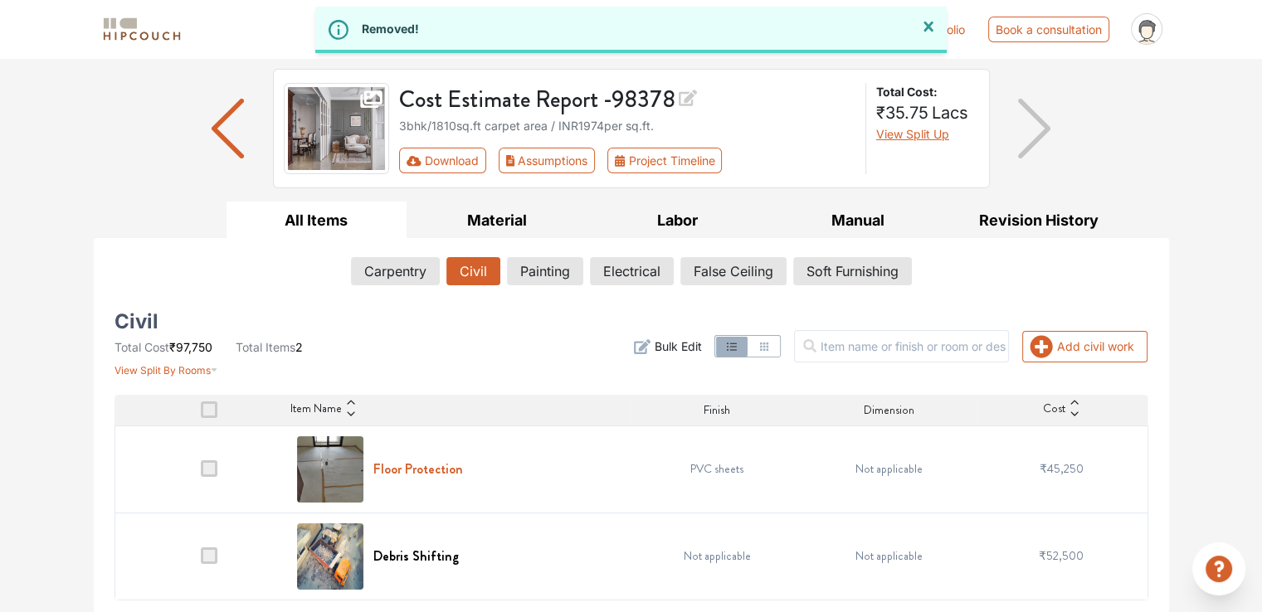
click at [438, 471] on h6 "Floor Protection" at bounding box center [418, 469] width 90 height 16
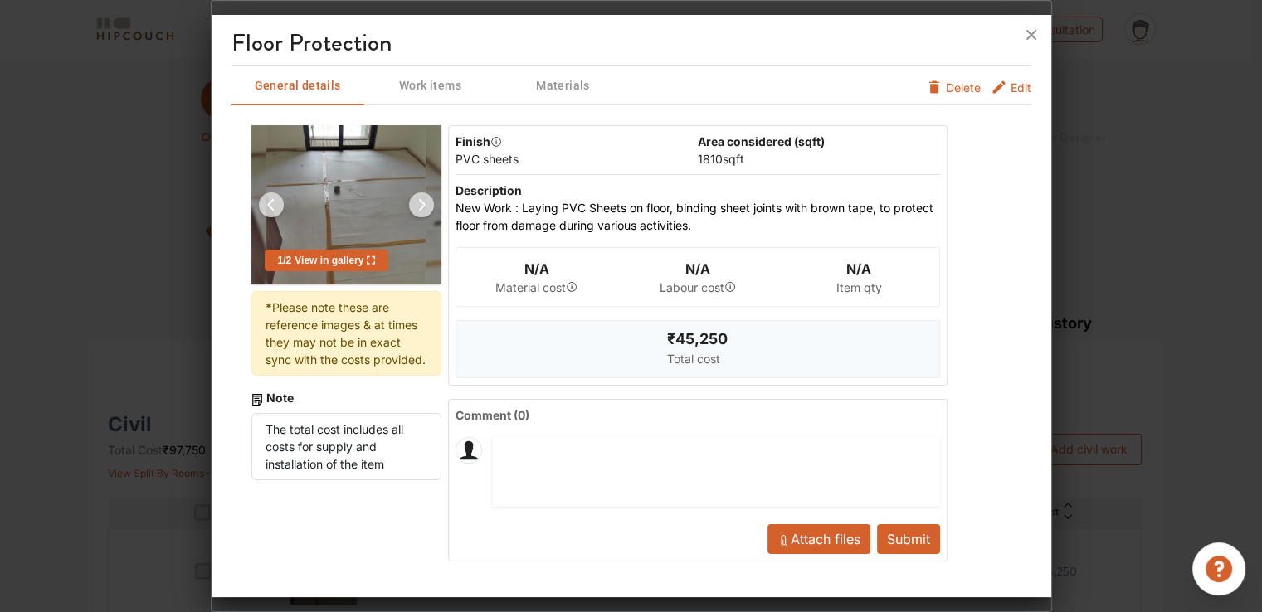
click at [1012, 84] on span "Edit" at bounding box center [1021, 92] width 21 height 27
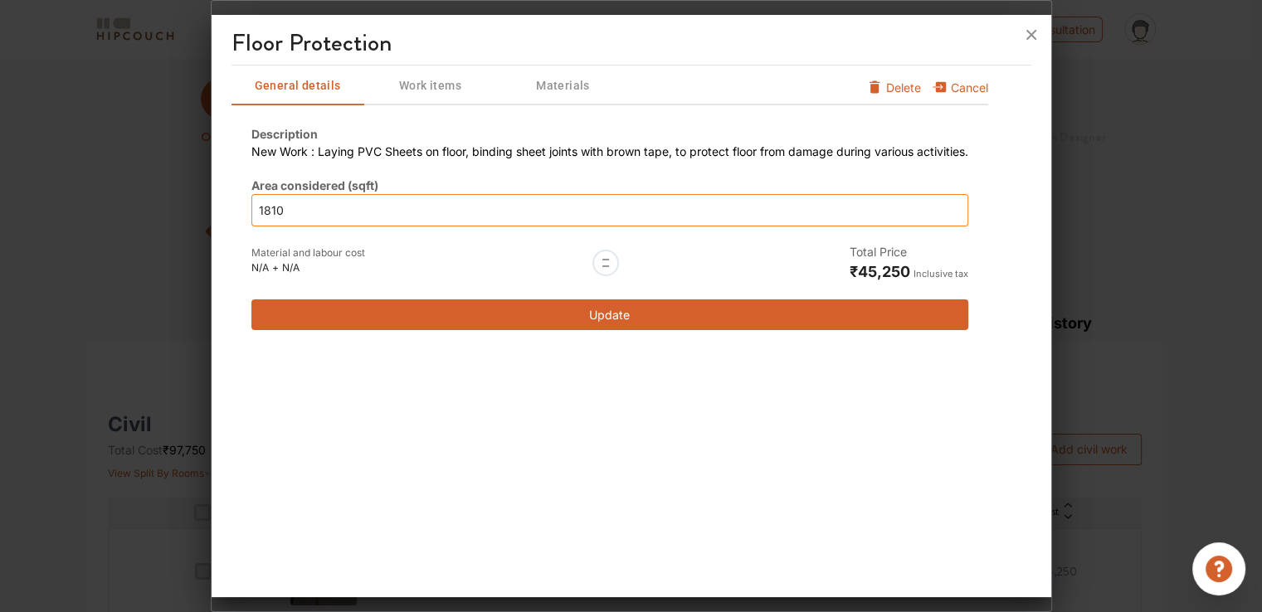
click at [246, 212] on div "Description New Work : Laying PVC Sheets on floor, binding sheet joints with br…" at bounding box center [610, 227] width 757 height 245
type input "0"
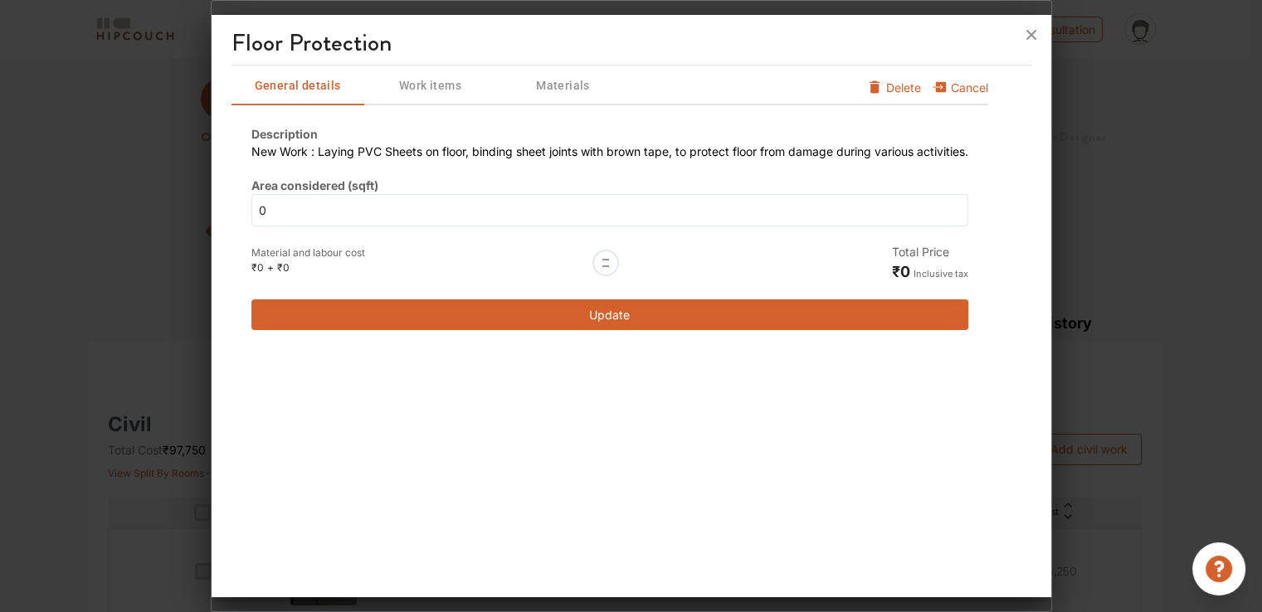
click at [505, 310] on button "Update" at bounding box center [609, 315] width 717 height 31
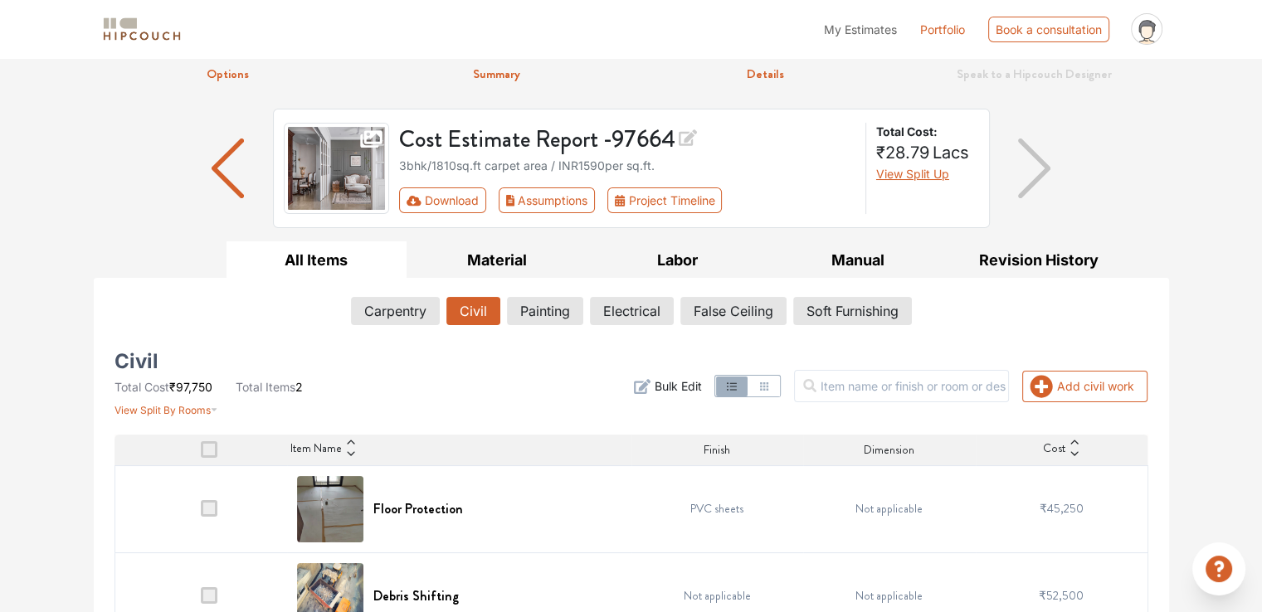
scroll to position [103, 0]
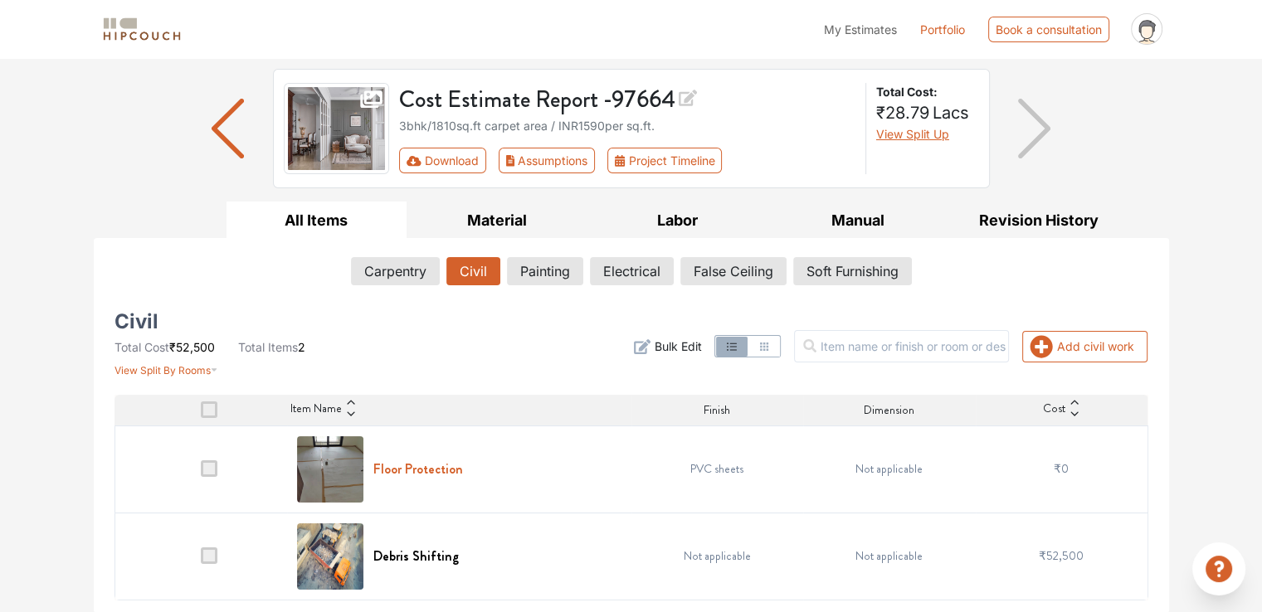
click at [448, 474] on h6 "Floor Protection" at bounding box center [418, 469] width 90 height 16
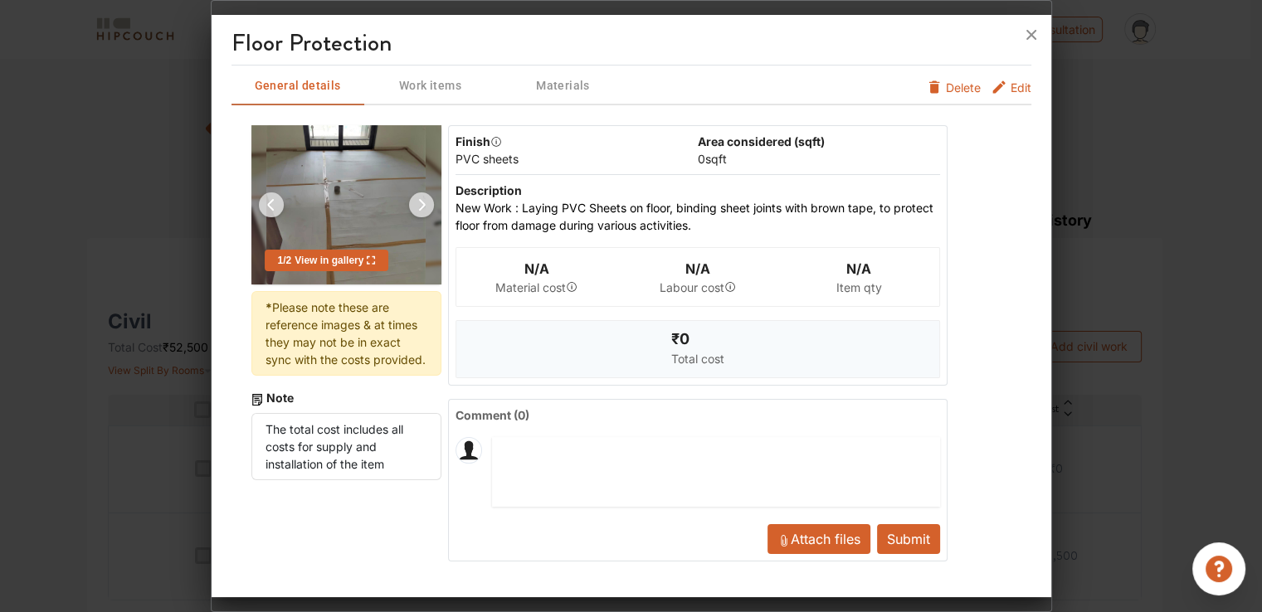
click at [962, 85] on span "Delete" at bounding box center [963, 87] width 35 height 17
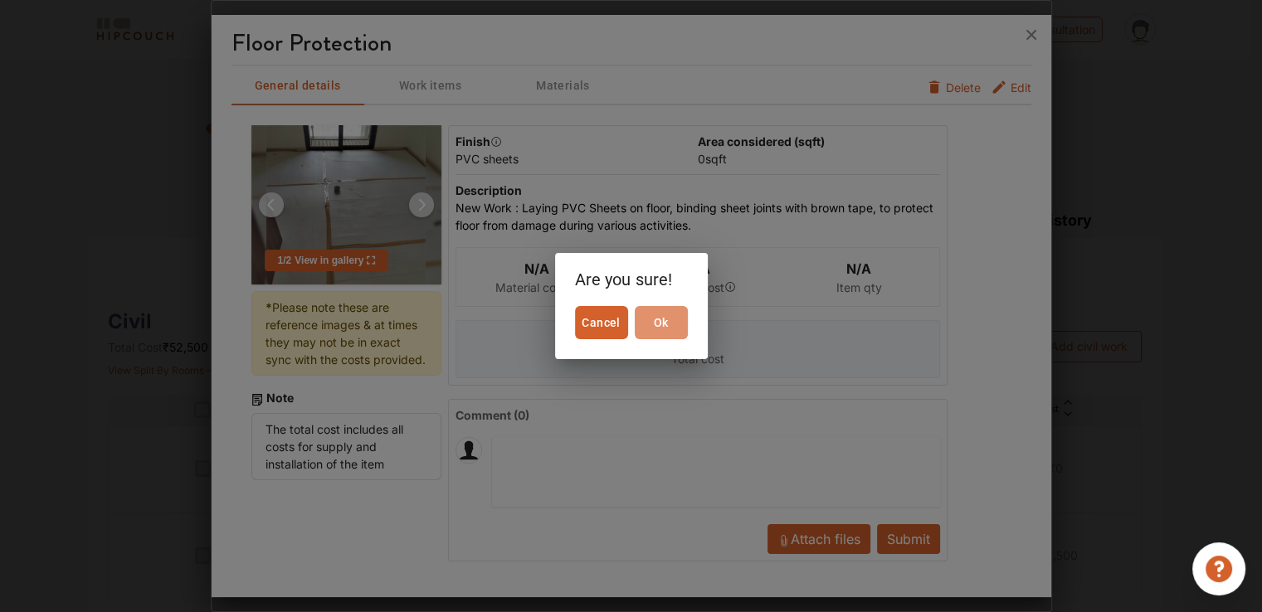
click at [675, 328] on span "Ok" at bounding box center [661, 323] width 40 height 21
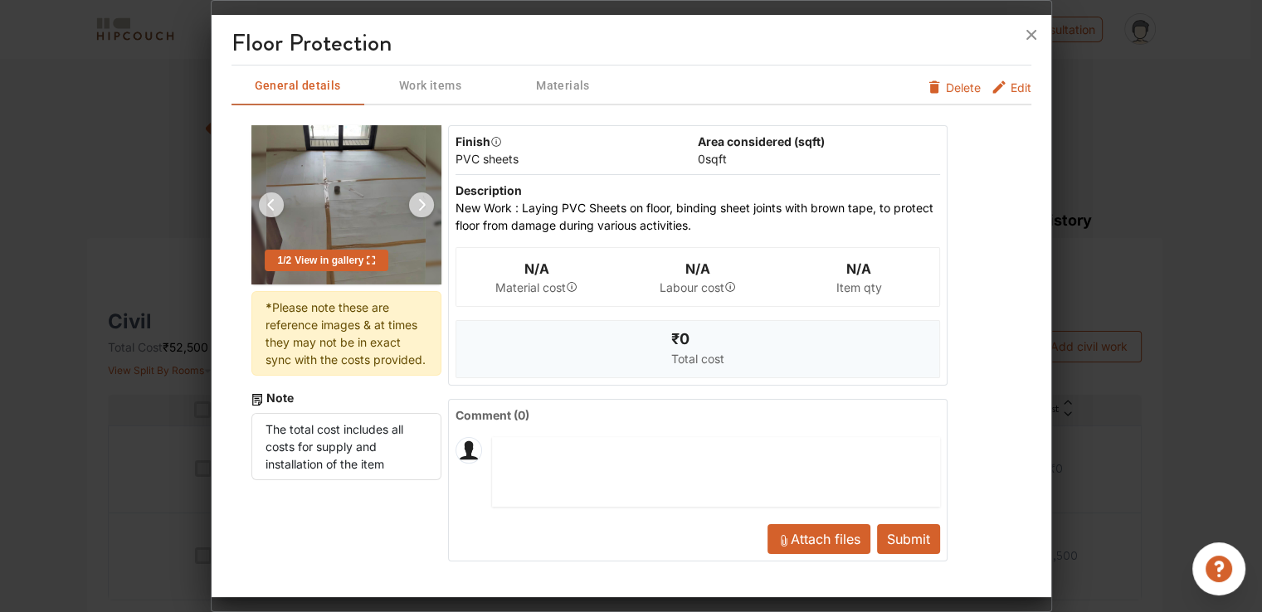
click at [897, 535] on button "Submit" at bounding box center [908, 539] width 63 height 30
click at [1028, 36] on icon at bounding box center [1031, 35] width 27 height 27
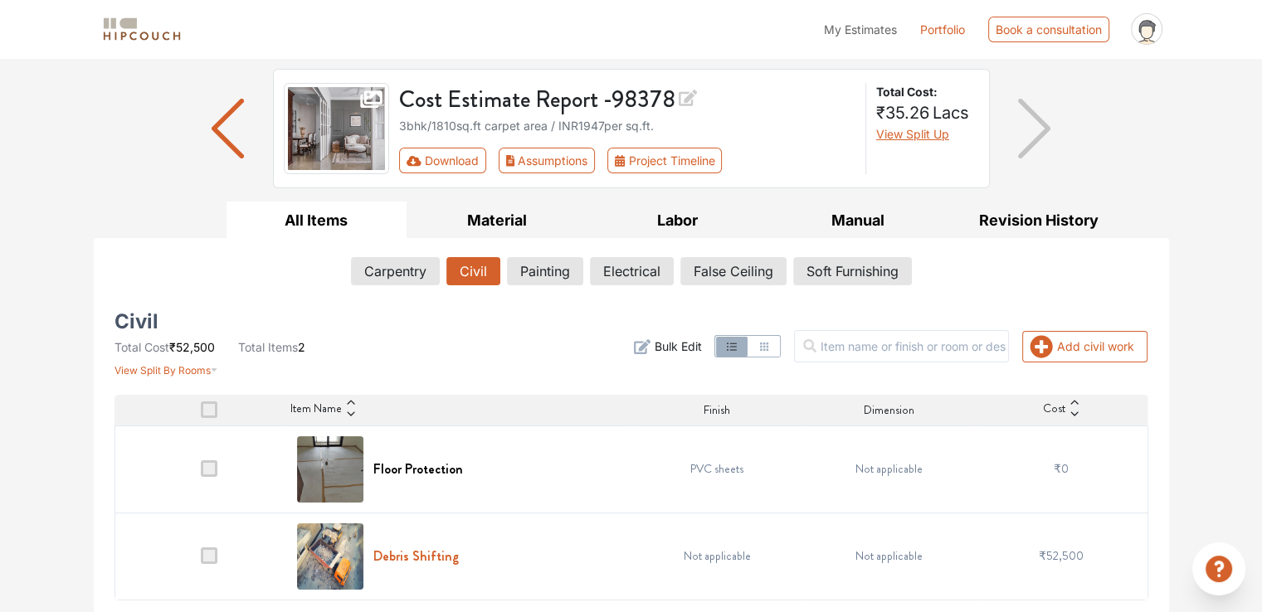
click at [402, 555] on h6 "Debris Shifting" at bounding box center [415, 557] width 85 height 16
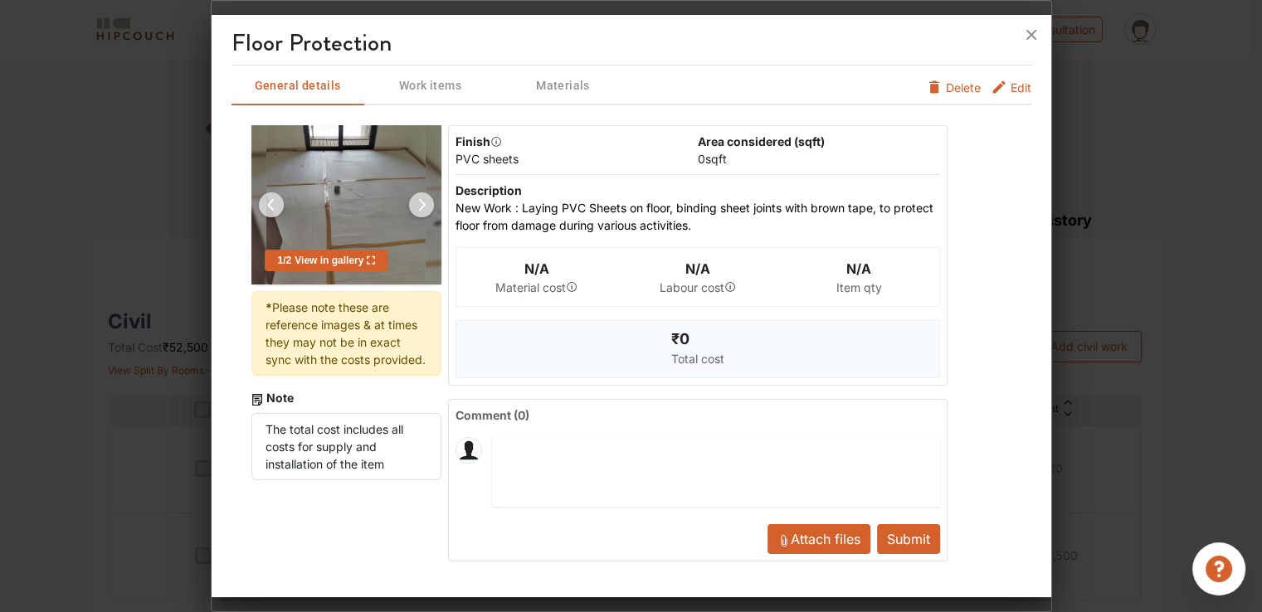
click at [1029, 87] on div "Floor Protection General details Work items Materials Edit Delete 1 / 2 View in…" at bounding box center [632, 309] width 840 height 575
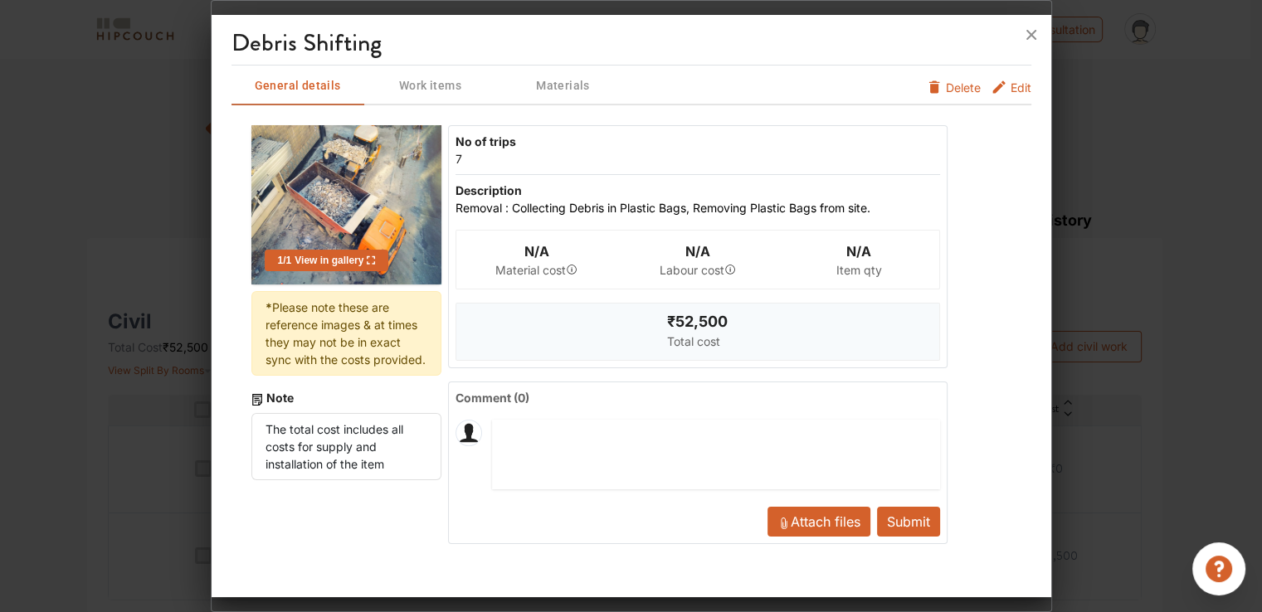
click at [1019, 86] on span "Edit" at bounding box center [1021, 92] width 21 height 27
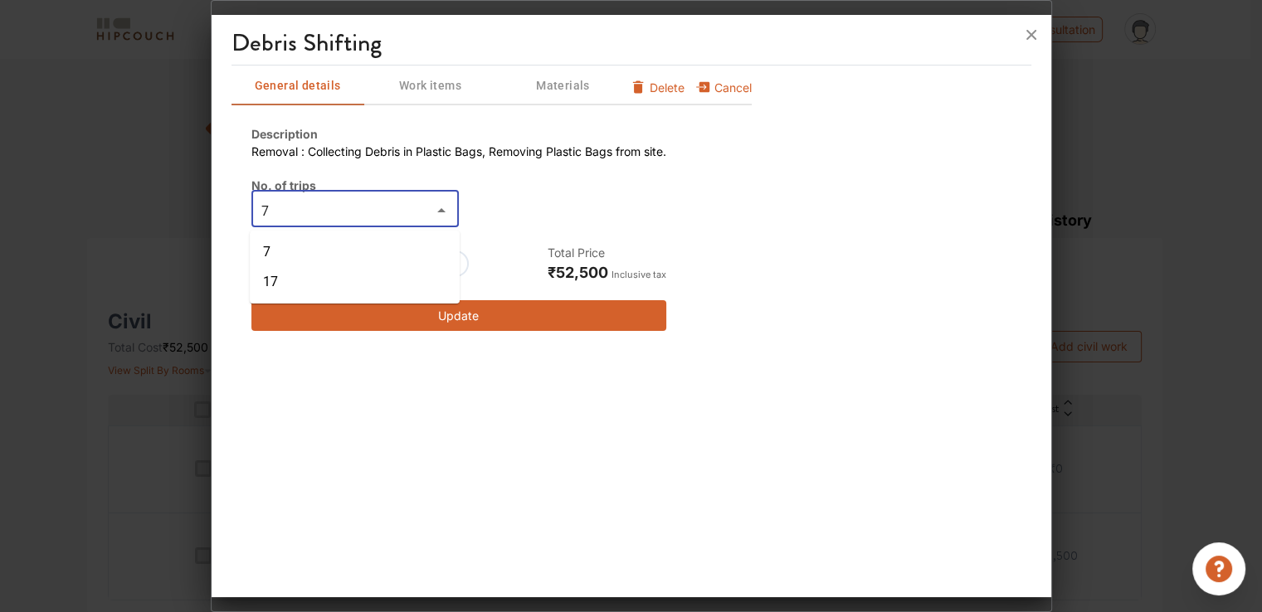
drag, startPoint x: 282, startPoint y: 212, endPoint x: 166, endPoint y: 214, distance: 116.2
click at [211, 214] on div "Debris Shifting General details Work items Materials Cancel Delete Description …" at bounding box center [631, 306] width 841 height 612
type input "0"
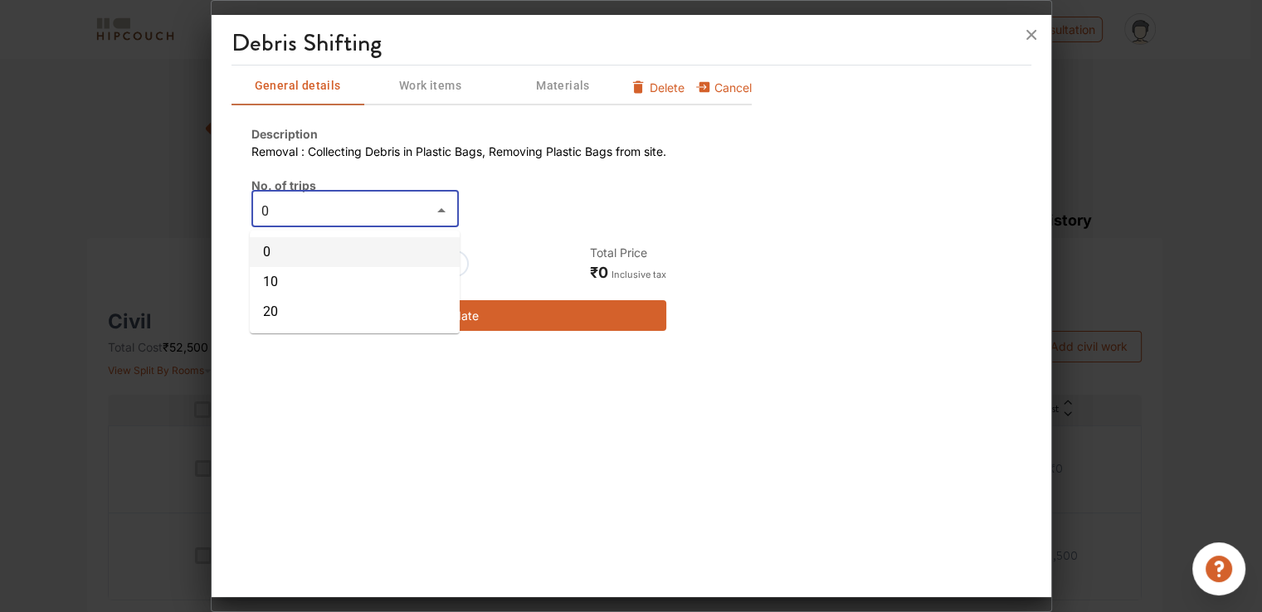
click at [310, 248] on li "0" at bounding box center [355, 252] width 210 height 30
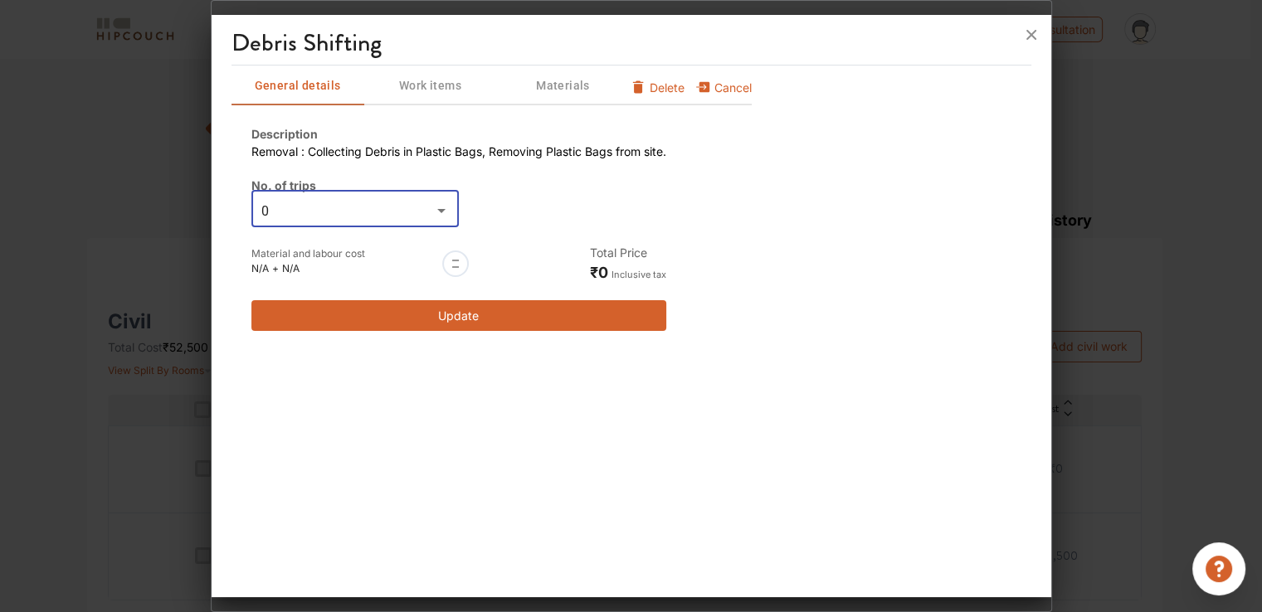
type input "0"
click at [551, 315] on button "Update" at bounding box center [458, 315] width 415 height 31
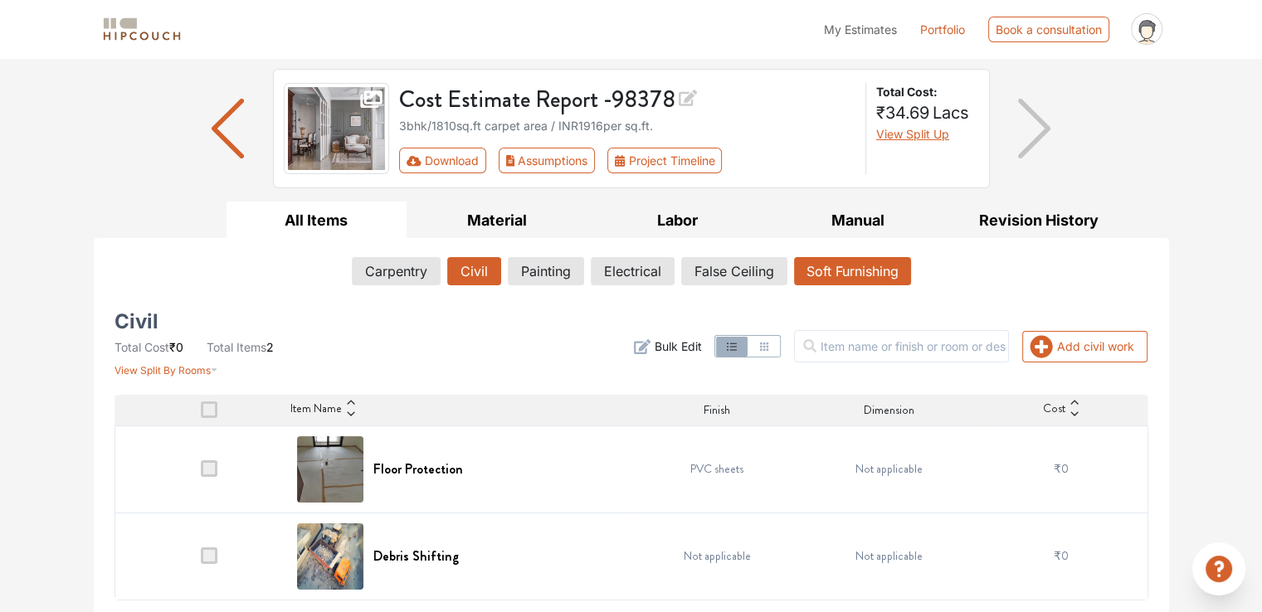
click at [877, 266] on button "Soft Furnishing" at bounding box center [852, 271] width 117 height 28
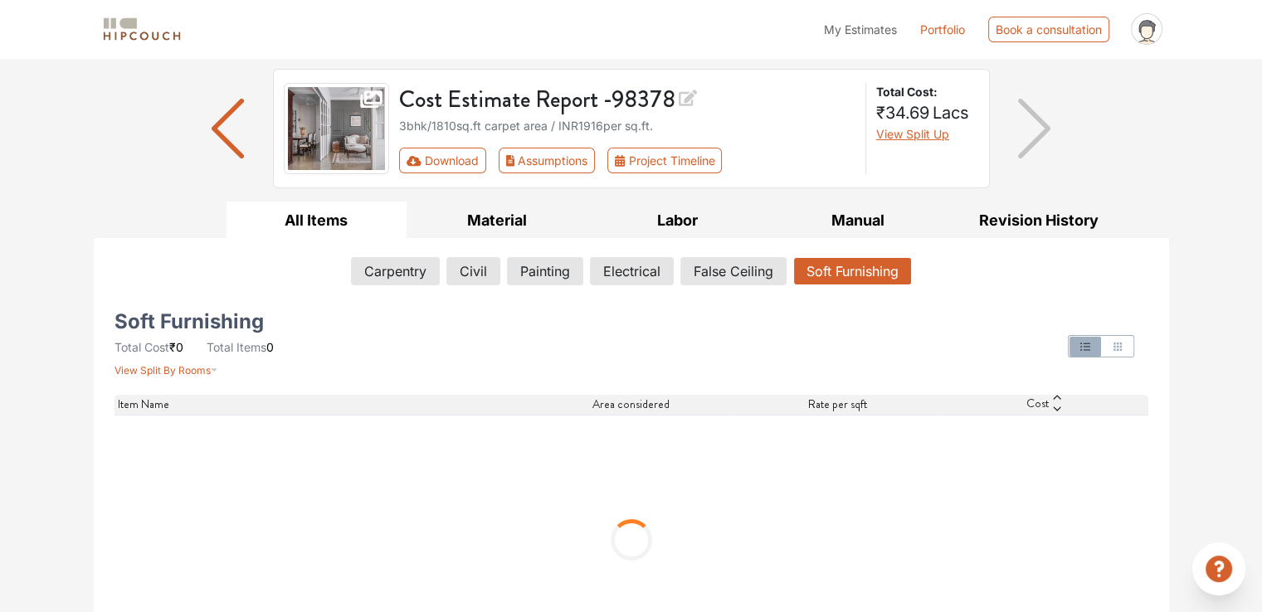
scroll to position [5, 0]
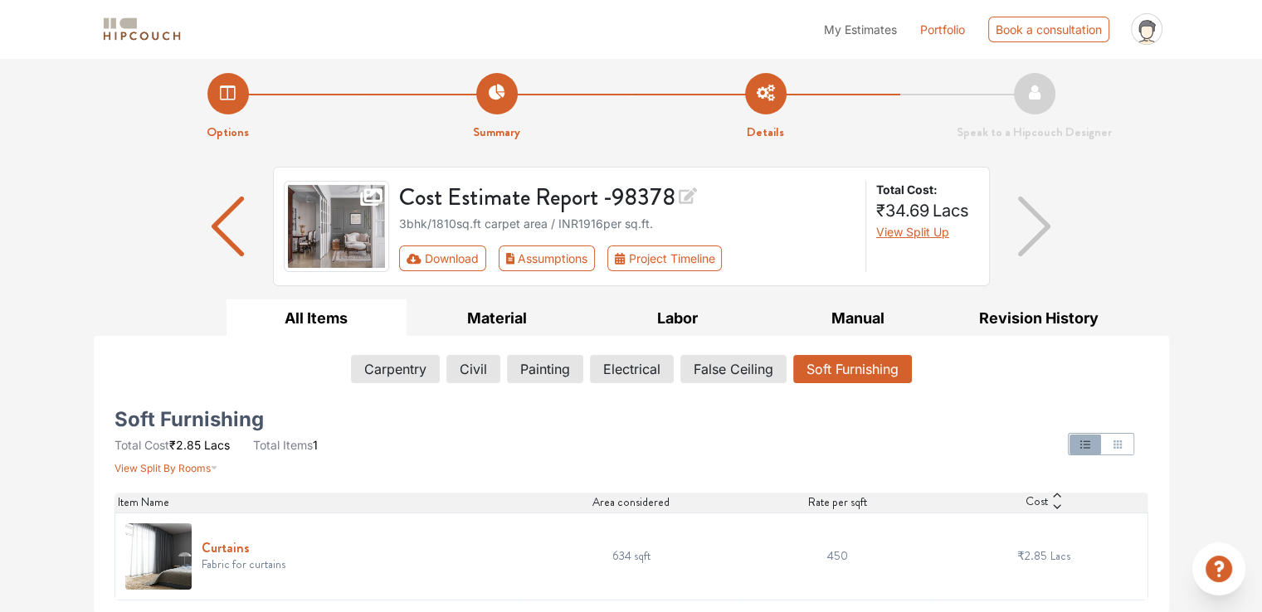
click at [225, 544] on h6 "Curtains" at bounding box center [244, 548] width 84 height 16
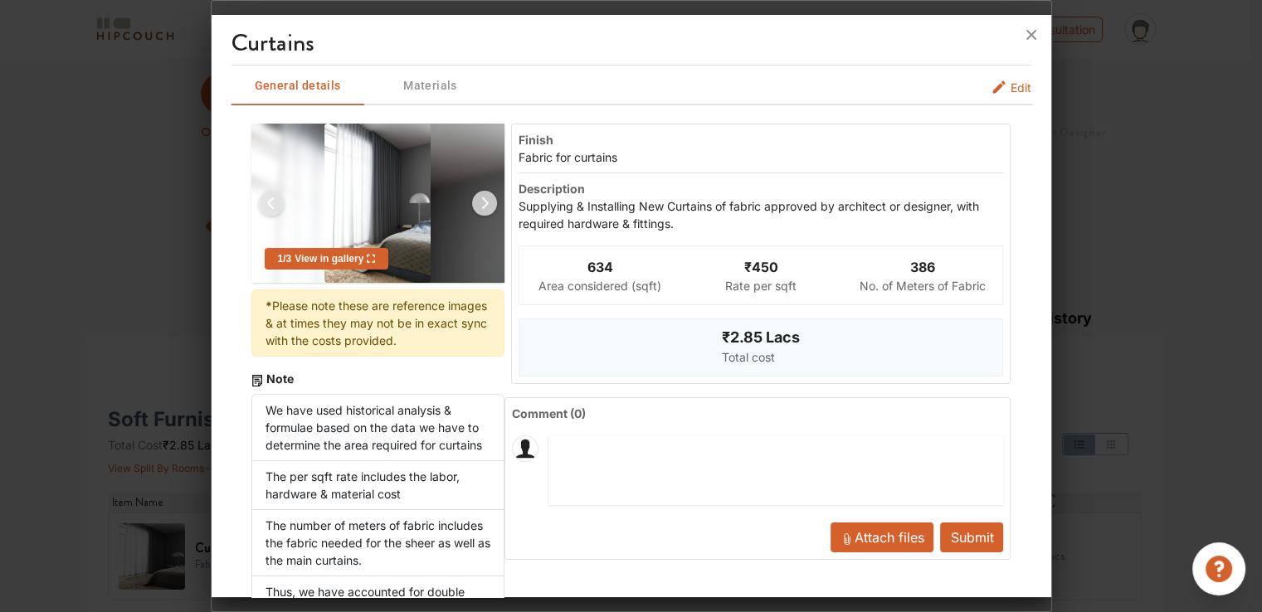
click at [1011, 85] on span "Edit" at bounding box center [1021, 87] width 21 height 17
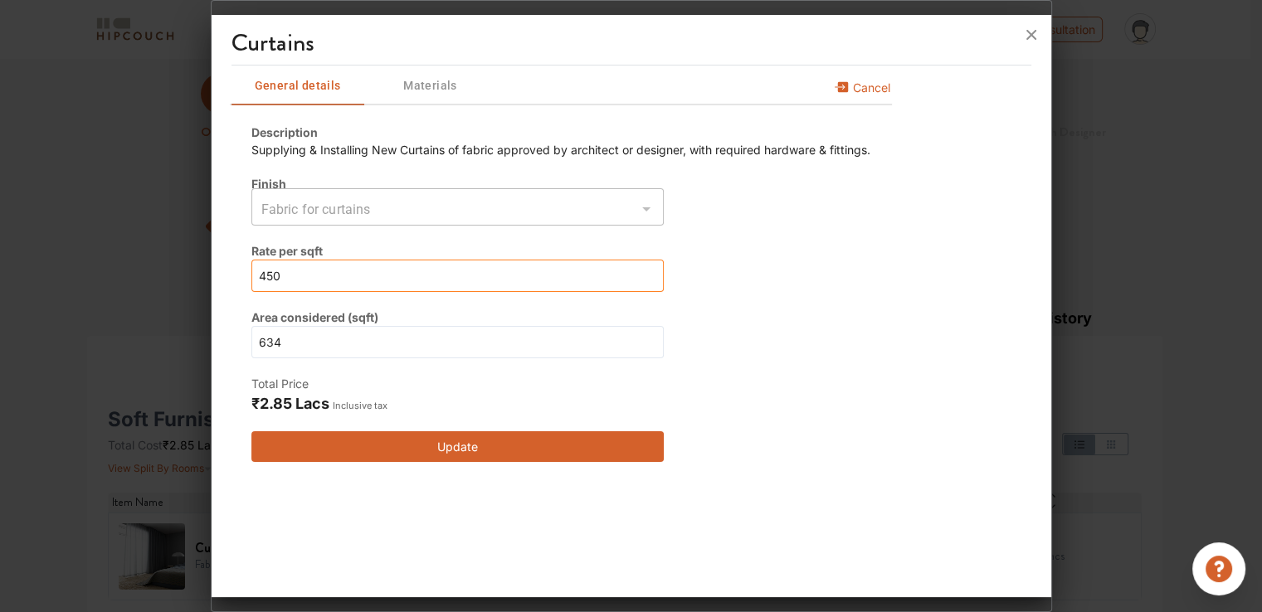
drag, startPoint x: 318, startPoint y: 273, endPoint x: 218, endPoint y: 276, distance: 99.6
click at [218, 276] on div "Curtains General details Materials Cancel Description Supplying & Installing Ne…" at bounding box center [632, 309] width 840 height 575
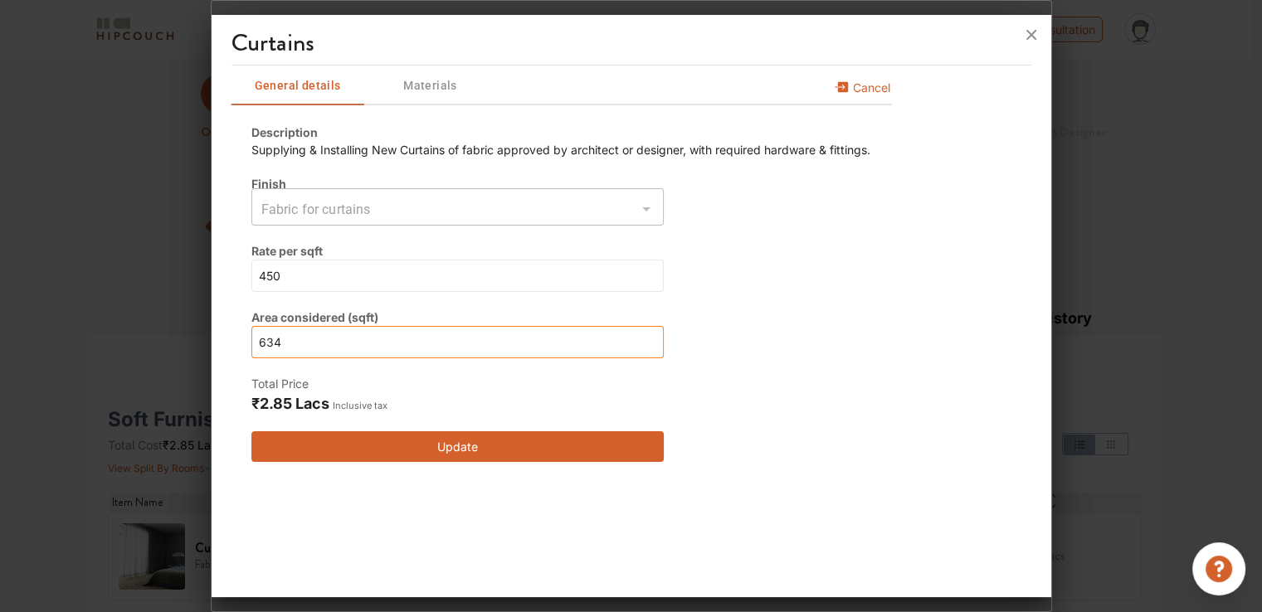
drag, startPoint x: 301, startPoint y: 343, endPoint x: 226, endPoint y: 339, distance: 75.6
click at [226, 339] on div "Curtains General details Materials Cancel Description Supplying & Installing Ne…" at bounding box center [632, 309] width 840 height 575
type input "0"
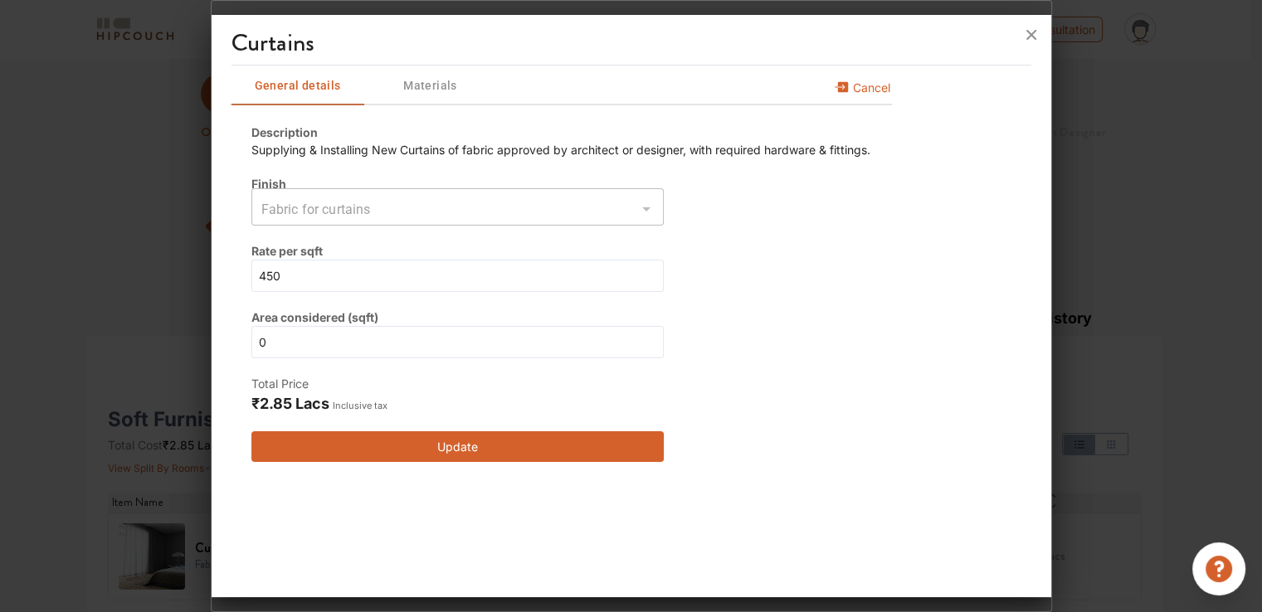
click at [470, 462] on button "Update" at bounding box center [457, 447] width 412 height 31
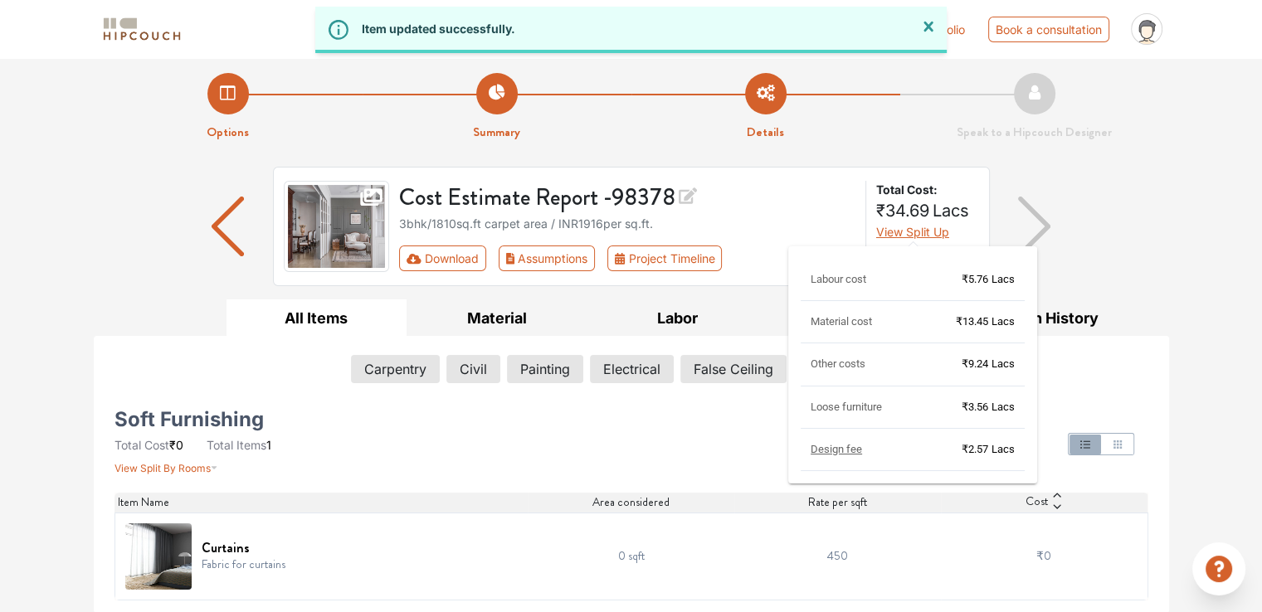
click at [909, 229] on span "View Split Up" at bounding box center [912, 232] width 73 height 14
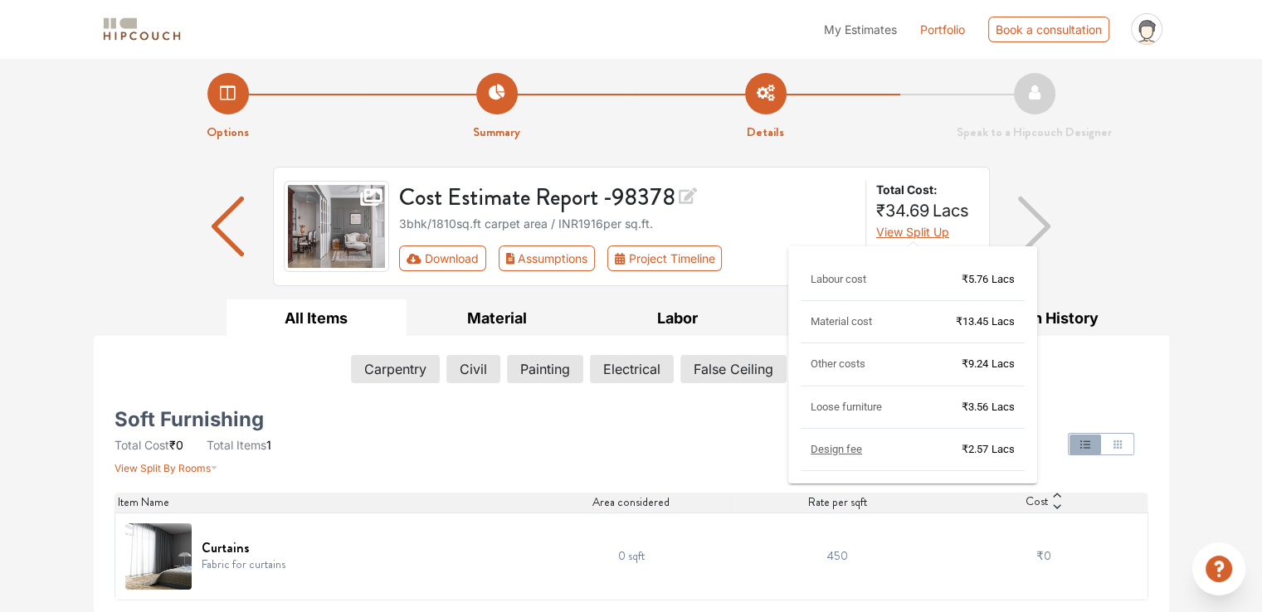
click at [827, 448] on span "Design fee" at bounding box center [836, 449] width 51 height 12
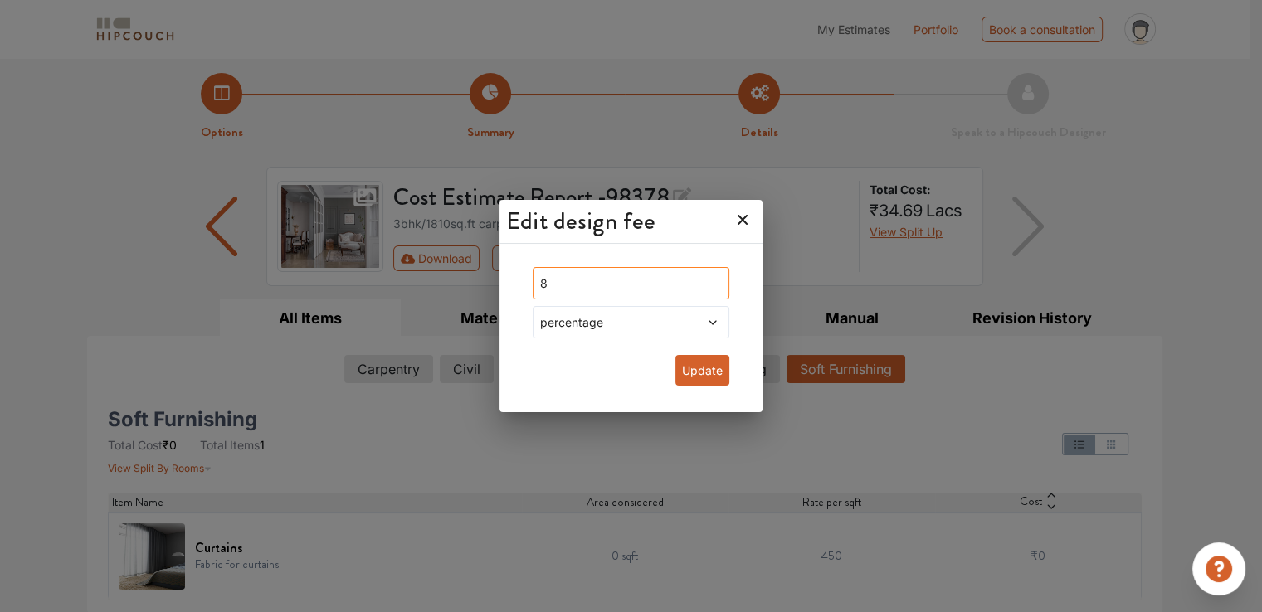
drag, startPoint x: 592, startPoint y: 278, endPoint x: 484, endPoint y: 282, distance: 108.0
click at [484, 282] on div "Edit design fee 8 percentage Update" at bounding box center [631, 306] width 1262 height 612
type input "0"
click at [690, 373] on button "Update" at bounding box center [702, 370] width 54 height 31
click at [654, 330] on span "percentage" at bounding box center [605, 322] width 136 height 17
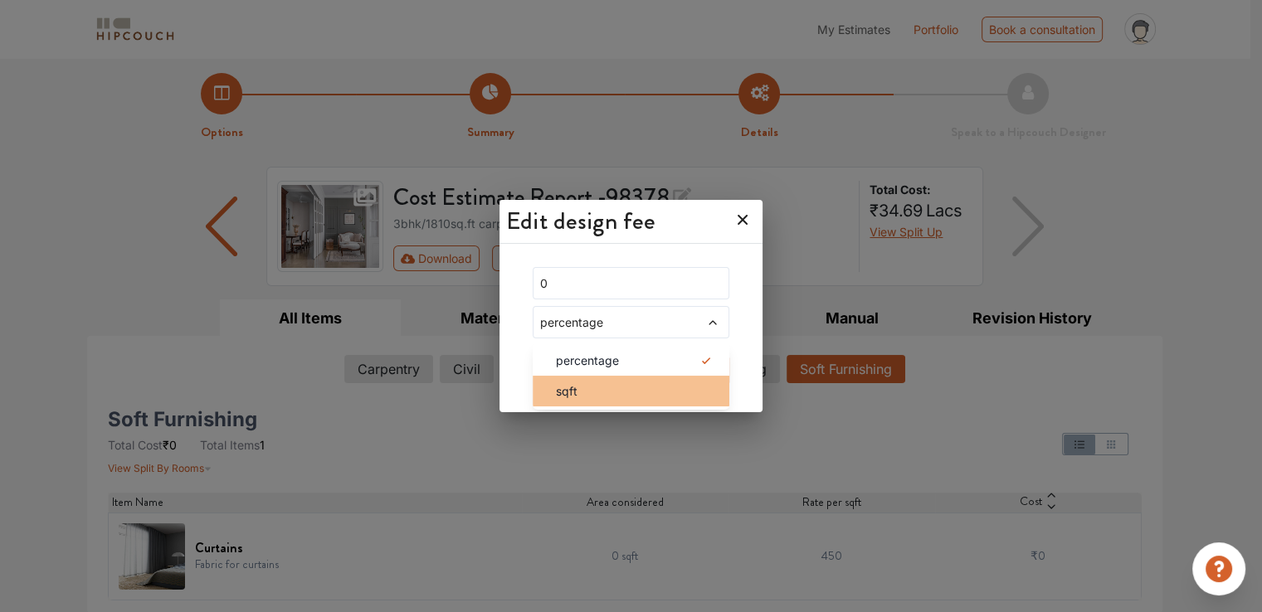
click at [578, 393] on span "sqft" at bounding box center [567, 391] width 22 height 17
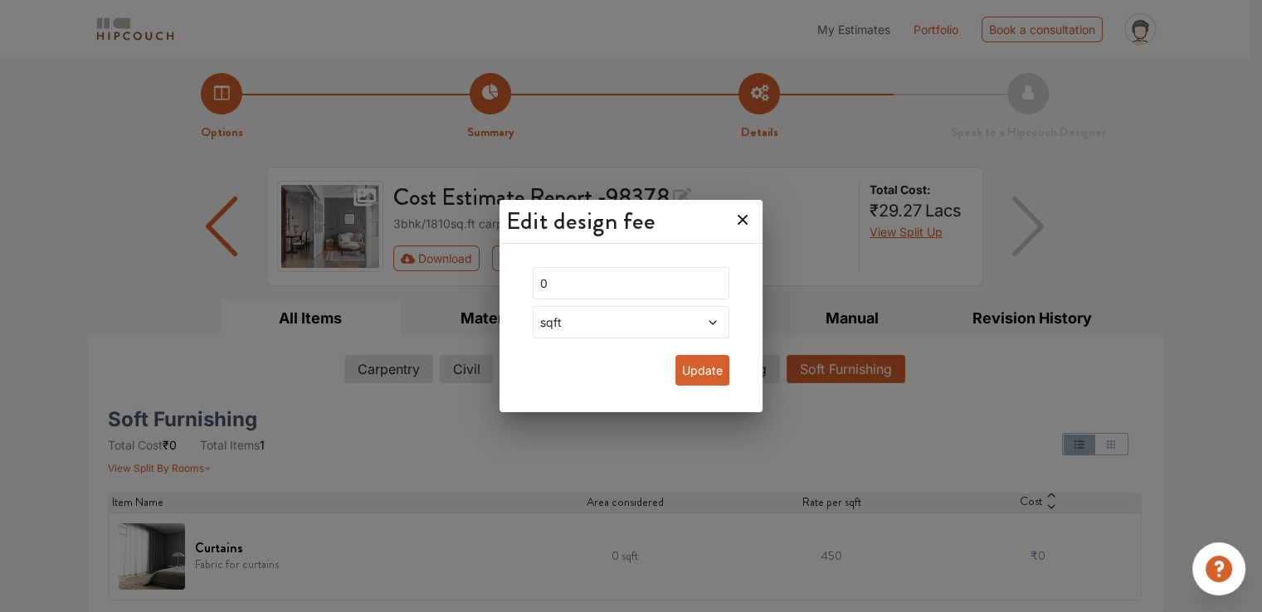
click at [690, 376] on button "Update" at bounding box center [702, 370] width 54 height 31
click at [738, 219] on icon at bounding box center [743, 220] width 10 height 10
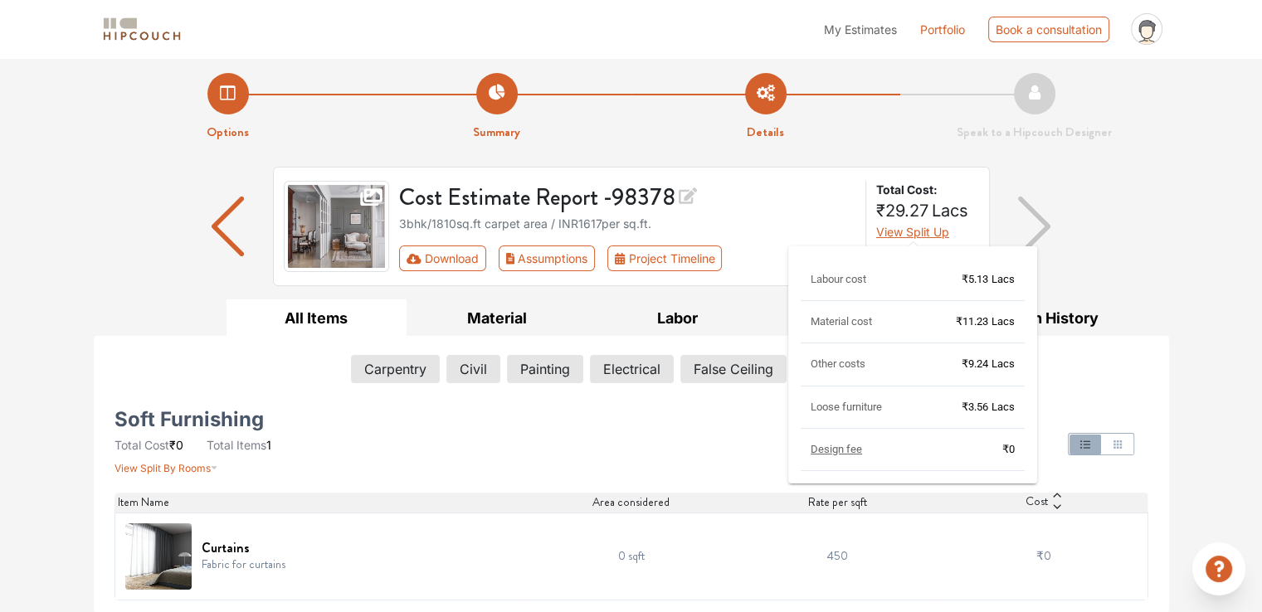
click at [891, 231] on span "View Split Up" at bounding box center [912, 232] width 73 height 14
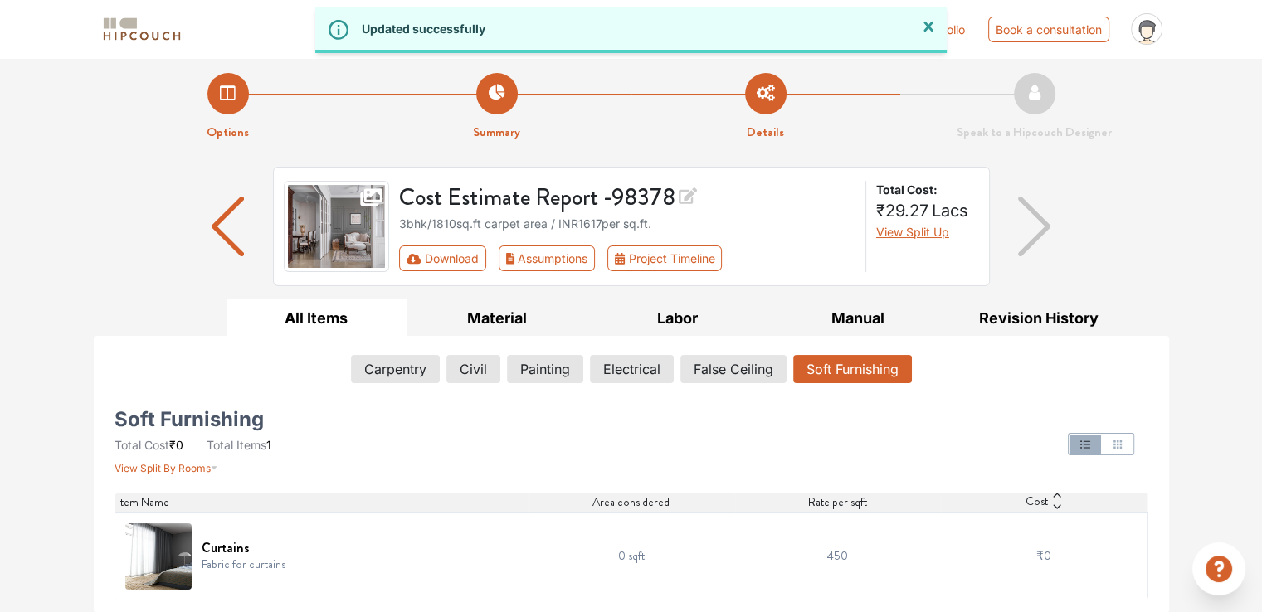
click at [873, 143] on div "Options Summary Details Speak to a Hipcouch Designer Cost Estimate Report - 983…" at bounding box center [631, 333] width 1262 height 560
click at [409, 374] on button "Carpentry" at bounding box center [395, 369] width 87 height 28
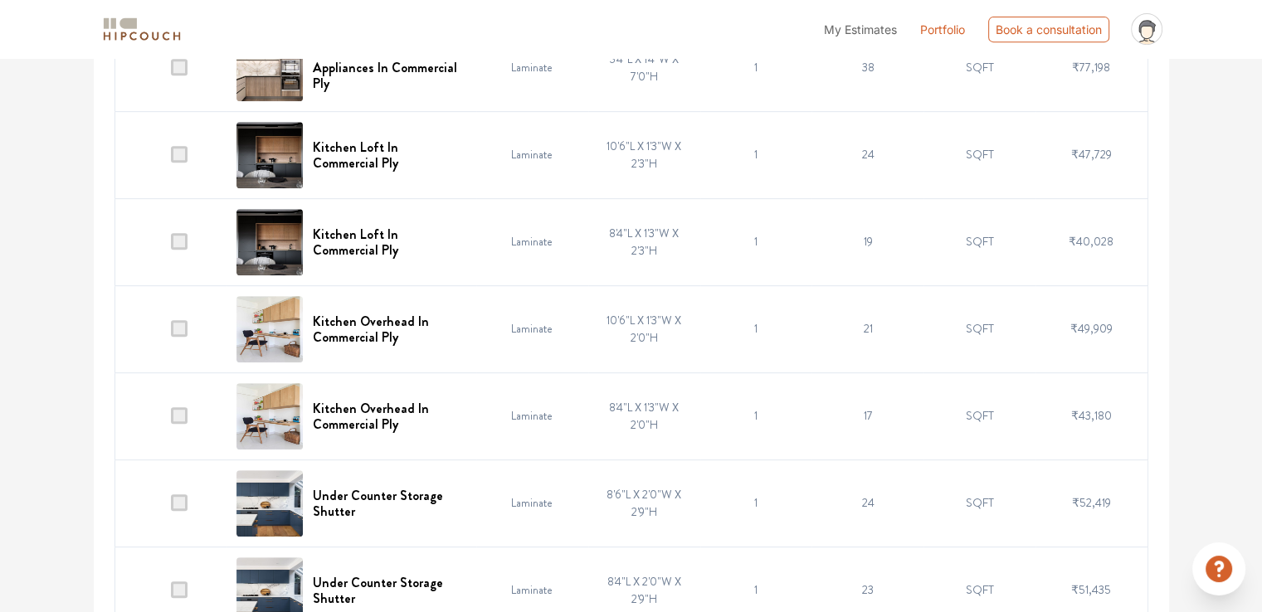
scroll to position [581, 0]
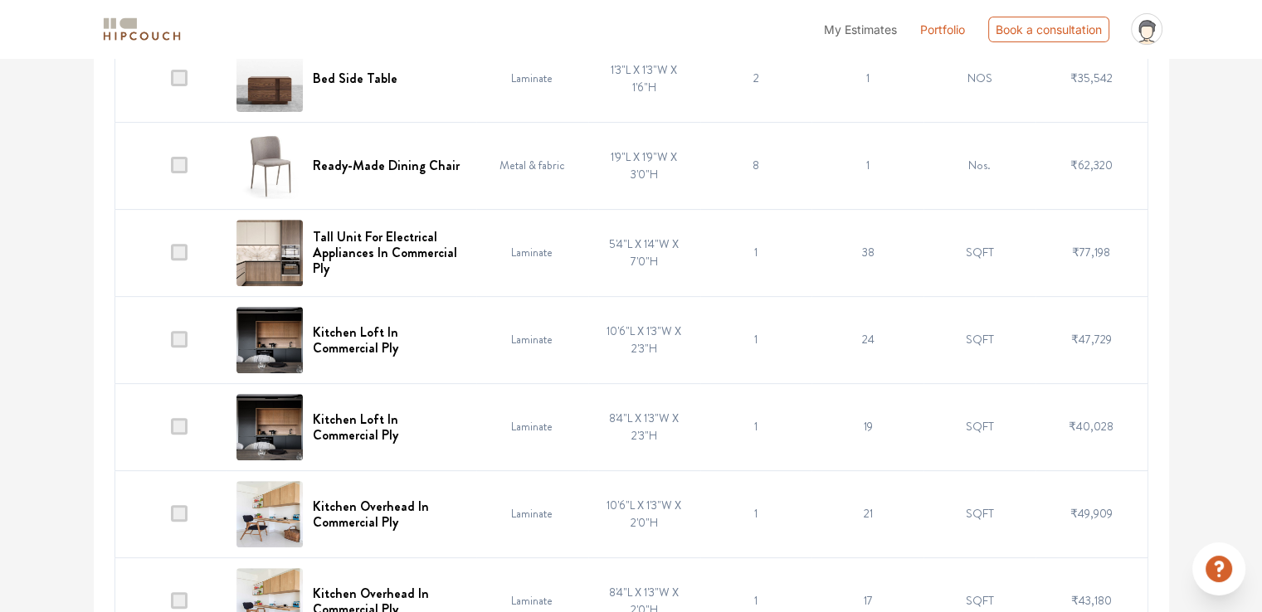
click at [176, 163] on span at bounding box center [179, 165] width 17 height 17
click at [171, 169] on input "checkbox" at bounding box center [171, 169] width 0 height 0
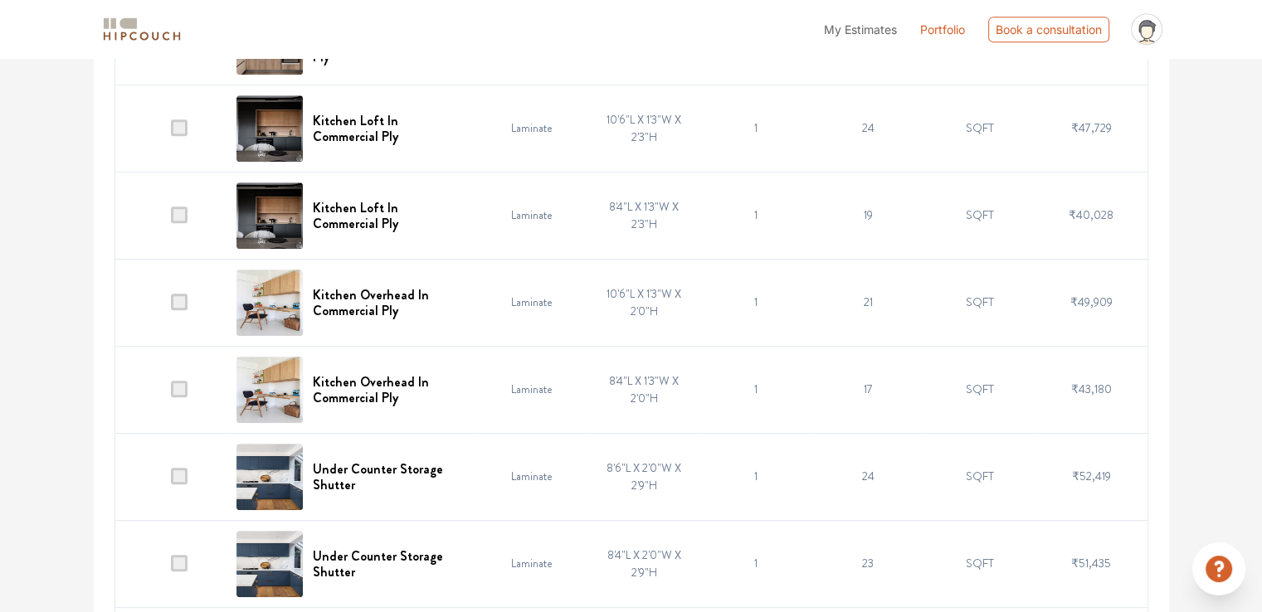
scroll to position [747, 0]
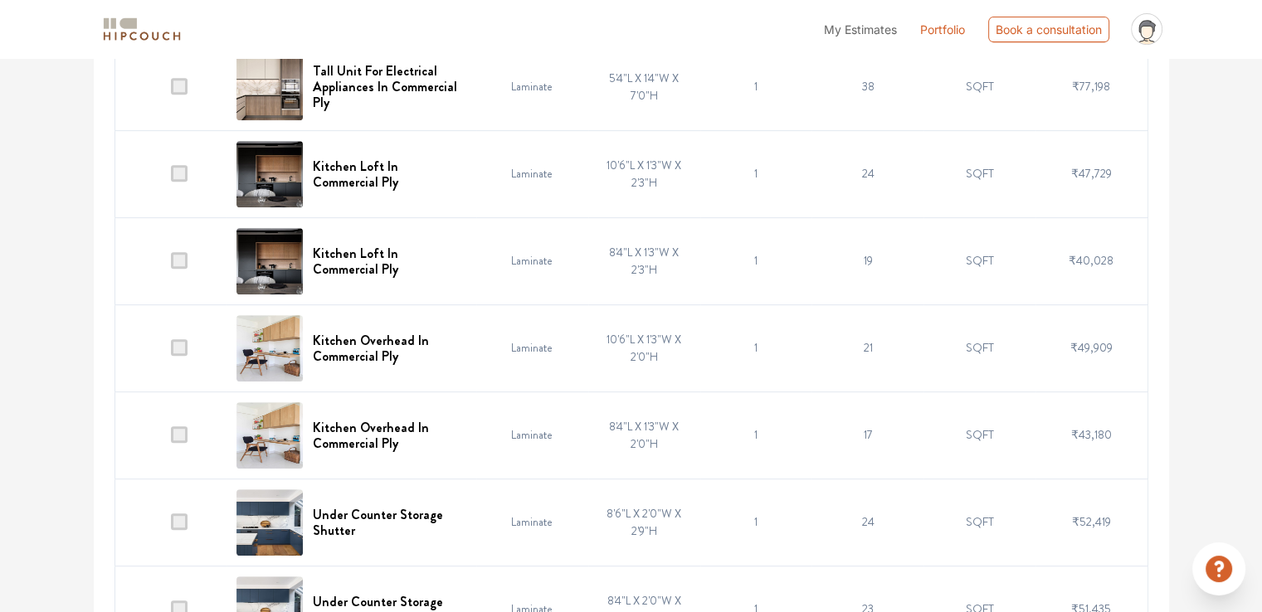
click at [180, 264] on span at bounding box center [179, 260] width 17 height 17
click at [171, 265] on input "checkbox" at bounding box center [171, 265] width 0 height 0
click at [184, 177] on span at bounding box center [179, 173] width 17 height 17
click at [171, 178] on input "checkbox" at bounding box center [171, 178] width 0 height 0
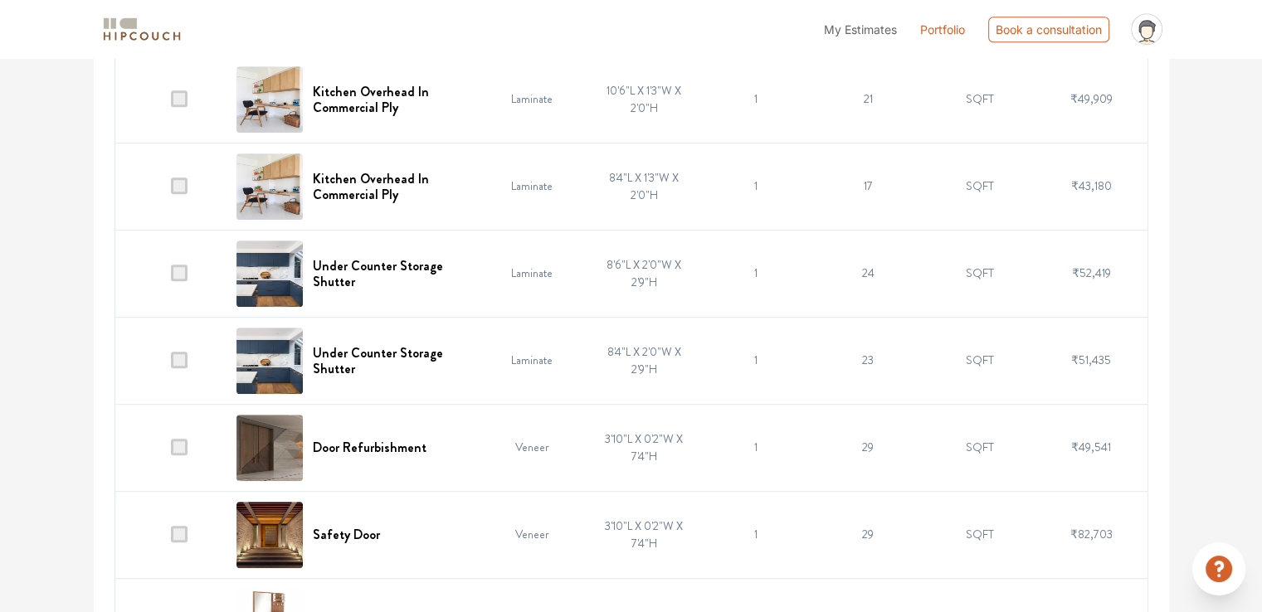
scroll to position [913, 0]
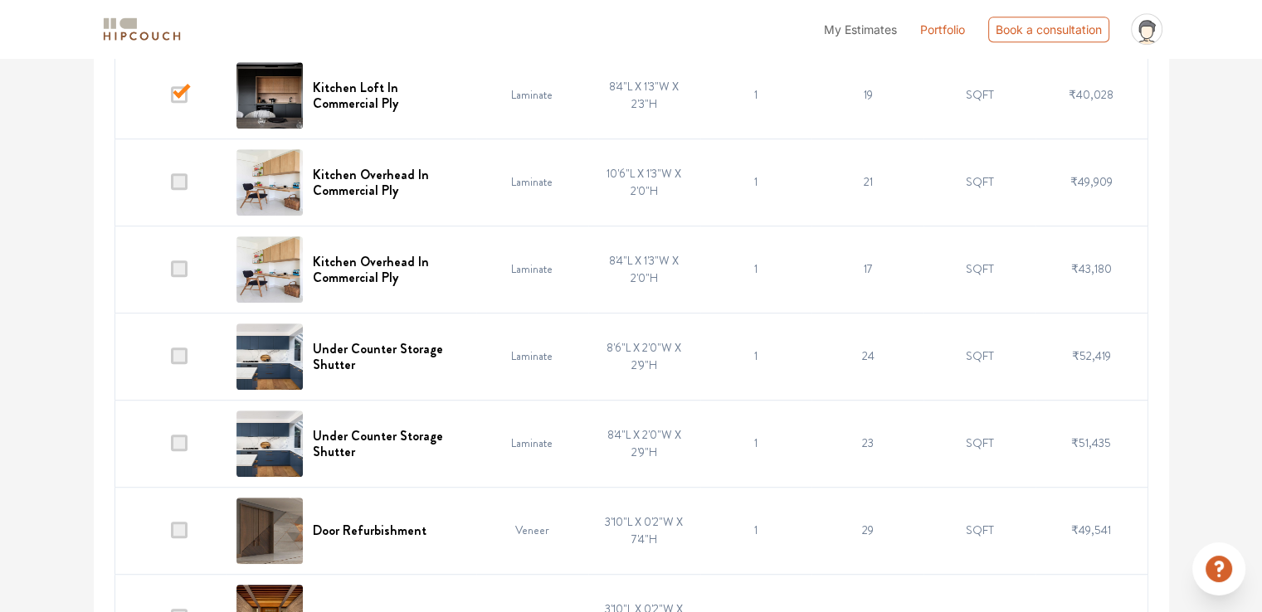
click at [183, 100] on span at bounding box center [179, 94] width 17 height 17
click at [171, 99] on input "checkbox" at bounding box center [171, 99] width 0 height 0
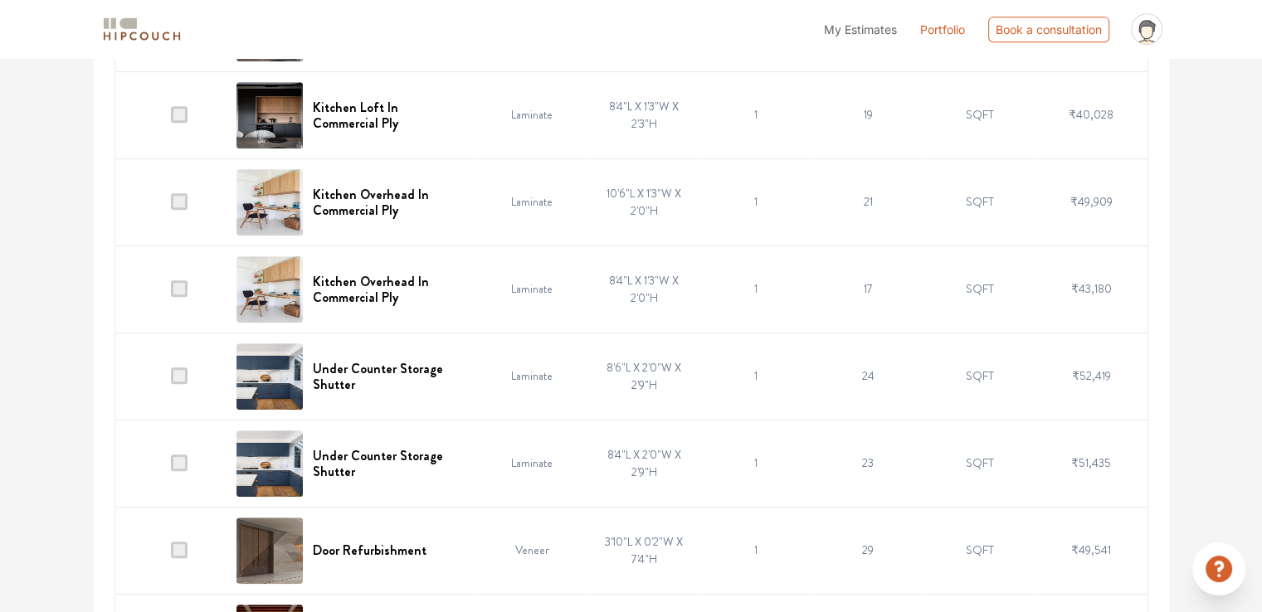
scroll to position [747, 0]
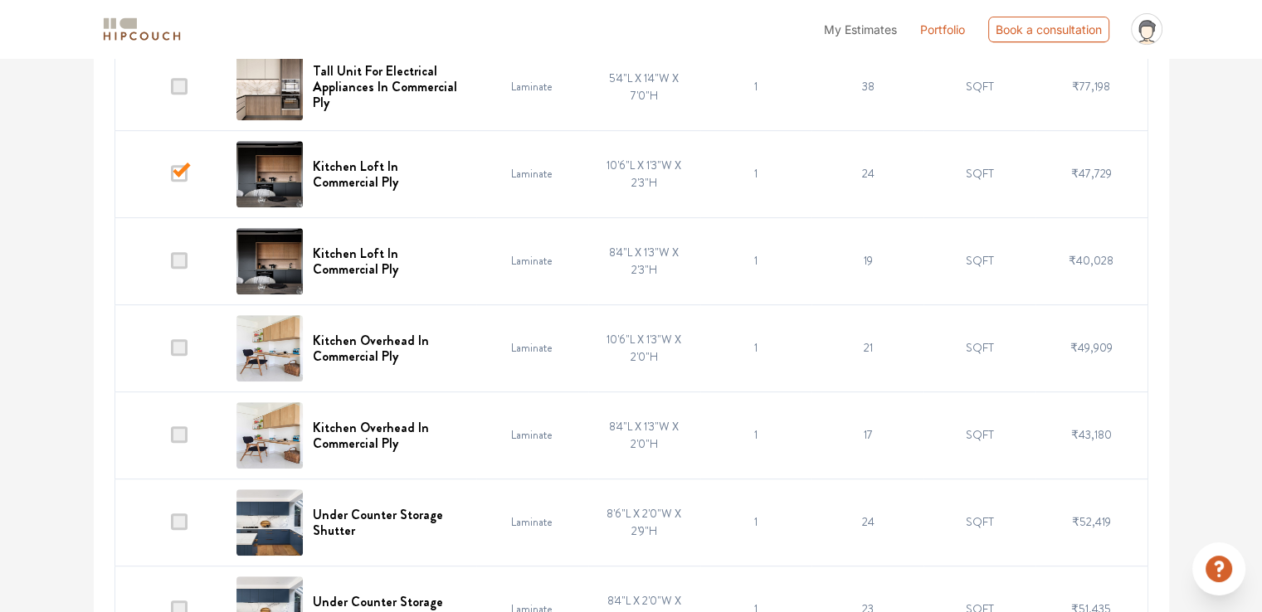
click at [179, 170] on span at bounding box center [179, 173] width 17 height 17
click at [171, 178] on input "checkbox" at bounding box center [171, 178] width 0 height 0
click at [178, 260] on span at bounding box center [179, 260] width 17 height 17
click at [171, 265] on input "checkbox" at bounding box center [171, 265] width 0 height 0
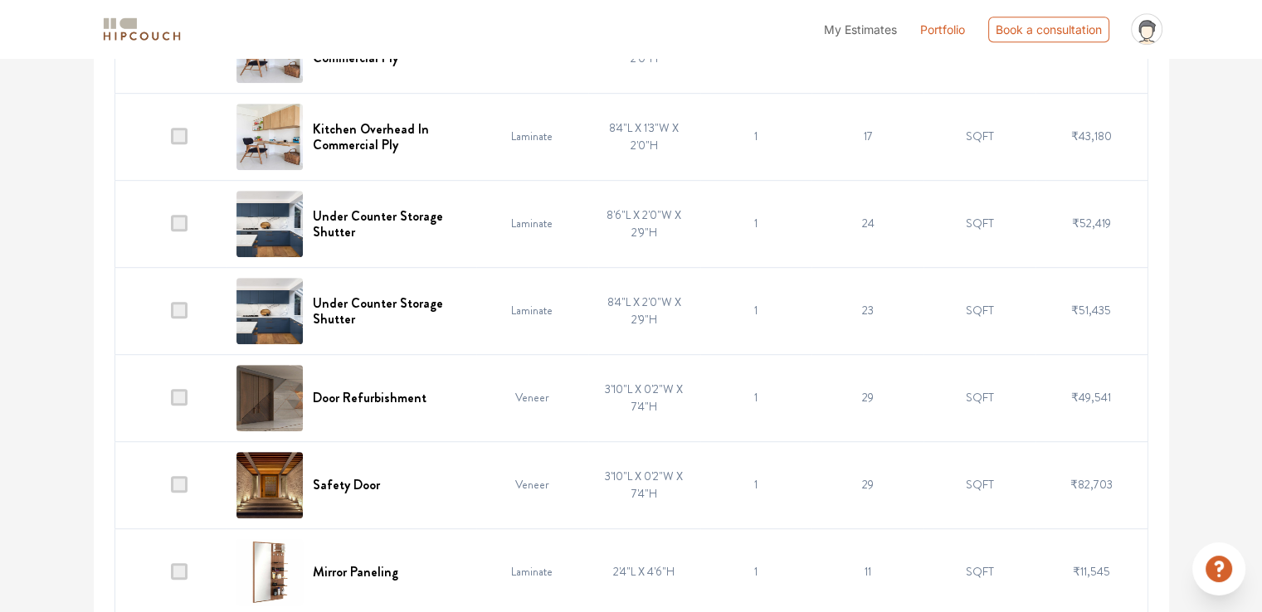
scroll to position [1162, 0]
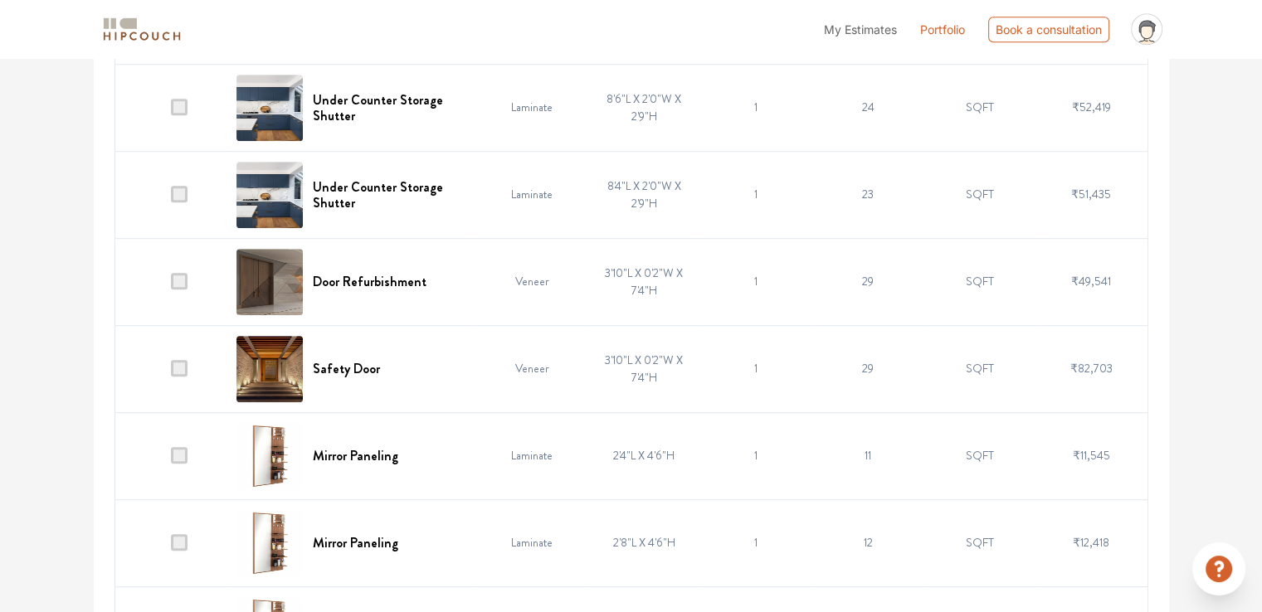
click at [179, 280] on span at bounding box center [179, 281] width 17 height 17
click at [171, 285] on input "checkbox" at bounding box center [171, 285] width 0 height 0
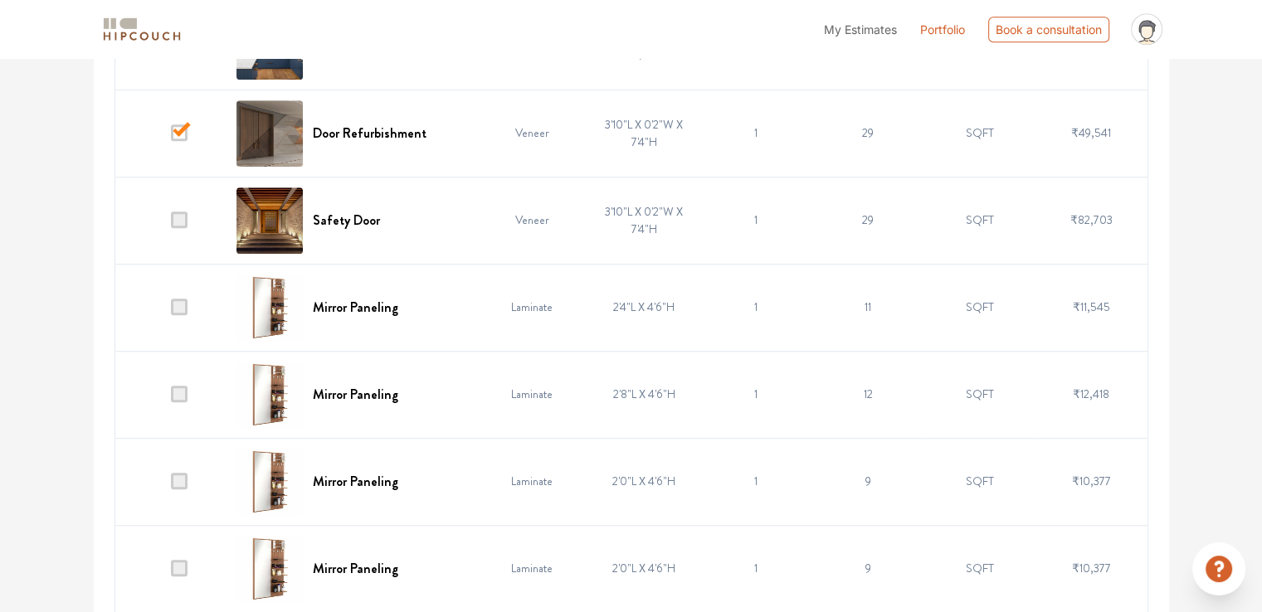
scroll to position [1328, 0]
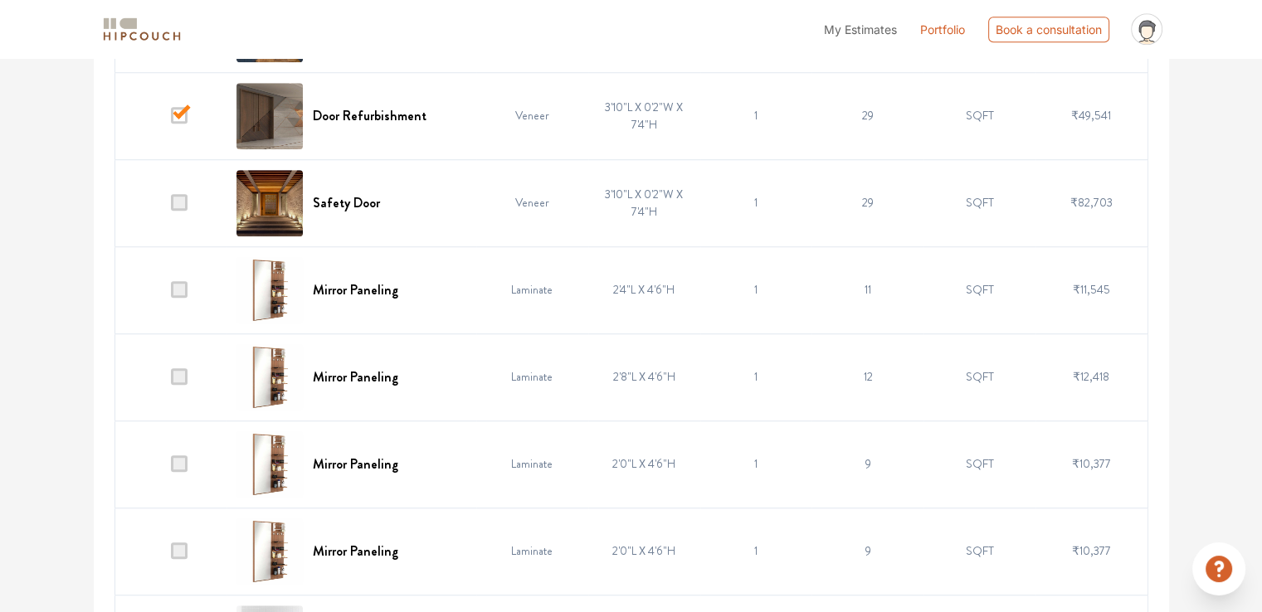
click at [179, 200] on span at bounding box center [179, 202] width 17 height 17
click at [171, 207] on input "checkbox" at bounding box center [171, 207] width 0 height 0
click at [182, 290] on span at bounding box center [179, 289] width 17 height 17
click at [171, 294] on input "checkbox" at bounding box center [171, 294] width 0 height 0
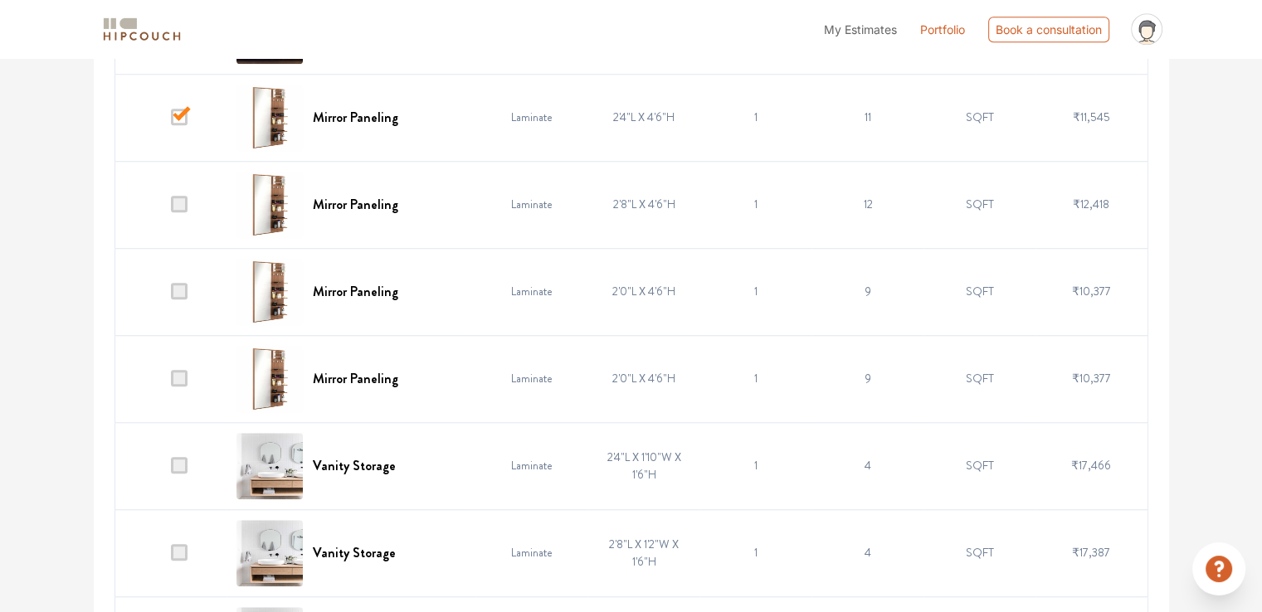
scroll to position [1411, 0]
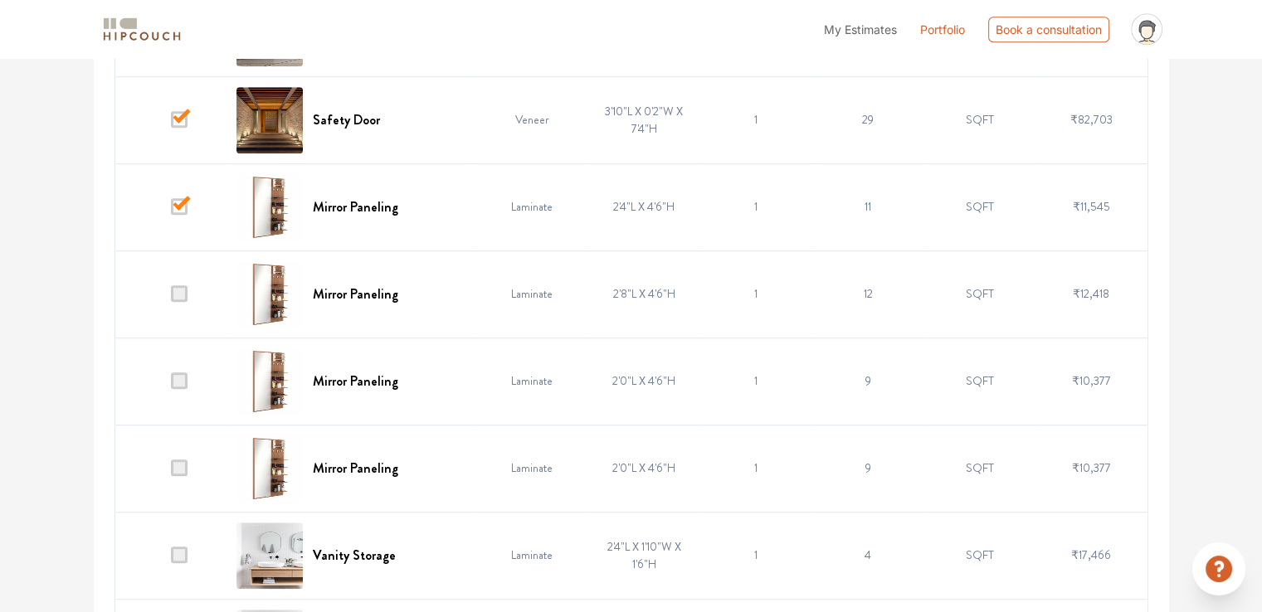
click at [179, 471] on span at bounding box center [179, 468] width 17 height 17
click at [171, 472] on input "checkbox" at bounding box center [171, 472] width 0 height 0
click at [180, 203] on span at bounding box center [179, 206] width 17 height 17
click at [171, 211] on input "checkbox" at bounding box center [171, 211] width 0 height 0
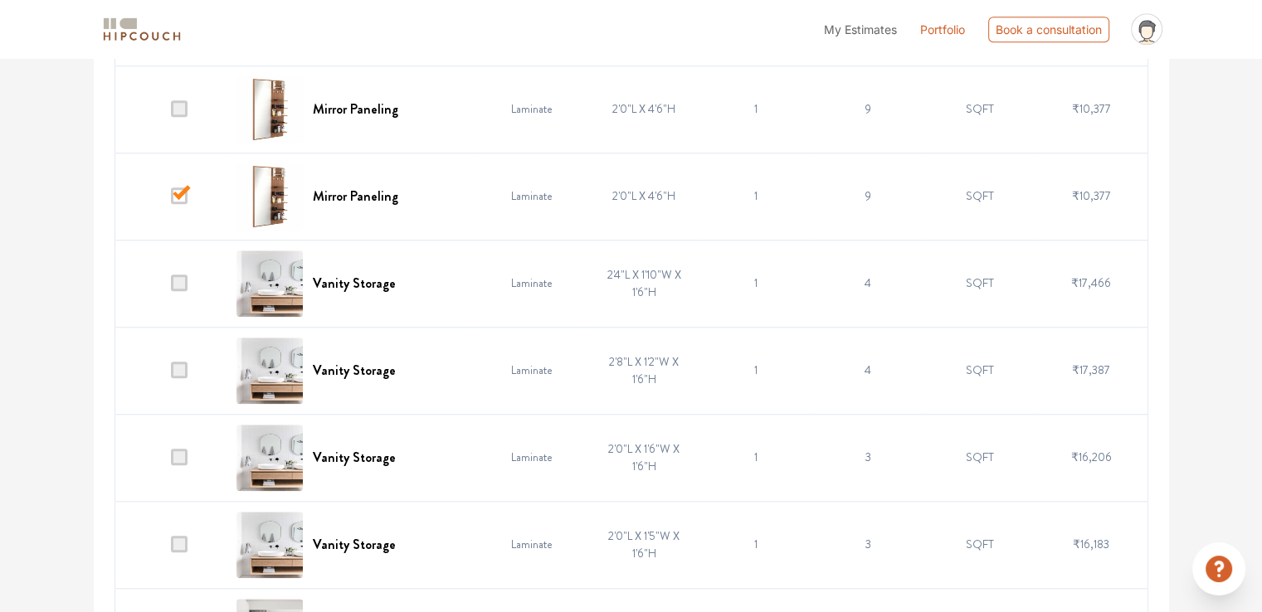
scroll to position [1743, 0]
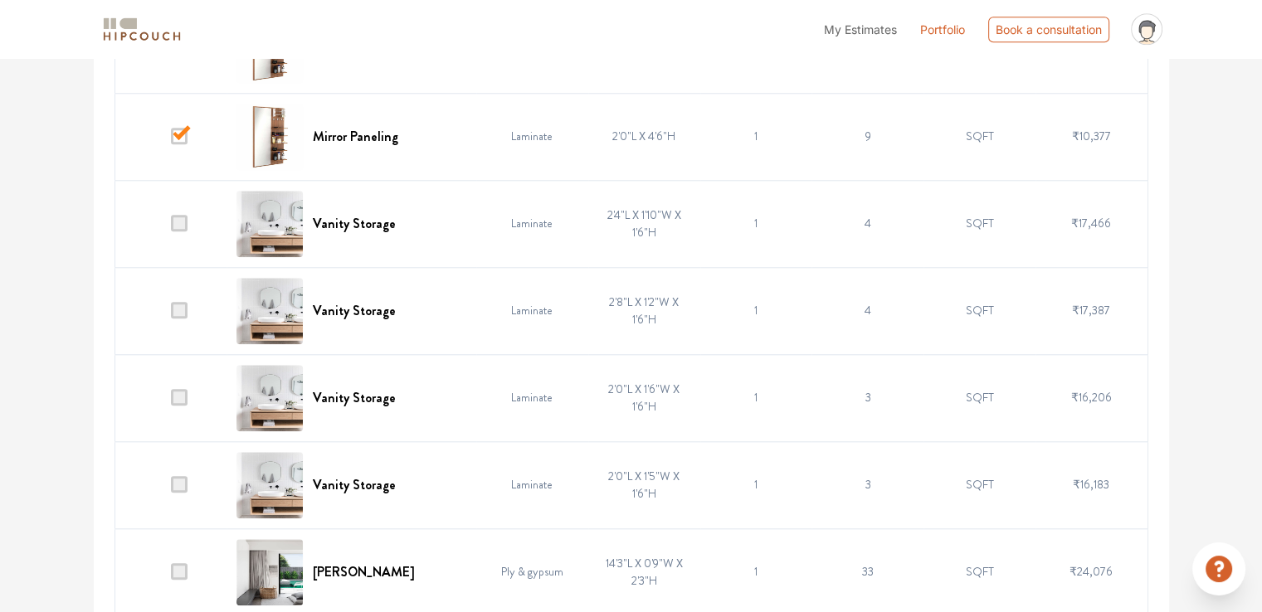
click at [183, 485] on span at bounding box center [179, 484] width 17 height 17
click at [171, 489] on input "checkbox" at bounding box center [171, 489] width 0 height 0
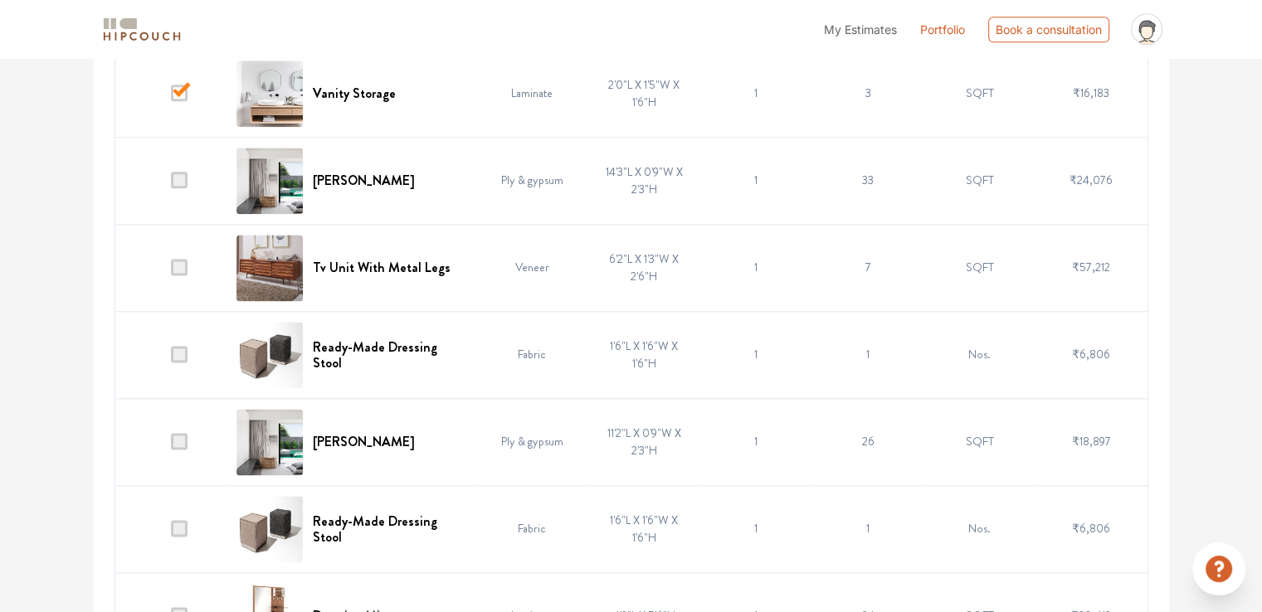
scroll to position [2075, 0]
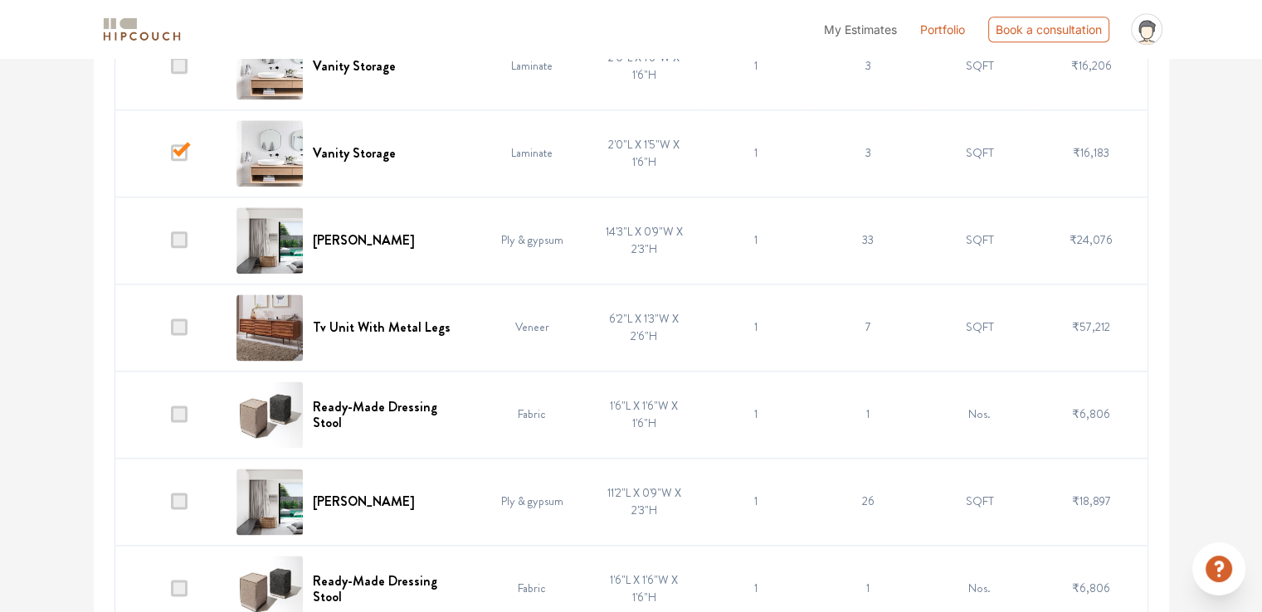
drag, startPoint x: 183, startPoint y: 409, endPoint x: 189, endPoint y: 435, distance: 26.6
click at [183, 409] on span at bounding box center [179, 414] width 17 height 17
click at [171, 418] on input "checkbox" at bounding box center [171, 418] width 0 height 0
click at [178, 505] on span at bounding box center [179, 501] width 17 height 17
click at [171, 505] on input "checkbox" at bounding box center [171, 505] width 0 height 0
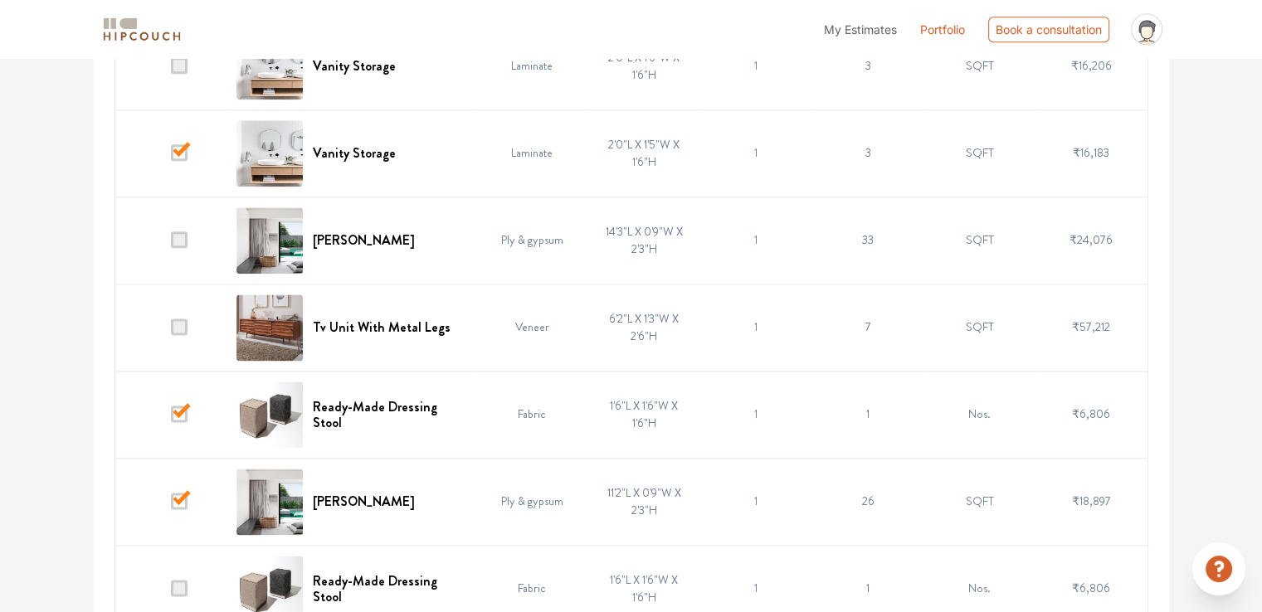
click at [183, 585] on span at bounding box center [179, 588] width 17 height 17
click at [171, 592] on input "checkbox" at bounding box center [171, 592] width 0 height 0
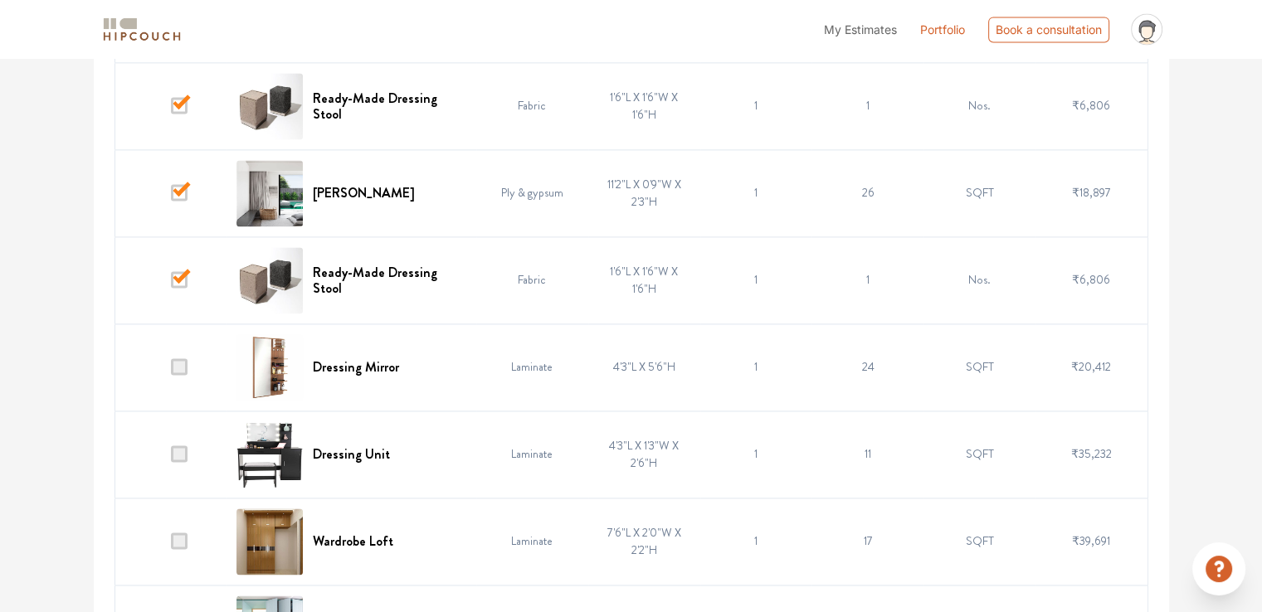
scroll to position [2489, 0]
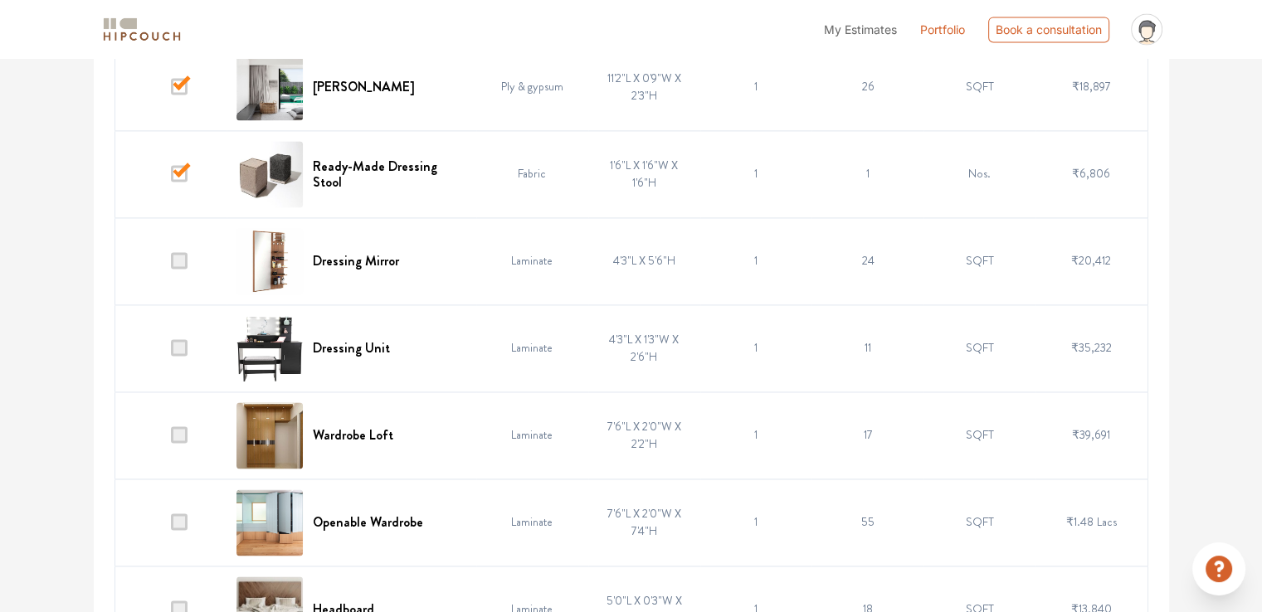
click at [188, 344] on span at bounding box center [179, 347] width 17 height 17
click at [171, 352] on input "checkbox" at bounding box center [171, 352] width 0 height 0
click at [186, 344] on span at bounding box center [179, 347] width 17 height 17
click at [171, 352] on input "checkbox" at bounding box center [171, 352] width 0 height 0
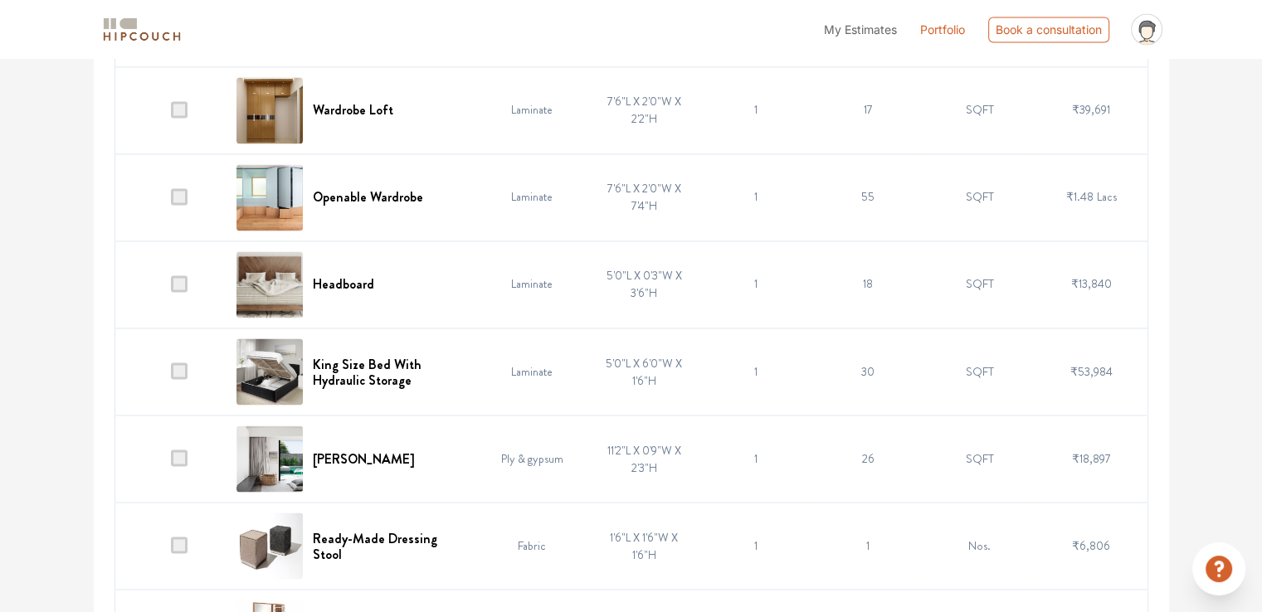
scroll to position [2821, 0]
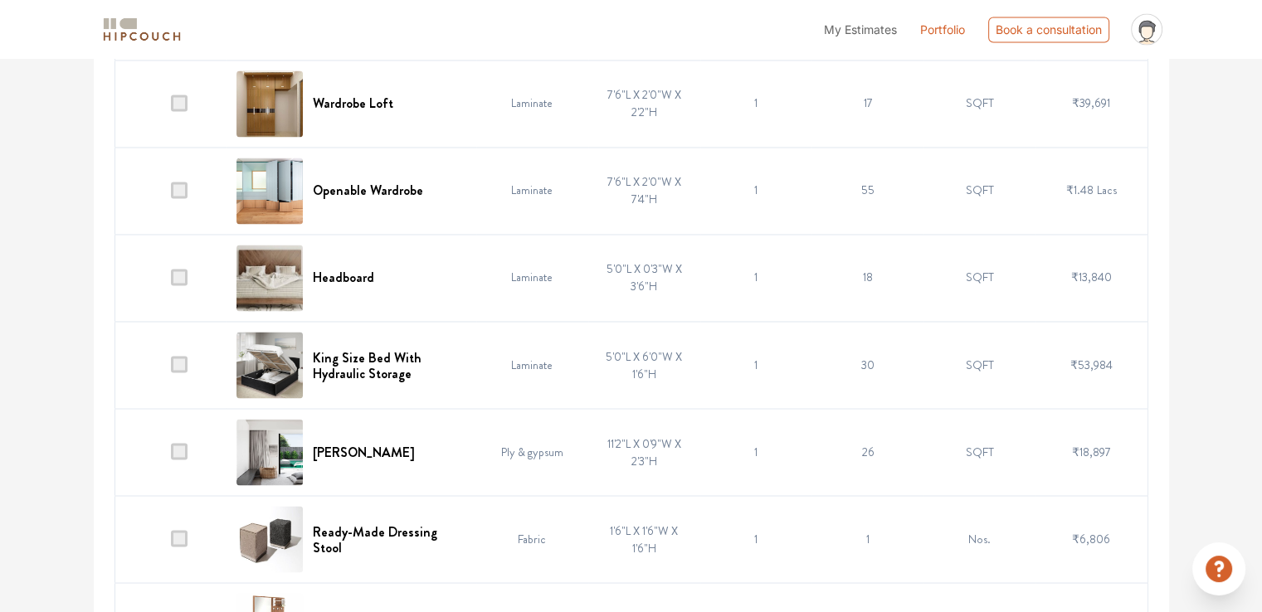
click at [180, 105] on span at bounding box center [179, 103] width 17 height 17
click at [171, 107] on input "checkbox" at bounding box center [171, 107] width 0 height 0
click at [178, 448] on span at bounding box center [179, 451] width 17 height 17
click at [171, 456] on input "checkbox" at bounding box center [171, 456] width 0 height 0
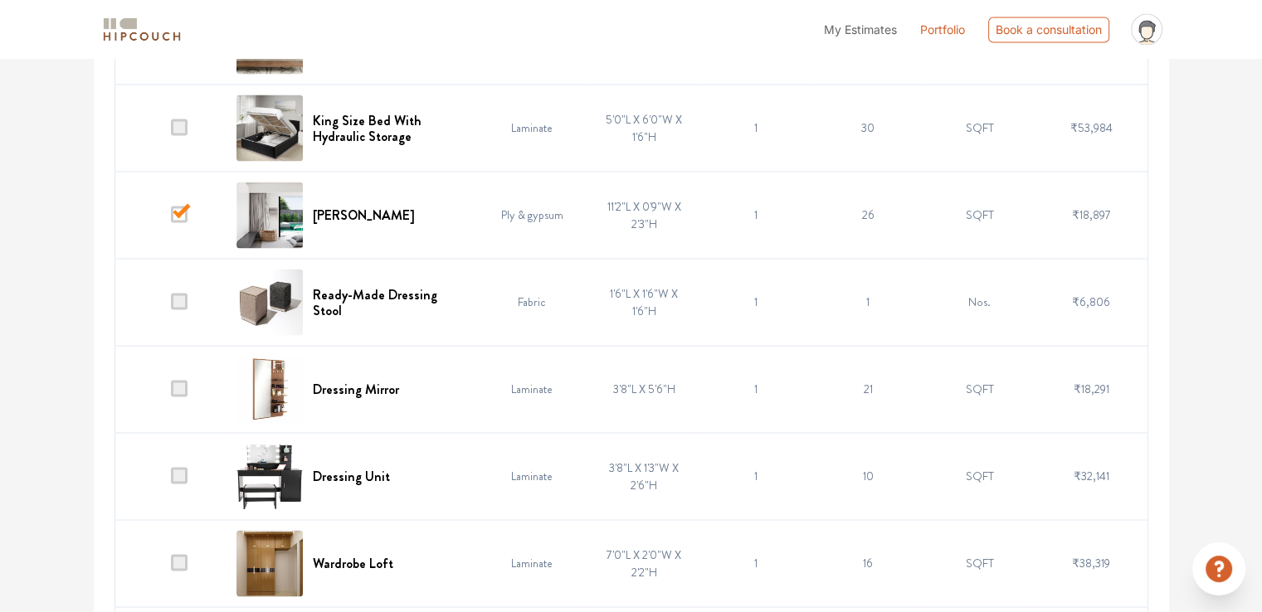
scroll to position [3153, 0]
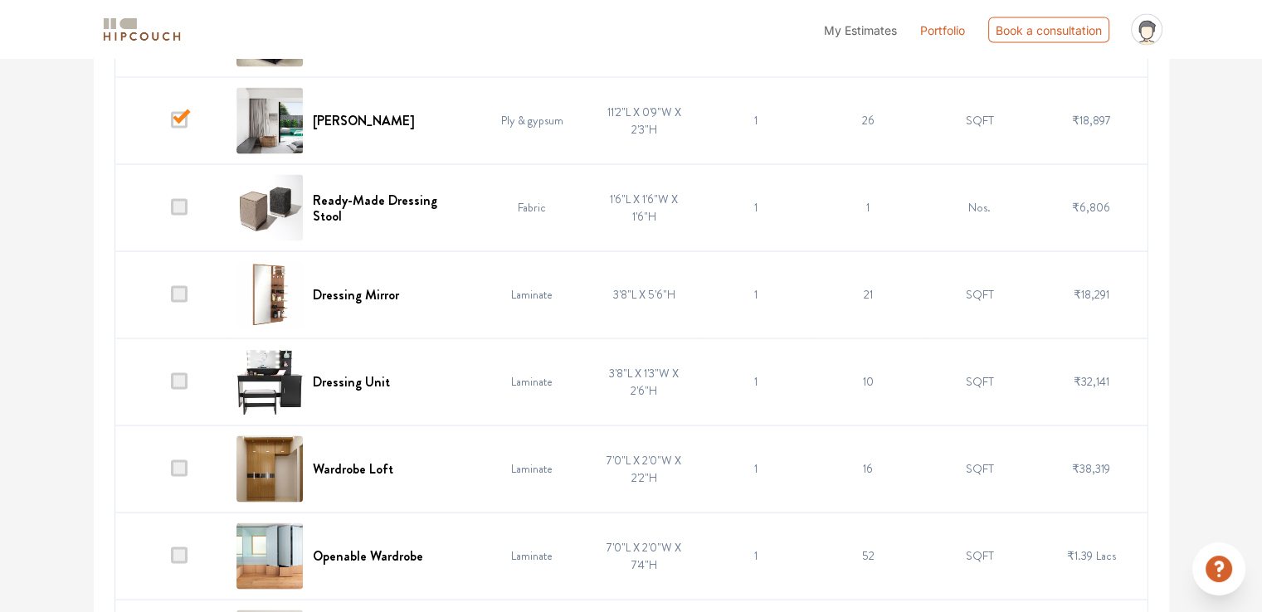
click at [179, 200] on span at bounding box center [179, 206] width 17 height 17
click at [171, 211] on input "checkbox" at bounding box center [171, 211] width 0 height 0
click at [183, 377] on span at bounding box center [179, 381] width 17 height 17
click at [171, 385] on input "checkbox" at bounding box center [171, 385] width 0 height 0
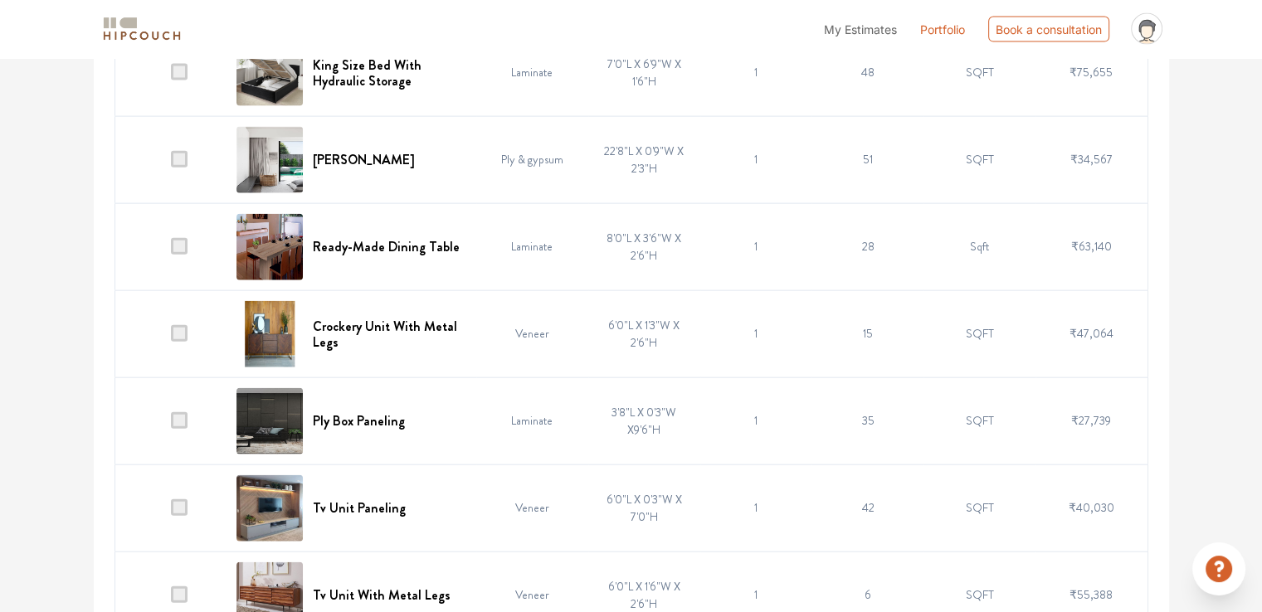
scroll to position [3817, 0]
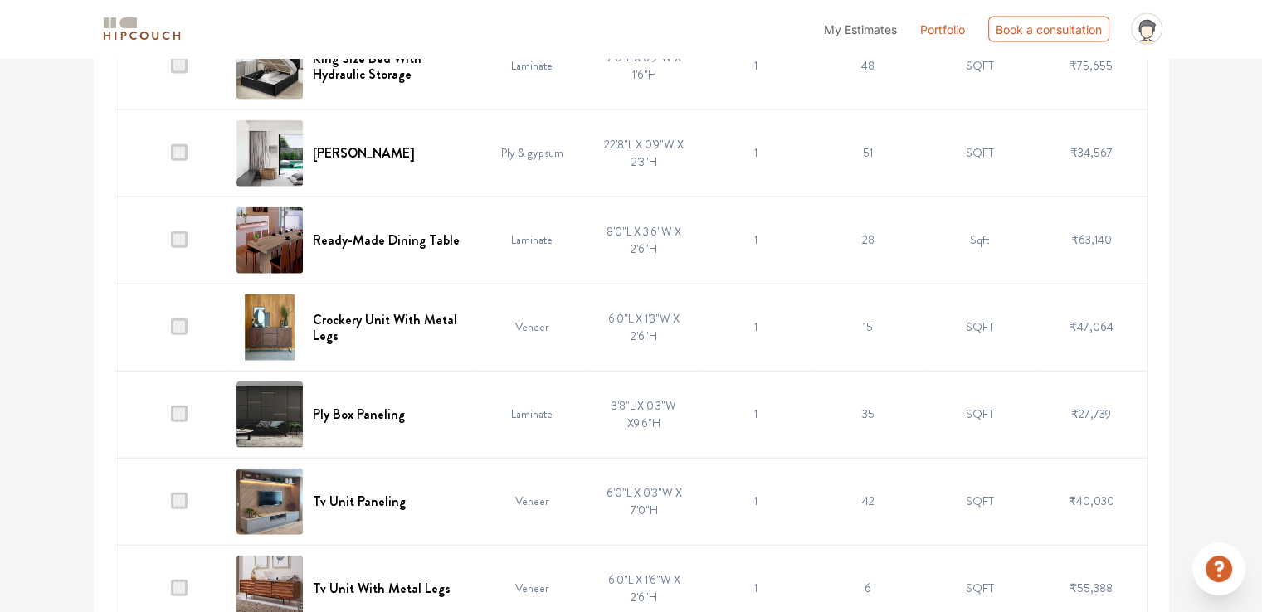
click at [177, 234] on span at bounding box center [179, 240] width 17 height 17
click at [171, 244] on input "checkbox" at bounding box center [171, 244] width 0 height 0
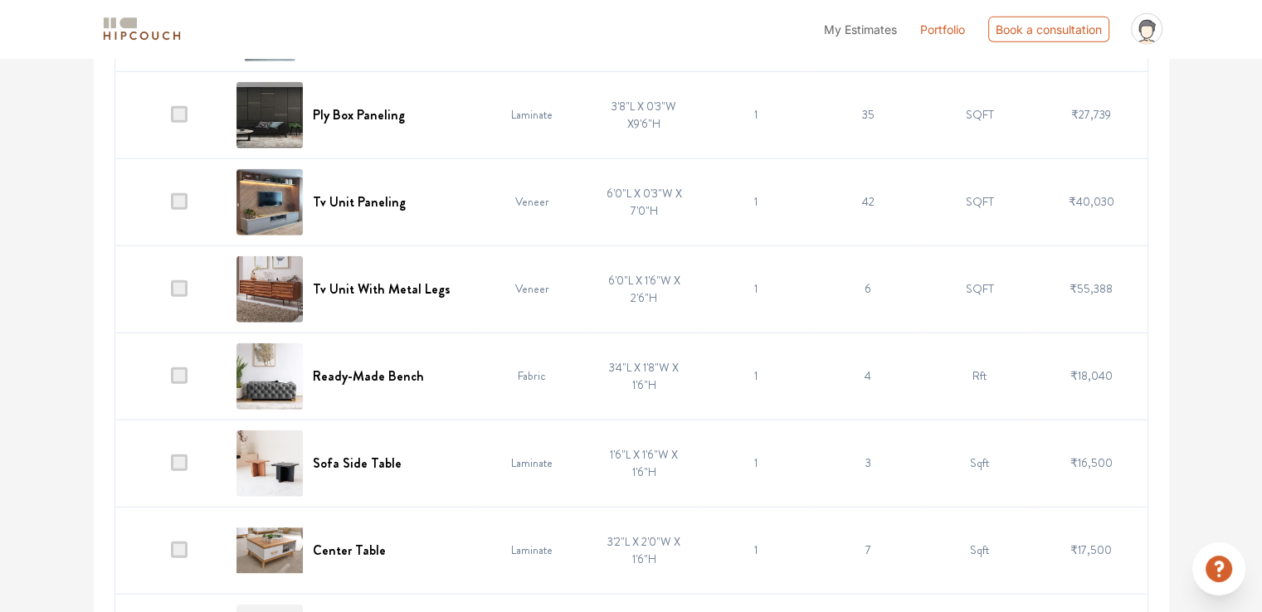
scroll to position [4232, 0]
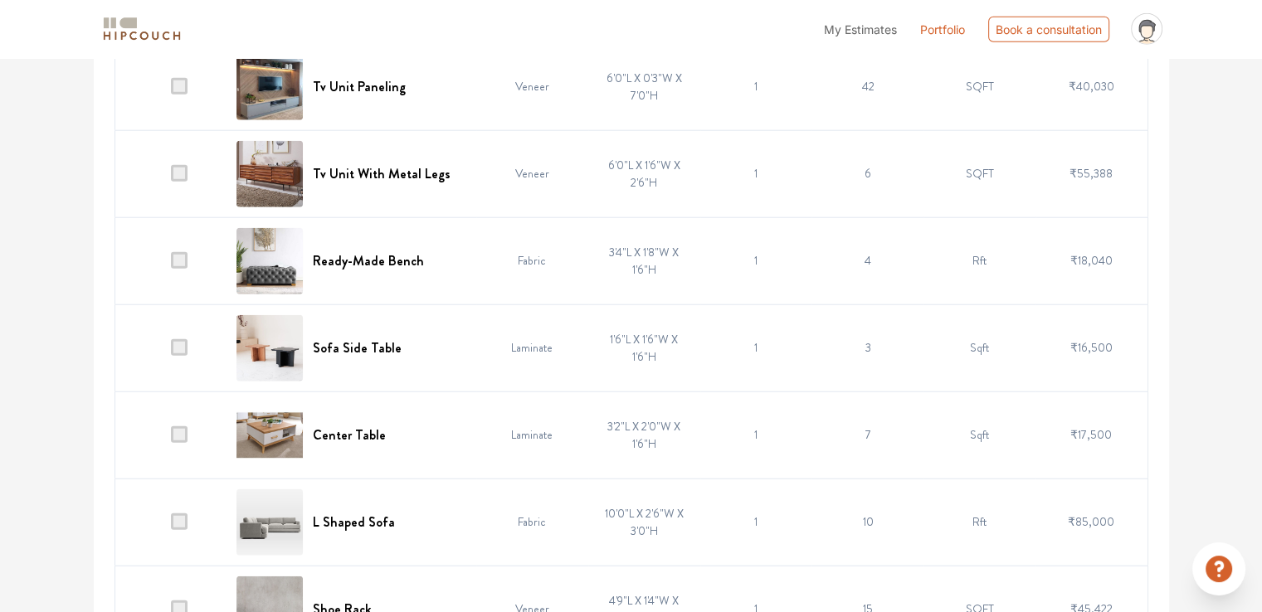
click at [183, 252] on span at bounding box center [179, 260] width 17 height 17
click at [171, 265] on input "checkbox" at bounding box center [171, 265] width 0 height 0
click at [178, 339] on span at bounding box center [179, 347] width 17 height 17
click at [171, 352] on input "checkbox" at bounding box center [171, 352] width 0 height 0
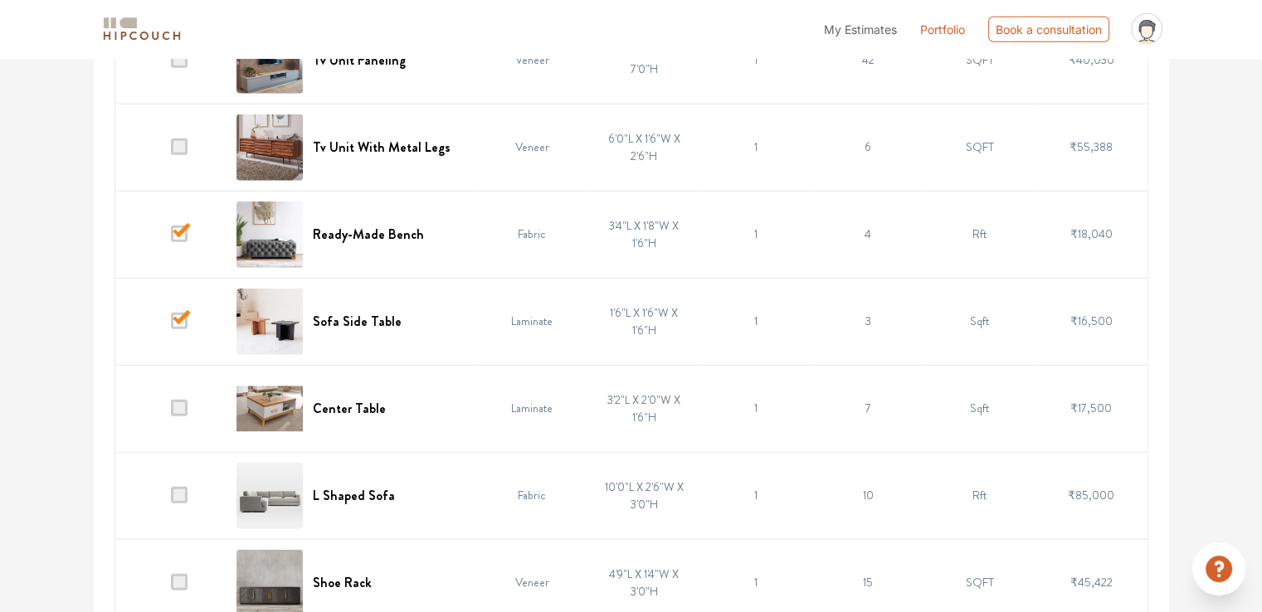
scroll to position [4277, 0]
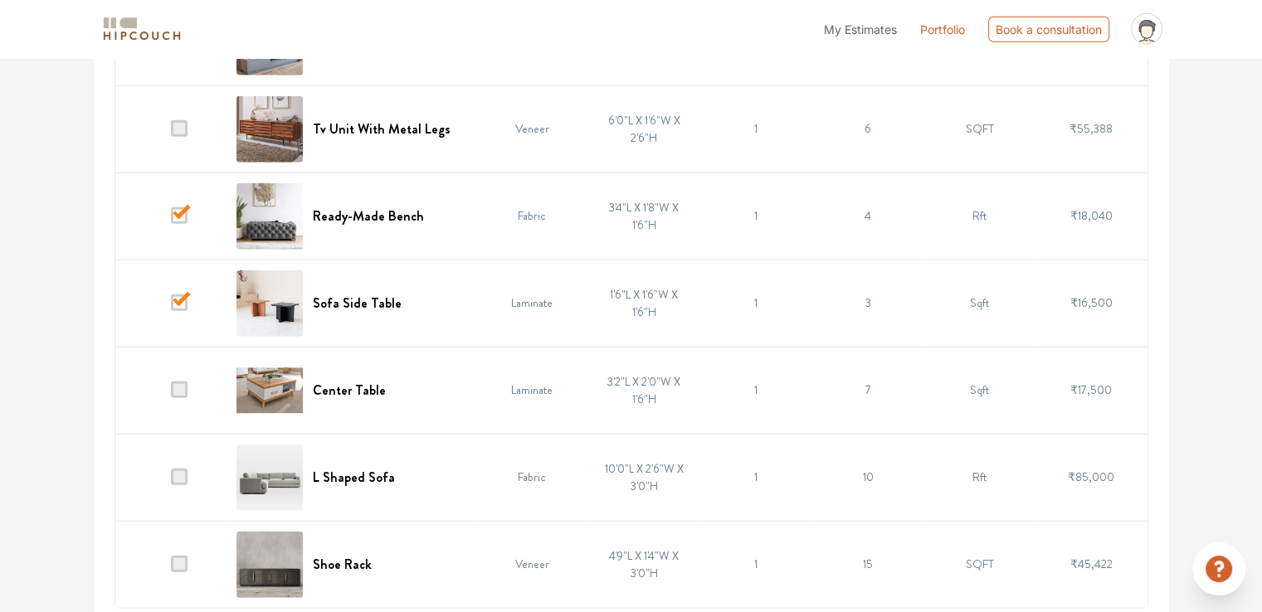
click at [183, 382] on span at bounding box center [179, 390] width 17 height 17
click at [171, 394] on input "checkbox" at bounding box center [171, 394] width 0 height 0
click at [183, 469] on span at bounding box center [179, 477] width 17 height 17
click at [171, 481] on input "checkbox" at bounding box center [171, 481] width 0 height 0
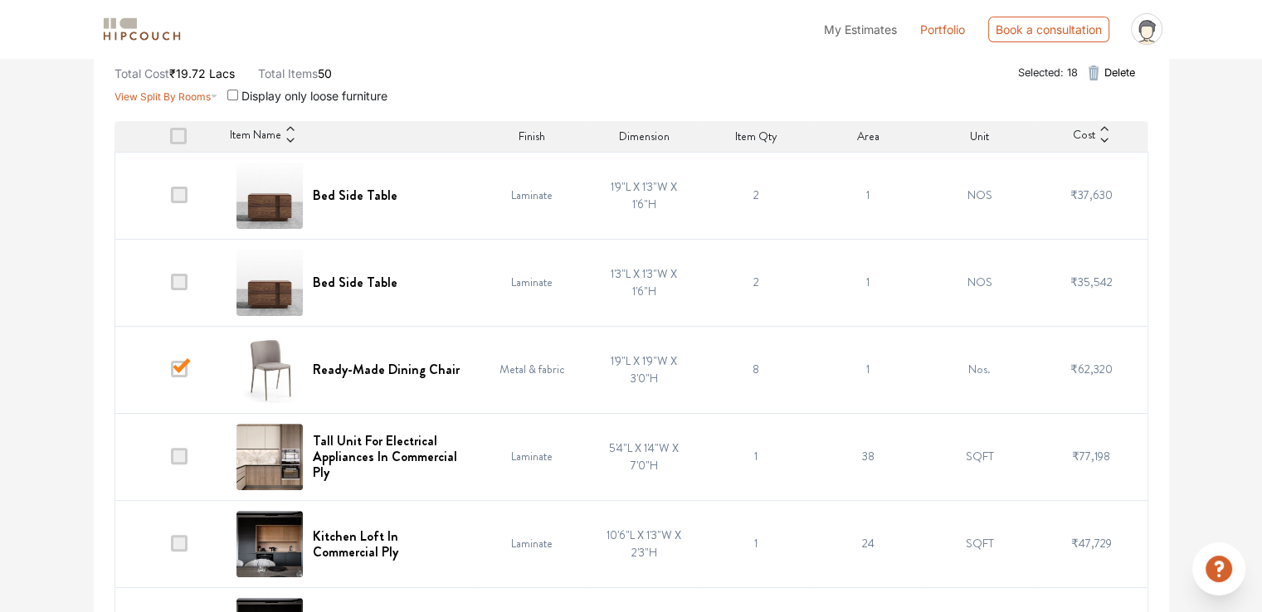
scroll to position [0, 0]
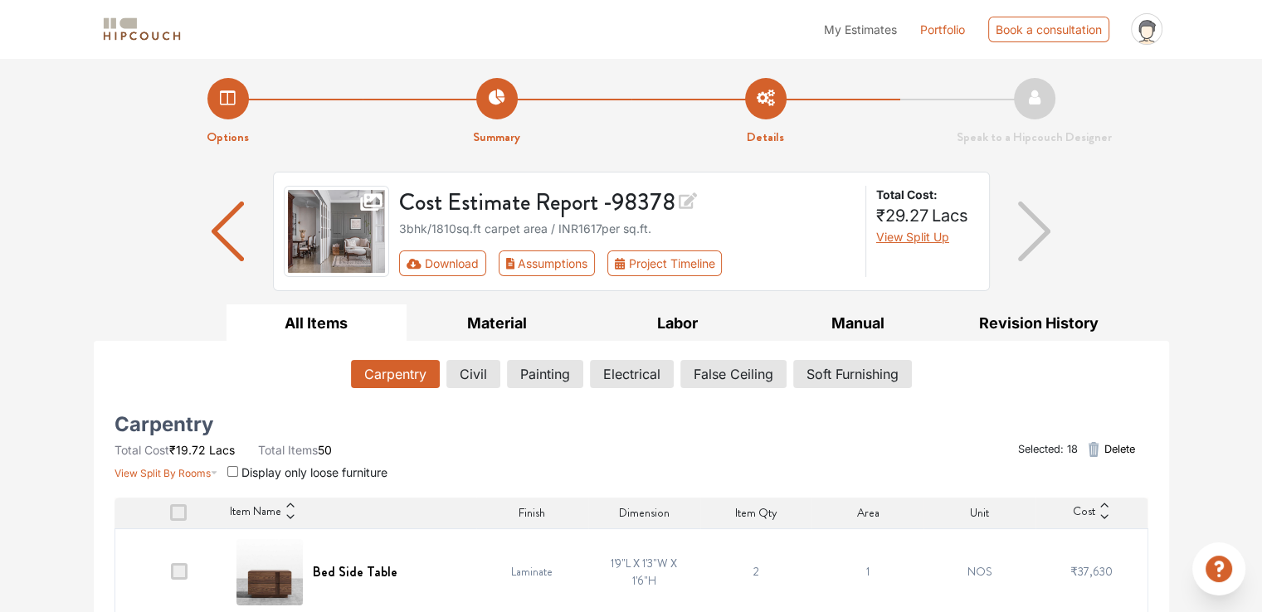
click at [1114, 446] on span "Delete" at bounding box center [1119, 449] width 31 height 16
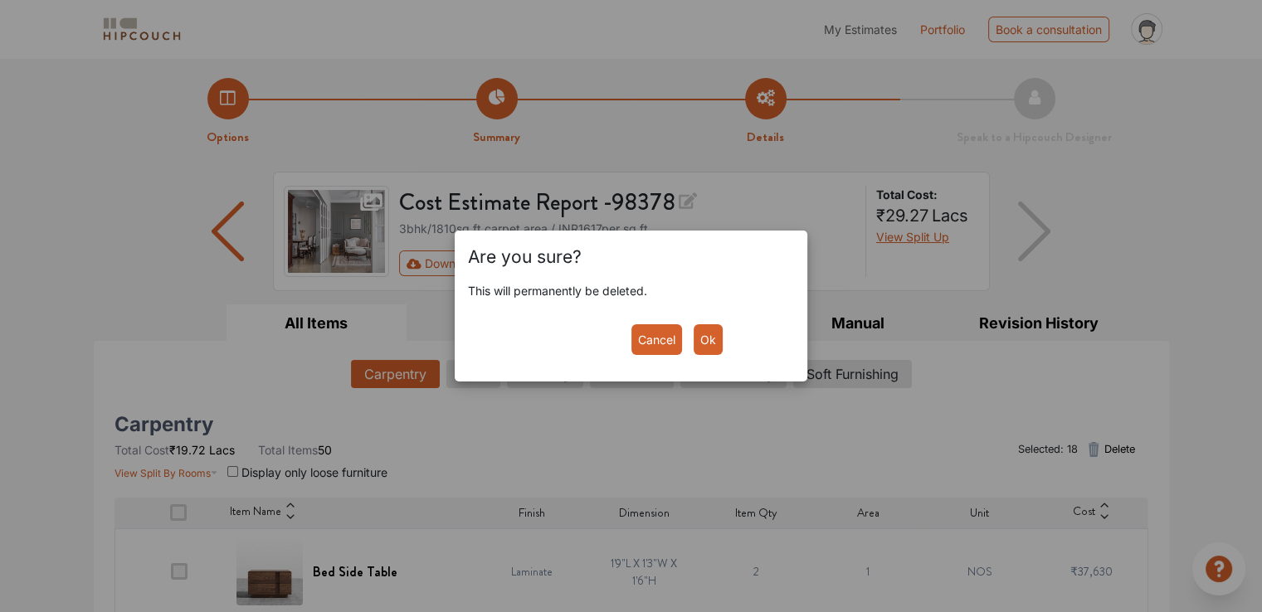
click at [709, 341] on button "Ok" at bounding box center [708, 339] width 29 height 31
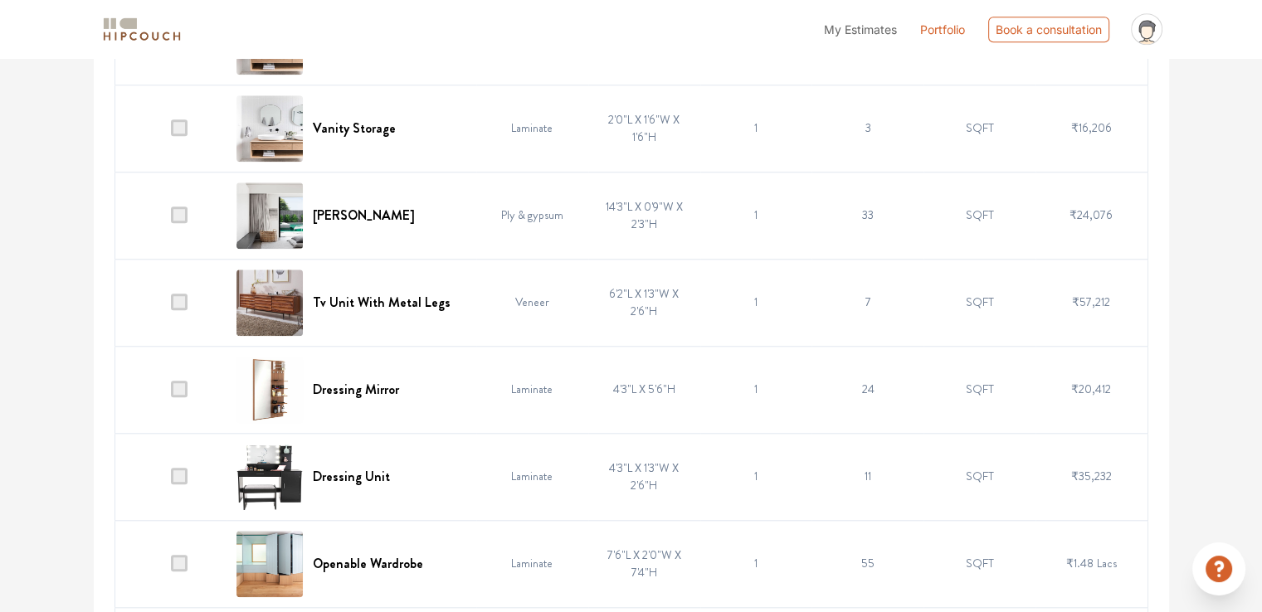
scroll to position [1660, 0]
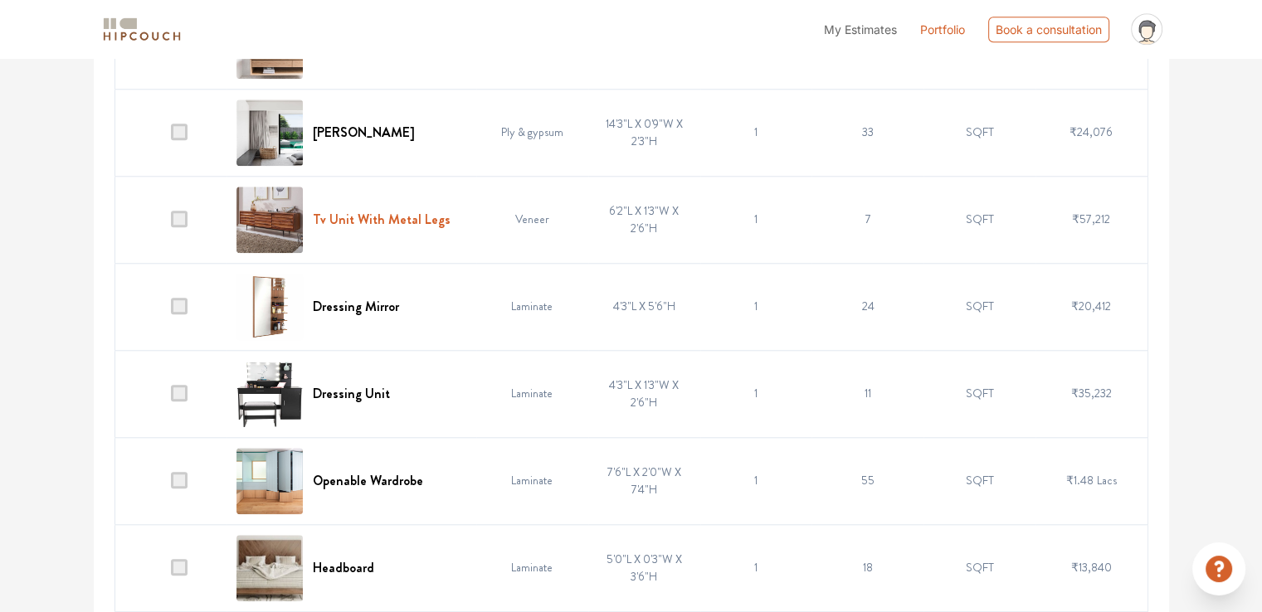
click at [342, 212] on h6 "Tv Unit With Metal Legs" at bounding box center [382, 220] width 138 height 16
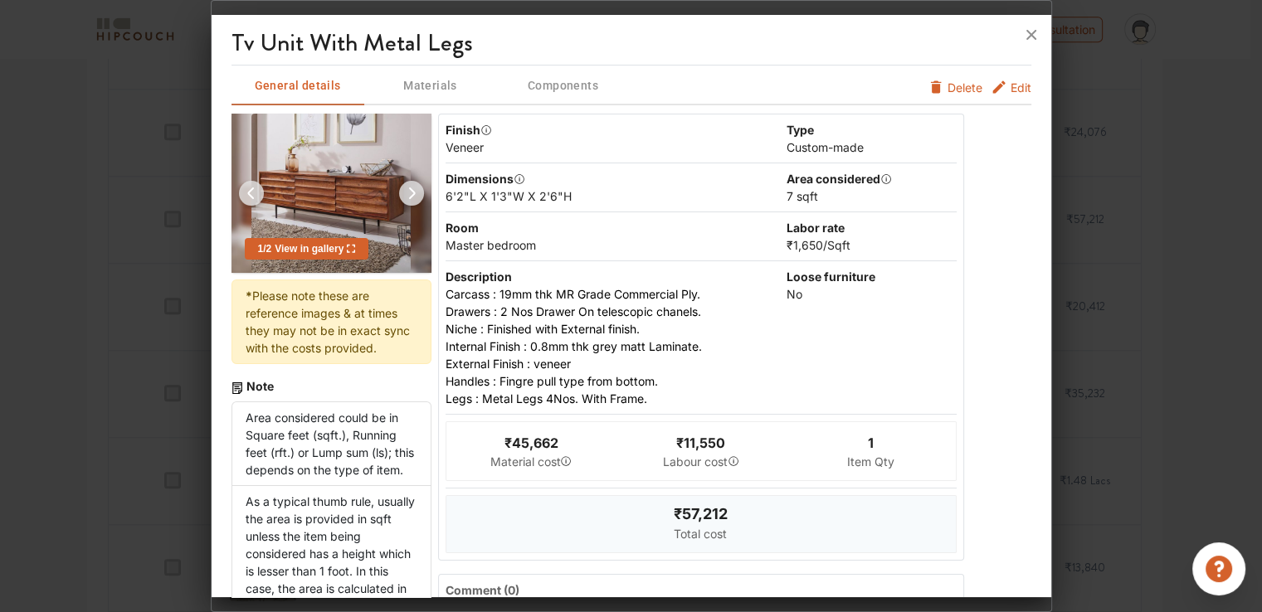
click at [1015, 84] on span "Edit" at bounding box center [1021, 87] width 21 height 17
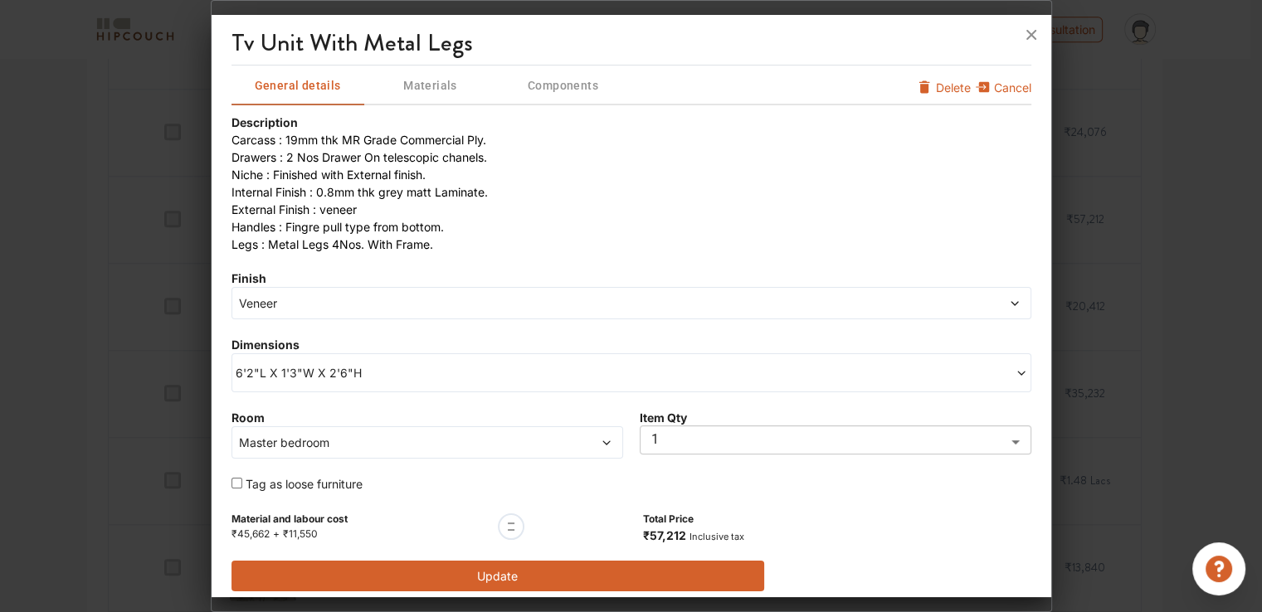
click at [407, 301] on span "Veneer" at bounding box center [530, 303] width 589 height 17
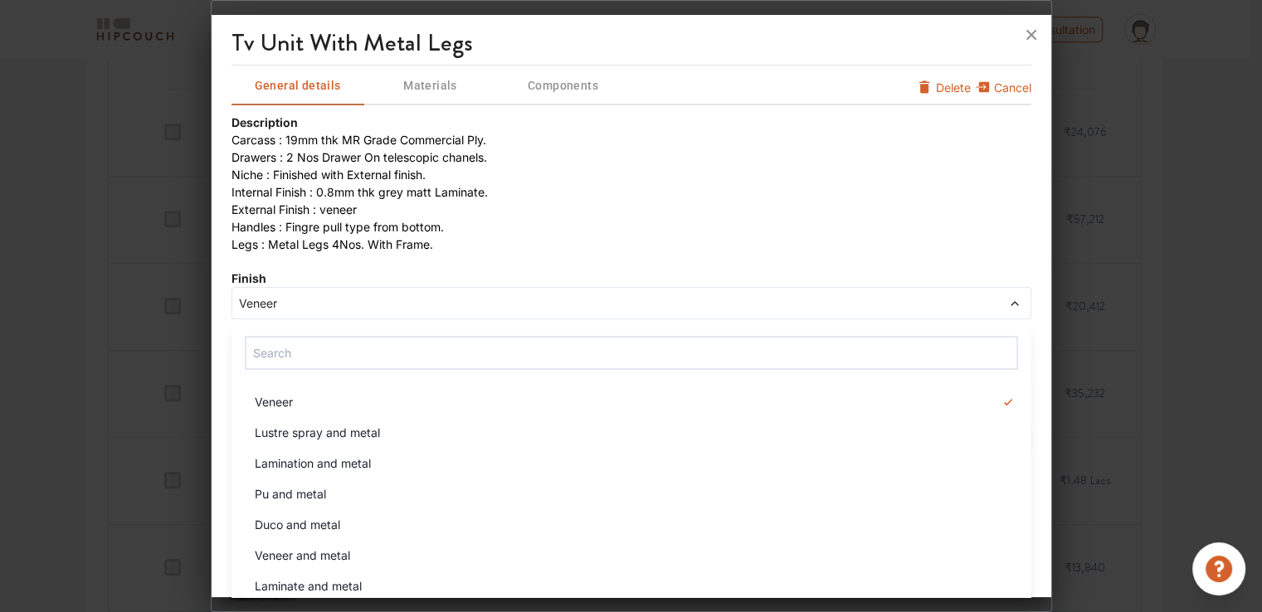
click at [322, 300] on span "Veneer" at bounding box center [530, 303] width 589 height 17
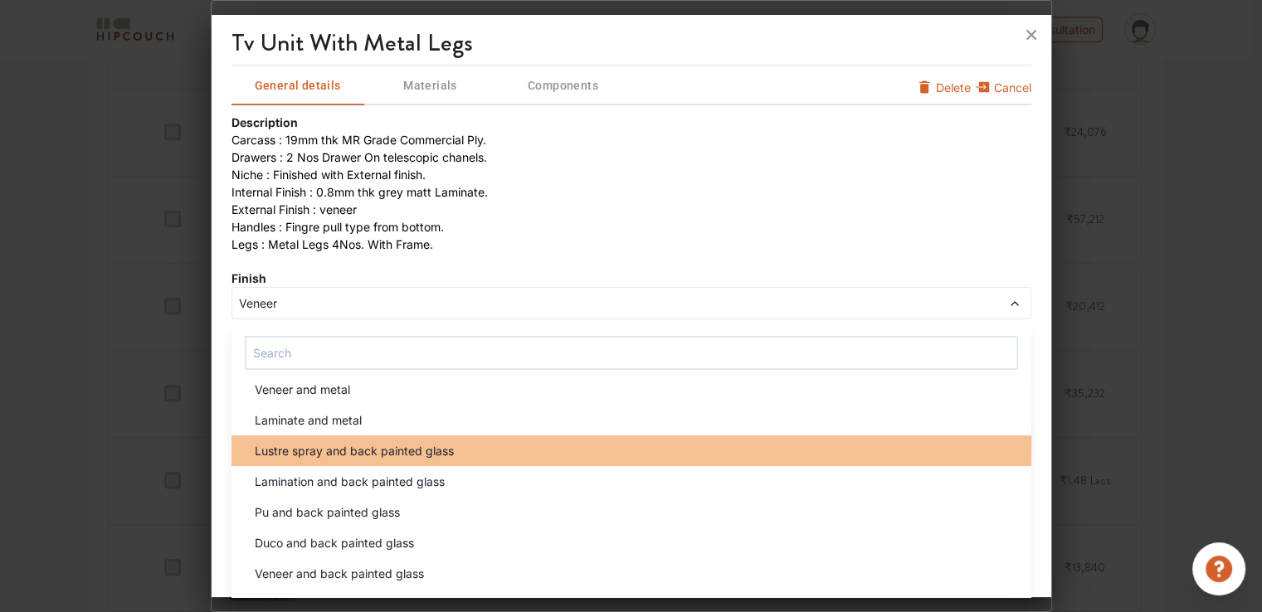
scroll to position [83, 0]
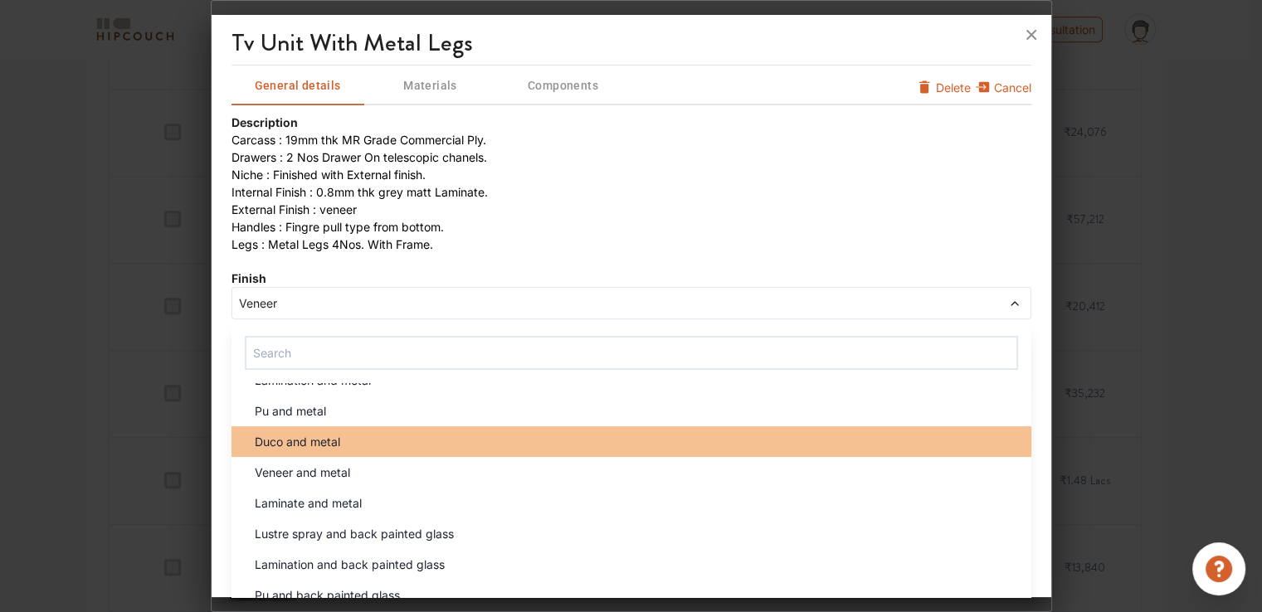
click at [312, 442] on span "Duco and metal" at bounding box center [297, 441] width 85 height 17
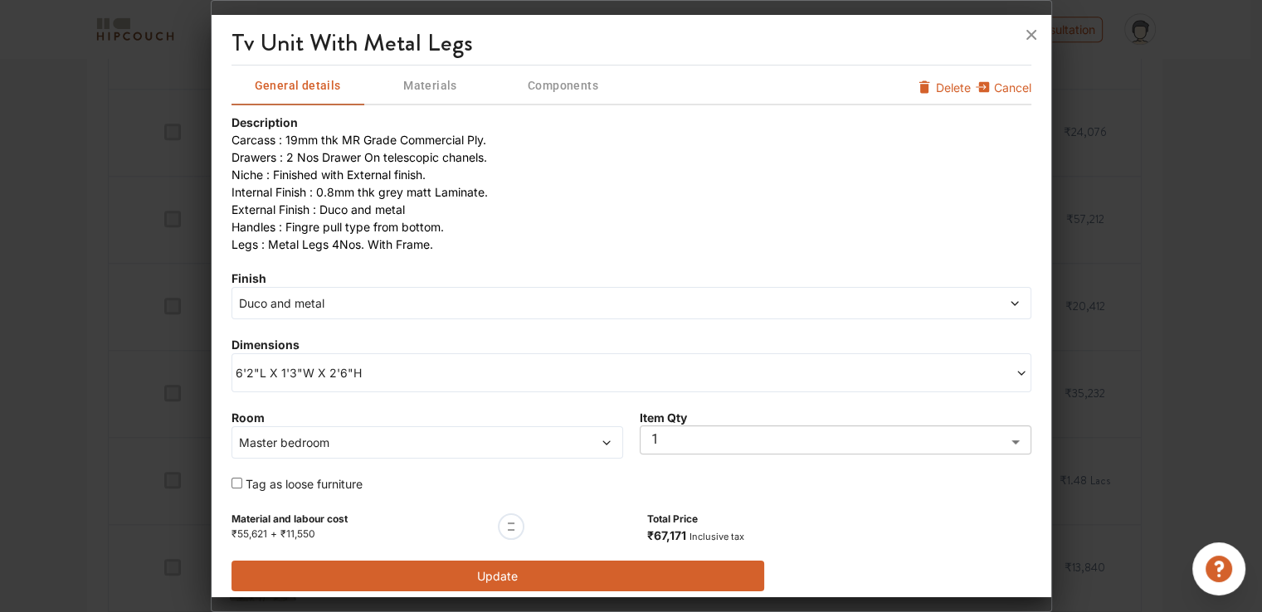
click at [306, 300] on span "Duco and metal" at bounding box center [530, 303] width 589 height 17
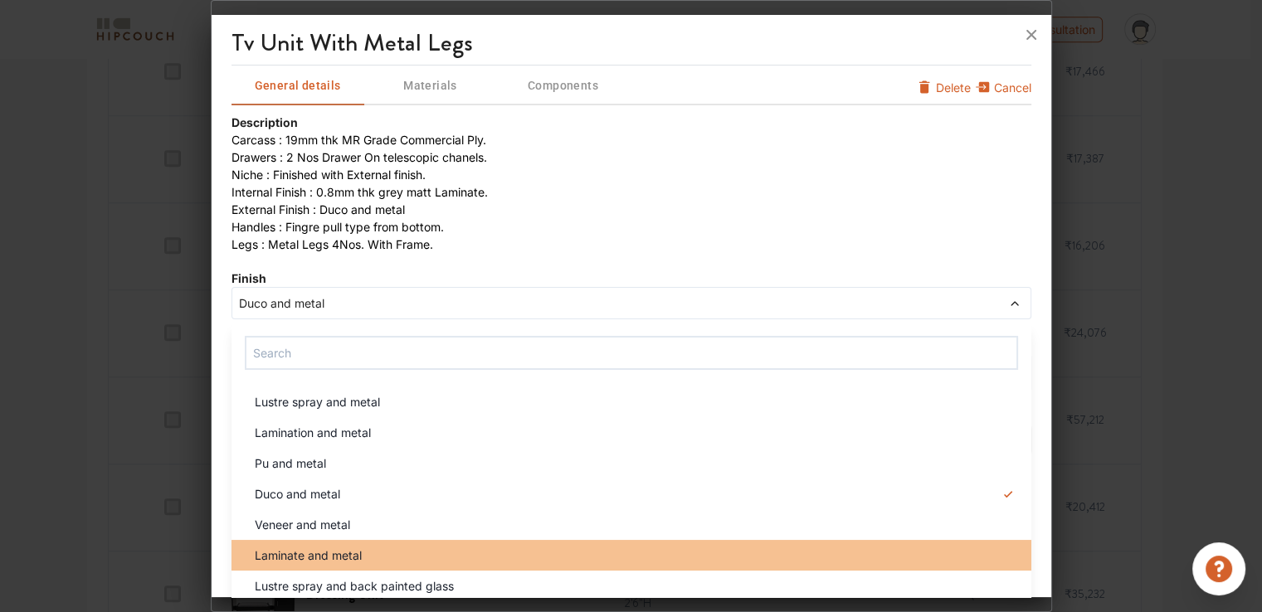
scroll to position [1411, 0]
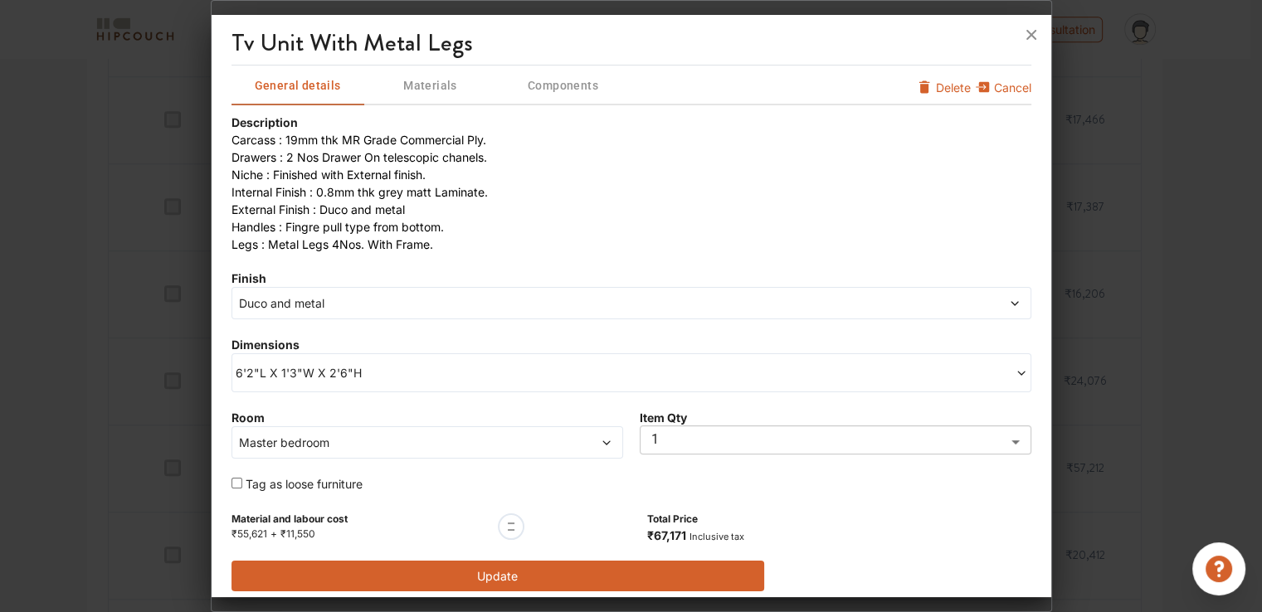
click at [594, 243] on li "Legs : Metal Legs 4Nos. With Frame." at bounding box center [632, 244] width 800 height 17
click at [631, 574] on button "Update" at bounding box center [499, 576] width 534 height 31
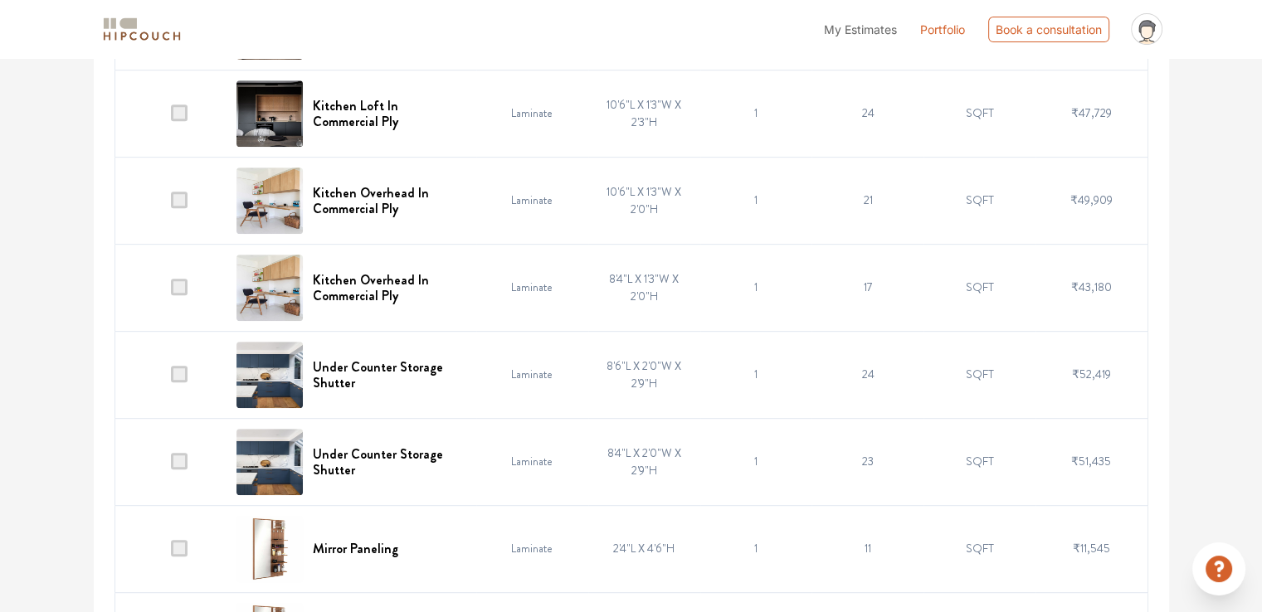
scroll to position [0, 0]
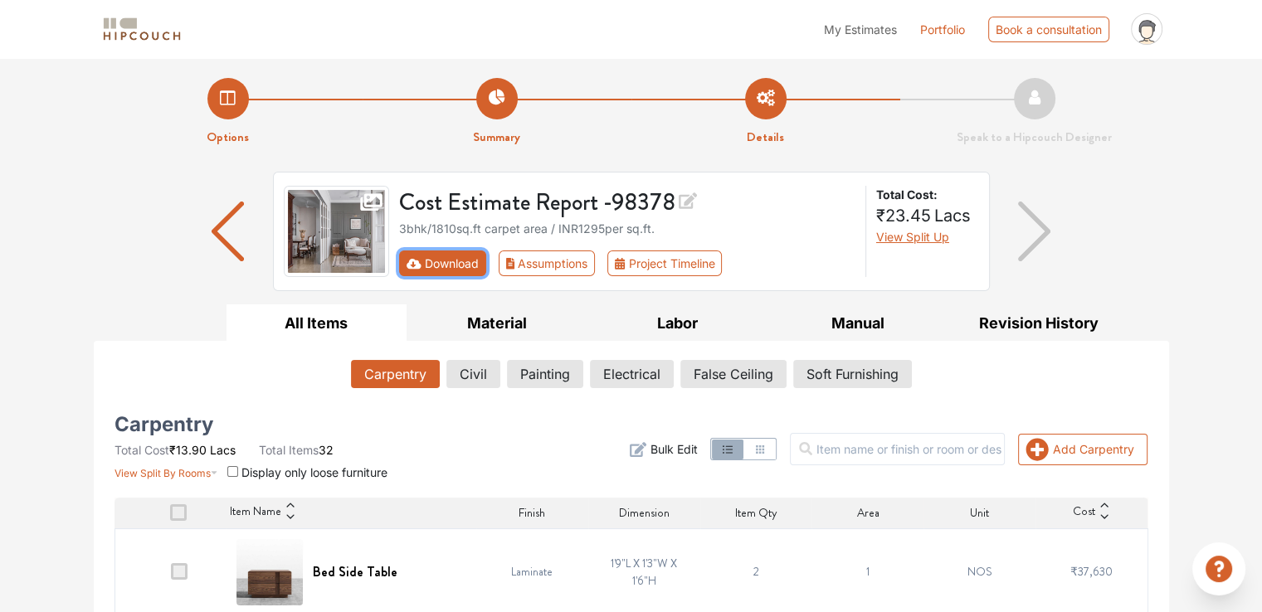
click at [417, 266] on icon "First group" at bounding box center [414, 263] width 15 height 10
click at [445, 267] on button "Download" at bounding box center [442, 264] width 87 height 26
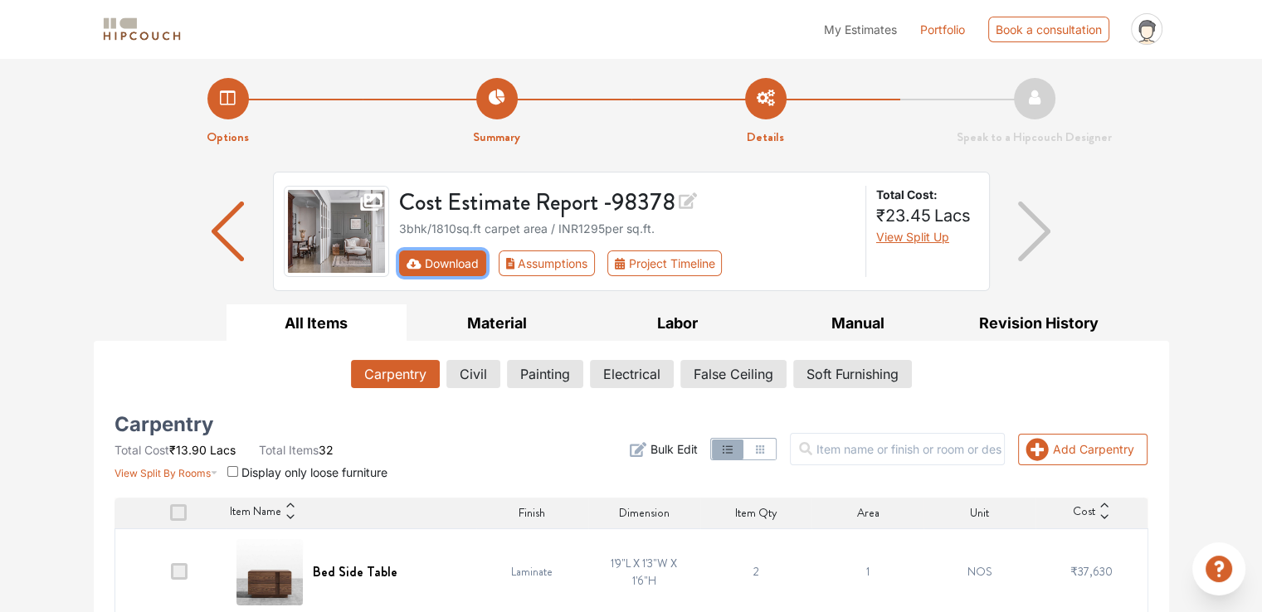
click at [445, 267] on button "Download" at bounding box center [442, 264] width 87 height 26
click at [437, 267] on button "Download" at bounding box center [442, 264] width 87 height 26
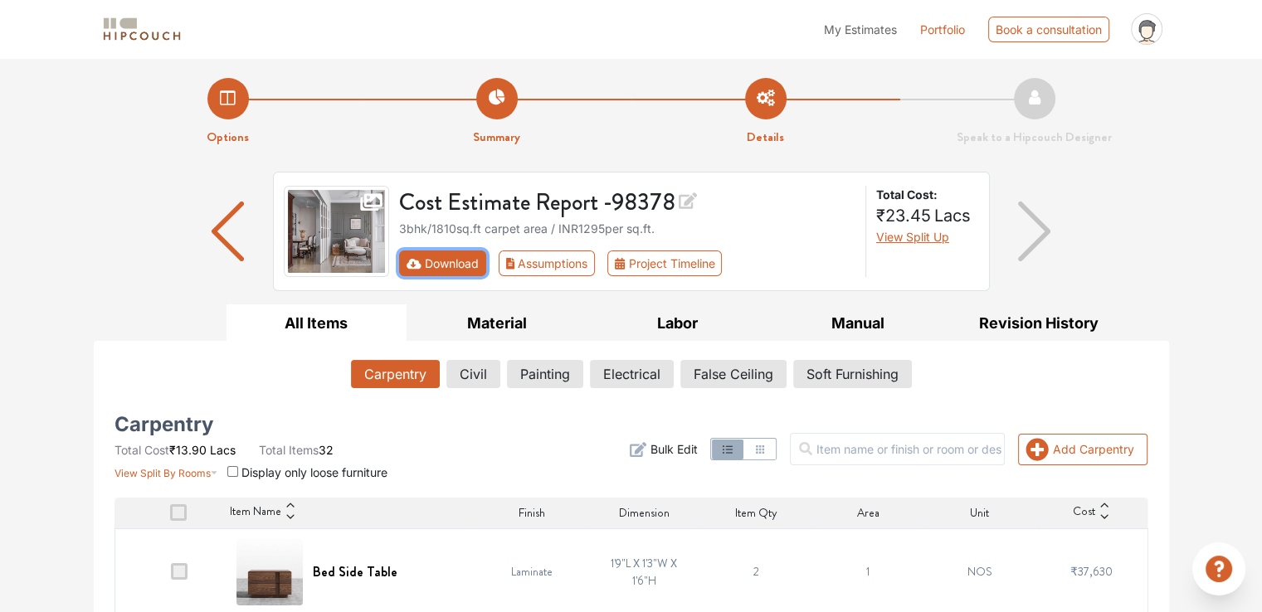
click at [437, 267] on button "Download" at bounding box center [442, 264] width 87 height 26
click at [408, 276] on div "Cost Estimate Report - 98378 3bhk / 1810 sq.ft carpet area / INR 1295 per sq.ft…" at bounding box center [627, 231] width 477 height 91
click at [408, 275] on button "Download" at bounding box center [442, 264] width 87 height 26
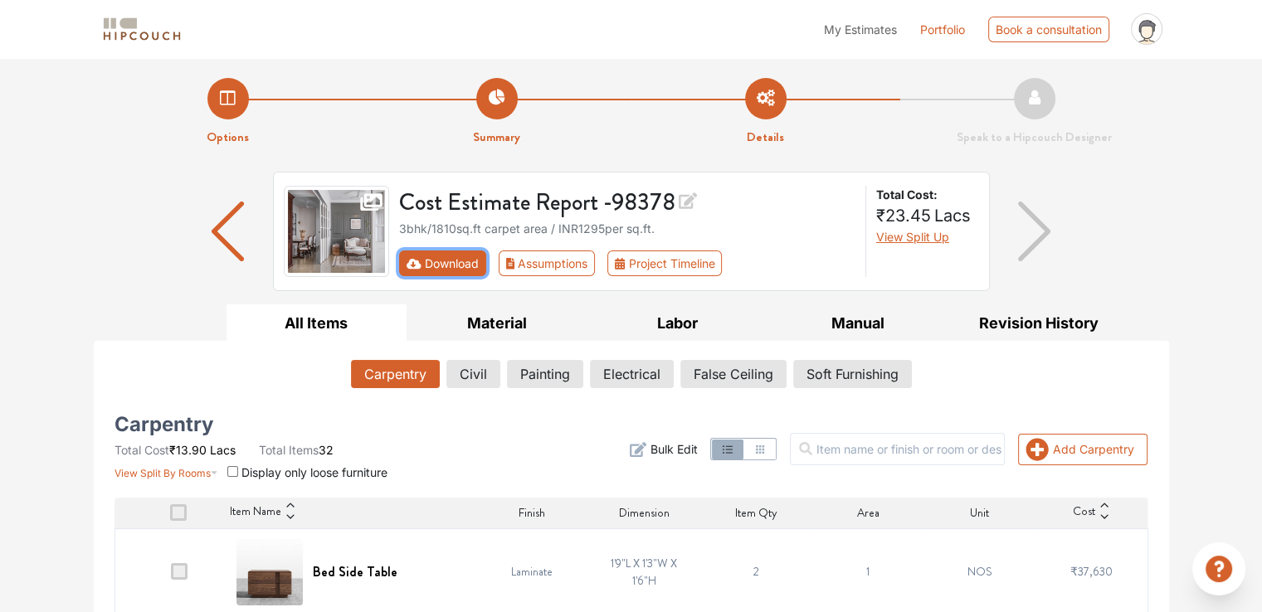
click at [408, 263] on icon "First group" at bounding box center [414, 263] width 15 height 10
click at [448, 266] on button "Download" at bounding box center [442, 264] width 87 height 26
click at [441, 276] on div "Cost Estimate Report - 98378 3bhk / 1810 sq.ft carpet area / INR 1295 per sq.ft…" at bounding box center [631, 231] width 717 height 119
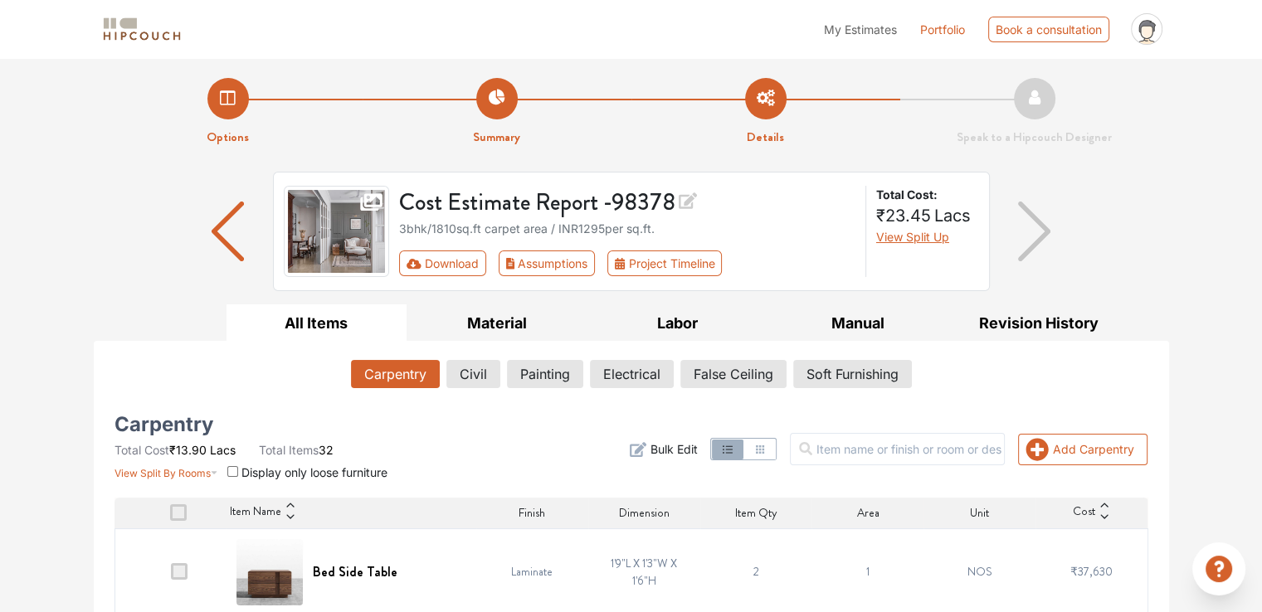
click at [441, 276] on div "Cost Estimate Report - 98378 3bhk / 1810 sq.ft carpet area / INR 1295 per sq.ft…" at bounding box center [627, 231] width 477 height 91
click at [694, 204] on icon at bounding box center [688, 201] width 18 height 17
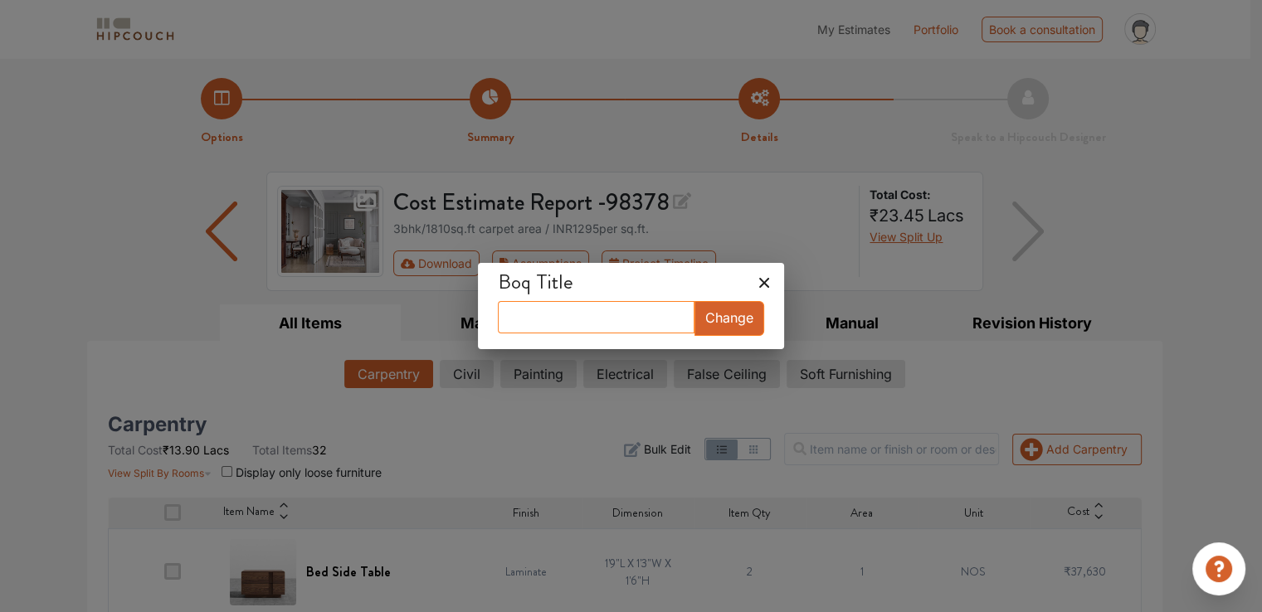
click at [626, 326] on input "text" at bounding box center [596, 317] width 197 height 32
type input "KS 1810 STANDARD"
click at [726, 323] on button "Change" at bounding box center [730, 318] width 70 height 35
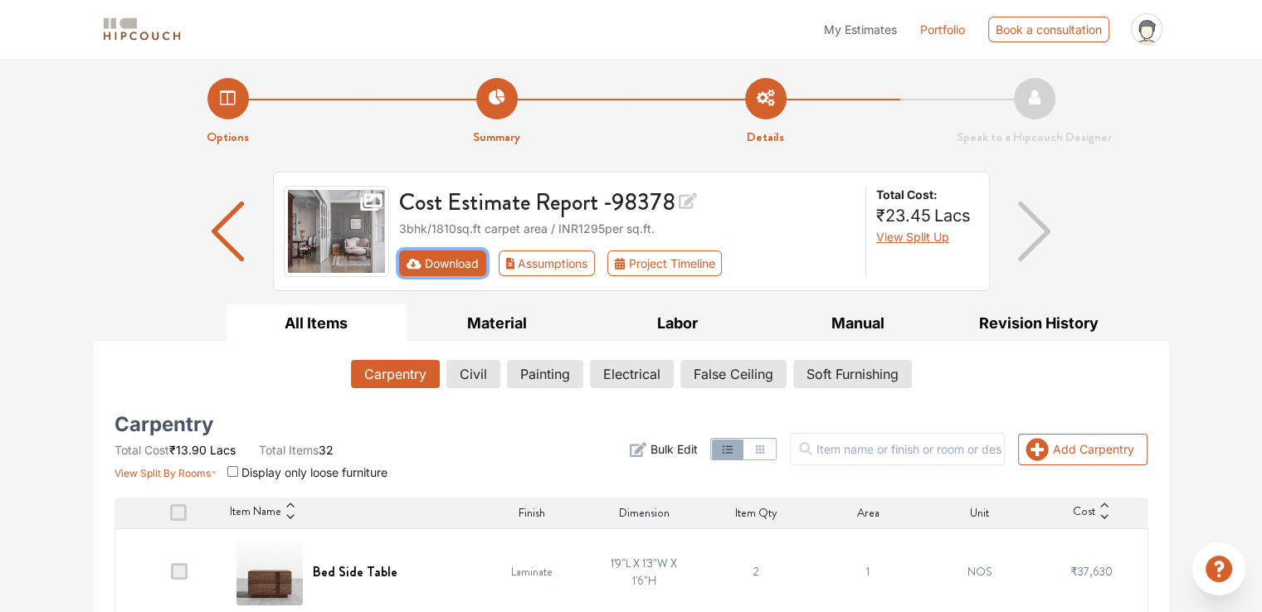
click at [417, 266] on icon "First group" at bounding box center [414, 263] width 15 height 10
click at [415, 269] on button "Download" at bounding box center [442, 264] width 87 height 26
click at [651, 67] on div "Options Summary Details Speak to a Hipcouch Designer" at bounding box center [631, 102] width 1095 height 89
click at [423, 268] on button "Download" at bounding box center [442, 264] width 87 height 26
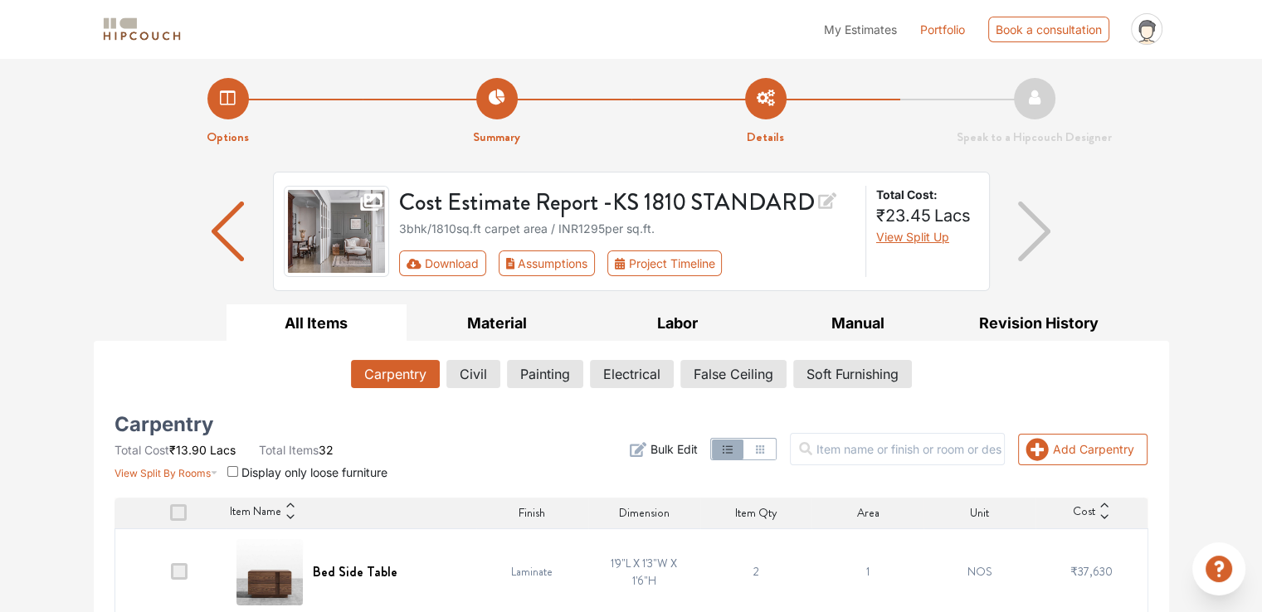
click at [870, 31] on span "My Estimates" at bounding box center [860, 29] width 73 height 14
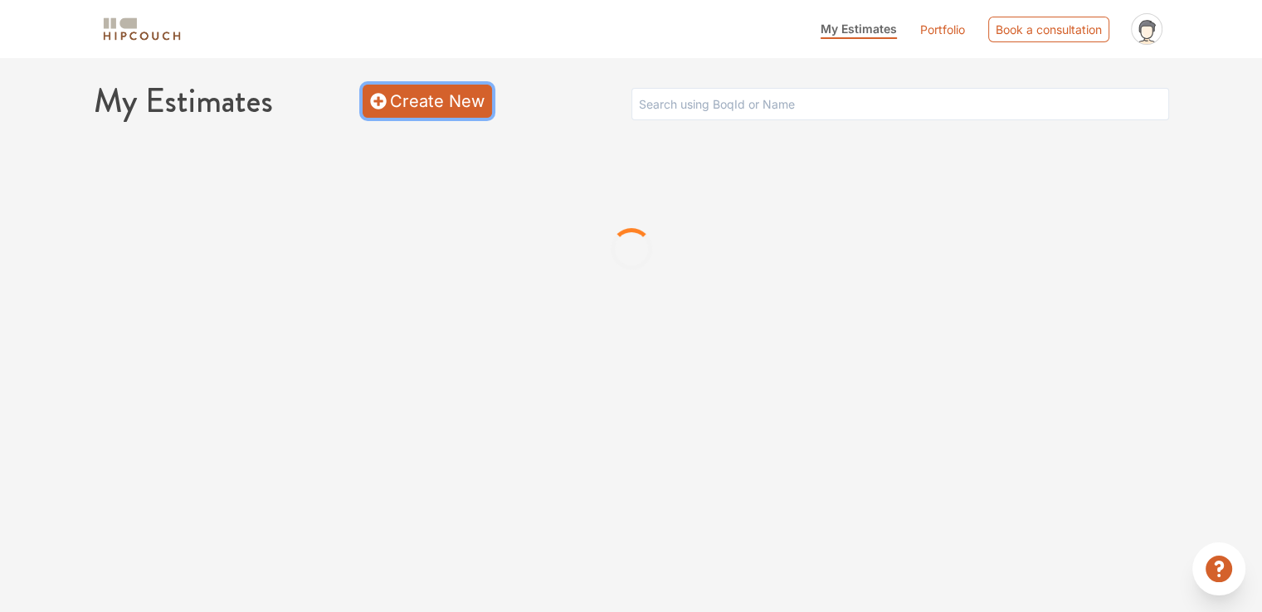
click at [429, 101] on link "Create New" at bounding box center [427, 101] width 129 height 33
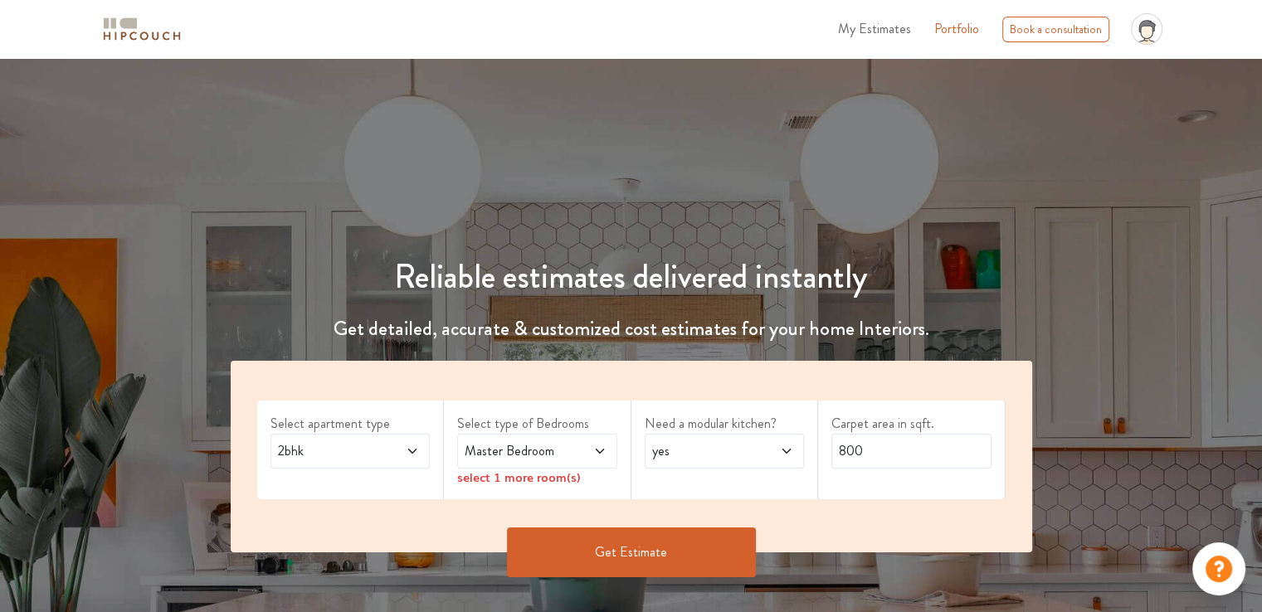
click at [365, 450] on span "2bhk" at bounding box center [329, 451] width 109 height 20
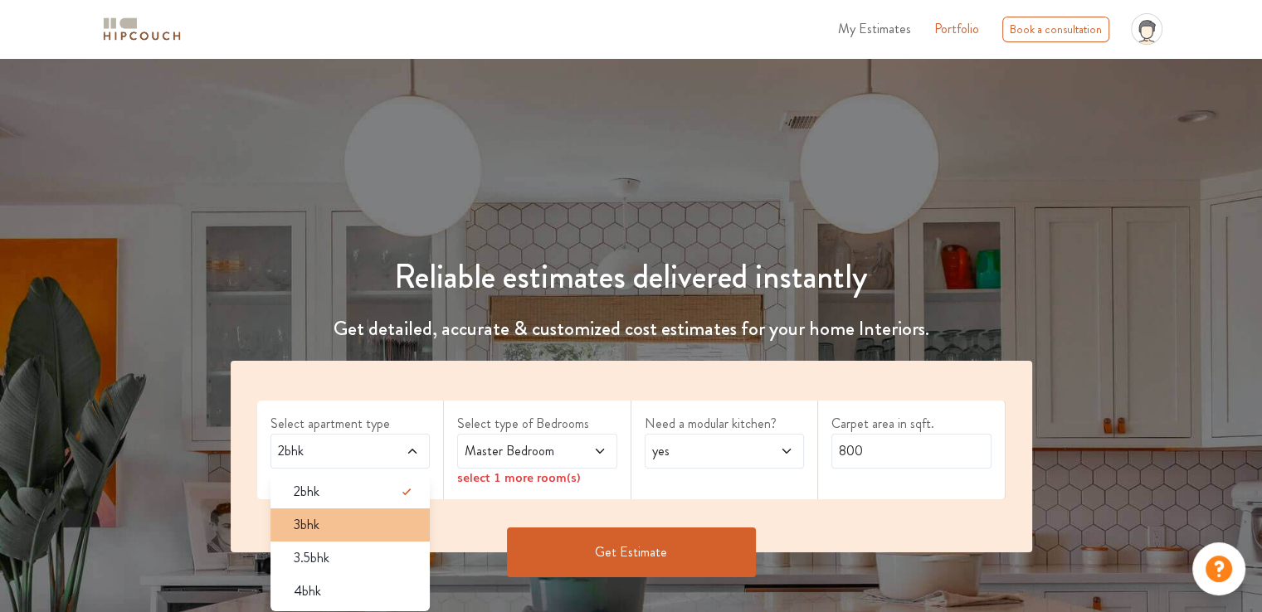
click at [314, 534] on span "3bhk" at bounding box center [307, 525] width 26 height 20
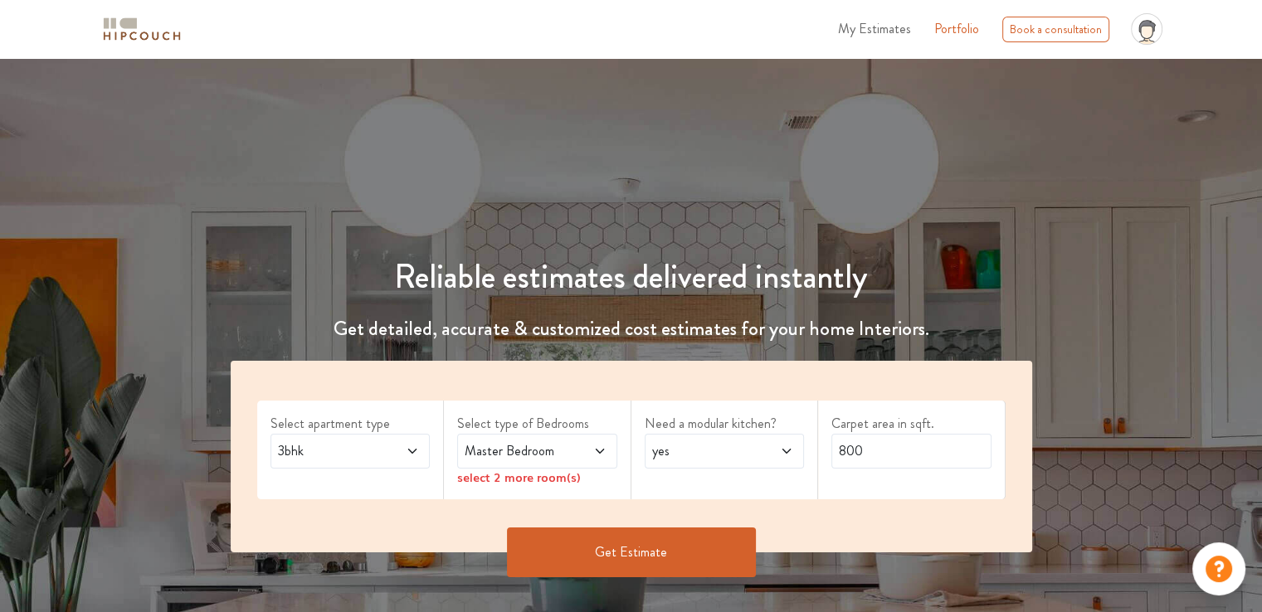
click at [552, 456] on span "Master Bedroom" at bounding box center [515, 451] width 109 height 20
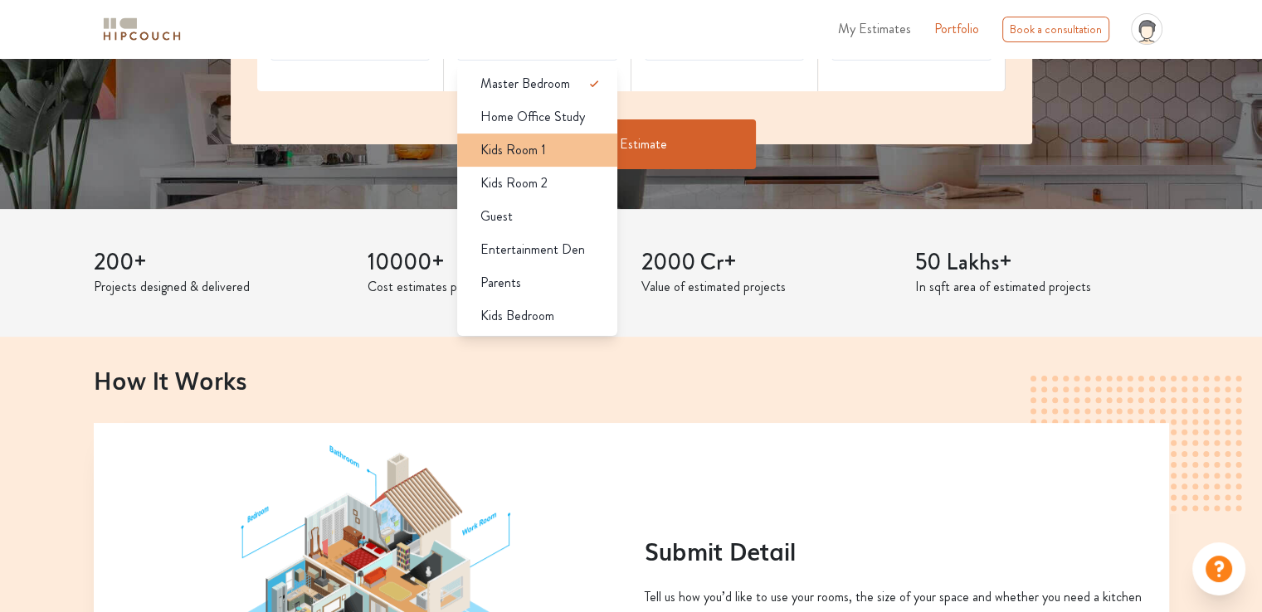
scroll to position [415, 0]
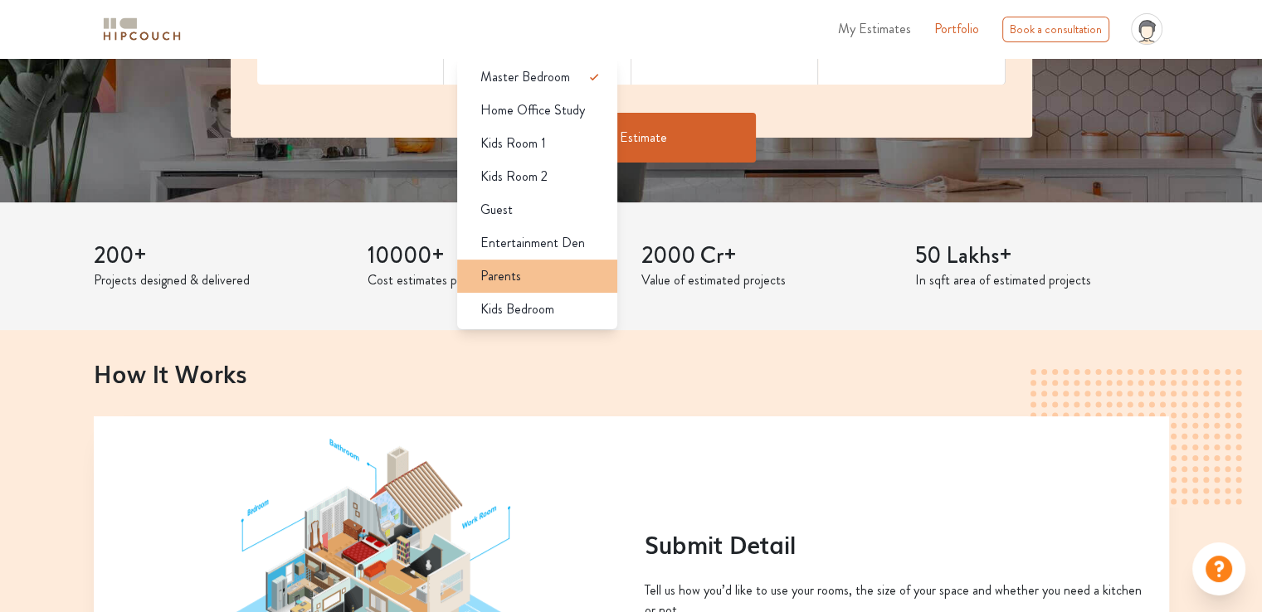
click at [517, 277] on span "Parents" at bounding box center [500, 276] width 41 height 20
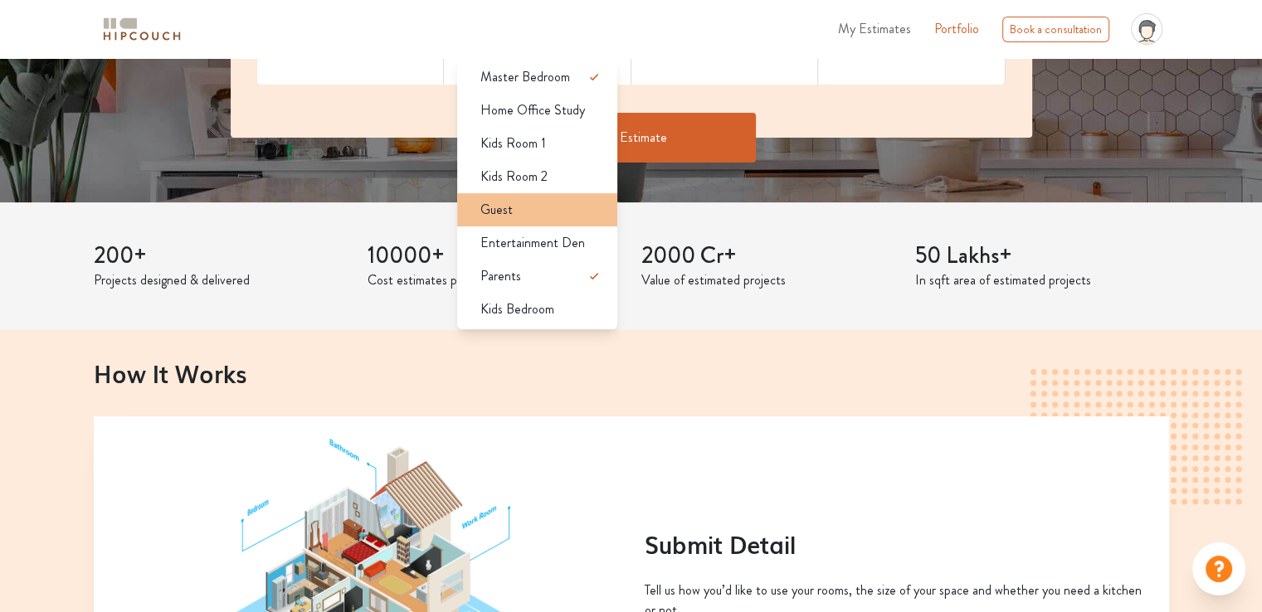
click at [519, 210] on div "Guest" at bounding box center [542, 210] width 150 height 20
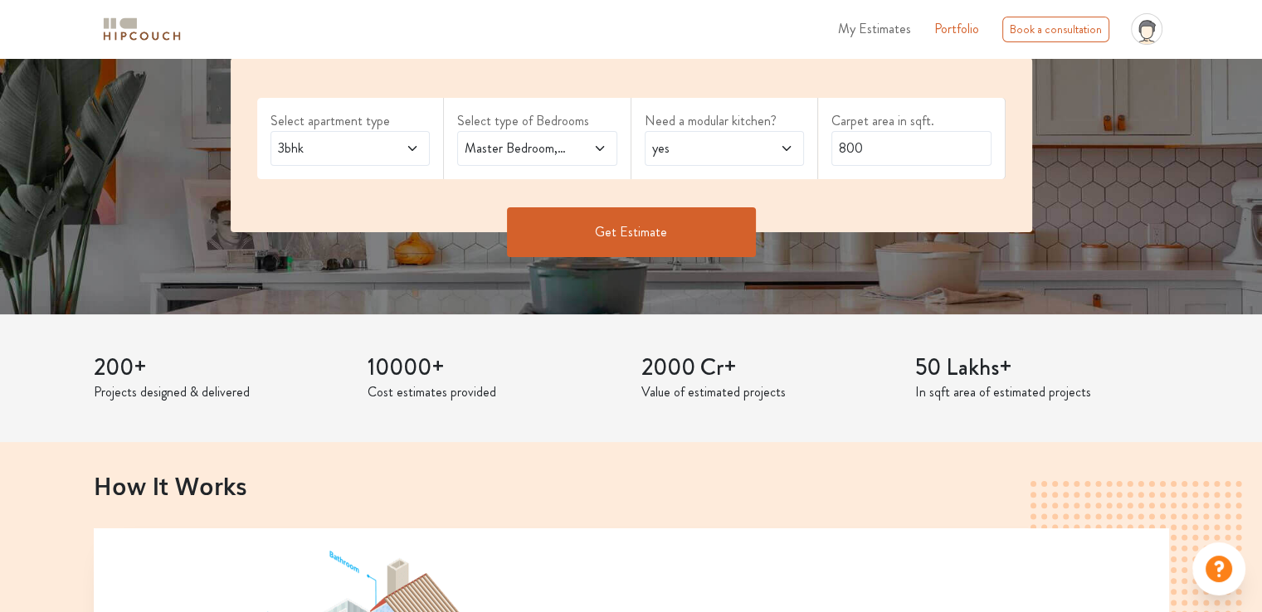
scroll to position [166, 0]
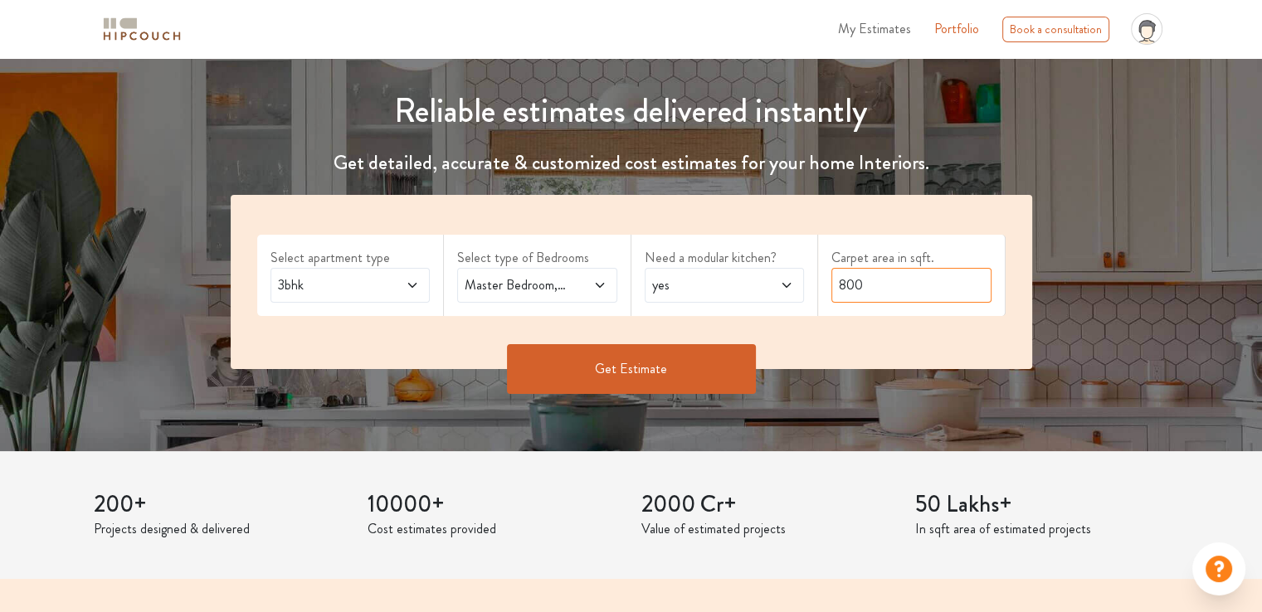
click at [858, 294] on input "800" at bounding box center [911, 285] width 160 height 35
drag, startPoint x: 870, startPoint y: 282, endPoint x: 807, endPoint y: 294, distance: 64.1
click at [807, 294] on div "Select apartment type 3bhk Select type of Bedrooms Master Bedroom,Guest,Parents…" at bounding box center [632, 282] width 802 height 174
type input "1810"
click at [714, 363] on button "Get Estimate" at bounding box center [631, 369] width 249 height 50
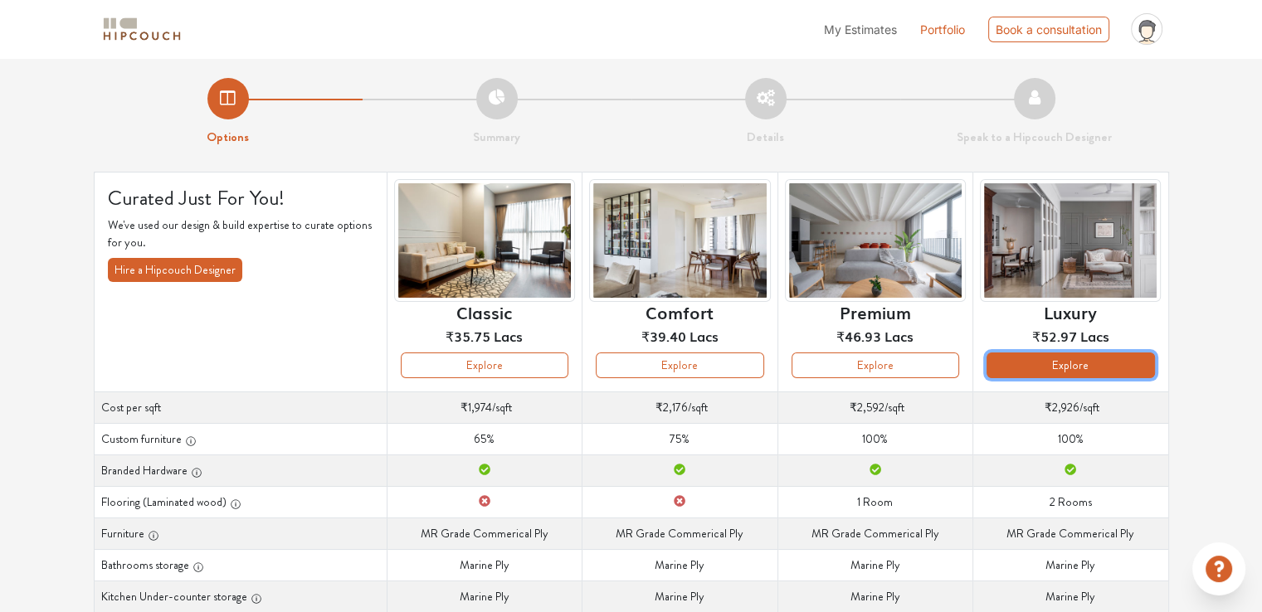
click at [1103, 369] on button "Explore" at bounding box center [1071, 366] width 168 height 26
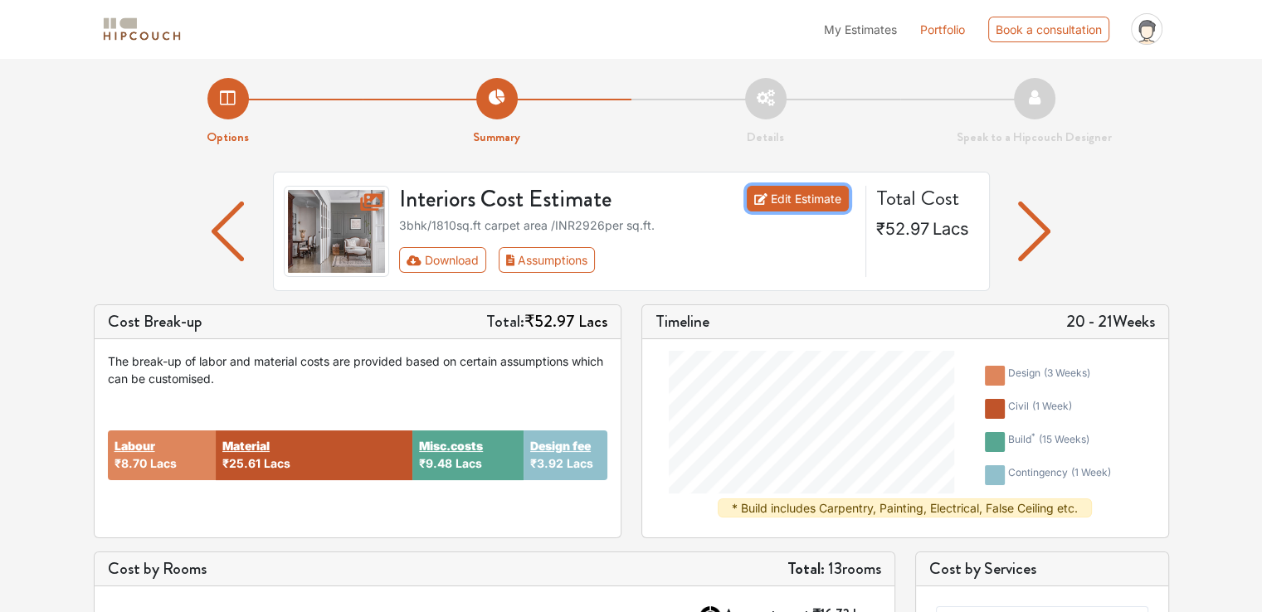
click at [801, 203] on link "Edit Estimate" at bounding box center [798, 199] width 102 height 26
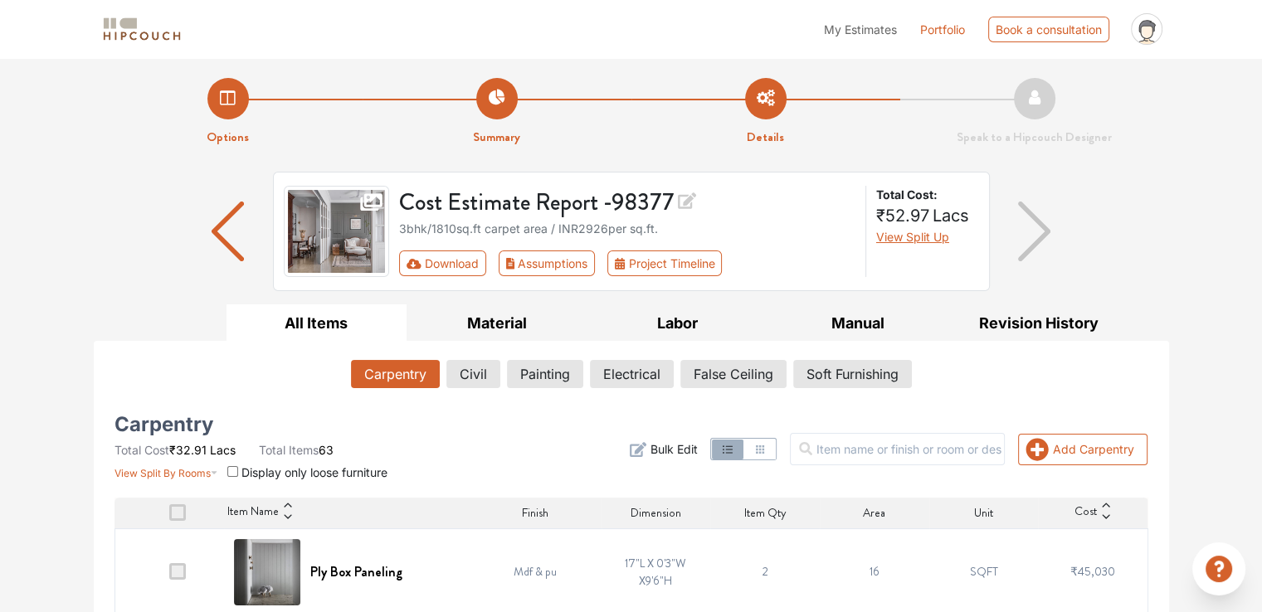
click at [689, 201] on icon at bounding box center [687, 201] width 18 height 17
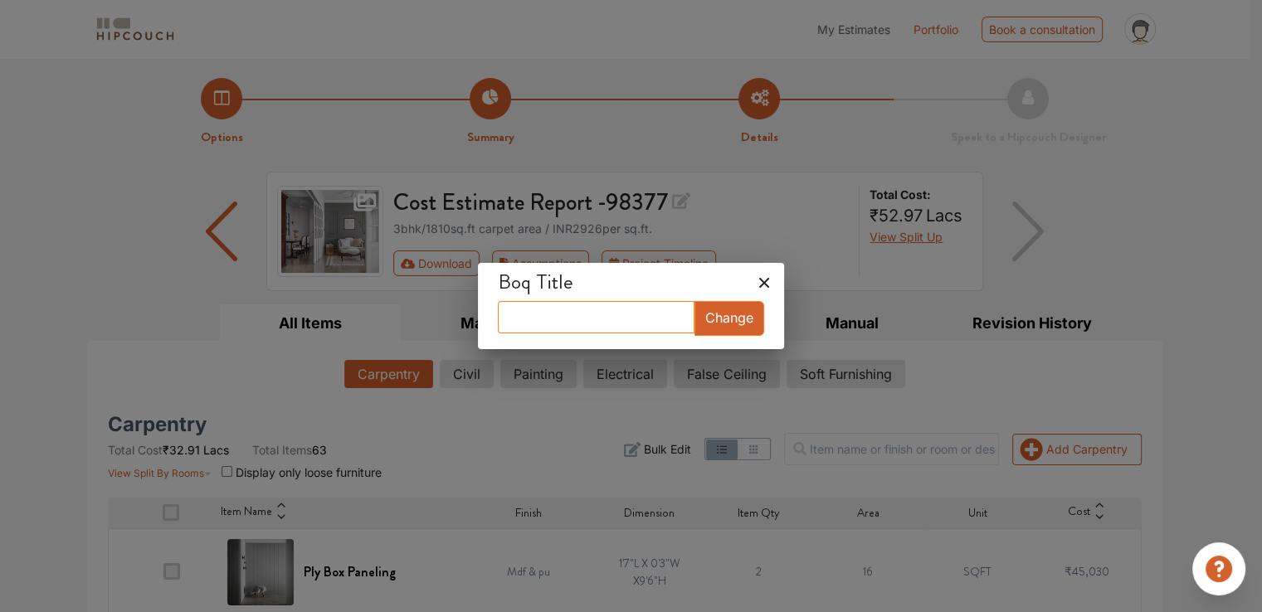
click at [617, 326] on input "text" at bounding box center [596, 317] width 197 height 32
type input "KS 1810 PREMIUM"
click at [726, 318] on button "Change" at bounding box center [730, 318] width 70 height 35
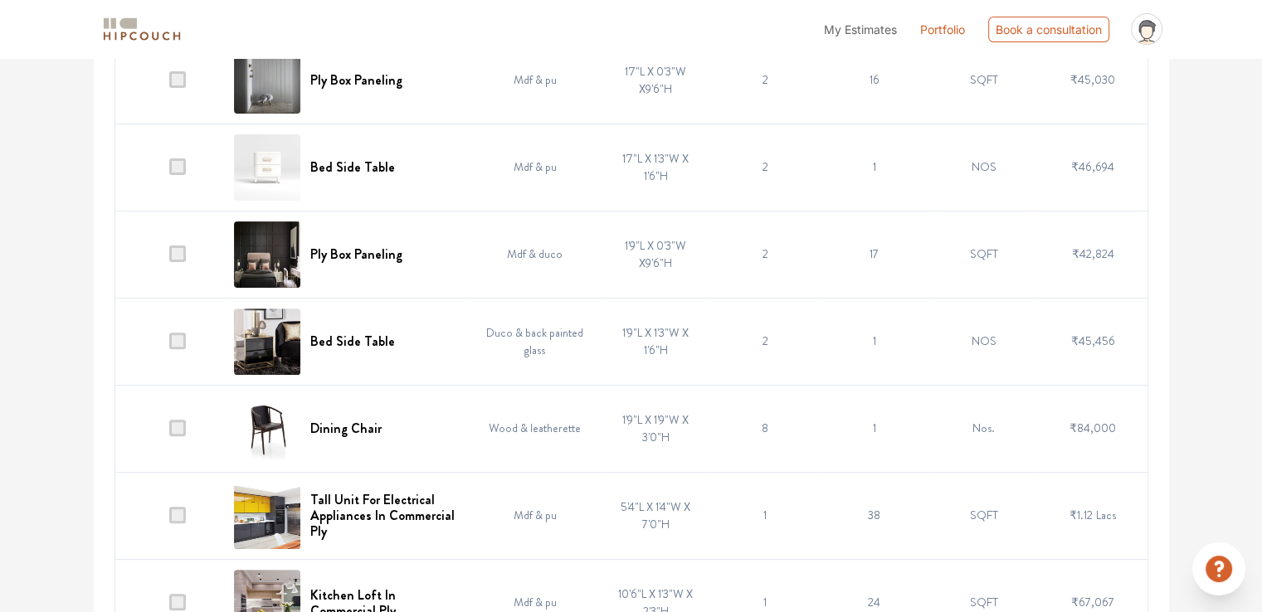
scroll to position [498, 0]
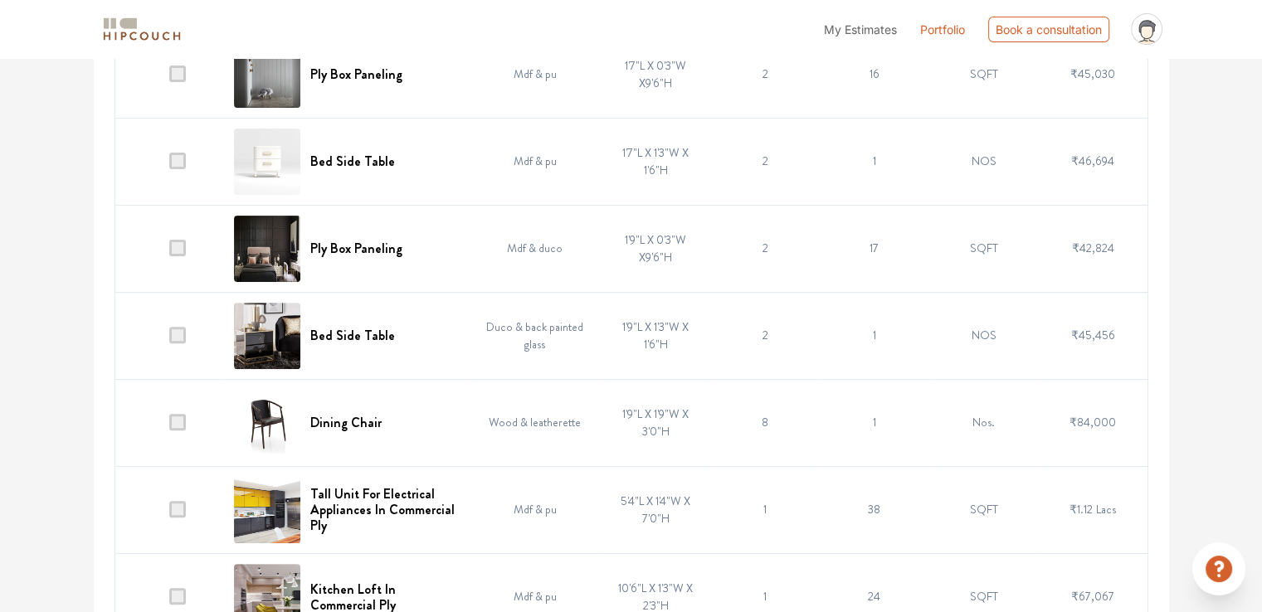
click at [181, 422] on span at bounding box center [177, 422] width 17 height 17
click at [169, 427] on input "checkbox" at bounding box center [169, 427] width 0 height 0
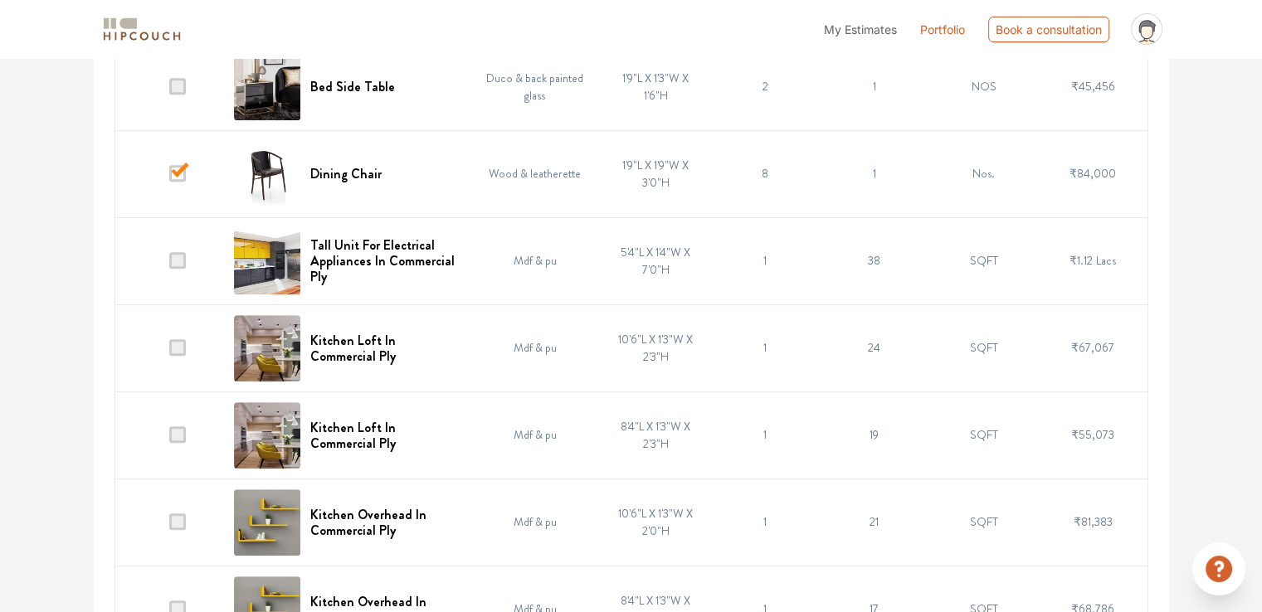
scroll to position [830, 0]
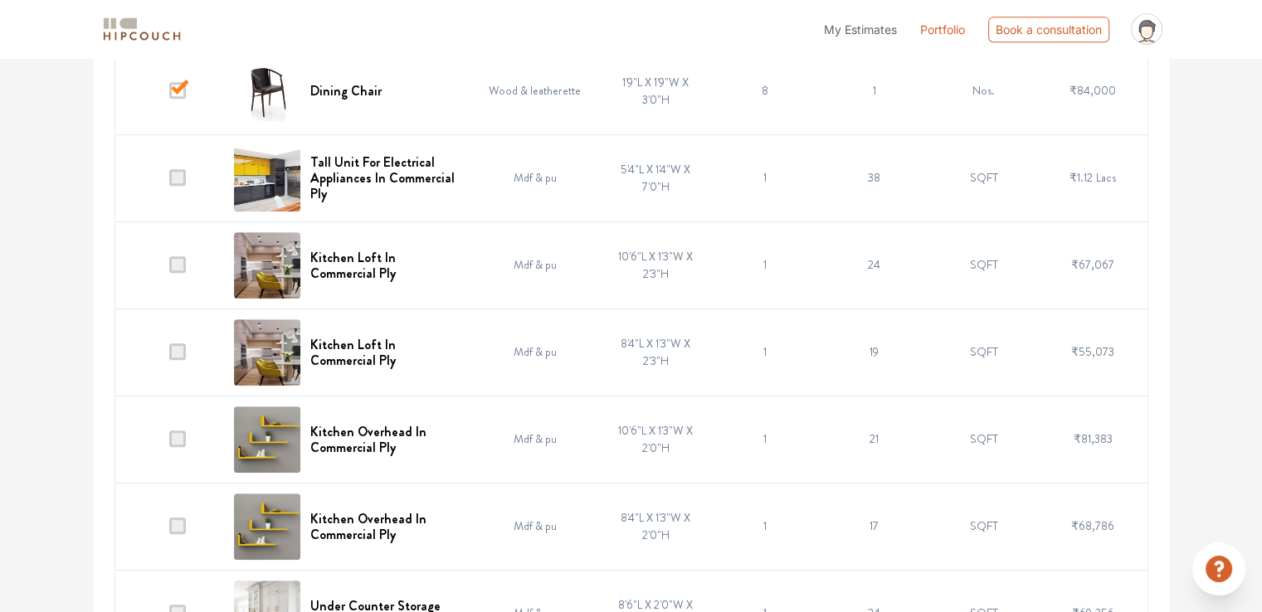
click at [179, 354] on span at bounding box center [177, 352] width 17 height 17
click at [169, 356] on input "checkbox" at bounding box center [169, 356] width 0 height 0
click at [177, 344] on span at bounding box center [177, 352] width 17 height 17
click at [169, 356] on input "checkbox" at bounding box center [169, 356] width 0 height 0
click at [181, 264] on span at bounding box center [177, 264] width 17 height 17
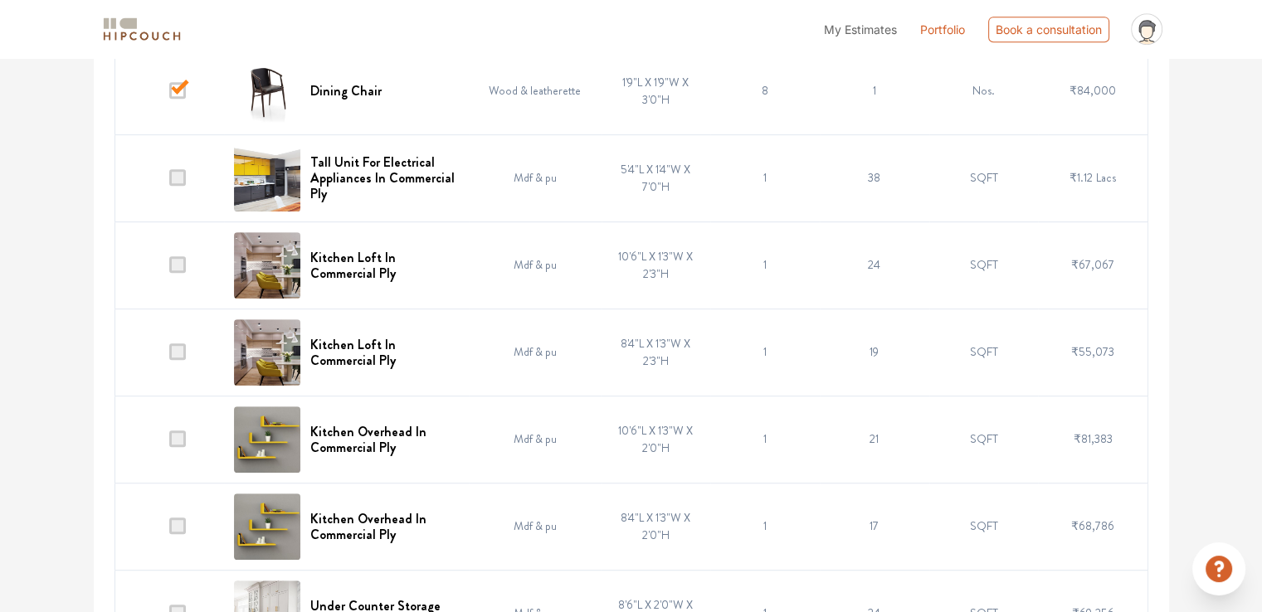
click at [169, 269] on input "checkbox" at bounding box center [169, 269] width 0 height 0
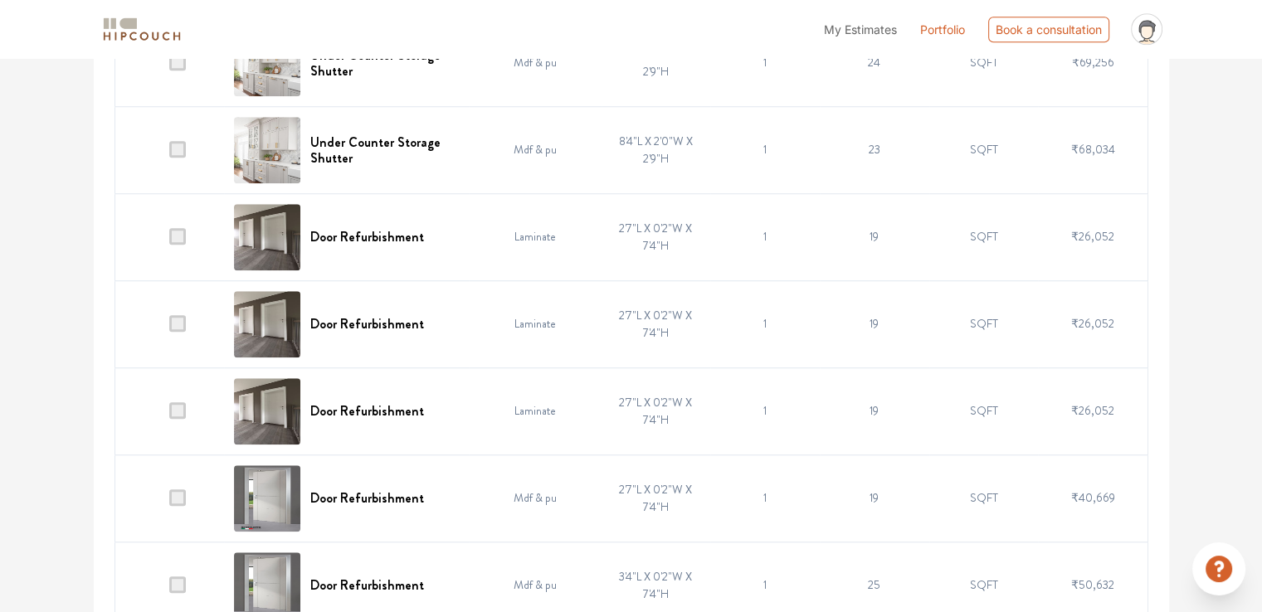
scroll to position [1411, 0]
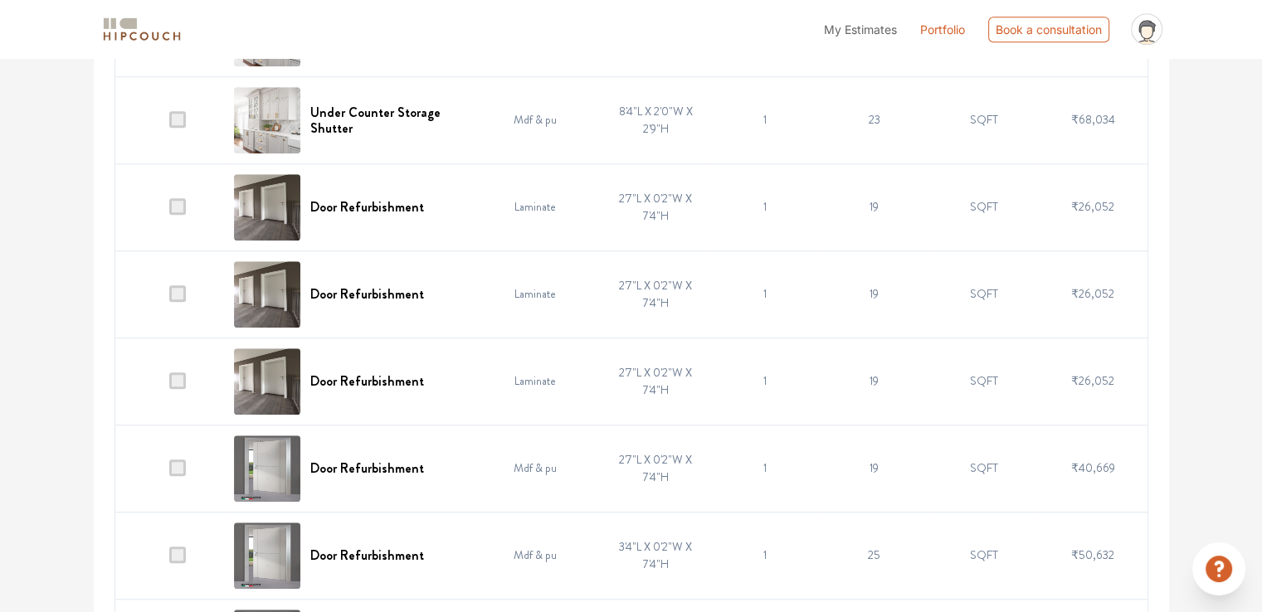
click at [178, 201] on span at bounding box center [177, 206] width 17 height 17
click at [169, 211] on input "checkbox" at bounding box center [169, 211] width 0 height 0
click at [183, 293] on span at bounding box center [177, 293] width 17 height 17
click at [169, 298] on input "checkbox" at bounding box center [169, 298] width 0 height 0
click at [178, 378] on span at bounding box center [177, 381] width 17 height 17
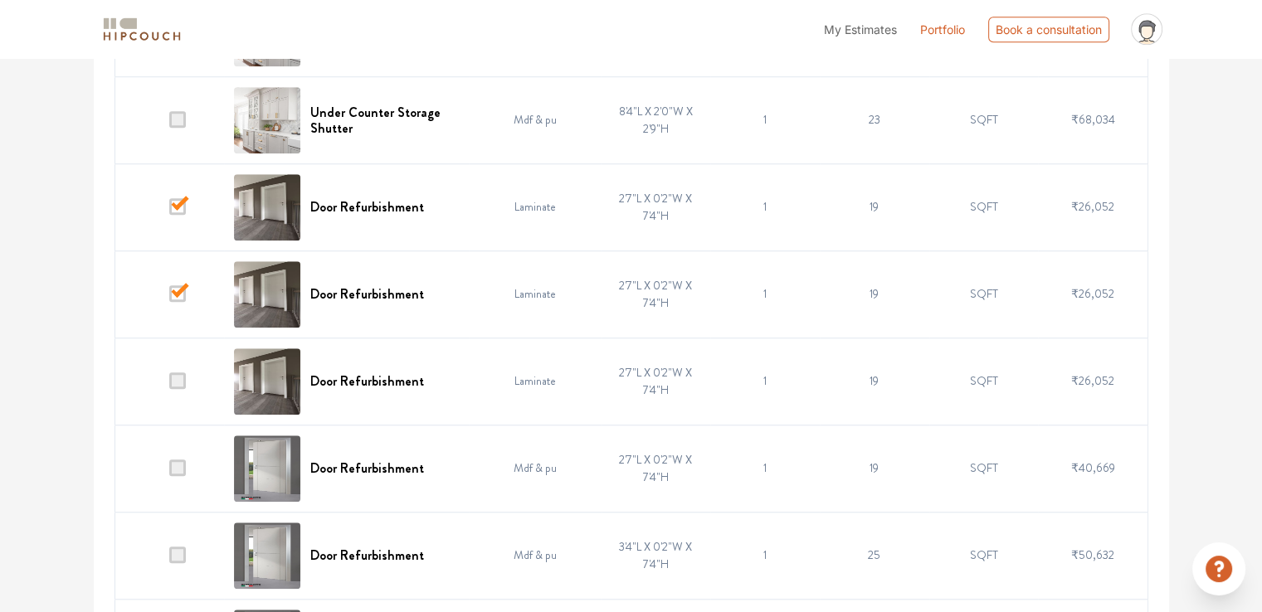
click at [169, 385] on input "checkbox" at bounding box center [169, 385] width 0 height 0
click at [178, 468] on span at bounding box center [177, 468] width 17 height 17
click at [169, 472] on input "checkbox" at bounding box center [169, 472] width 0 height 0
click at [178, 557] on span at bounding box center [177, 555] width 17 height 17
click at [169, 559] on input "checkbox" at bounding box center [169, 559] width 0 height 0
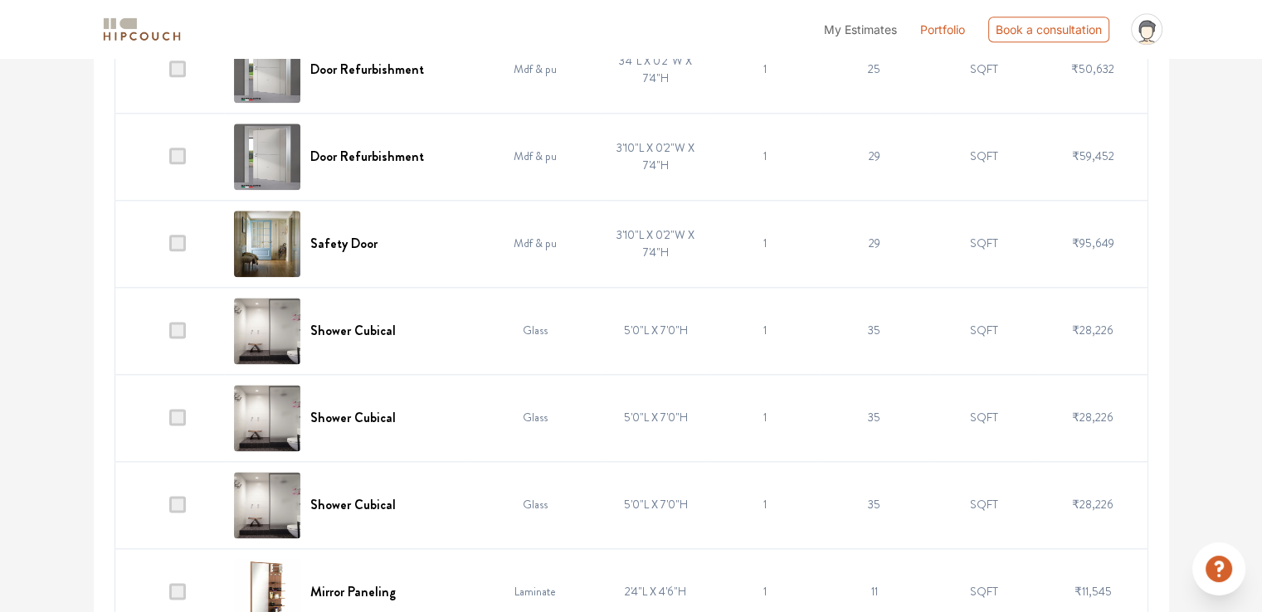
scroll to position [2075, 0]
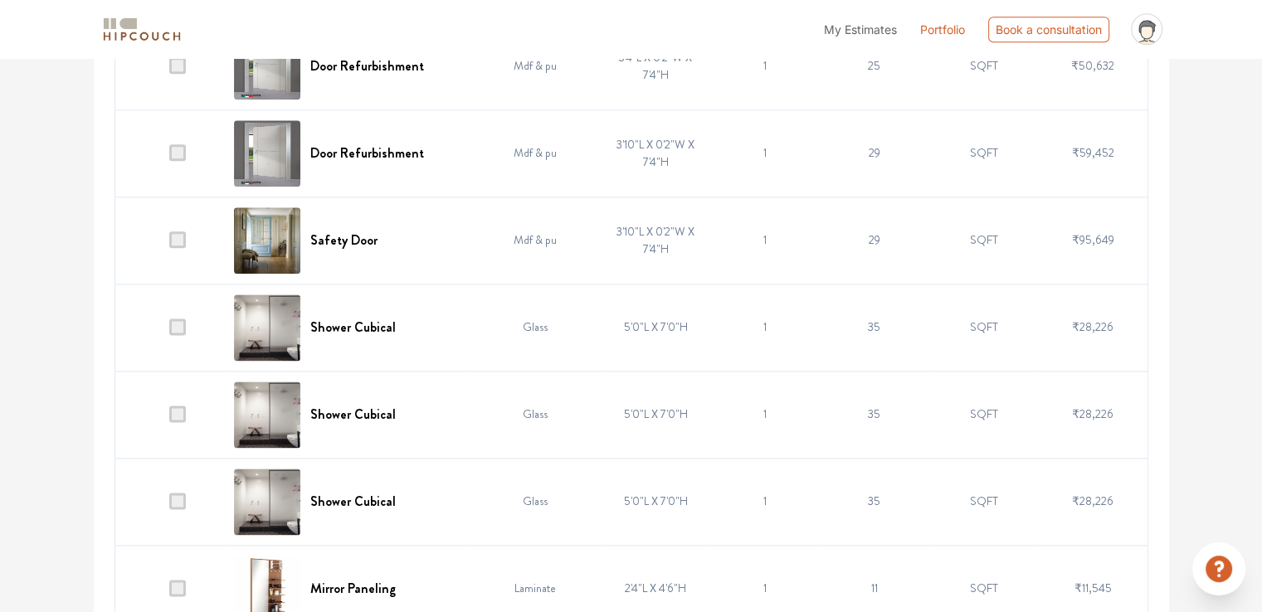
click at [176, 152] on span at bounding box center [177, 152] width 17 height 17
click at [169, 157] on input "checkbox" at bounding box center [169, 157] width 0 height 0
click at [178, 239] on span at bounding box center [177, 240] width 17 height 17
click at [169, 244] on input "checkbox" at bounding box center [169, 244] width 0 height 0
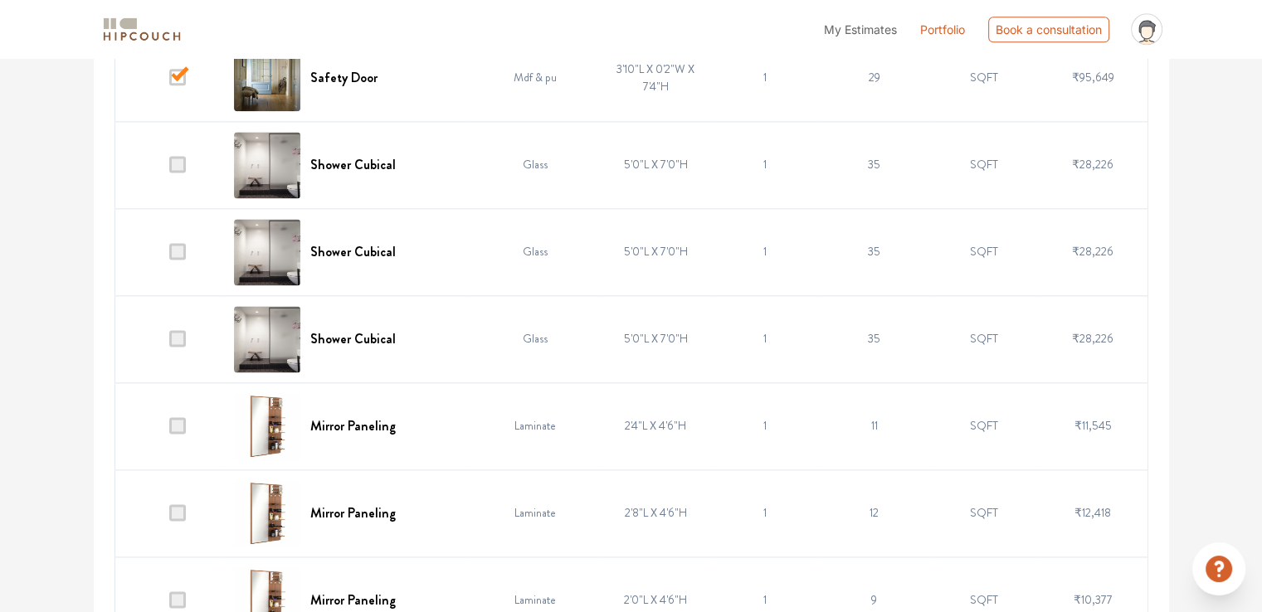
scroll to position [2324, 0]
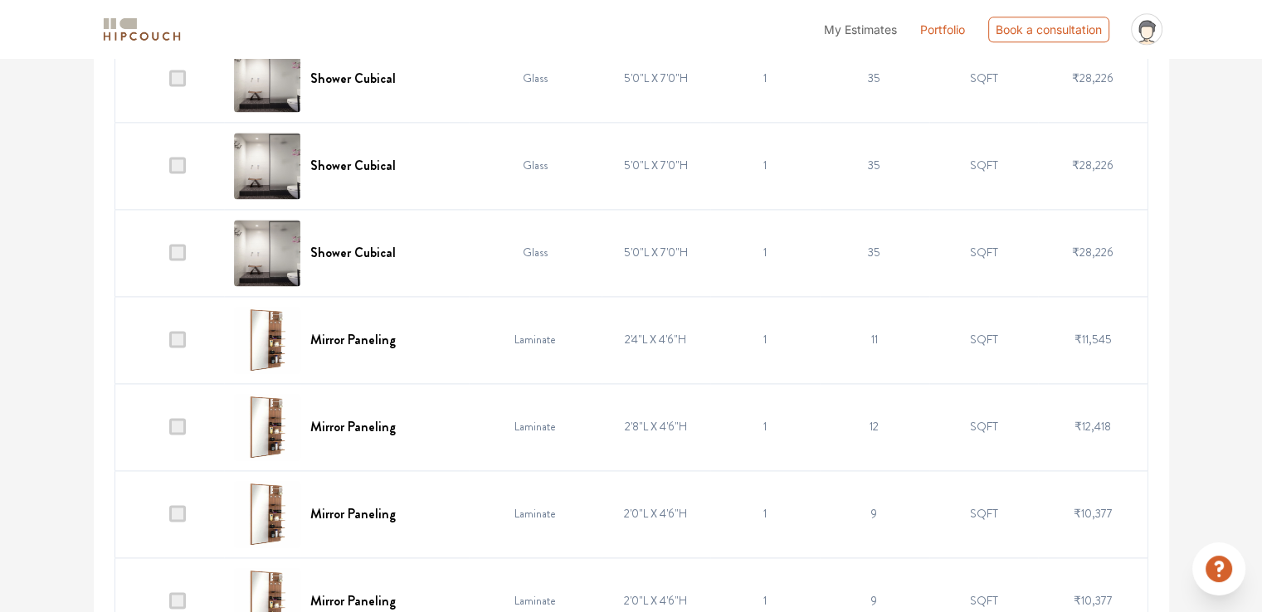
click at [178, 250] on span at bounding box center [177, 252] width 17 height 17
click at [169, 256] on input "checkbox" at bounding box center [169, 256] width 0 height 0
click at [179, 158] on span at bounding box center [177, 165] width 17 height 17
click at [169, 169] on input "checkbox" at bounding box center [169, 169] width 0 height 0
click at [179, 158] on span at bounding box center [177, 165] width 17 height 17
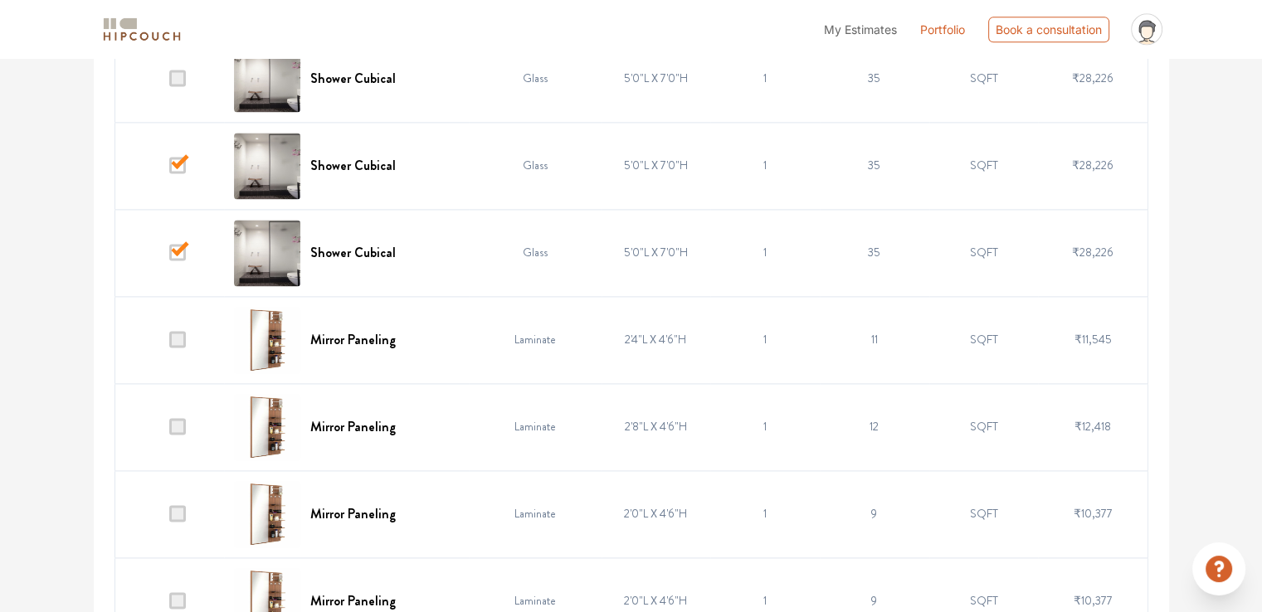
click at [169, 169] on input "checkbox" at bounding box center [169, 169] width 0 height 0
click at [183, 246] on span at bounding box center [177, 252] width 17 height 17
click at [169, 256] on input "checkbox" at bounding box center [169, 256] width 0 height 0
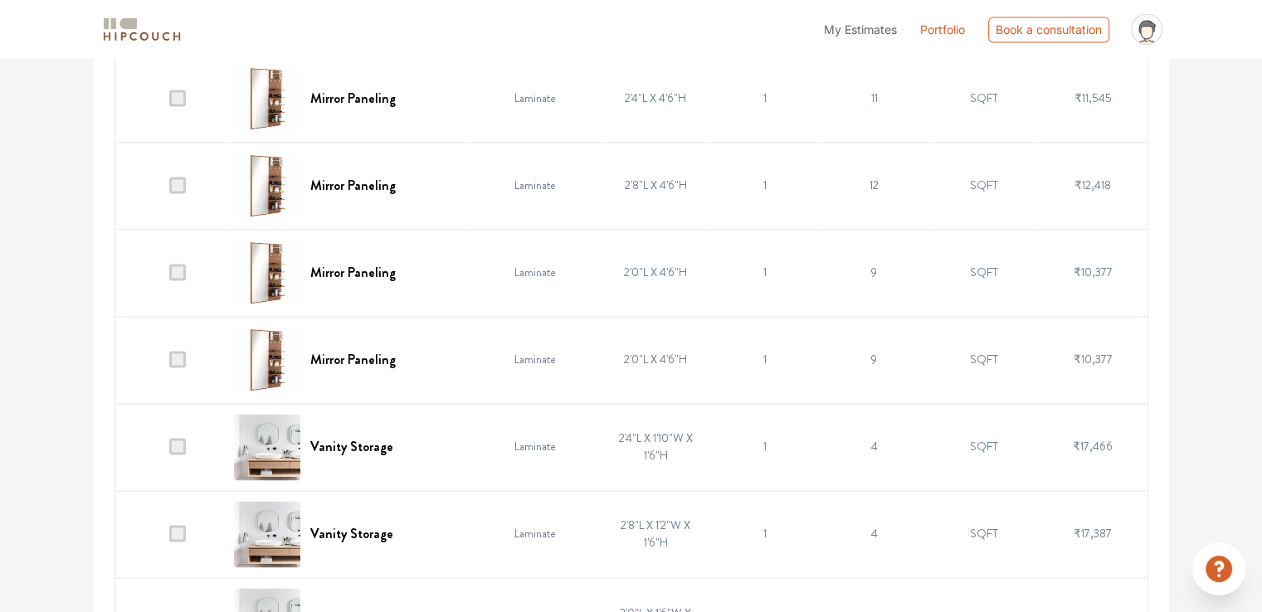
scroll to position [2655, 0]
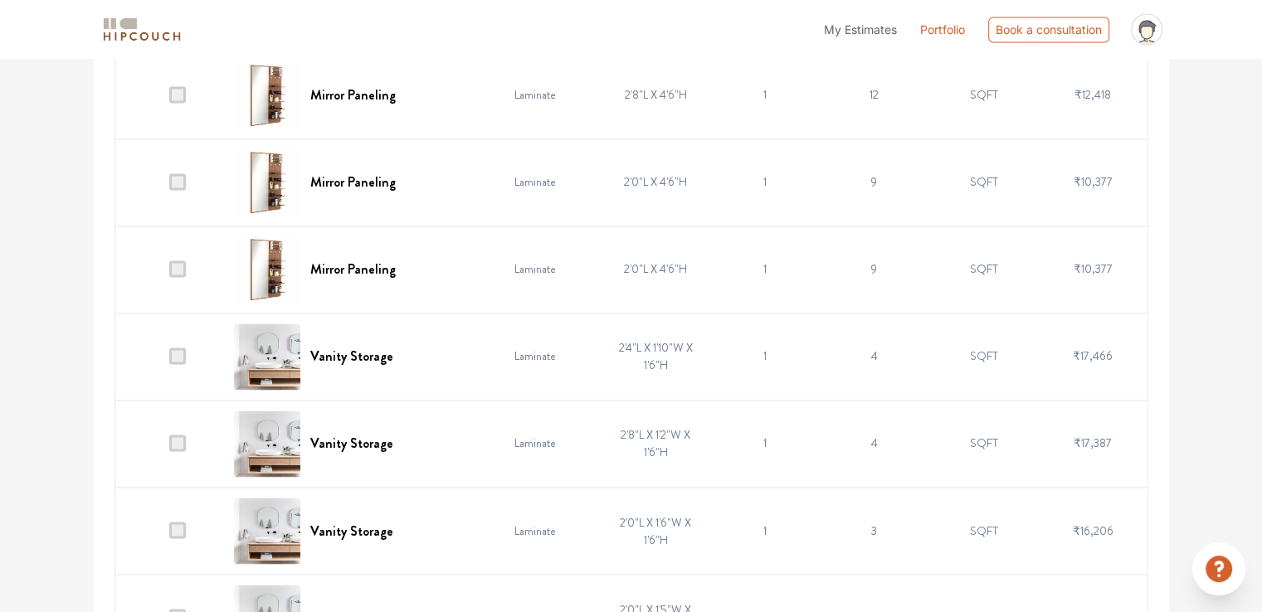
click at [180, 265] on span at bounding box center [177, 269] width 17 height 17
click at [169, 273] on input "checkbox" at bounding box center [169, 273] width 0 height 0
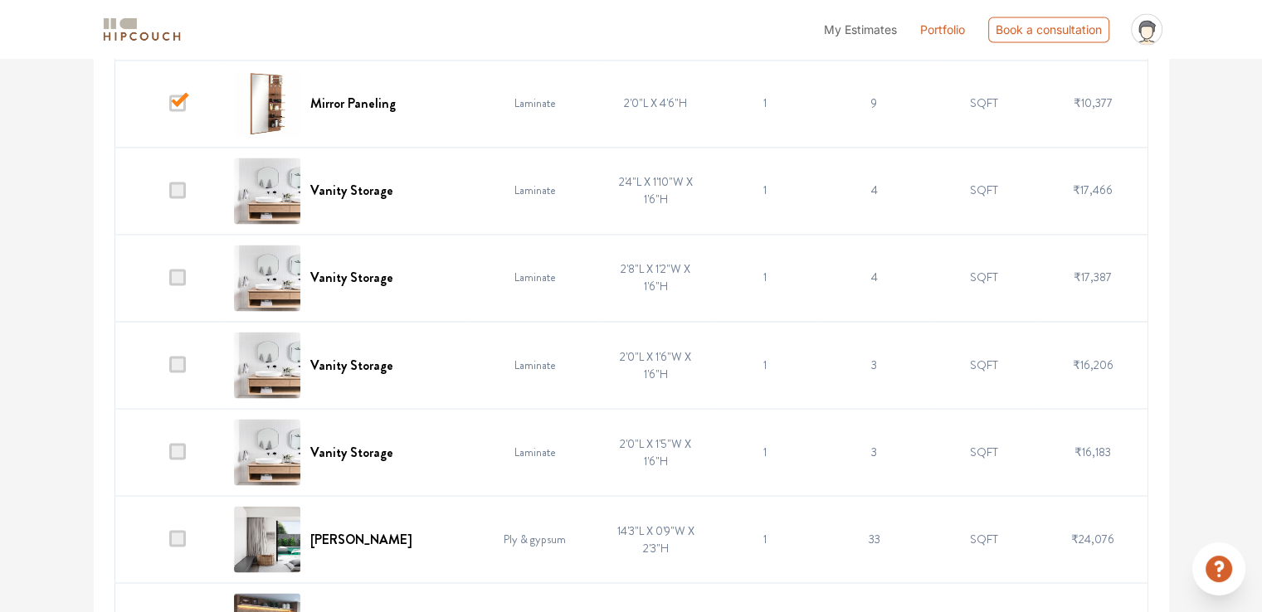
drag, startPoint x: 179, startPoint y: 442, endPoint x: 209, endPoint y: 379, distance: 69.8
click at [178, 443] on span at bounding box center [177, 451] width 17 height 17
click at [169, 456] on input "checkbox" at bounding box center [169, 456] width 0 height 0
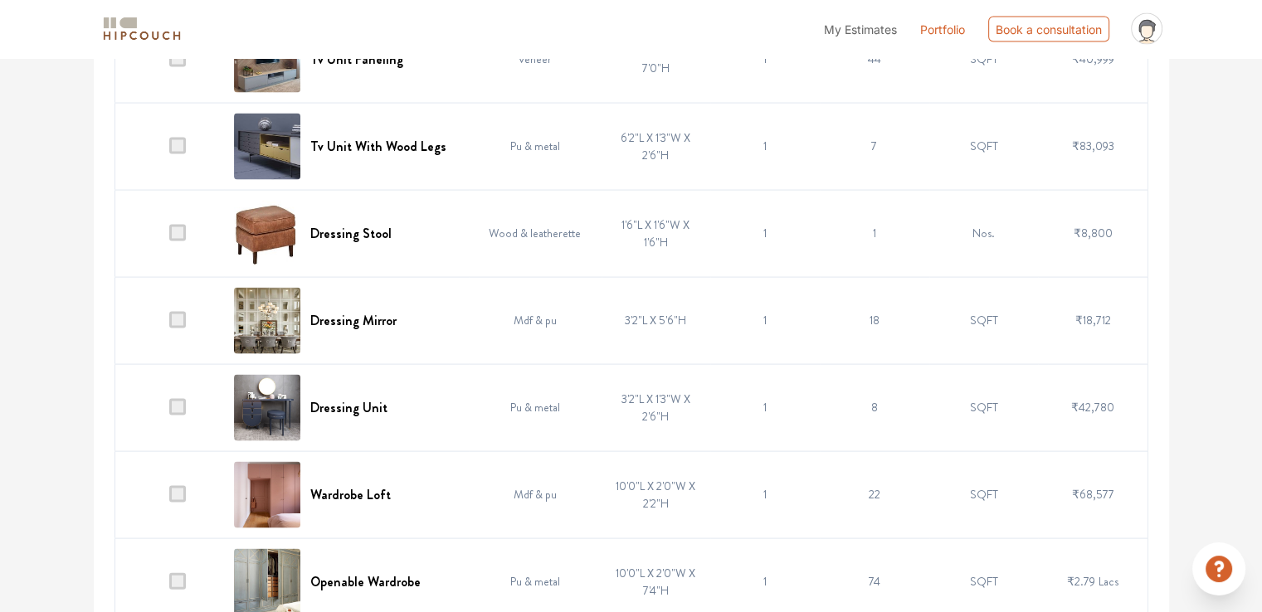
scroll to position [3402, 0]
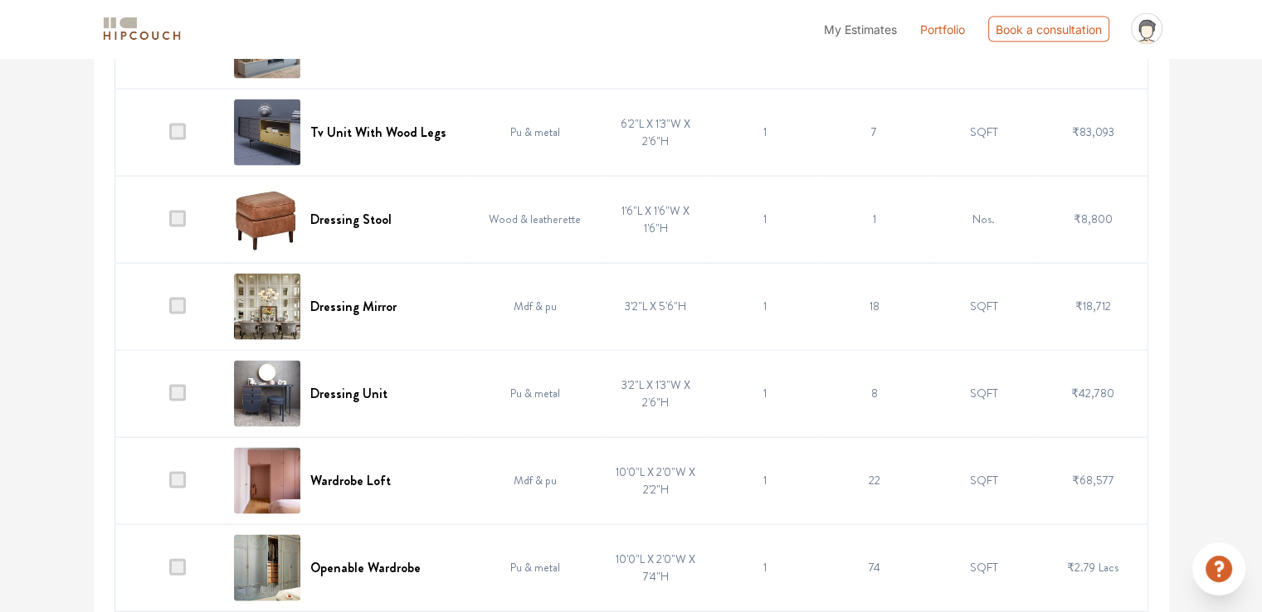
click at [185, 217] on span at bounding box center [177, 219] width 17 height 17
click at [169, 223] on input "checkbox" at bounding box center [169, 223] width 0 height 0
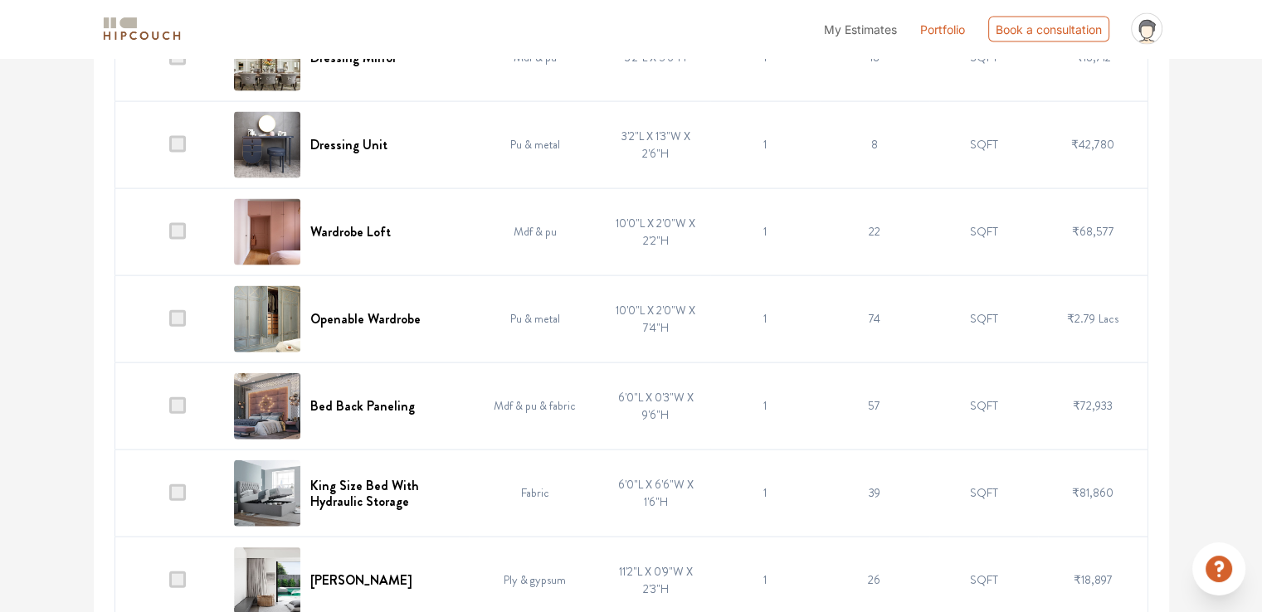
scroll to position [3734, 0]
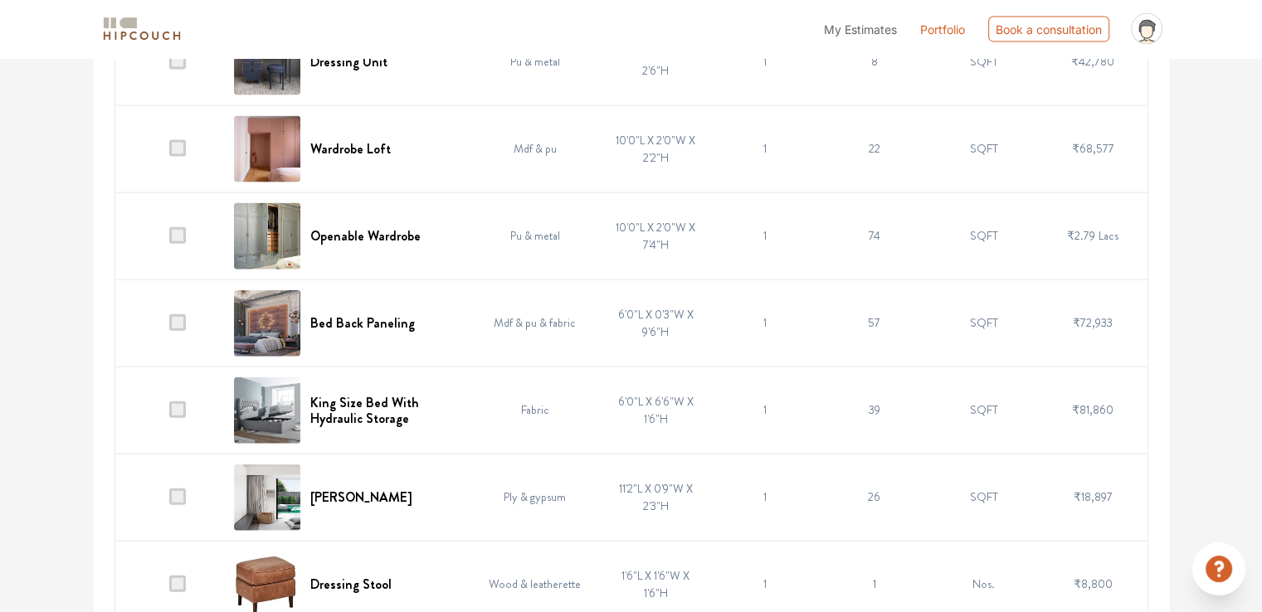
click at [183, 140] on span at bounding box center [177, 148] width 17 height 17
click at [169, 153] on input "checkbox" at bounding box center [169, 153] width 0 height 0
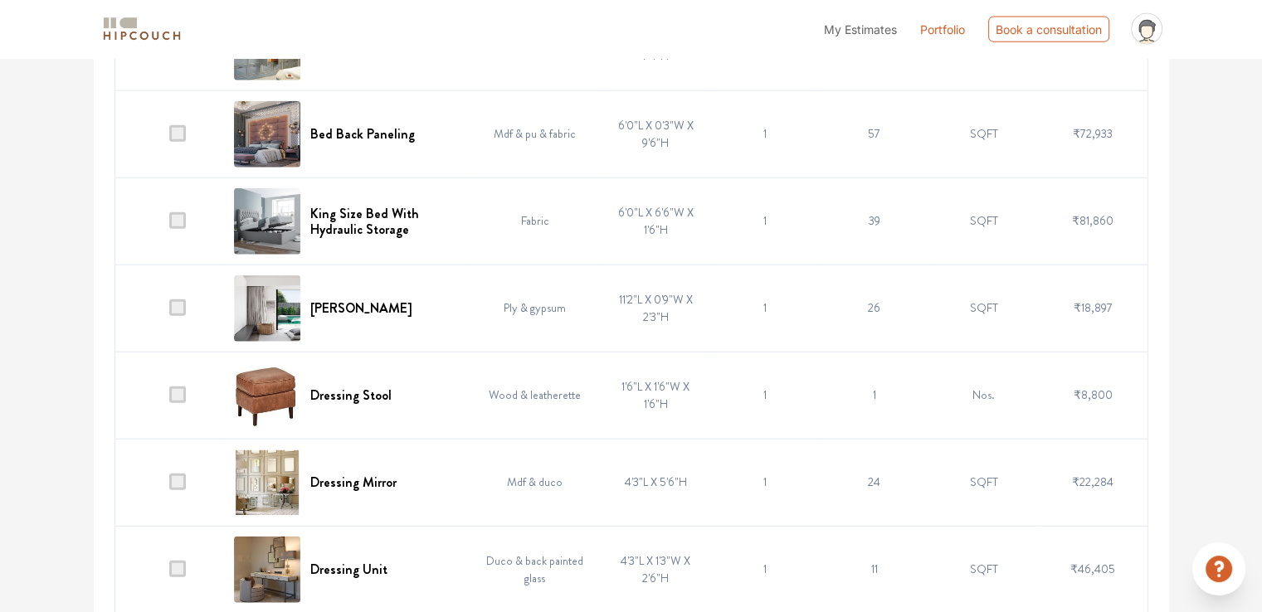
scroll to position [3983, 0]
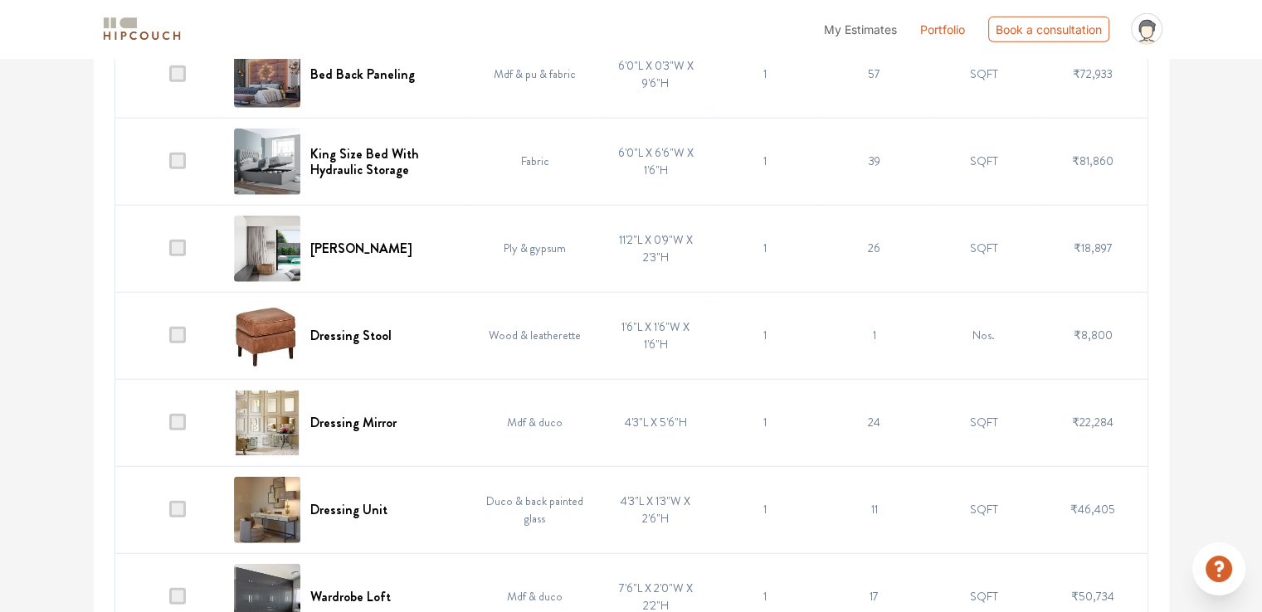
click at [179, 329] on span at bounding box center [177, 335] width 17 height 17
click at [169, 339] on input "checkbox" at bounding box center [169, 339] width 0 height 0
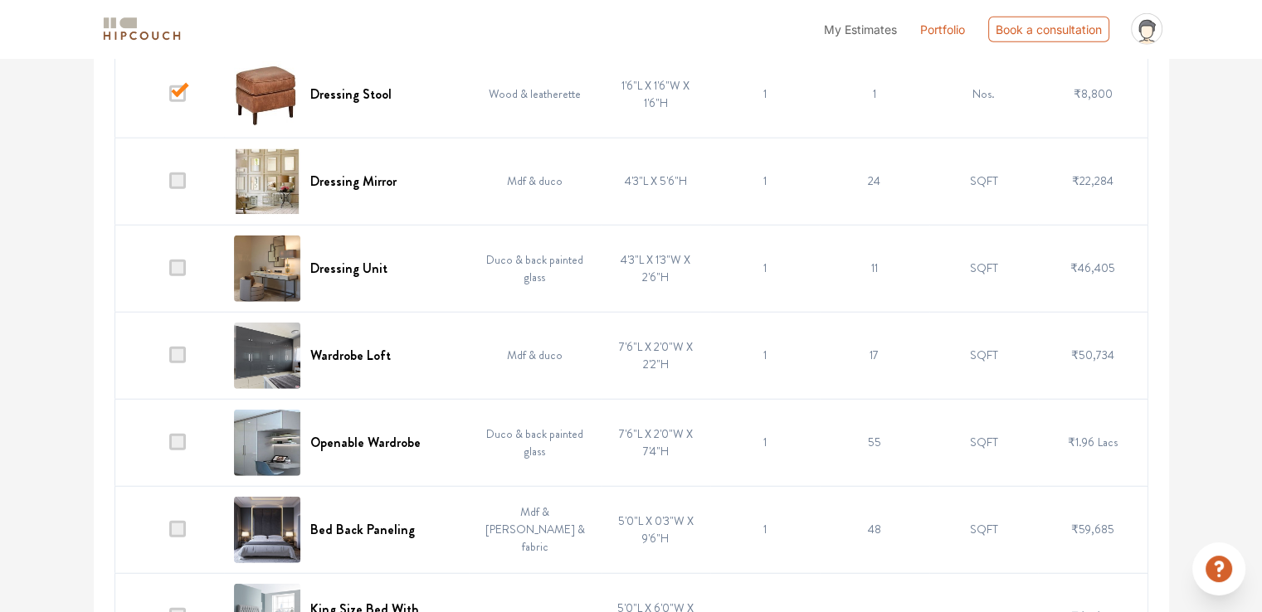
scroll to position [4232, 0]
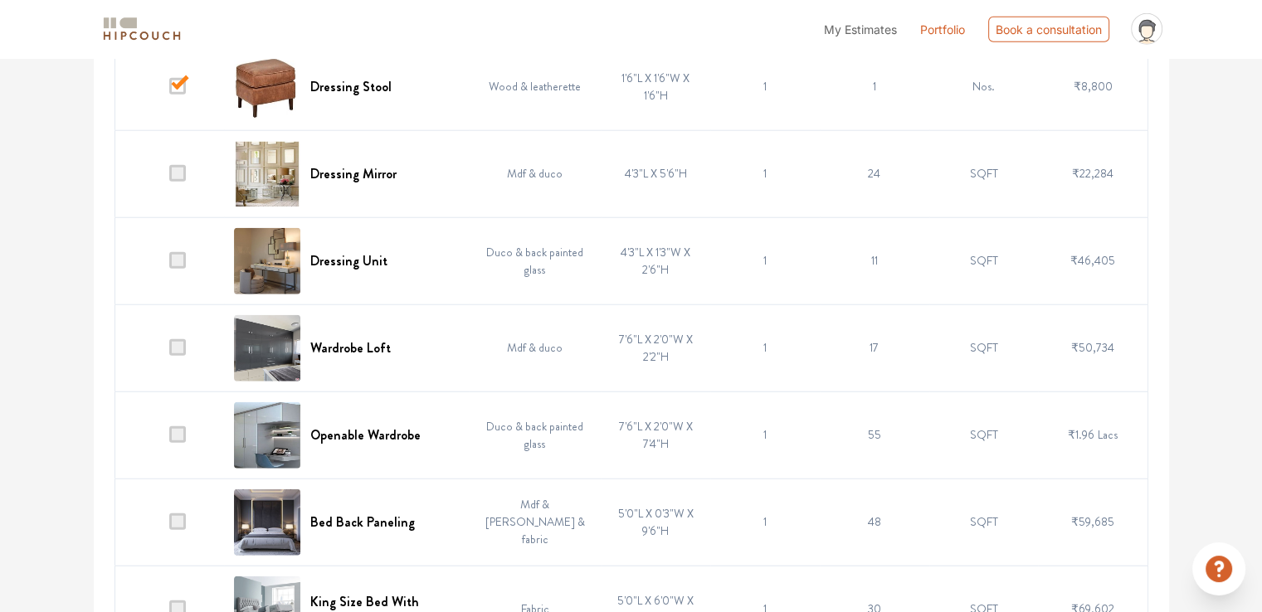
click at [176, 260] on span at bounding box center [177, 260] width 17 height 17
click at [169, 265] on input "checkbox" at bounding box center [169, 265] width 0 height 0
click at [176, 259] on span at bounding box center [177, 260] width 17 height 17
click at [169, 265] on input "checkbox" at bounding box center [169, 265] width 0 height 0
click at [178, 341] on span at bounding box center [177, 347] width 17 height 17
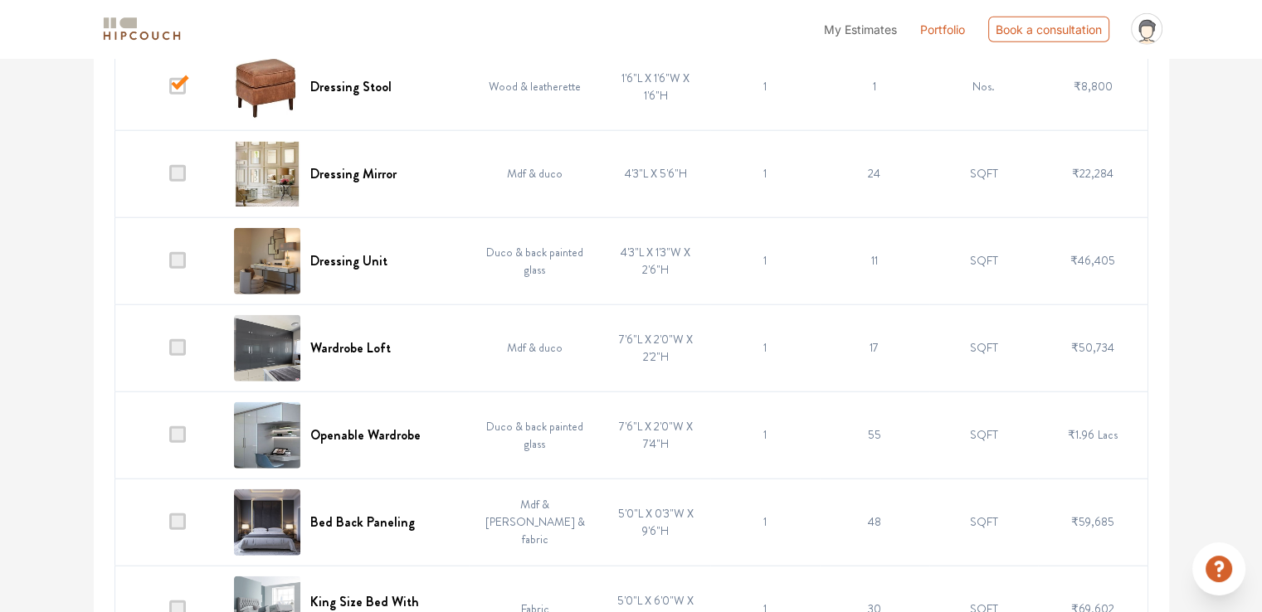
click at [169, 352] on input "checkbox" at bounding box center [169, 352] width 0 height 0
click at [186, 253] on span at bounding box center [177, 260] width 17 height 17
click at [169, 265] on input "checkbox" at bounding box center [169, 265] width 0 height 0
click at [179, 341] on span at bounding box center [177, 347] width 17 height 17
click at [169, 352] on input "checkbox" at bounding box center [169, 352] width 0 height 0
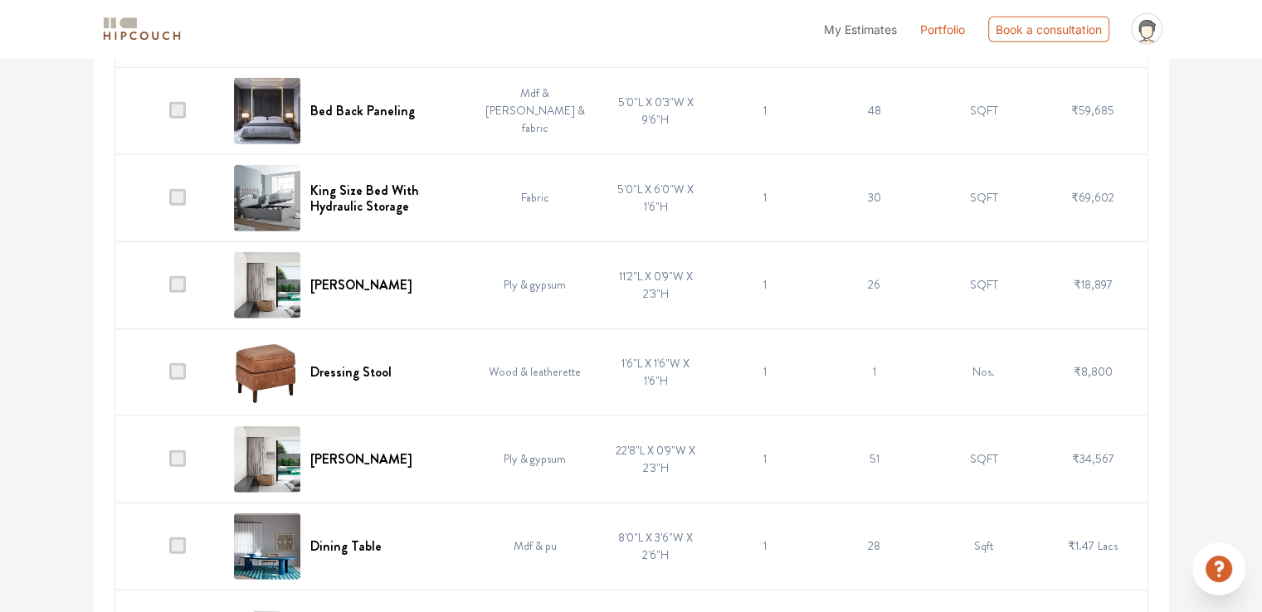
scroll to position [4647, 0]
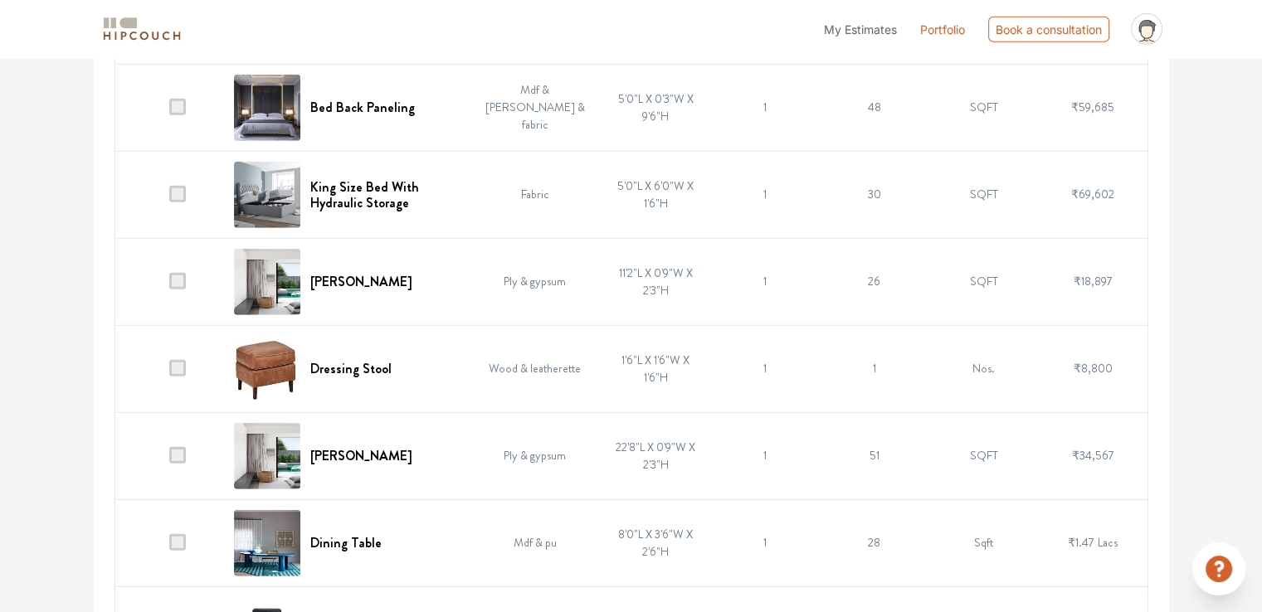
click at [179, 363] on span at bounding box center [177, 368] width 17 height 17
click at [169, 373] on input "checkbox" at bounding box center [169, 373] width 0 height 0
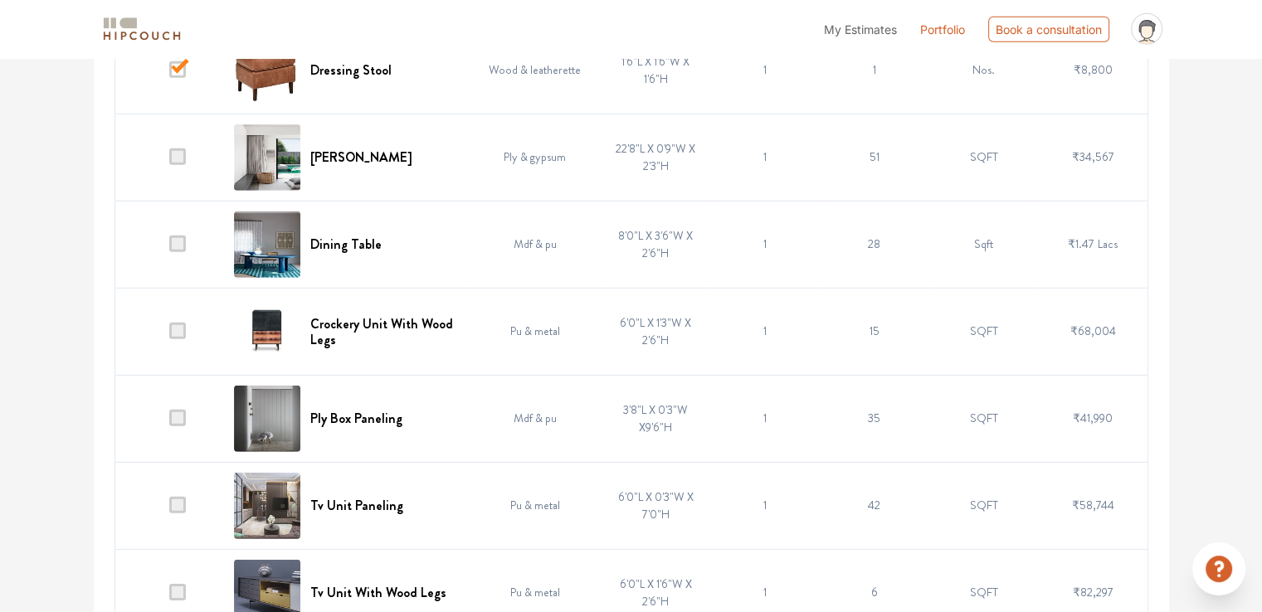
scroll to position [4979, 0]
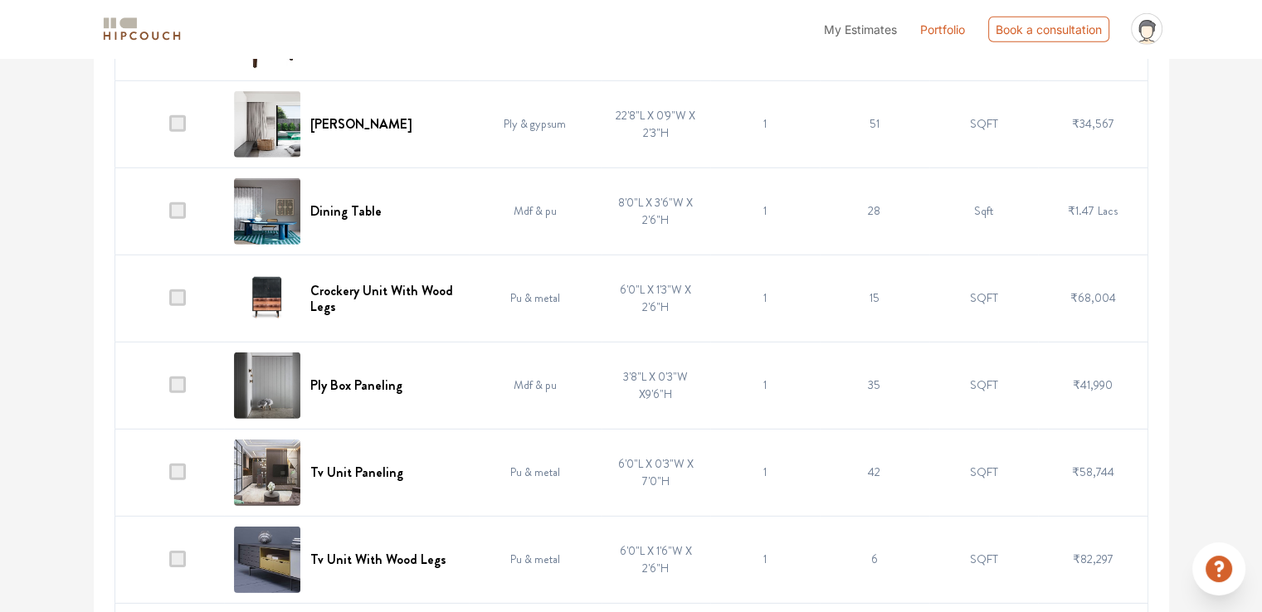
drag, startPoint x: 178, startPoint y: 201, endPoint x: 173, endPoint y: 264, distance: 63.3
click at [178, 202] on span at bounding box center [177, 210] width 17 height 17
click at [169, 215] on input "checkbox" at bounding box center [169, 215] width 0 height 0
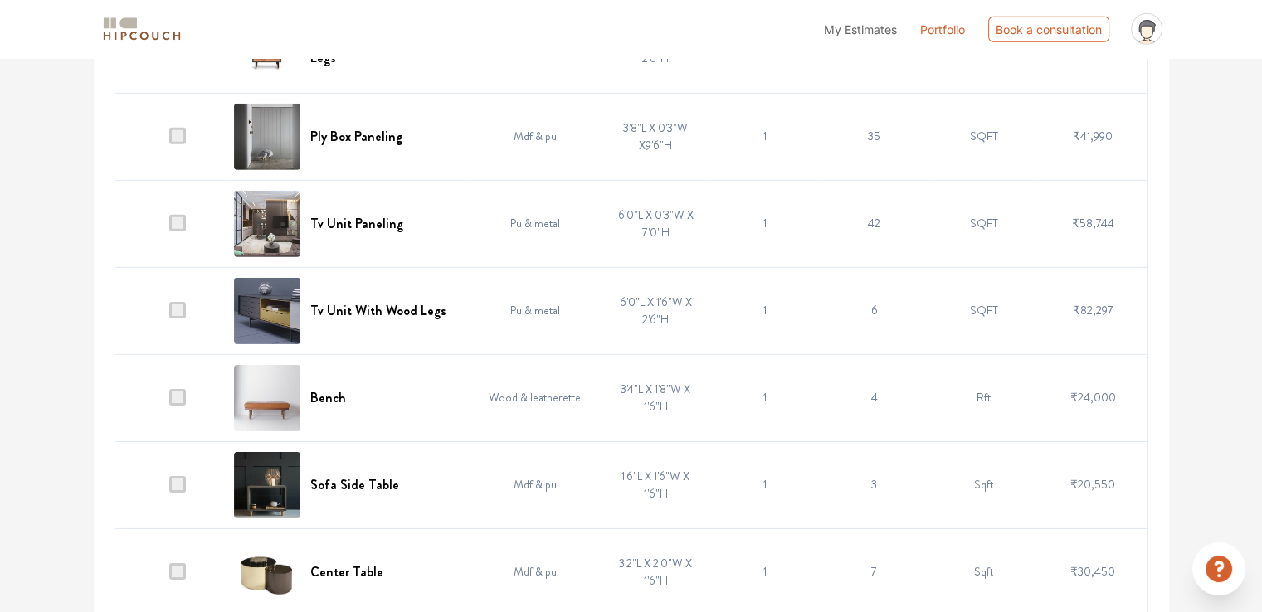
scroll to position [5311, 0]
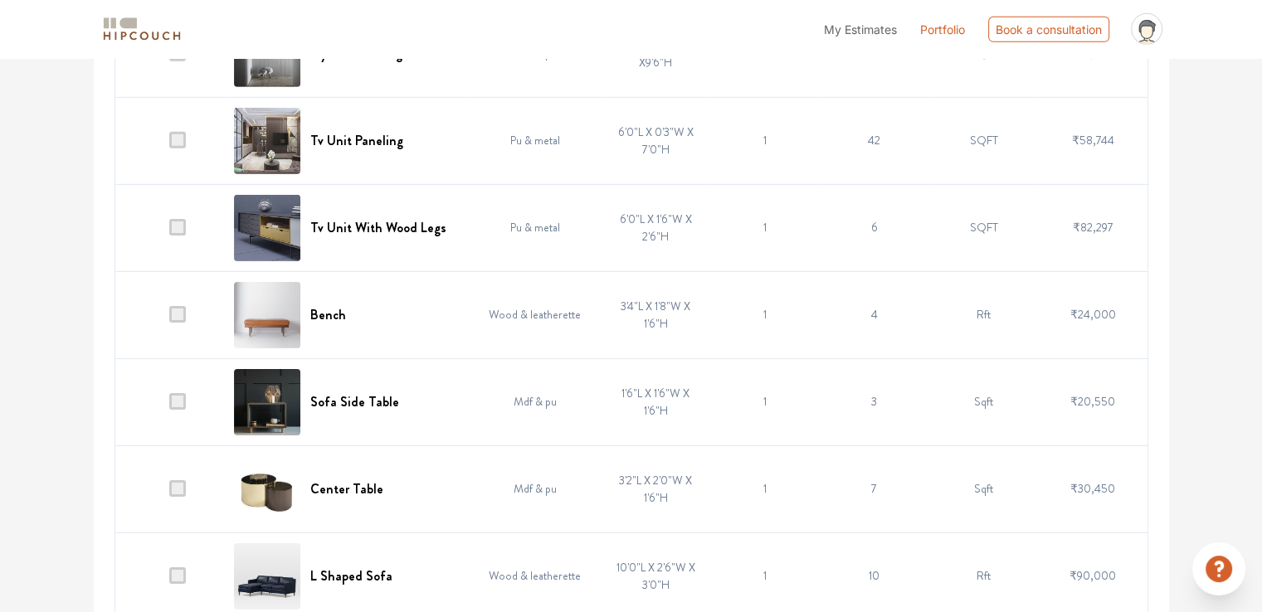
click at [180, 306] on span at bounding box center [177, 314] width 17 height 17
click at [169, 319] on input "checkbox" at bounding box center [169, 319] width 0 height 0
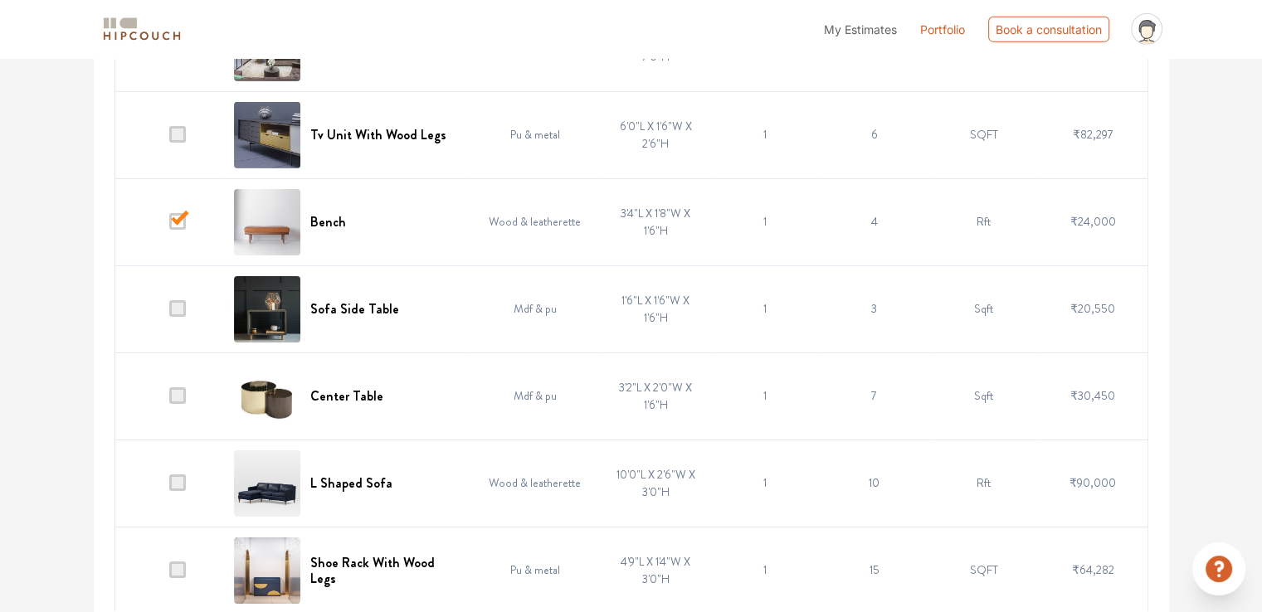
scroll to position [5407, 0]
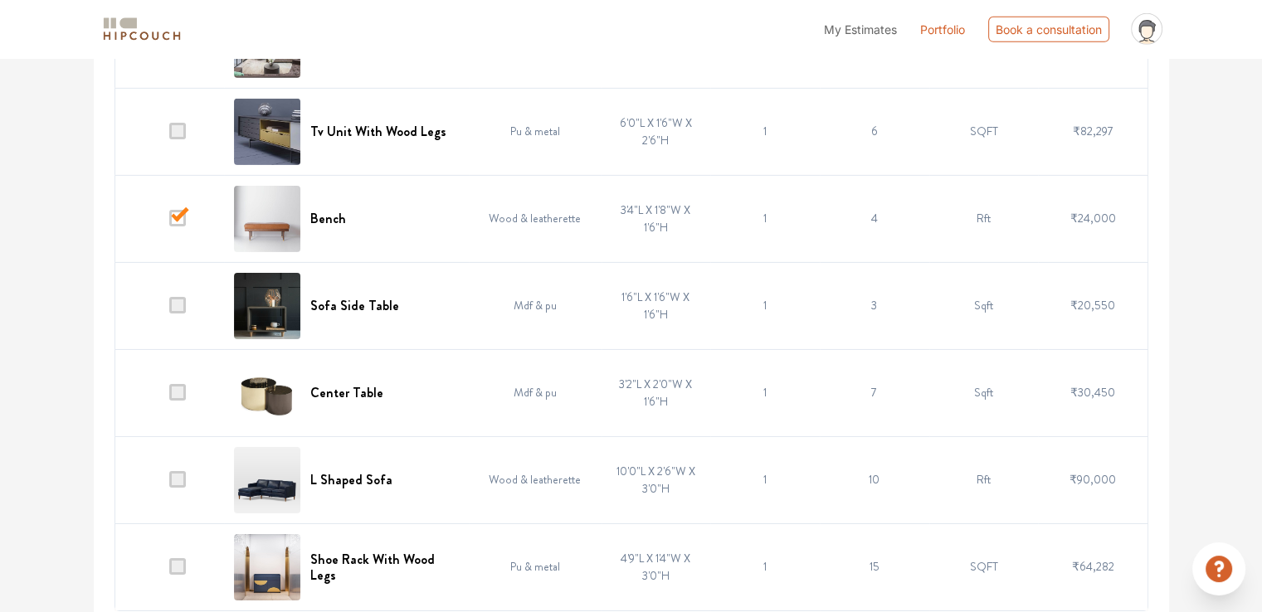
click at [179, 384] on span at bounding box center [177, 392] width 17 height 17
click at [169, 397] on input "checkbox" at bounding box center [169, 397] width 0 height 0
click at [181, 297] on span at bounding box center [177, 305] width 17 height 17
click at [169, 310] on input "checkbox" at bounding box center [169, 310] width 0 height 0
click at [181, 471] on span at bounding box center [177, 479] width 17 height 17
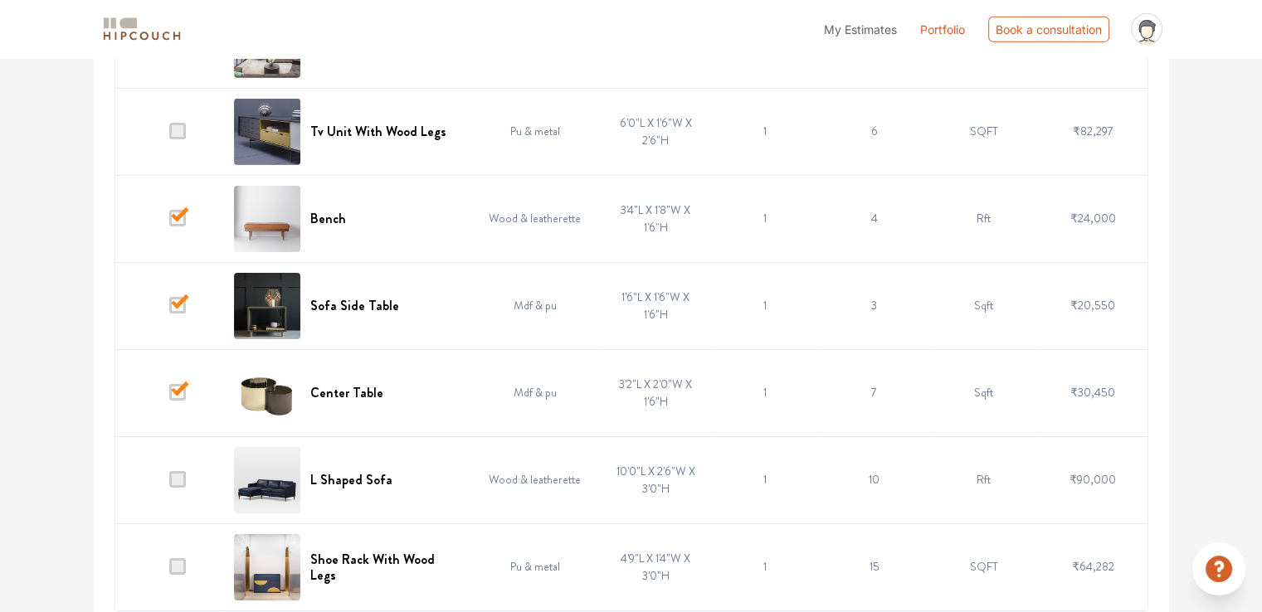
click at [169, 484] on input "checkbox" at bounding box center [169, 484] width 0 height 0
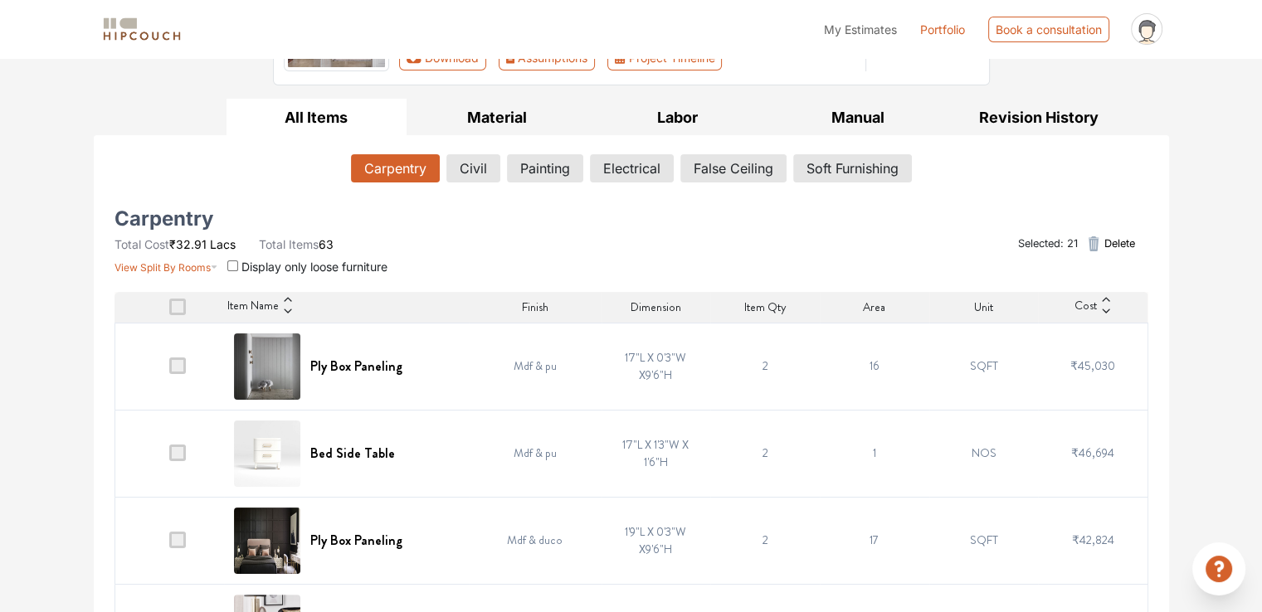
scroll to position [0, 0]
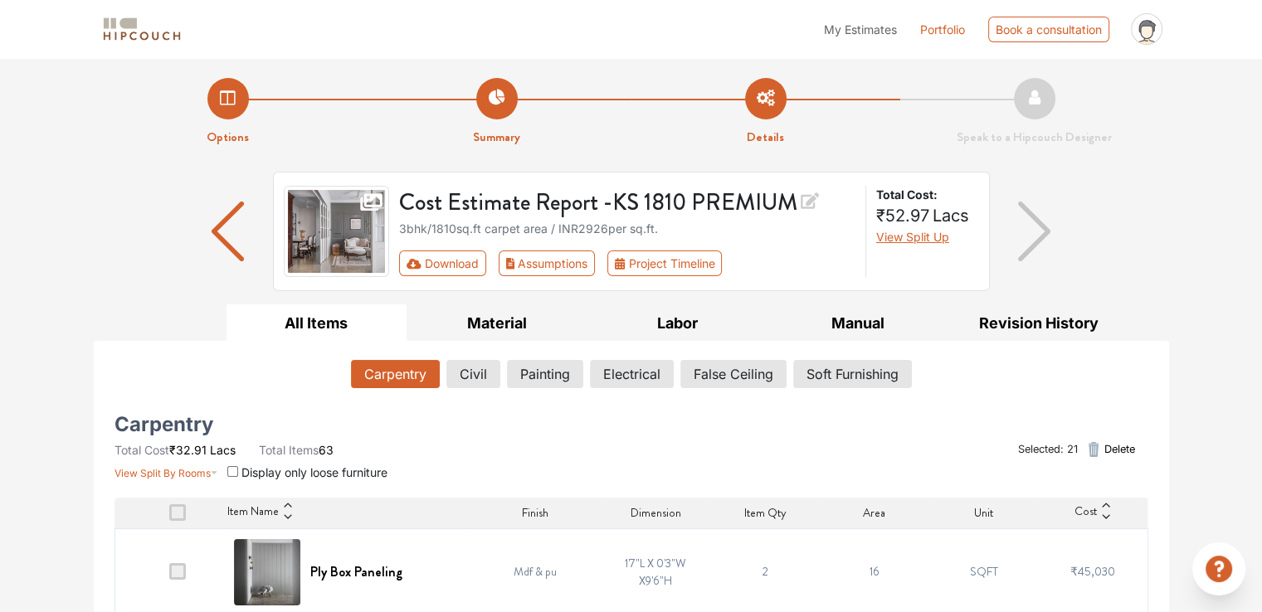
click at [1124, 448] on span "Delete" at bounding box center [1119, 449] width 31 height 16
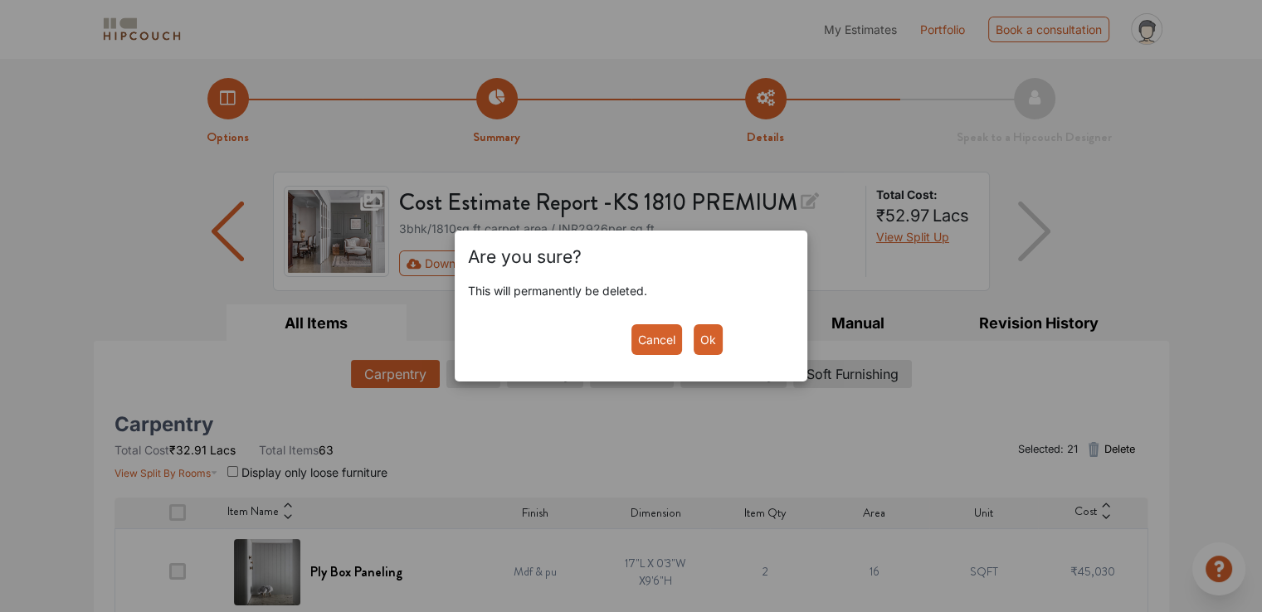
click at [707, 341] on button "Ok" at bounding box center [708, 339] width 29 height 31
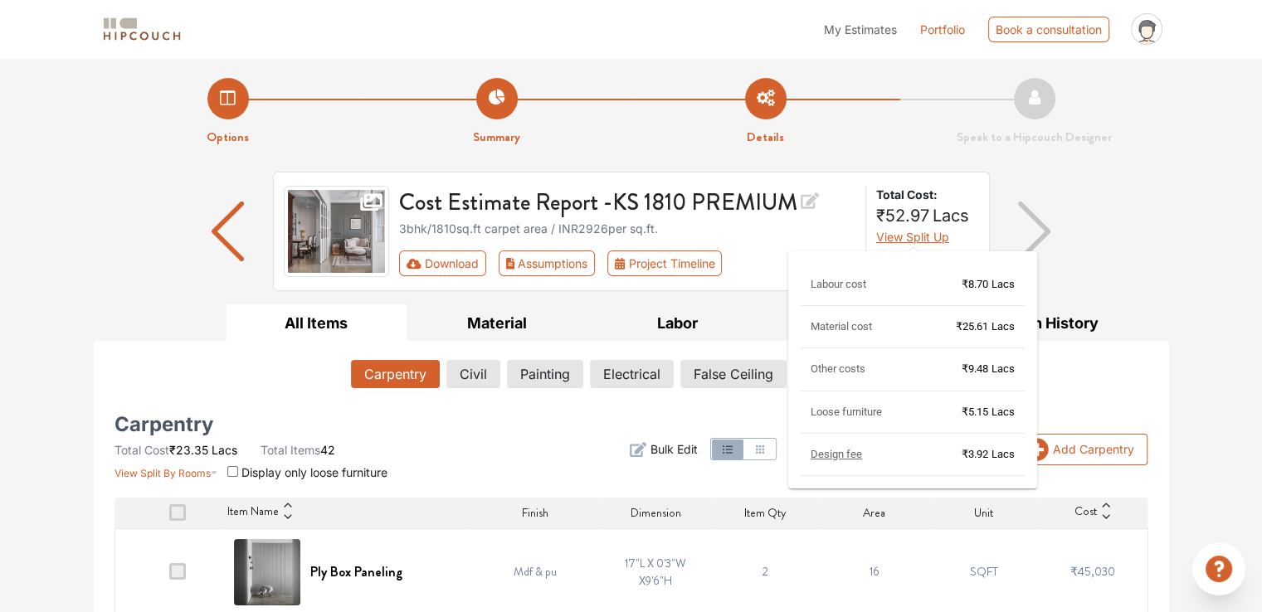
click at [830, 451] on span "Design fee" at bounding box center [836, 454] width 51 height 12
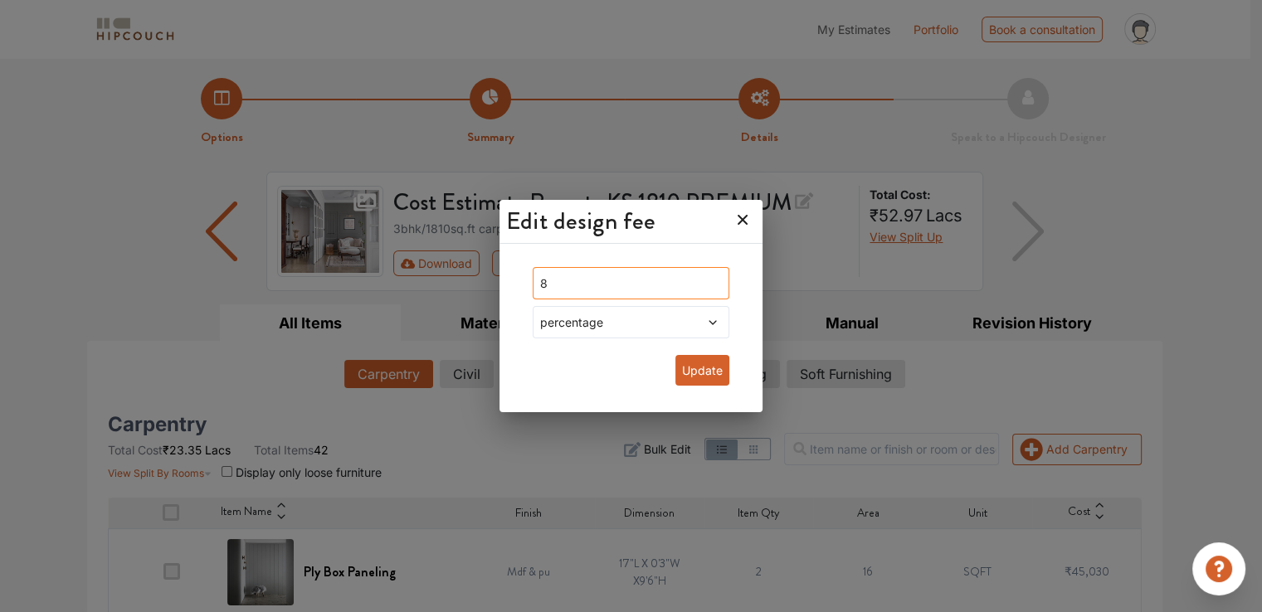
drag, startPoint x: 568, startPoint y: 285, endPoint x: 543, endPoint y: 285, distance: 25.7
click at [543, 285] on div "8 percentage Update" at bounding box center [630, 330] width 223 height 152
type input "0"
click at [588, 329] on span "percentage" at bounding box center [605, 322] width 136 height 17
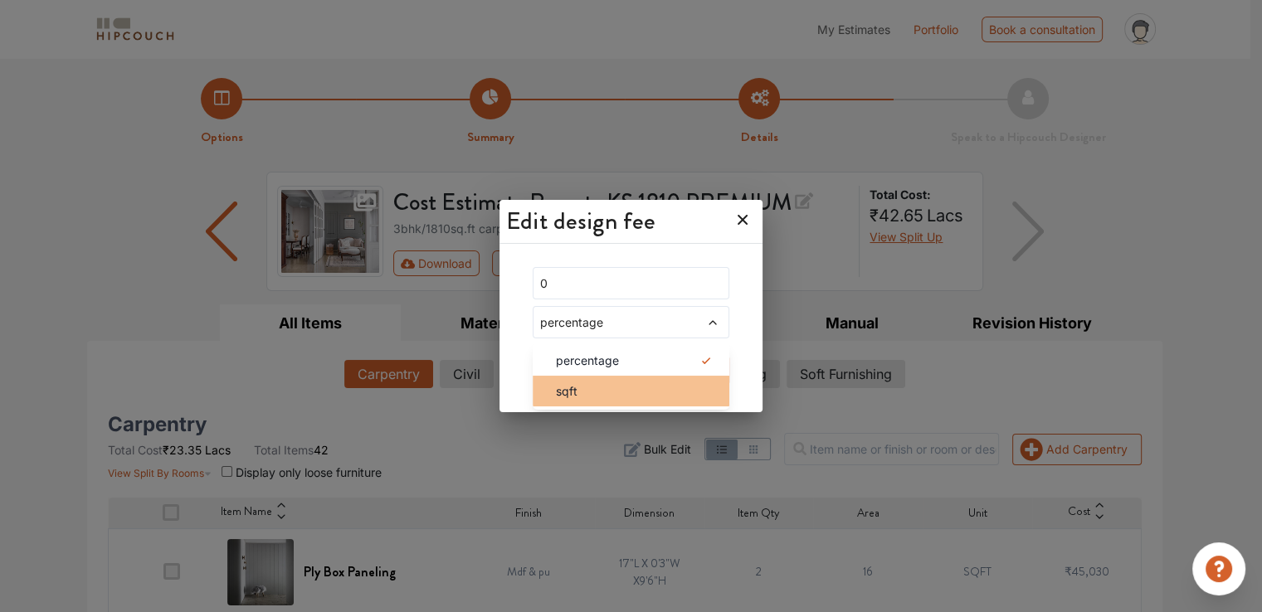
click at [591, 390] on div "sqft" at bounding box center [636, 391] width 187 height 17
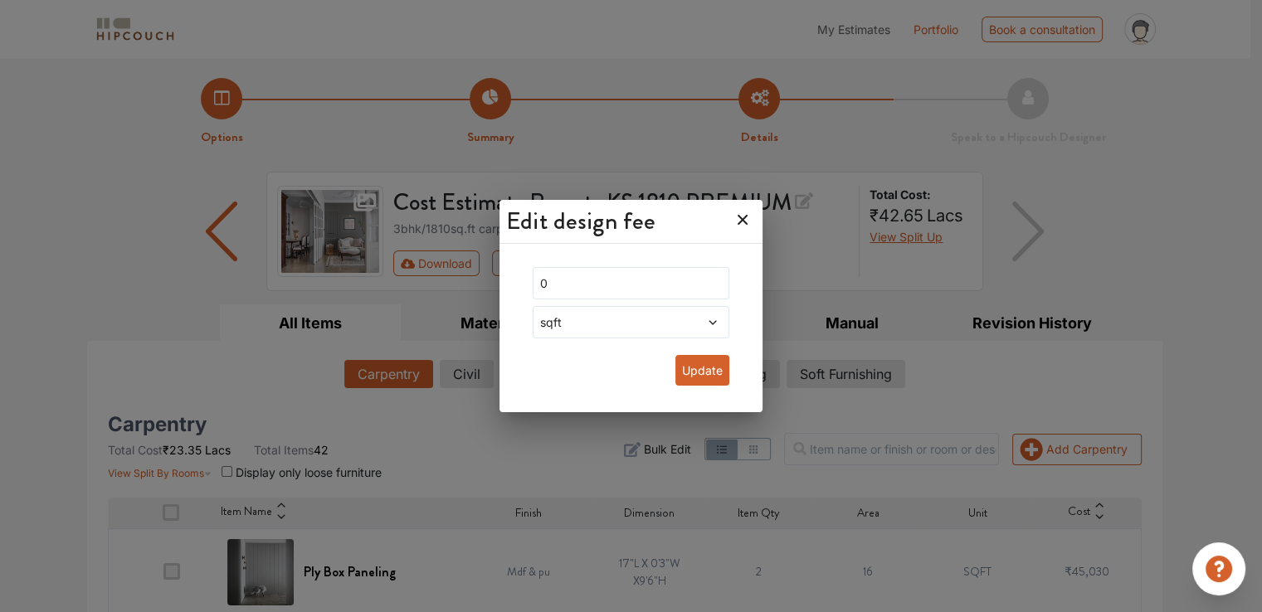
click at [690, 369] on button "Update" at bounding box center [702, 370] width 54 height 31
click at [700, 376] on button "Update" at bounding box center [702, 370] width 54 height 31
click at [729, 220] on icon at bounding box center [742, 220] width 27 height 27
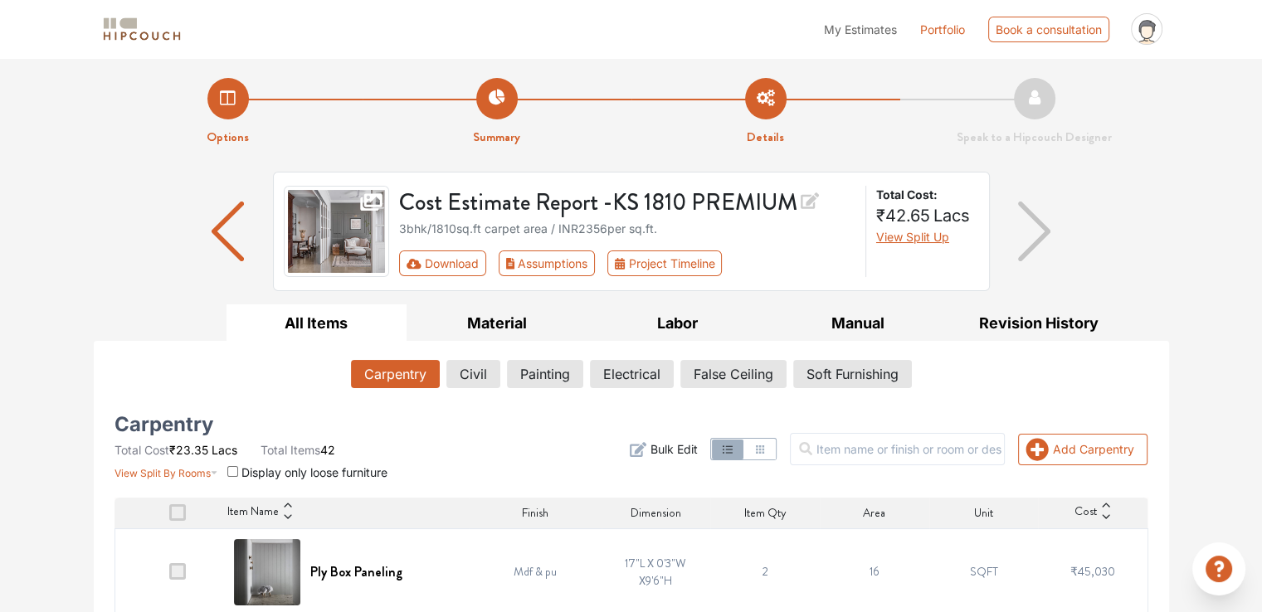
scroll to position [166, 0]
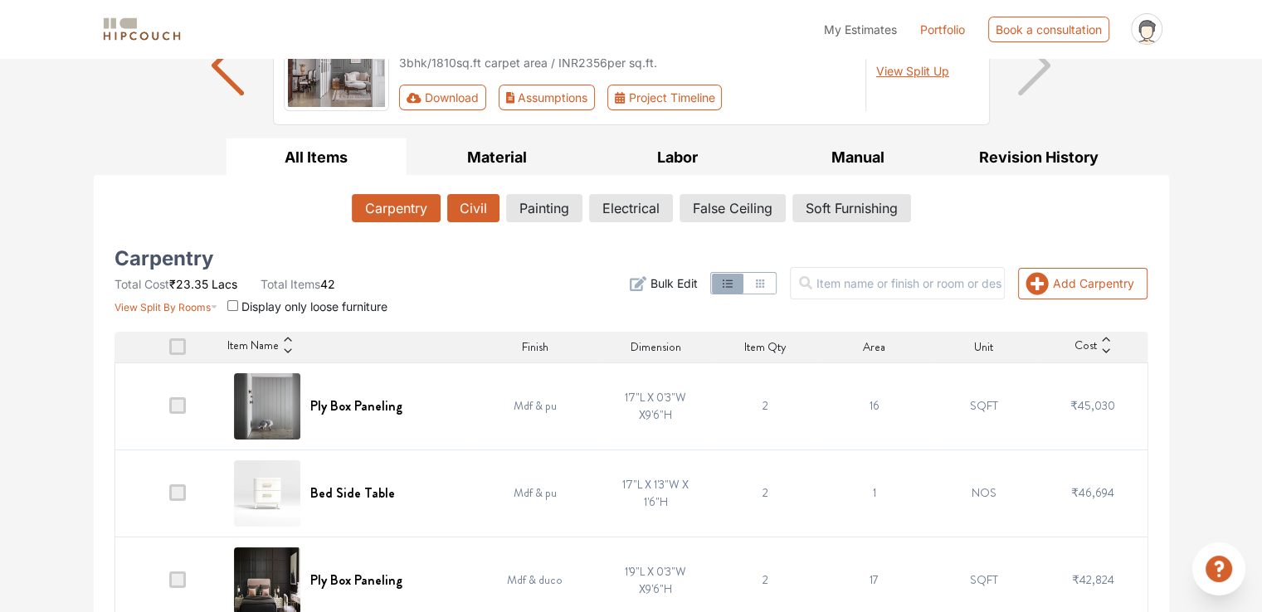
click at [482, 198] on button "Civil" at bounding box center [473, 208] width 52 height 28
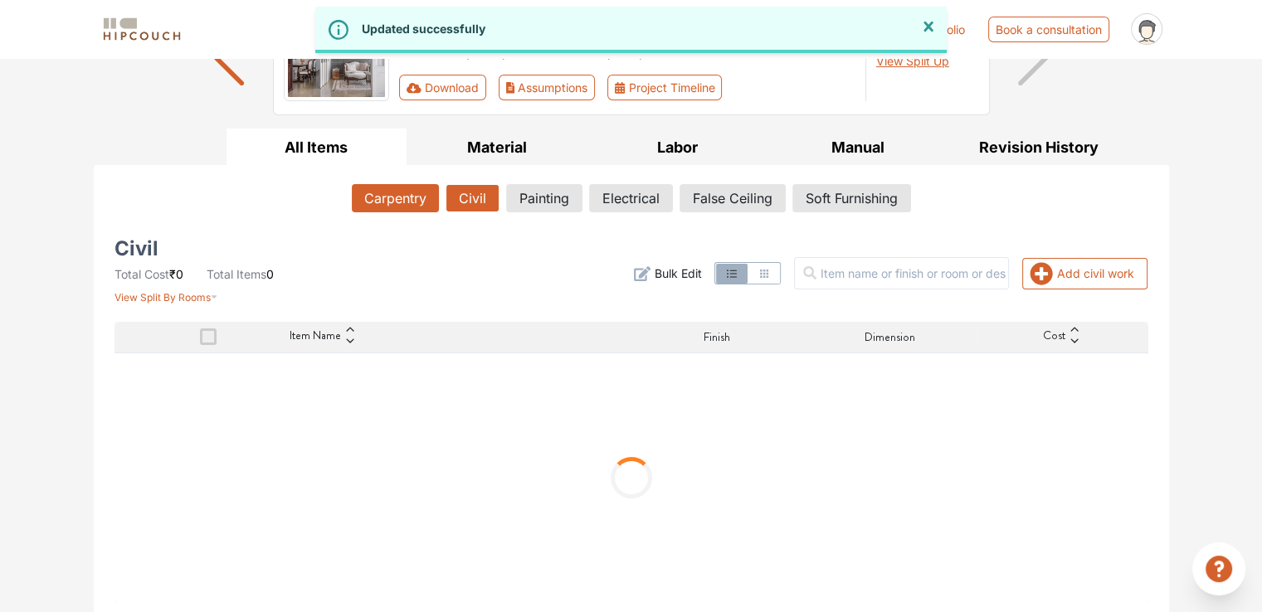
scroll to position [178, 0]
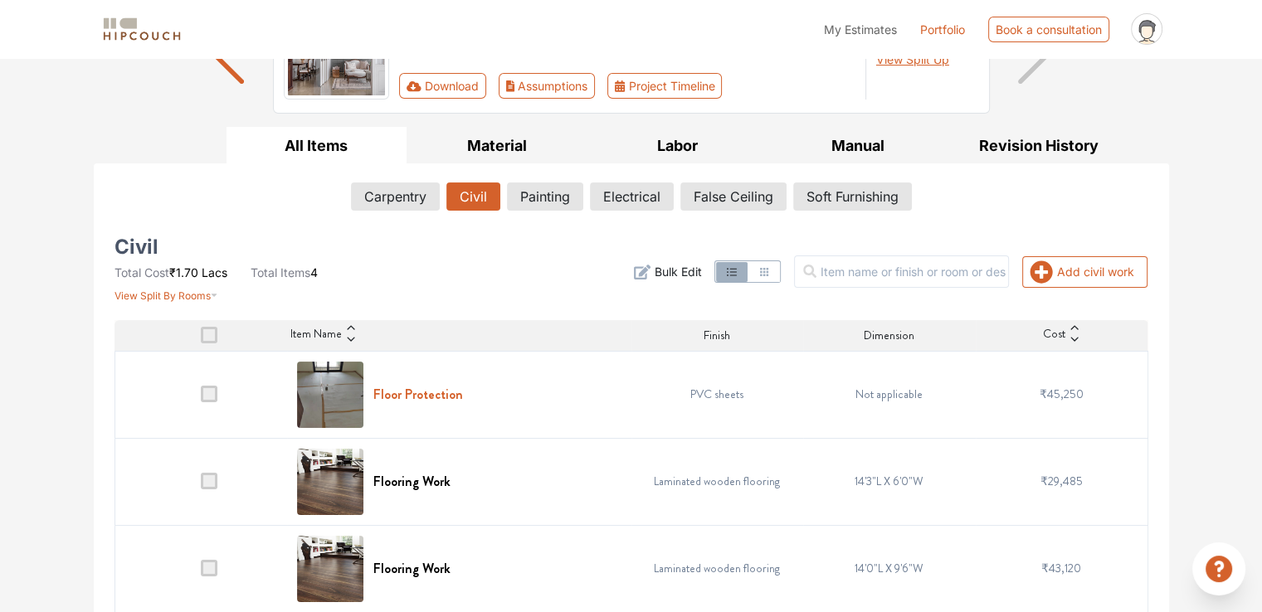
click at [436, 396] on h6 "Floor Protection" at bounding box center [418, 395] width 90 height 16
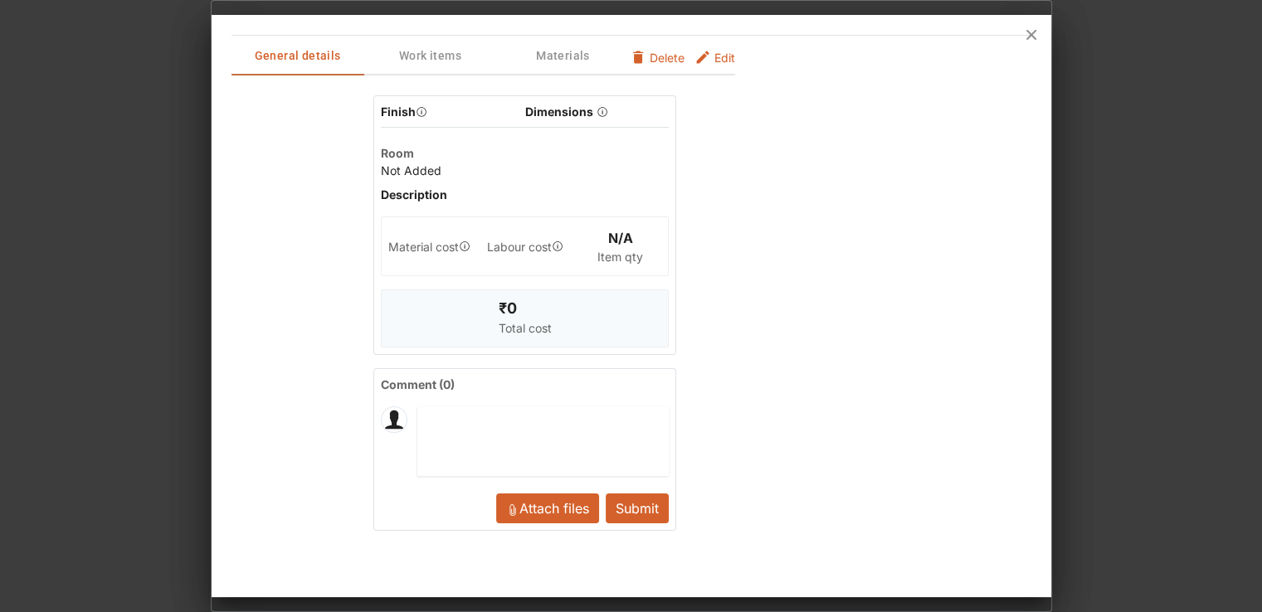
scroll to position [0, 0]
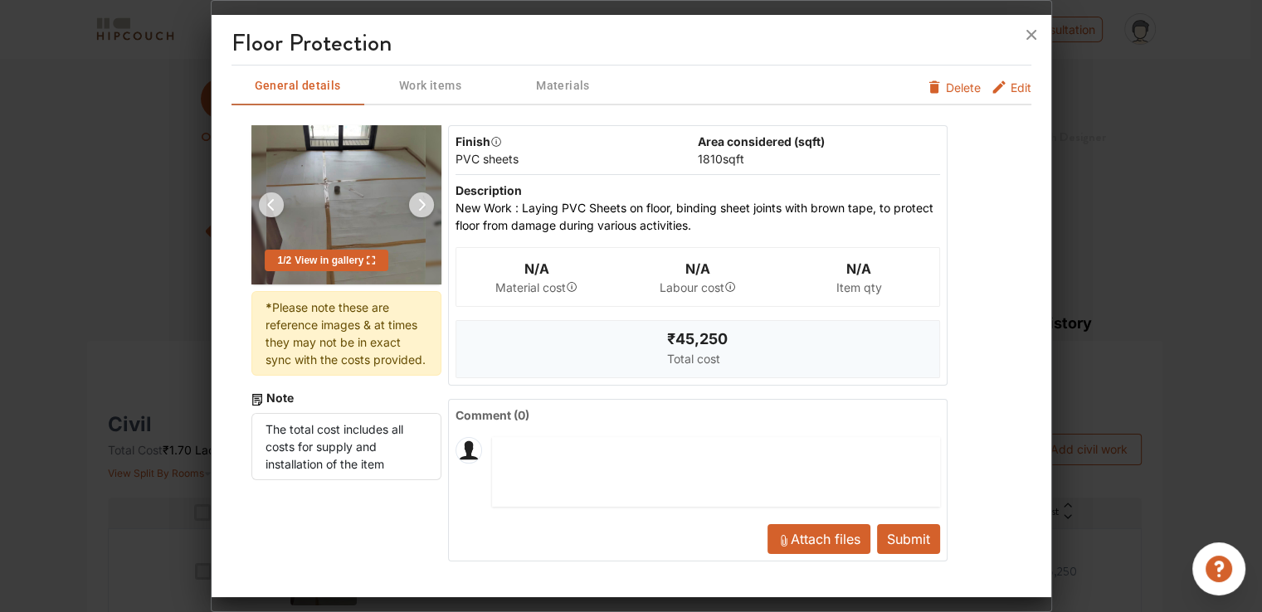
click at [1011, 84] on span "Edit" at bounding box center [1021, 92] width 21 height 27
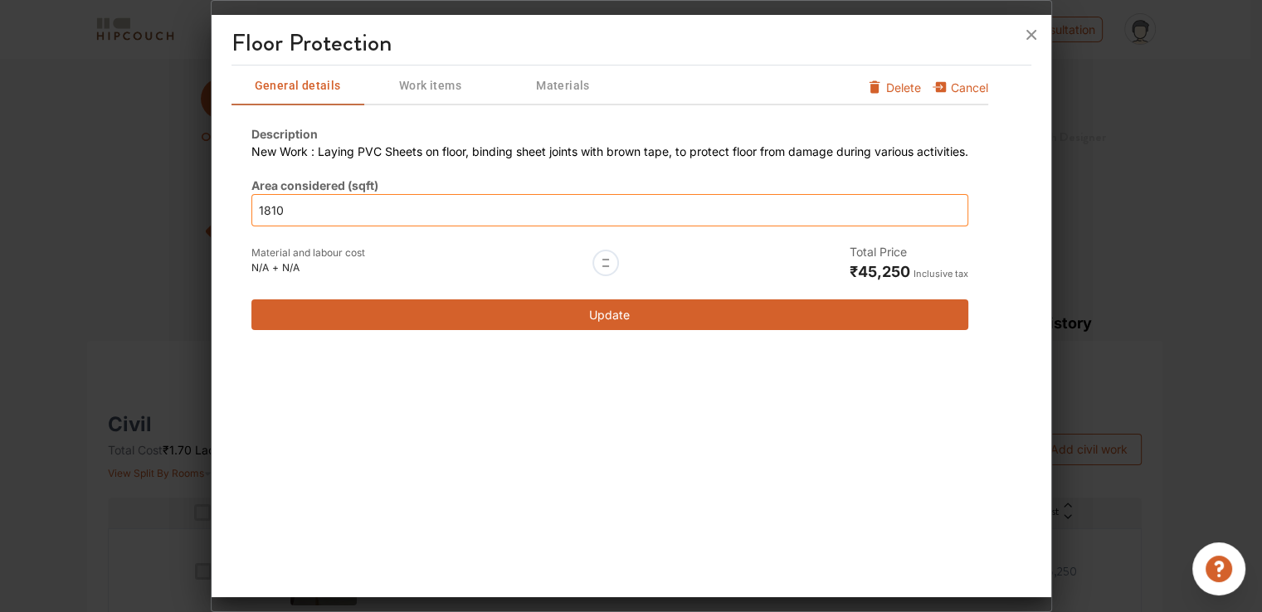
drag, startPoint x: 315, startPoint y: 214, endPoint x: 186, endPoint y: 217, distance: 128.6
click at [211, 217] on div "Floor Protection General details Work items Materials Cancel Delete Description…" at bounding box center [631, 306] width 841 height 612
type input "0"
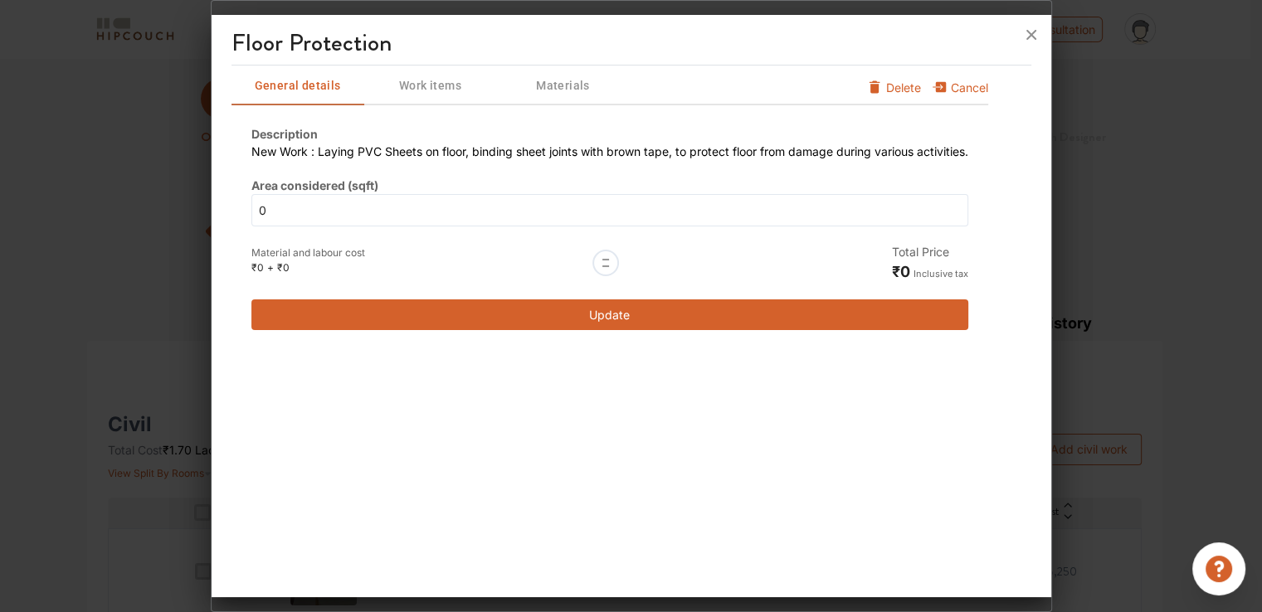
click at [615, 300] on button "Update" at bounding box center [609, 315] width 717 height 31
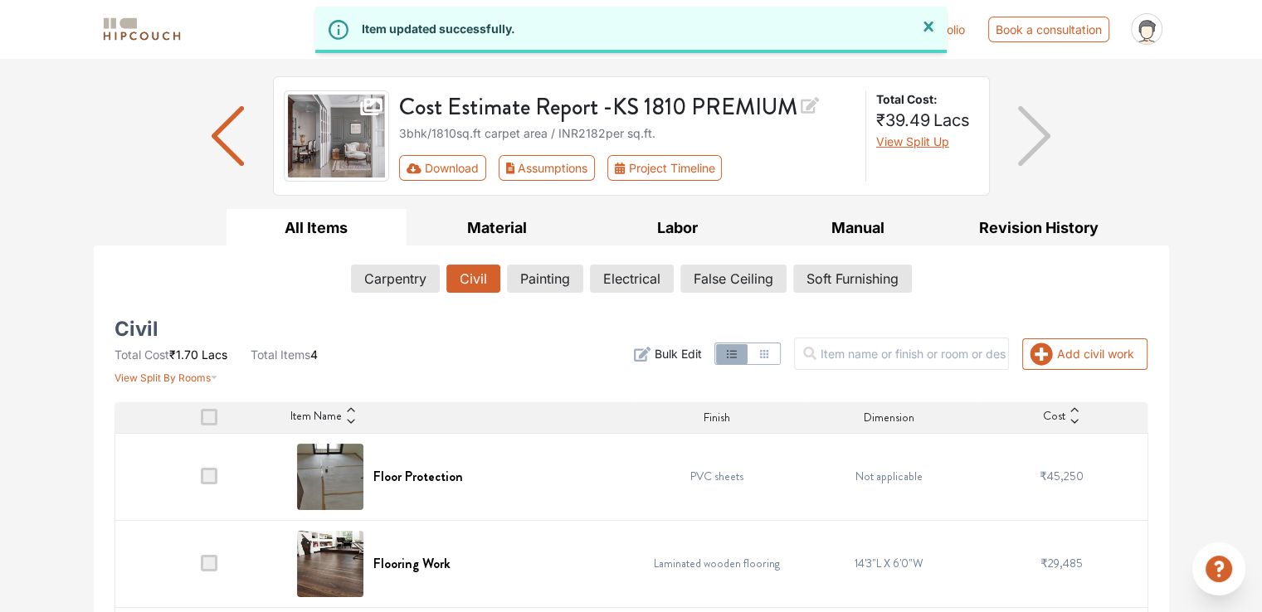
scroll to position [166, 0]
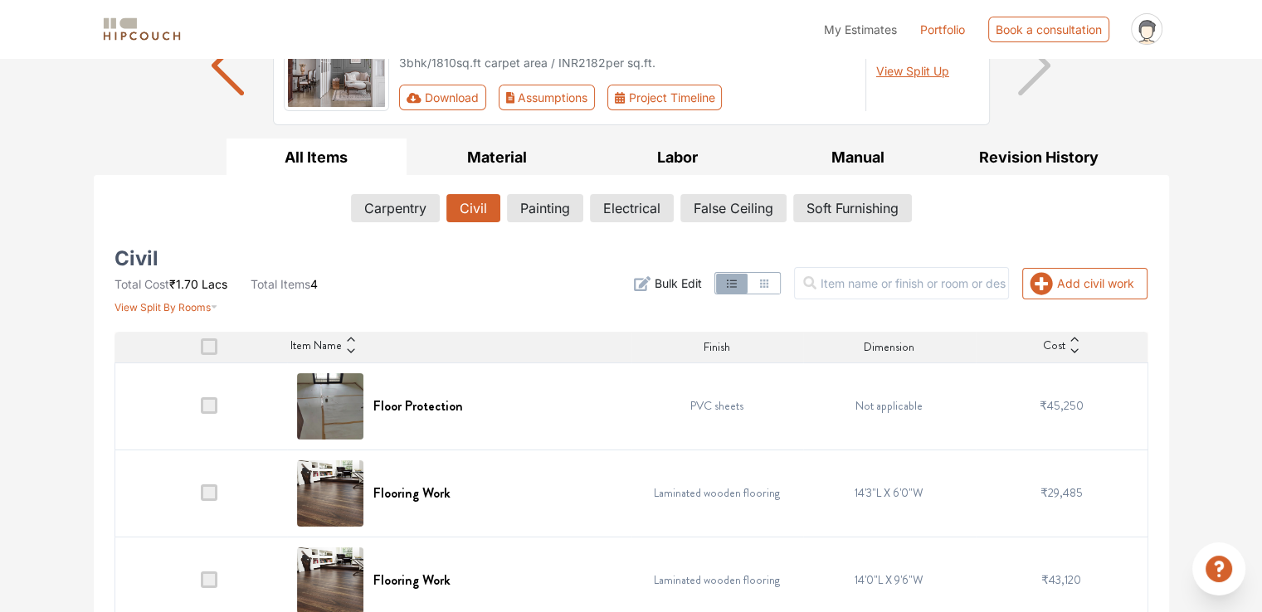
click at [1, 461] on div "Options Summary Details Speak to a Hipcouch Designer Cost Estimate Report - KS …" at bounding box center [631, 308] width 1262 height 832
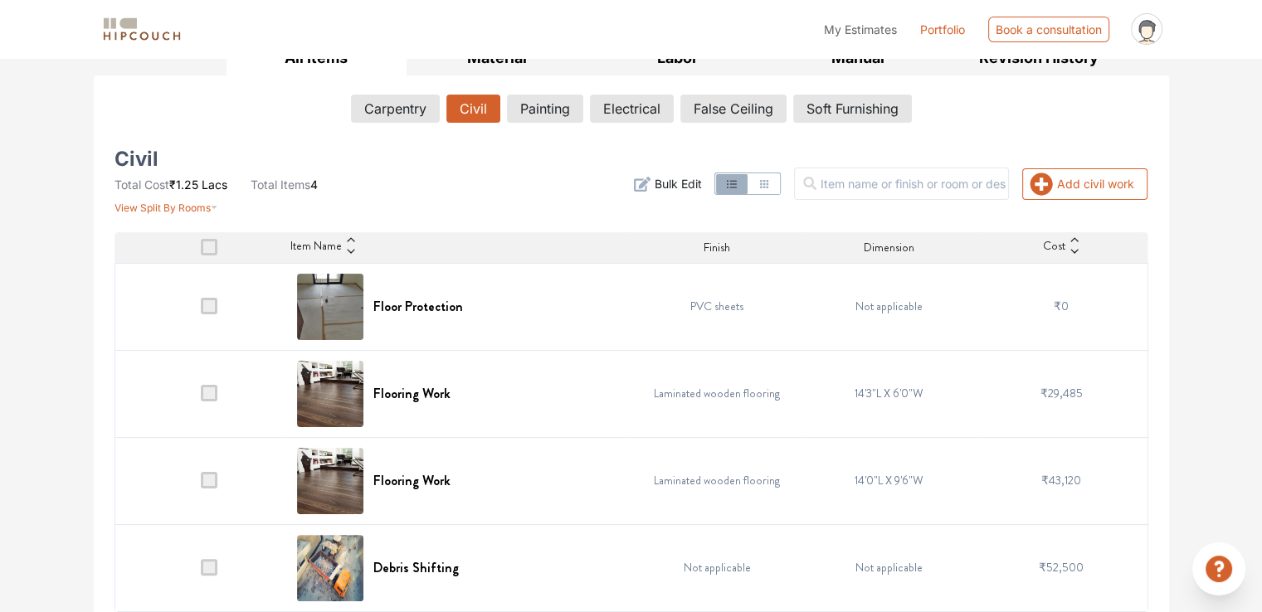
scroll to position [276, 0]
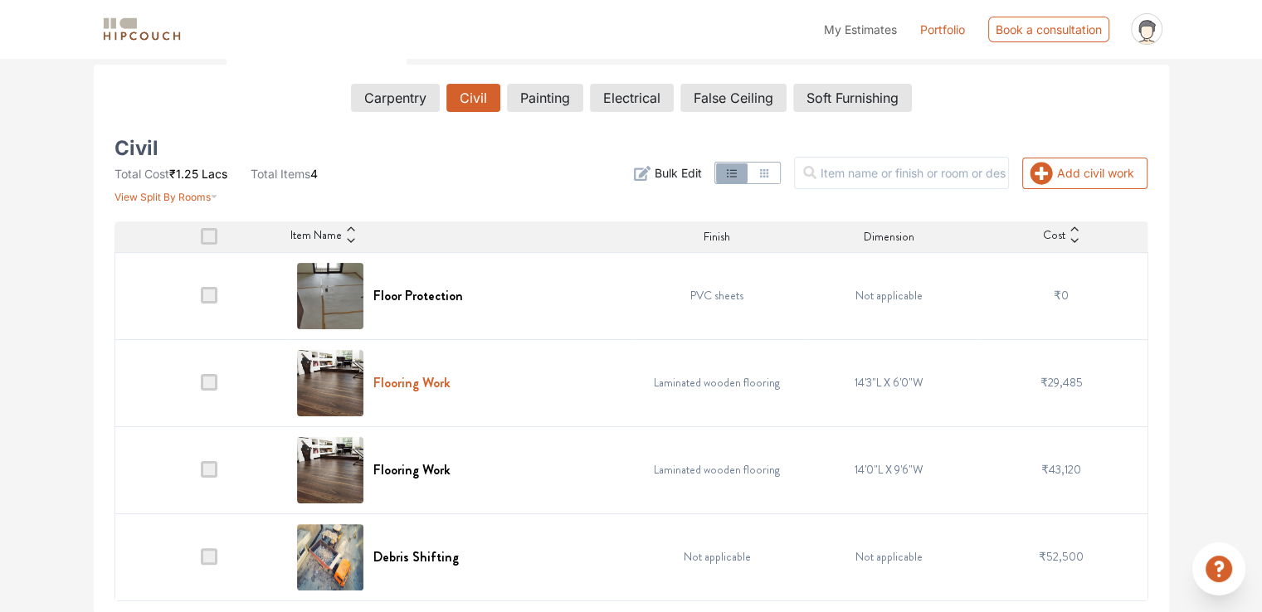
click at [400, 379] on h6 "Flooring Work" at bounding box center [411, 383] width 77 height 16
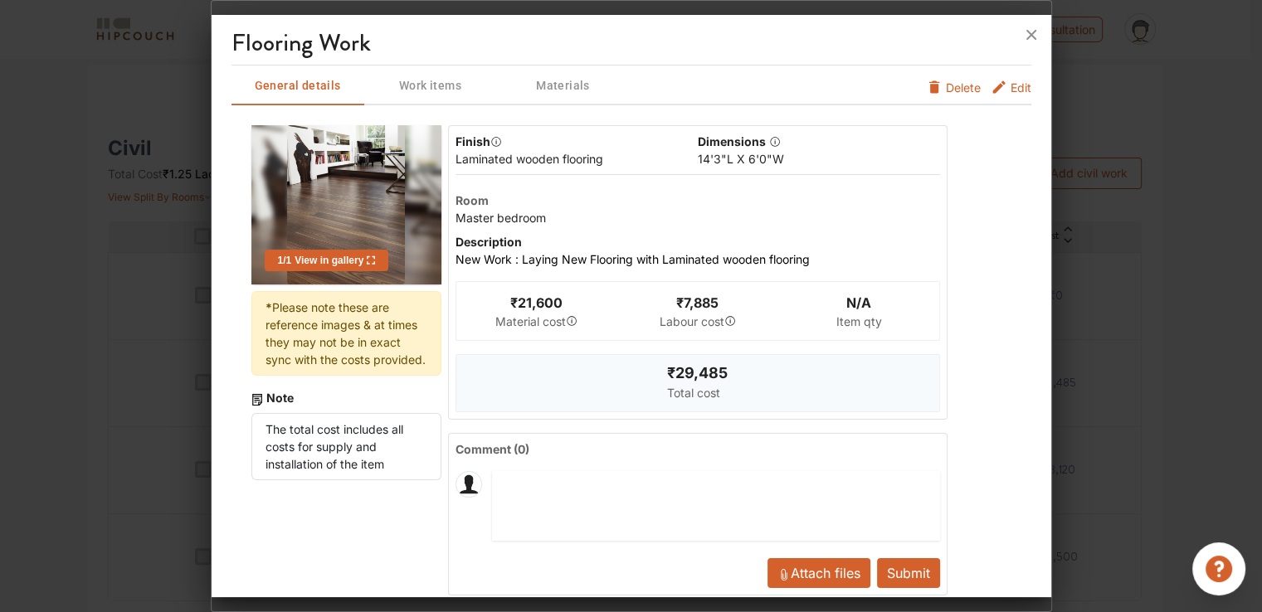
click at [1011, 85] on span "Edit" at bounding box center [1021, 92] width 21 height 27
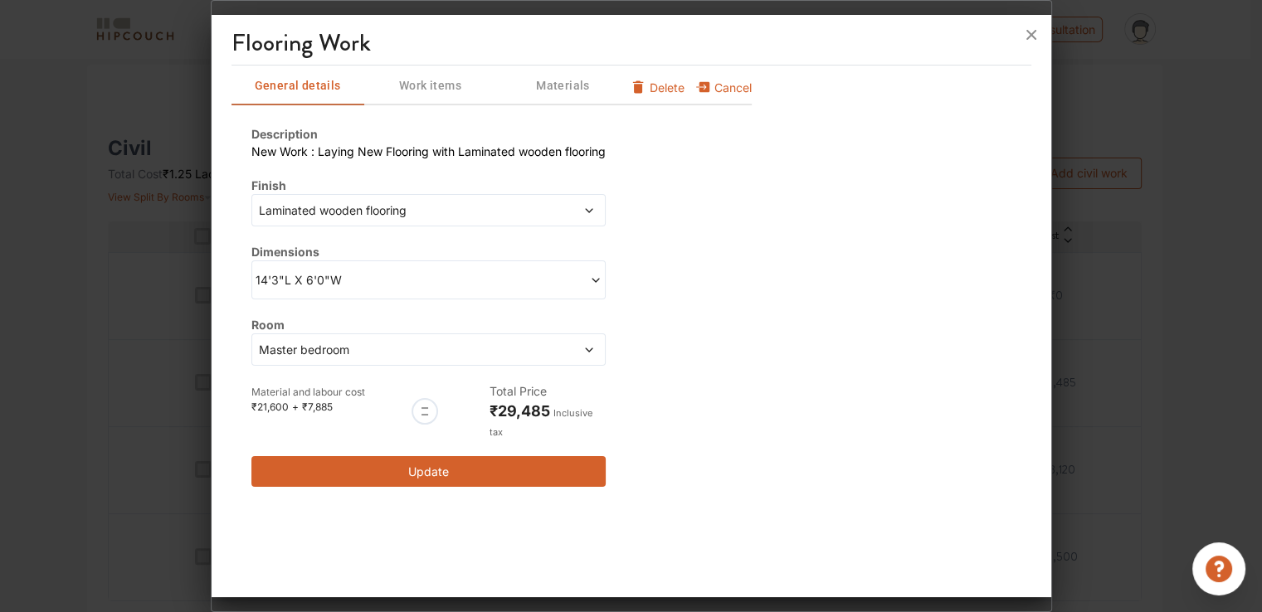
click at [356, 210] on span "Laminated wooden flooring" at bounding box center [383, 210] width 255 height 17
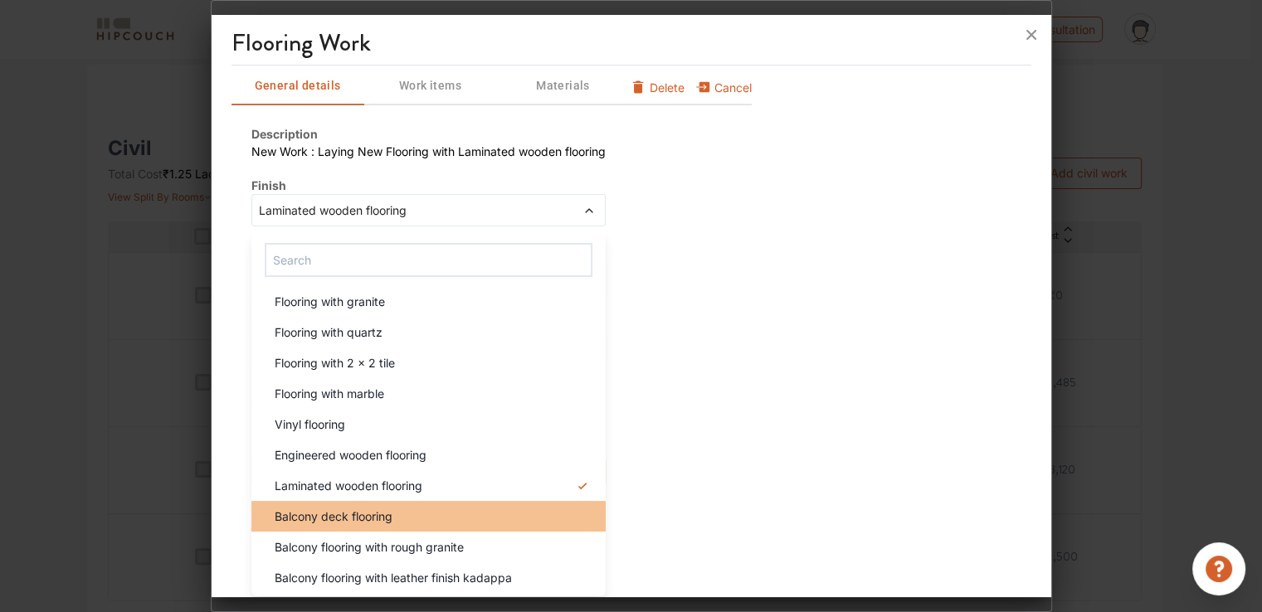
scroll to position [83, 0]
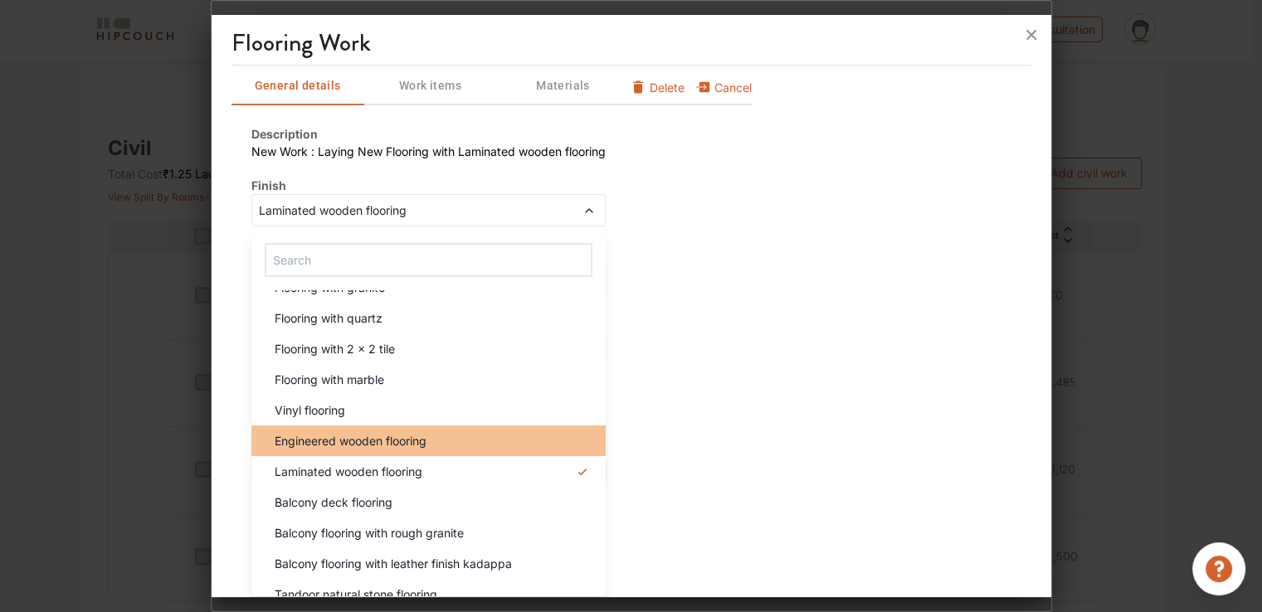
click at [338, 445] on span "Engineered wooden flooring" at bounding box center [351, 440] width 152 height 17
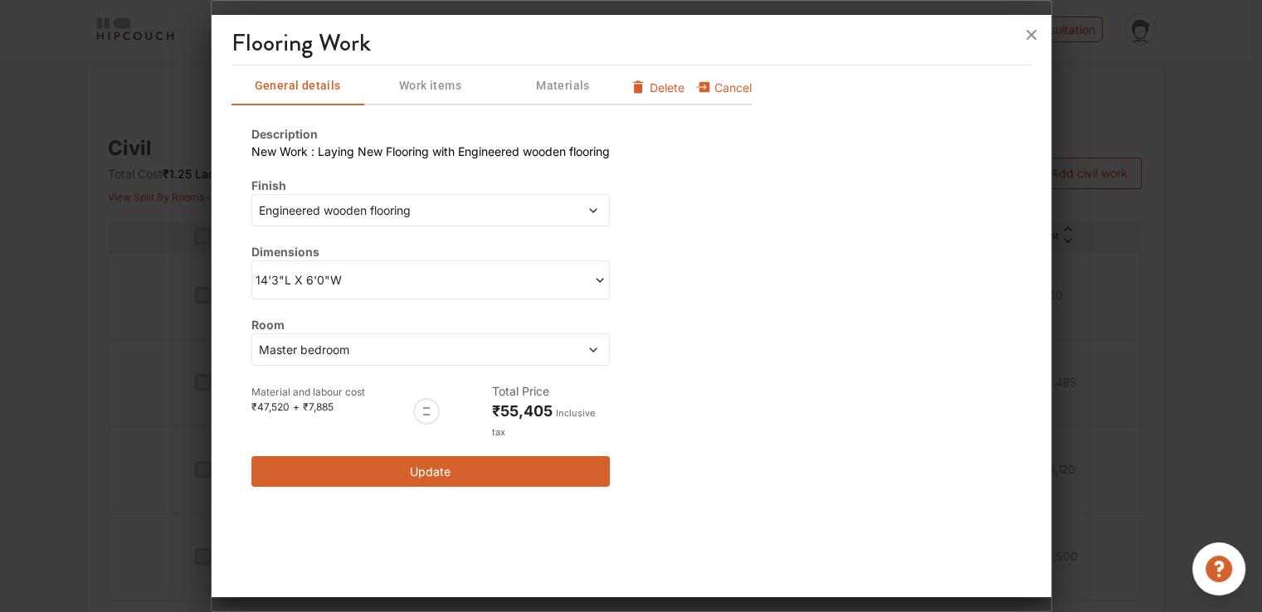
click at [472, 462] on button "Update" at bounding box center [430, 471] width 358 height 31
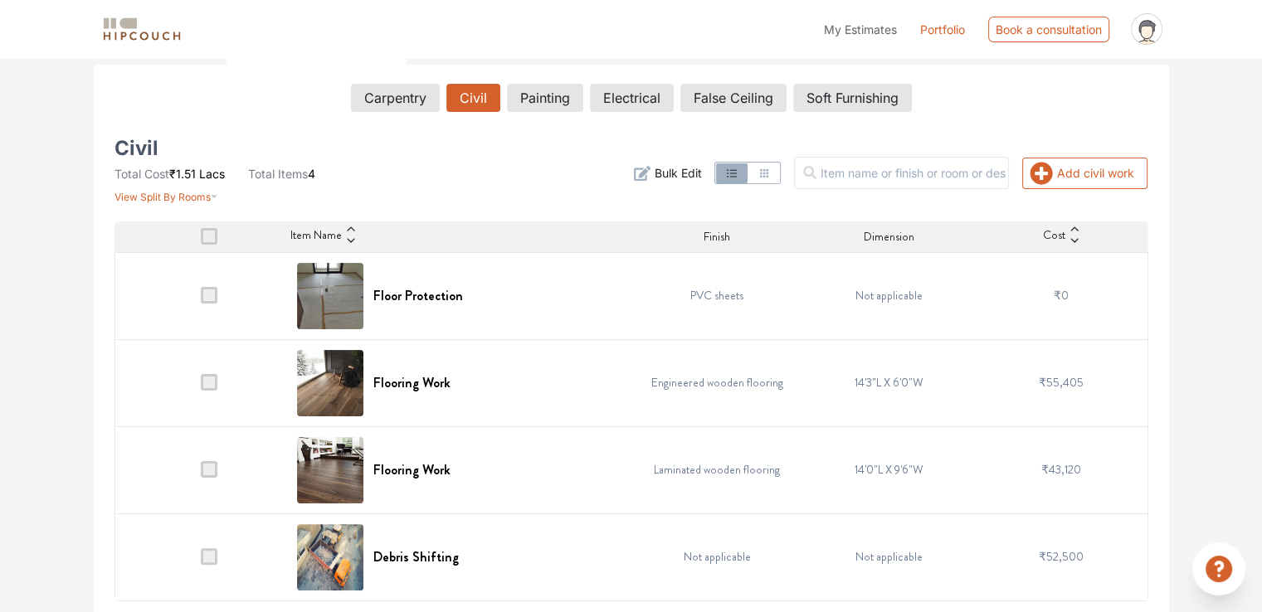
click at [209, 382] on span at bounding box center [209, 382] width 17 height 17
click at [201, 387] on input "checkbox" at bounding box center [201, 387] width 0 height 0
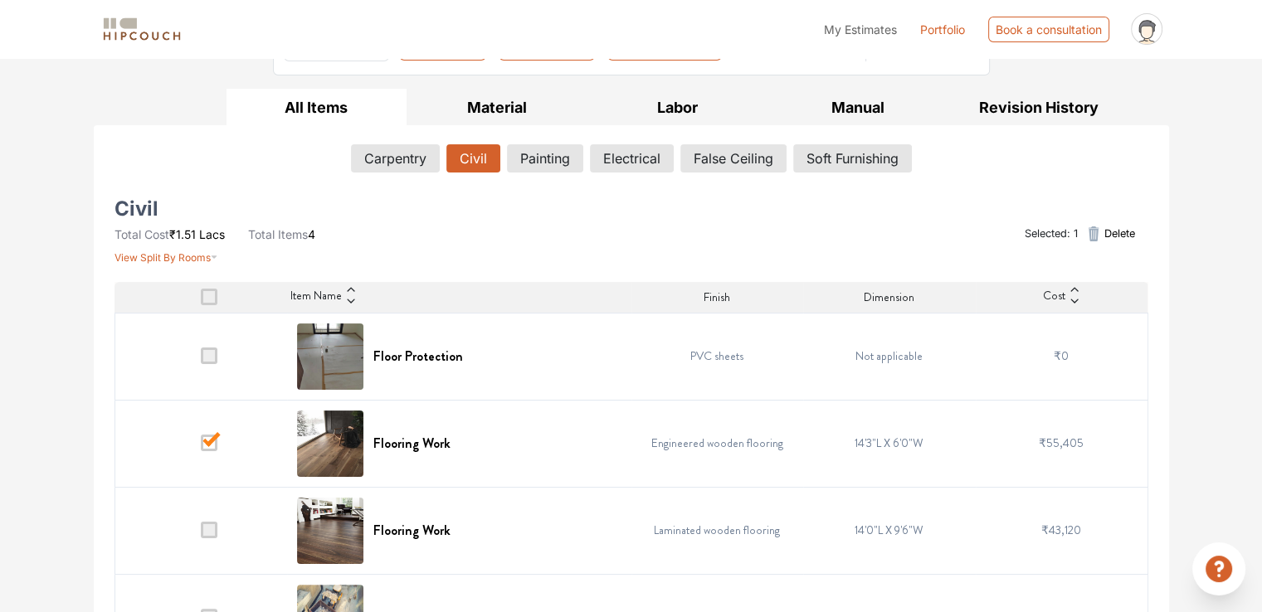
scroll to position [193, 0]
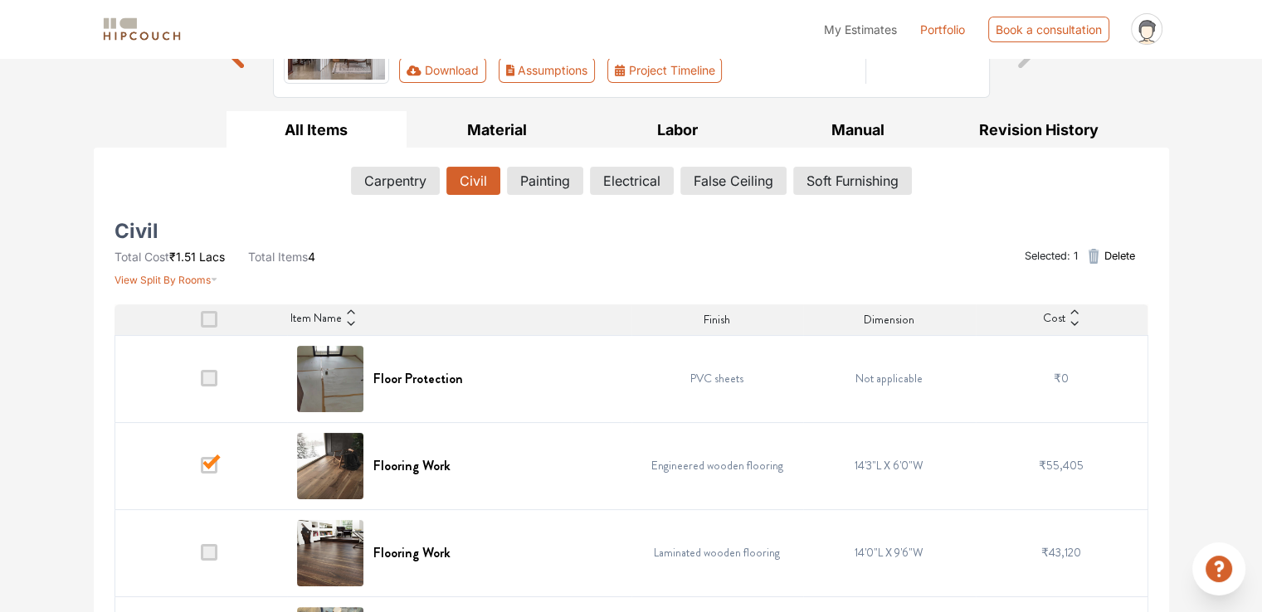
click at [1124, 256] on span "Delete" at bounding box center [1119, 256] width 31 height 16
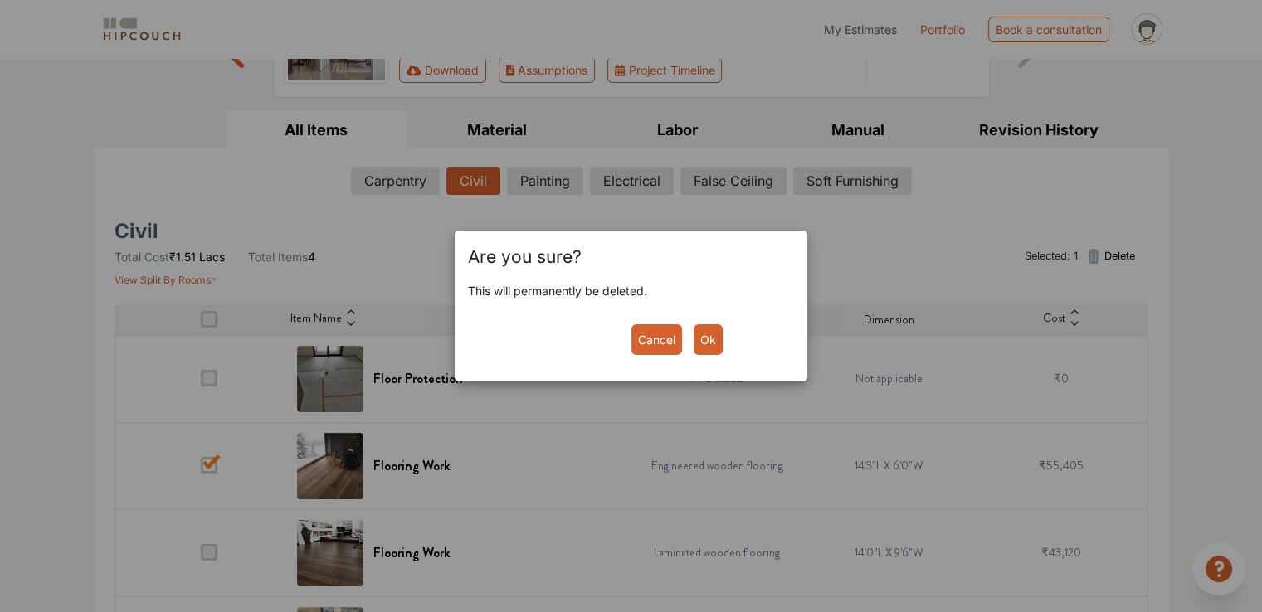
click at [716, 341] on button "Ok" at bounding box center [708, 339] width 29 height 31
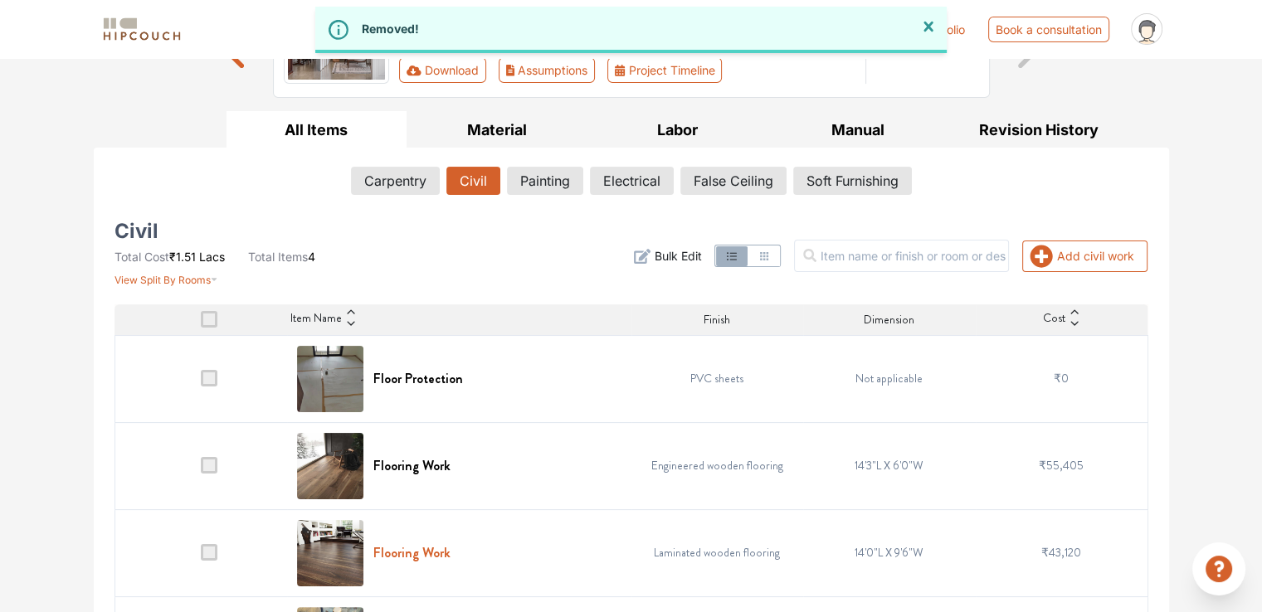
click at [412, 551] on h6 "Flooring Work" at bounding box center [411, 553] width 77 height 16
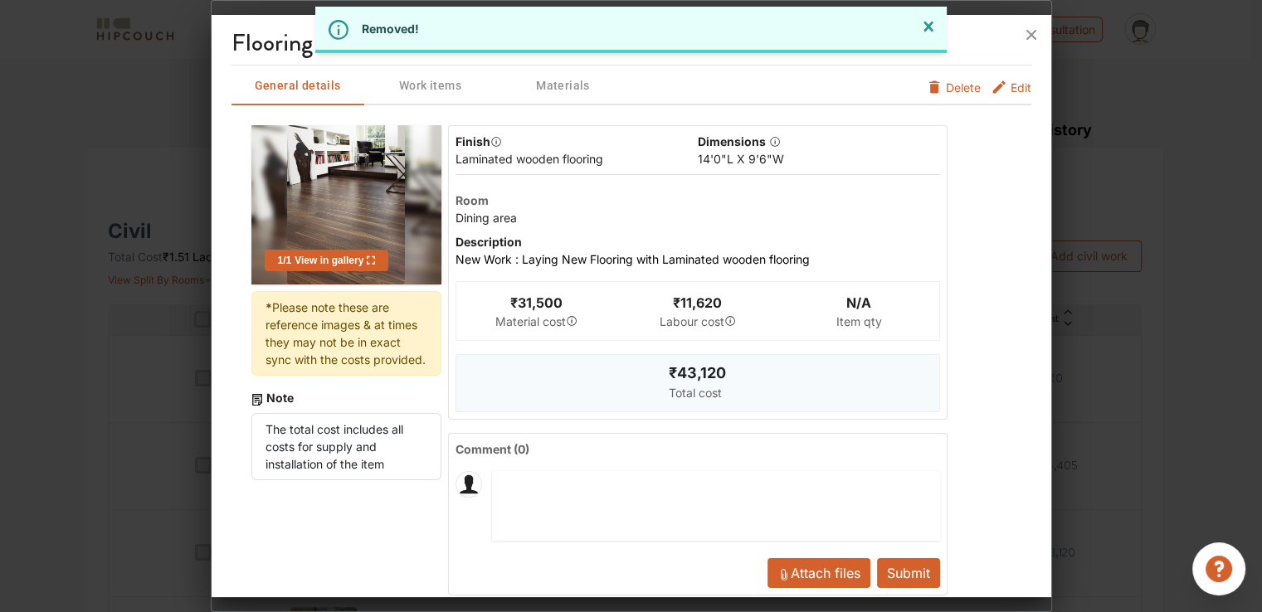
click at [1012, 87] on span "Edit" at bounding box center [1021, 92] width 21 height 27
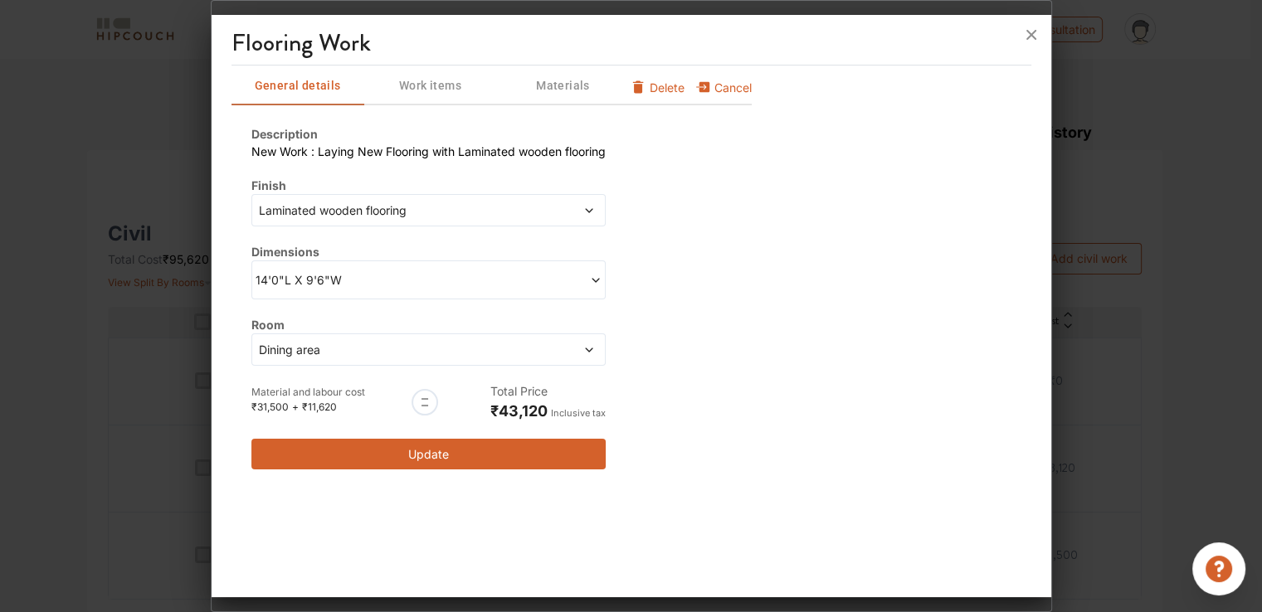
scroll to position [189, 0]
click at [348, 207] on span "Laminated wooden flooring" at bounding box center [383, 210] width 255 height 17
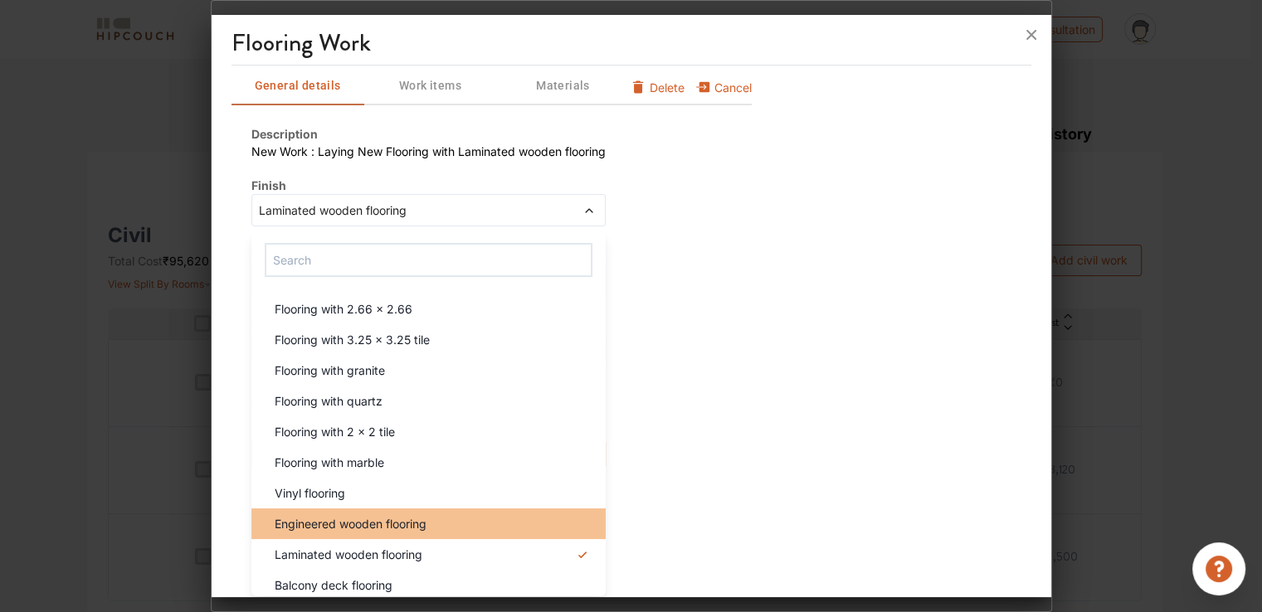
click at [342, 522] on span "Engineered wooden flooring" at bounding box center [351, 523] width 152 height 17
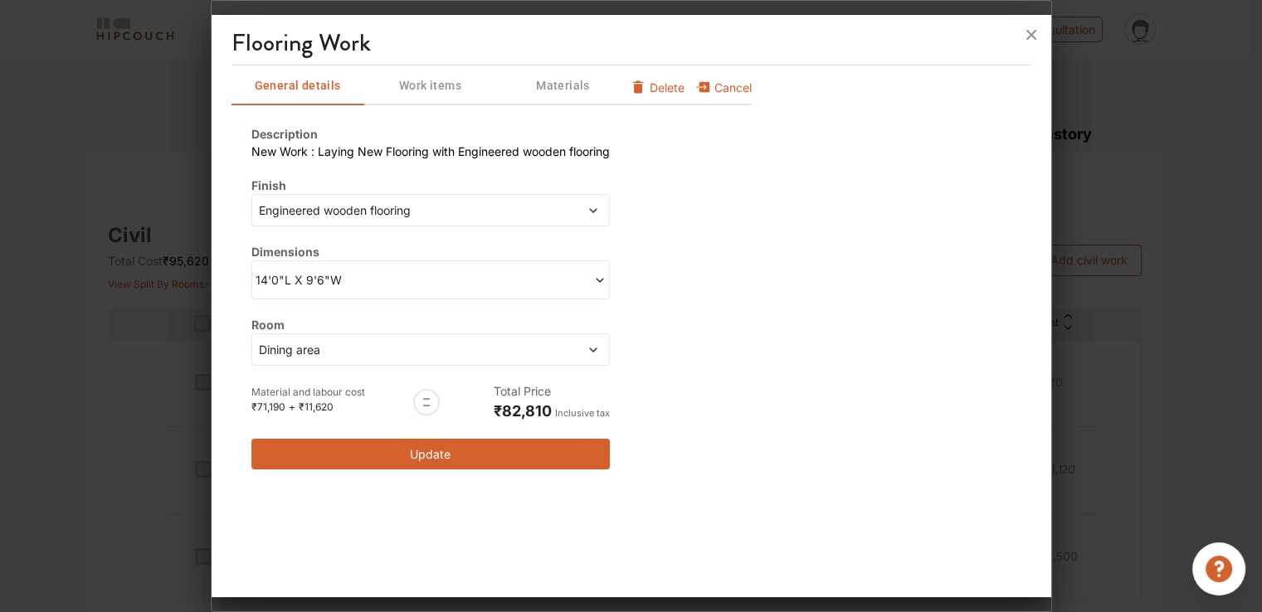
click at [327, 360] on div "Dining area" at bounding box center [430, 350] width 358 height 32
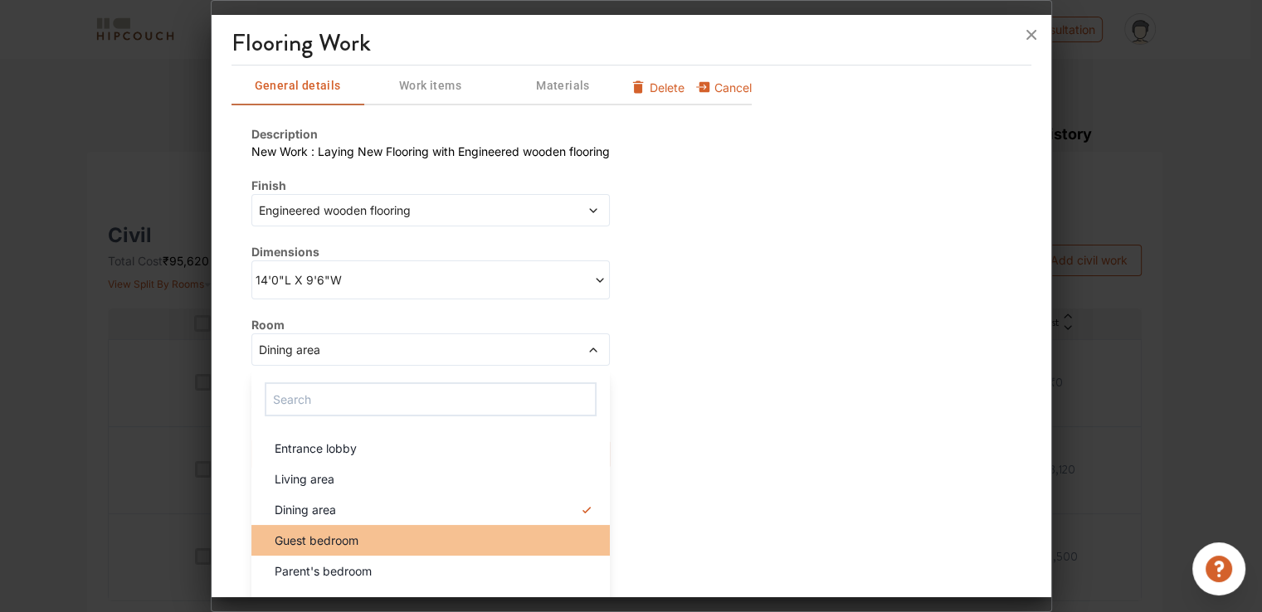
scroll to position [69, 0]
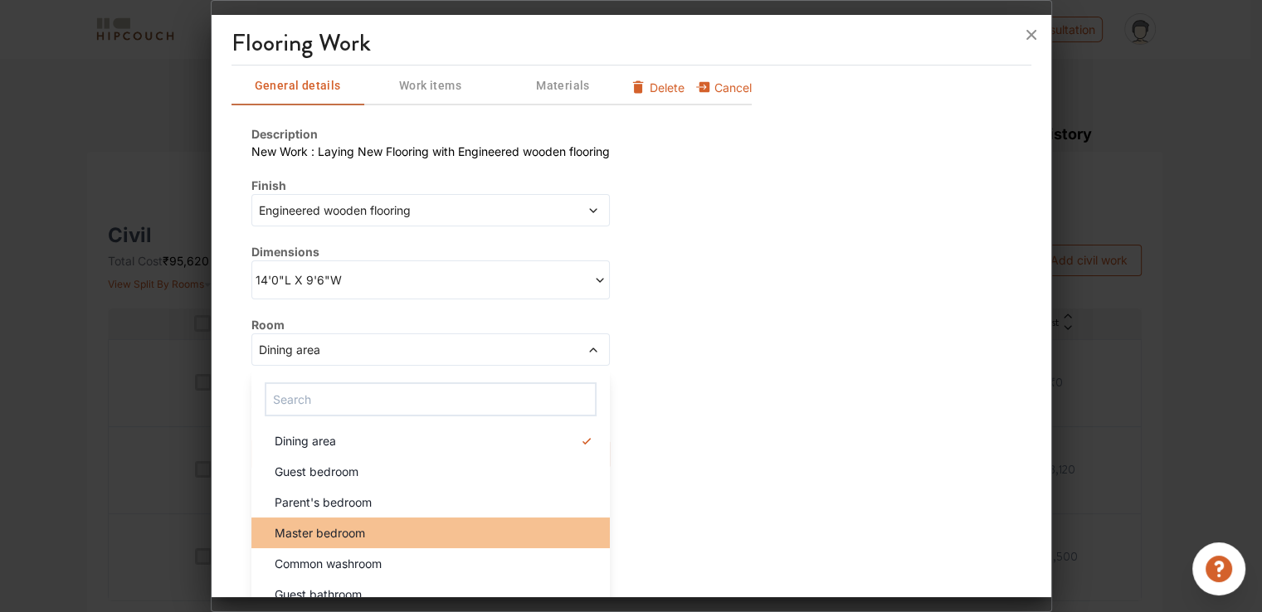
click at [322, 534] on span "Master bedroom" at bounding box center [320, 532] width 90 height 17
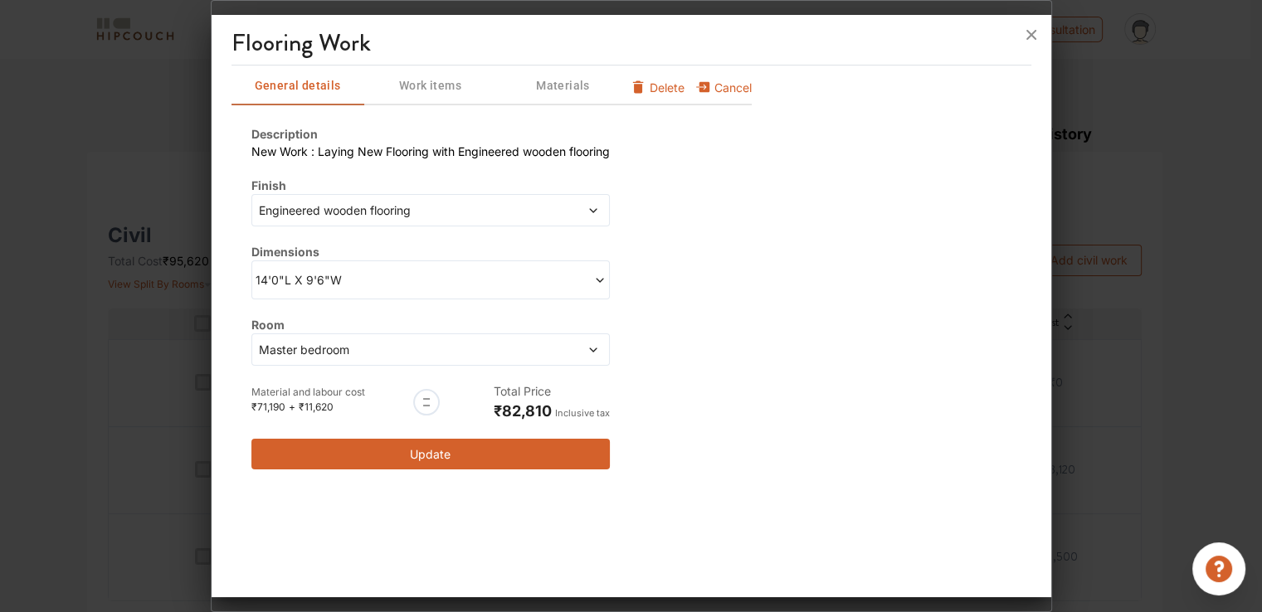
click at [315, 278] on span "14'0"L X 9'6"W" at bounding box center [343, 279] width 175 height 17
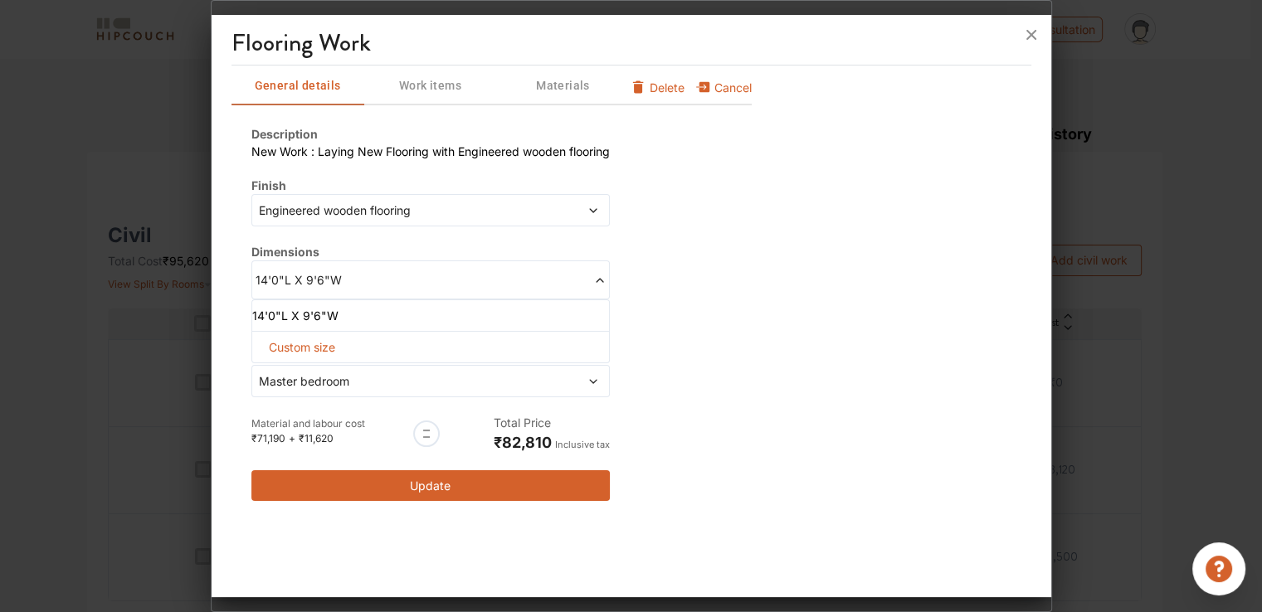
click at [298, 346] on span "Custom size" at bounding box center [302, 347] width 80 height 31
click at [285, 371] on input "text" at bounding box center [285, 374] width 39 height 30
type input "14"
click at [358, 371] on input "text" at bounding box center [369, 374] width 39 height 30
type input "12"
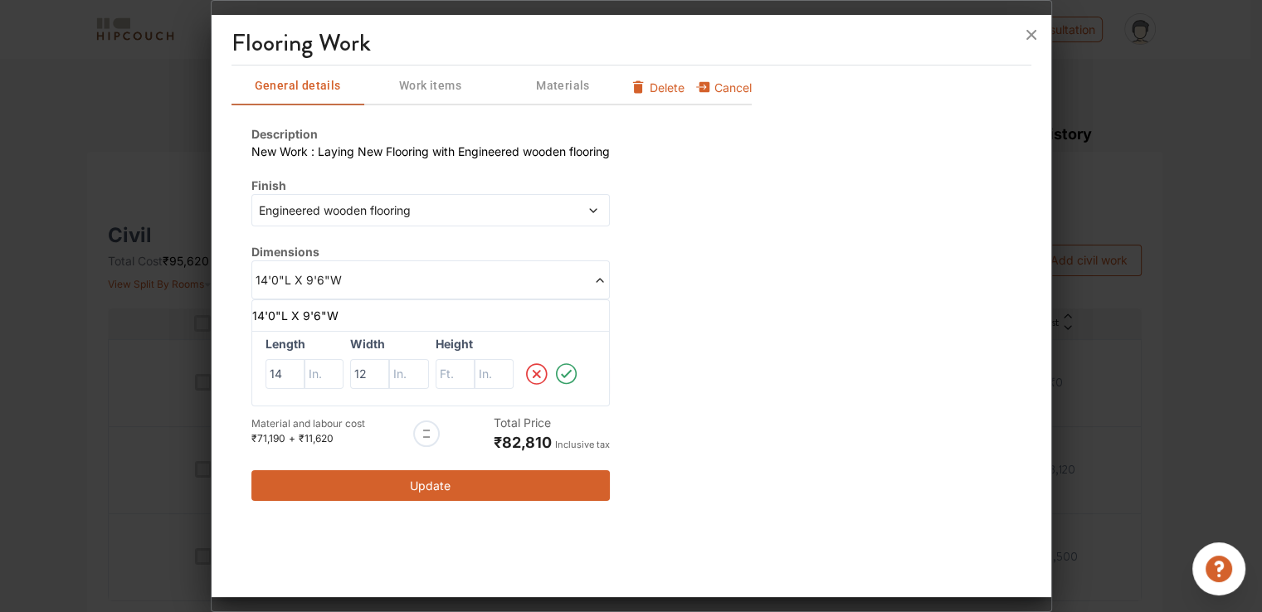
click at [519, 485] on button "Update" at bounding box center [430, 486] width 358 height 31
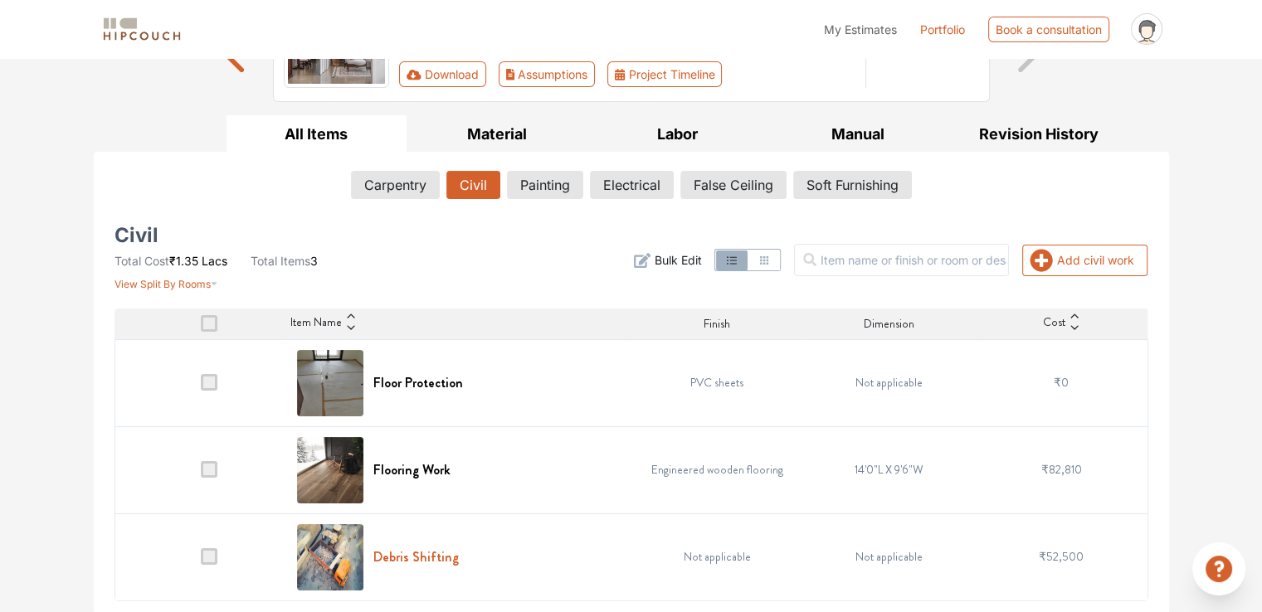
click at [412, 555] on h6 "Debris Shifting" at bounding box center [415, 557] width 85 height 16
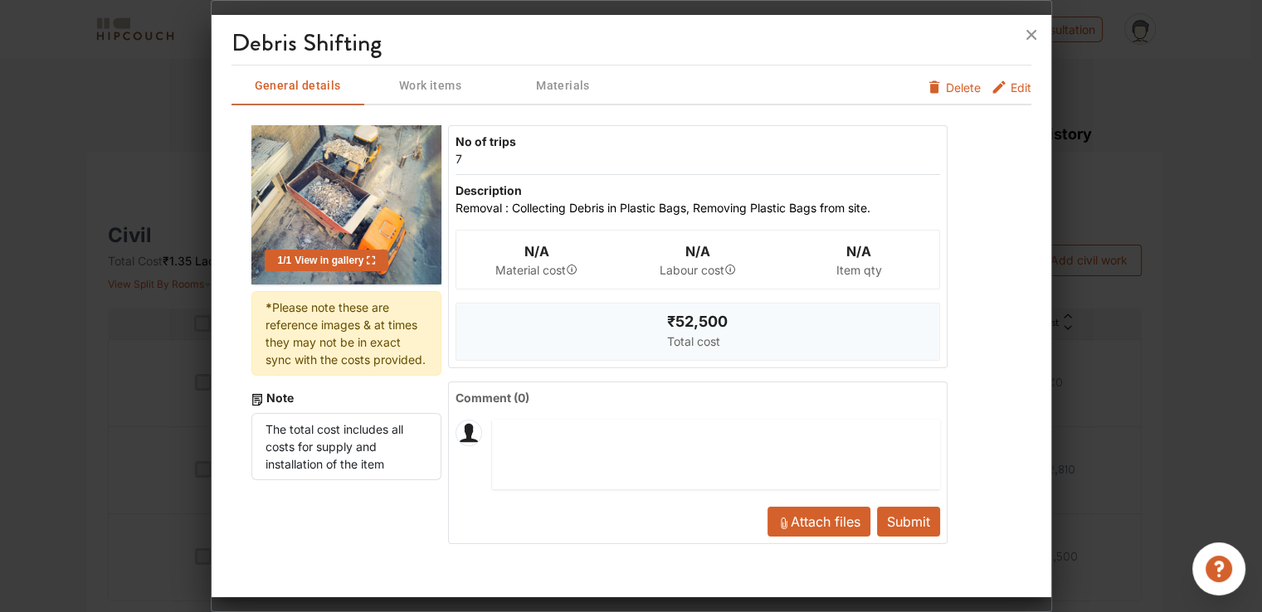
click at [1014, 87] on span "Edit" at bounding box center [1021, 92] width 21 height 27
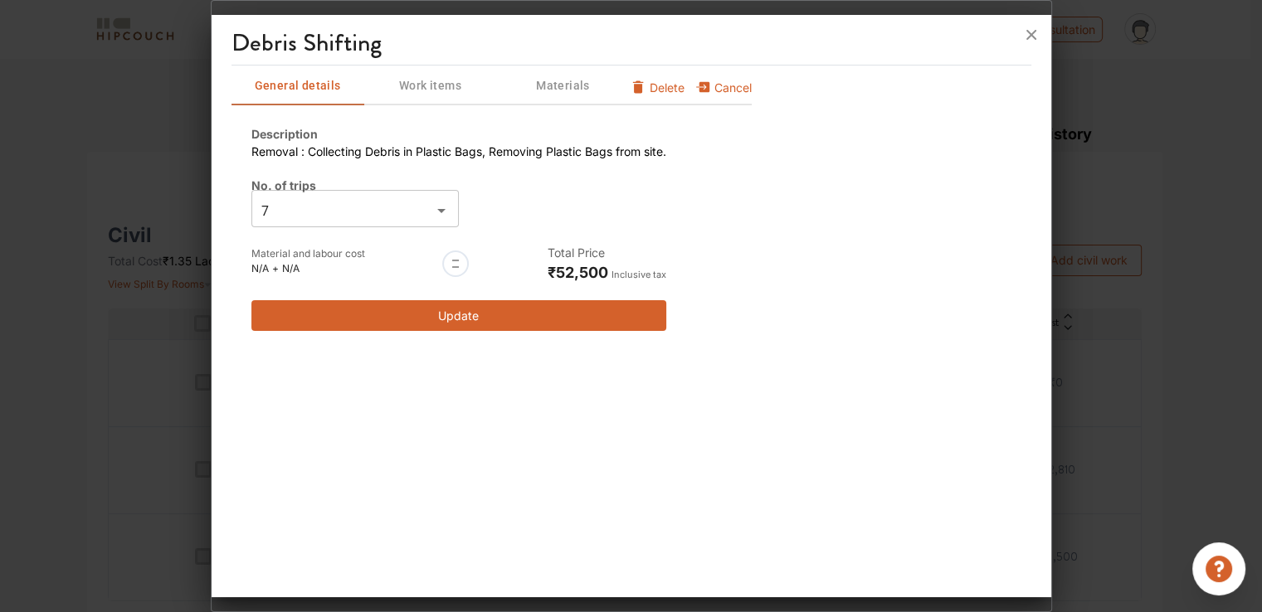
click at [358, 222] on div "7 ​" at bounding box center [354, 210] width 207 height 33
type input "0"
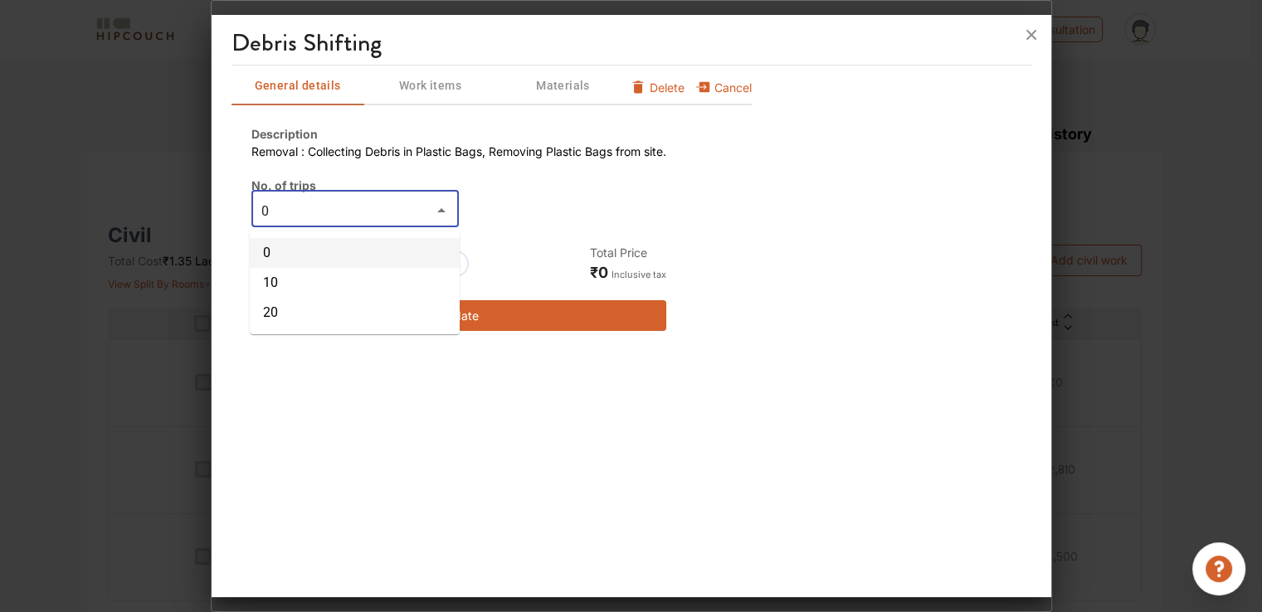
click at [283, 247] on li "0" at bounding box center [355, 253] width 210 height 30
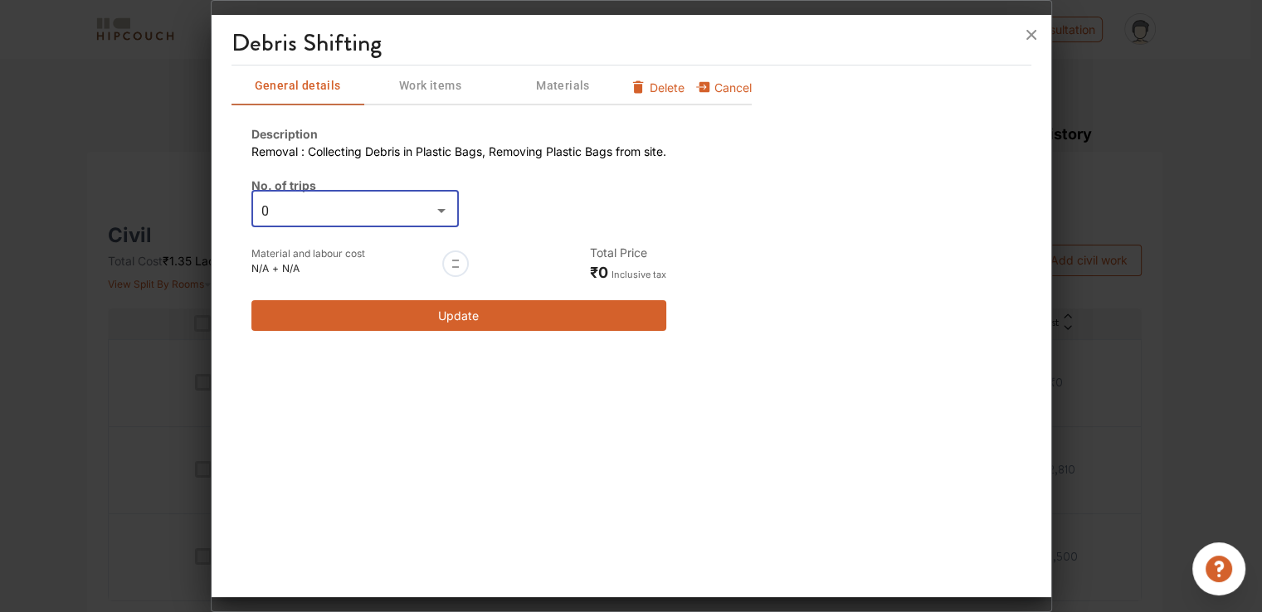
type input "0"
click at [468, 317] on button "Update" at bounding box center [458, 315] width 415 height 31
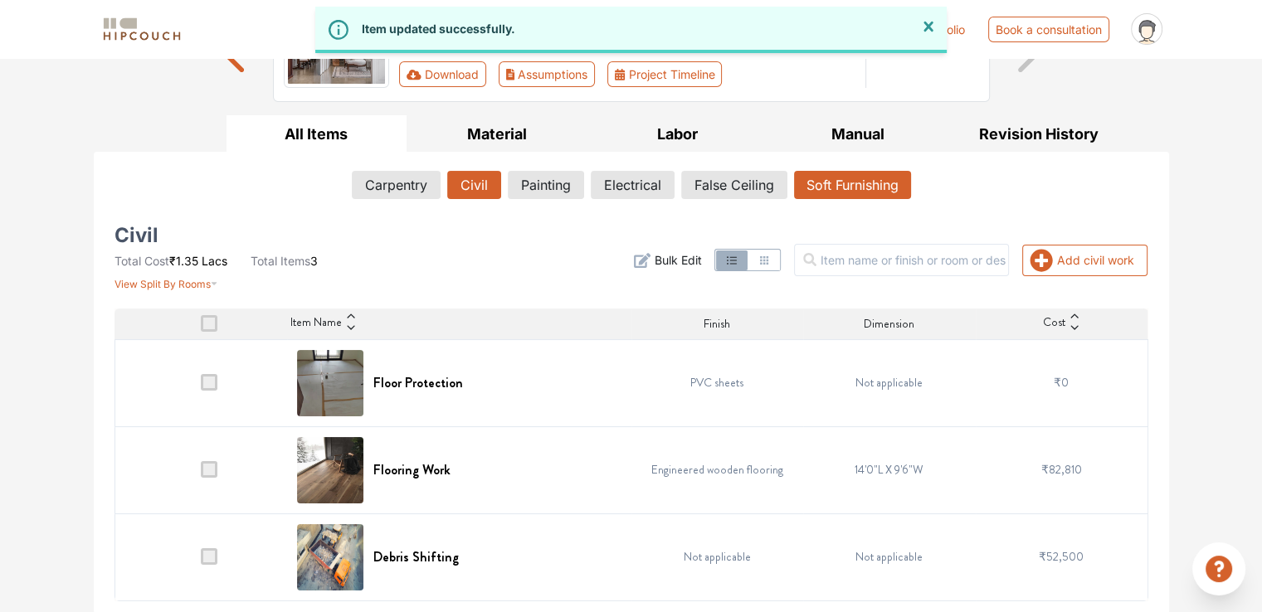
click at [824, 177] on button "Soft Furnishing" at bounding box center [852, 185] width 117 height 28
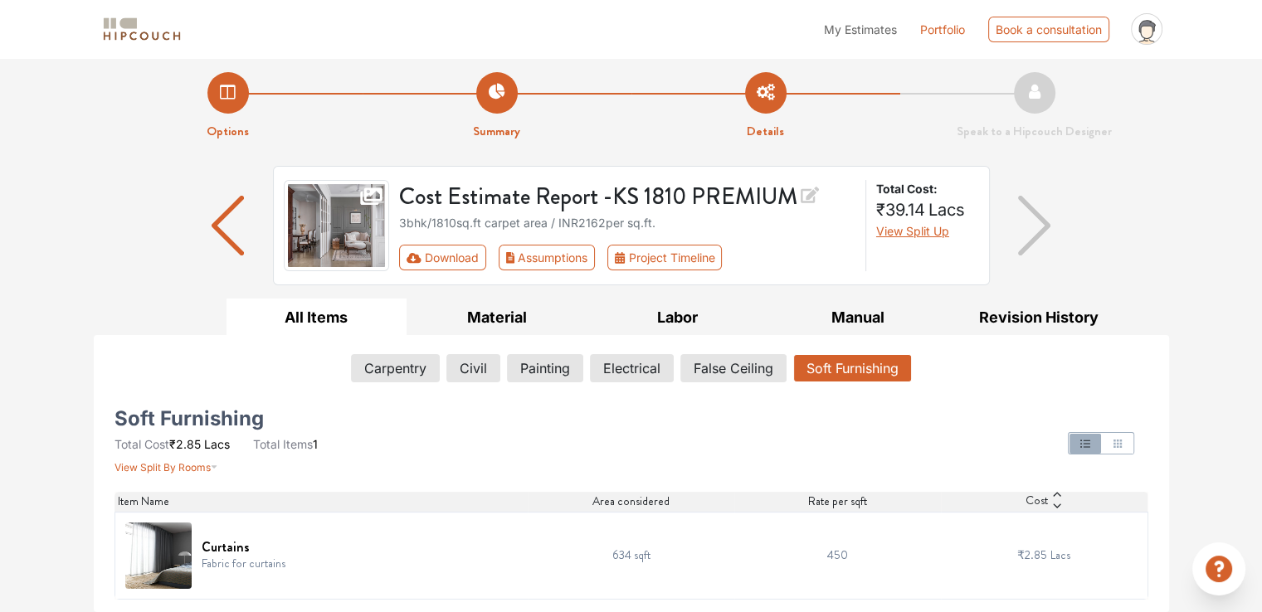
scroll to position [5, 0]
click at [235, 544] on h6 "Curtains" at bounding box center [244, 548] width 84 height 16
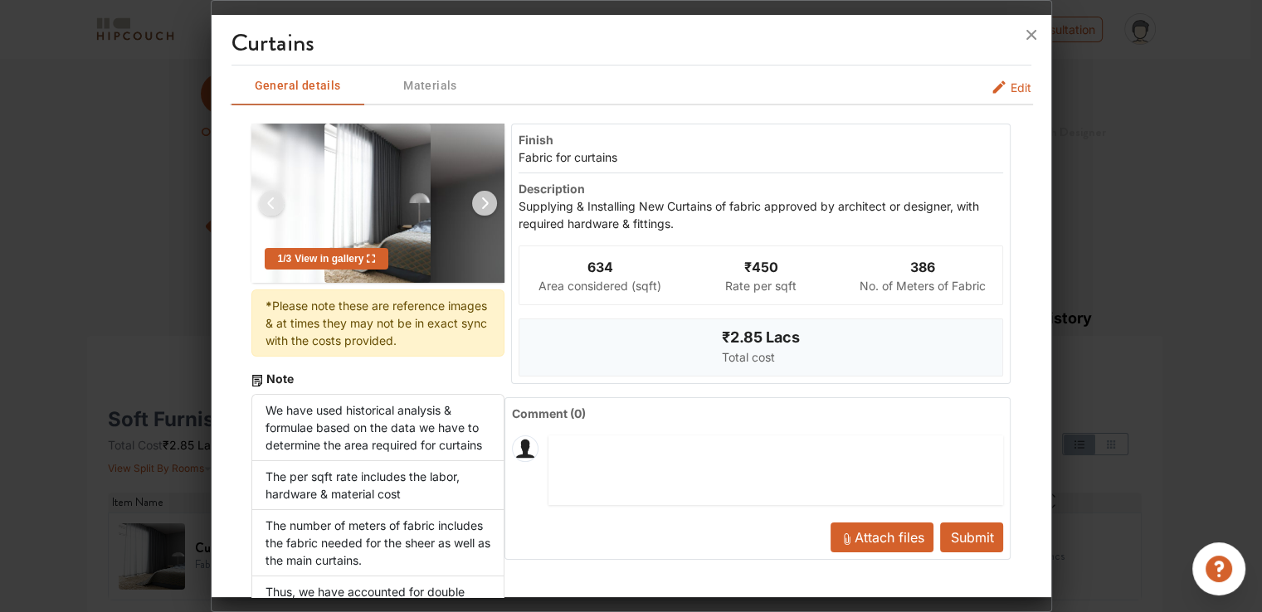
click at [1011, 87] on span "Edit" at bounding box center [1021, 87] width 21 height 17
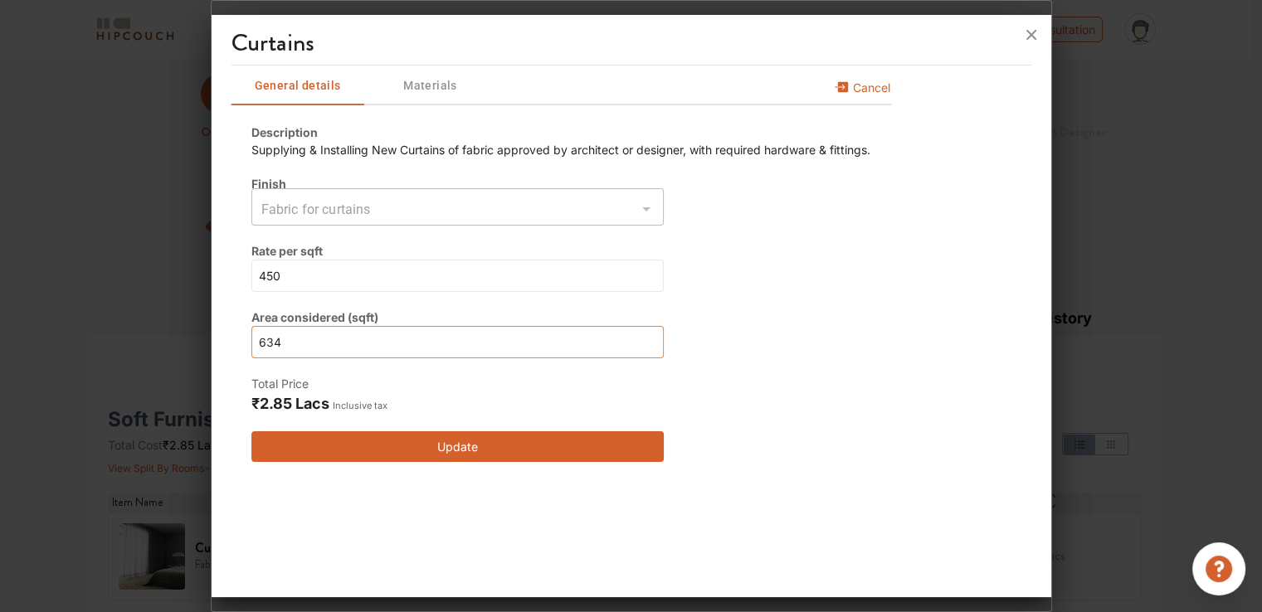
drag, startPoint x: 277, startPoint y: 342, endPoint x: 236, endPoint y: 333, distance: 42.5
click at [236, 333] on div "Description Supplying & Installing New Curtains of fabric approved by architect…" at bounding box center [561, 293] width 659 height 378
type input "0"
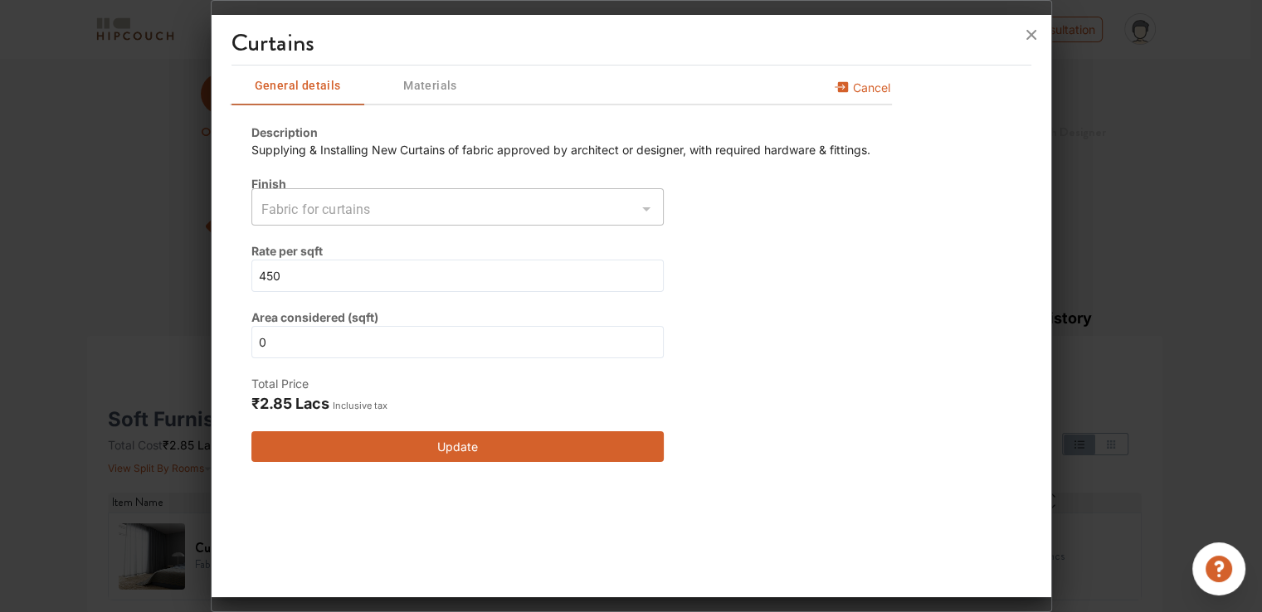
click at [342, 461] on button "Update" at bounding box center [457, 447] width 412 height 31
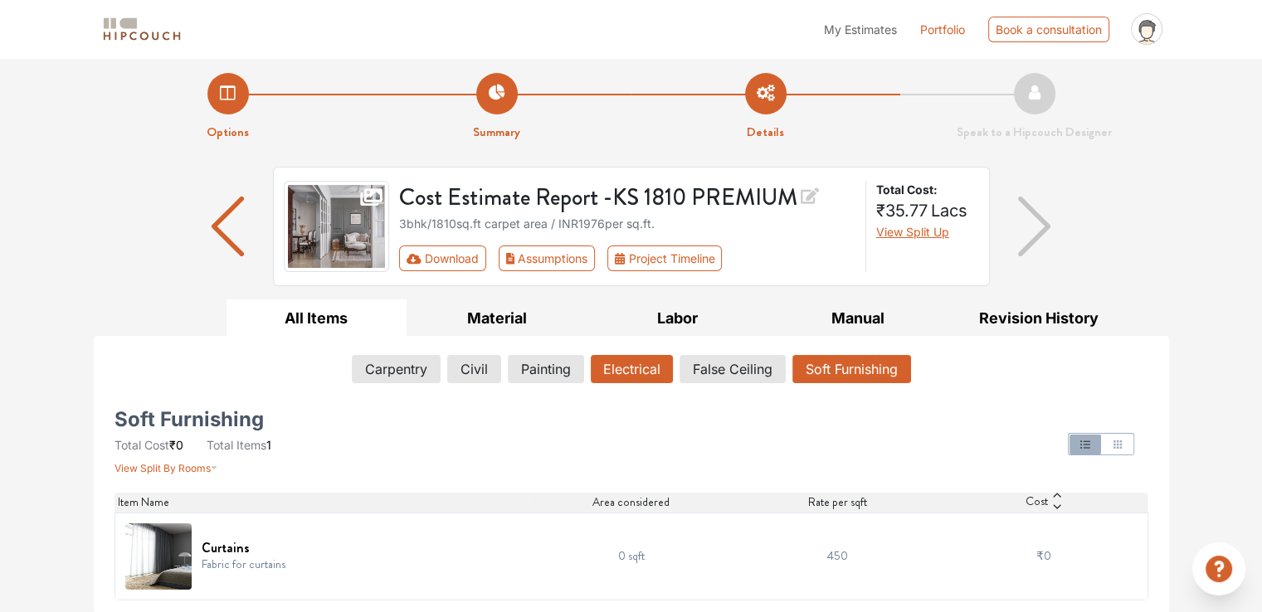
click at [611, 374] on button "Electrical" at bounding box center [632, 369] width 82 height 28
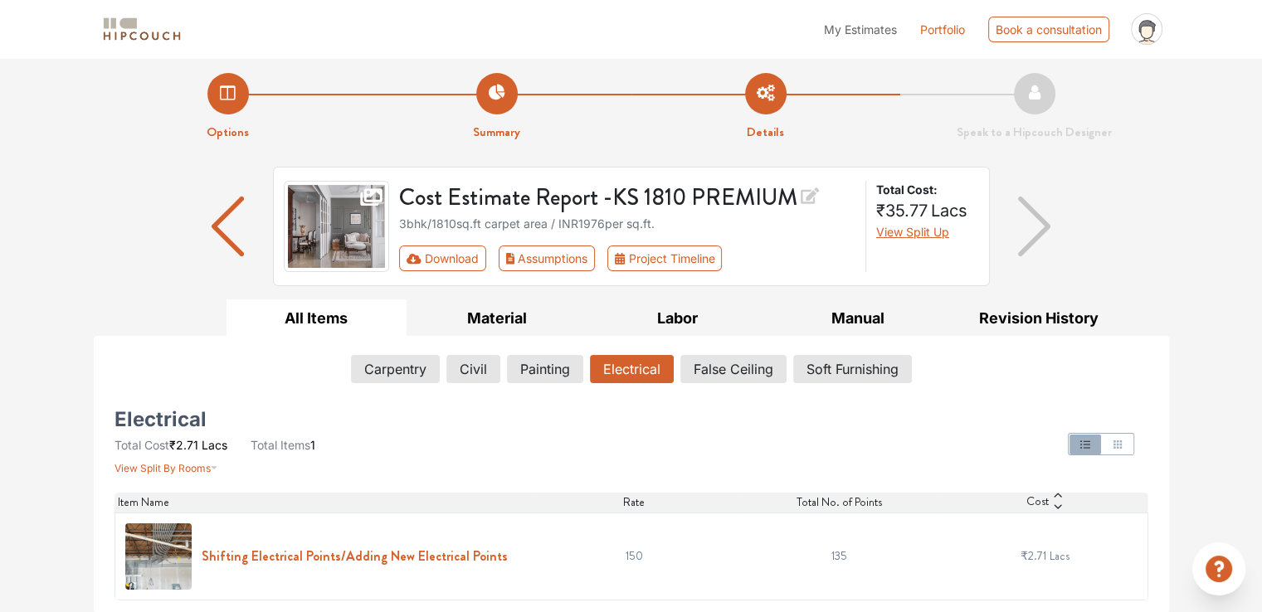
click at [393, 553] on h6 "Shifting Electrical Points/Adding New Electrical Points" at bounding box center [355, 557] width 306 height 16
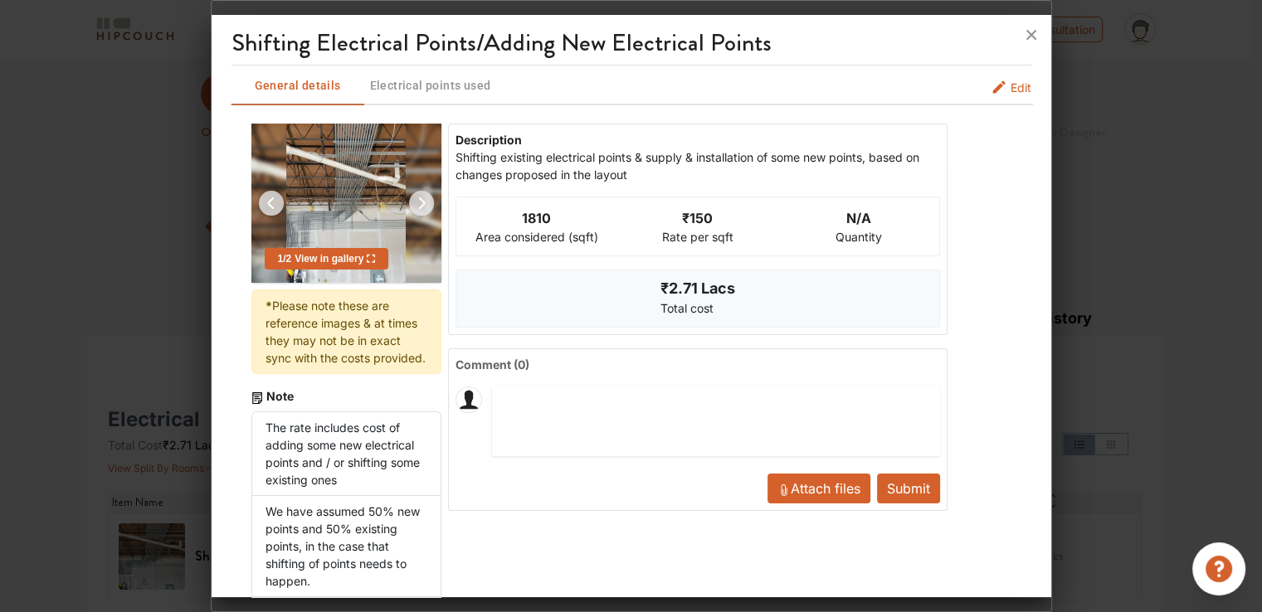
click at [1017, 89] on span "Edit" at bounding box center [1021, 87] width 21 height 17
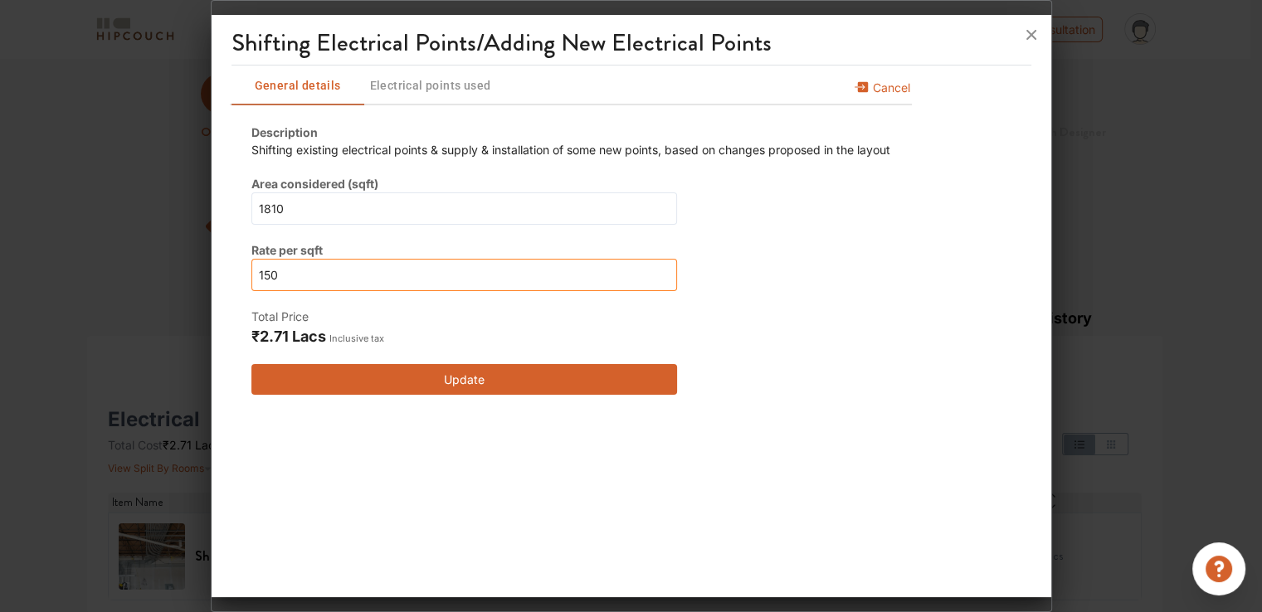
drag, startPoint x: 292, startPoint y: 276, endPoint x: 289, endPoint y: 246, distance: 30.1
click at [290, 275] on input "150" at bounding box center [464, 275] width 426 height 32
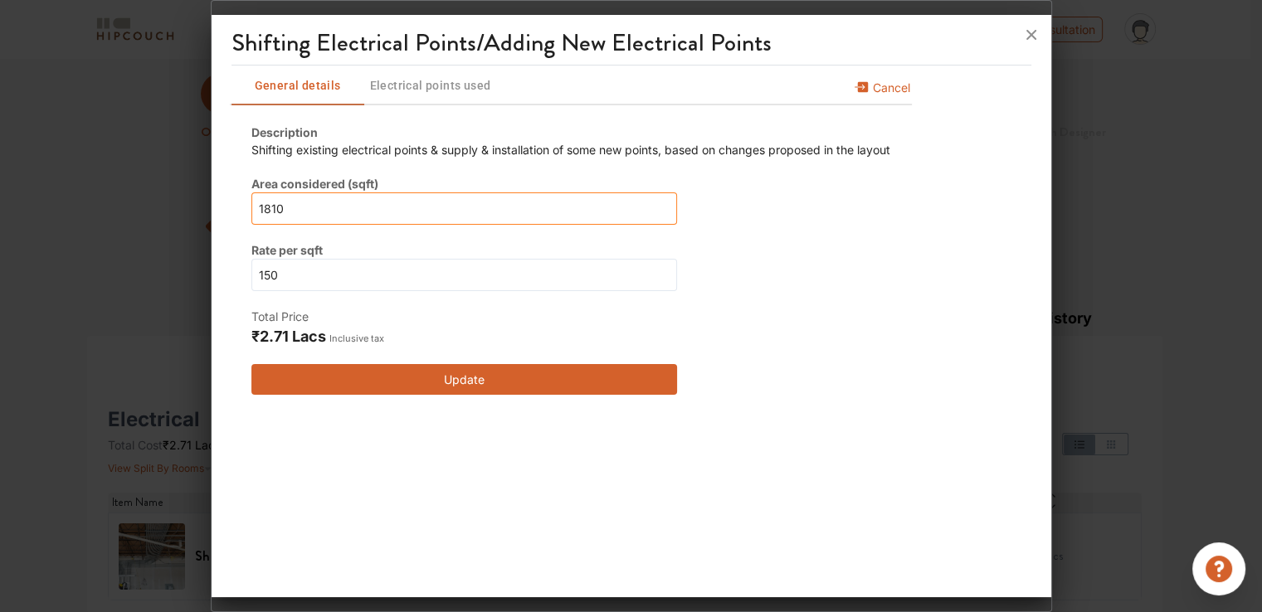
drag, startPoint x: 283, startPoint y: 205, endPoint x: 222, endPoint y: 196, distance: 61.3
click at [222, 196] on div "Shifting Electrical Points/Adding New Electrical Points General details Electri…" at bounding box center [632, 309] width 840 height 575
type input "1"
type input "15"
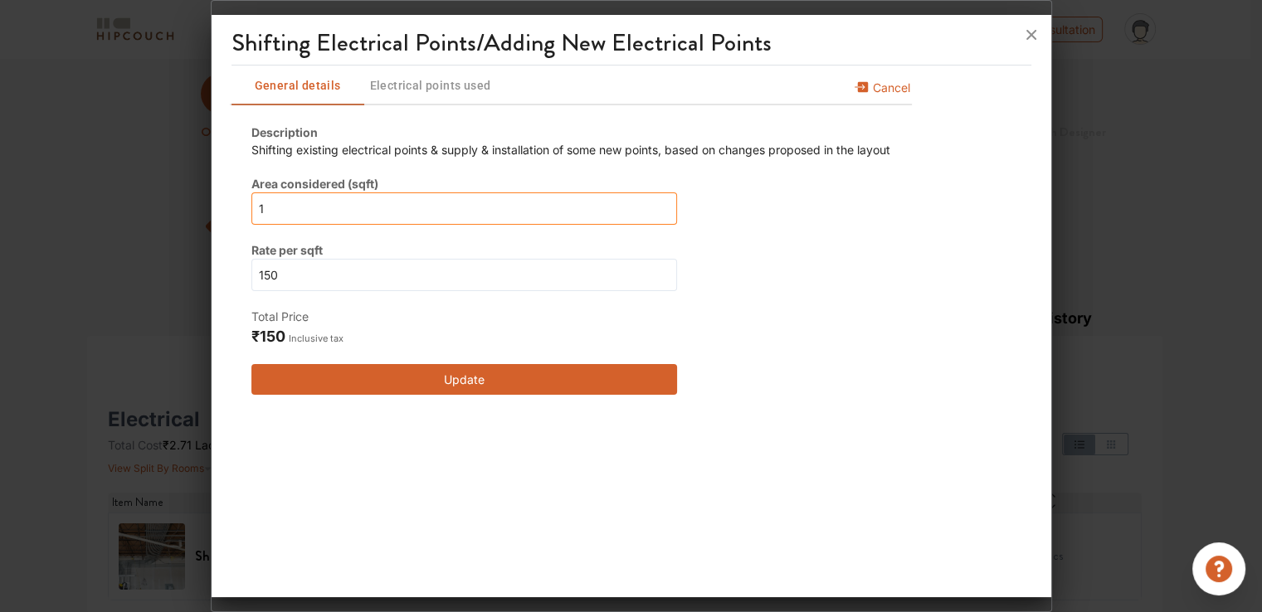
type input "15"
type input "150"
type input "1500"
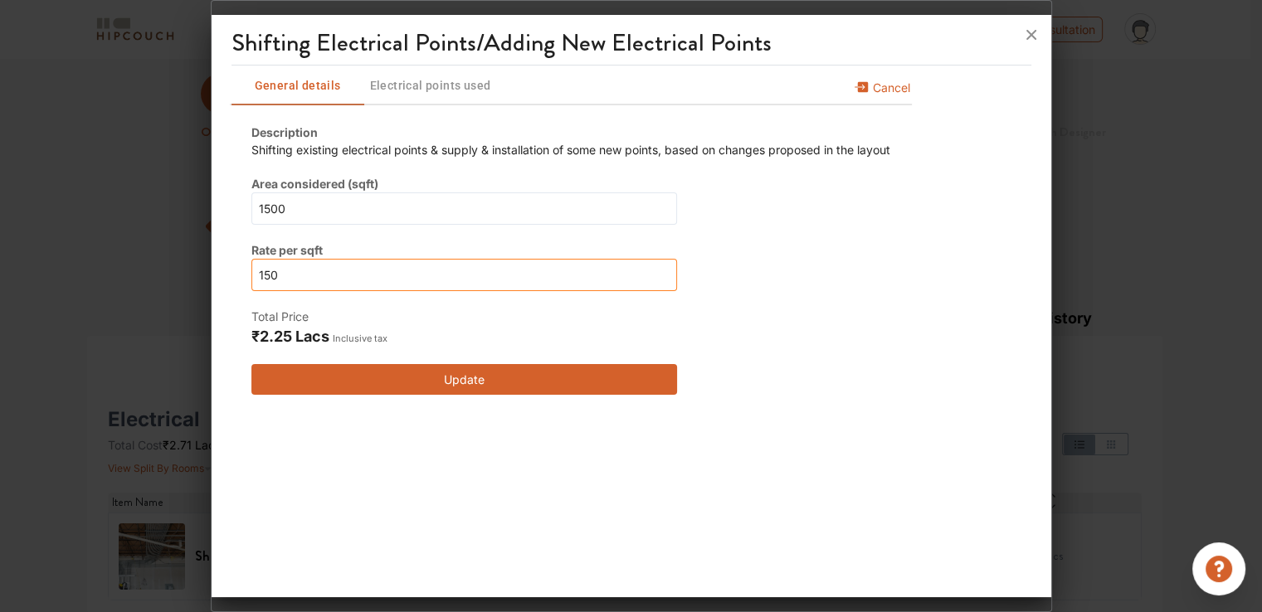
drag, startPoint x: 281, startPoint y: 276, endPoint x: 266, endPoint y: 273, distance: 16.1
click at [266, 273] on input "150" at bounding box center [464, 275] width 426 height 32
type input "13"
type input "130"
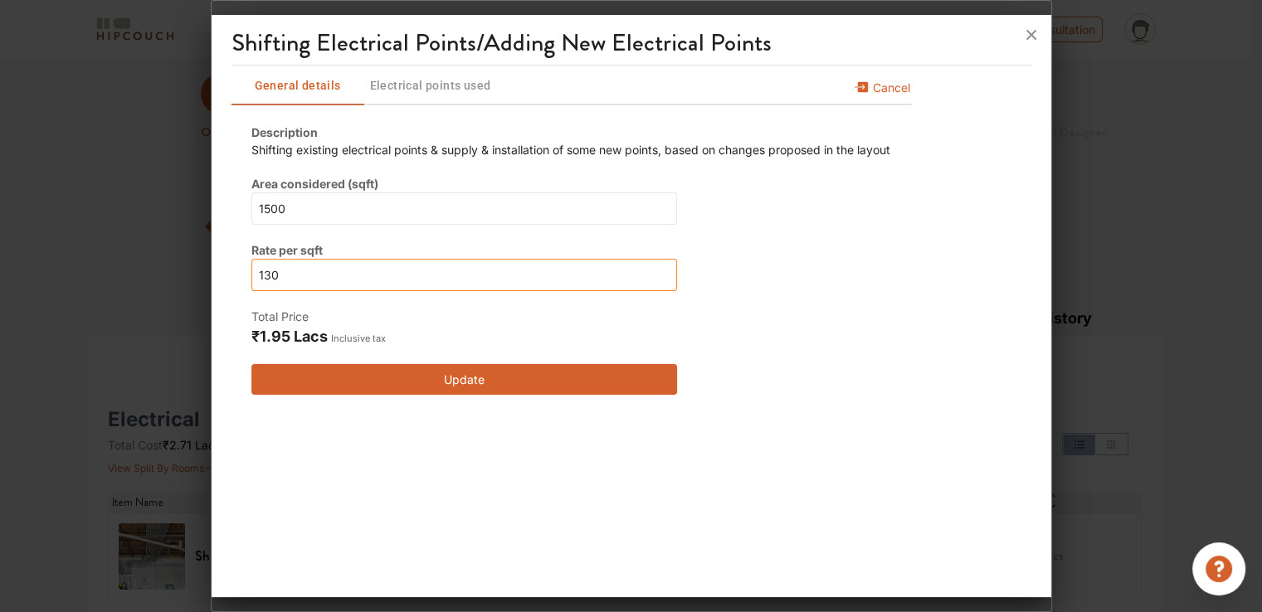
type input "130"
click at [428, 373] on button "Update" at bounding box center [464, 379] width 426 height 31
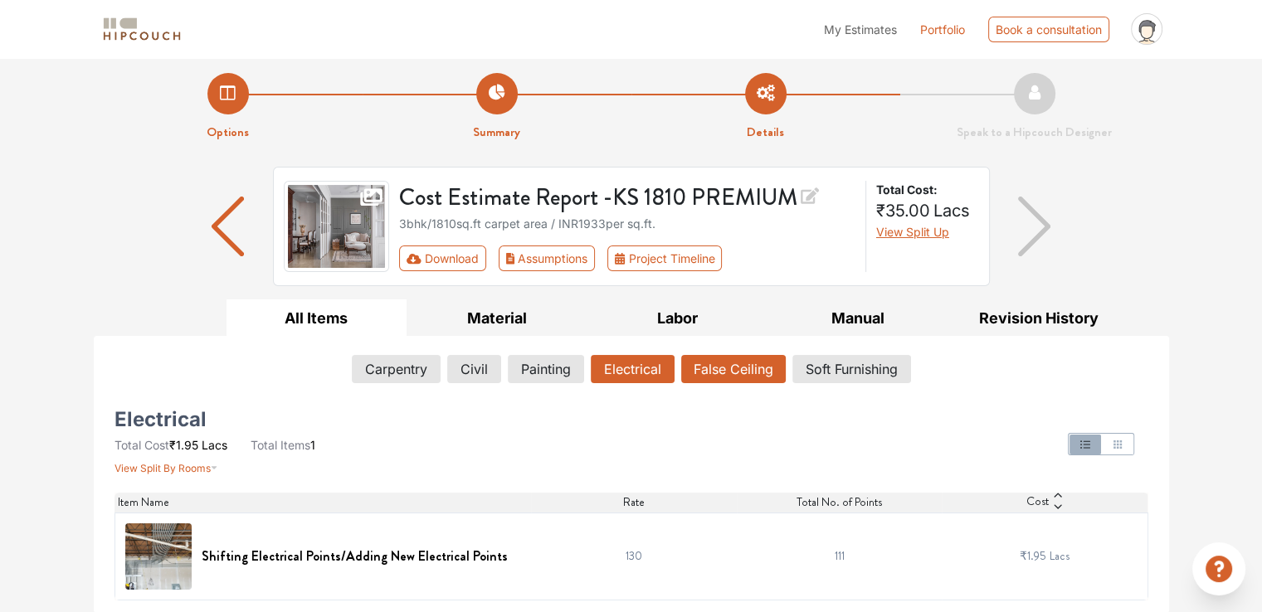
click at [734, 372] on button "False Ceiling" at bounding box center [733, 369] width 105 height 28
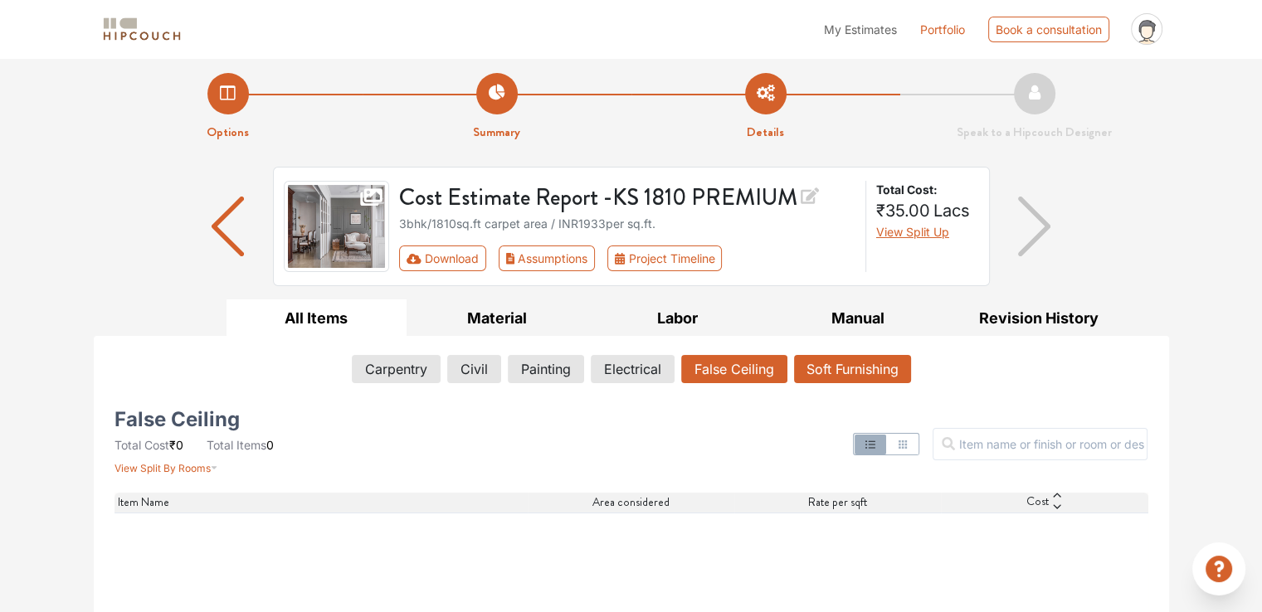
click at [830, 369] on button "Soft Furnishing" at bounding box center [852, 369] width 117 height 28
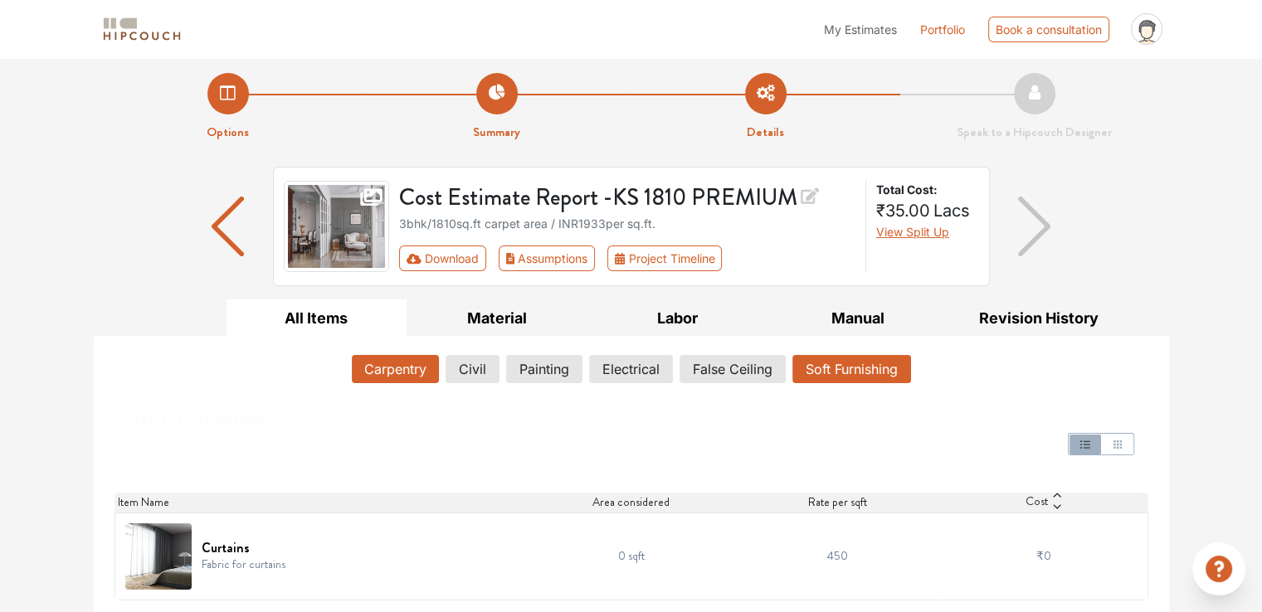
click at [388, 363] on button "Carpentry" at bounding box center [395, 369] width 87 height 28
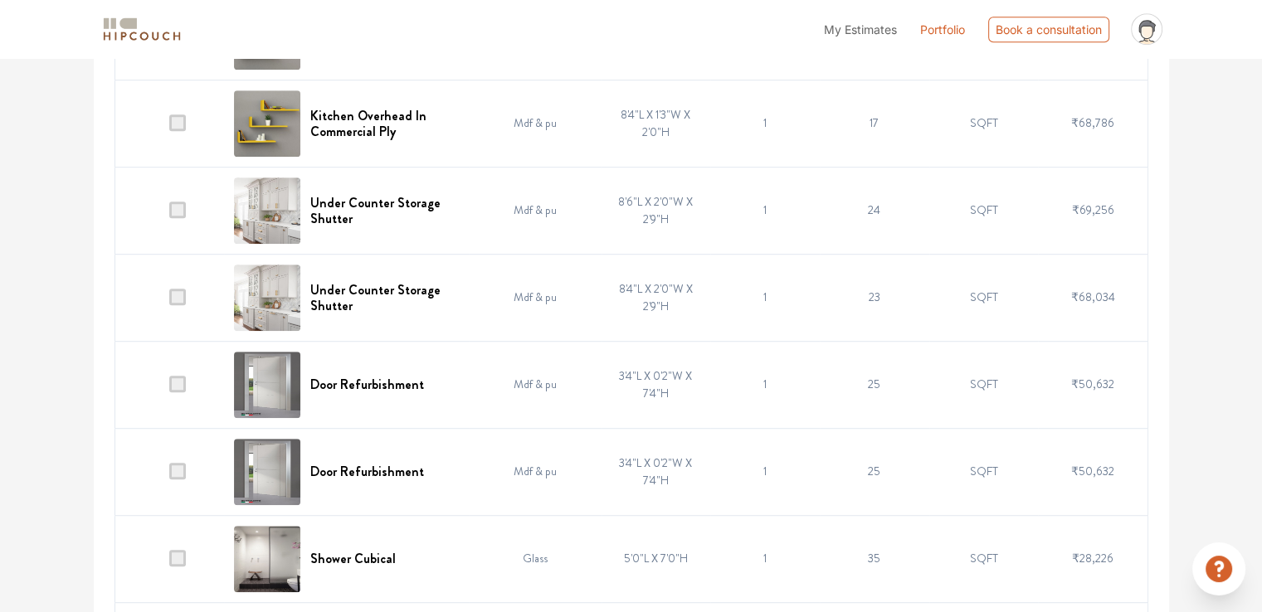
scroll to position [1090, 0]
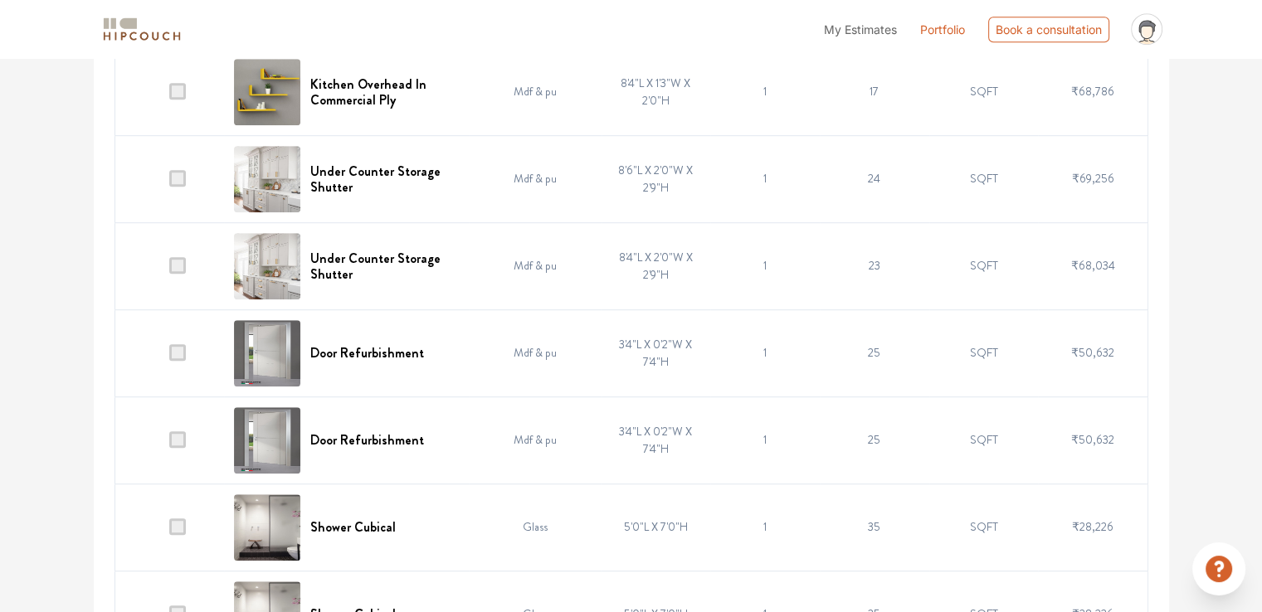
click at [183, 353] on span at bounding box center [177, 352] width 17 height 17
click at [169, 357] on input "checkbox" at bounding box center [169, 357] width 0 height 0
click at [182, 442] on span at bounding box center [177, 440] width 17 height 17
click at [169, 444] on input "checkbox" at bounding box center [169, 444] width 0 height 0
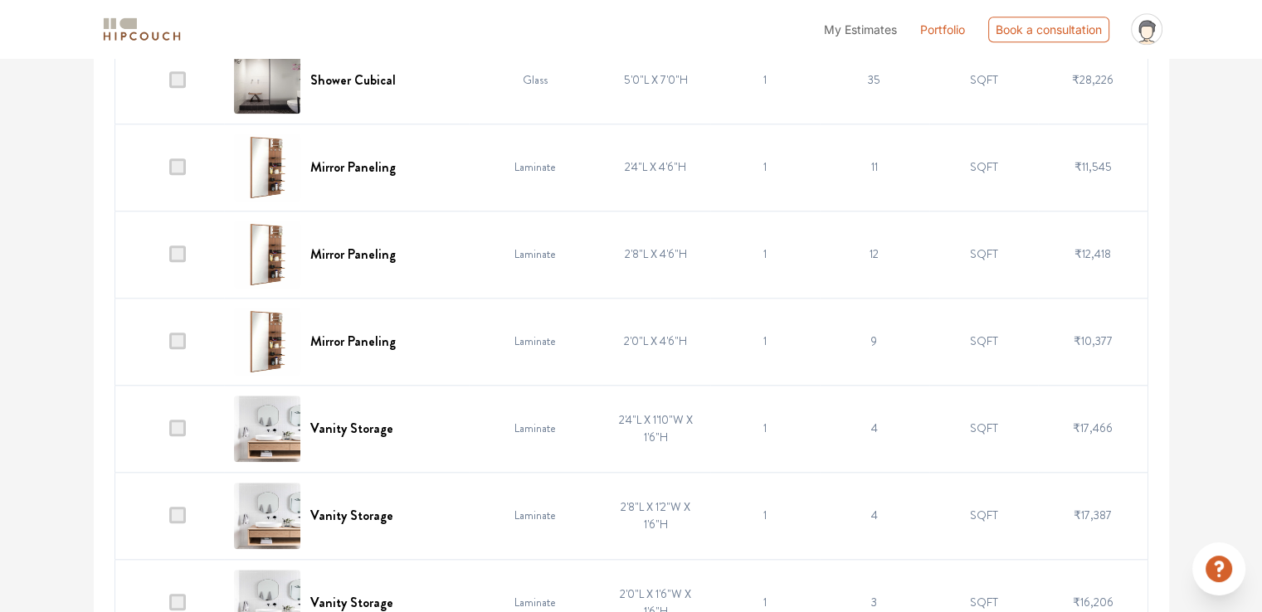
scroll to position [1754, 0]
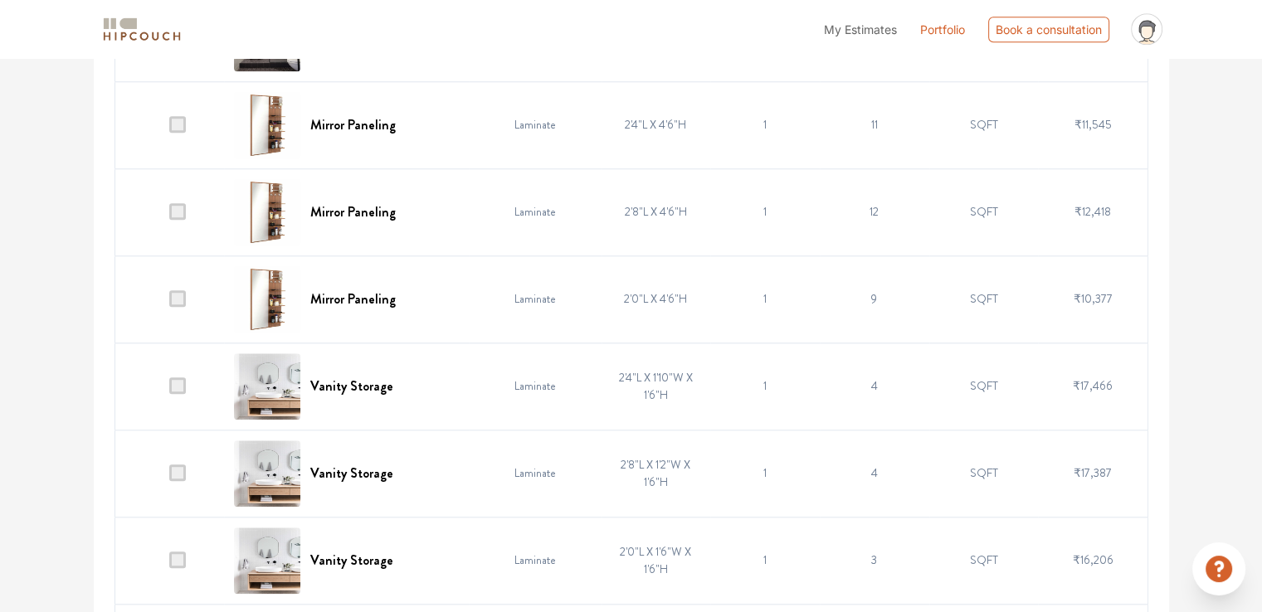
click at [174, 299] on span at bounding box center [177, 298] width 17 height 17
click at [169, 303] on input "checkbox" at bounding box center [169, 303] width 0 height 0
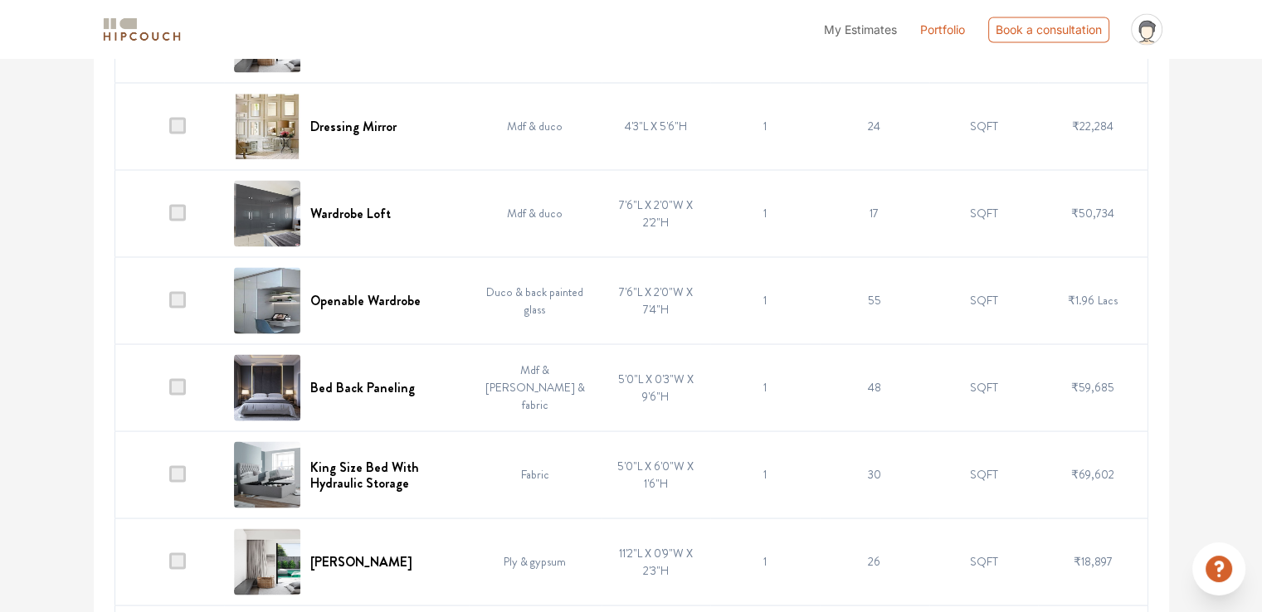
scroll to position [3082, 0]
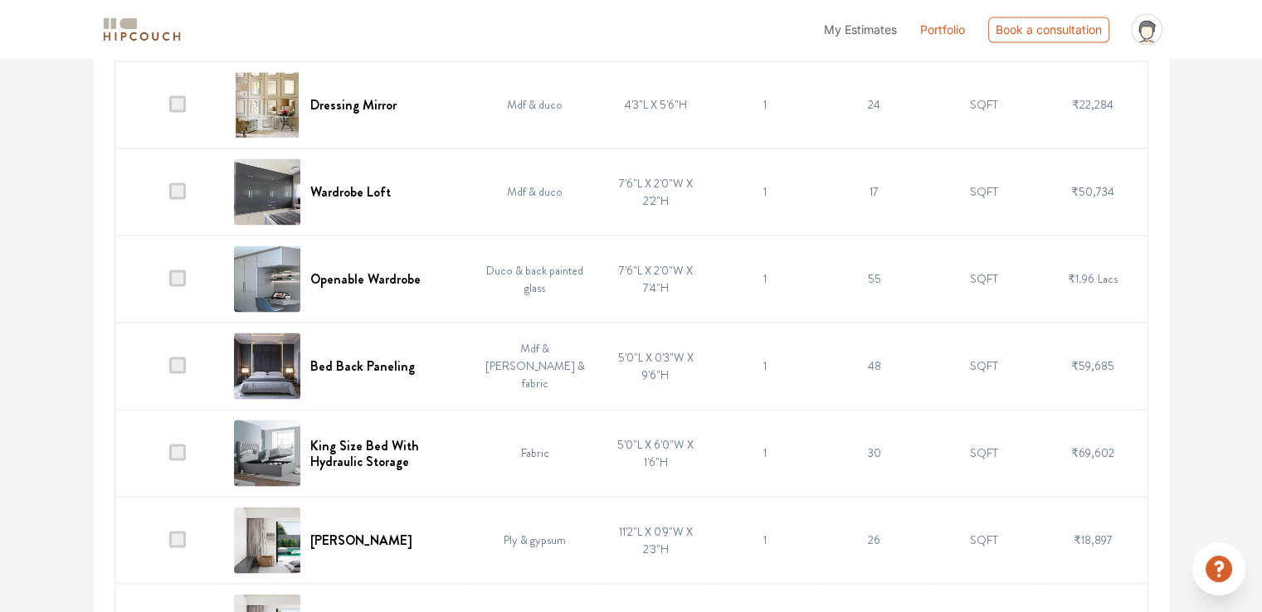
click at [179, 186] on span at bounding box center [177, 191] width 17 height 17
click at [169, 195] on input "checkbox" at bounding box center [169, 195] width 0 height 0
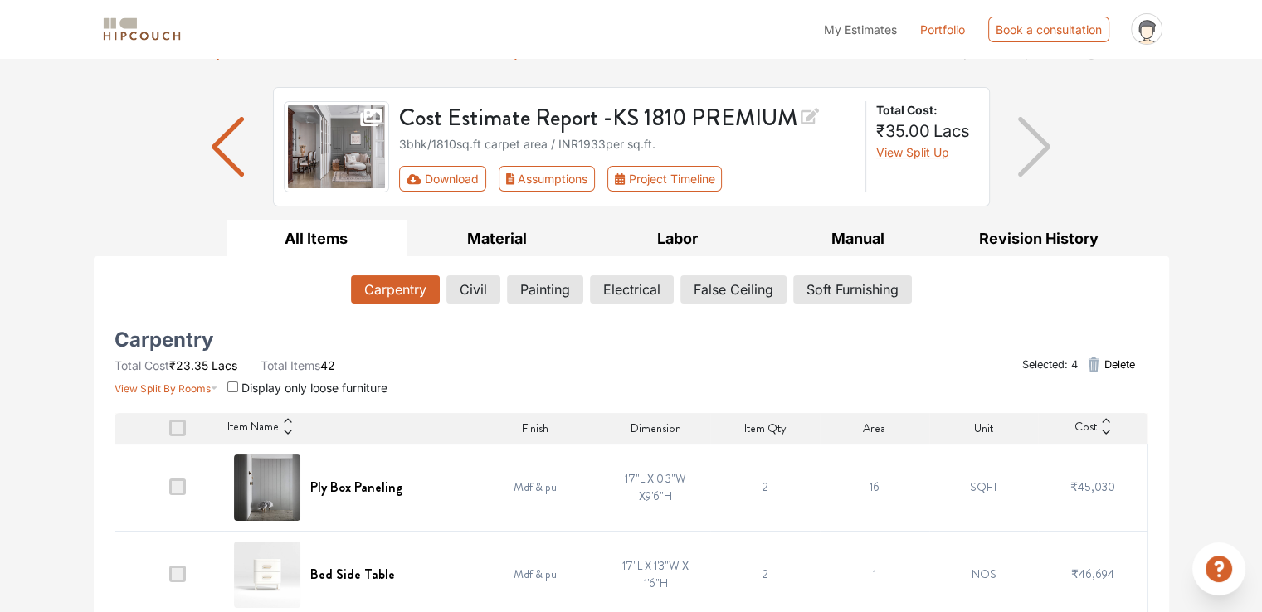
scroll to position [0, 0]
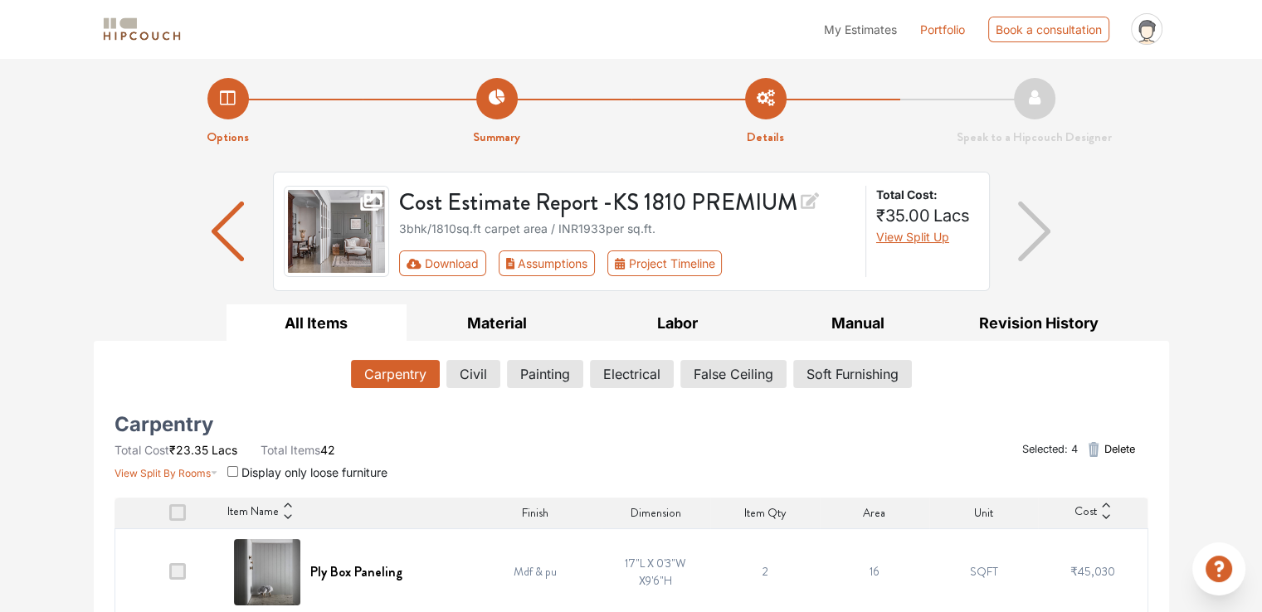
click at [1109, 451] on span "Delete" at bounding box center [1119, 449] width 31 height 16
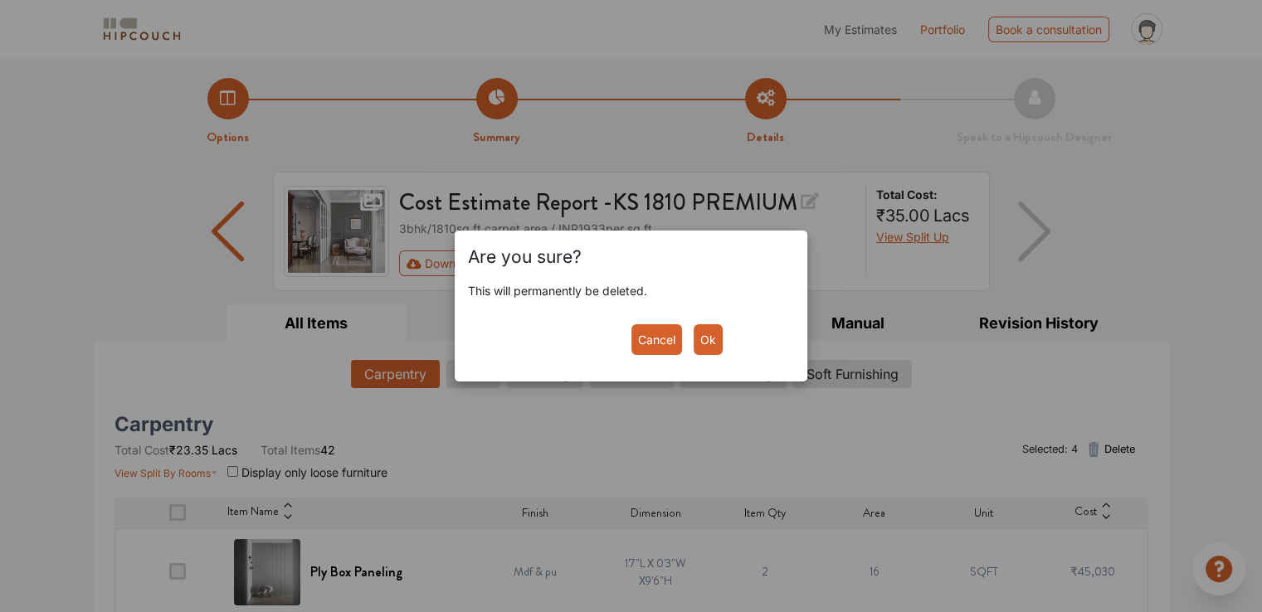
click at [699, 339] on button "Ok" at bounding box center [708, 339] width 29 height 31
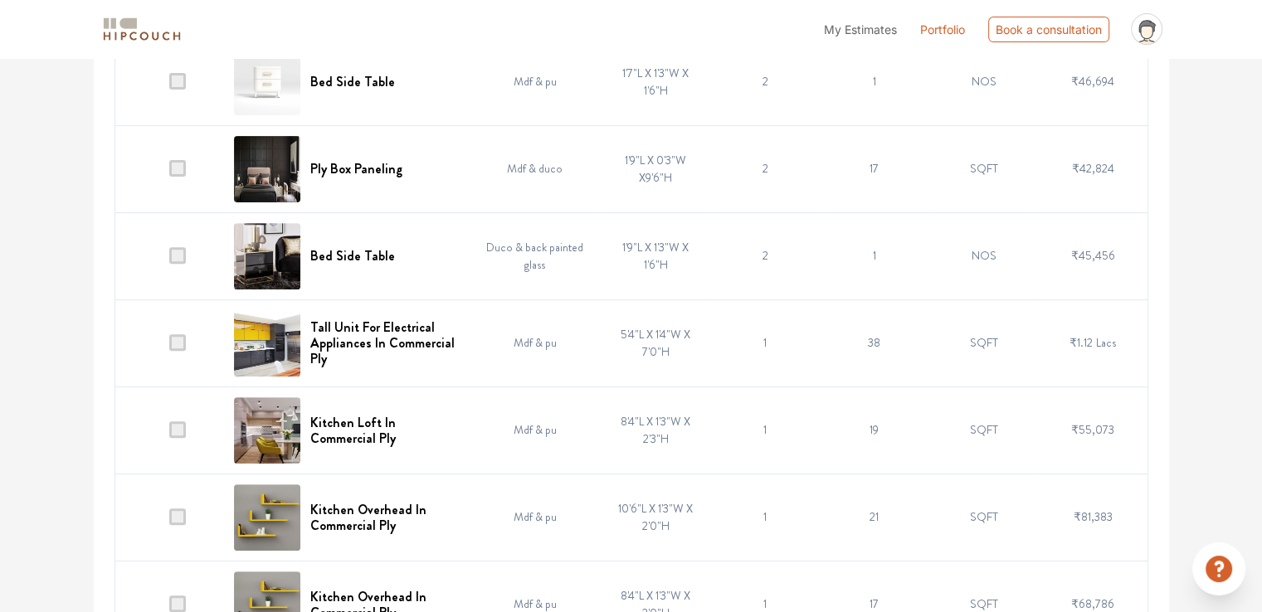
scroll to position [498, 0]
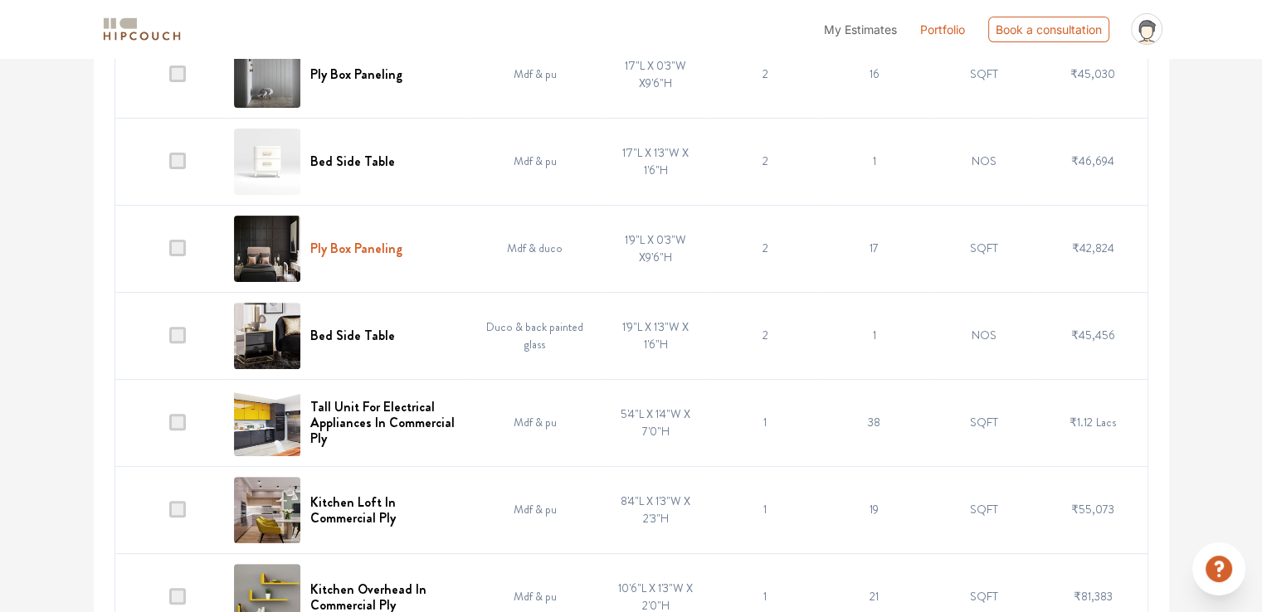
click at [355, 243] on h6 "Ply Box Paneling" at bounding box center [356, 249] width 92 height 16
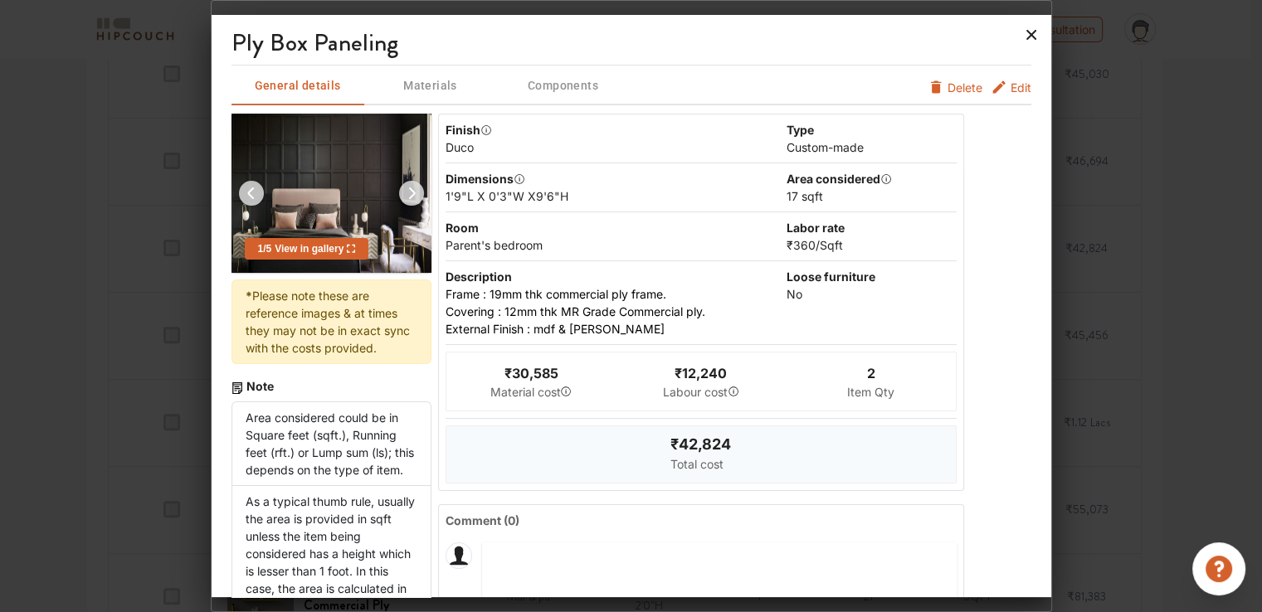
click at [1032, 31] on icon at bounding box center [1031, 35] width 27 height 27
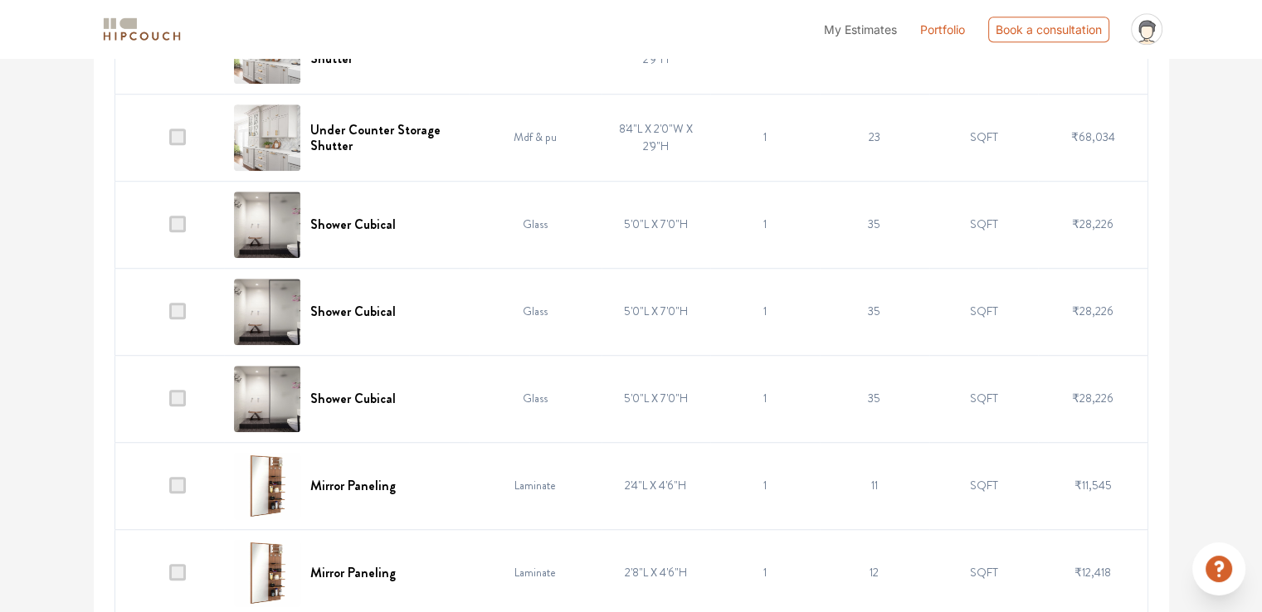
scroll to position [1328, 0]
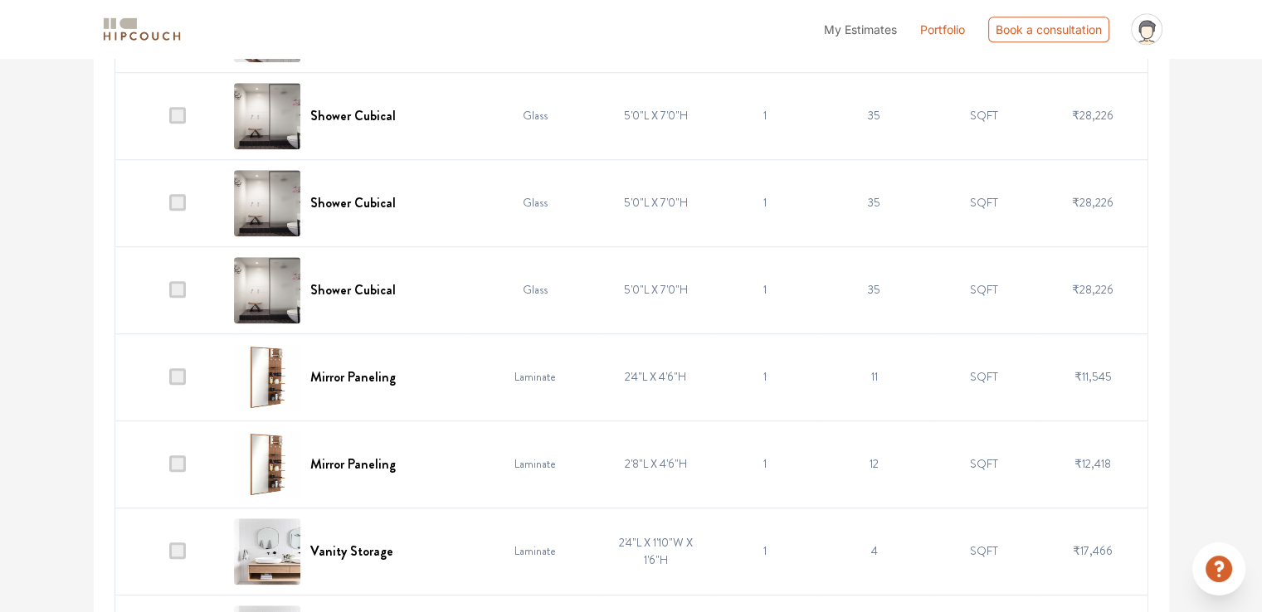
click at [173, 284] on span at bounding box center [177, 289] width 17 height 17
click at [169, 294] on input "checkbox" at bounding box center [169, 294] width 0 height 0
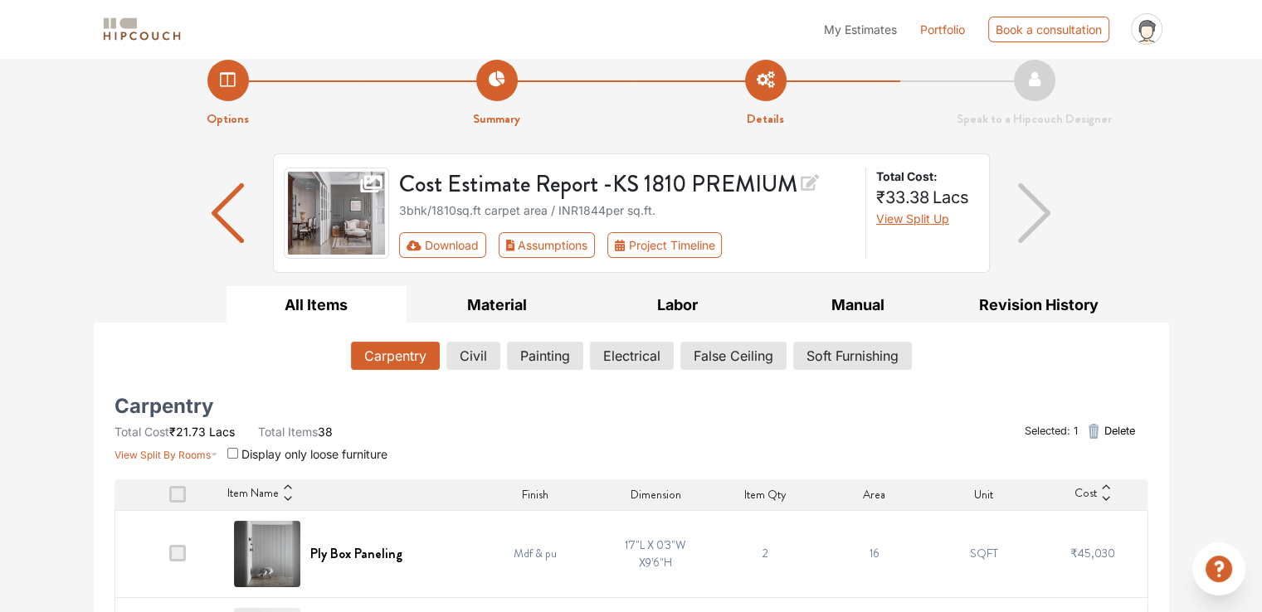
scroll to position [0, 0]
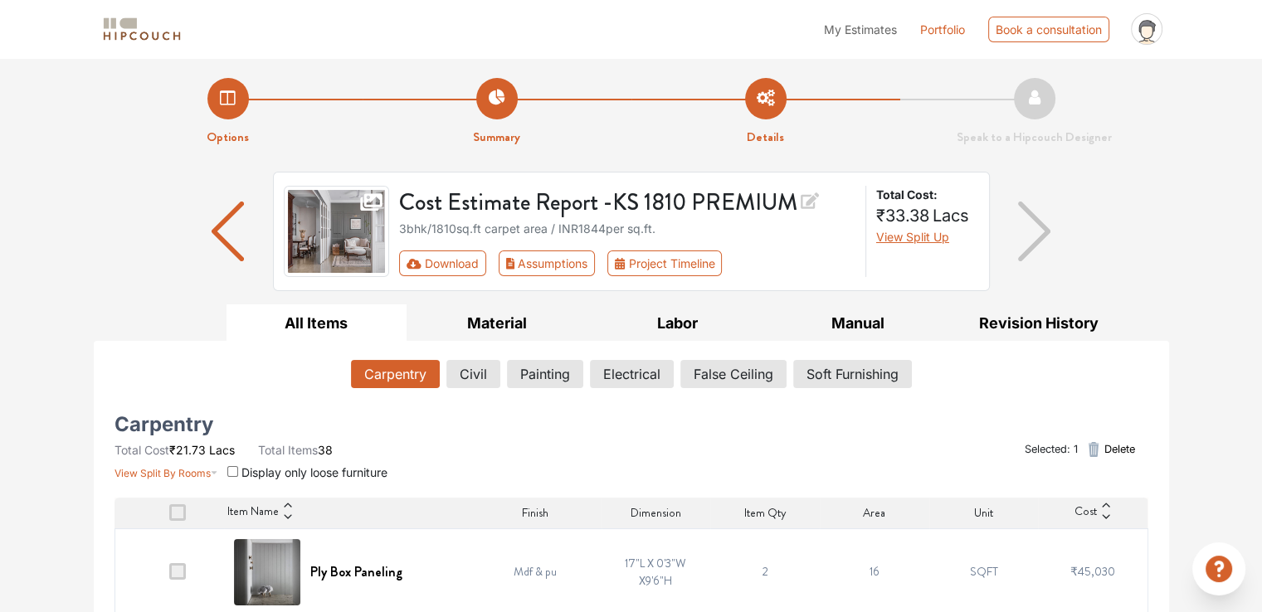
click at [1112, 446] on span "Delete" at bounding box center [1119, 449] width 31 height 16
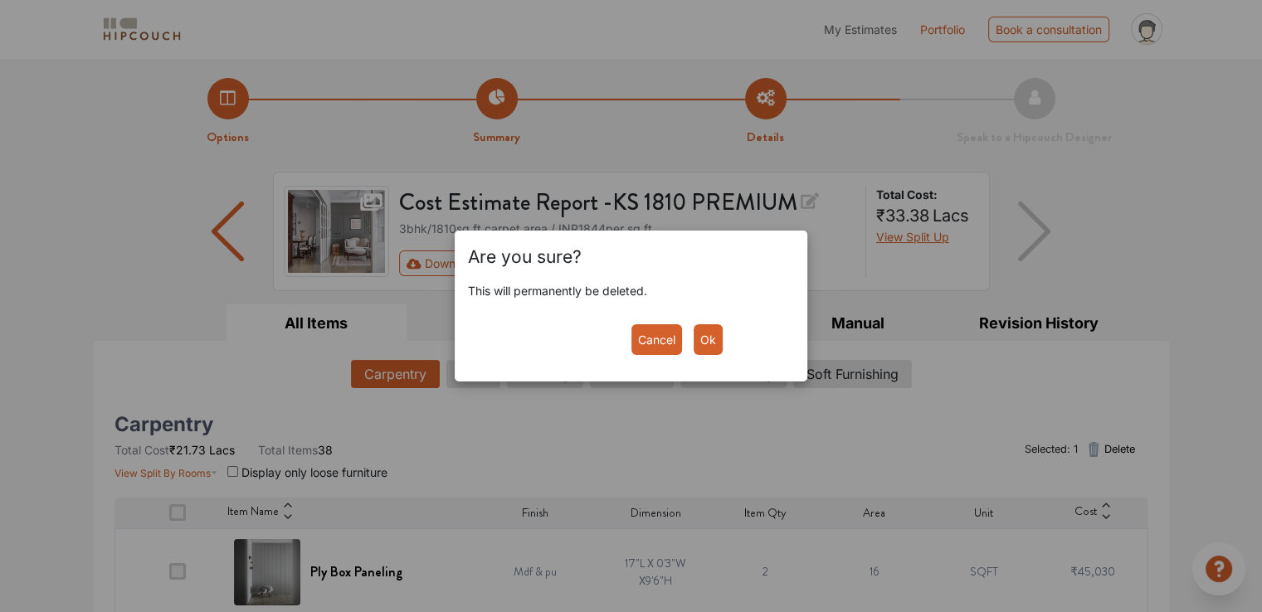
click at [714, 338] on button "Ok" at bounding box center [708, 339] width 29 height 31
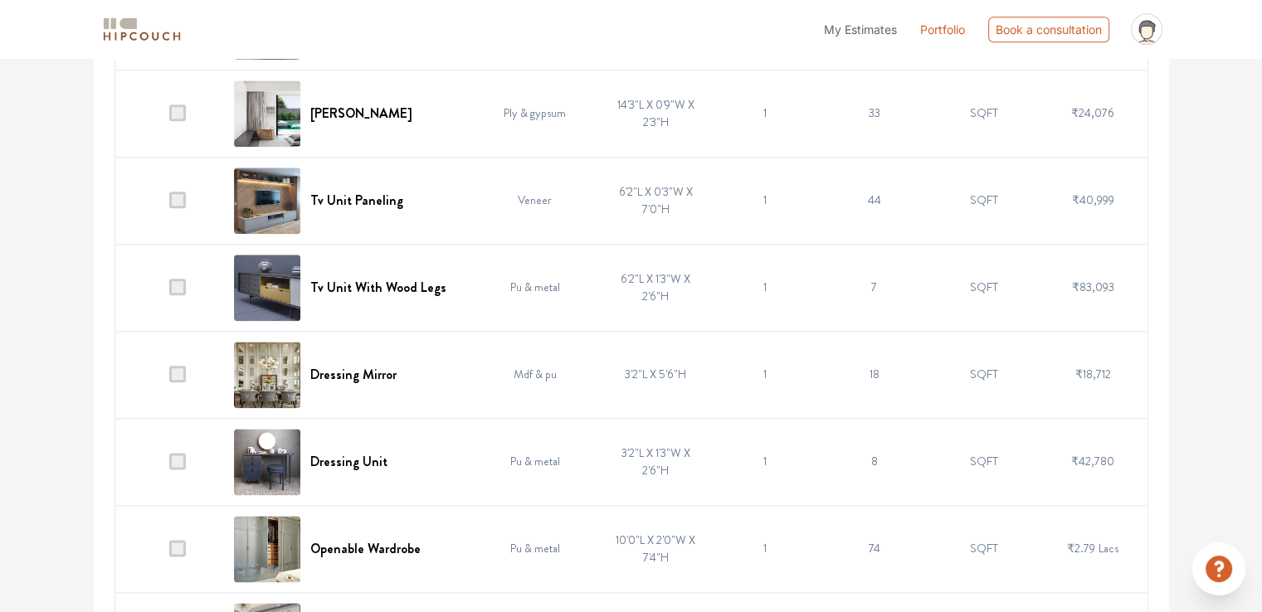
scroll to position [2241, 0]
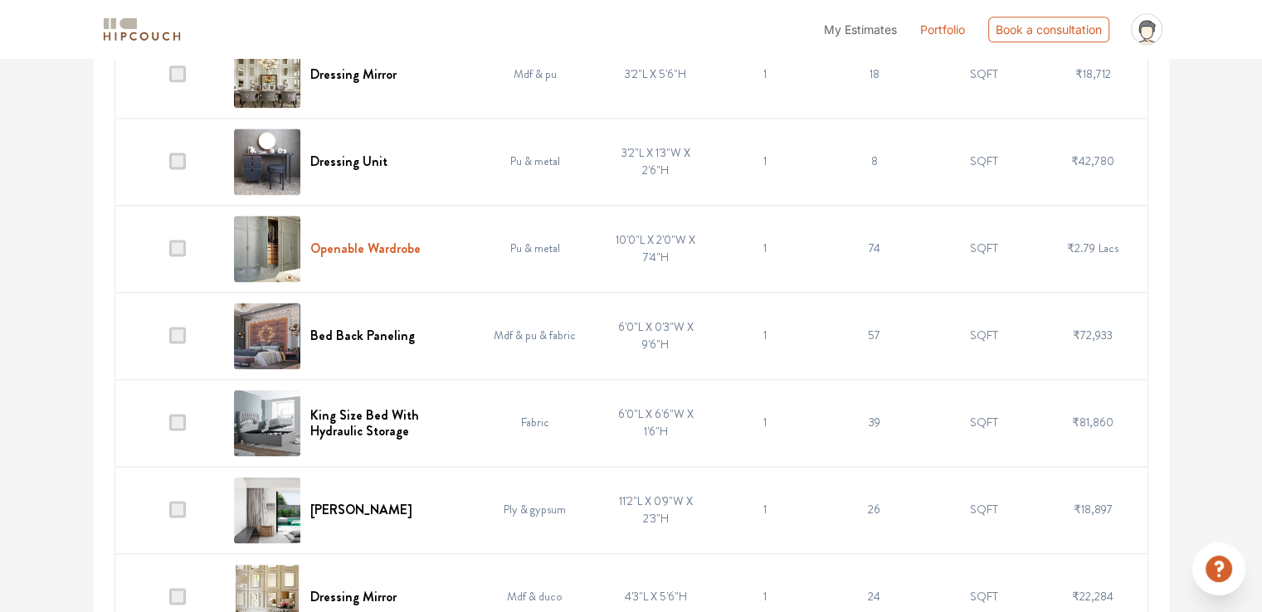
click at [380, 241] on h6 "Openable Wardrobe" at bounding box center [365, 249] width 110 height 16
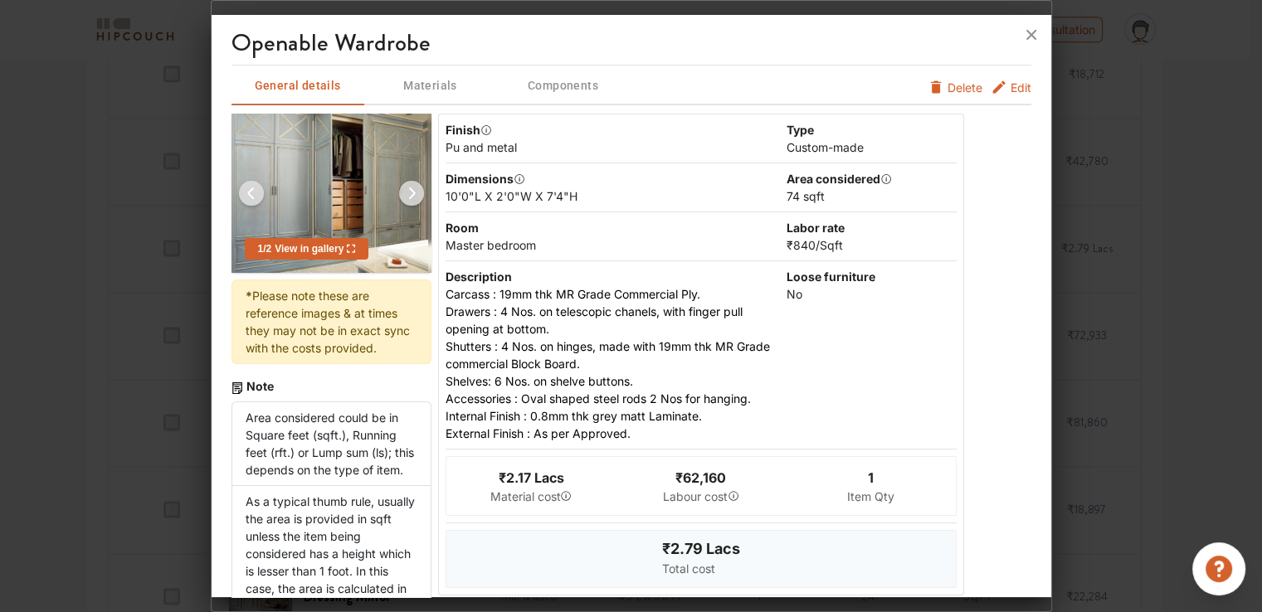
click at [1011, 86] on span "Edit" at bounding box center [1021, 87] width 21 height 17
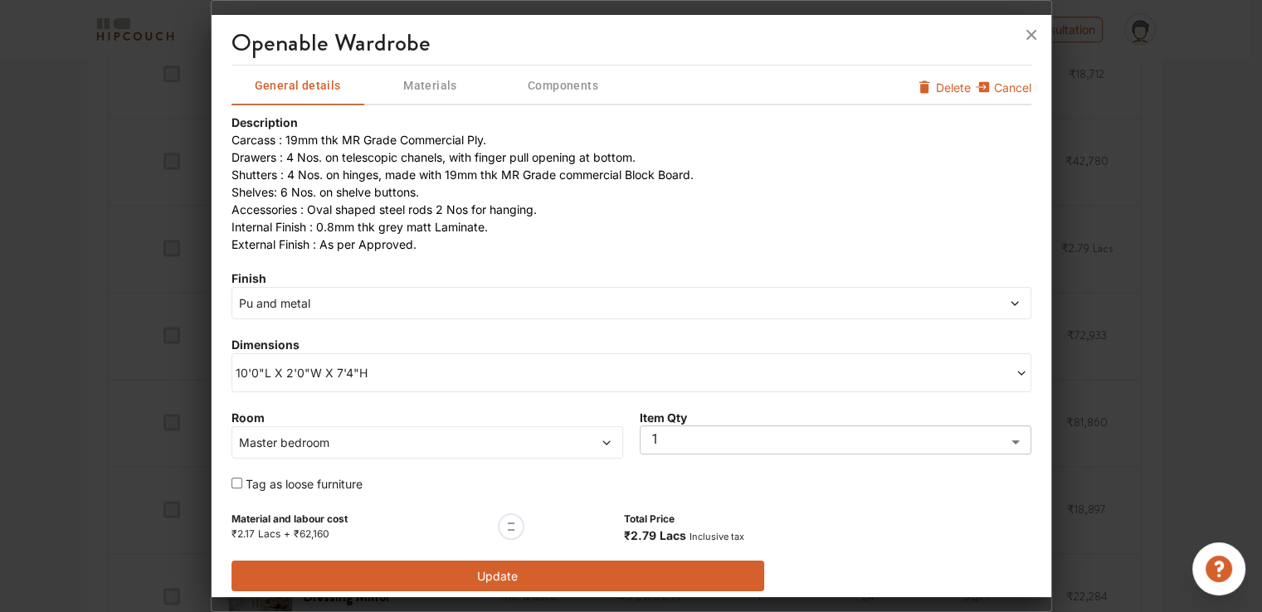
click at [278, 373] on span "10'0"L X 2'0"W X 7'4"H" at bounding box center [434, 372] width 396 height 17
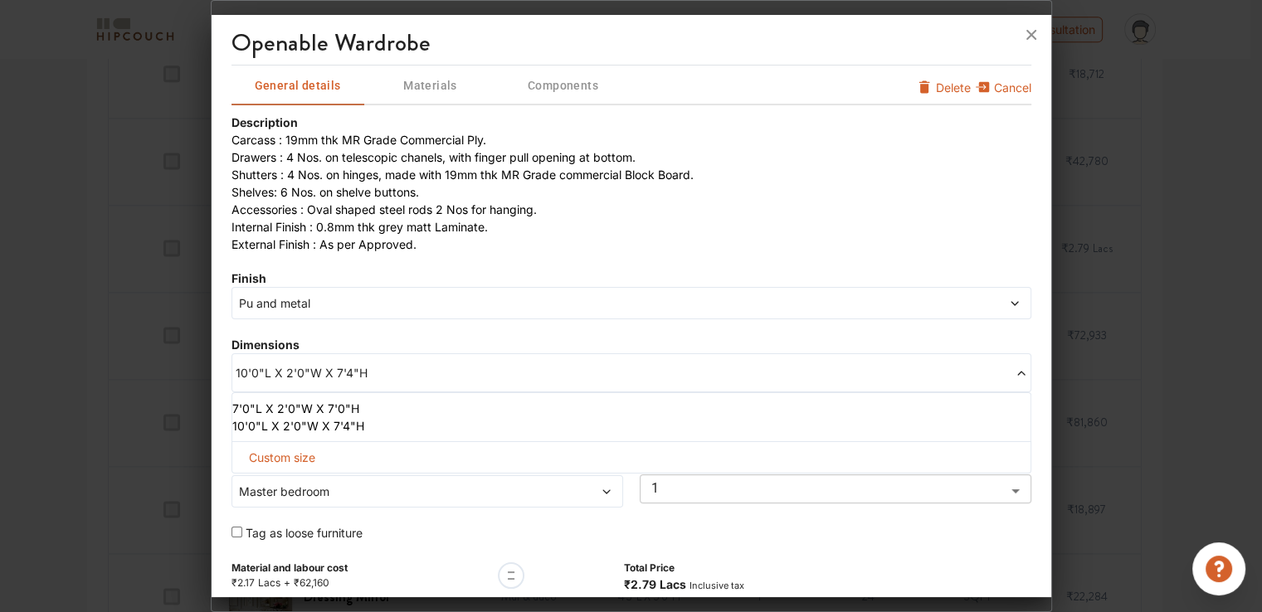
click at [276, 454] on span "Custom size" at bounding box center [282, 457] width 80 height 31
click at [275, 480] on input "text" at bounding box center [293, 485] width 95 height 30
type input "8"
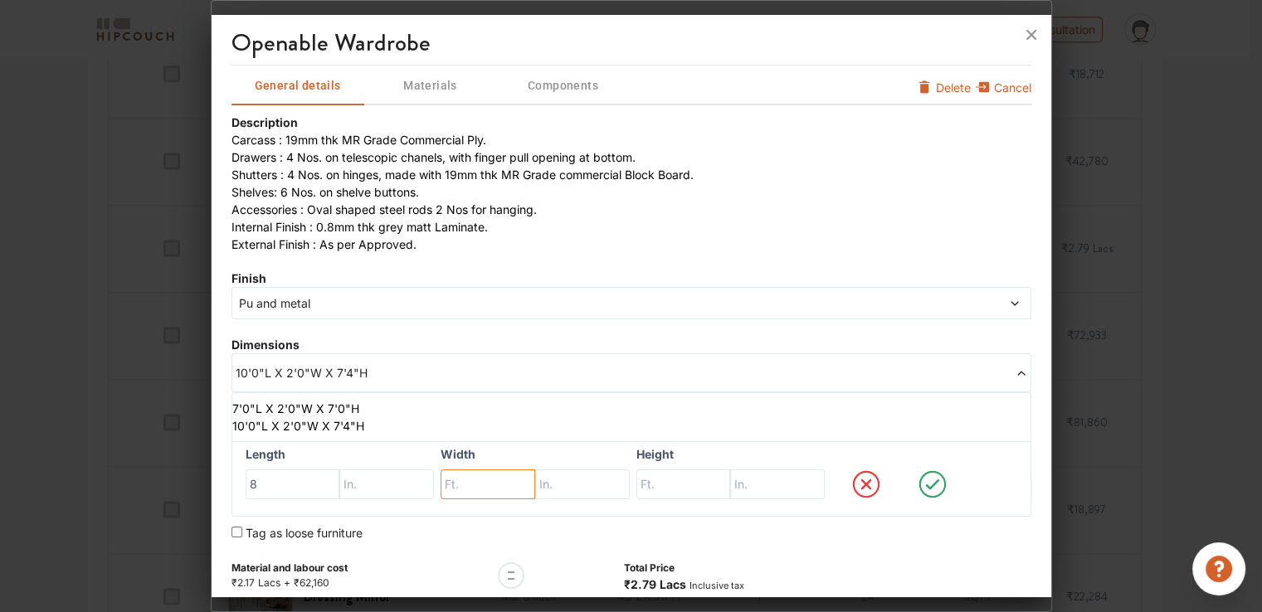
click at [452, 477] on input "text" at bounding box center [488, 485] width 95 height 30
type input "2"
click at [644, 483] on input "text" at bounding box center [683, 485] width 95 height 30
type input "9"
click at [925, 485] on icon at bounding box center [932, 484] width 14 height 11
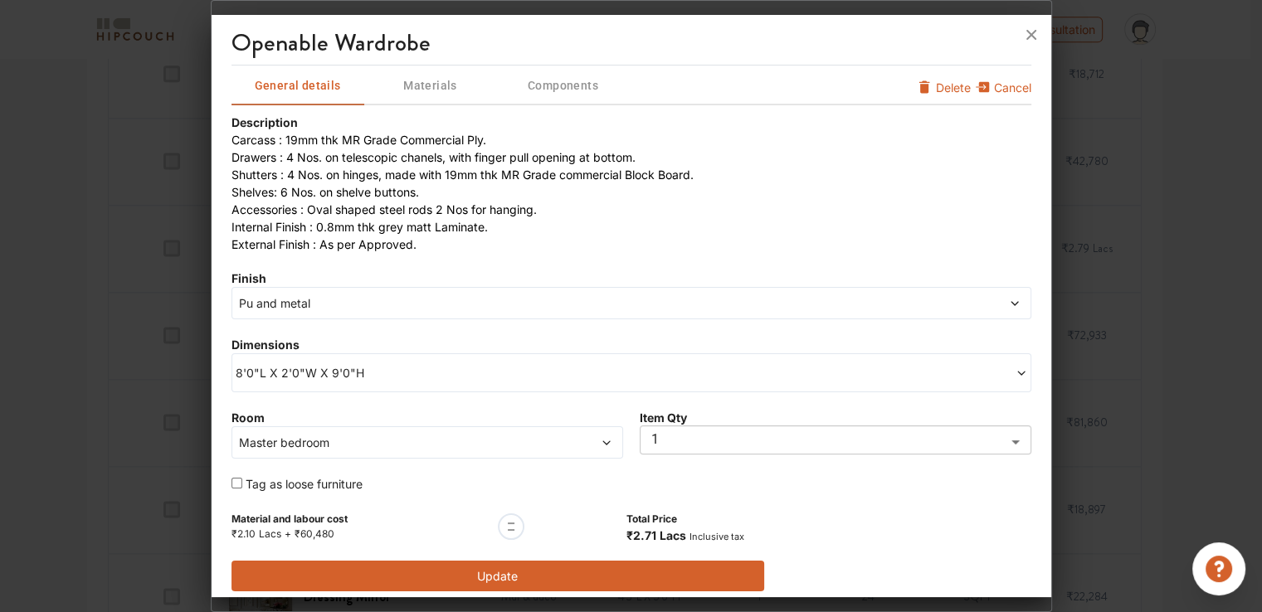
click at [295, 306] on span "Pu and metal" at bounding box center [530, 303] width 589 height 17
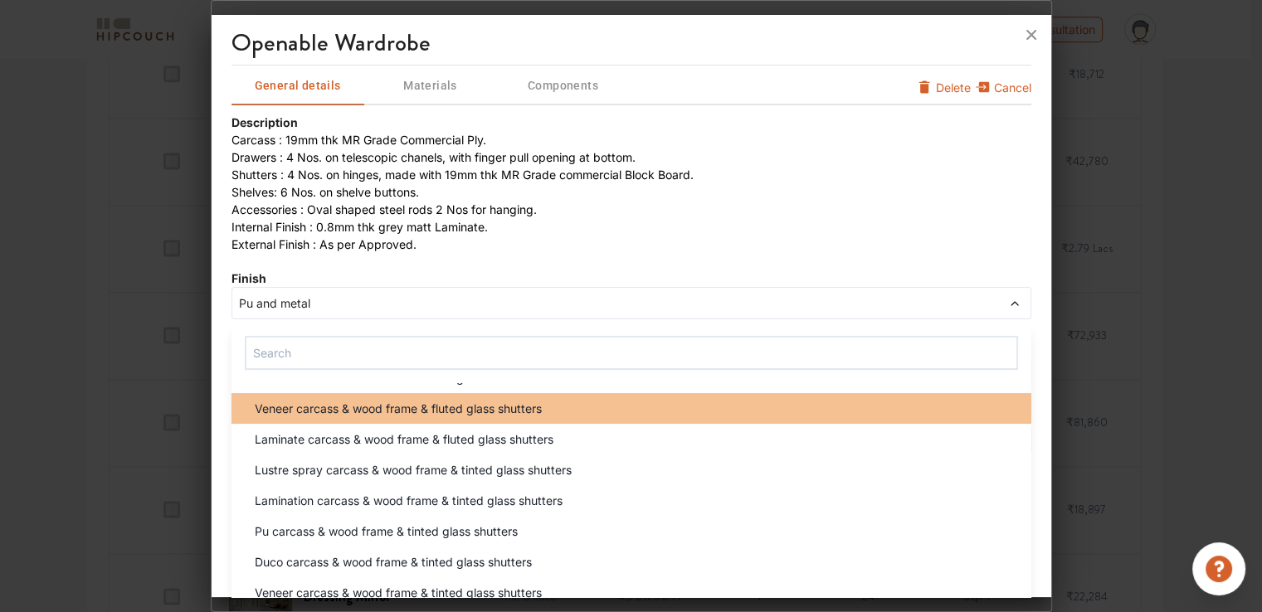
scroll to position [83, 0]
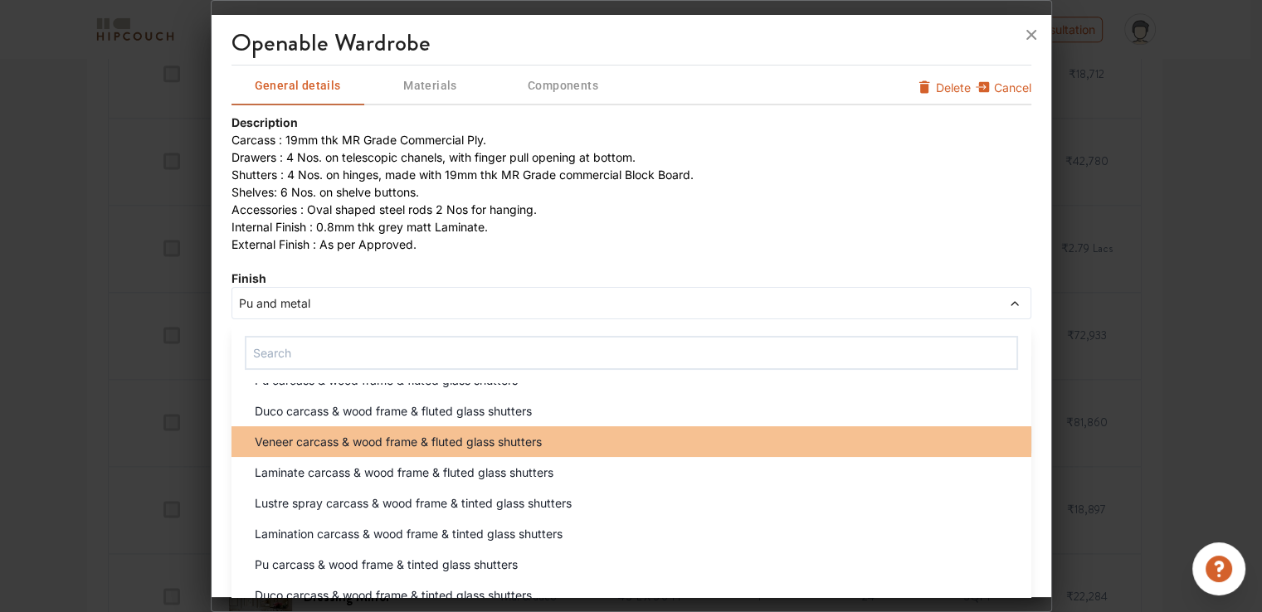
click at [372, 442] on span "Veneer carcass & wood frame & fluted glass shutters" at bounding box center [398, 441] width 287 height 17
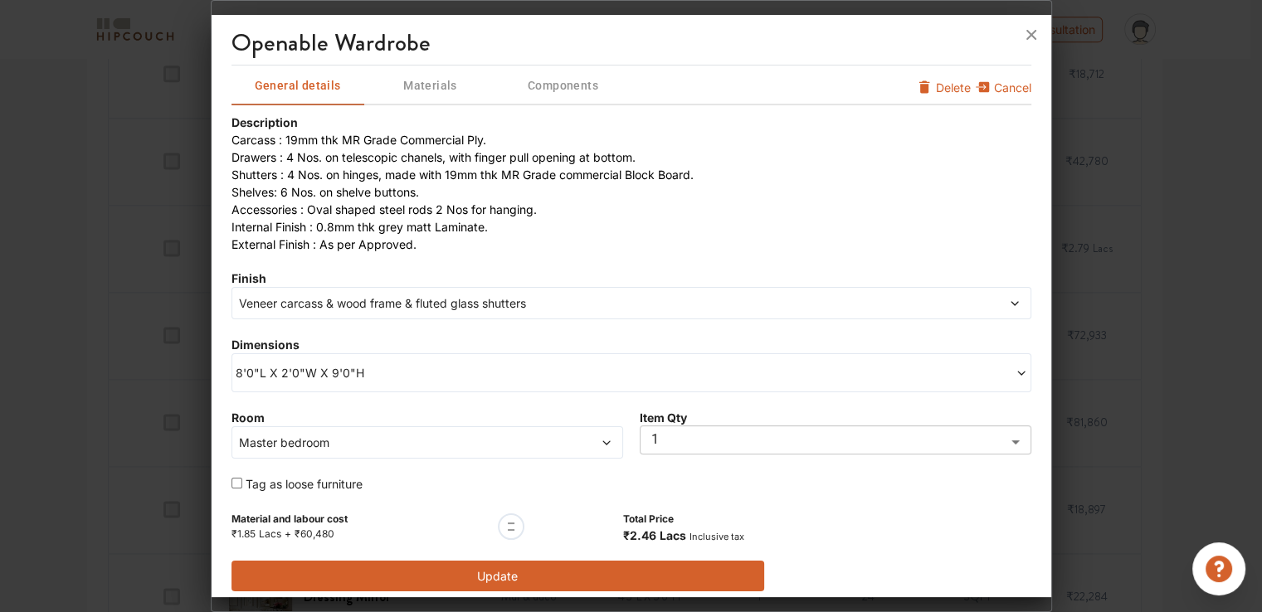
click at [485, 569] on button "Update" at bounding box center [499, 576] width 534 height 31
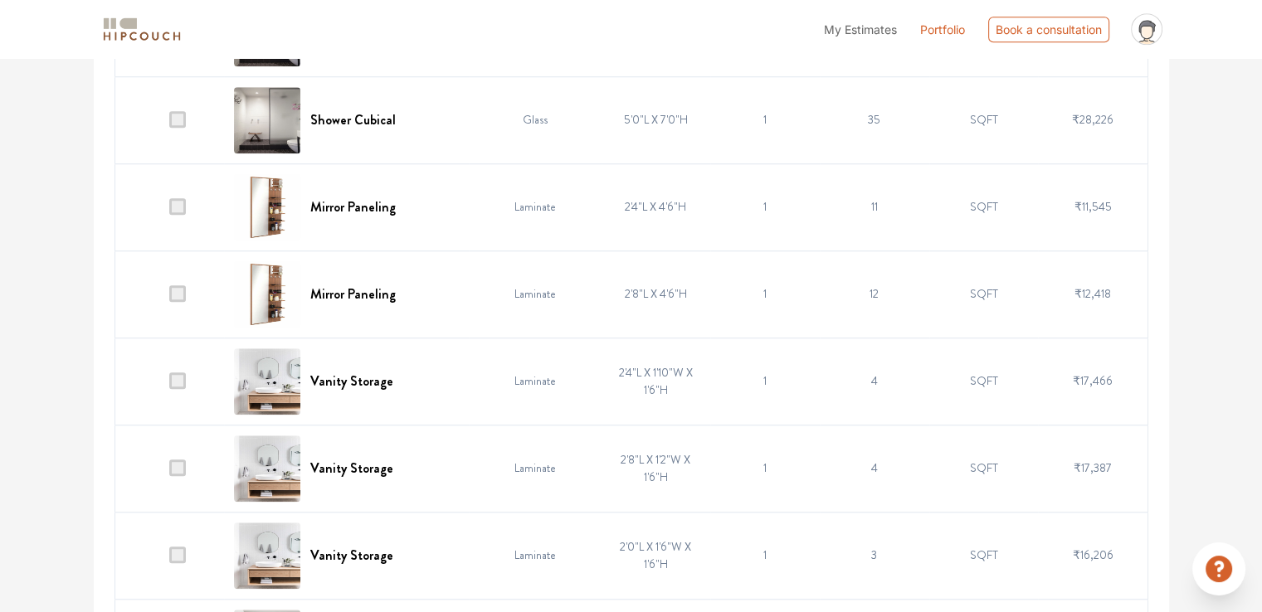
click at [831, 377] on td "4" at bounding box center [875, 381] width 110 height 87
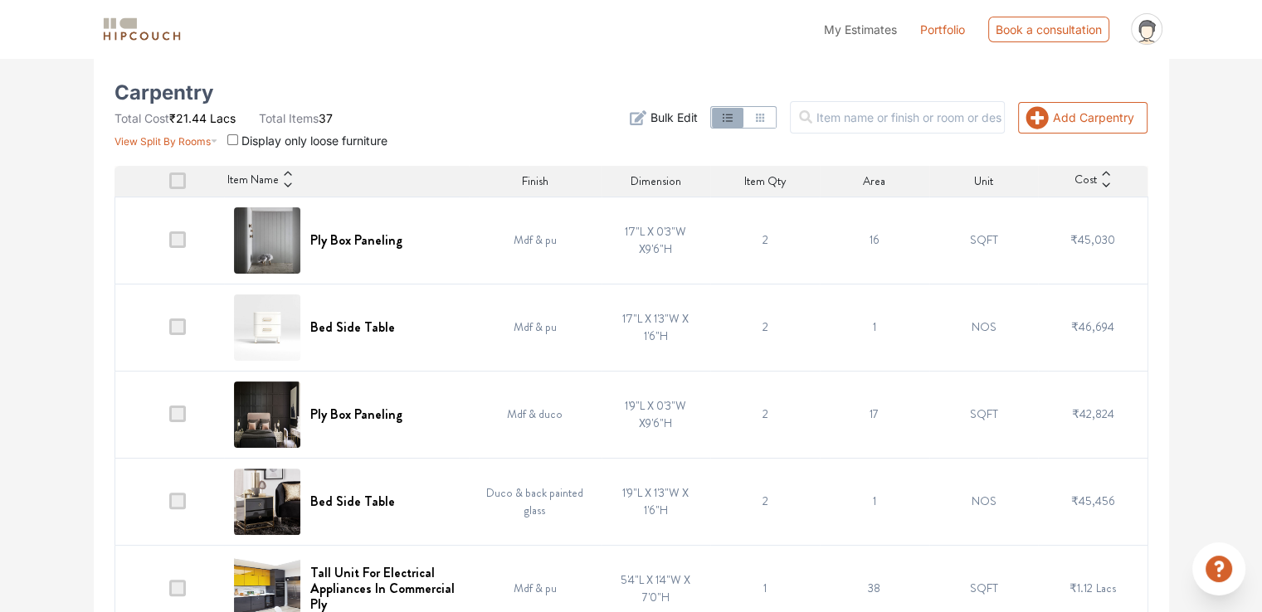
scroll to position [0, 0]
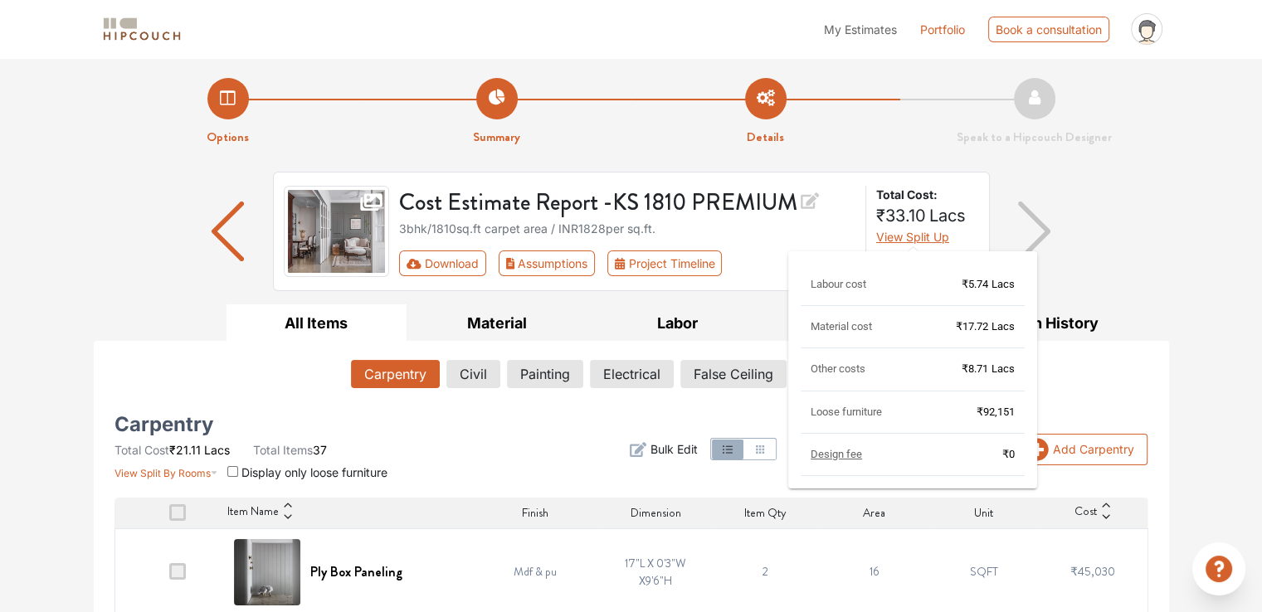
click at [924, 235] on span "View Split Up" at bounding box center [912, 237] width 73 height 14
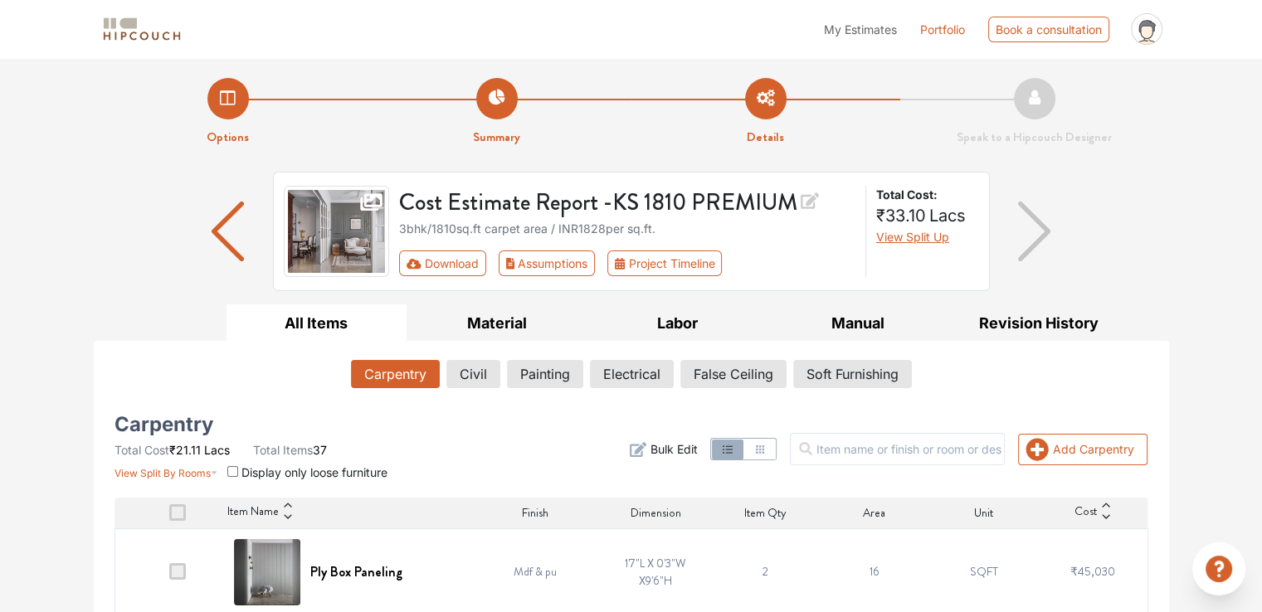
click at [1158, 224] on div "Cost Estimate Report - KS 1810 PREMIUM 3bhk / 1810 sq.ft carpet area / INR 1828…" at bounding box center [631, 238] width 1075 height 133
click at [474, 373] on button "Civil" at bounding box center [473, 374] width 52 height 28
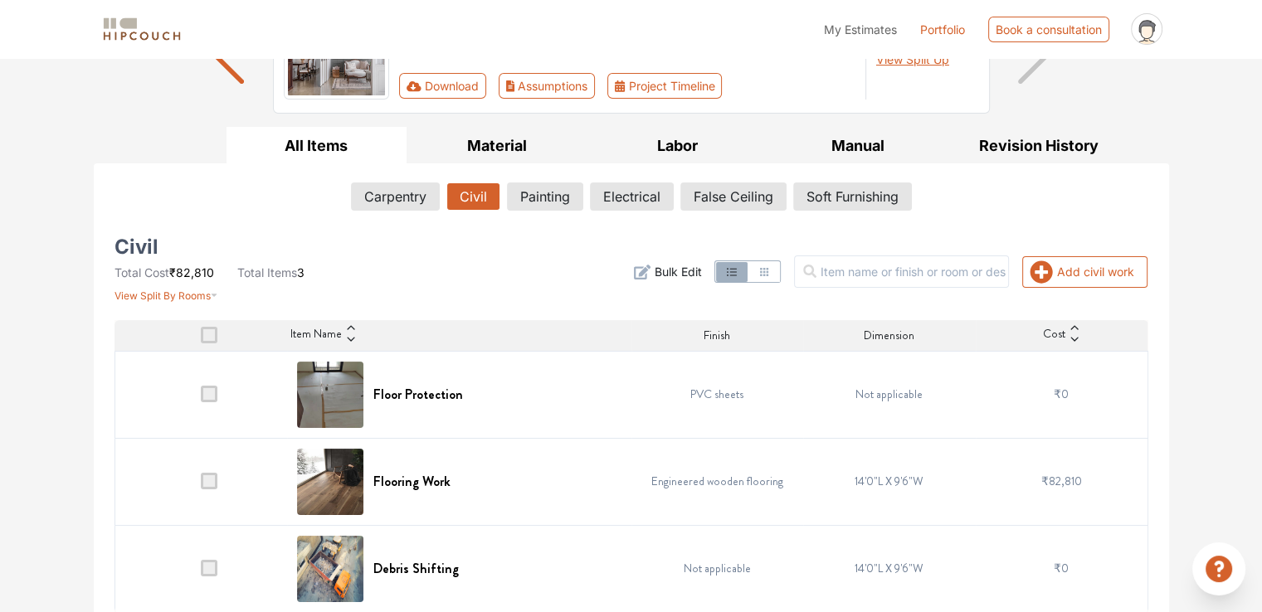
scroll to position [189, 0]
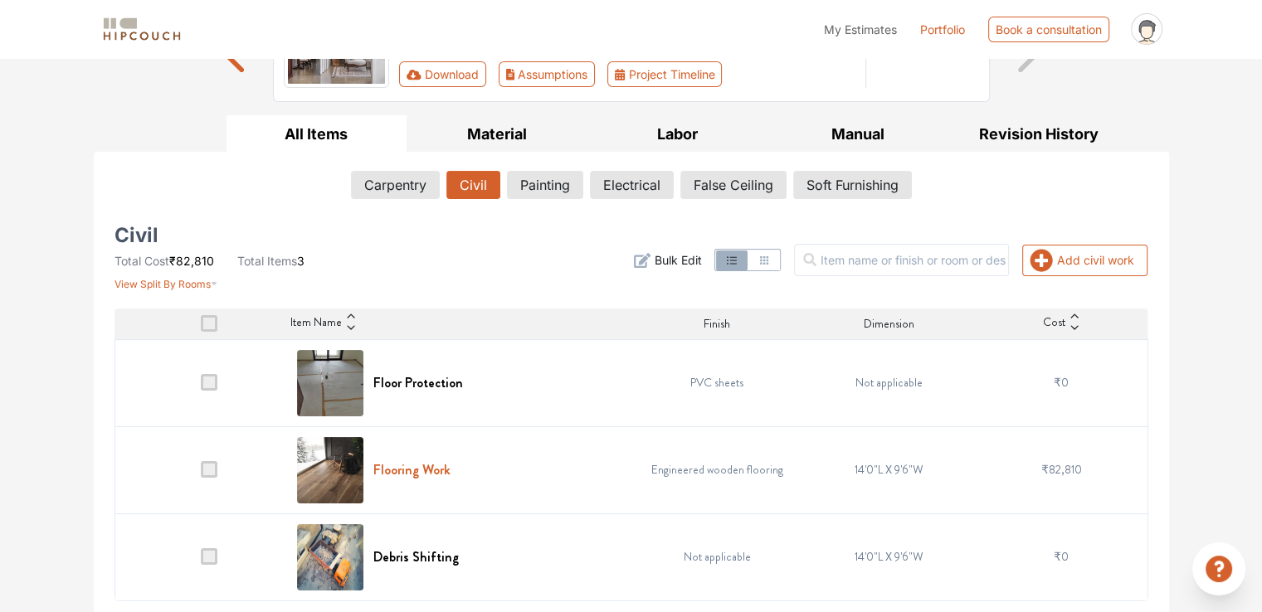
click at [423, 469] on h6 "Flooring Work" at bounding box center [411, 470] width 77 height 16
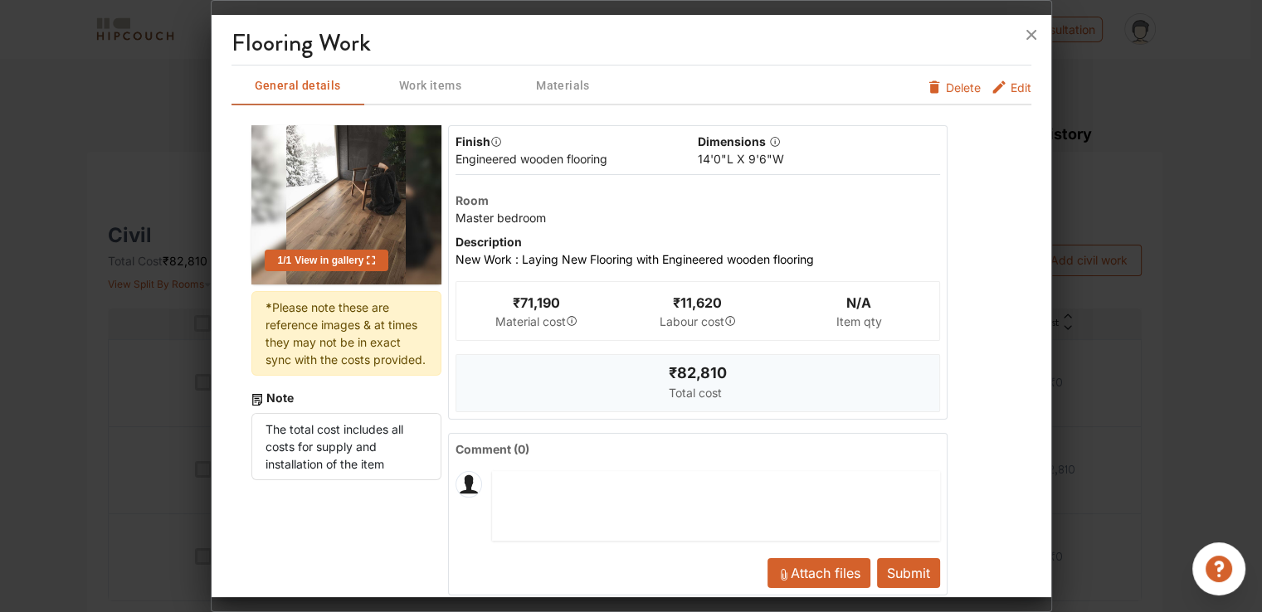
click at [1011, 88] on span "Edit" at bounding box center [1021, 92] width 21 height 27
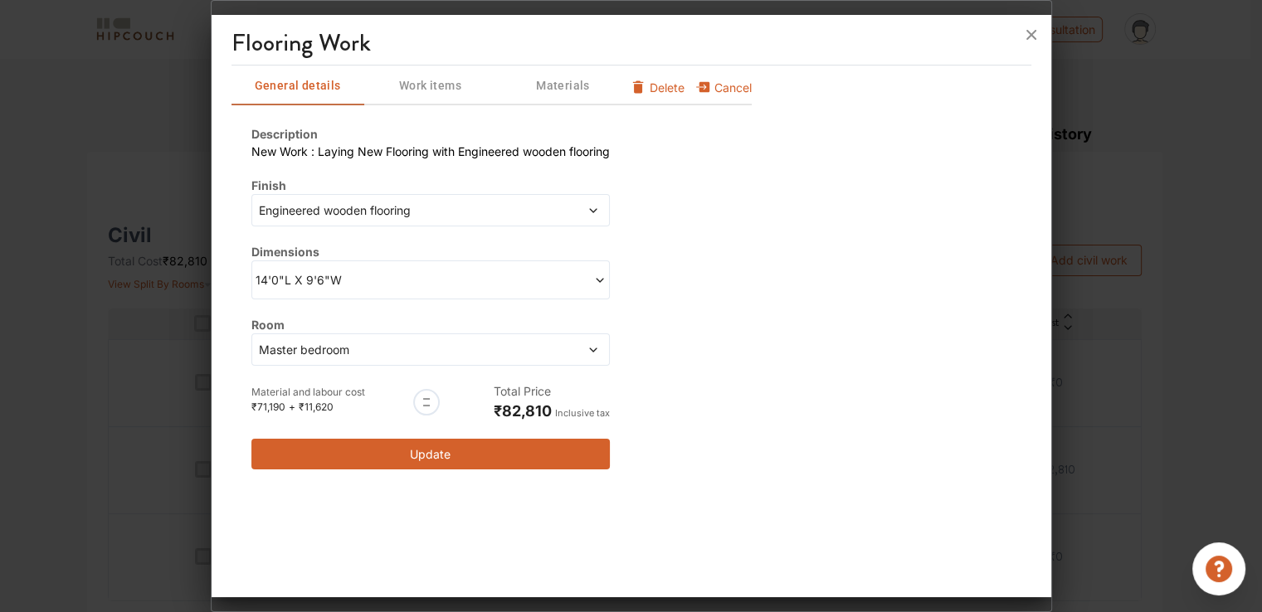
click at [340, 208] on span "Engineered wooden flooring" at bounding box center [385, 210] width 258 height 17
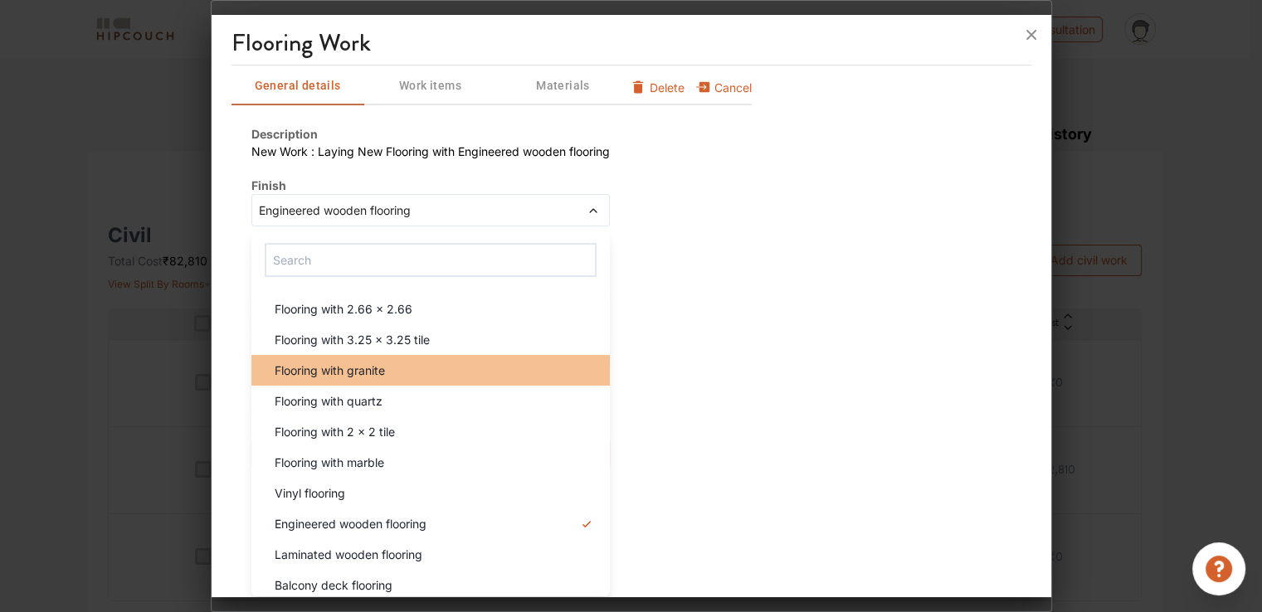
click at [324, 373] on span "Flooring with granite" at bounding box center [330, 370] width 110 height 17
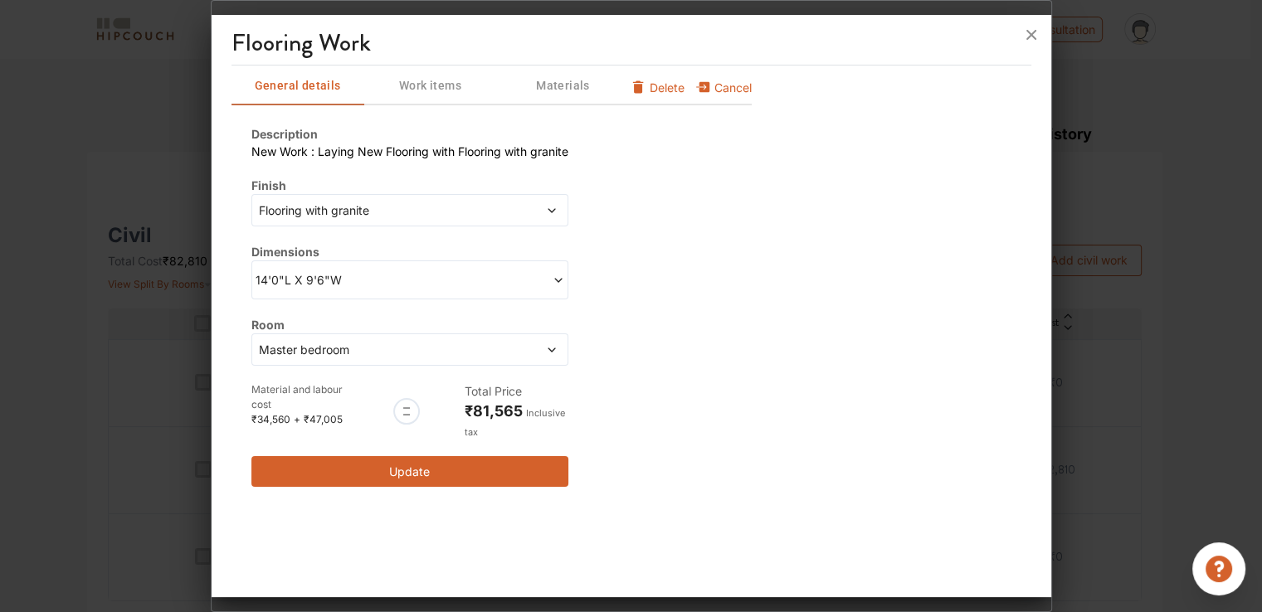
click at [324, 213] on span "Flooring with granite" at bounding box center [369, 210] width 227 height 17
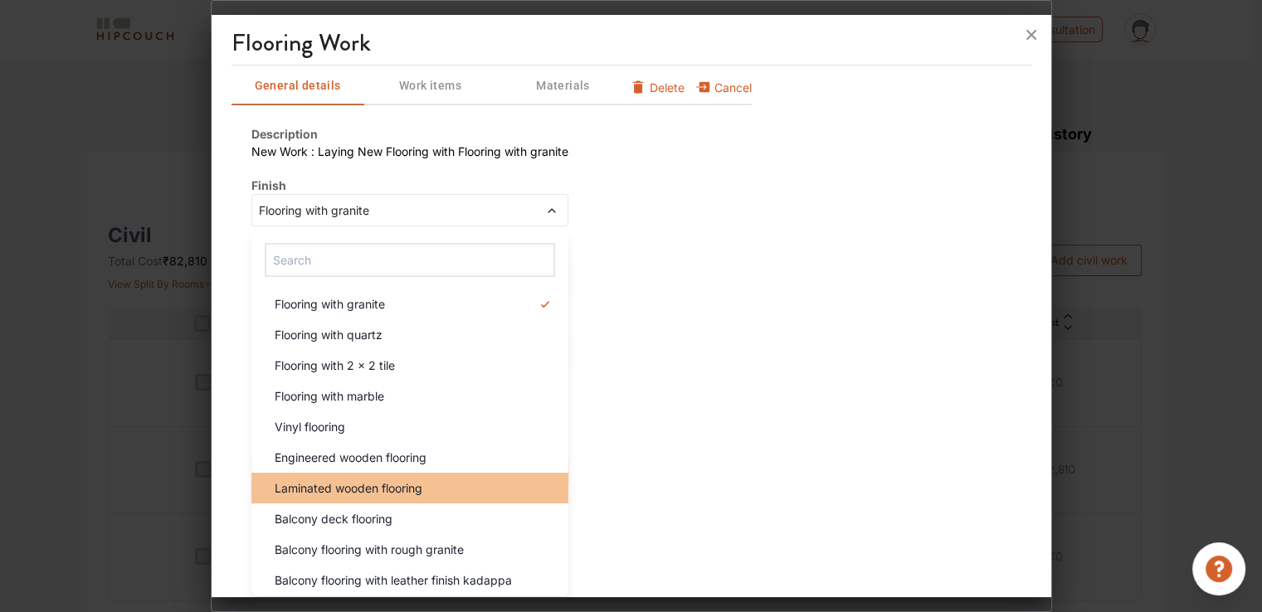
scroll to position [100, 0]
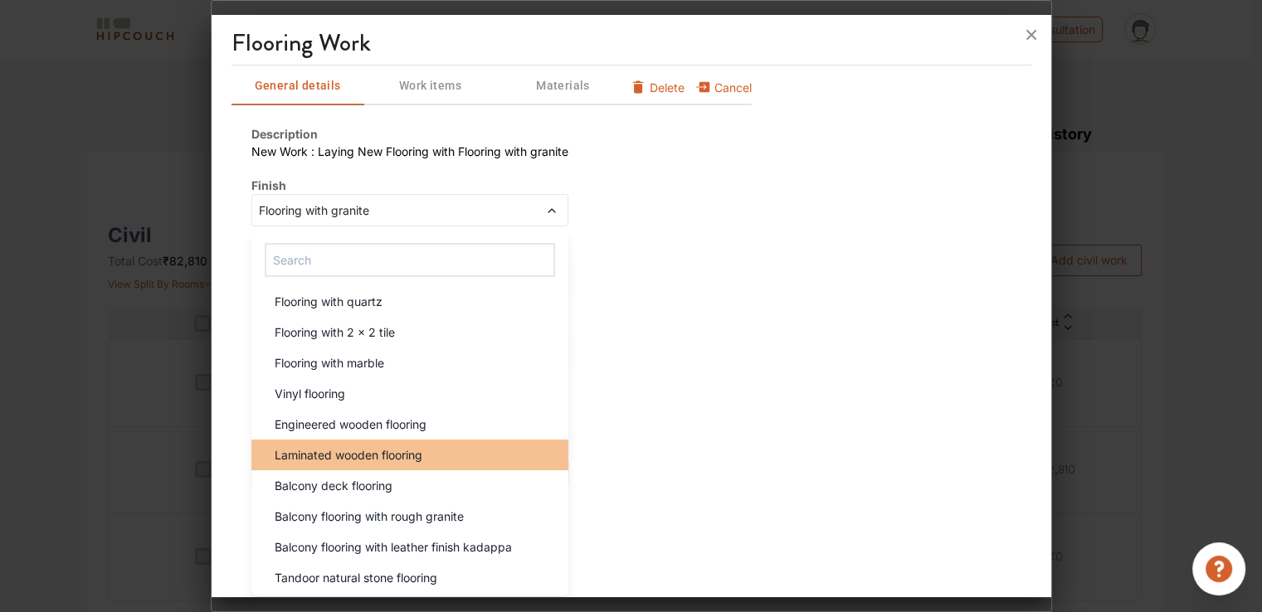
click at [327, 456] on span "Laminated wooden flooring" at bounding box center [349, 454] width 148 height 17
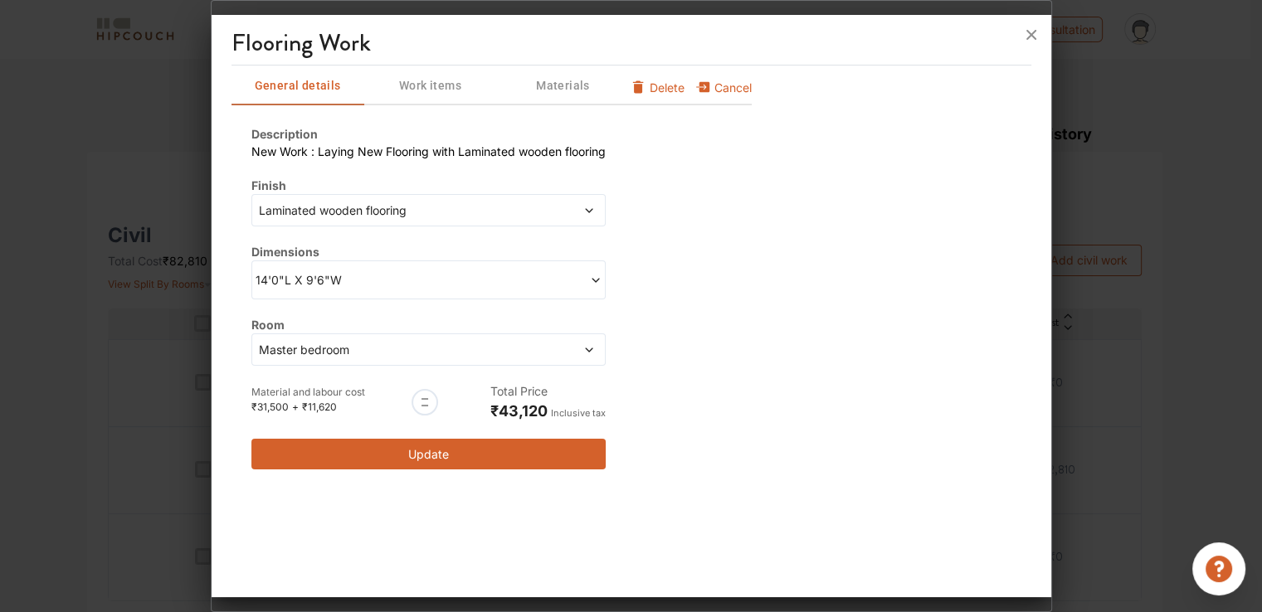
click at [315, 210] on span "Laminated wooden flooring" at bounding box center [383, 210] width 255 height 17
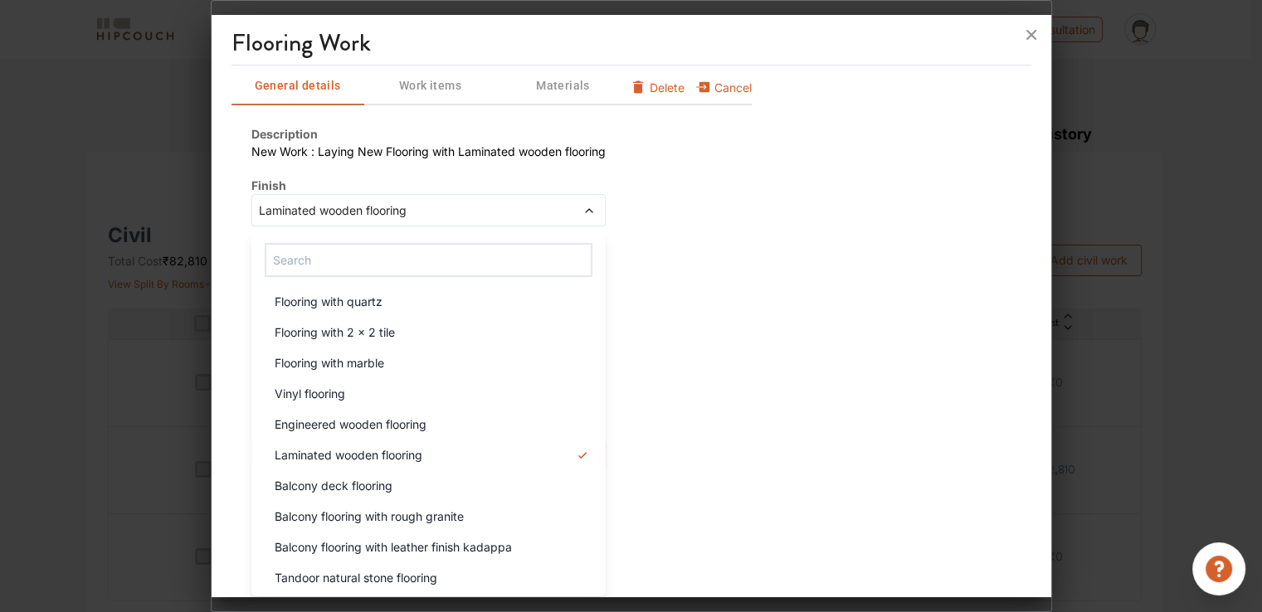
click at [802, 427] on div "General details Work items Materials Cancel Delete Description New Work : Layin…" at bounding box center [632, 278] width 800 height 424
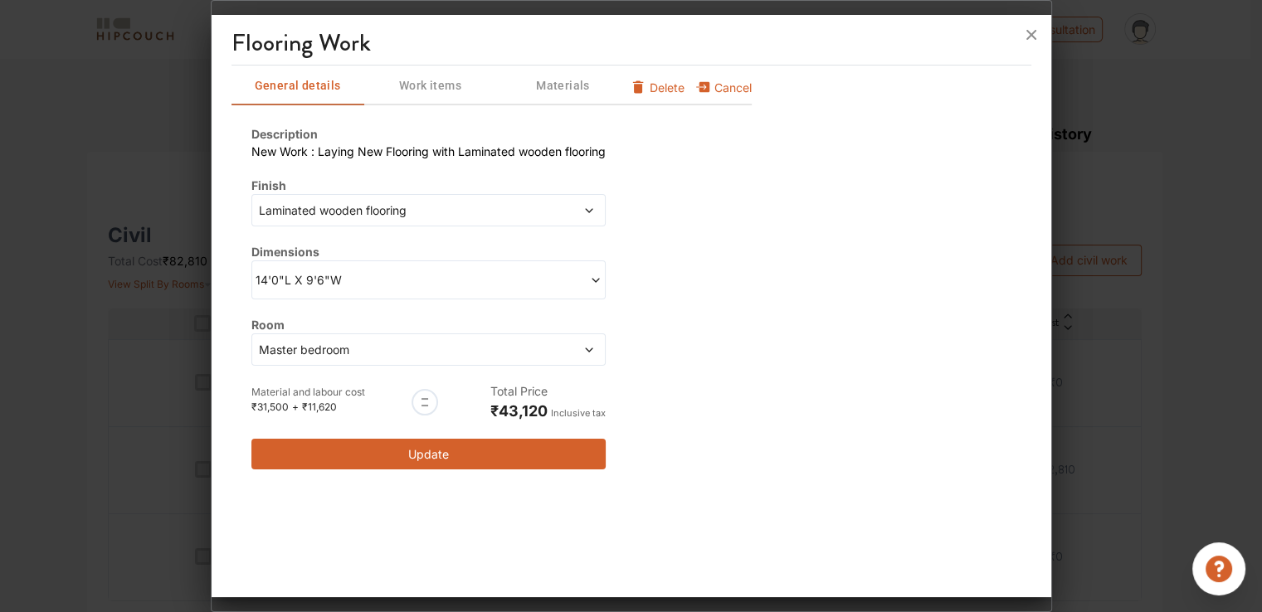
click at [489, 457] on button "Update" at bounding box center [428, 454] width 354 height 31
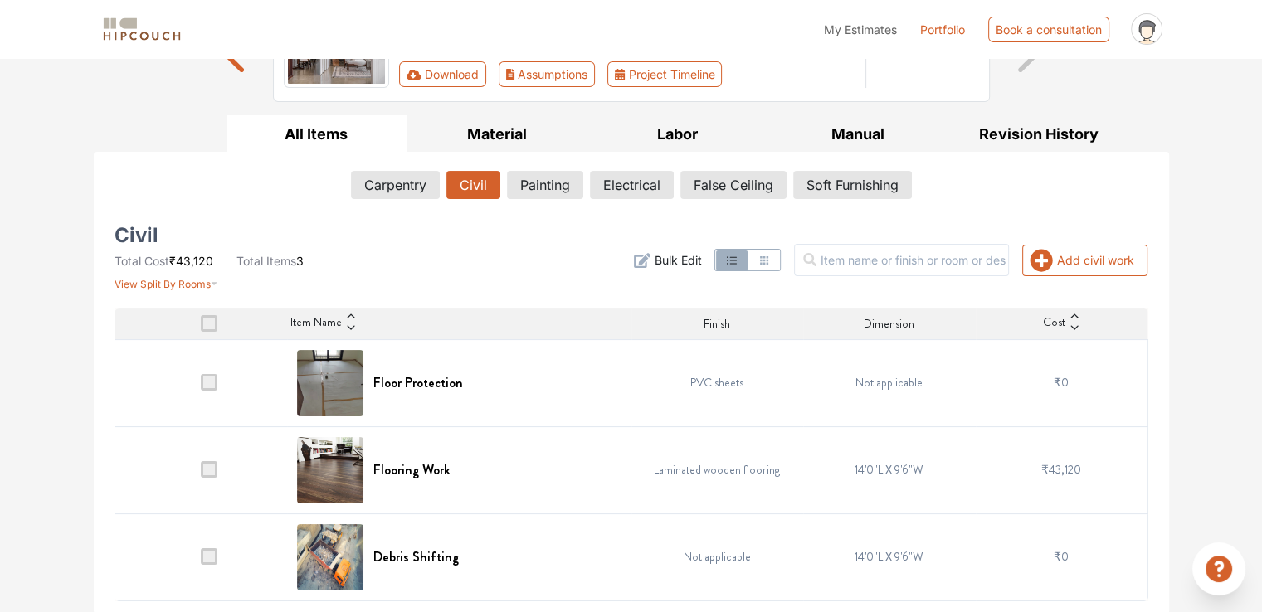
scroll to position [189, 0]
click at [208, 471] on span at bounding box center [209, 469] width 17 height 17
click at [201, 474] on input "checkbox" at bounding box center [201, 474] width 0 height 0
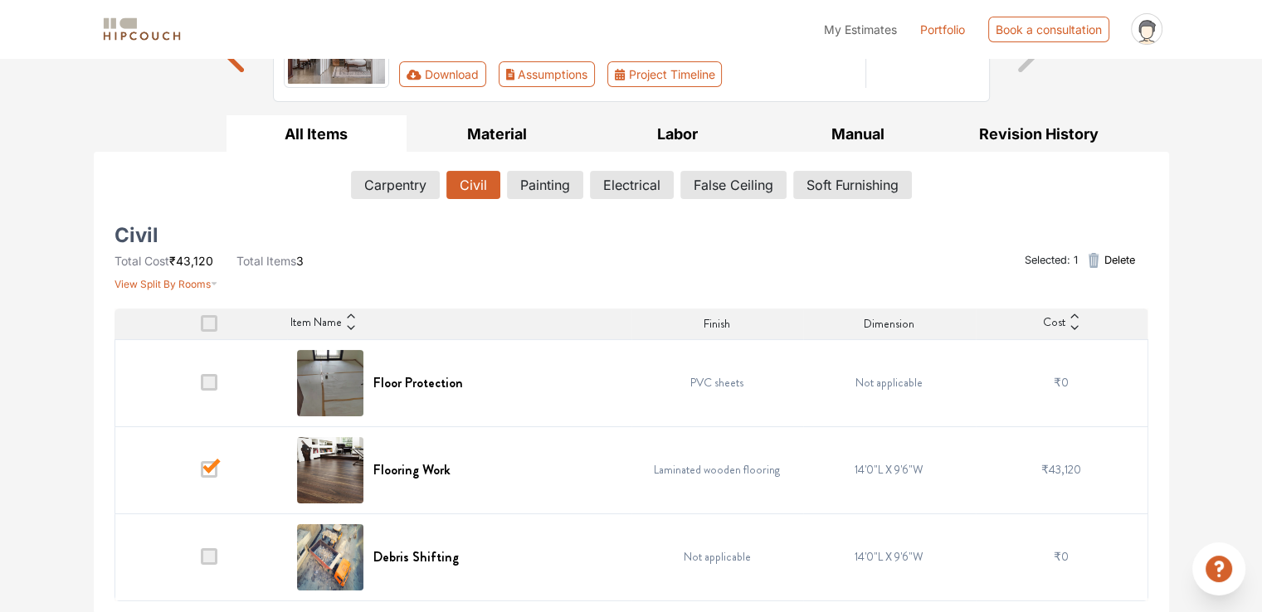
click at [1122, 260] on span "Delete" at bounding box center [1119, 260] width 31 height 16
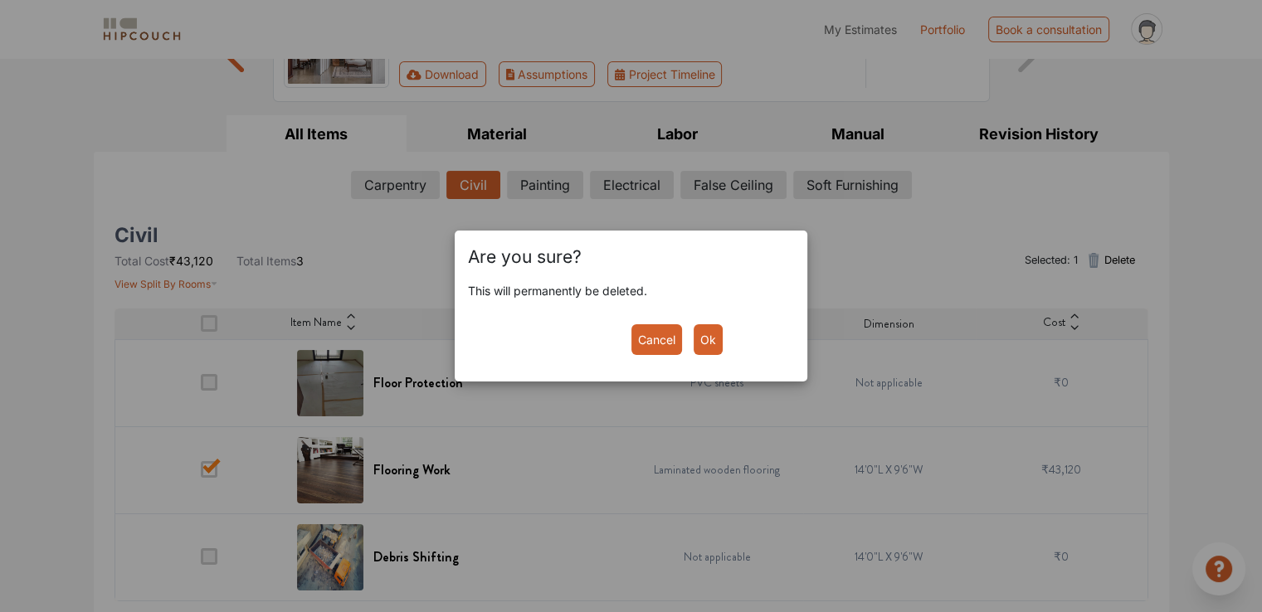
click at [709, 343] on button "Ok" at bounding box center [708, 339] width 29 height 31
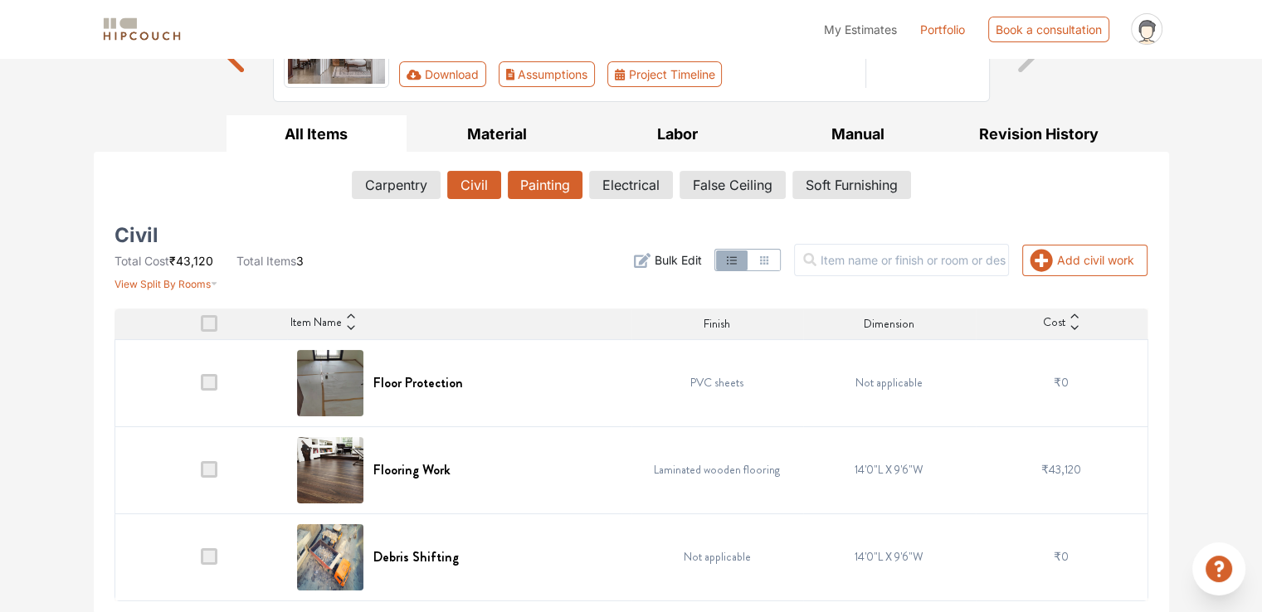
click at [533, 187] on button "Painting" at bounding box center [545, 185] width 75 height 28
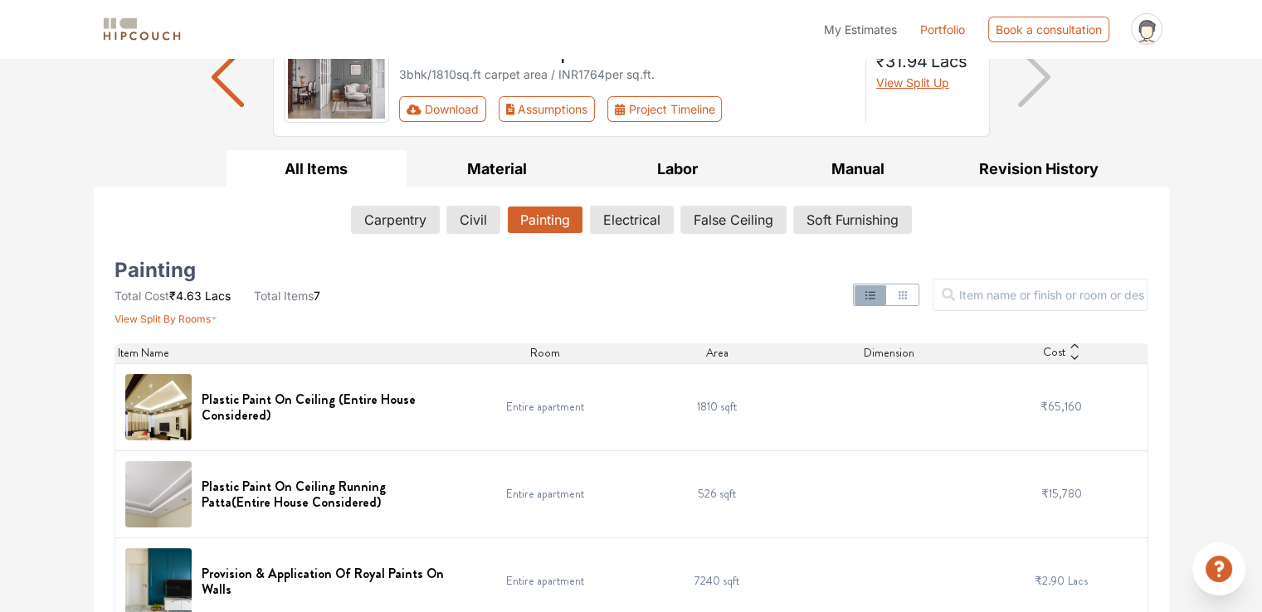
scroll to position [166, 0]
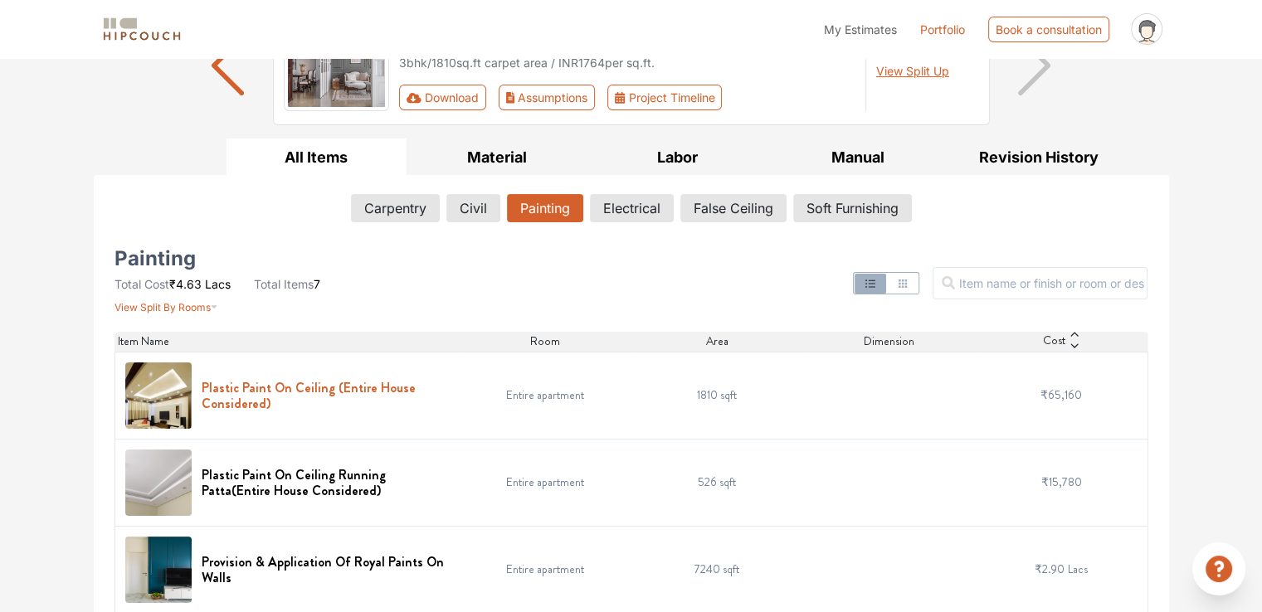
click at [277, 391] on h6 "Plastic Paint On Ceiling (Entire House Considered)" at bounding box center [326, 396] width 248 height 32
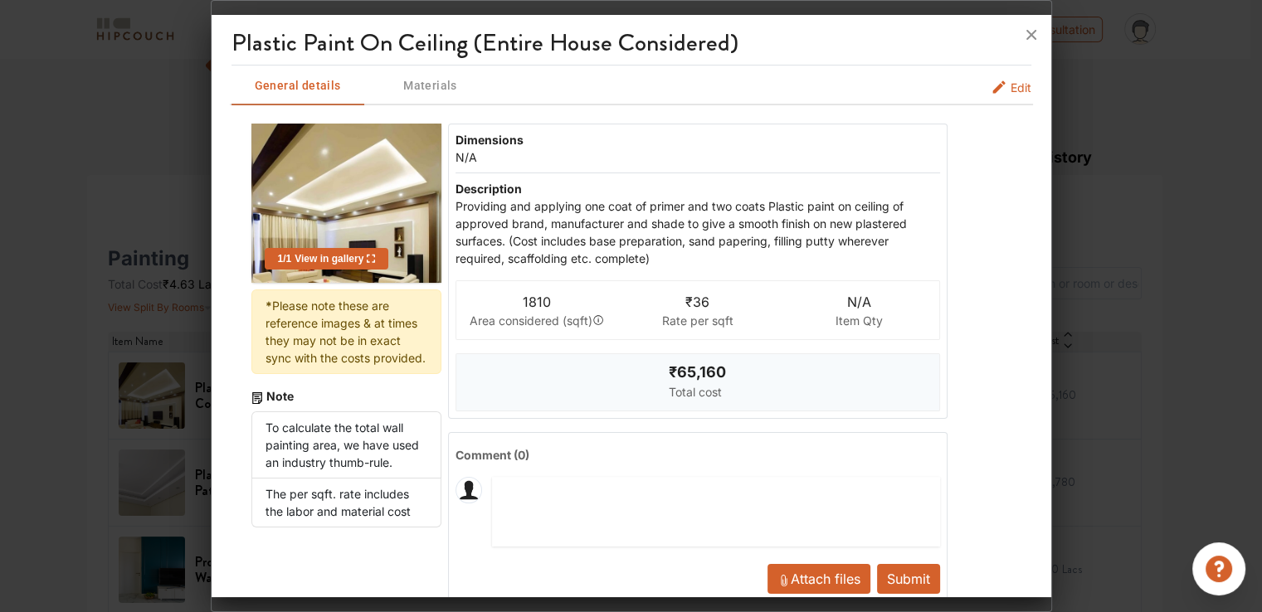
click at [1011, 90] on span "Edit" at bounding box center [1021, 87] width 21 height 17
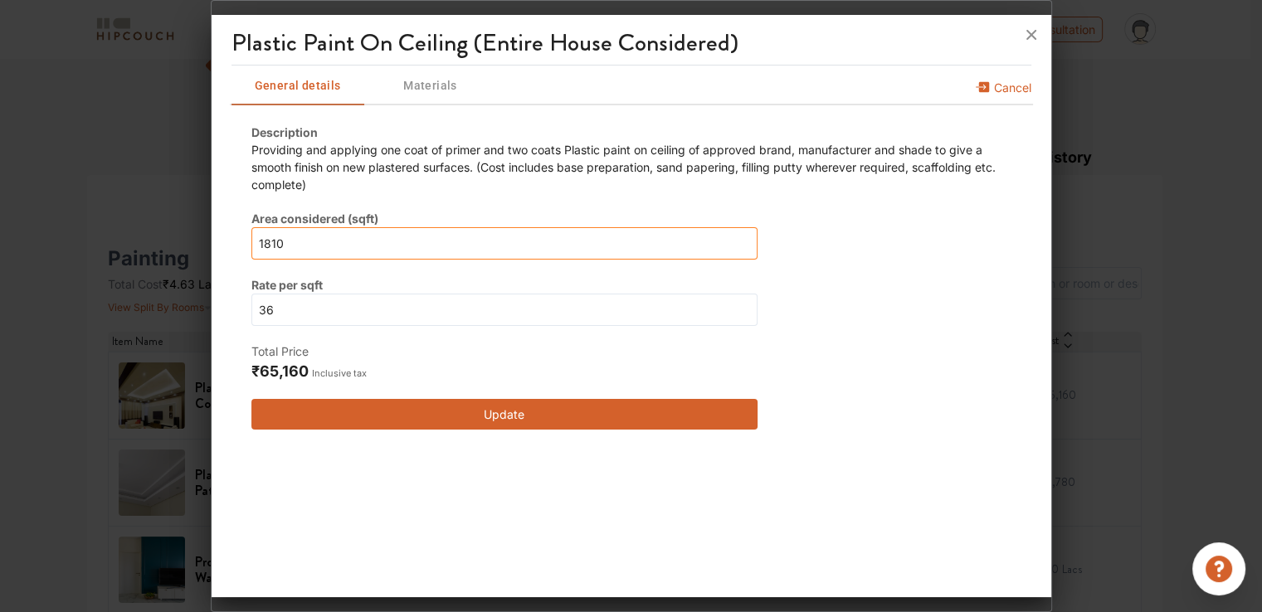
drag, startPoint x: 289, startPoint y: 243, endPoint x: 246, endPoint y: 237, distance: 43.5
click at [246, 237] on div "Description Providing and applying one coat of primer and two coats Plastic pai…" at bounding box center [632, 277] width 800 height 346
type input "0"
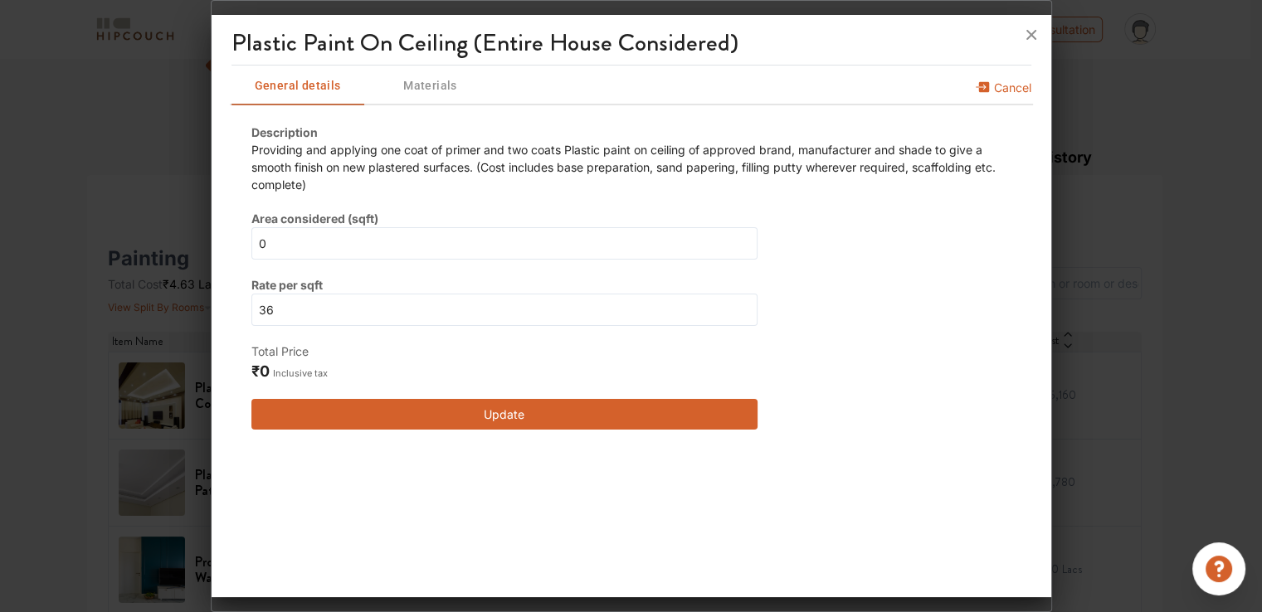
click at [478, 421] on button "Update" at bounding box center [504, 414] width 507 height 31
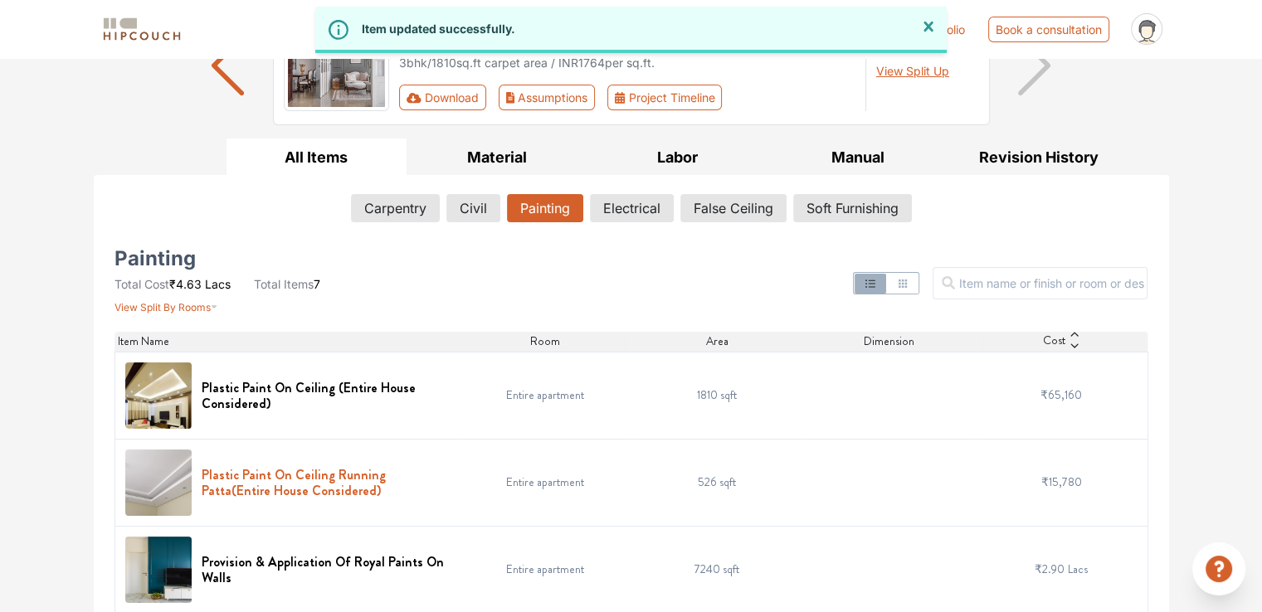
click at [299, 470] on h6 "Plastic Paint On Ceiling Running Patta(Entire House Considered)" at bounding box center [326, 483] width 248 height 32
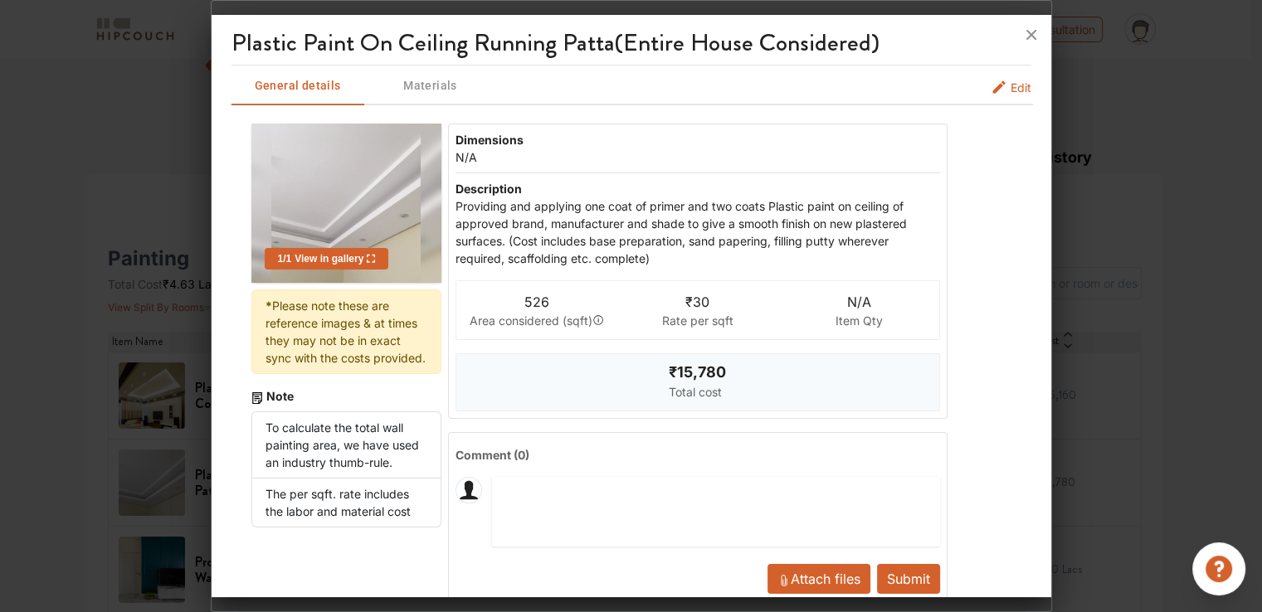
click at [1011, 86] on span "Edit" at bounding box center [1021, 87] width 21 height 17
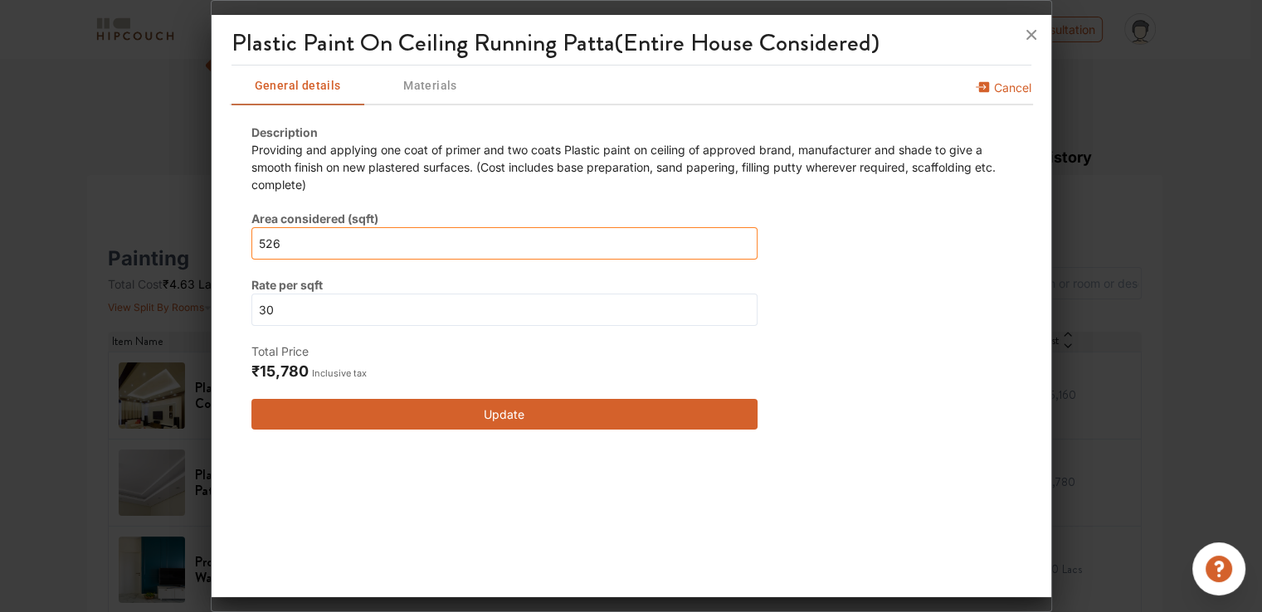
drag, startPoint x: 284, startPoint y: 245, endPoint x: 192, endPoint y: 243, distance: 92.1
click at [211, 243] on div "Plastic Paint On Ceiling Running Patta(Entire House Considered) General details…" at bounding box center [631, 306] width 841 height 612
type input "0"
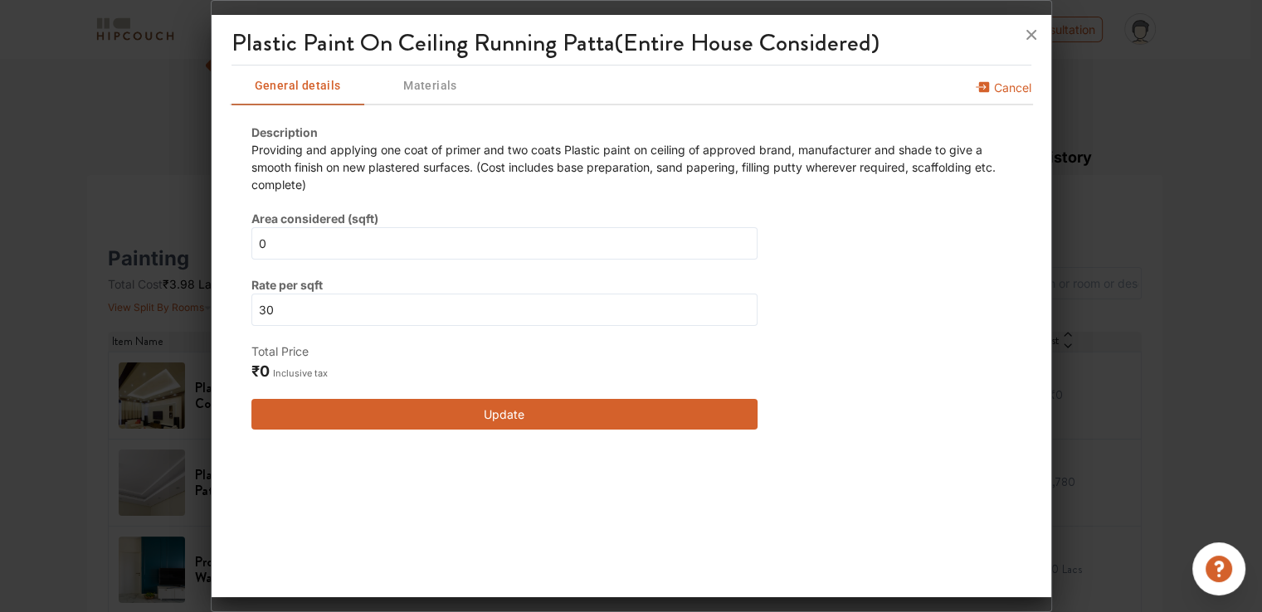
click at [368, 402] on button "Update" at bounding box center [504, 414] width 507 height 31
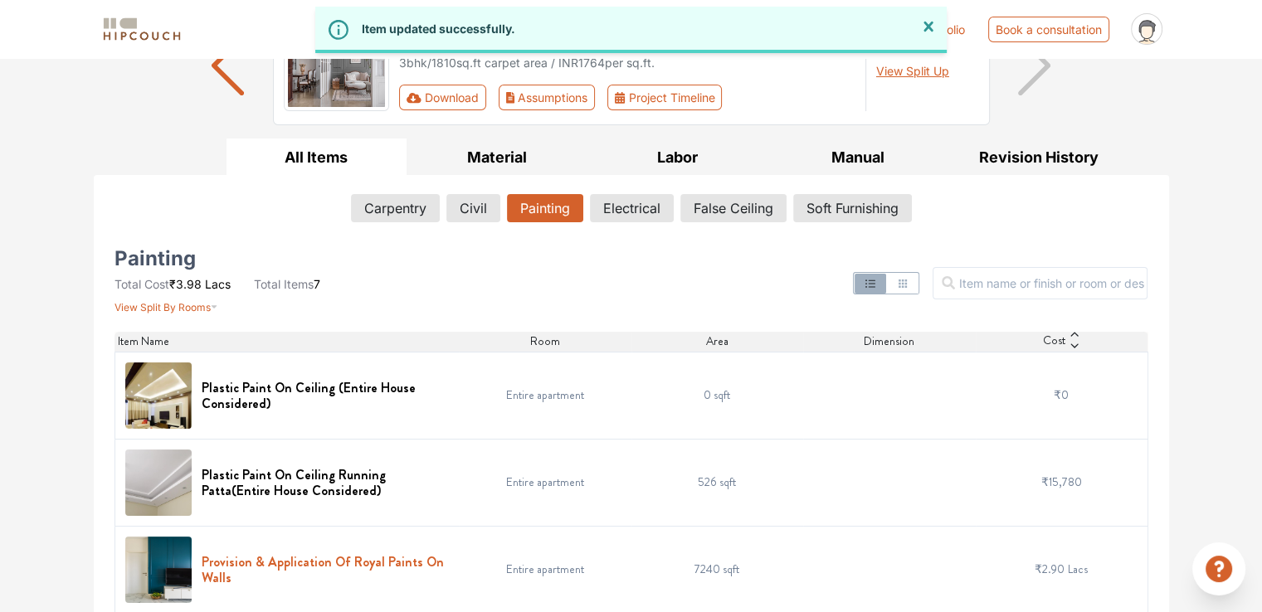
click at [281, 564] on h6 "Provision & Application Of Royal Paints On Walls" at bounding box center [326, 570] width 248 height 32
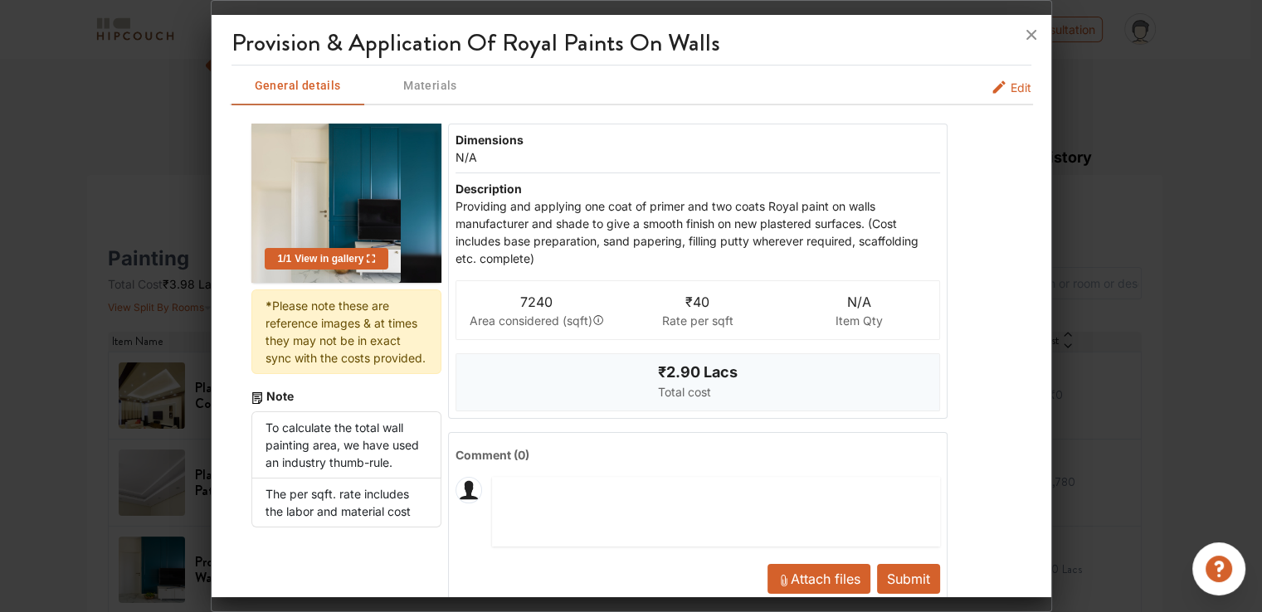
click at [1012, 87] on span "Edit" at bounding box center [1021, 87] width 21 height 17
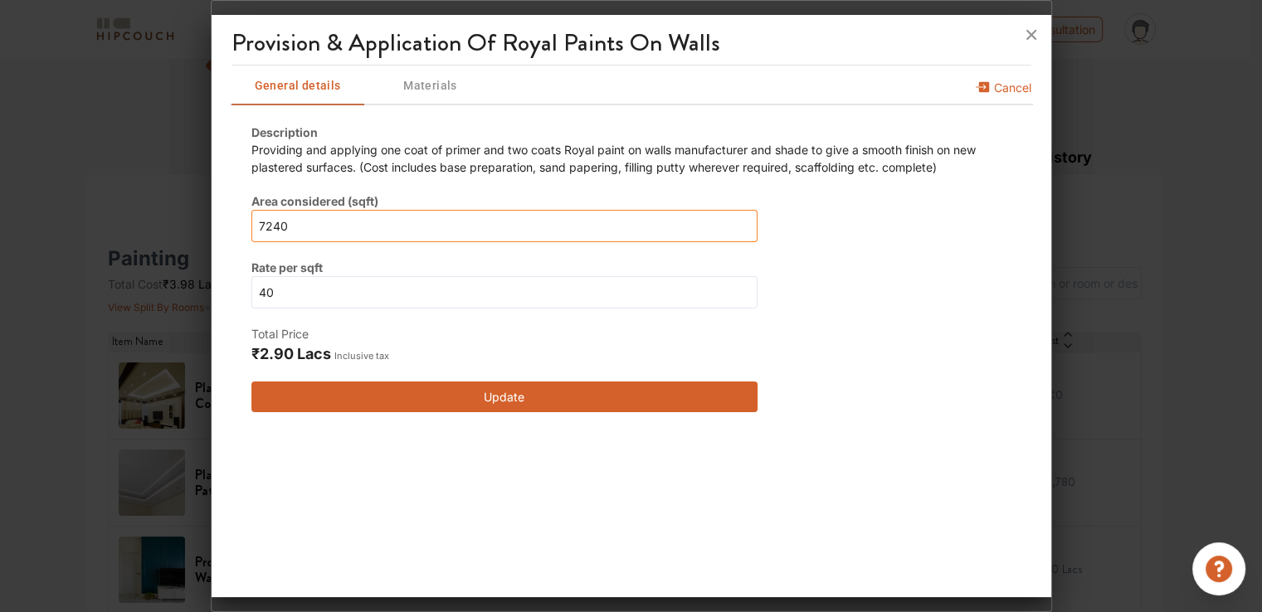
drag, startPoint x: 187, startPoint y: 229, endPoint x: 102, endPoint y: 229, distance: 84.6
click at [211, 229] on div "Provision & Application Of Royal Paints On Walls General details Materials Canc…" at bounding box center [631, 306] width 841 height 612
type input "0"
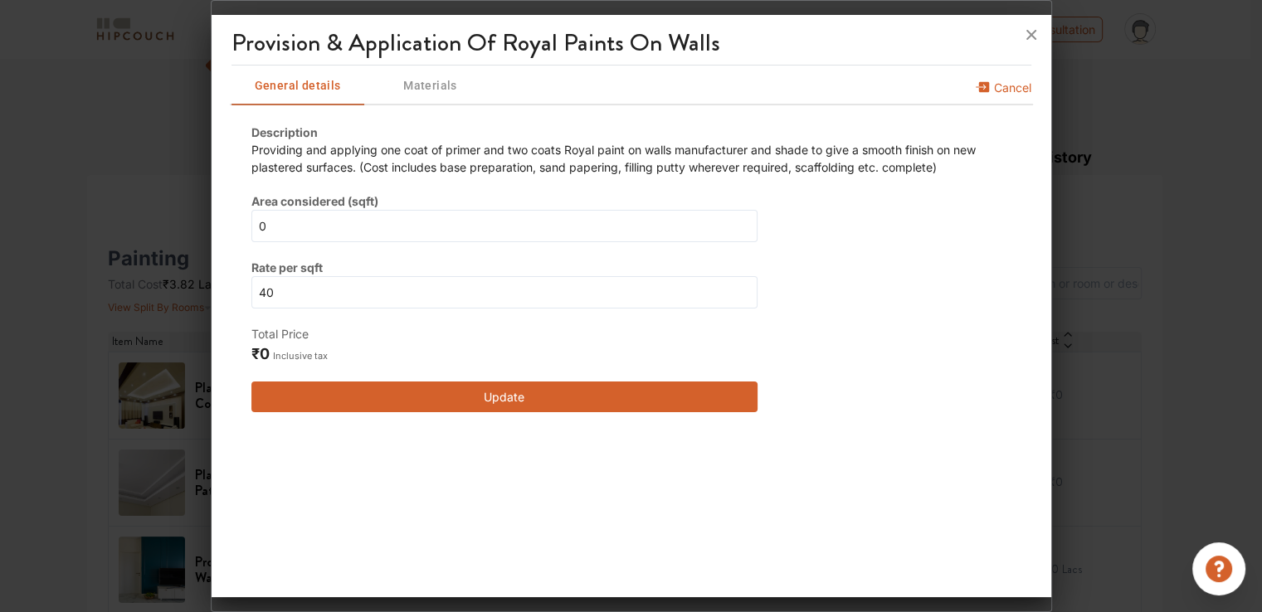
click at [514, 392] on button "Update" at bounding box center [504, 397] width 507 height 31
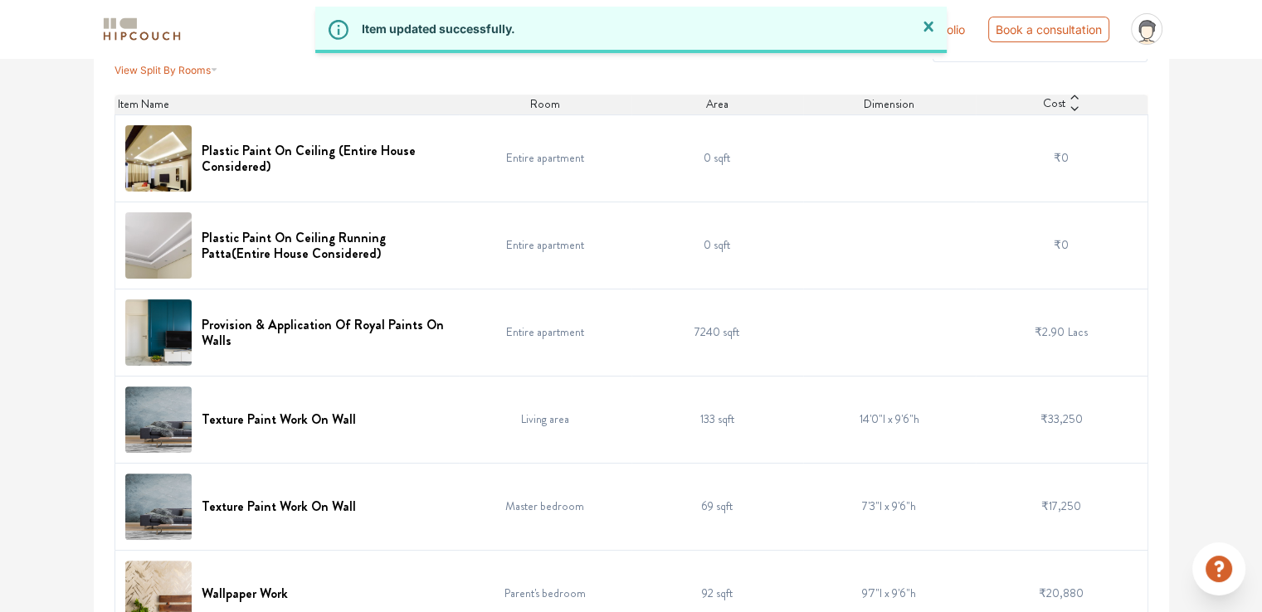
scroll to position [415, 0]
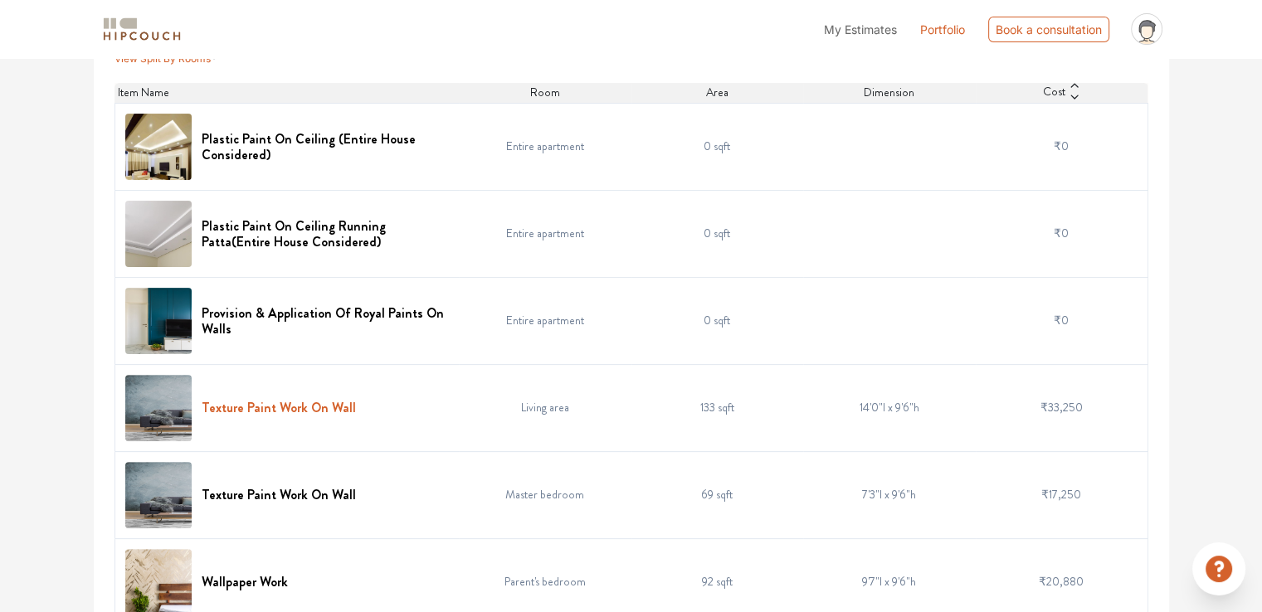
click at [285, 407] on h6 "Texture Paint Work On Wall" at bounding box center [279, 408] width 154 height 16
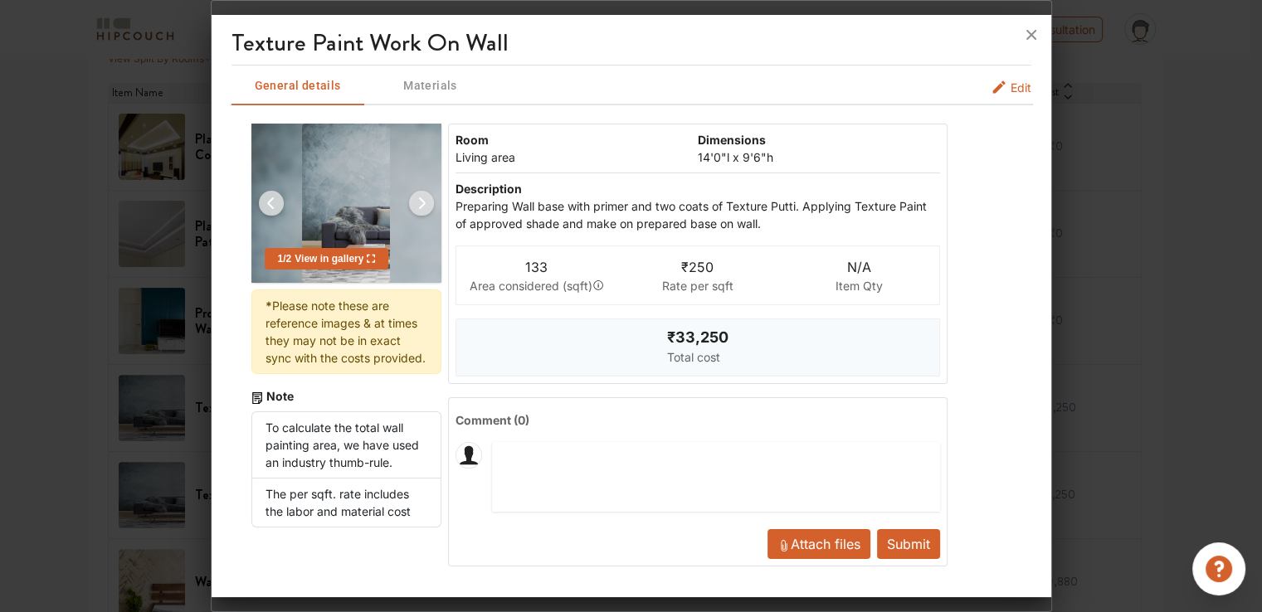
click at [1019, 84] on span "Edit" at bounding box center [1021, 87] width 21 height 17
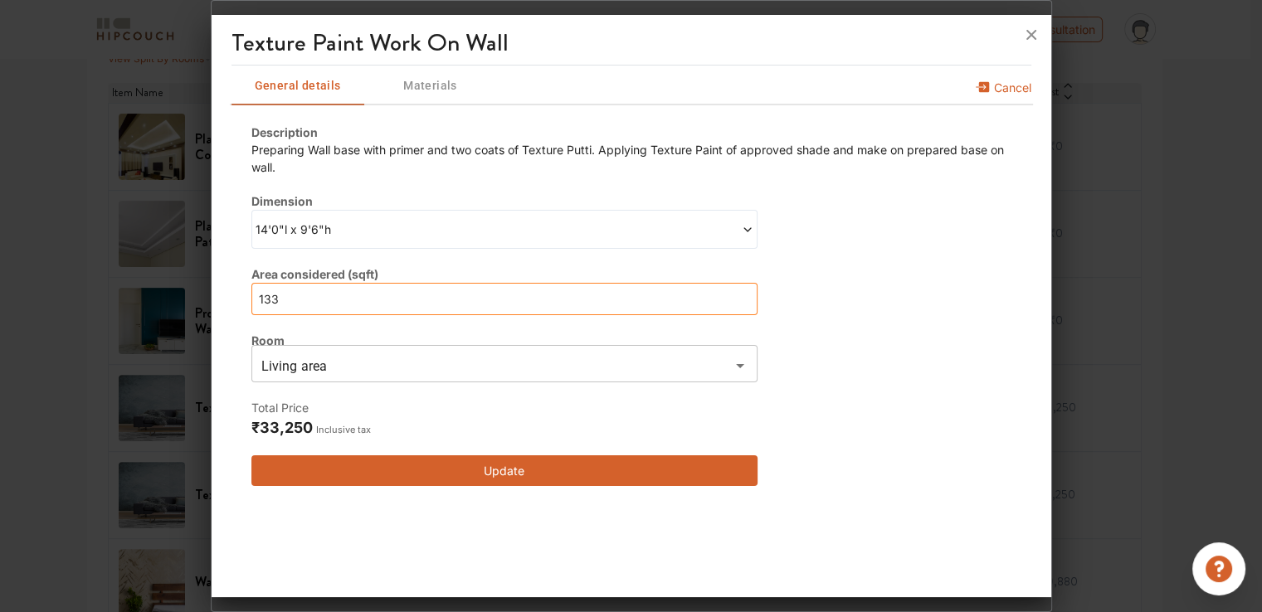
drag, startPoint x: 295, startPoint y: 299, endPoint x: 237, endPoint y: 297, distance: 58.1
click at [237, 297] on div "Description Preparing Wall base with primer and two coats of Texture Putti. App…" at bounding box center [632, 305] width 800 height 402
type input "0"
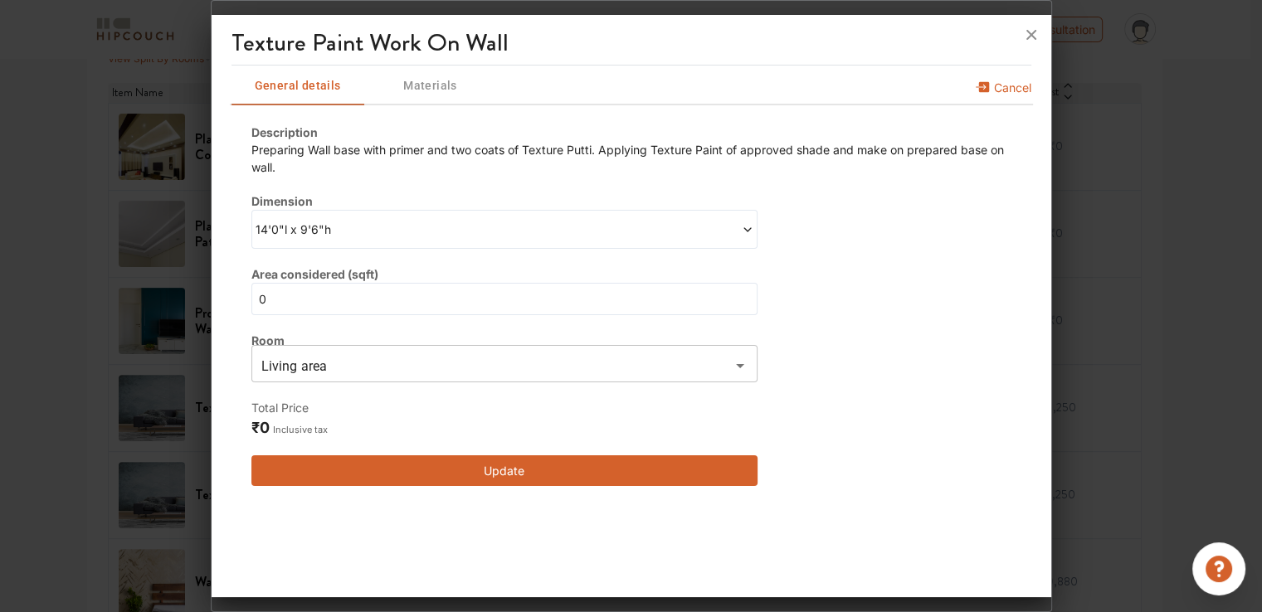
click at [435, 466] on button "Update" at bounding box center [504, 471] width 507 height 31
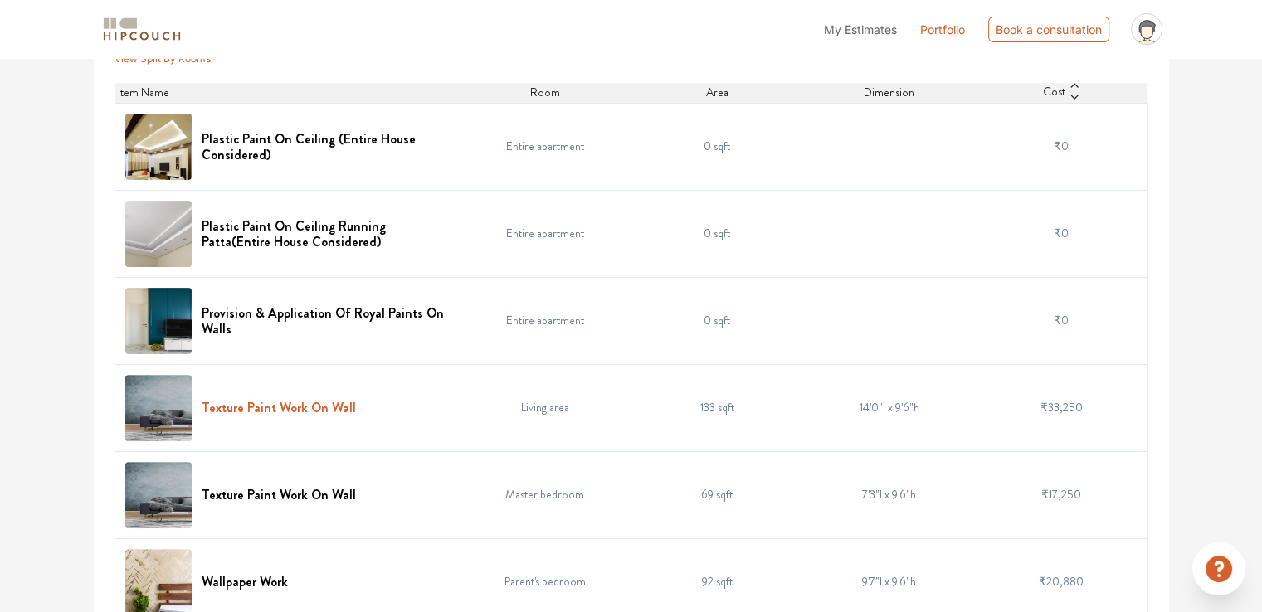
click at [294, 404] on h6 "Texture Paint Work On Wall" at bounding box center [279, 408] width 154 height 16
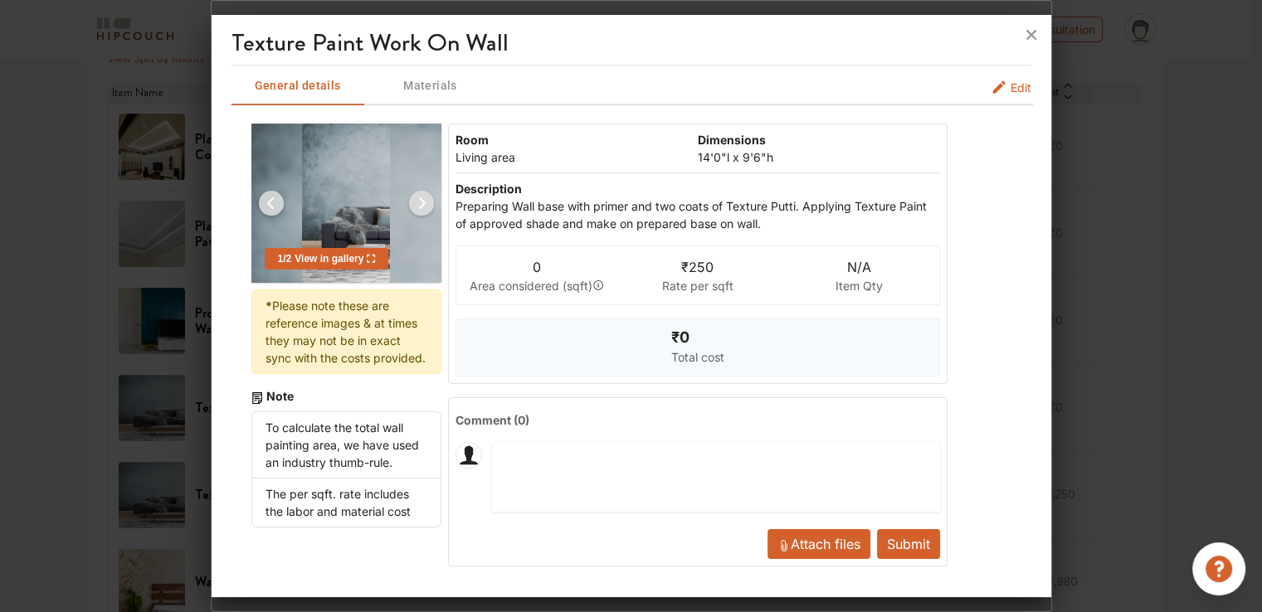
click at [1026, 87] on span "Edit" at bounding box center [1021, 87] width 21 height 17
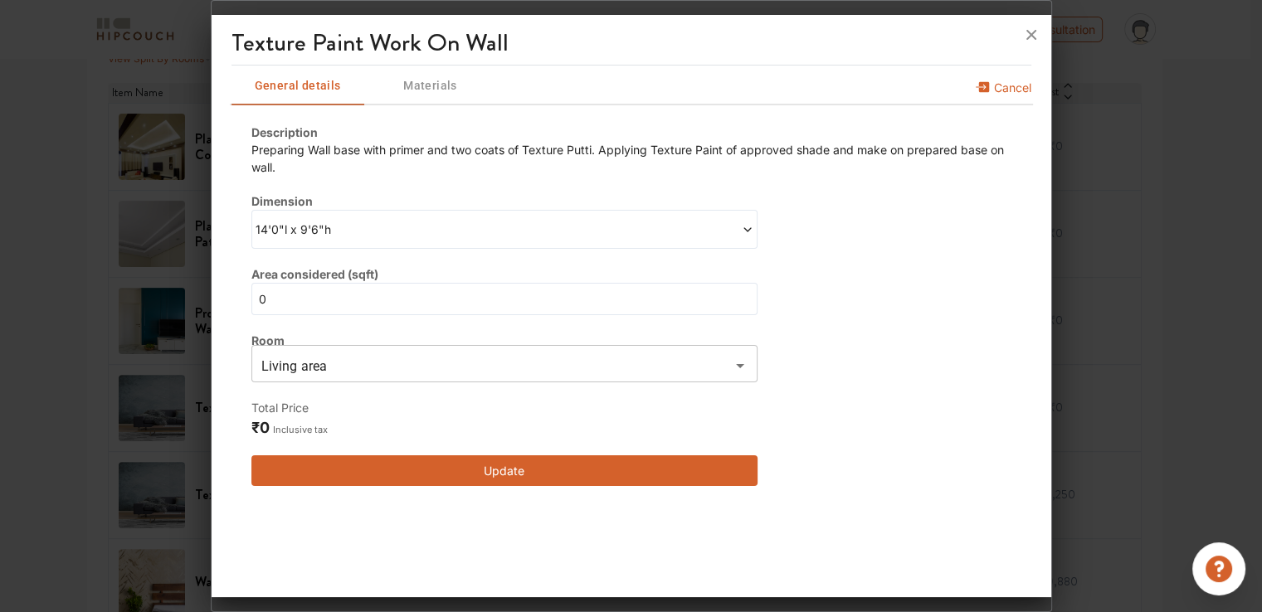
click at [495, 461] on button "Update" at bounding box center [504, 471] width 507 height 31
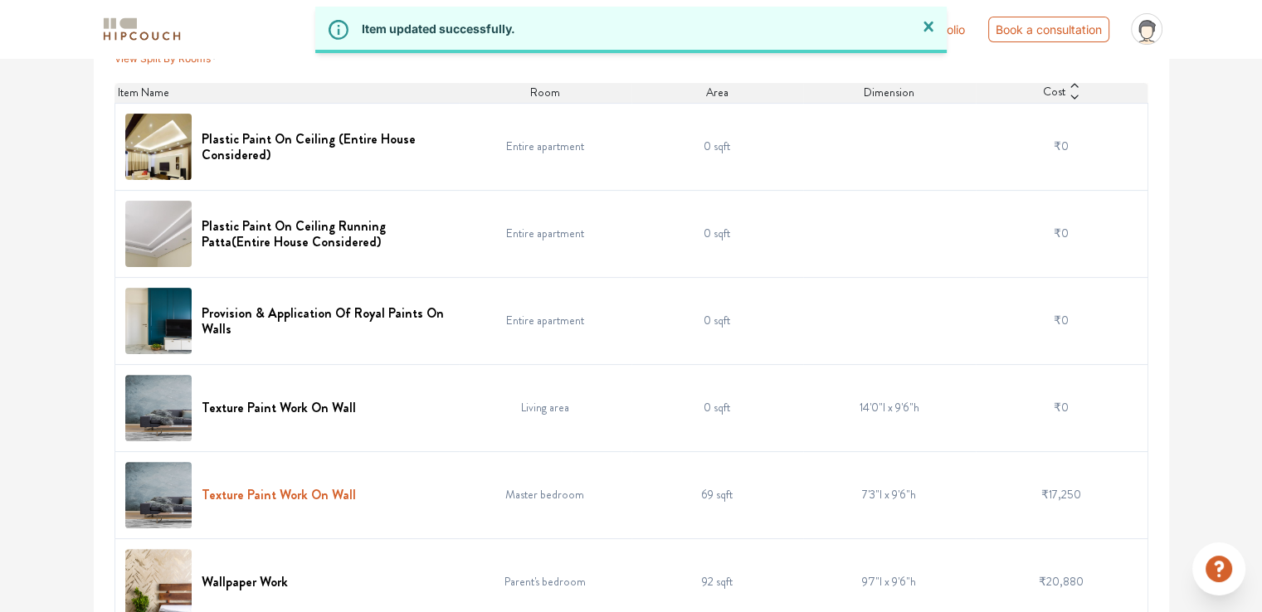
click at [299, 499] on h6 "Texture Paint Work On Wall" at bounding box center [279, 495] width 154 height 16
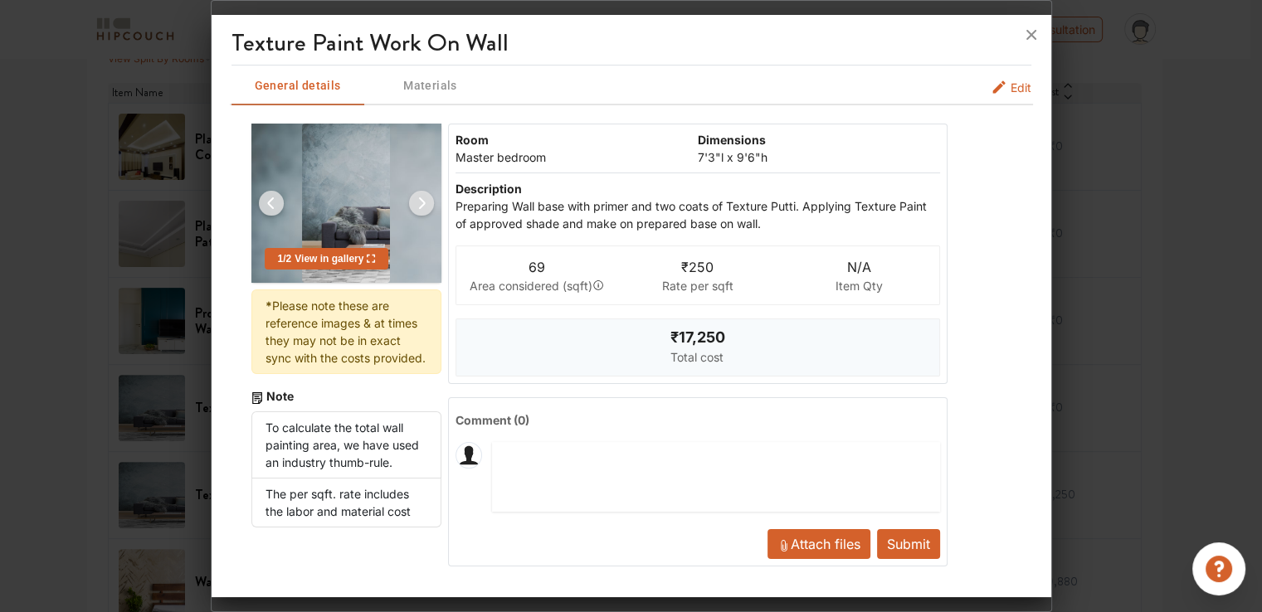
click at [1016, 86] on span "Edit" at bounding box center [1021, 87] width 21 height 17
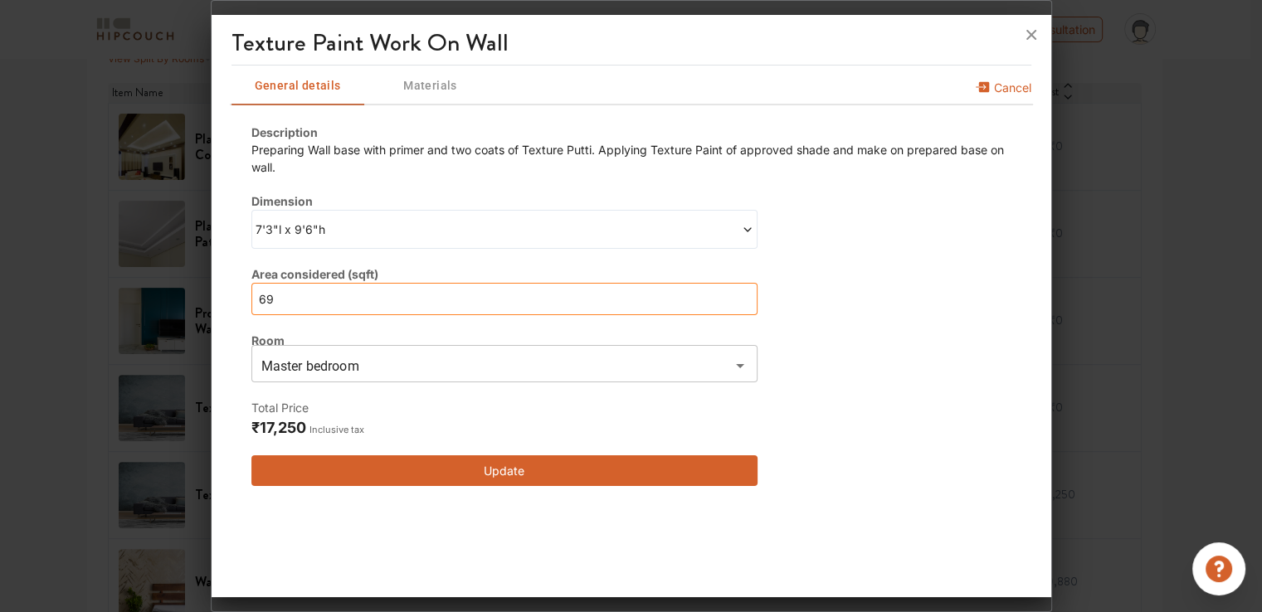
drag, startPoint x: 299, startPoint y: 296, endPoint x: 224, endPoint y: 293, distance: 74.8
click at [224, 293] on div "Texture Paint Work On Wall General details Materials Cancel Description Prepari…" at bounding box center [632, 309] width 840 height 575
type input "0"
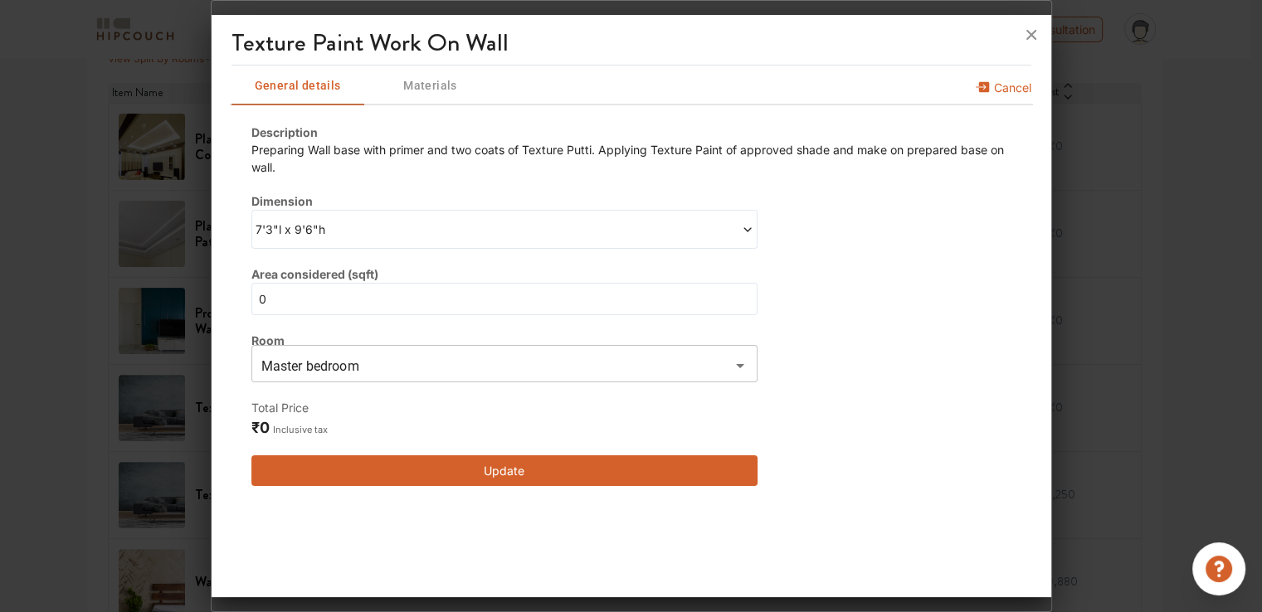
click at [393, 473] on button "Update" at bounding box center [504, 471] width 507 height 31
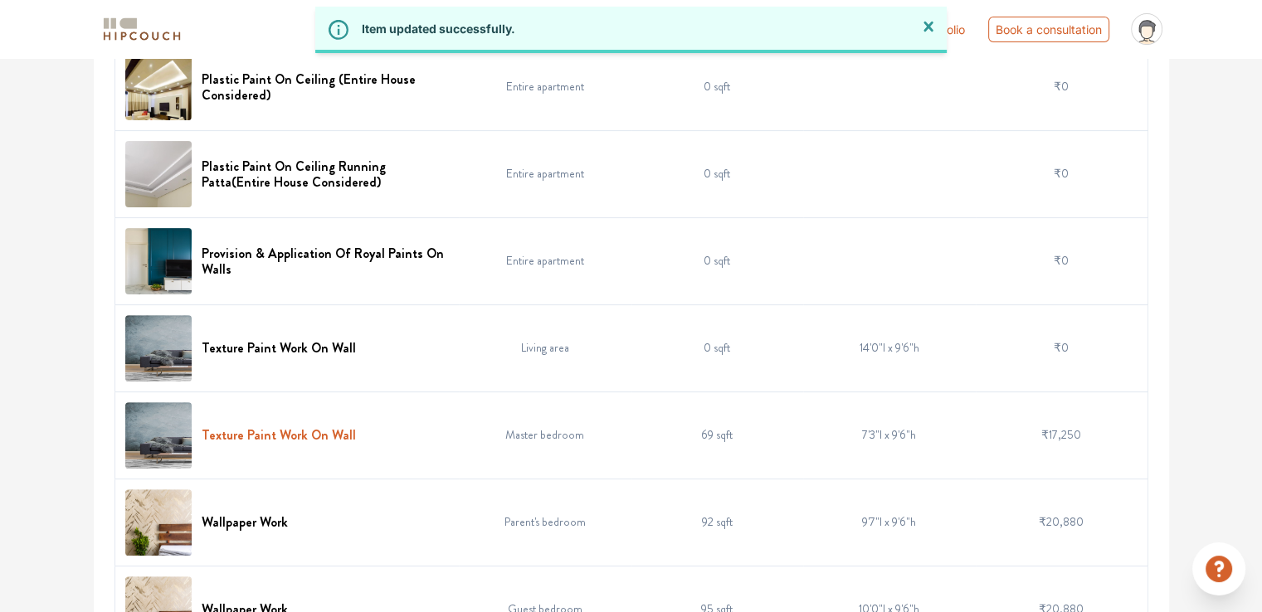
scroll to position [527, 0]
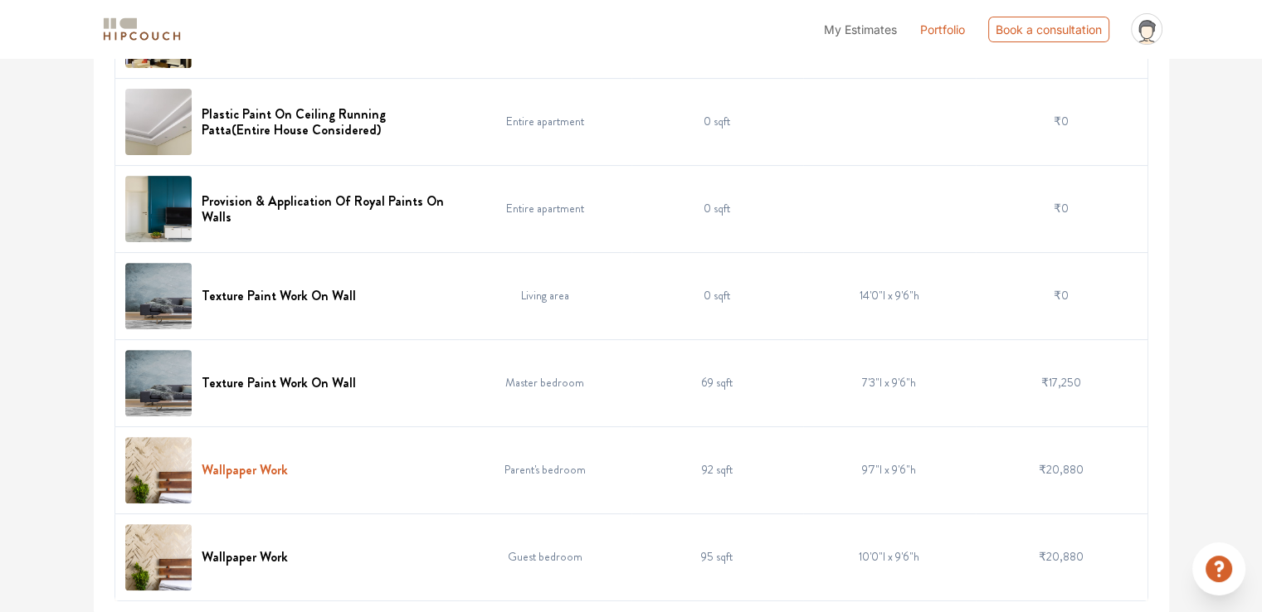
click at [232, 472] on h6 "Wallpaper Work" at bounding box center [245, 470] width 86 height 16
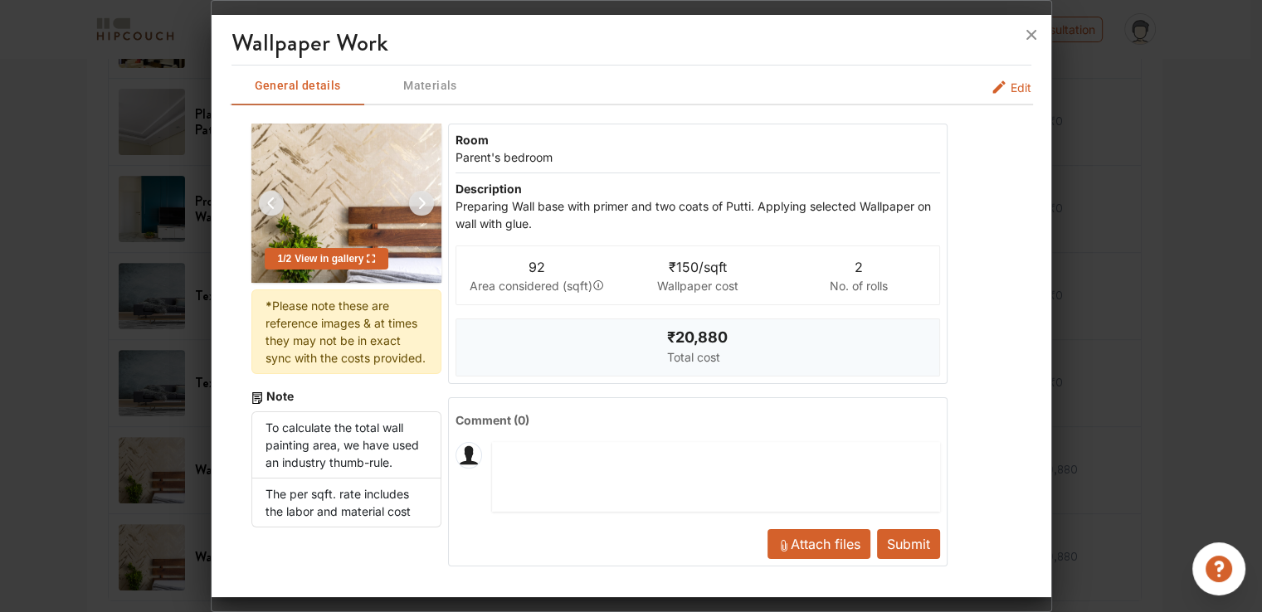
click at [1028, 81] on span "Edit" at bounding box center [1021, 87] width 21 height 17
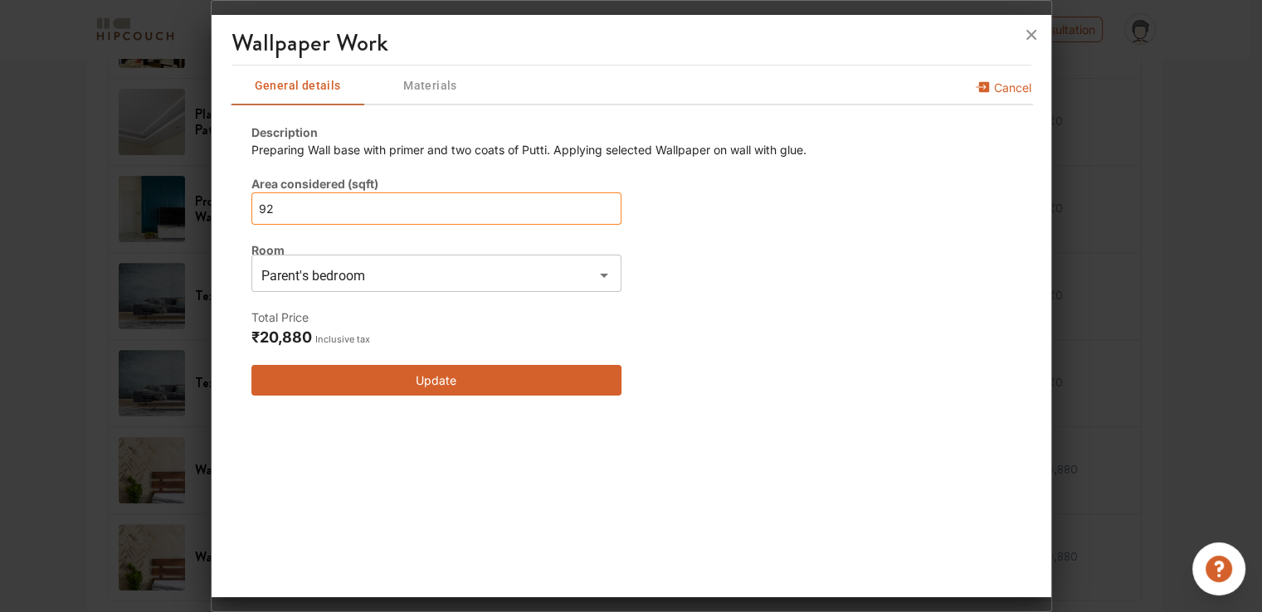
drag, startPoint x: 319, startPoint y: 208, endPoint x: 64, endPoint y: 203, distance: 254.8
click at [211, 203] on div "Wallpaper Work General details Materials Cancel Description Preparing Wall base…" at bounding box center [631, 306] width 841 height 612
type input "0"
click at [500, 388] on button "Update" at bounding box center [436, 380] width 370 height 31
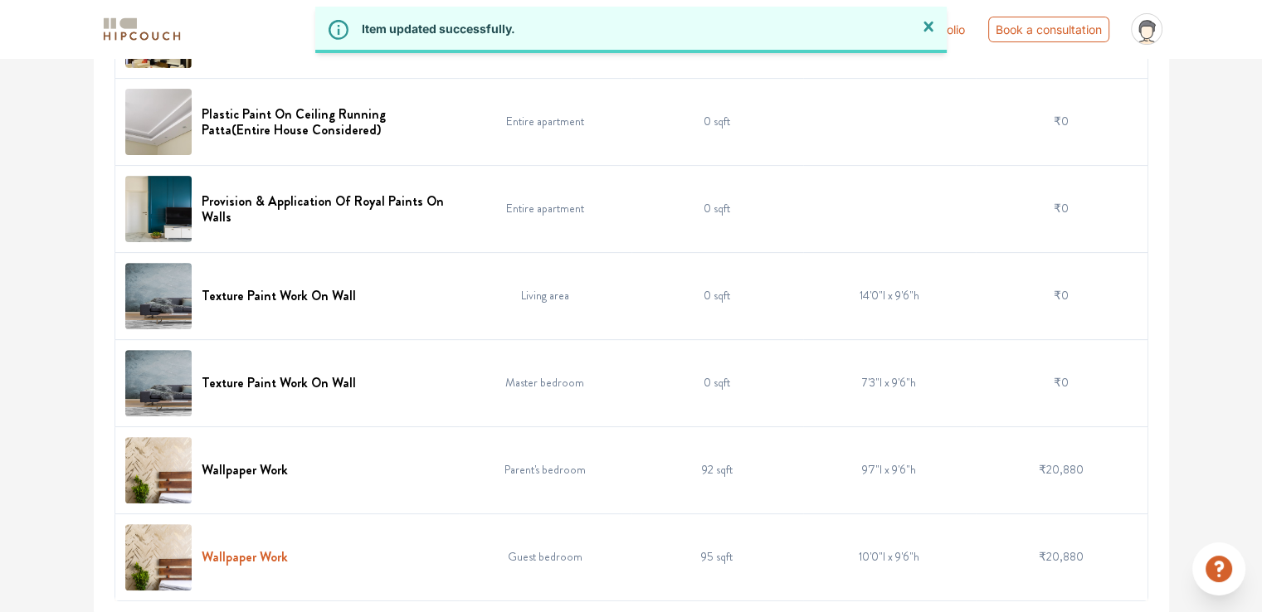
click at [252, 559] on h6 "Wallpaper Work" at bounding box center [245, 557] width 86 height 16
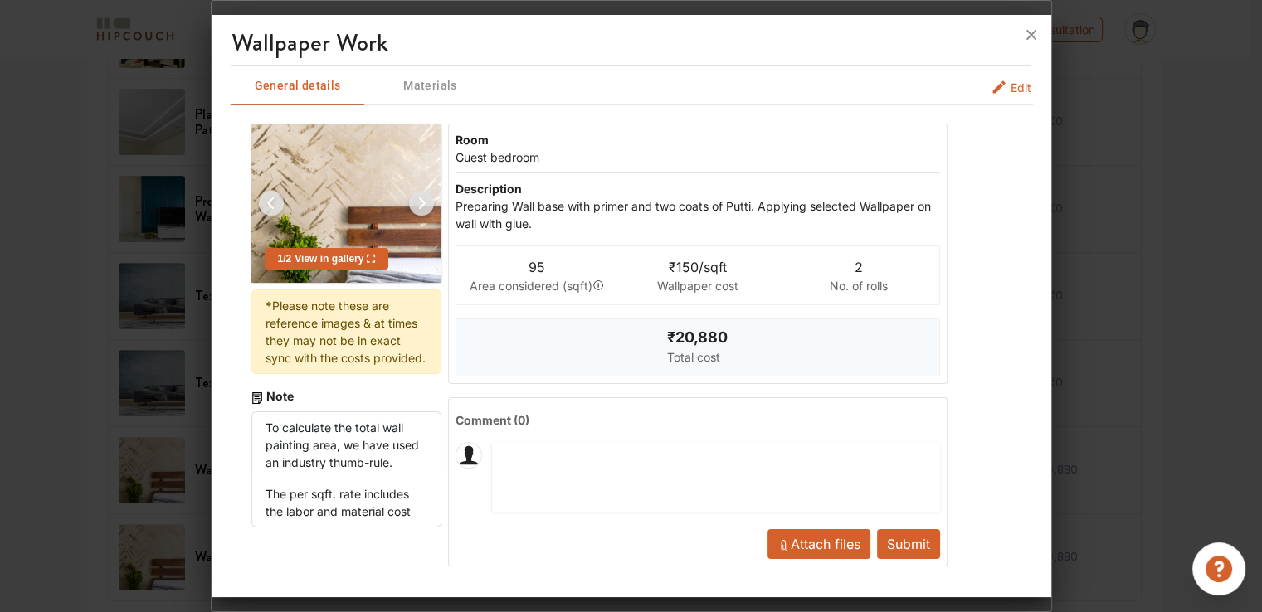
click at [1017, 86] on span "Edit" at bounding box center [1021, 87] width 21 height 17
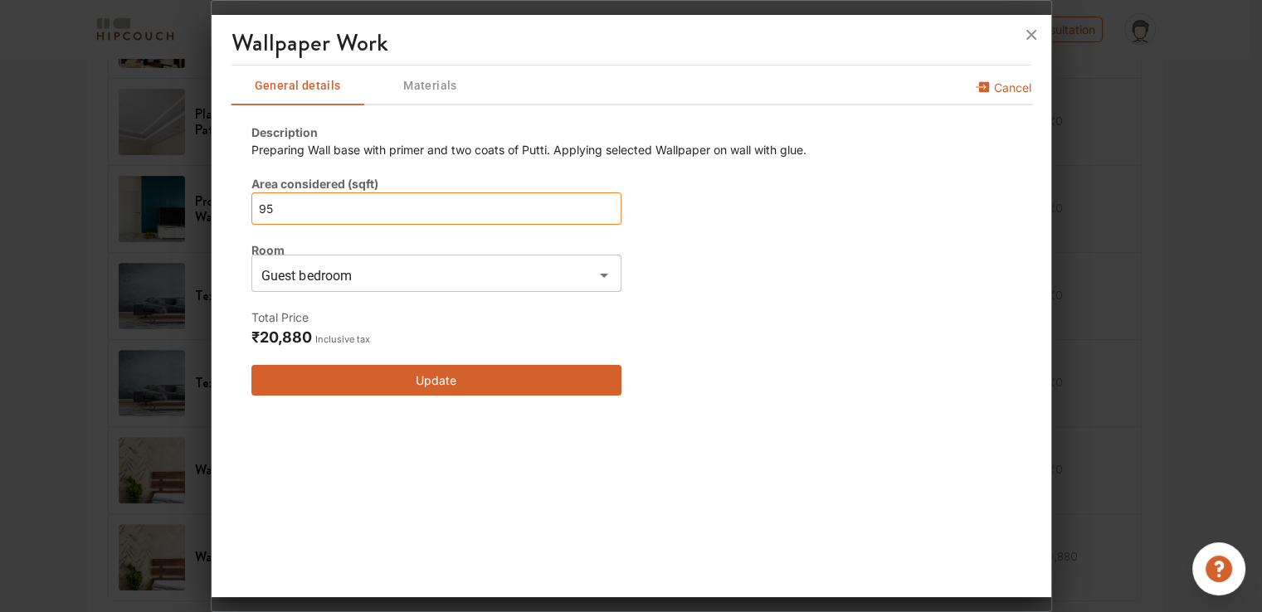
drag, startPoint x: 294, startPoint y: 208, endPoint x: 207, endPoint y: 207, distance: 86.3
click at [211, 207] on div "Wallpaper Work General details Materials Cancel Description Preparing Wall base…" at bounding box center [631, 306] width 841 height 612
type input "0"
click at [461, 378] on button "Update" at bounding box center [436, 380] width 370 height 31
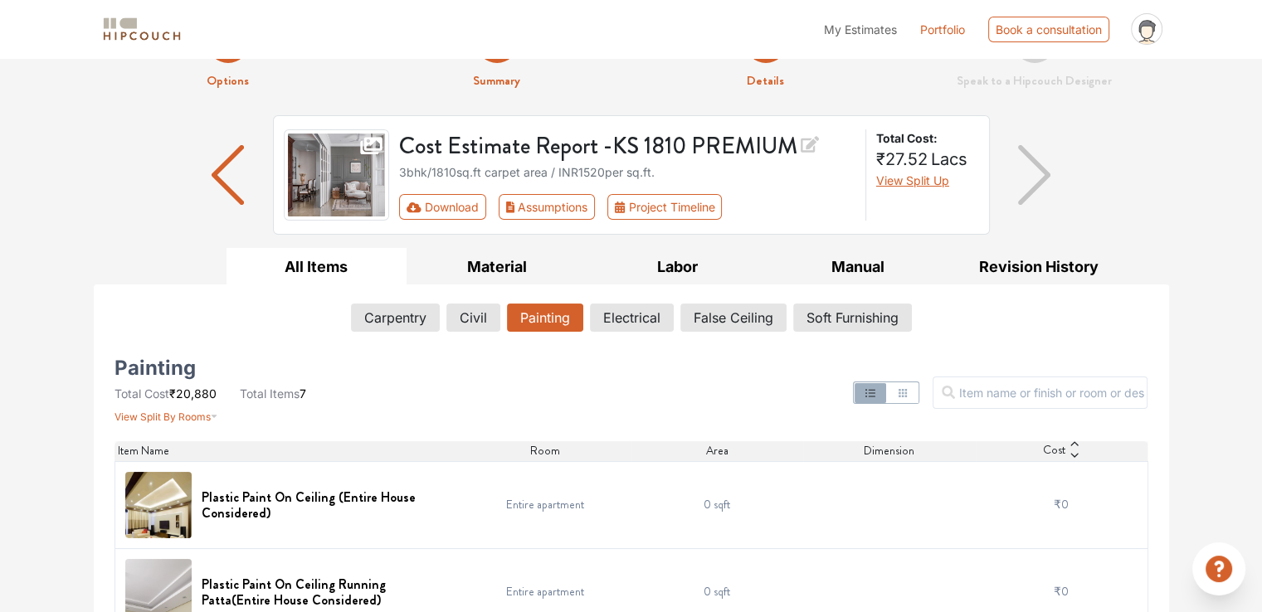
scroll to position [0, 0]
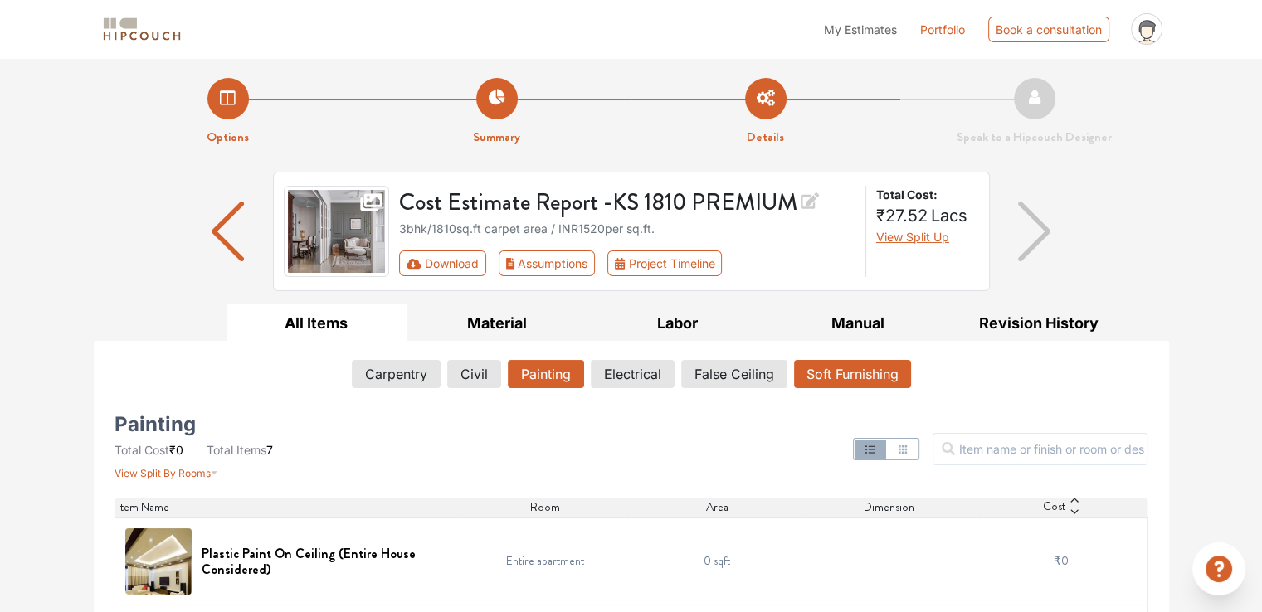
click at [850, 376] on button "Soft Furnishing" at bounding box center [852, 374] width 117 height 28
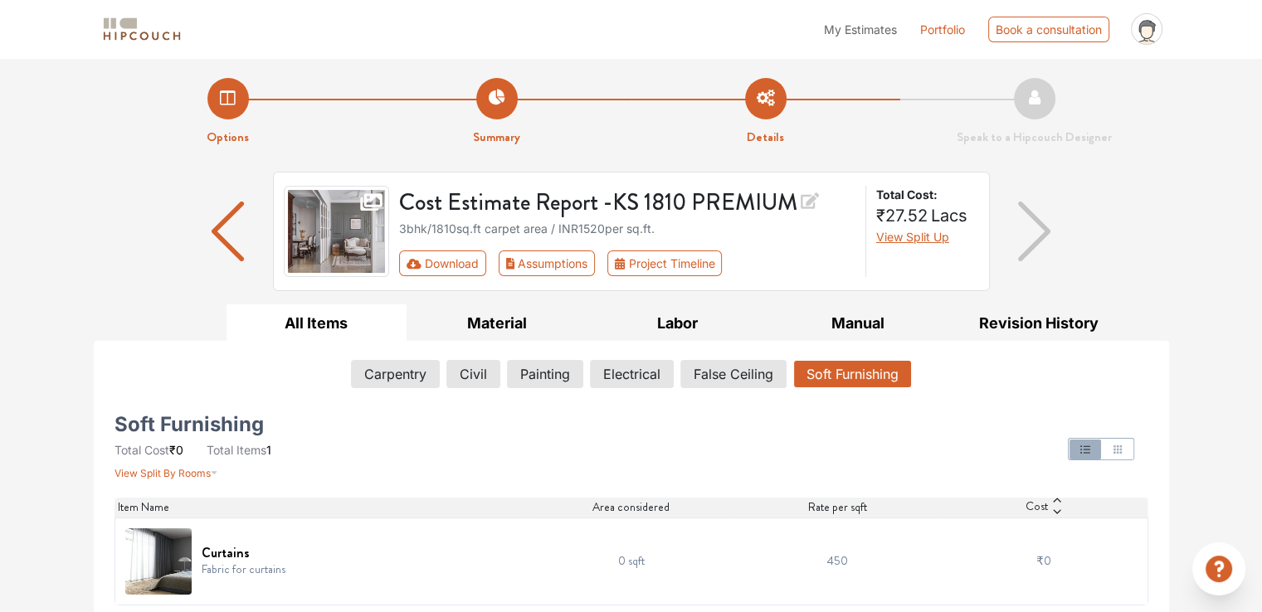
scroll to position [5, 0]
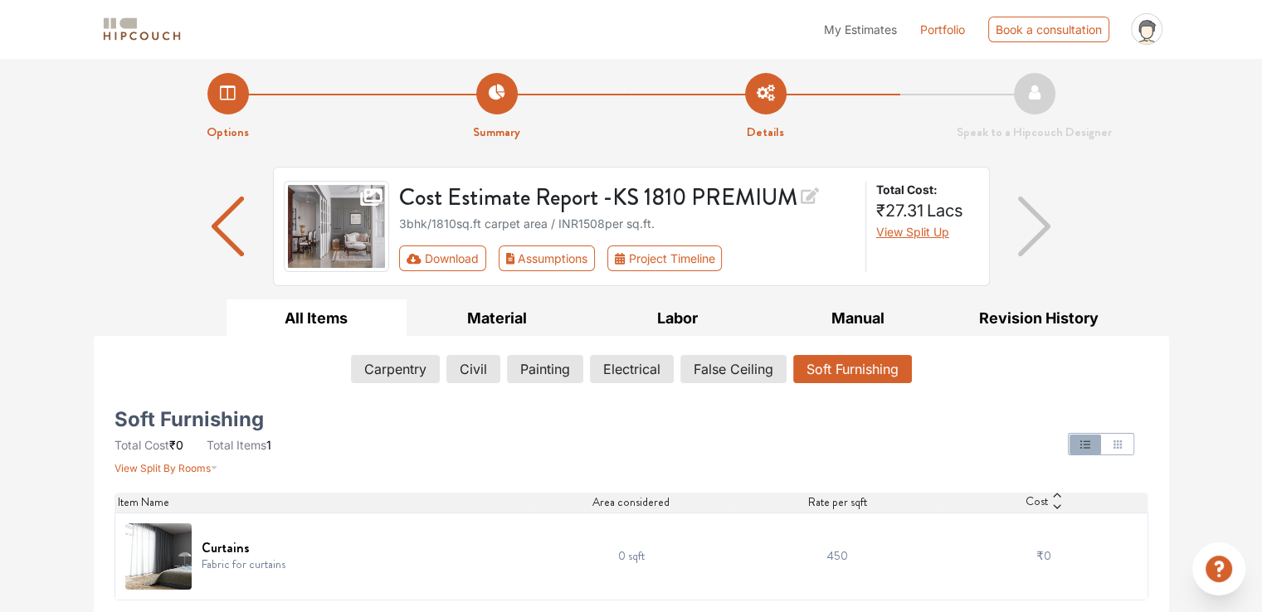
click at [1139, 191] on div "Cost Estimate Report - KS 1810 PREMIUM 3bhk / 1810 sq.ft carpet area / INR 1508…" at bounding box center [631, 233] width 1075 height 133
click at [414, 263] on button "Download" at bounding box center [442, 259] width 87 height 26
click at [418, 266] on button "Download" at bounding box center [442, 259] width 87 height 26
click at [365, 366] on button "Carpentry" at bounding box center [395, 369] width 87 height 28
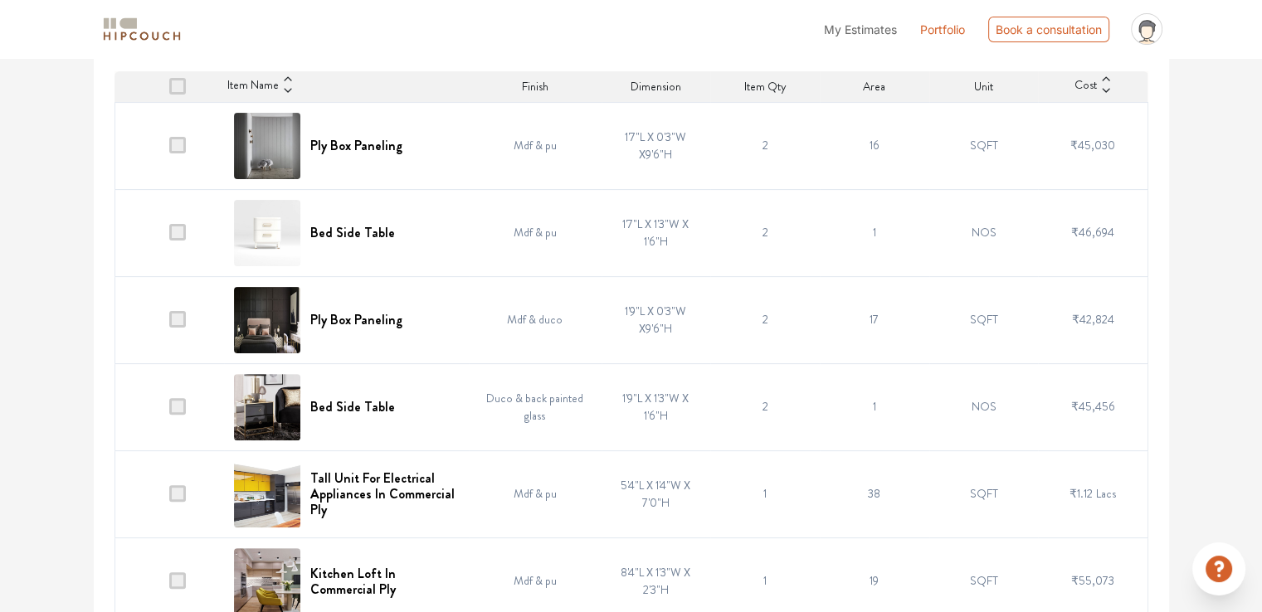
scroll to position [0, 0]
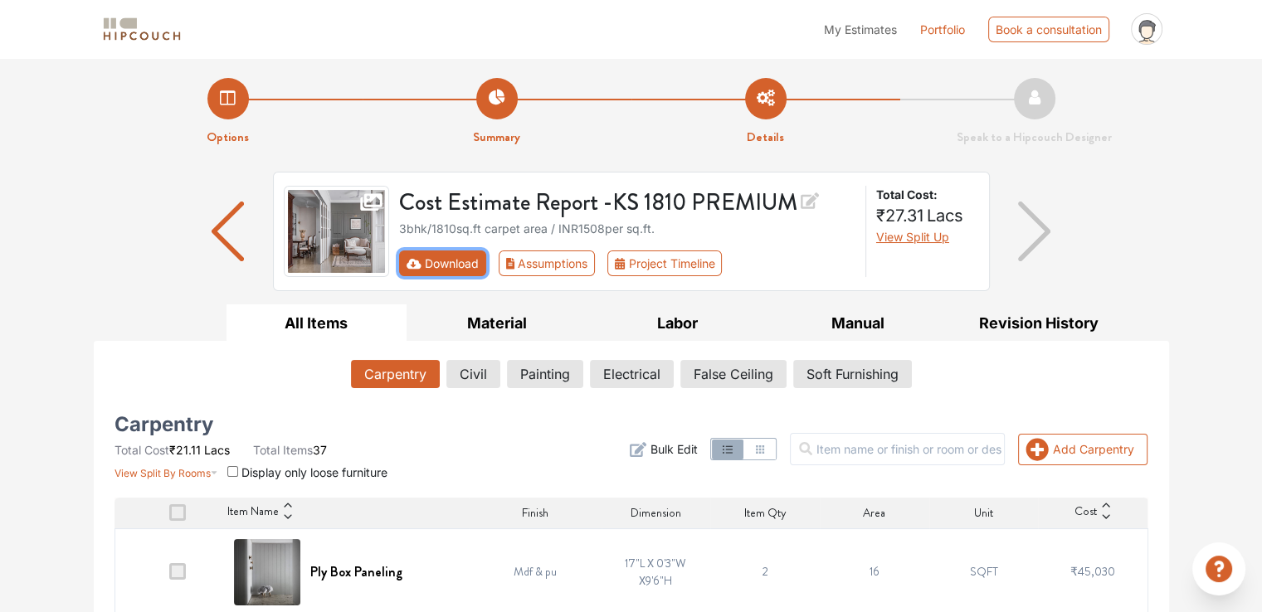
click at [445, 271] on button "Download" at bounding box center [442, 264] width 87 height 26
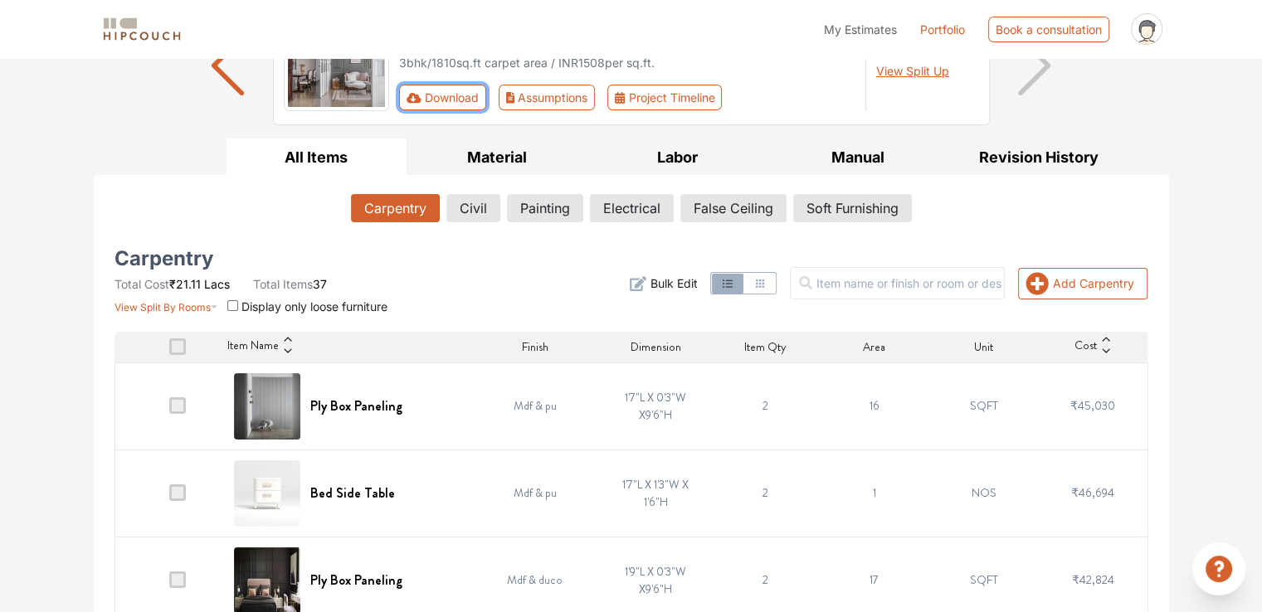
scroll to position [83, 0]
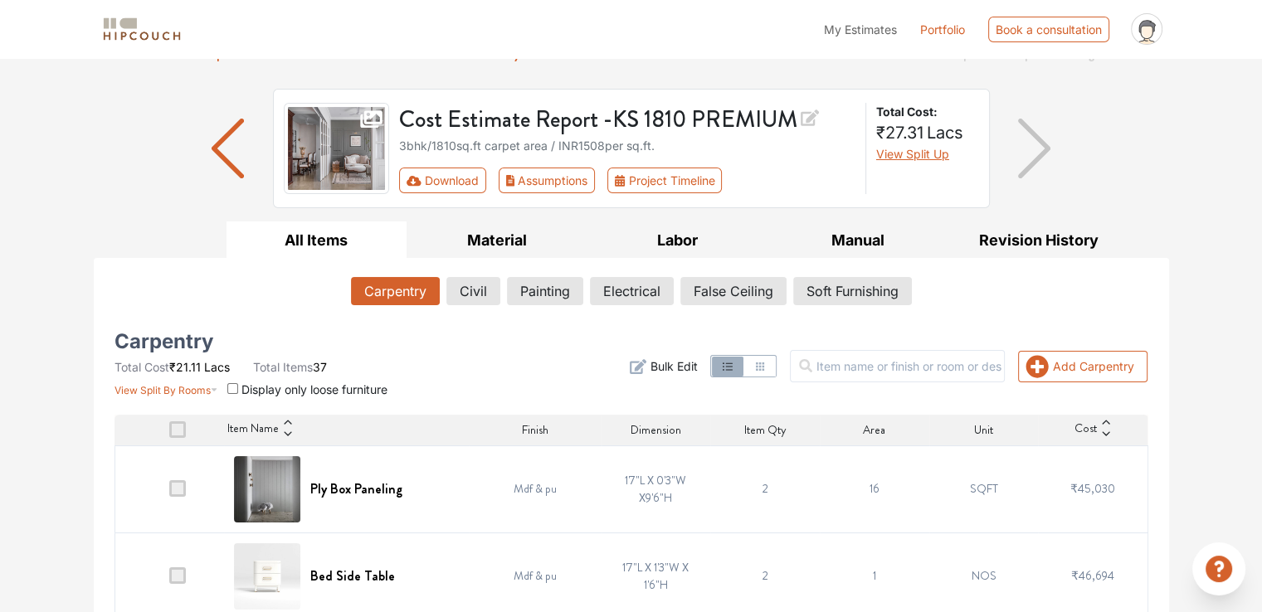
click at [408, 188] on button "Download" at bounding box center [442, 181] width 87 height 26
click at [435, 188] on button "Download" at bounding box center [442, 181] width 87 height 26
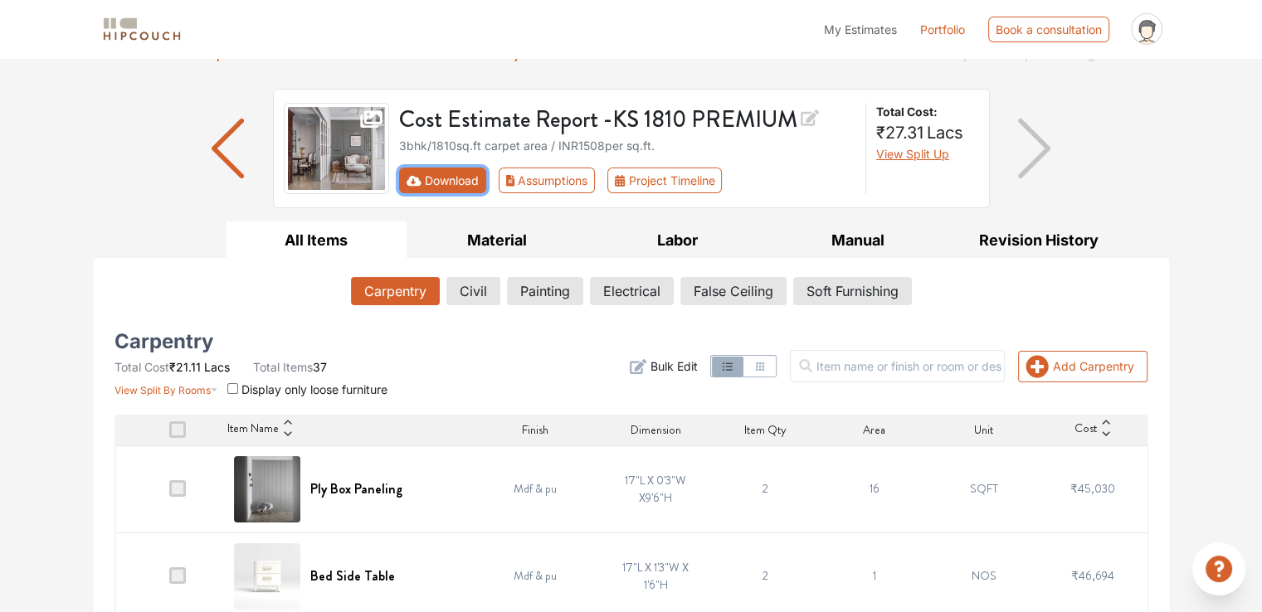
click at [435, 188] on button "Download" at bounding box center [442, 181] width 87 height 26
click at [415, 180] on icon "First group" at bounding box center [414, 181] width 15 height 12
drag, startPoint x: 415, startPoint y: 180, endPoint x: 415, endPoint y: 192, distance: 11.6
click at [413, 180] on icon "First group" at bounding box center [414, 181] width 15 height 12
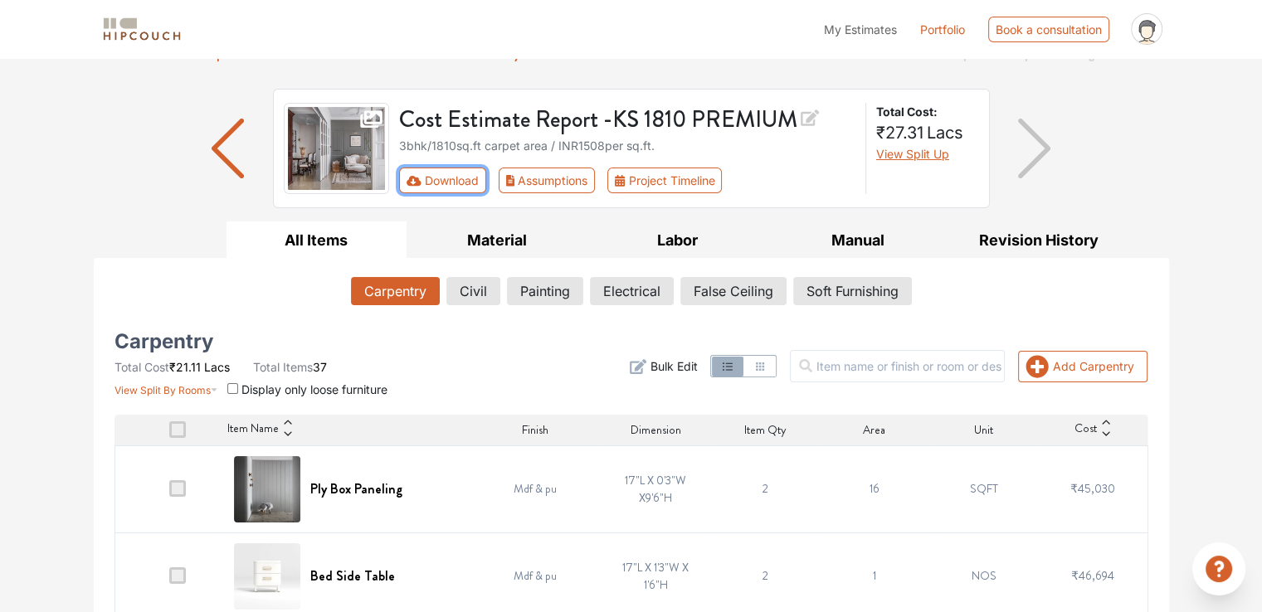
click at [399, 168] on button "Download" at bounding box center [442, 181] width 87 height 26
click at [416, 187] on button "Download" at bounding box center [442, 181] width 87 height 26
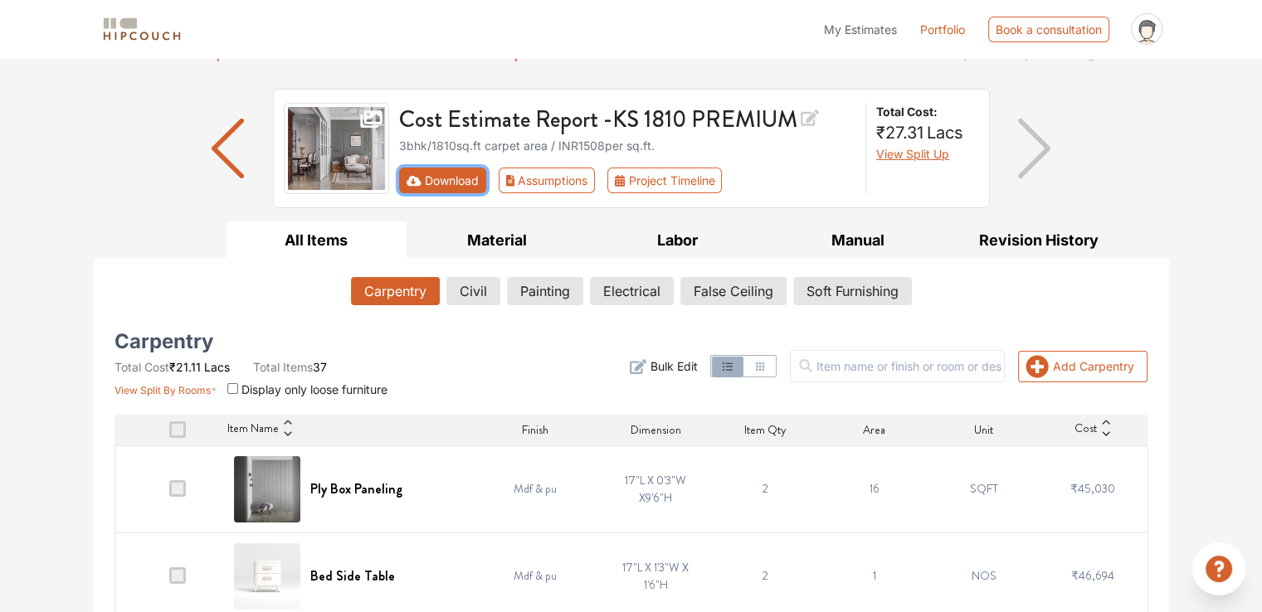
click at [416, 187] on button "Download" at bounding box center [442, 181] width 87 height 26
click at [411, 179] on icon "First group" at bounding box center [414, 180] width 15 height 10
click at [455, 177] on button "Download" at bounding box center [442, 181] width 87 height 26
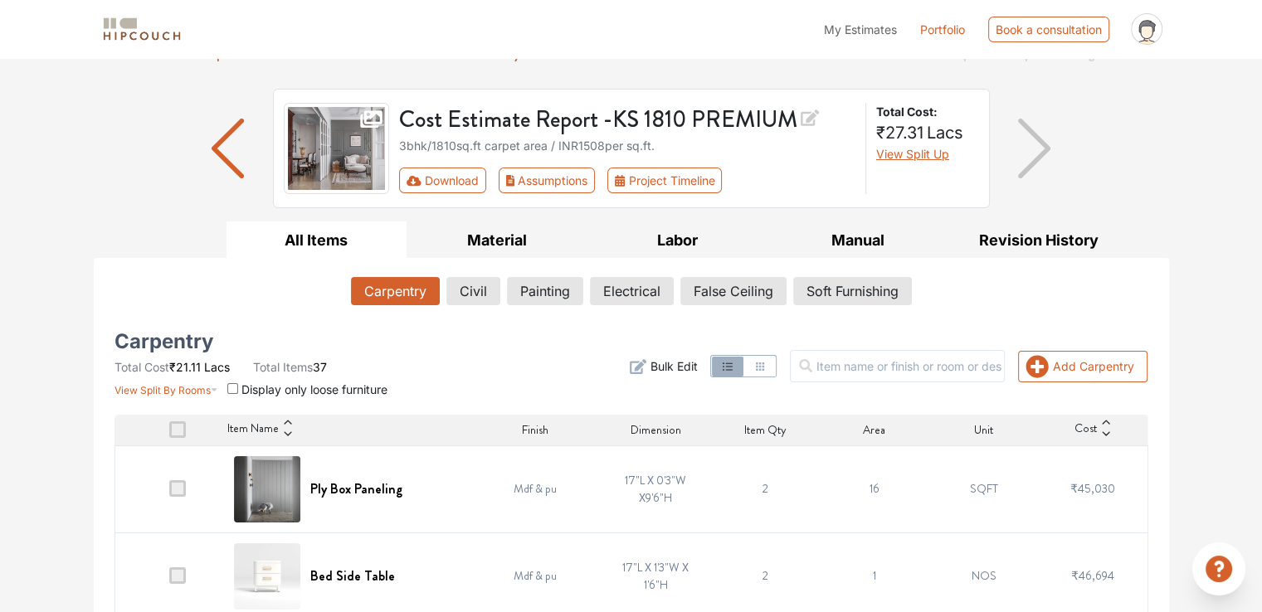
click at [476, 197] on div "Cost Estimate Report - KS 1810 PREMIUM 3bhk / 1810 sq.ft carpet area / INR 1508…" at bounding box center [631, 148] width 717 height 119
click at [478, 188] on button "Download" at bounding box center [442, 181] width 87 height 26
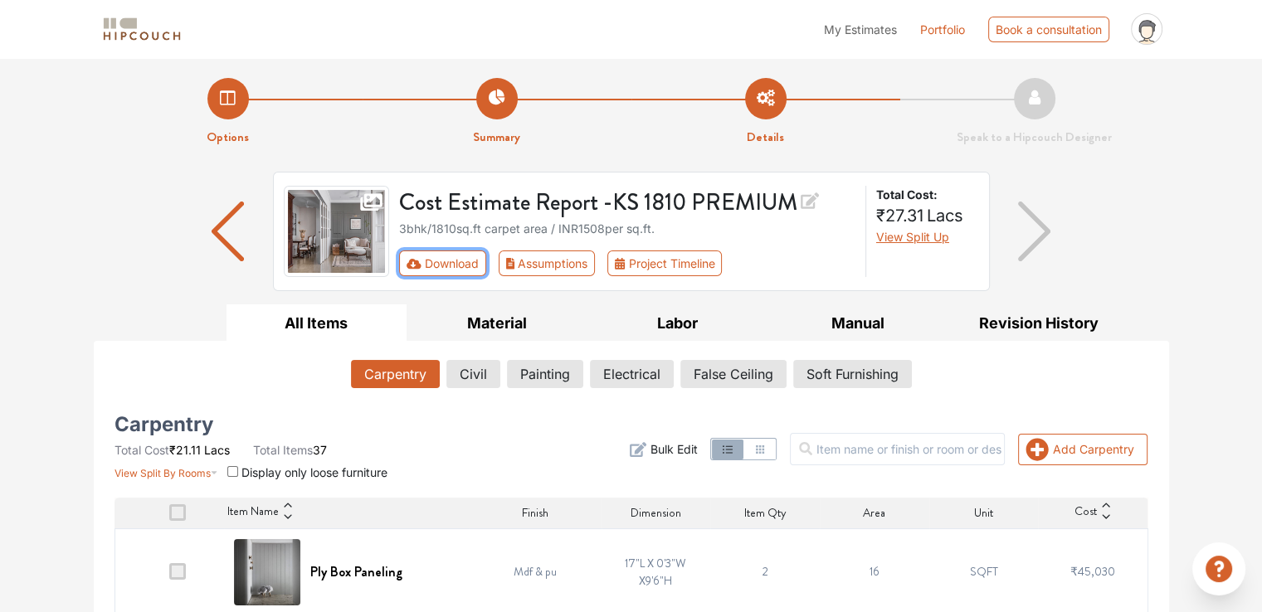
scroll to position [0, 0]
click at [856, 27] on span "My Estimates" at bounding box center [860, 29] width 73 height 14
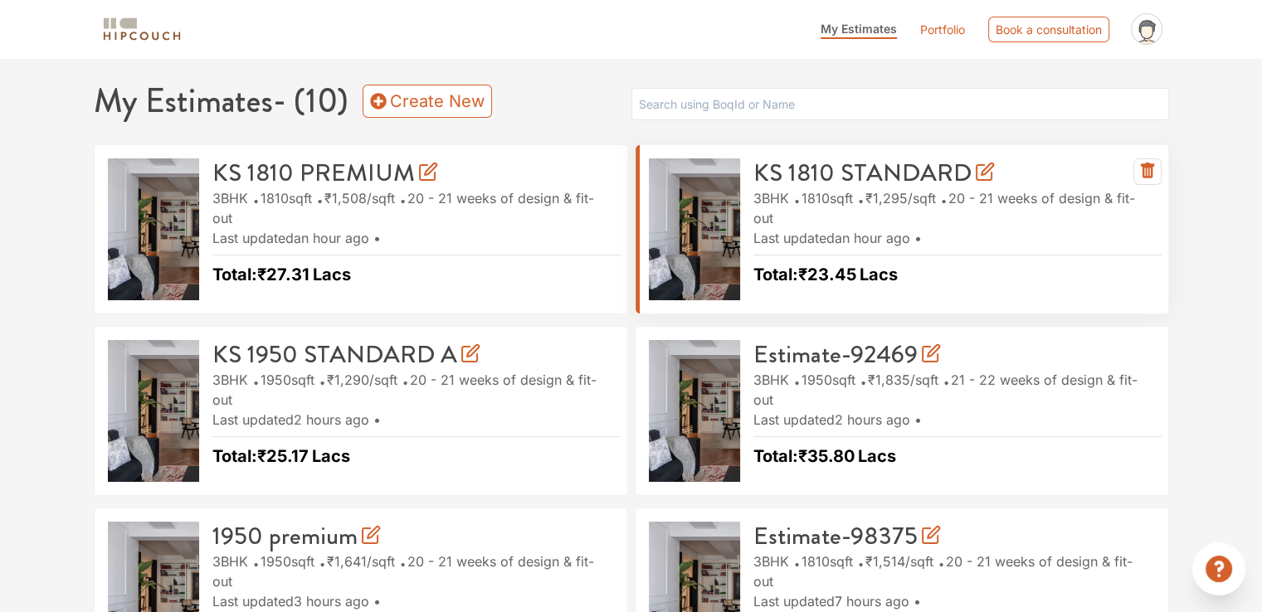
click at [851, 178] on h3 "KS 1810 STANDARD" at bounding box center [873, 173] width 241 height 30
